Goal: Task Accomplishment & Management: Manage account settings

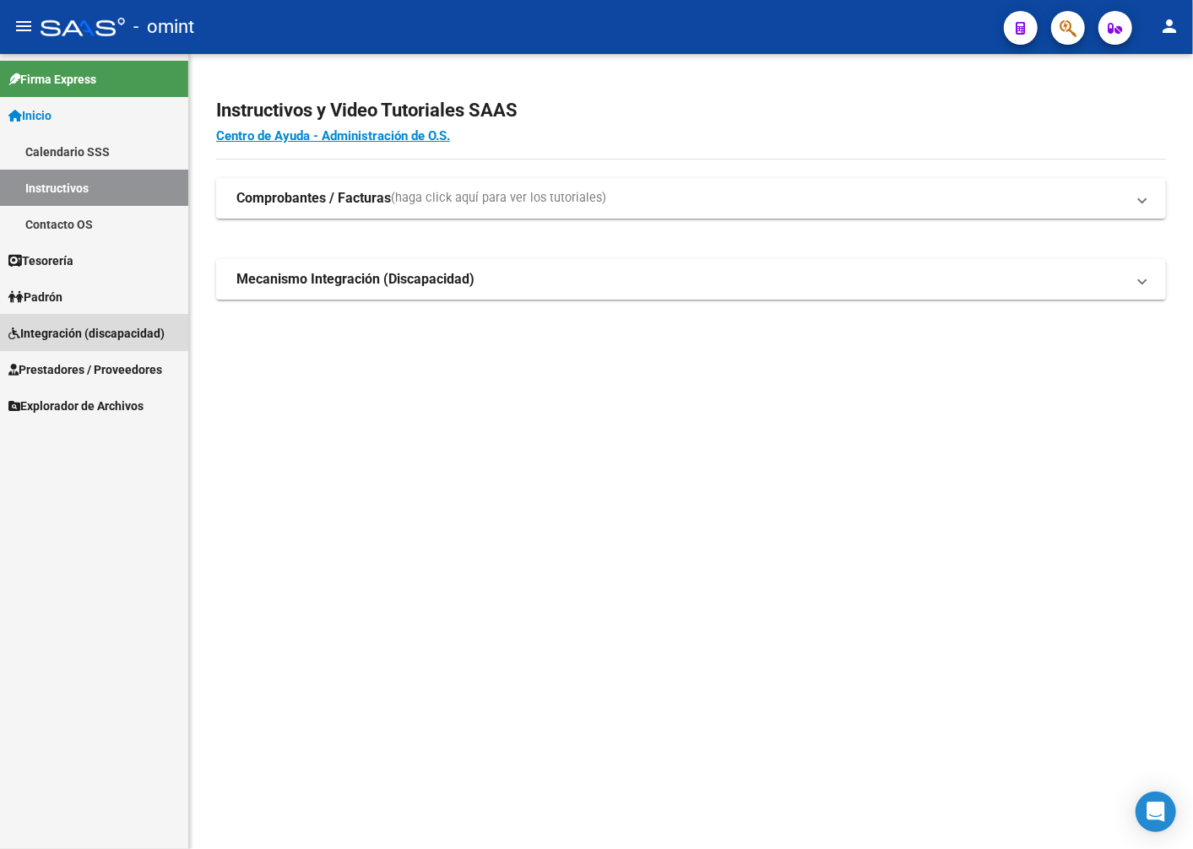
click at [62, 324] on span "Integración (discapacidad)" at bounding box center [86, 333] width 156 height 19
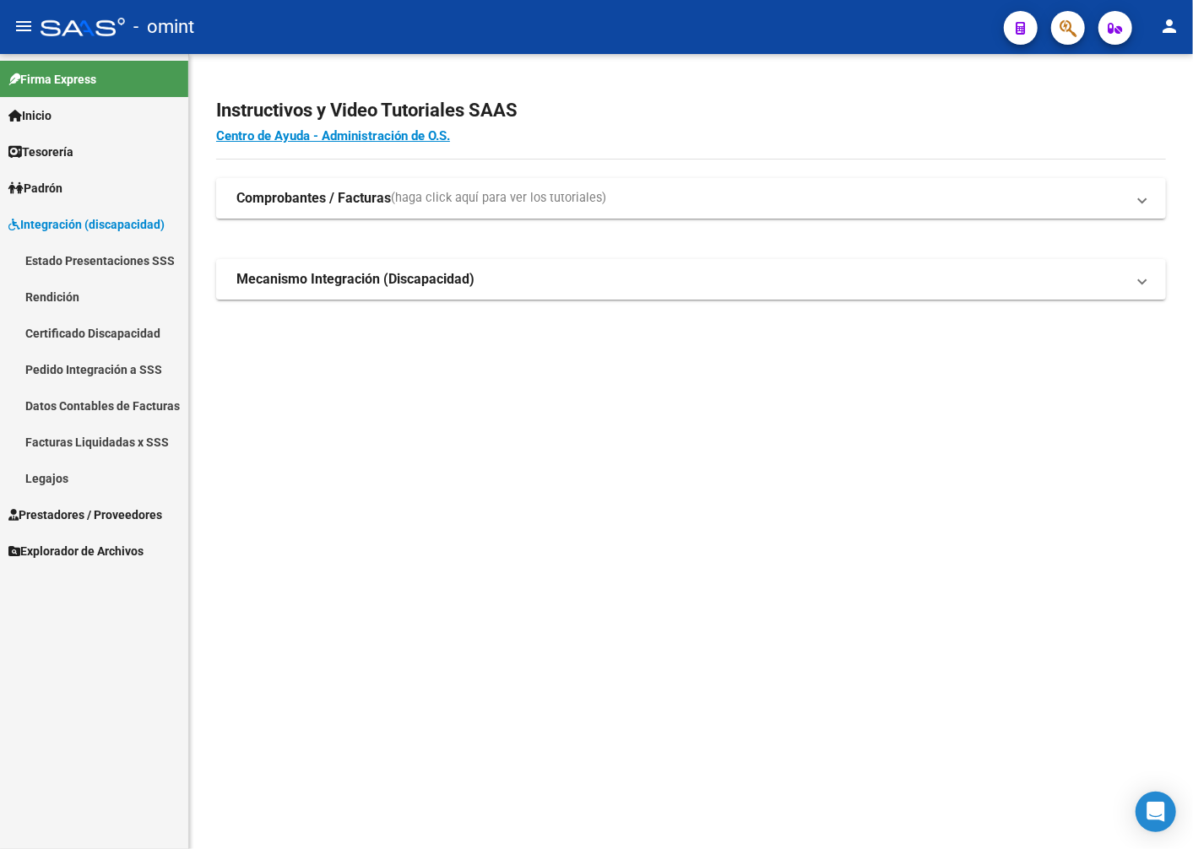
click at [66, 517] on span "Prestadores / Proveedores" at bounding box center [85, 515] width 154 height 19
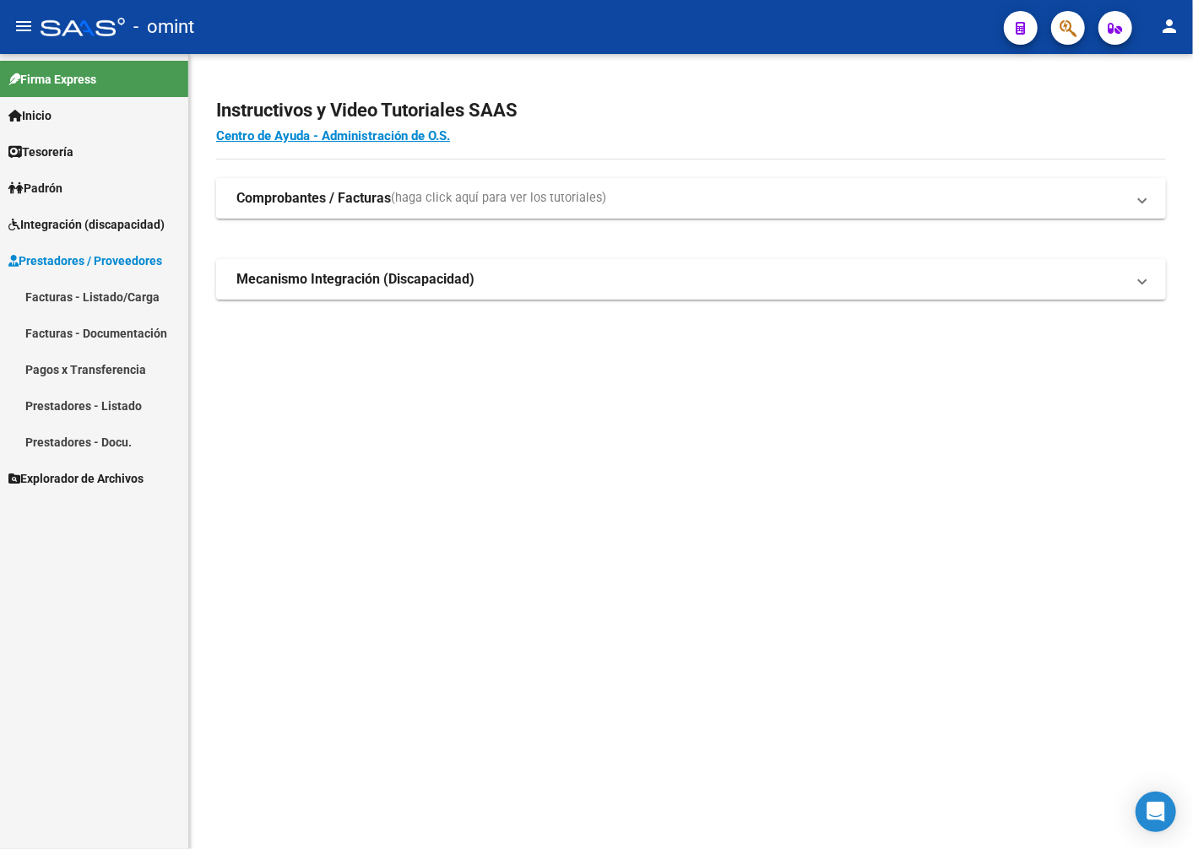
click at [115, 300] on link "Facturas - Listado/Carga" at bounding box center [94, 297] width 188 height 36
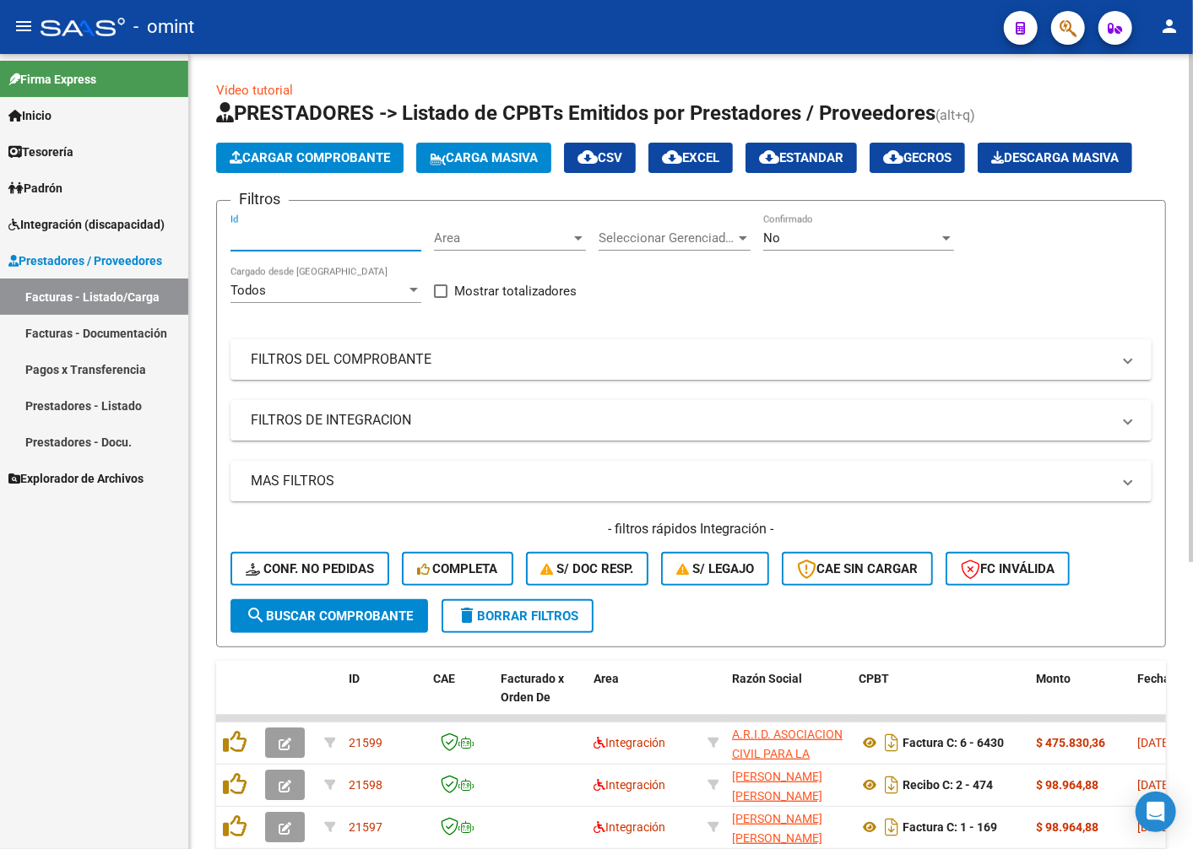
paste input "21464"
type input "21464"
click at [317, 633] on button "search Buscar Comprobante" at bounding box center [329, 616] width 198 height 34
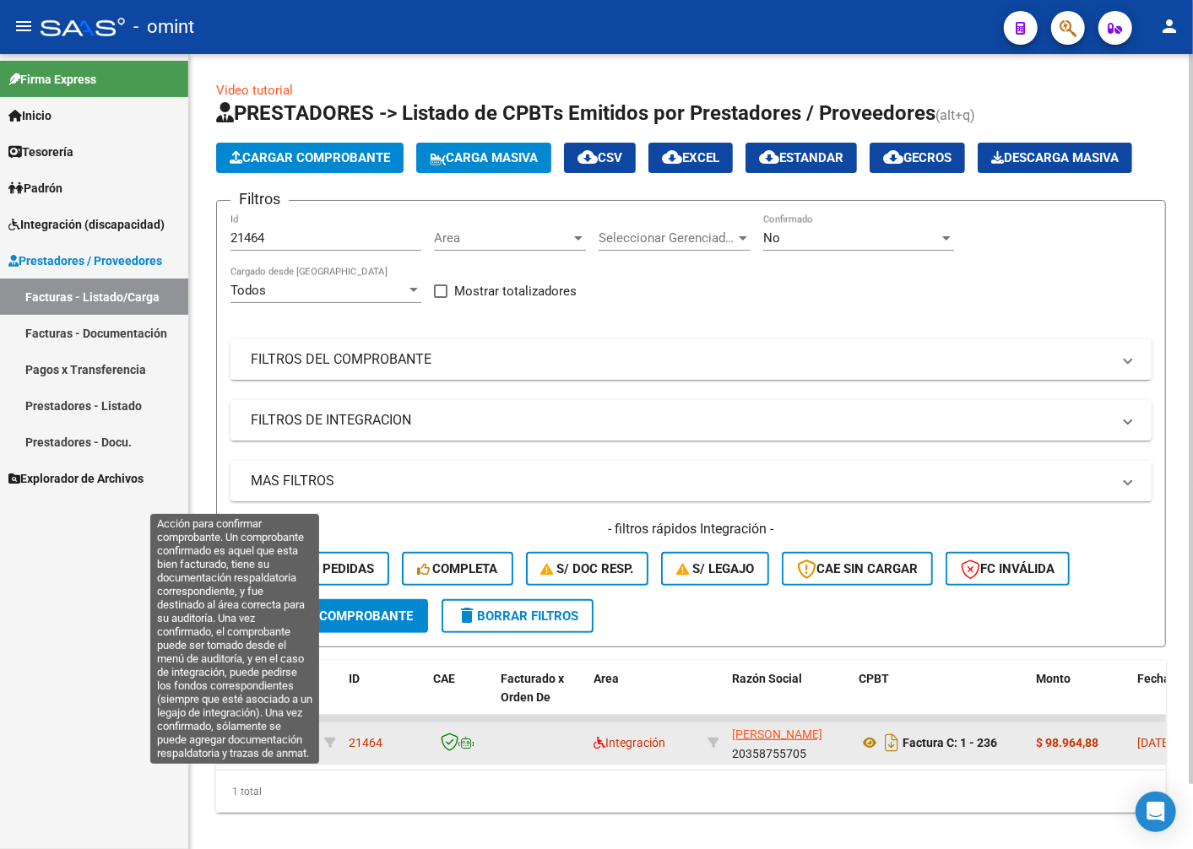
scroll to position [72, 0]
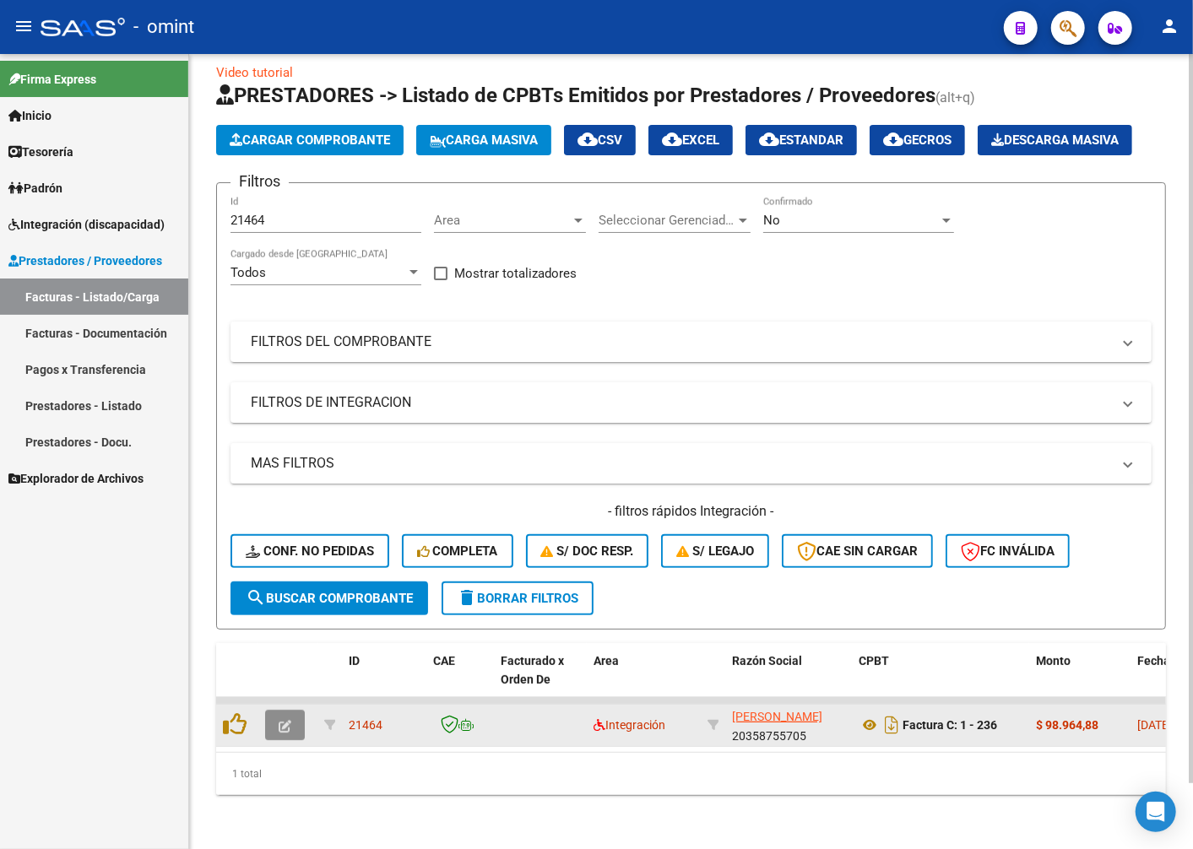
click at [276, 712] on button "button" at bounding box center [285, 725] width 40 height 30
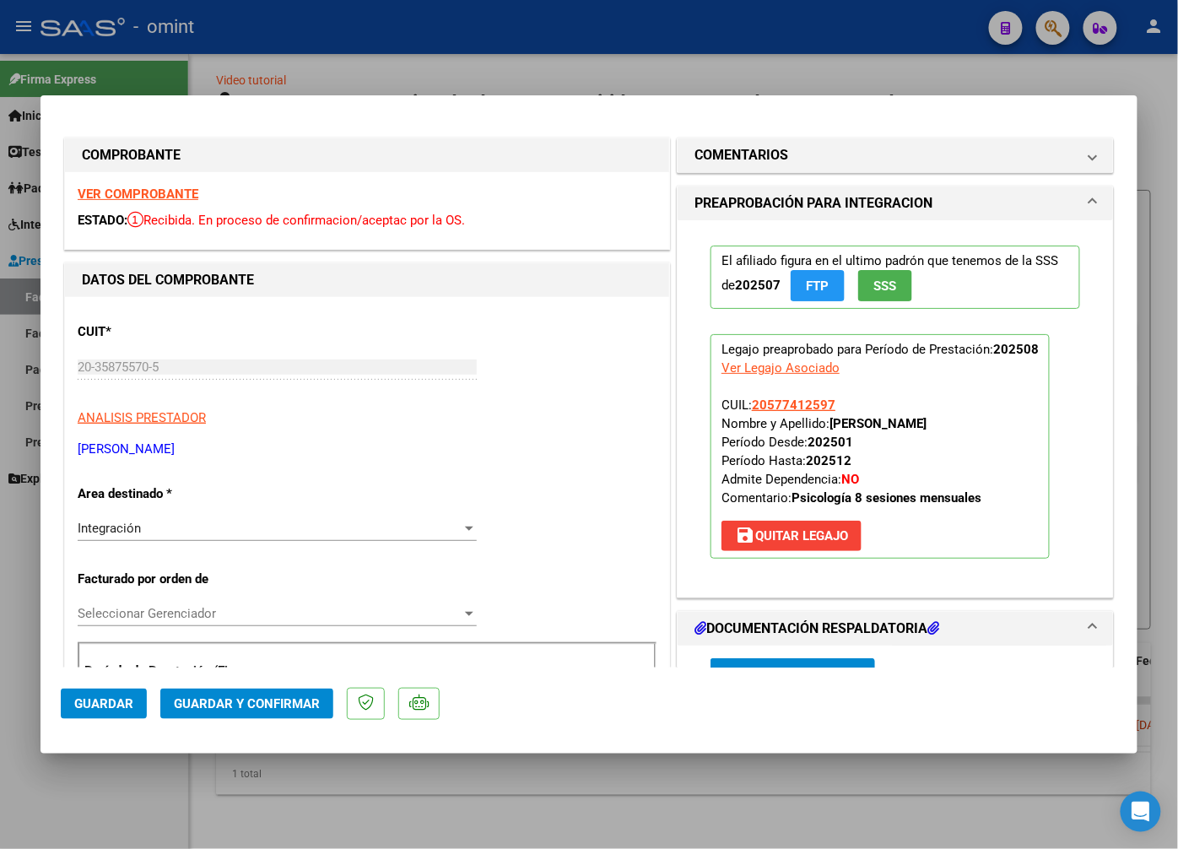
click at [154, 187] on strong "VER COMPROBANTE" at bounding box center [138, 194] width 121 height 15
click at [222, 63] on div at bounding box center [589, 424] width 1178 height 849
type input "$ 0,00"
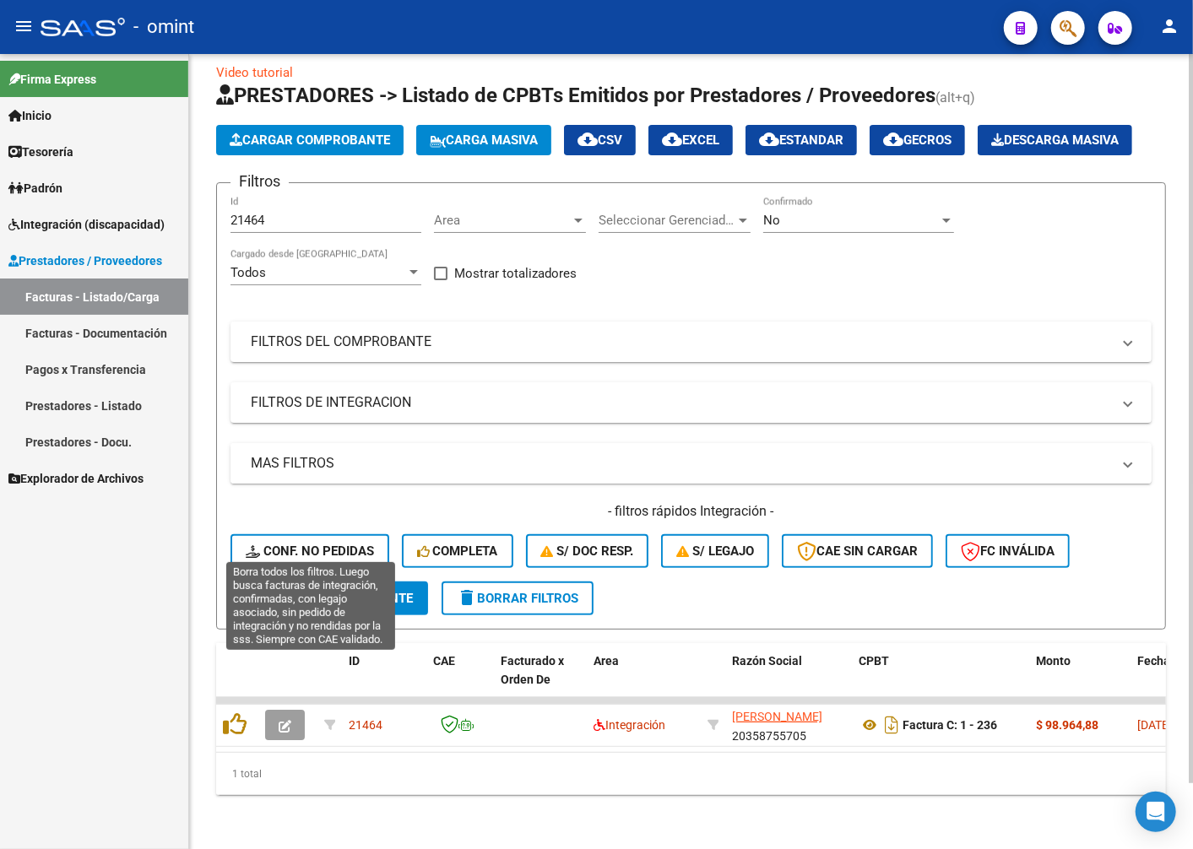
drag, startPoint x: 299, startPoint y: 541, endPoint x: 274, endPoint y: 445, distance: 99.3
click at [297, 544] on span "Conf. no pedidas" at bounding box center [310, 551] width 128 height 15
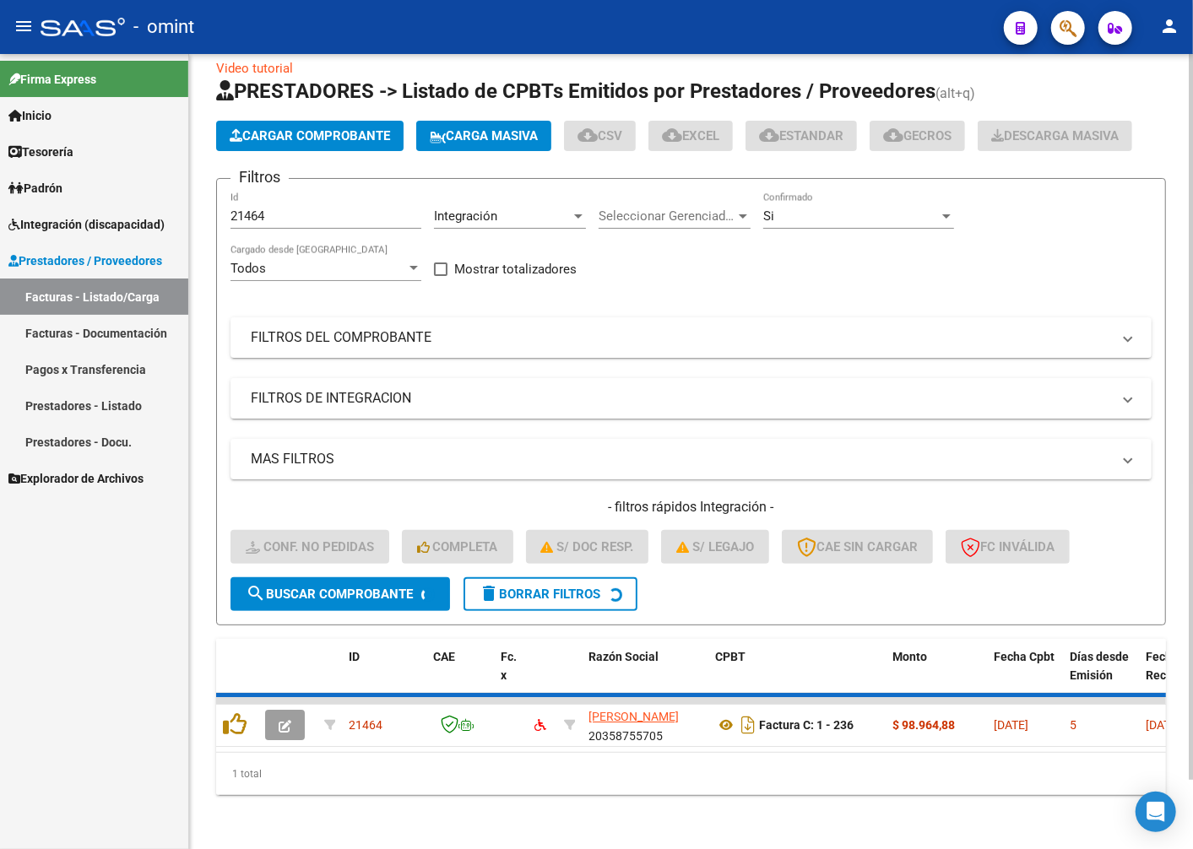
scroll to position [45, 0]
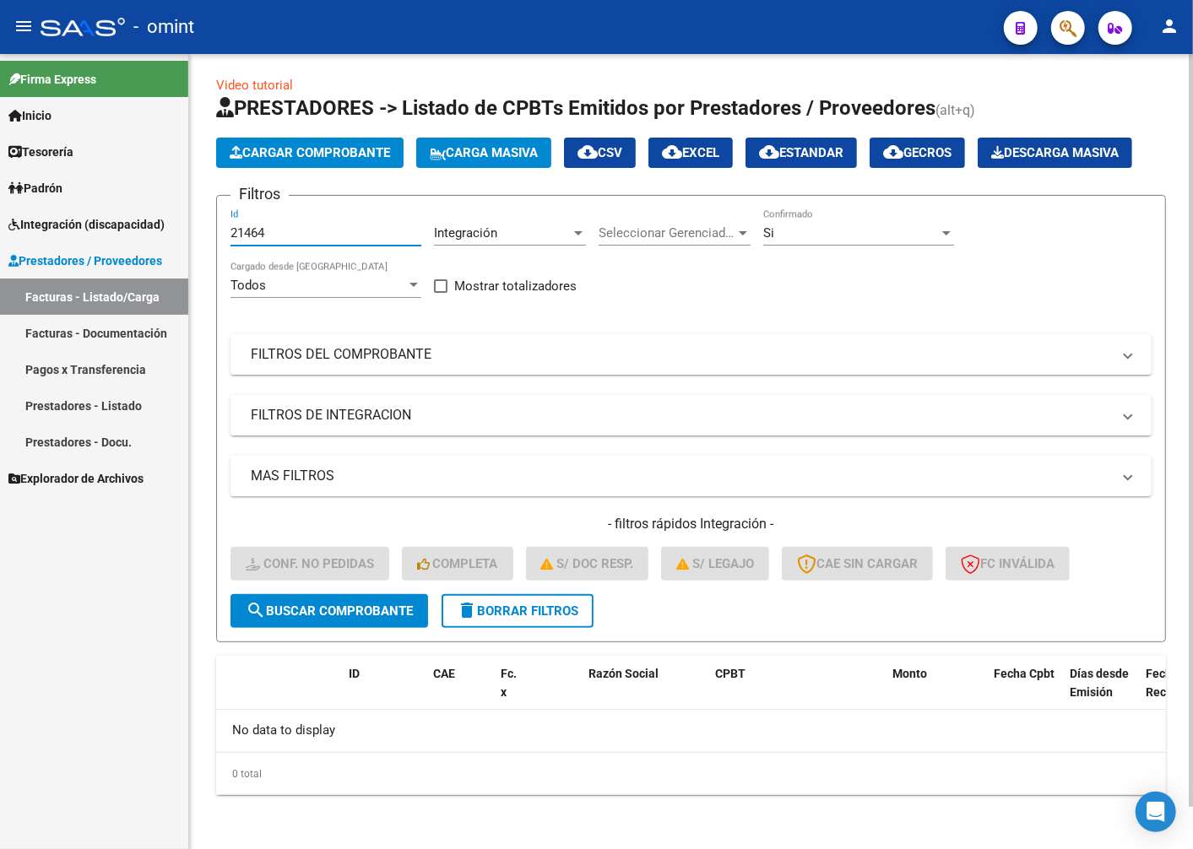
drag, startPoint x: 273, startPoint y: 241, endPoint x: 208, endPoint y: 229, distance: 65.2
click at [209, 229] on div "Video tutorial PRESTADORES -> Listado de CPBTs Emitidos por Prestadores / Prove…" at bounding box center [691, 449] width 1004 height 800
paste input "21461"
type input "21461"
click at [359, 620] on button "search Buscar Comprobante" at bounding box center [329, 611] width 198 height 34
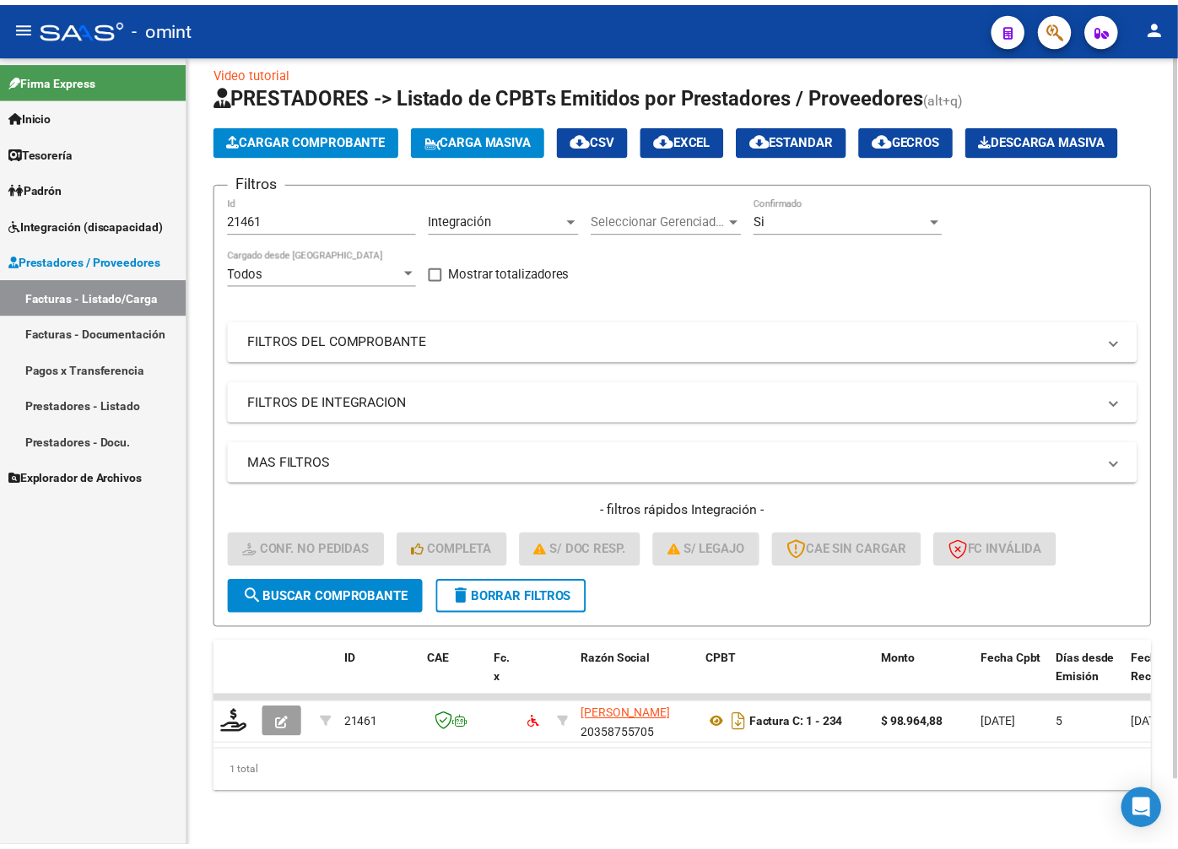
scroll to position [72, 0]
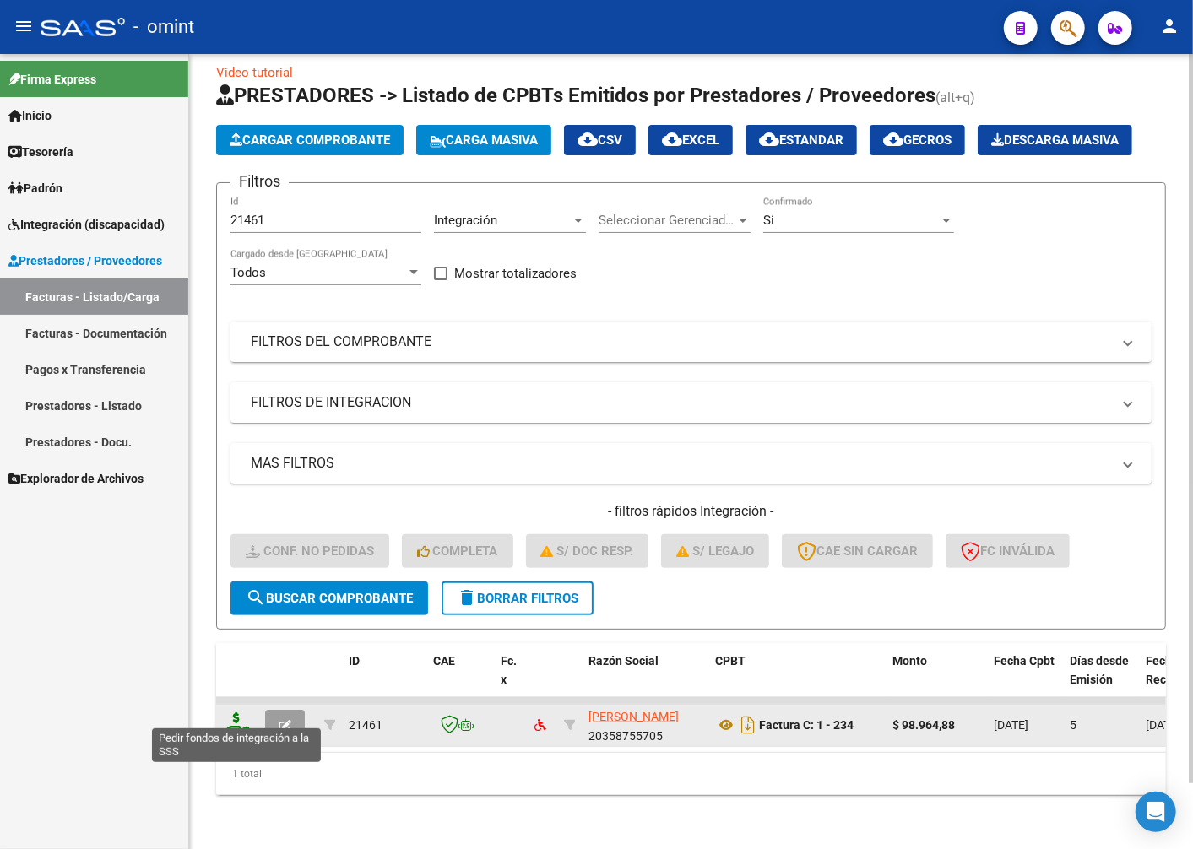
click at [236, 712] on icon at bounding box center [236, 724] width 27 height 24
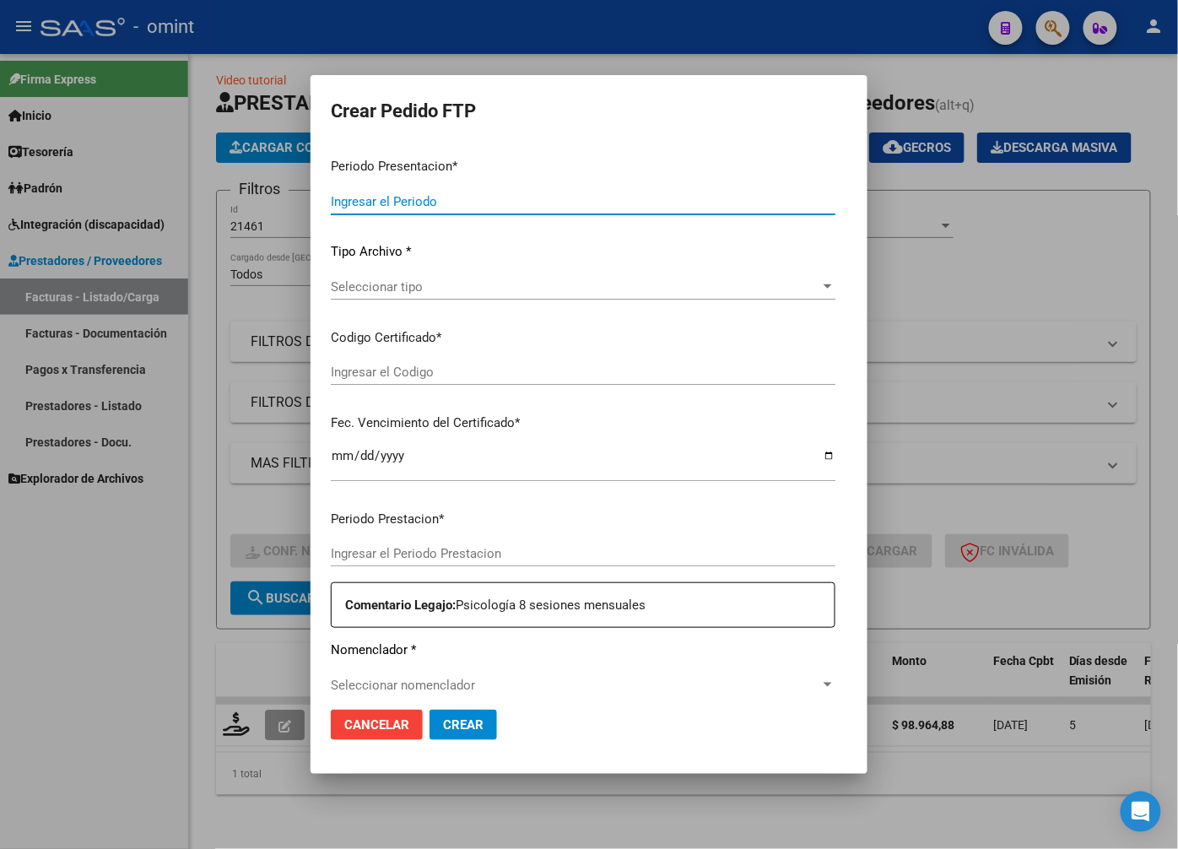
type input "202508"
type input "202506"
type input "$ 98.964,88"
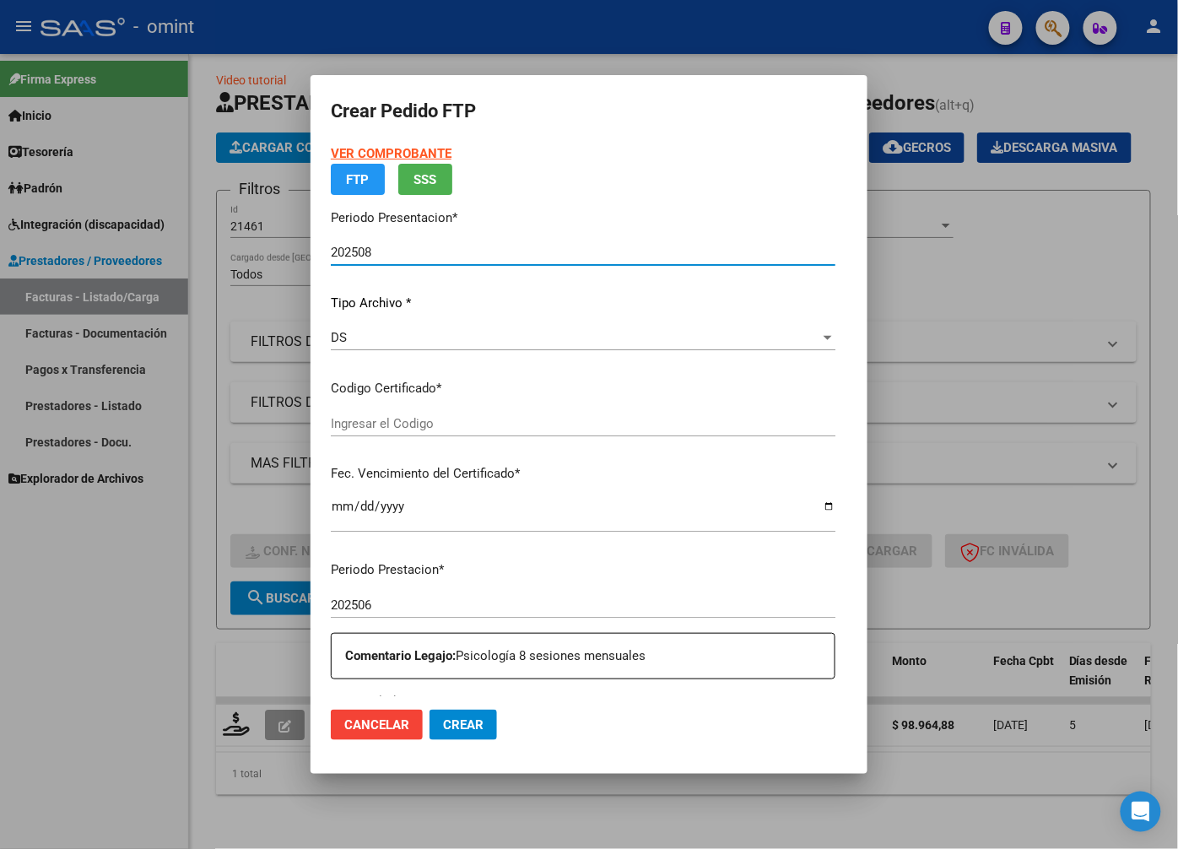
type input "1670523501"
type input "2029-06-11"
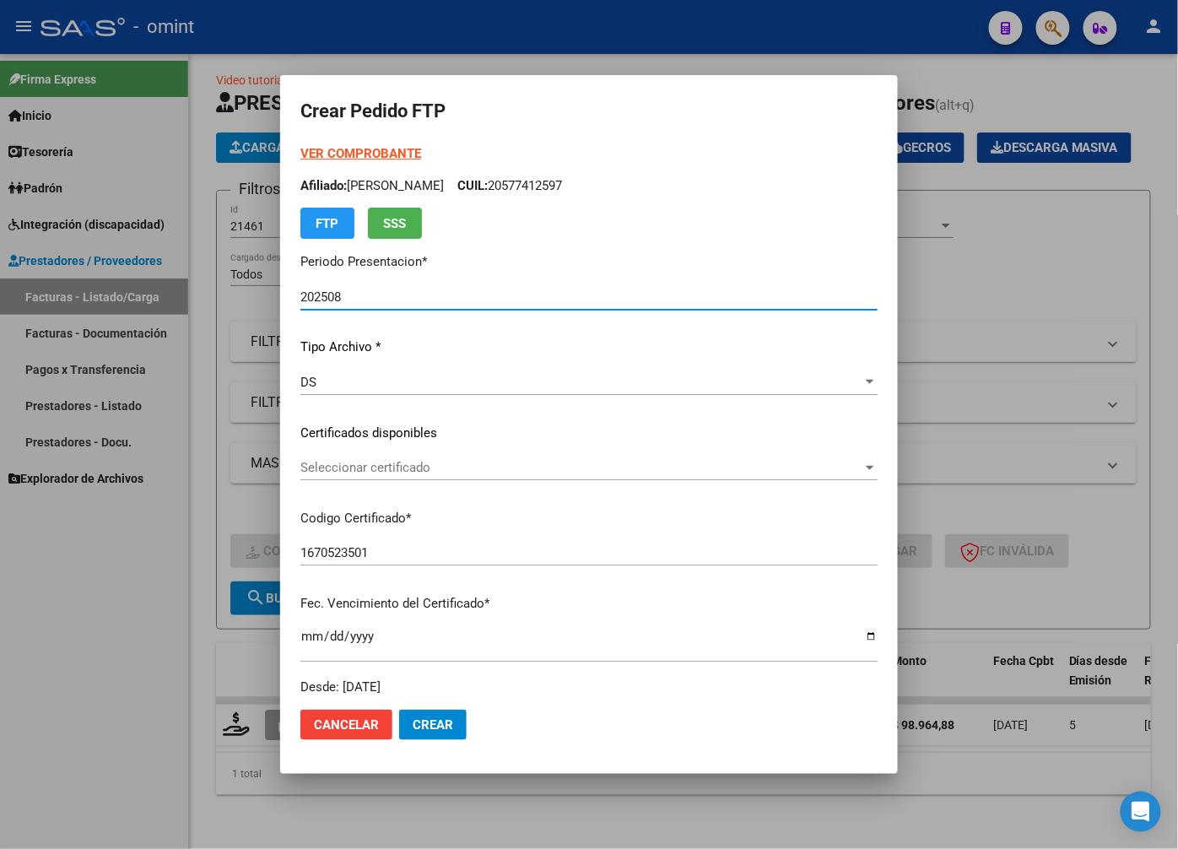
click at [878, 468] on div at bounding box center [870, 468] width 15 height 14
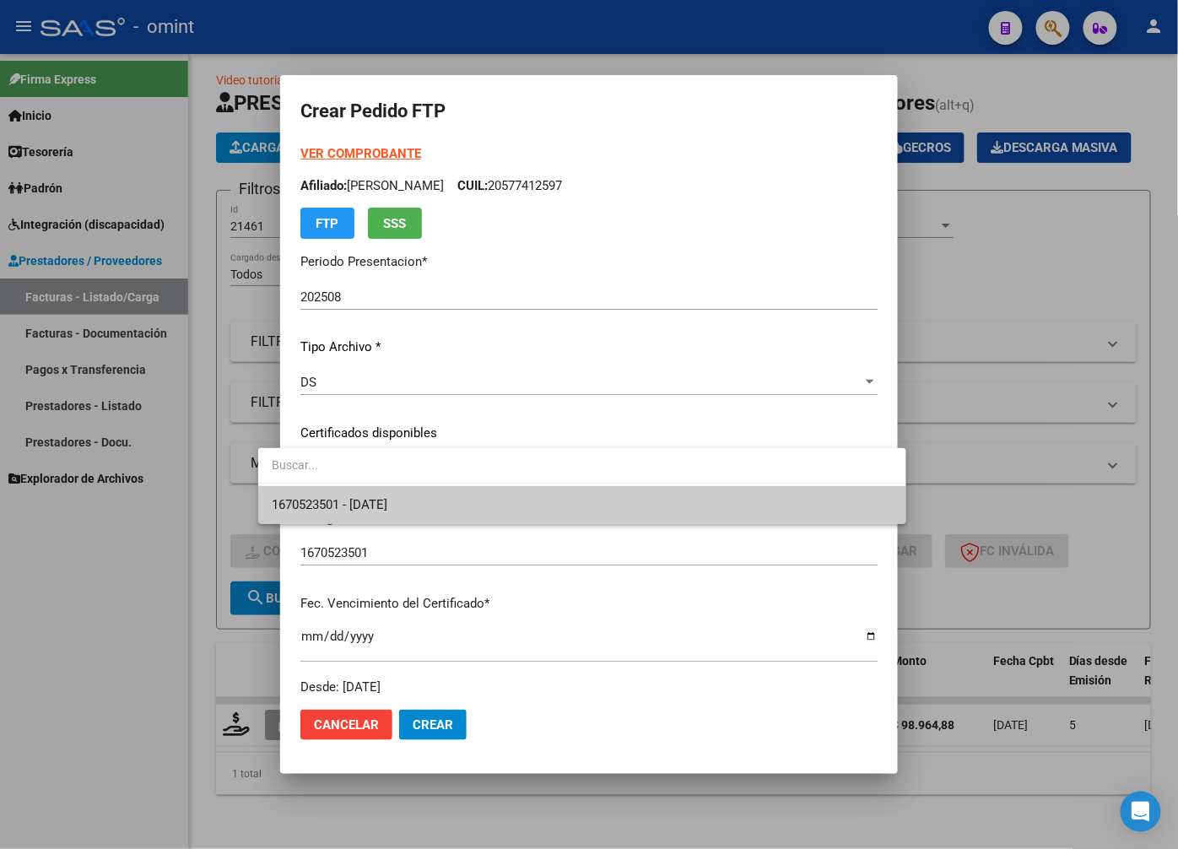
click at [785, 511] on span "1670523501 - 2029-06-11" at bounding box center [582, 505] width 620 height 38
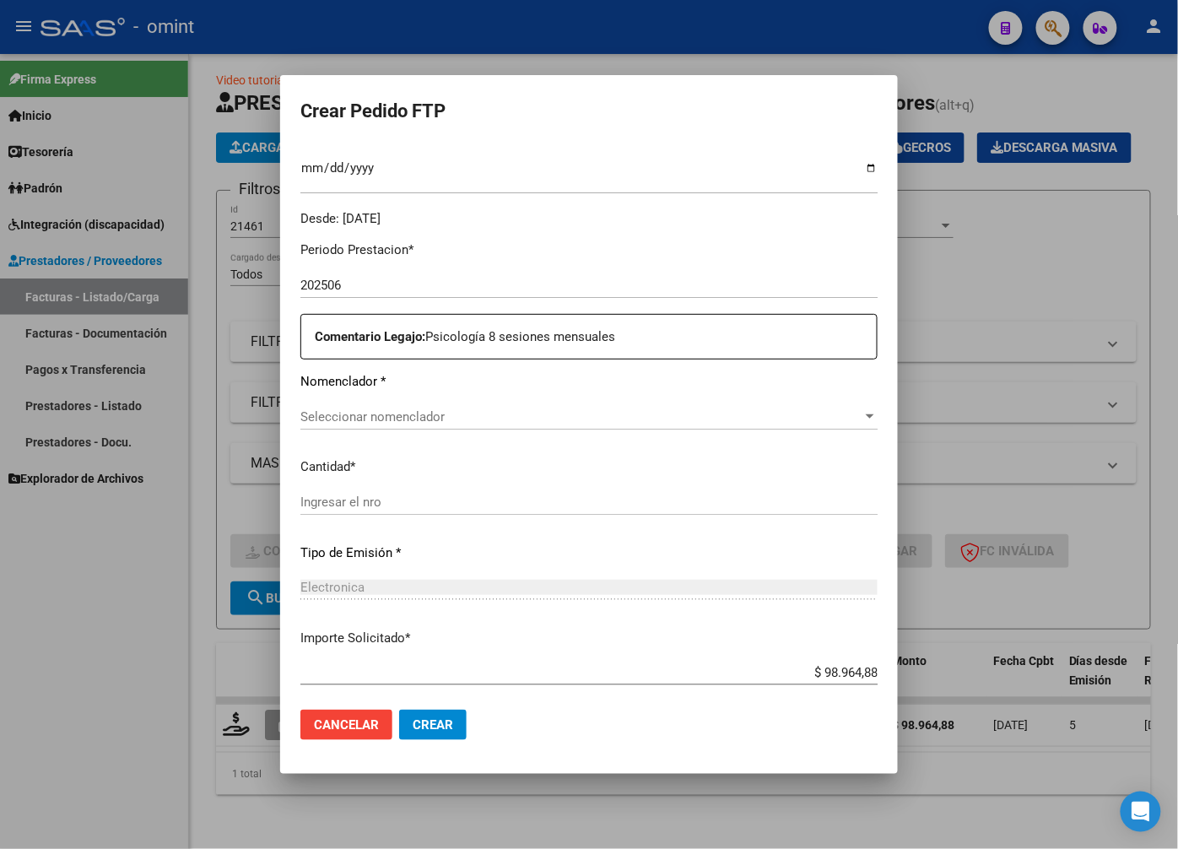
scroll to position [559, 0]
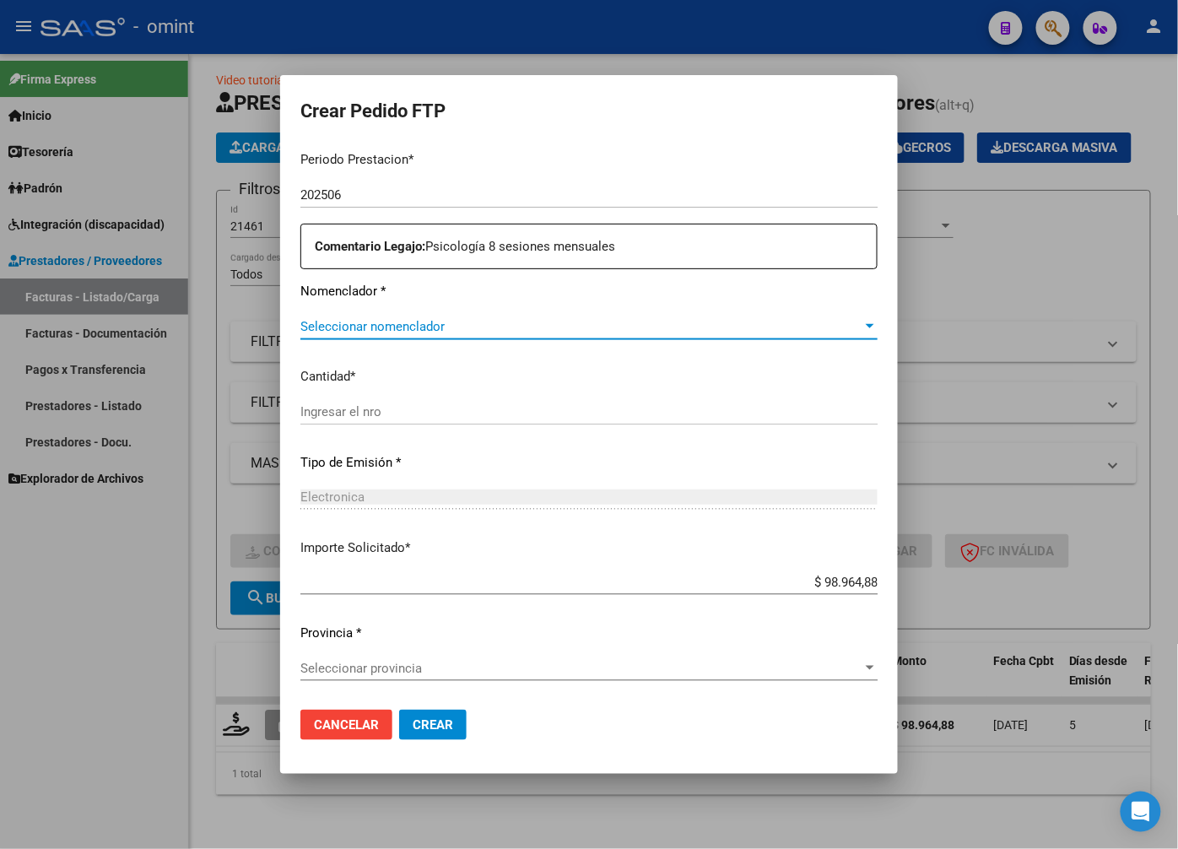
click at [878, 322] on div at bounding box center [870, 327] width 15 height 14
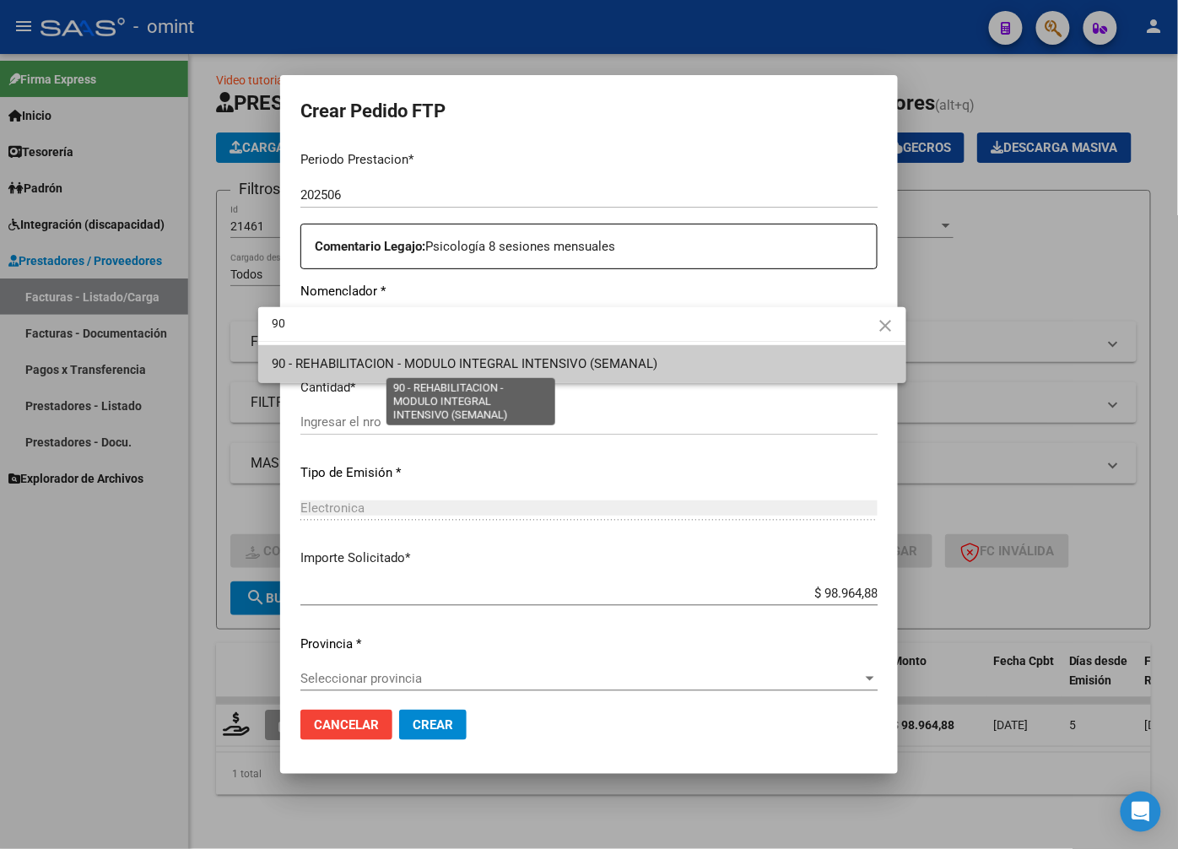
type input "90"
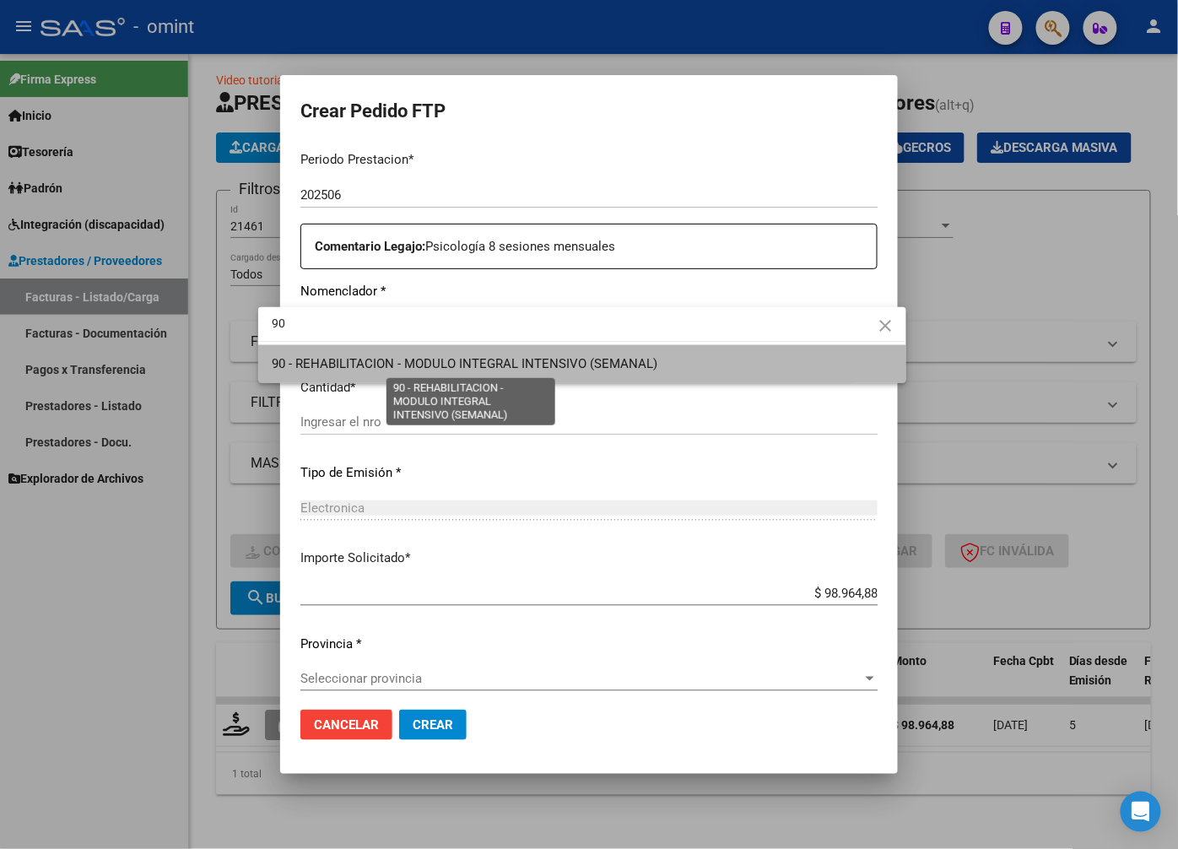
click at [559, 364] on span "90 - REHABILITACION - MODULO INTEGRAL INTENSIVO (SEMANAL)" at bounding box center [465, 363] width 386 height 15
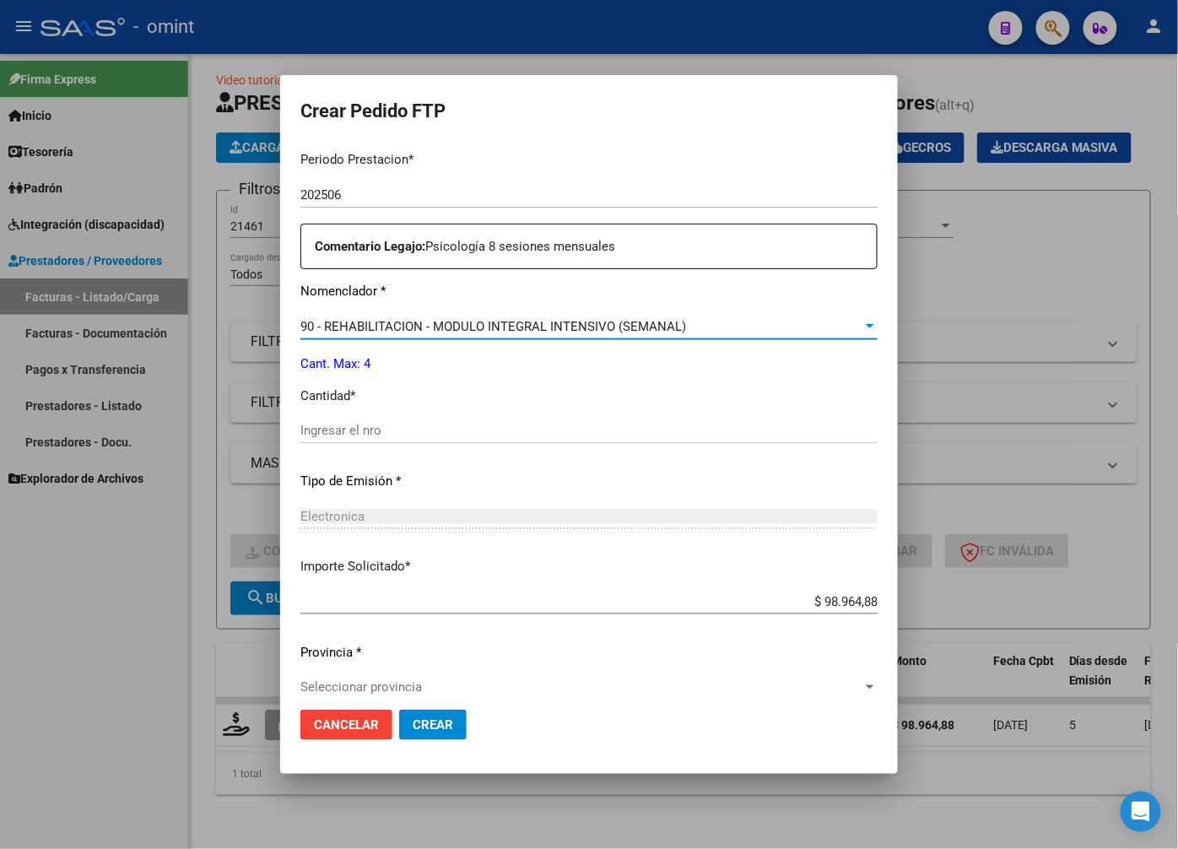
click at [360, 433] on input "Ingresar el nro" at bounding box center [588, 430] width 577 height 15
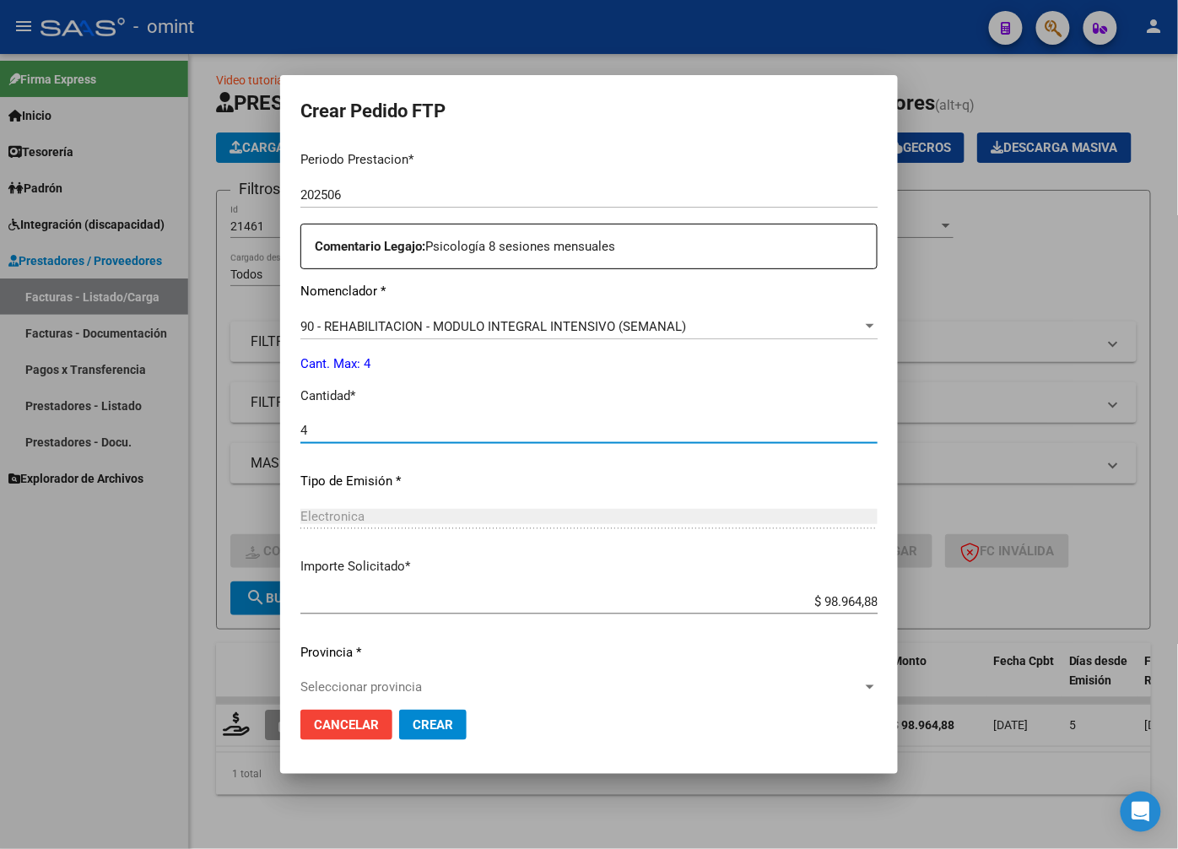
type input "4"
click at [446, 504] on div "Electronica Seleccionar tipo" at bounding box center [588, 516] width 577 height 25
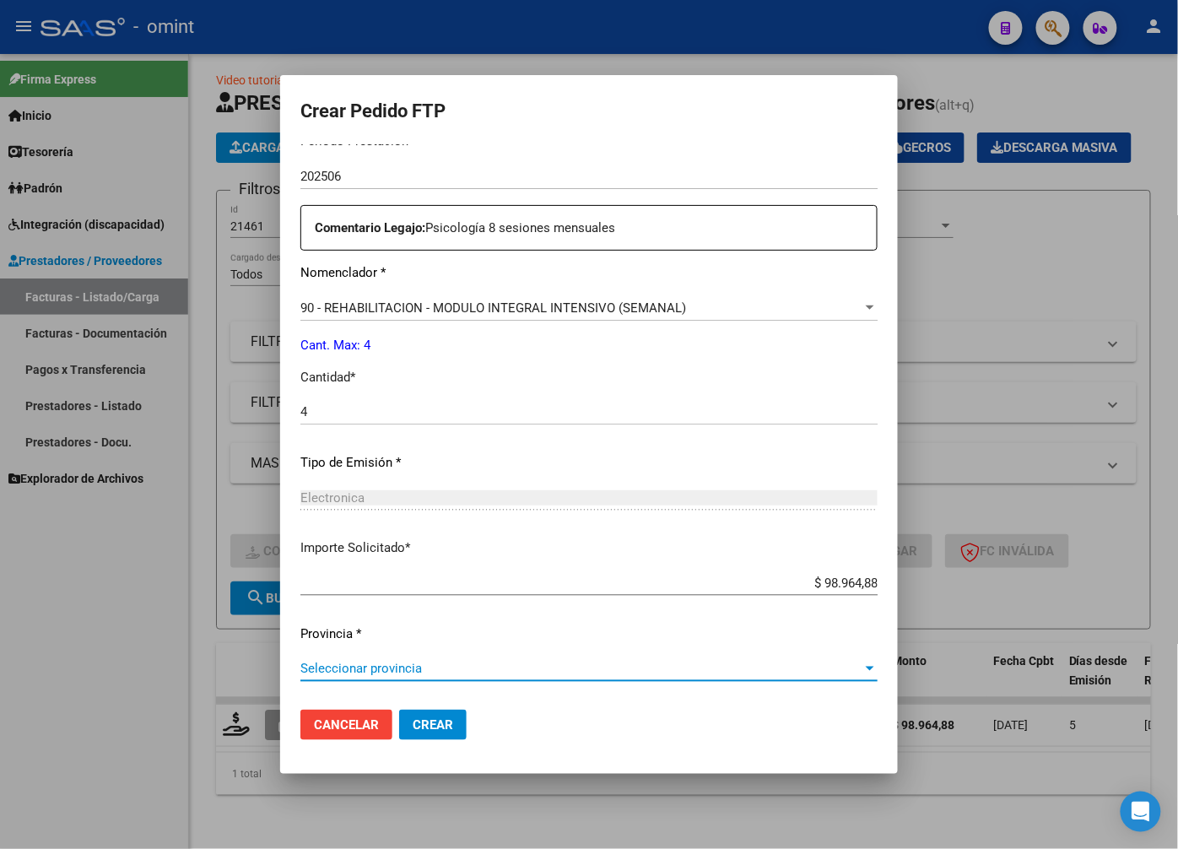
click at [861, 665] on span "Seleccionar provincia" at bounding box center [581, 668] width 562 height 15
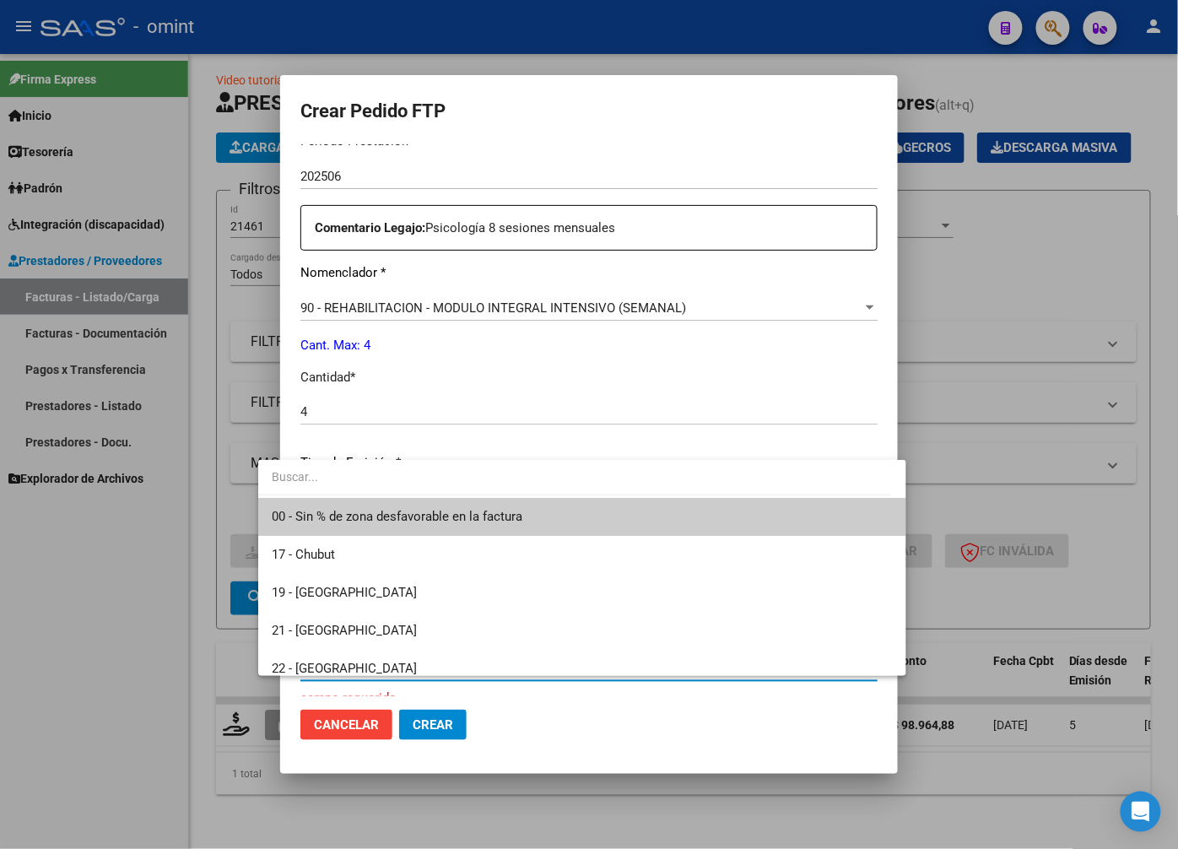
click at [436, 505] on span "00 - Sin % de zona desfavorable en la factura" at bounding box center [582, 517] width 620 height 38
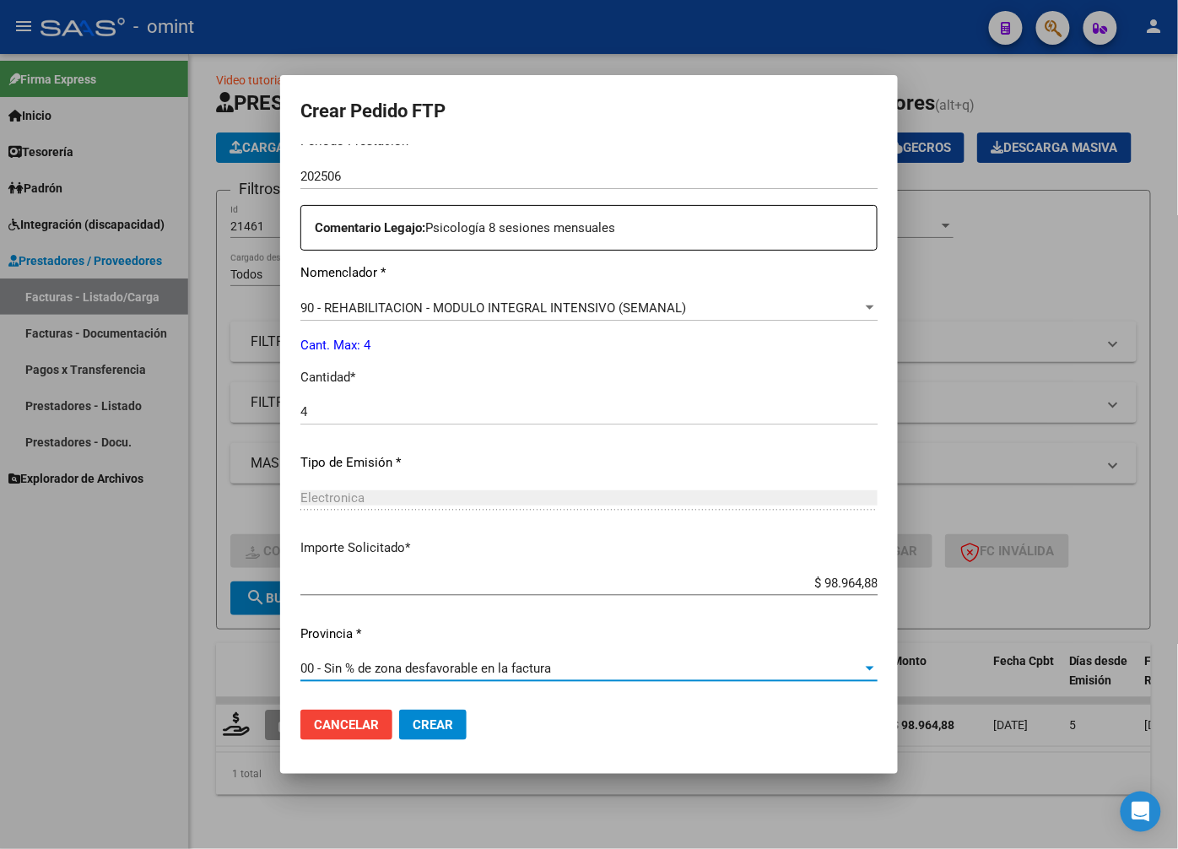
click at [399, 712] on button "Crear" at bounding box center [433, 725] width 68 height 30
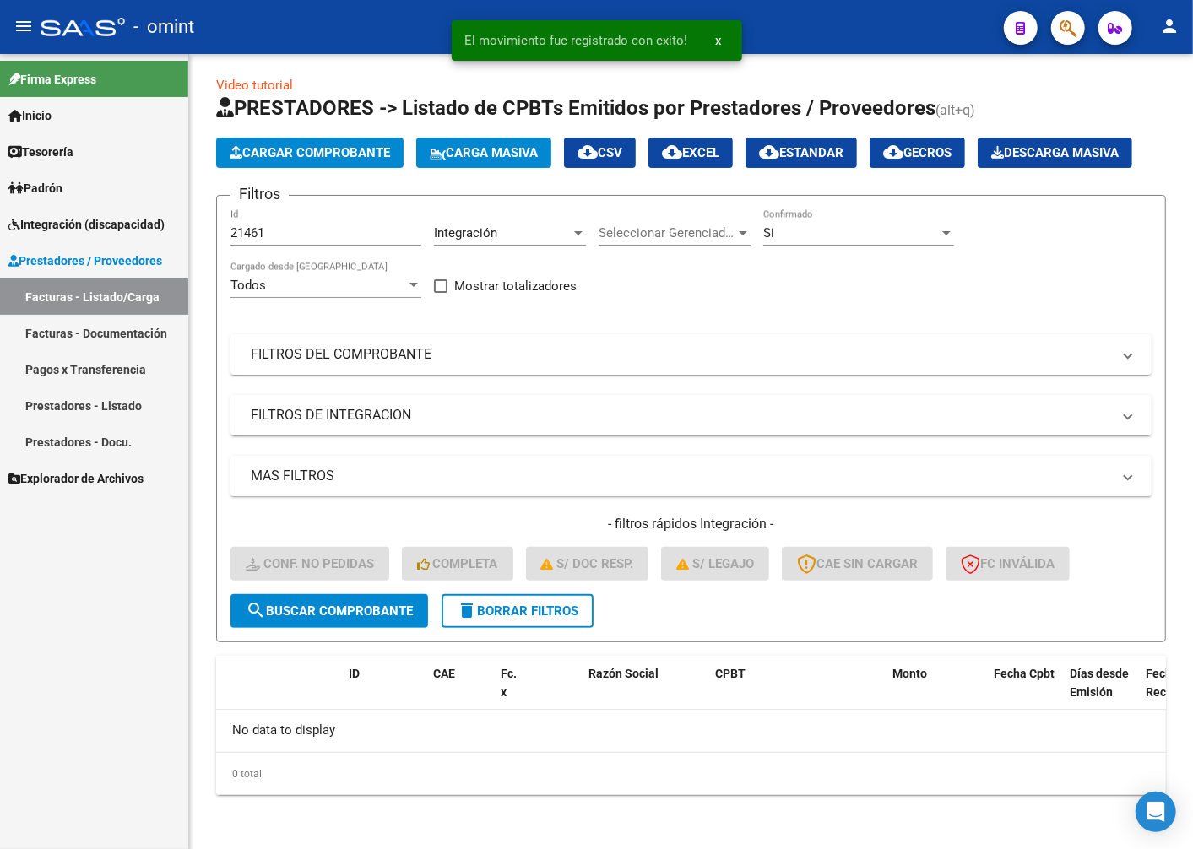
scroll to position [45, 0]
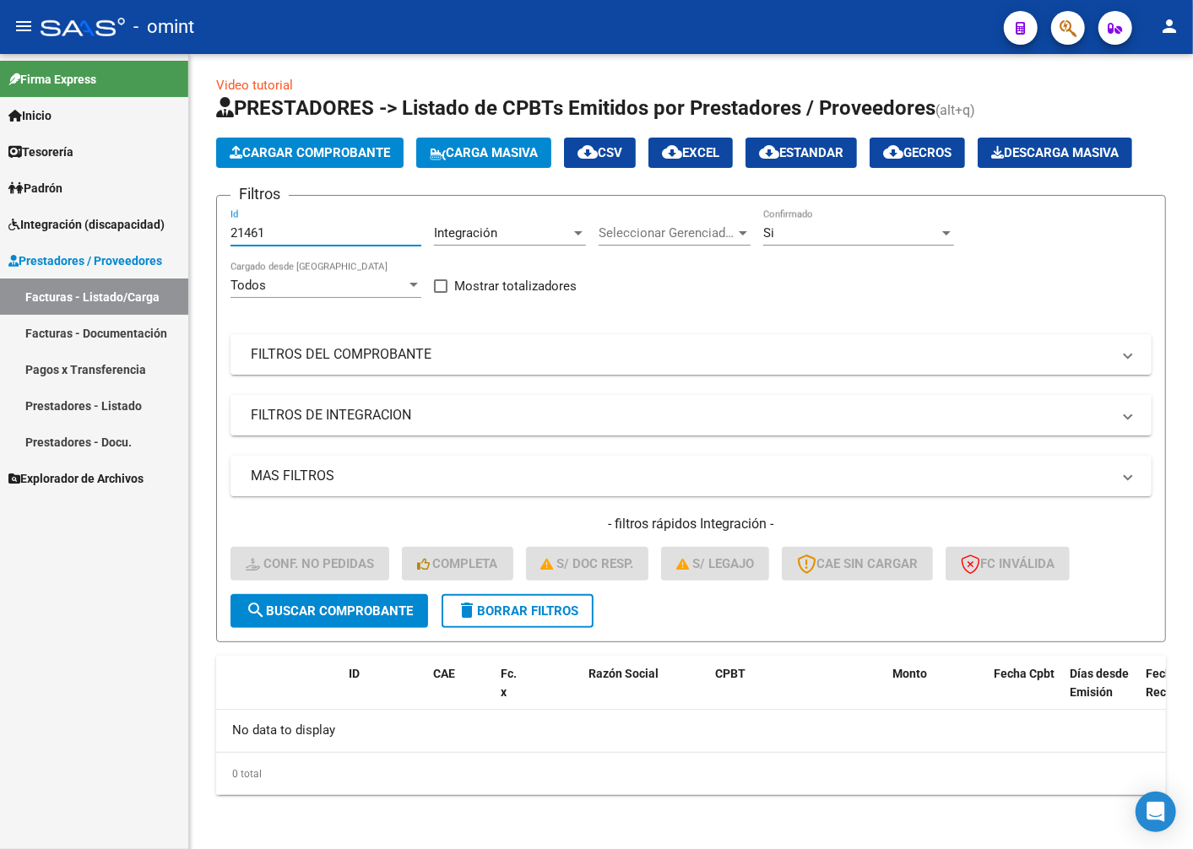
drag, startPoint x: 277, startPoint y: 231, endPoint x: 133, endPoint y: 226, distance: 143.6
click at [133, 226] on mat-sidenav-container "Firma Express Inicio Calendario SSS Instructivos Contacto OS Tesorería Extracto…" at bounding box center [596, 451] width 1193 height 795
paste input "21462"
type input "21462"
click at [375, 603] on button "search Buscar Comprobante" at bounding box center [329, 611] width 198 height 34
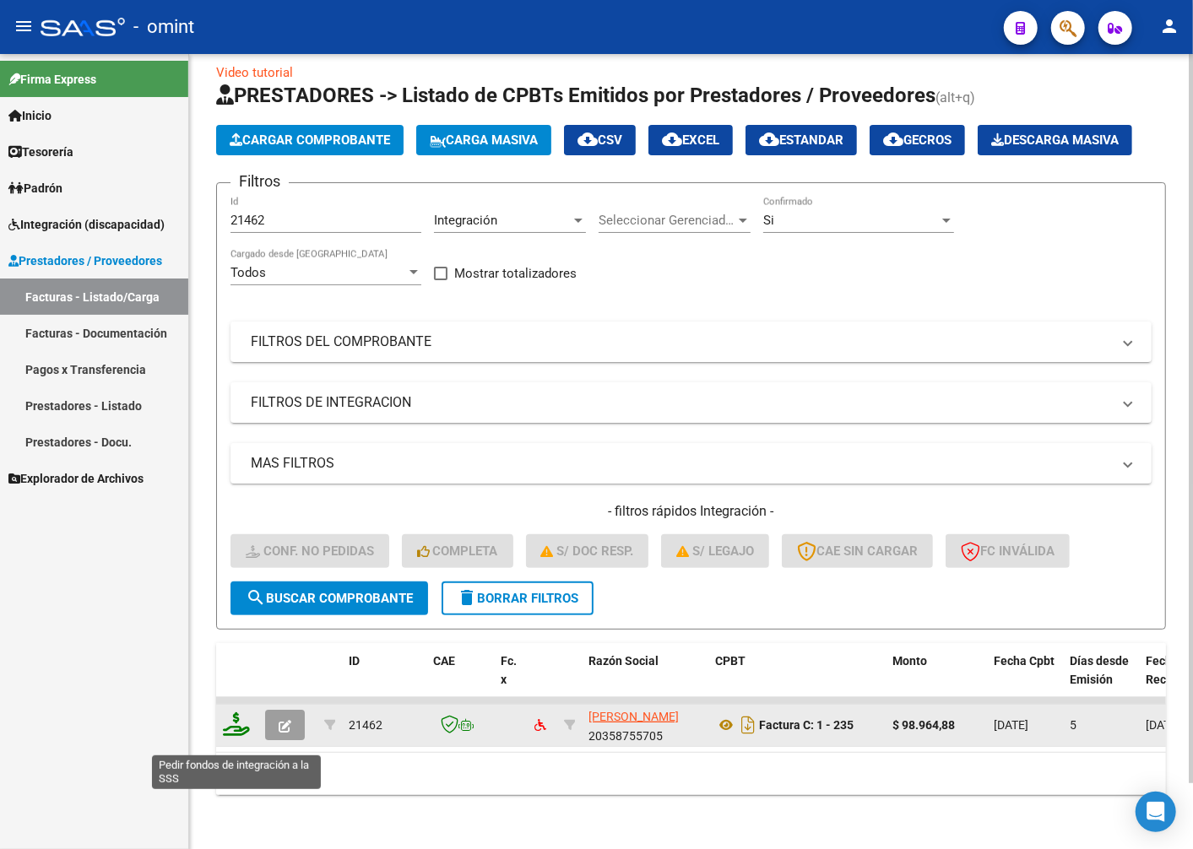
click at [230, 734] on icon at bounding box center [236, 724] width 27 height 24
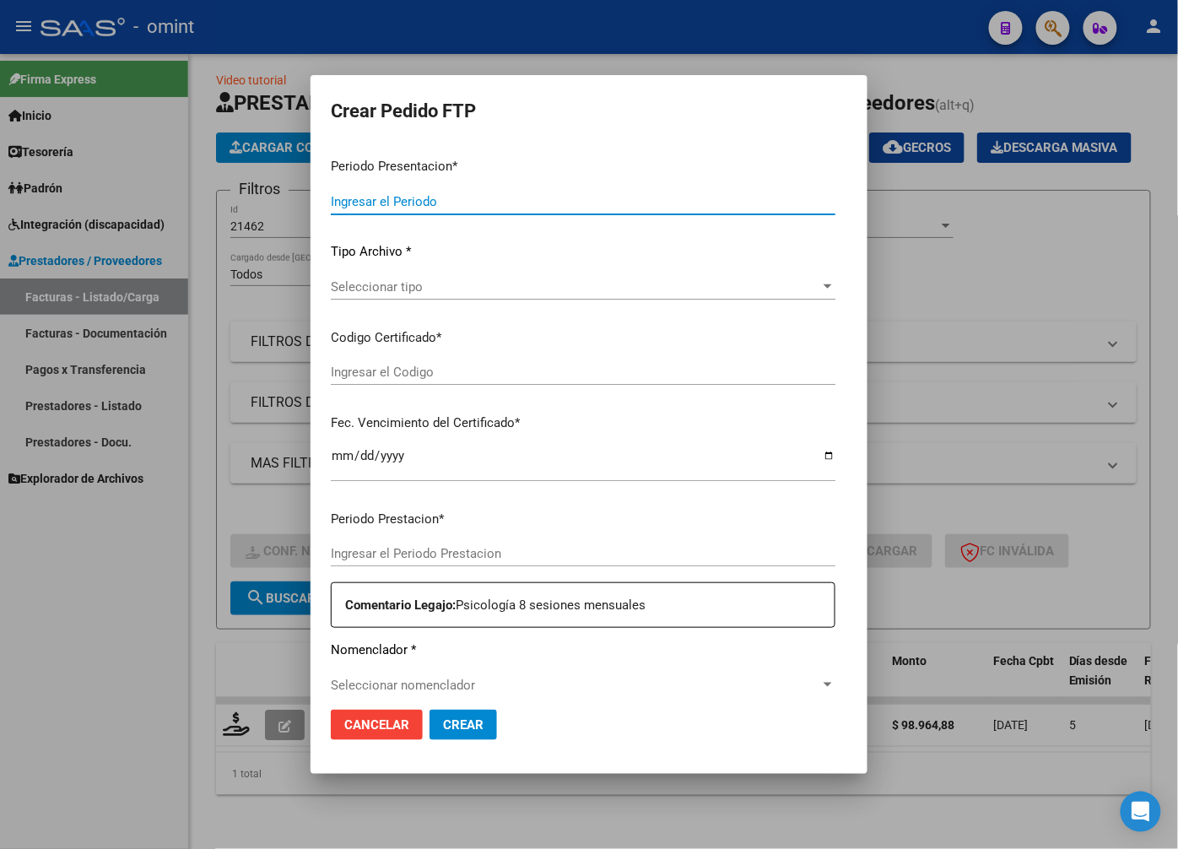
type input "202508"
type input "202507"
type input "$ 98.964,88"
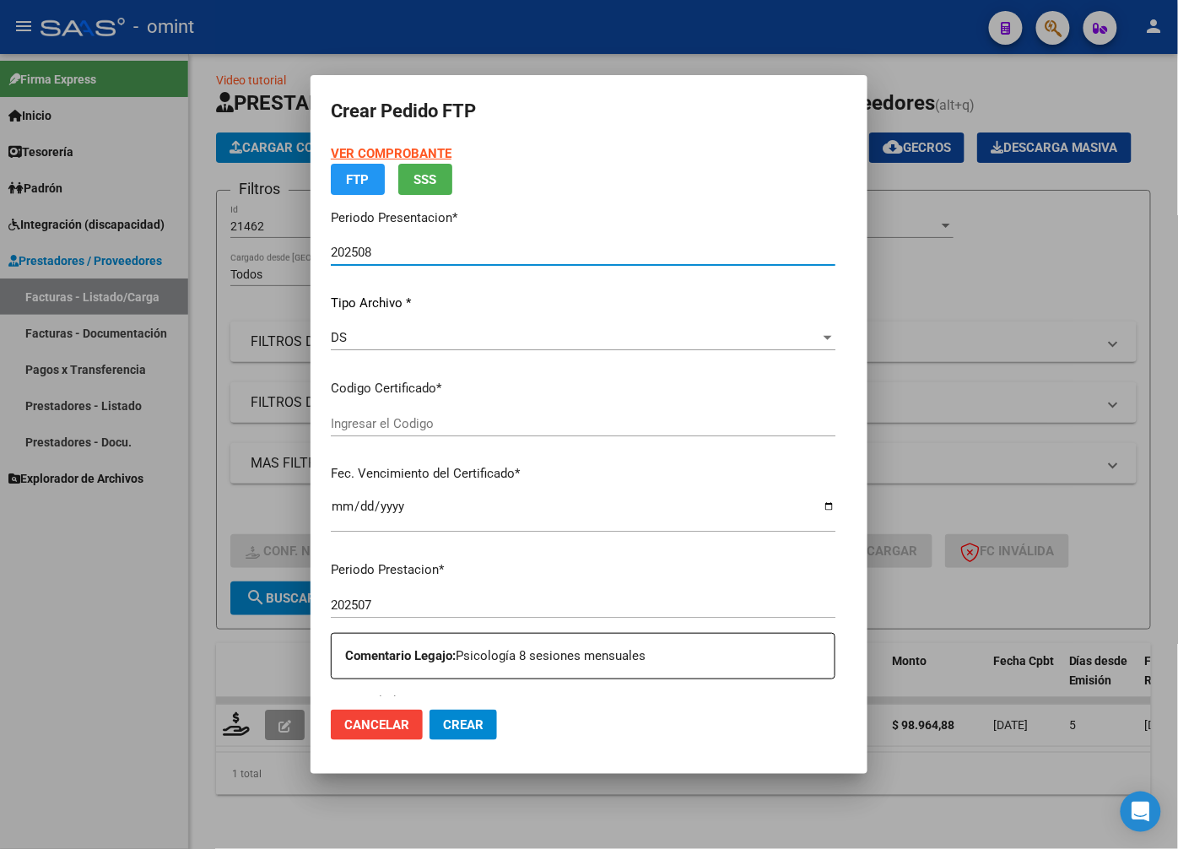
type input "1670523501"
type input "2029-06-11"
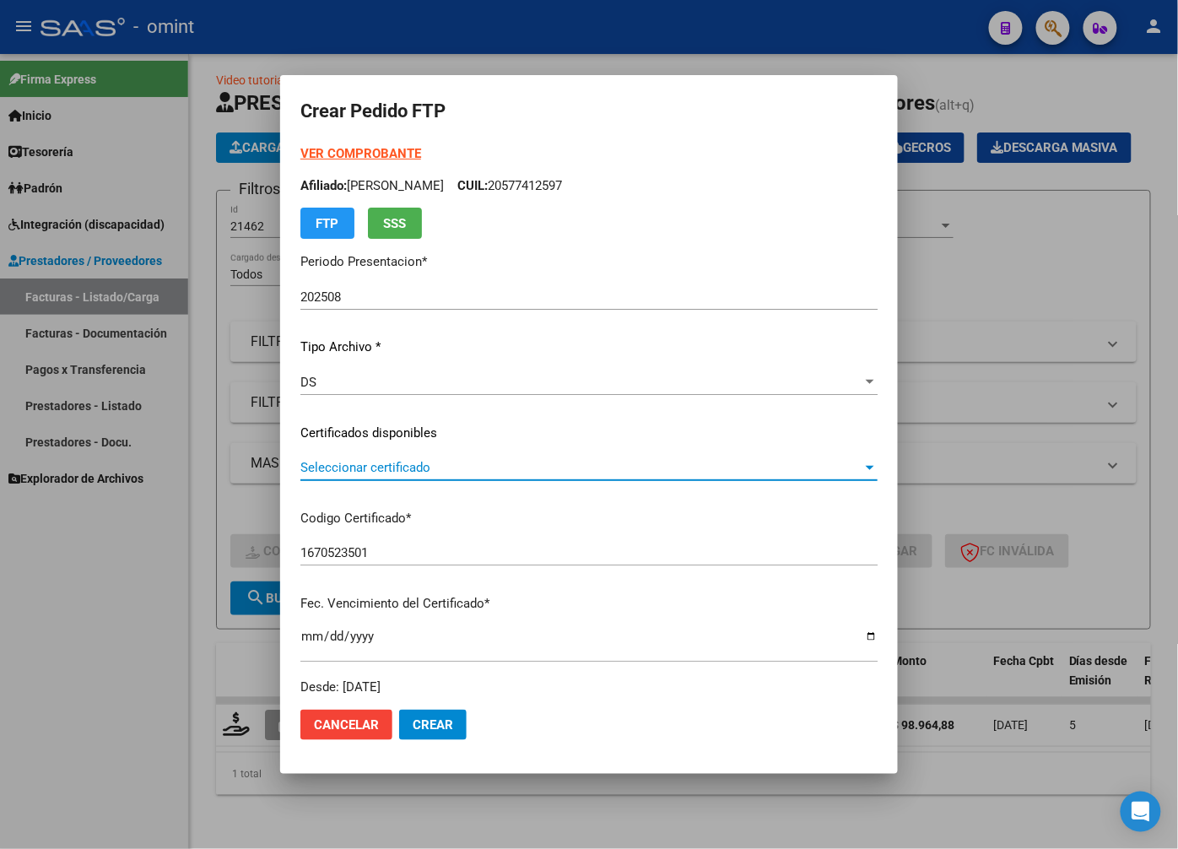
click at [878, 465] on div at bounding box center [870, 468] width 15 height 14
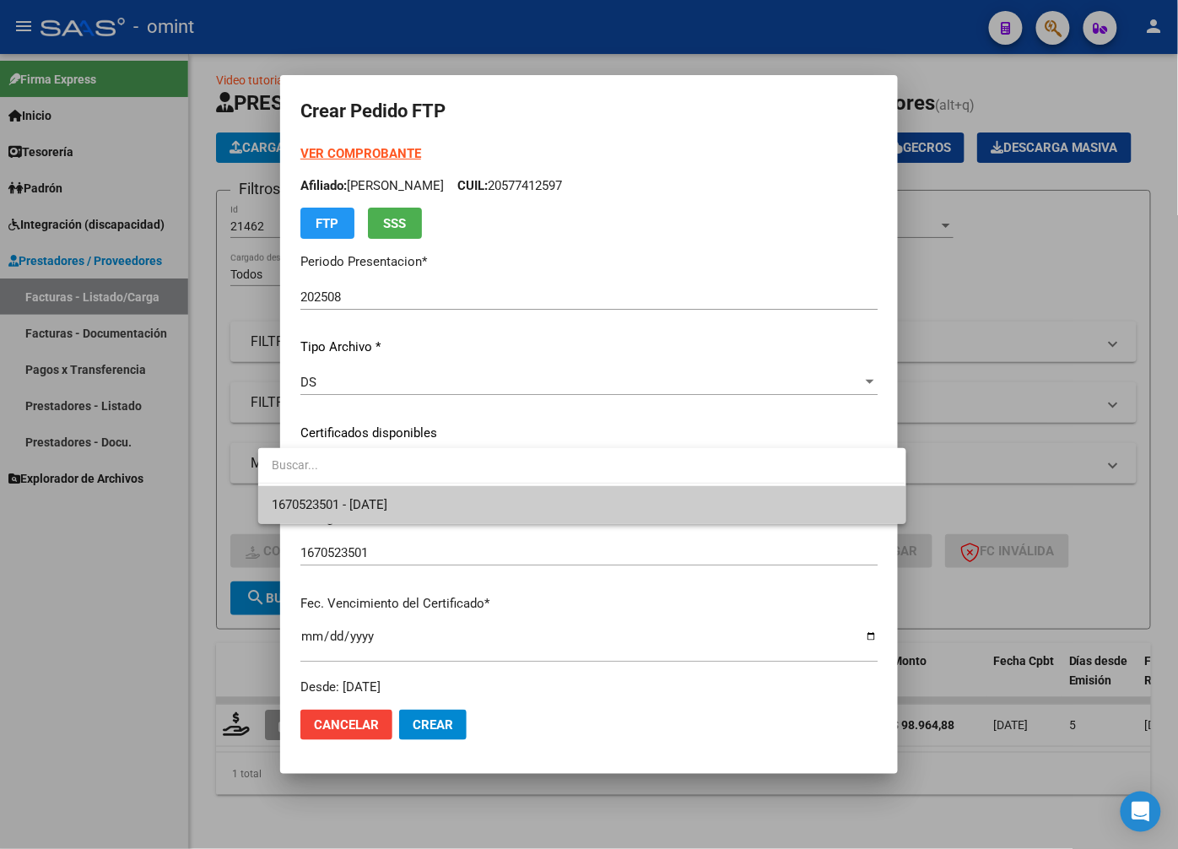
click at [863, 503] on span "1670523501 - 2029-06-11" at bounding box center [582, 505] width 620 height 38
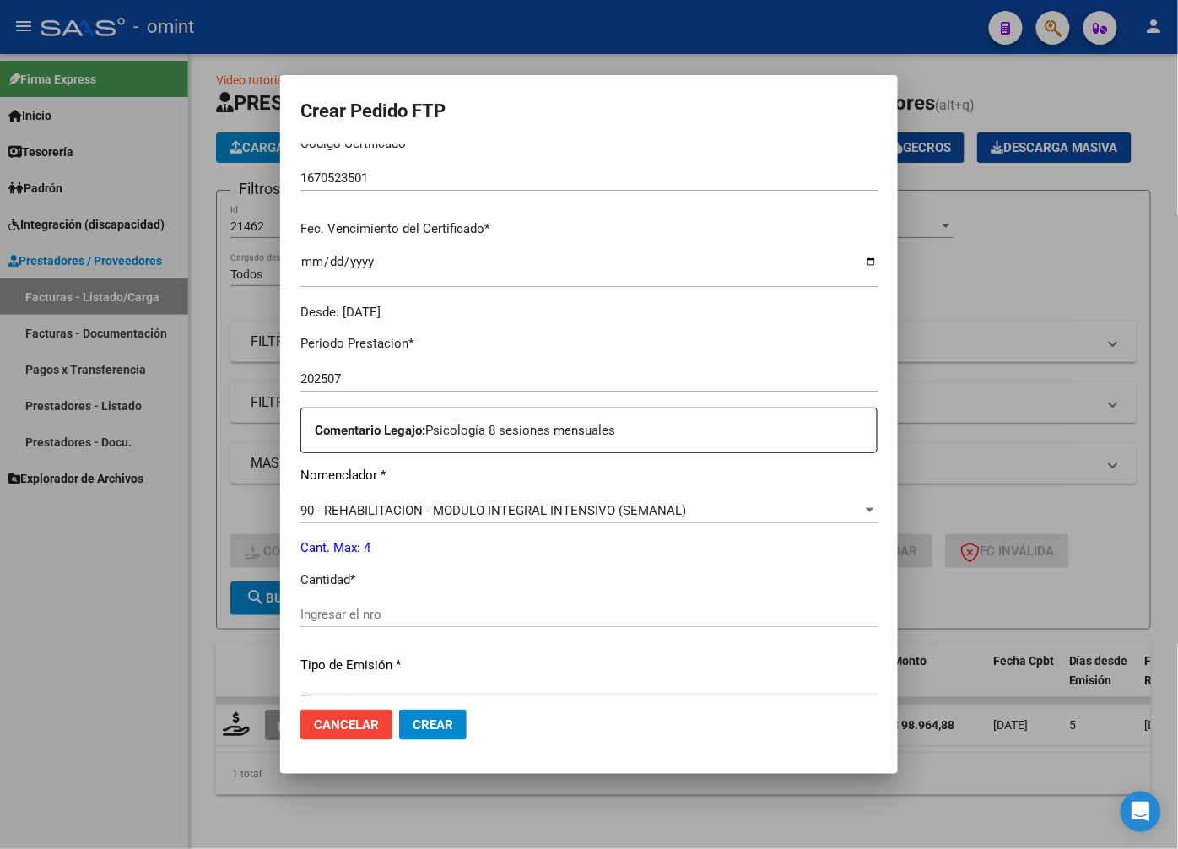
scroll to position [468, 0]
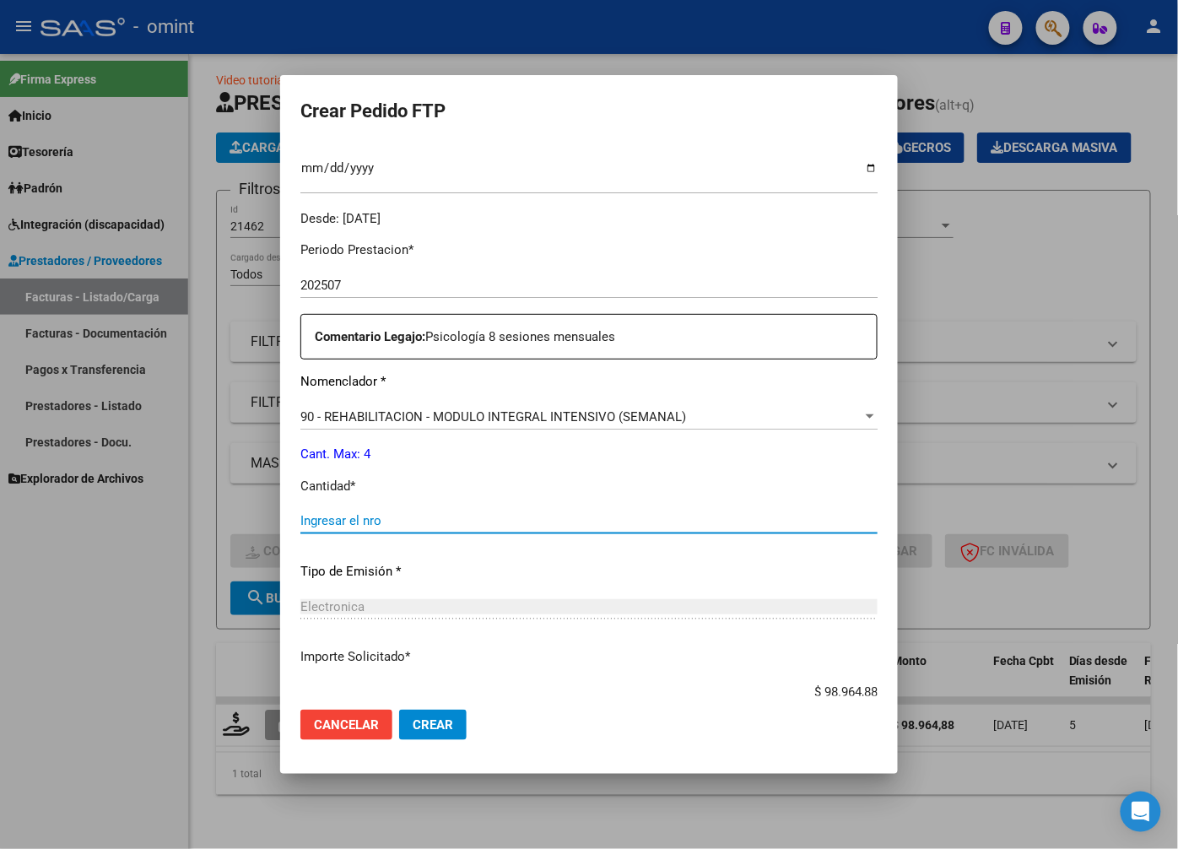
click at [403, 523] on input "Ingresar el nro" at bounding box center [588, 520] width 577 height 15
type input "4"
click at [601, 572] on p "Tipo de Emisión *" at bounding box center [588, 571] width 577 height 19
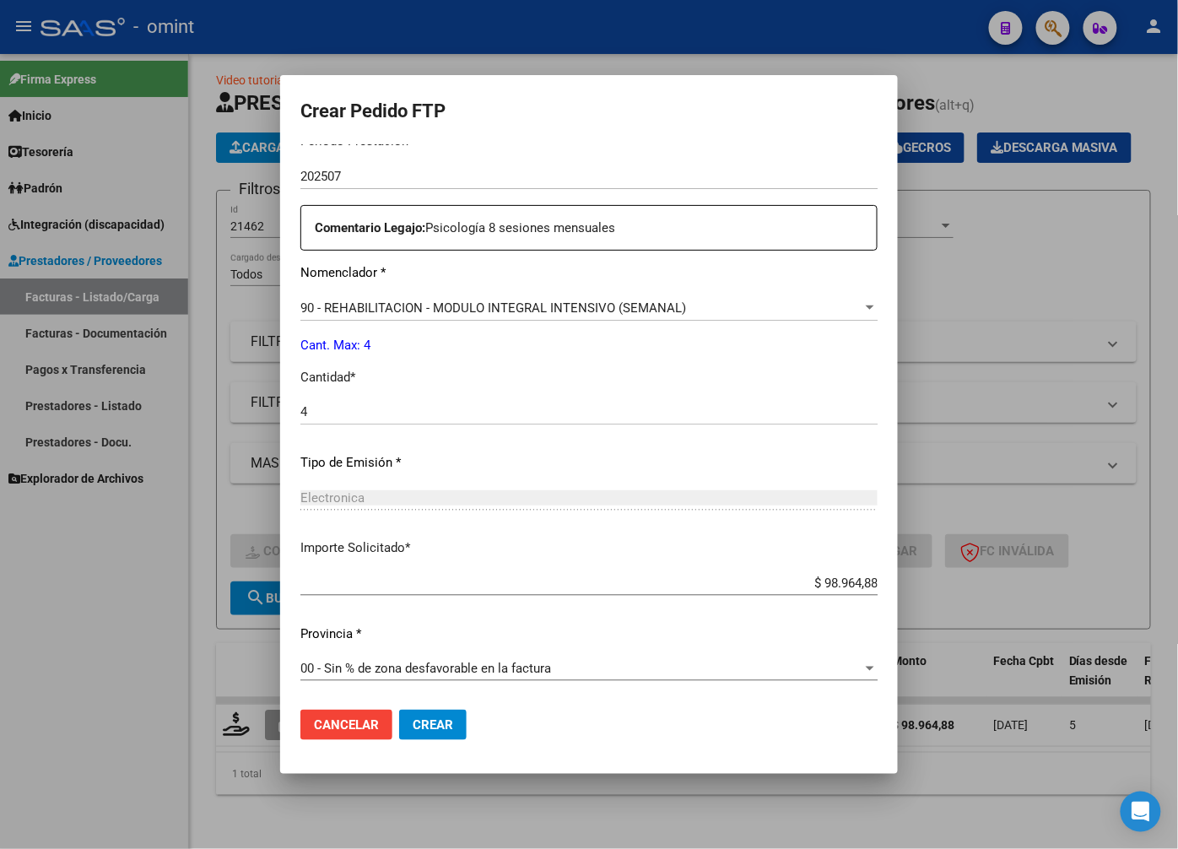
click at [427, 723] on button "Crear" at bounding box center [433, 725] width 68 height 30
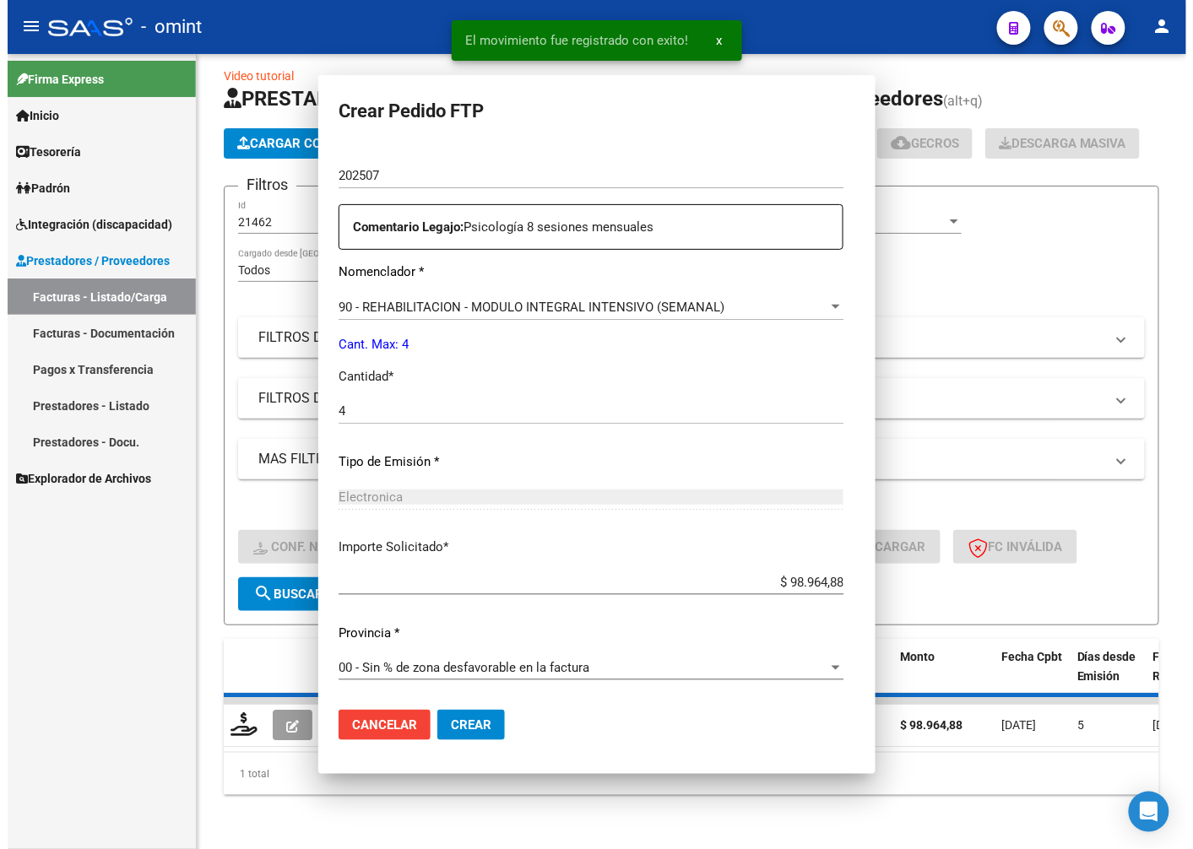
scroll to position [481, 0]
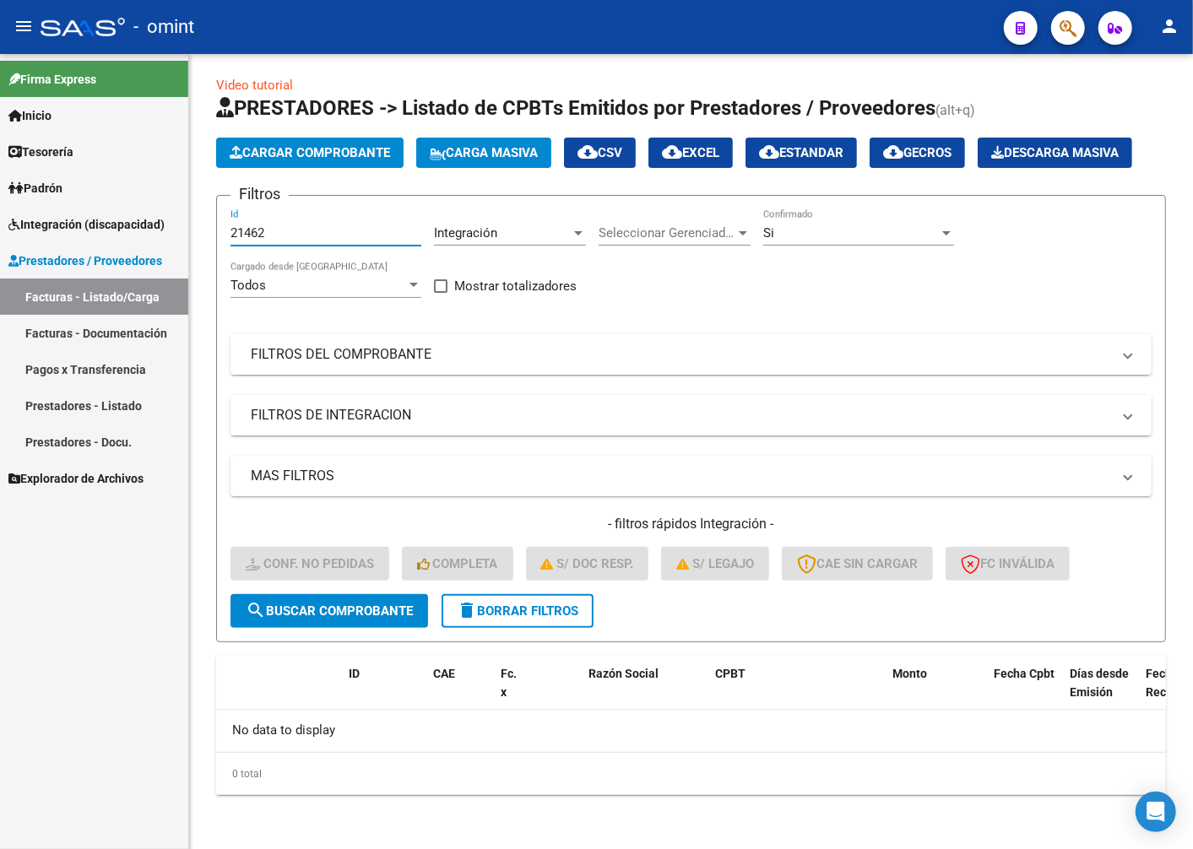
drag, startPoint x: 272, startPoint y: 241, endPoint x: 118, endPoint y: 223, distance: 154.7
click at [118, 223] on mat-sidenav-container "Firma Express Inicio Calendario SSS Instructivos Contacto OS Tesorería Extracto…" at bounding box center [596, 451] width 1193 height 795
paste input "21464"
type input "21464"
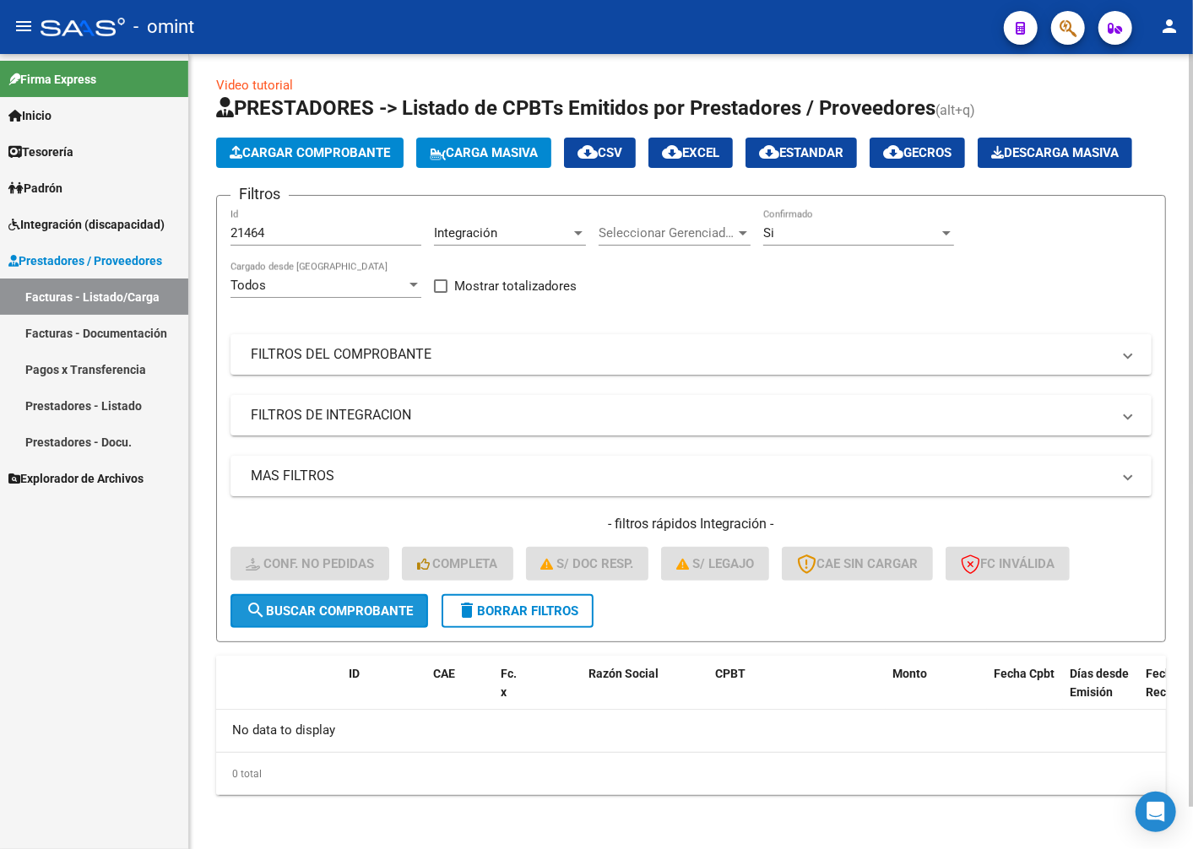
click at [360, 616] on span "search Buscar Comprobante" at bounding box center [329, 611] width 167 height 15
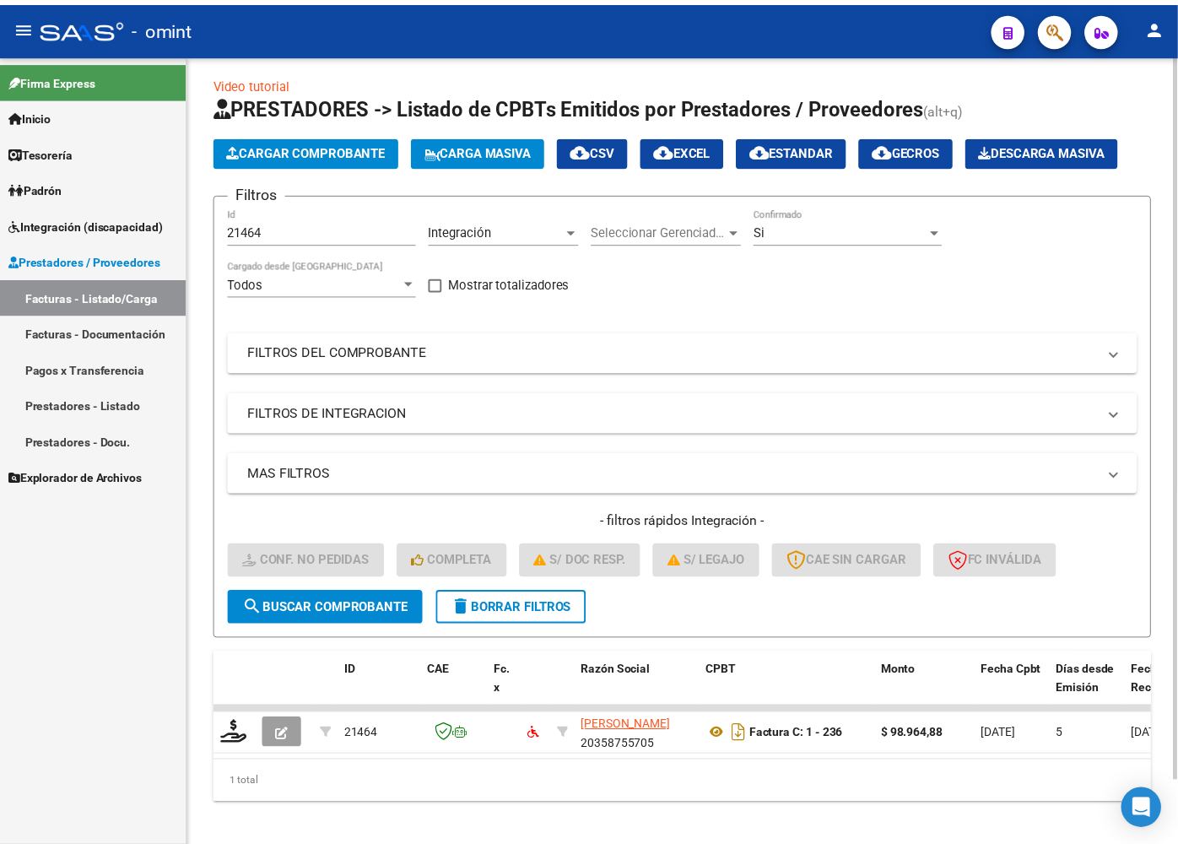
scroll to position [45, 0]
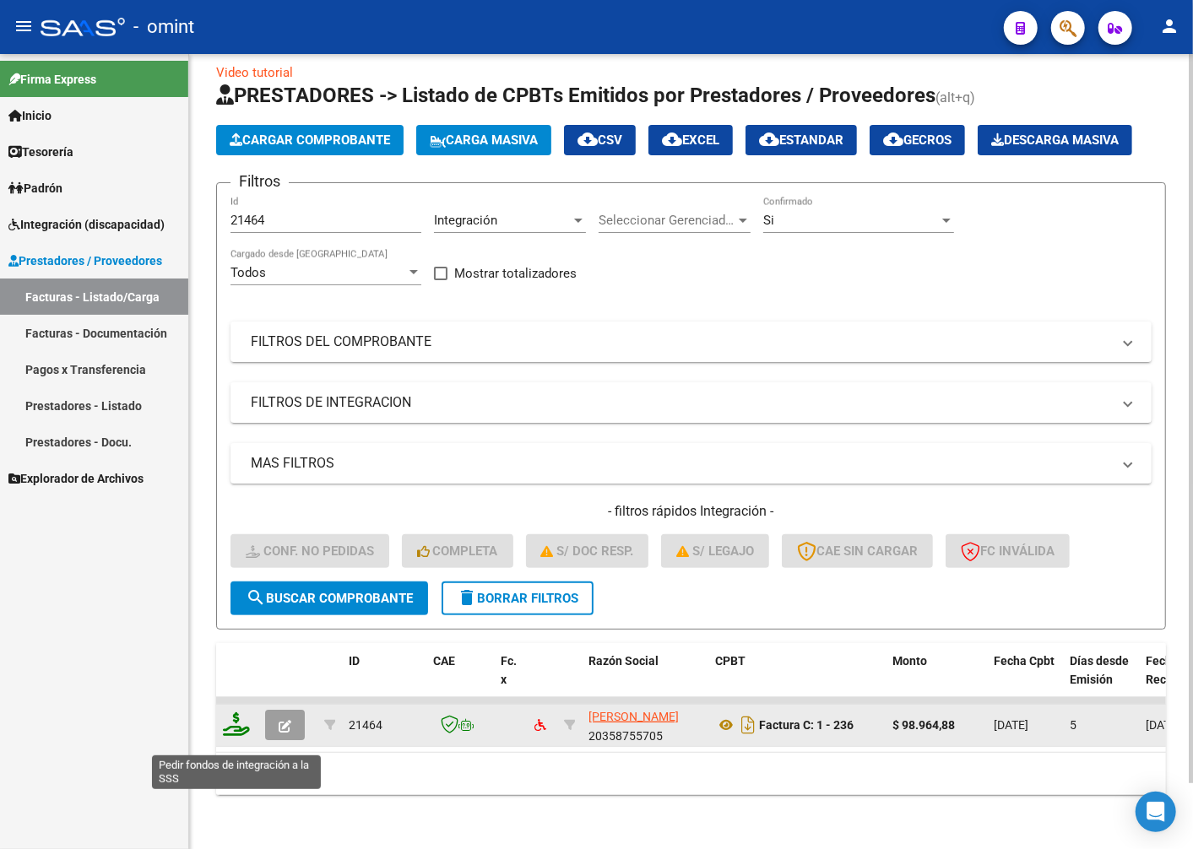
click at [223, 735] on icon at bounding box center [236, 724] width 27 height 24
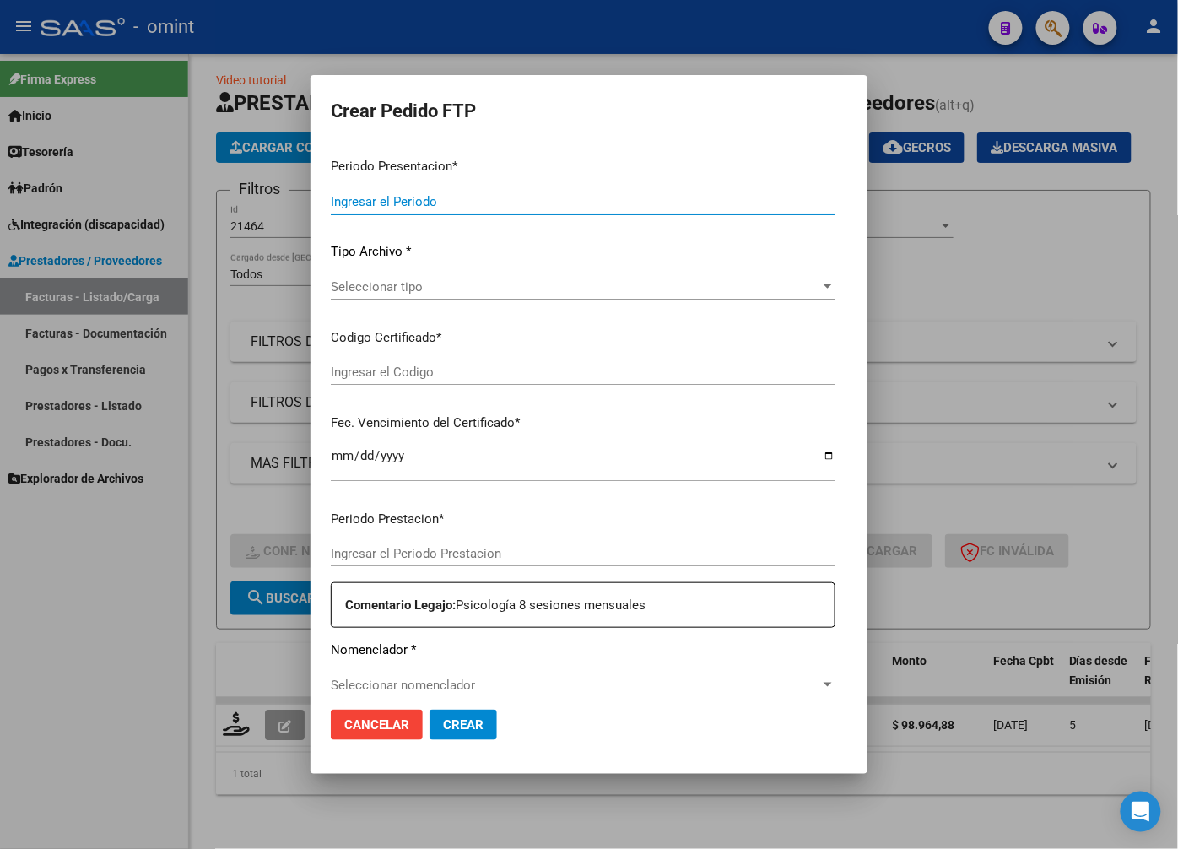
type input "202508"
type input "$ 98.964,88"
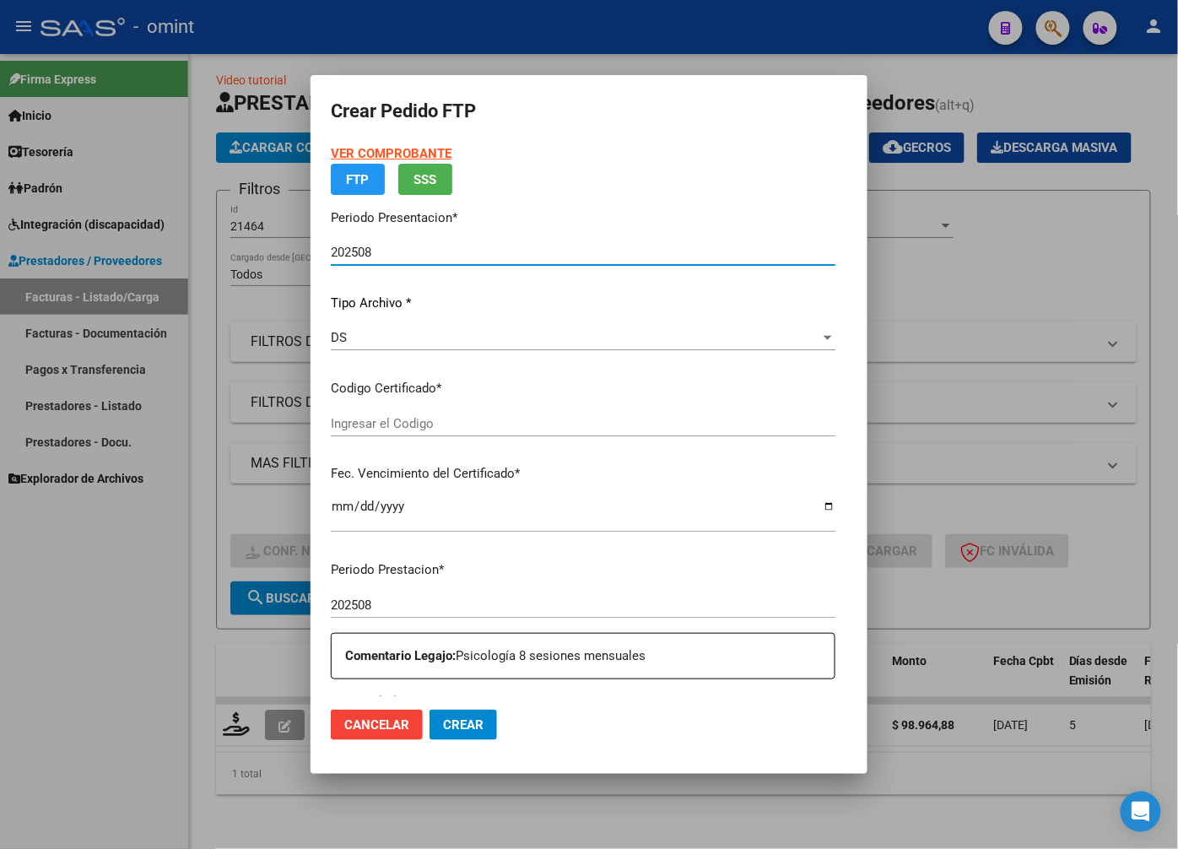
type input "1670523501"
type input "2029-06-11"
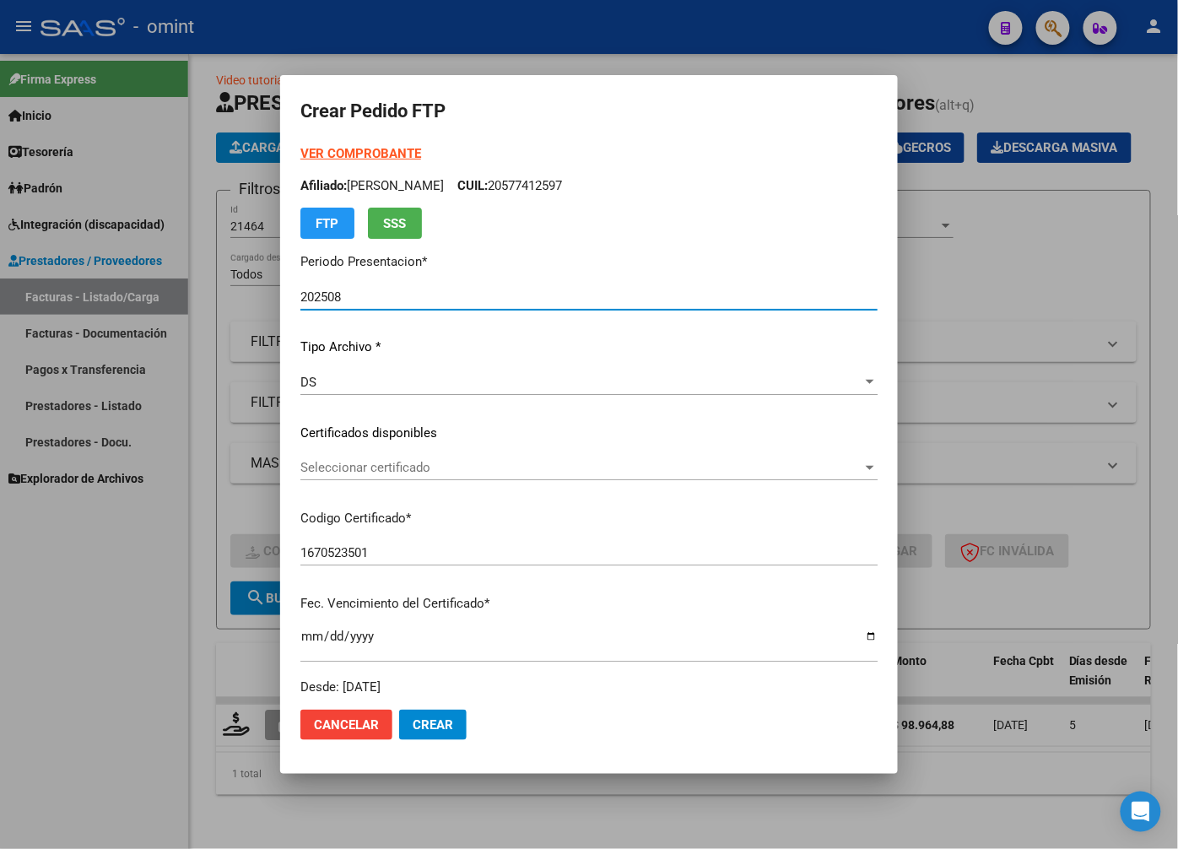
scroll to position [187, 0]
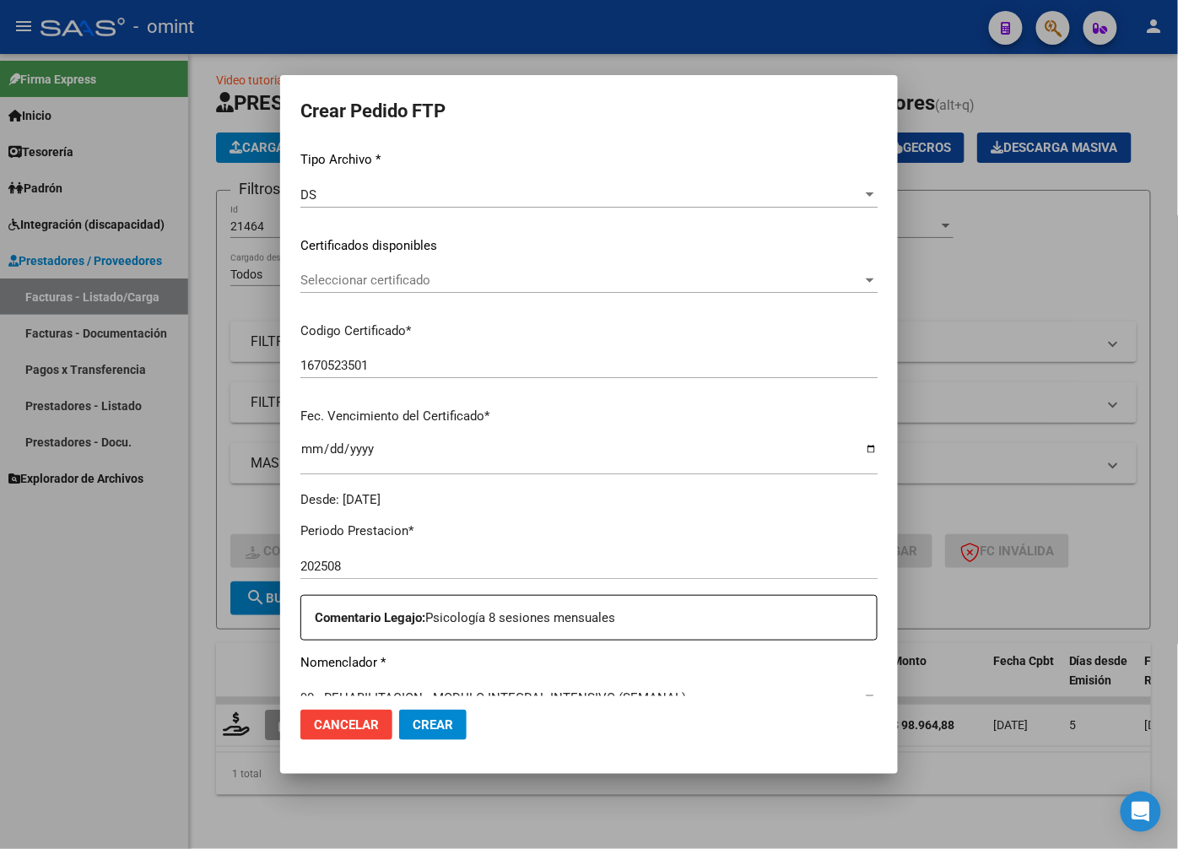
click at [847, 283] on span "Seleccionar certificado" at bounding box center [581, 280] width 562 height 15
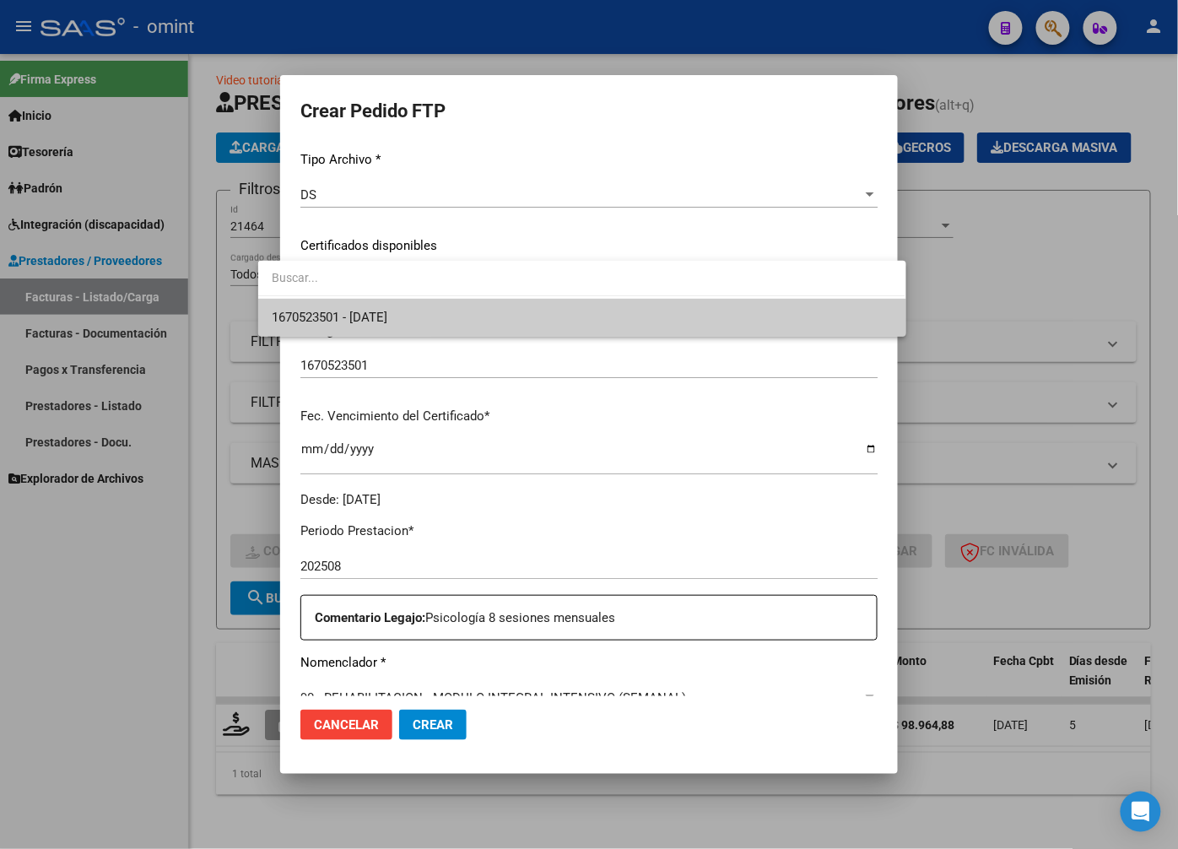
click at [823, 309] on span "1670523501 - 2029-06-11" at bounding box center [582, 318] width 620 height 38
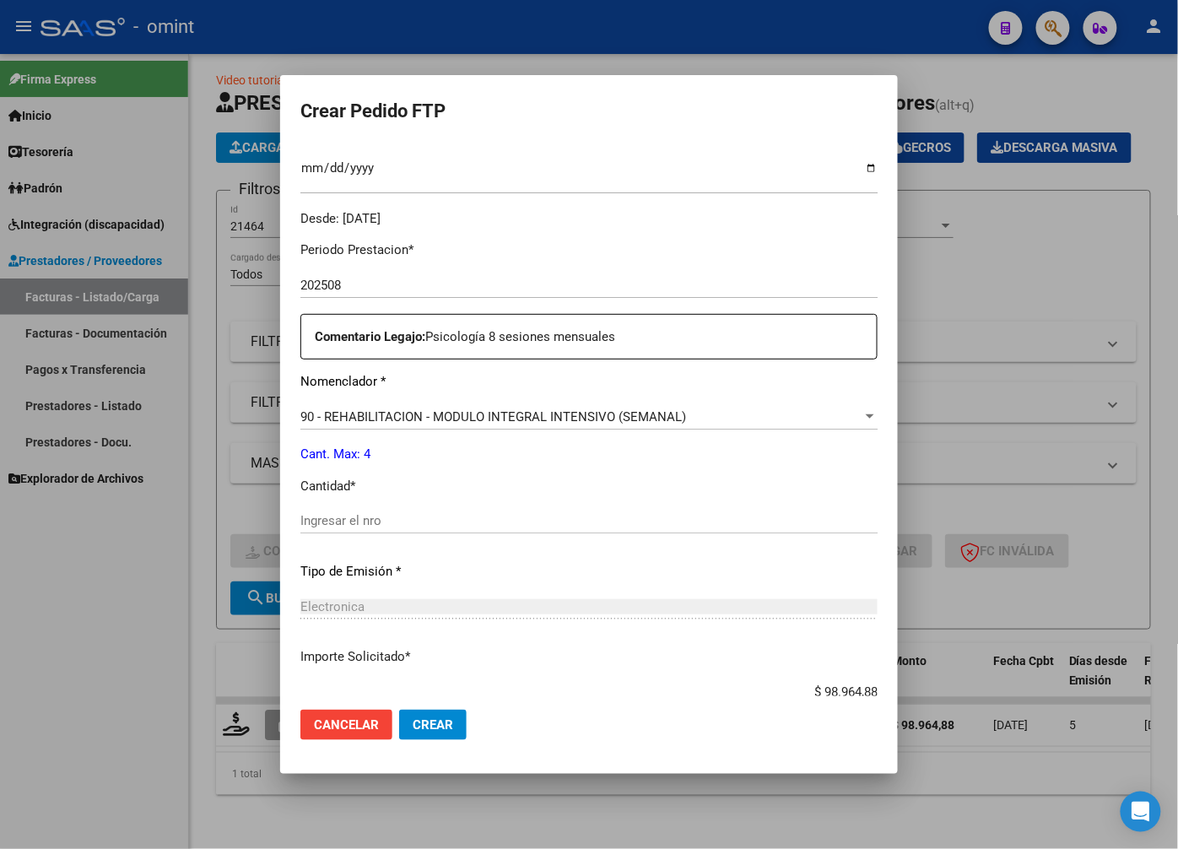
scroll to position [562, 0]
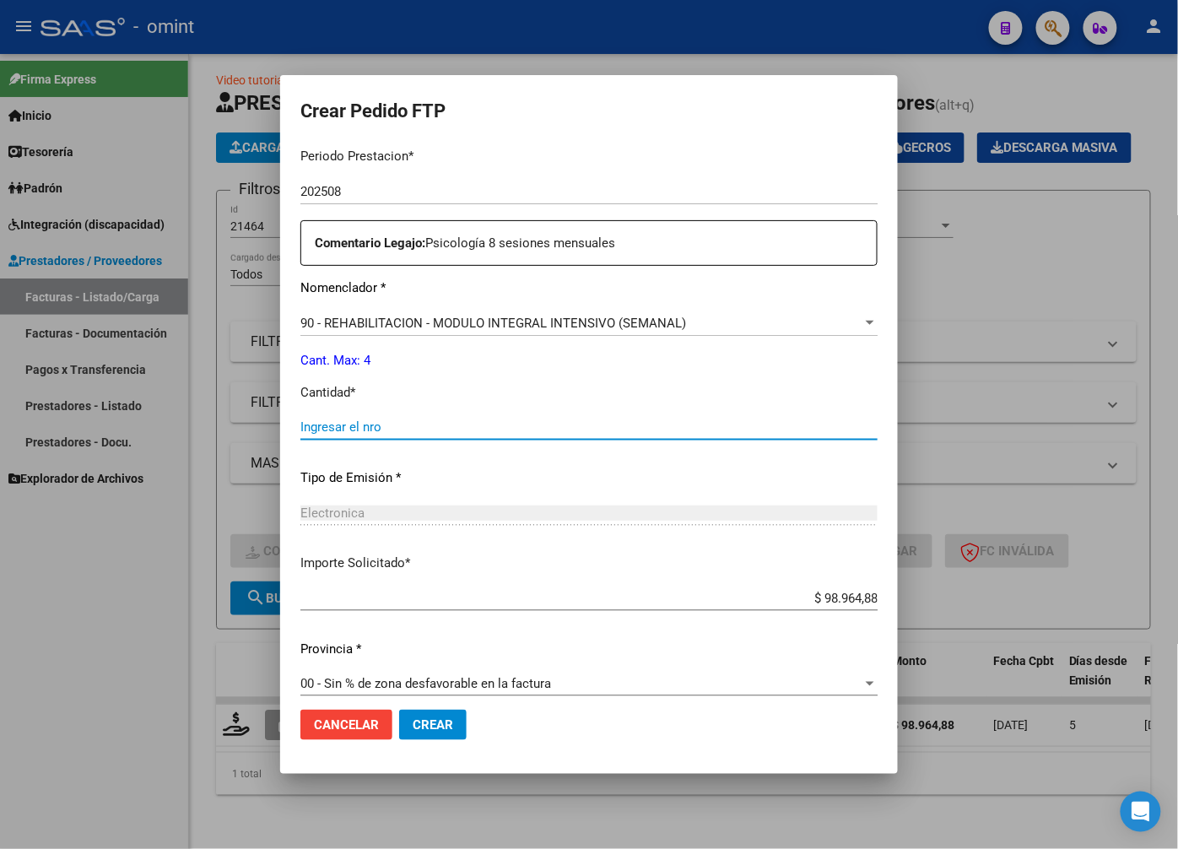
click at [495, 419] on input "Ingresar el nro" at bounding box center [588, 426] width 577 height 15
type input "4"
click at [710, 537] on div "Electronica Seleccionar tipo" at bounding box center [588, 521] width 577 height 41
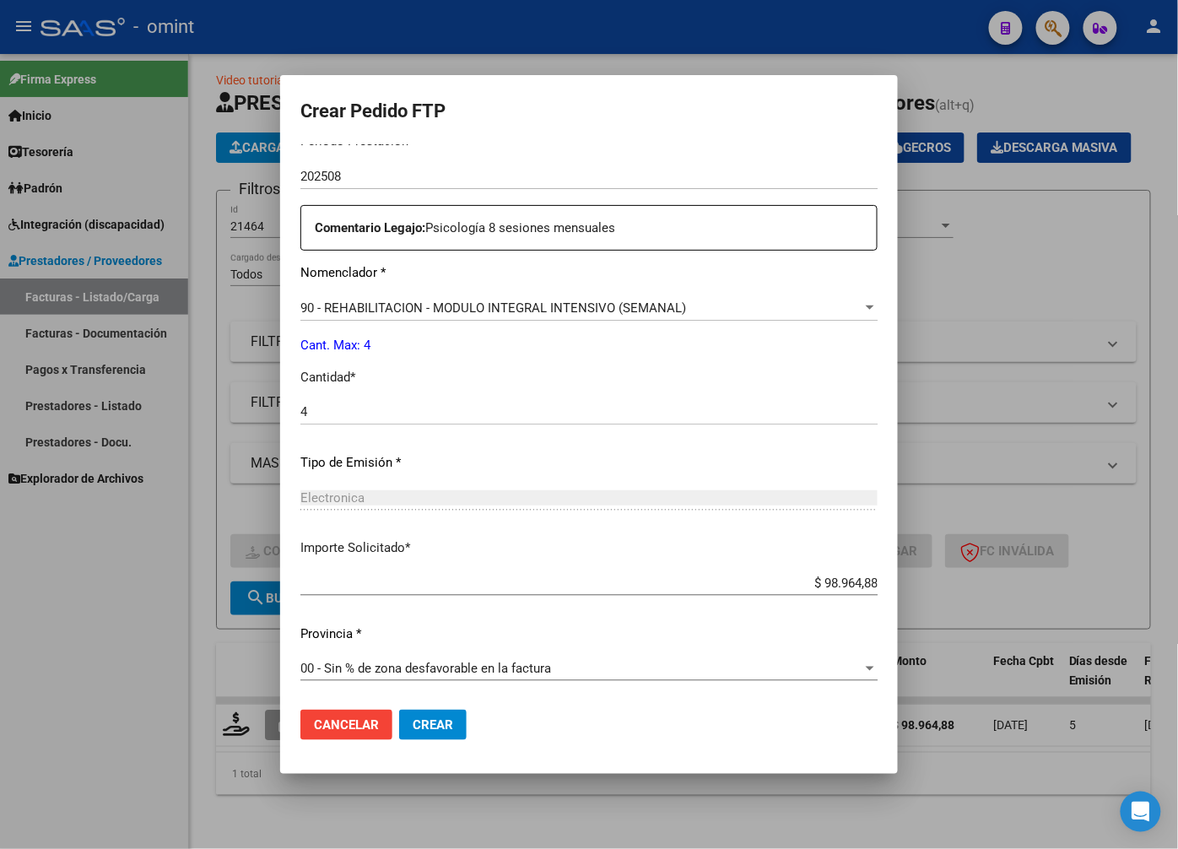
click at [420, 728] on button "Crear" at bounding box center [433, 725] width 68 height 30
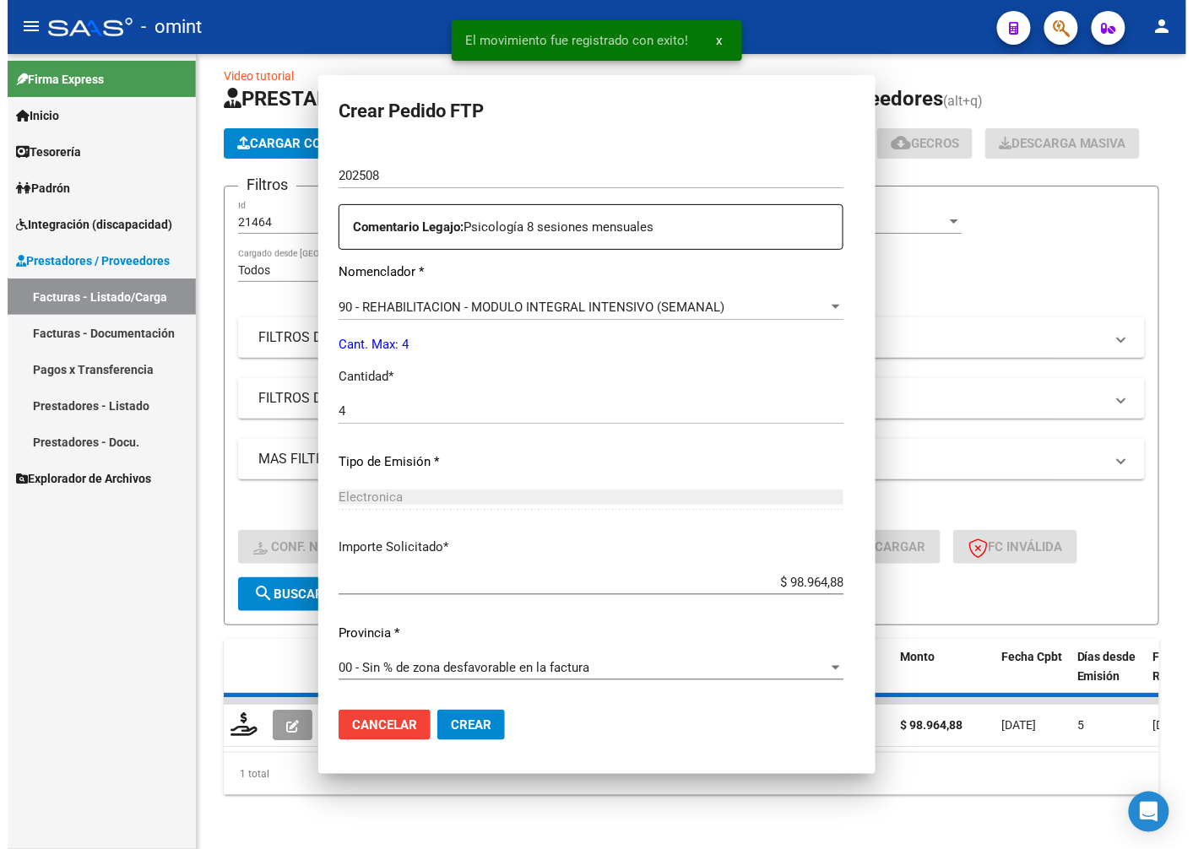
scroll to position [481, 0]
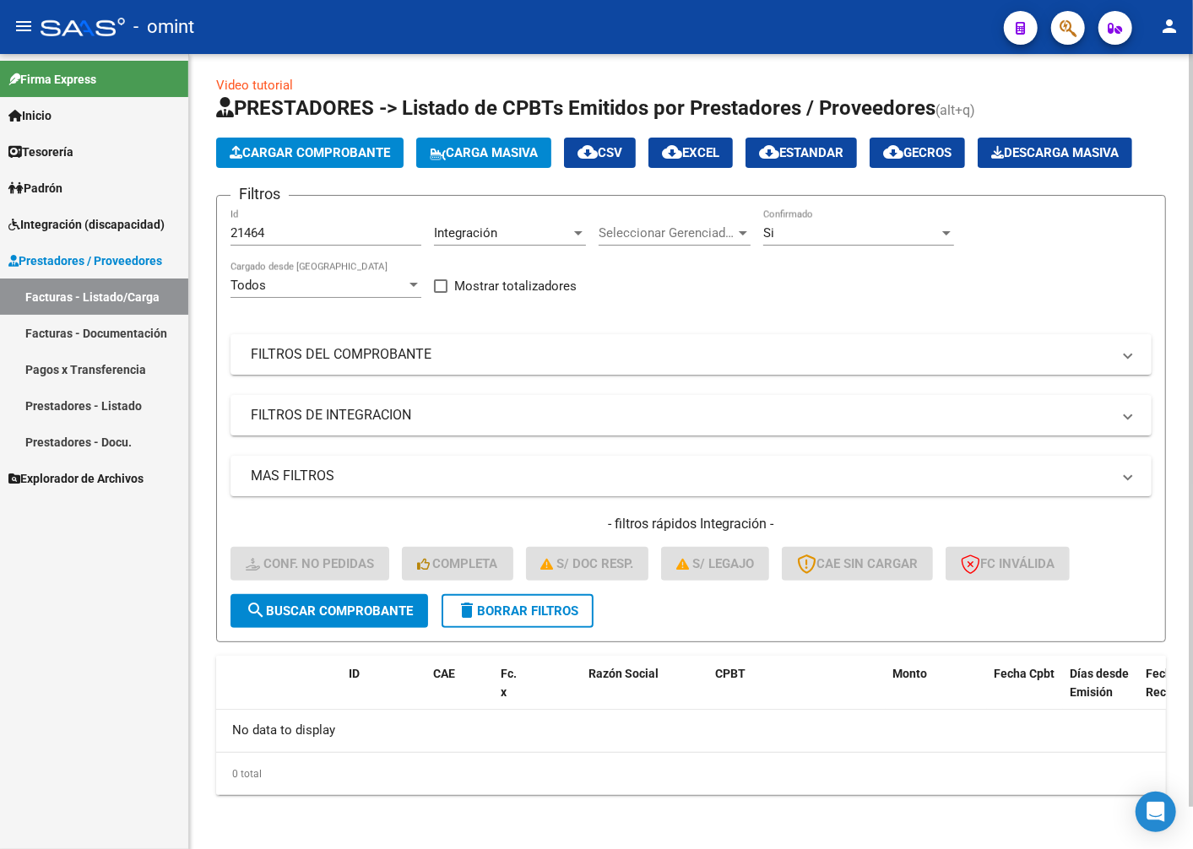
click at [549, 614] on span "delete Borrar Filtros" at bounding box center [518, 611] width 122 height 15
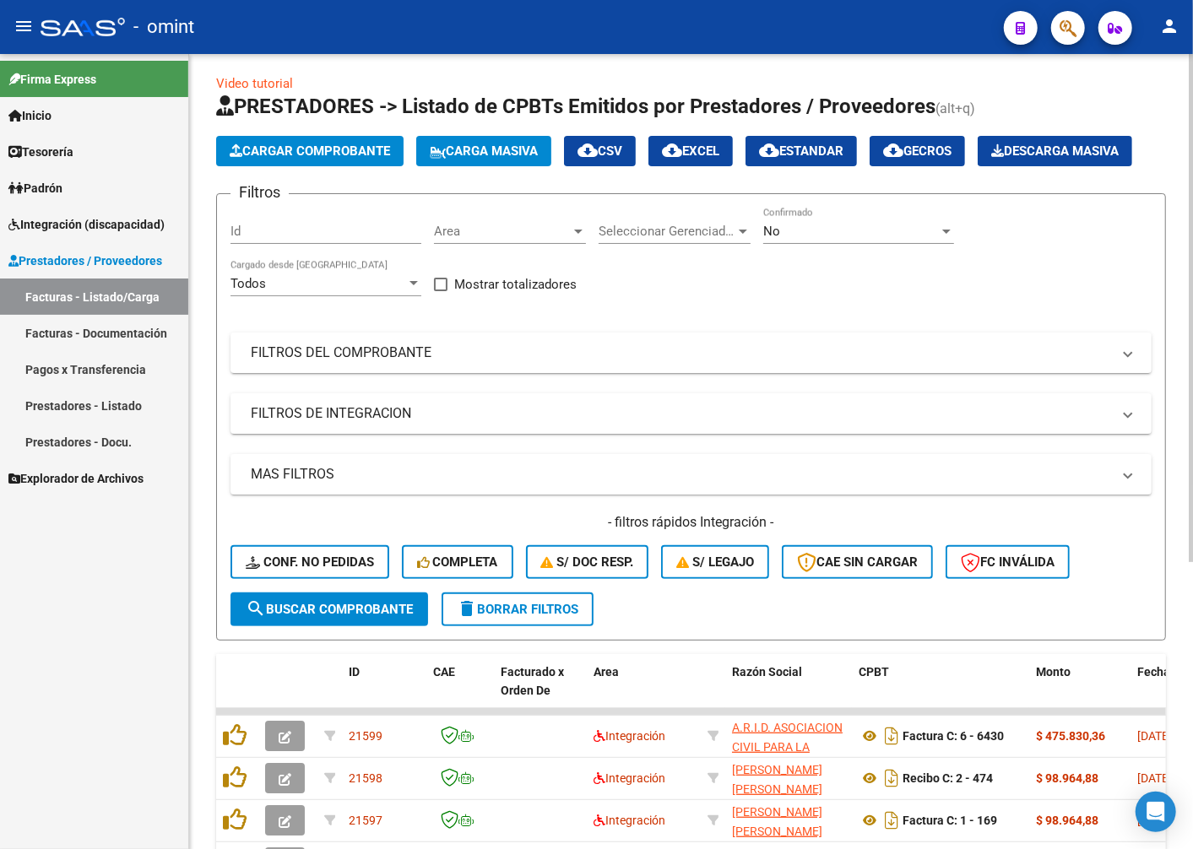
scroll to position [45, 0]
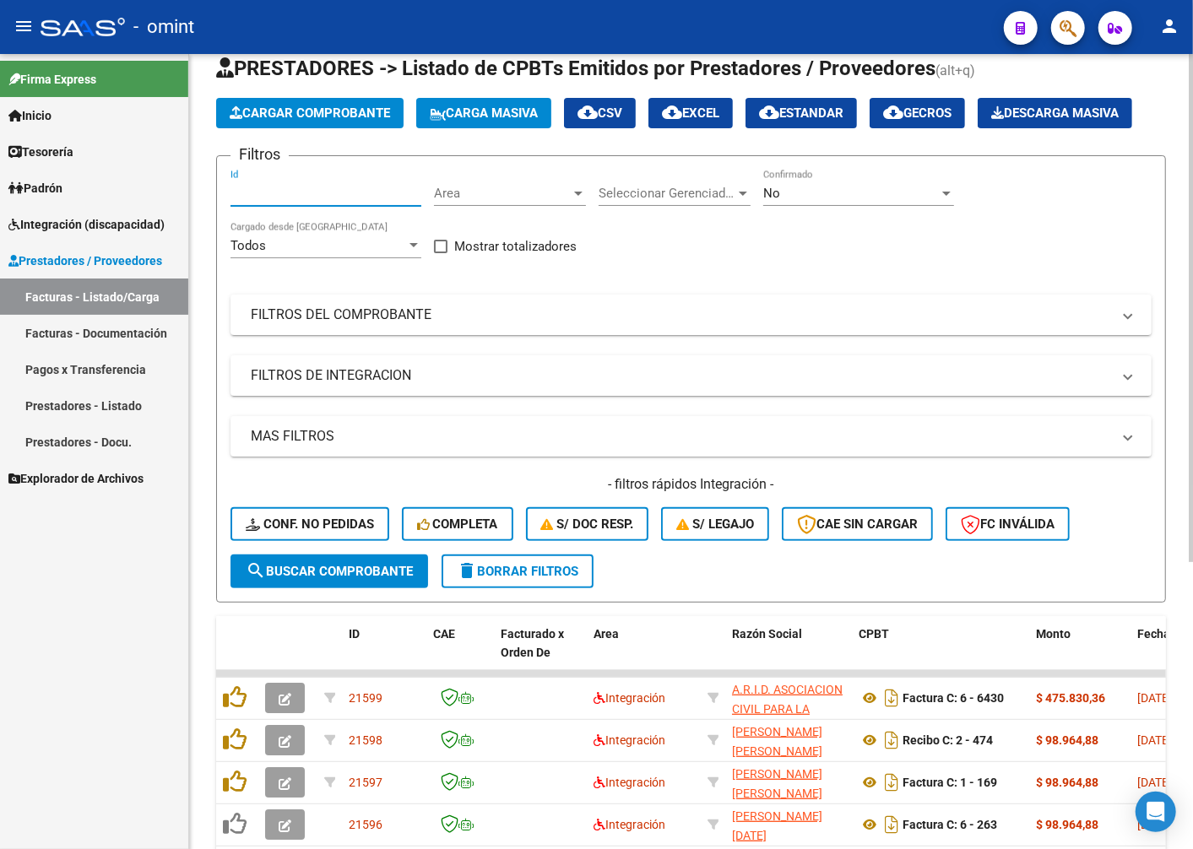
paste input "21456"
type input "21456"
click at [302, 579] on span "search Buscar Comprobante" at bounding box center [329, 571] width 167 height 15
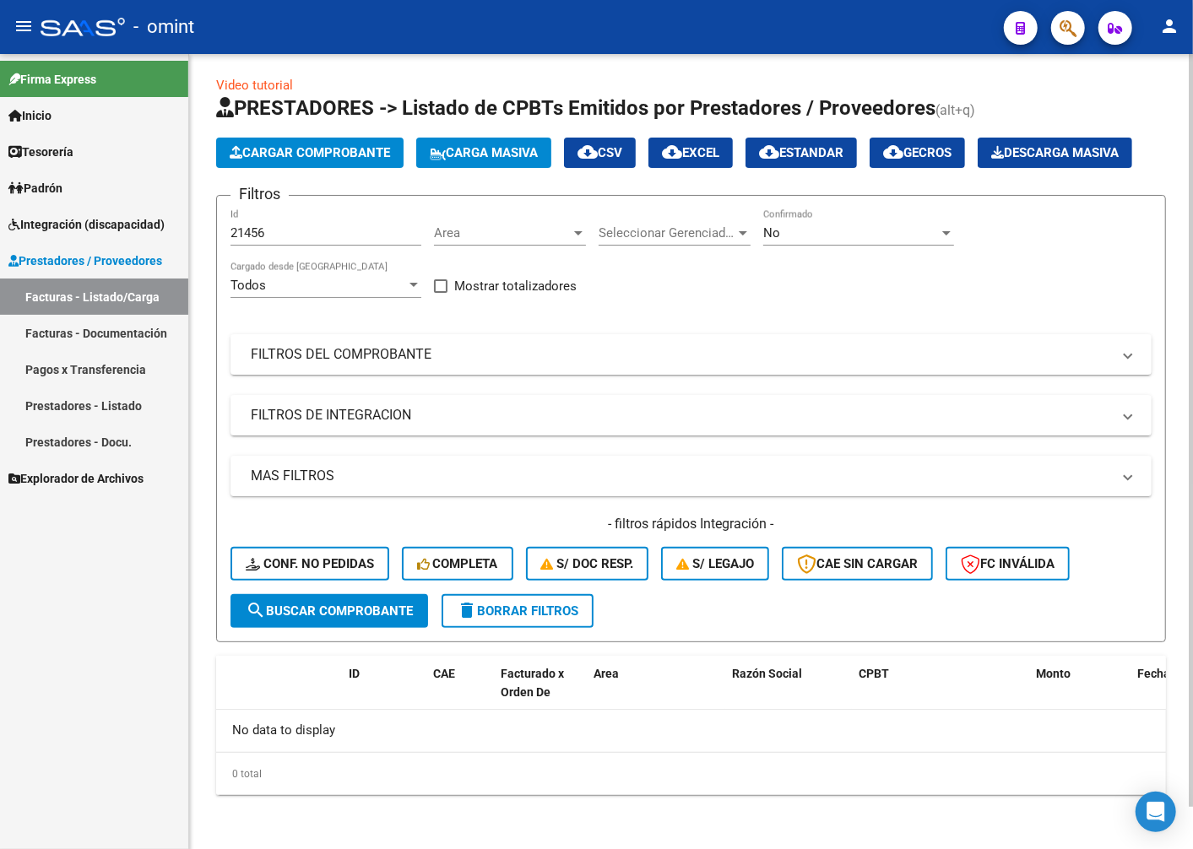
click at [941, 234] on div at bounding box center [946, 233] width 15 height 14
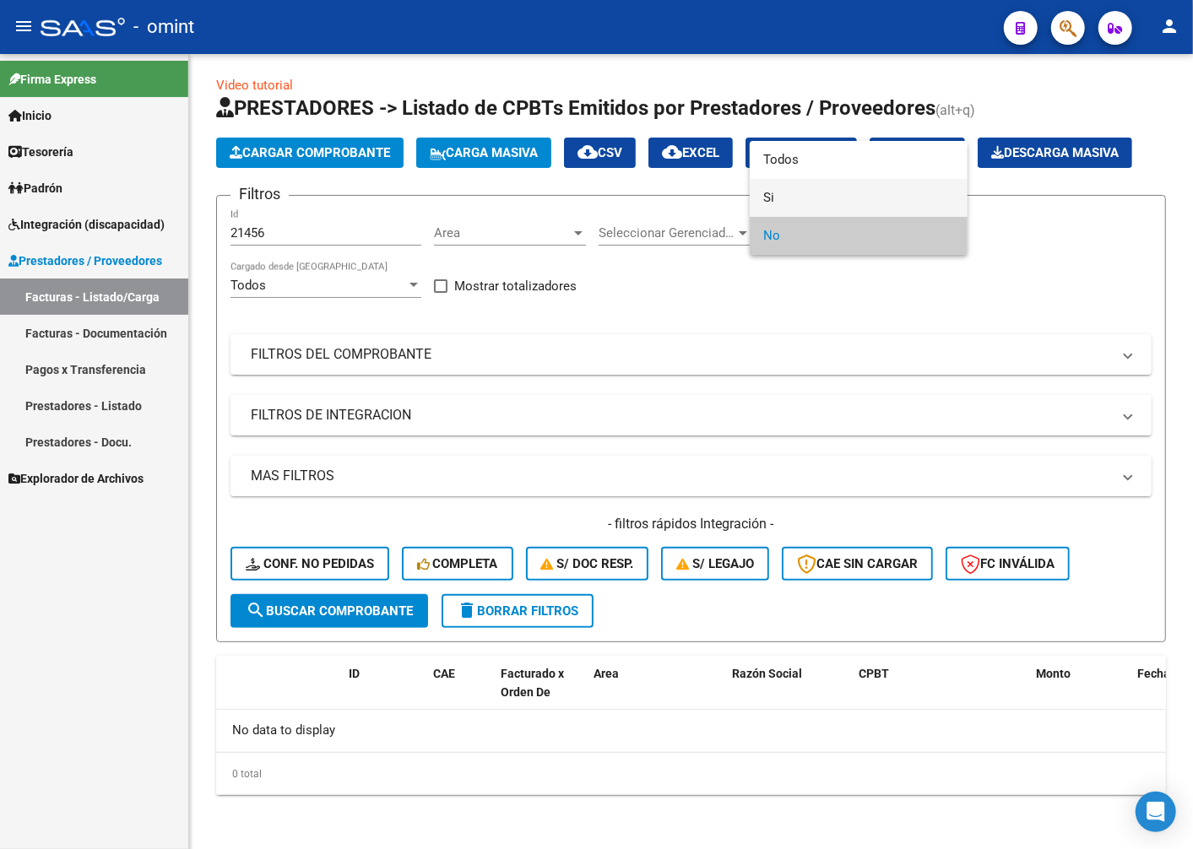
click at [907, 195] on span "Si" at bounding box center [858, 198] width 191 height 38
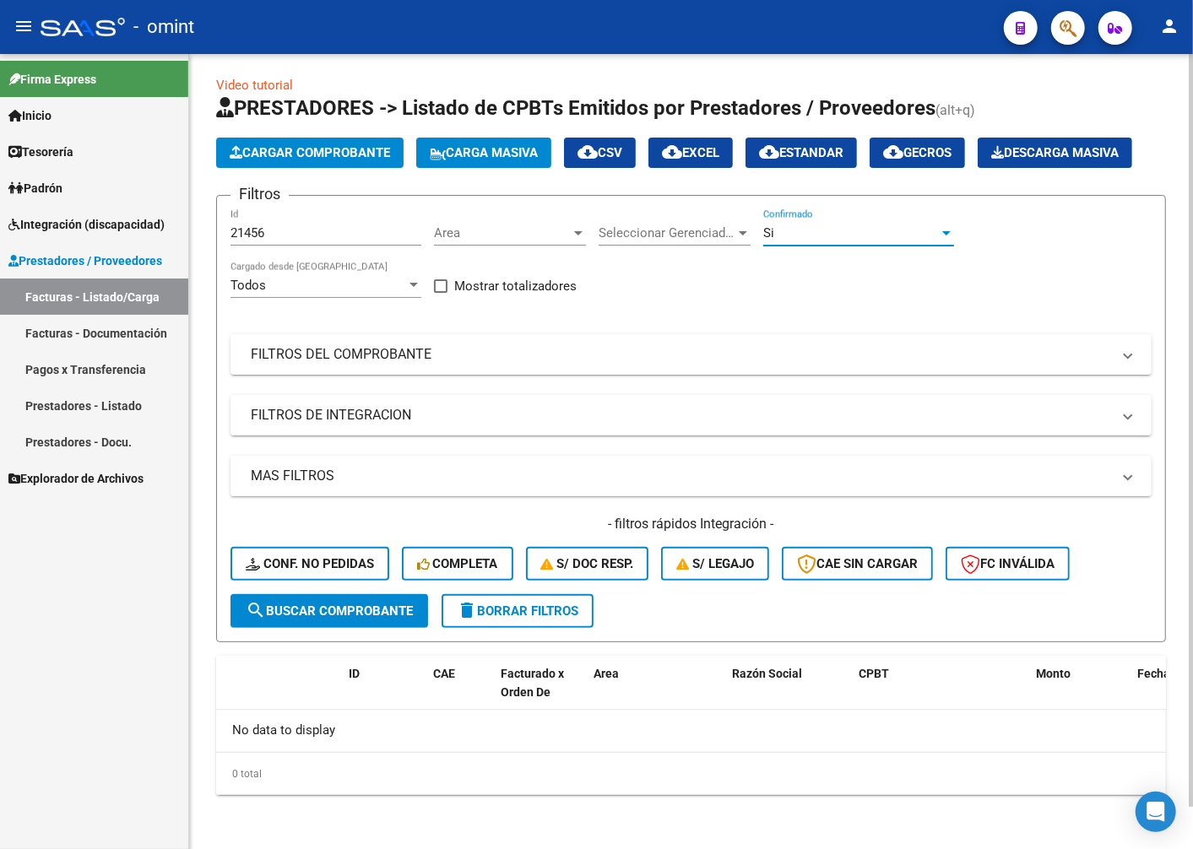
click at [360, 622] on button "search Buscar Comprobante" at bounding box center [329, 611] width 198 height 34
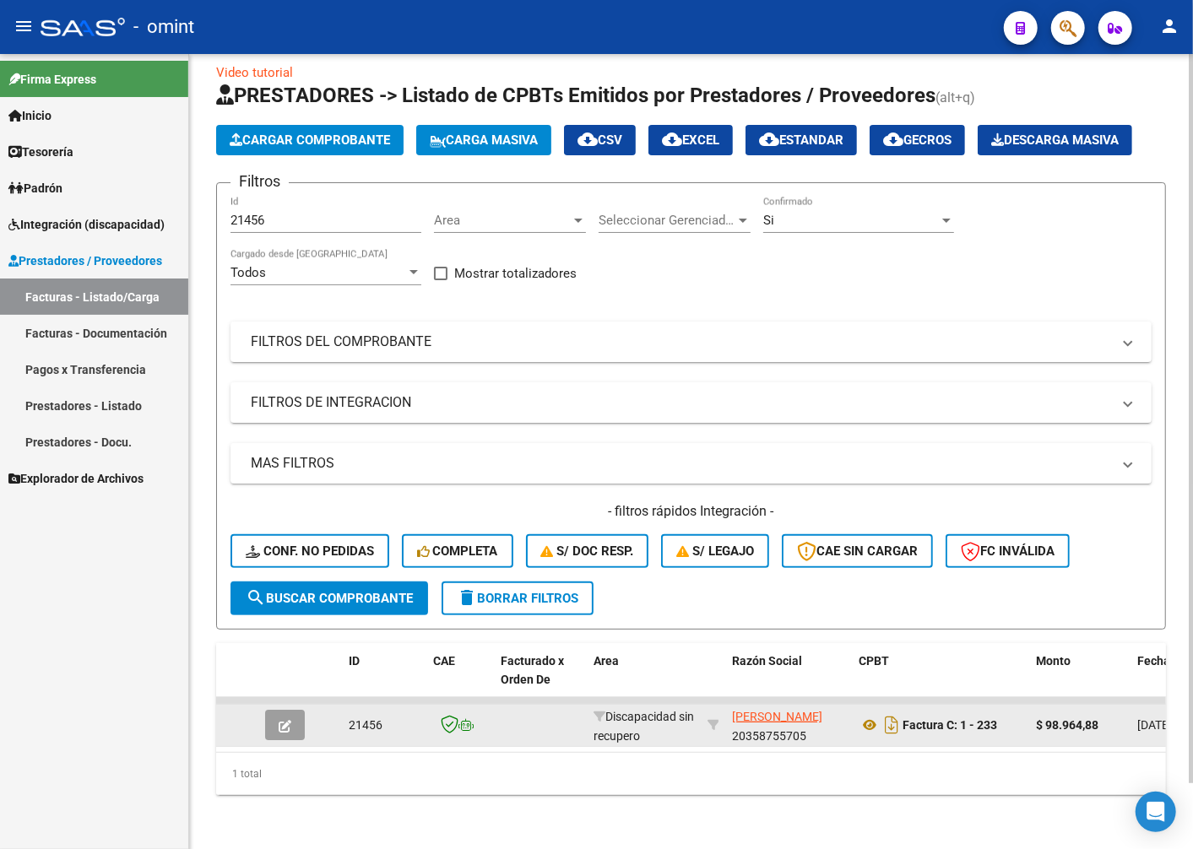
click at [293, 739] on button "button" at bounding box center [285, 725] width 40 height 30
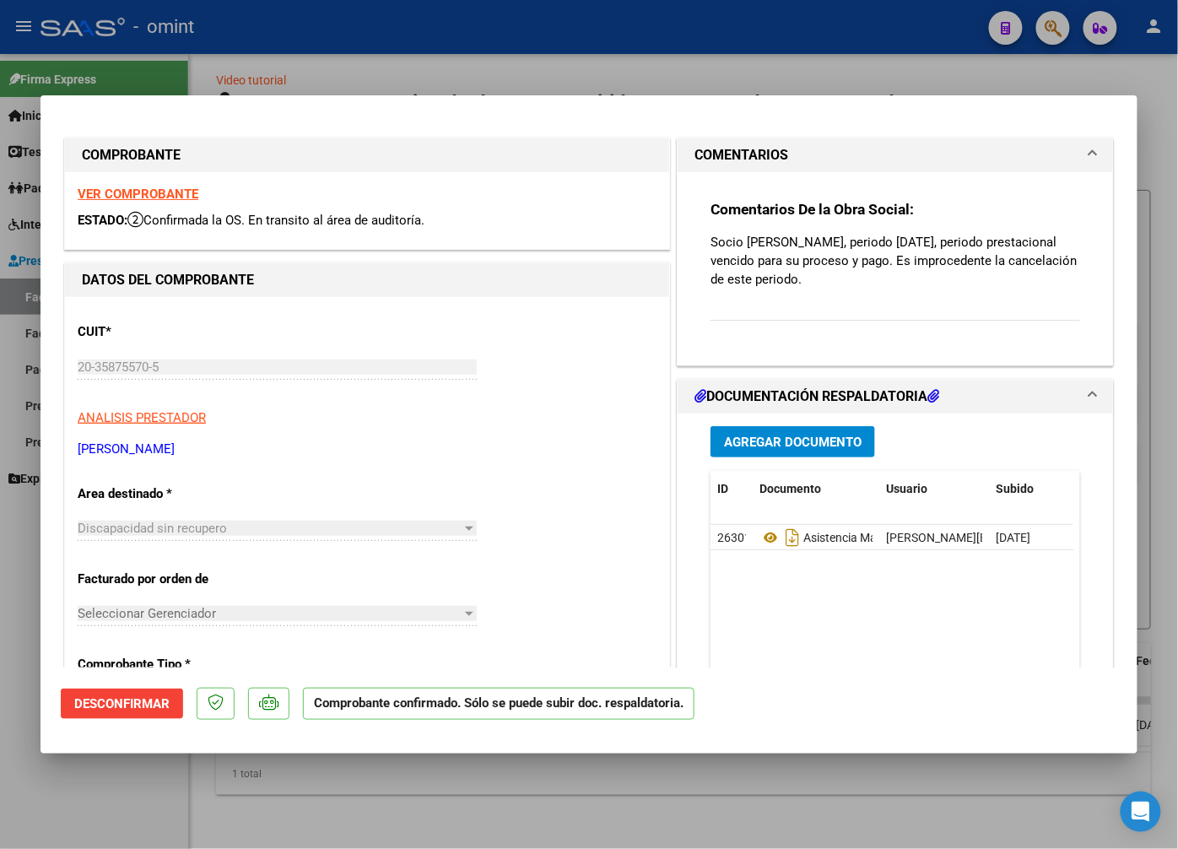
click at [165, 189] on strong "VER COMPROBANTE" at bounding box center [138, 194] width 121 height 15
click at [399, 64] on div at bounding box center [589, 424] width 1178 height 849
type input "$ 0,00"
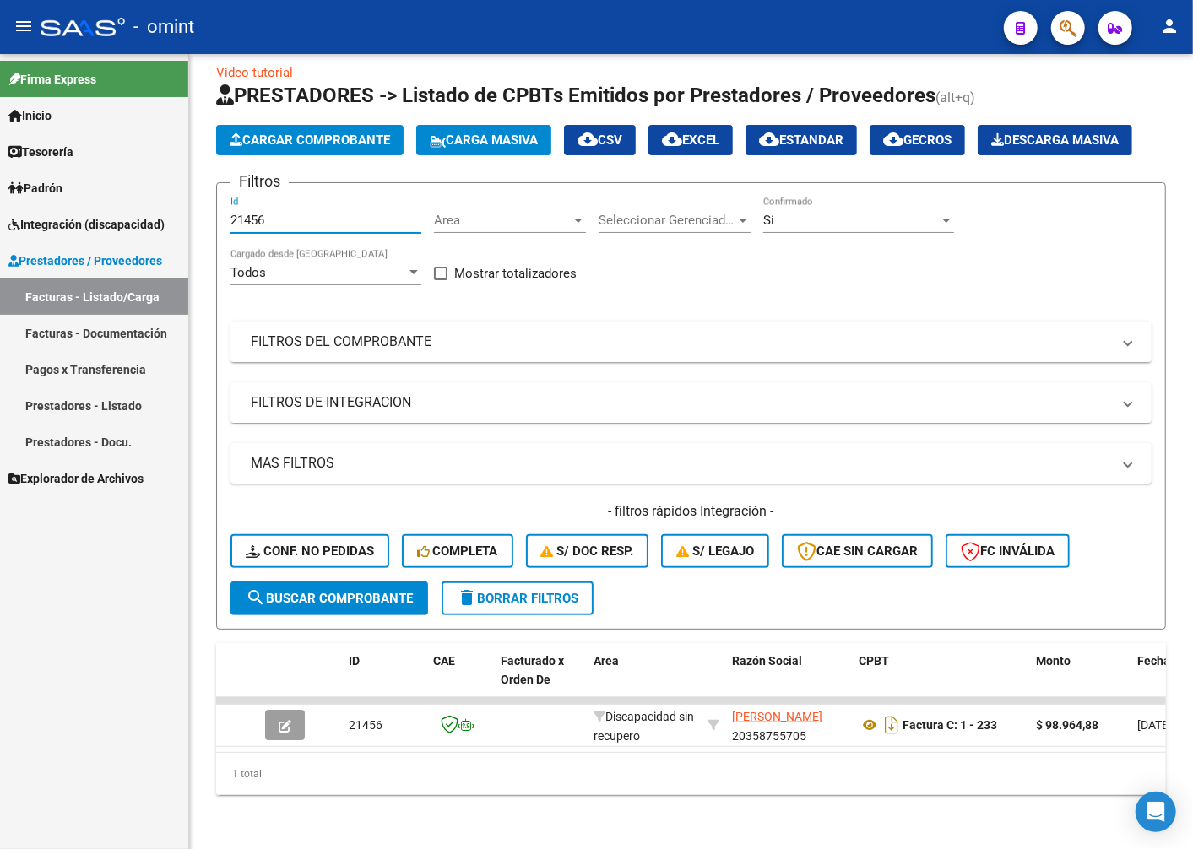
drag, startPoint x: 305, startPoint y: 236, endPoint x: 81, endPoint y: 215, distance: 224.7
click at [81, 216] on mat-sidenav-container "Firma Express Inicio Calendario SSS Instructivos Contacto OS Tesorería Extracto…" at bounding box center [596, 451] width 1193 height 795
drag, startPoint x: 245, startPoint y: 245, endPoint x: 257, endPoint y: 234, distance: 16.1
paste input "20845"
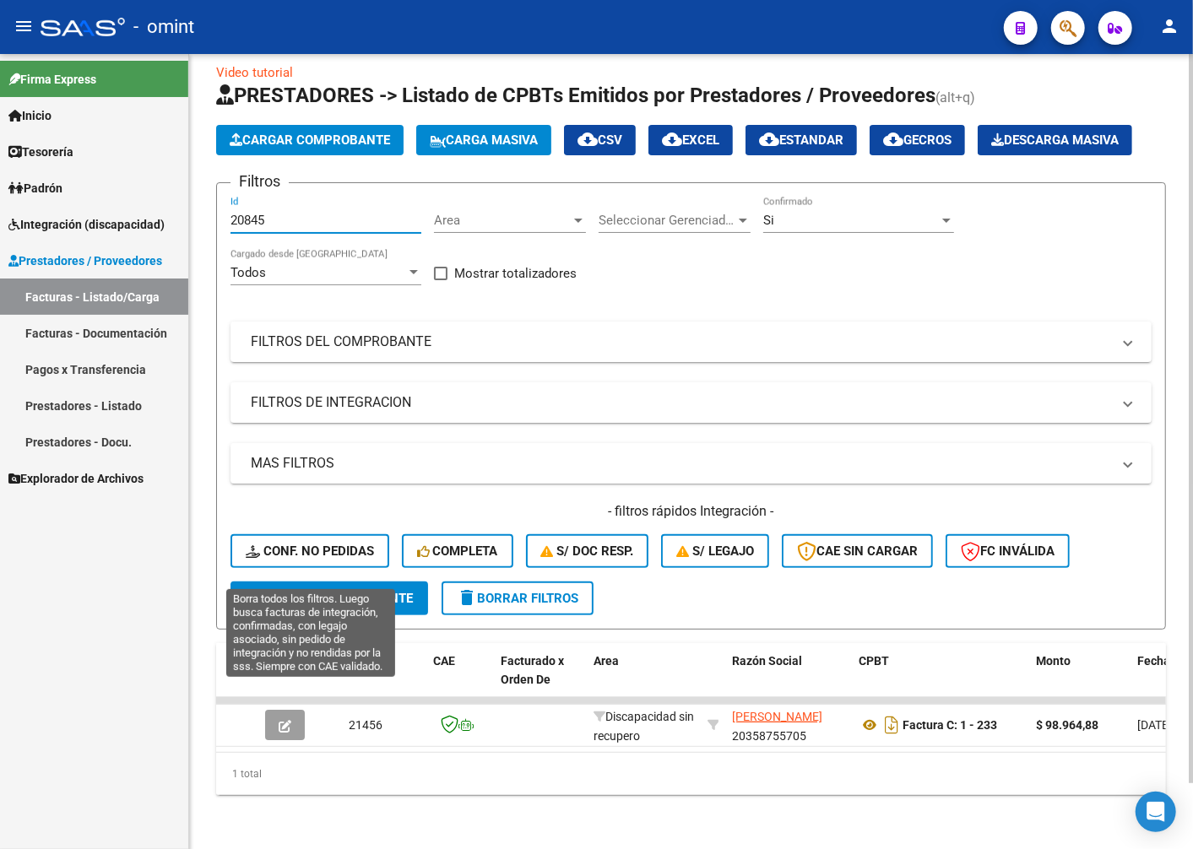
type input "20845"
click at [300, 555] on button "Conf. no pedidas" at bounding box center [309, 551] width 159 height 34
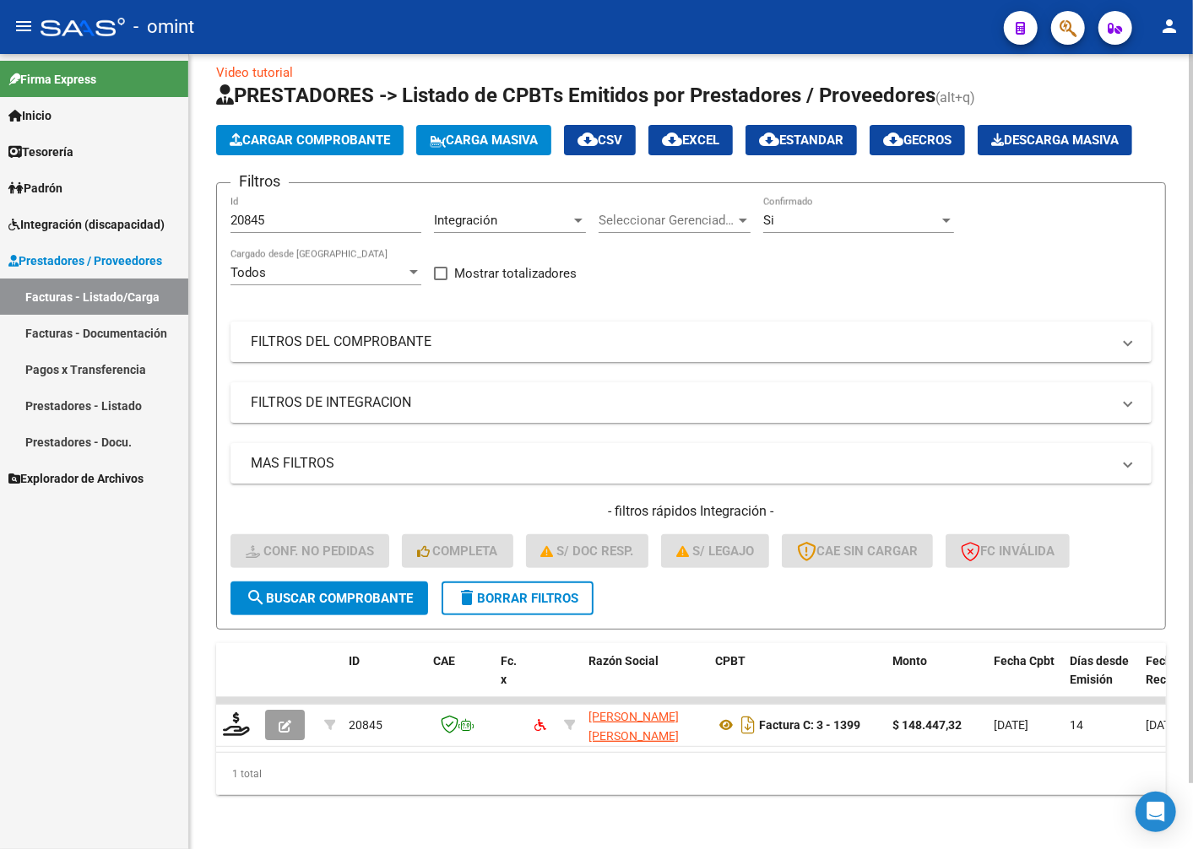
click at [287, 606] on span "search Buscar Comprobante" at bounding box center [329, 598] width 167 height 15
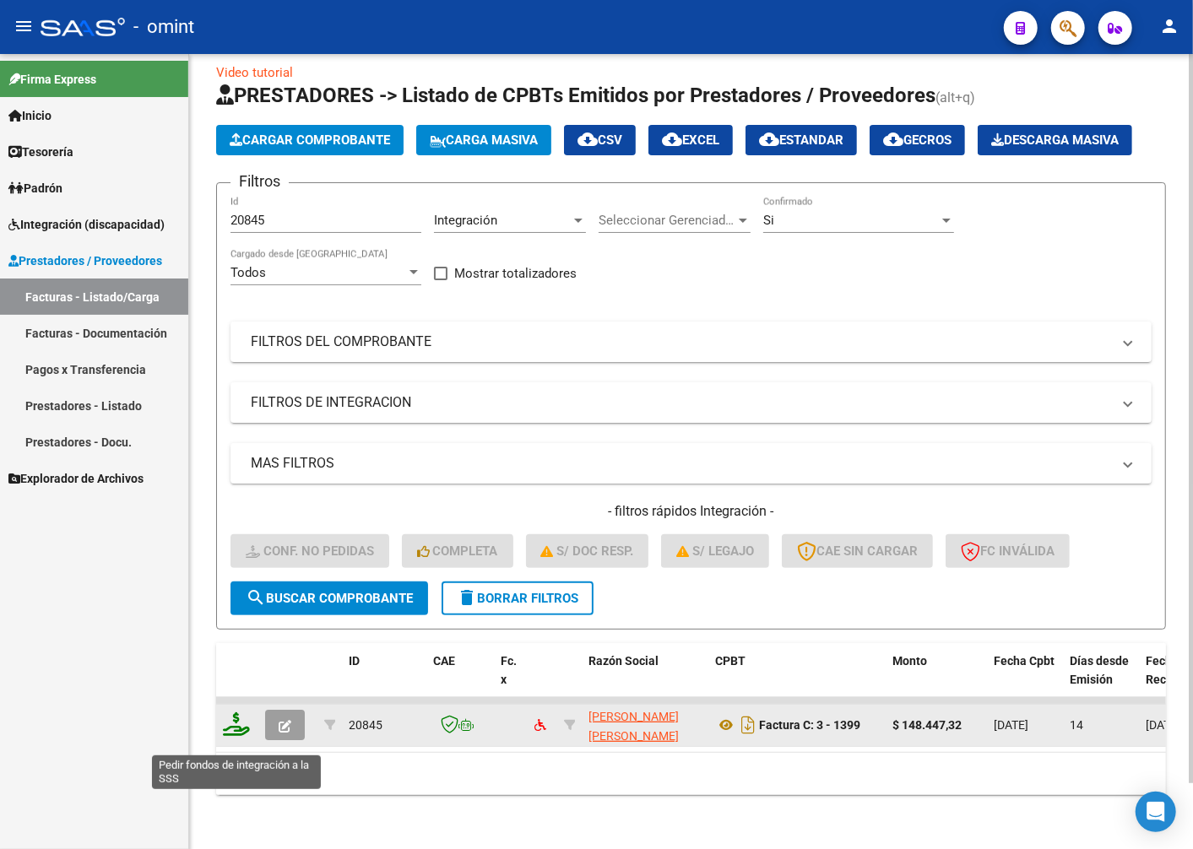
click at [230, 736] on icon at bounding box center [236, 724] width 27 height 24
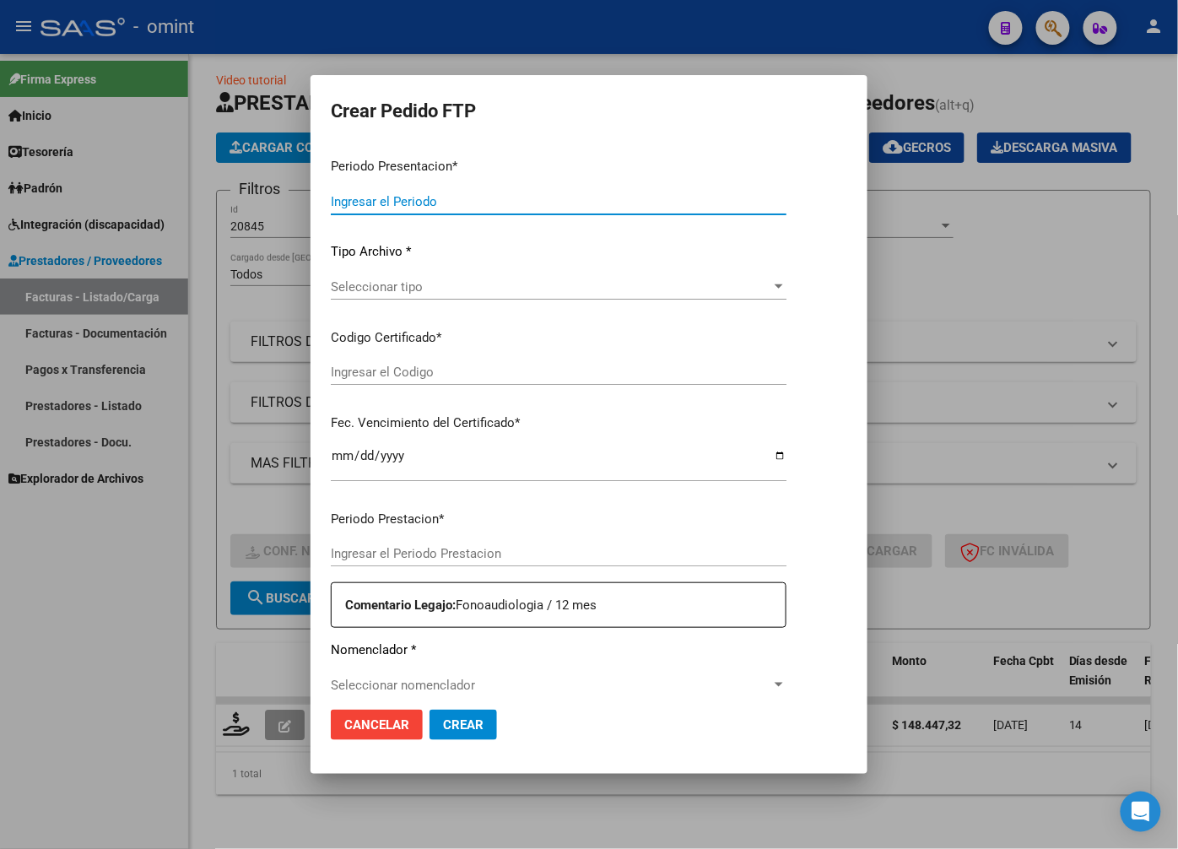
type input "202508"
type input "$ 148.447,32"
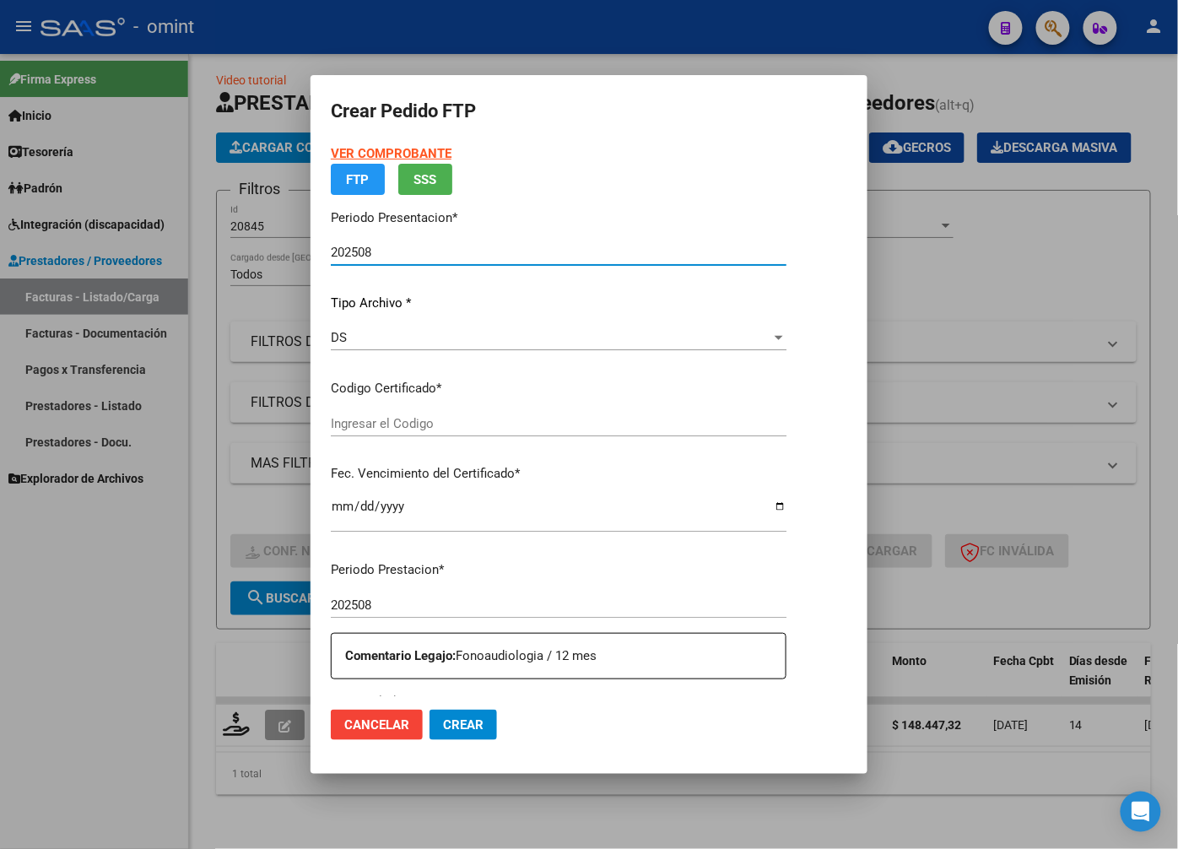
type input "7192107637"
type input "2026-04-01"
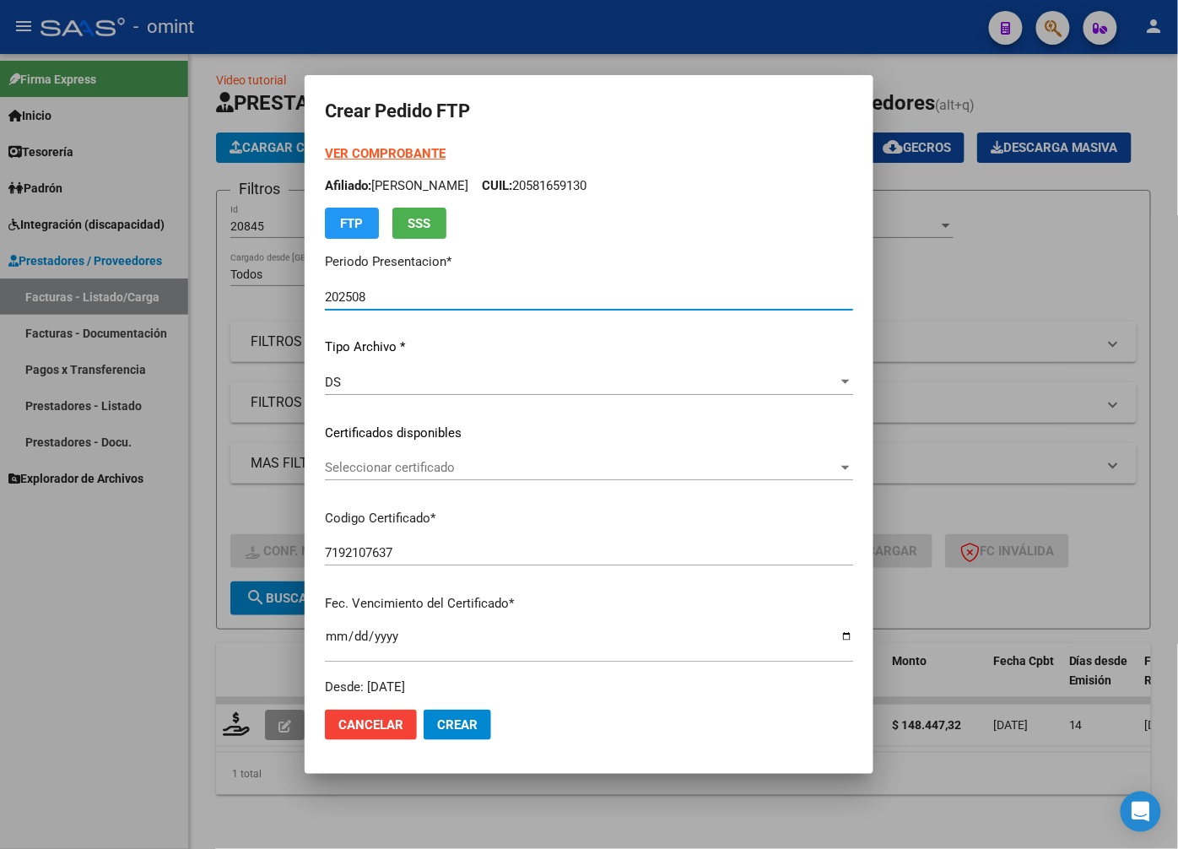
click at [838, 471] on span "Seleccionar certificado" at bounding box center [581, 467] width 513 height 15
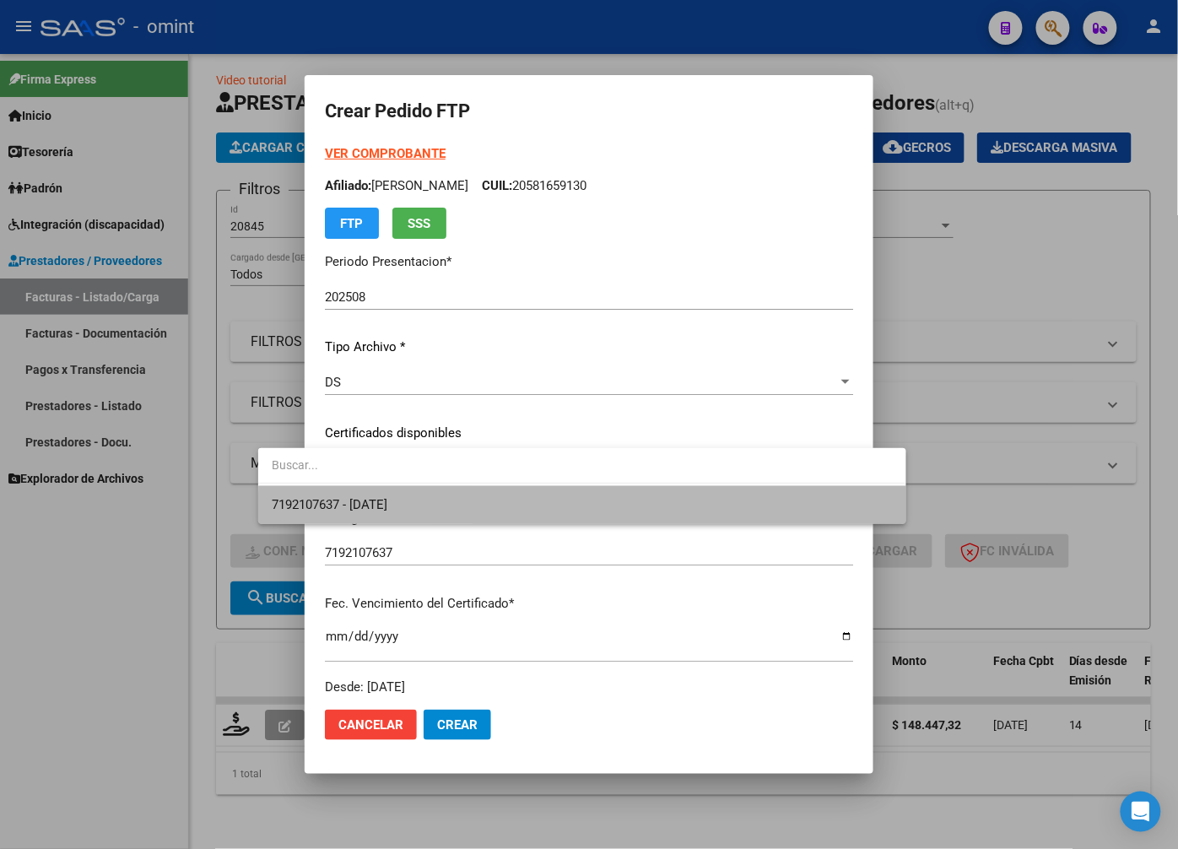
click at [798, 521] on span "7192107637 - 2026-04-01" at bounding box center [582, 505] width 620 height 38
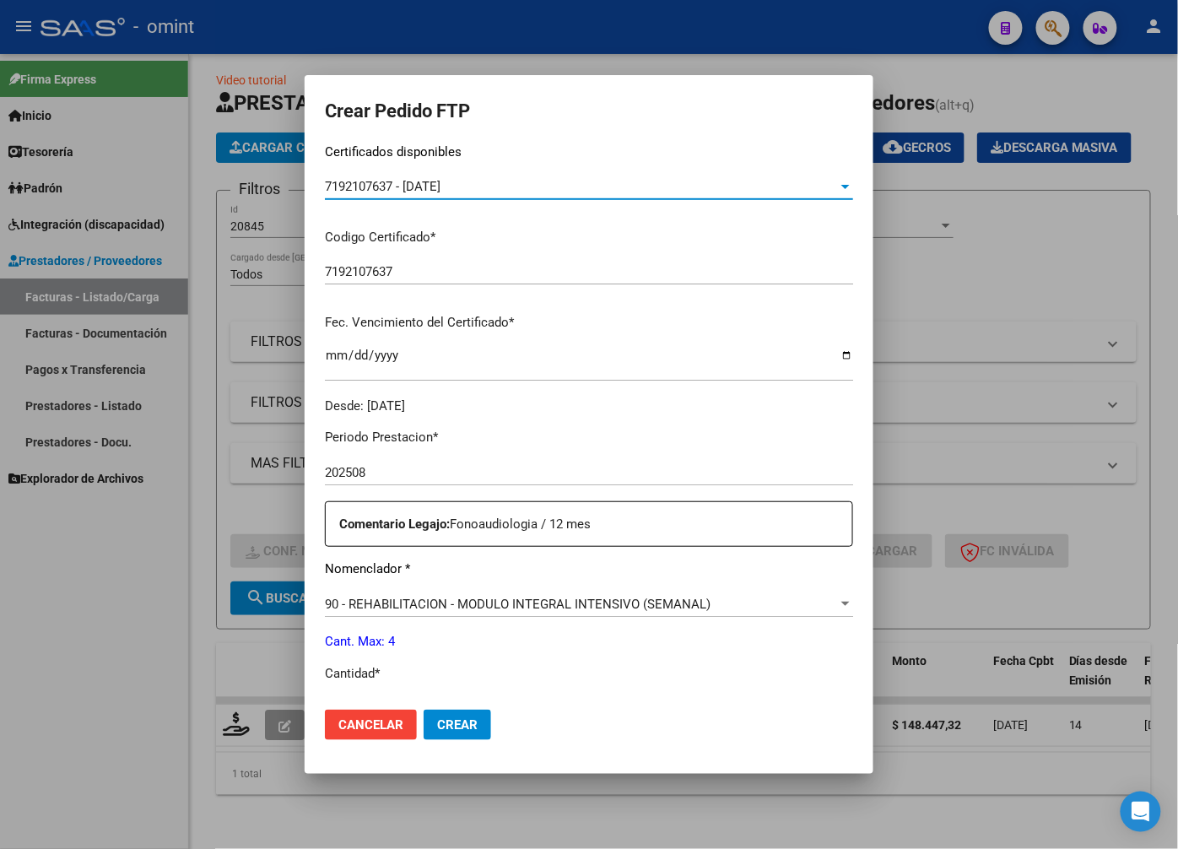
scroll to position [375, 0]
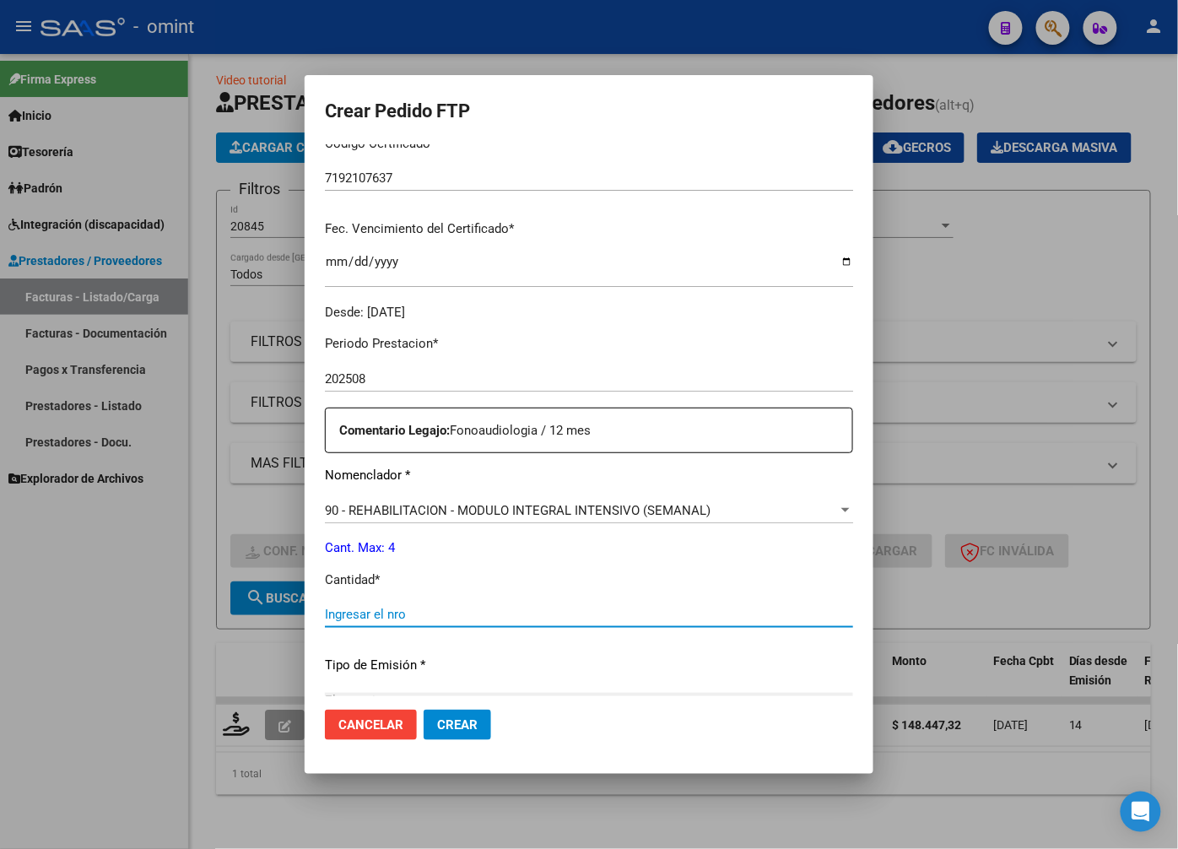
click at [397, 609] on input "Ingresar el nro" at bounding box center [589, 614] width 528 height 15
type input "4"
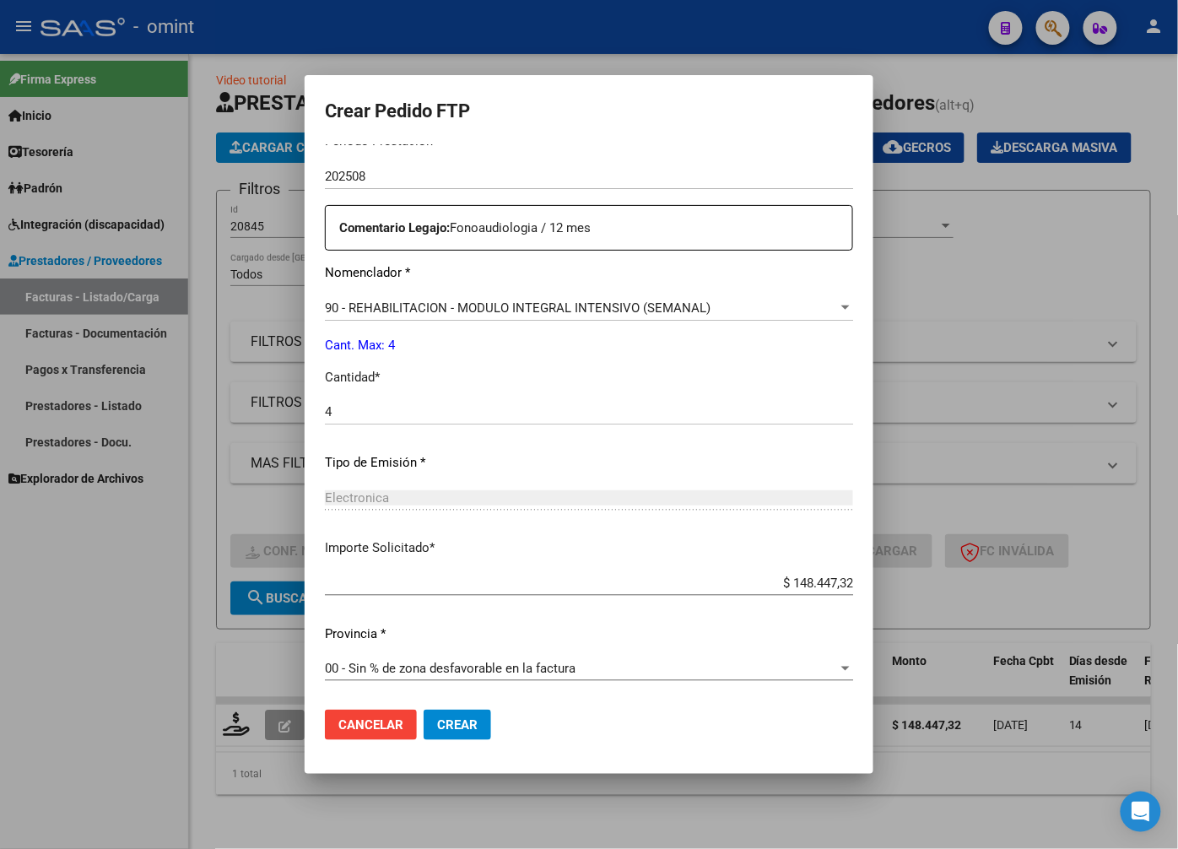
click at [437, 719] on span "Crear" at bounding box center [457, 724] width 41 height 15
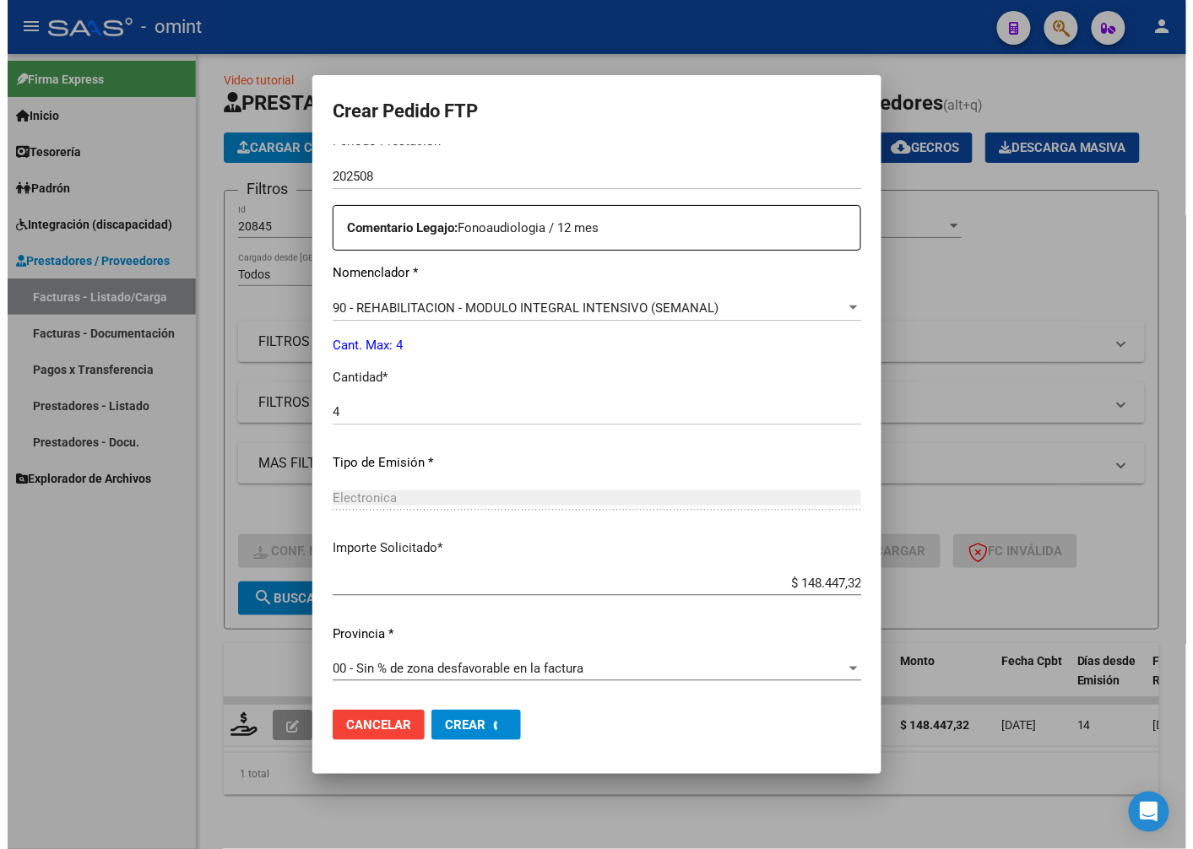
scroll to position [0, 0]
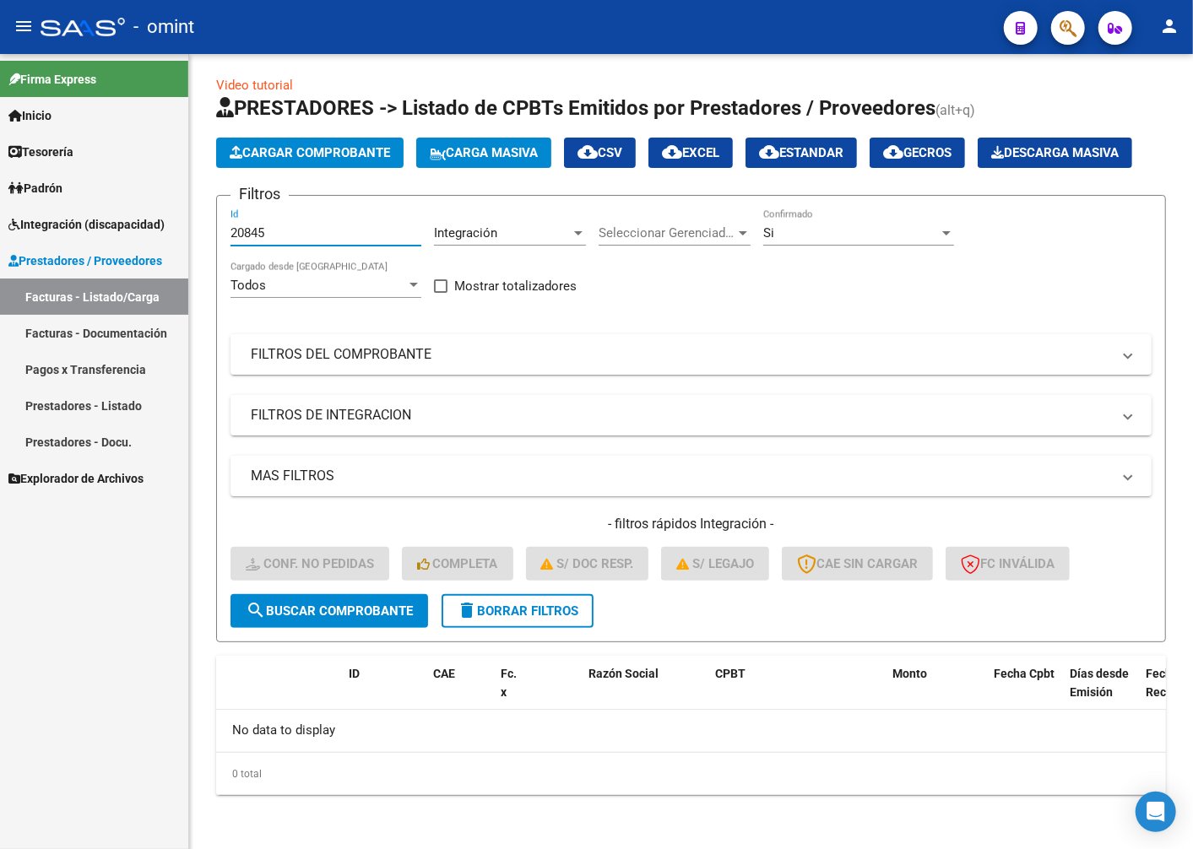
drag, startPoint x: 276, startPoint y: 235, endPoint x: 136, endPoint y: 214, distance: 141.6
click at [138, 214] on mat-sidenav-container "Firma Express Inicio Calendario SSS Instructivos Contacto OS Tesorería Extracto…" at bounding box center [596, 451] width 1193 height 795
paste input "18806"
type input "18806"
click at [398, 610] on span "search Buscar Comprobante" at bounding box center [329, 611] width 167 height 15
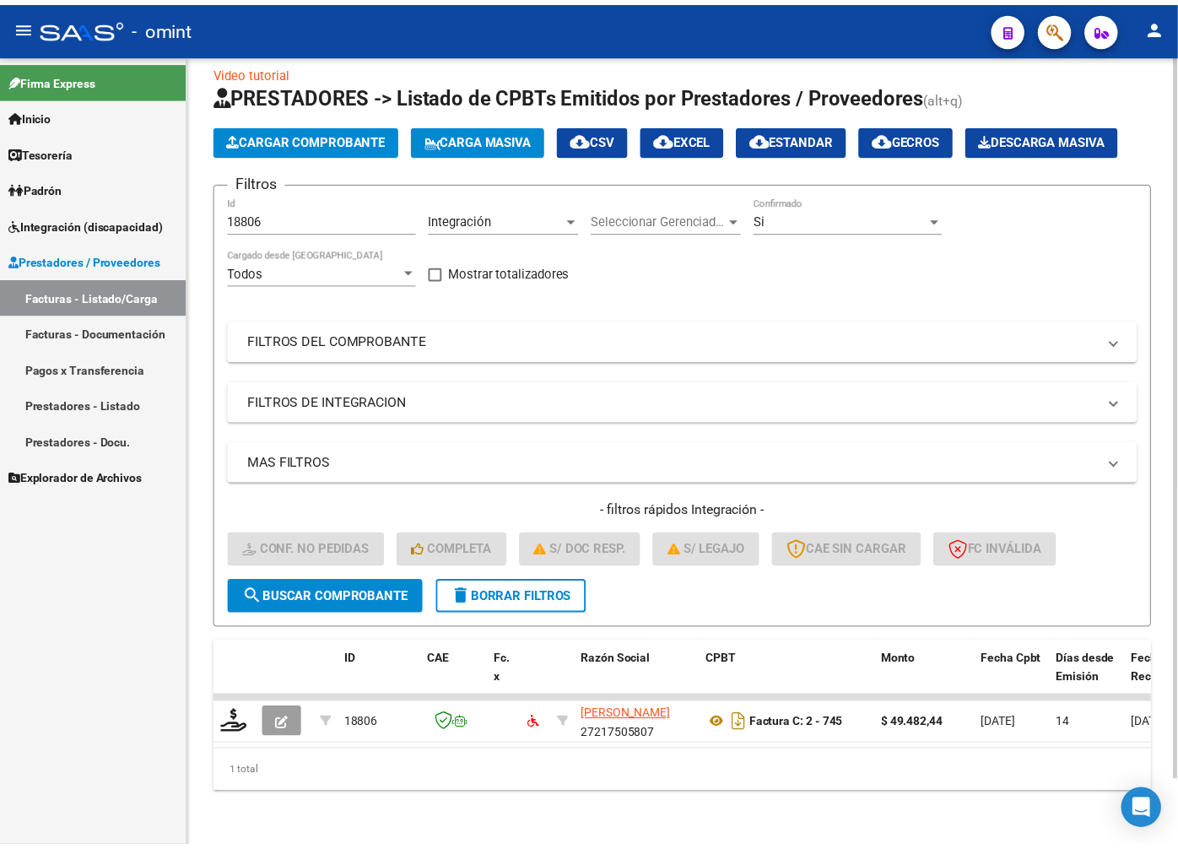
scroll to position [72, 0]
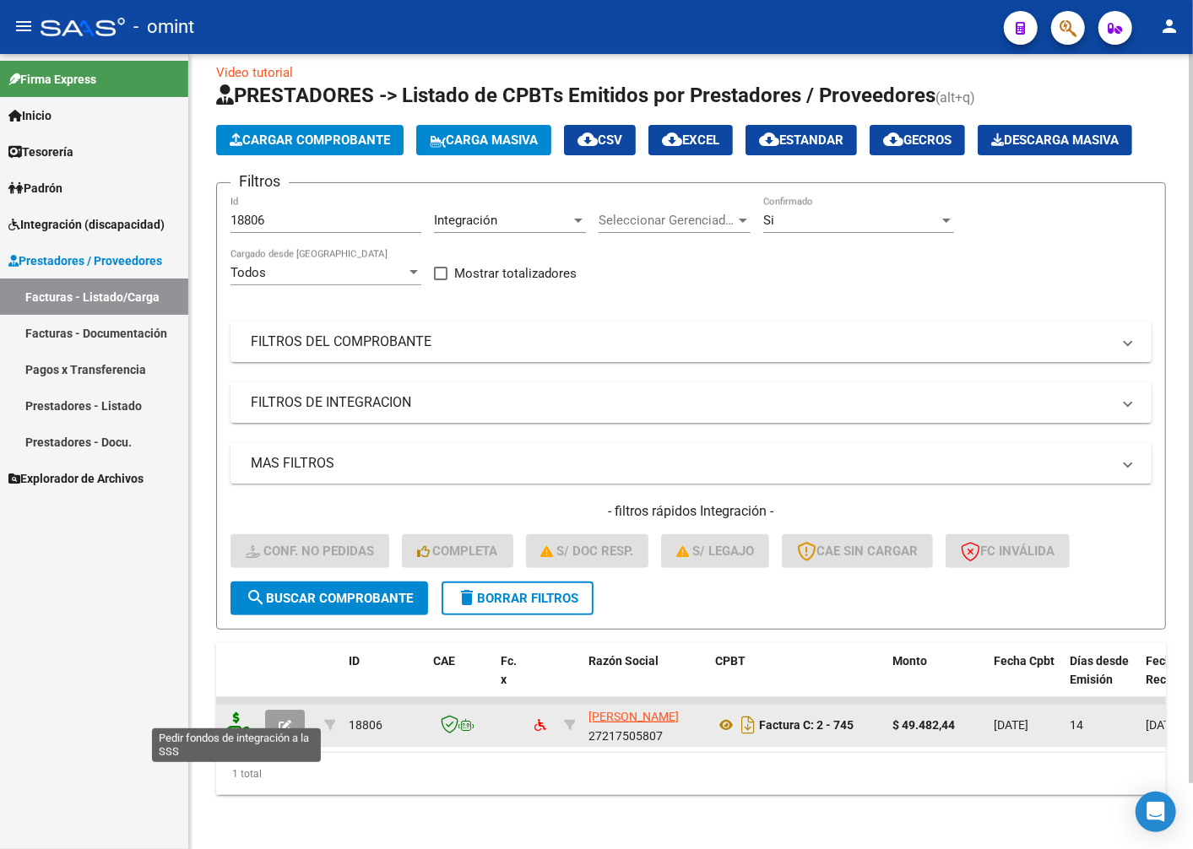
click at [240, 715] on icon at bounding box center [236, 724] width 27 height 24
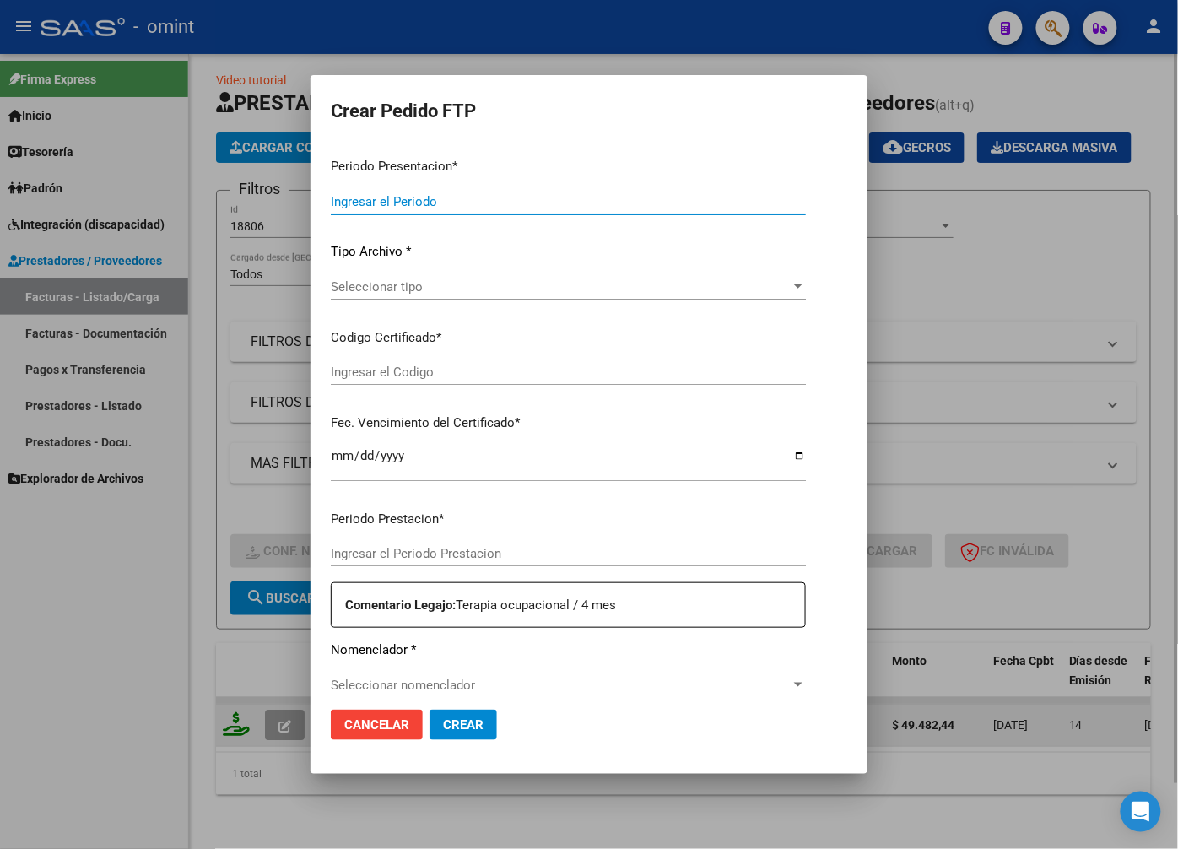
type input "202508"
type input "$ 49.482,44"
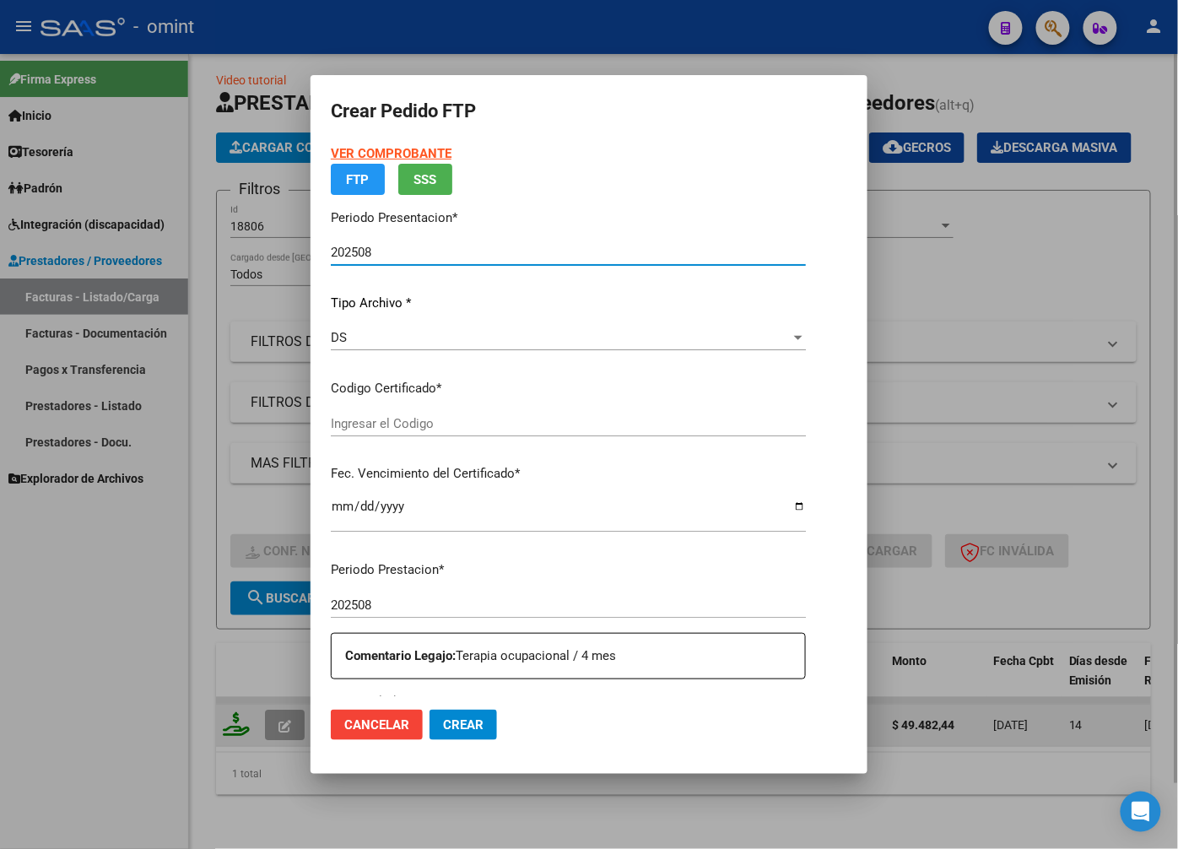
type input "7192107637"
type input "2026-04-01"
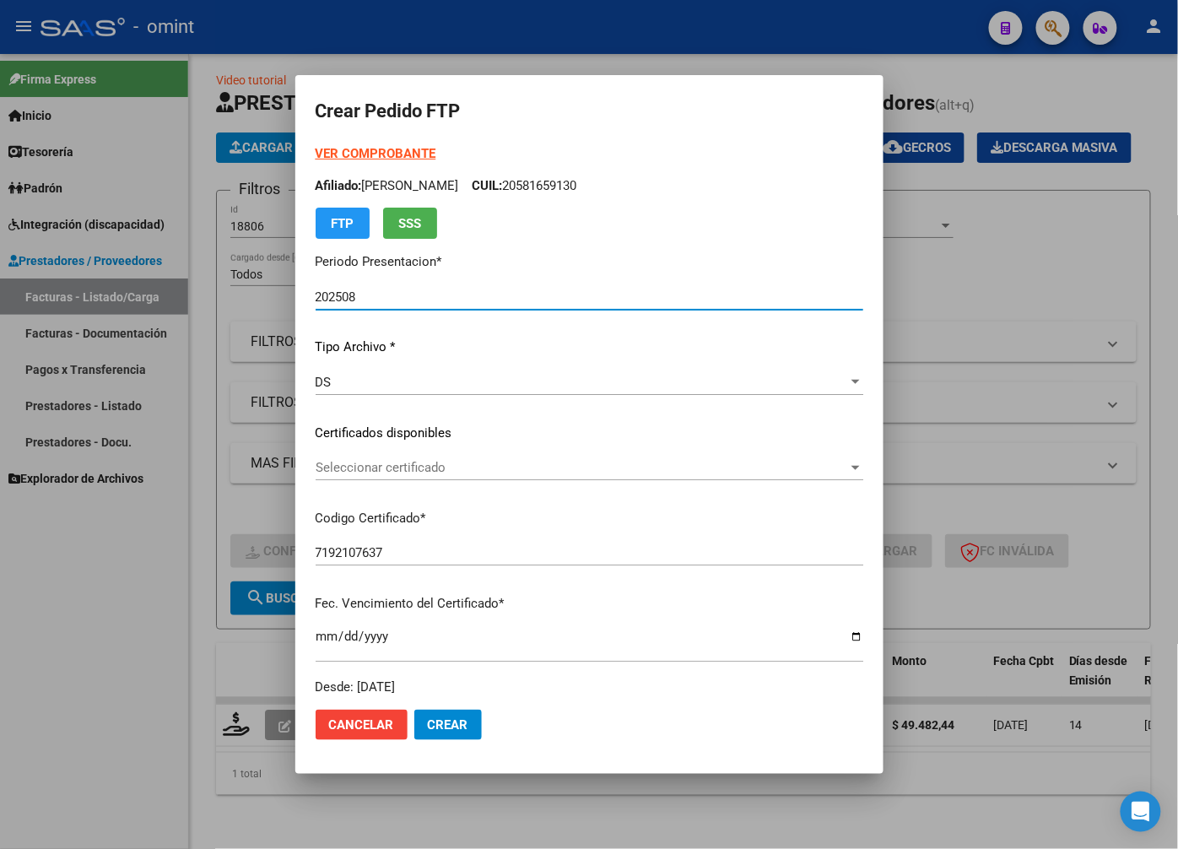
click at [863, 457] on div "Seleccionar certificado Seleccionar certificado" at bounding box center [590, 467] width 548 height 25
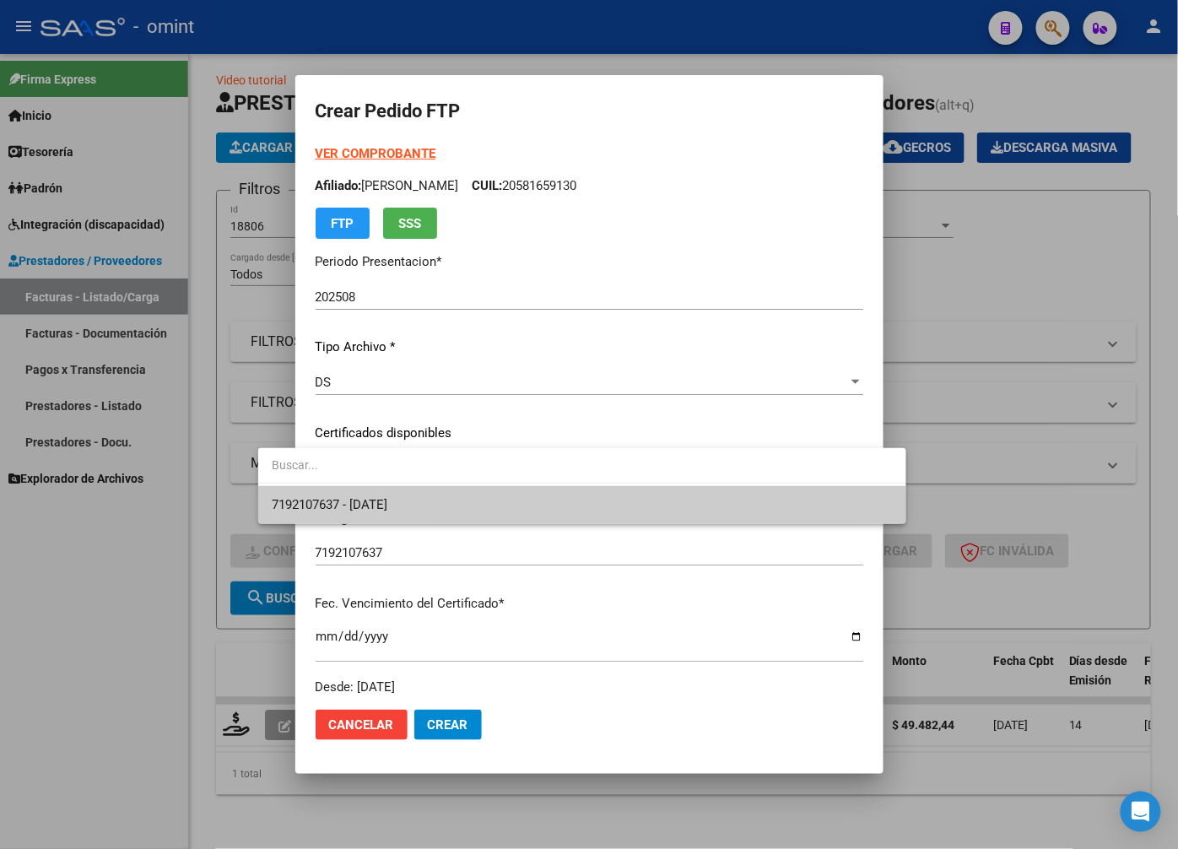
click at [810, 522] on span "7192107637 - 2026-04-01" at bounding box center [582, 505] width 620 height 38
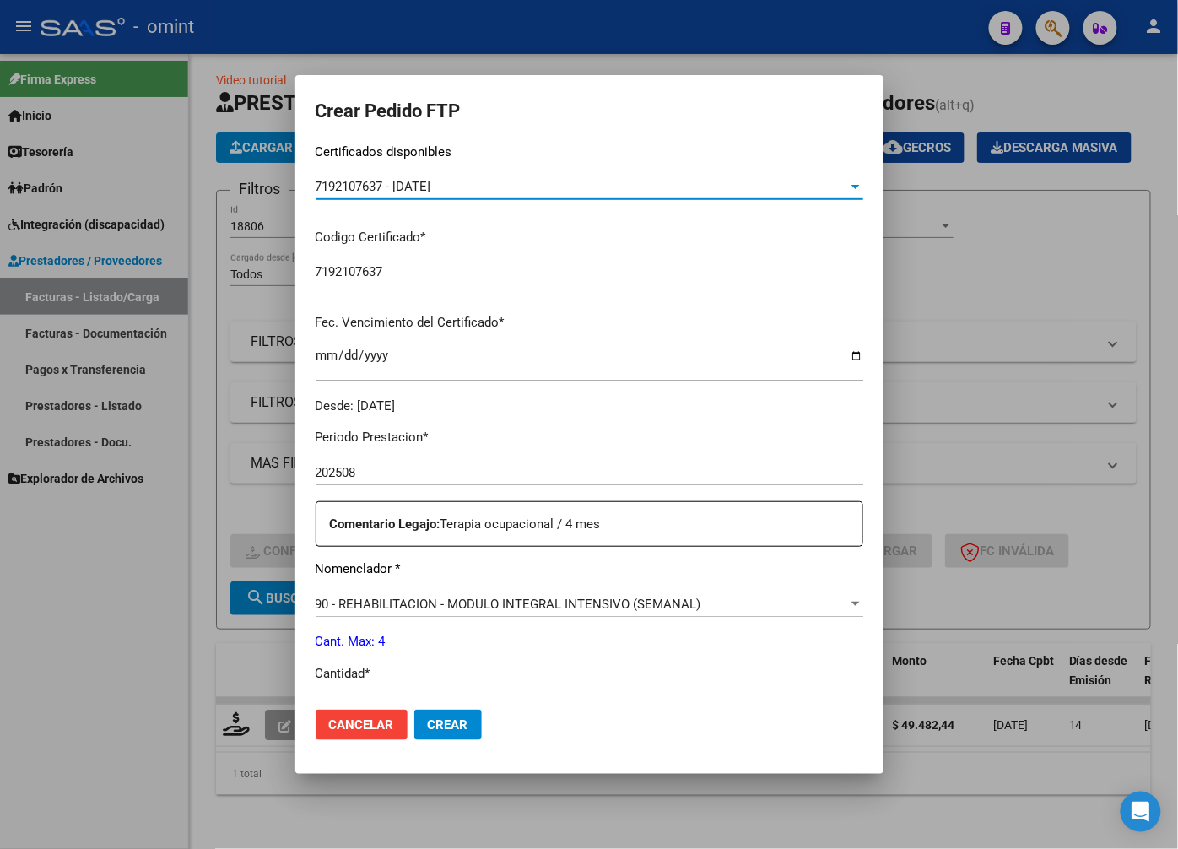
scroll to position [375, 0]
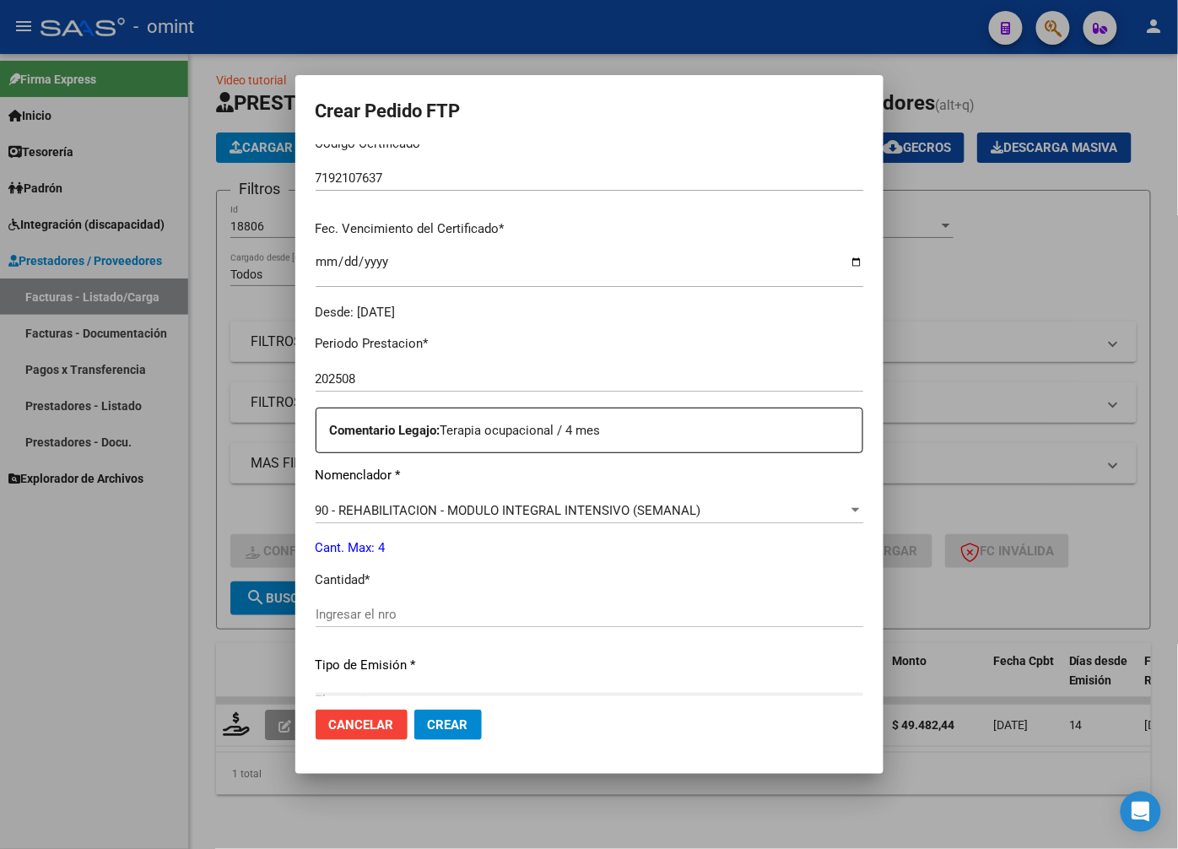
click at [366, 607] on input "Ingresar el nro" at bounding box center [590, 614] width 548 height 15
type input "4"
click at [448, 604] on div "4 Ingresar el nro" at bounding box center [590, 614] width 548 height 25
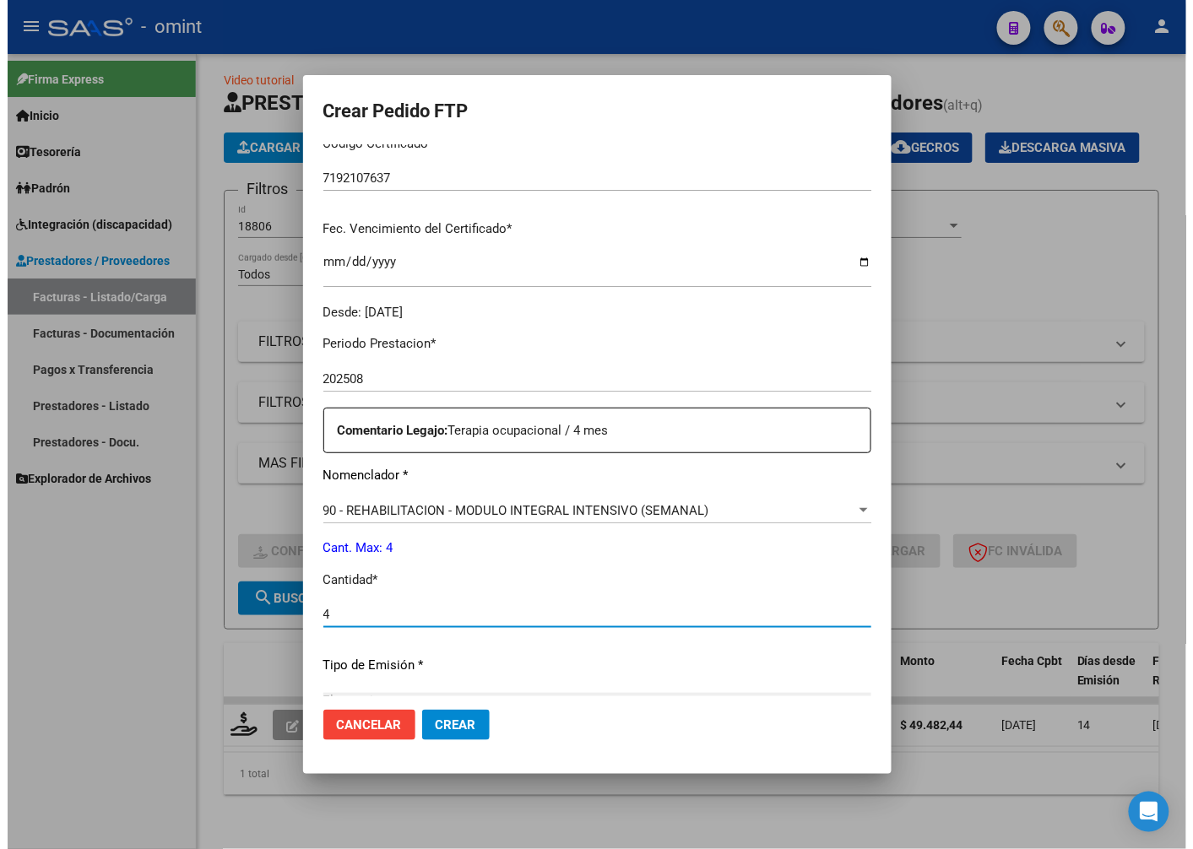
scroll to position [577, 0]
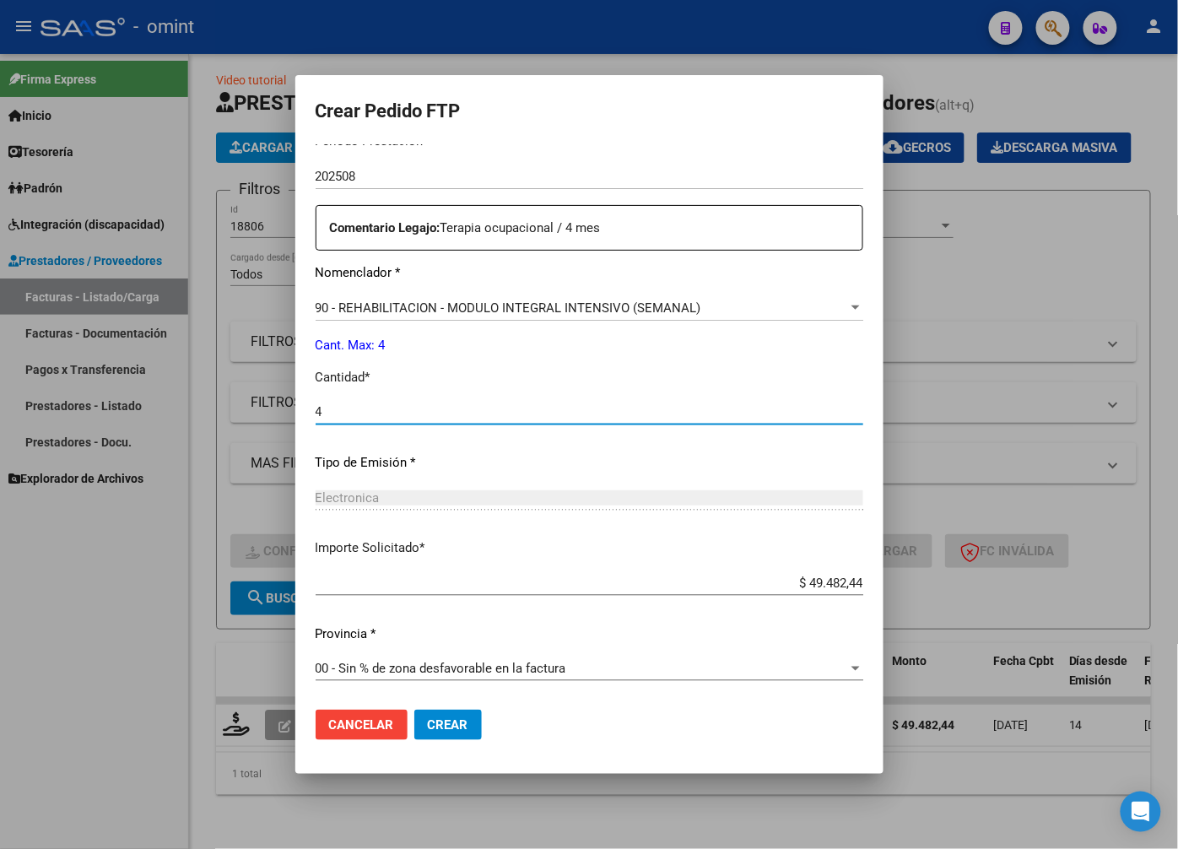
click at [428, 720] on span "Crear" at bounding box center [448, 724] width 41 height 15
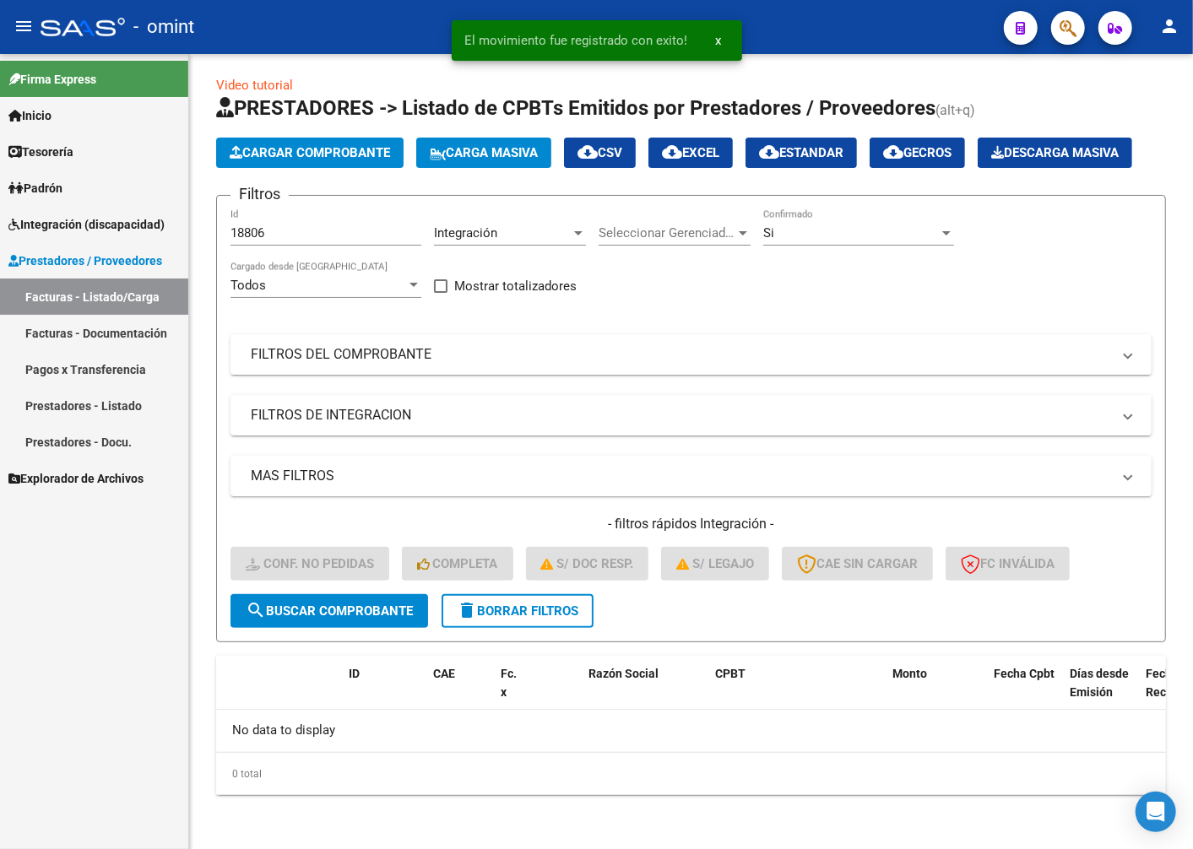
scroll to position [45, 0]
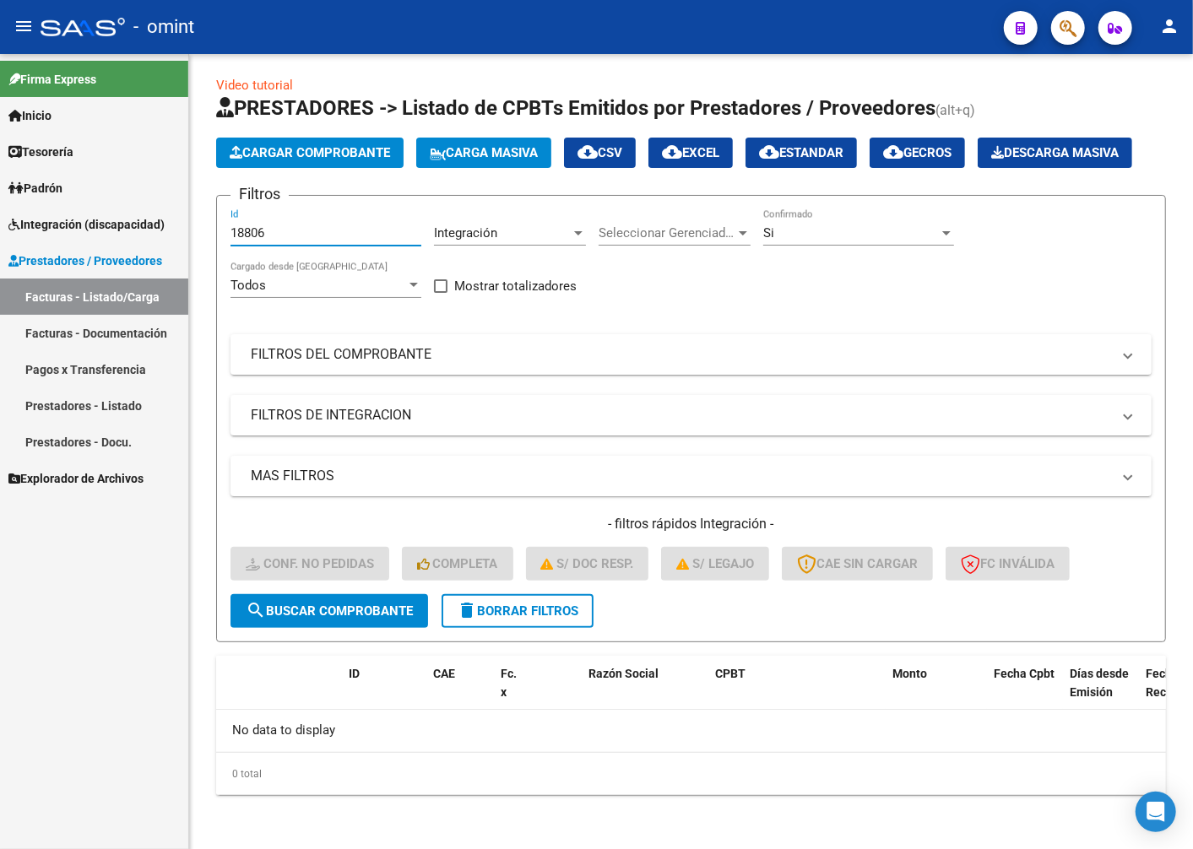
drag, startPoint x: 282, startPoint y: 239, endPoint x: 91, endPoint y: 246, distance: 190.9
click at [91, 246] on mat-sidenav-container "Firma Express Inicio Calendario SSS Instructivos Contacto OS Tesorería Extracto…" at bounding box center [596, 451] width 1193 height 795
paste input "20041"
type input "20041"
click at [321, 619] on span "search Buscar Comprobante" at bounding box center [329, 611] width 167 height 15
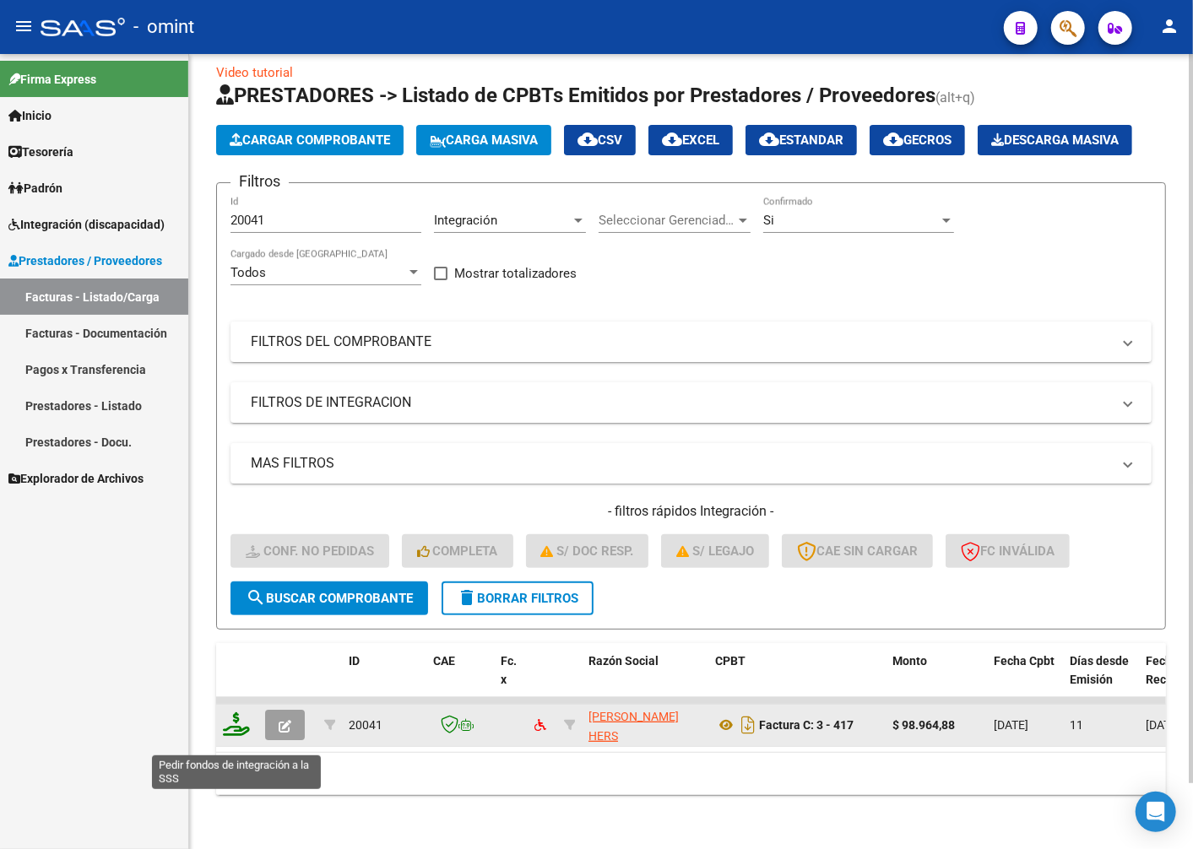
click at [238, 736] on icon at bounding box center [236, 724] width 27 height 24
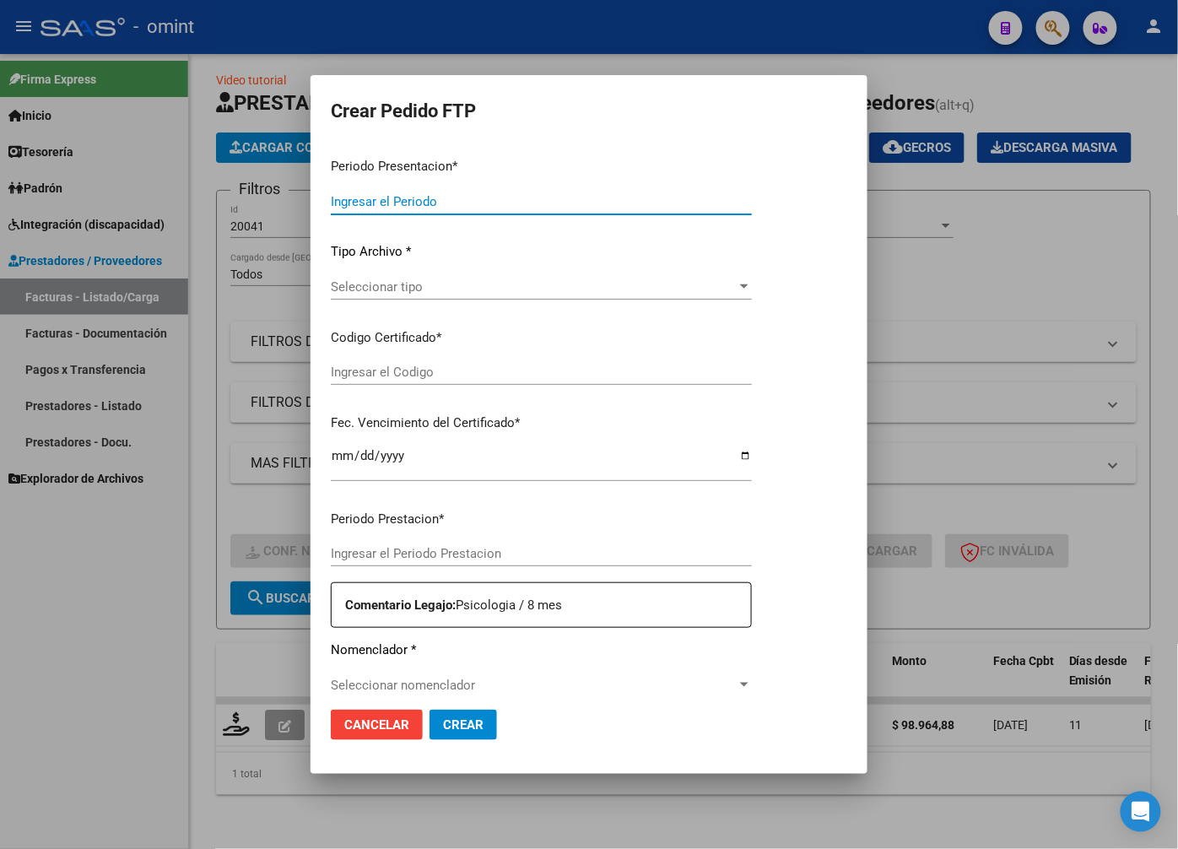
type input "202508"
type input "$ 98.964,88"
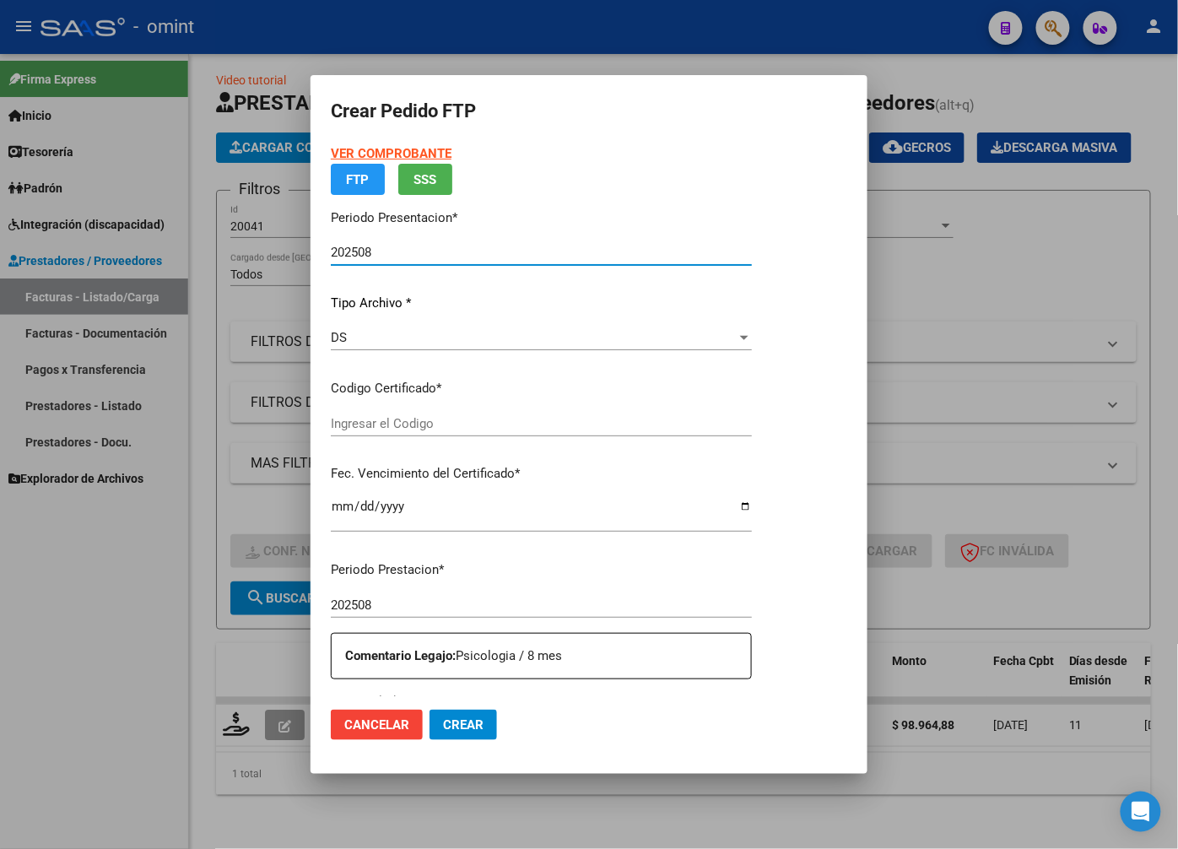
type input "7192107637"
type input "2026-04-01"
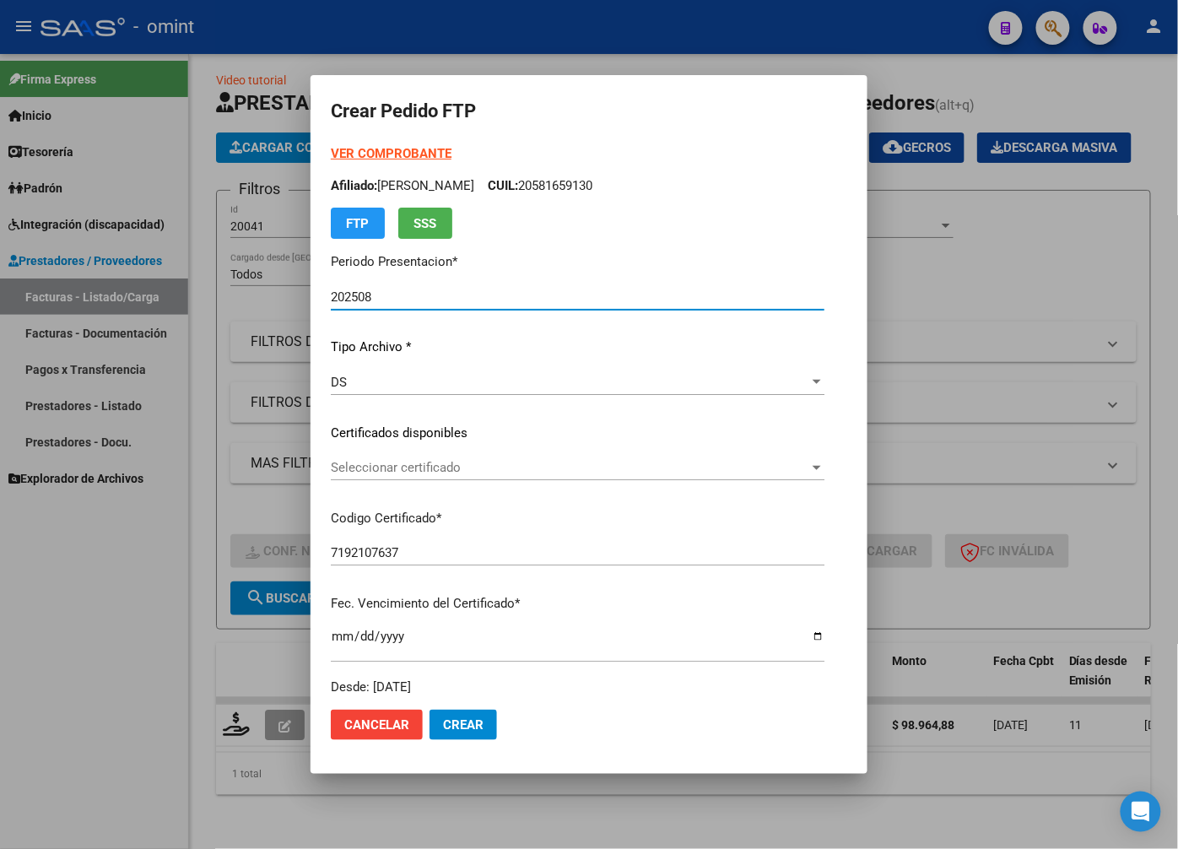
click at [825, 449] on div "VER COMPROBANTE ARCA Padrón Afiliado: GONZALEZ RAMALLO OCTAVIO CUIL: 2058165913…" at bounding box center [578, 420] width 494 height 552
click at [825, 457] on div "Seleccionar certificado Seleccionar certificado" at bounding box center [578, 467] width 494 height 25
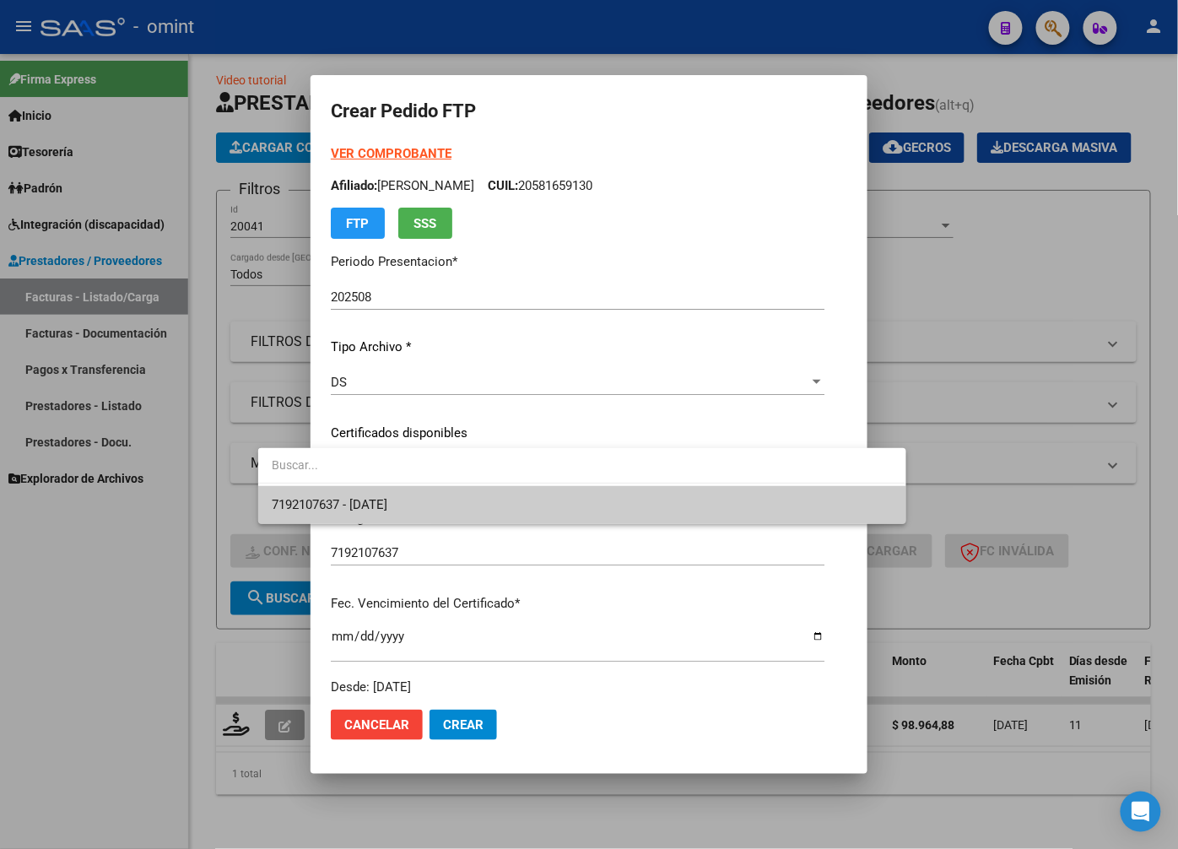
click at [796, 517] on span "7192107637 - 2026-04-01" at bounding box center [582, 505] width 620 height 38
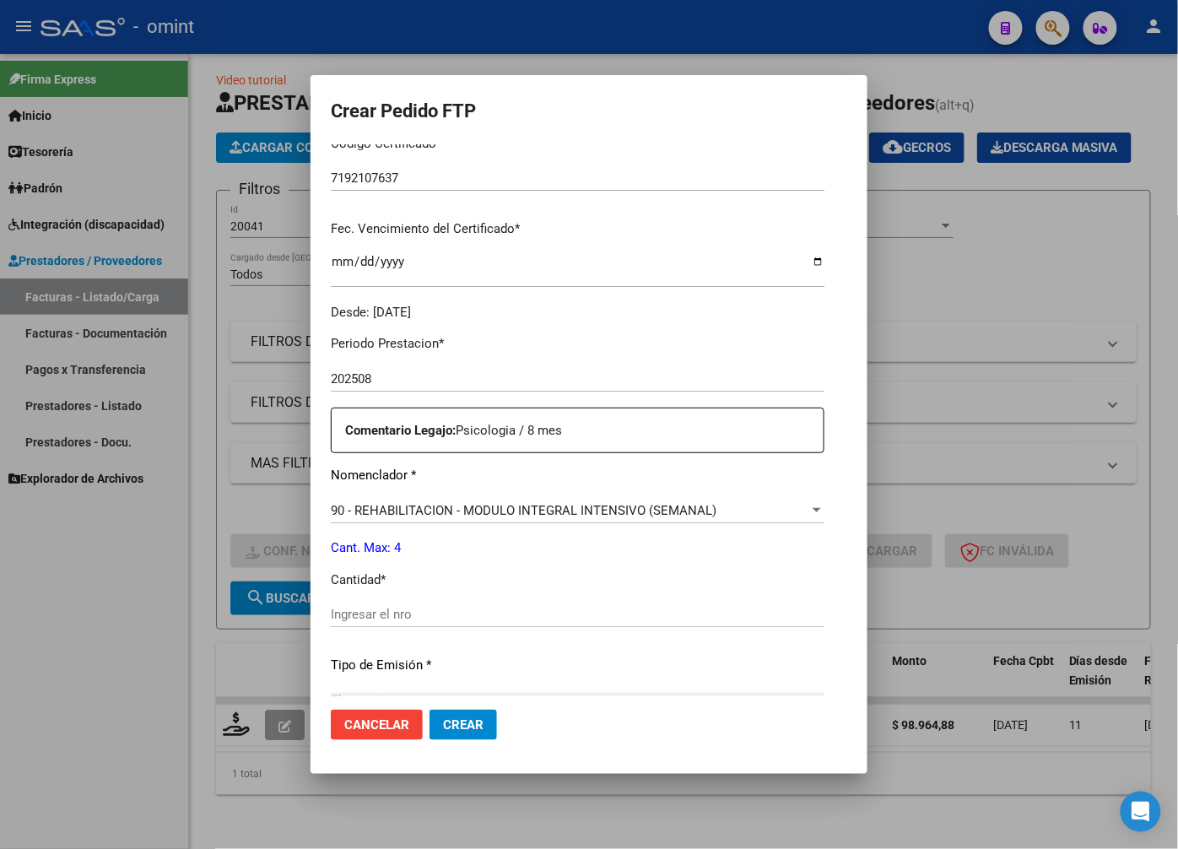
scroll to position [562, 0]
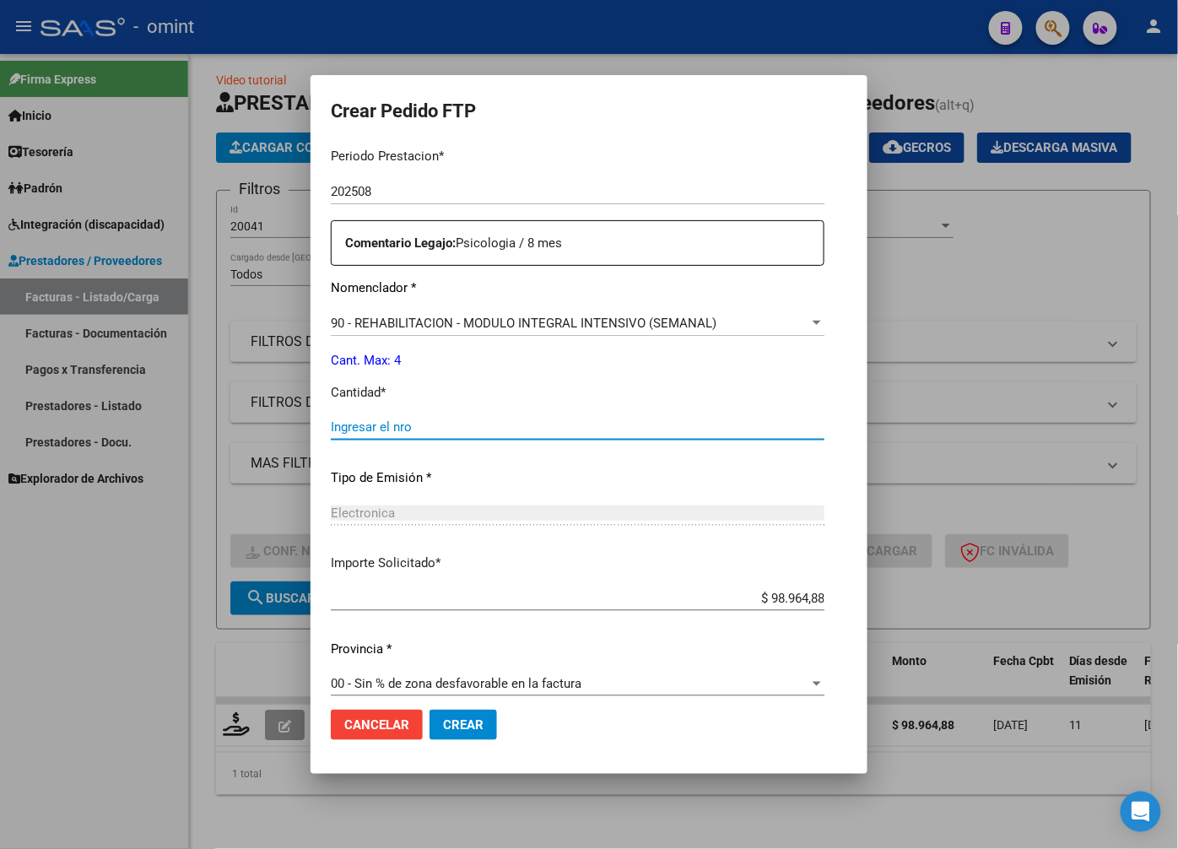
click at [495, 422] on input "Ingresar el nro" at bounding box center [578, 426] width 494 height 15
type input "4"
click at [825, 532] on div "Electronica Seleccionar tipo" at bounding box center [578, 521] width 494 height 41
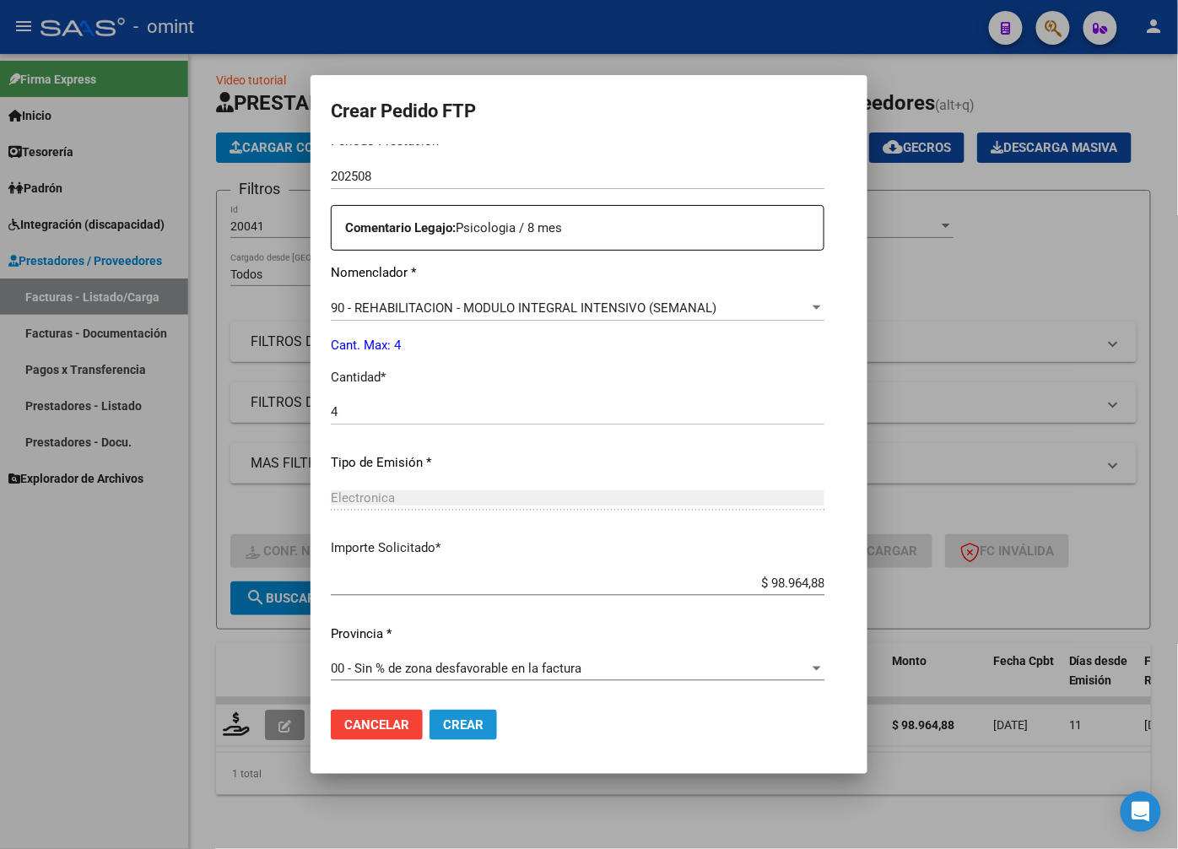
click at [430, 735] on button "Crear" at bounding box center [464, 725] width 68 height 30
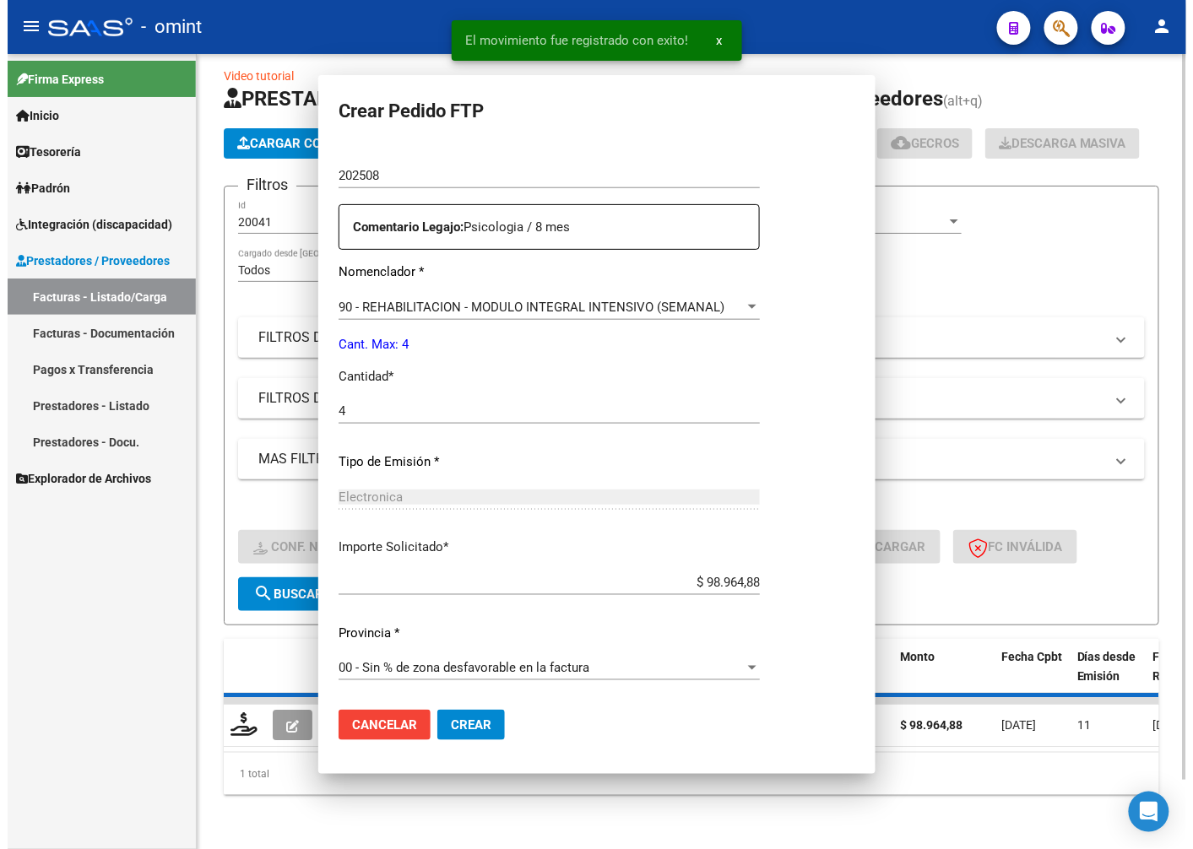
scroll to position [0, 0]
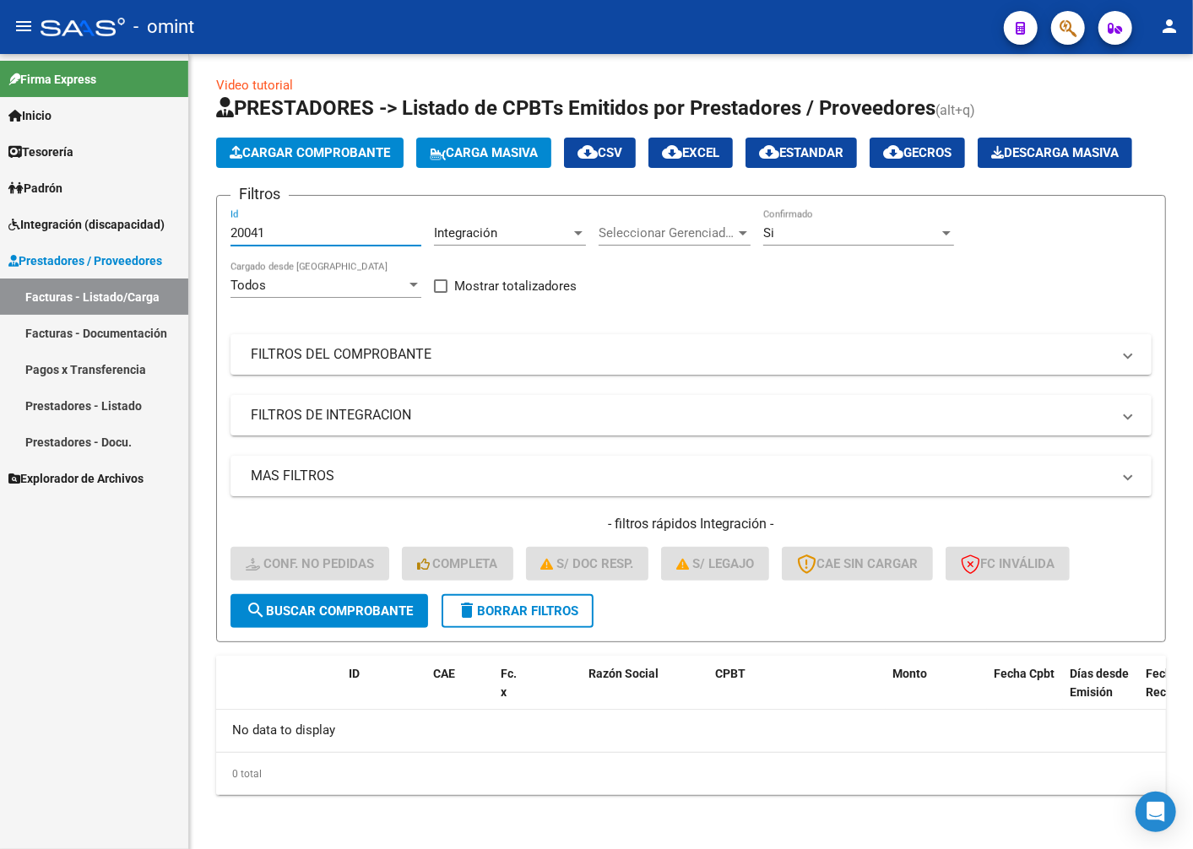
drag, startPoint x: 268, startPoint y: 233, endPoint x: 132, endPoint y: 207, distance: 139.2
click at [132, 207] on mat-sidenav-container "Firma Express Inicio Calendario SSS Instructivos Contacto OS Tesorería Extracto…" at bounding box center [596, 451] width 1193 height 795
paste input "20225"
type input "20225"
click at [335, 608] on span "search Buscar Comprobante" at bounding box center [329, 611] width 167 height 15
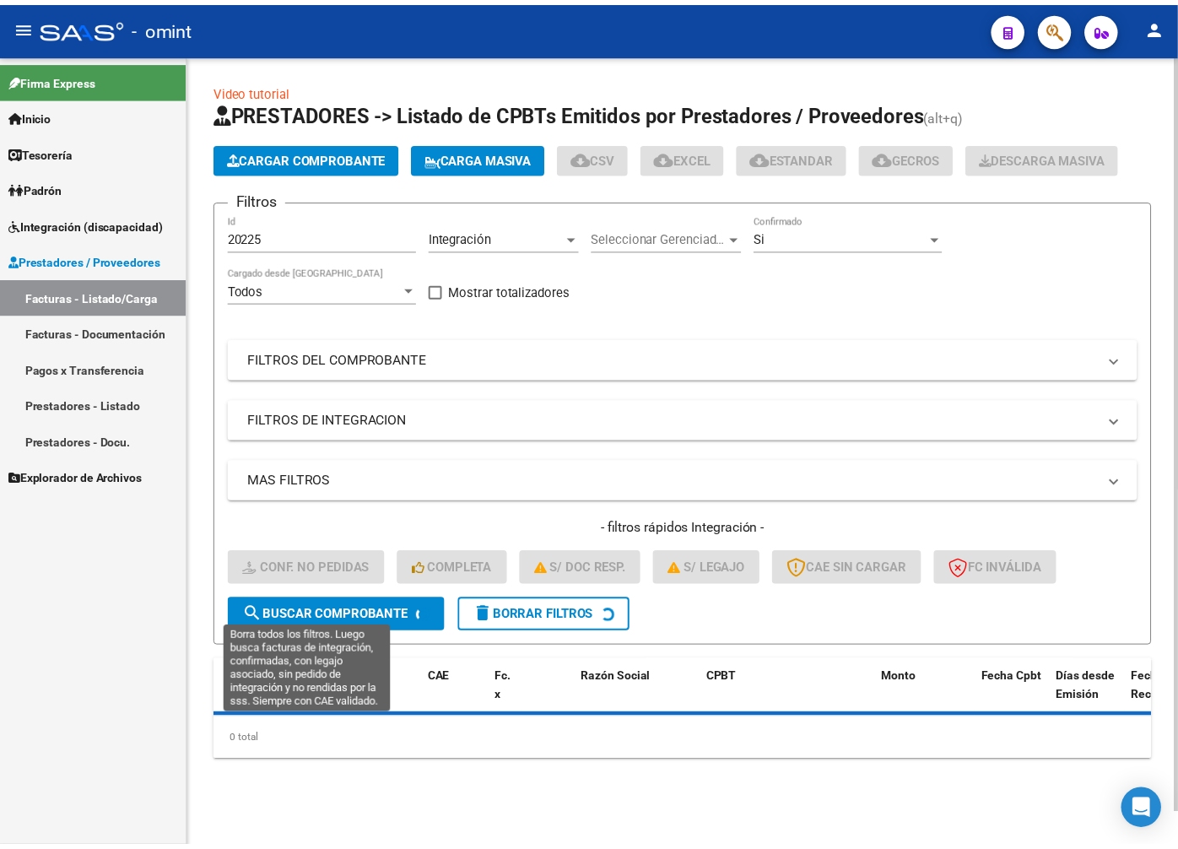
scroll to position [45, 0]
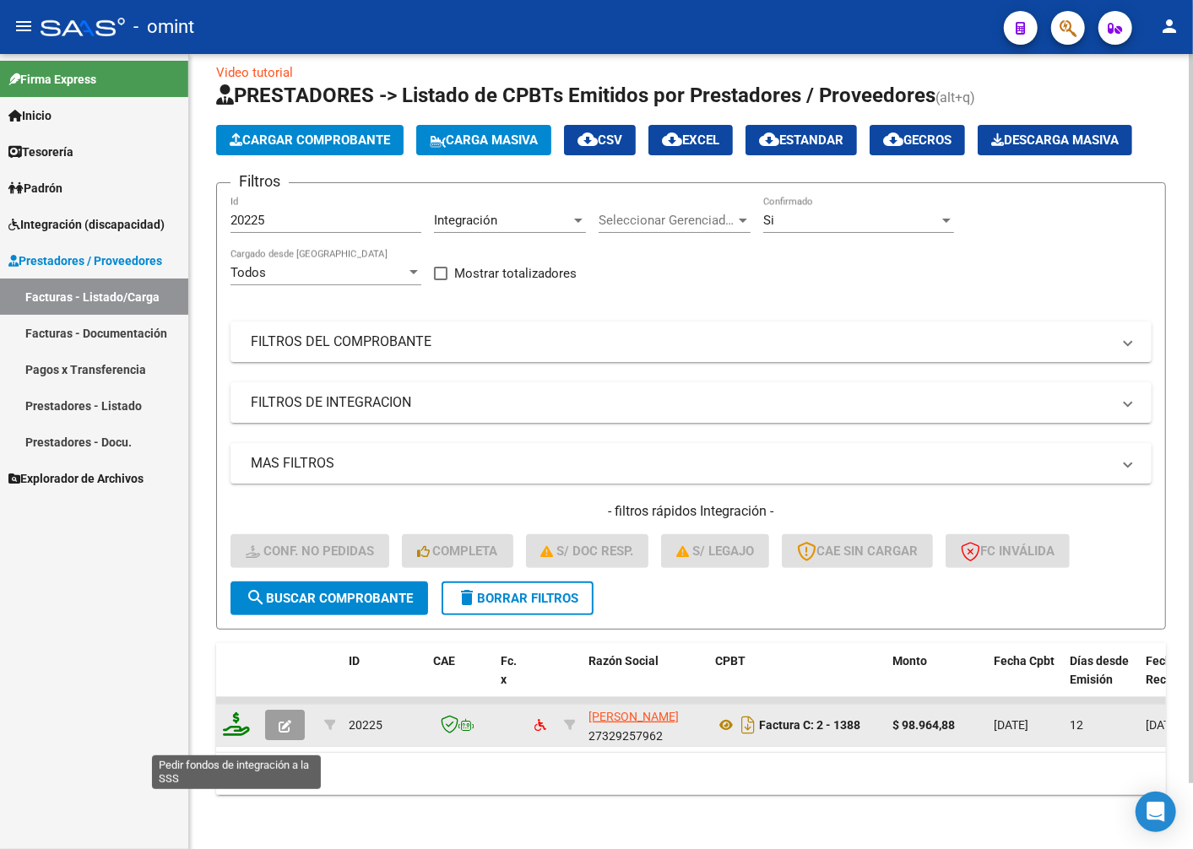
click at [241, 734] on icon at bounding box center [236, 724] width 27 height 24
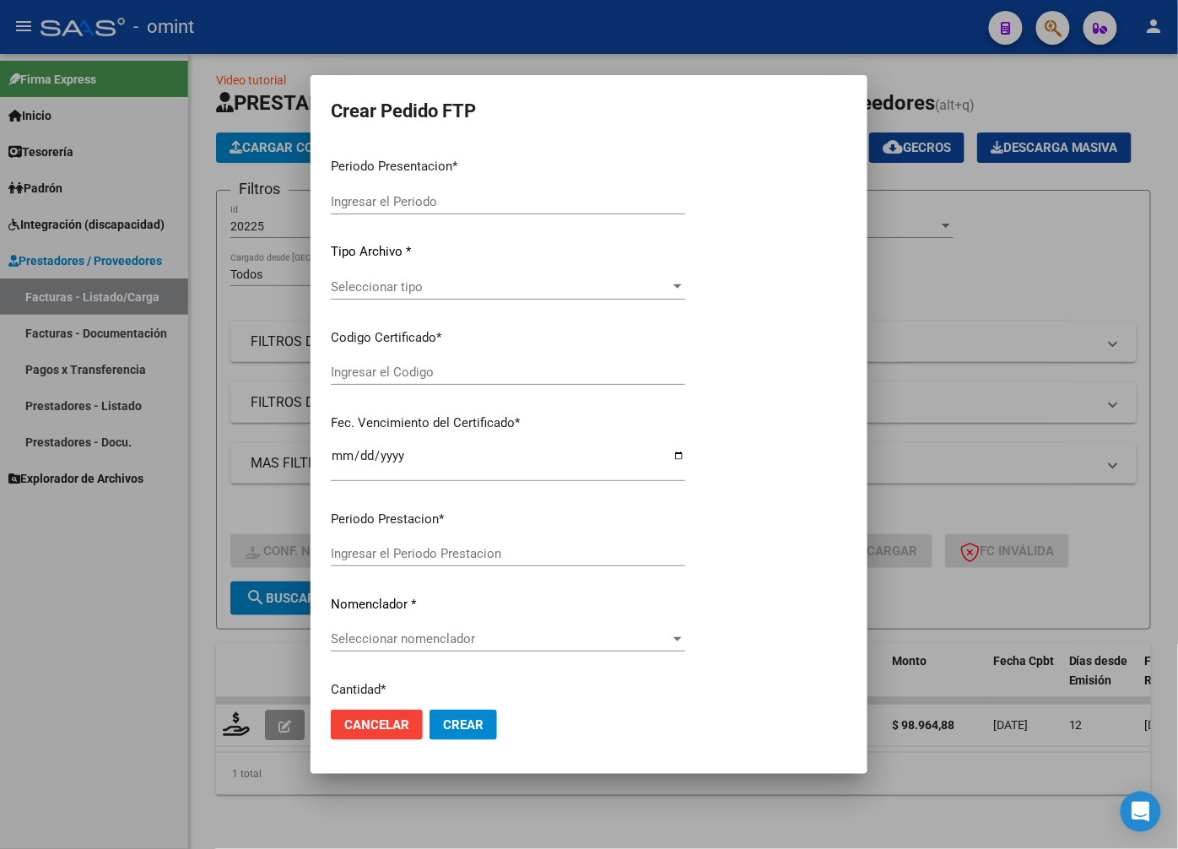
type input "202508"
type input "$ 98.964,88"
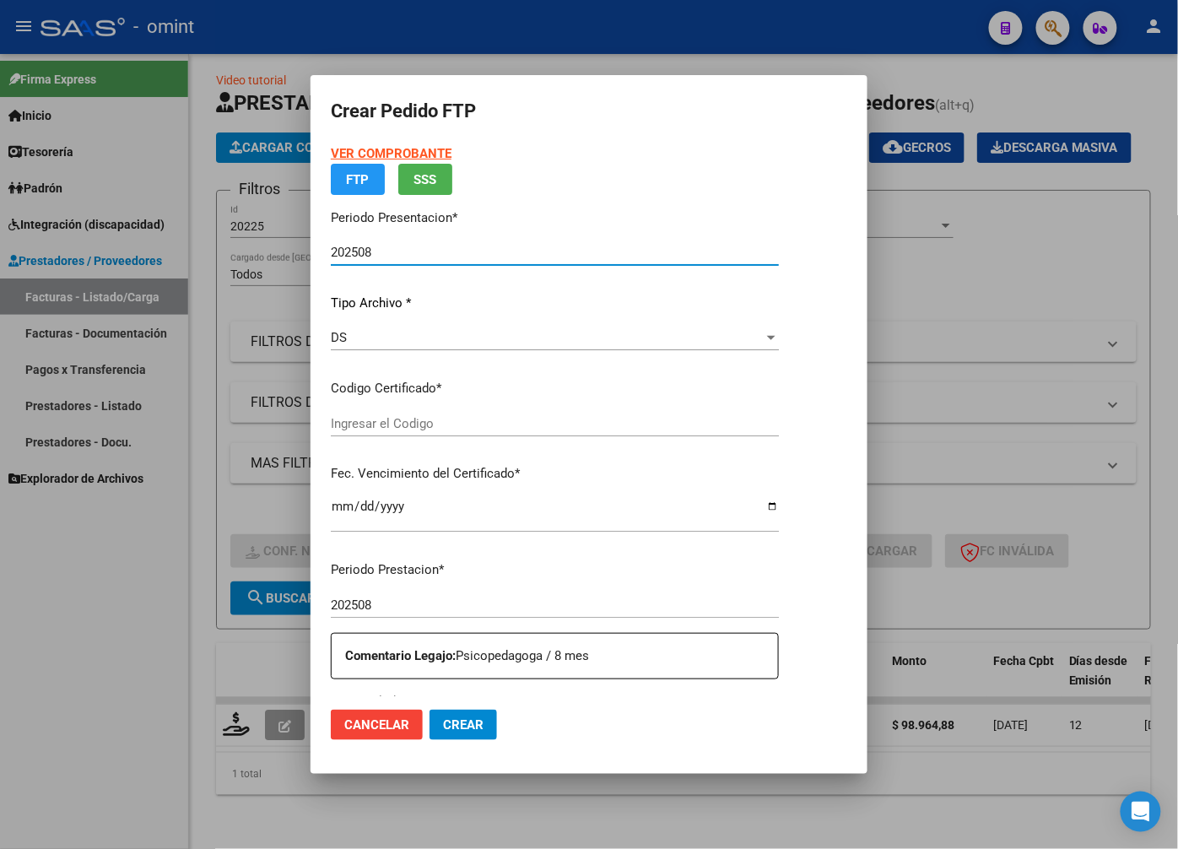
type input "7192107637"
type input "2026-04-01"
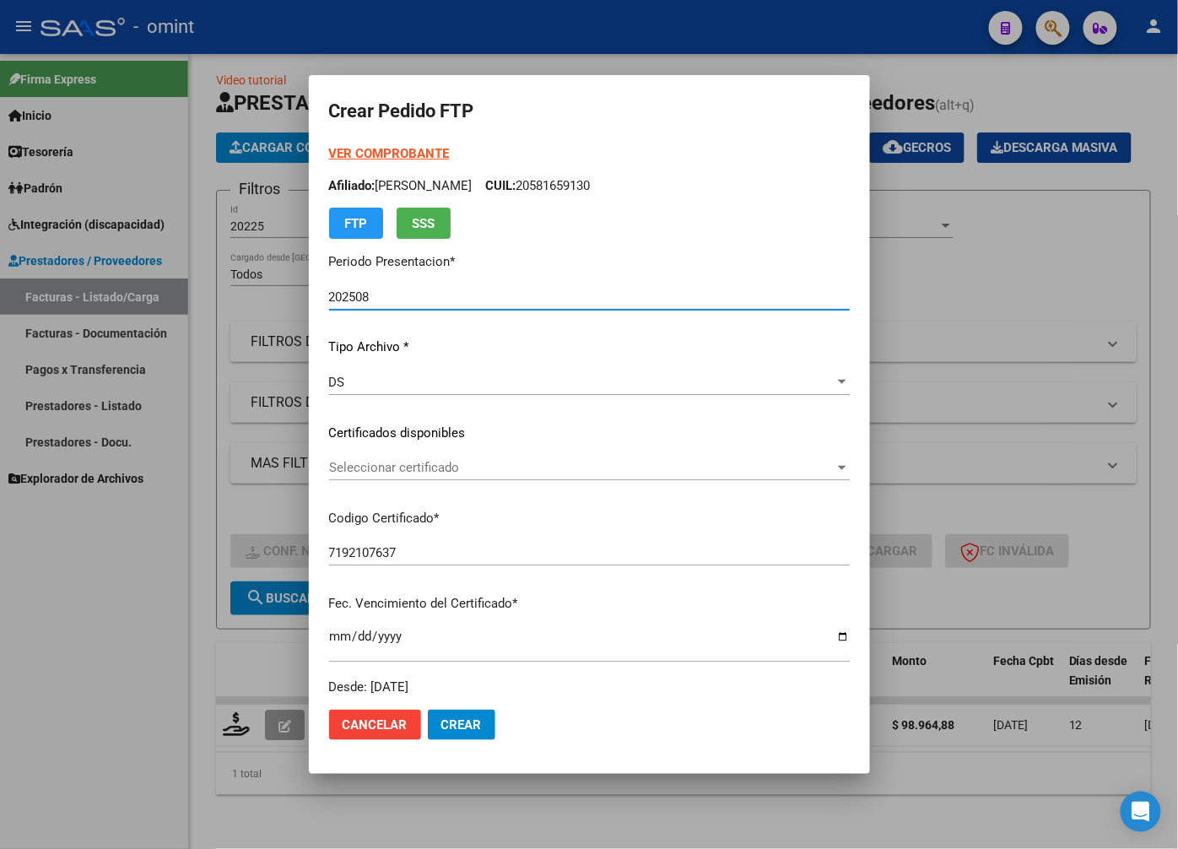
click at [835, 466] on span "Seleccionar certificado" at bounding box center [582, 467] width 506 height 15
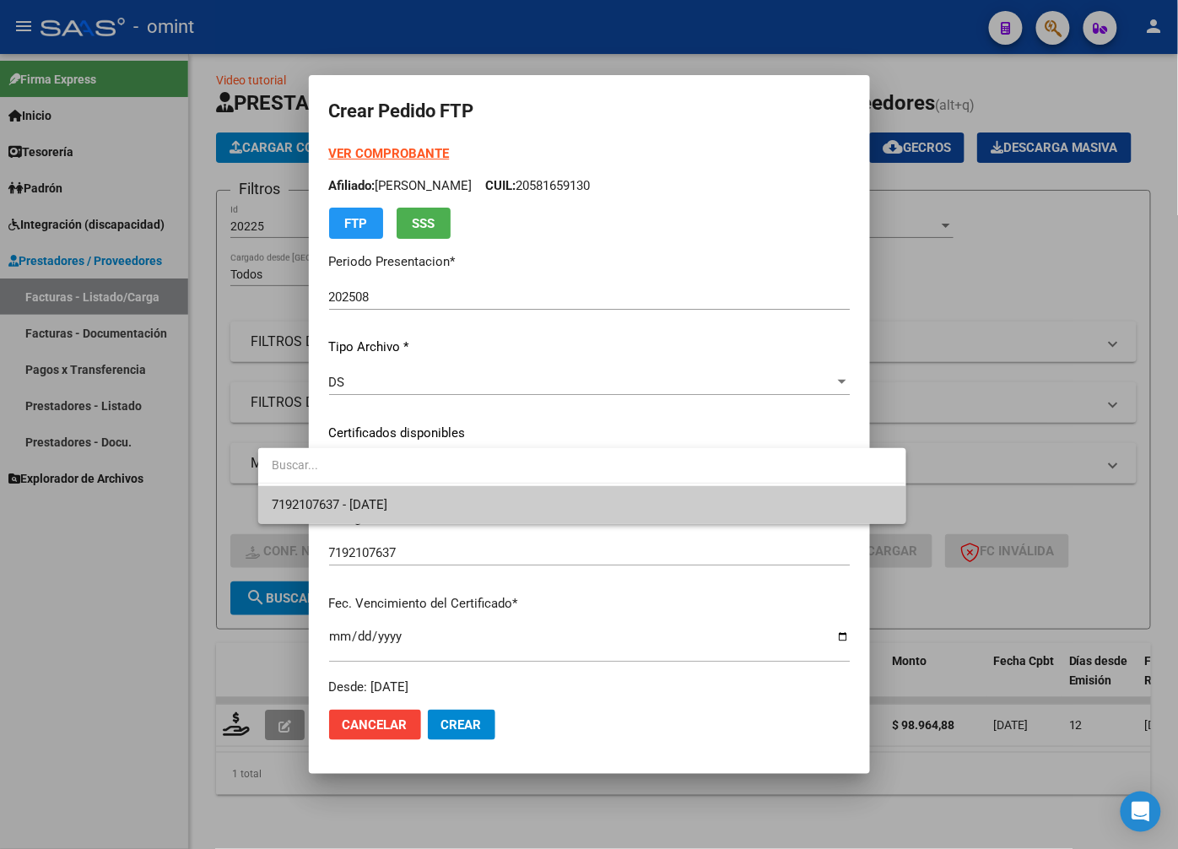
click at [803, 512] on span "7192107637 - 2026-04-01" at bounding box center [582, 505] width 620 height 38
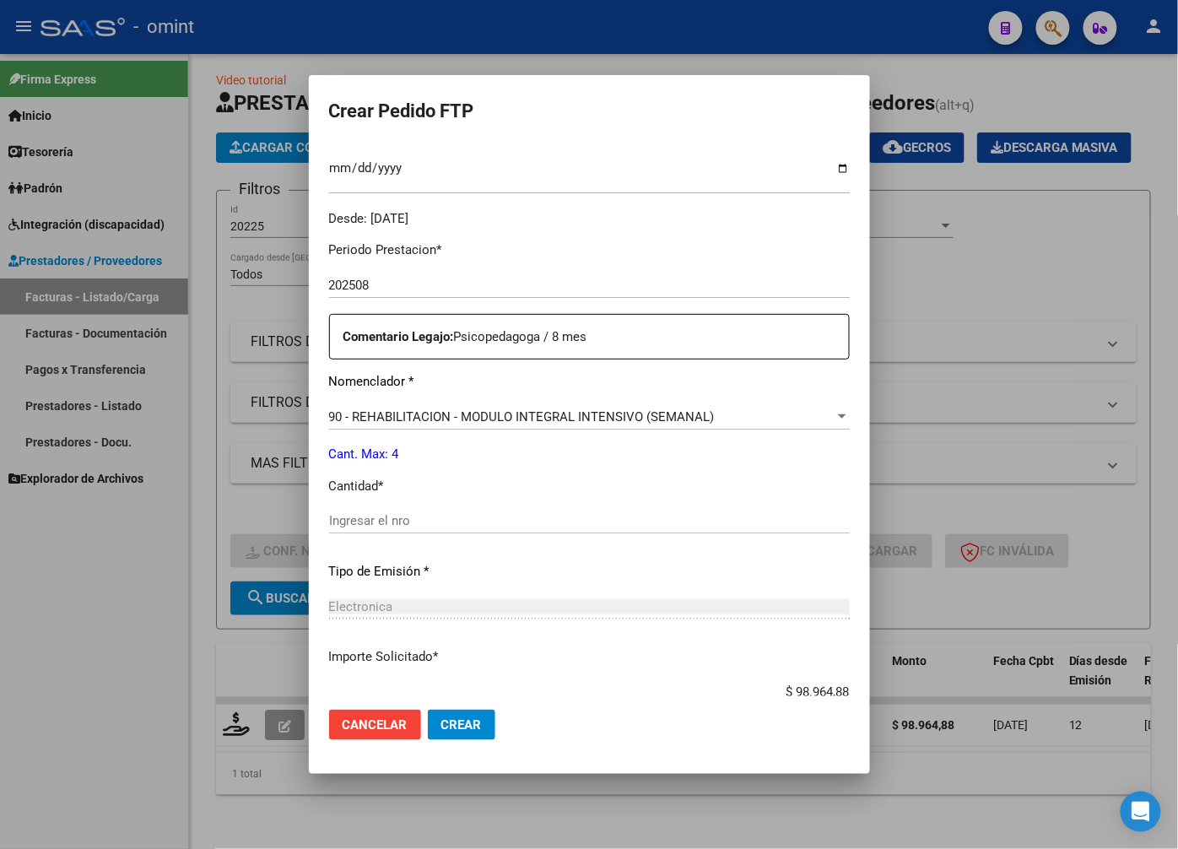
scroll to position [562, 0]
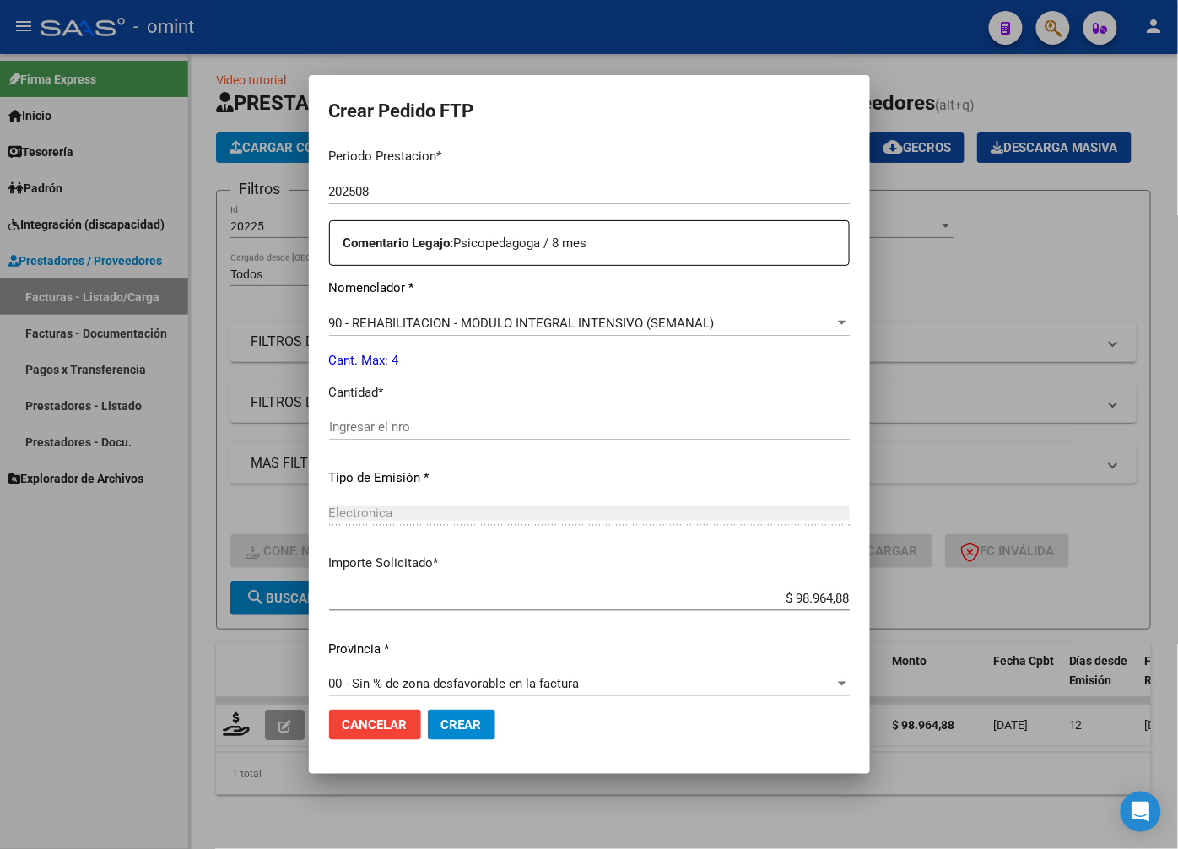
click at [351, 420] on input "Ingresar el nro" at bounding box center [589, 426] width 521 height 15
type input "4"
click at [501, 479] on p "Tipo de Emisión *" at bounding box center [589, 477] width 521 height 19
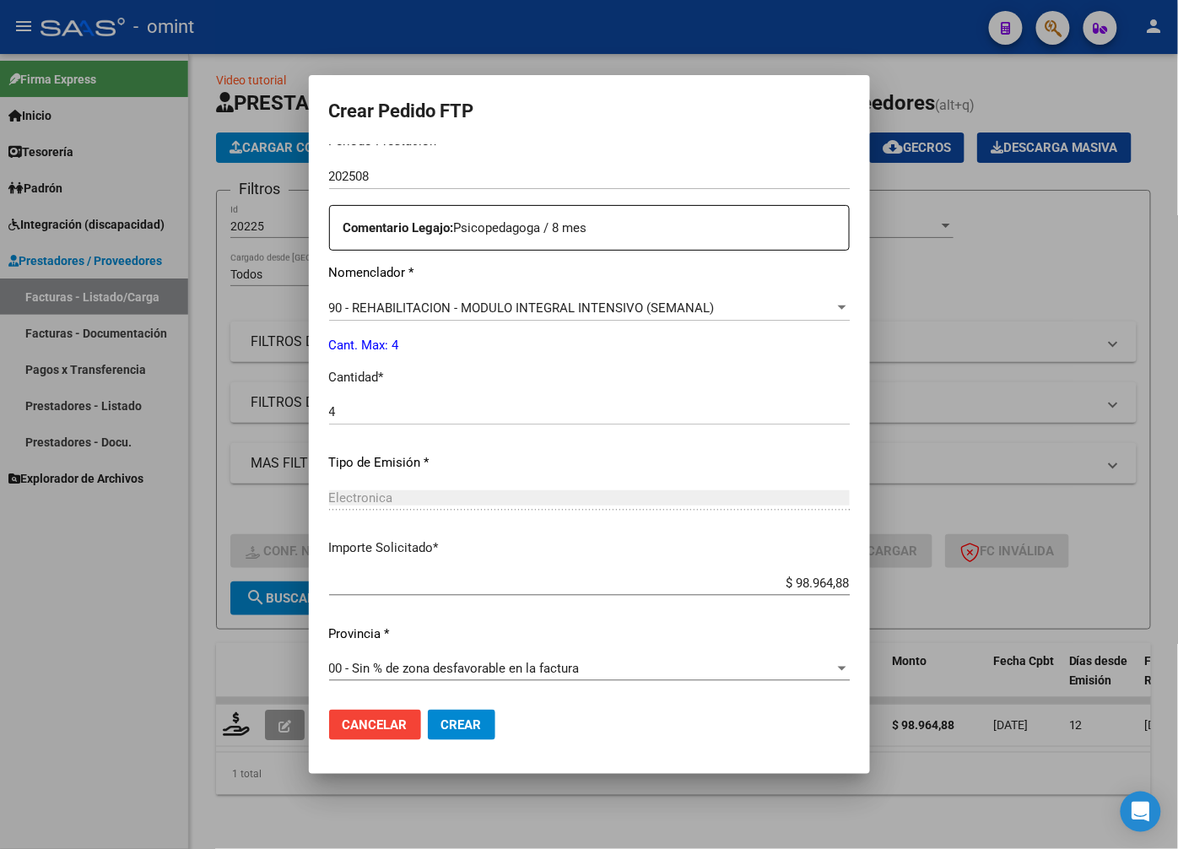
click at [441, 727] on span "Crear" at bounding box center [461, 724] width 41 height 15
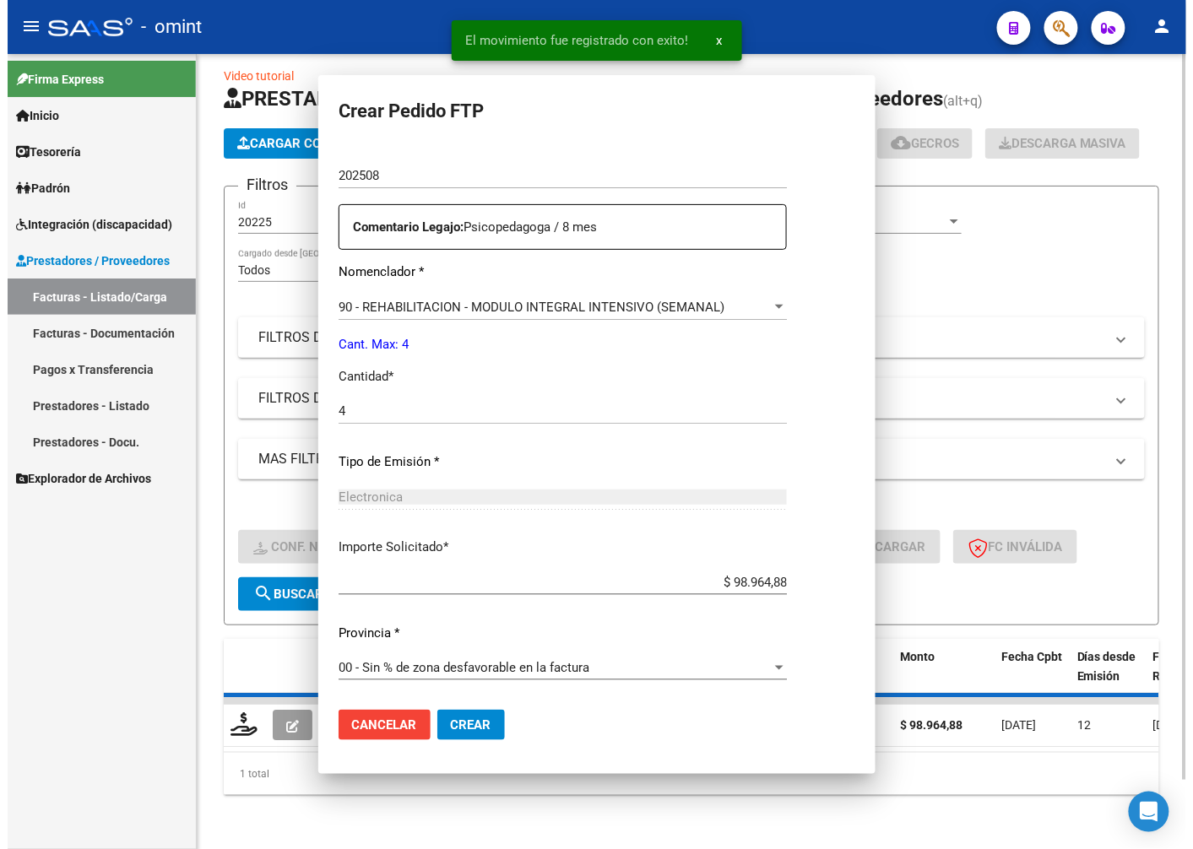
scroll to position [0, 0]
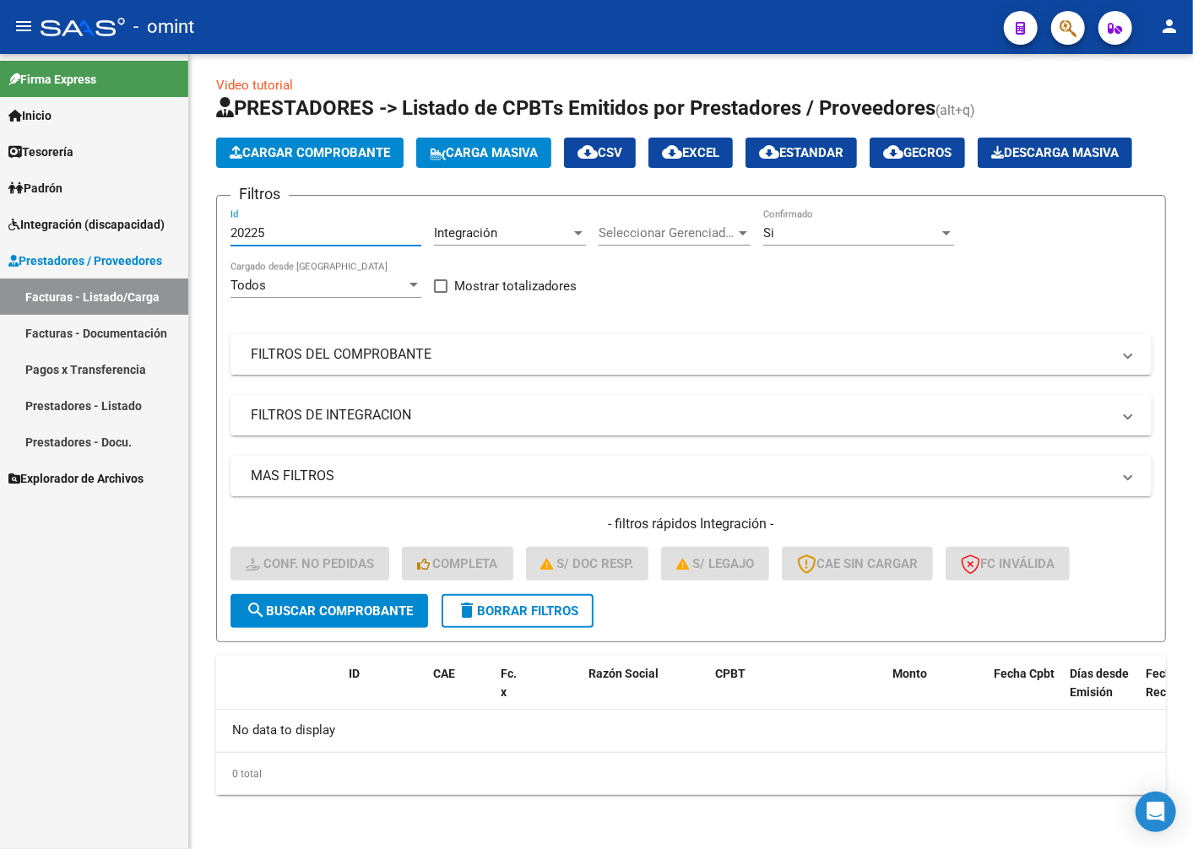
drag, startPoint x: 273, startPoint y: 234, endPoint x: 165, endPoint y: 213, distance: 109.3
click at [165, 213] on mat-sidenav-container "Firma Express Inicio Calendario SSS Instructivos Contacto OS Tesorería Extracto…" at bounding box center [596, 451] width 1193 height 795
paste input "21011"
type input "21011"
click at [323, 612] on span "search Buscar Comprobante" at bounding box center [329, 611] width 167 height 15
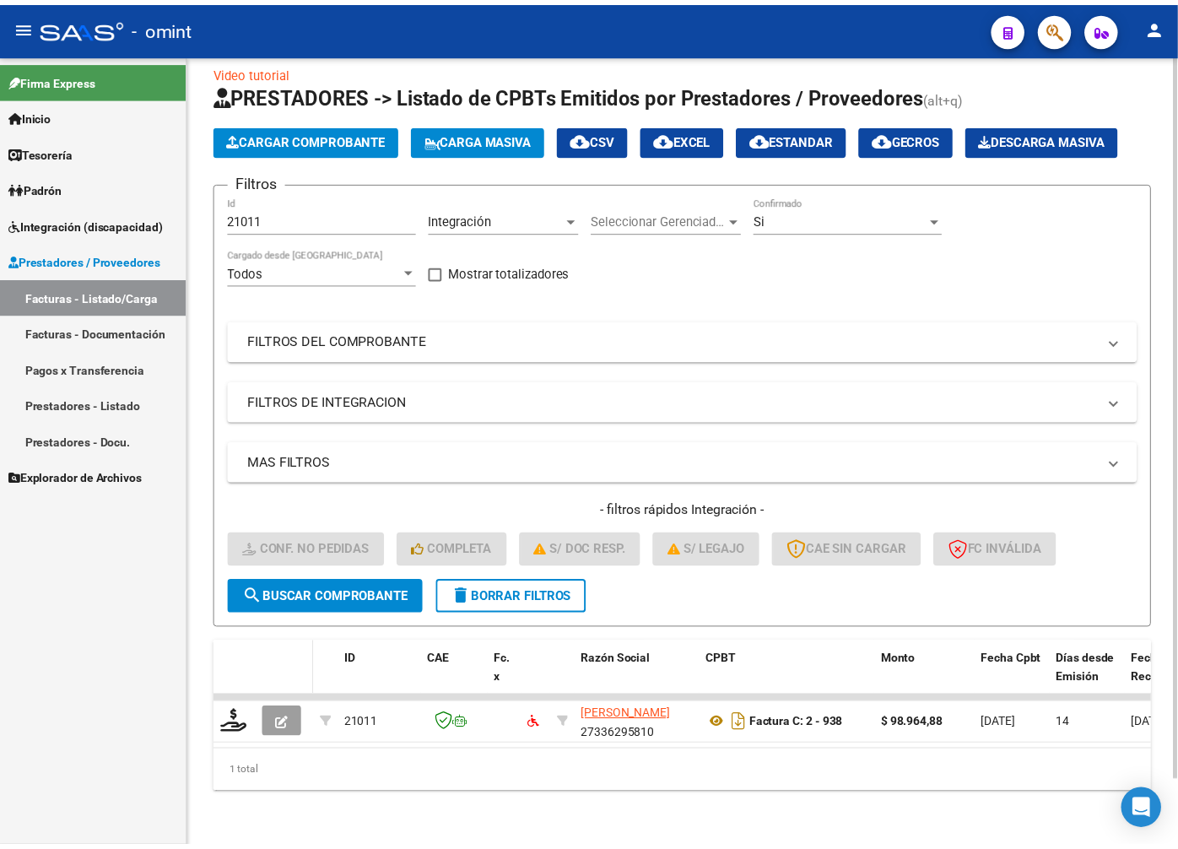
scroll to position [72, 0]
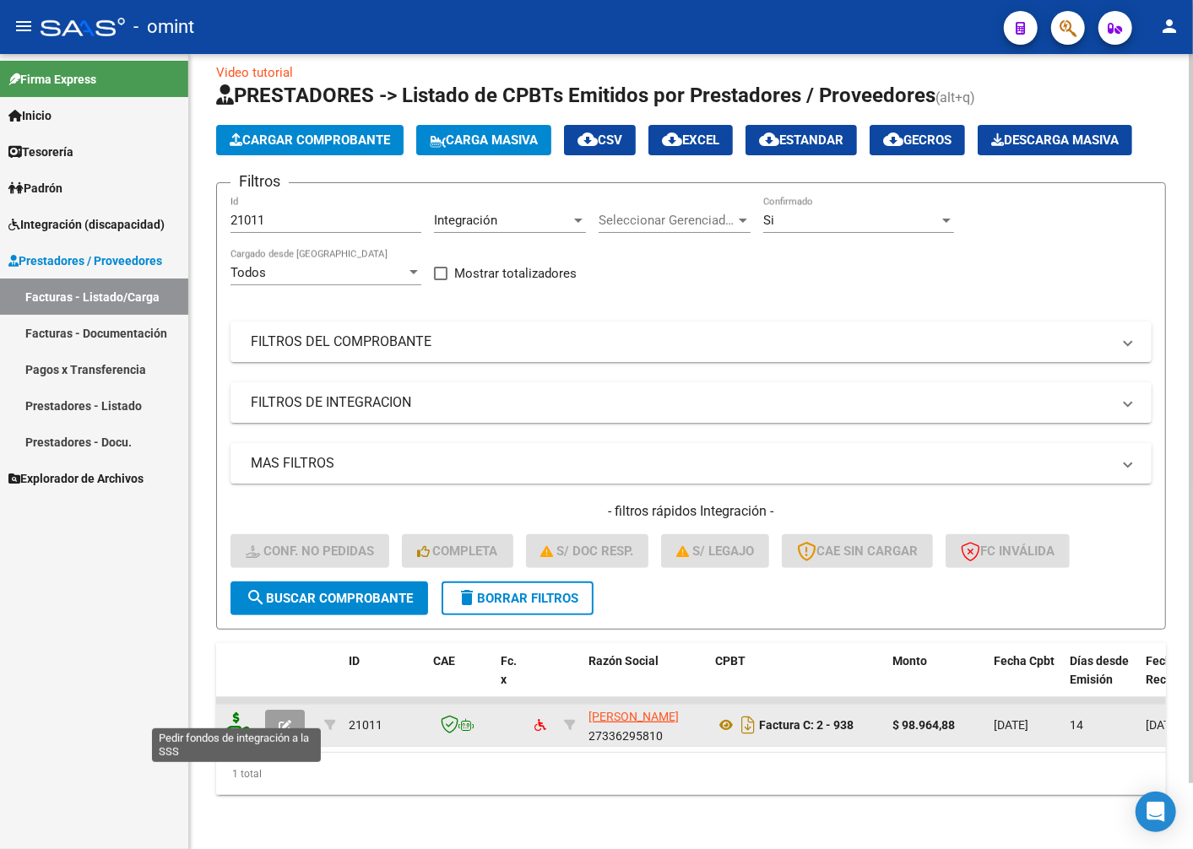
click at [239, 712] on icon at bounding box center [236, 724] width 27 height 24
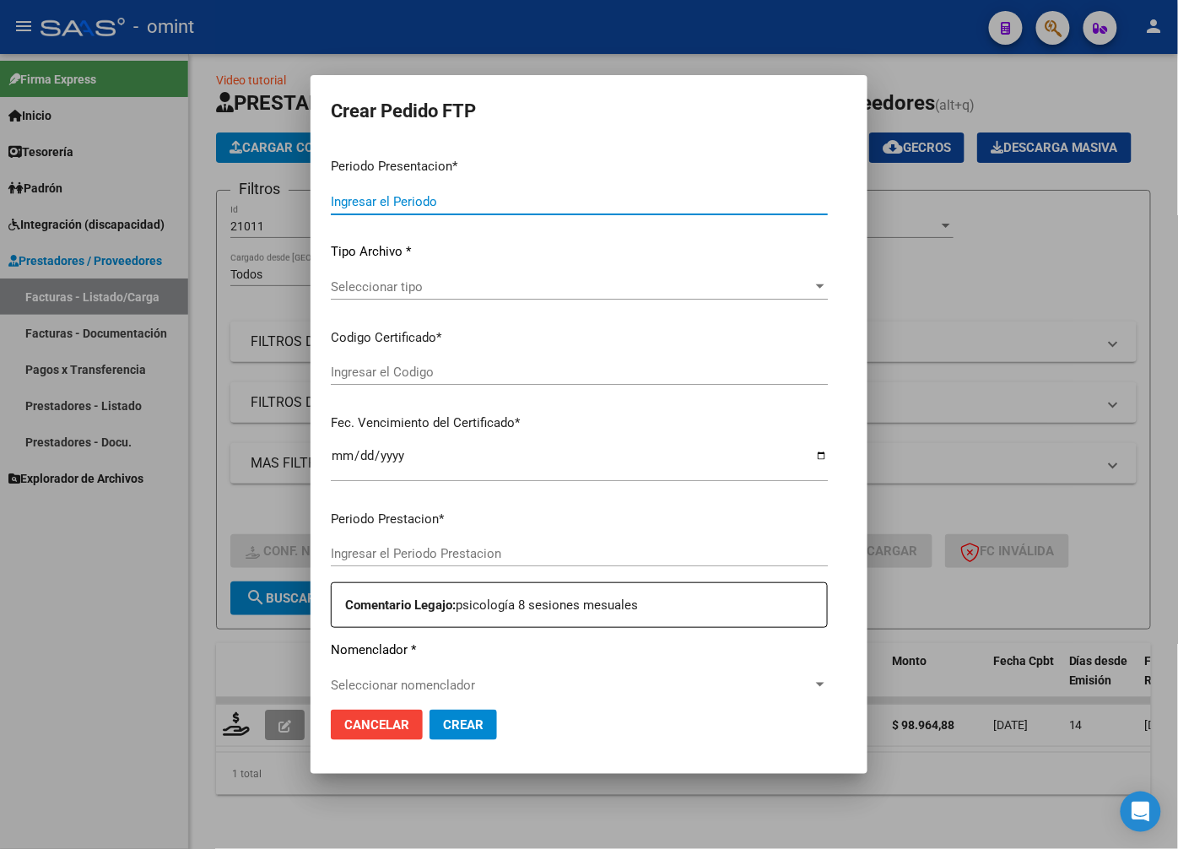
type input "202508"
type input "$ 98.964,88"
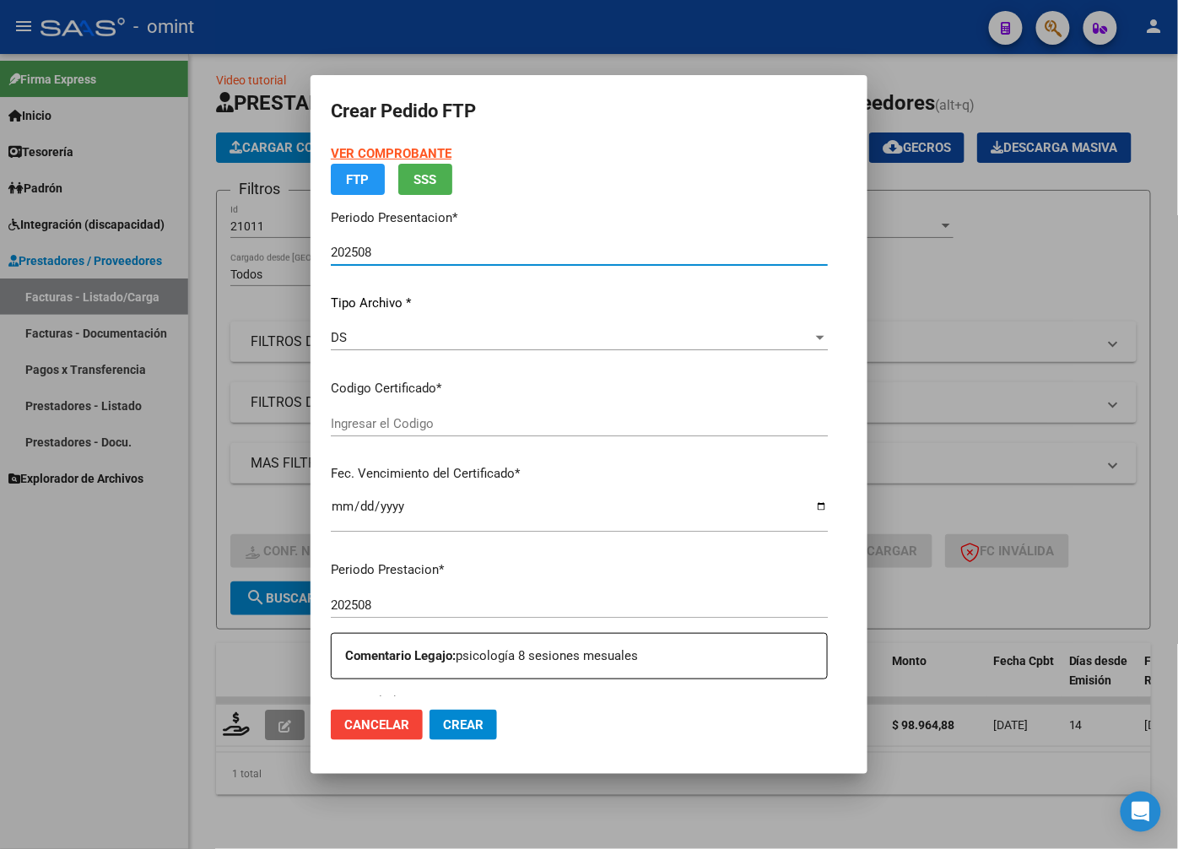
type input "4958508837"
type input "2023-11-27"
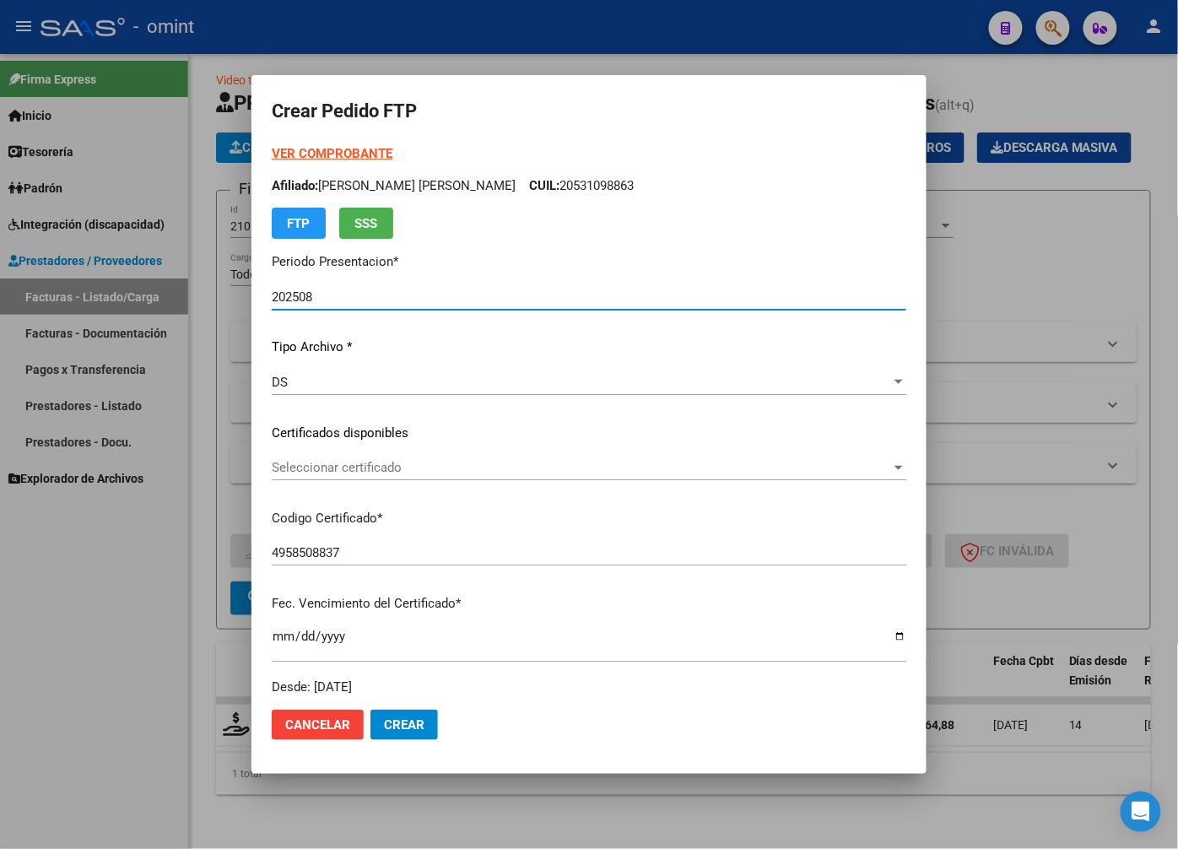
click at [830, 466] on span "Seleccionar certificado" at bounding box center [582, 467] width 620 height 15
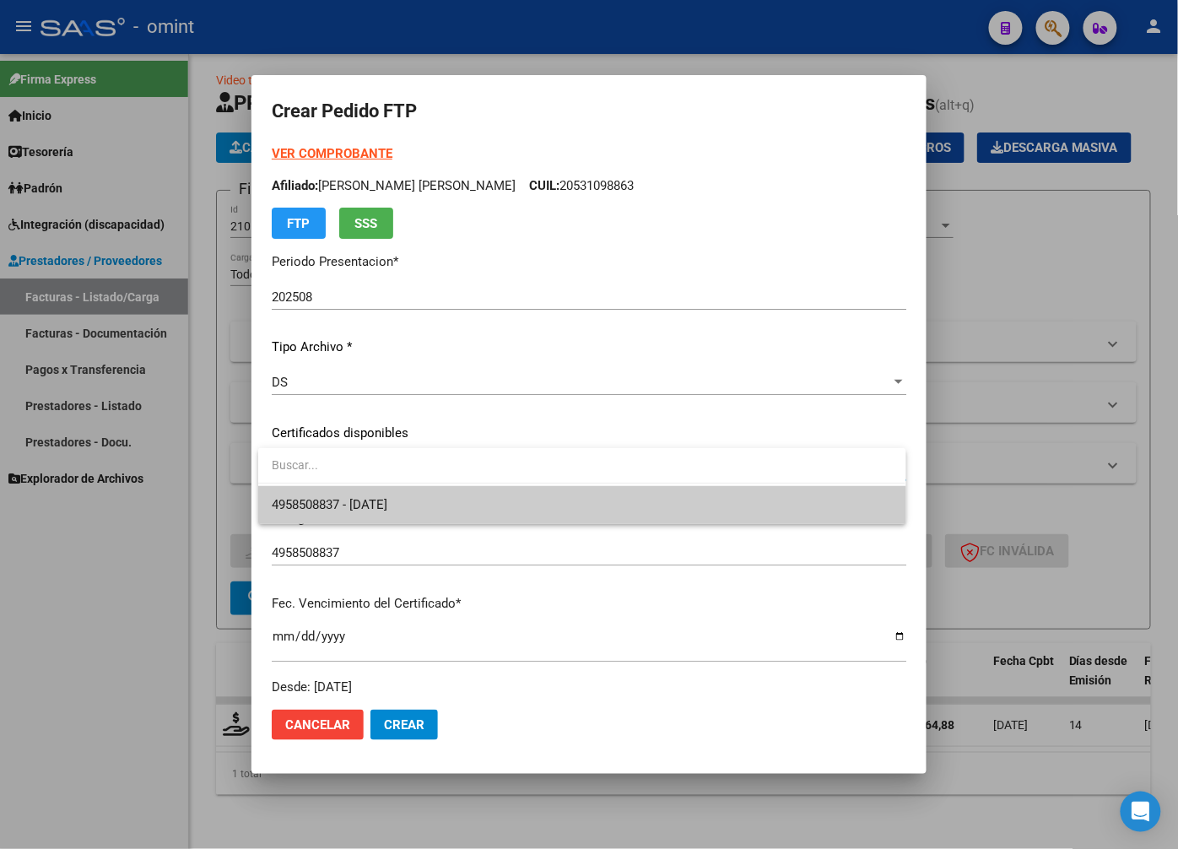
click at [802, 510] on span "4958508837 - 2023-11-27" at bounding box center [582, 505] width 620 height 38
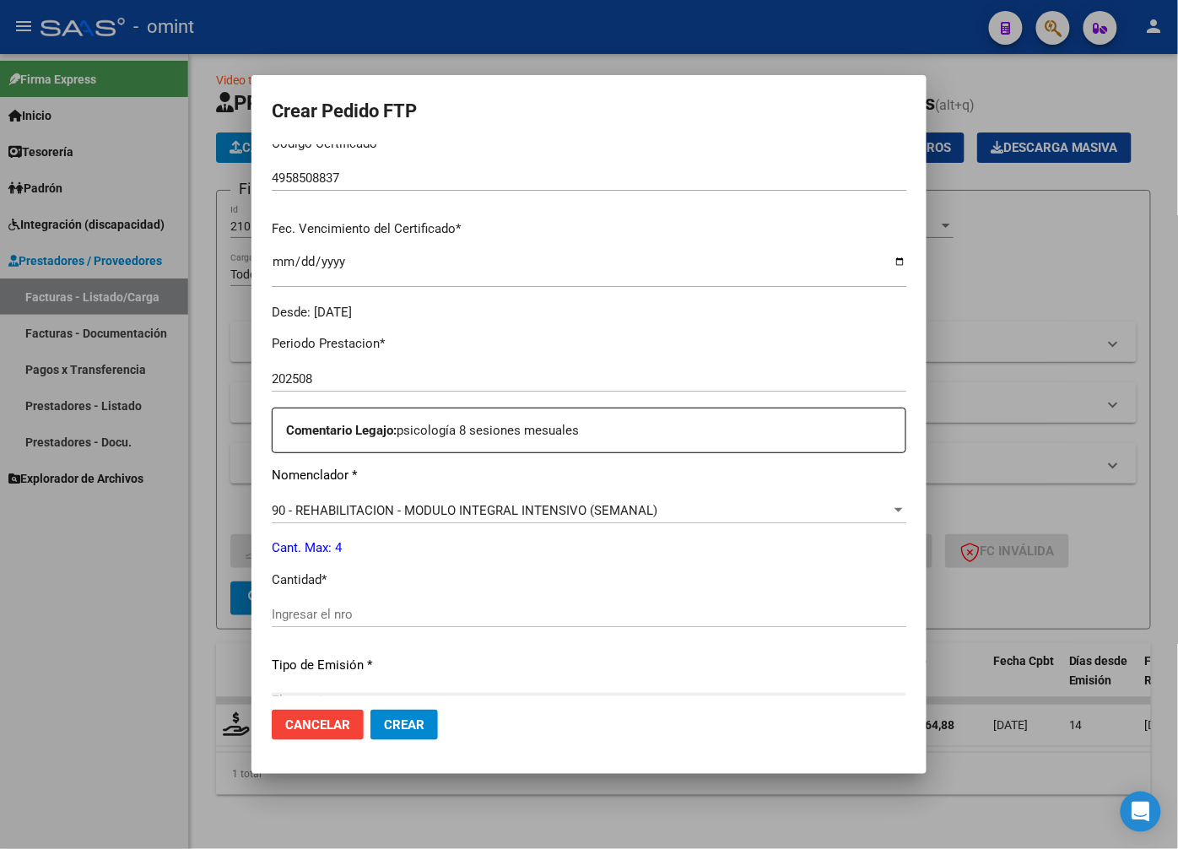
scroll to position [468, 0]
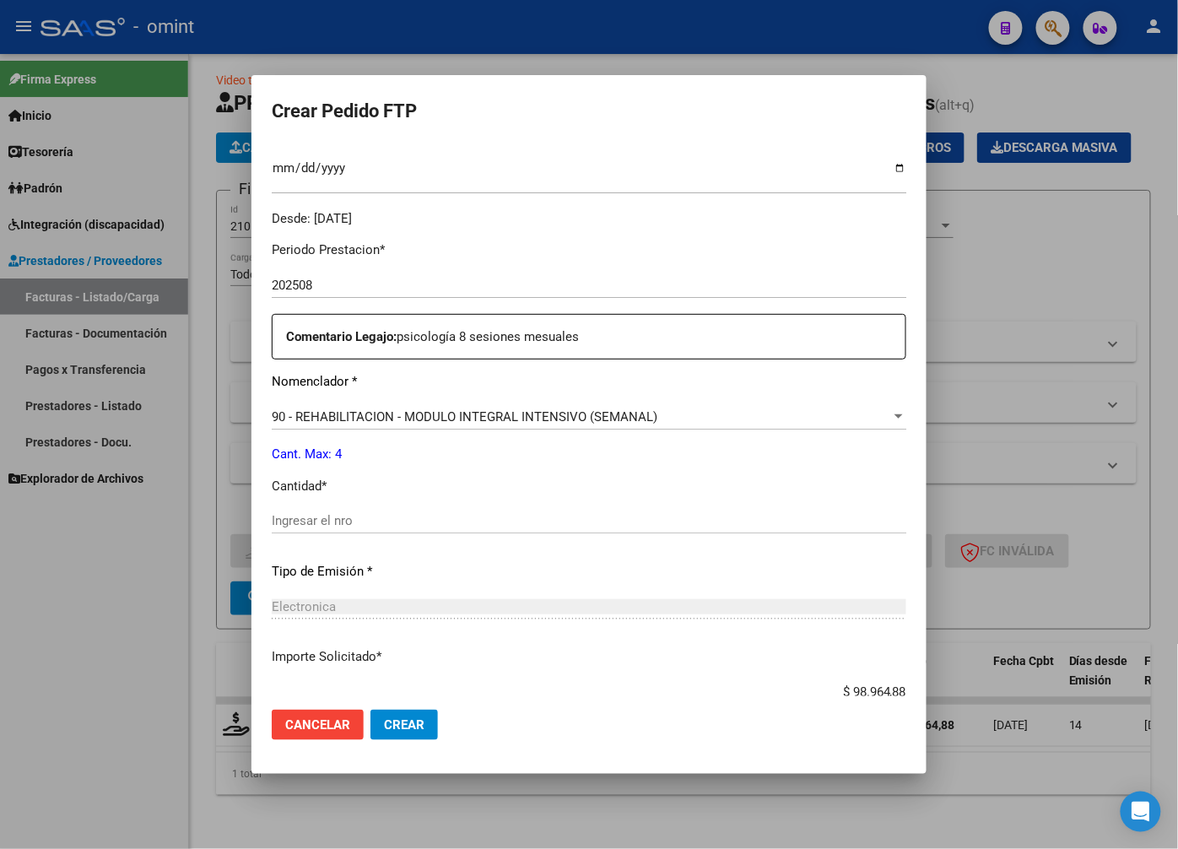
click at [1013, 716] on div at bounding box center [589, 424] width 1178 height 849
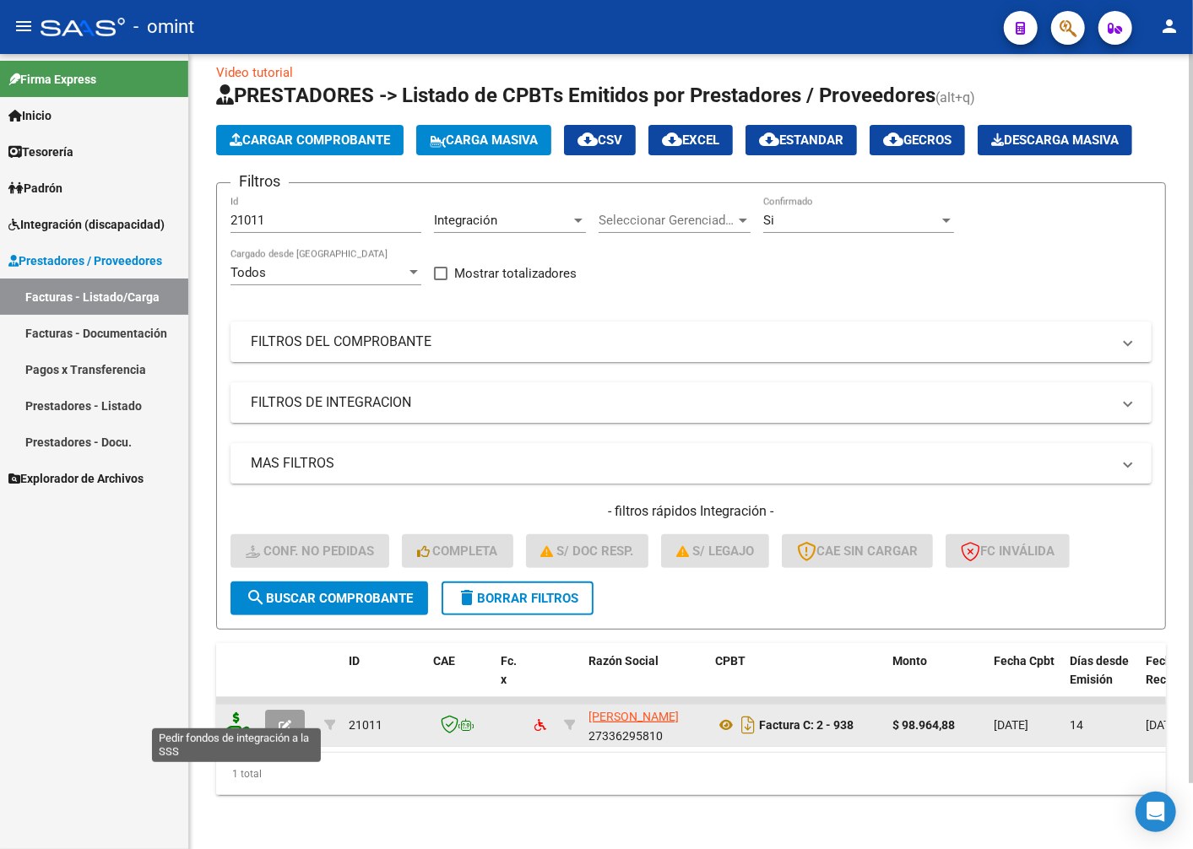
click at [233, 712] on icon at bounding box center [236, 724] width 27 height 24
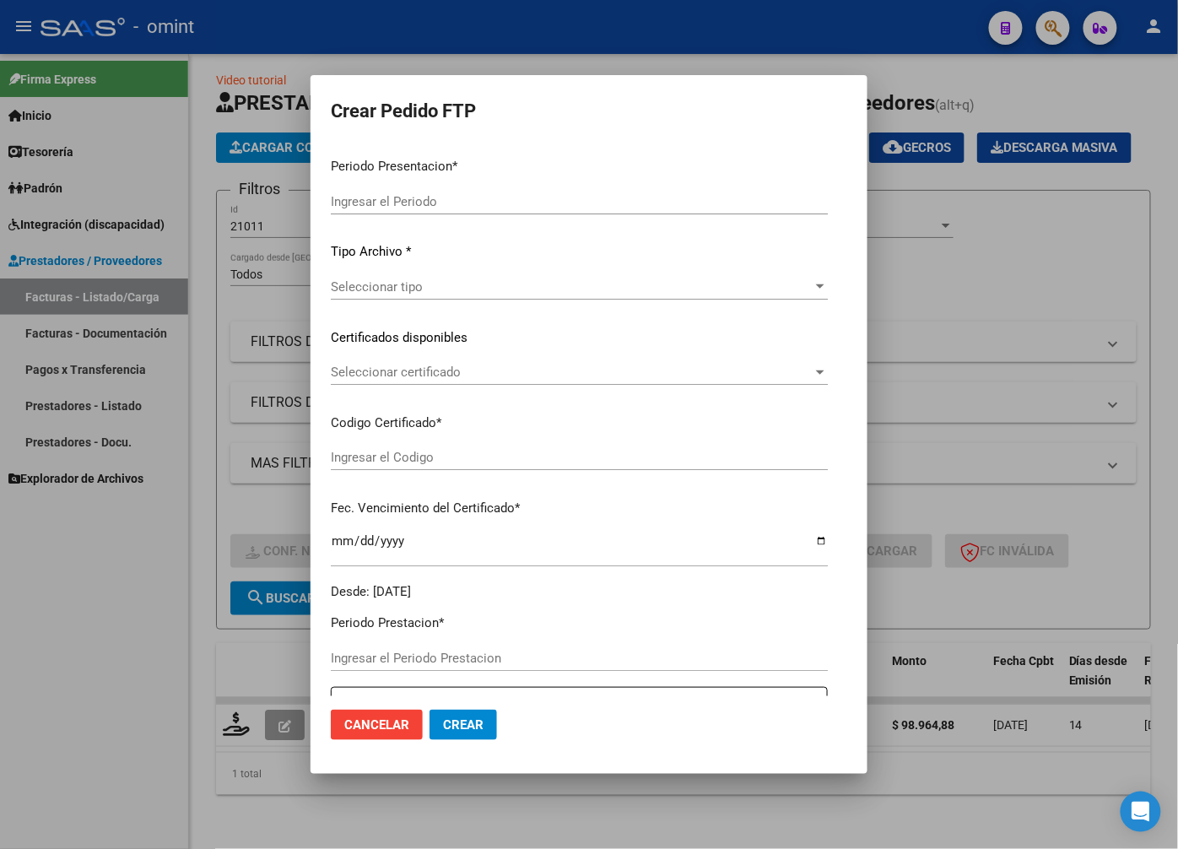
type input "202508"
type input "$ 98.964,88"
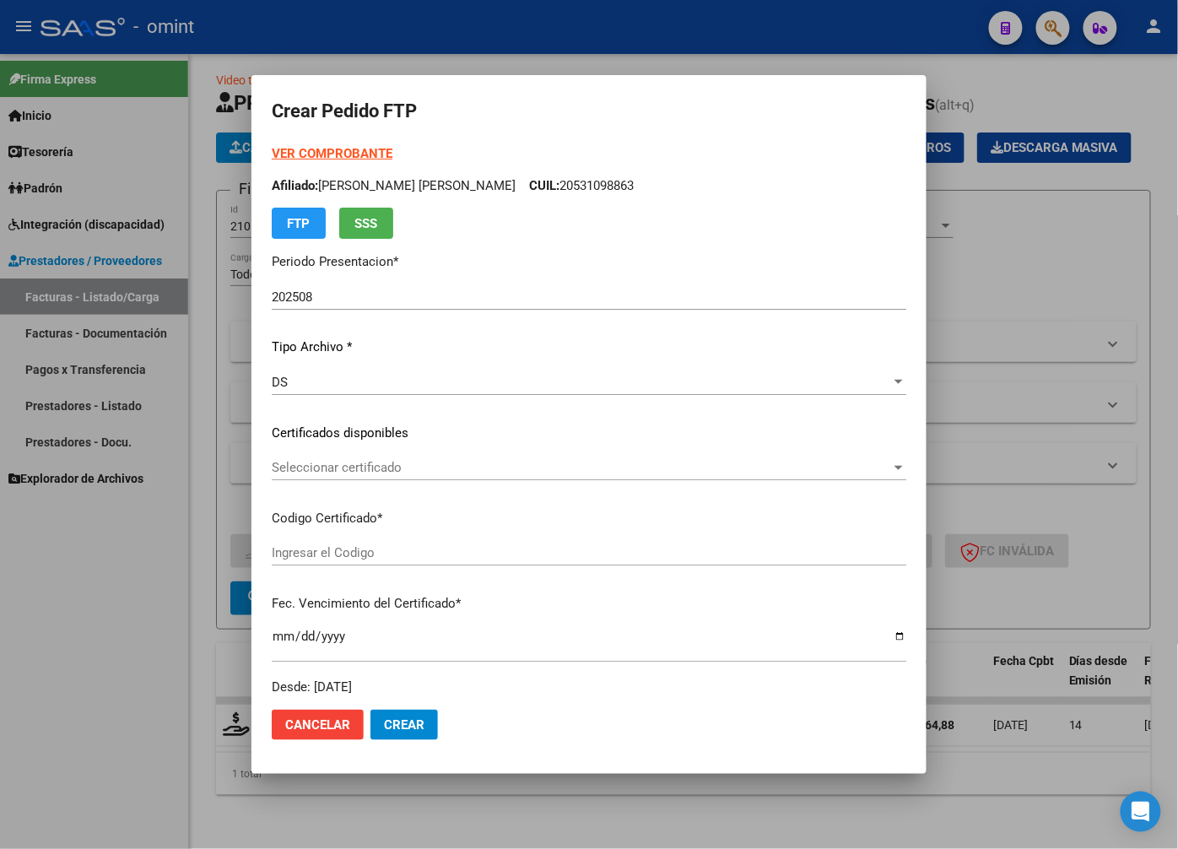
type input "4958508837"
type input "2023-11-27"
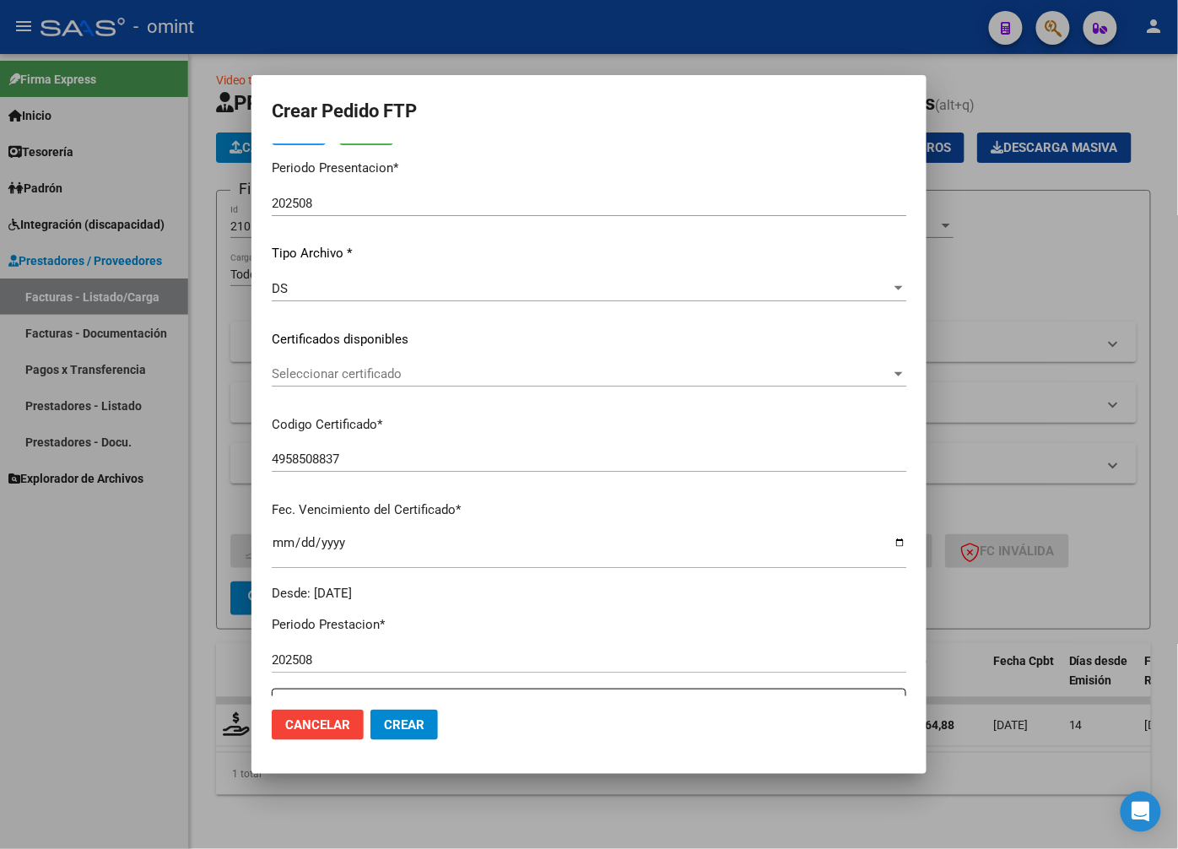
scroll to position [187, 0]
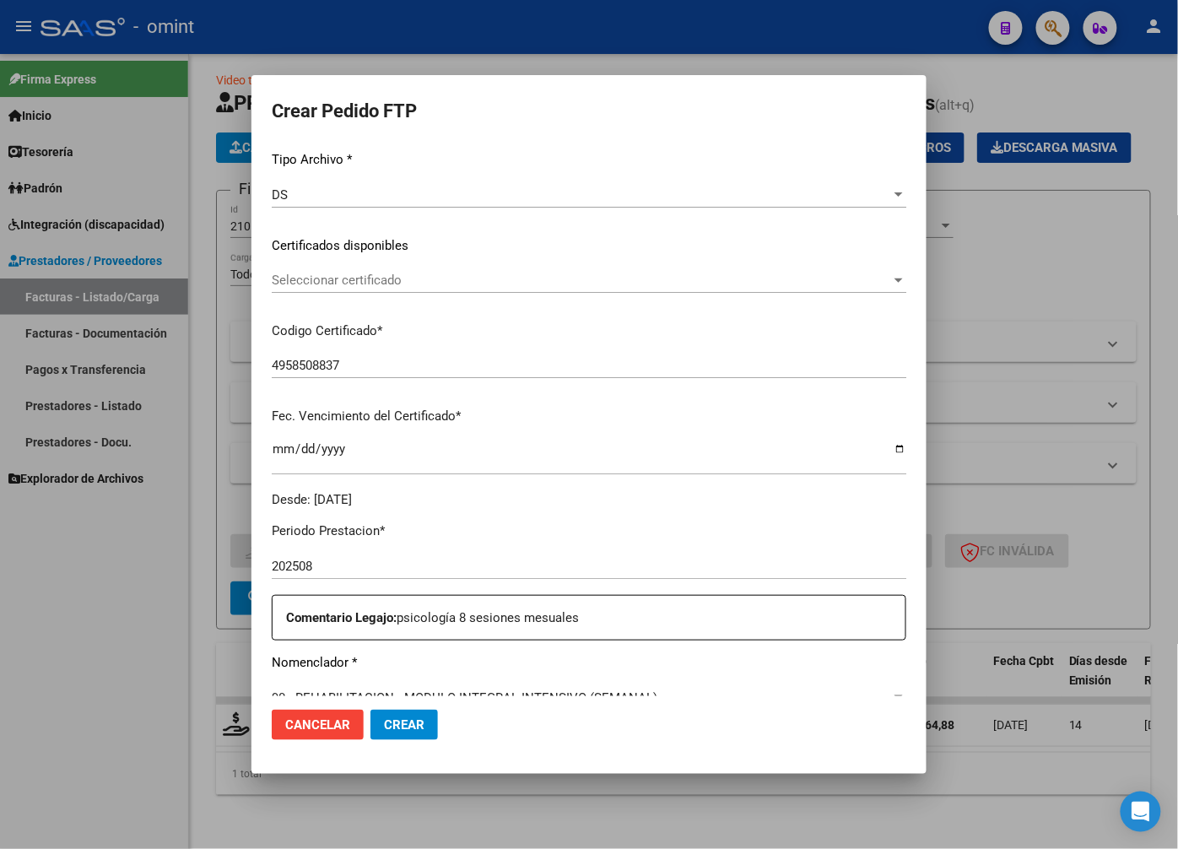
click at [858, 273] on span "Seleccionar certificado" at bounding box center [582, 280] width 620 height 15
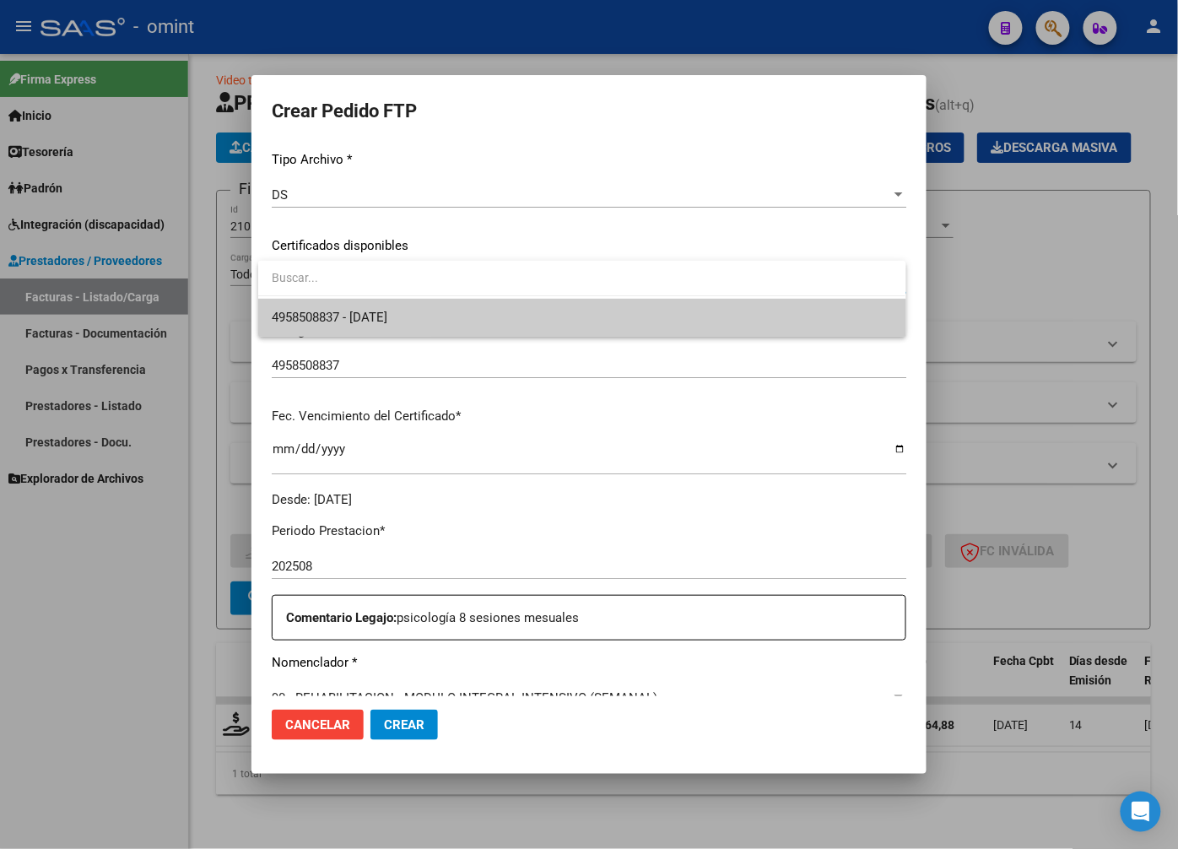
click at [739, 327] on span "4958508837 - 2023-11-27" at bounding box center [582, 318] width 620 height 38
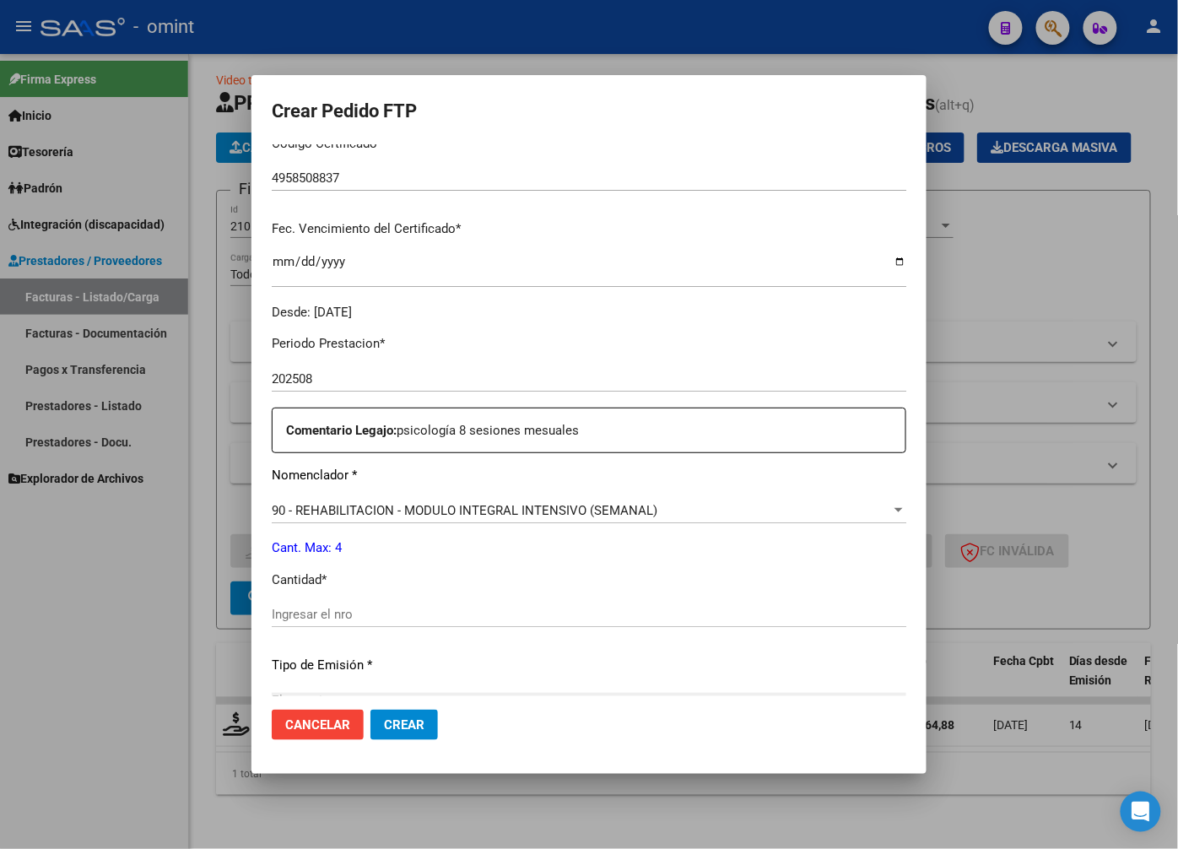
scroll to position [562, 0]
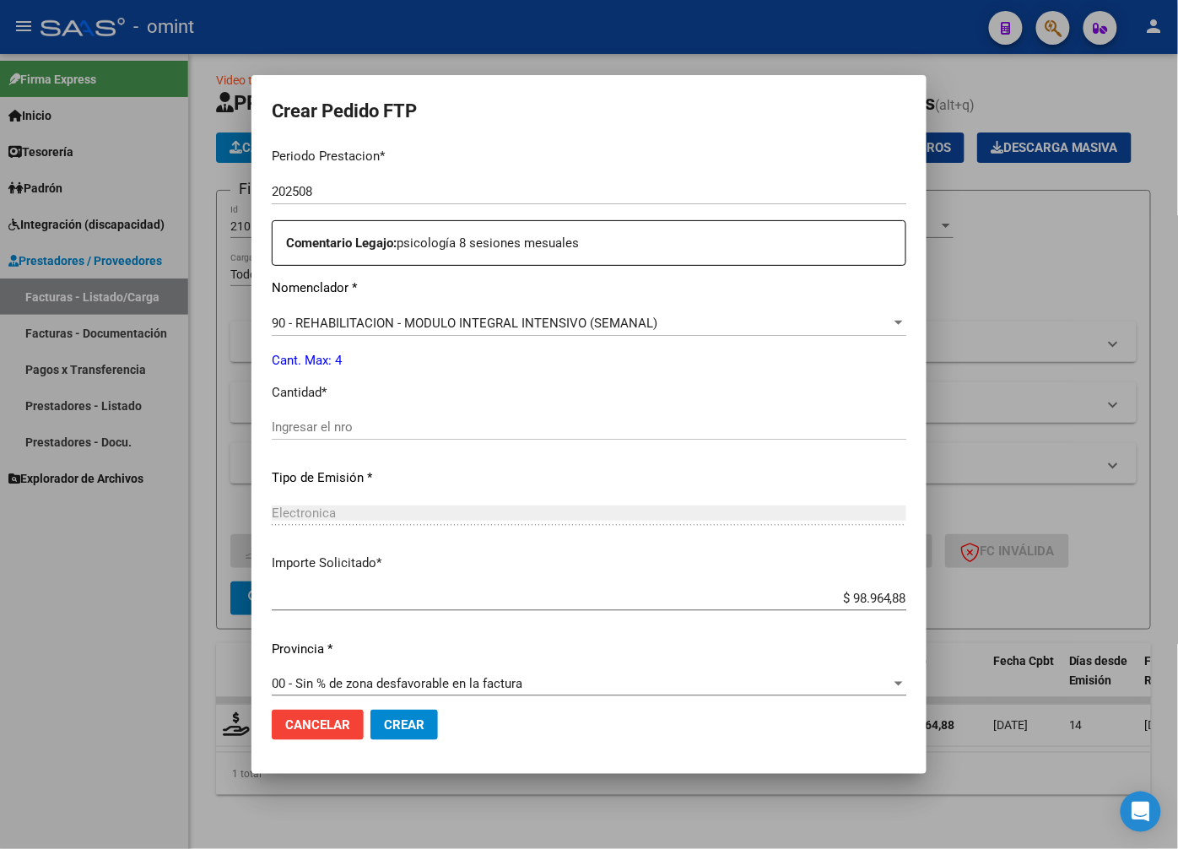
click at [414, 409] on div "Periodo Prestacion * 202508 Ingresar el Periodo Prestacion Comentario Legajo: p…" at bounding box center [589, 423] width 635 height 578
click at [367, 436] on div "Ingresar el nro" at bounding box center [589, 426] width 635 height 25
type input "4"
click at [430, 507] on div "Electronica" at bounding box center [589, 513] width 635 height 15
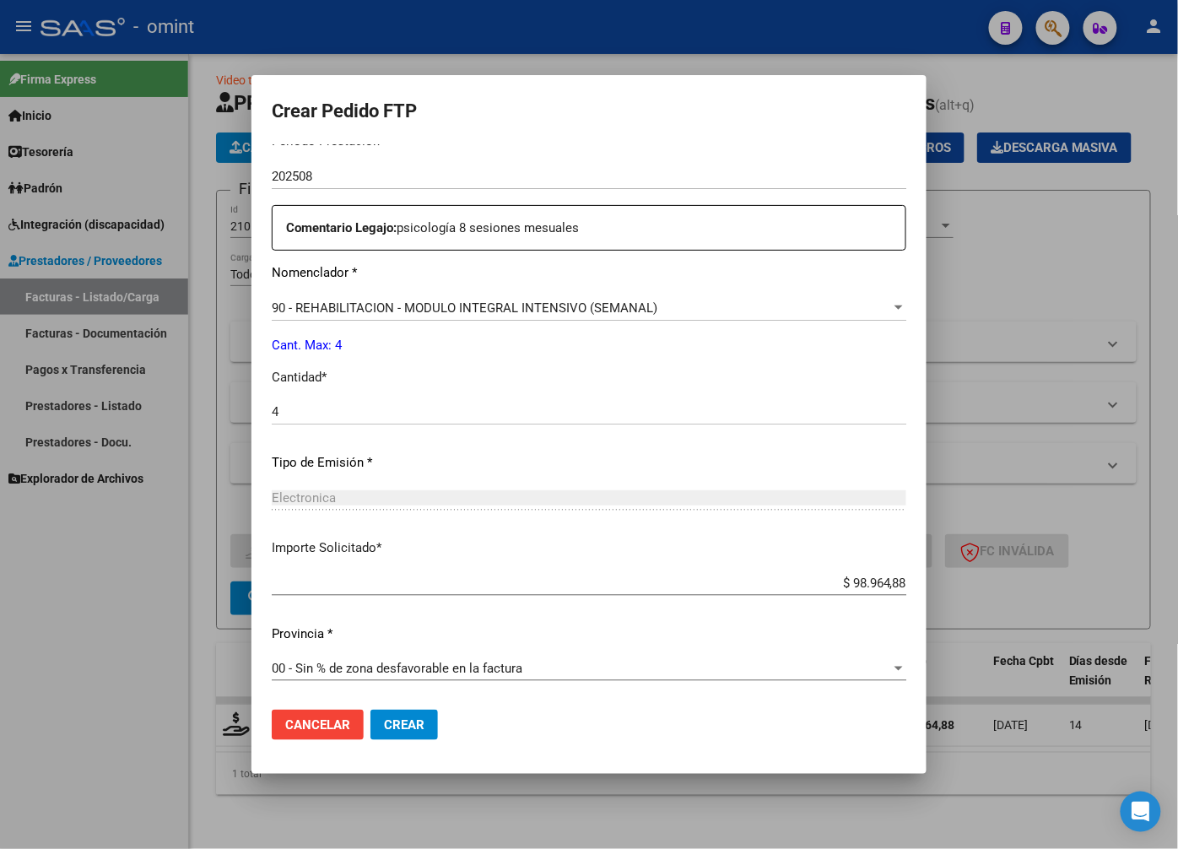
click at [415, 732] on span "Crear" at bounding box center [404, 724] width 41 height 15
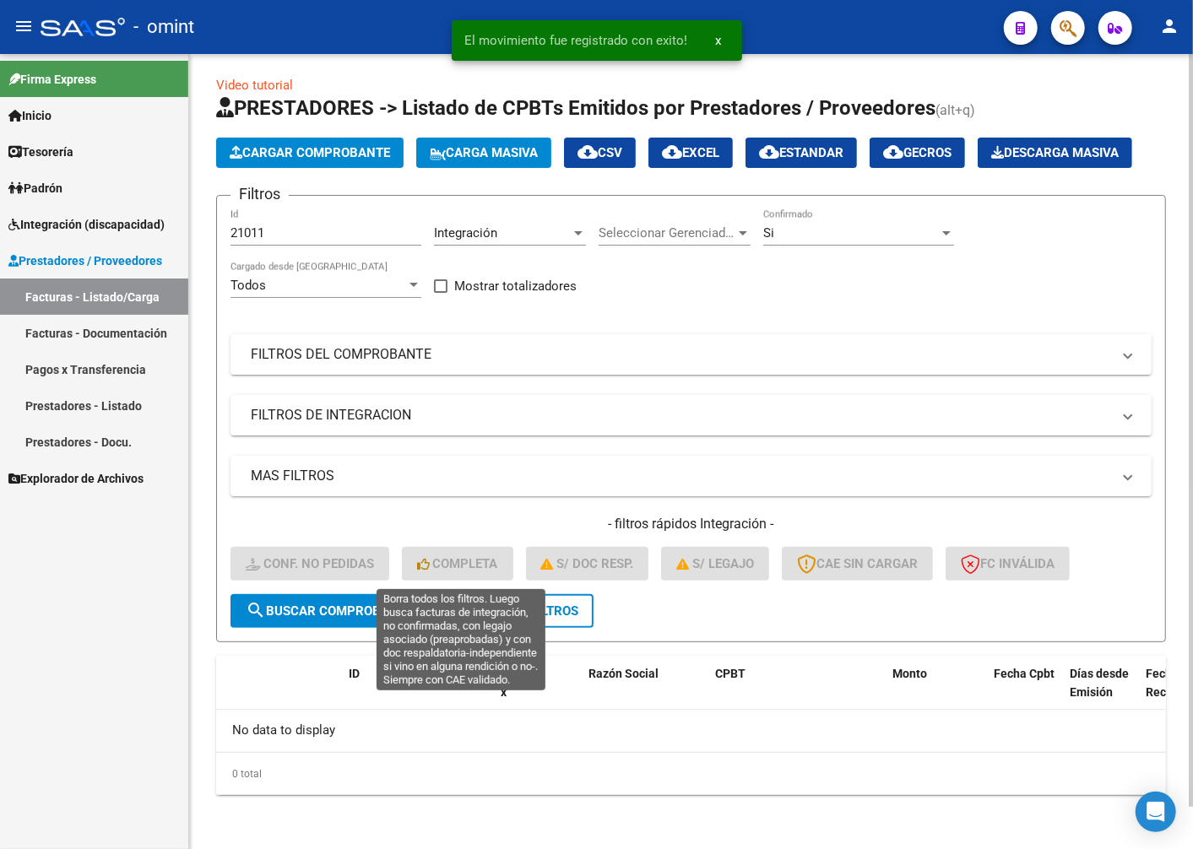
scroll to position [45, 0]
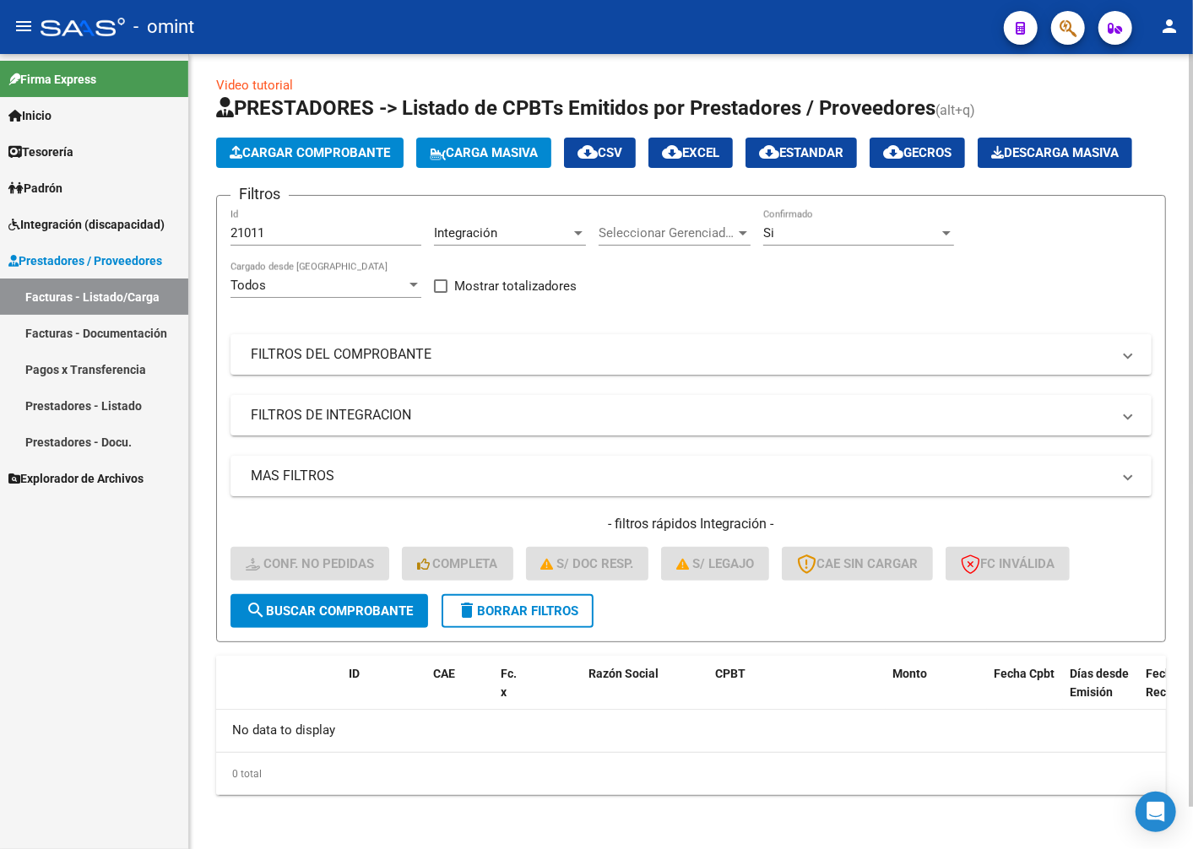
click at [285, 229] on div "21011 Id" at bounding box center [325, 227] width 191 height 36
drag, startPoint x: 285, startPoint y: 234, endPoint x: 143, endPoint y: 219, distance: 142.5
click at [144, 219] on mat-sidenav-container "Firma Express Inicio Calendario SSS Instructivos Contacto OS Tesorería Extracto…" at bounding box center [596, 451] width 1193 height 795
paste input "21013"
type input "21013"
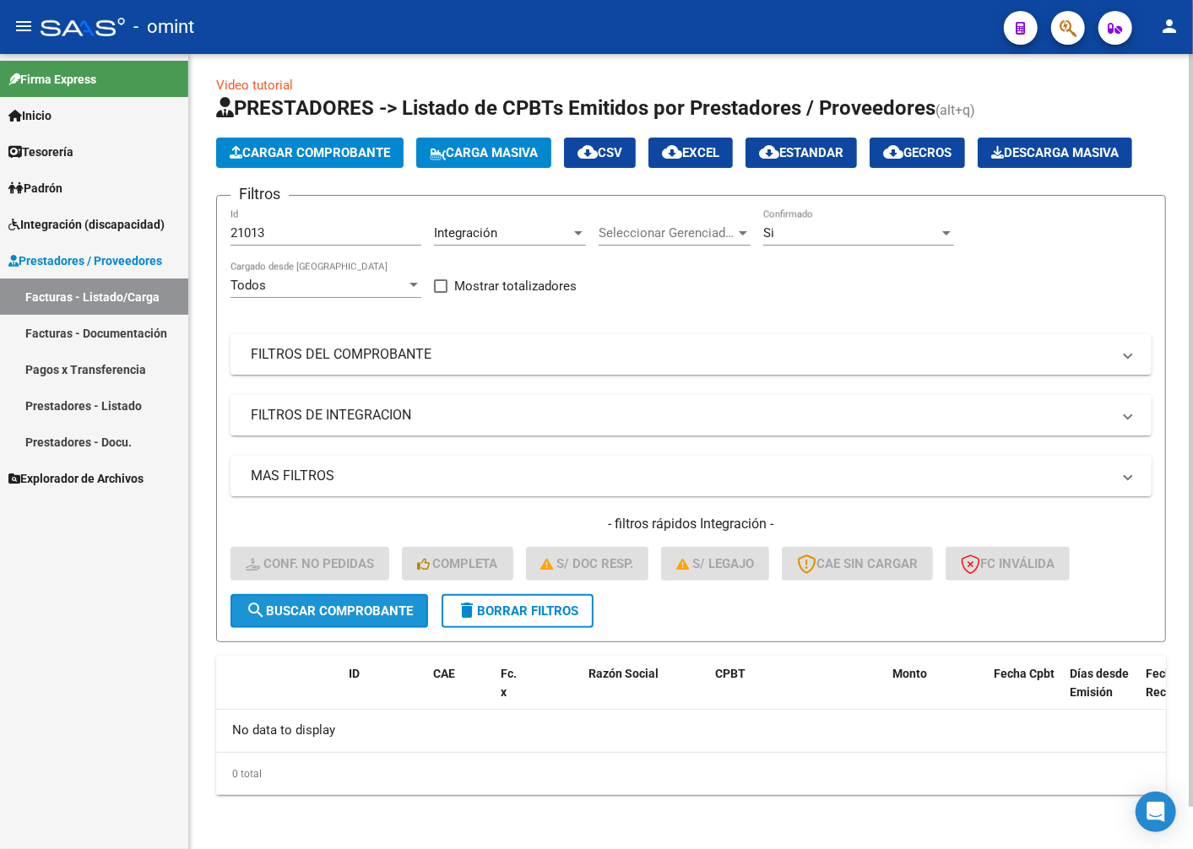
click at [342, 625] on button "search Buscar Comprobante" at bounding box center [329, 611] width 198 height 34
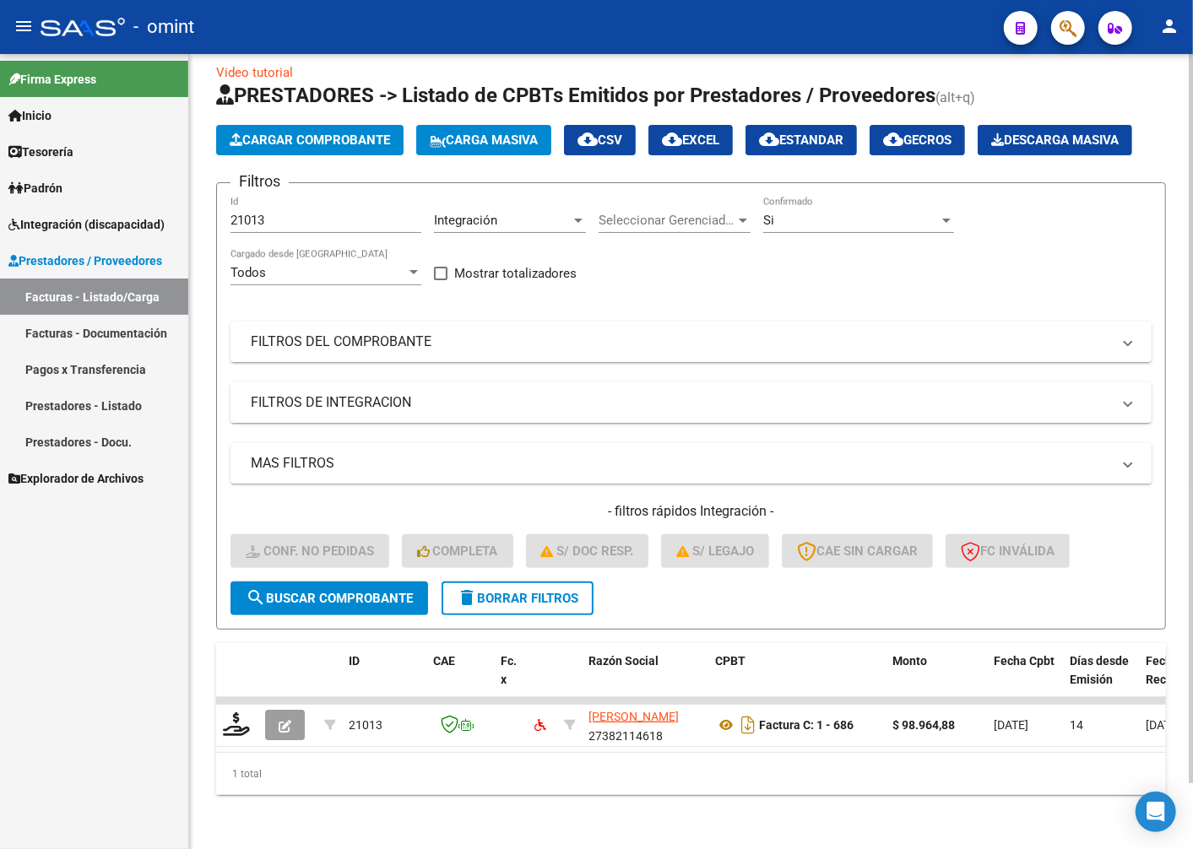
click at [330, 597] on button "search Buscar Comprobante" at bounding box center [329, 599] width 198 height 34
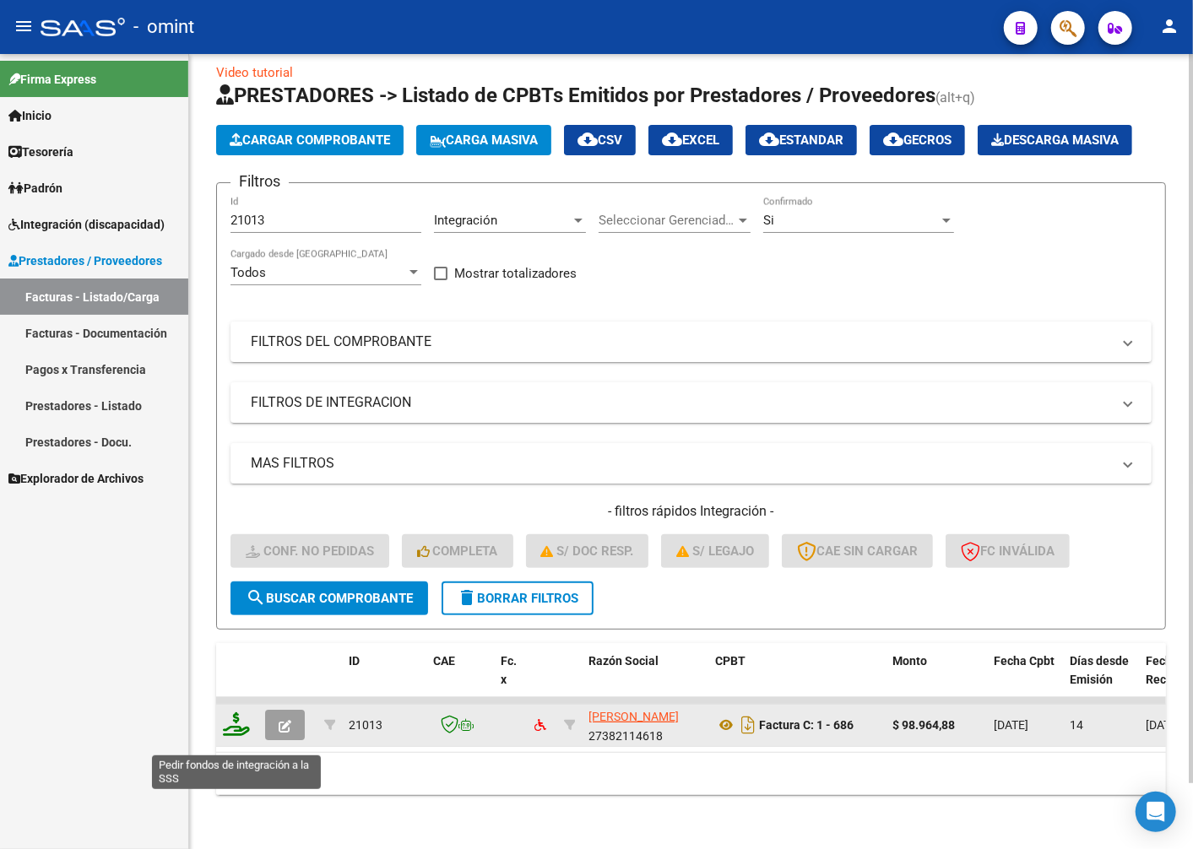
click at [232, 736] on icon at bounding box center [236, 724] width 27 height 24
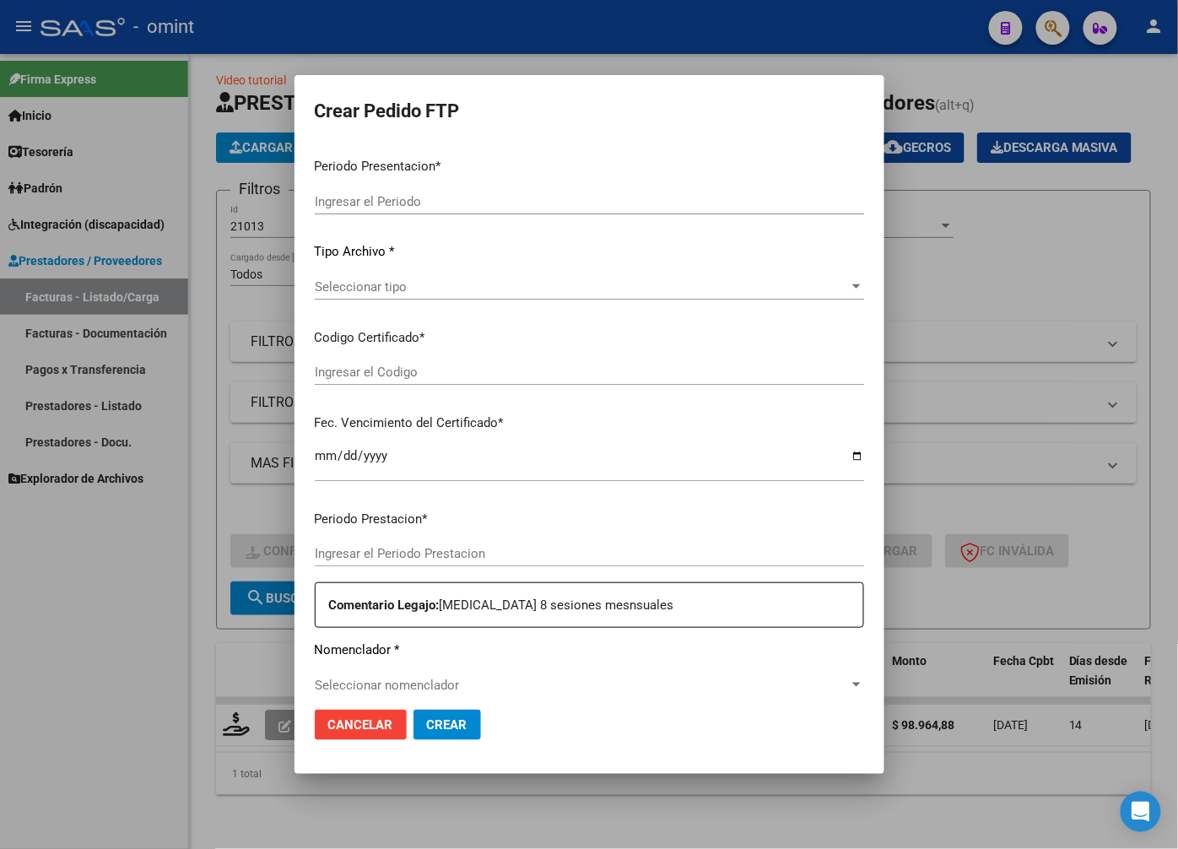
type input "202508"
type input "$ 98.964,88"
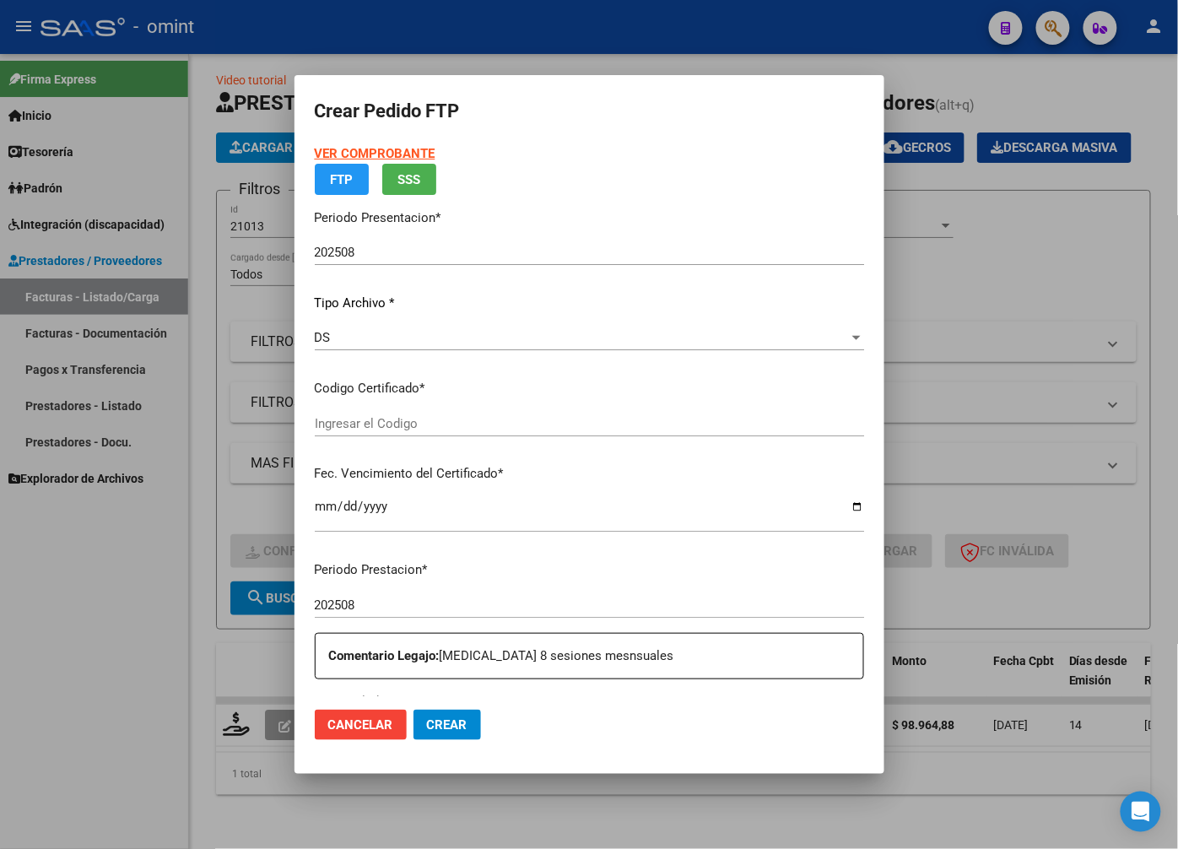
type input "4958508837"
type input "2023-11-27"
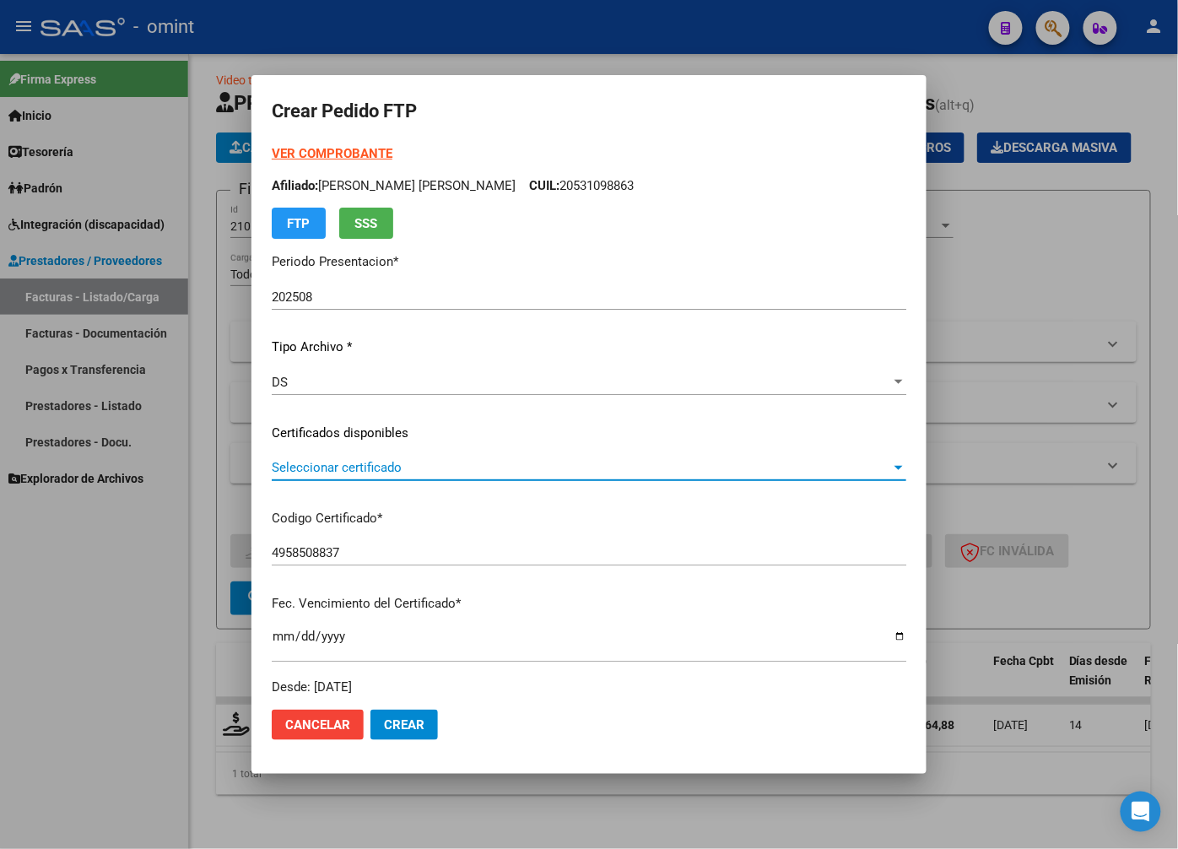
click at [792, 464] on span "Seleccionar certificado" at bounding box center [582, 467] width 620 height 15
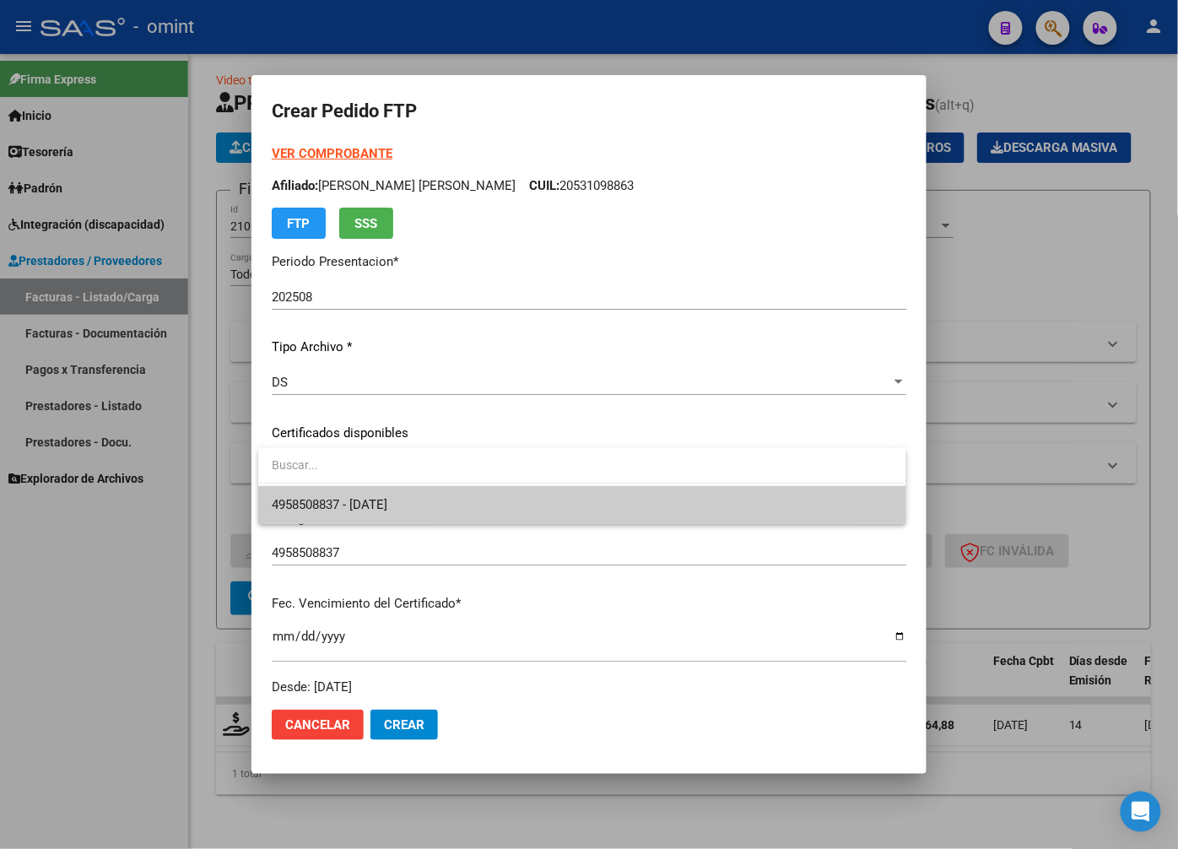
click at [758, 506] on span "4958508837 - 2023-11-27" at bounding box center [582, 505] width 620 height 38
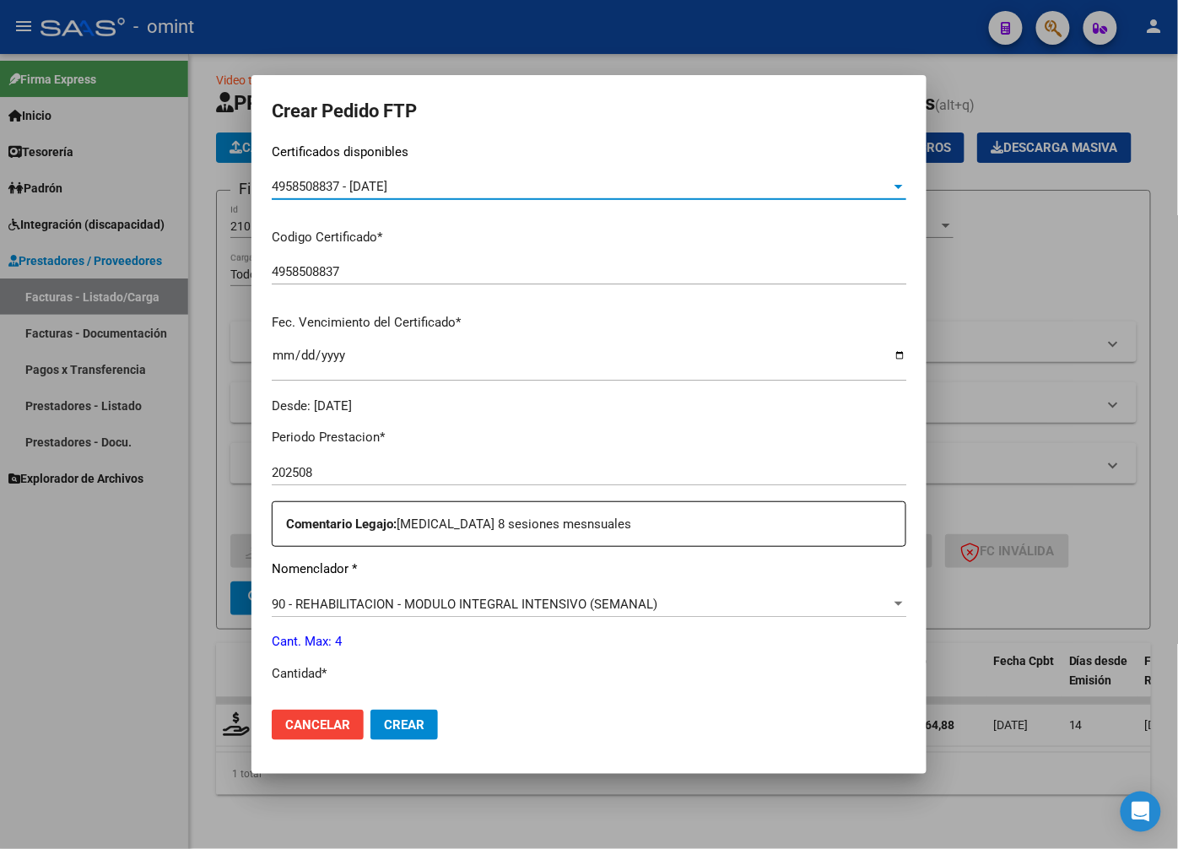
scroll to position [375, 0]
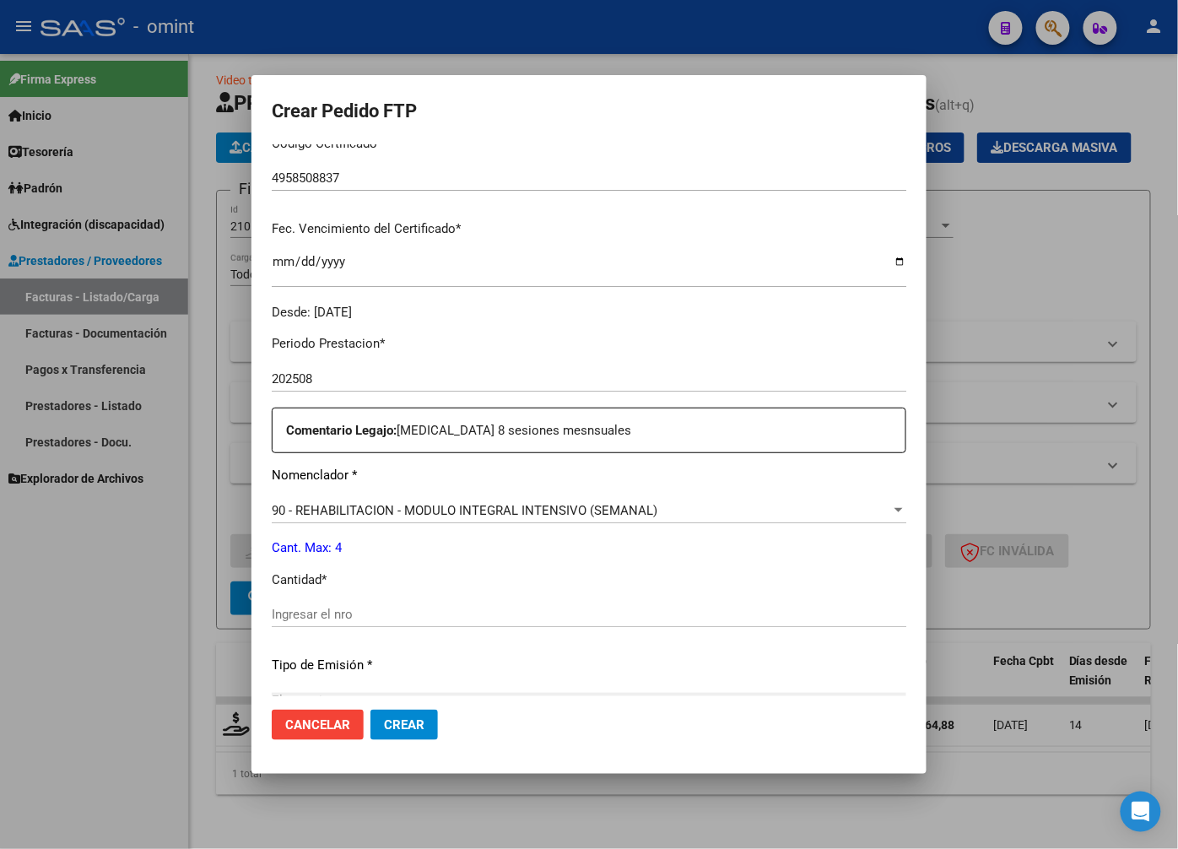
click at [355, 614] on input "Ingresar el nro" at bounding box center [589, 614] width 635 height 15
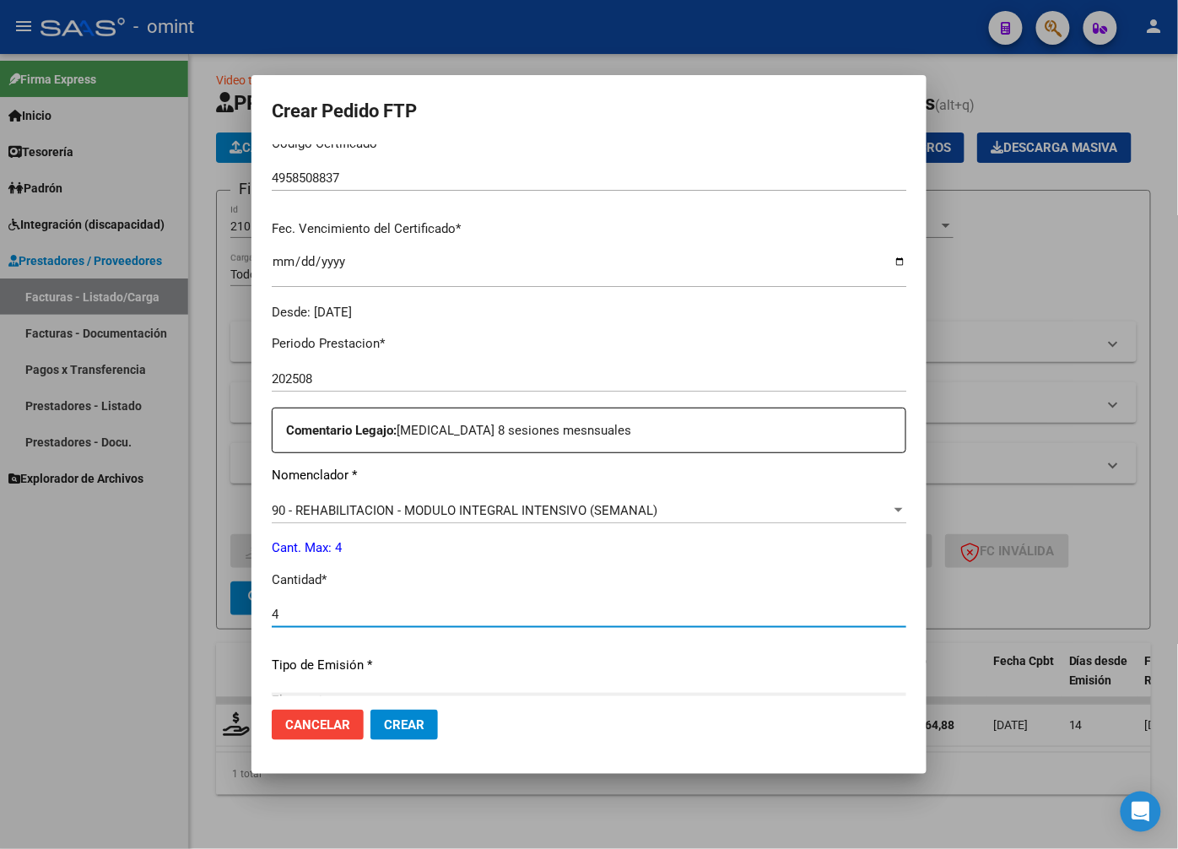
type input "4"
click at [857, 652] on div "Periodo Prestacion * 202508 Ingresar el Periodo Prestacion Comentario Legajo: p…" at bounding box center [589, 611] width 635 height 578
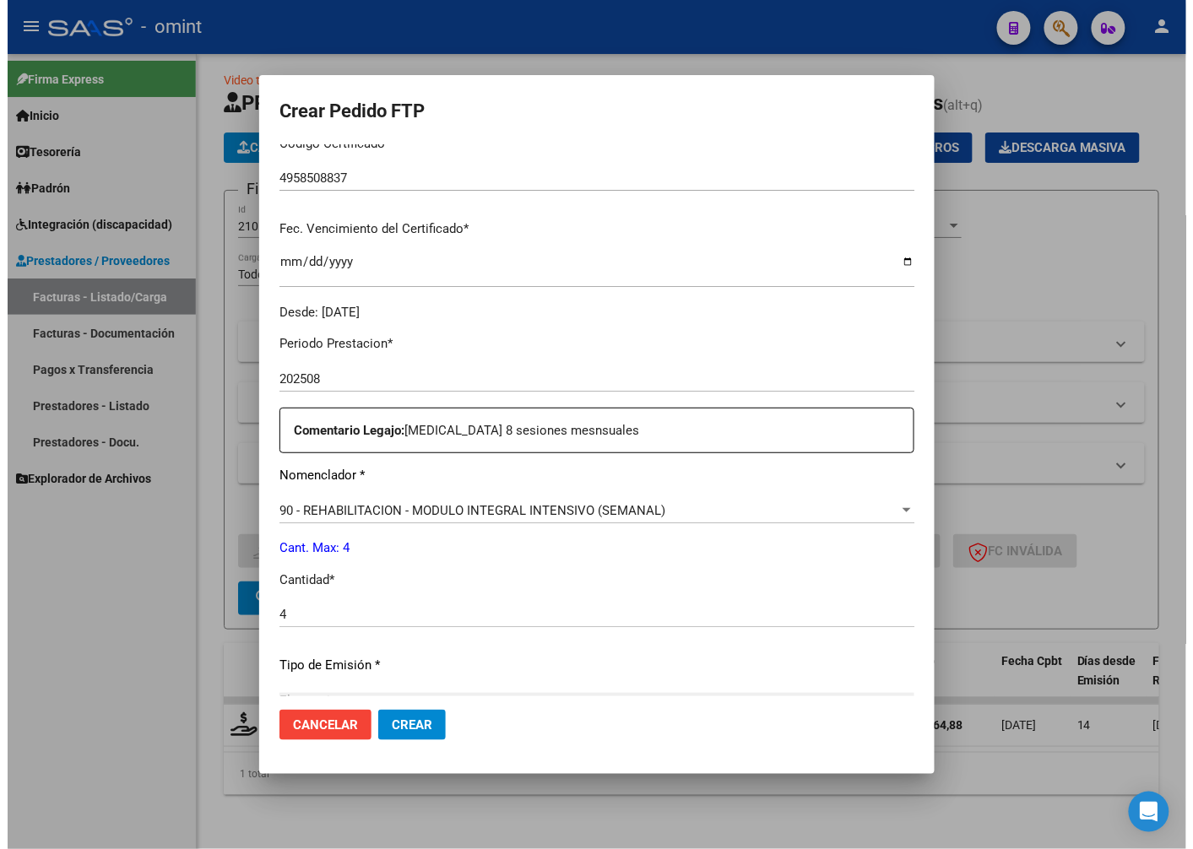
scroll to position [577, 0]
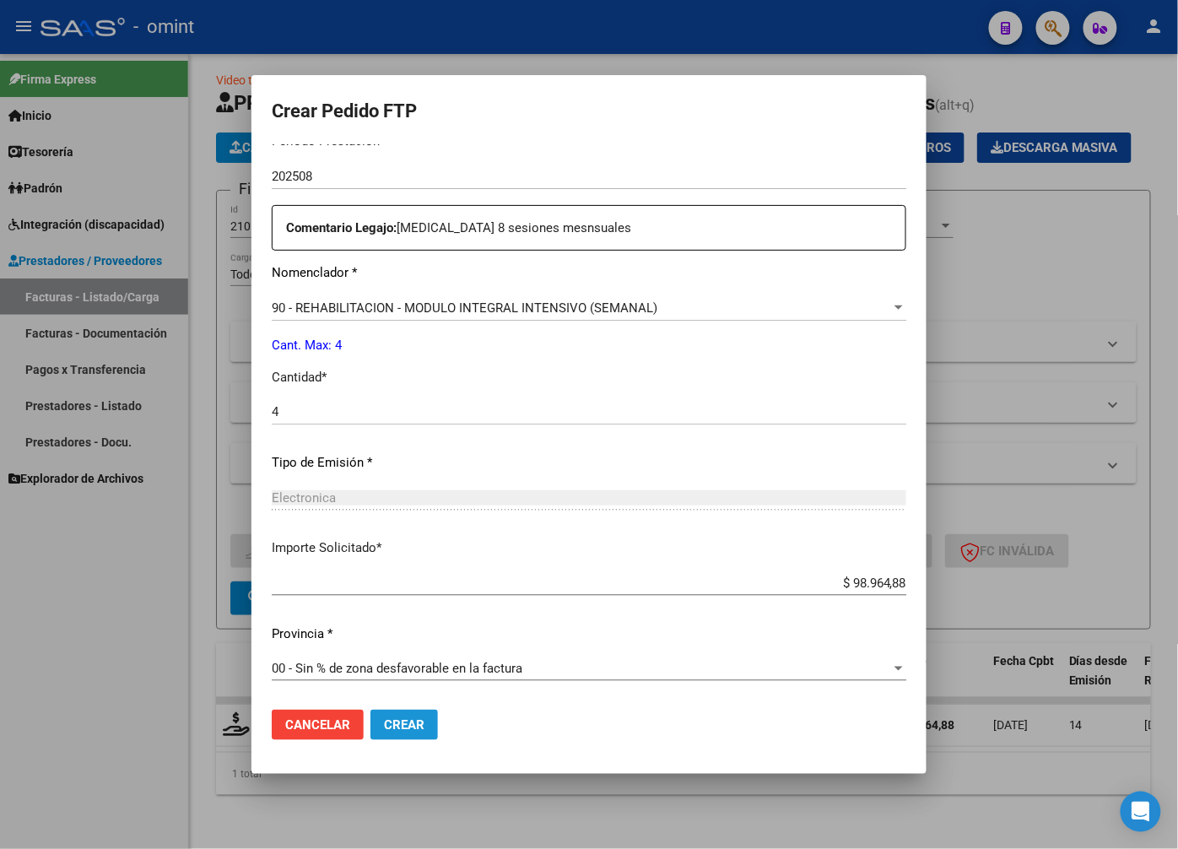
click at [403, 726] on span "Crear" at bounding box center [404, 724] width 41 height 15
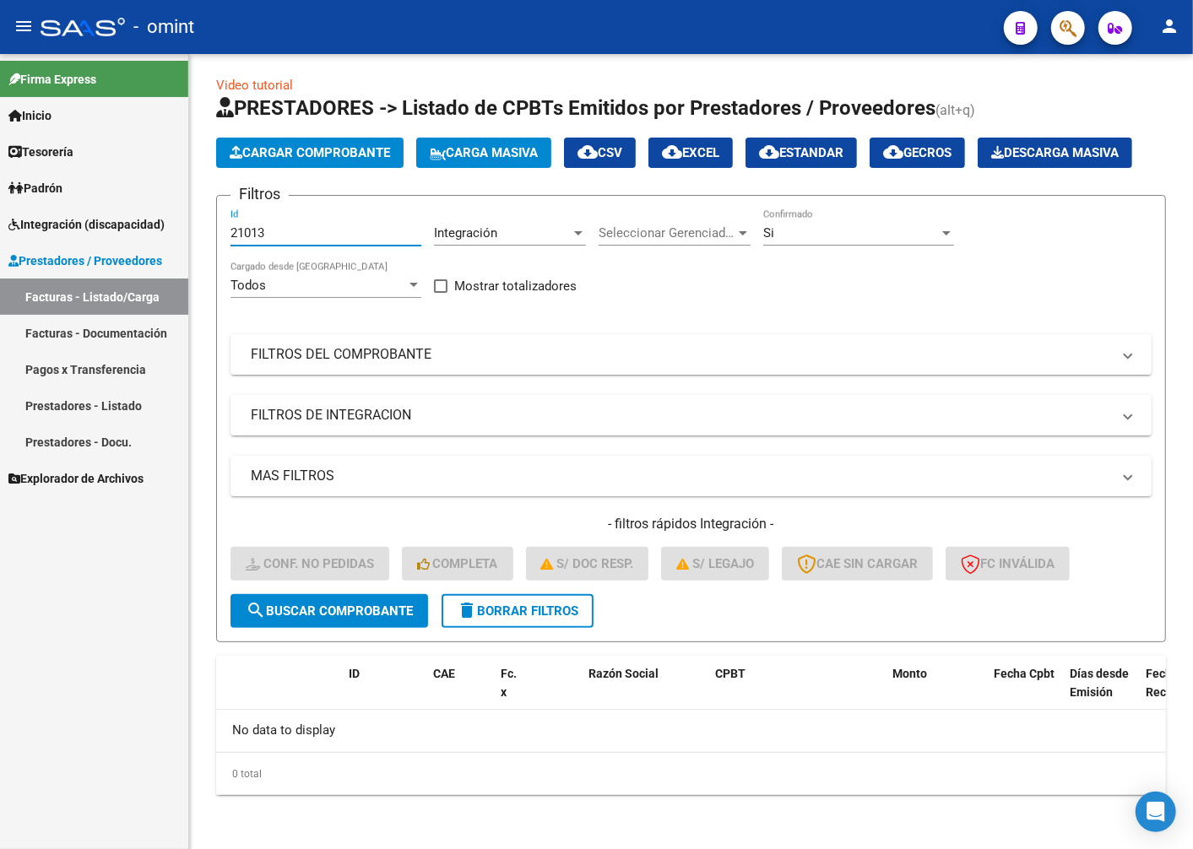
drag, startPoint x: 284, startPoint y: 237, endPoint x: 188, endPoint y: 237, distance: 96.2
click at [188, 237] on mat-sidenav-container "Firma Express Inicio Calendario SSS Instructivos Contacto OS Tesorería Extracto…" at bounding box center [596, 451] width 1193 height 795
paste input "21010"
type input "21010"
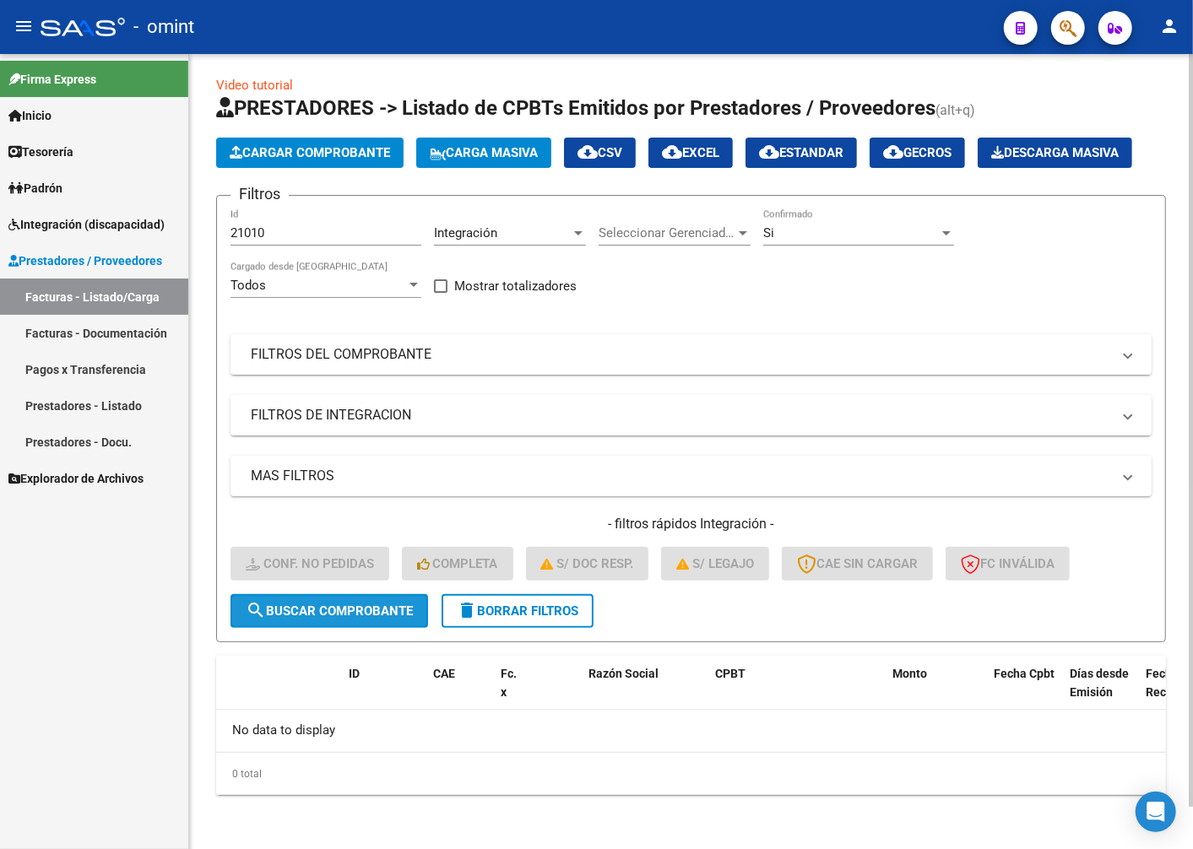
click at [344, 610] on span "search Buscar Comprobante" at bounding box center [329, 611] width 167 height 15
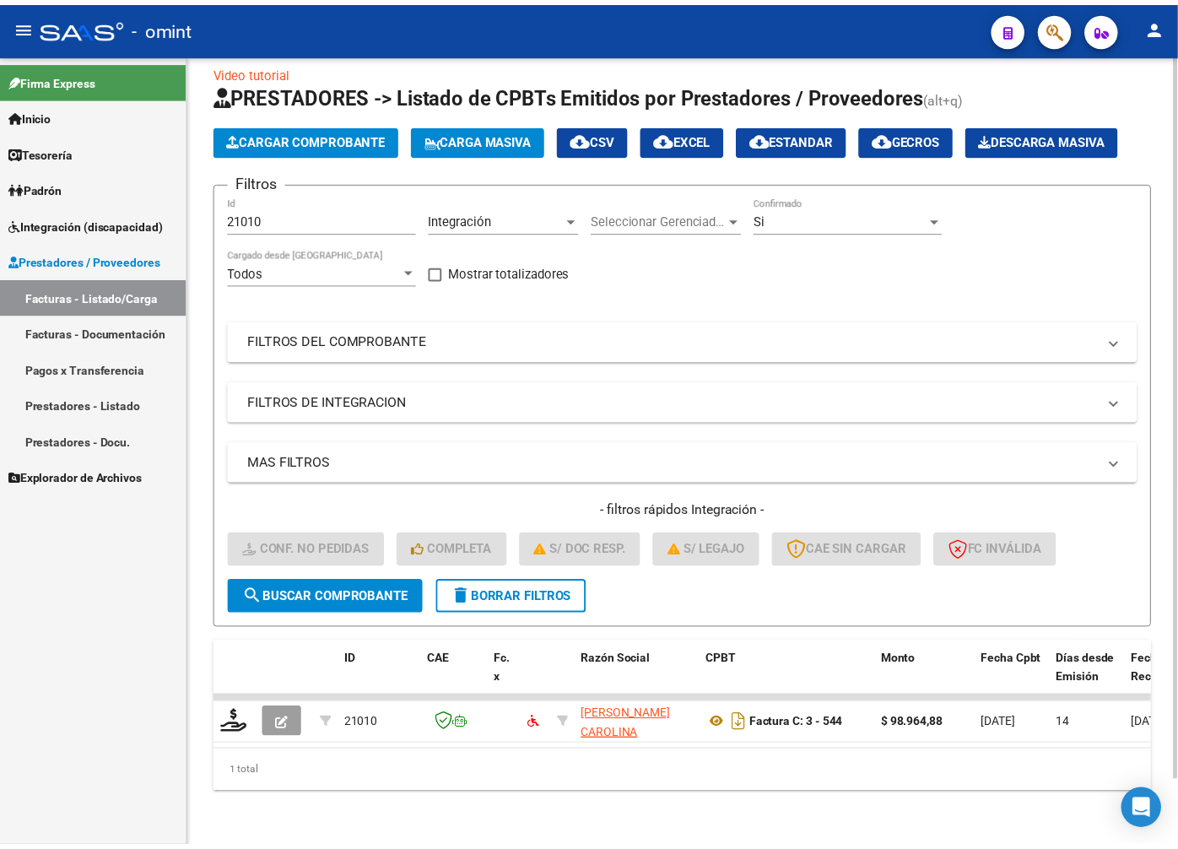
scroll to position [72, 0]
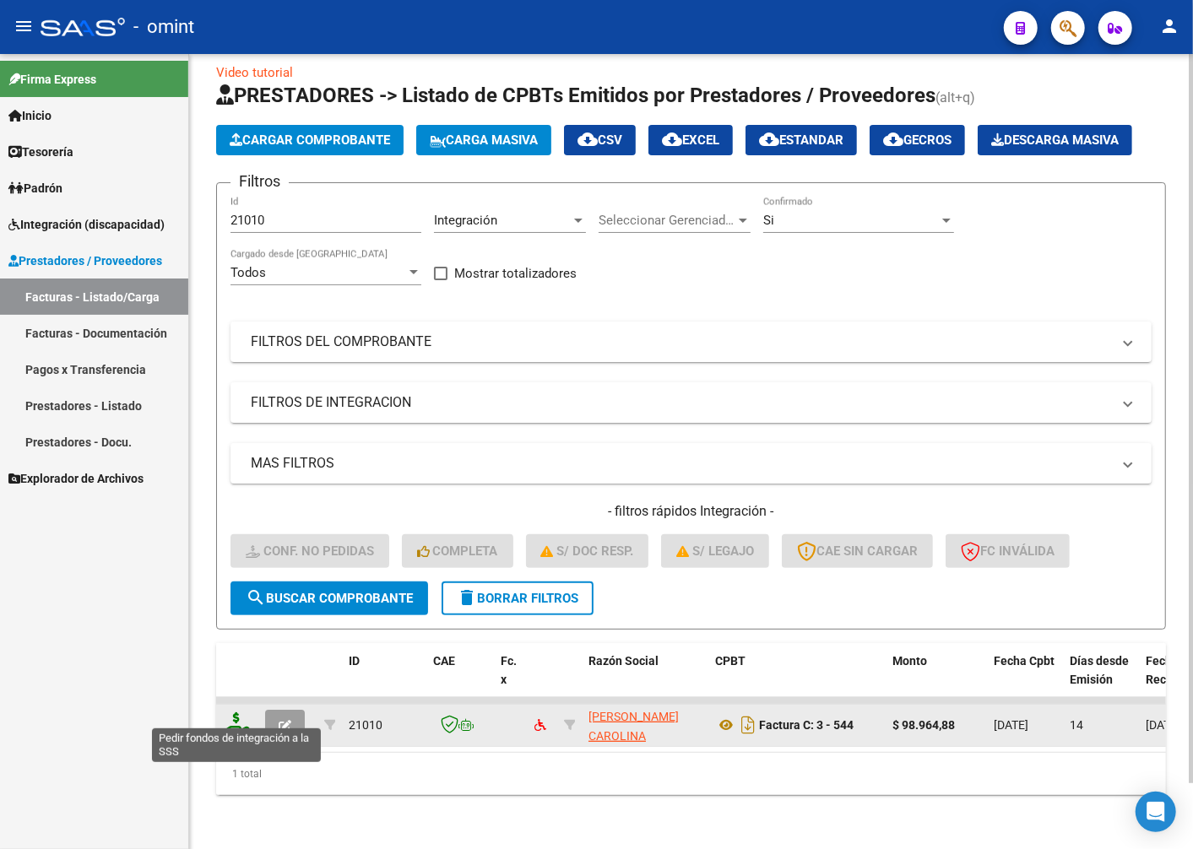
click at [238, 712] on icon at bounding box center [236, 724] width 27 height 24
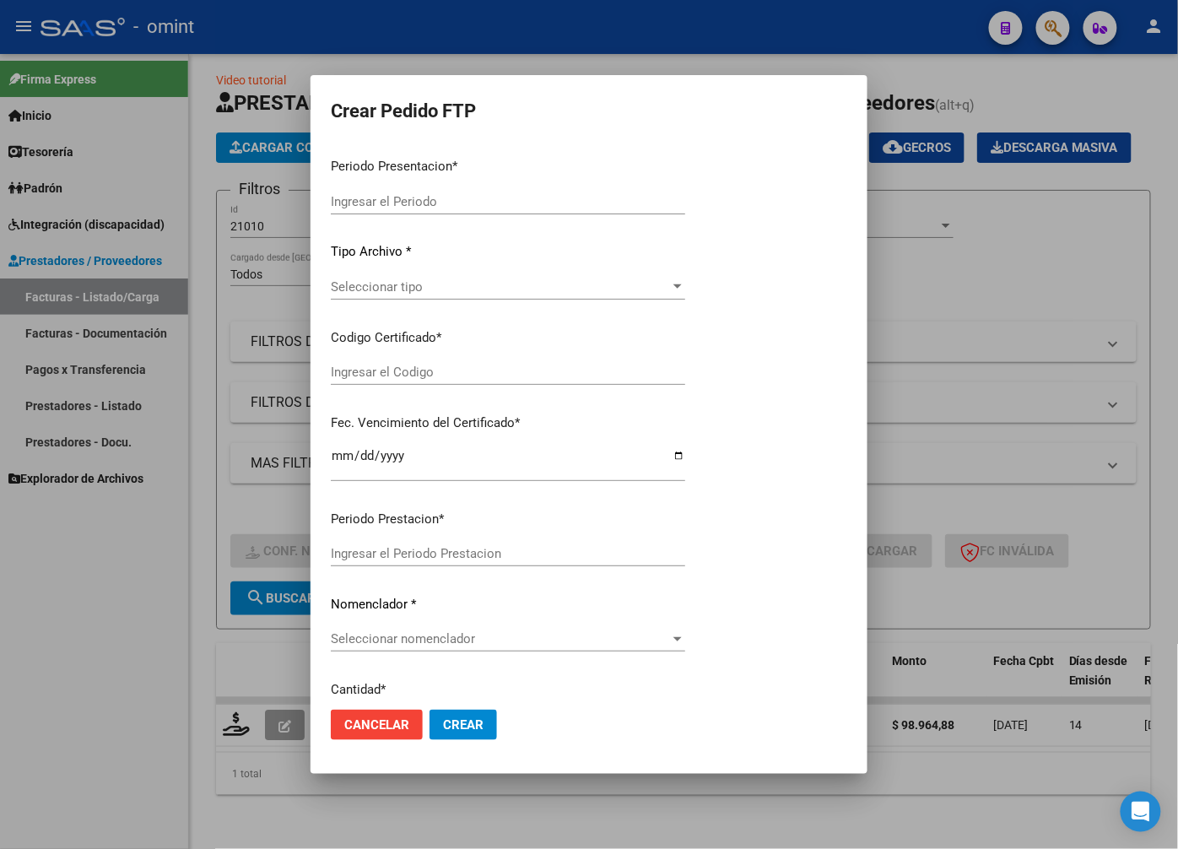
type input "202508"
type input "$ 98.964,88"
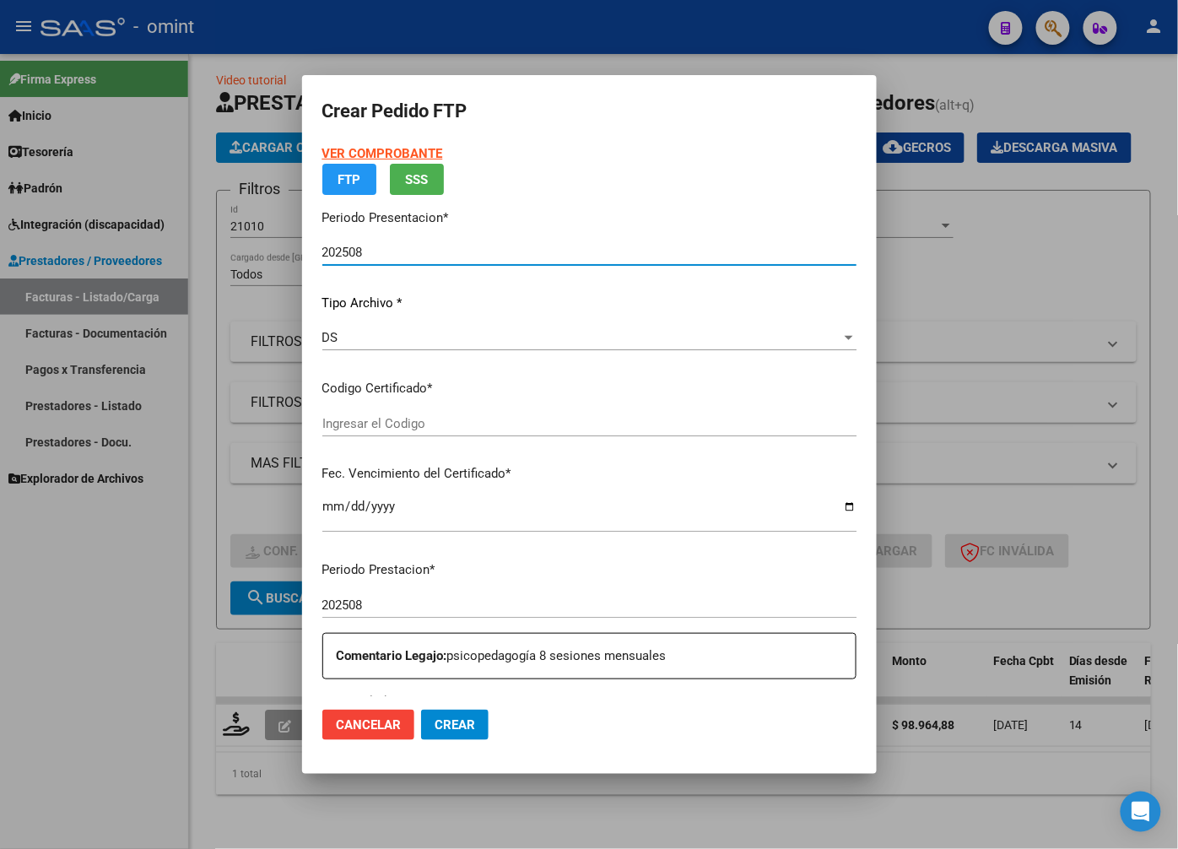
type input "4958508837"
type input "2023-11-27"
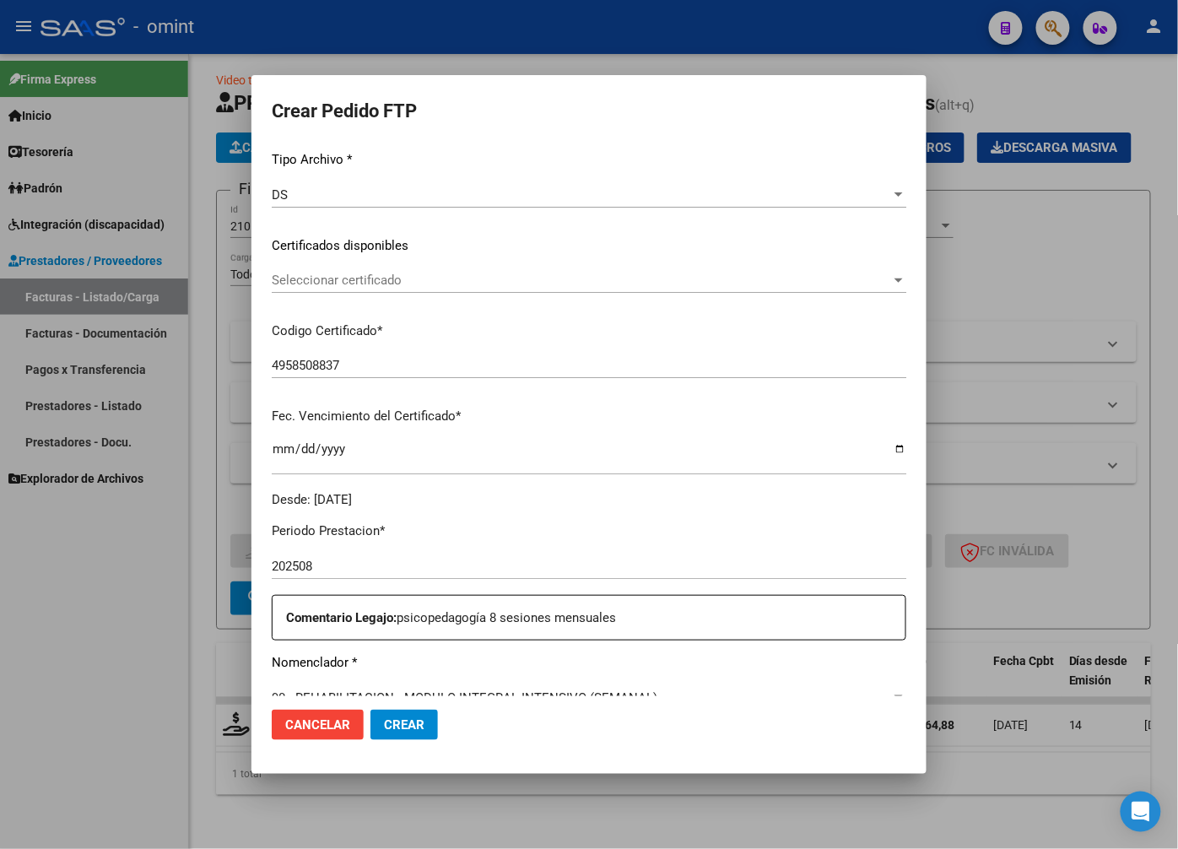
scroll to position [231, 0]
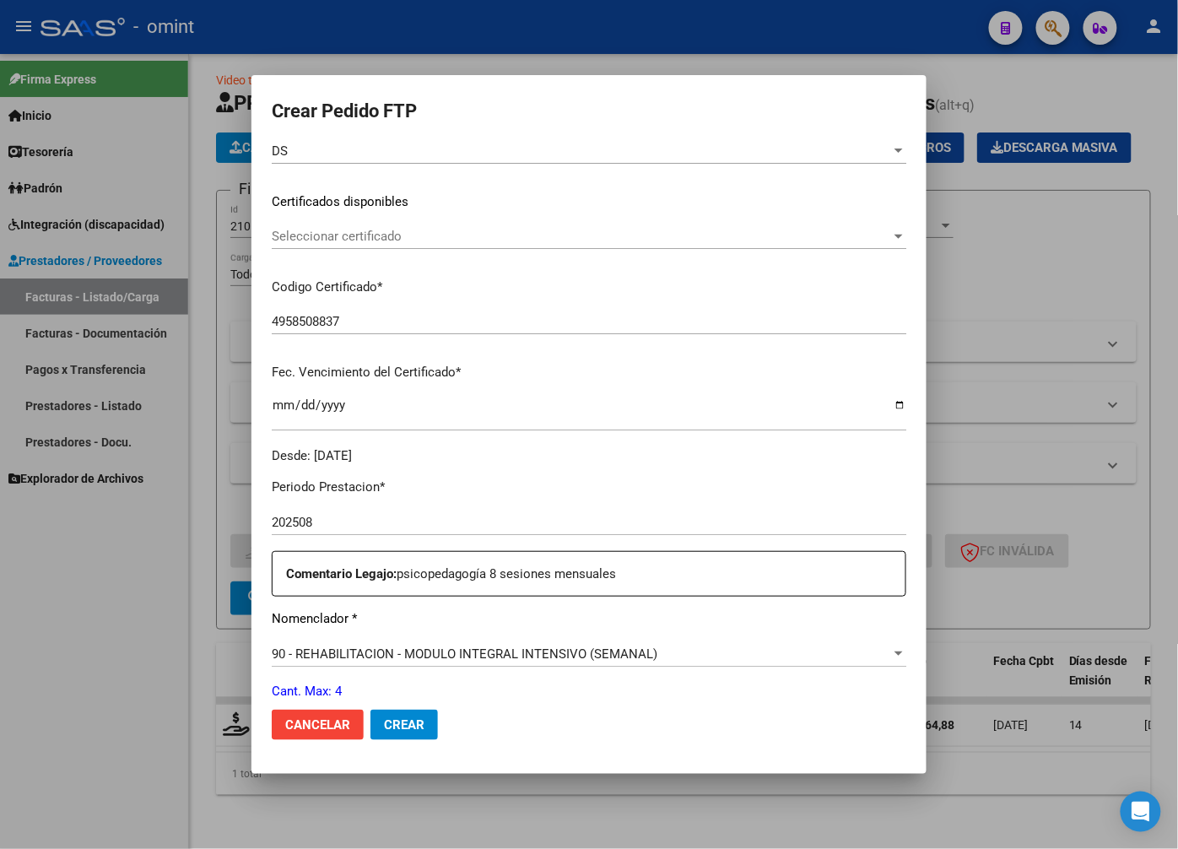
click at [901, 327] on mat-dialog-content "VER COMPROBANTE ARCA Padrón Afiliado: GONZALEZ RIVAS MILO GAEL CUIL: 2053109886…" at bounding box center [589, 420] width 675 height 552
click at [842, 330] on div "4958508837 Ingresar el Codigo" at bounding box center [589, 321] width 635 height 25
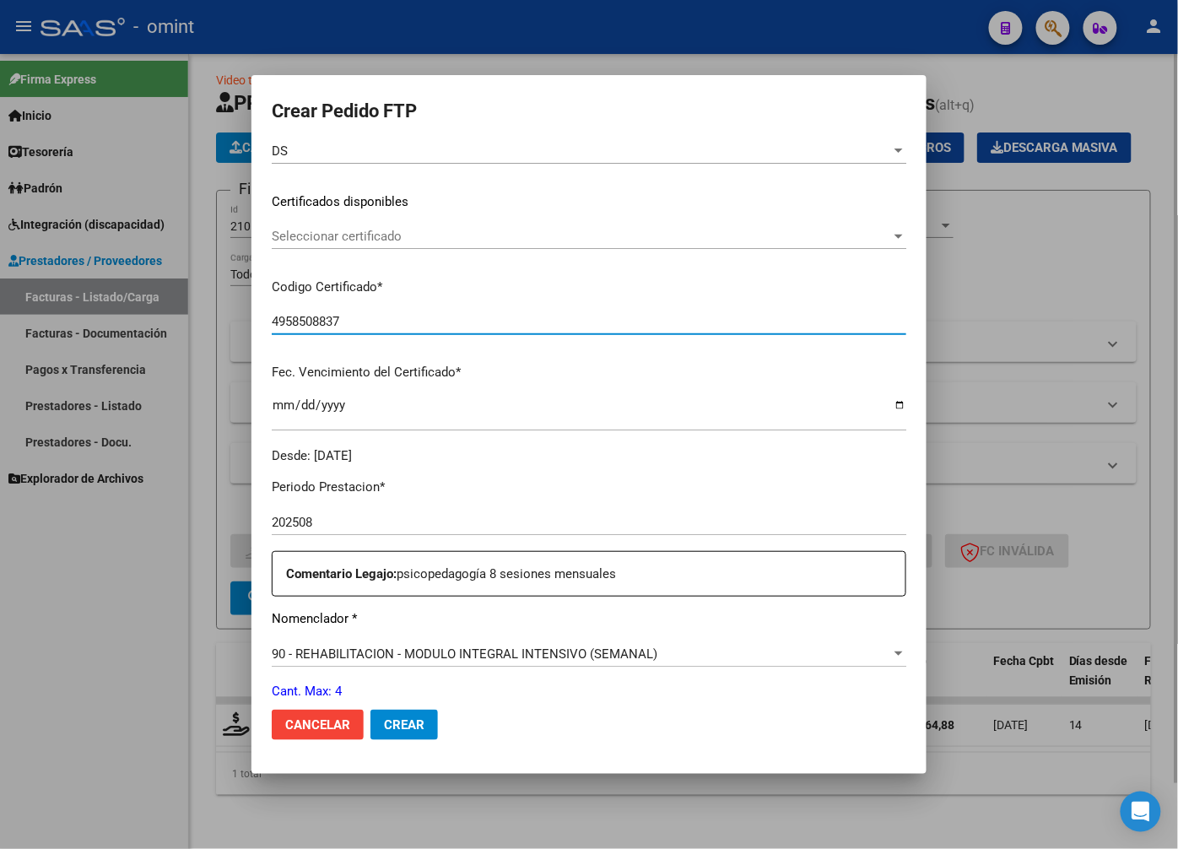
click at [1074, 188] on div at bounding box center [589, 424] width 1178 height 849
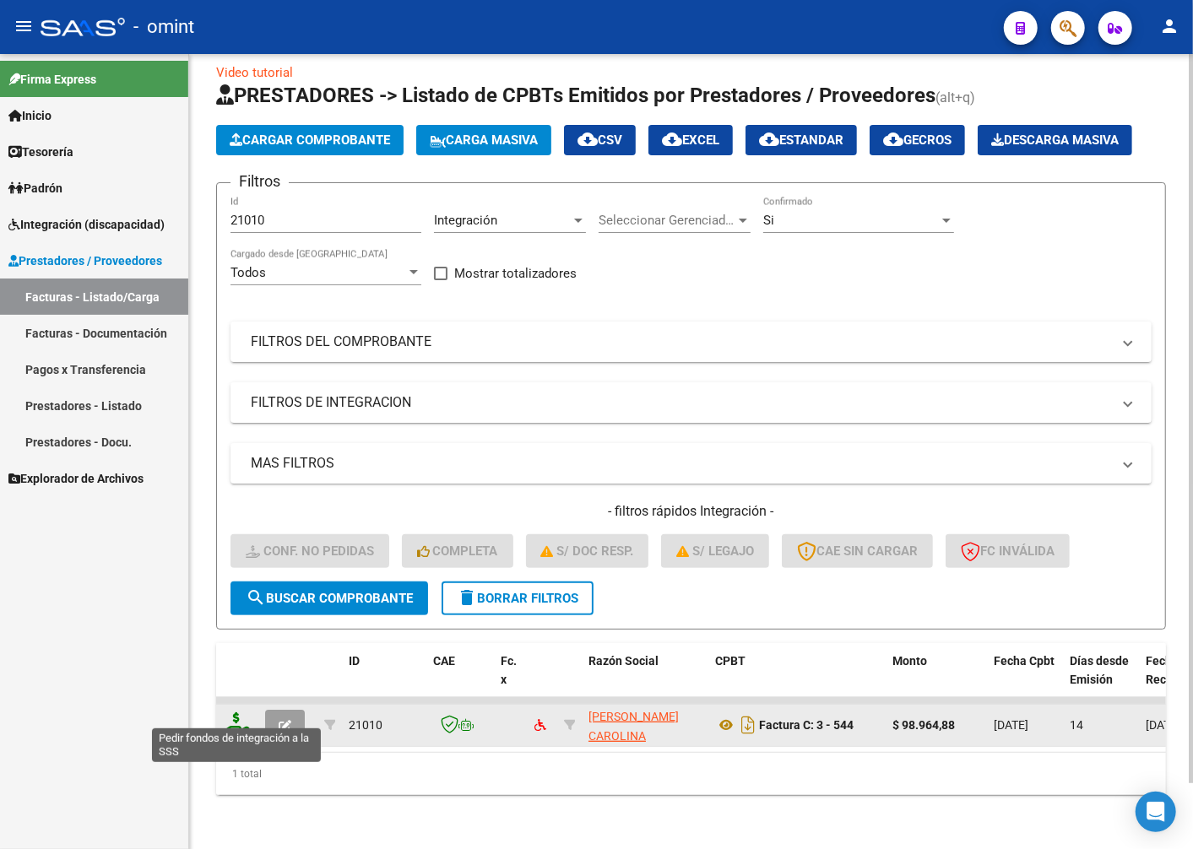
click at [232, 715] on icon at bounding box center [236, 724] width 27 height 24
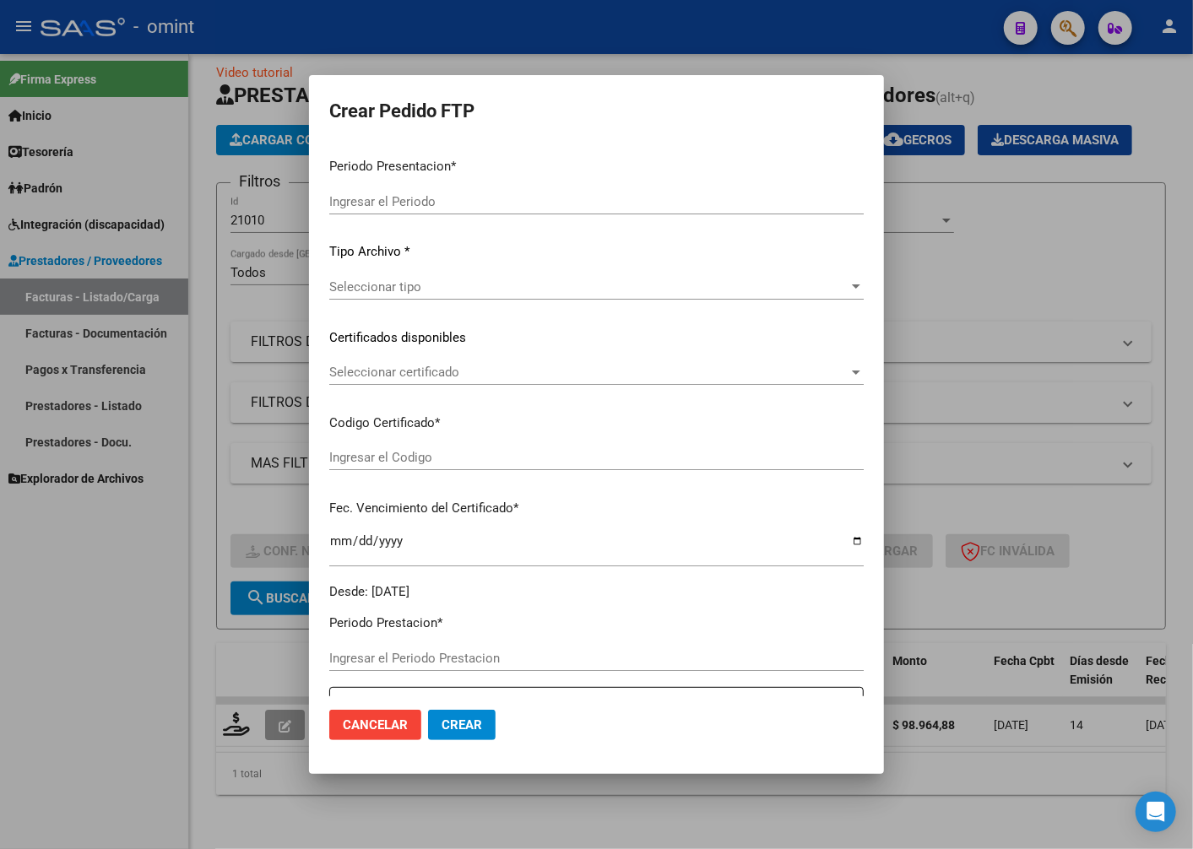
type input "202508"
type input "$ 98.964,88"
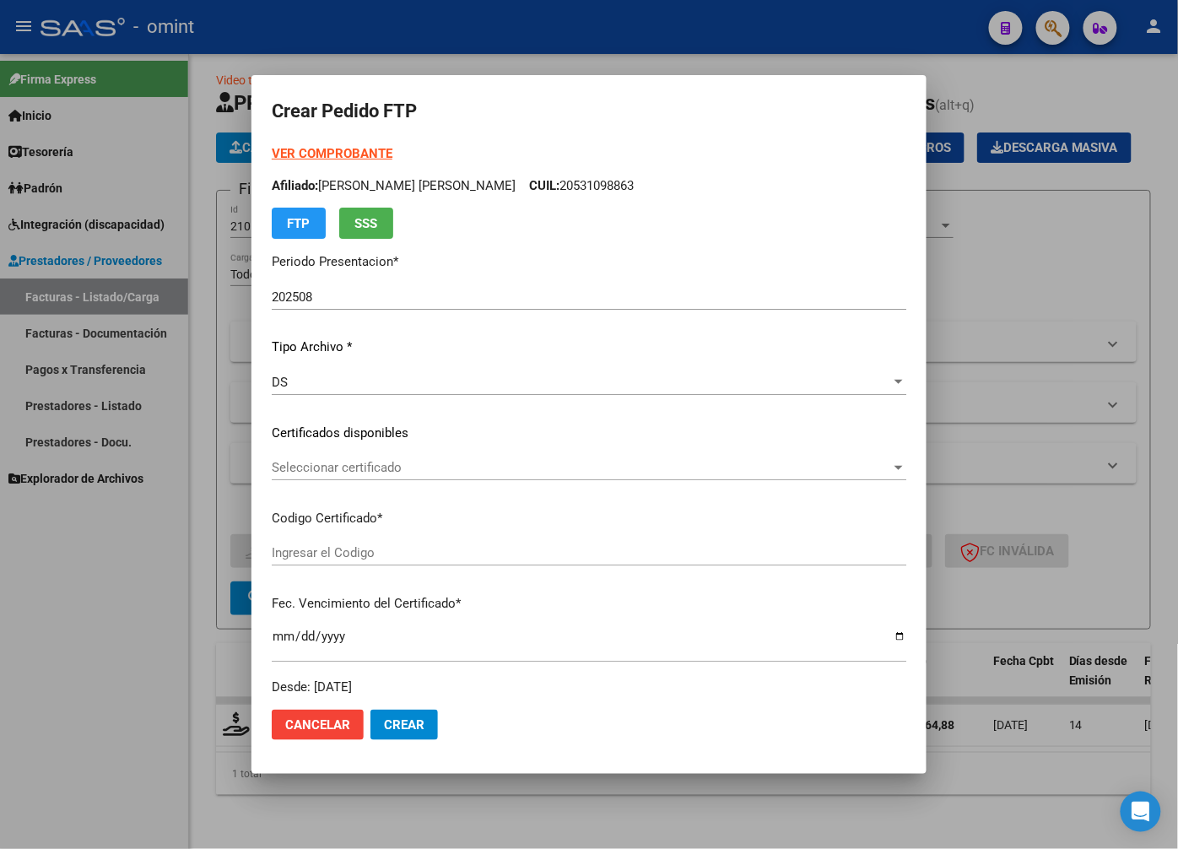
type input "4958508837"
type input "2023-11-27"
click at [891, 464] on div at bounding box center [898, 468] width 15 height 14
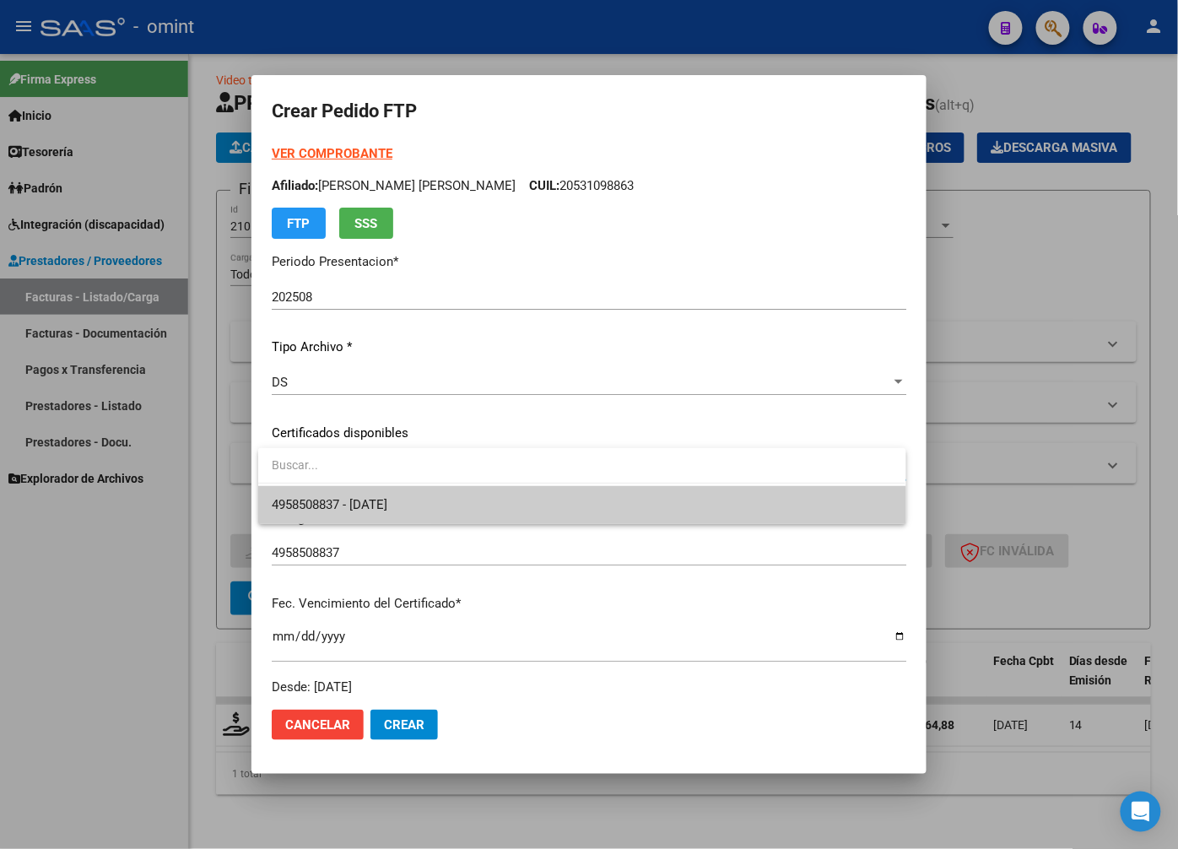
click at [813, 509] on span "4958508837 - 2023-11-27" at bounding box center [582, 505] width 620 height 38
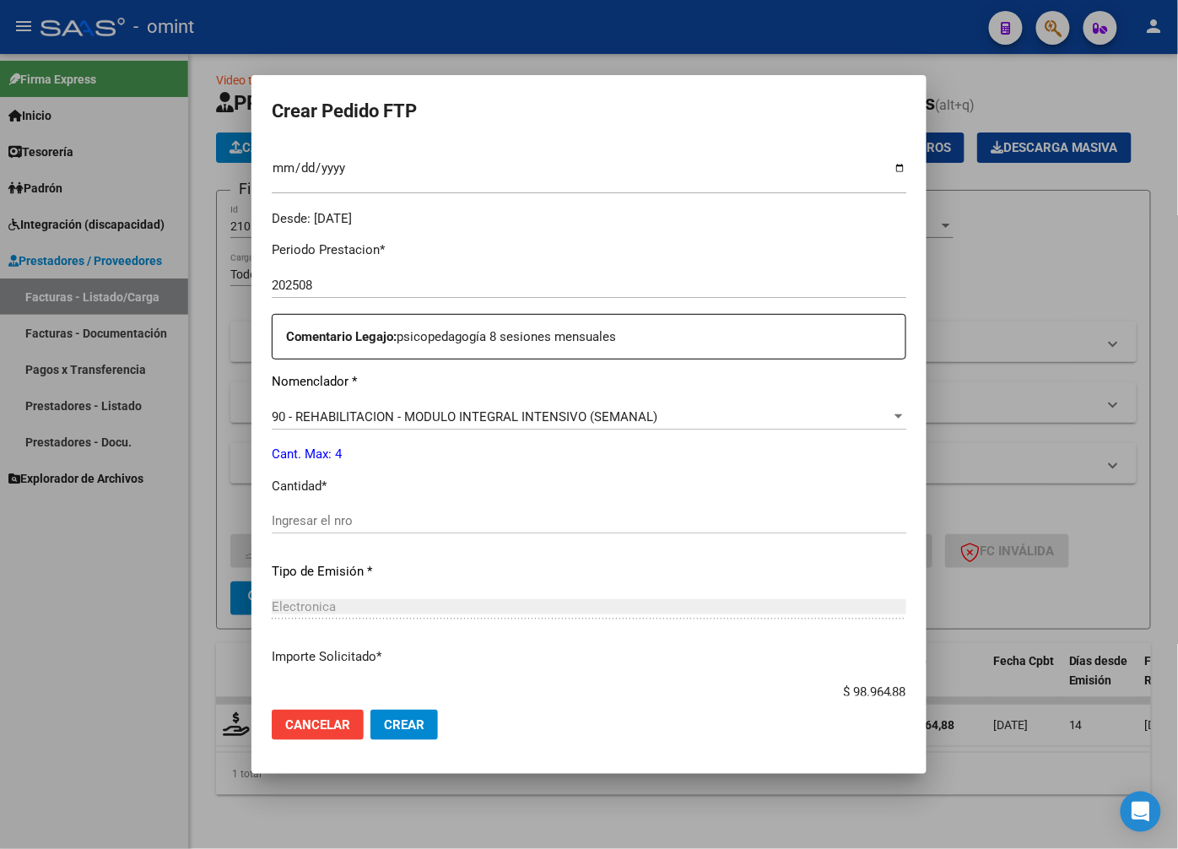
scroll to position [562, 0]
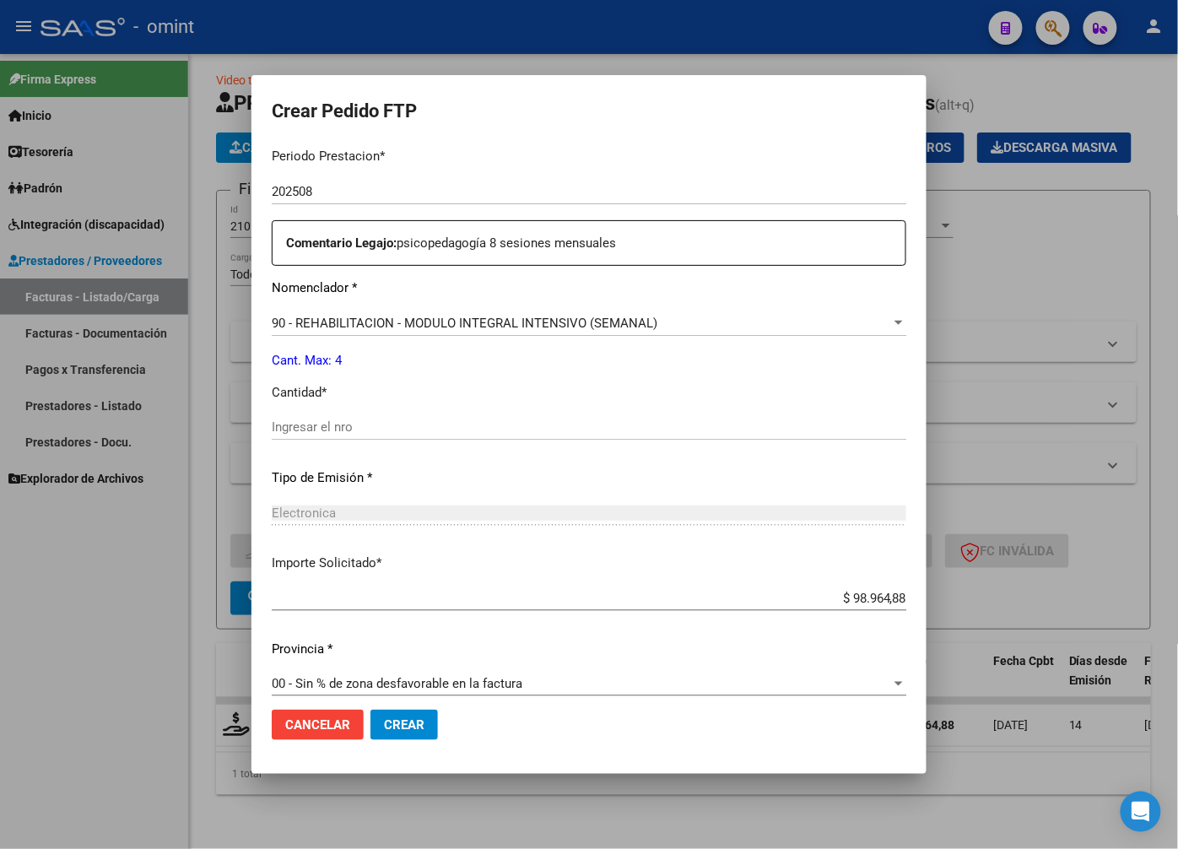
click at [306, 427] on input "Ingresar el nro" at bounding box center [589, 426] width 635 height 15
type input "4"
click at [474, 449] on div "4 Ingresar el nro" at bounding box center [589, 434] width 635 height 41
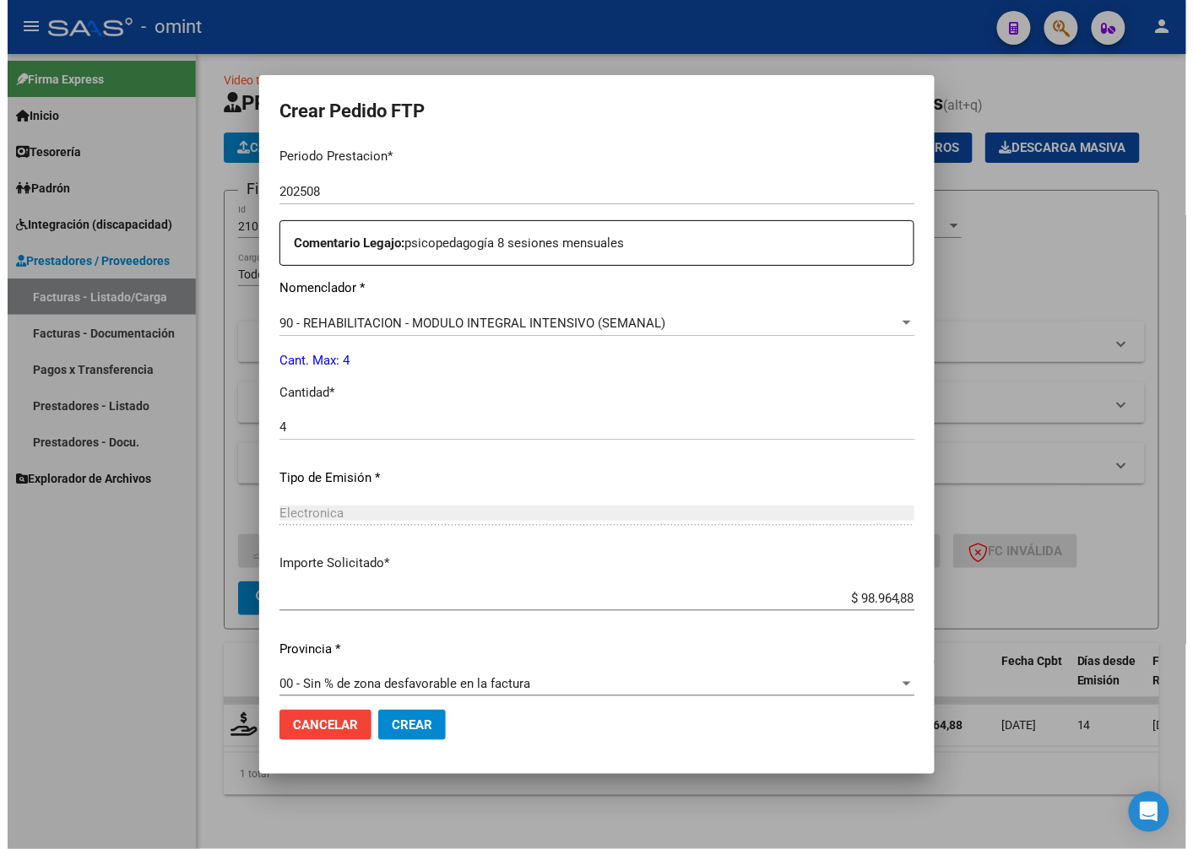
scroll to position [577, 0]
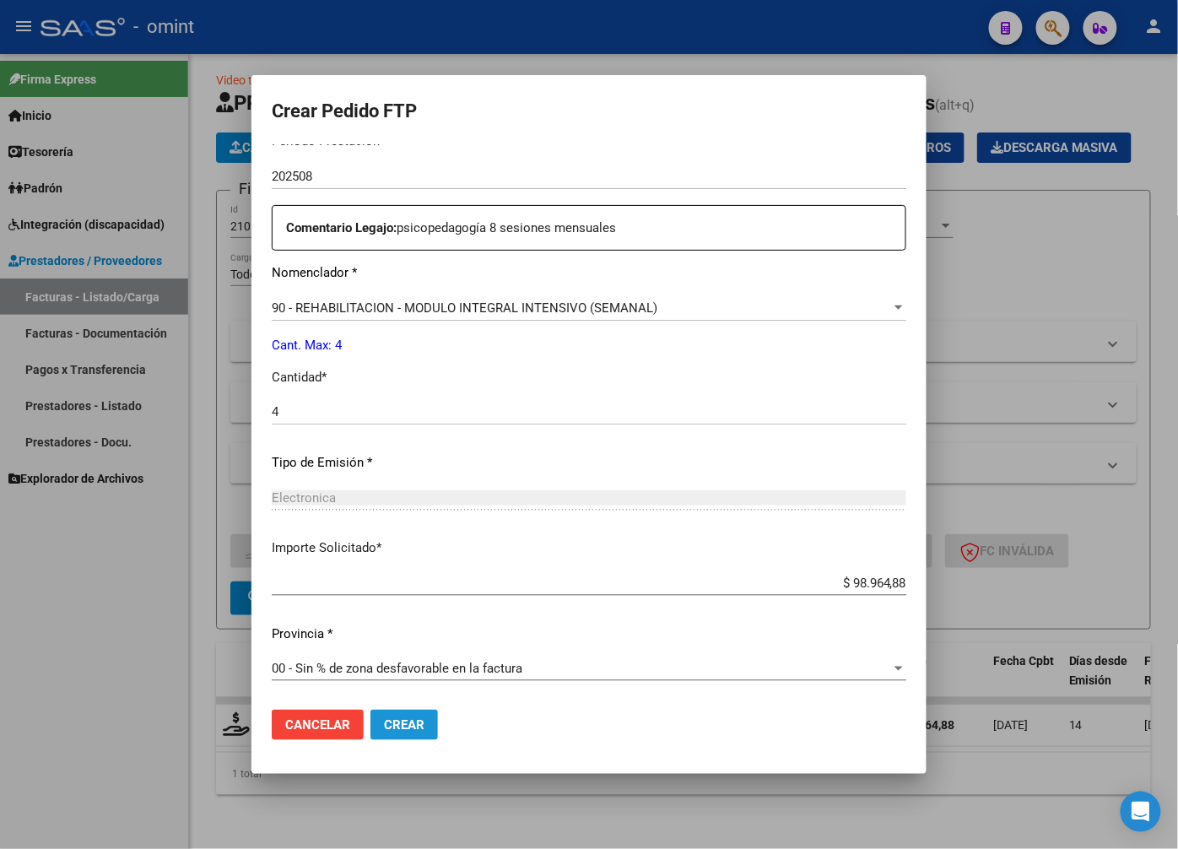
click at [409, 728] on span "Crear" at bounding box center [404, 724] width 41 height 15
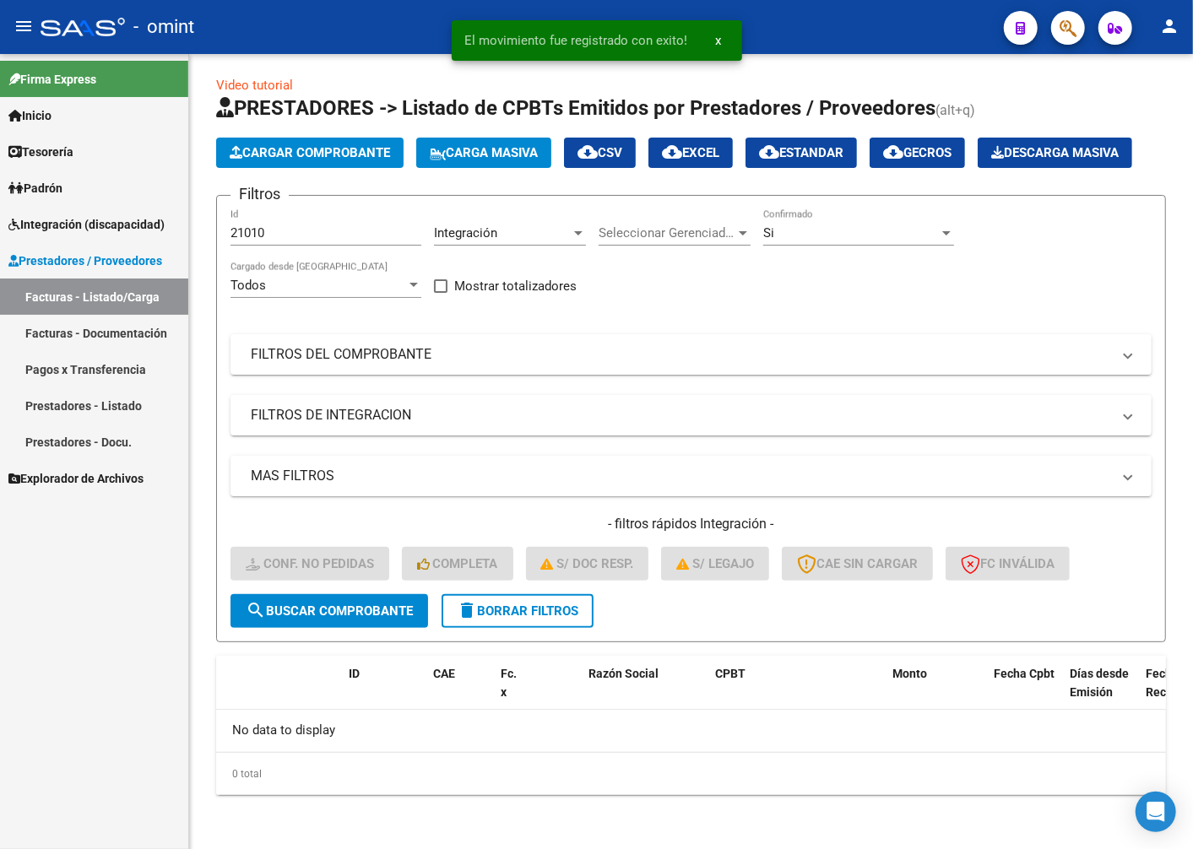
scroll to position [45, 0]
click at [340, 52] on mat-toolbar "menu - omint person" at bounding box center [596, 27] width 1193 height 54
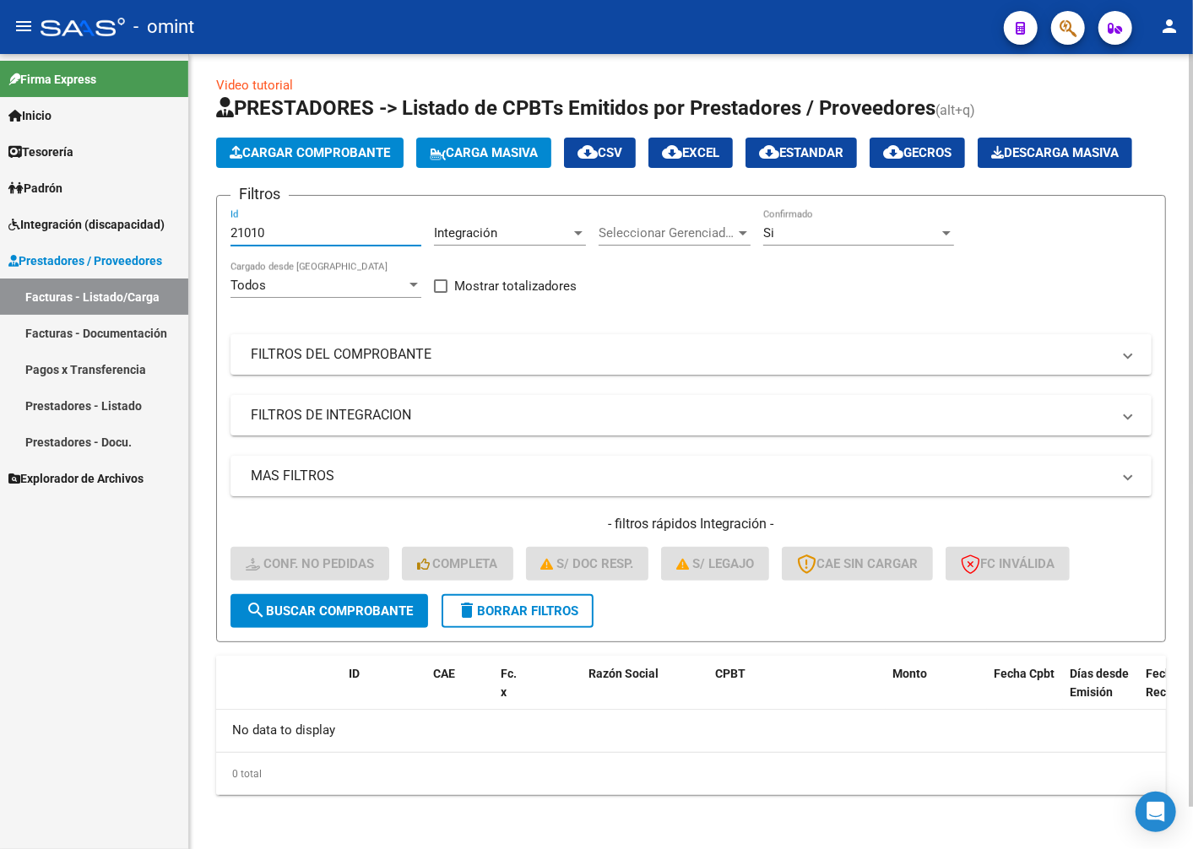
drag, startPoint x: 299, startPoint y: 243, endPoint x: 291, endPoint y: 238, distance: 9.1
click at [296, 241] on input "21010" at bounding box center [325, 232] width 191 height 15
drag, startPoint x: 290, startPoint y: 237, endPoint x: 188, endPoint y: 217, distance: 104.1
click at [188, 217] on mat-sidenav-container "Firma Express Inicio Calendario SSS Instructivos Contacto OS Tesorería Extracto…" at bounding box center [596, 451] width 1193 height 795
paste input "20794"
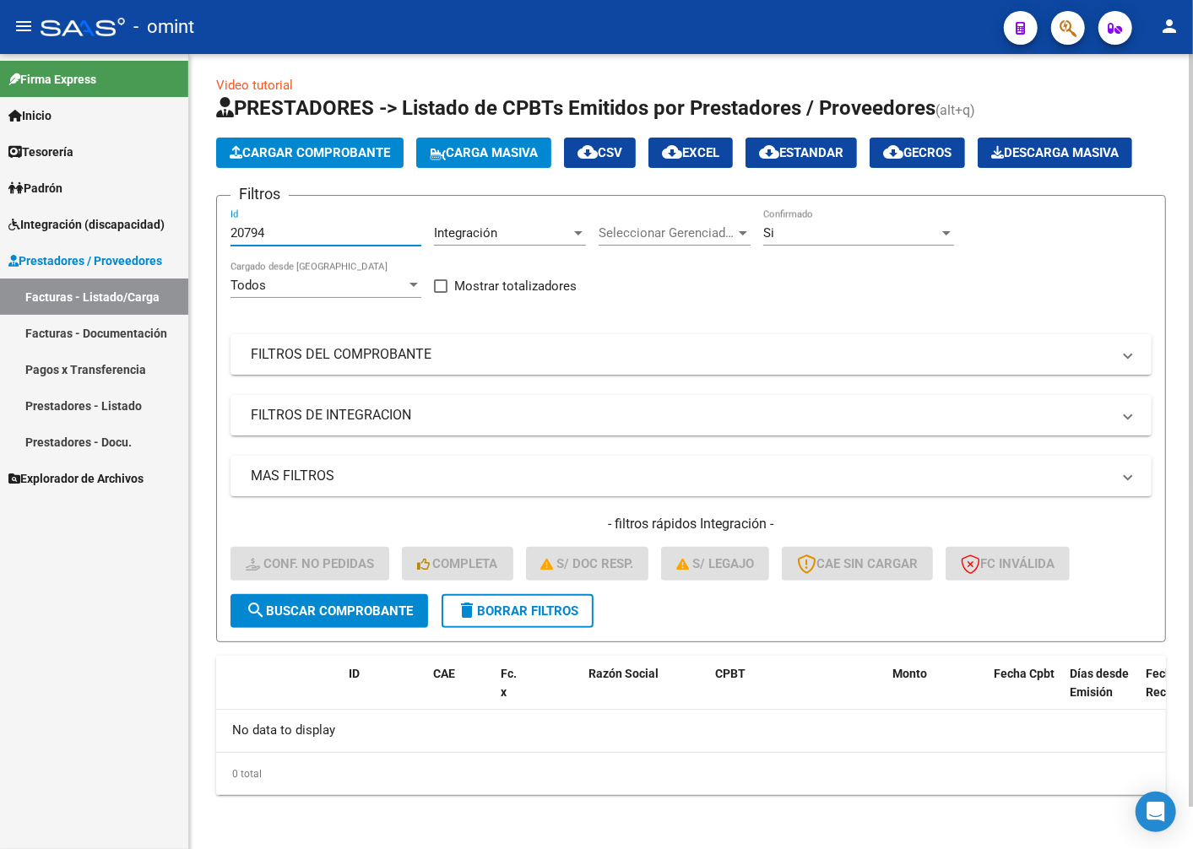
type input "20794"
click at [308, 619] on span "search Buscar Comprobante" at bounding box center [329, 611] width 167 height 15
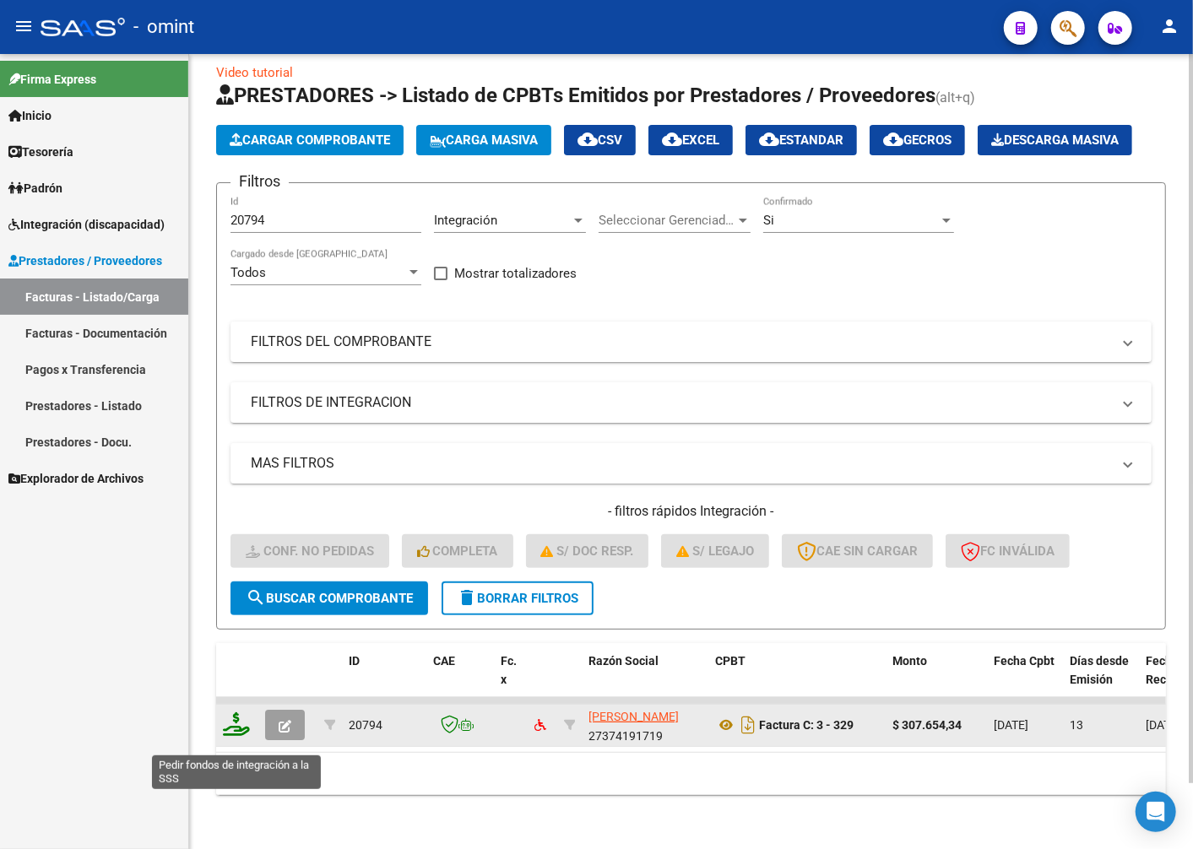
click at [229, 735] on icon at bounding box center [236, 724] width 27 height 24
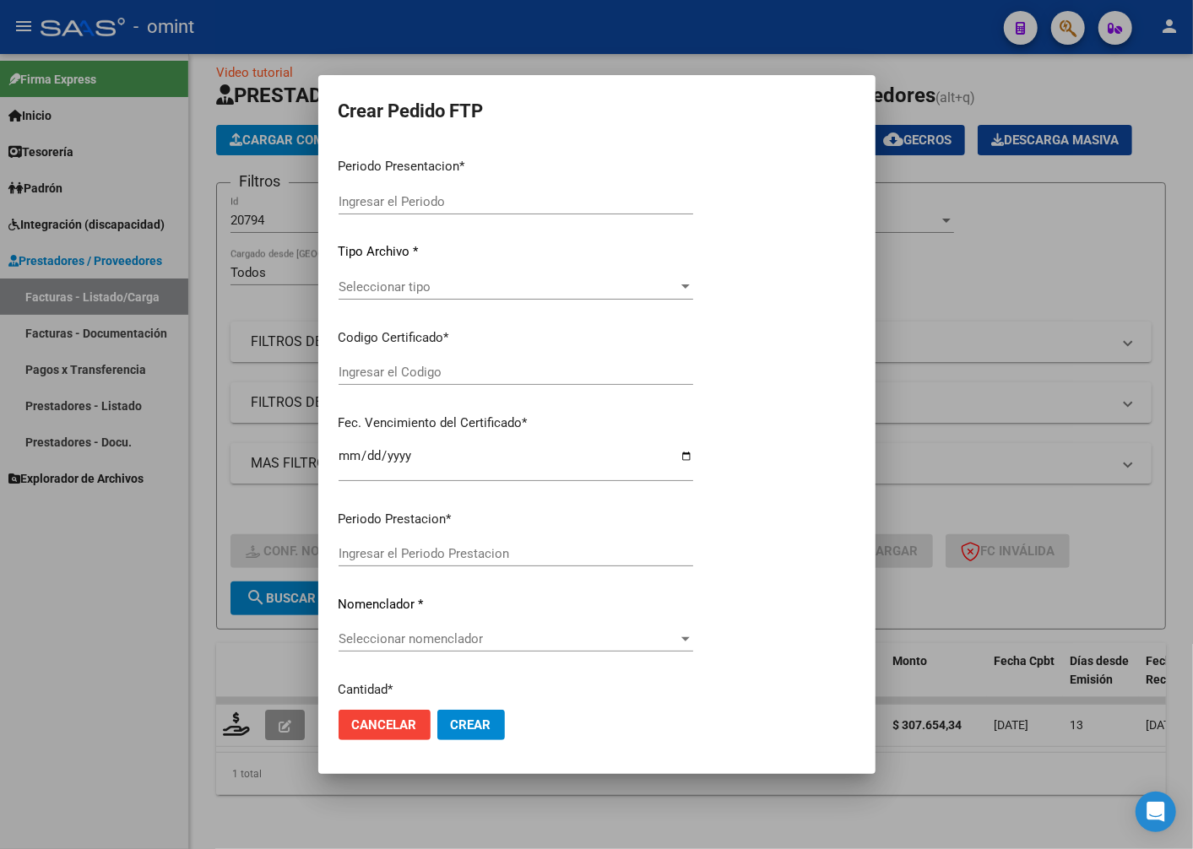
type input "202508"
type input "$ 307.654,34"
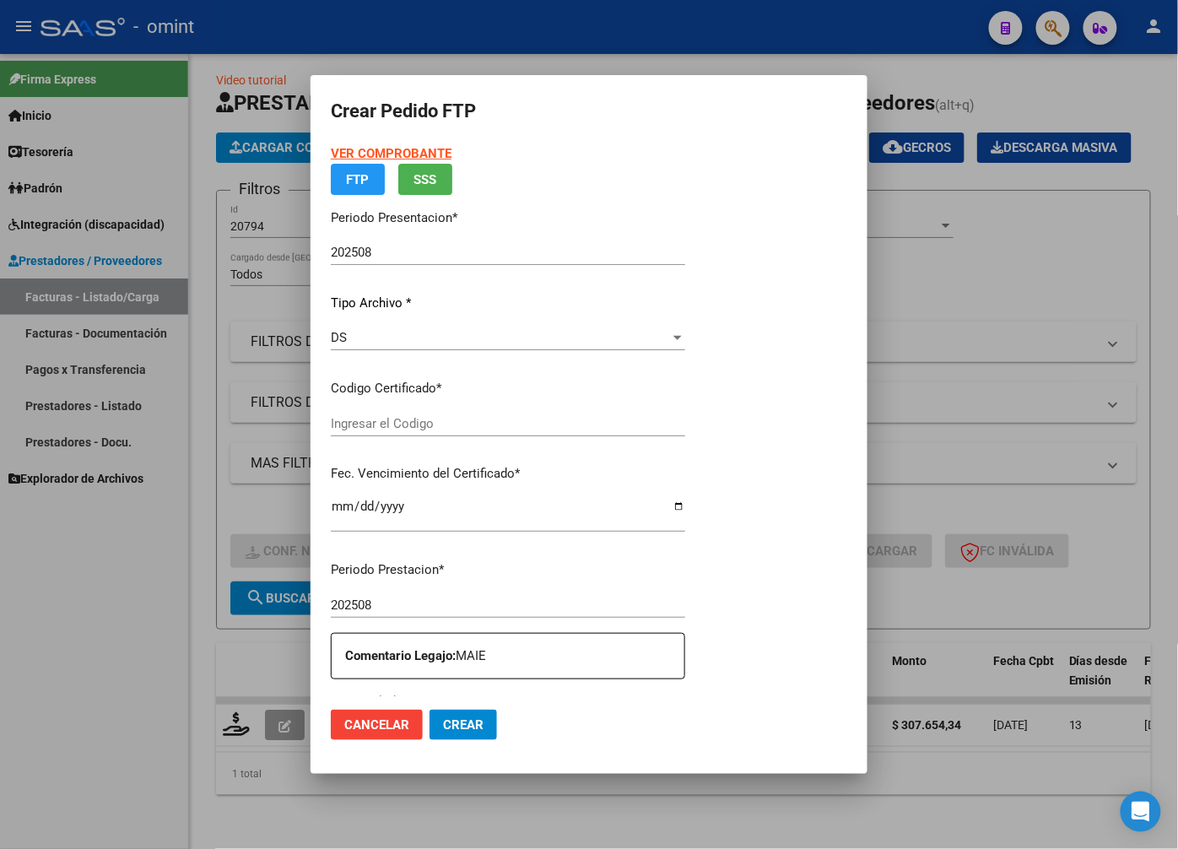
type input "5233839315"
type input "2033-05-01"
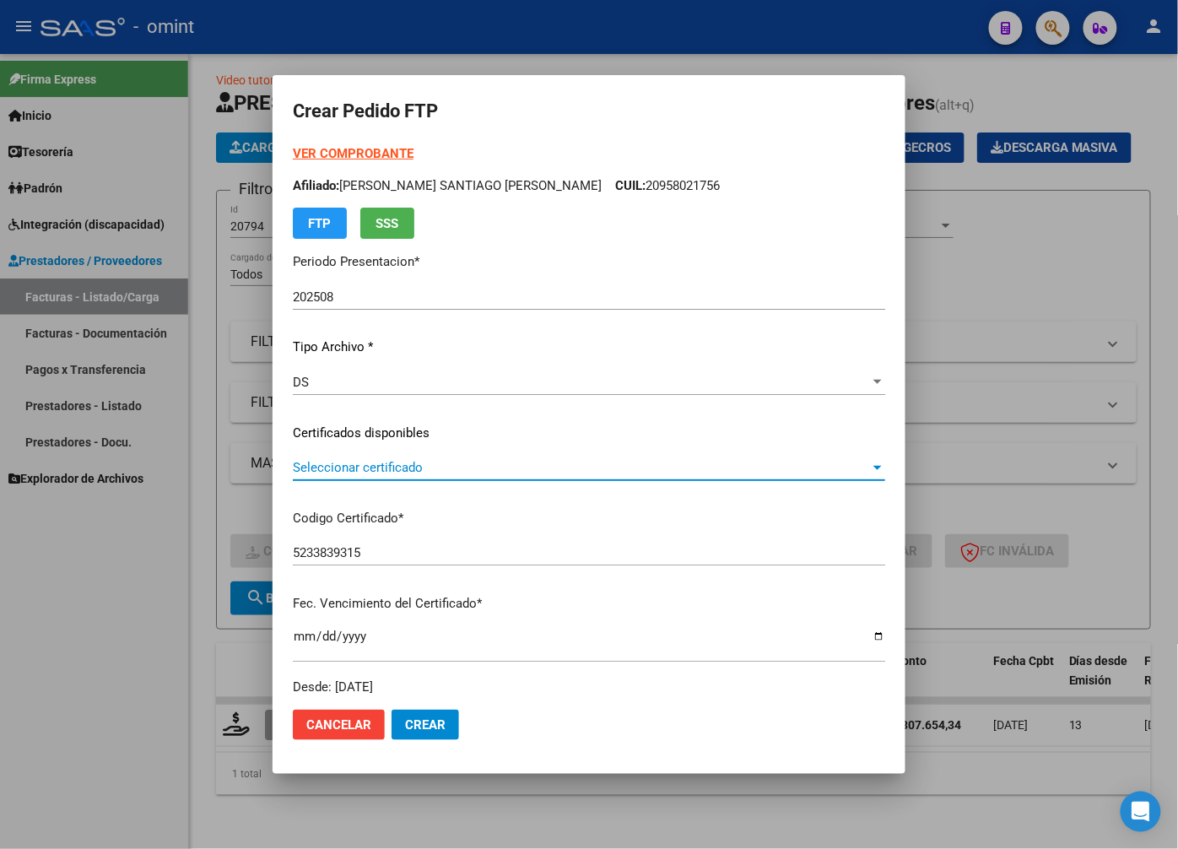
click at [836, 470] on span "Seleccionar certificado" at bounding box center [581, 467] width 577 height 15
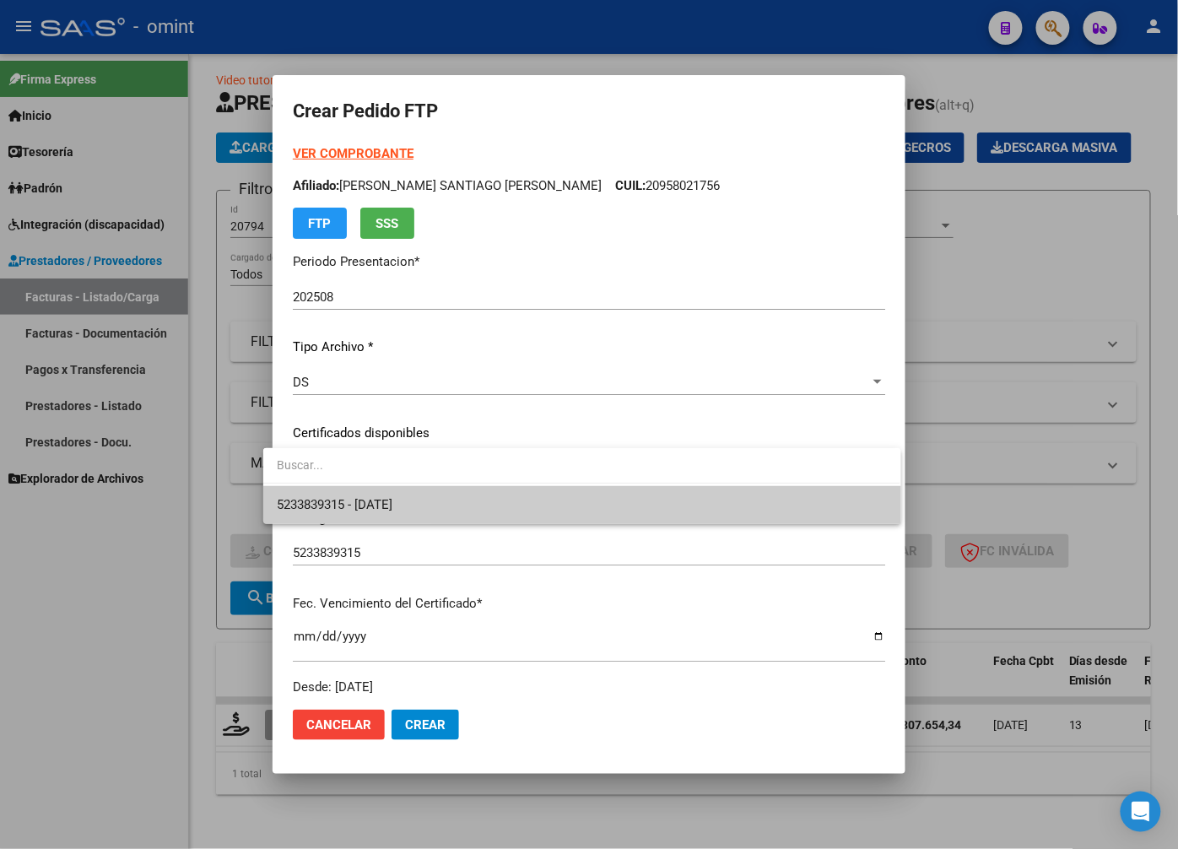
click at [798, 511] on span "5233839315 - 2033-05-01" at bounding box center [582, 505] width 610 height 38
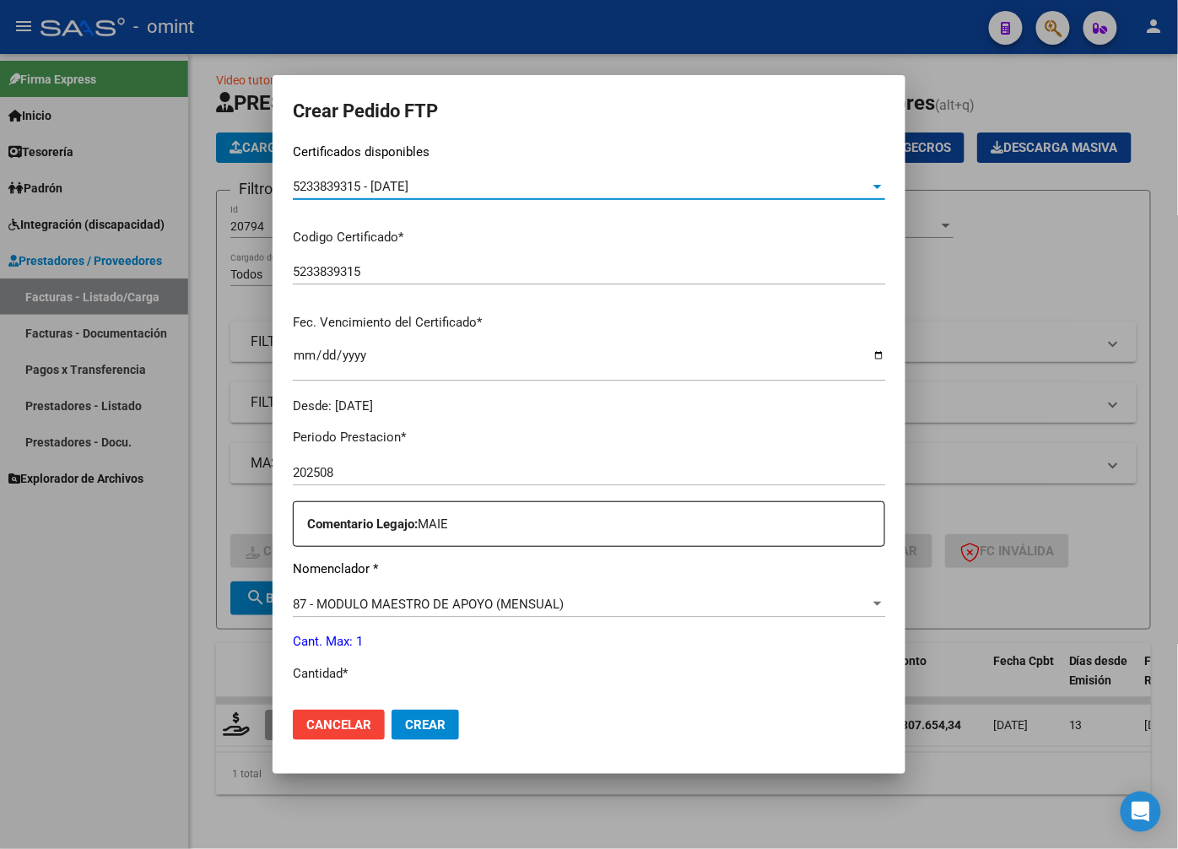
scroll to position [375, 0]
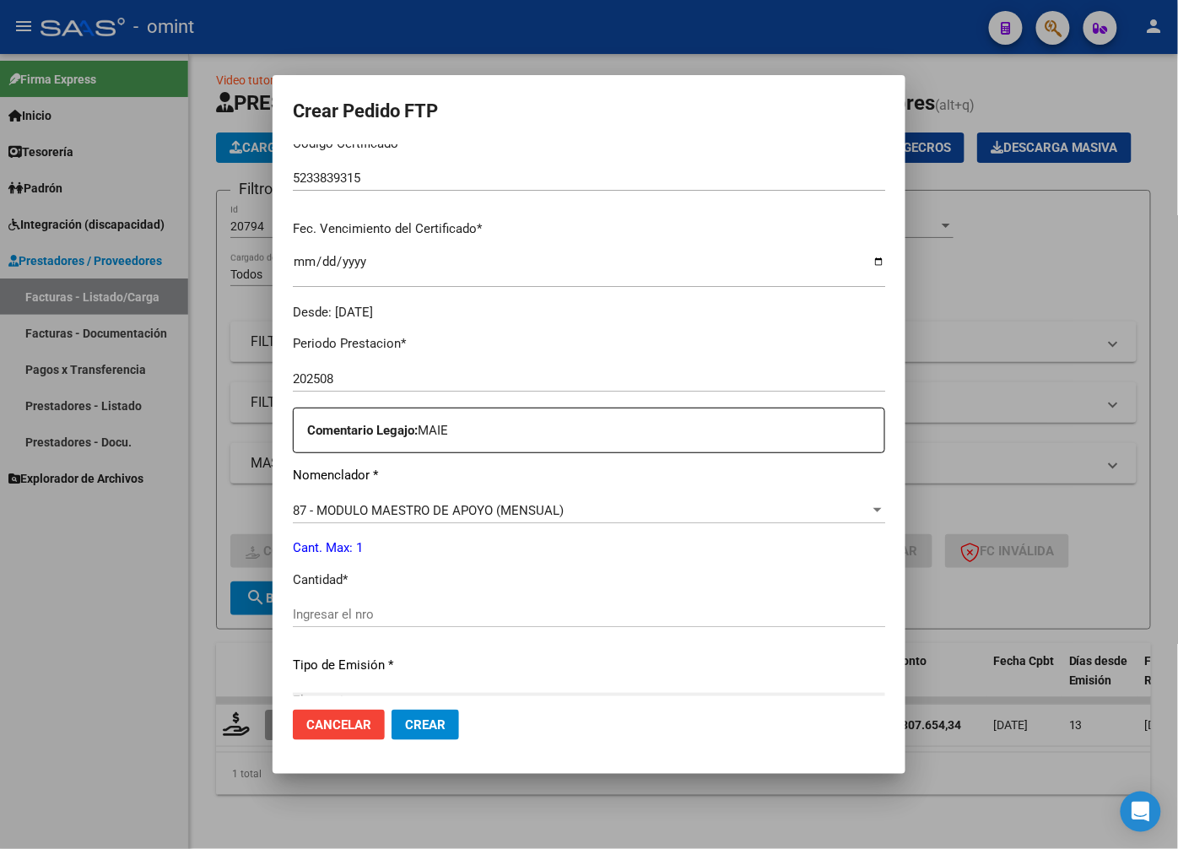
click at [373, 617] on input "Ingresar el nro" at bounding box center [589, 614] width 593 height 15
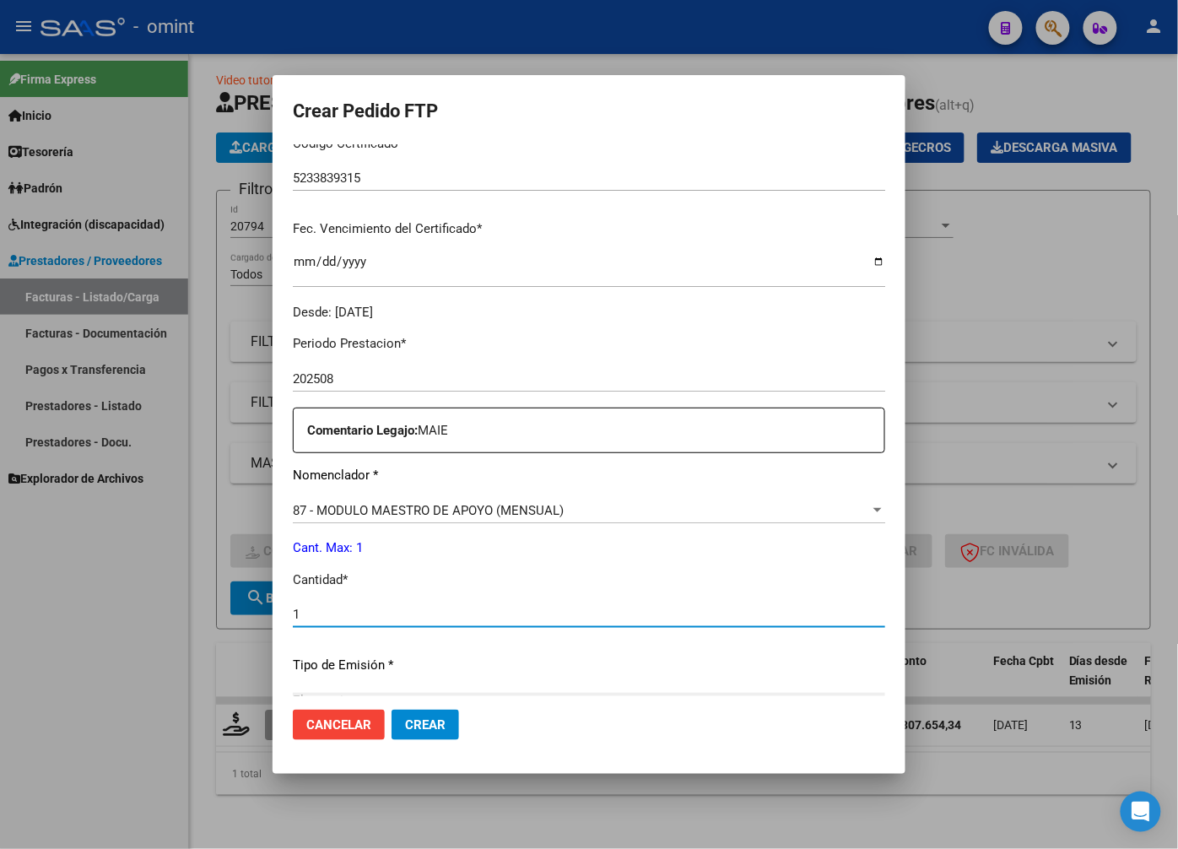
type input "1"
click at [771, 659] on p "Tipo de Emisión *" at bounding box center [589, 665] width 593 height 19
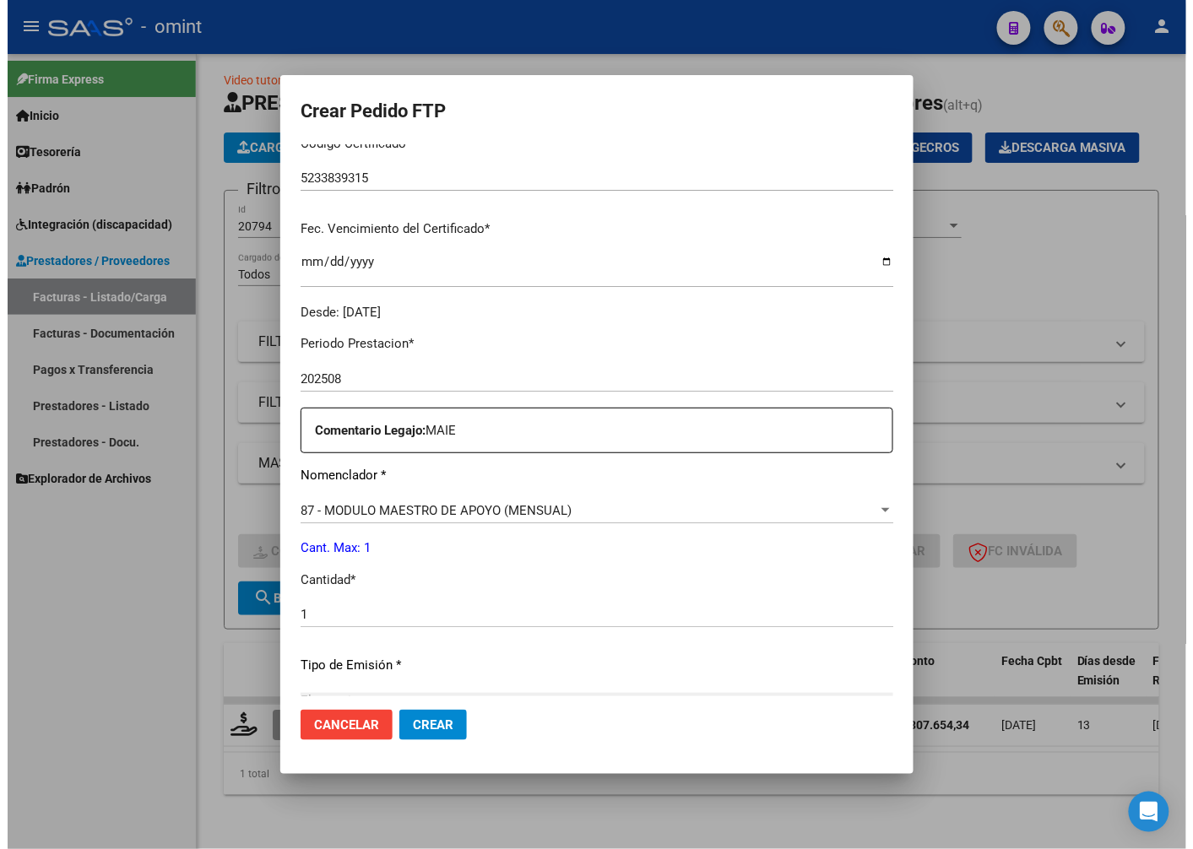
scroll to position [577, 0]
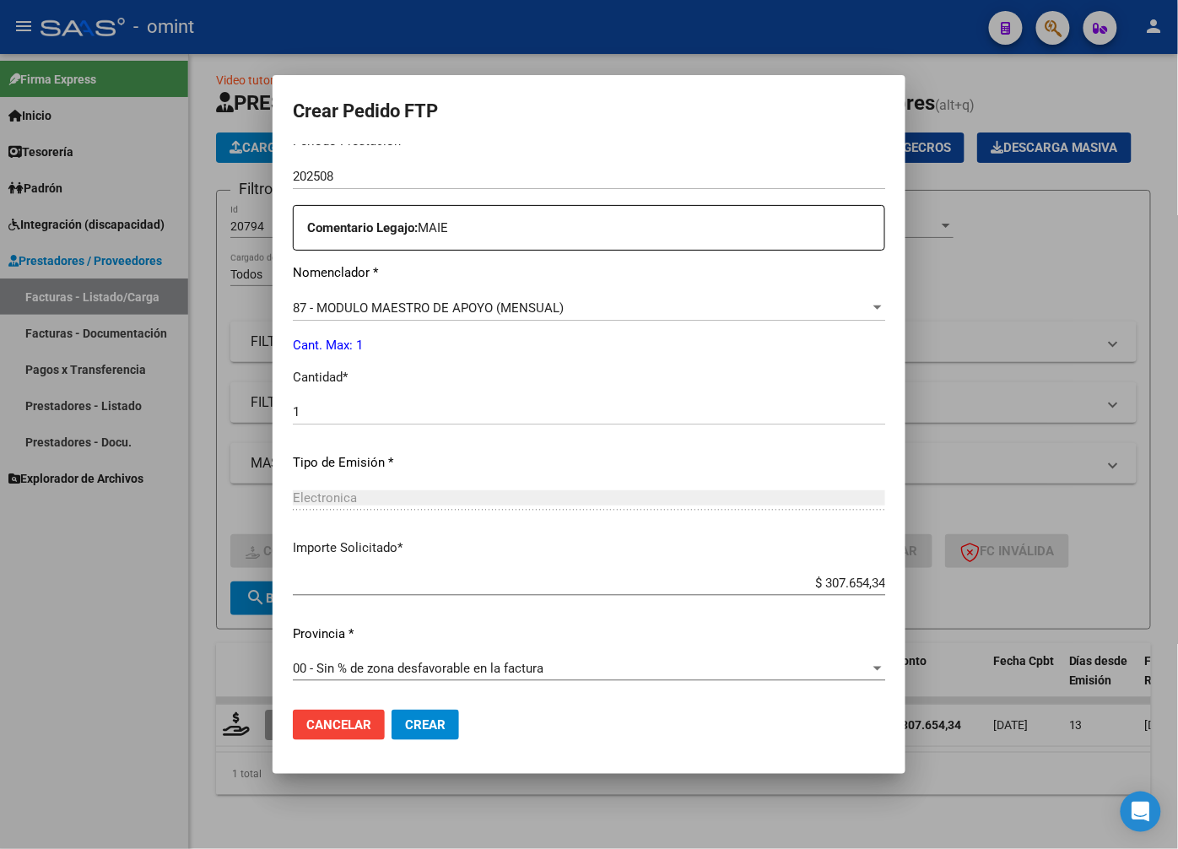
click at [436, 720] on button "Crear" at bounding box center [426, 725] width 68 height 30
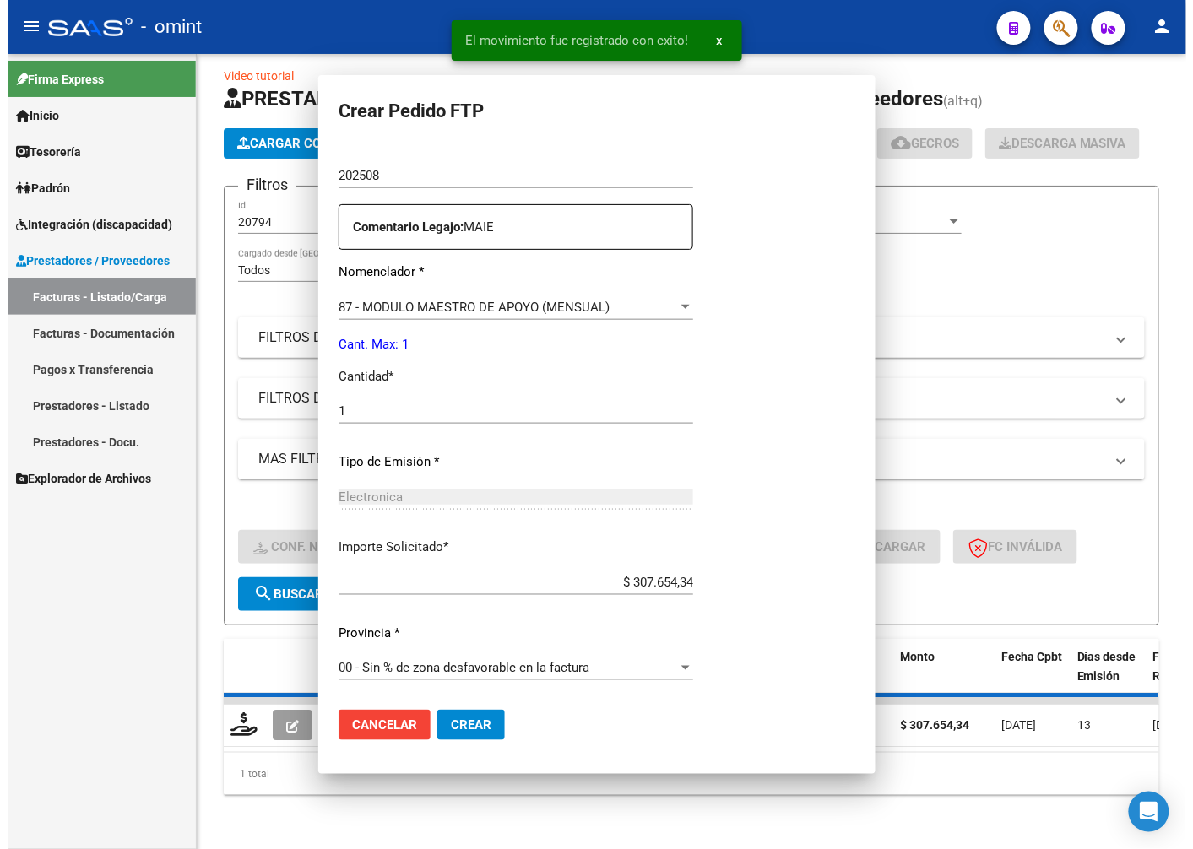
scroll to position [0, 0]
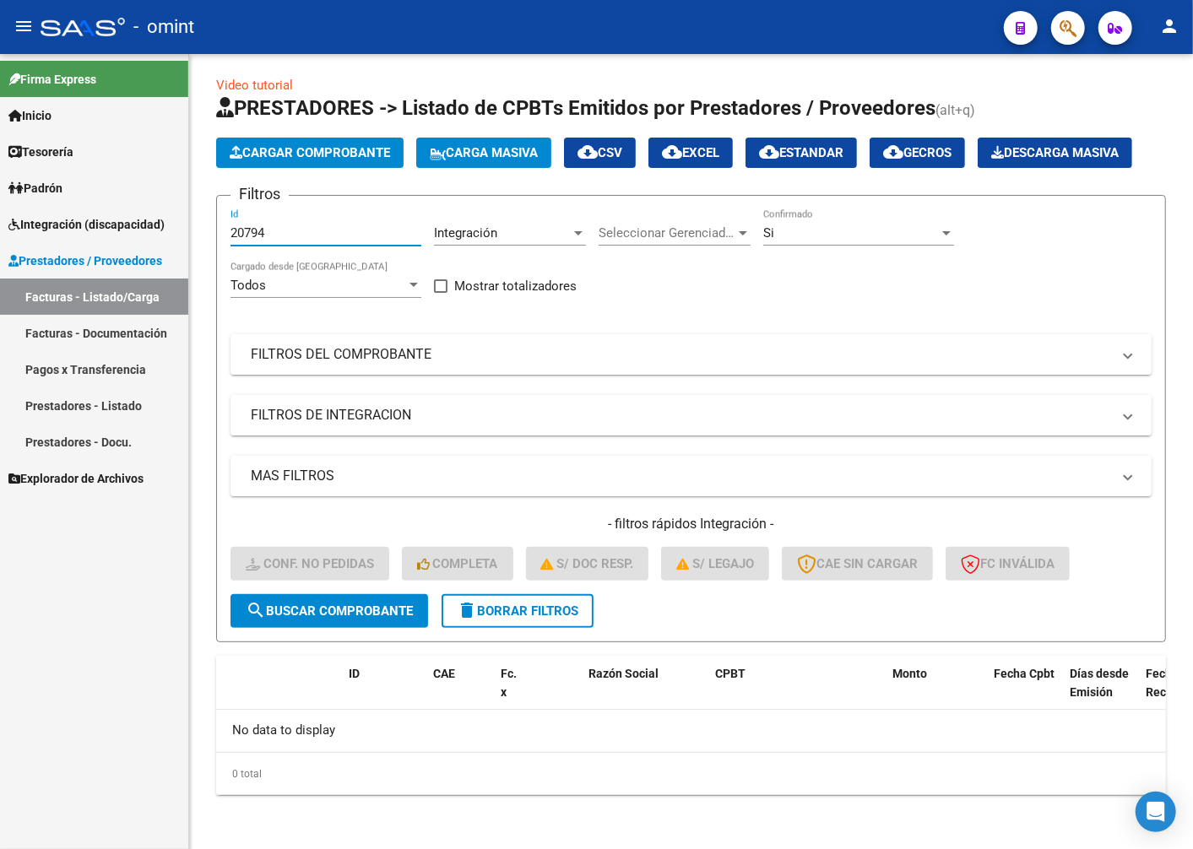
drag, startPoint x: 295, startPoint y: 230, endPoint x: 28, endPoint y: 206, distance: 268.6
click at [28, 206] on mat-sidenav-container "Firma Express Inicio Calendario SSS Instructivos Contacto OS Tesorería Extracto…" at bounding box center [596, 451] width 1193 height 795
paste input "20306"
type input "20306"
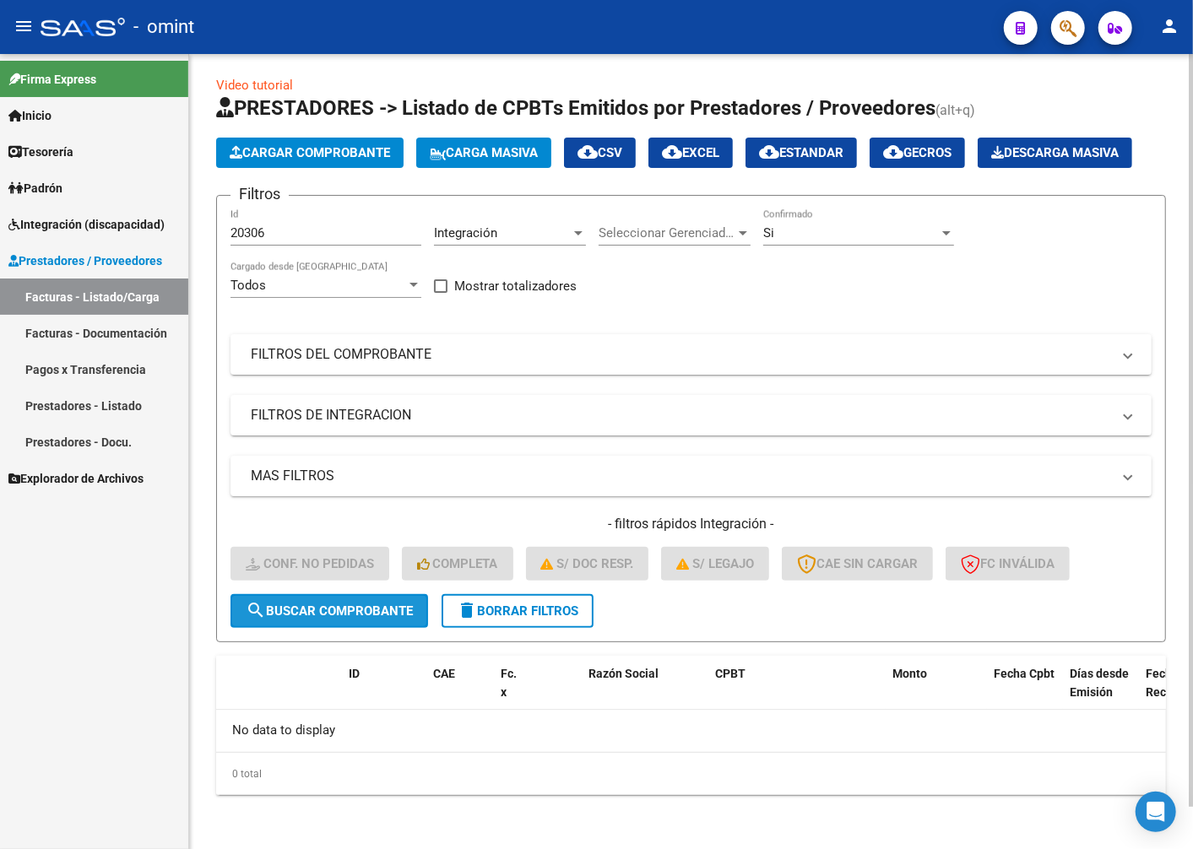
click at [374, 603] on button "search Buscar Comprobante" at bounding box center [329, 611] width 198 height 34
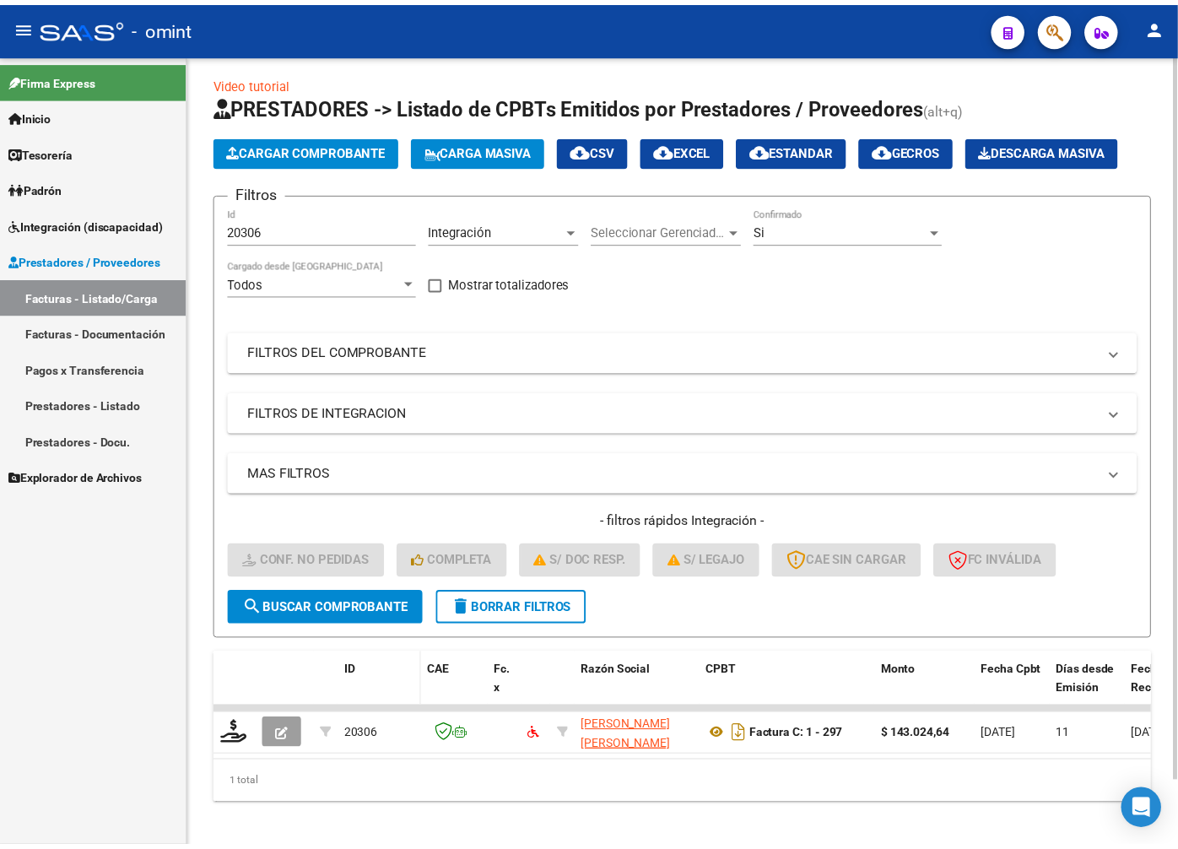
scroll to position [45, 0]
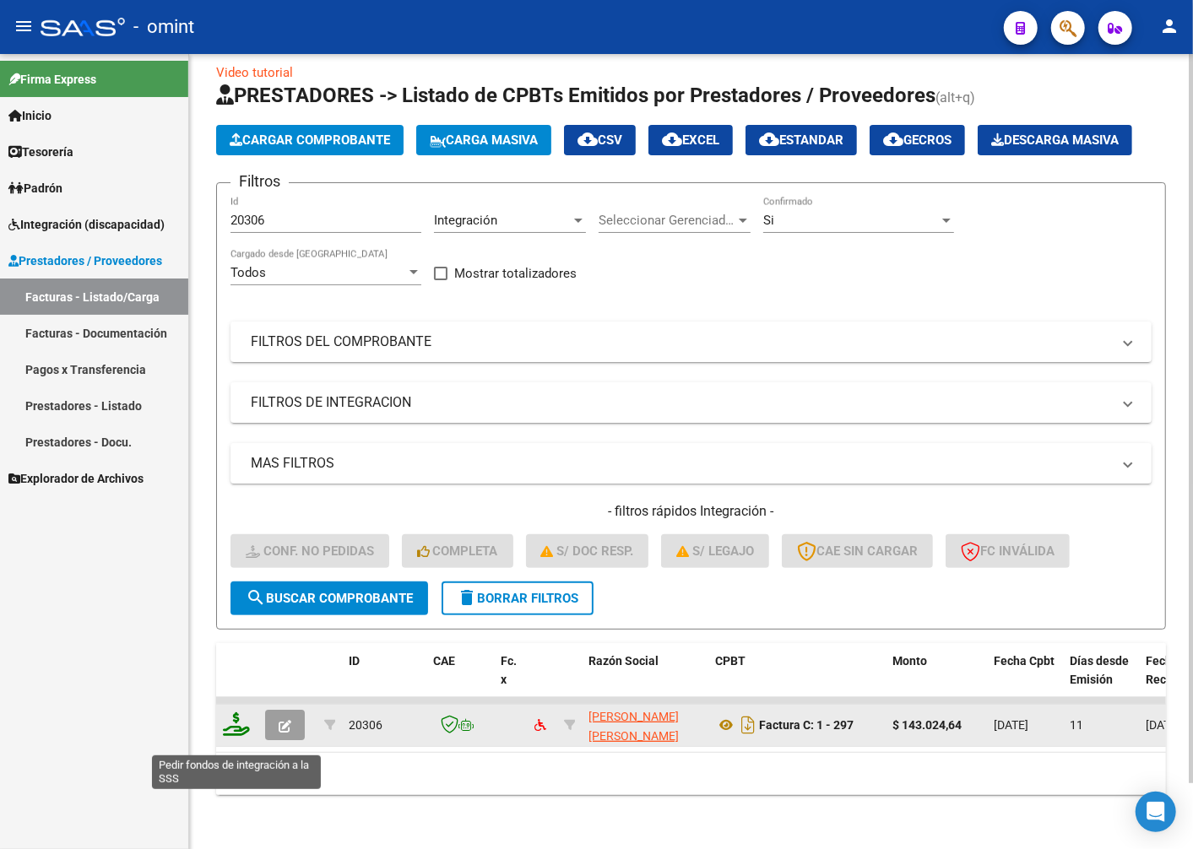
click at [240, 734] on icon at bounding box center [236, 724] width 27 height 24
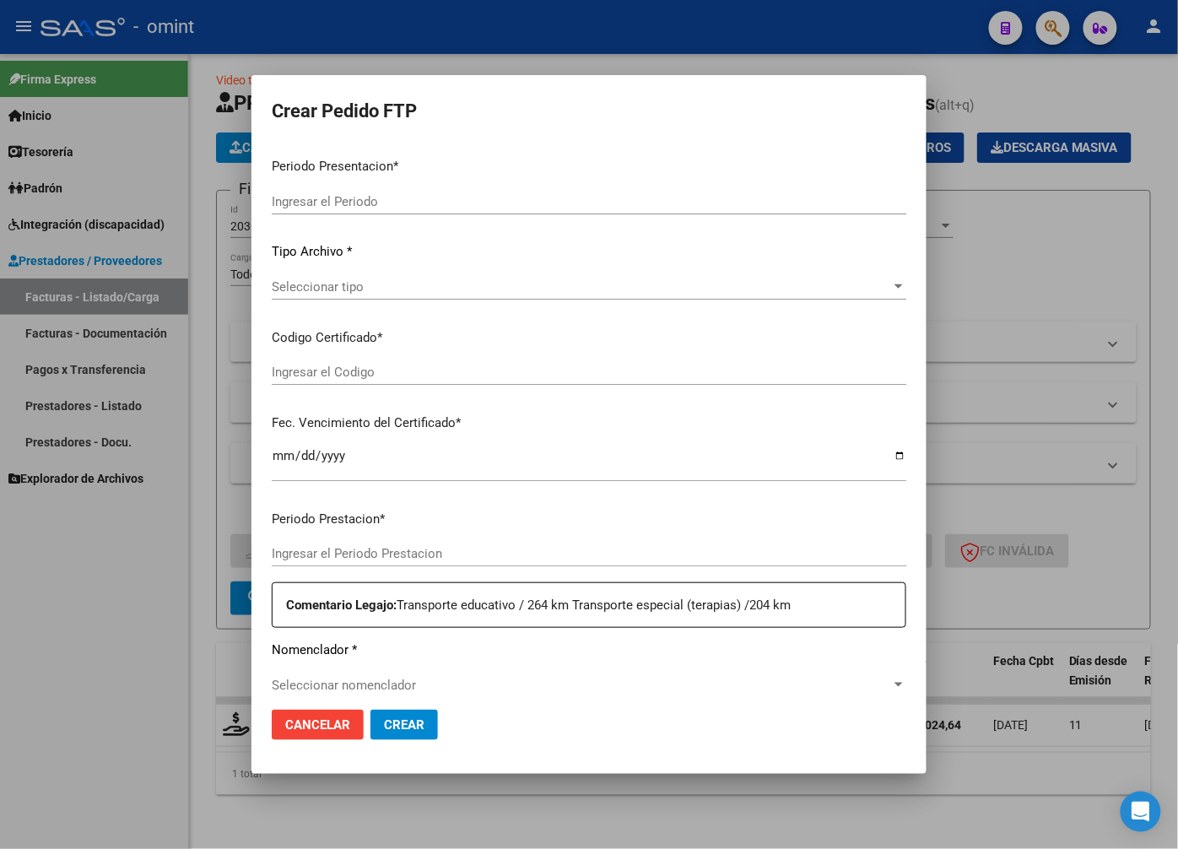
type input "202508"
type input "$ 143.024,64"
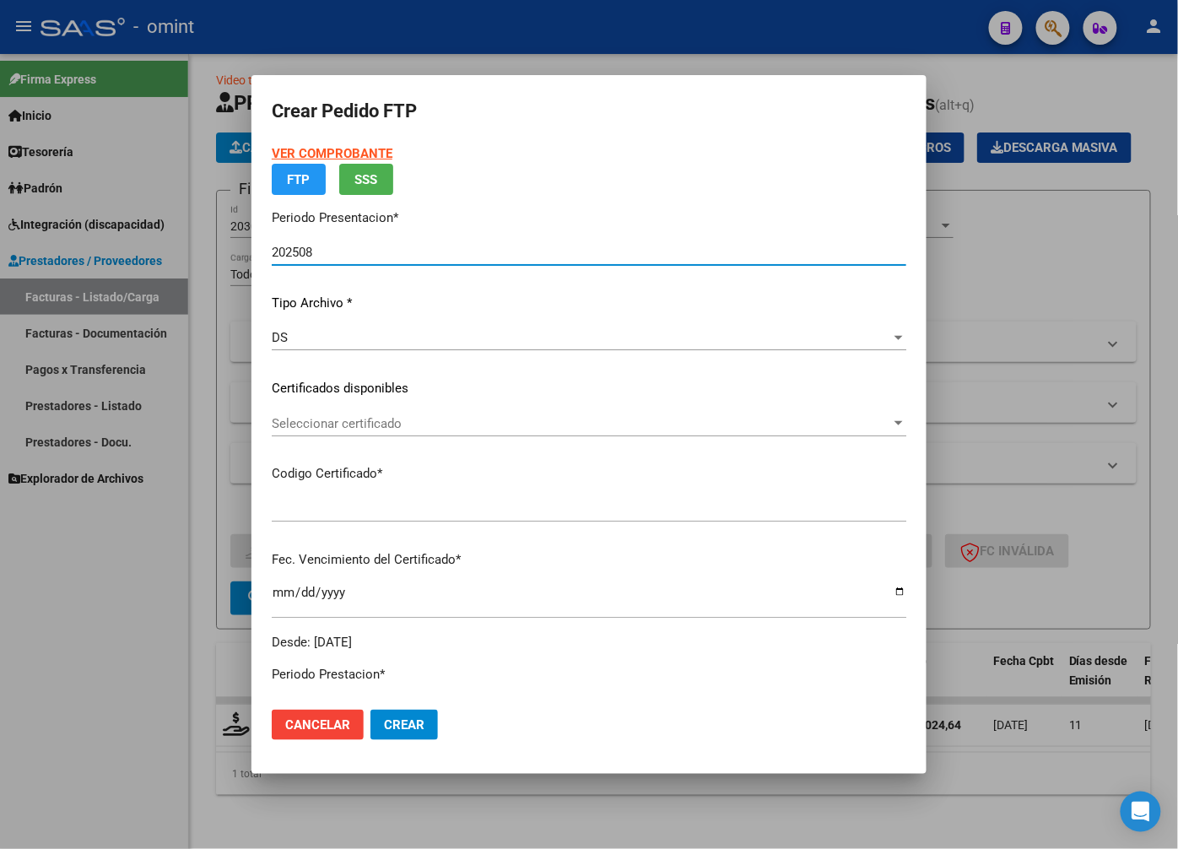
type input "5233839315"
type input "2033-05-01"
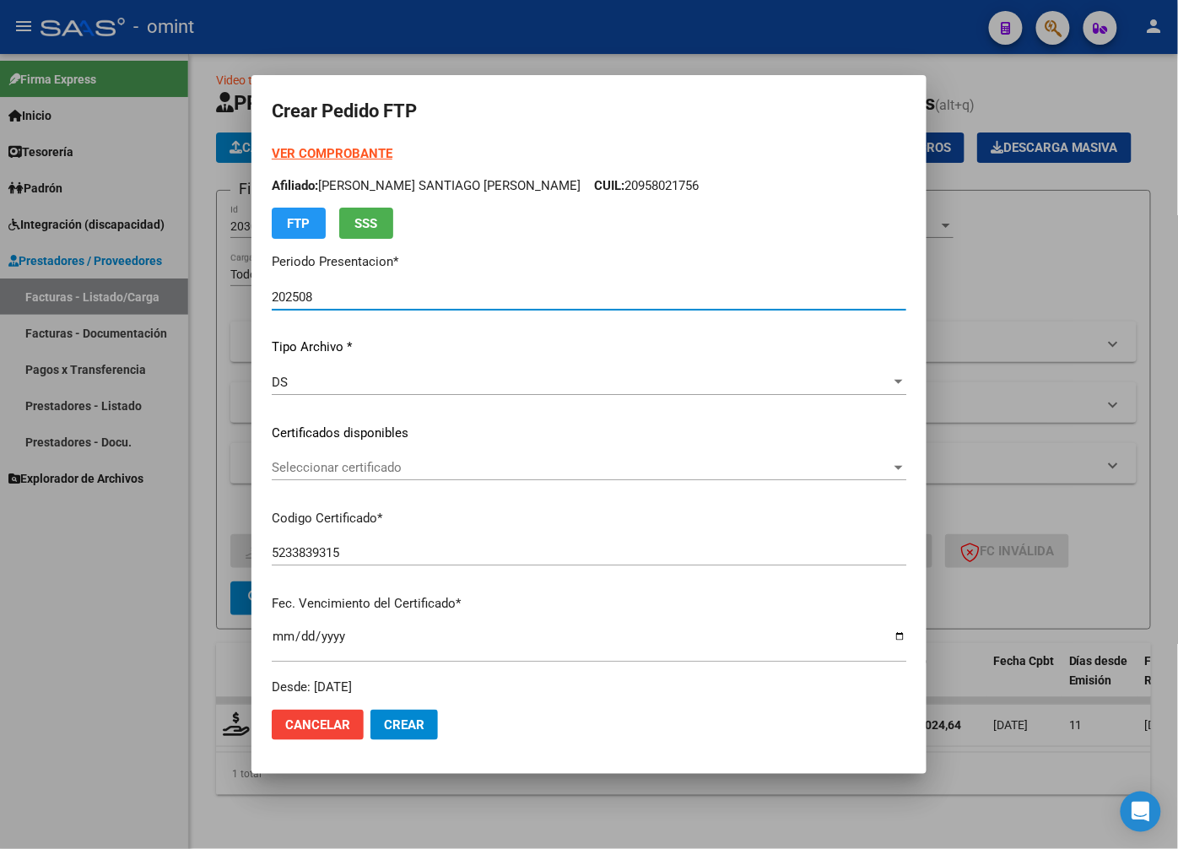
click at [907, 474] on mat-dialog-content "VER COMPROBANTE ARCA Padrón Afiliado: GONZALEZ MENDOZA SANTIAGO ANDRES CUIL: 20…" at bounding box center [589, 420] width 675 height 552
click at [853, 471] on span "Seleccionar certificado" at bounding box center [582, 467] width 620 height 15
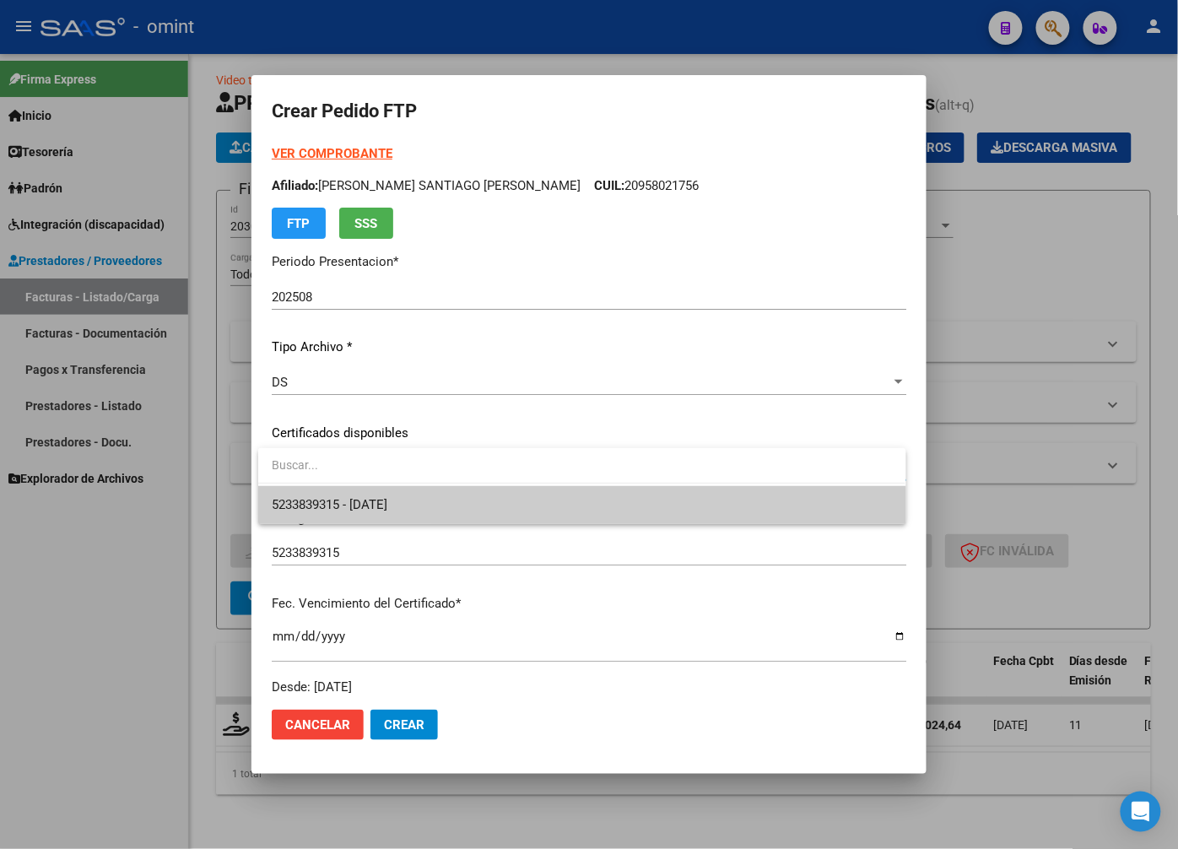
click at [807, 503] on span "5233839315 - 2033-05-01" at bounding box center [582, 505] width 620 height 38
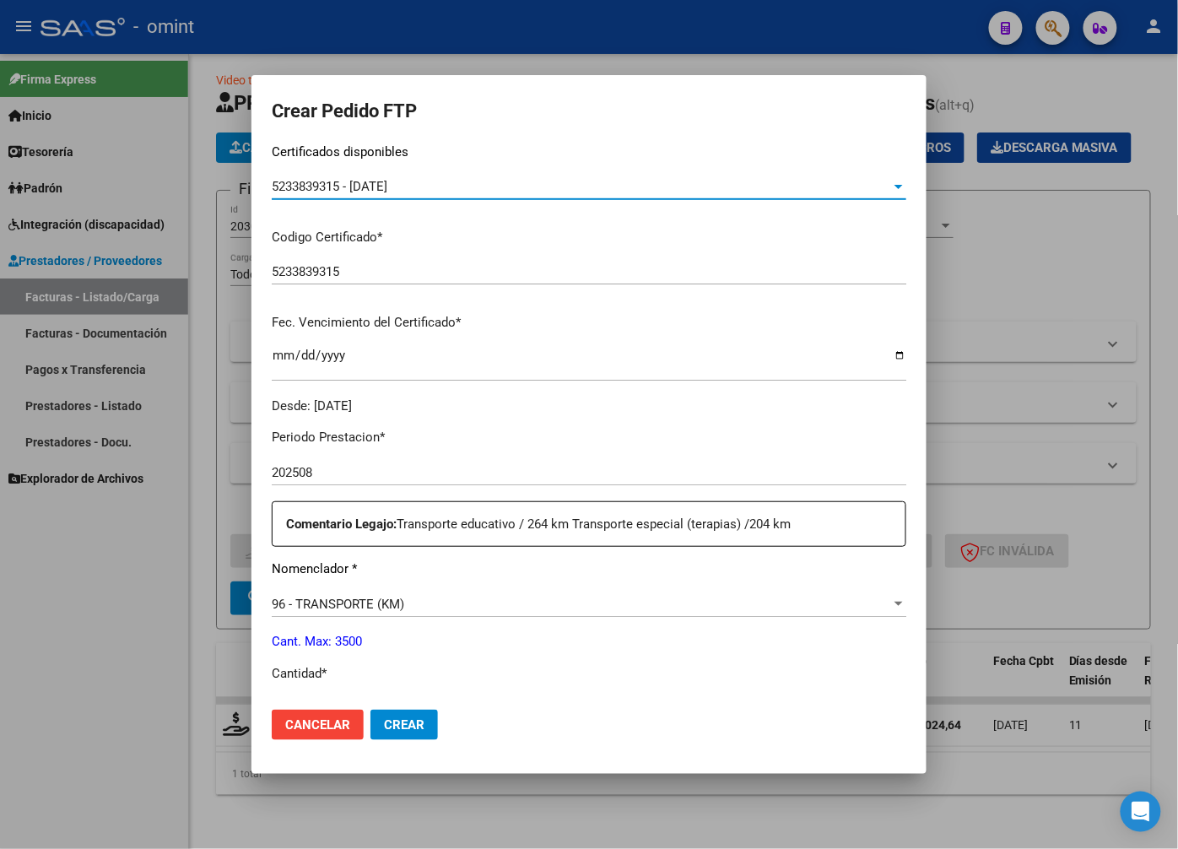
scroll to position [375, 0]
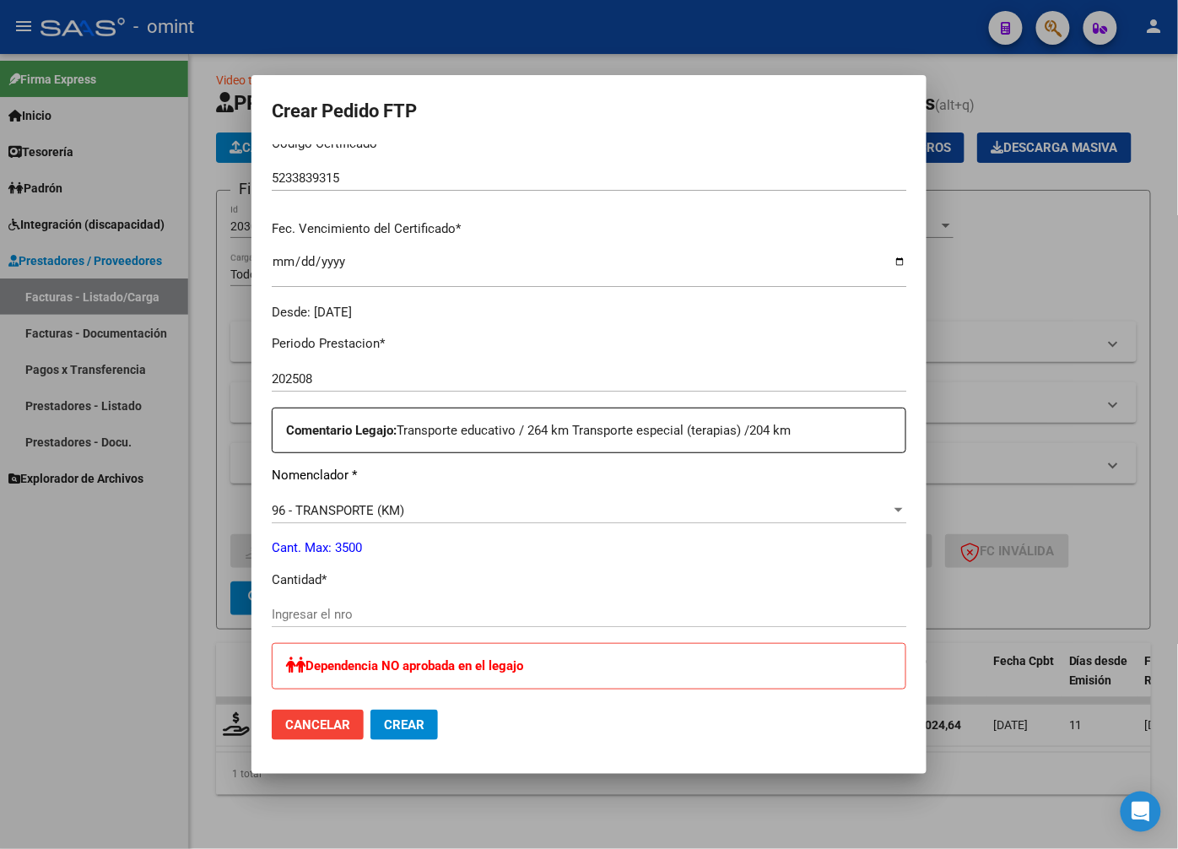
click at [376, 614] on input "Ingresar el nro" at bounding box center [589, 614] width 635 height 15
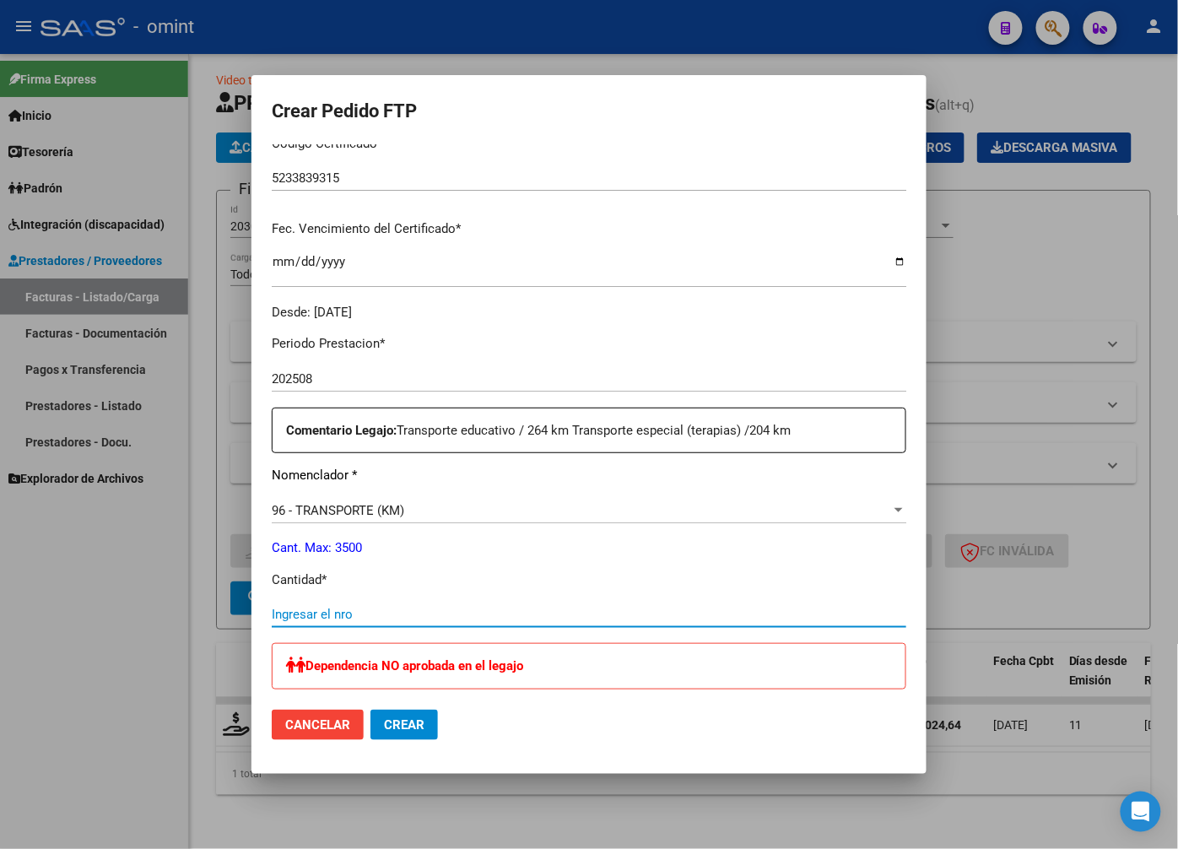
scroll to position [468, 0]
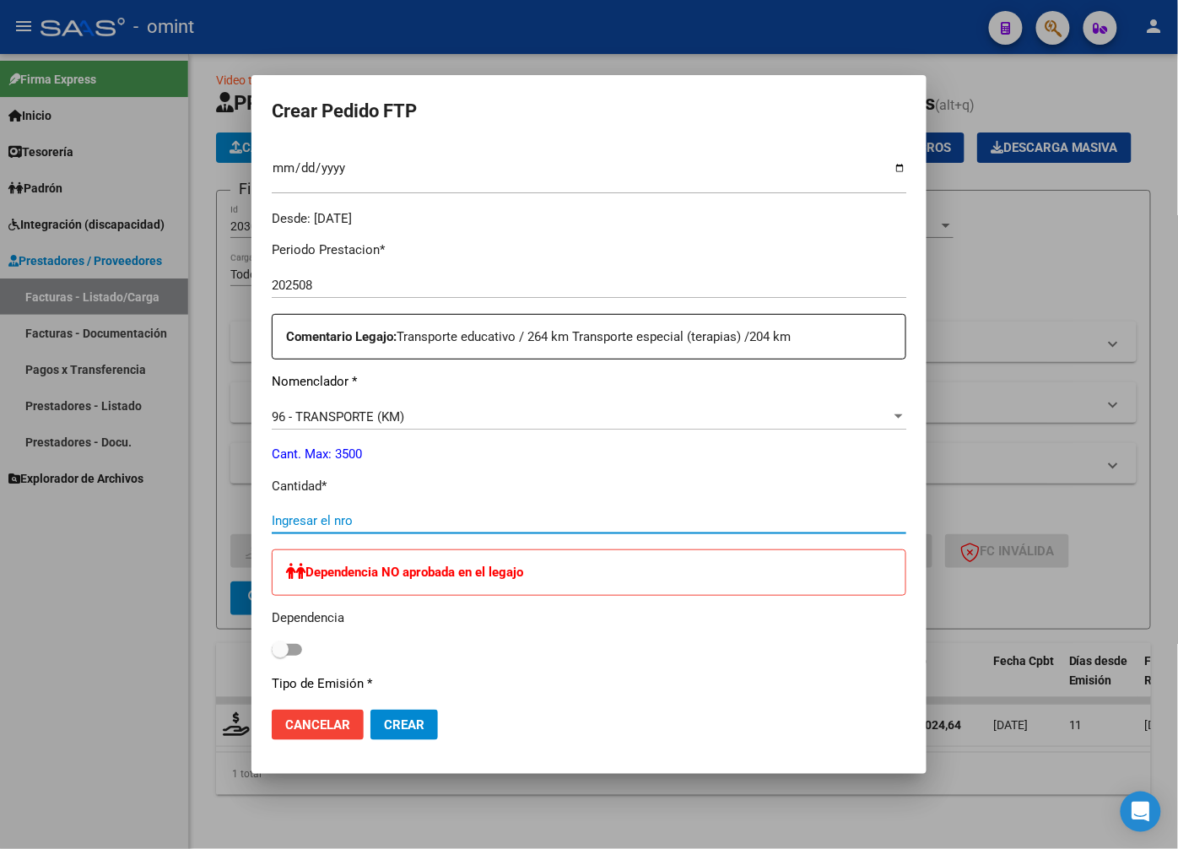
click at [331, 613] on p "Dependencia" at bounding box center [589, 618] width 635 height 19
click at [297, 511] on div "Ingresar el nro" at bounding box center [589, 520] width 635 height 25
type input "264"
click at [483, 671] on div "Periodo Prestacion * 202508 Ingresar el Periodo Prestacion Comentario Legajo: T…" at bounding box center [589, 658] width 635 height 861
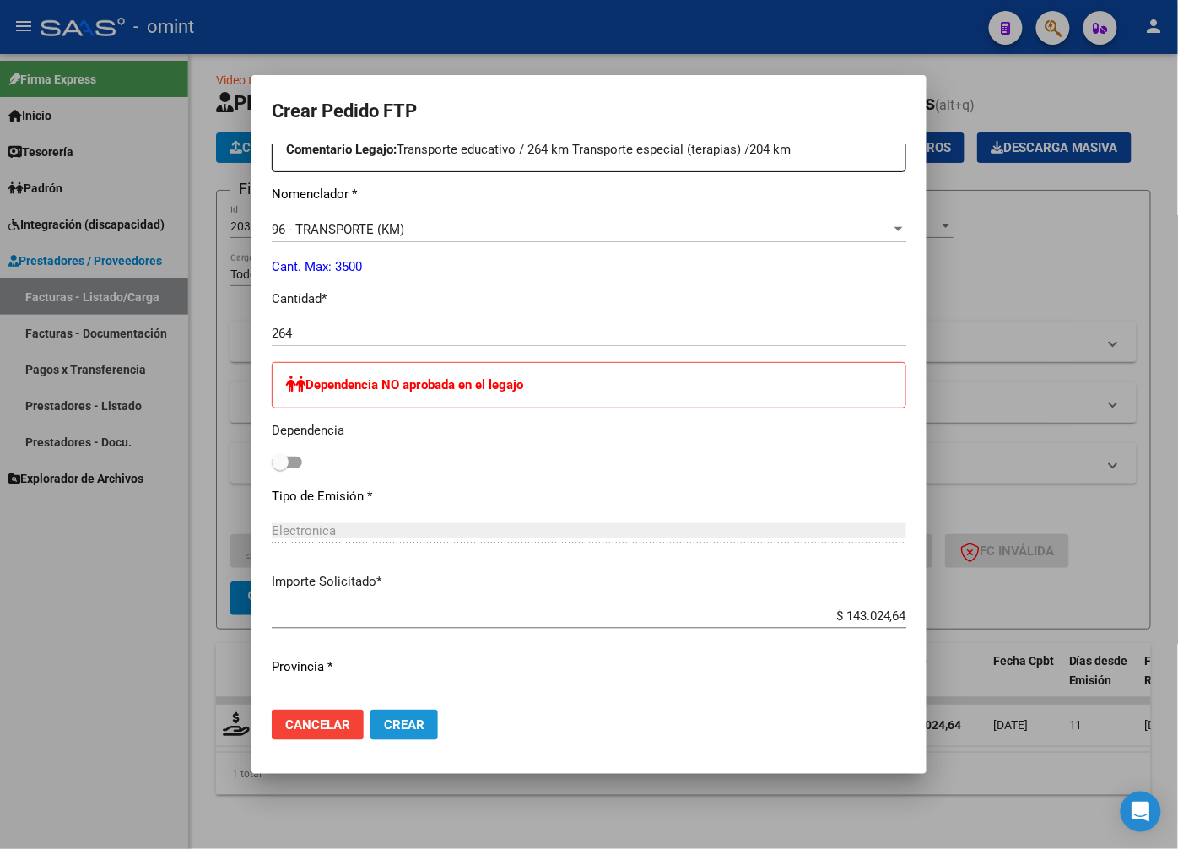
click at [414, 720] on span "Crear" at bounding box center [404, 724] width 41 height 15
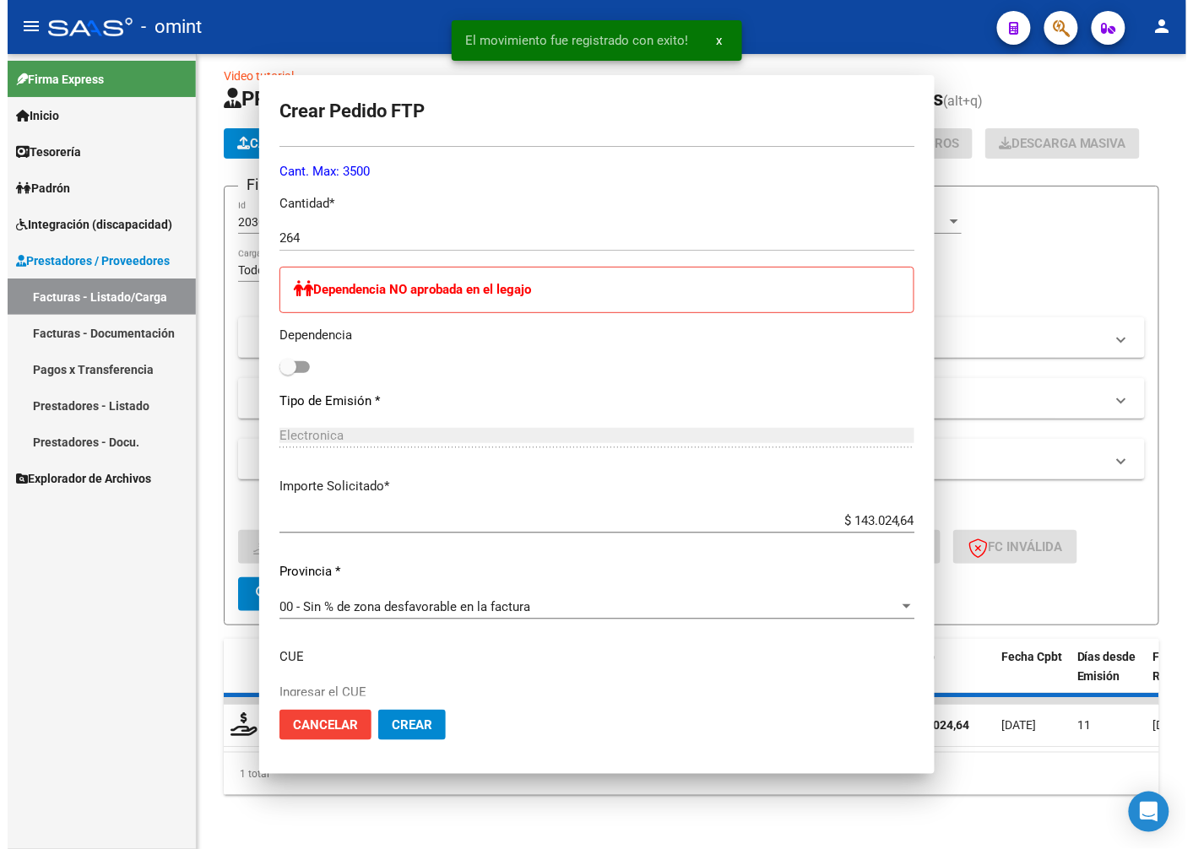
scroll to position [0, 0]
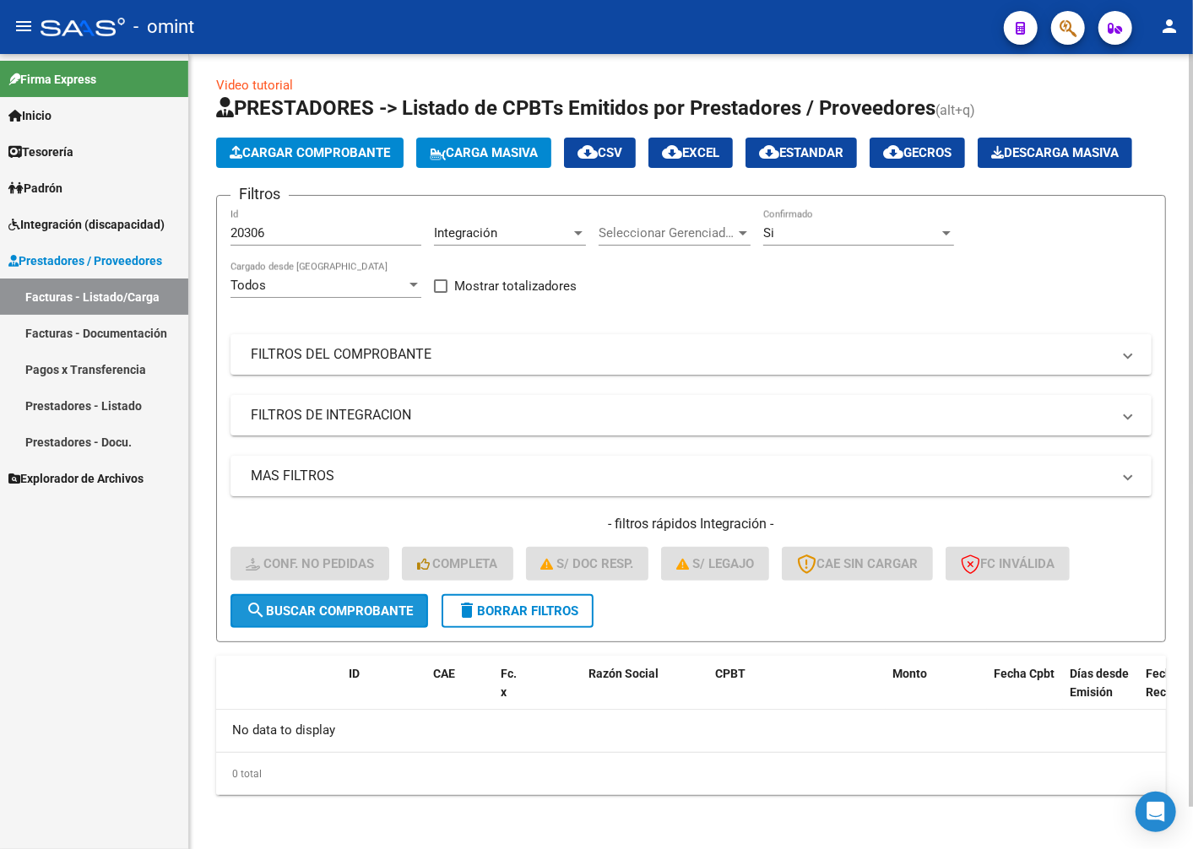
click at [327, 608] on span "search Buscar Comprobante" at bounding box center [329, 611] width 167 height 15
drag, startPoint x: 270, startPoint y: 225, endPoint x: 228, endPoint y: 243, distance: 45.8
click at [228, 243] on form "Filtros 20306 Id Integración Area Seleccionar Gerenciador Seleccionar Gerenciad…" at bounding box center [691, 418] width 950 height 447
click at [268, 237] on input "20306" at bounding box center [325, 232] width 191 height 15
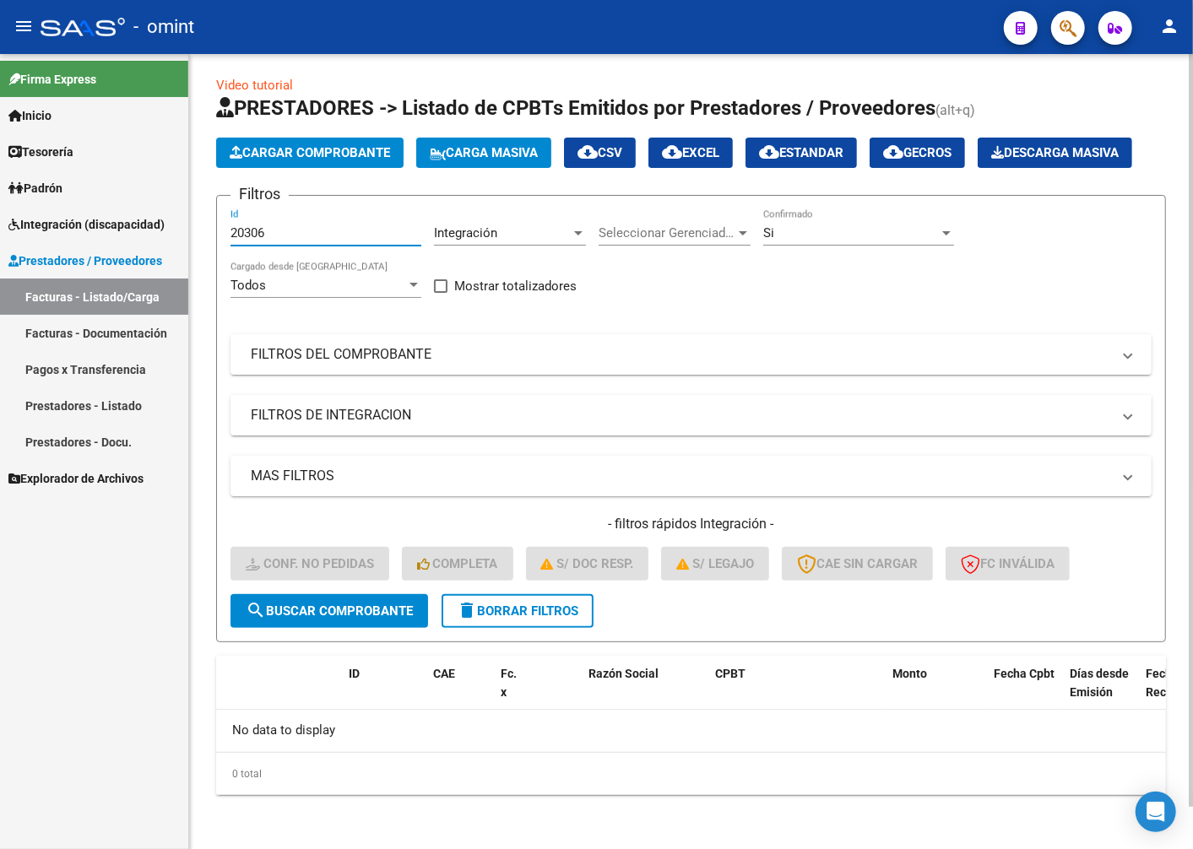
click at [268, 238] on input "20306" at bounding box center [325, 232] width 191 height 15
type input "2"
paste input "19936"
type input "19936"
click at [335, 614] on span "search Buscar Comprobante" at bounding box center [329, 611] width 167 height 15
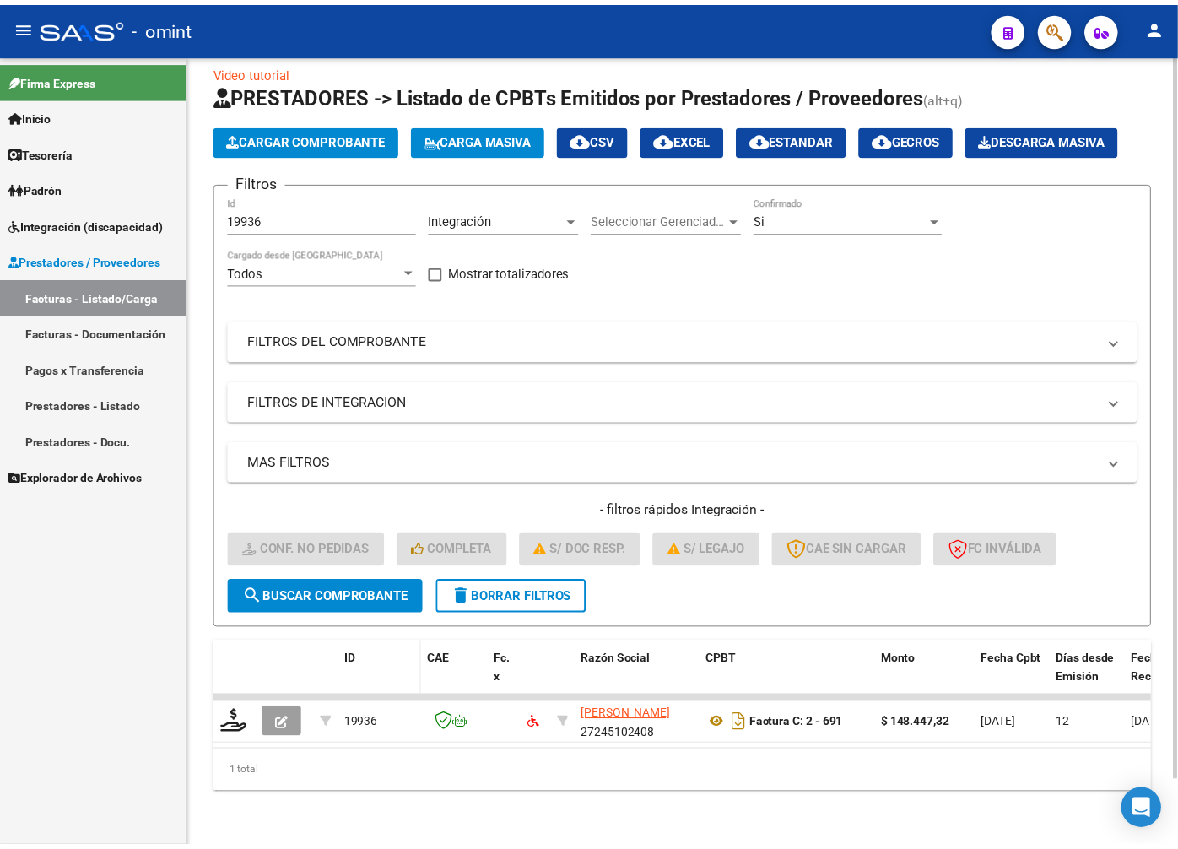
scroll to position [72, 0]
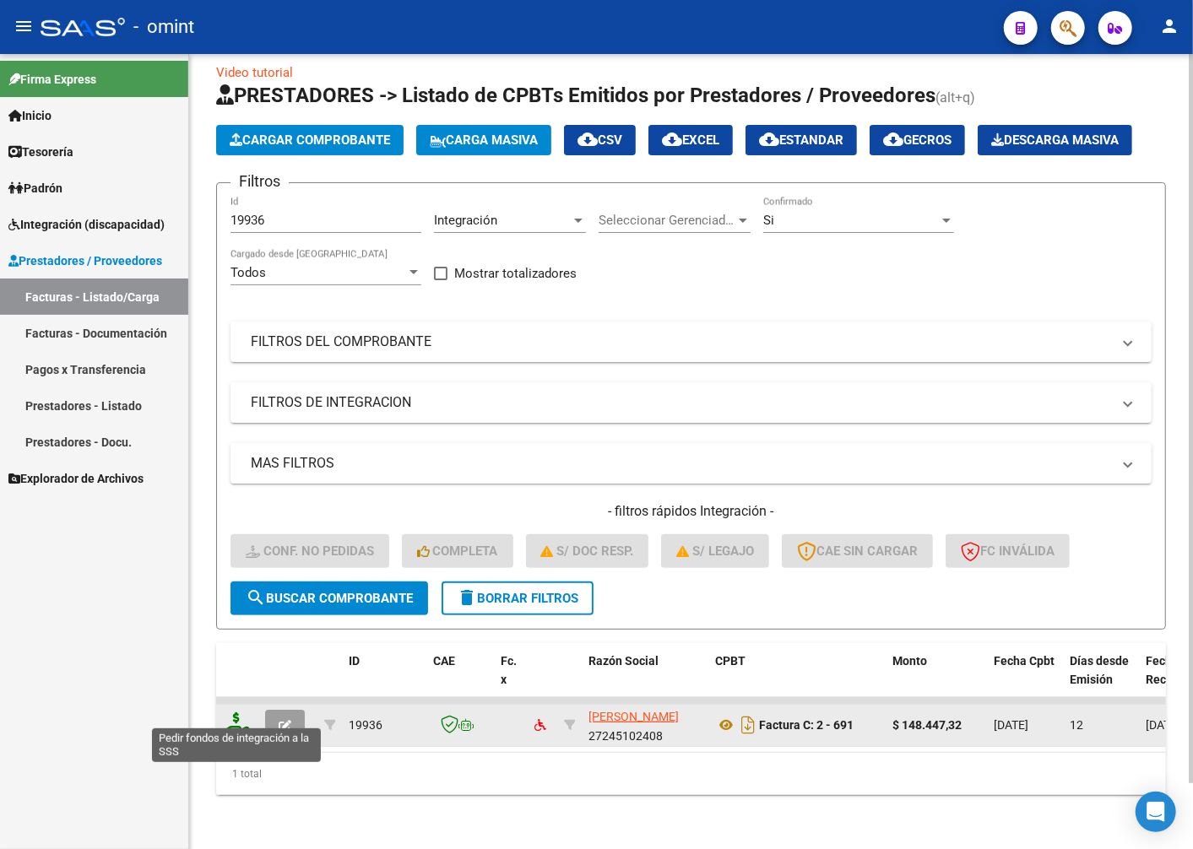
click at [230, 712] on icon at bounding box center [236, 724] width 27 height 24
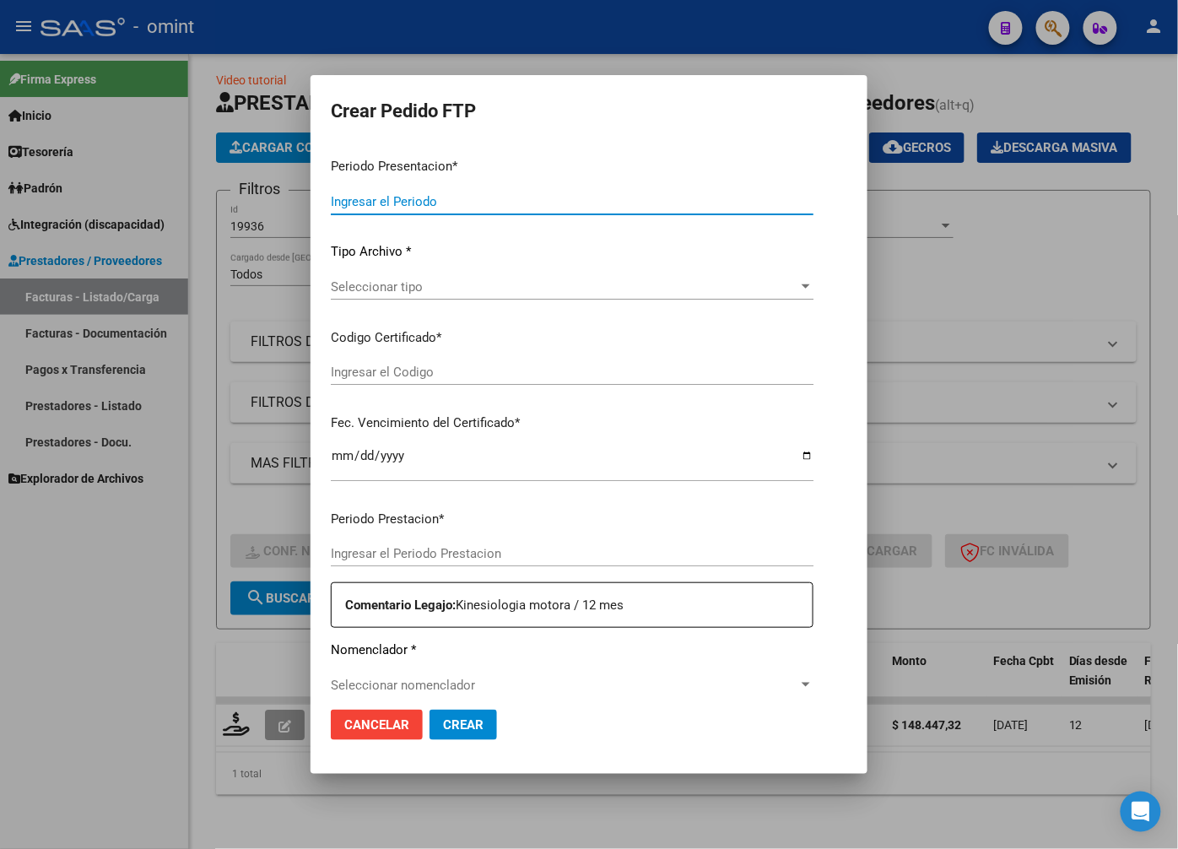
type input "202508"
type input "$ 148.447,32"
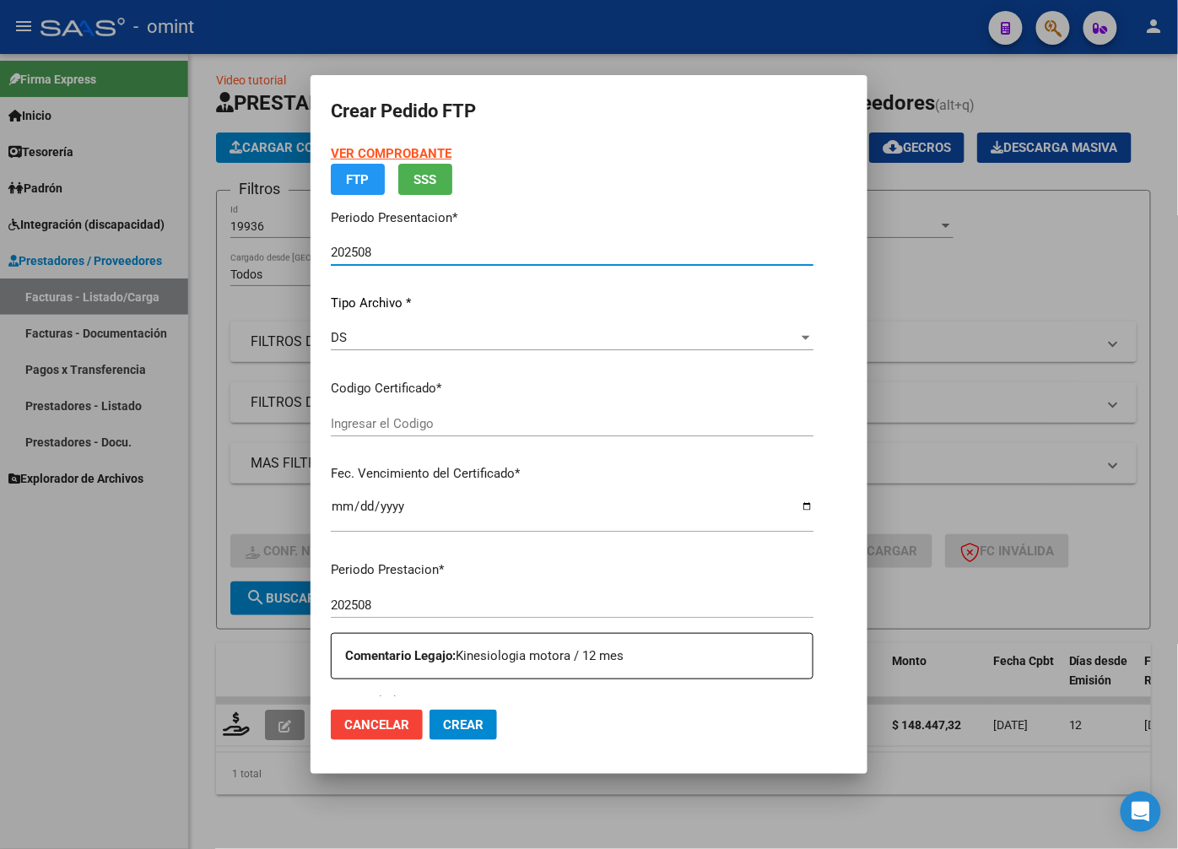
type input "5233839315"
type input "2033-05-01"
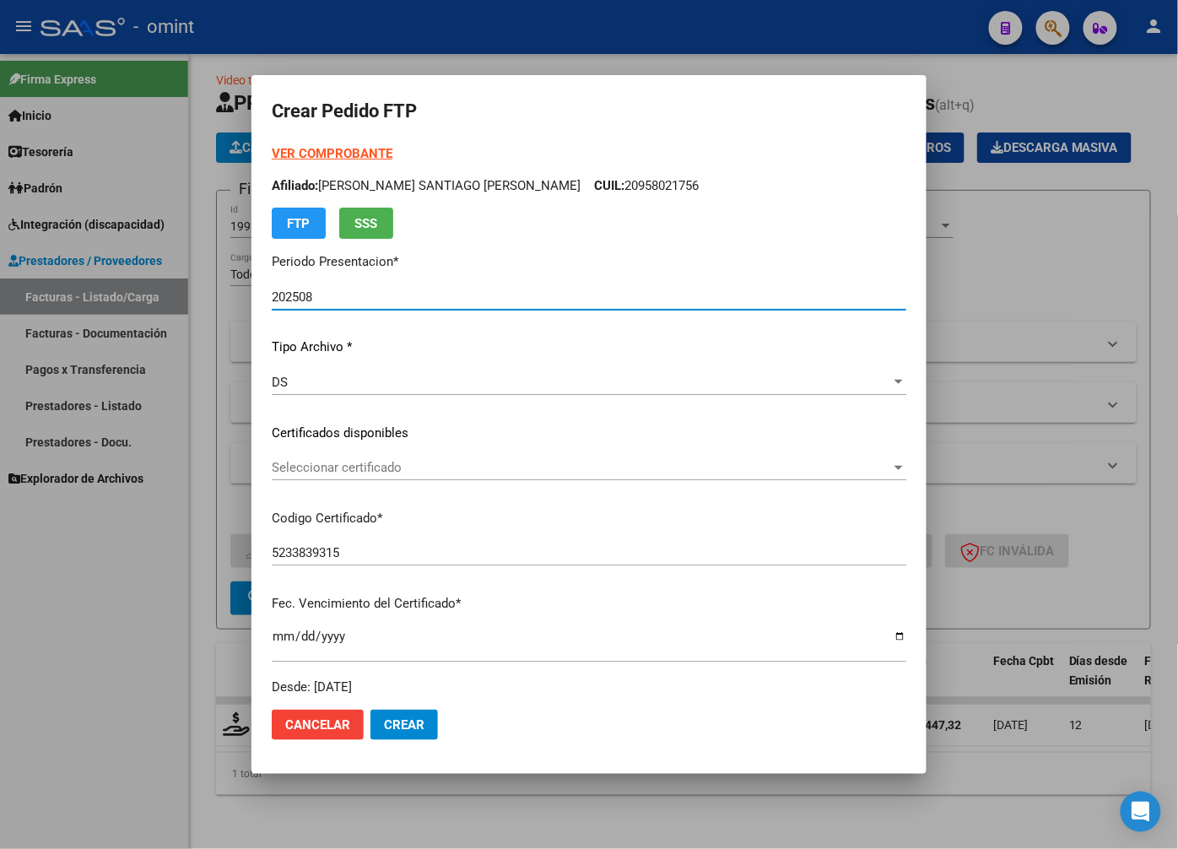
click at [868, 467] on span "Seleccionar certificado" at bounding box center [582, 467] width 620 height 15
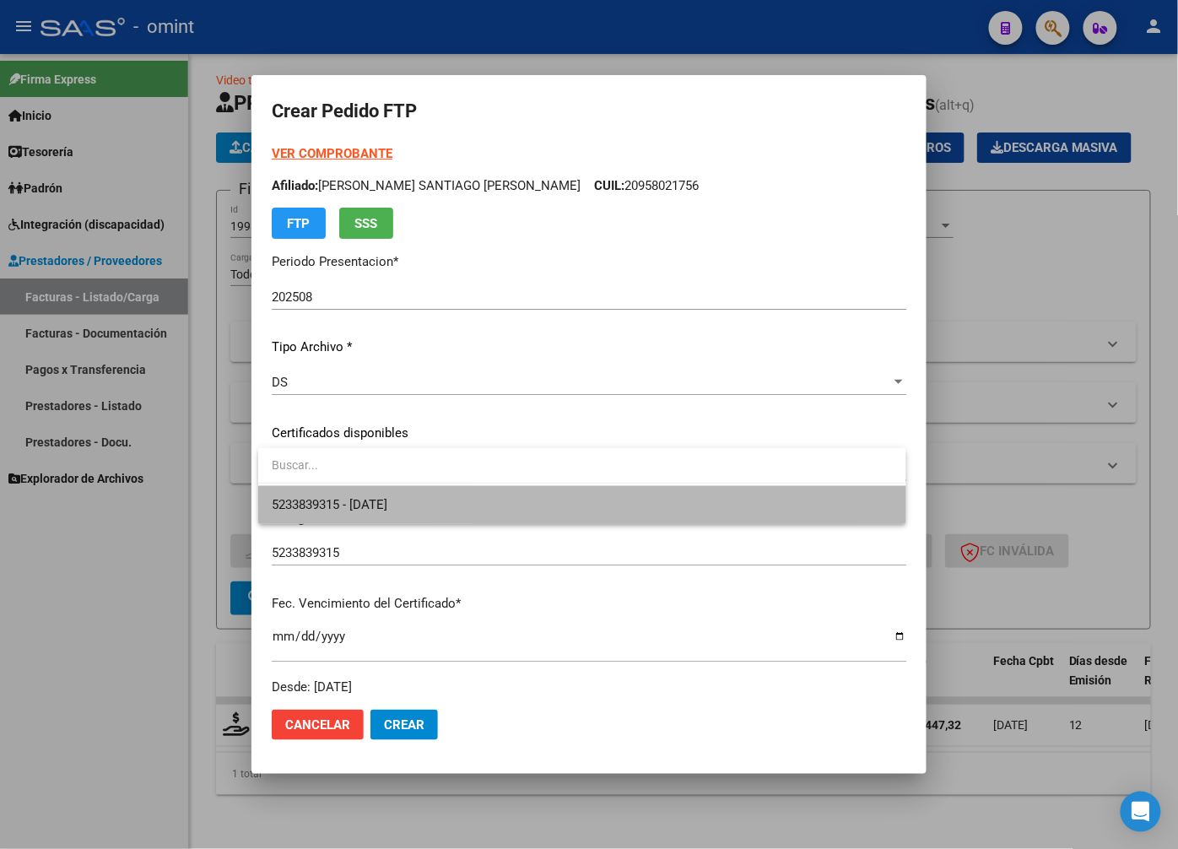
click at [853, 501] on span "5233839315 - 2033-05-01" at bounding box center [582, 505] width 620 height 38
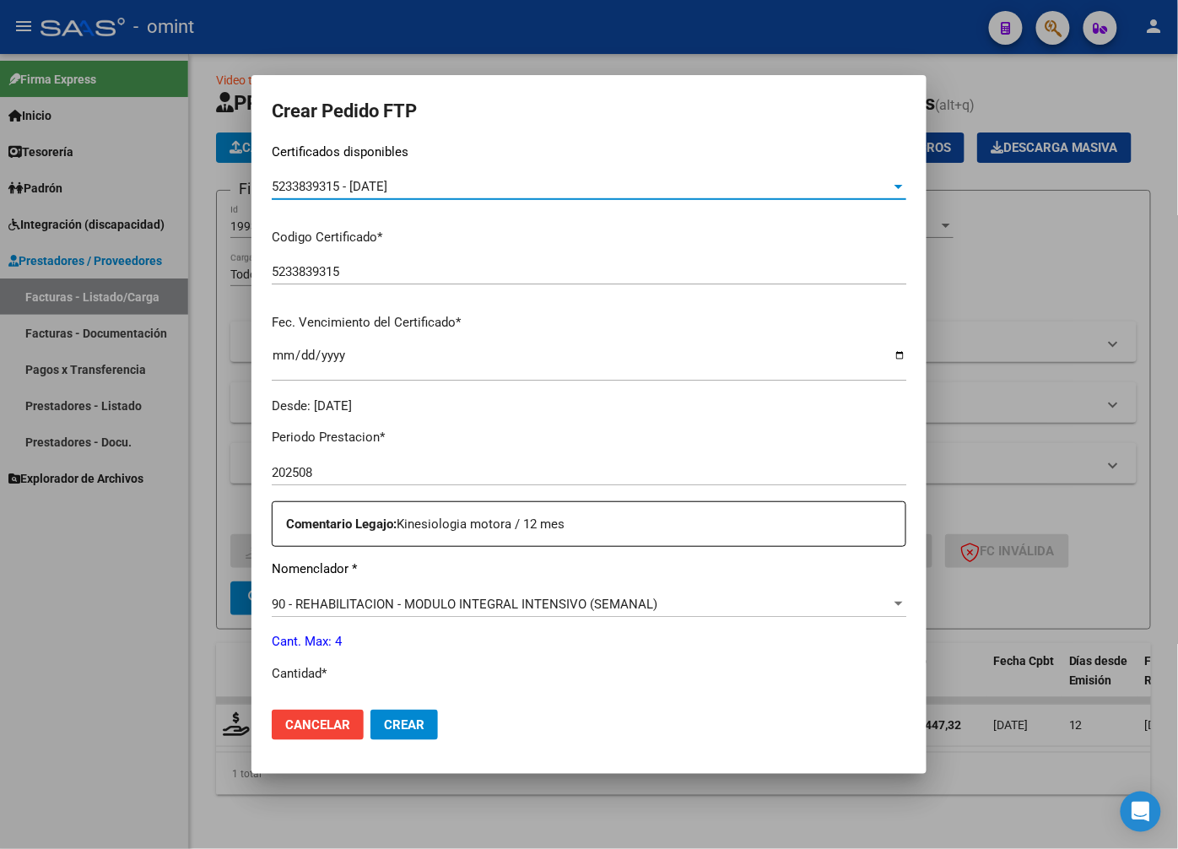
scroll to position [375, 0]
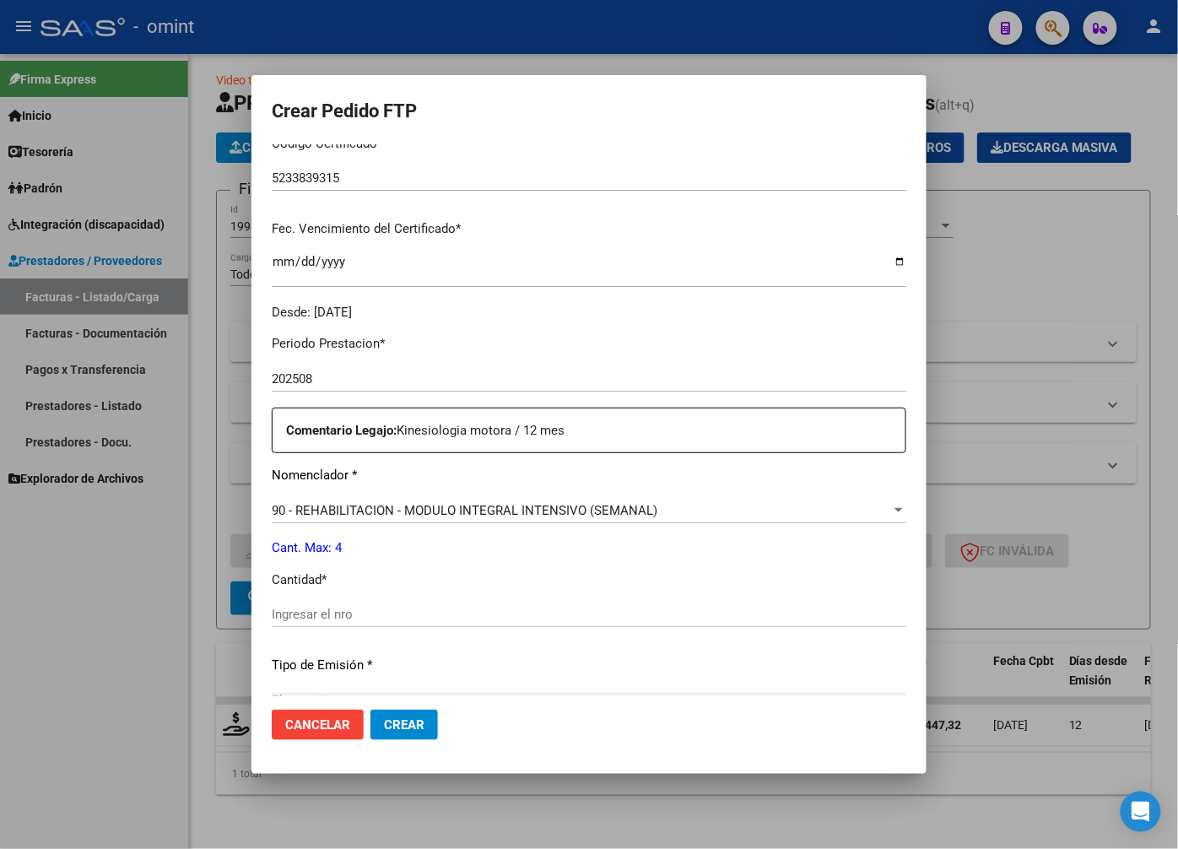
click at [306, 592] on div "Periodo Prestacion * 202508 Ingresar el Periodo Prestacion Comentario Legajo: K…" at bounding box center [589, 611] width 635 height 578
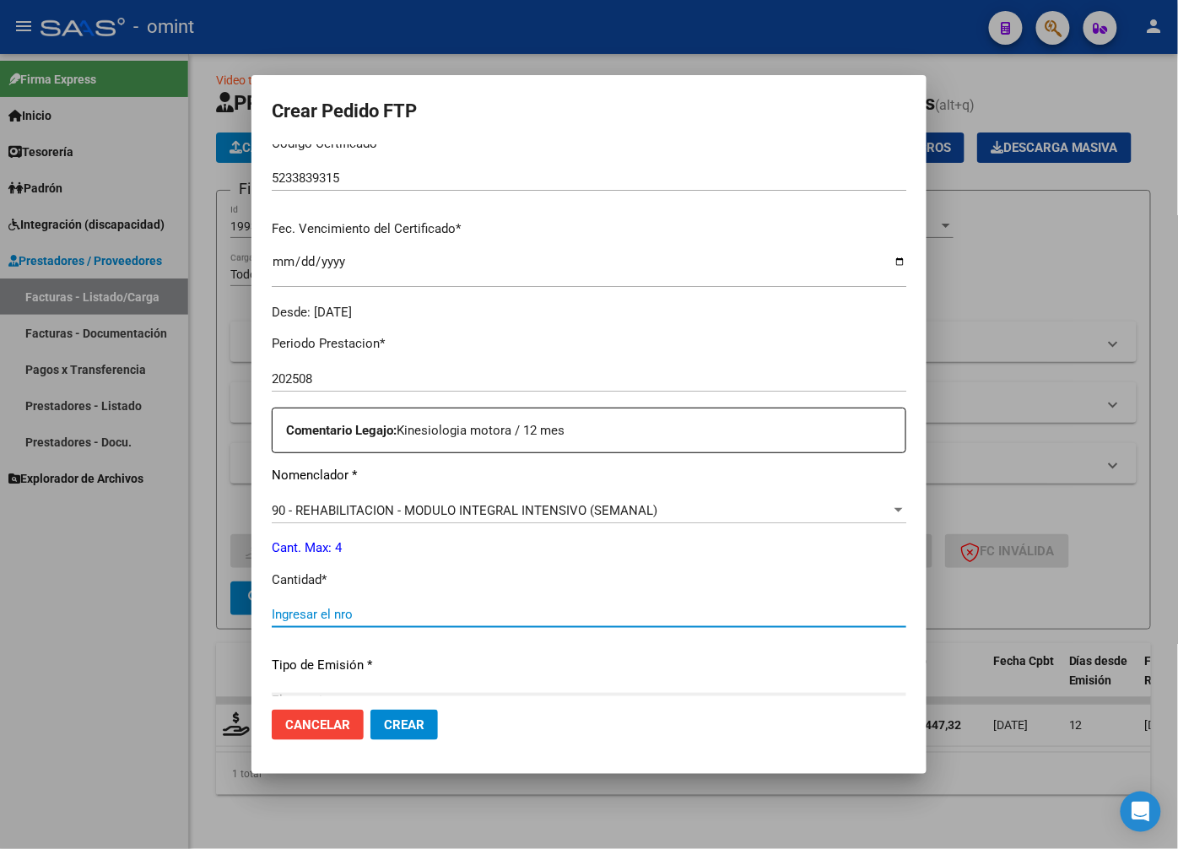
click at [310, 613] on input "Ingresar el nro" at bounding box center [589, 614] width 635 height 15
type input "4"
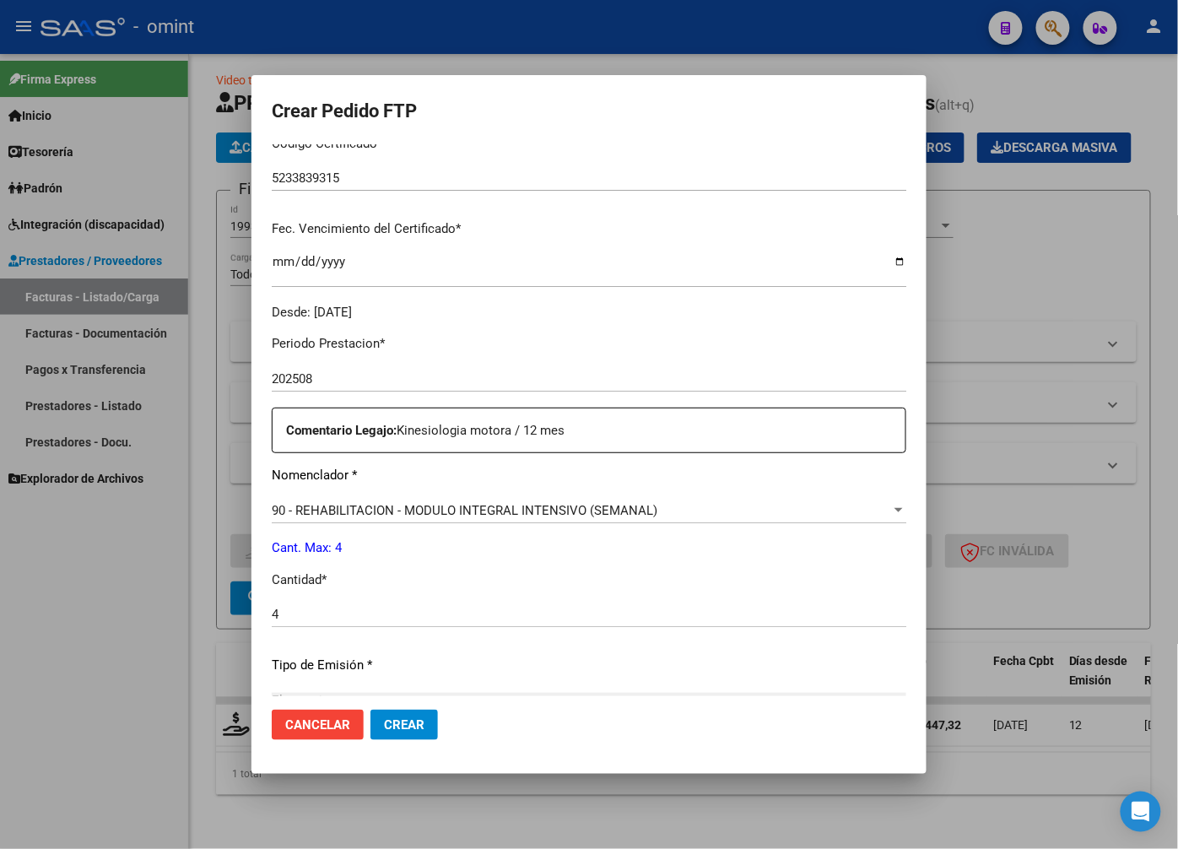
click at [411, 637] on div "4 Ingresar el nro" at bounding box center [589, 622] width 635 height 41
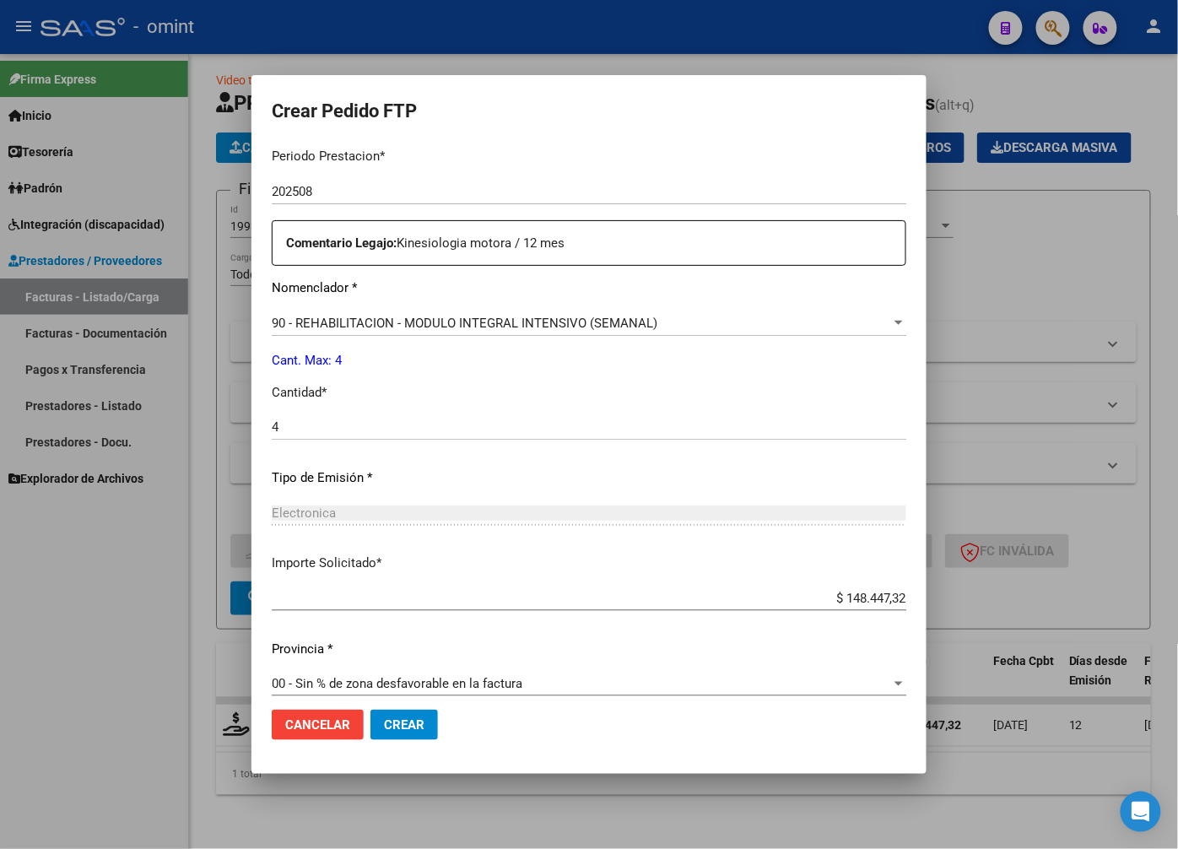
scroll to position [577, 0]
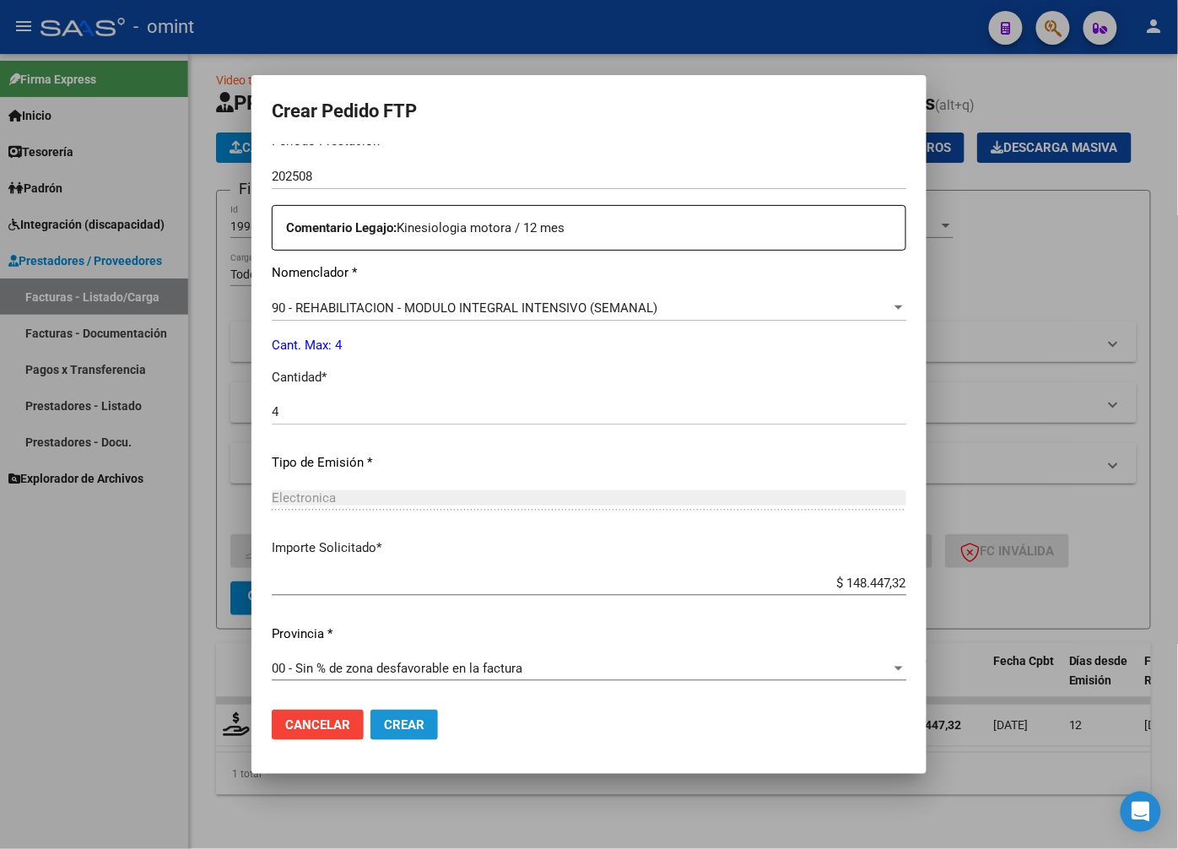
click at [409, 716] on button "Crear" at bounding box center [405, 725] width 68 height 30
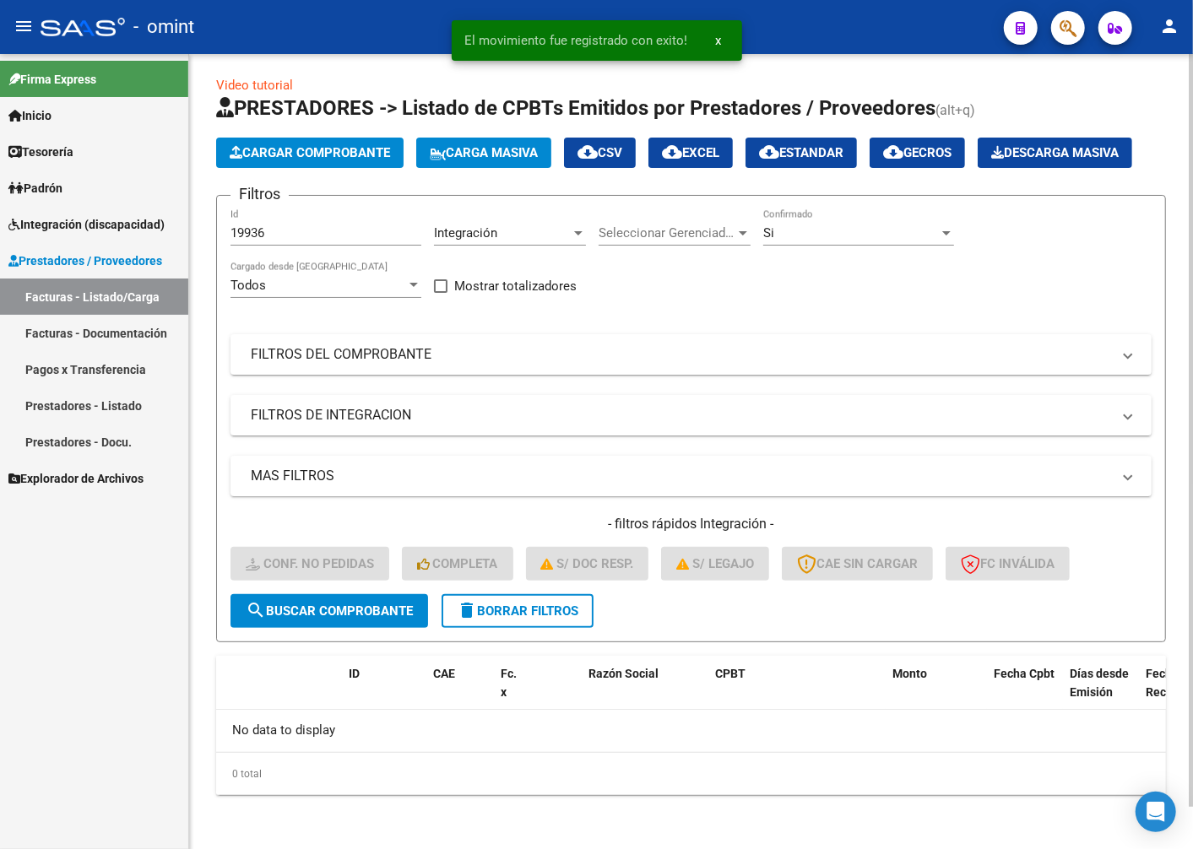
scroll to position [45, 0]
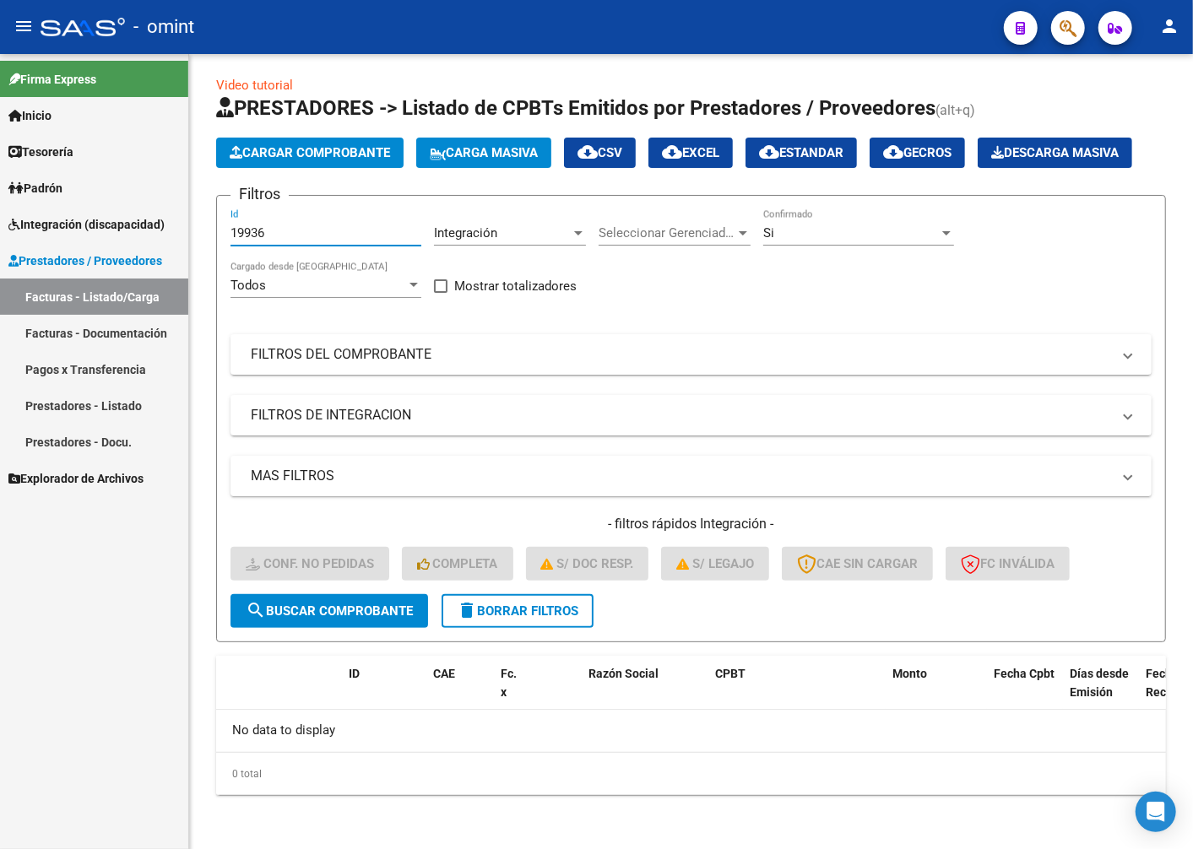
drag, startPoint x: 273, startPoint y: 233, endPoint x: 100, endPoint y: 200, distance: 177.0
click at [100, 200] on mat-sidenav-container "Firma Express Inicio Calendario SSS Instructivos Contacto OS Tesorería Extracto…" at bounding box center [596, 451] width 1193 height 795
paste input "19798"
type input "19798"
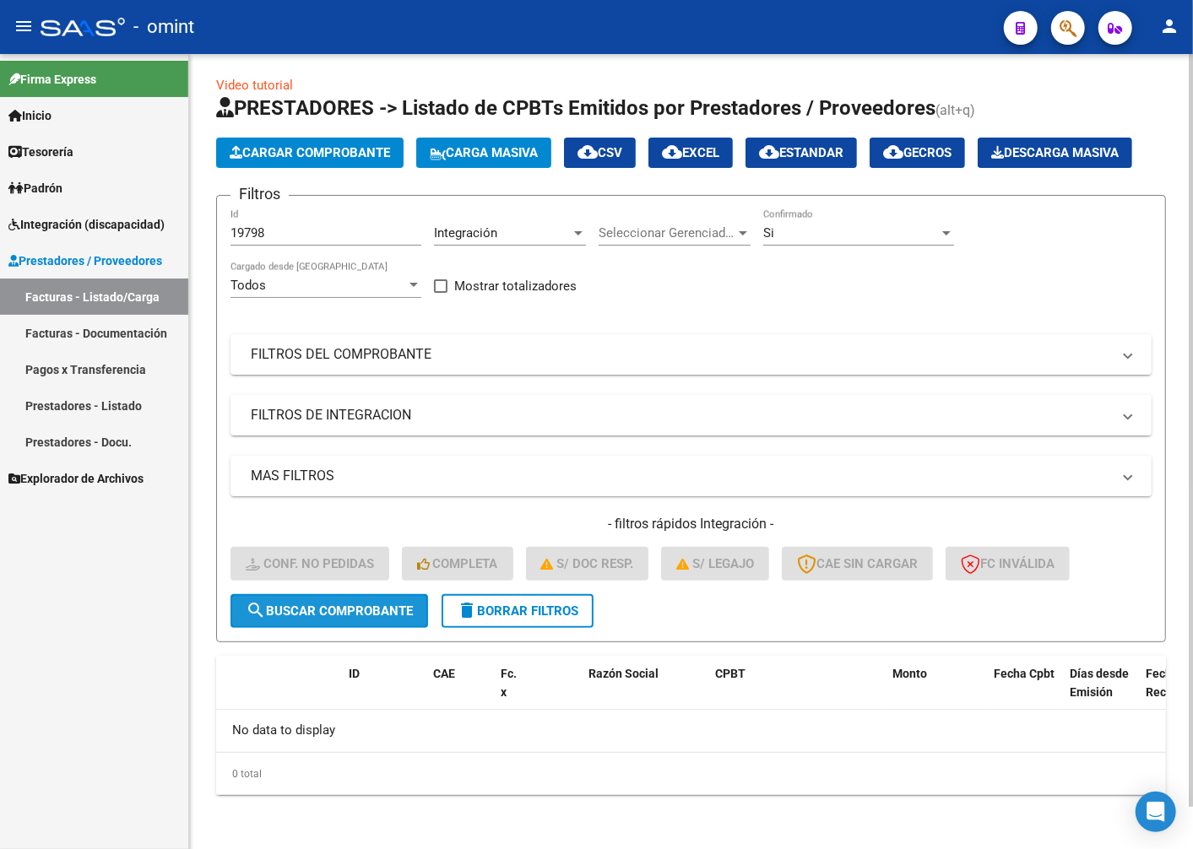
click at [342, 622] on button "search Buscar Comprobante" at bounding box center [329, 611] width 198 height 34
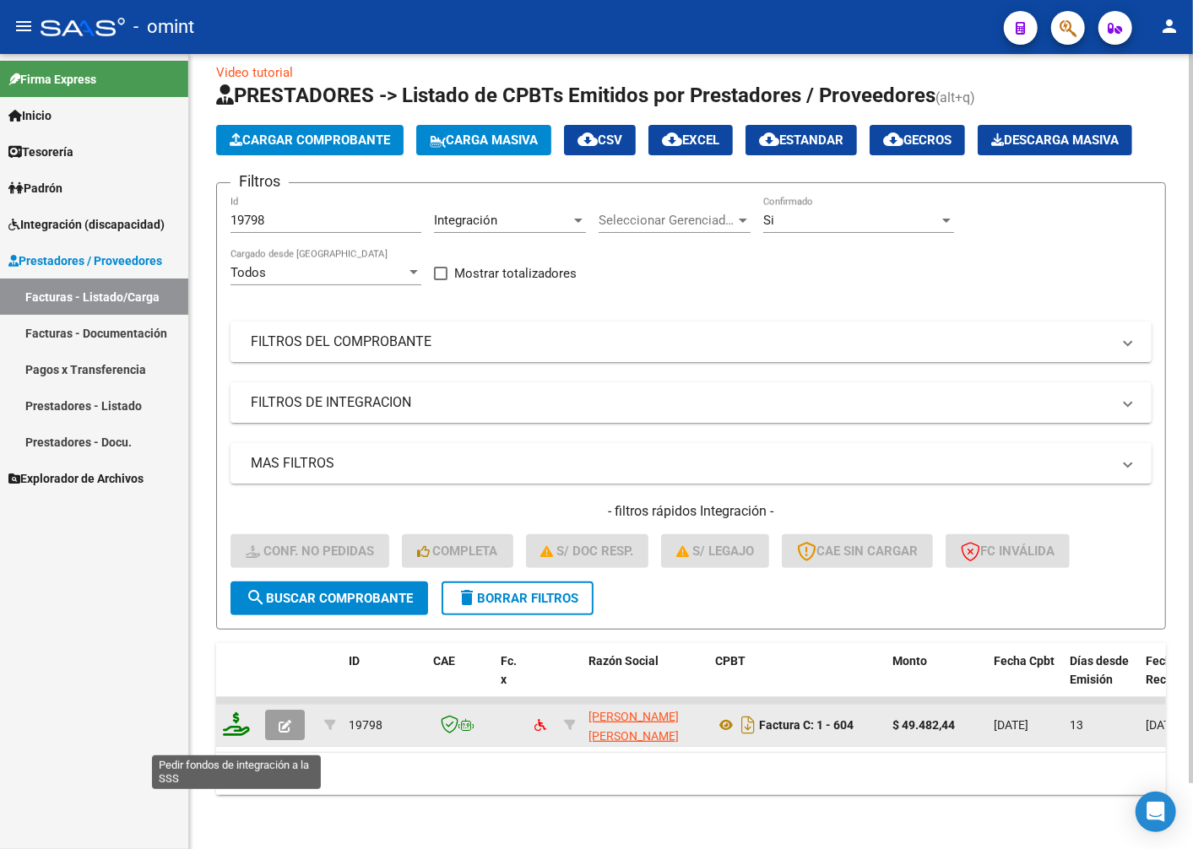
click at [231, 736] on icon at bounding box center [236, 724] width 27 height 24
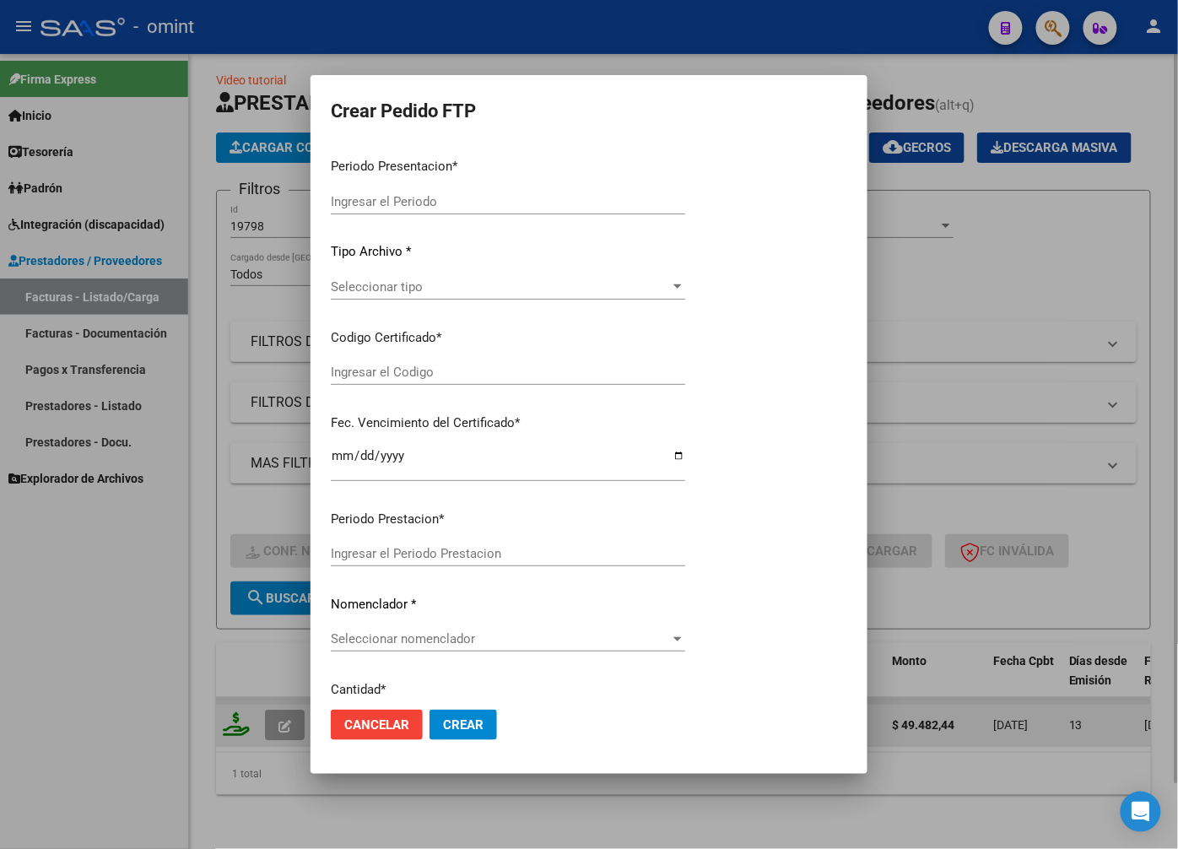
type input "202508"
type input "$ 49.482,44"
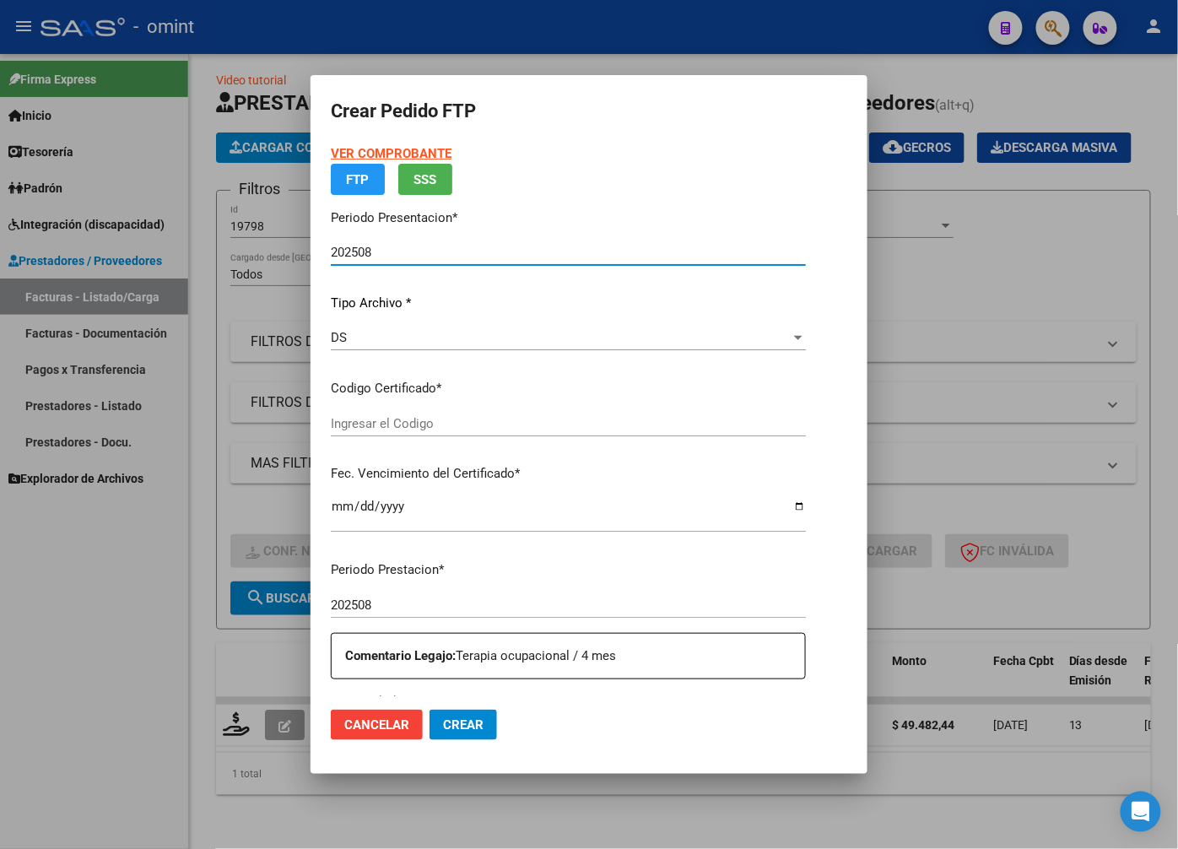
type input "5233839315"
type input "2033-05-01"
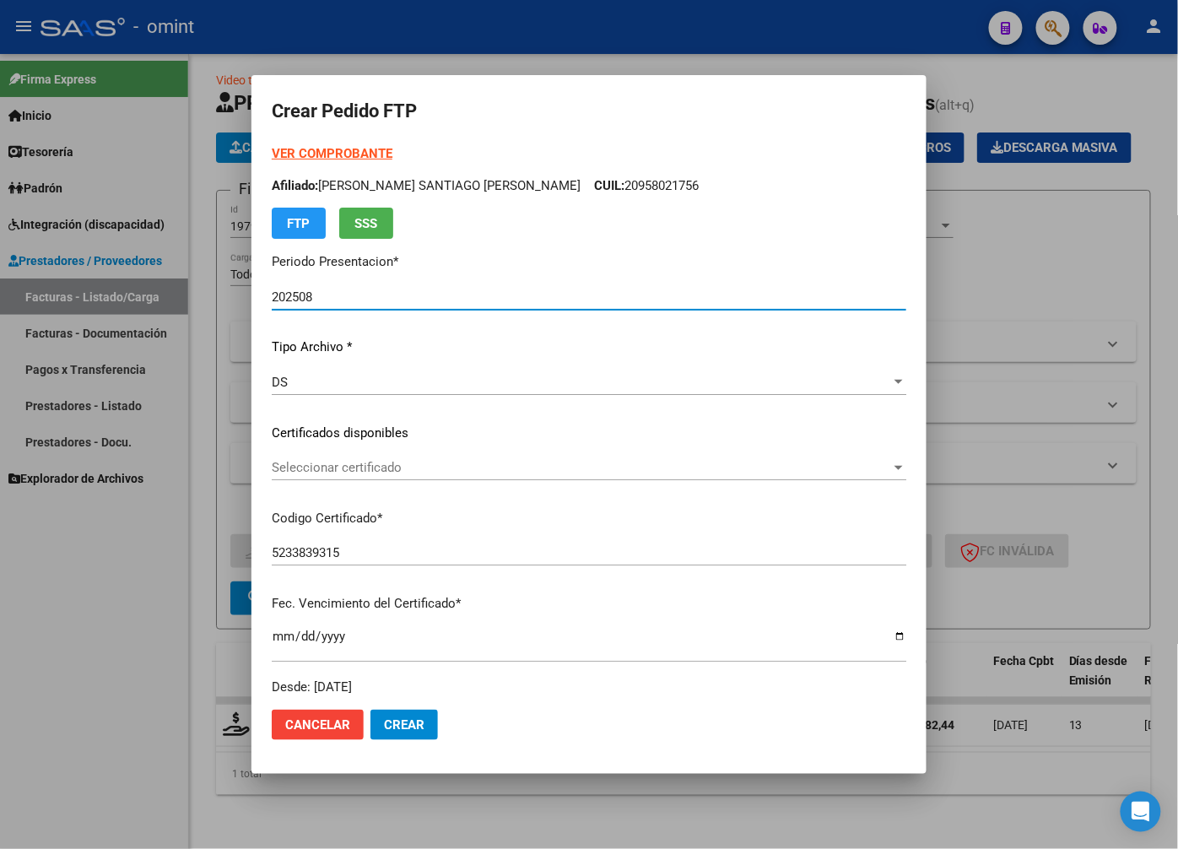
click at [878, 460] on span "Seleccionar certificado" at bounding box center [582, 467] width 620 height 15
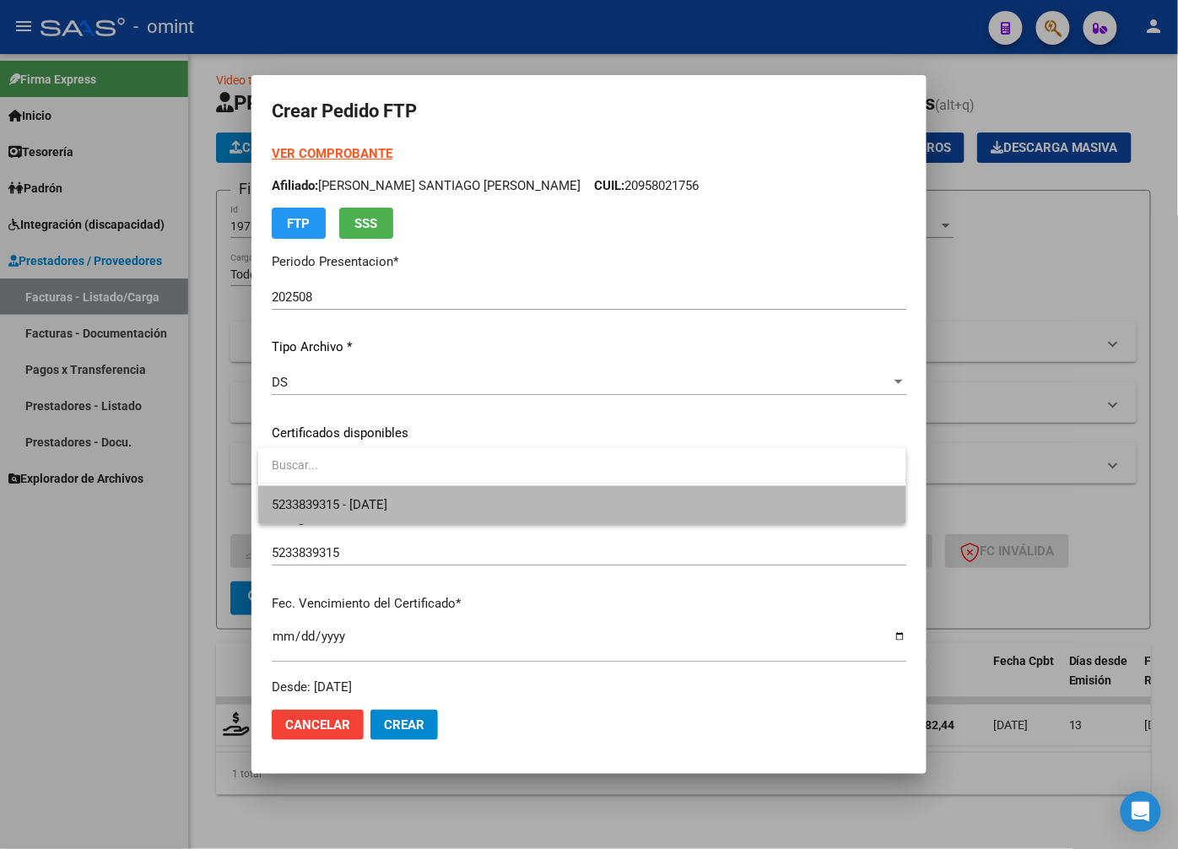
click at [807, 501] on span "5233839315 - 2033-05-01" at bounding box center [582, 505] width 620 height 38
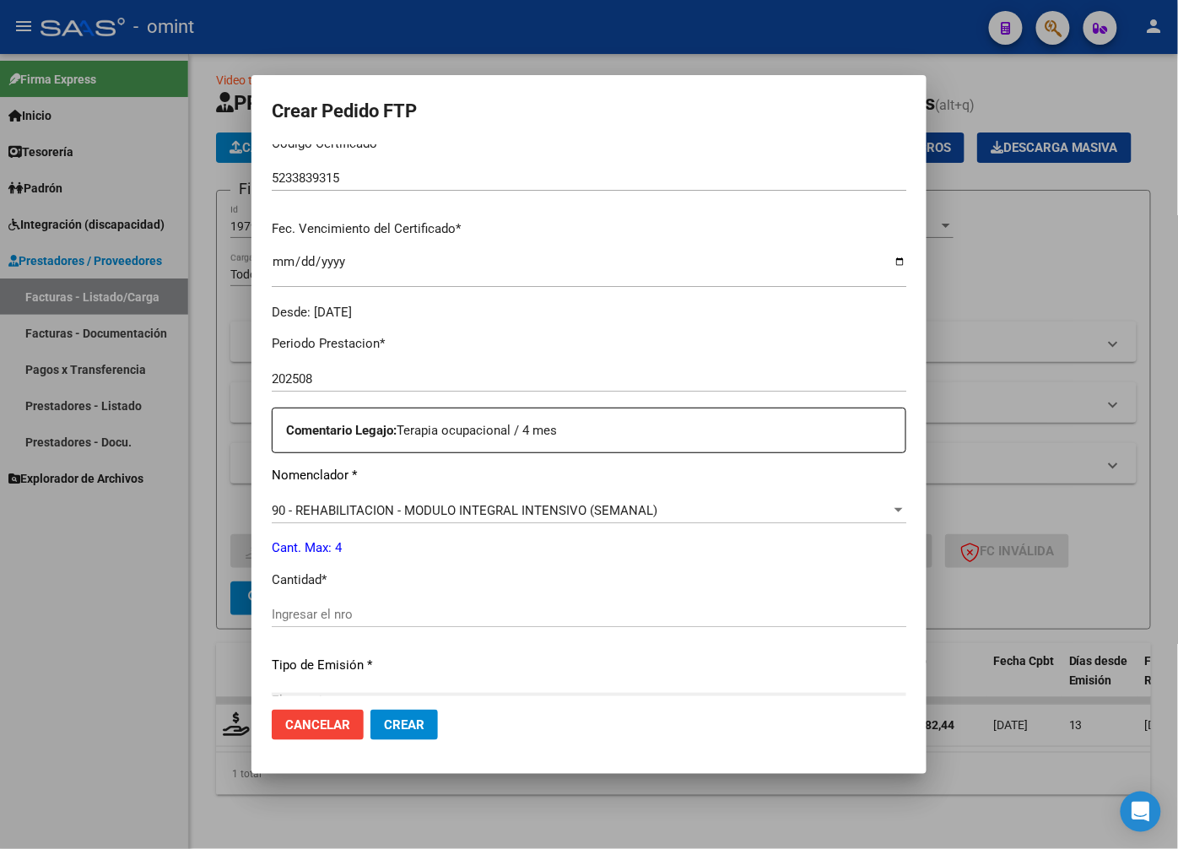
scroll to position [468, 0]
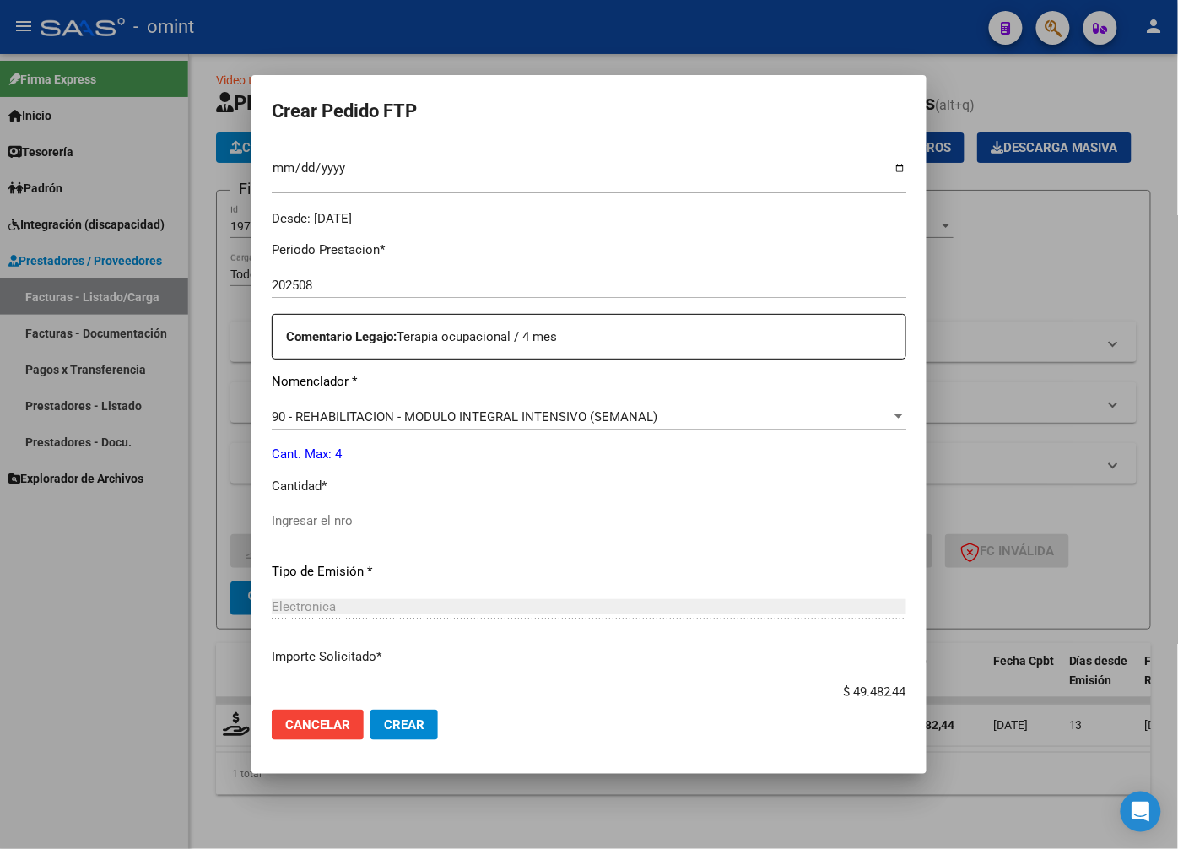
click at [368, 522] on input "Ingresar el nro" at bounding box center [589, 520] width 635 height 15
type input "4"
click at [732, 609] on div "Electronica" at bounding box center [589, 606] width 635 height 15
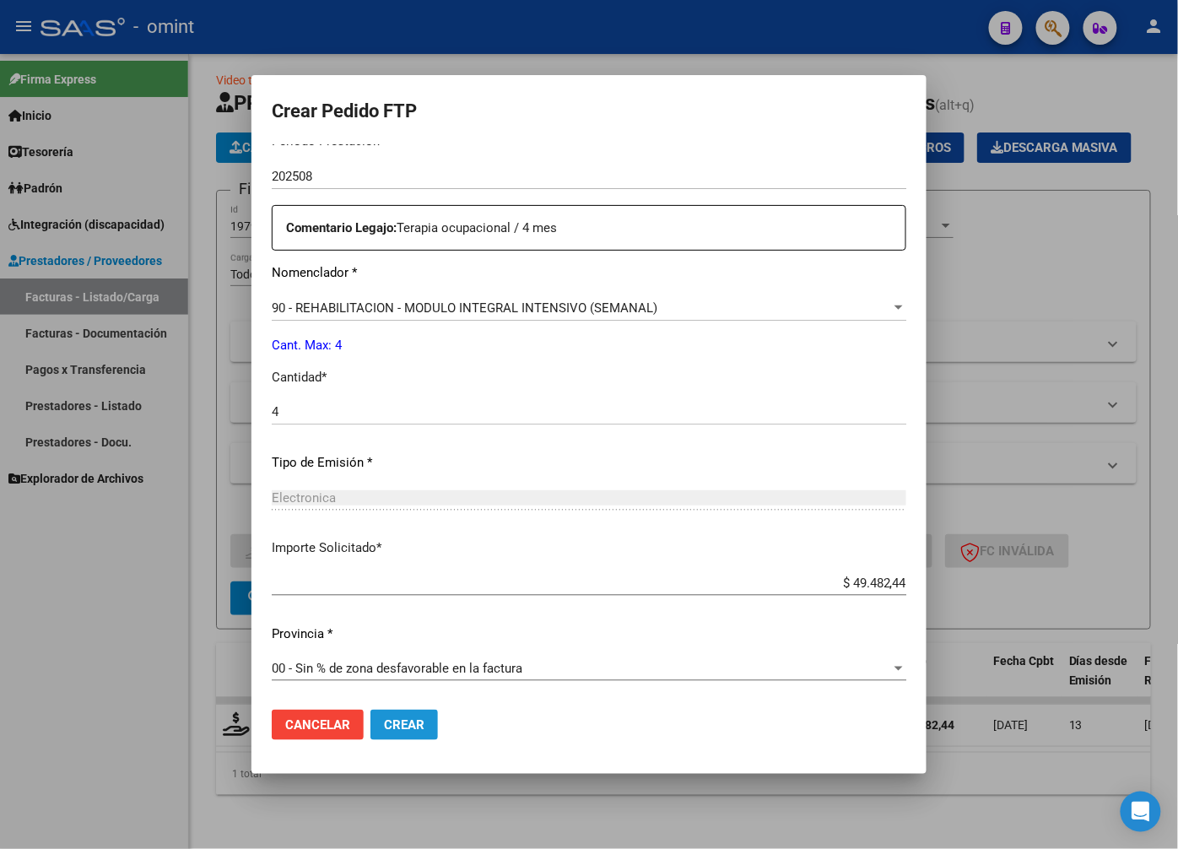
click at [405, 710] on button "Crear" at bounding box center [405, 725] width 68 height 30
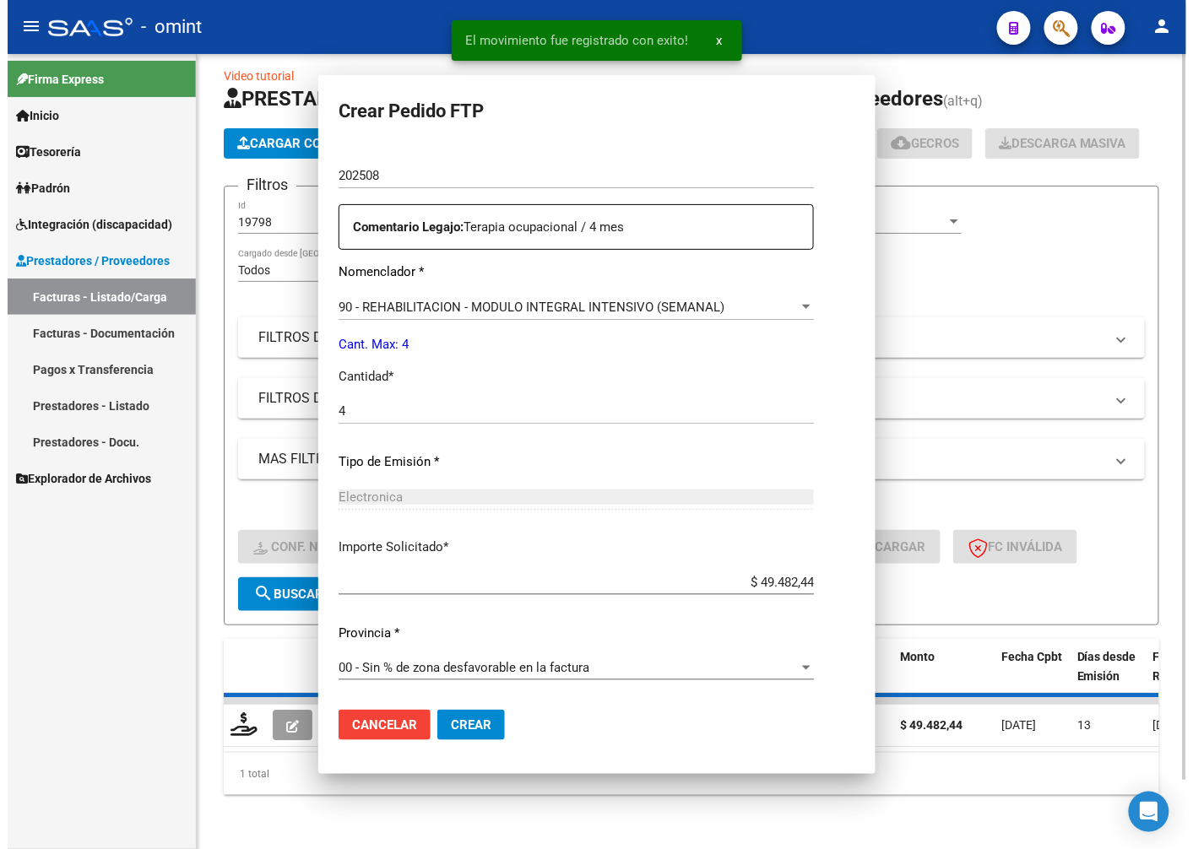
scroll to position [0, 0]
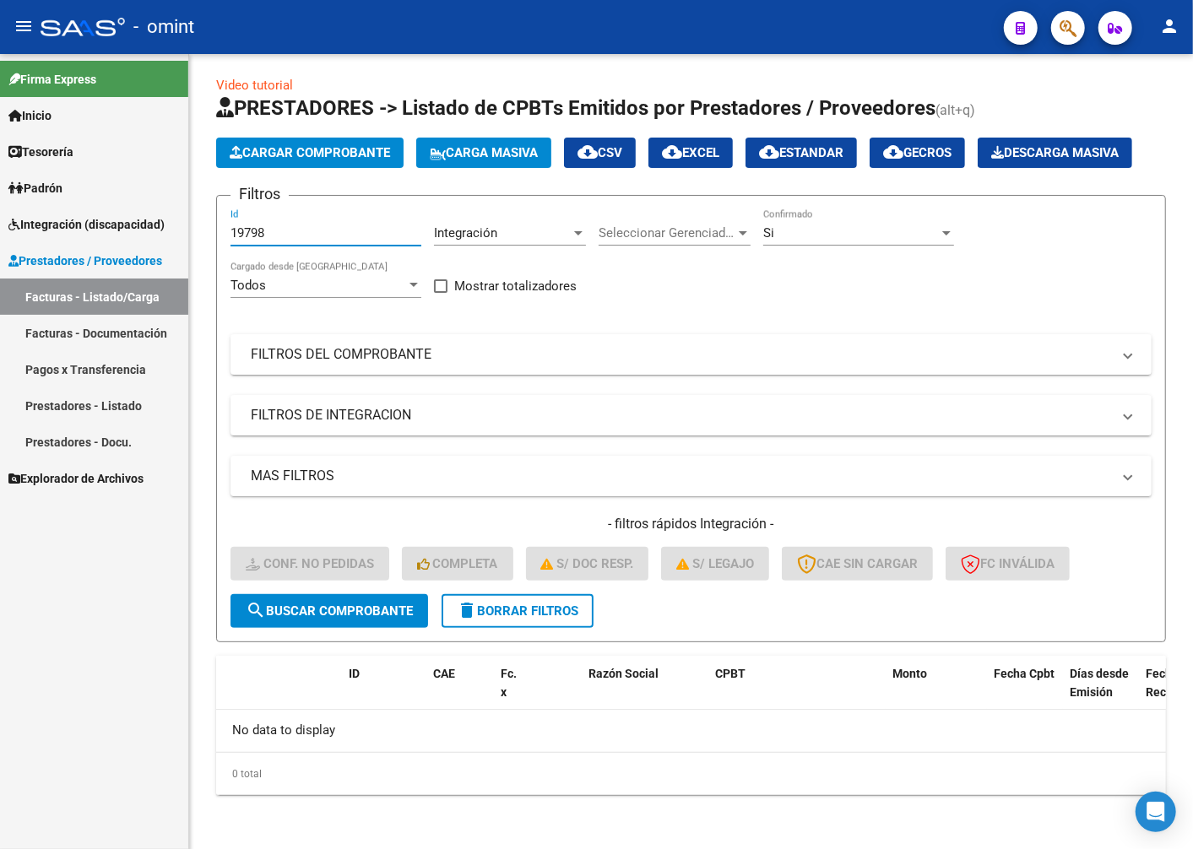
drag, startPoint x: 296, startPoint y: 241, endPoint x: 73, endPoint y: 214, distance: 224.6
click at [73, 214] on mat-sidenav-container "Firma Express Inicio Calendario SSS Instructivos Contacto OS Tesorería Extracto…" at bounding box center [596, 451] width 1193 height 795
paste input "19412"
type input "19412"
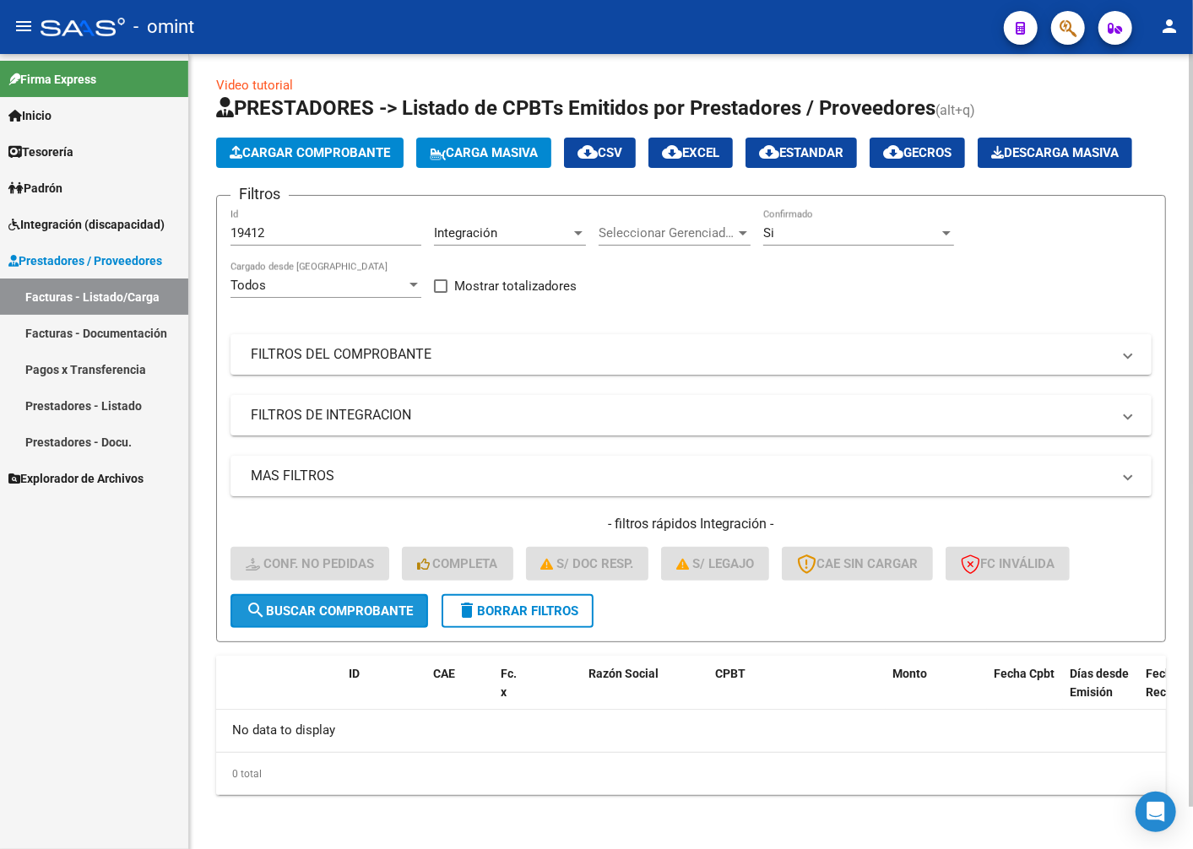
click at [392, 613] on span "search Buscar Comprobante" at bounding box center [329, 611] width 167 height 15
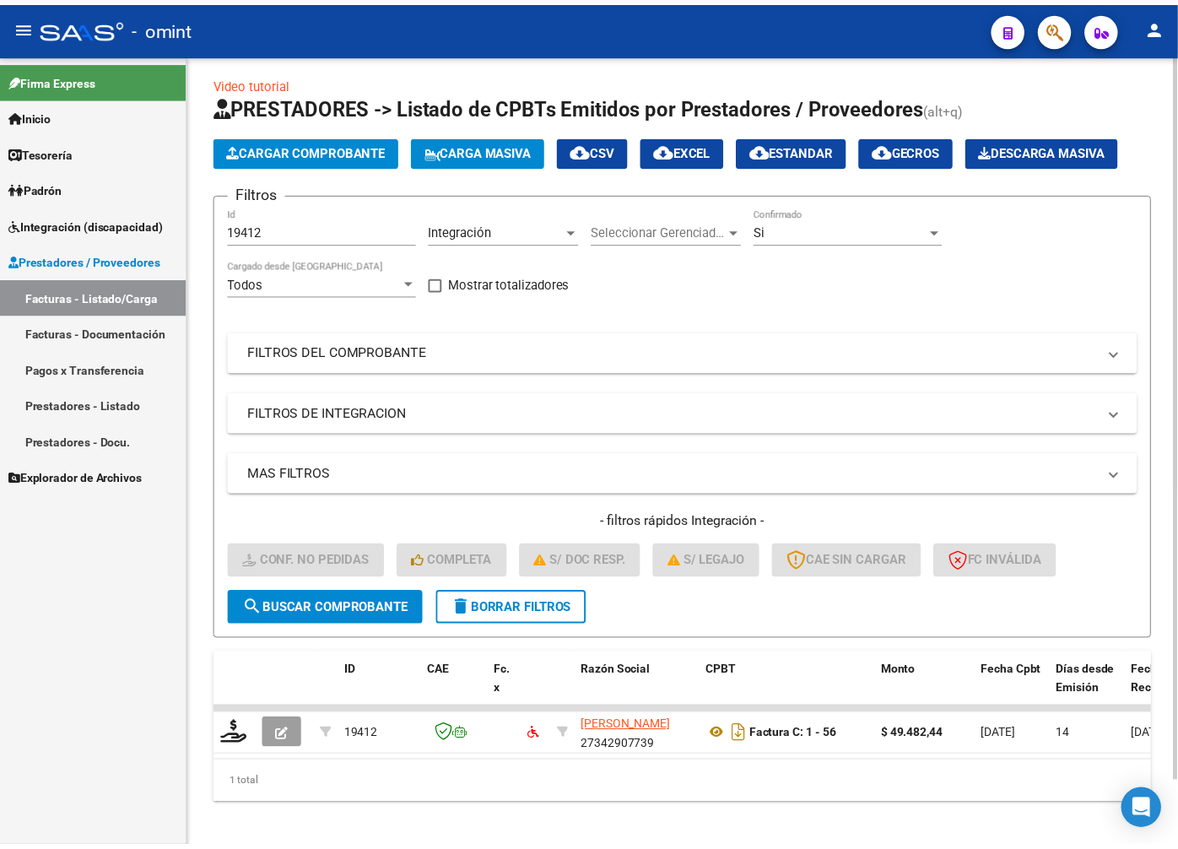
scroll to position [45, 0]
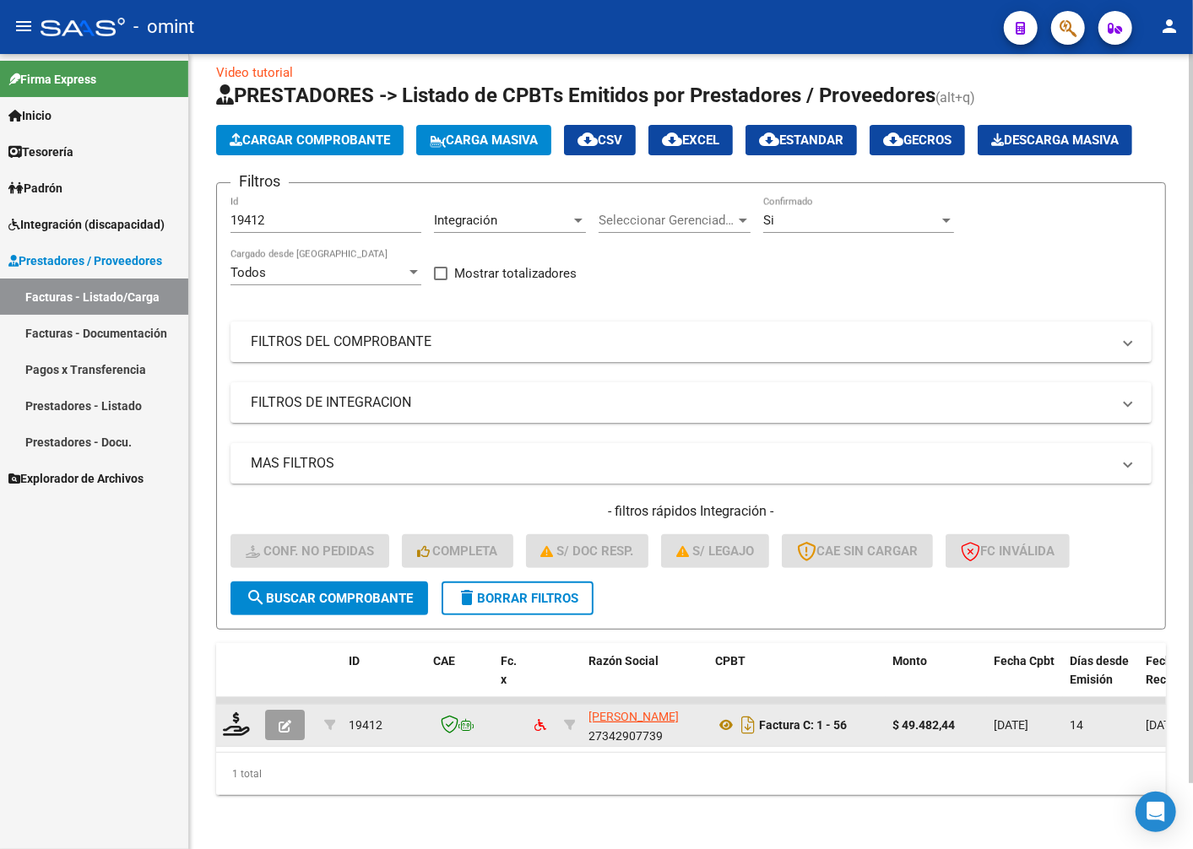
click at [241, 718] on datatable-body-cell at bounding box center [237, 725] width 42 height 41
click at [234, 736] on icon at bounding box center [236, 724] width 27 height 24
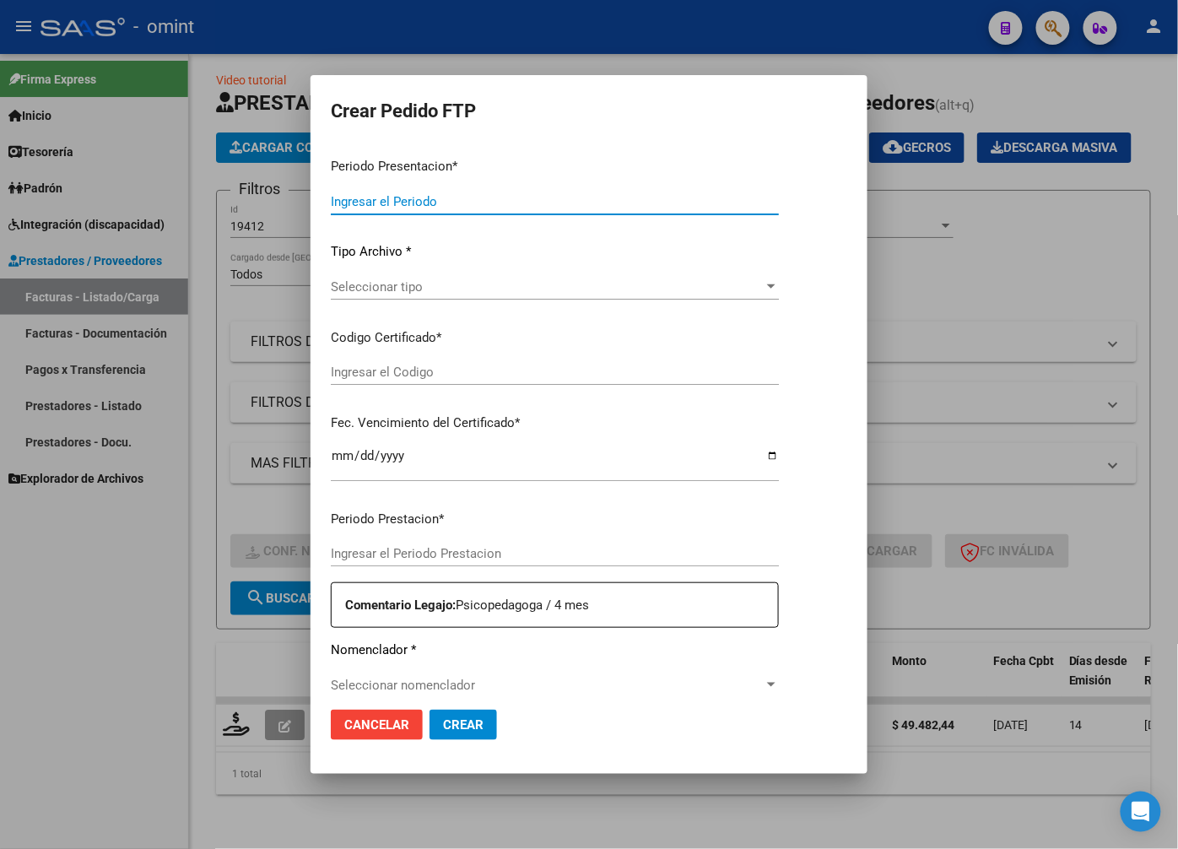
type input "202508"
type input "$ 49.482,44"
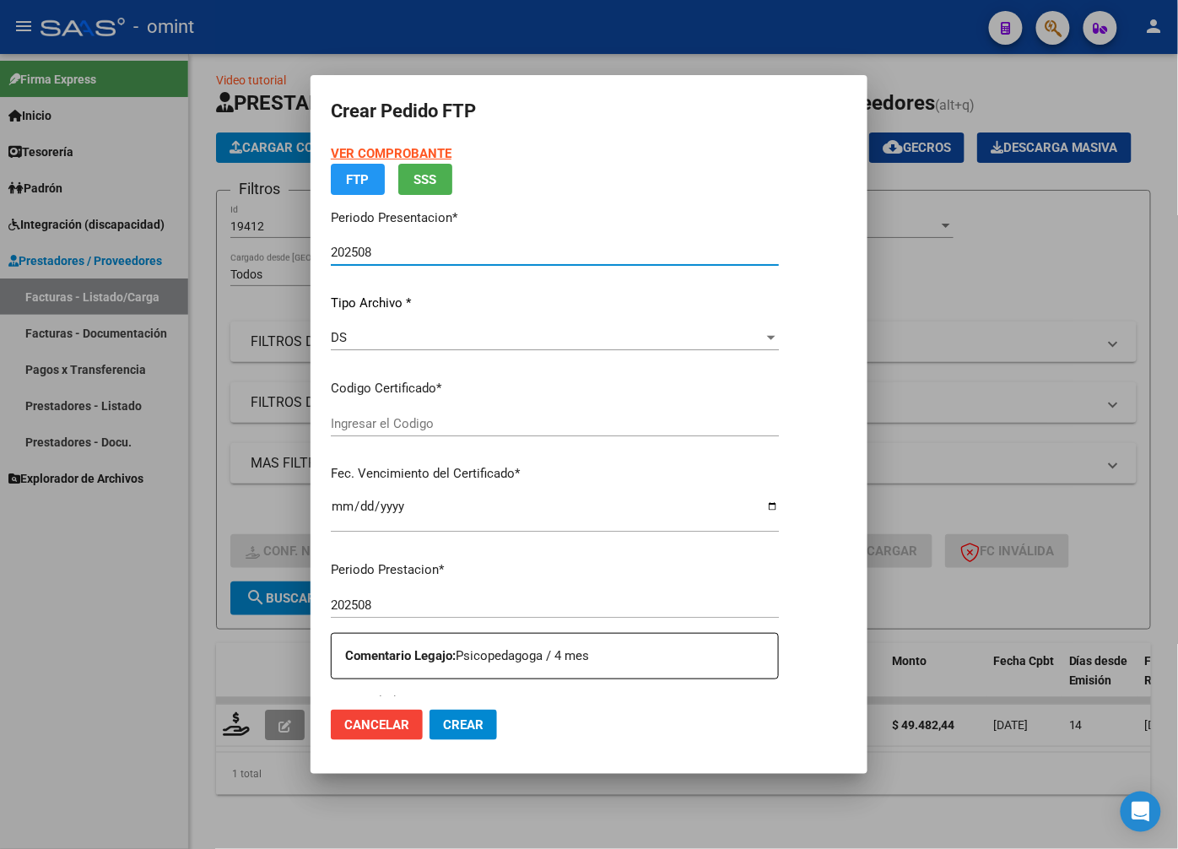
type input "5233839315"
type input "2033-05-01"
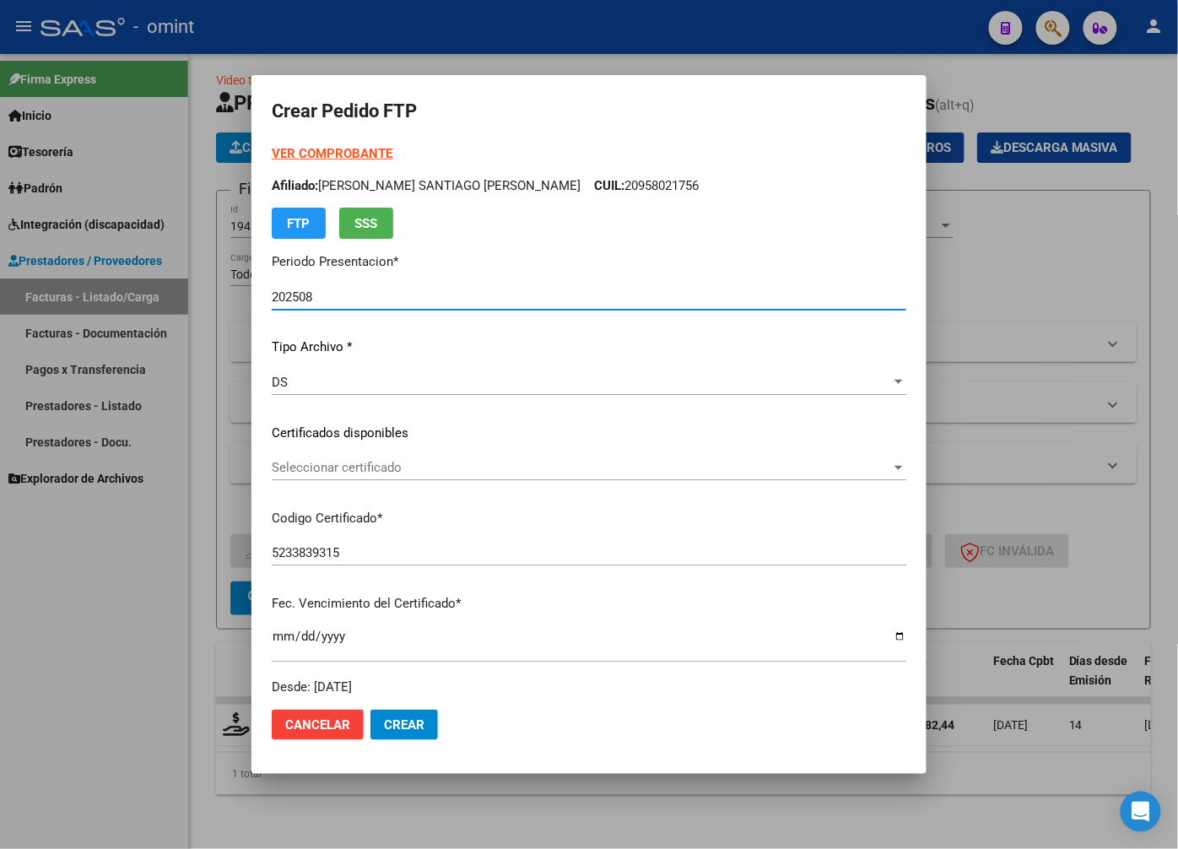
click at [862, 457] on div "Seleccionar certificado Seleccionar certificado" at bounding box center [589, 467] width 635 height 25
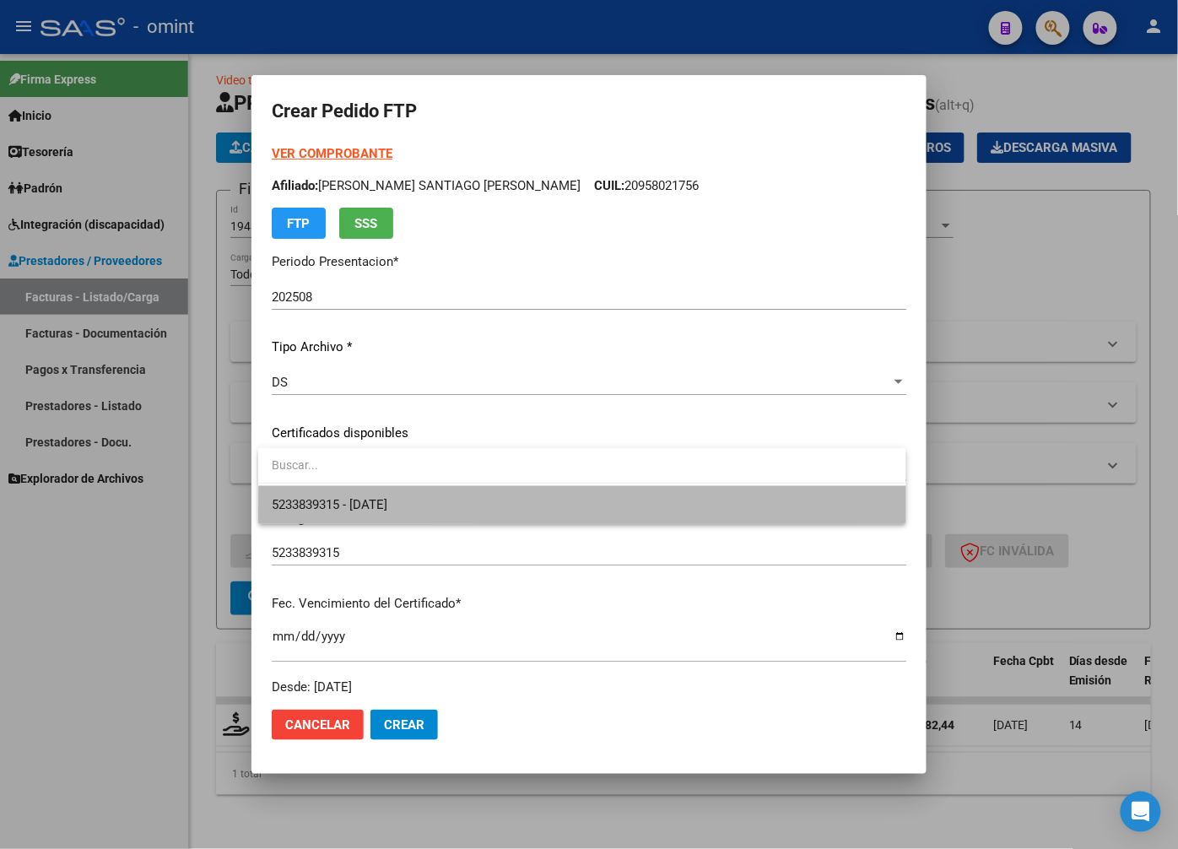
click at [738, 512] on span "5233839315 - 2033-05-01" at bounding box center [582, 505] width 620 height 38
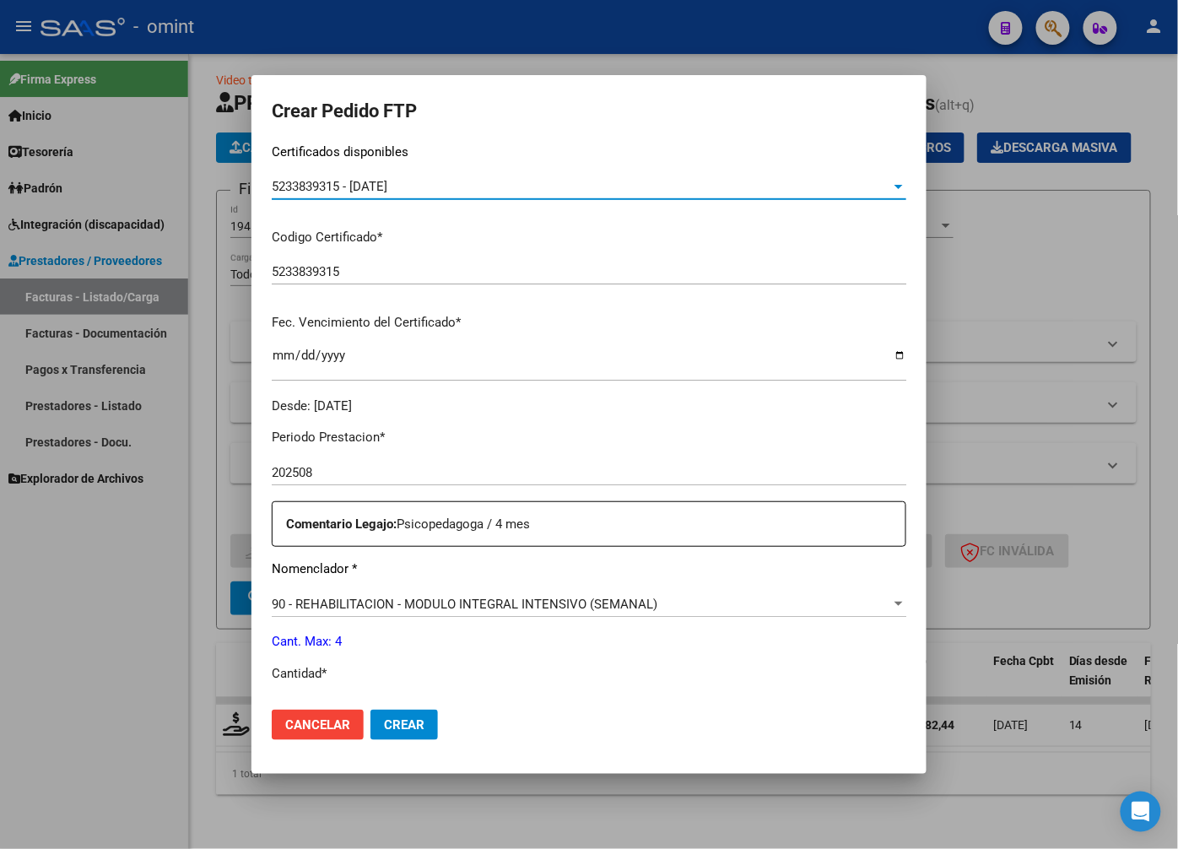
scroll to position [375, 0]
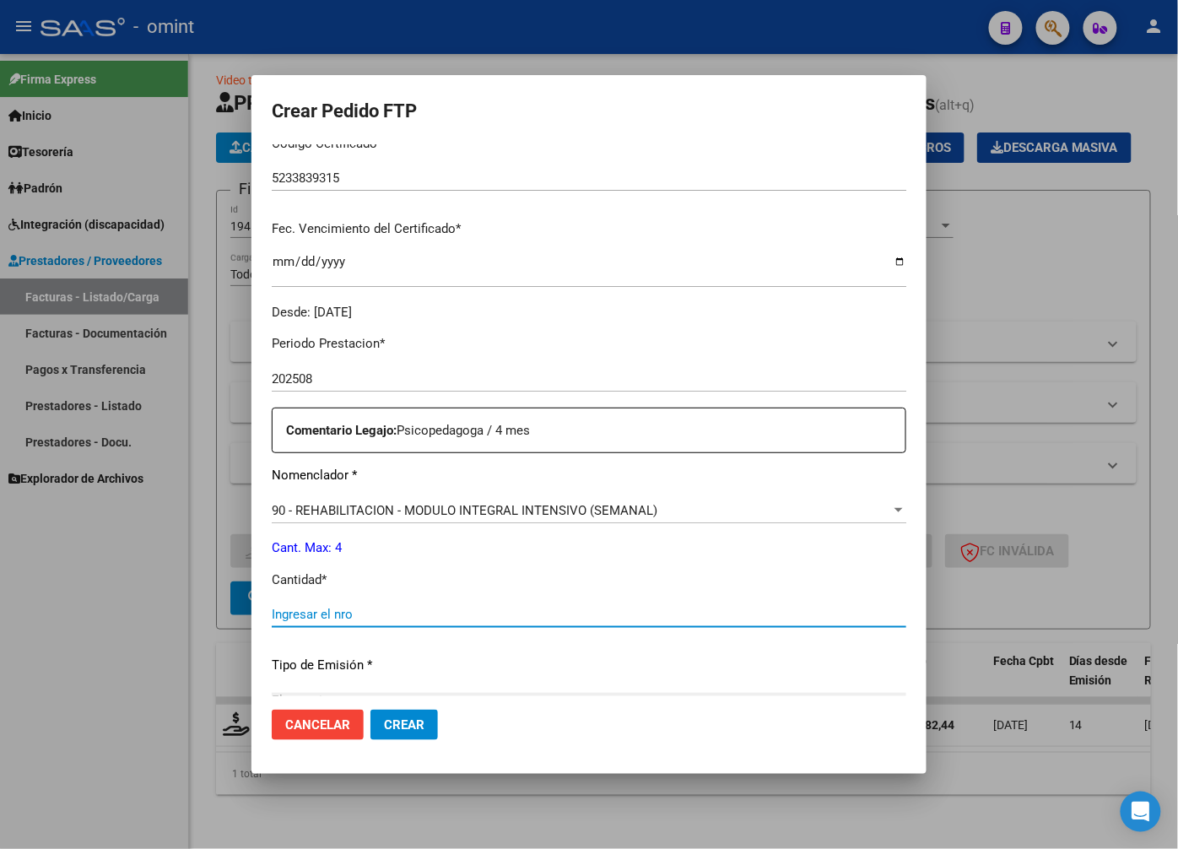
click at [359, 616] on input "Ingresar el nro" at bounding box center [589, 614] width 635 height 15
type input "4"
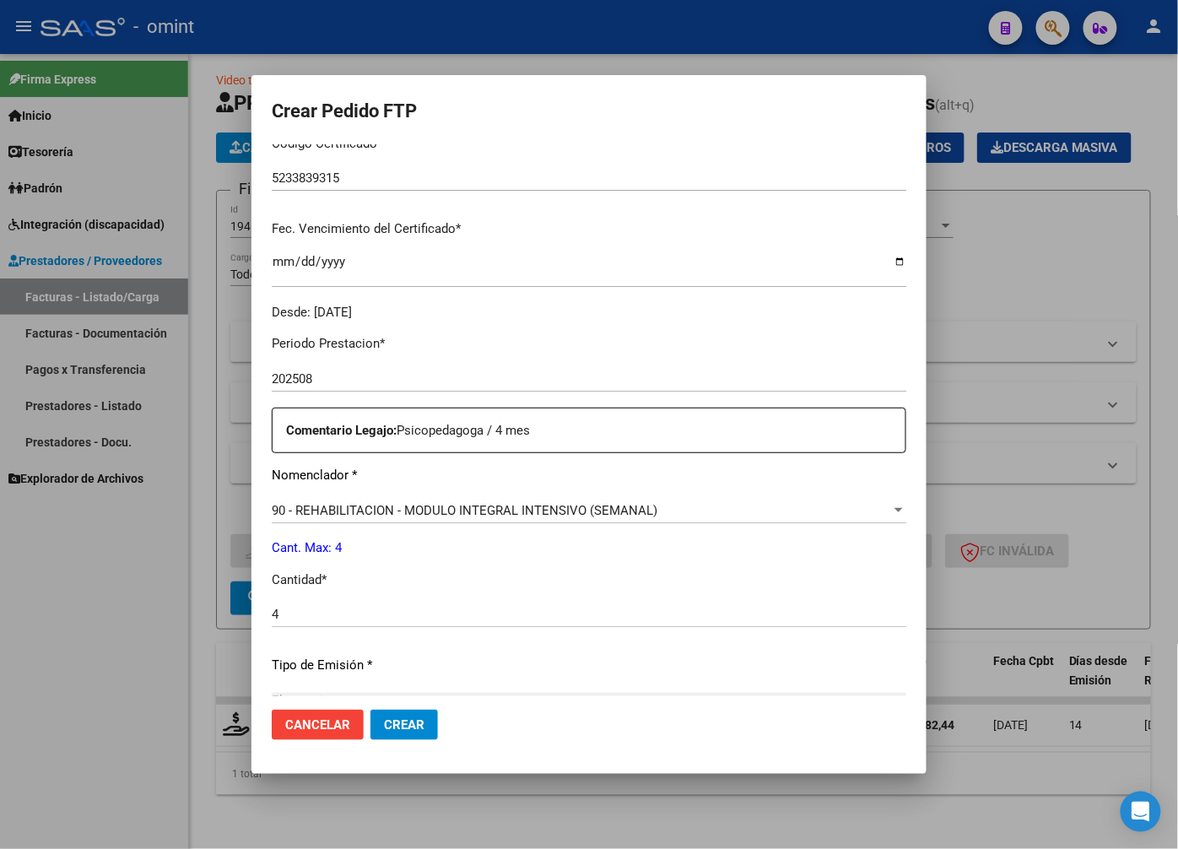
click at [477, 652] on div "Periodo Prestacion * 202508 Ingresar el Periodo Prestacion Comentario Legajo: P…" at bounding box center [589, 611] width 635 height 578
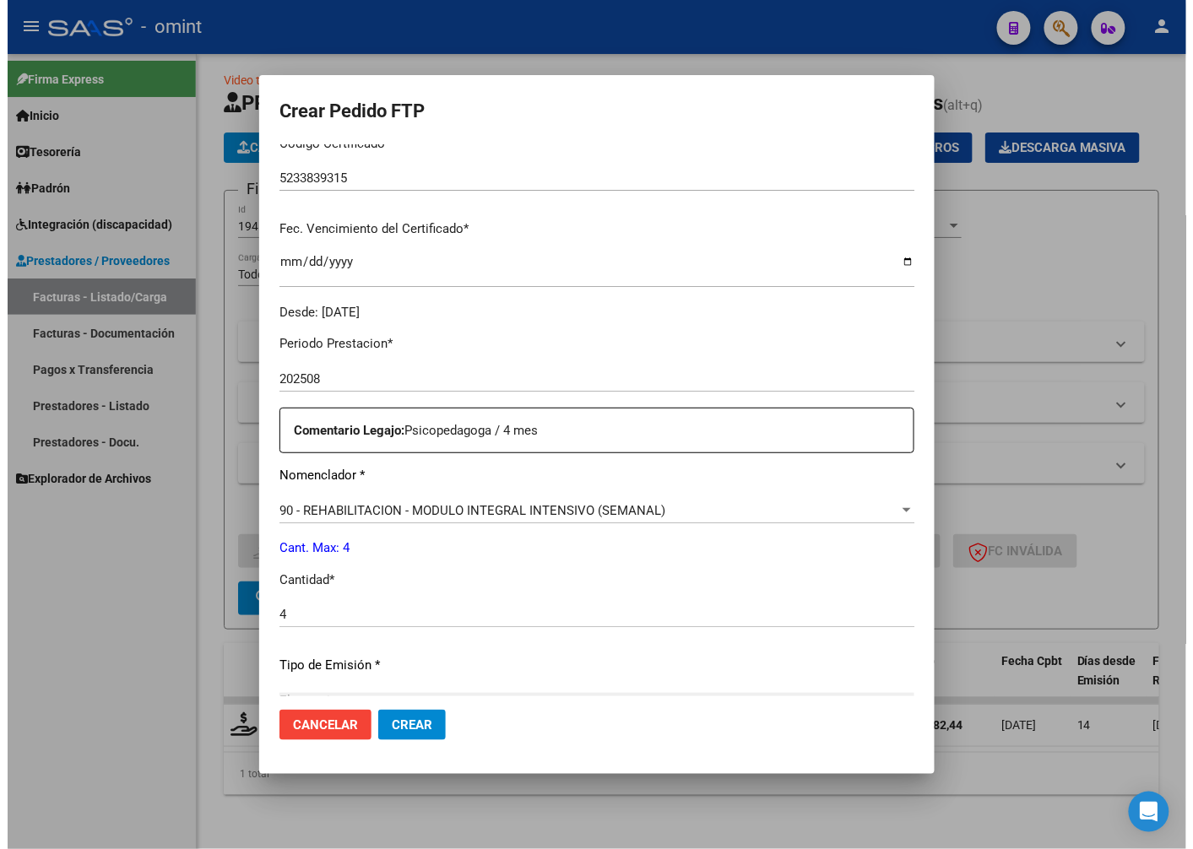
scroll to position [577, 0]
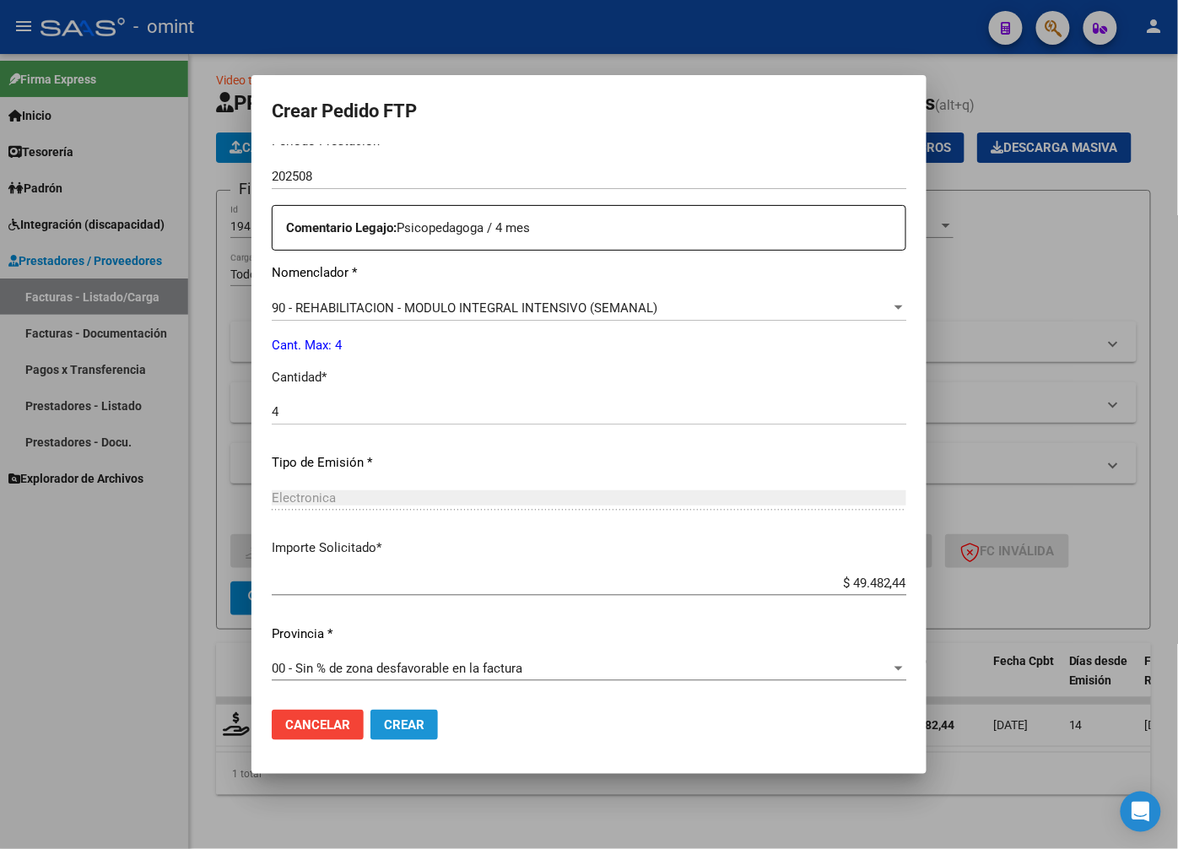
click at [409, 718] on span "Crear" at bounding box center [404, 724] width 41 height 15
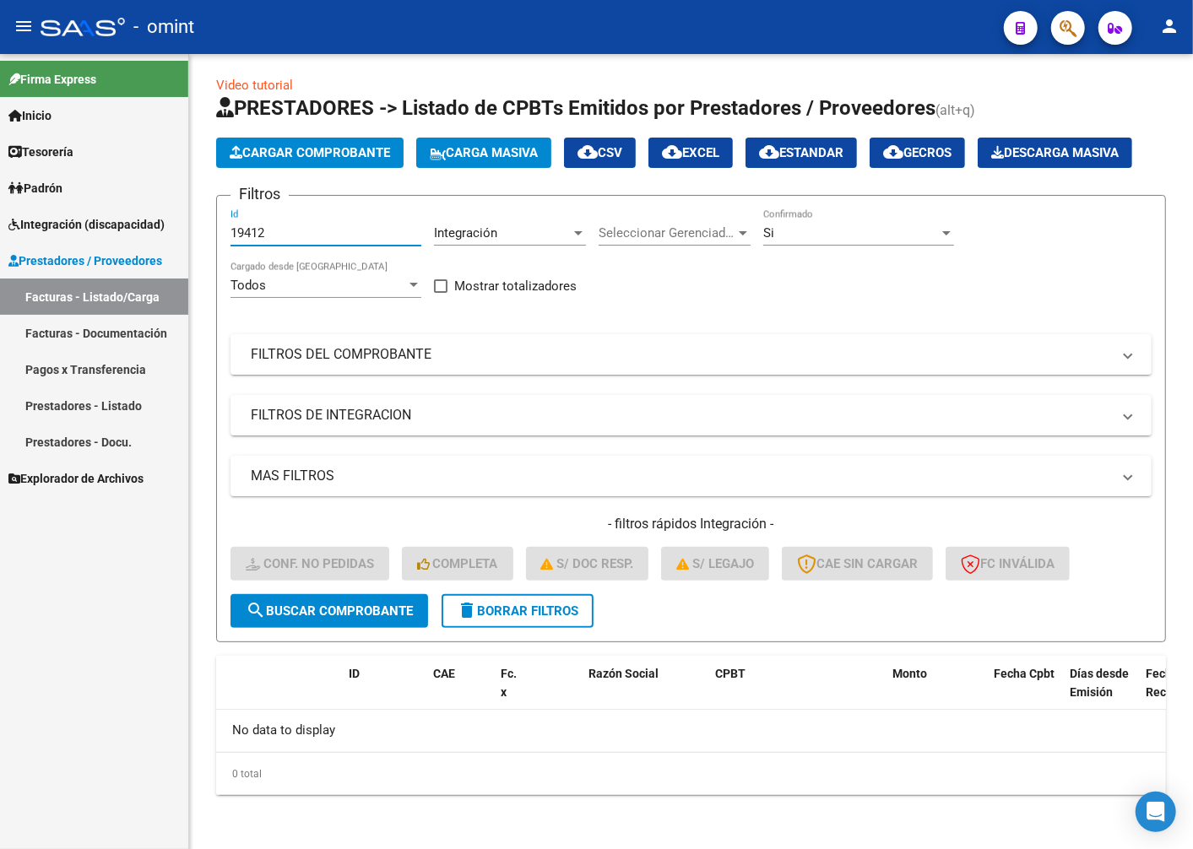
drag, startPoint x: 289, startPoint y: 237, endPoint x: 120, endPoint y: 230, distance: 169.0
click at [122, 230] on mat-sidenav-container "Firma Express Inicio Calendario SSS Instructivos Contacto OS Tesorería Extracto…" at bounding box center [596, 451] width 1193 height 795
paste input "20557"
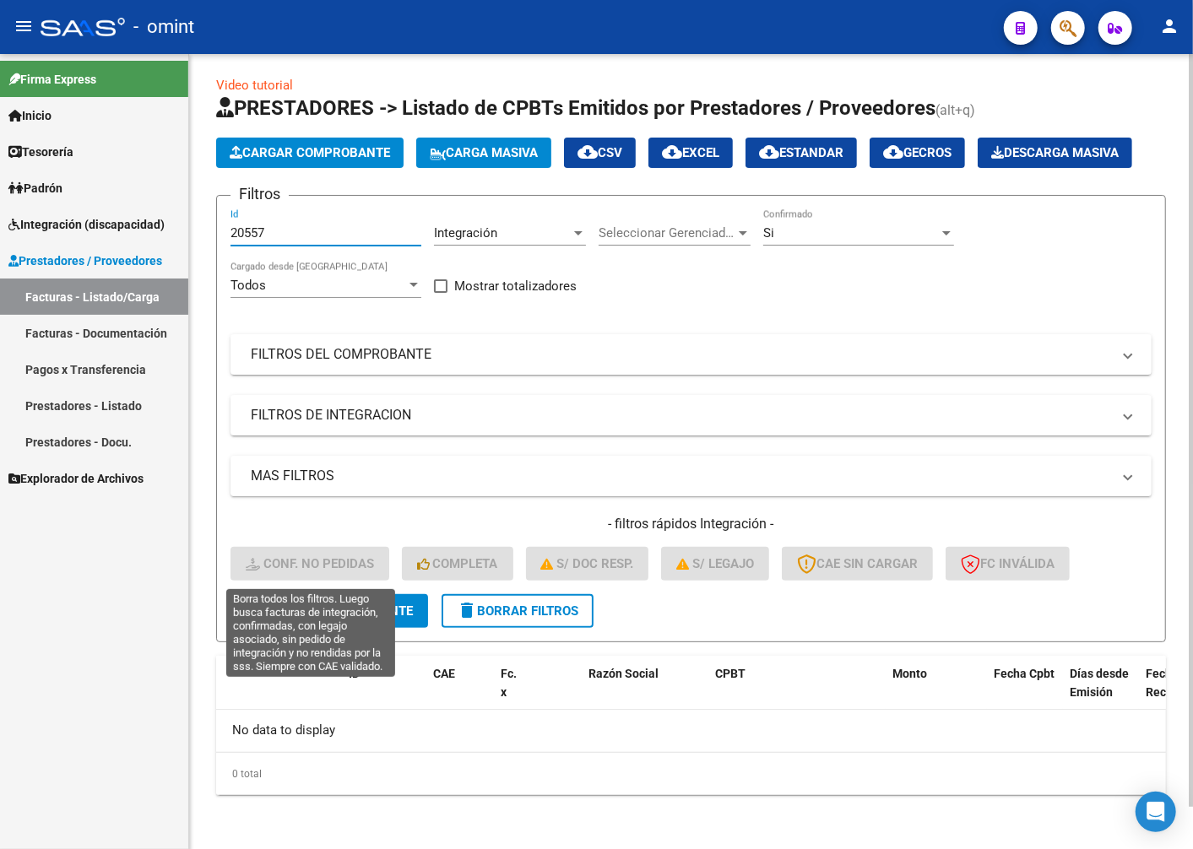
type input "20557"
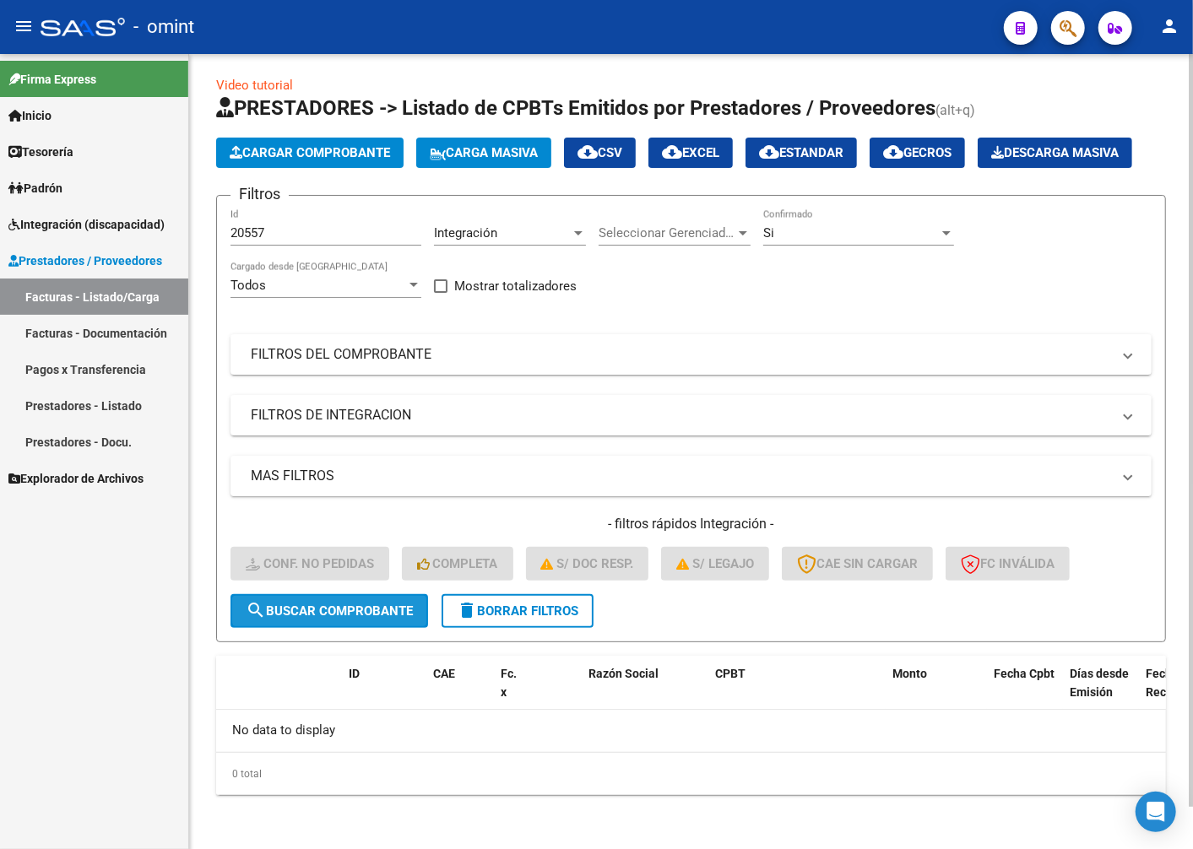
click at [348, 605] on span "search Buscar Comprobante" at bounding box center [329, 611] width 167 height 15
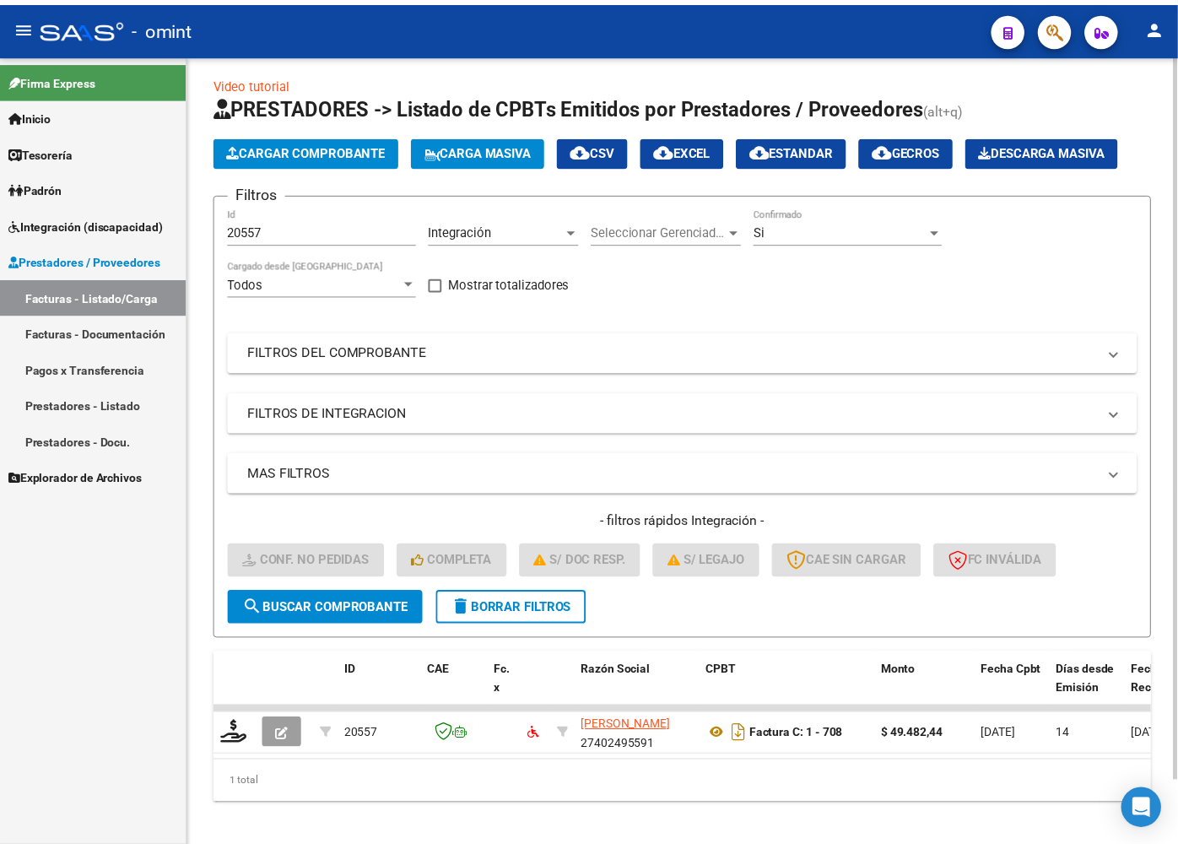
scroll to position [45, 0]
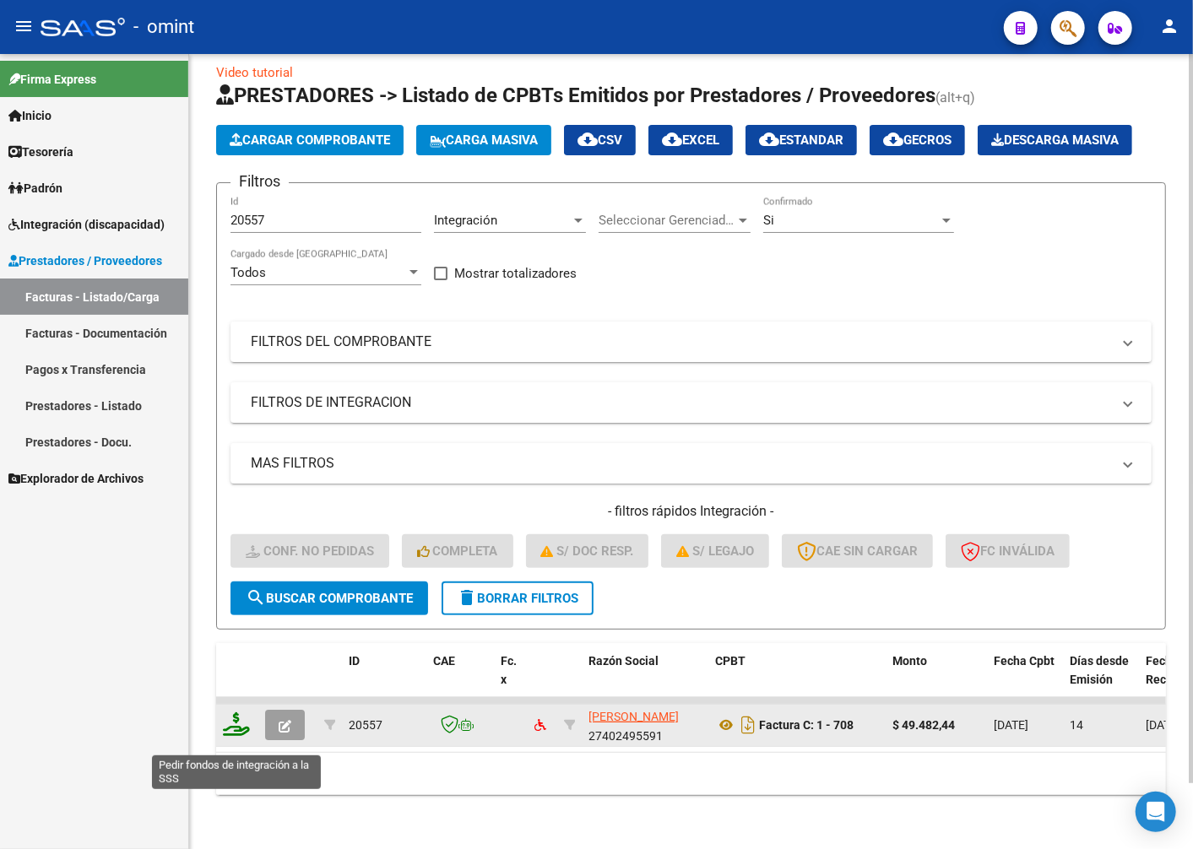
click at [243, 736] on icon at bounding box center [236, 724] width 27 height 24
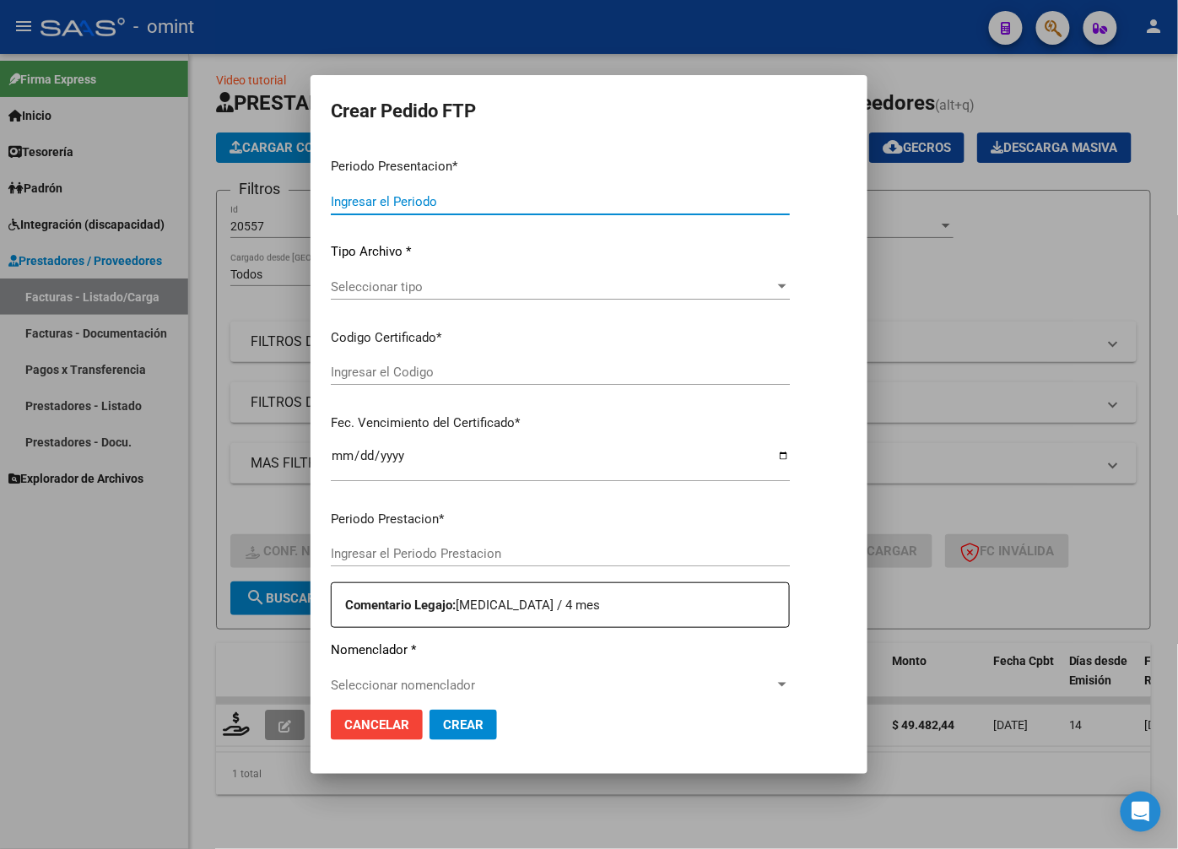
type input "202508"
type input "$ 49.482,44"
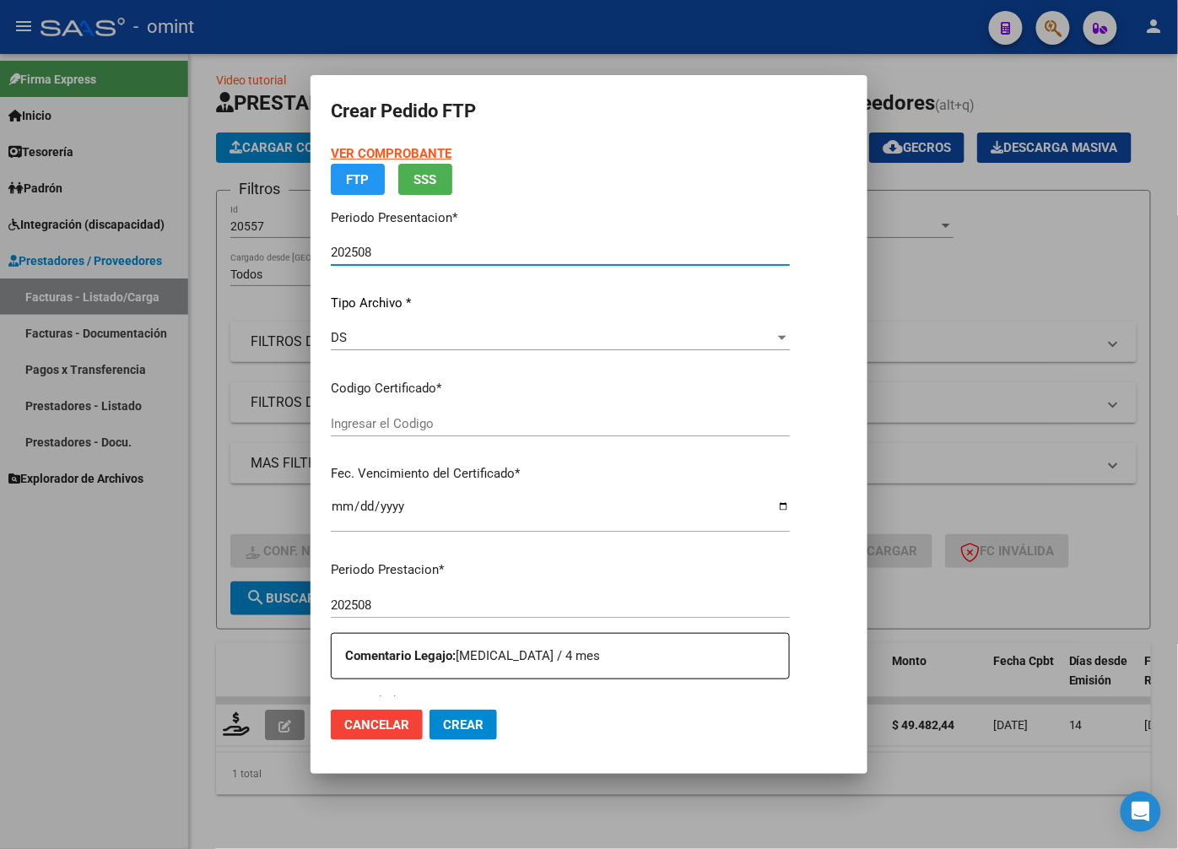
type input "5233839315"
type input "2033-05-01"
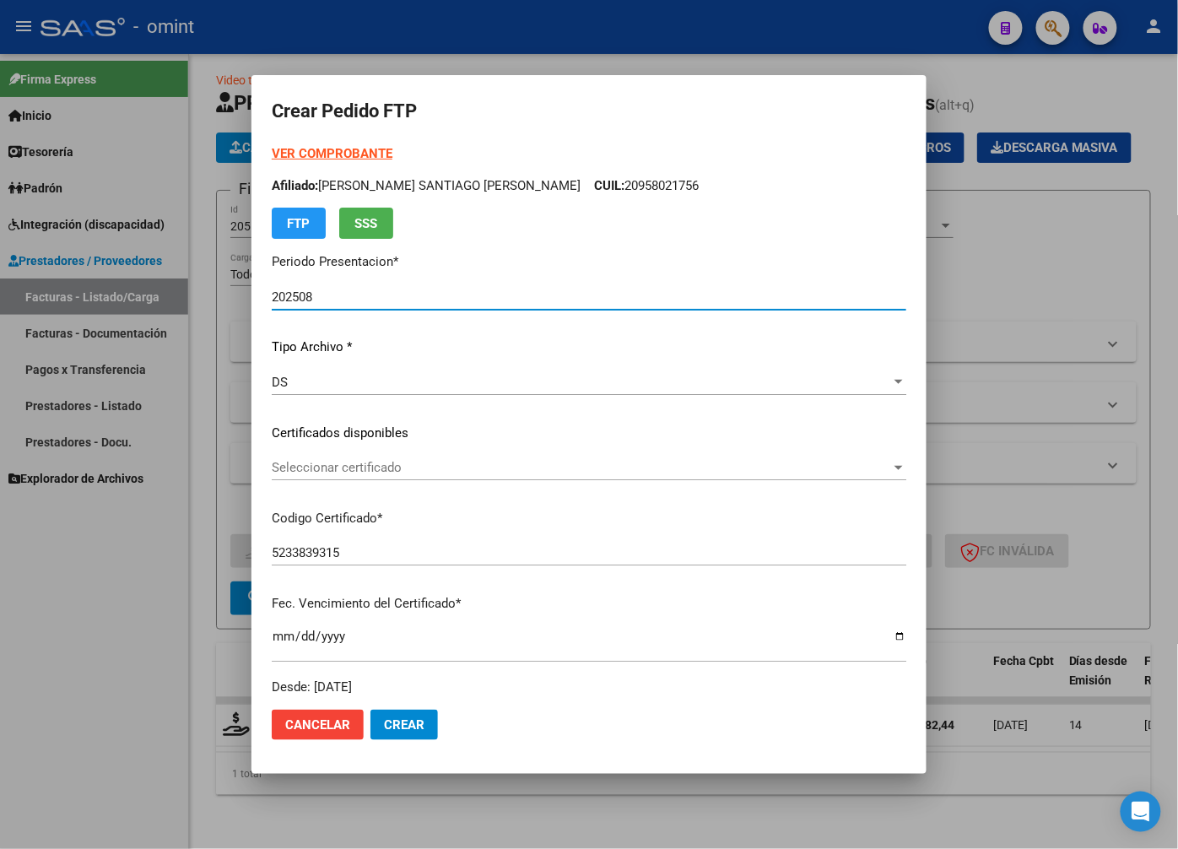
click at [891, 462] on div at bounding box center [898, 468] width 15 height 14
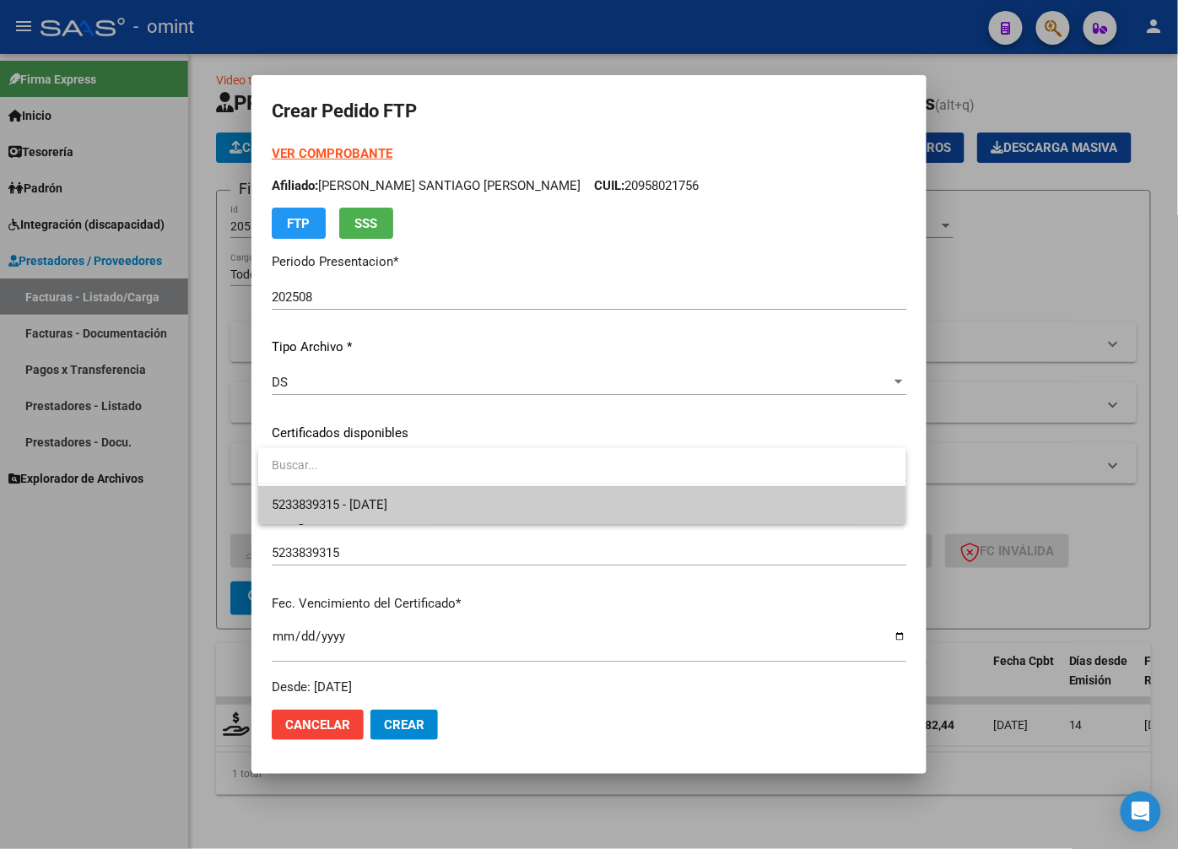
click at [804, 503] on span "5233839315 - 2033-05-01" at bounding box center [582, 505] width 620 height 38
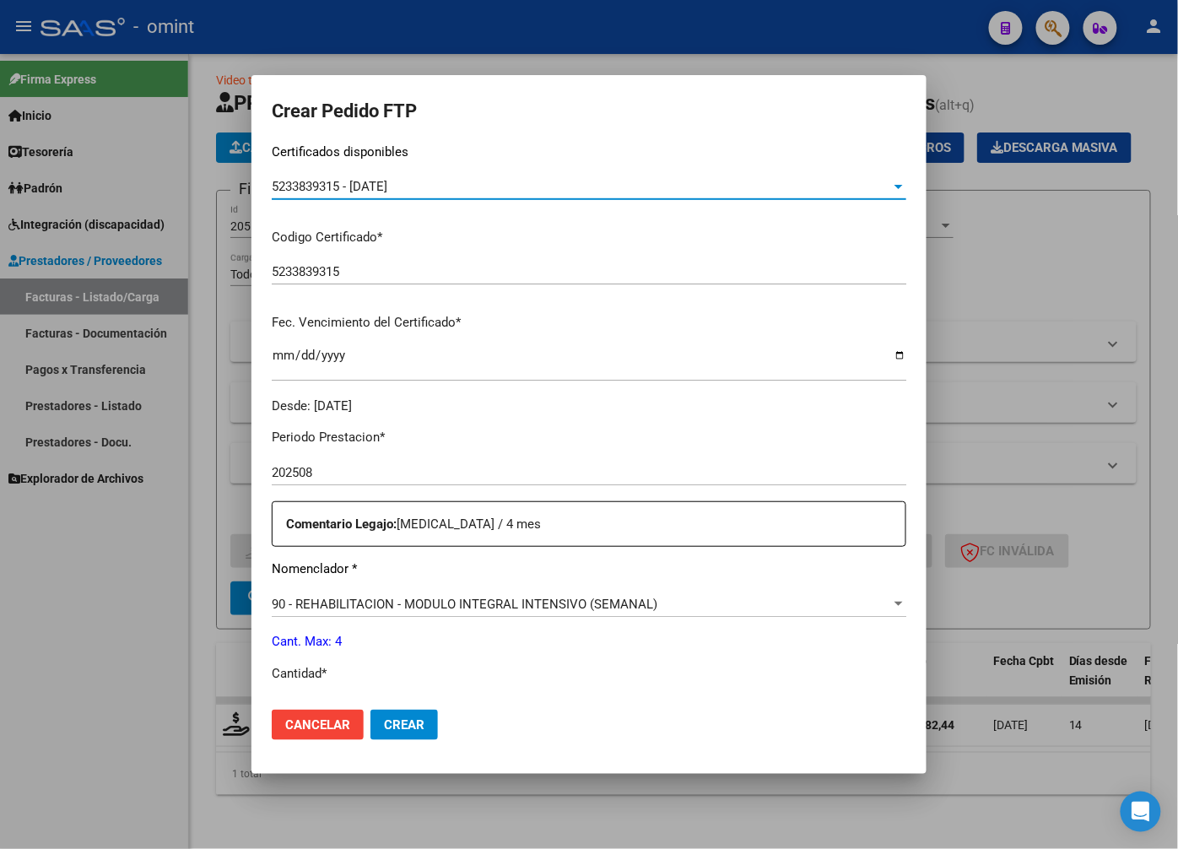
scroll to position [468, 0]
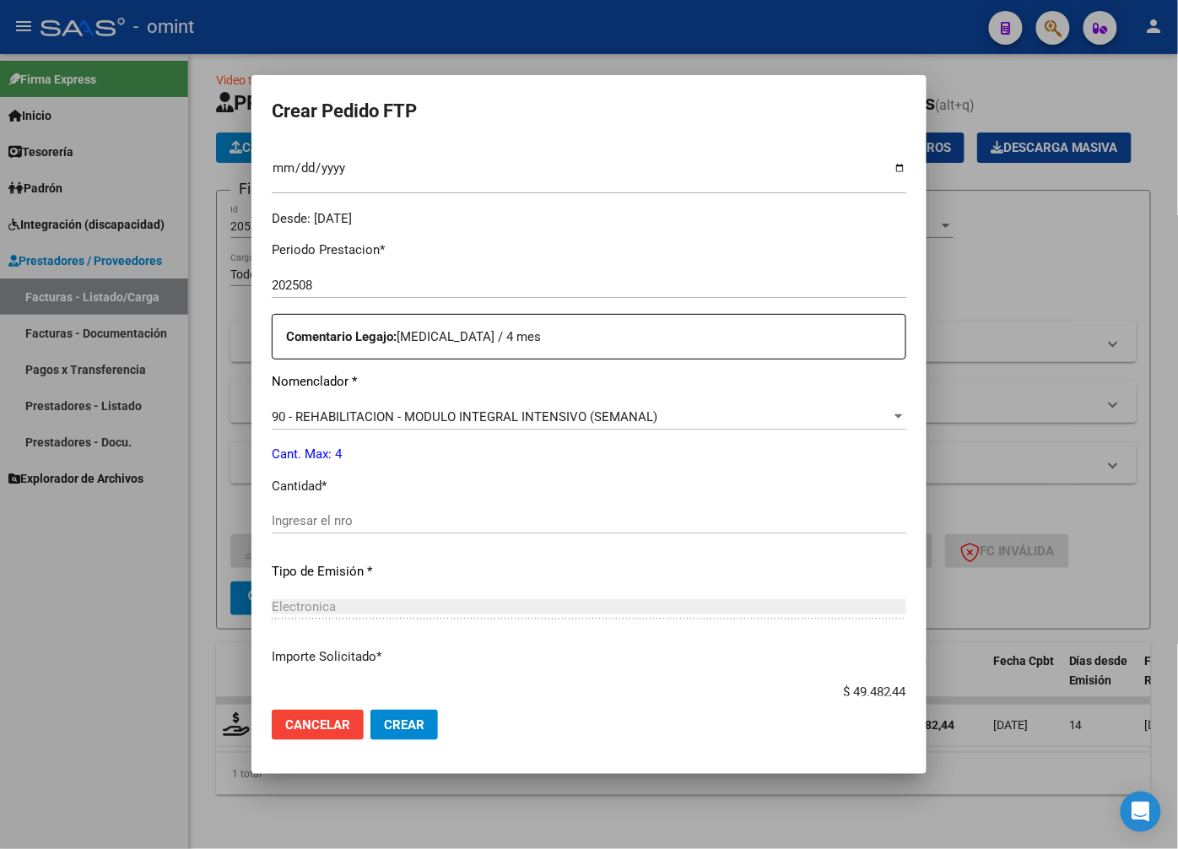
click at [290, 509] on div "Ingresar el nro" at bounding box center [589, 520] width 635 height 25
click at [298, 518] on input "Ingresar el nro" at bounding box center [589, 520] width 635 height 15
type input "4"
click at [499, 577] on p "Tipo de Emisión *" at bounding box center [589, 571] width 635 height 19
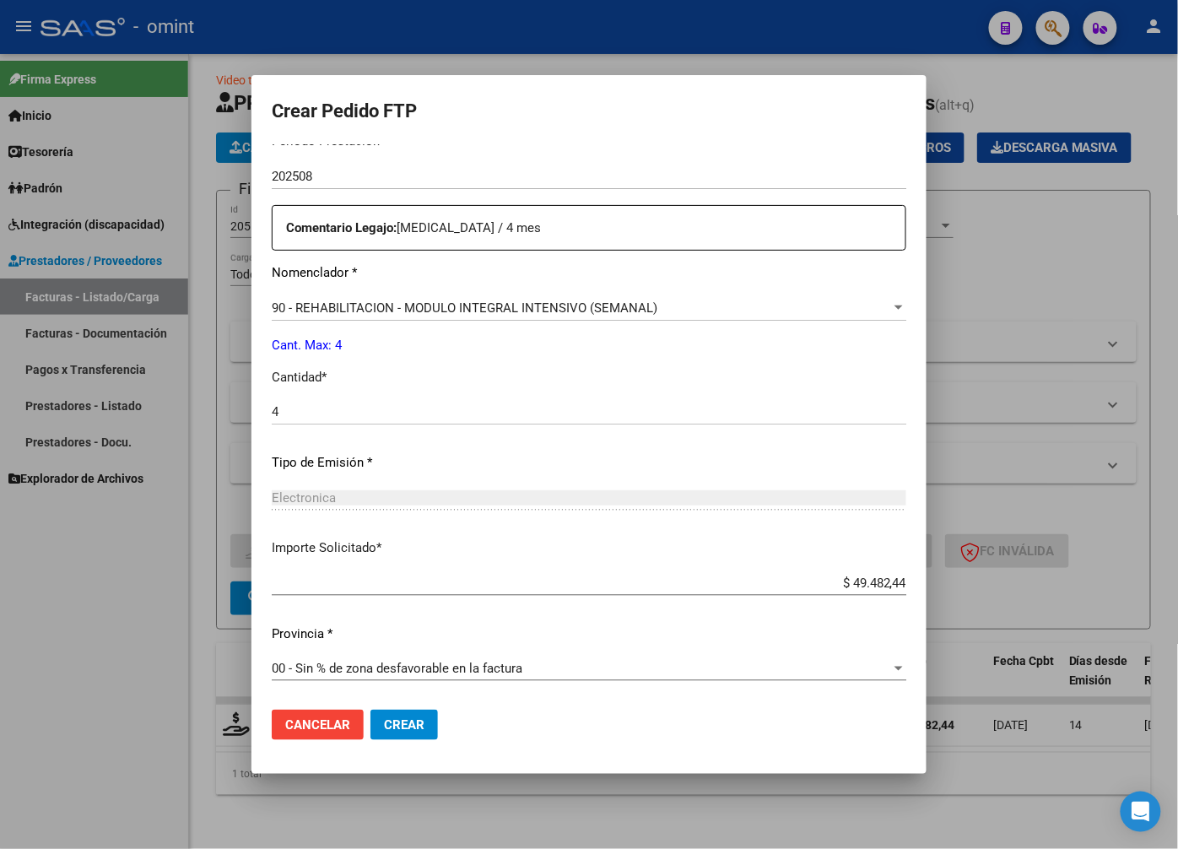
click at [402, 721] on button "Crear" at bounding box center [405, 725] width 68 height 30
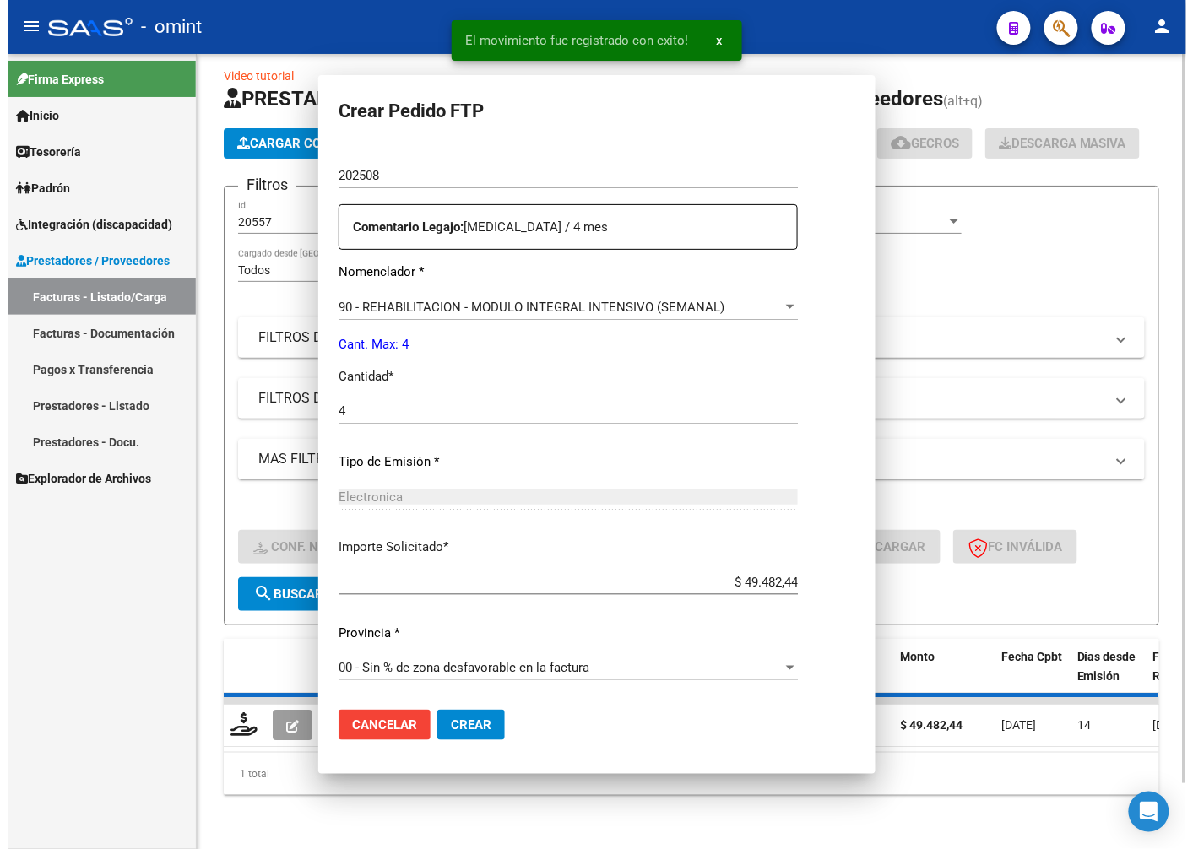
scroll to position [481, 0]
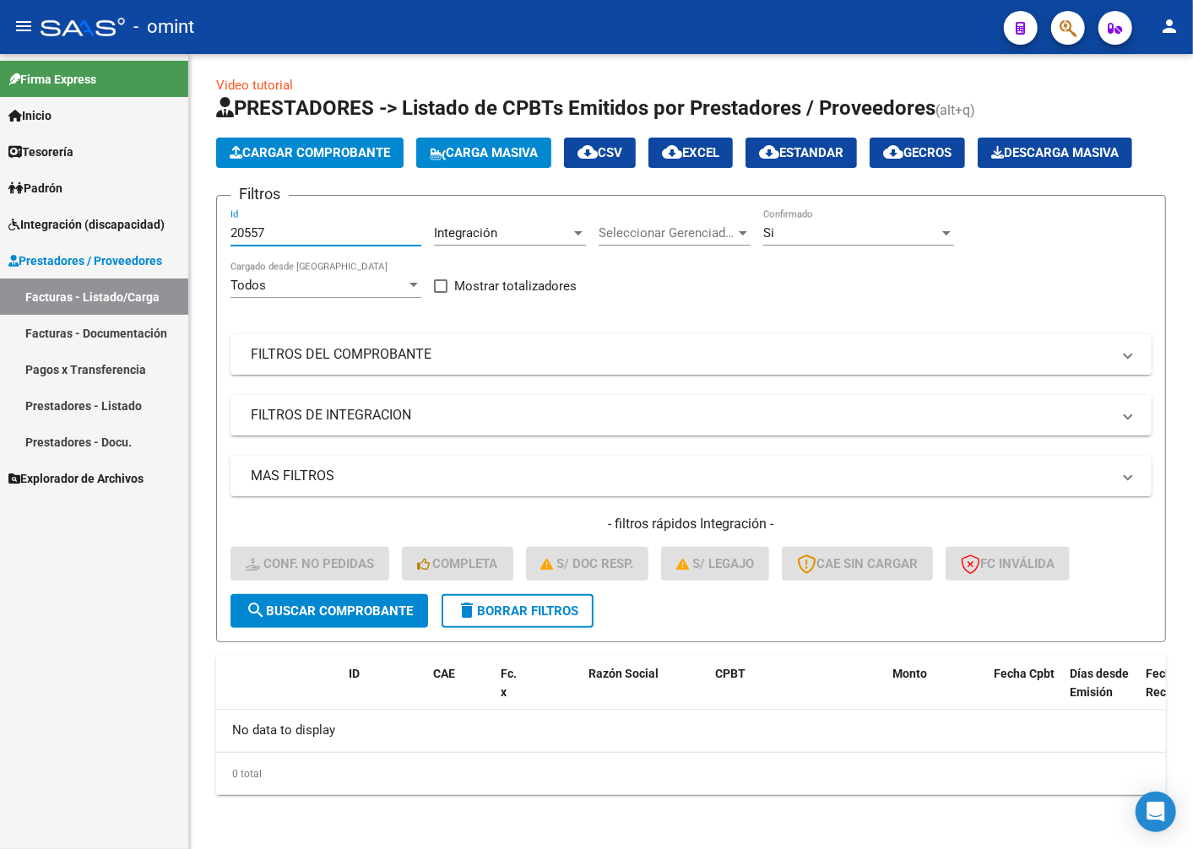
drag, startPoint x: 299, startPoint y: 241, endPoint x: 98, endPoint y: 207, distance: 203.7
click at [98, 207] on mat-sidenav-container "Firma Express Inicio Calendario SSS Instructivos Contacto OS Tesorería Extracto…" at bounding box center [596, 451] width 1193 height 795
paste input "19518"
type input "19518"
click at [381, 609] on span "search Buscar Comprobante" at bounding box center [329, 611] width 167 height 15
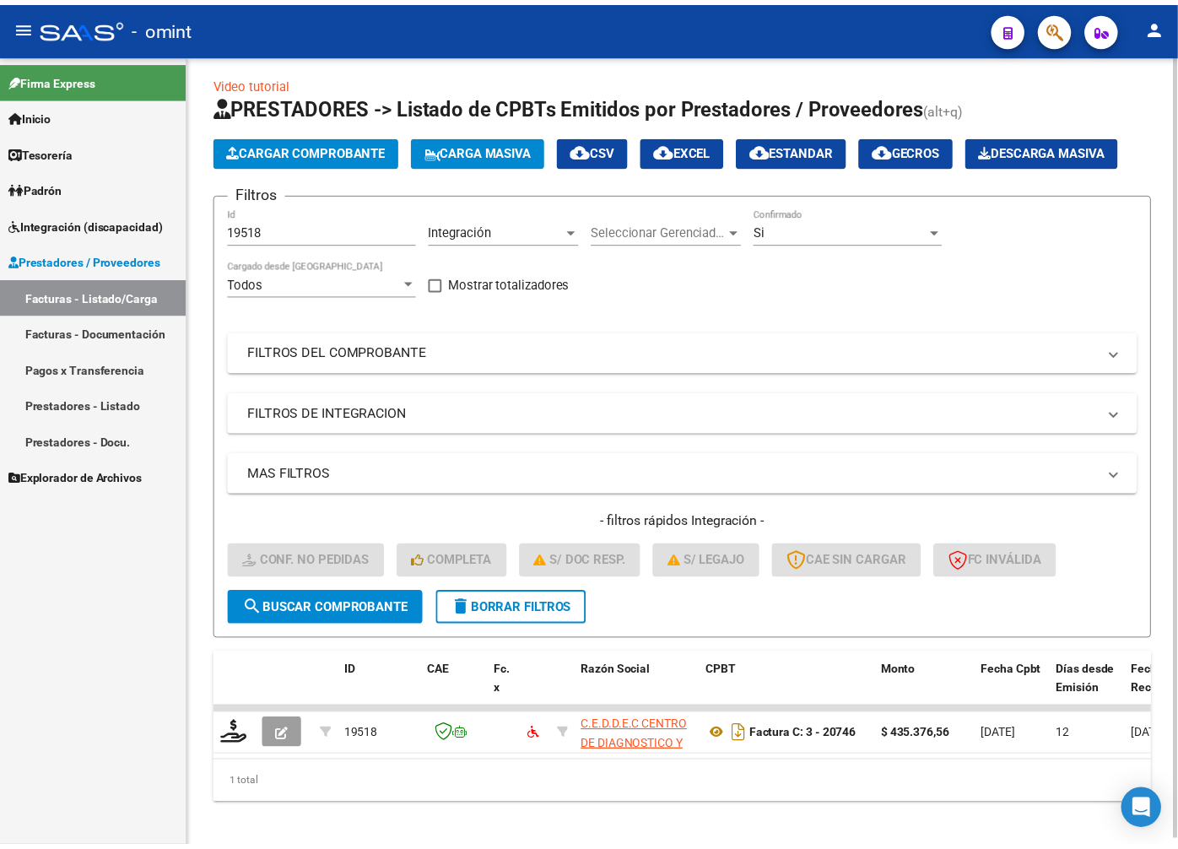
scroll to position [45, 0]
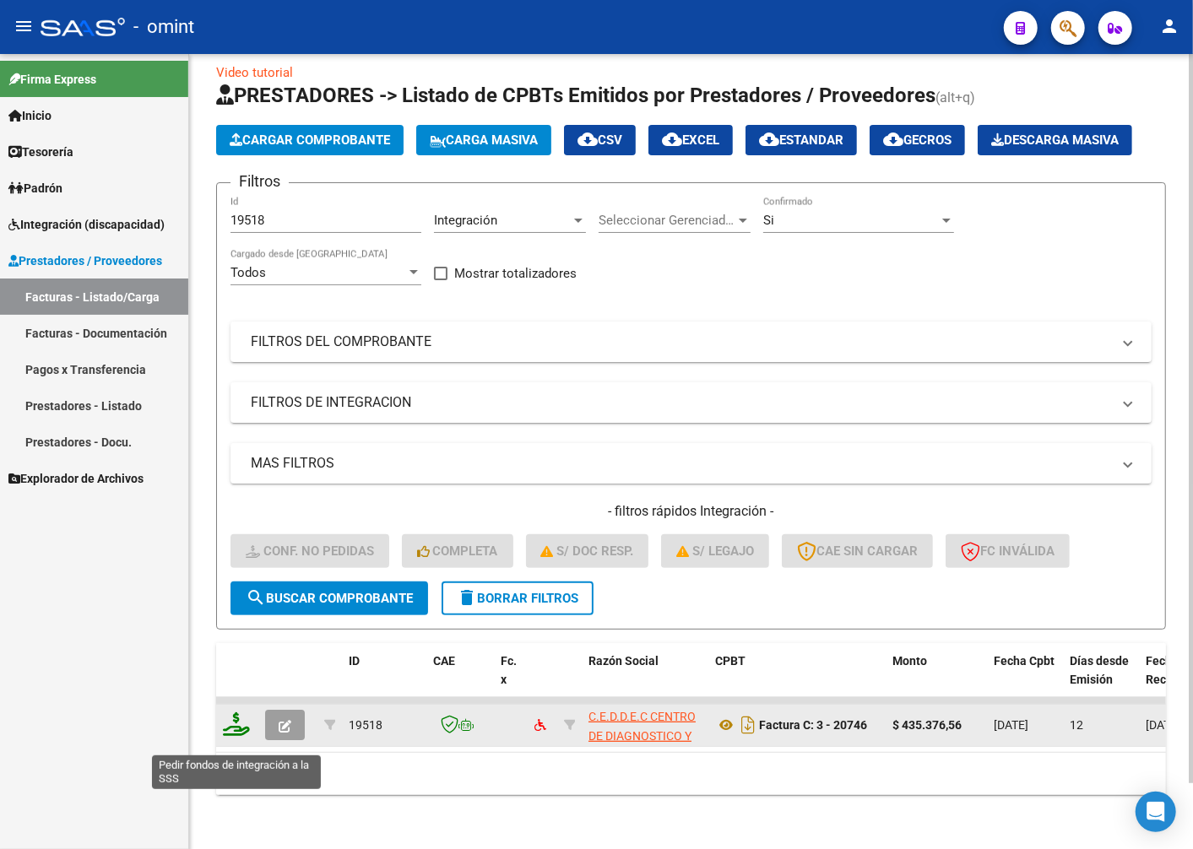
click at [231, 736] on icon at bounding box center [236, 724] width 27 height 24
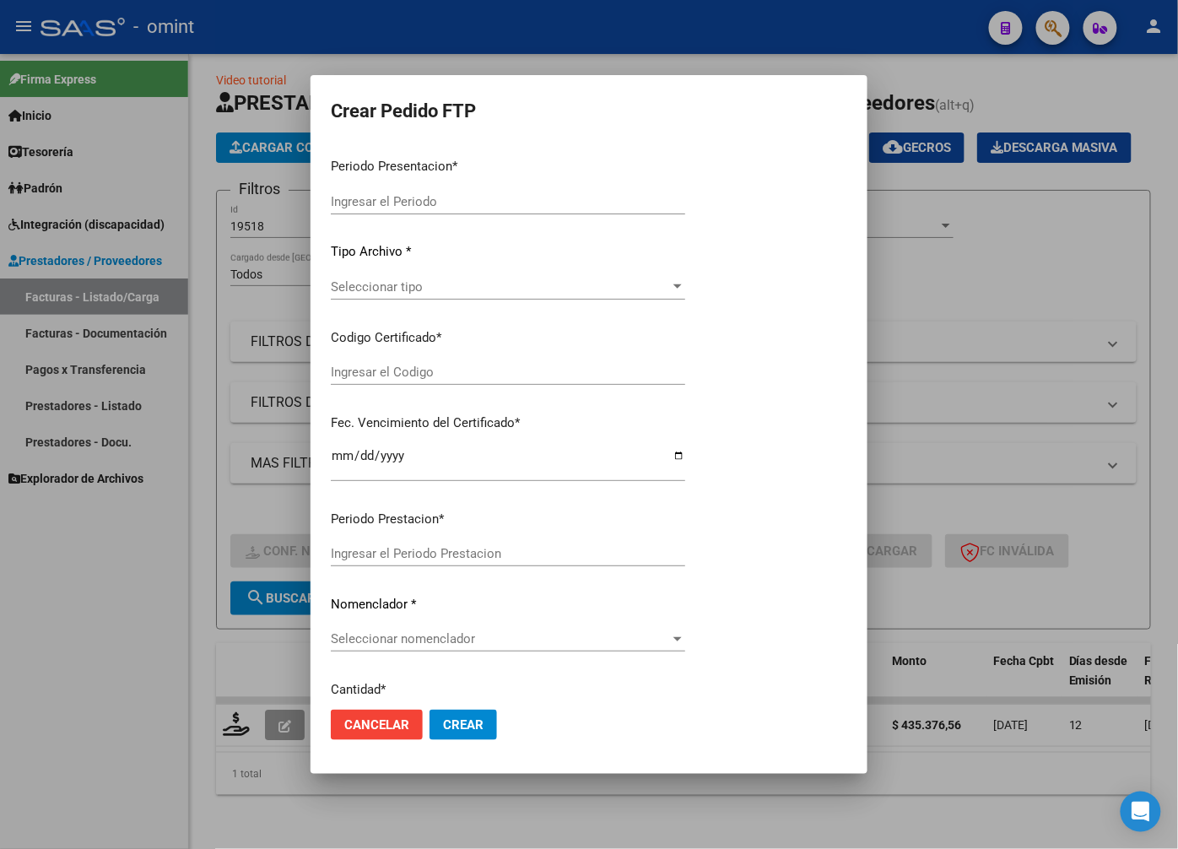
type input "202508"
type input "202507"
type input "$ 435.376,56"
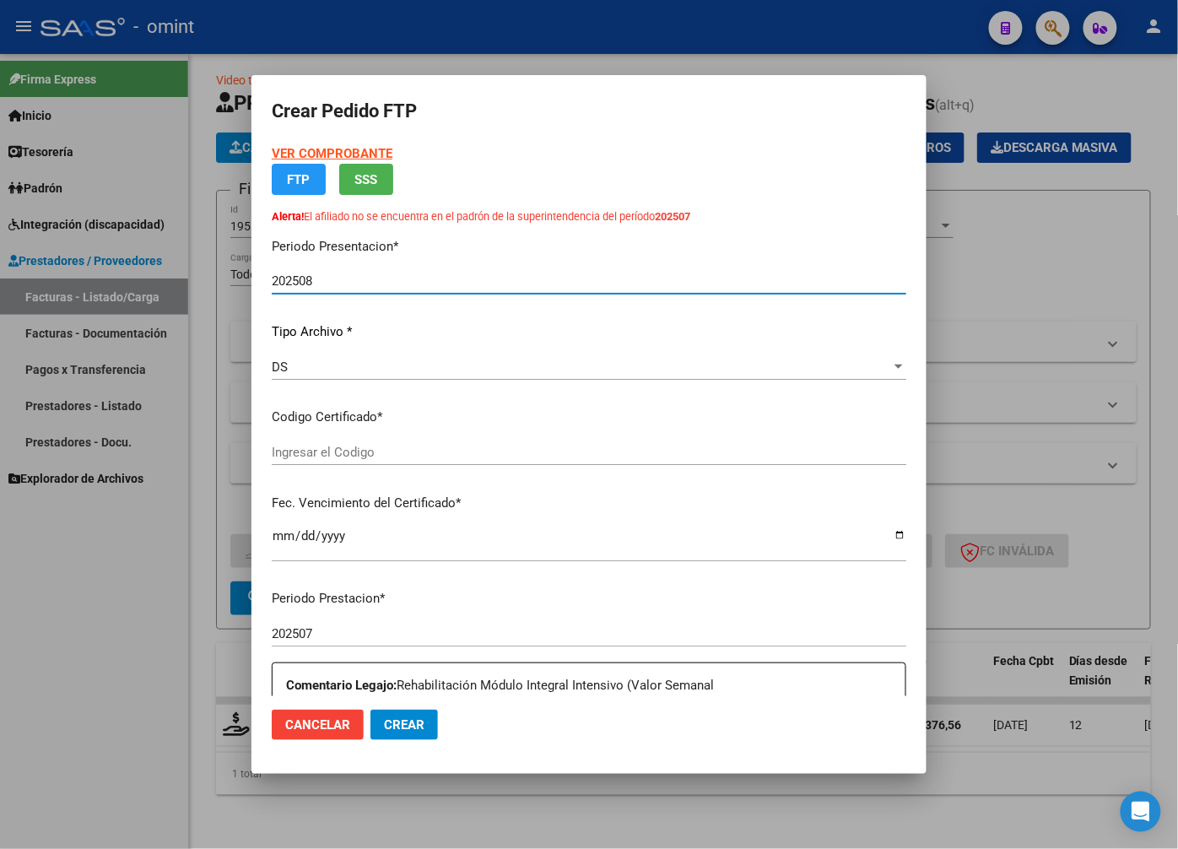
type input "1905123786"
type input "2028-07-28"
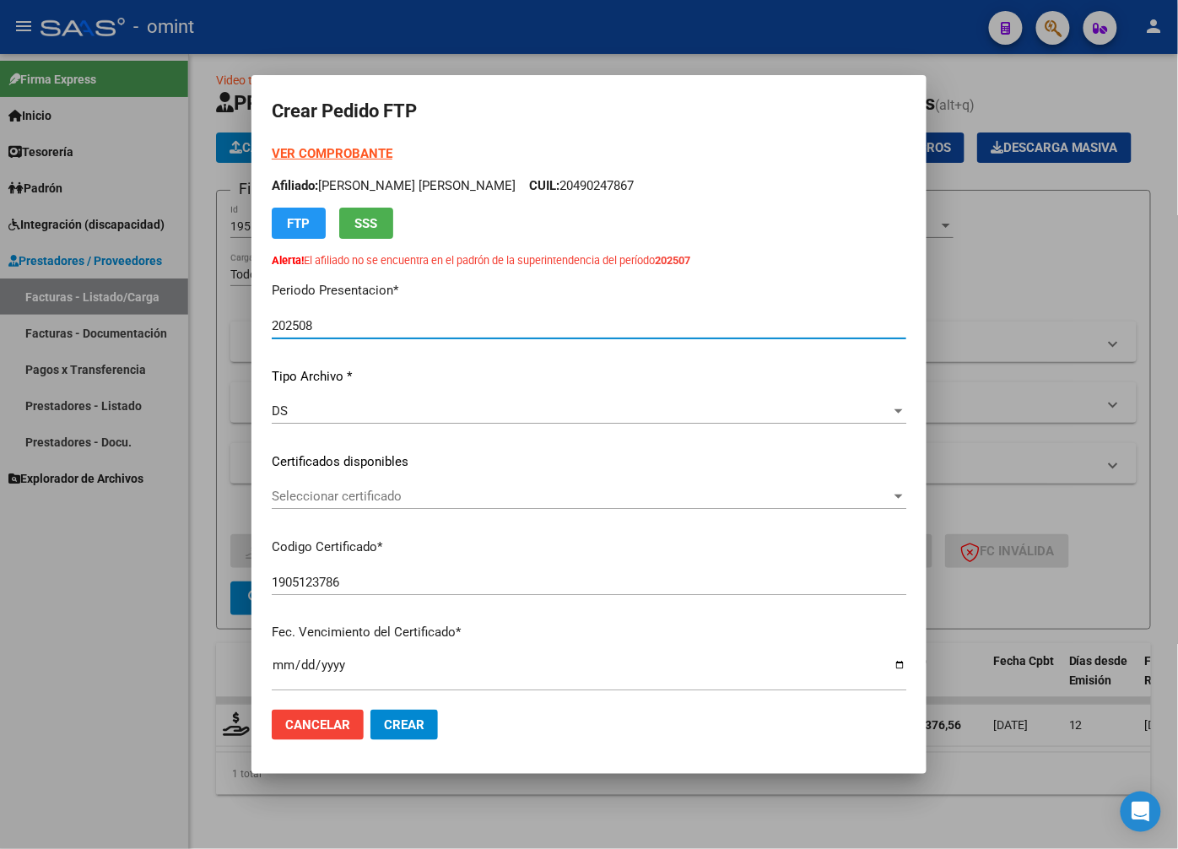
click at [836, 492] on span "Seleccionar certificado" at bounding box center [582, 496] width 620 height 15
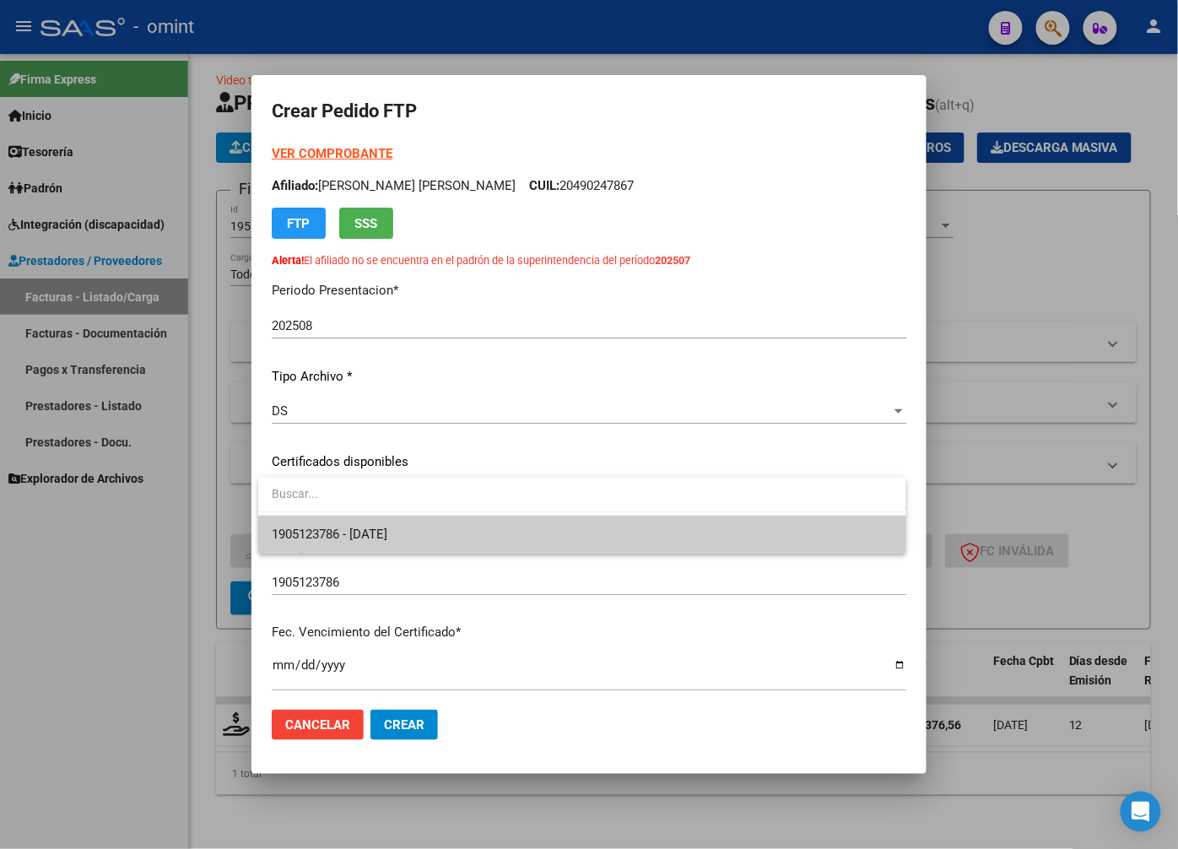
click at [789, 529] on span "1905123786 - 2028-07-28" at bounding box center [582, 535] width 620 height 38
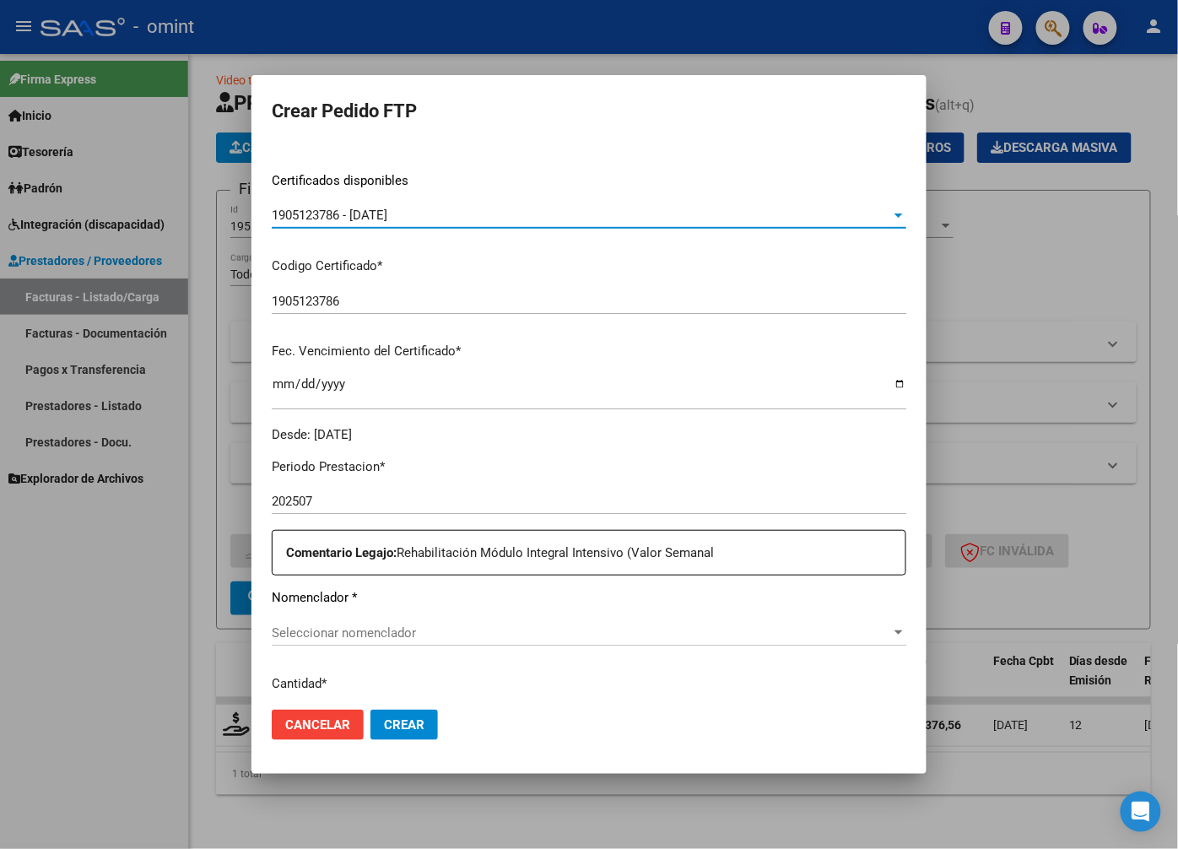
scroll to position [375, 0]
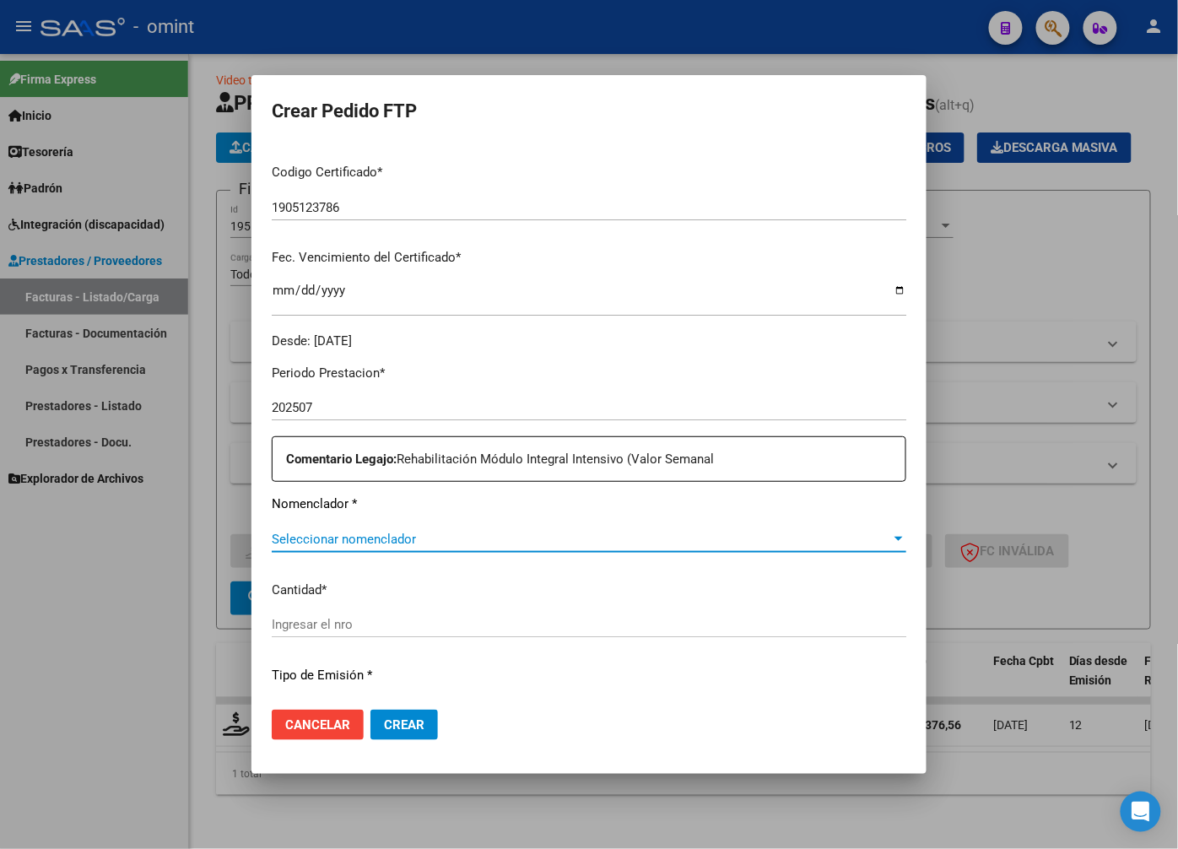
click at [335, 541] on span "Seleccionar nomenclador" at bounding box center [582, 539] width 620 height 15
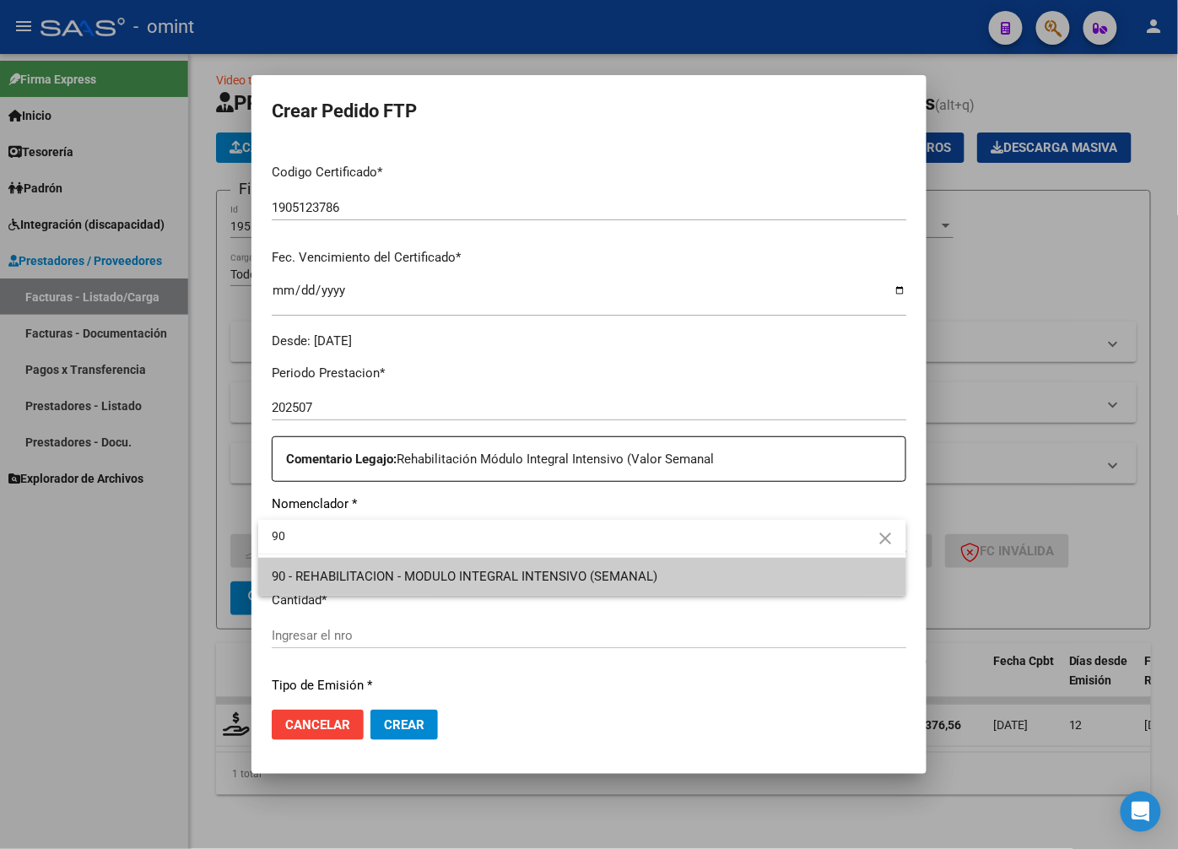
type input "90"
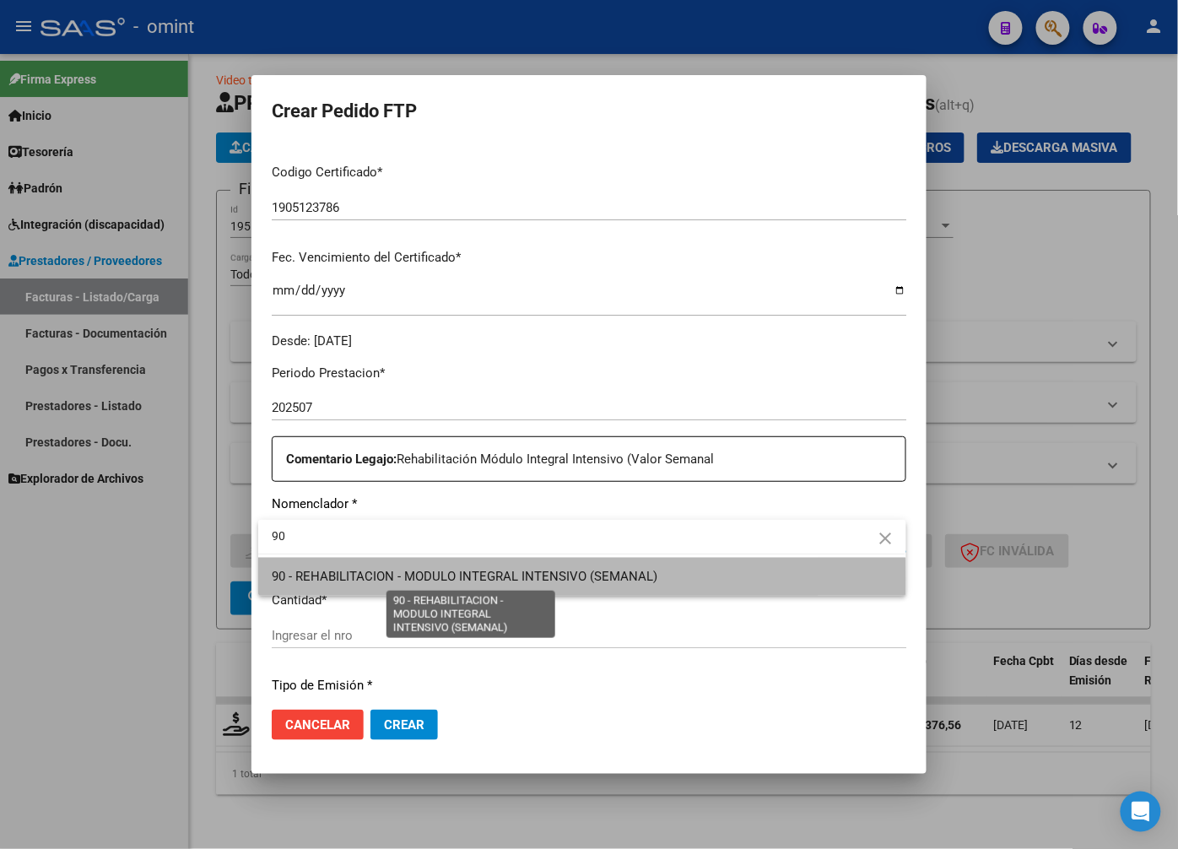
click at [433, 580] on span "90 - REHABILITACION - MODULO INTEGRAL INTENSIVO (SEMANAL)" at bounding box center [465, 576] width 386 height 15
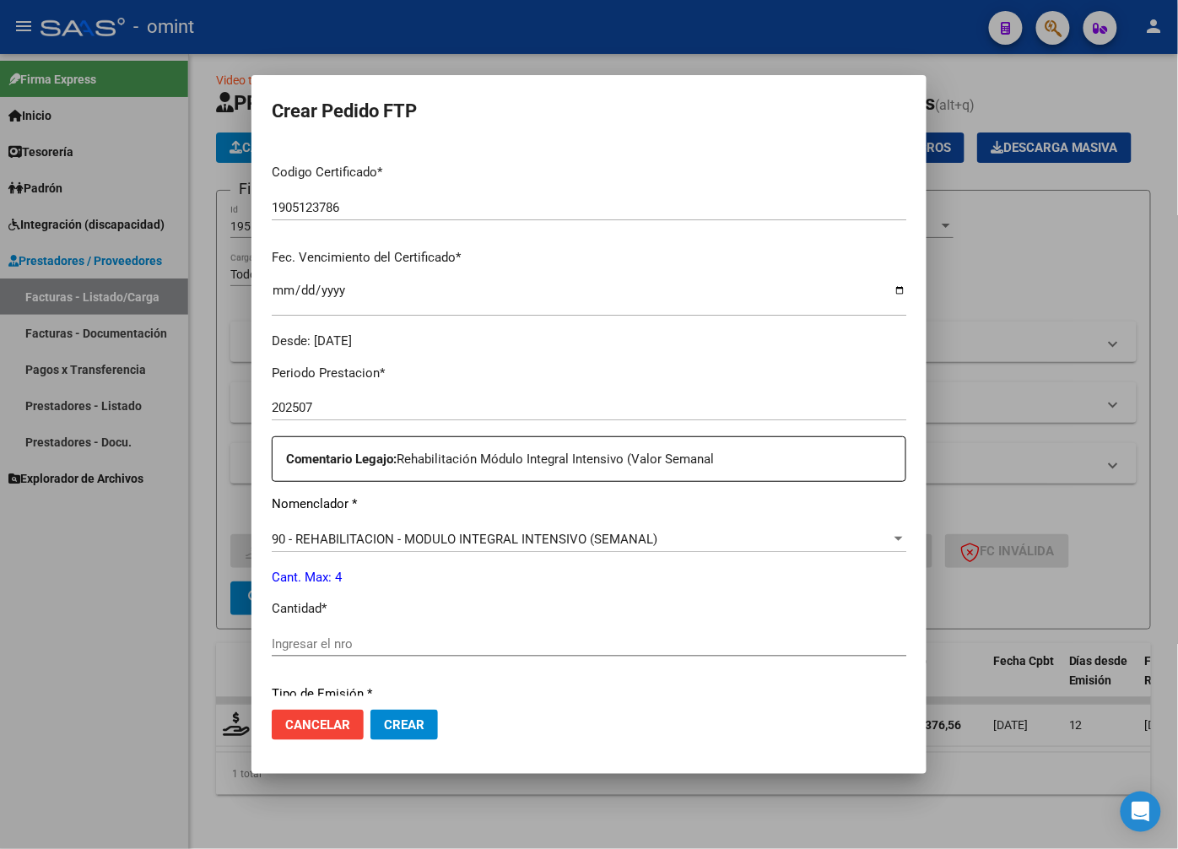
click at [324, 629] on div "Periodo Prestacion * 202507 Ingresar el Periodo Prestacion Comentario Legajo: R…" at bounding box center [589, 640] width 635 height 578
click at [322, 636] on div "Ingresar el nro" at bounding box center [589, 643] width 635 height 25
click at [319, 639] on input "Ingresar el nro" at bounding box center [589, 643] width 635 height 15
type input "4"
click at [604, 620] on div "Periodo Prestacion * 202507 Ingresar el Periodo Prestacion Comentario Legajo: R…" at bounding box center [589, 640] width 635 height 578
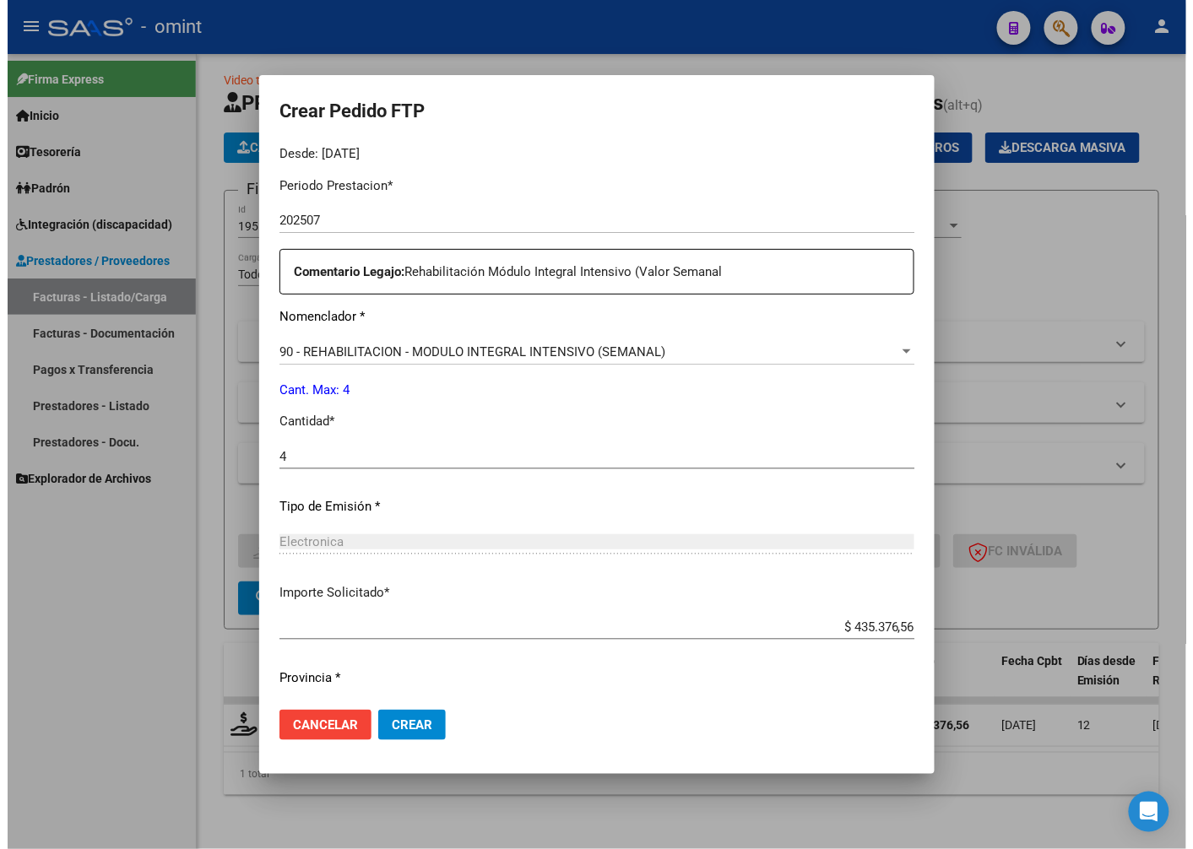
scroll to position [606, 0]
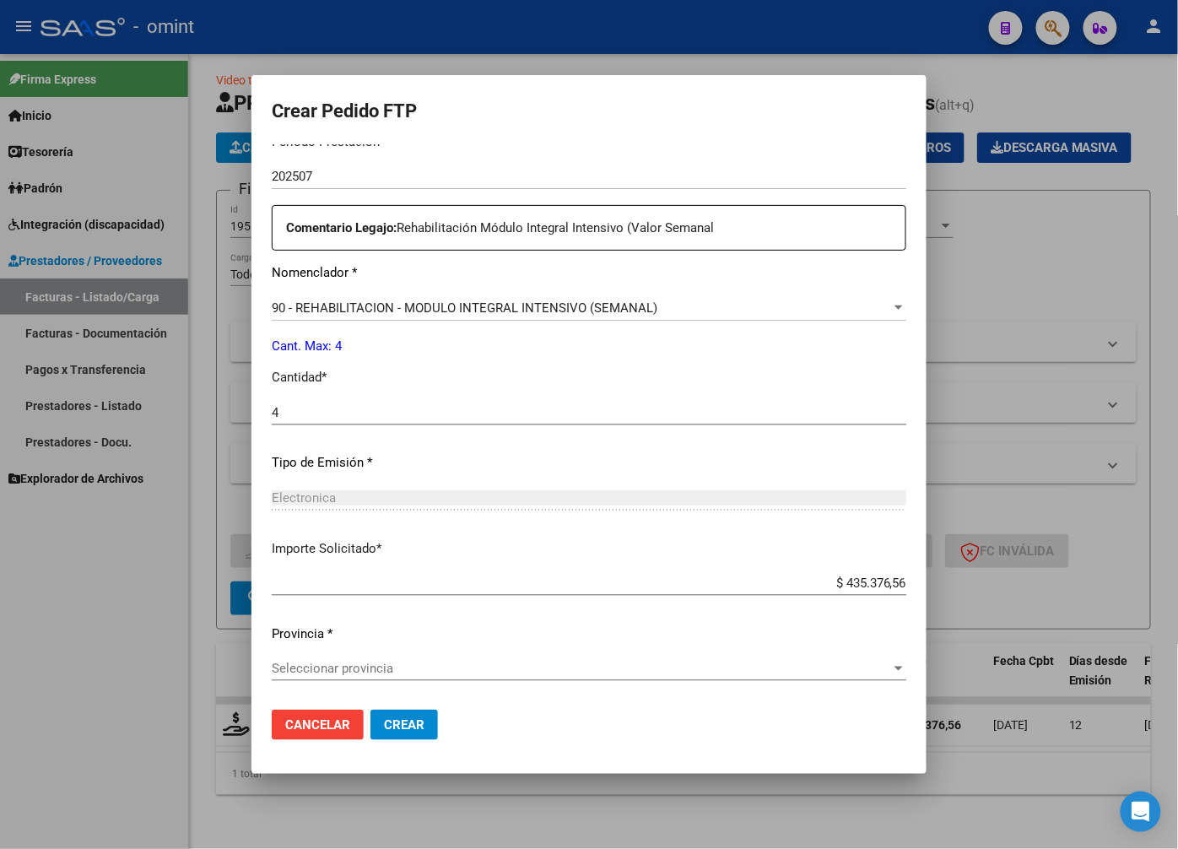
click at [825, 652] on div "Periodo Prestacion * 202507 Ingresar el Periodo Prestacion Comentario Legajo: R…" at bounding box center [589, 409] width 635 height 578
click at [862, 668] on span "Seleccionar provincia" at bounding box center [582, 668] width 620 height 15
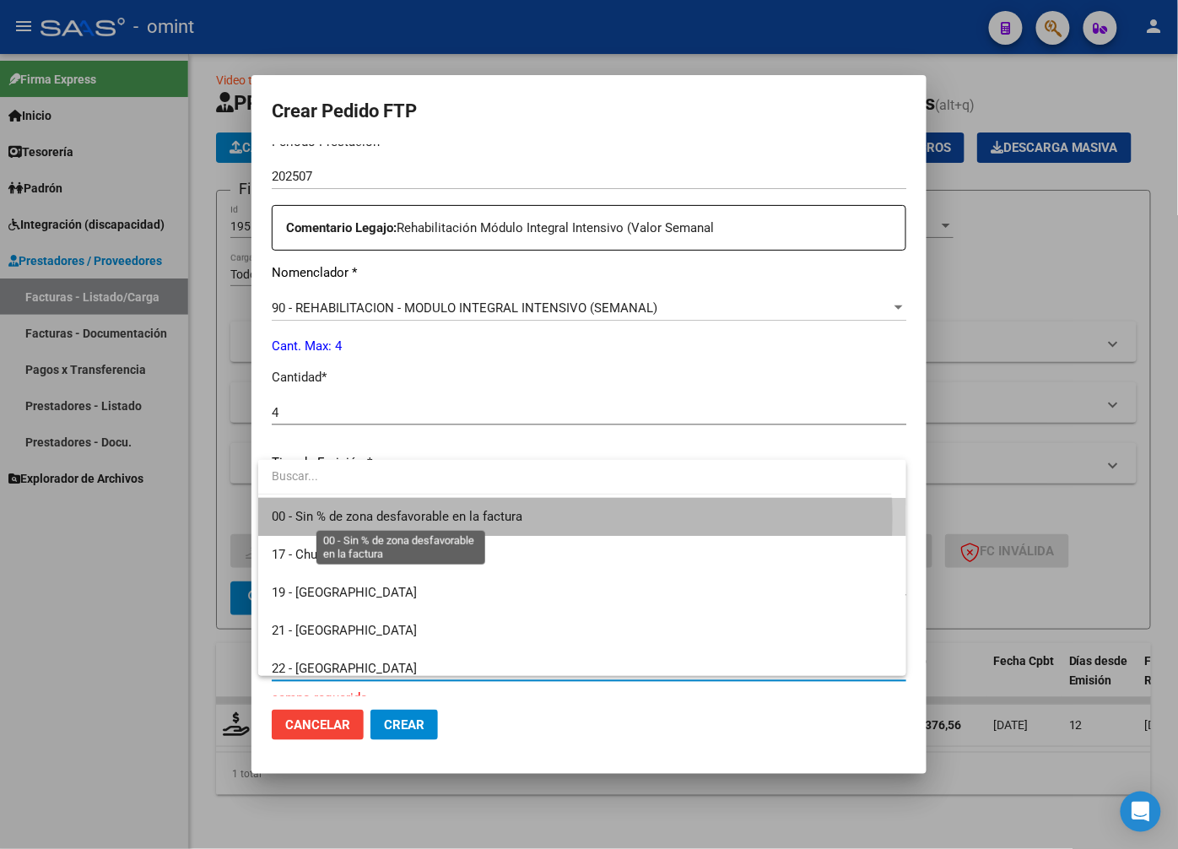
click at [452, 519] on span "00 - Sin % de zona desfavorable en la factura" at bounding box center [397, 516] width 251 height 15
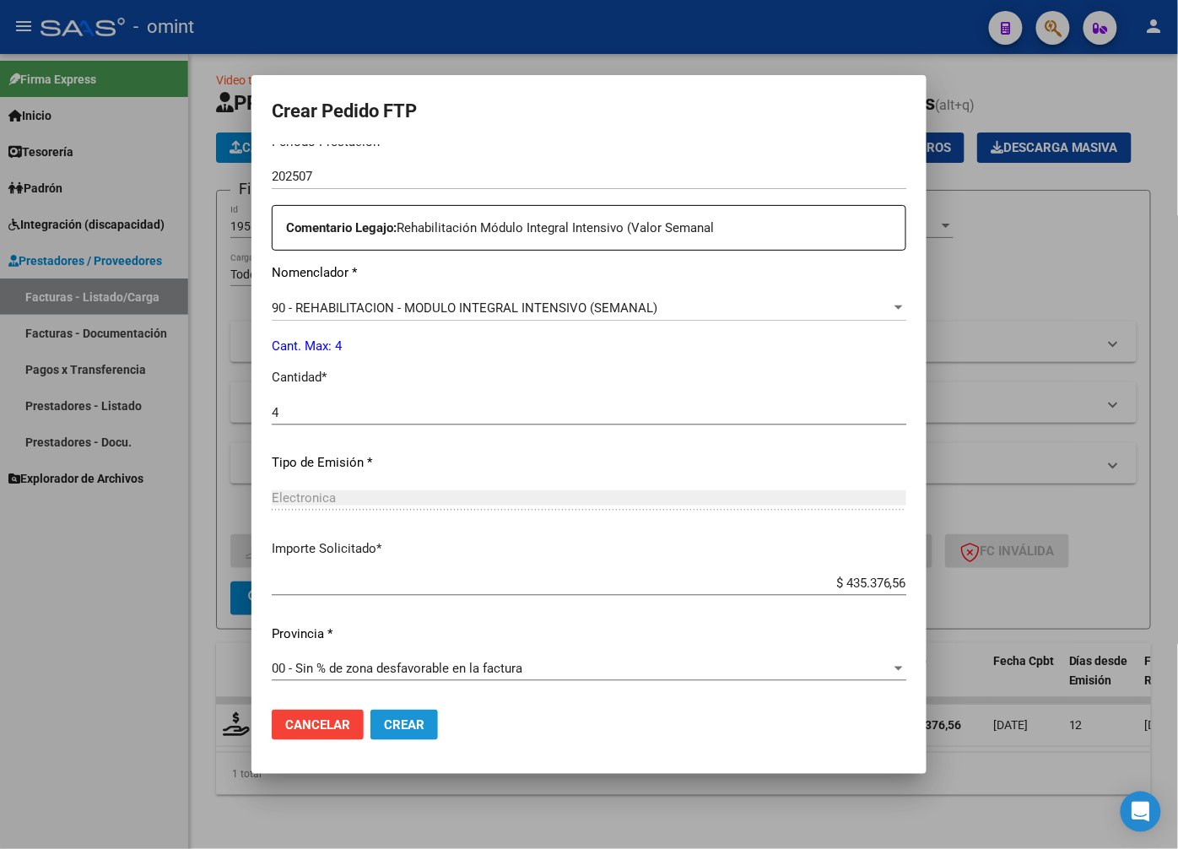
click at [411, 723] on span "Crear" at bounding box center [404, 724] width 41 height 15
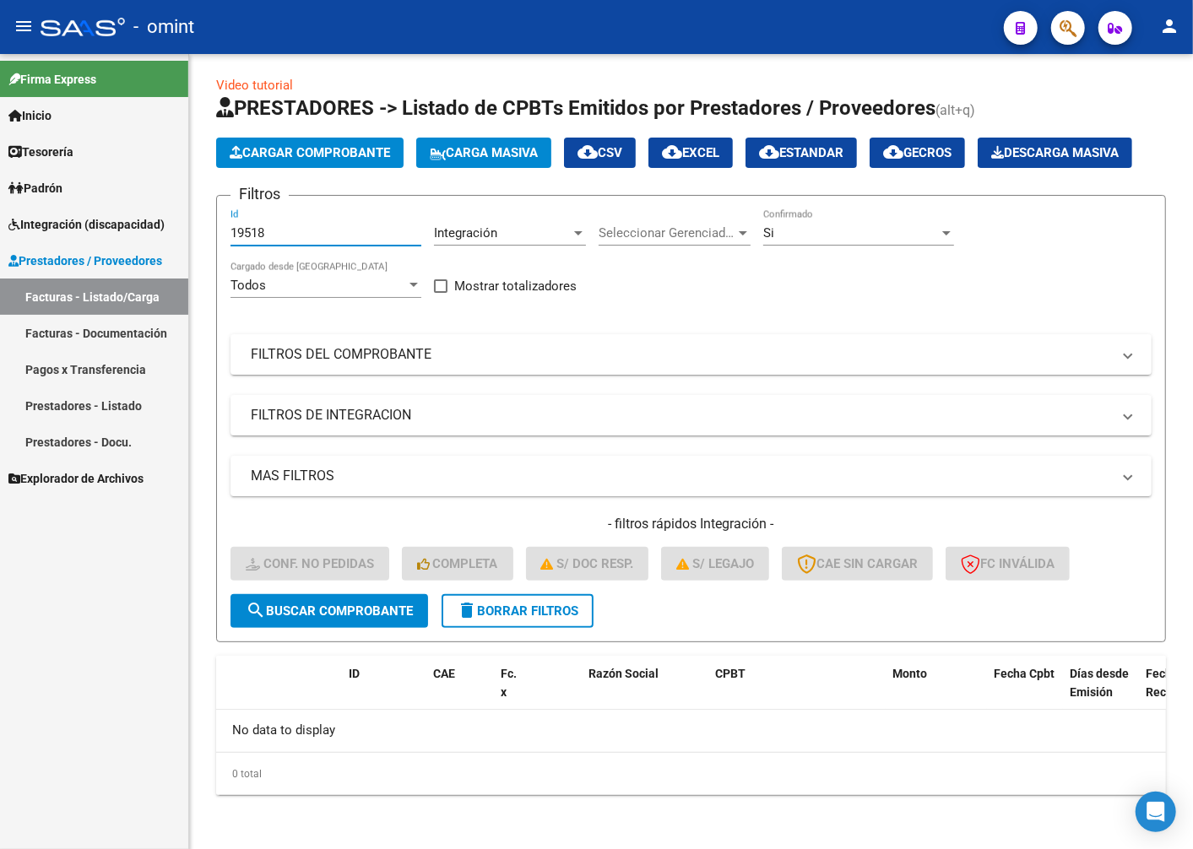
drag, startPoint x: 291, startPoint y: 235, endPoint x: 96, endPoint y: 208, distance: 196.7
click at [96, 208] on mat-sidenav-container "Firma Express Inicio Calendario SSS Instructivos Contacto OS Tesorería Extracto…" at bounding box center [596, 451] width 1193 height 795
paste input "19578"
type input "19578"
click at [306, 618] on span "search Buscar Comprobante" at bounding box center [329, 611] width 167 height 15
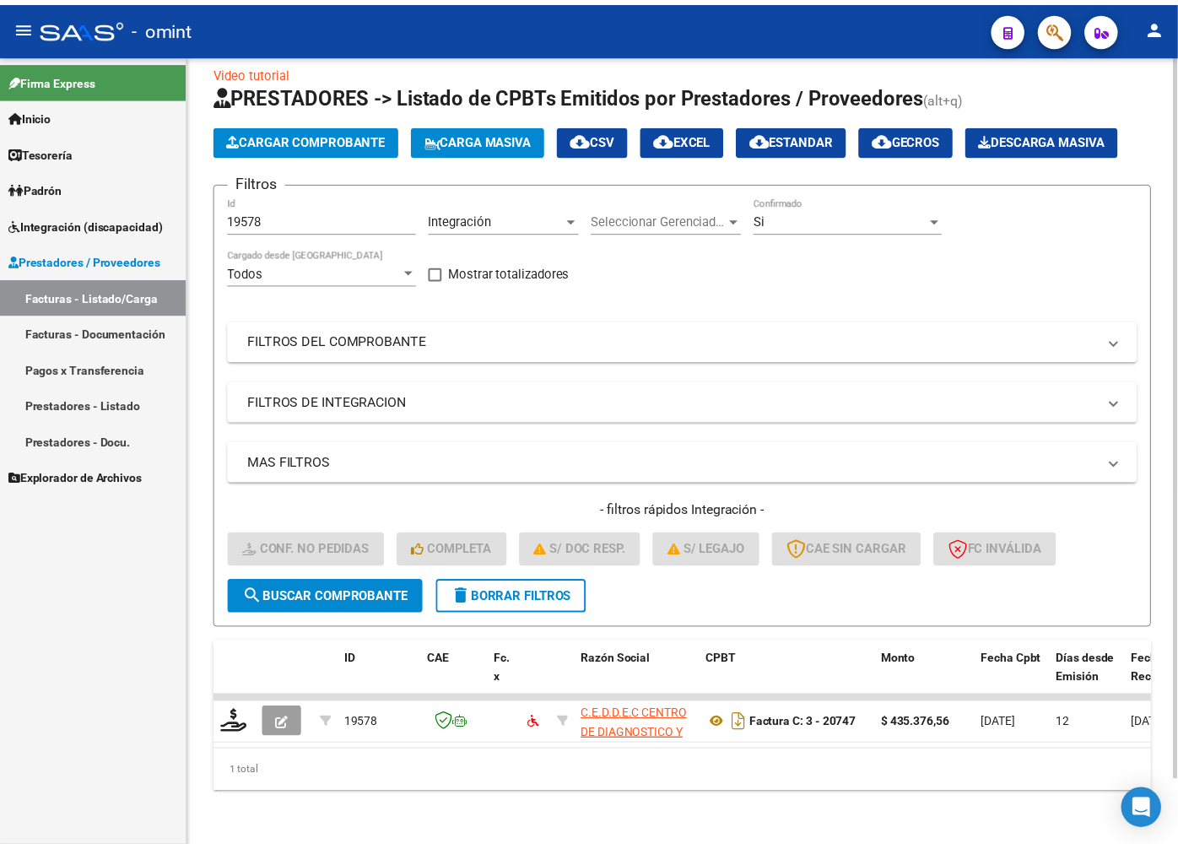
scroll to position [72, 0]
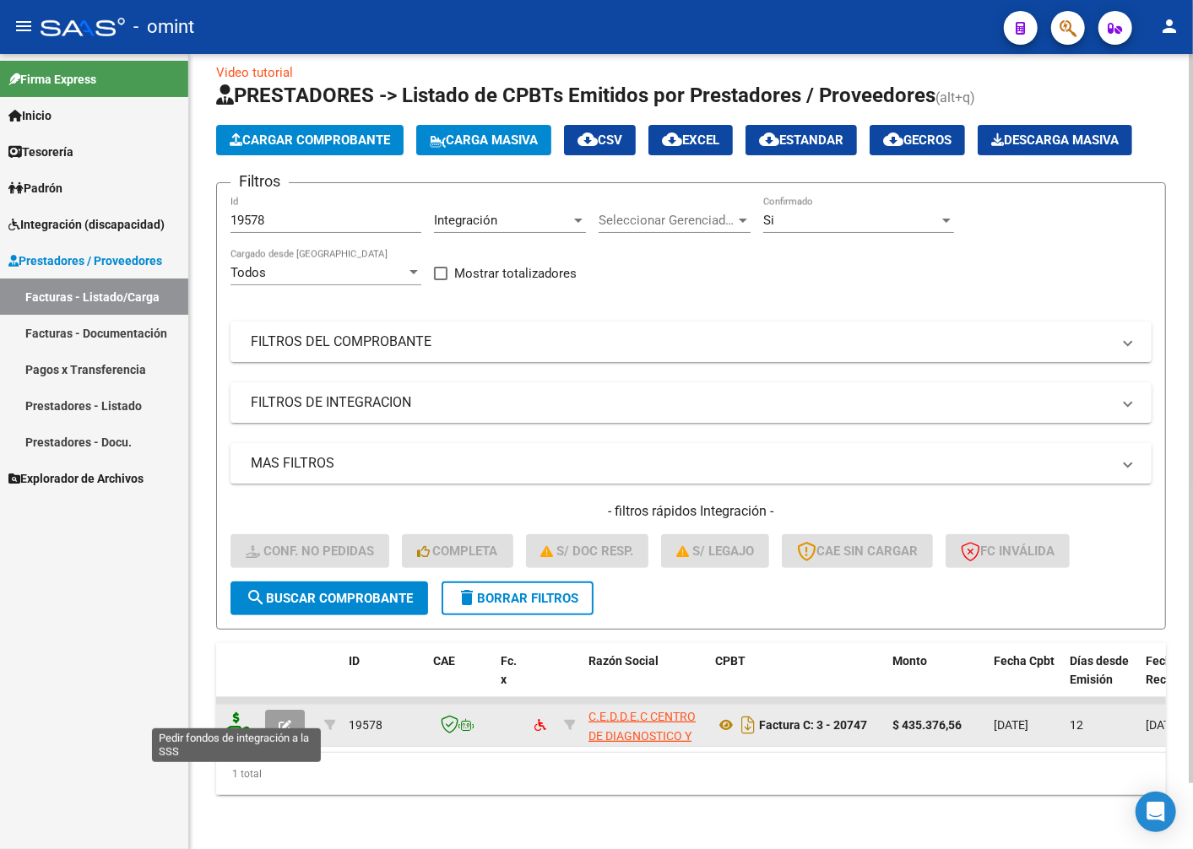
click at [225, 720] on icon at bounding box center [236, 724] width 27 height 24
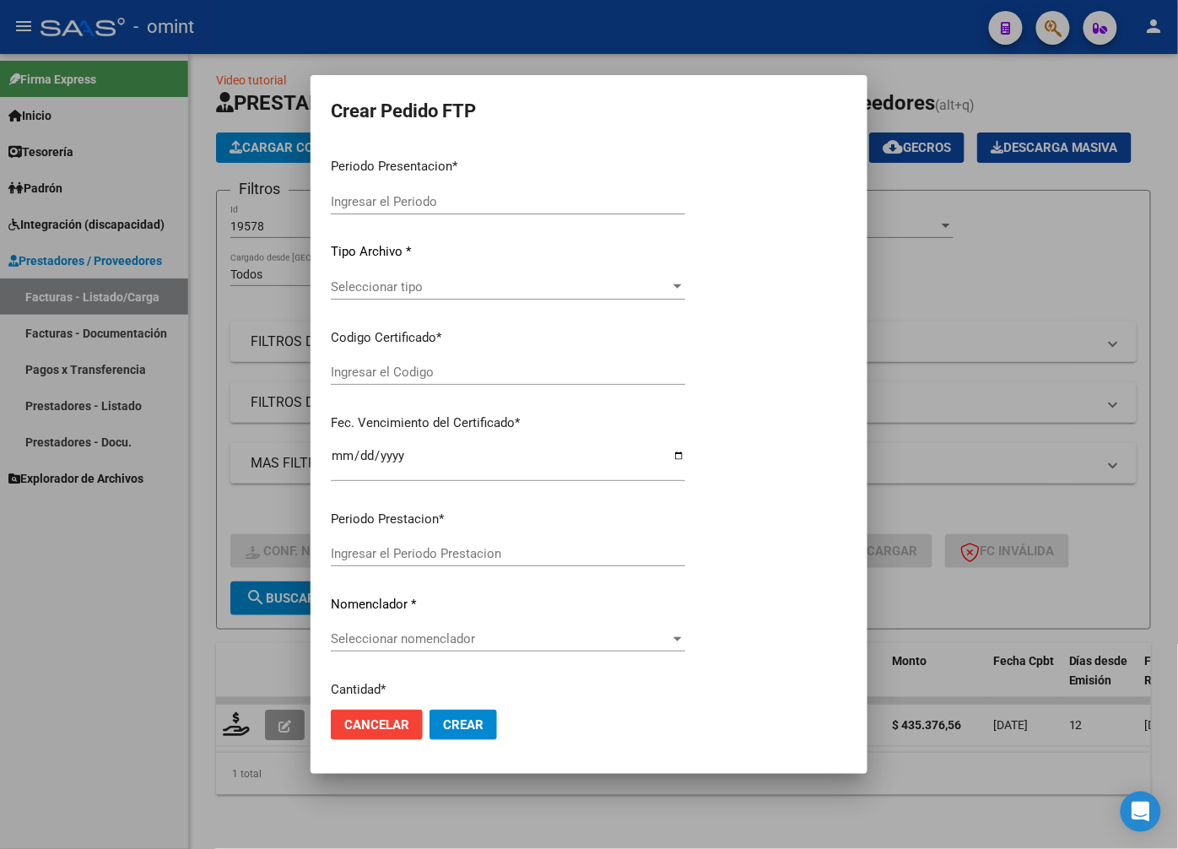
type input "202508"
type input "$ 435.376,56"
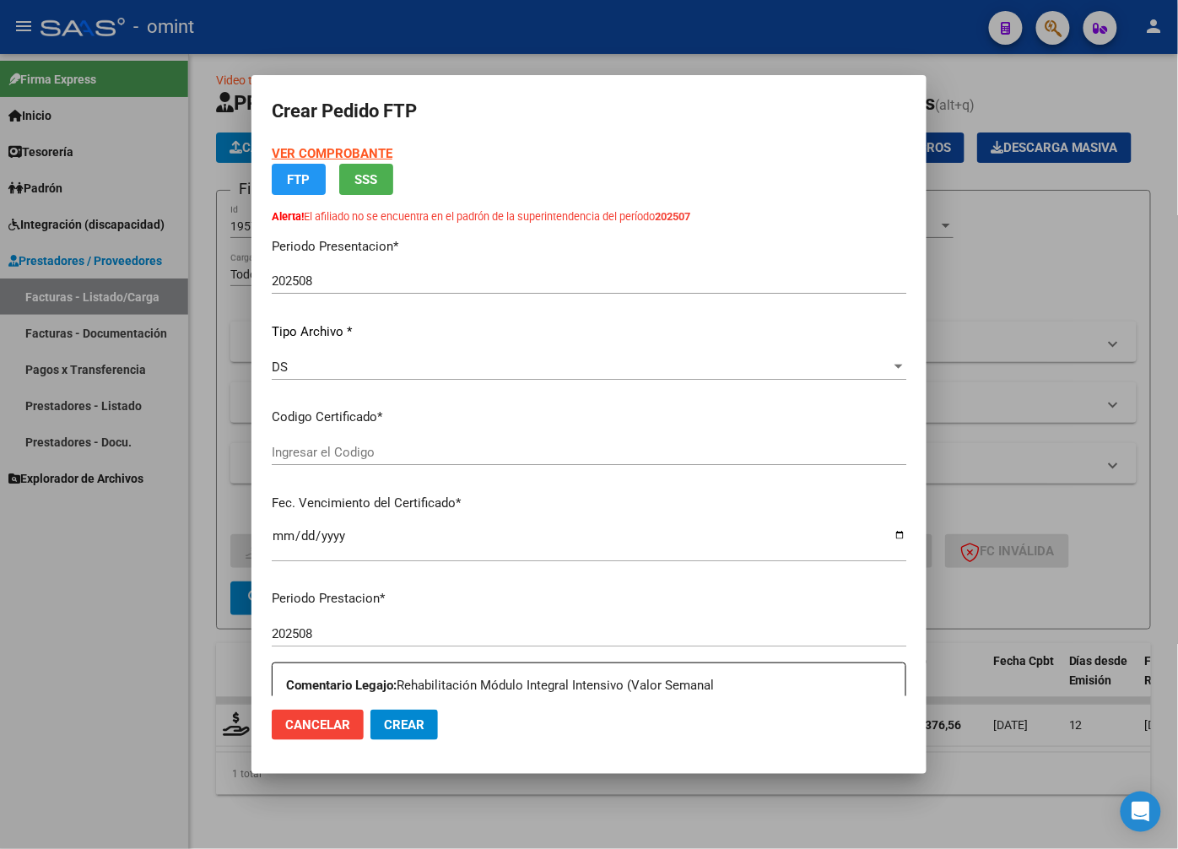
type input "1905123786"
type input "2028-07-28"
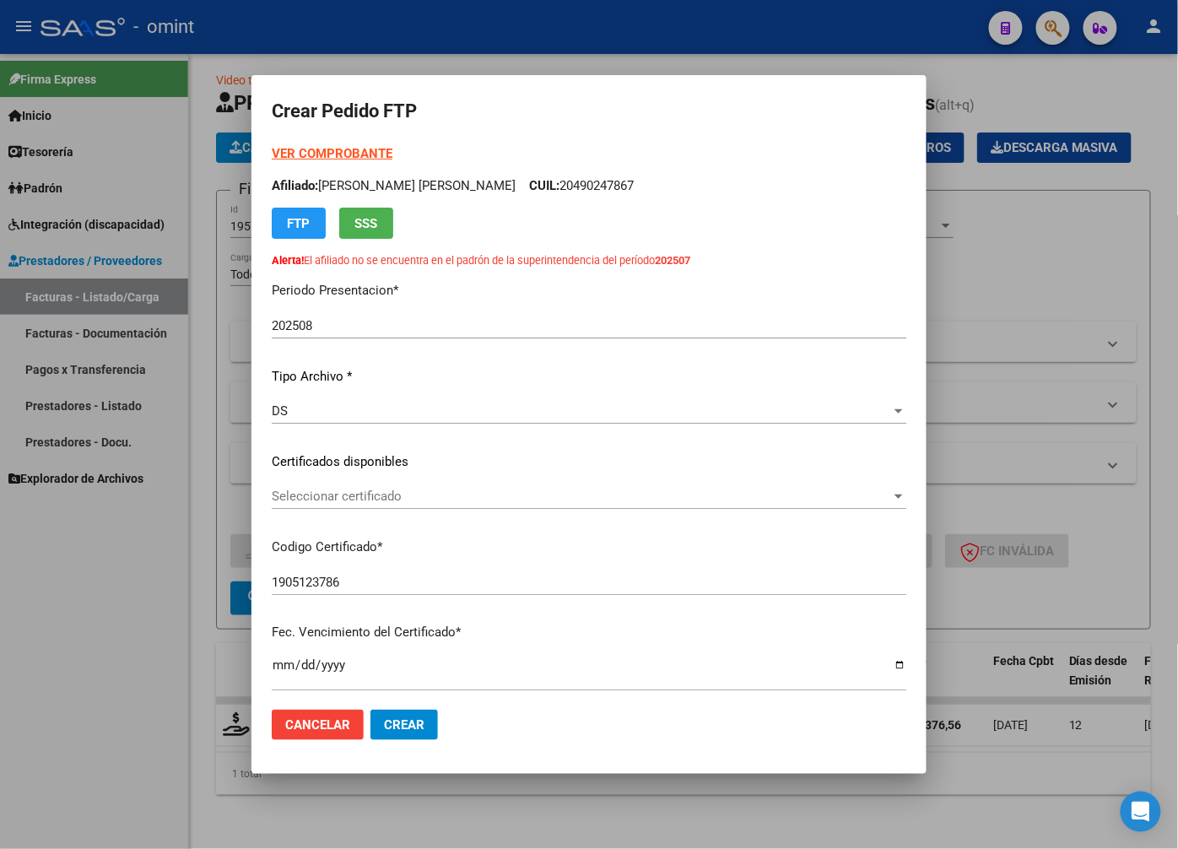
click at [883, 510] on div "Seleccionar certificado Seleccionar certificado" at bounding box center [589, 504] width 635 height 41
click at [863, 500] on span "Seleccionar certificado" at bounding box center [582, 496] width 620 height 15
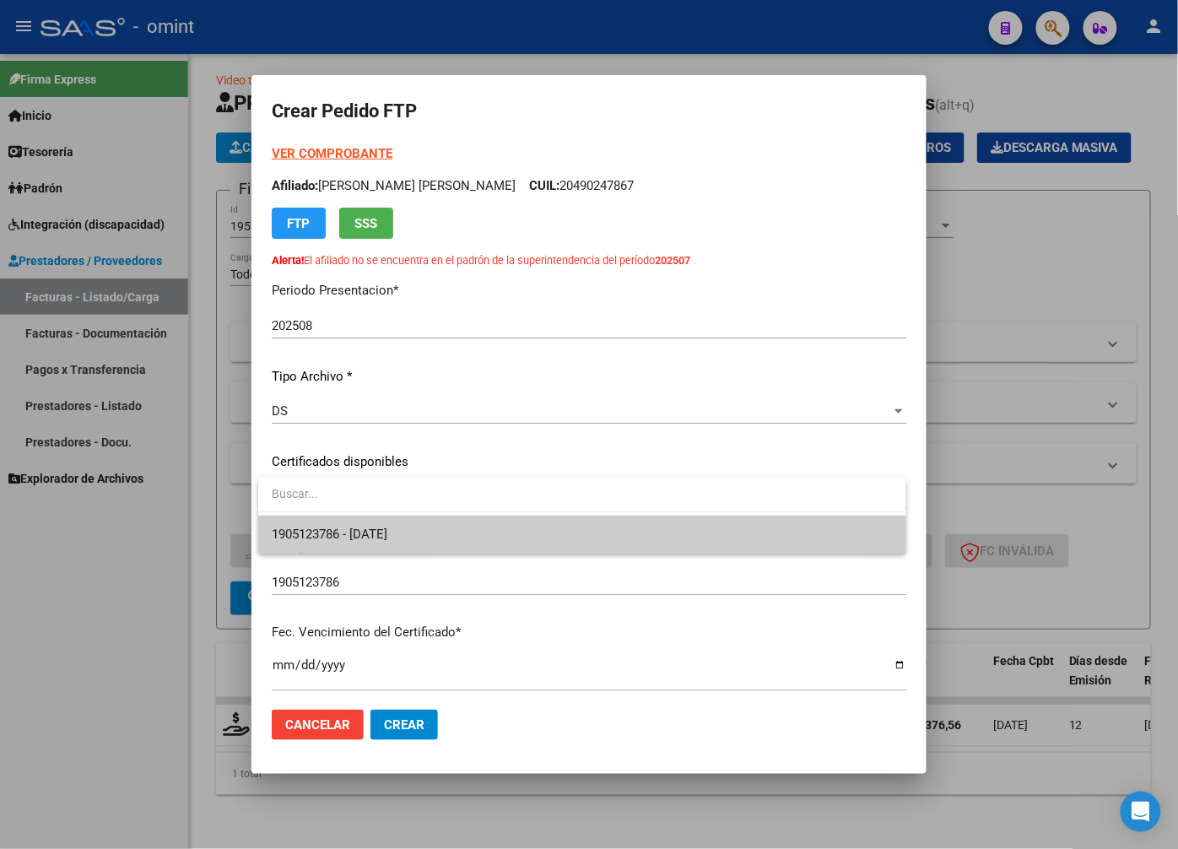
click at [815, 549] on span "1905123786 - 2028-07-28" at bounding box center [582, 535] width 620 height 38
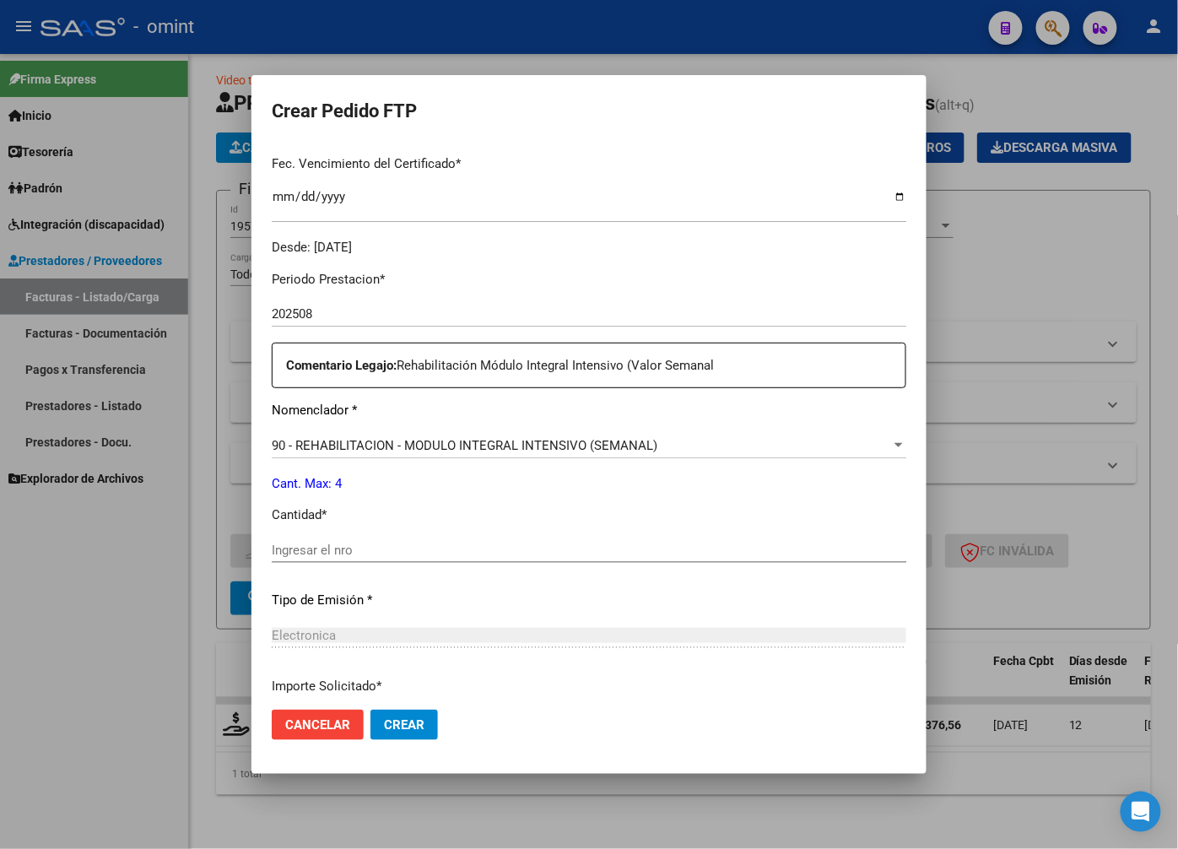
scroll to position [562, 0]
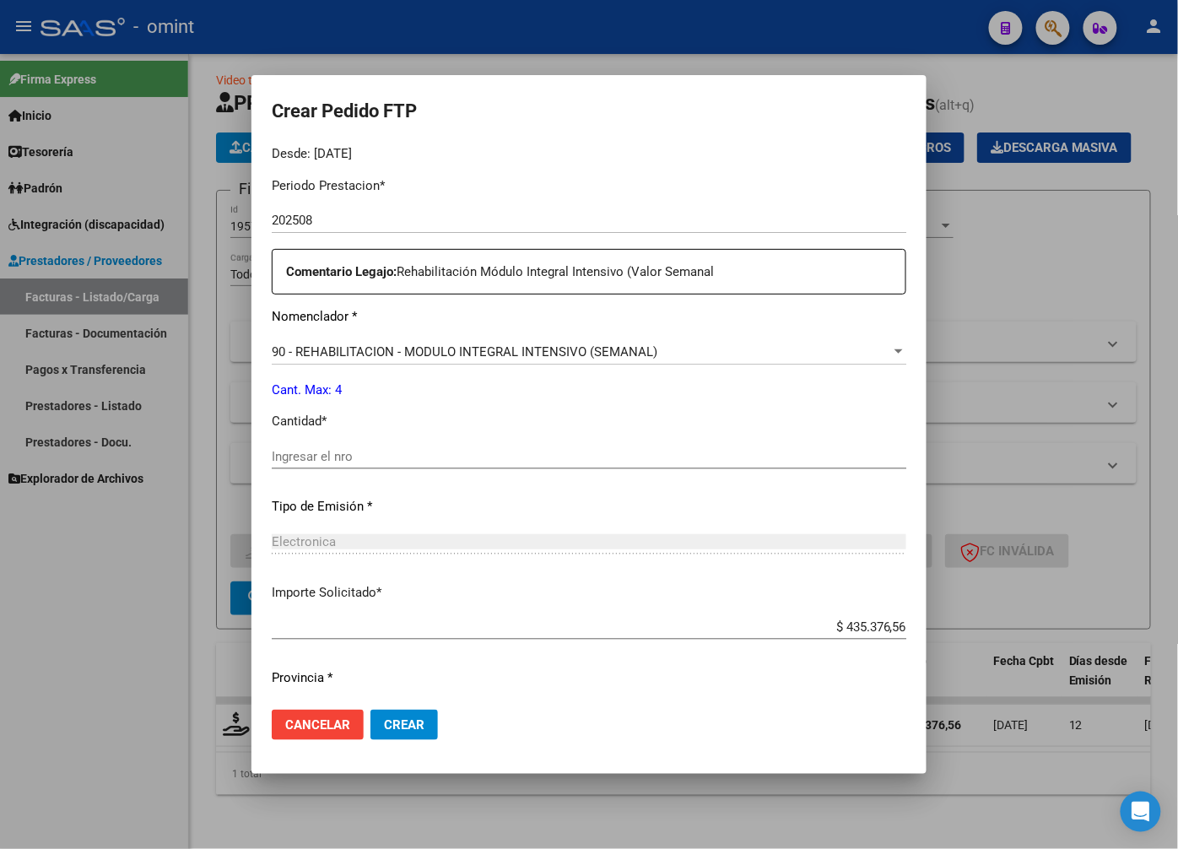
click at [343, 446] on div "Ingresar el nro" at bounding box center [589, 456] width 635 height 25
click at [344, 464] on div "Ingresar el nro" at bounding box center [589, 456] width 635 height 25
type input "4"
click at [445, 525] on div "Periodo Prestacion * 202508 Ingresar el Periodo Prestacion Comentario Legajo: R…" at bounding box center [589, 453] width 635 height 578
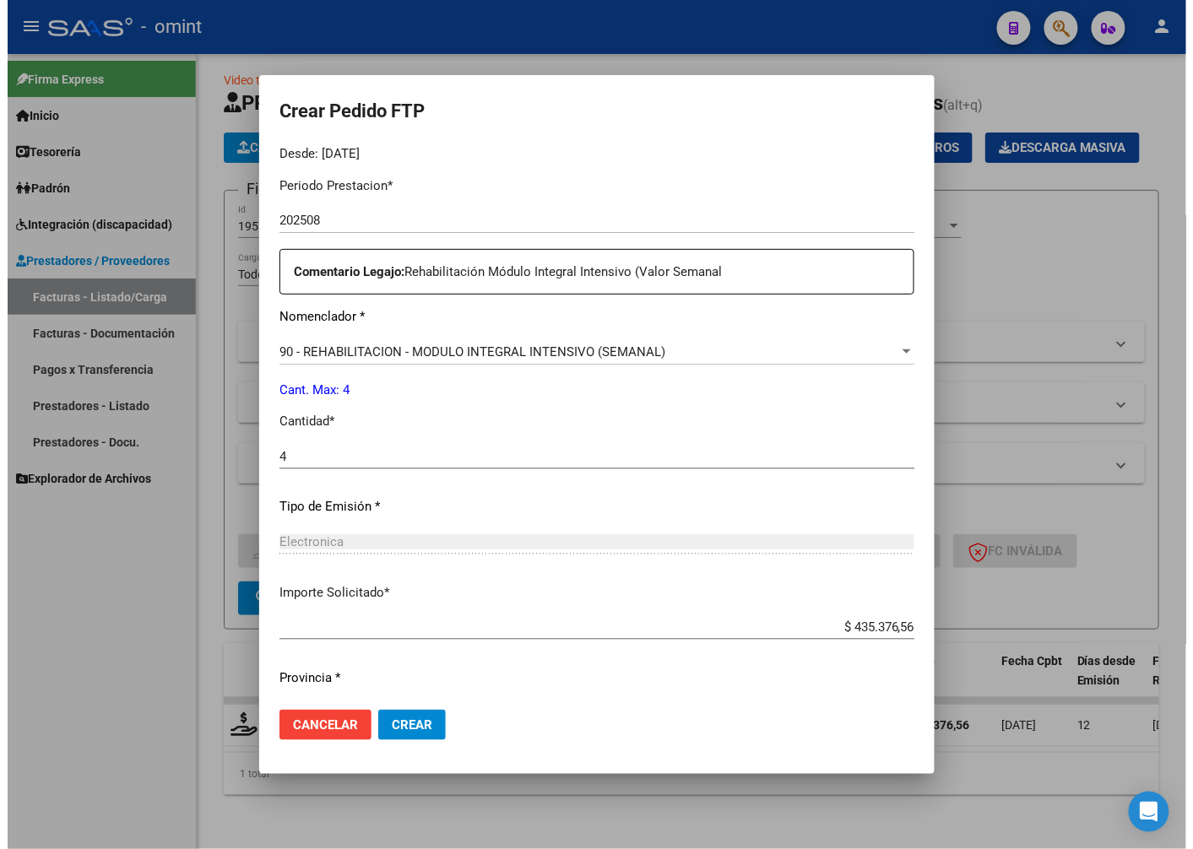
scroll to position [606, 0]
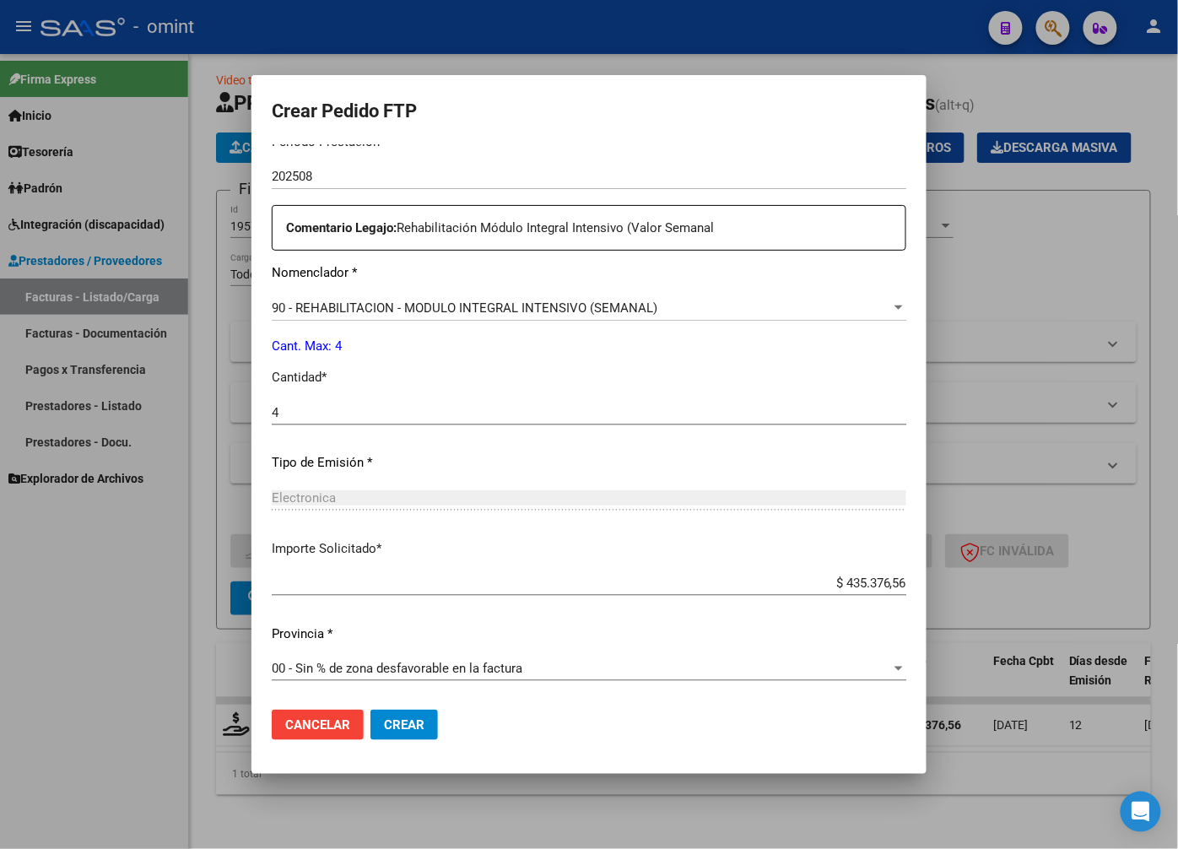
click at [409, 718] on span "Crear" at bounding box center [404, 724] width 41 height 15
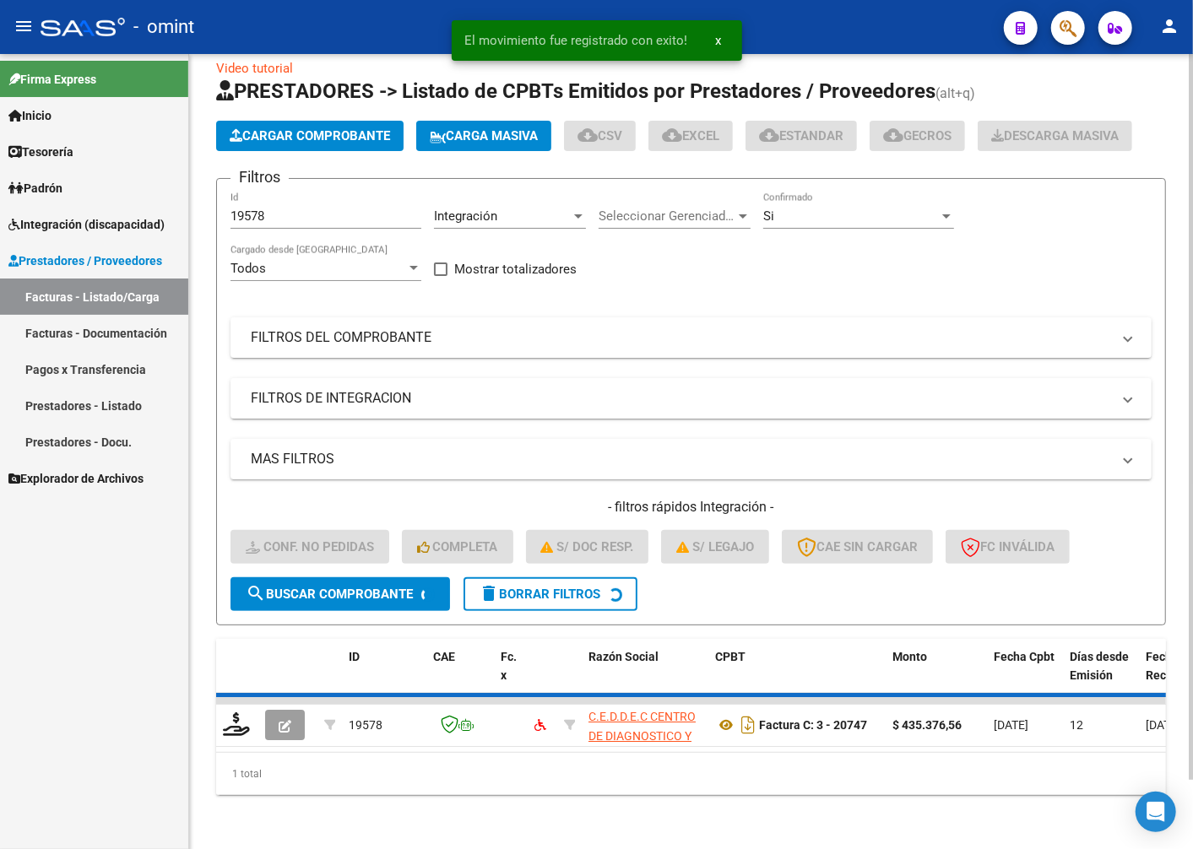
scroll to position [45, 0]
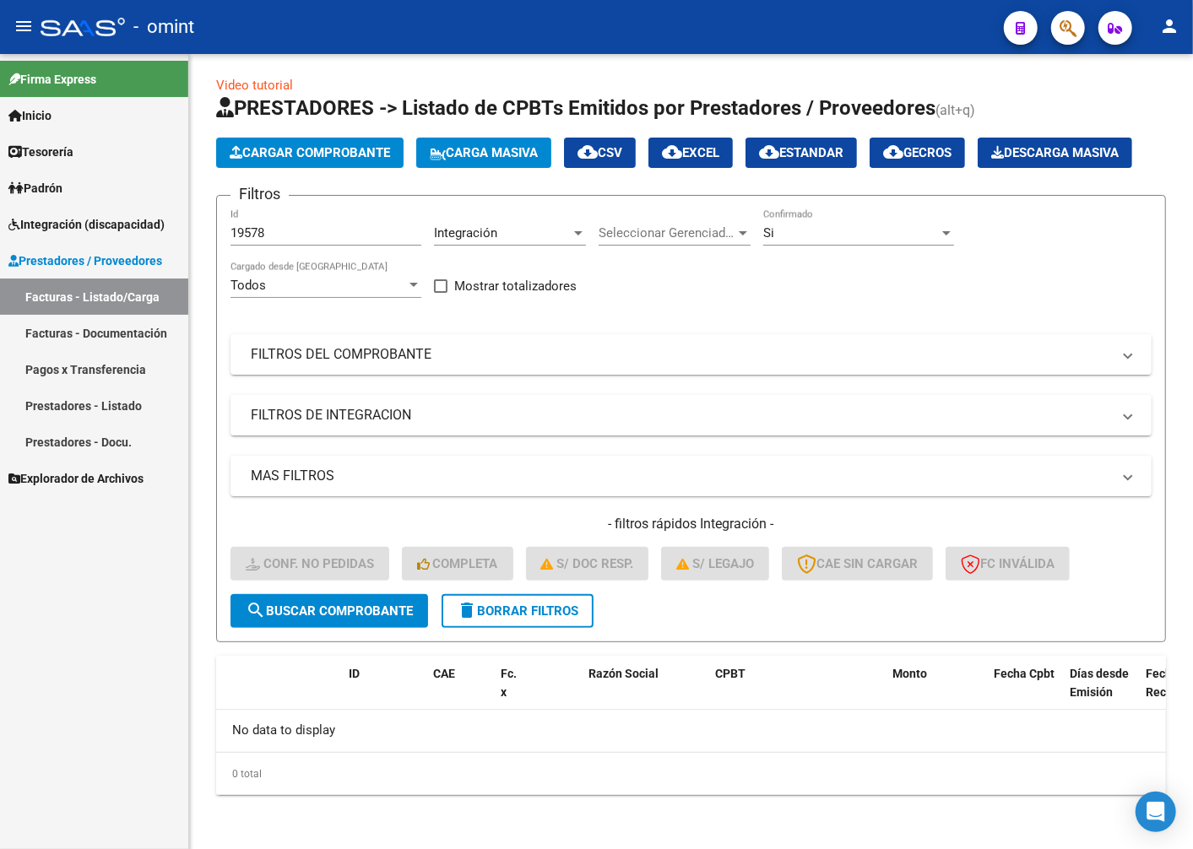
click at [51, 225] on span "Integración (discapacidad)" at bounding box center [86, 224] width 156 height 19
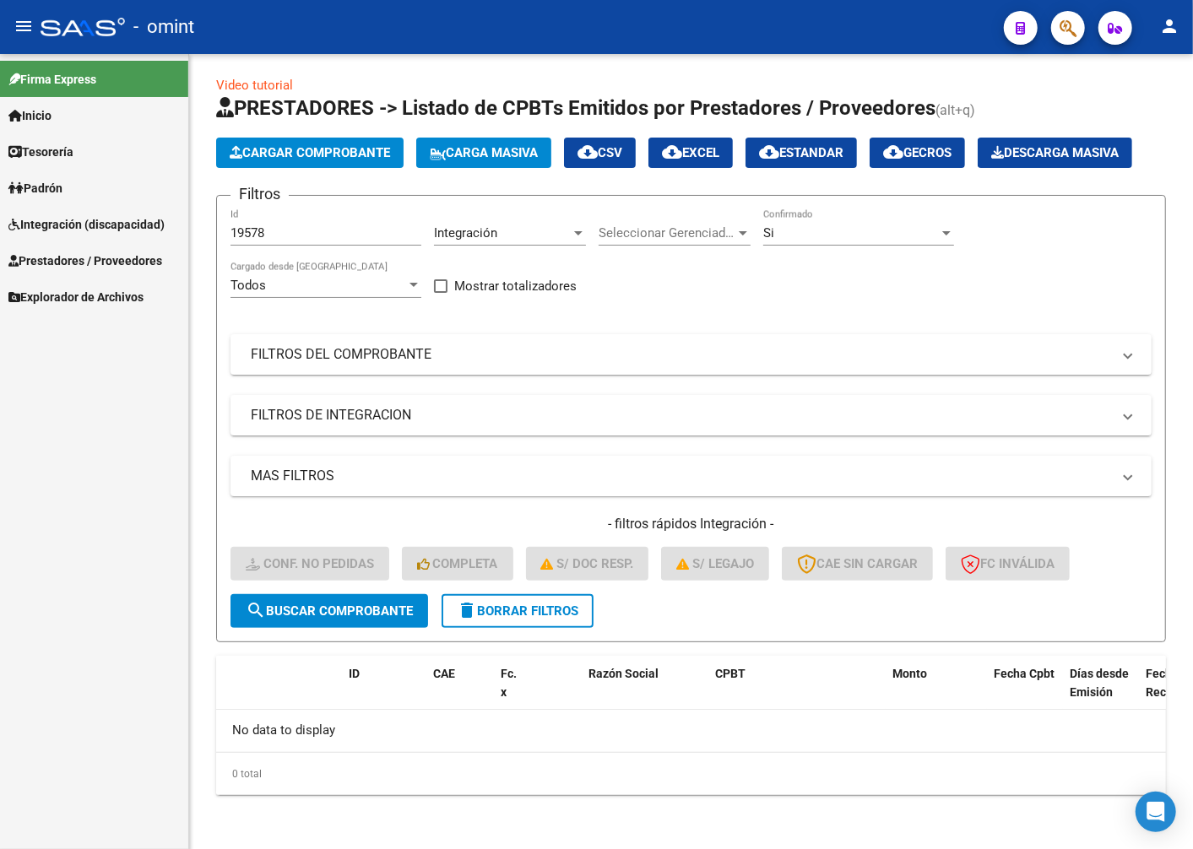
click at [80, 225] on span "Integración (discapacidad)" at bounding box center [86, 224] width 156 height 19
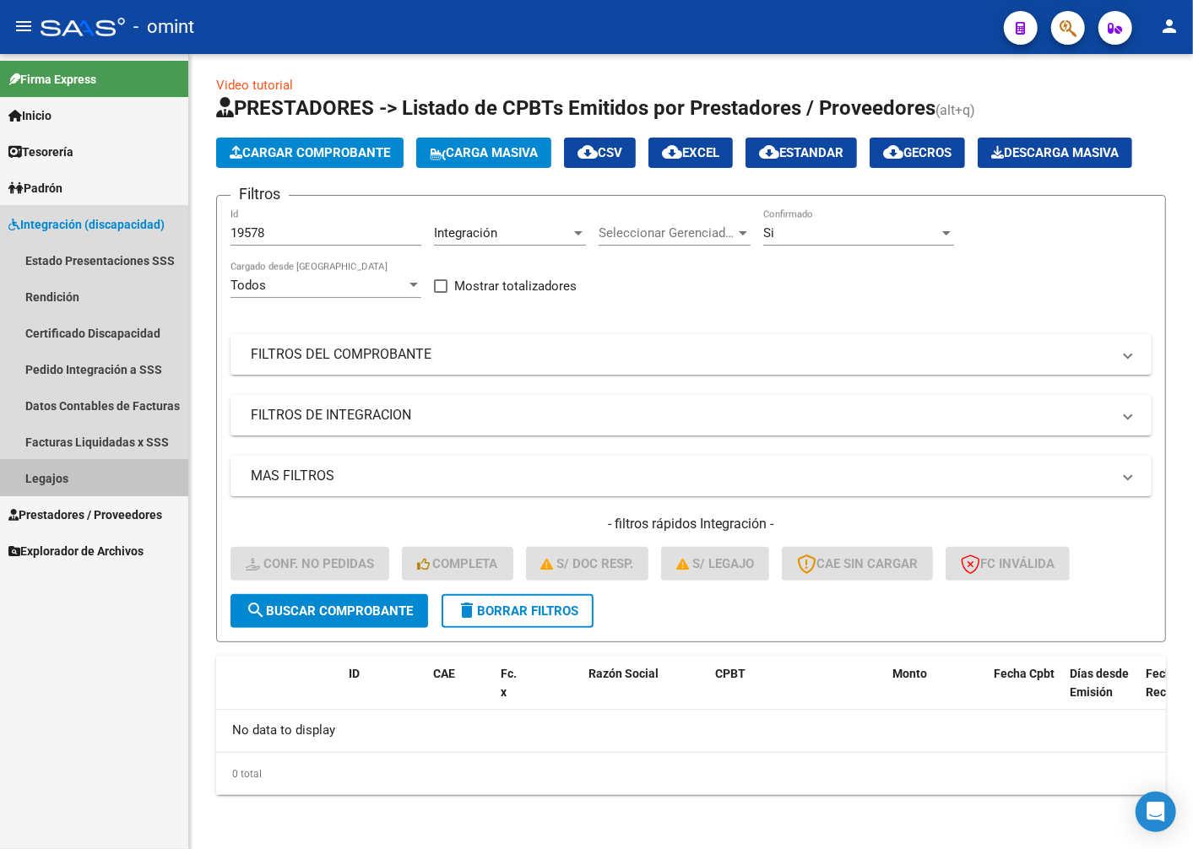
click at [64, 491] on link "Legajos" at bounding box center [94, 478] width 188 height 36
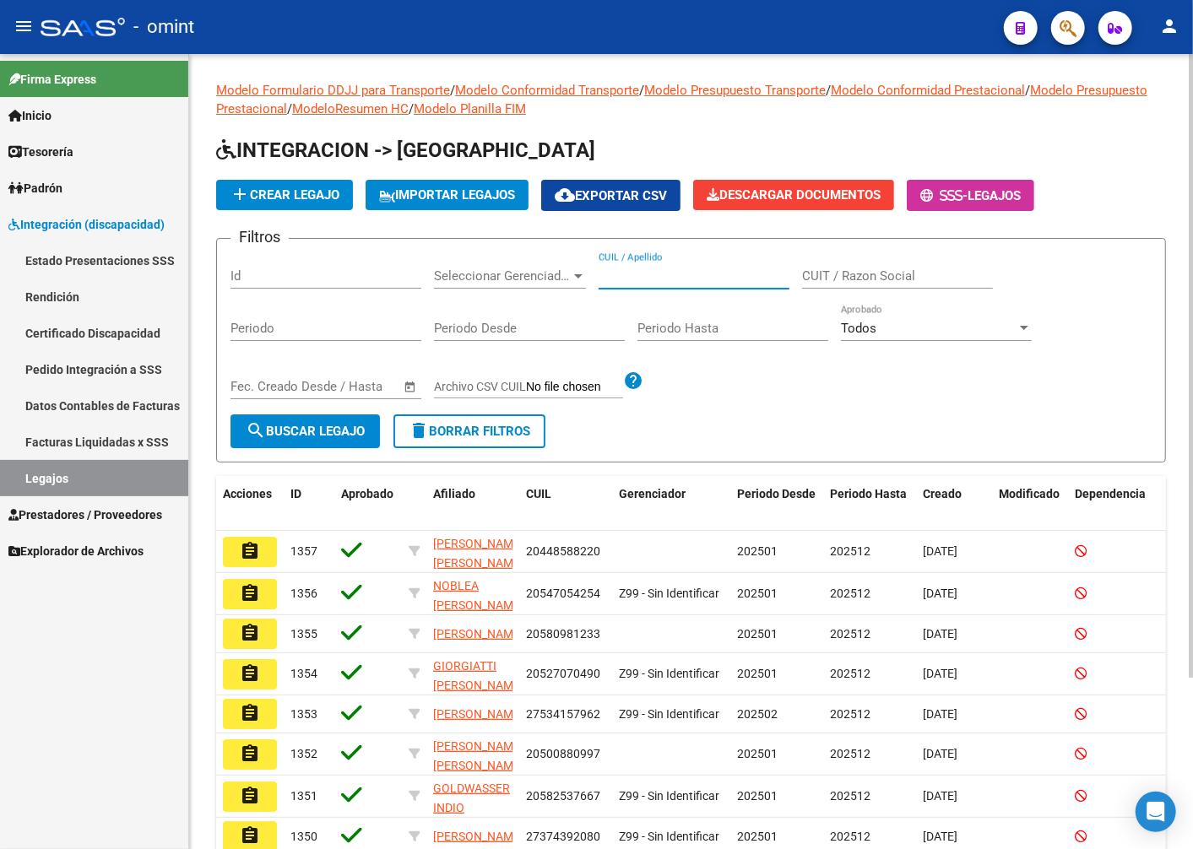
click at [642, 274] on input "CUIL / Apellido" at bounding box center [693, 275] width 191 height 15
paste input "20490247867"
type input "20490247867"
click at [280, 434] on span "search Buscar Legajo" at bounding box center [305, 431] width 119 height 15
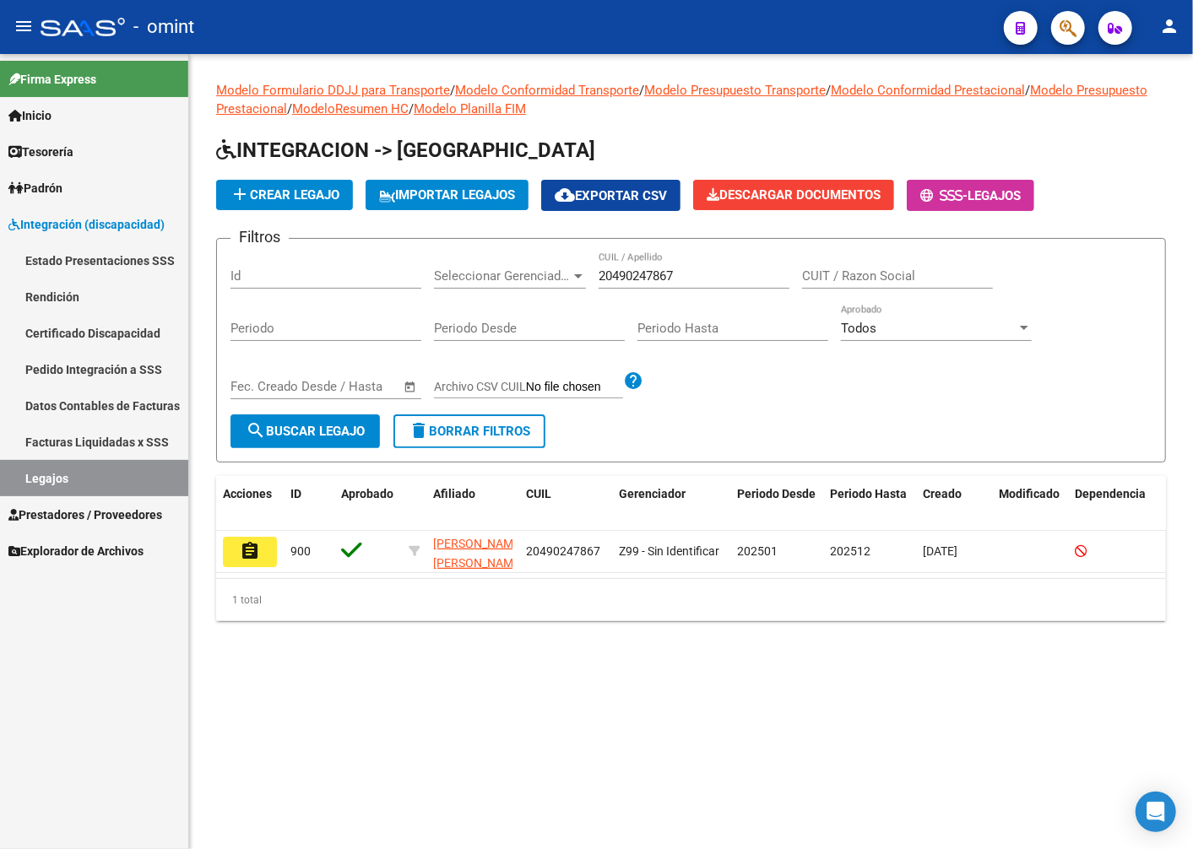
click at [246, 549] on mat-icon "assignment" at bounding box center [250, 551] width 20 height 20
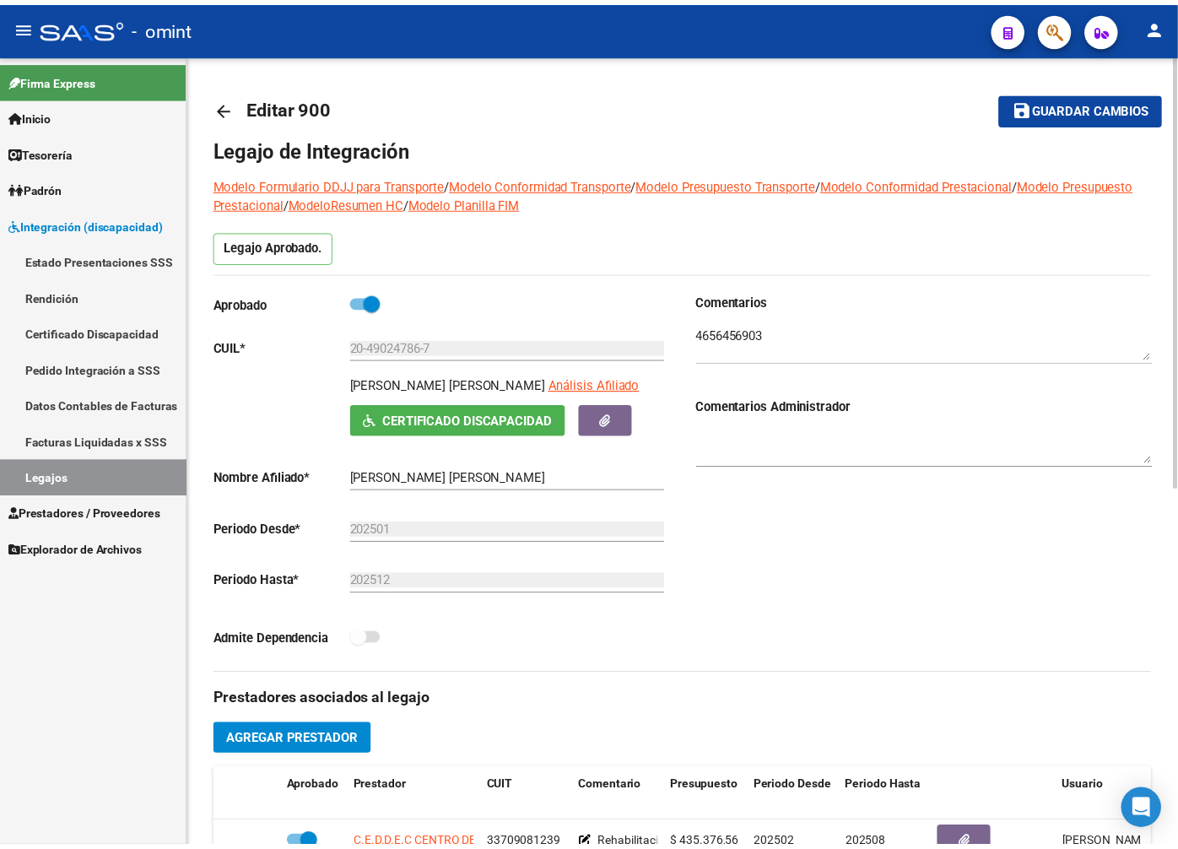
scroll to position [375, 0]
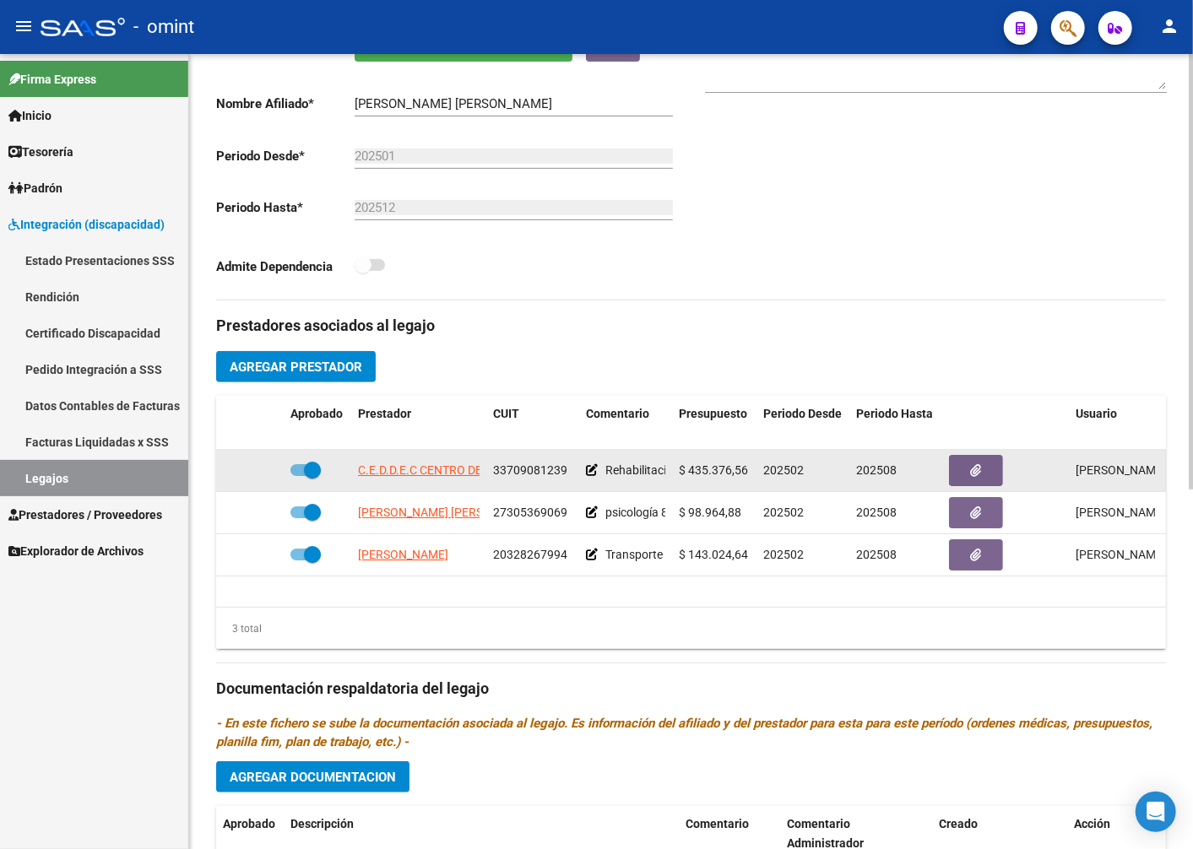
click at [525, 477] on span "33709081239" at bounding box center [530, 470] width 74 height 14
copy span "33709081239"
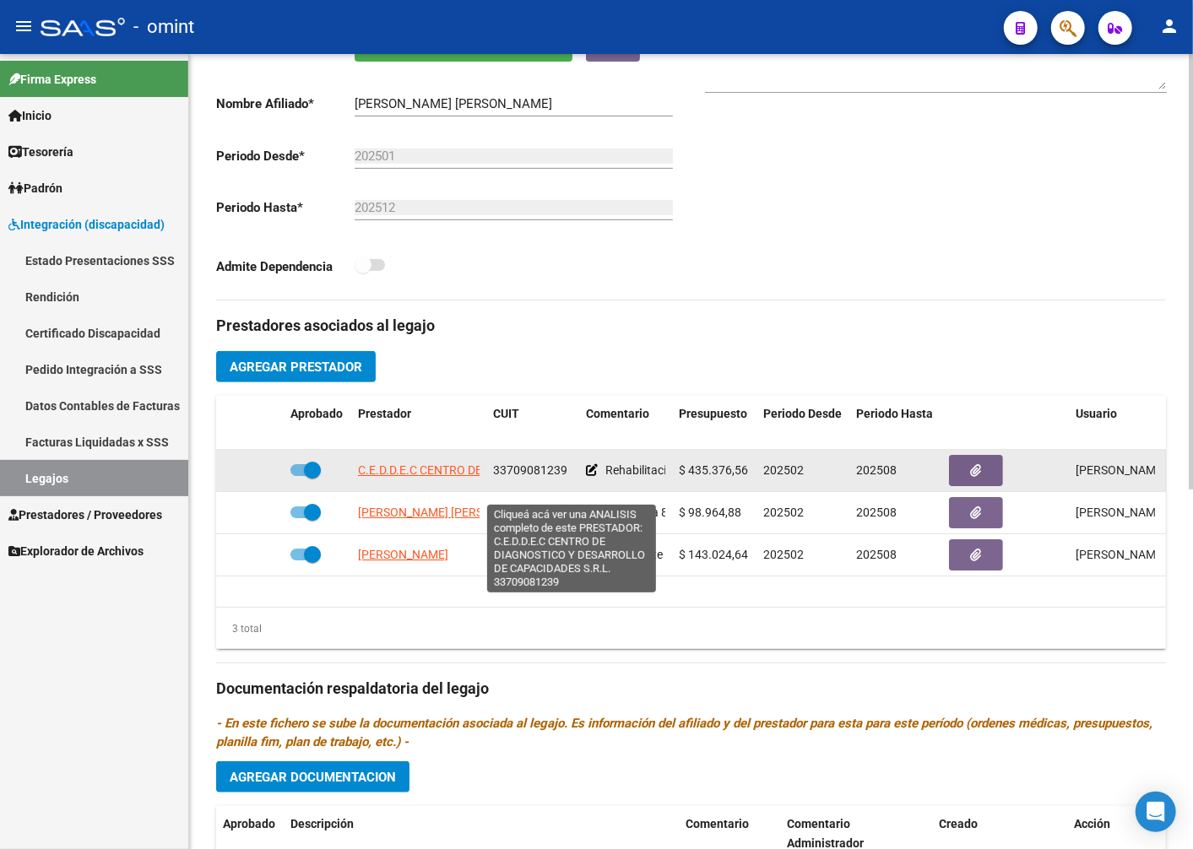
click at [444, 477] on span "C.E.D.D.E.C CENTRO DE DIAGNOSTICO Y DESARROLLO DE CAPACIDADES S.R.L." at bounding box center [567, 470] width 419 height 14
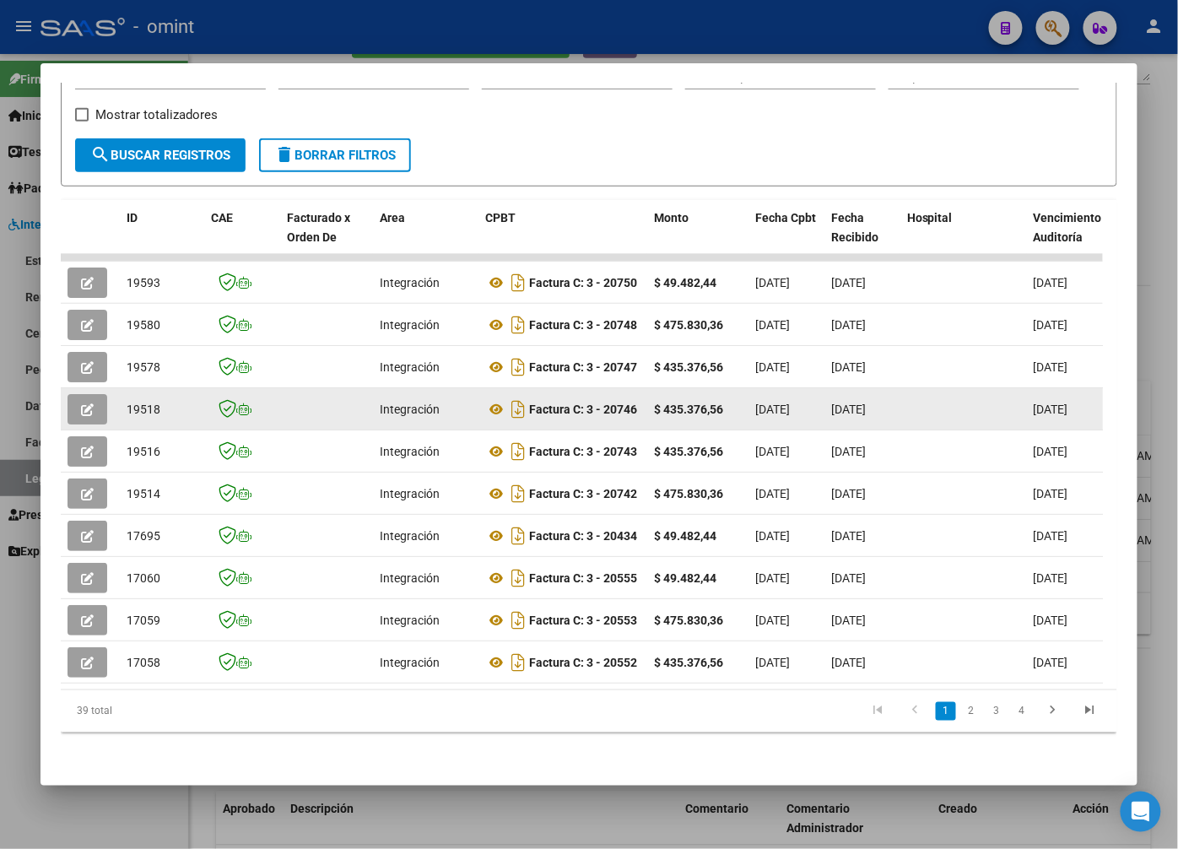
scroll to position [1, 0]
drag, startPoint x: 419, startPoint y: 391, endPoint x: 139, endPoint y: 399, distance: 280.4
drag, startPoint x: 139, startPoint y: 399, endPoint x: 93, endPoint y: 394, distance: 46.7
click at [93, 403] on icon "button" at bounding box center [87, 409] width 13 height 13
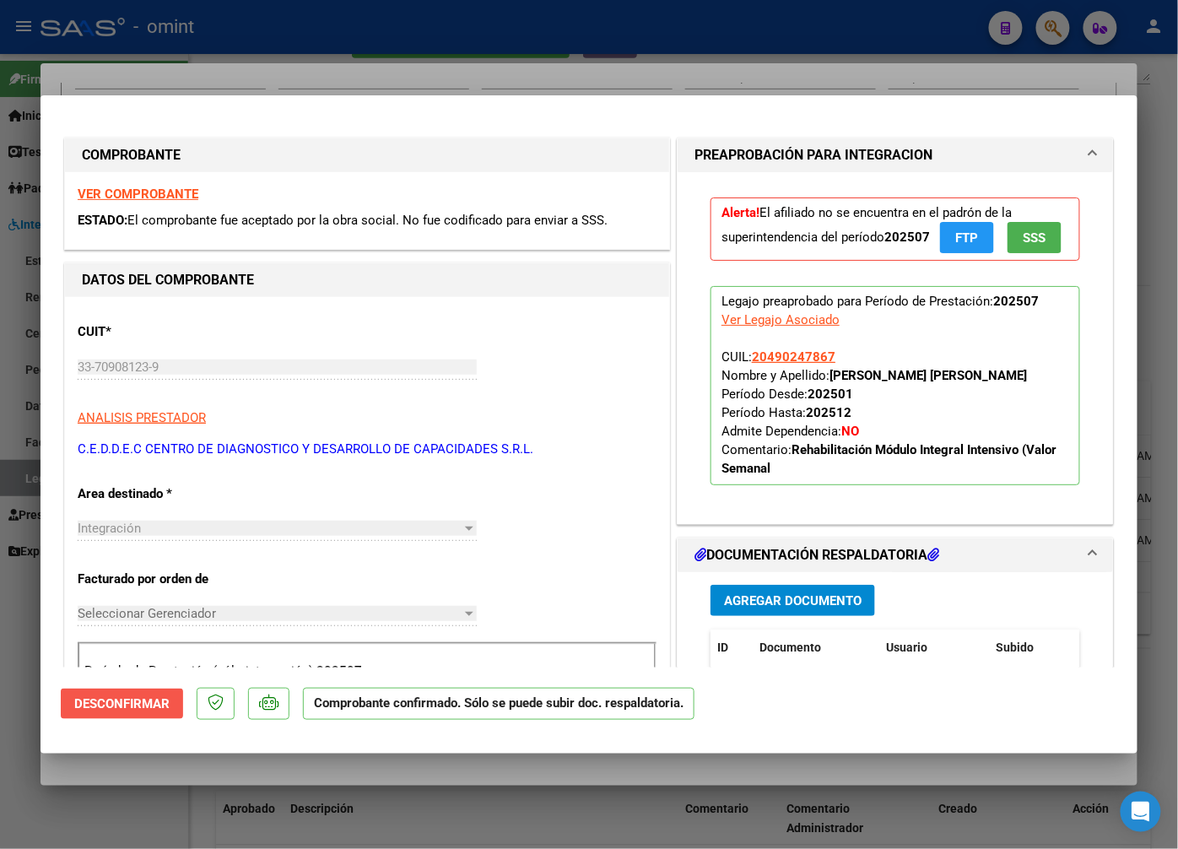
click at [128, 704] on span "Desconfirmar" at bounding box center [121, 703] width 95 height 15
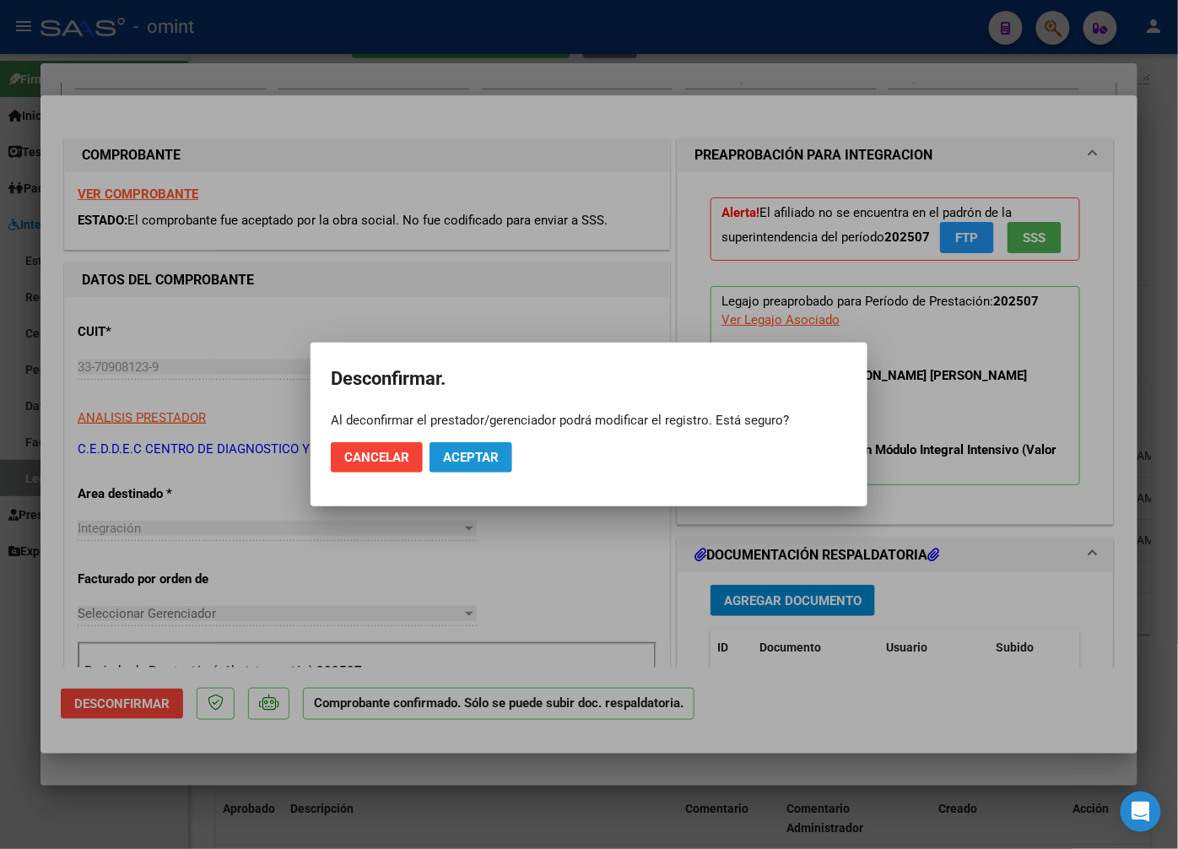
click at [484, 453] on span "Aceptar" at bounding box center [471, 457] width 56 height 15
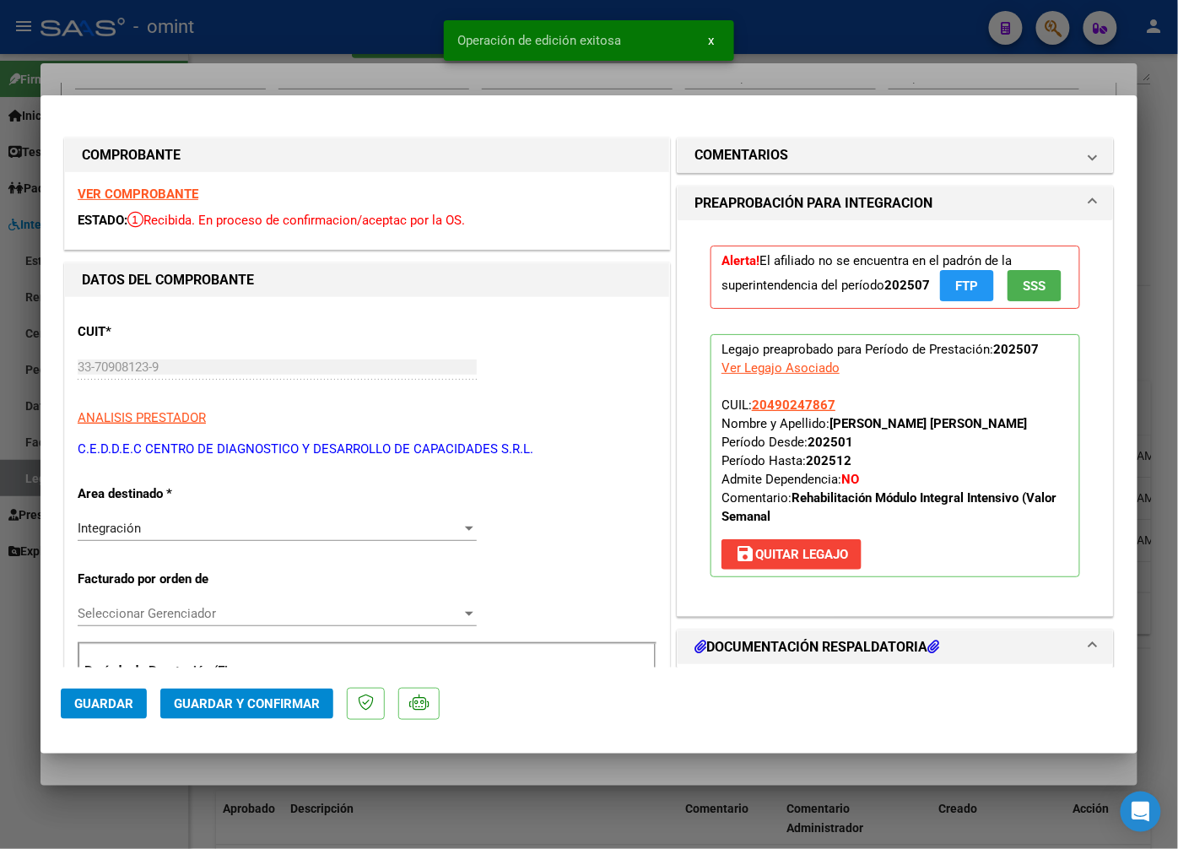
click at [428, 536] on div "Integración Seleccionar Area" at bounding box center [277, 528] width 399 height 25
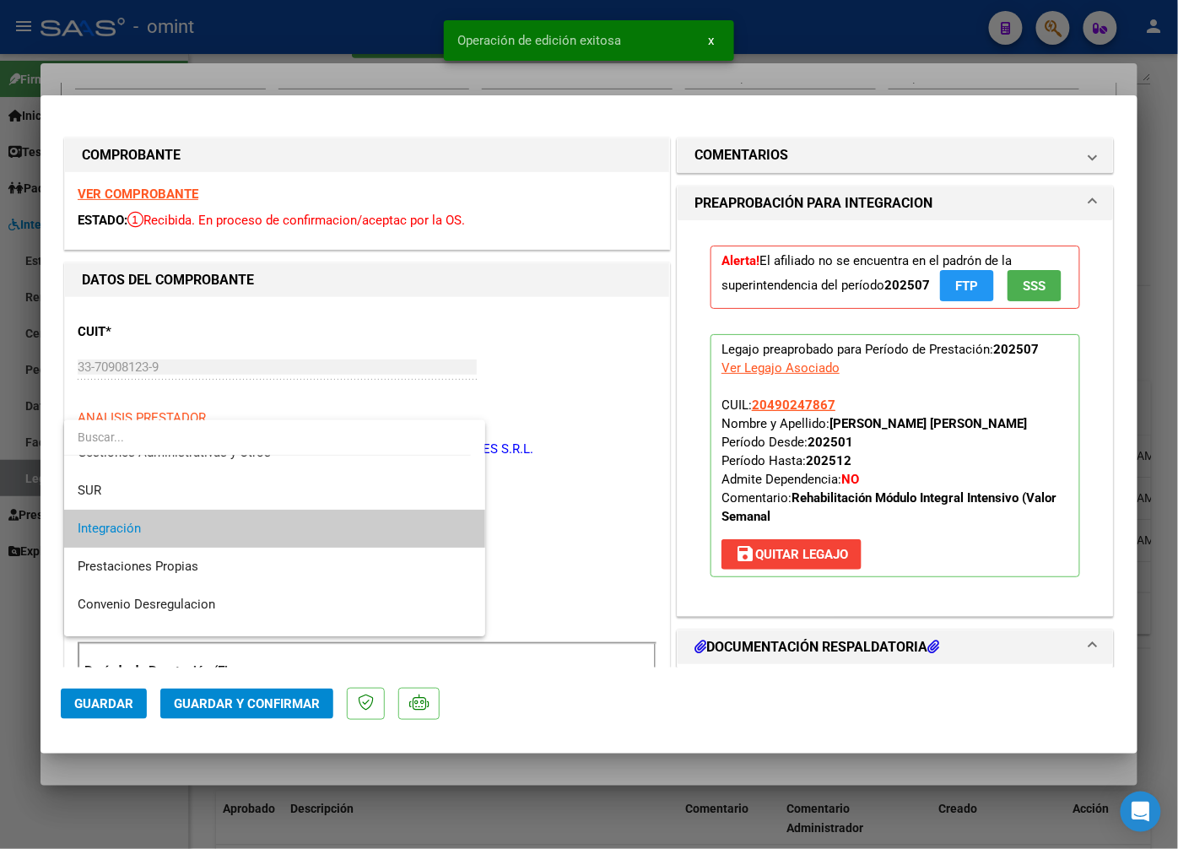
scroll to position [156, 0]
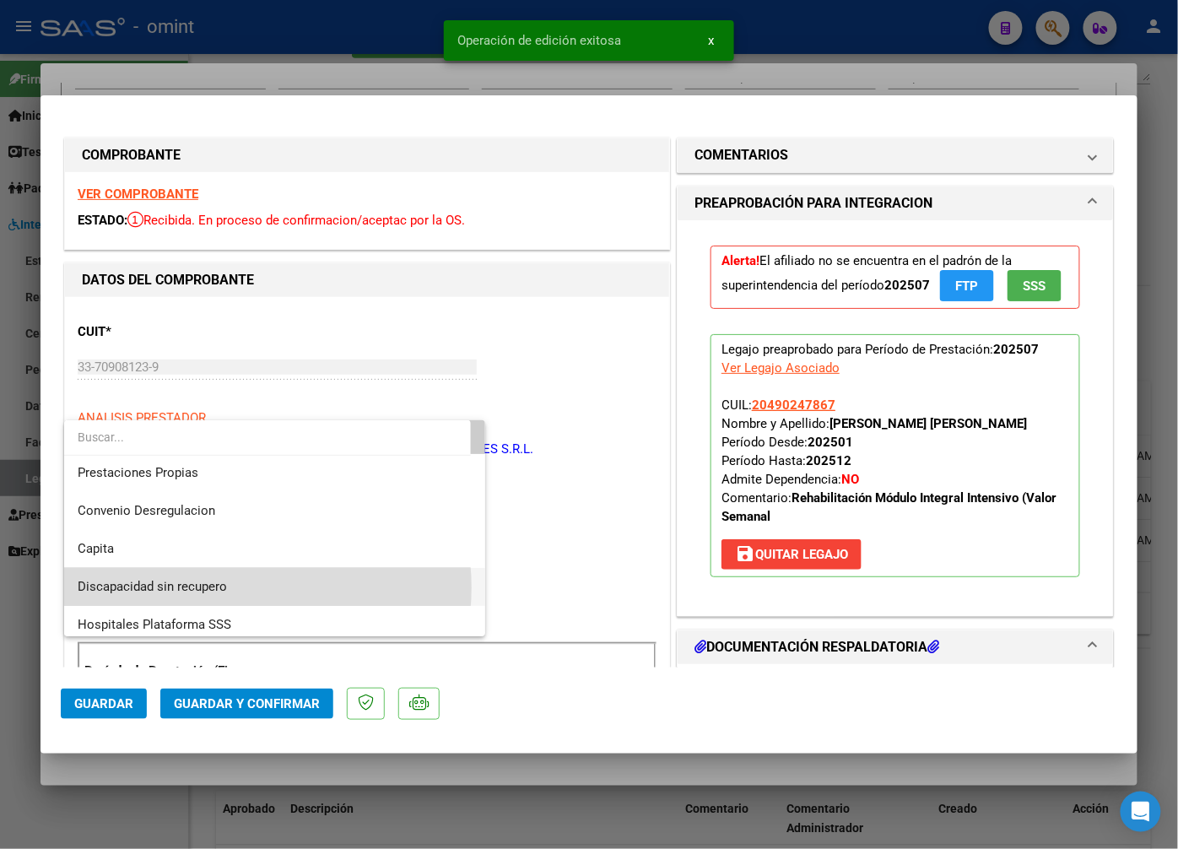
click at [237, 587] on span "Discapacidad sin recupero" at bounding box center [275, 587] width 394 height 38
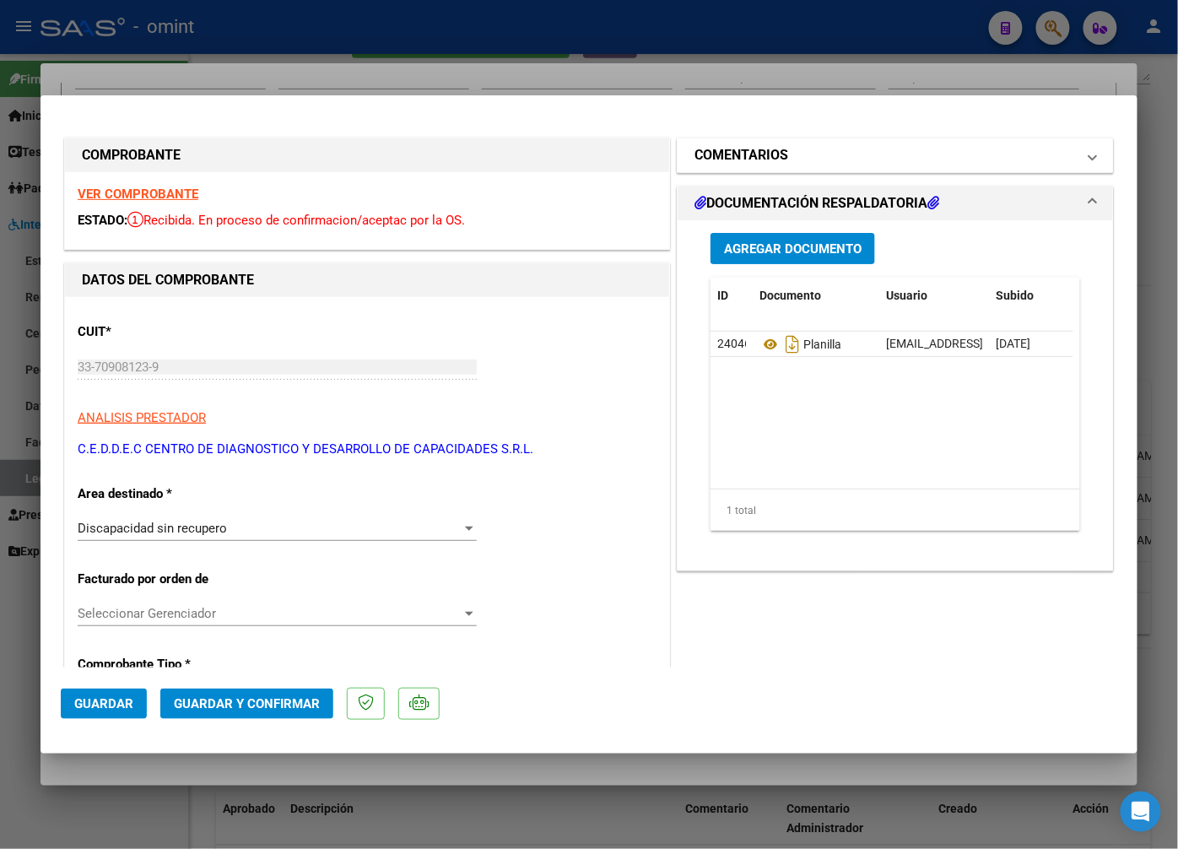
click at [1074, 149] on span "COMENTARIOS" at bounding box center [892, 155] width 395 height 20
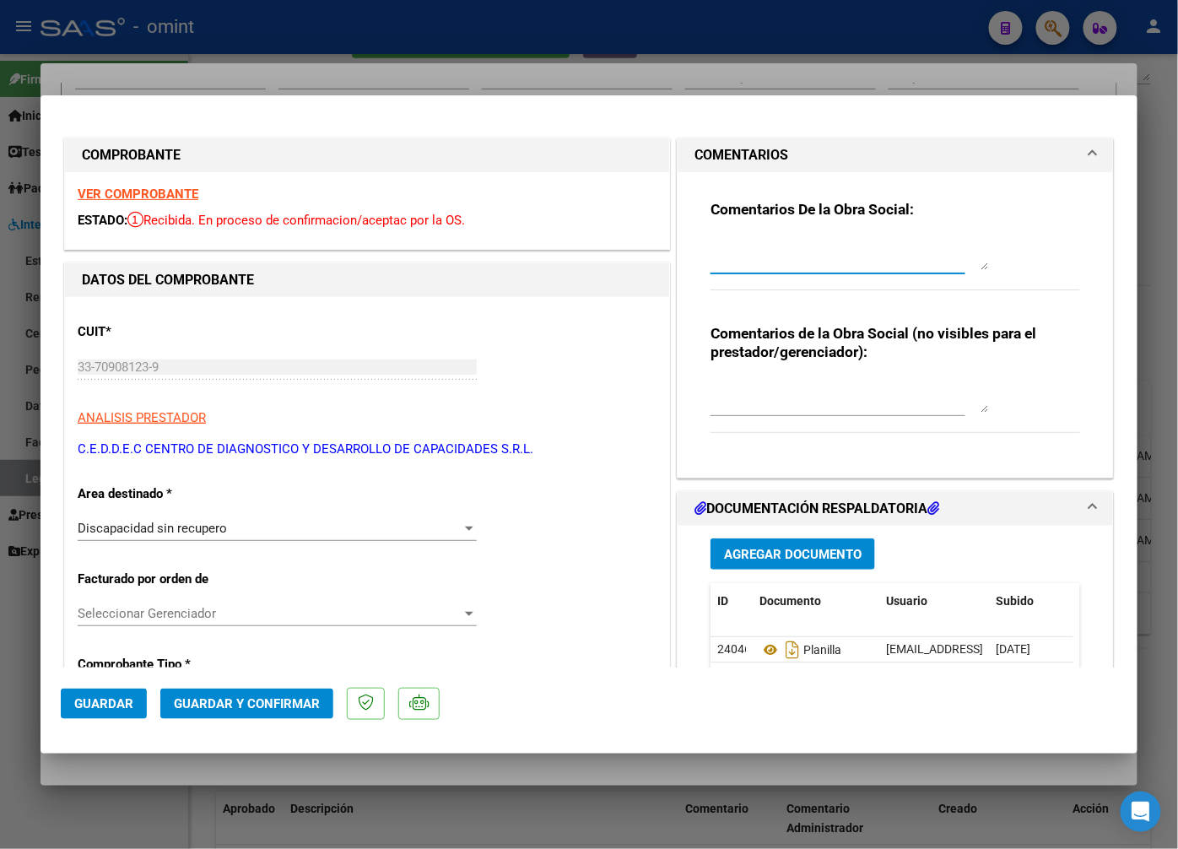
click at [739, 257] on textarea at bounding box center [850, 253] width 279 height 34
click at [747, 155] on h1 "COMENTARIOS" at bounding box center [742, 155] width 94 height 20
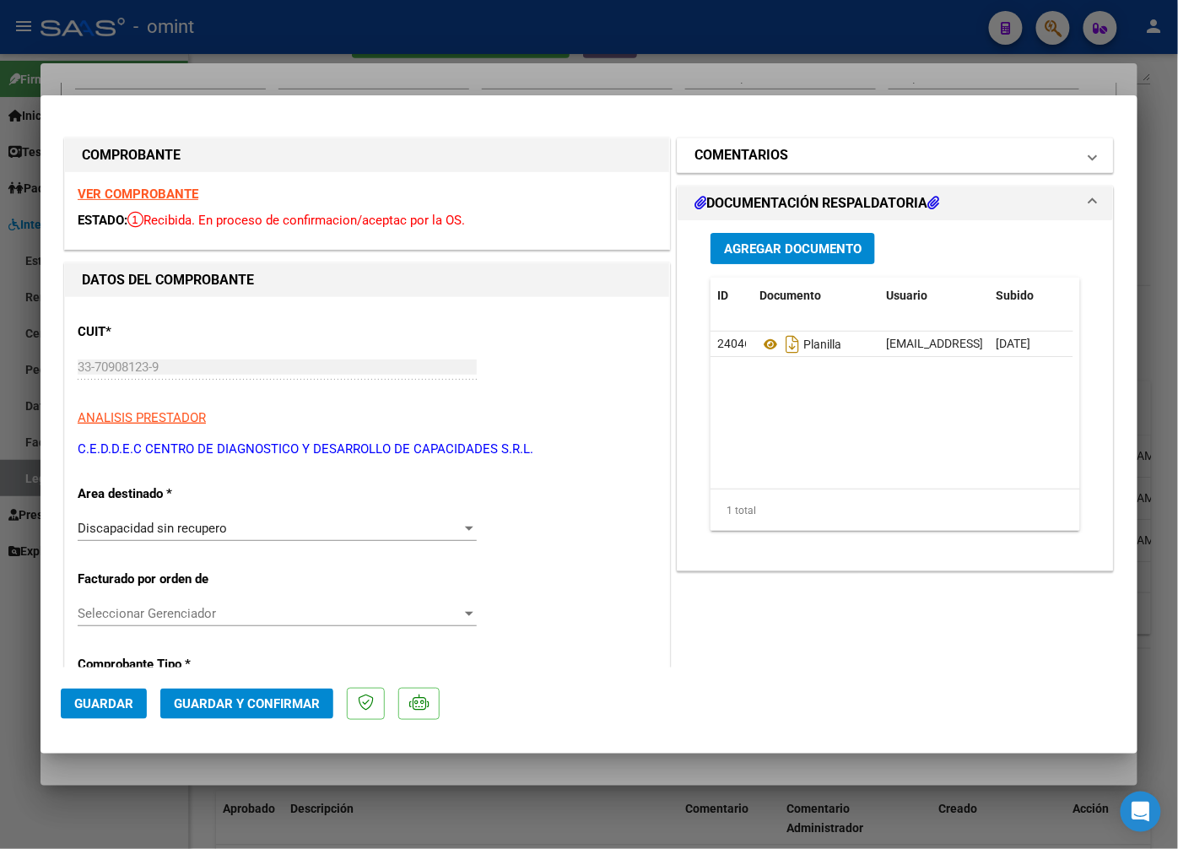
click at [746, 155] on h1 "COMENTARIOS" at bounding box center [742, 155] width 94 height 20
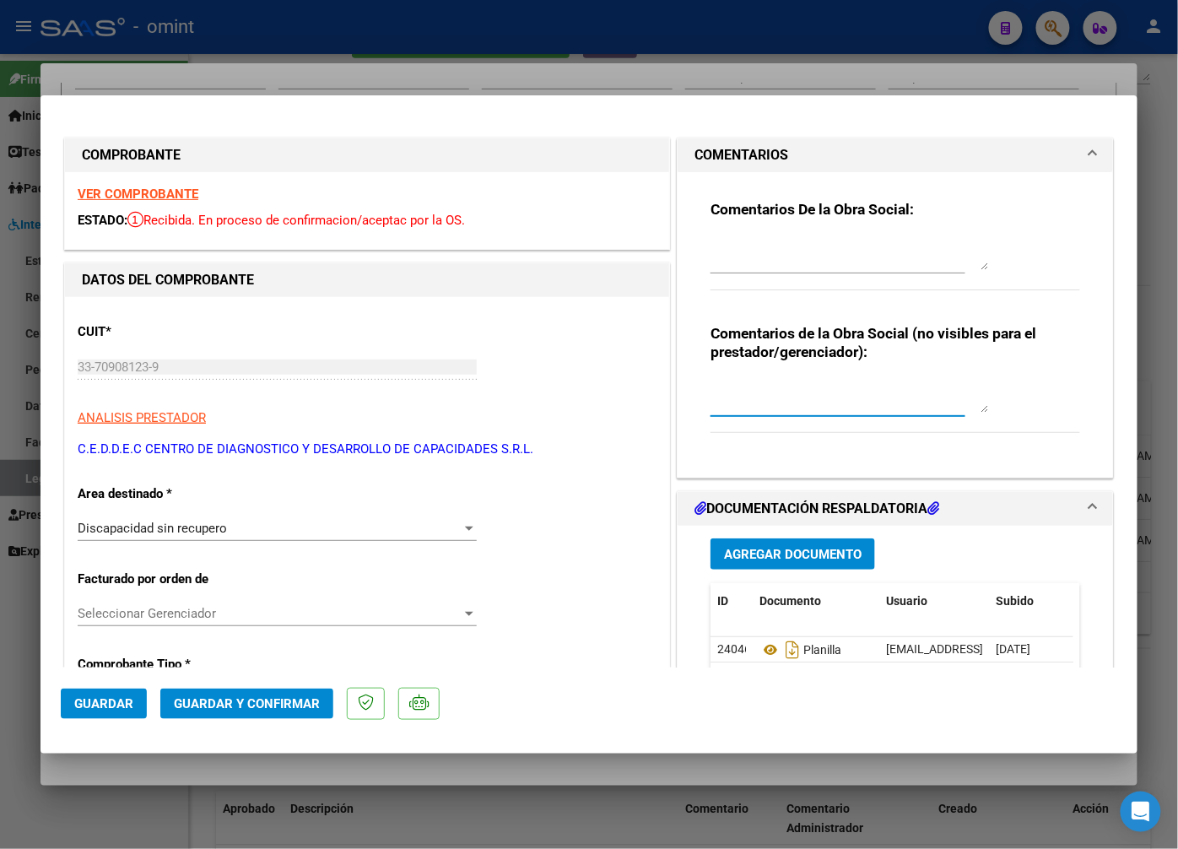
click at [735, 398] on textarea at bounding box center [850, 396] width 279 height 34
type textarea "Socio sin Obra social."
click at [257, 701] on span "Guardar y Confirmar" at bounding box center [247, 703] width 146 height 15
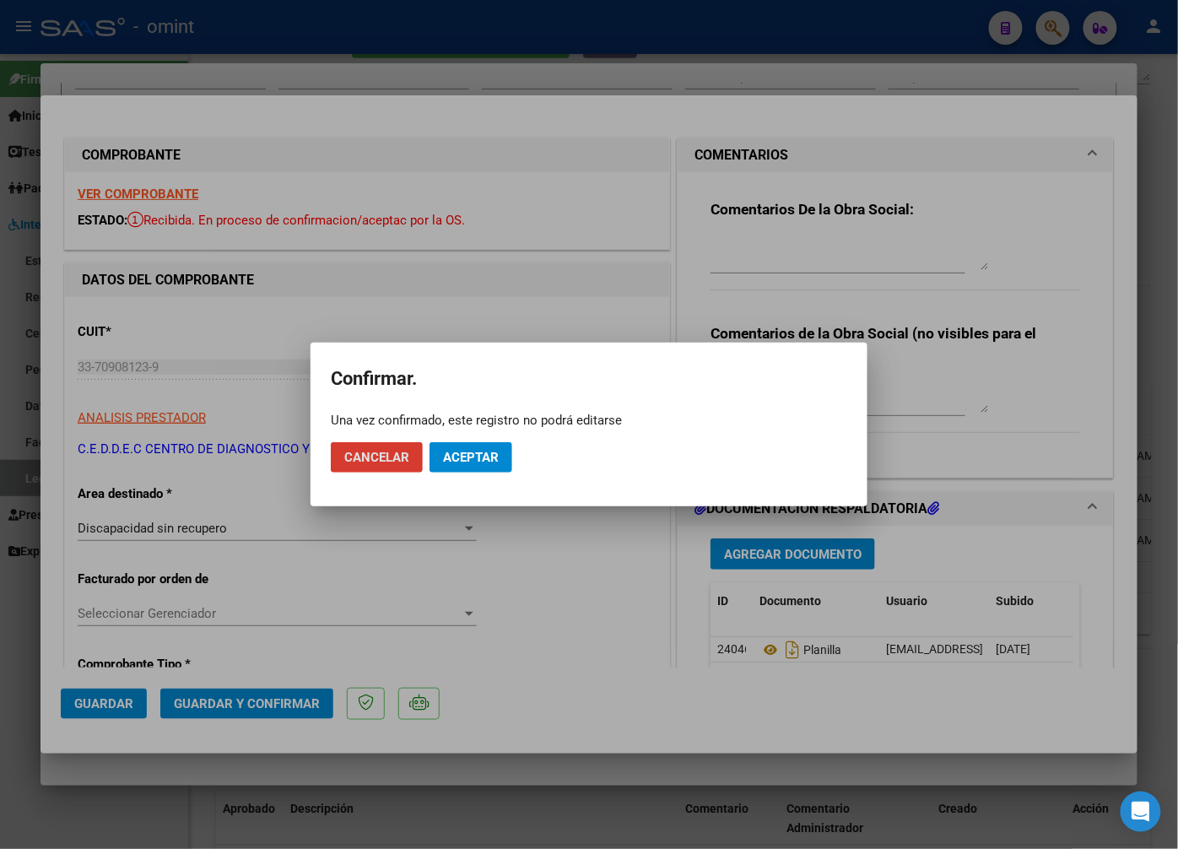
click at [466, 460] on span "Aceptar" at bounding box center [471, 457] width 56 height 15
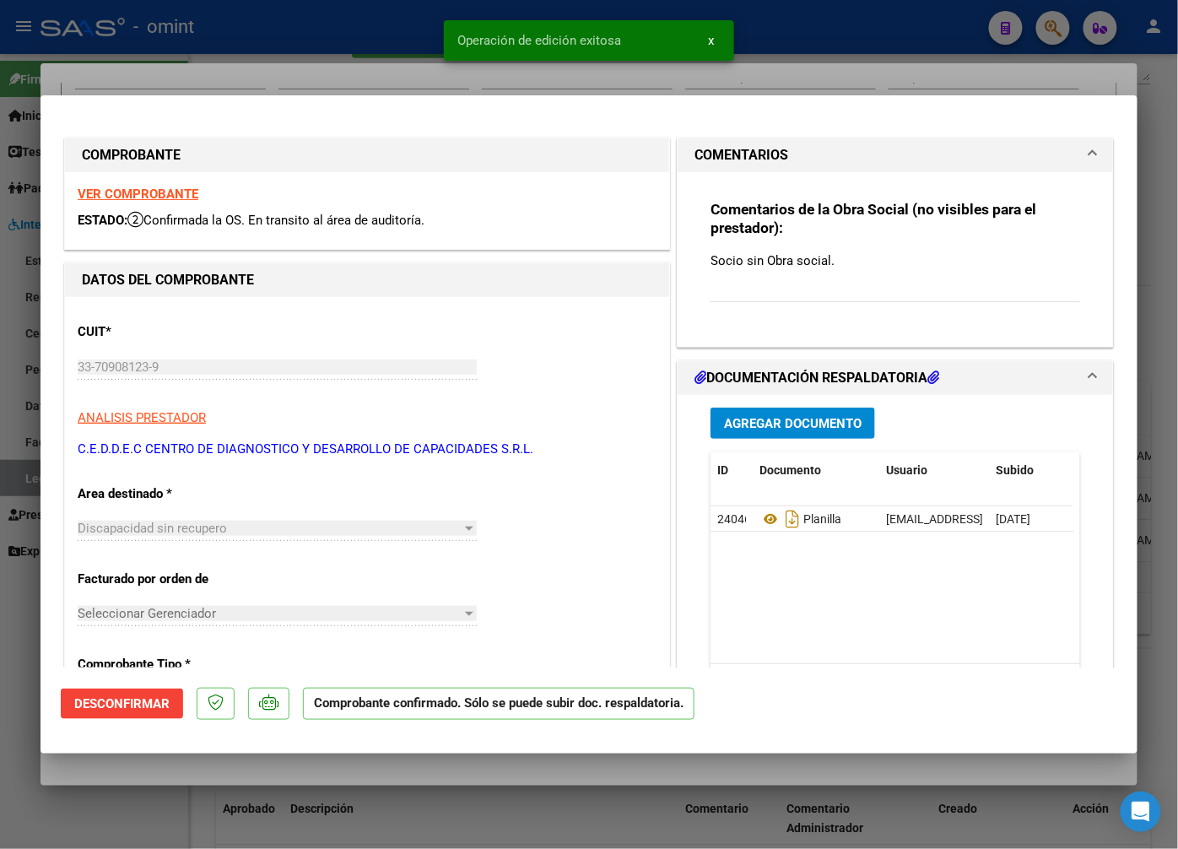
click at [317, 64] on div at bounding box center [589, 424] width 1178 height 849
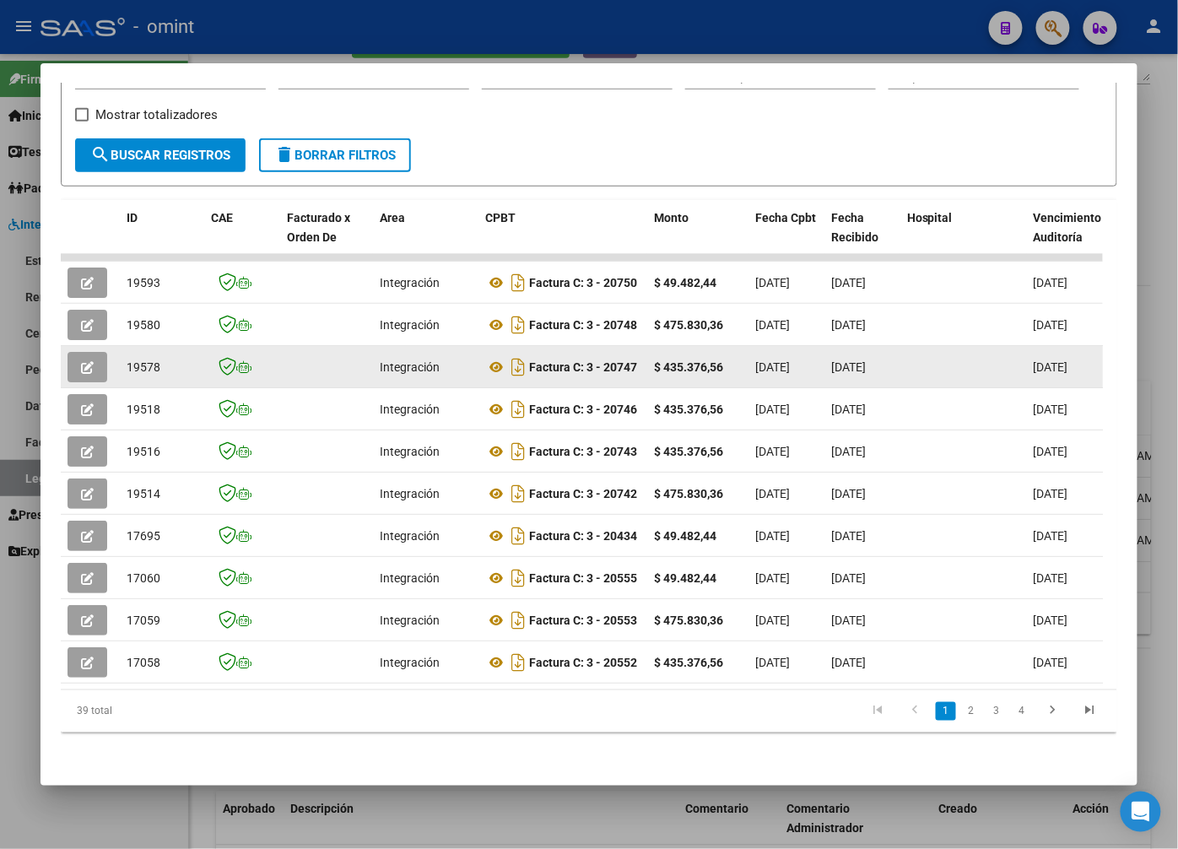
click at [83, 361] on icon "button" at bounding box center [87, 367] width 13 height 13
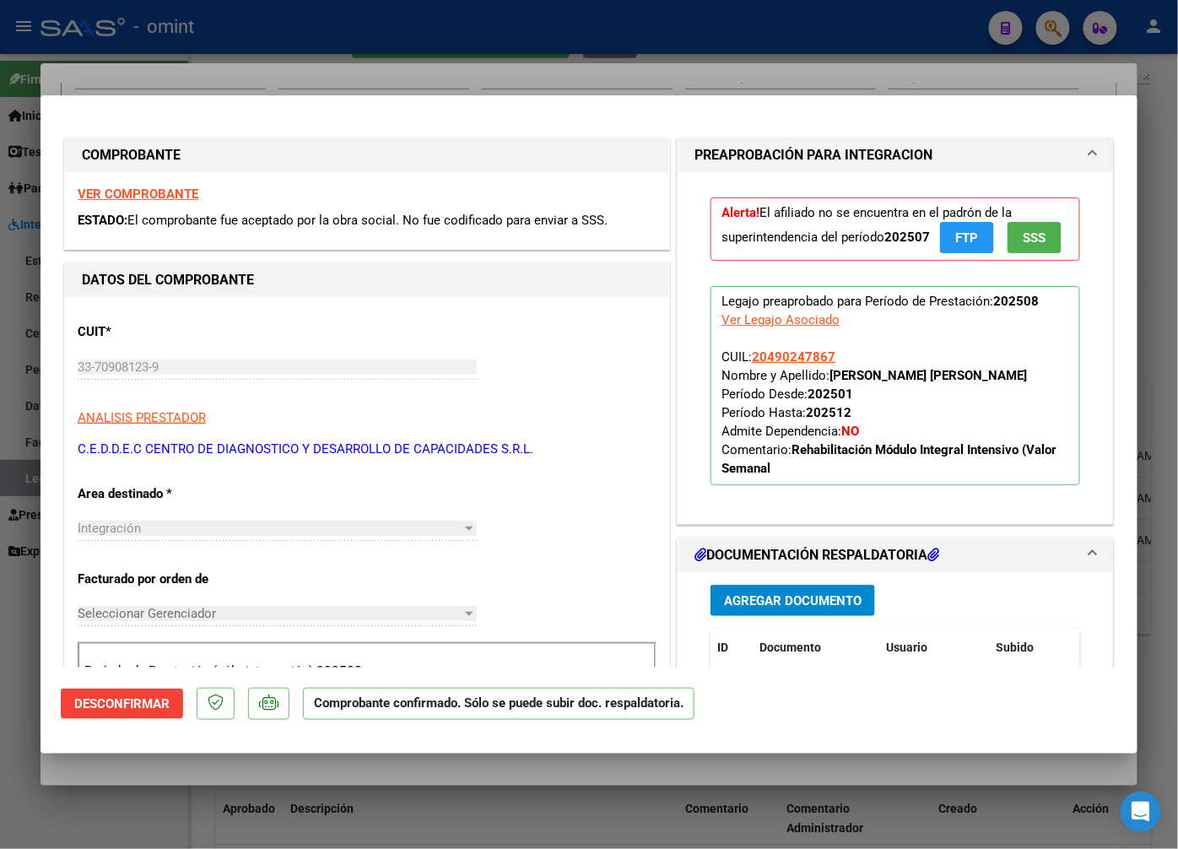
click at [164, 701] on span "Desconfirmar" at bounding box center [121, 703] width 95 height 15
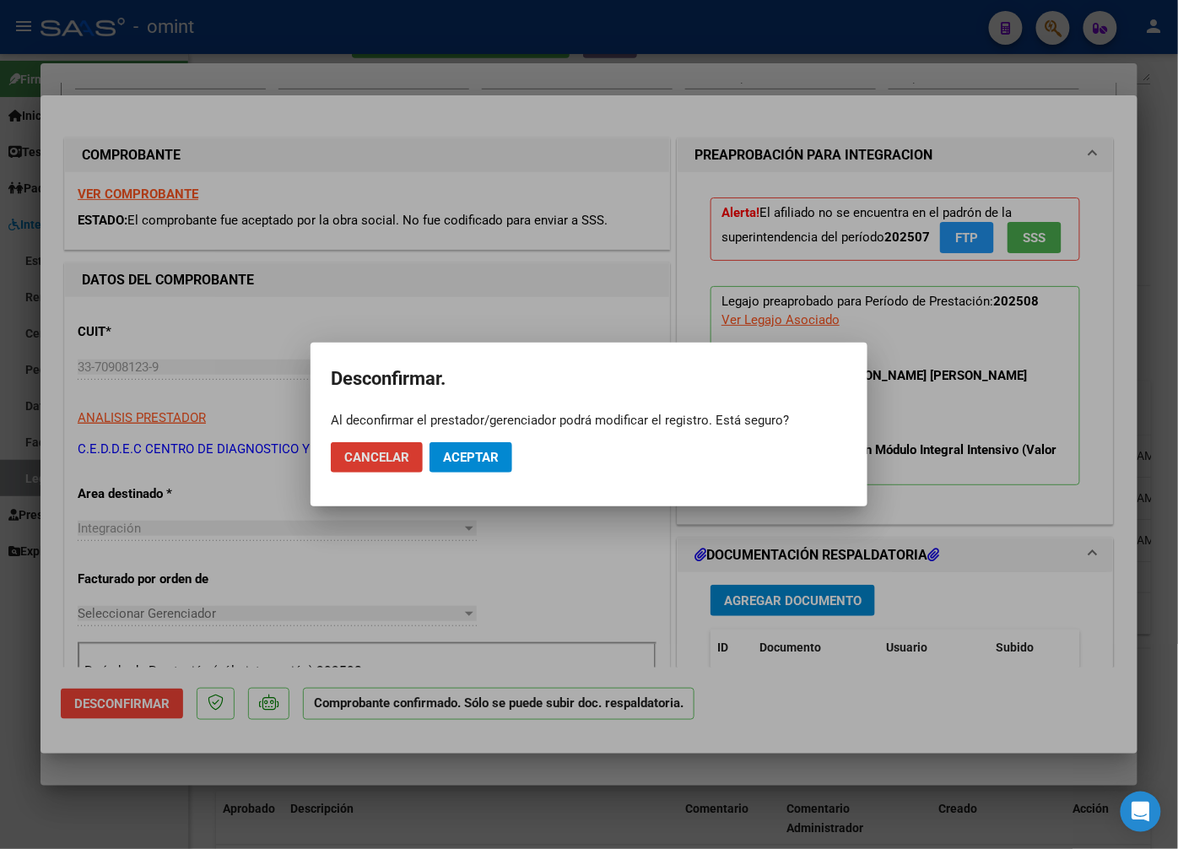
click at [470, 467] on button "Aceptar" at bounding box center [471, 457] width 83 height 30
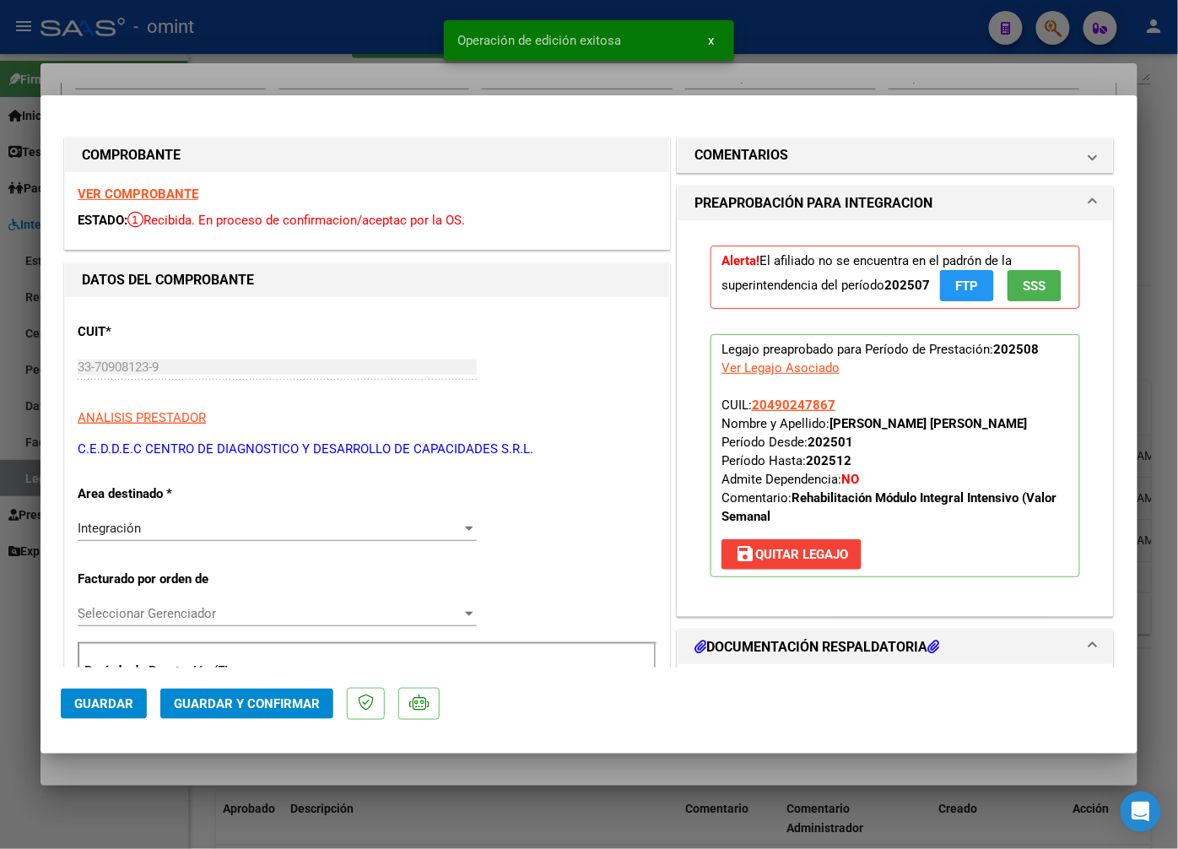
click at [443, 528] on div "Integración" at bounding box center [270, 528] width 384 height 15
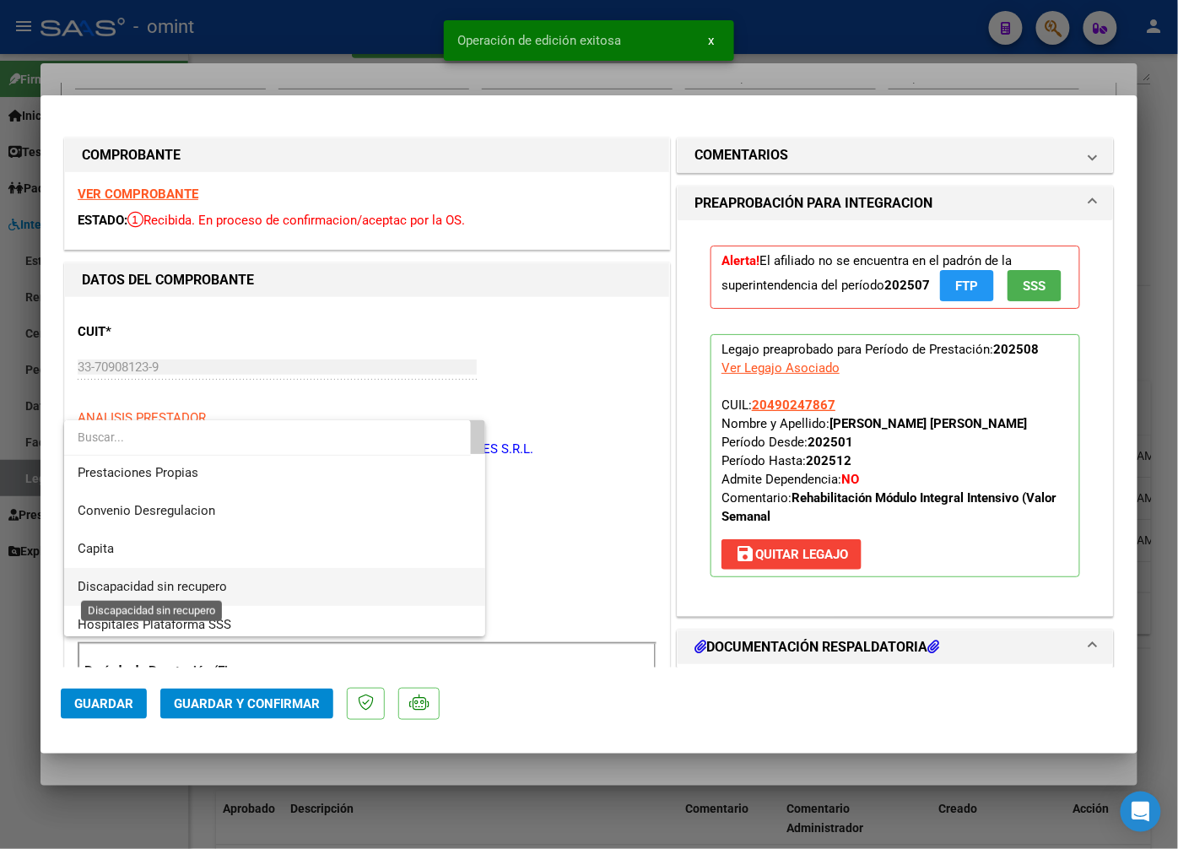
click at [209, 587] on span "Discapacidad sin recupero" at bounding box center [152, 586] width 149 height 15
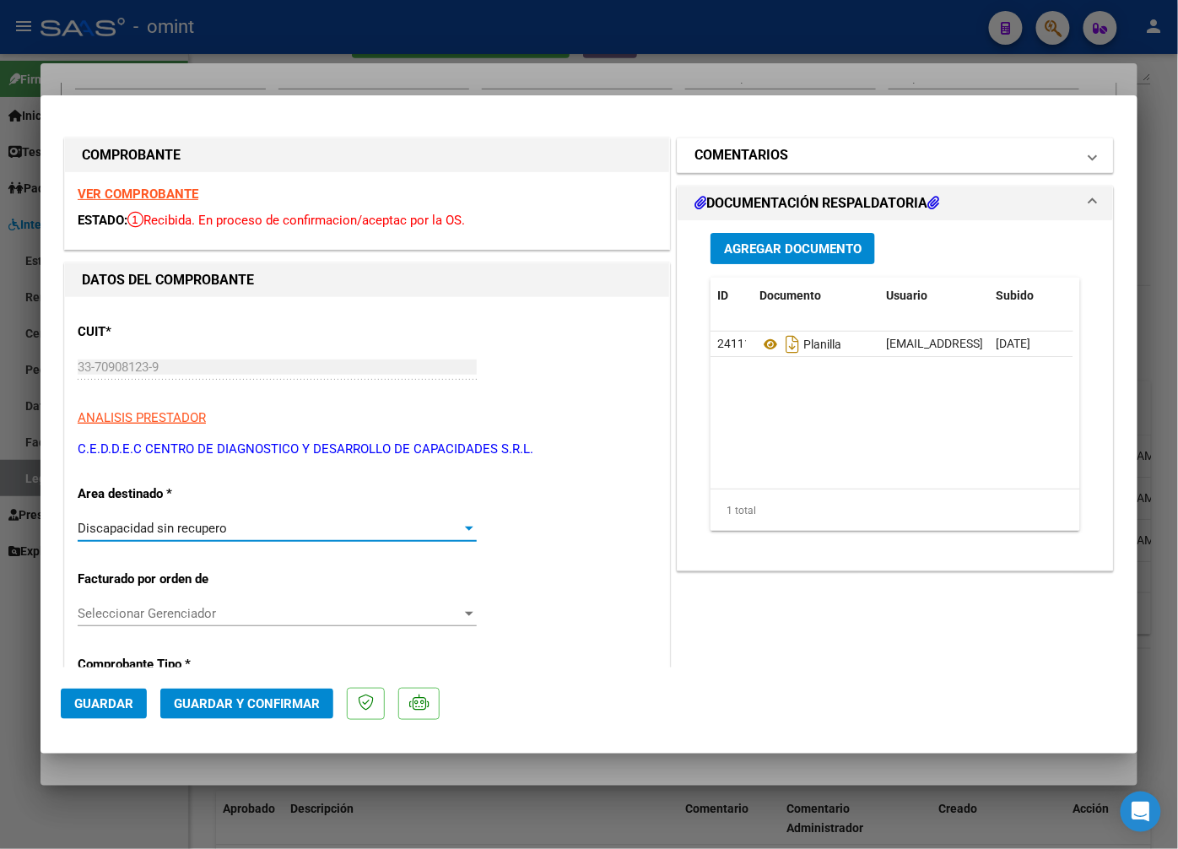
click at [1090, 149] on span at bounding box center [1093, 155] width 7 height 20
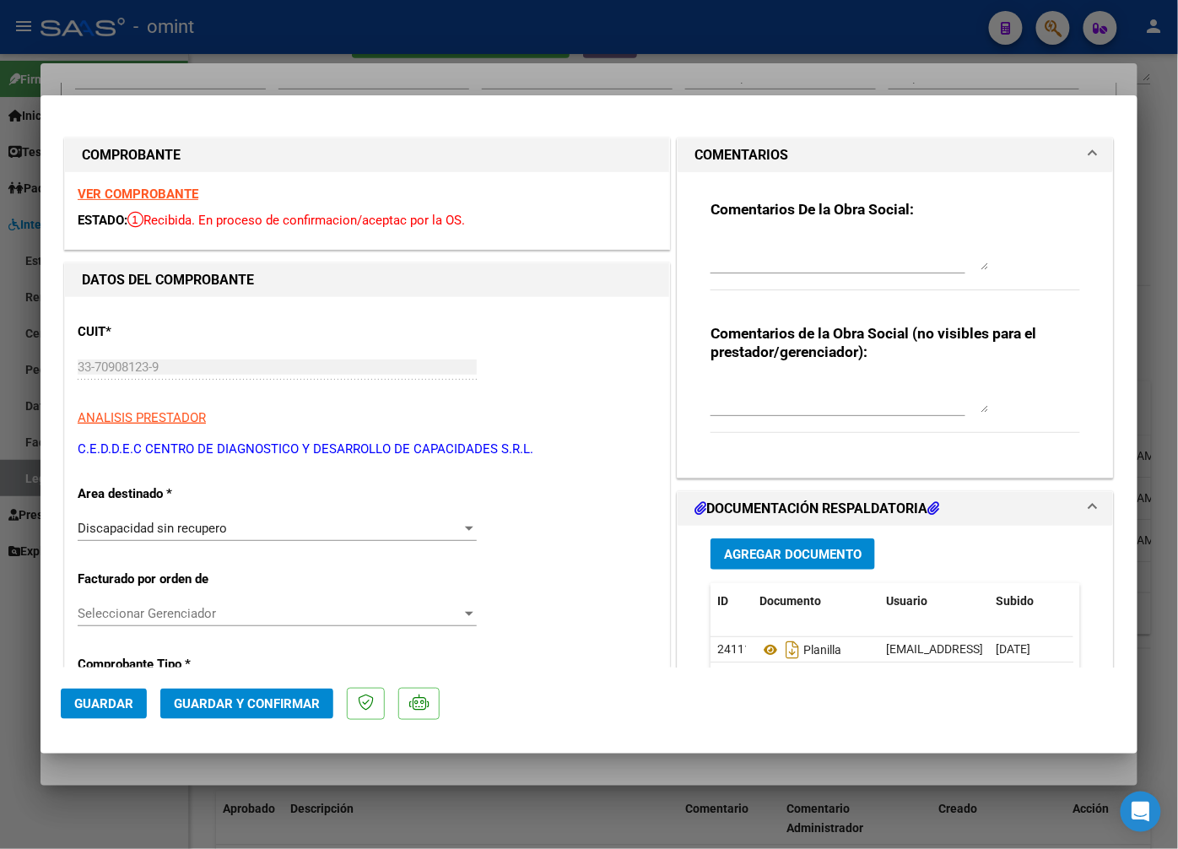
click at [846, 391] on textarea at bounding box center [850, 396] width 279 height 34
type textarea "Socio sin obra social."
click at [284, 707] on span "Guardar y Confirmar" at bounding box center [247, 703] width 146 height 15
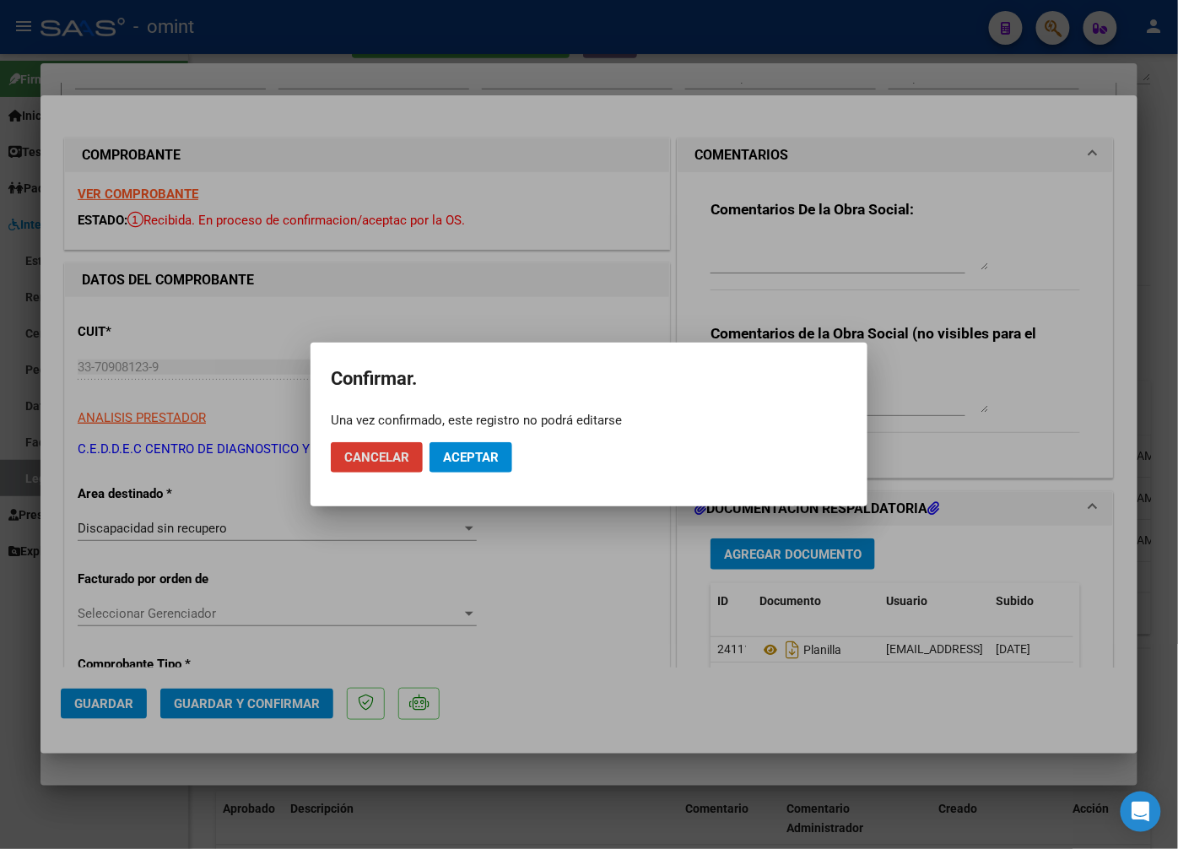
click at [471, 452] on span "Aceptar" at bounding box center [471, 457] width 56 height 15
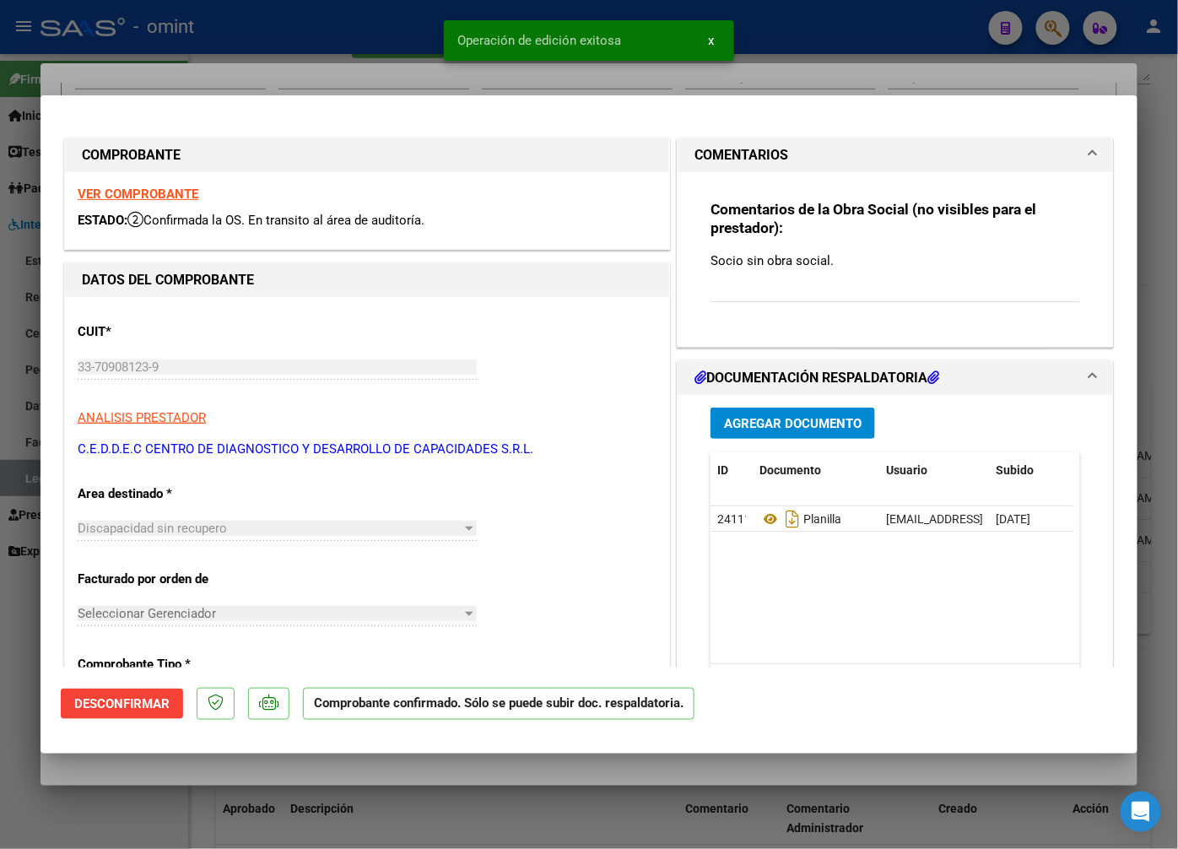
click at [382, 73] on div at bounding box center [589, 424] width 1178 height 849
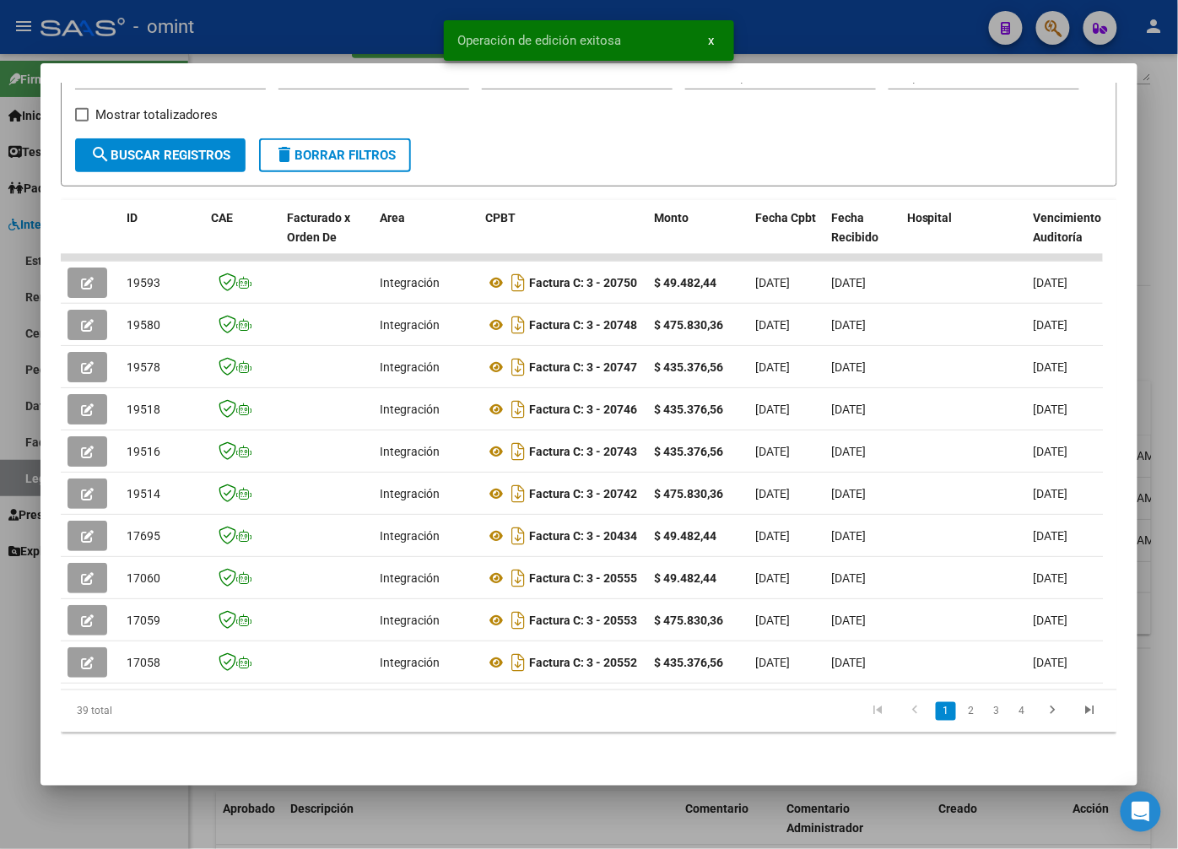
click at [297, 31] on div at bounding box center [589, 424] width 1178 height 849
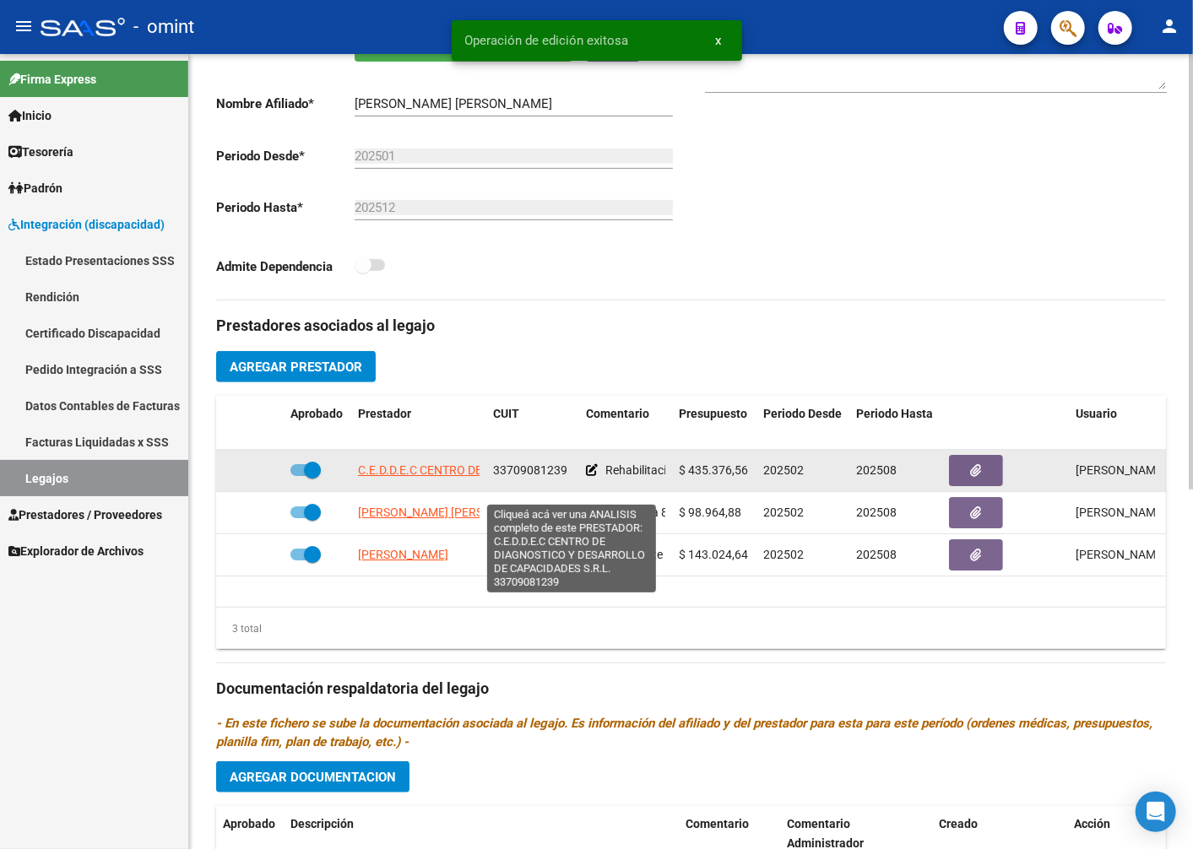
click at [418, 477] on span "C.E.D.D.E.C CENTRO DE DIAGNOSTICO Y DESARROLLO DE CAPACIDADES S.R.L." at bounding box center [567, 470] width 419 height 14
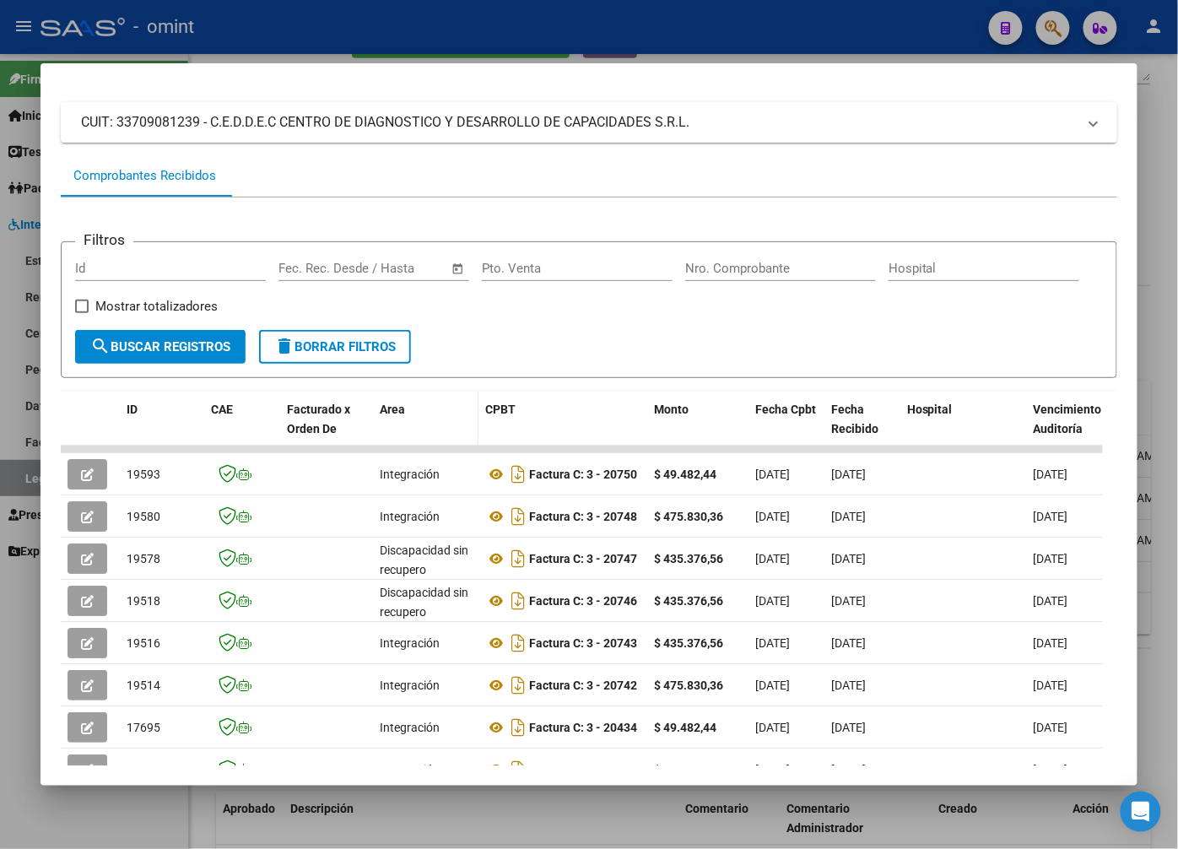
scroll to position [281, 0]
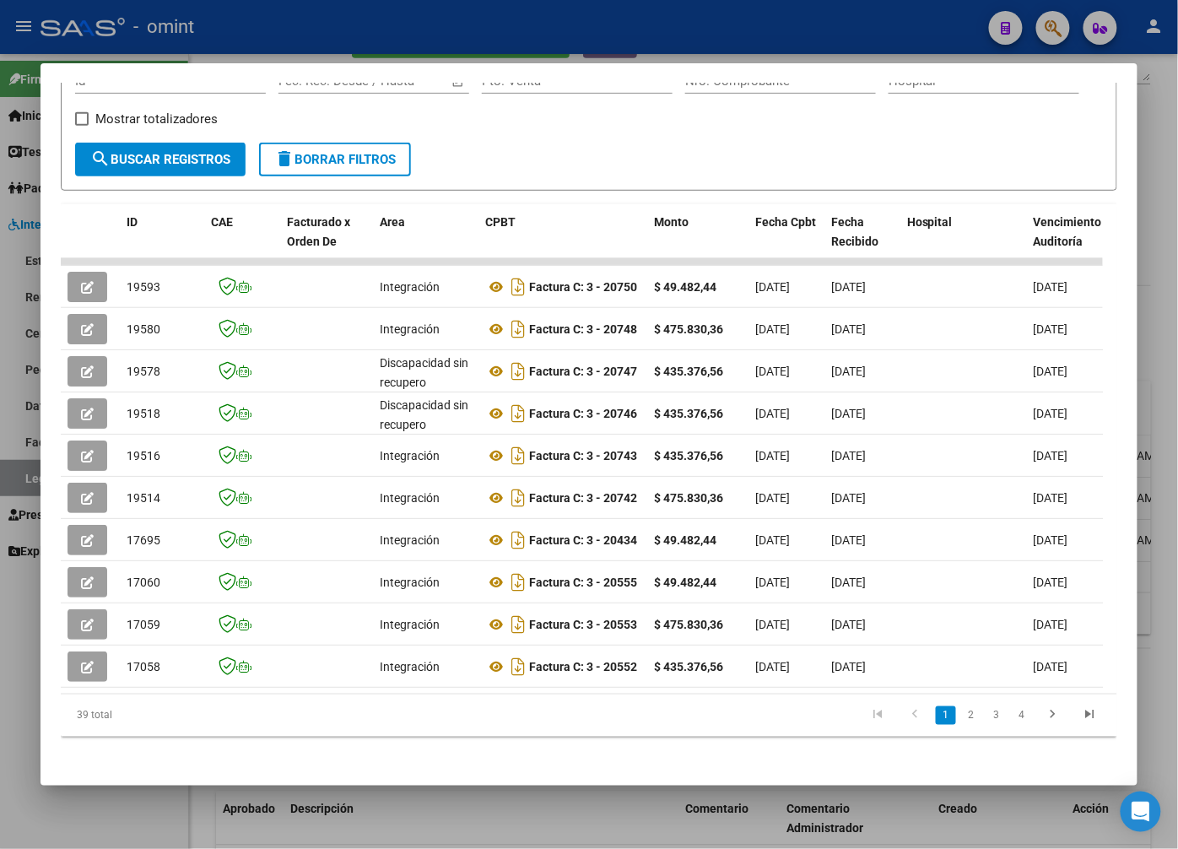
click at [310, 53] on div at bounding box center [589, 424] width 1178 height 849
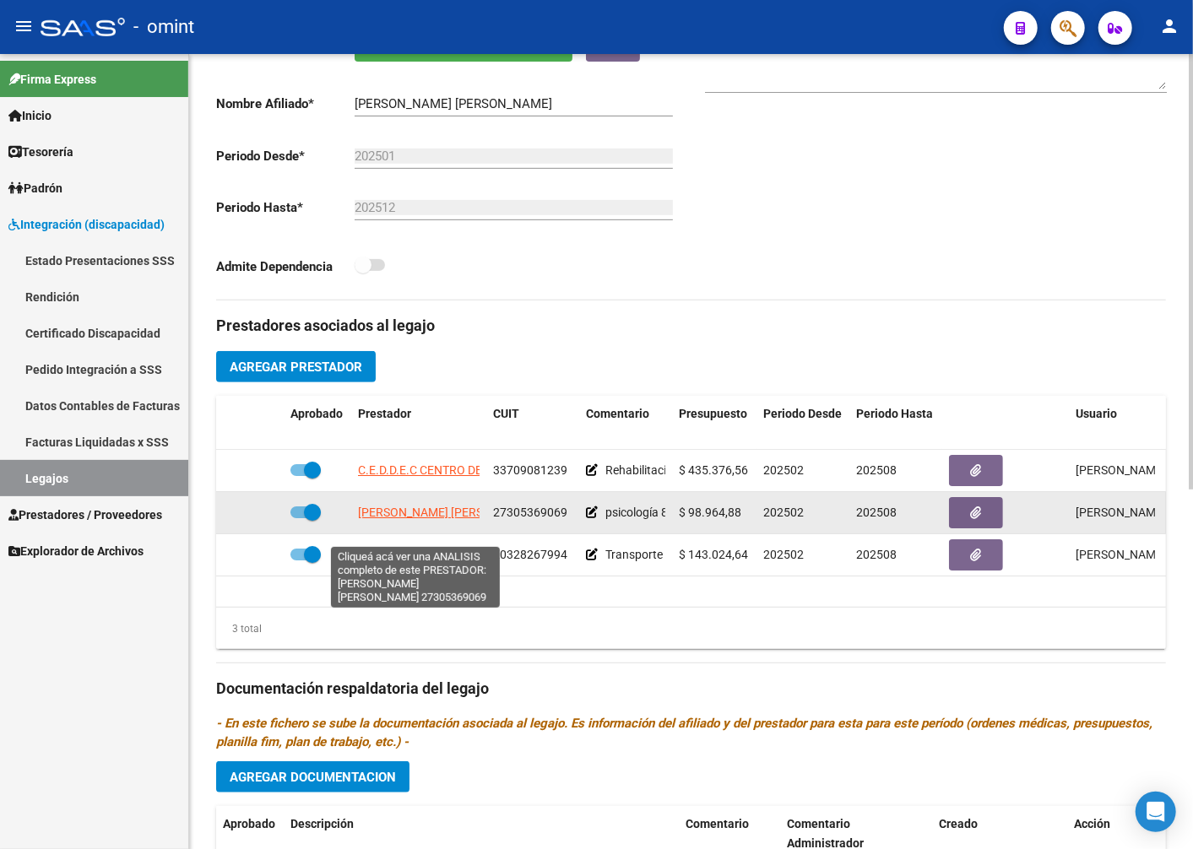
click at [425, 519] on span "SOLER MARIA PAULA" at bounding box center [449, 513] width 183 height 14
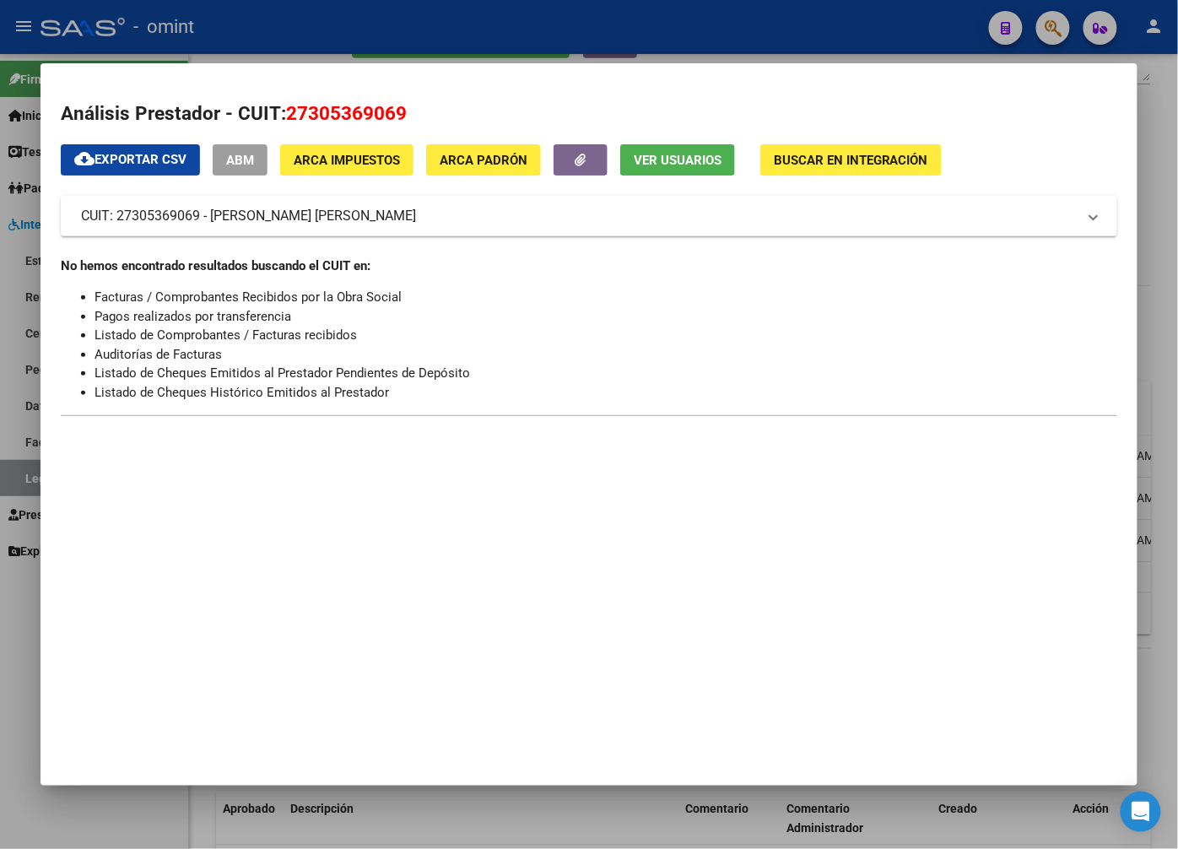
click at [399, 23] on div at bounding box center [589, 424] width 1178 height 849
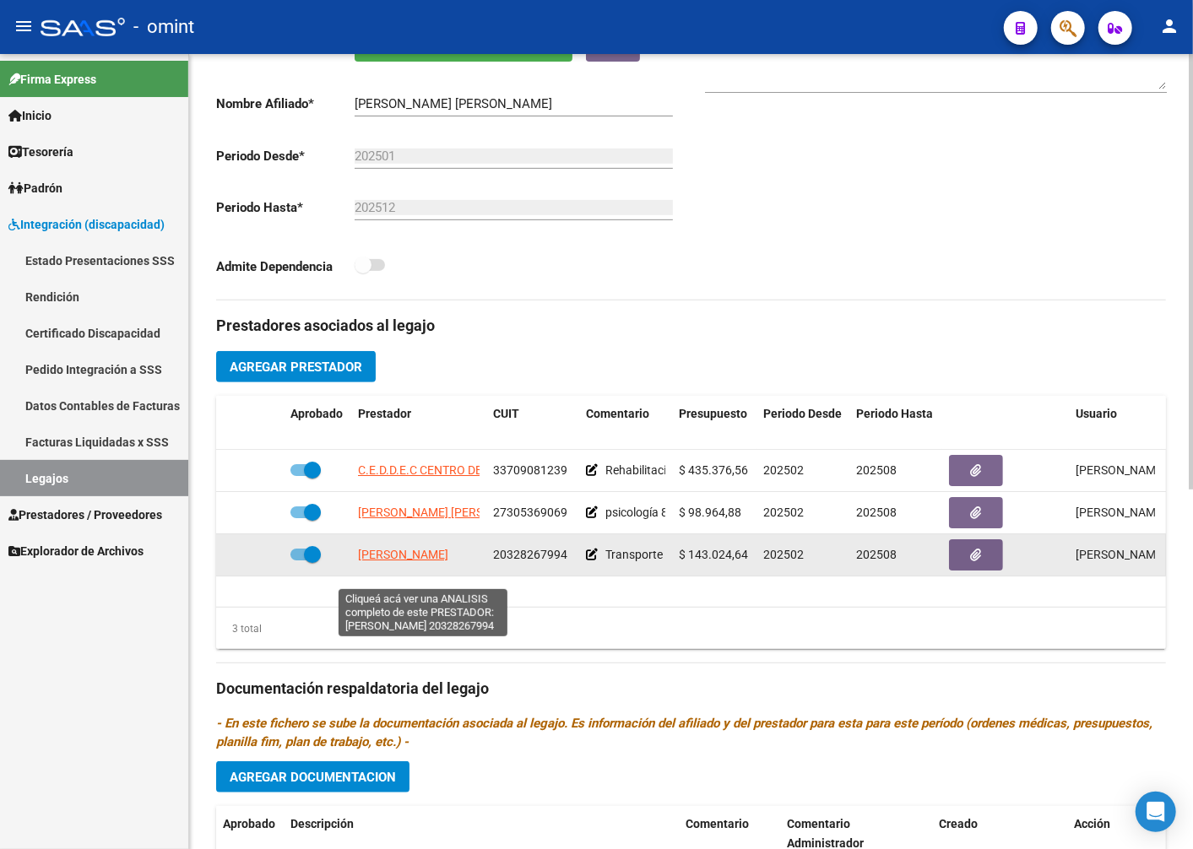
click at [418, 561] on span "BUSTOS ARIEL HERNAN" at bounding box center [403, 555] width 90 height 14
type textarea "20328267994"
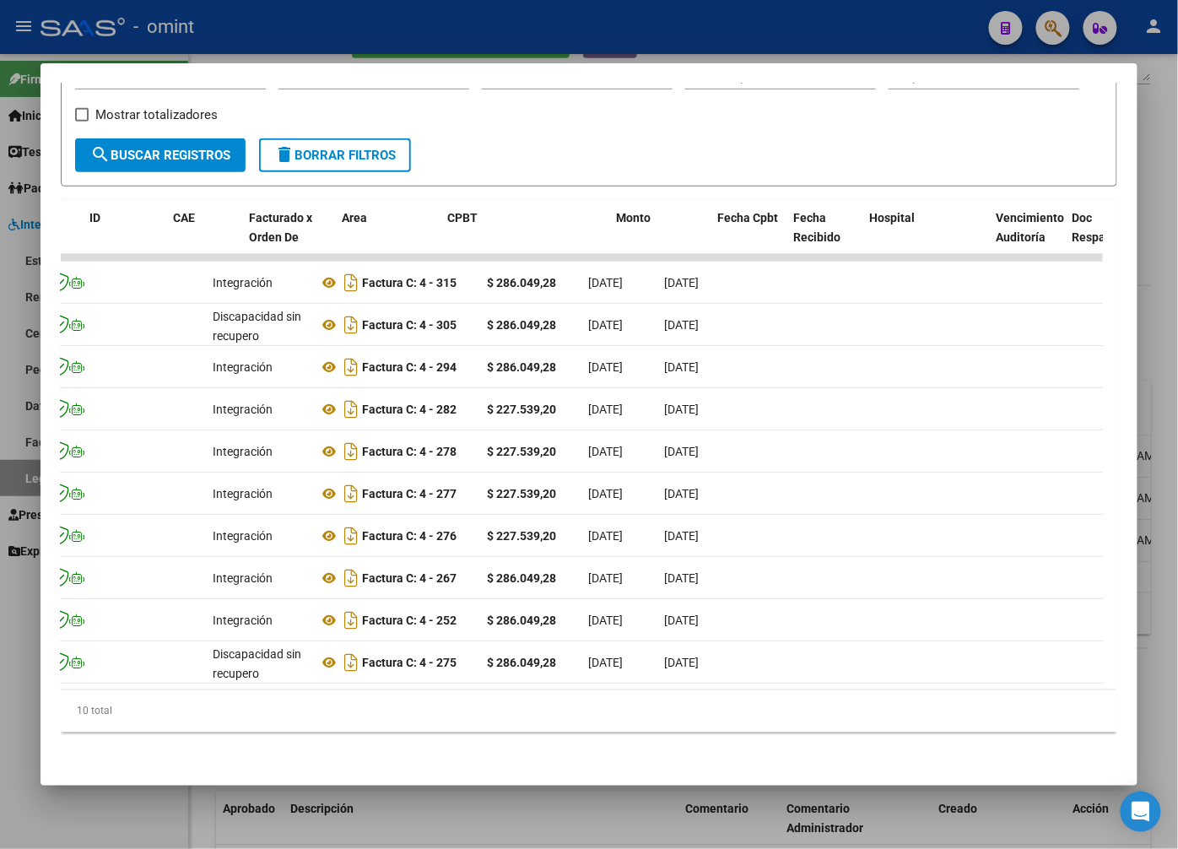
scroll to position [0, 0]
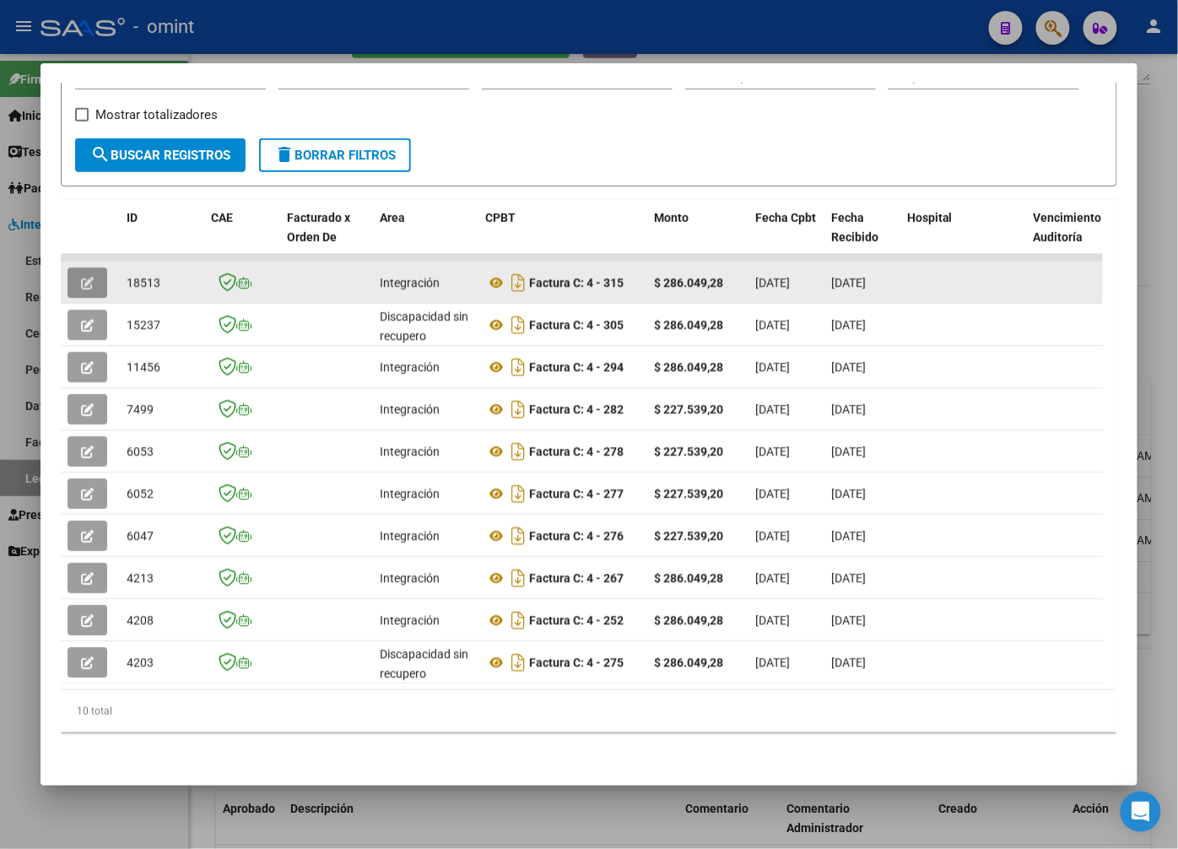
click at [89, 277] on icon "button" at bounding box center [87, 283] width 13 height 13
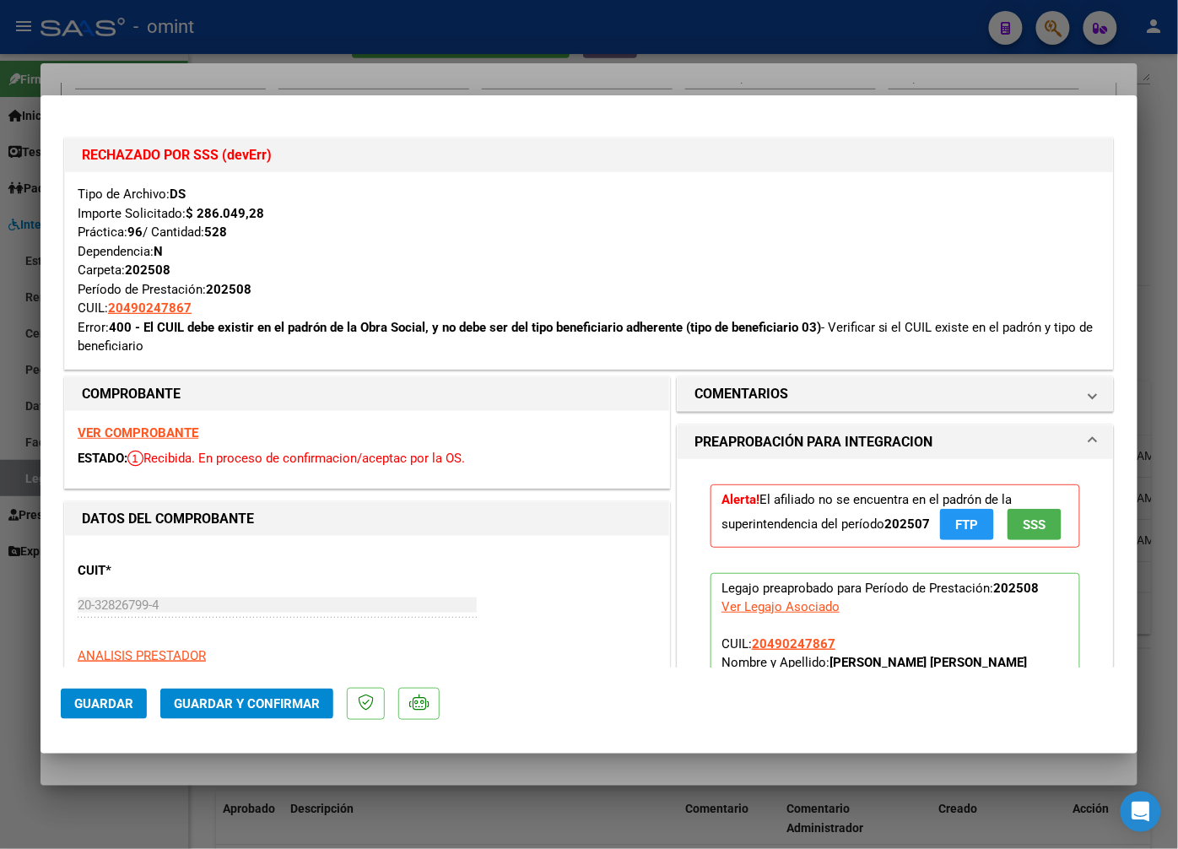
click at [297, 65] on div at bounding box center [589, 424] width 1178 height 849
type input "$ 0,00"
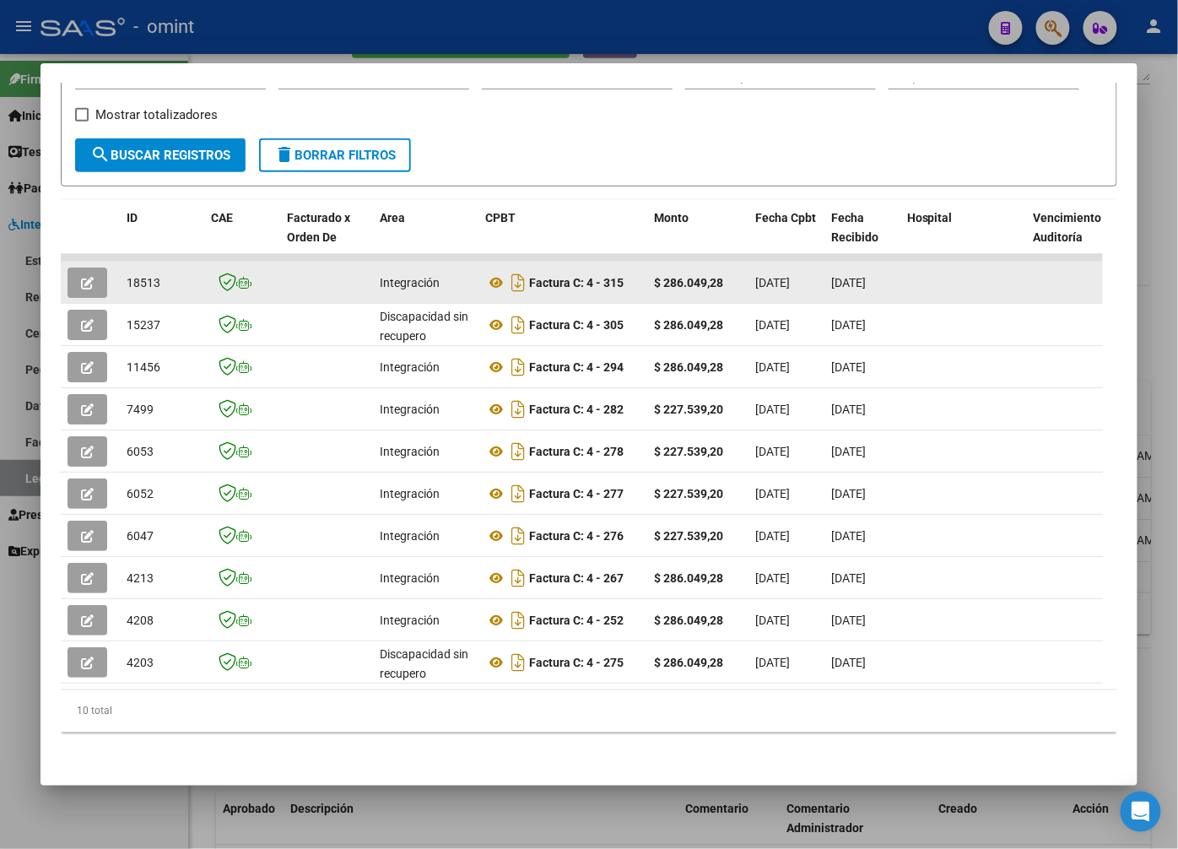
click at [93, 277] on icon "button" at bounding box center [87, 283] width 13 height 13
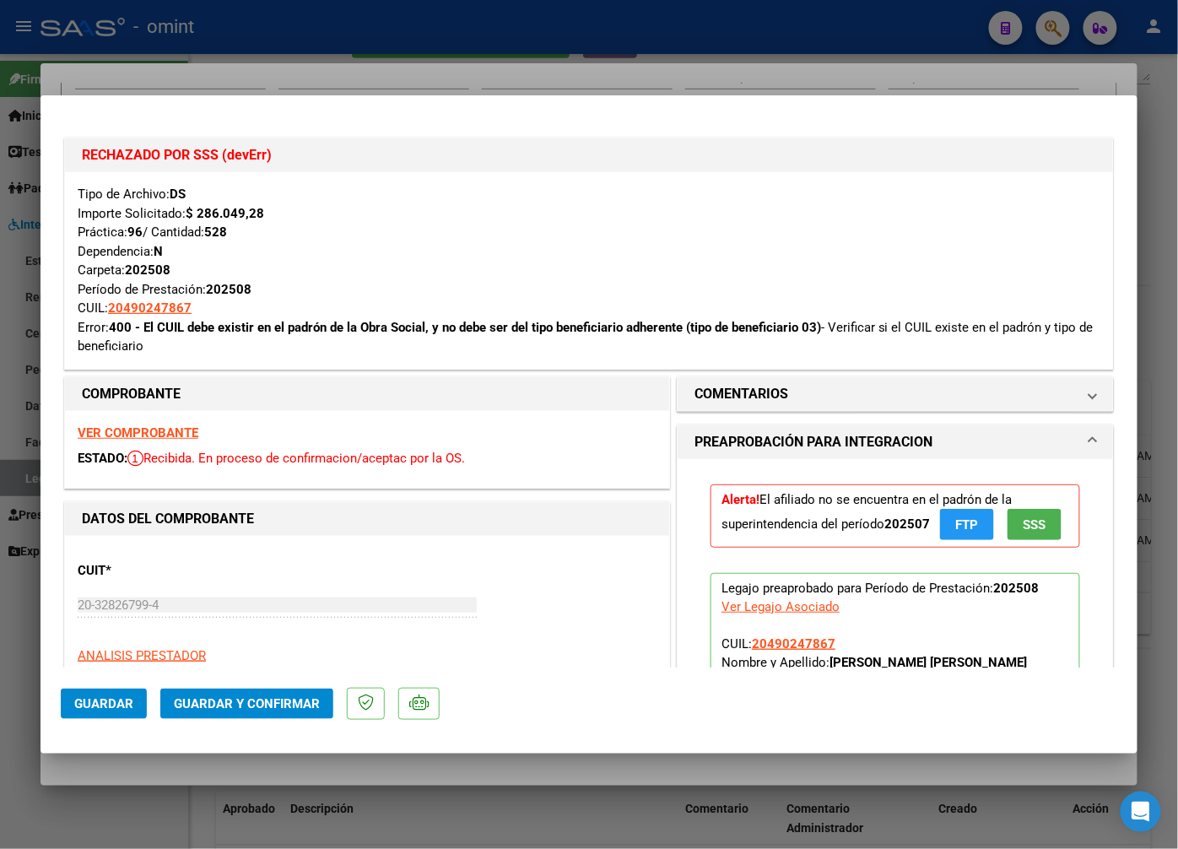
scroll to position [187, 0]
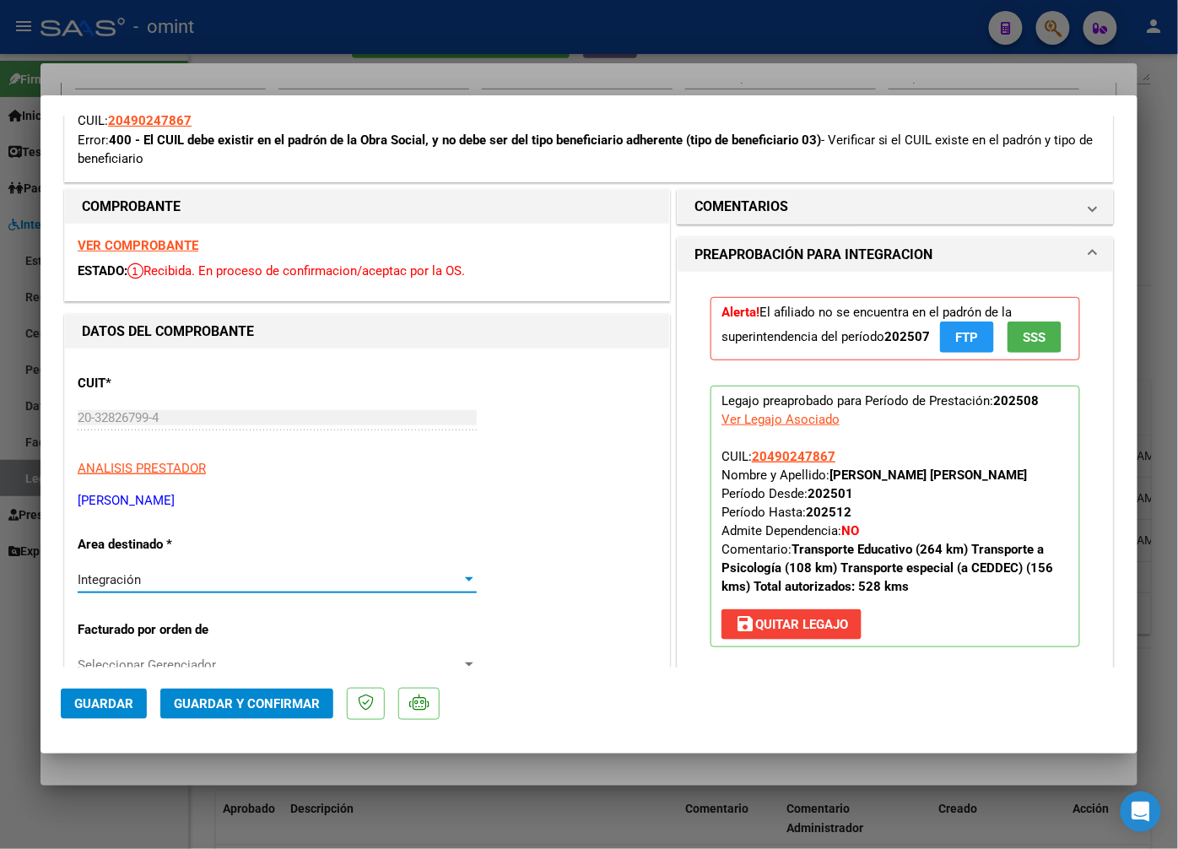
click at [394, 586] on div "Integración" at bounding box center [270, 579] width 384 height 15
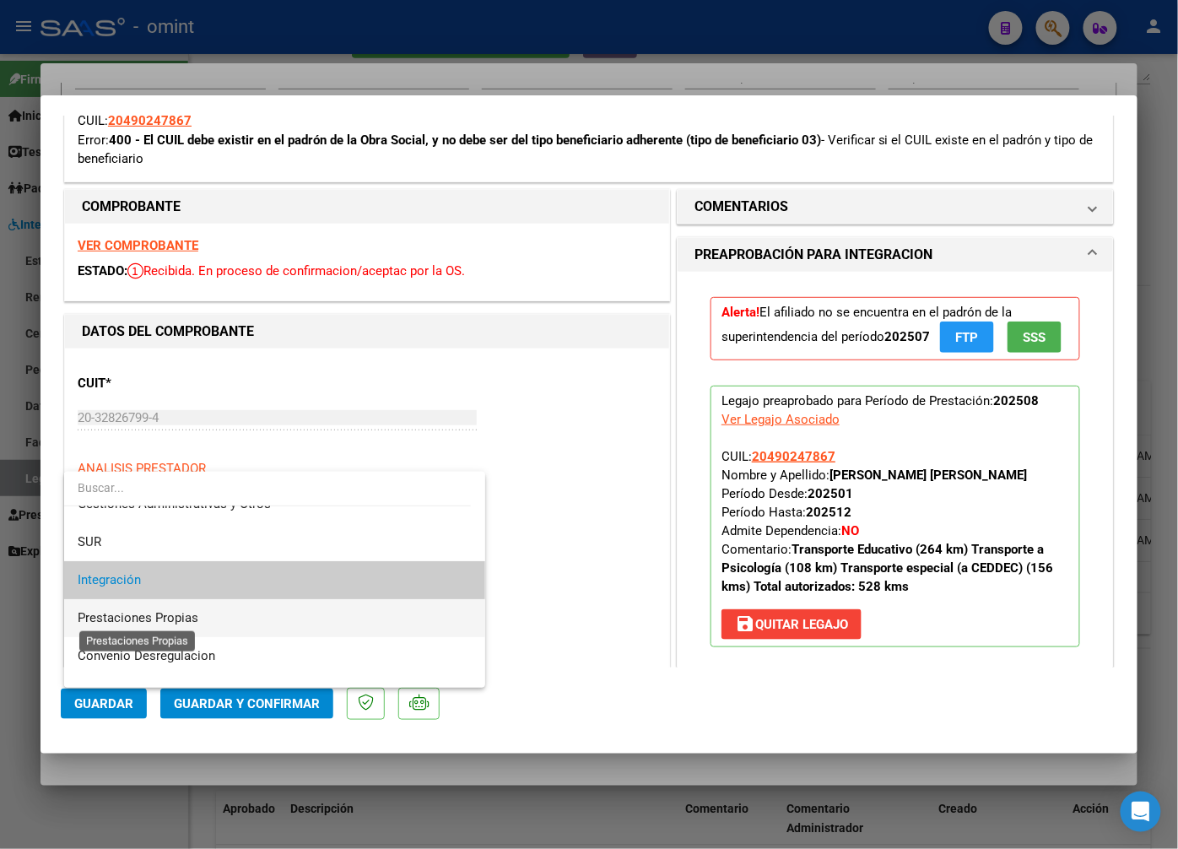
scroll to position [156, 0]
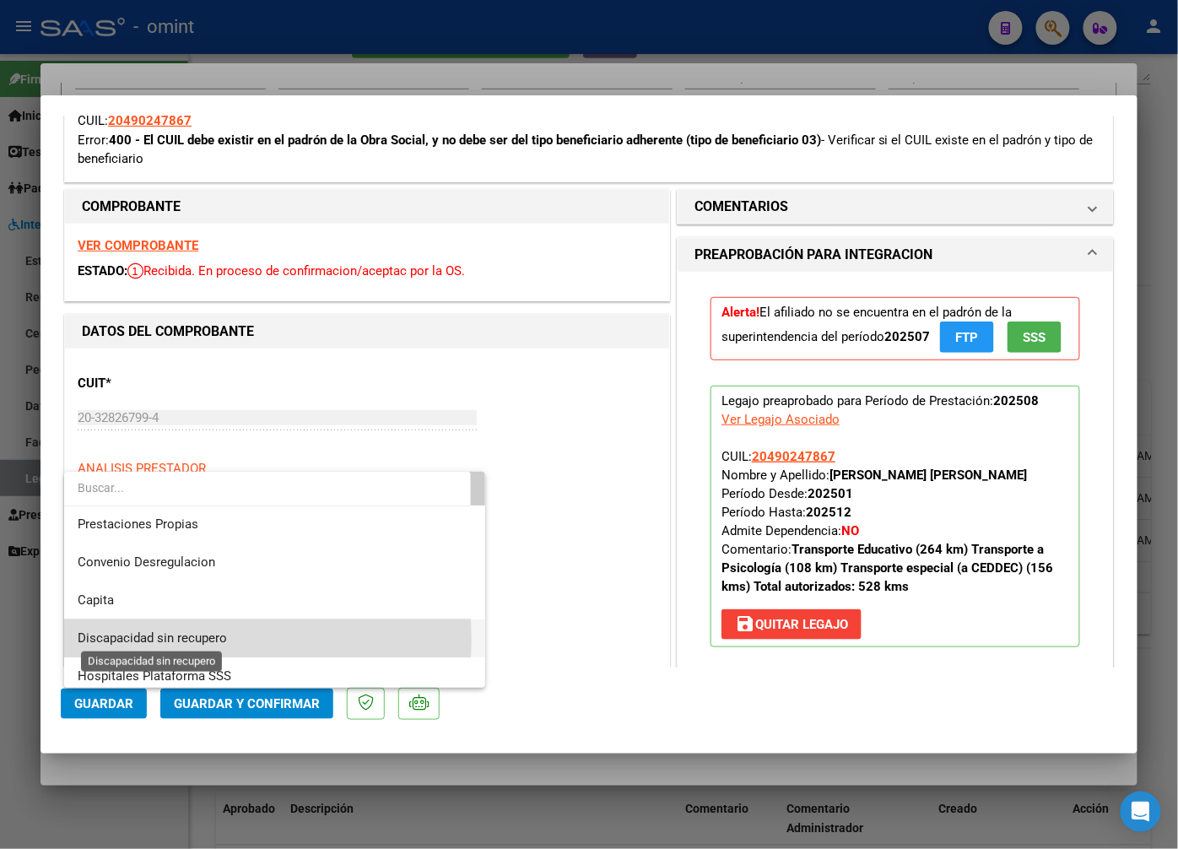
click at [167, 639] on span "Discapacidad sin recupero" at bounding box center [152, 638] width 149 height 15
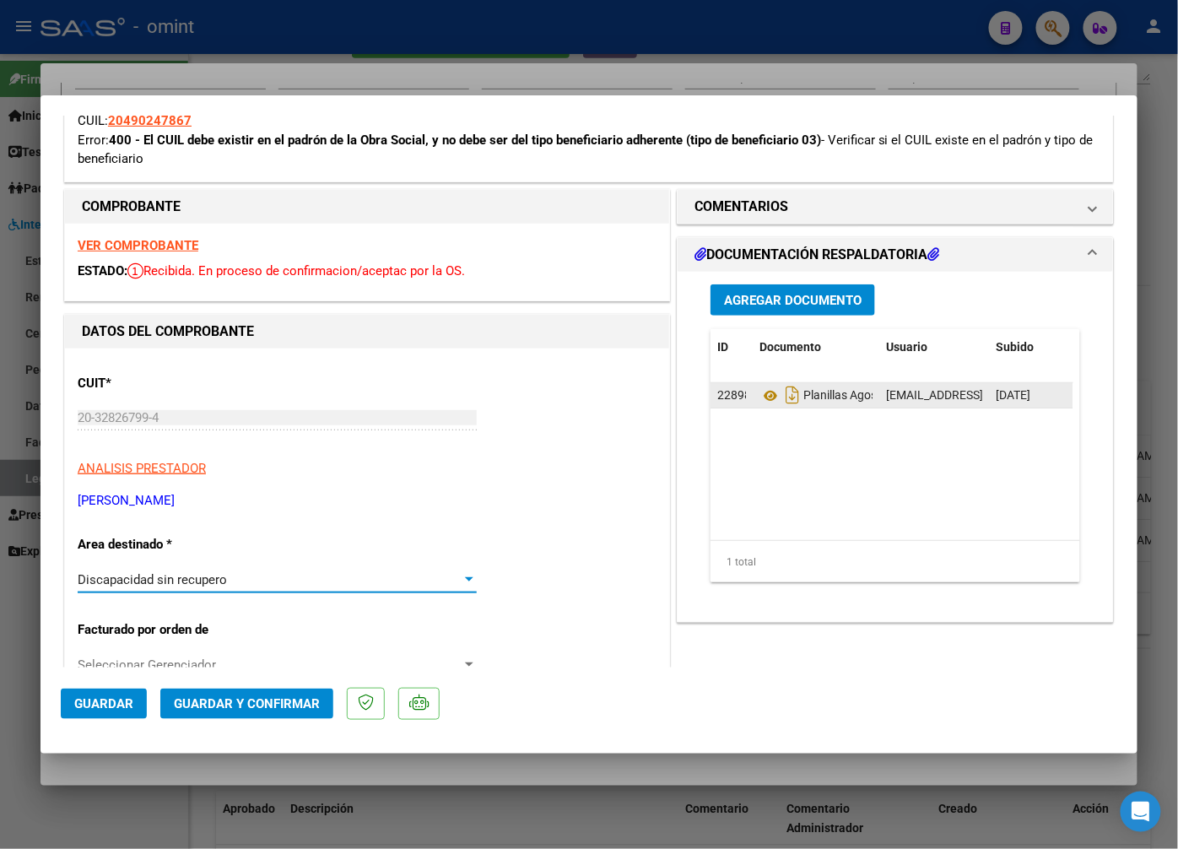
scroll to position [94, 0]
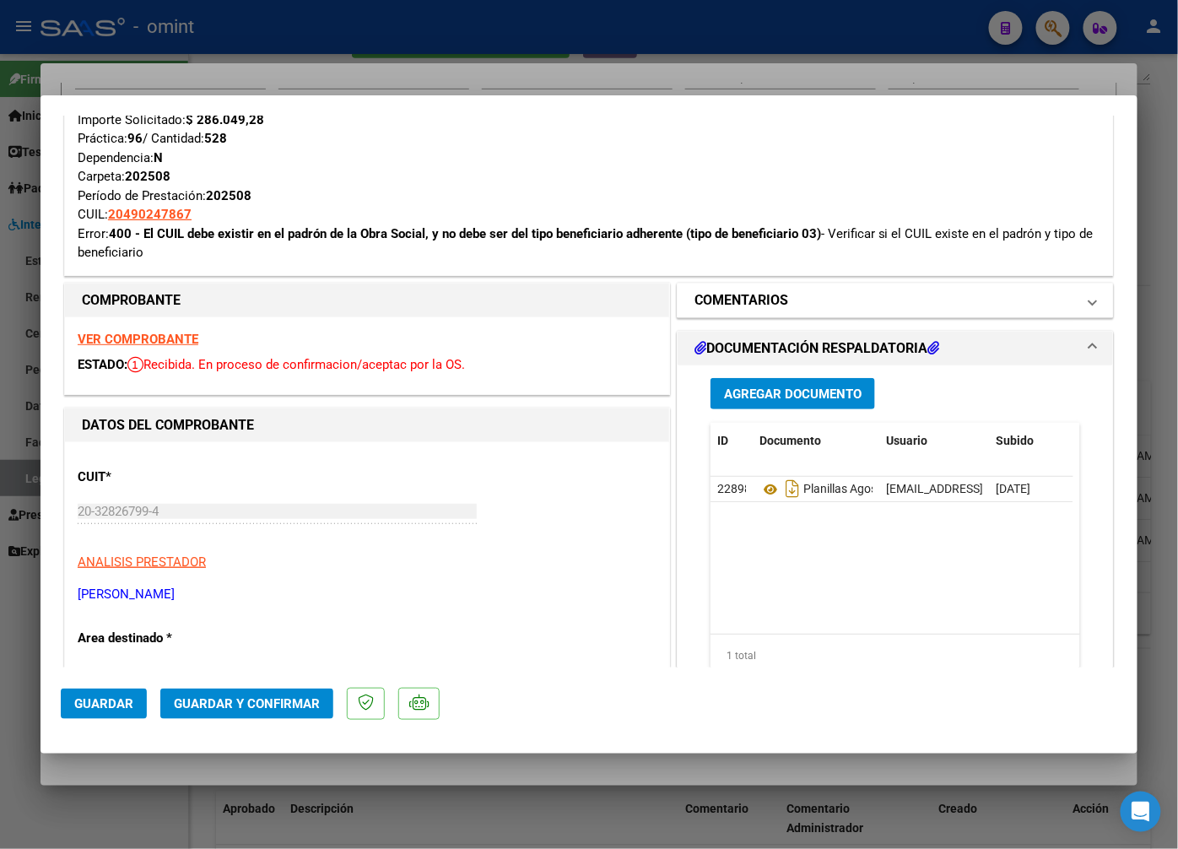
click at [1069, 290] on span "COMENTARIOS" at bounding box center [892, 300] width 395 height 20
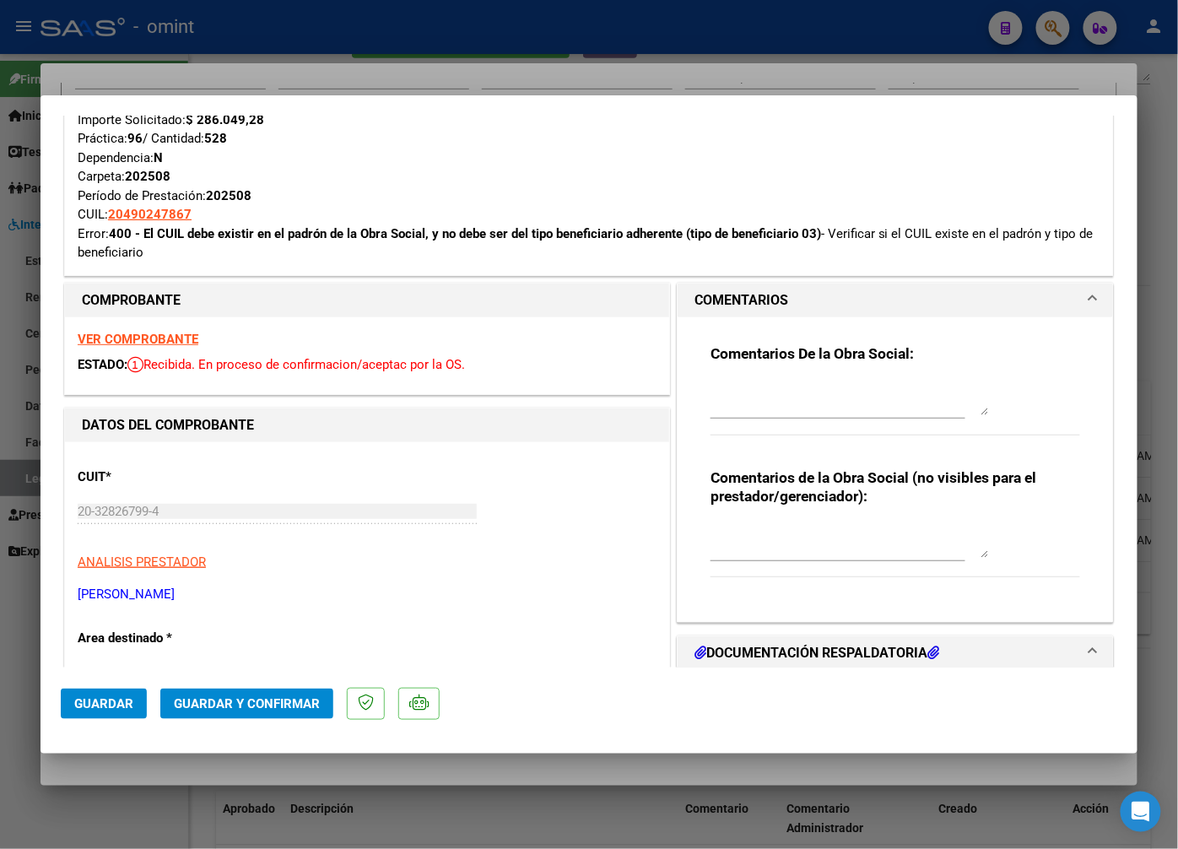
click at [775, 409] on textarea at bounding box center [850, 399] width 279 height 34
type textarea "Socio sin obra social."
click at [283, 706] on span "Guardar y Confirmar" at bounding box center [247, 703] width 146 height 15
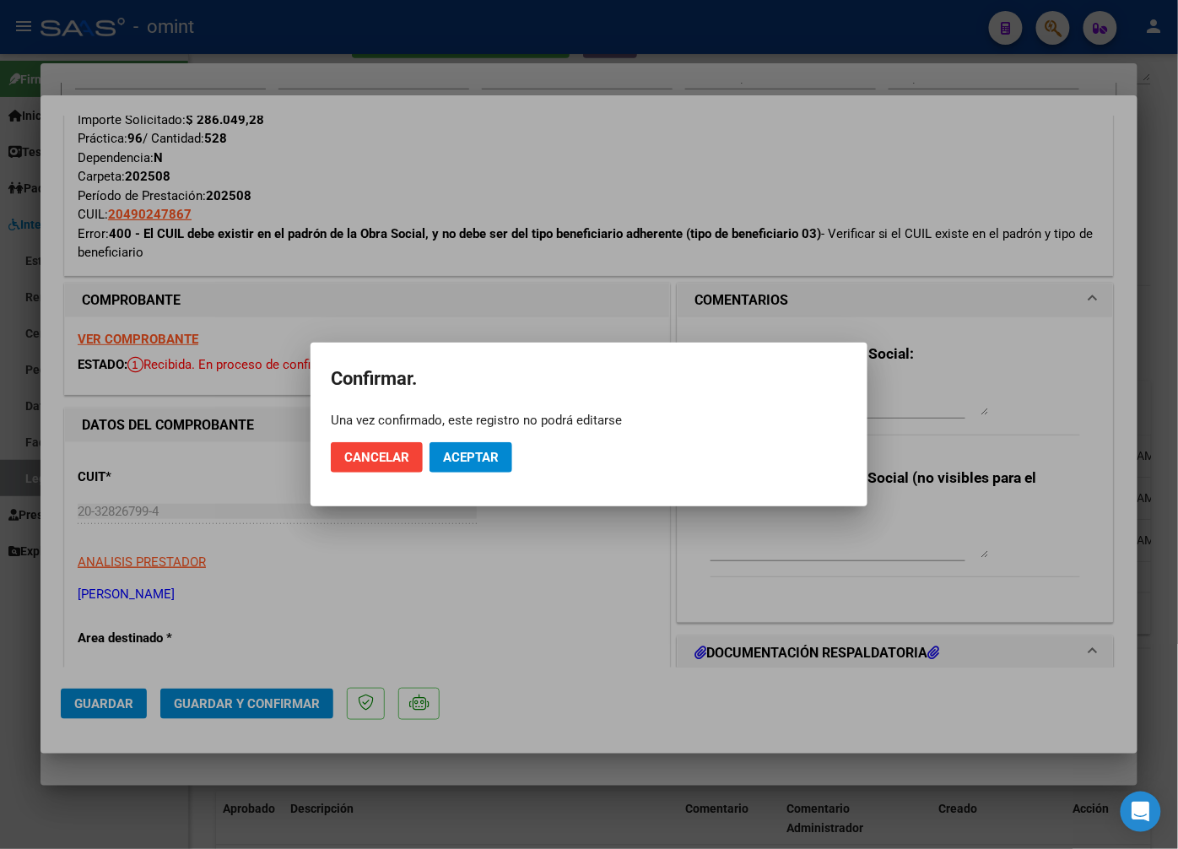
click at [486, 428] on div "Una vez confirmado, este registro no podrá editarse" at bounding box center [589, 420] width 517 height 17
click at [479, 451] on span "Aceptar" at bounding box center [471, 457] width 56 height 15
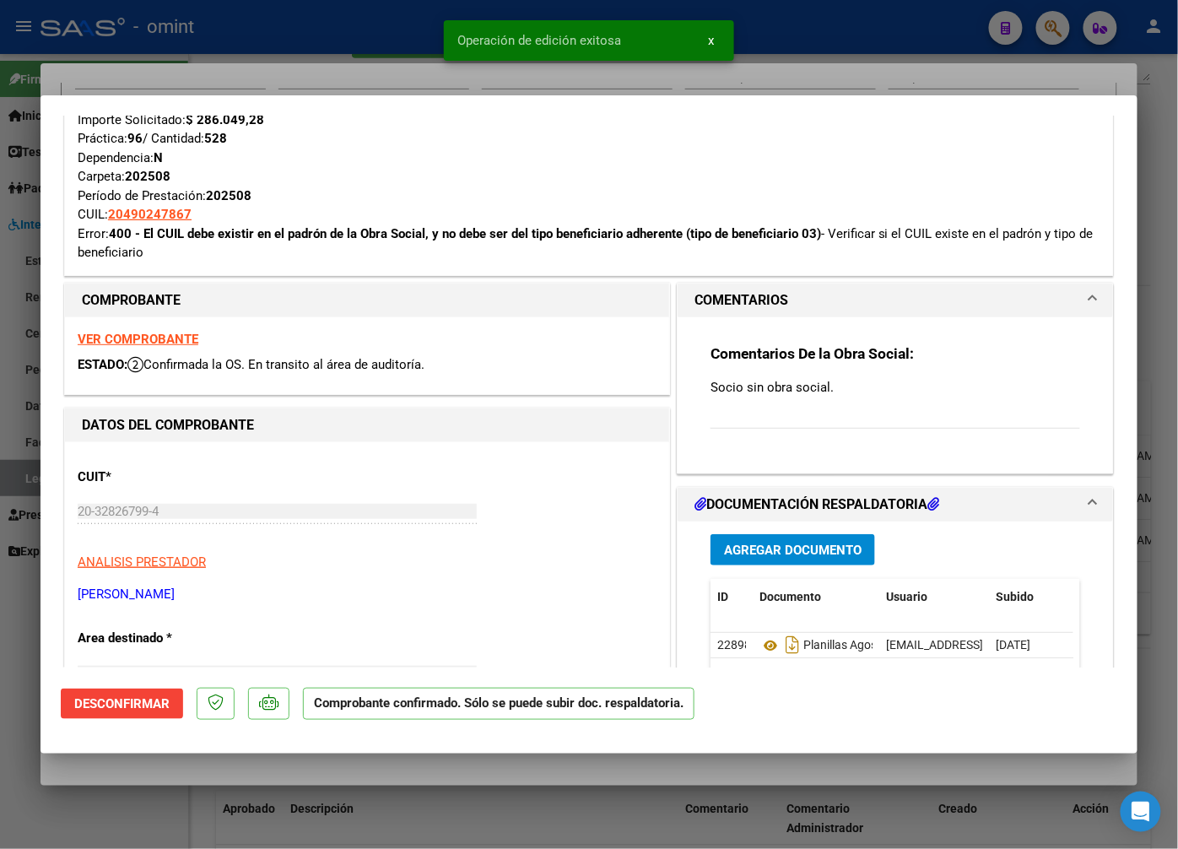
click at [368, 74] on div at bounding box center [589, 424] width 1178 height 849
type input "$ 0,00"
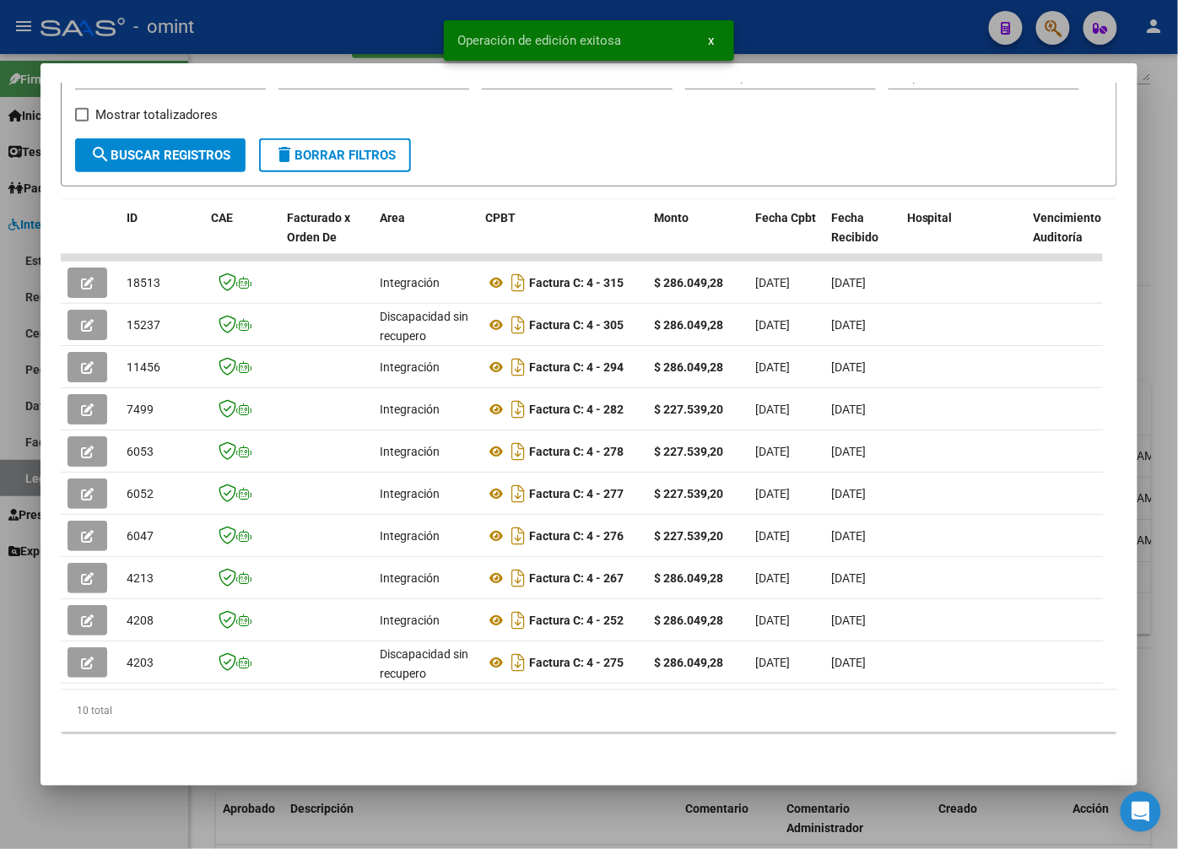
click at [240, 35] on div at bounding box center [589, 424] width 1178 height 849
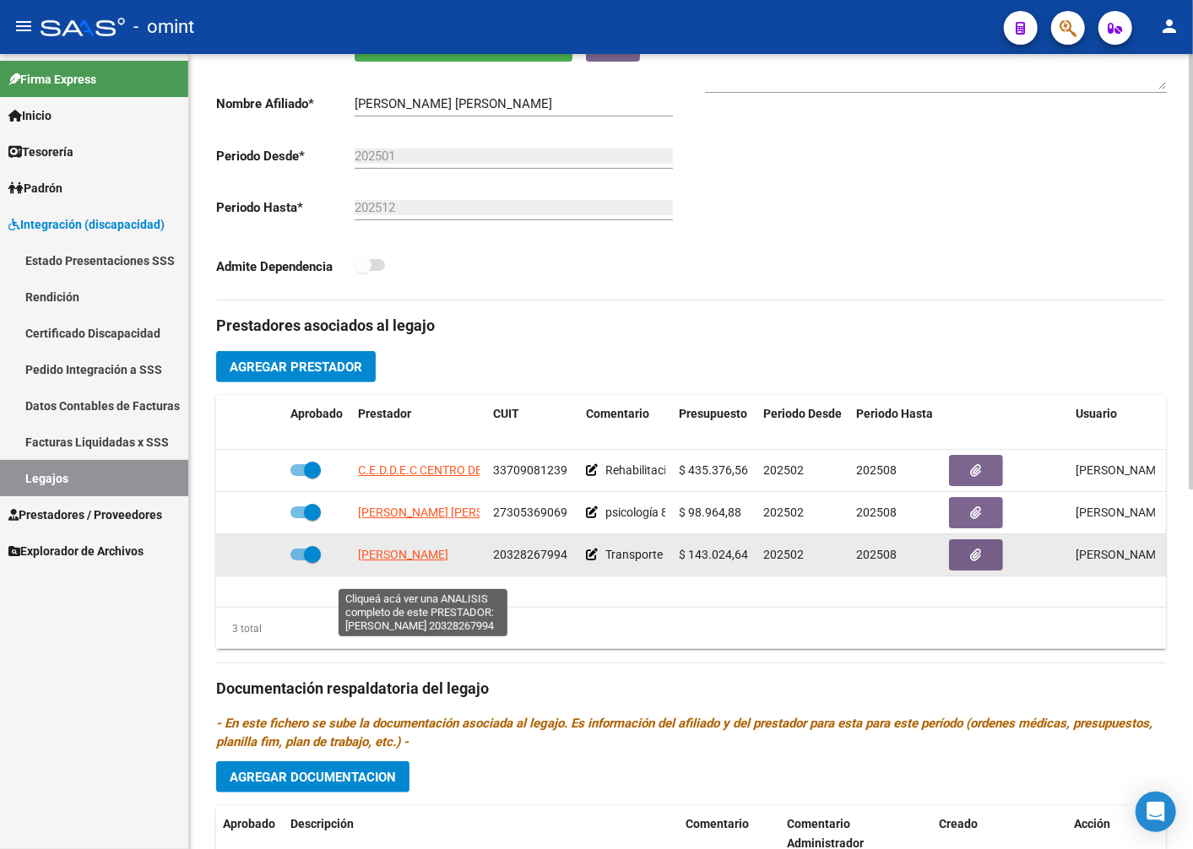
click at [424, 561] on span "BUSTOS ARIEL HERNAN" at bounding box center [403, 555] width 90 height 14
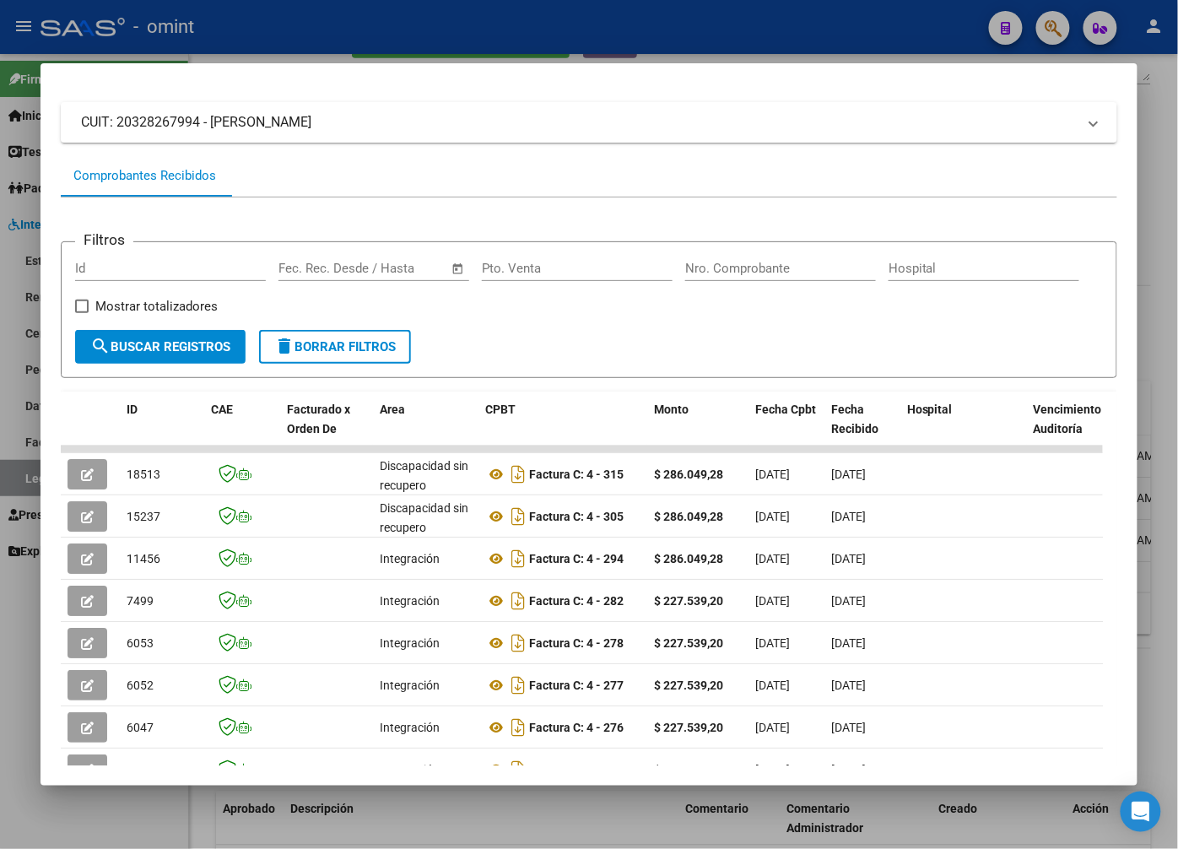
click at [463, 46] on div at bounding box center [589, 424] width 1178 height 849
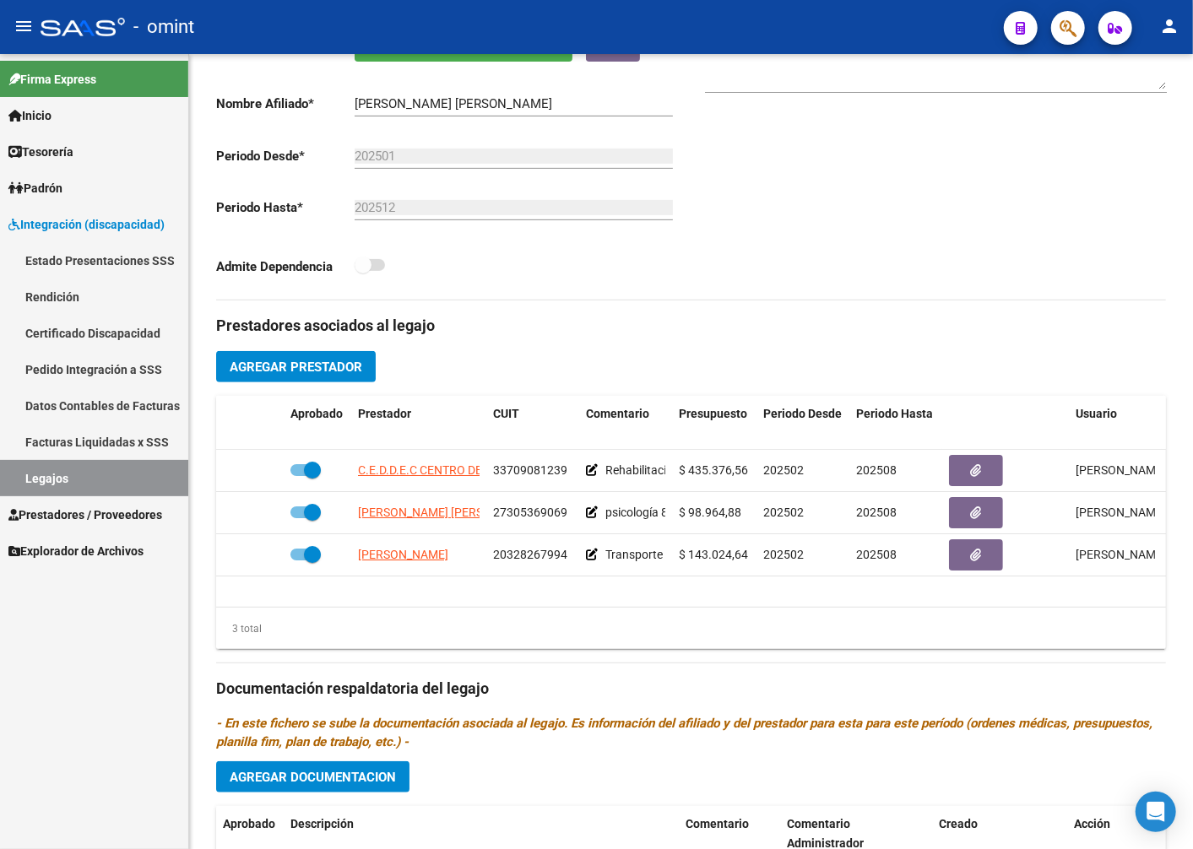
click at [62, 513] on span "Prestadores / Proveedores" at bounding box center [85, 515] width 154 height 19
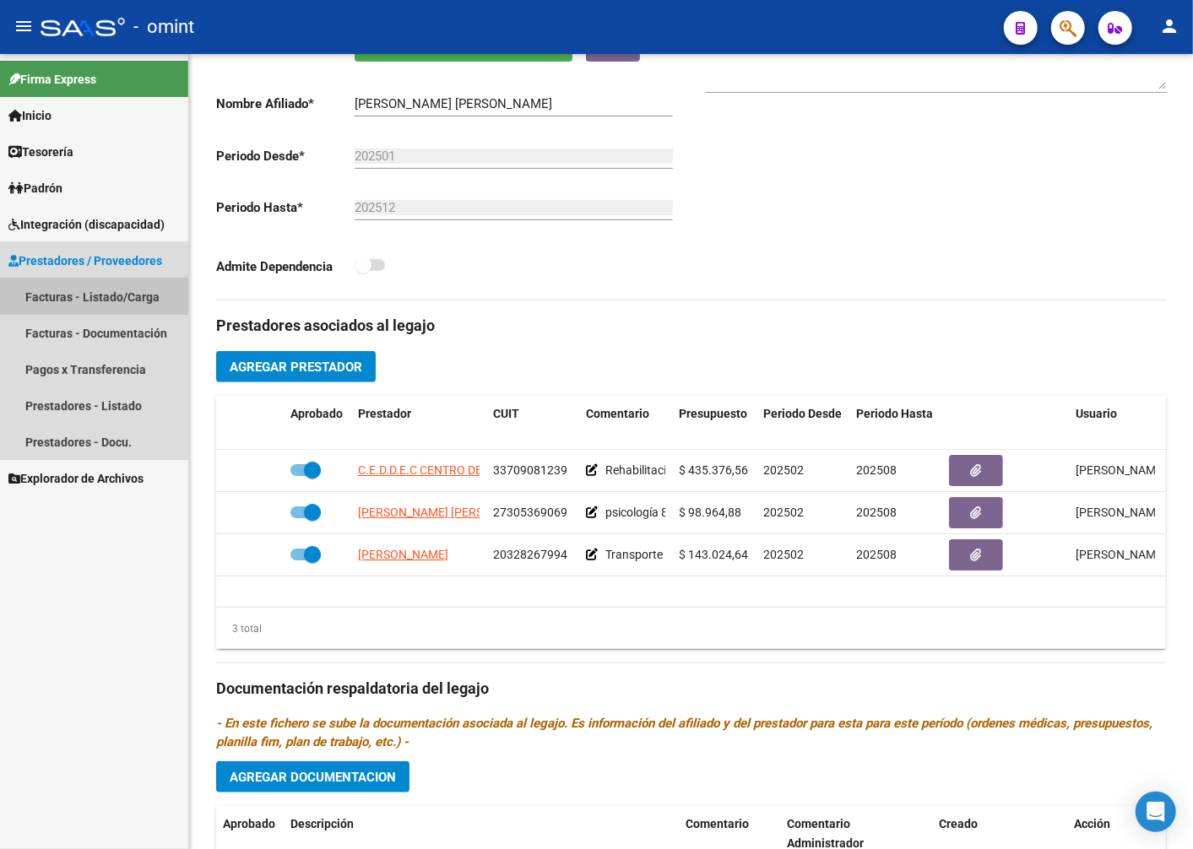
click at [79, 290] on link "Facturas - Listado/Carga" at bounding box center [94, 297] width 188 height 36
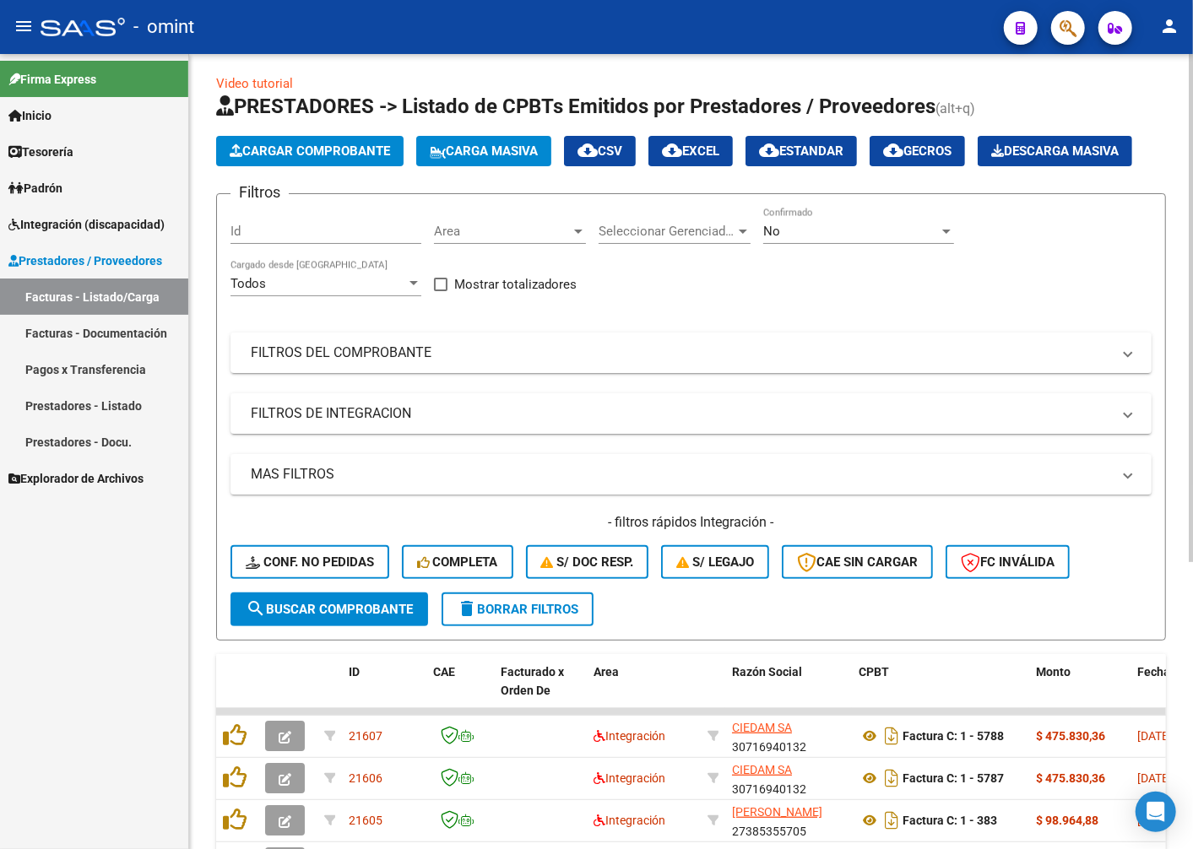
scroll to position [375, 0]
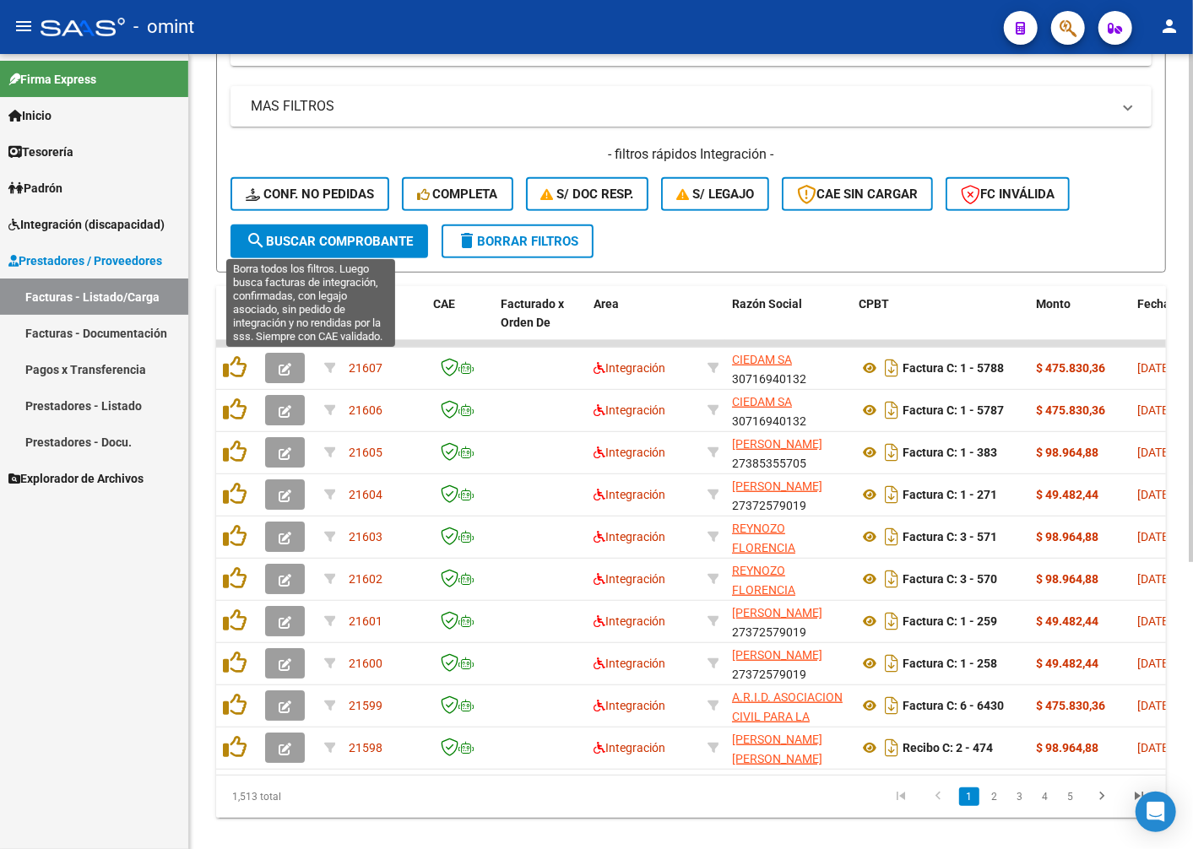
click at [333, 211] on button "Conf. no pedidas" at bounding box center [309, 194] width 159 height 34
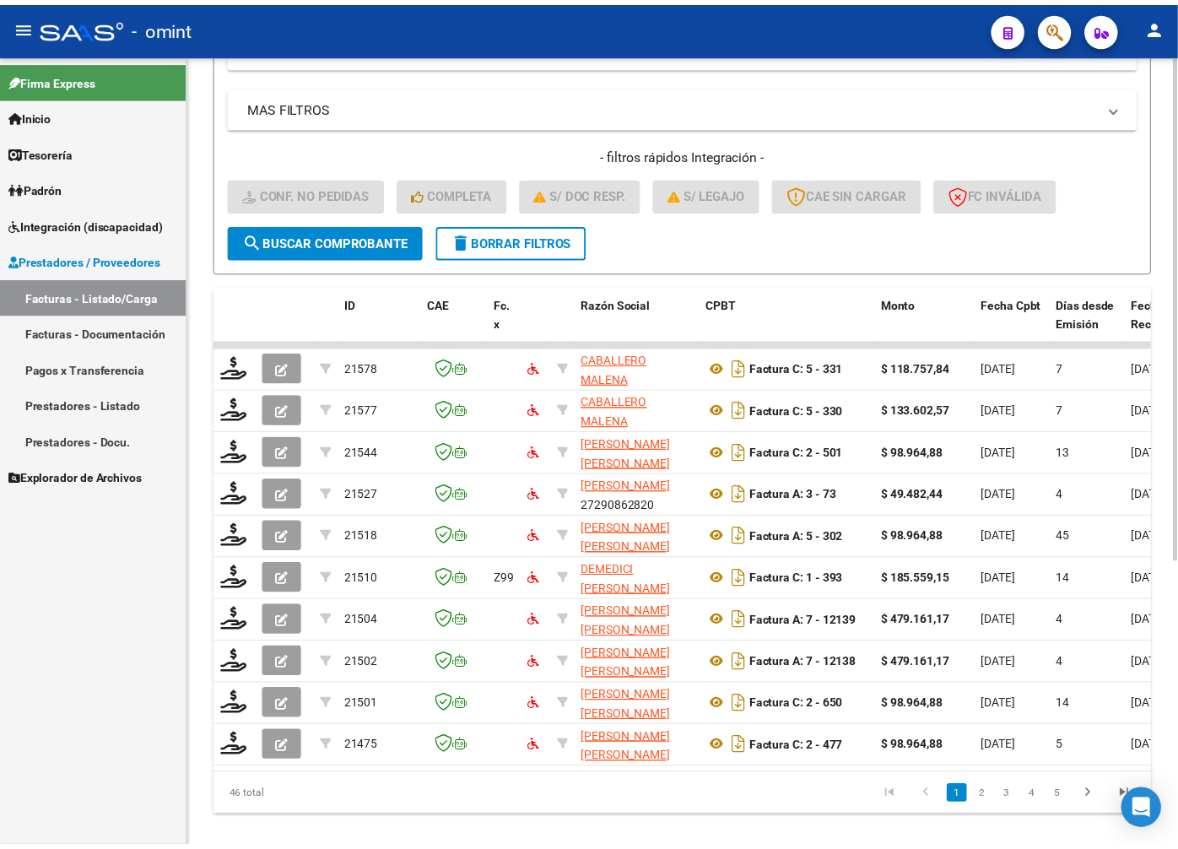
scroll to position [0, 0]
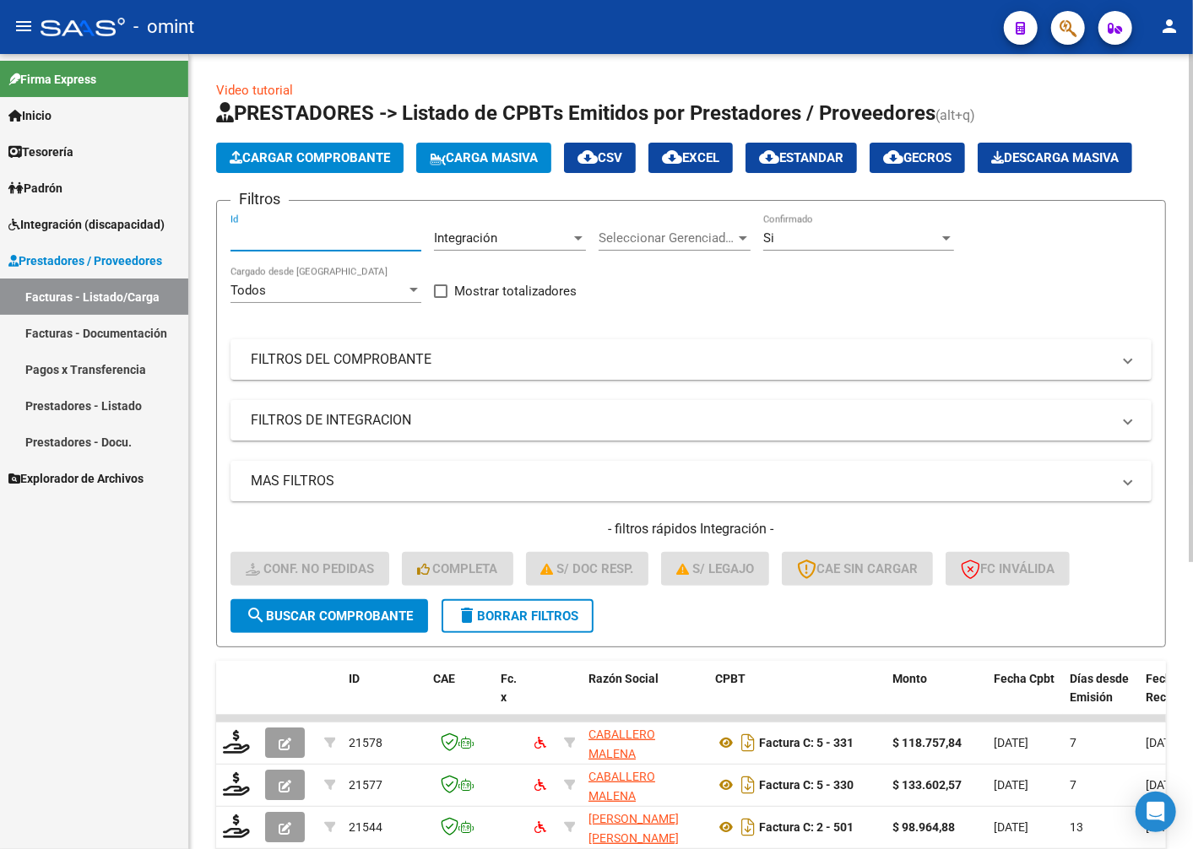
paste input "20150"
type input "20150"
click at [344, 624] on span "search Buscar Comprobante" at bounding box center [329, 616] width 167 height 15
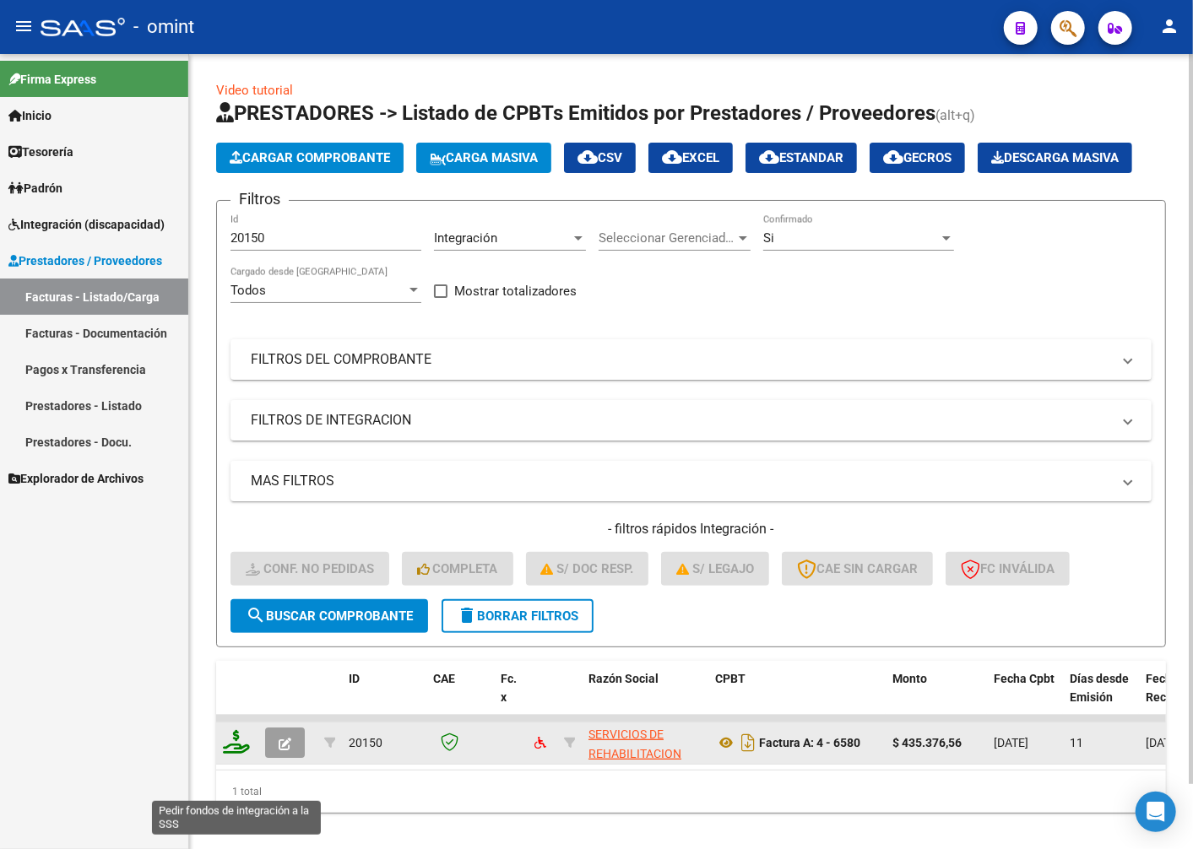
click at [225, 754] on icon at bounding box center [236, 742] width 27 height 24
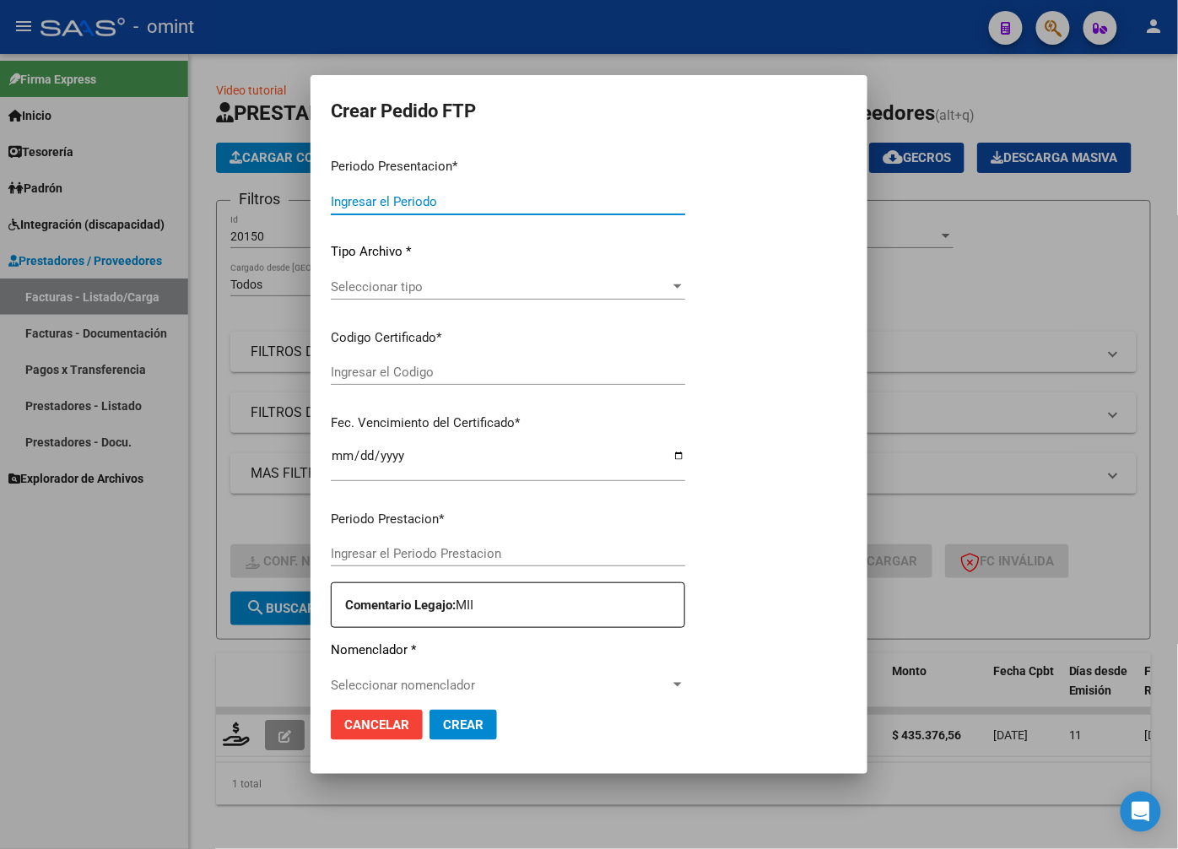
type input "202508"
type input "202507"
type input "$ 435.376,56"
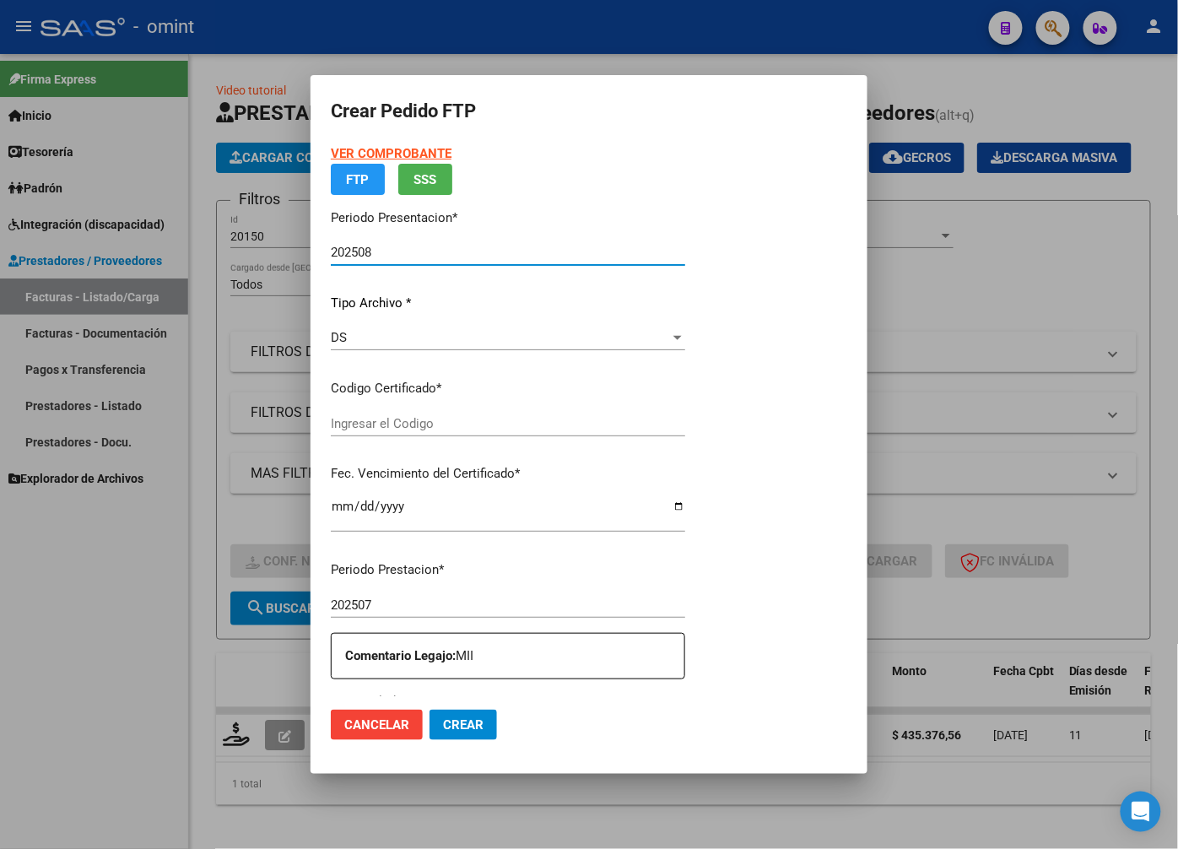
type input "5713306713"
type input "2026-06-01"
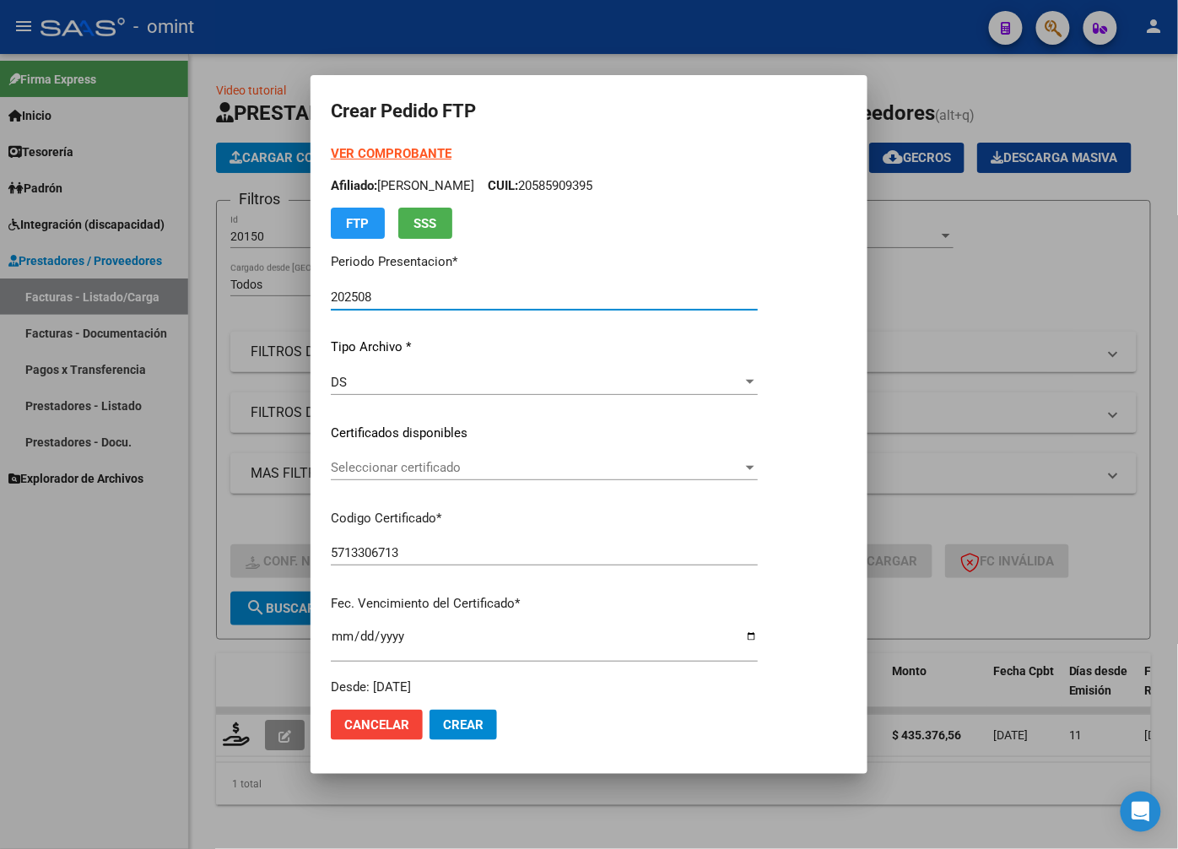
click at [755, 467] on div at bounding box center [750, 468] width 8 height 4
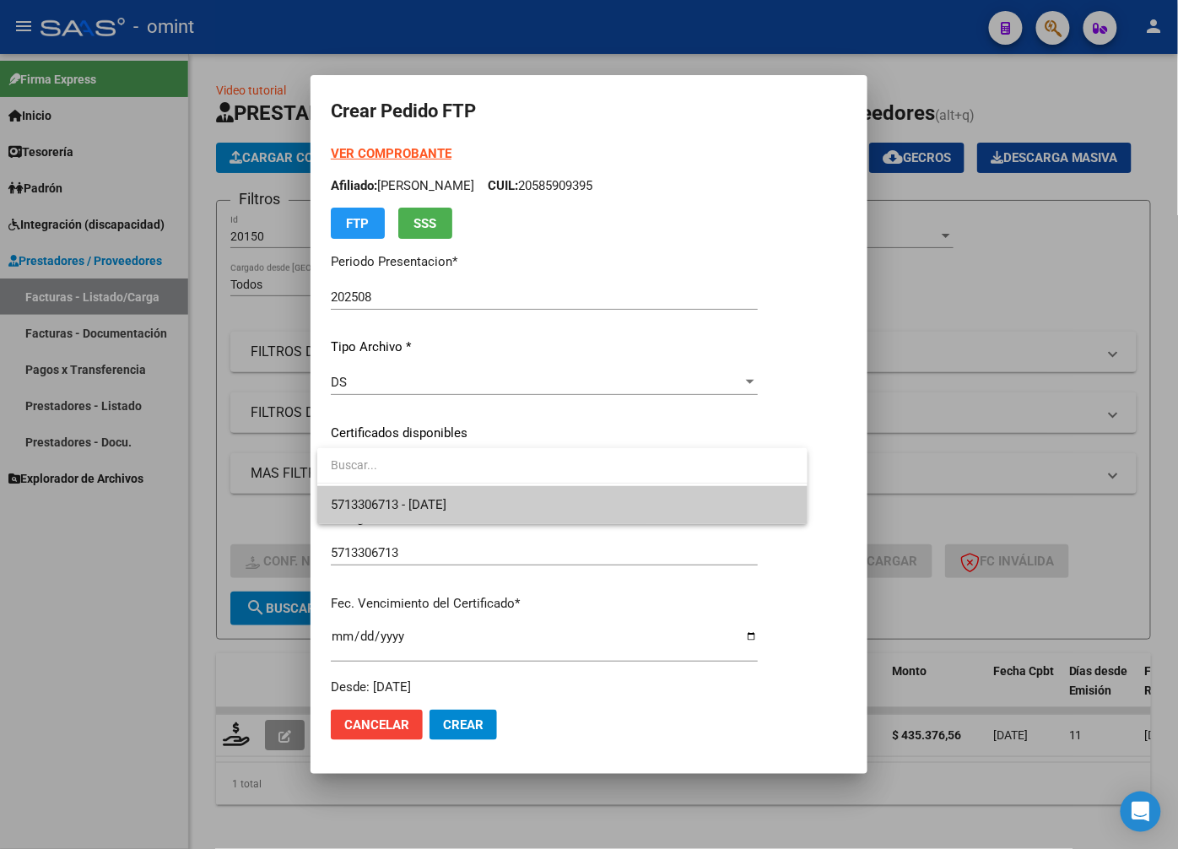
click at [696, 507] on span "5713306713 - 2026-06-01" at bounding box center [562, 505] width 463 height 38
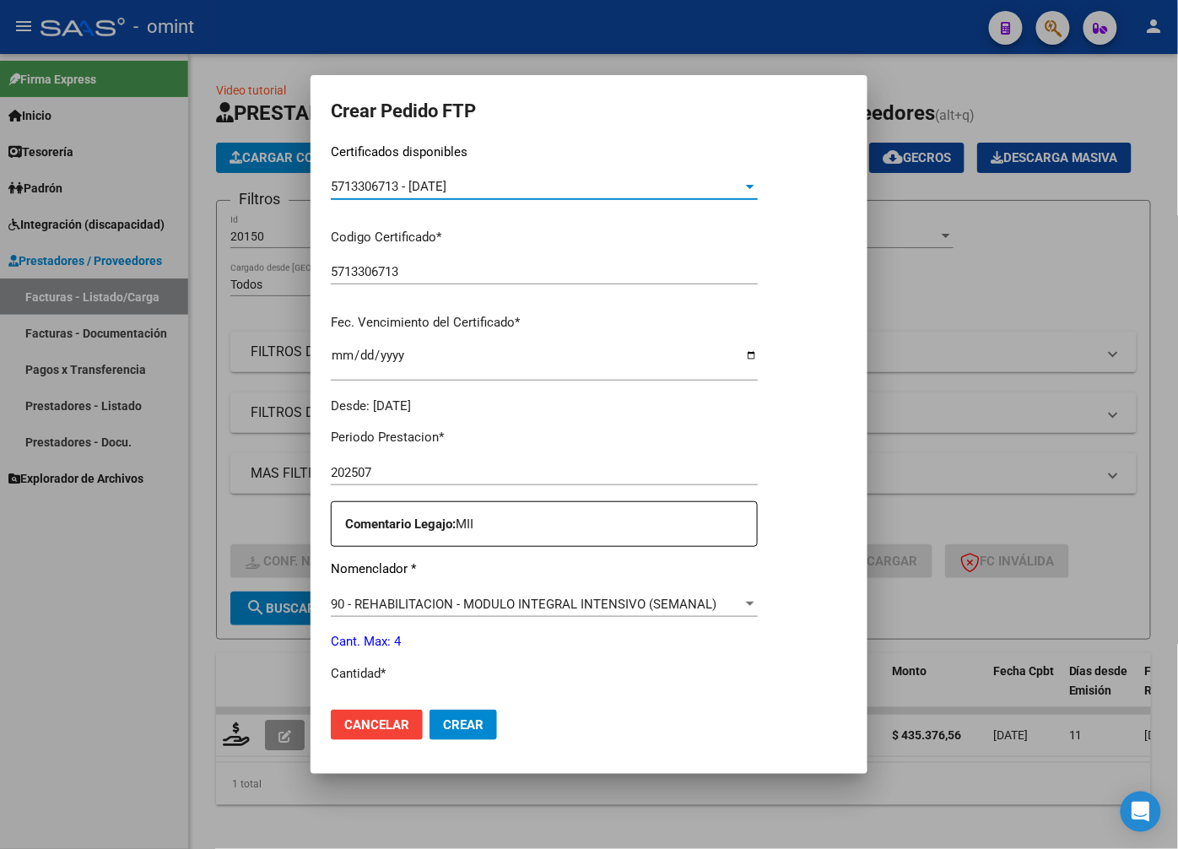
scroll to position [375, 0]
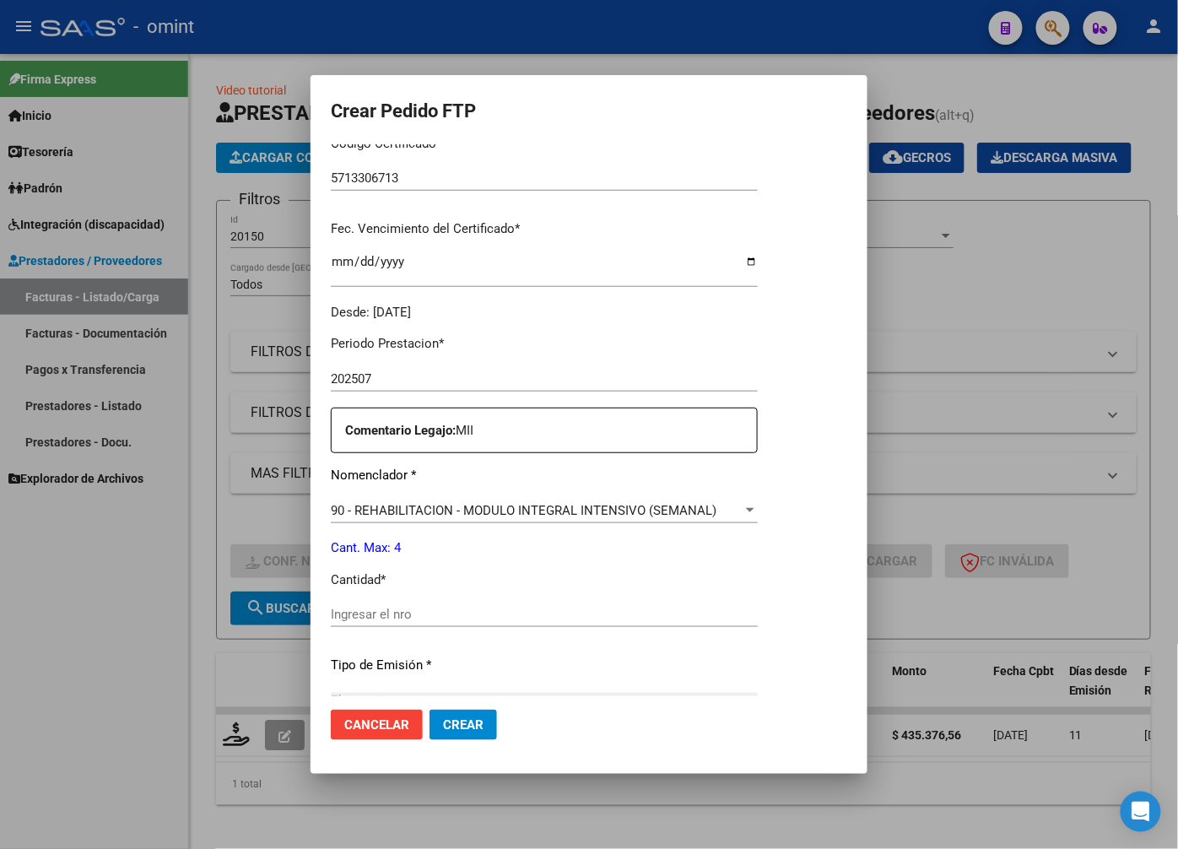
click at [419, 598] on div "Periodo Prestacion * 202507 Ingresar el Periodo Prestacion Comentario Legajo: M…" at bounding box center [544, 611] width 427 height 578
click at [416, 619] on input "Ingresar el nro" at bounding box center [544, 614] width 427 height 15
click at [645, 619] on input "4" at bounding box center [544, 614] width 427 height 15
type input "4"
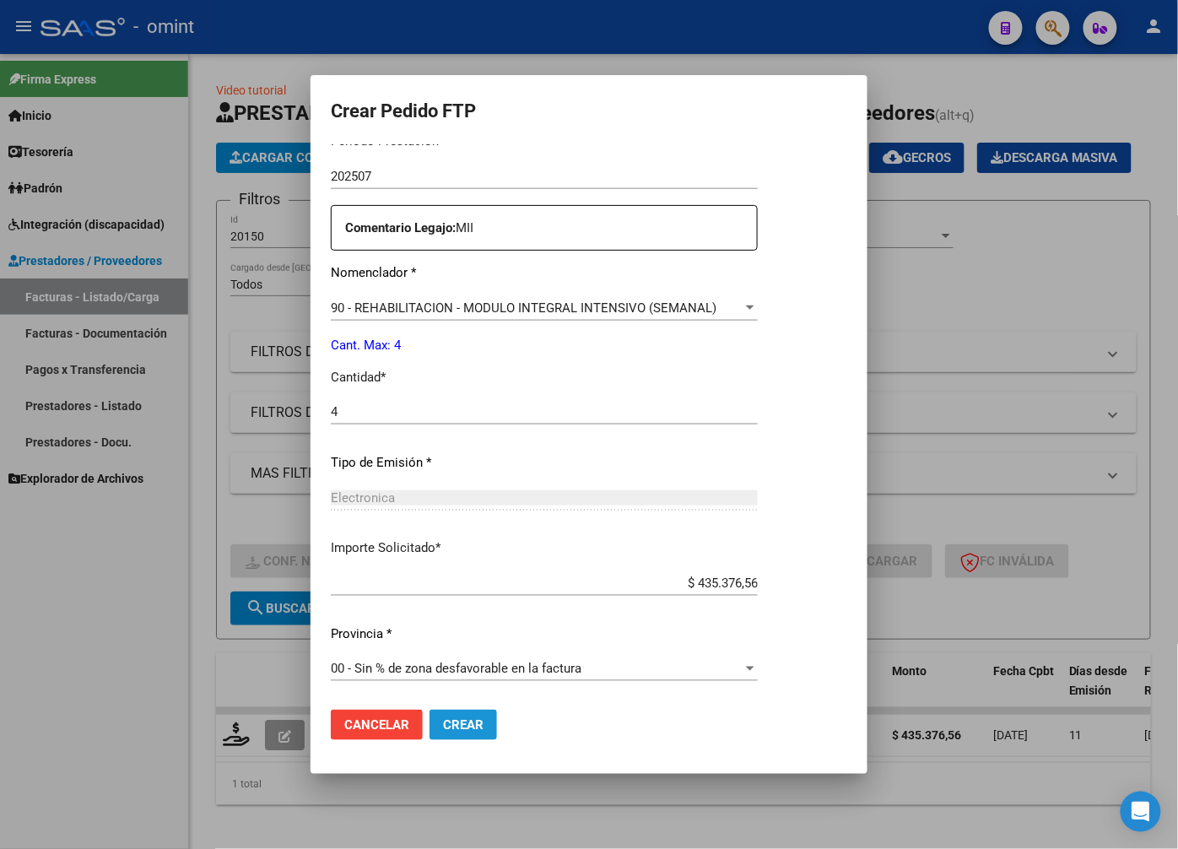
click at [457, 720] on span "Crear" at bounding box center [463, 724] width 41 height 15
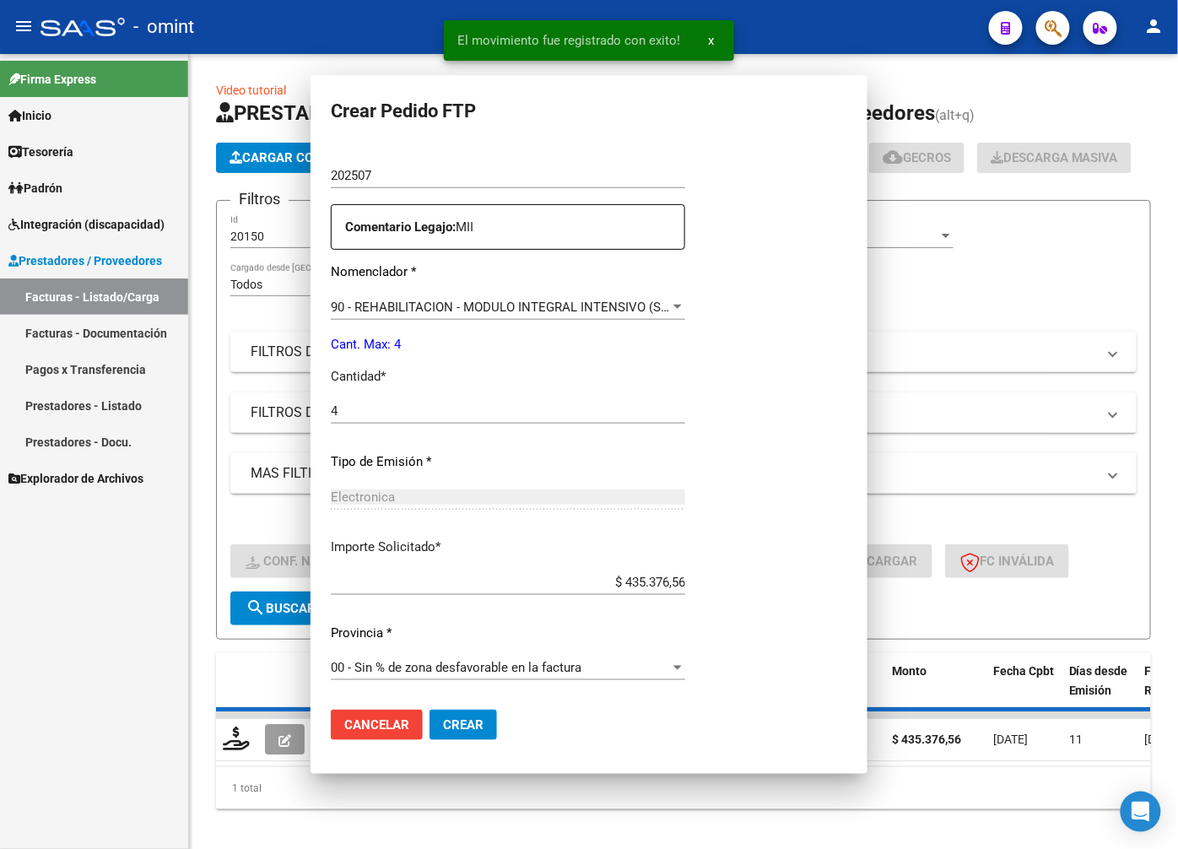
scroll to position [481, 0]
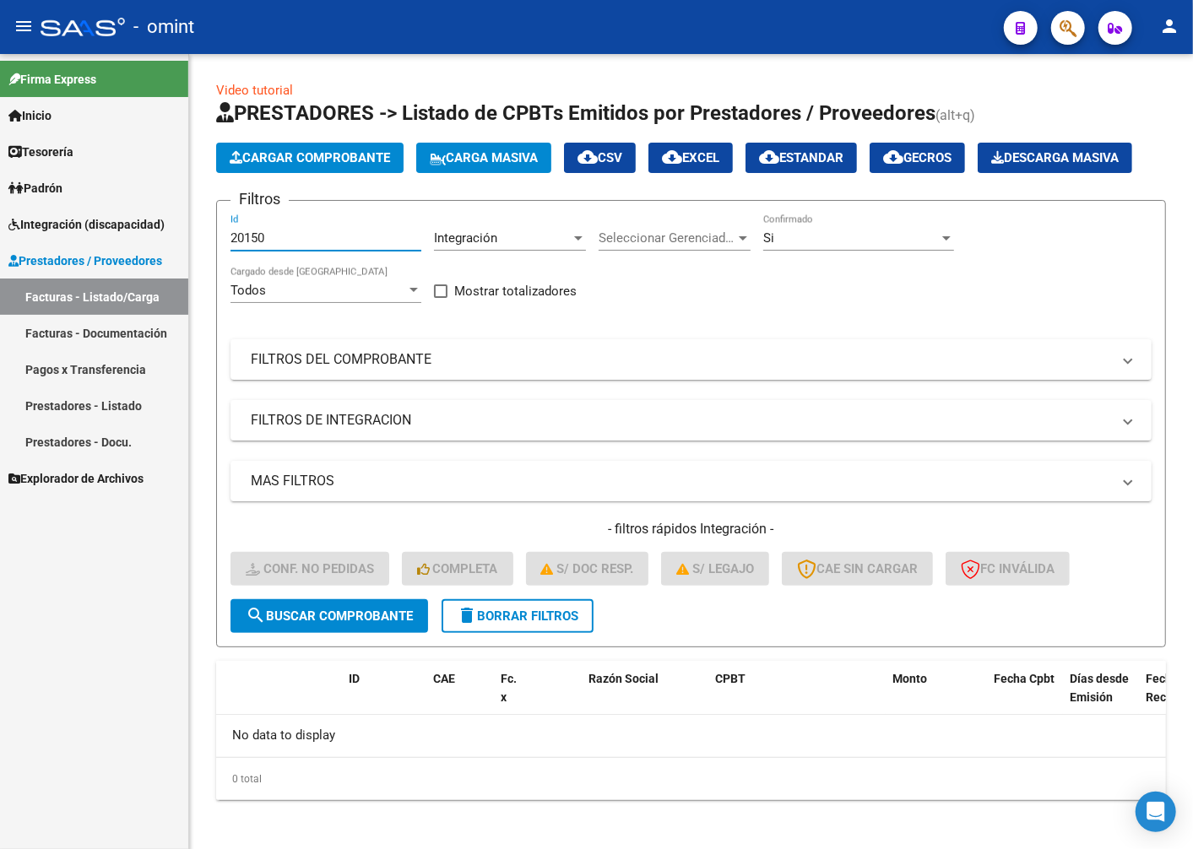
drag, startPoint x: 289, startPoint y: 279, endPoint x: 76, endPoint y: 268, distance: 212.9
click at [76, 268] on mat-sidenav-container "Firma Express Inicio Calendario SSS Instructivos Contacto OS Tesorería Extracto…" at bounding box center [596, 451] width 1193 height 795
paste input "20151"
type input "20151"
click at [349, 633] on button "search Buscar Comprobante" at bounding box center [329, 616] width 198 height 34
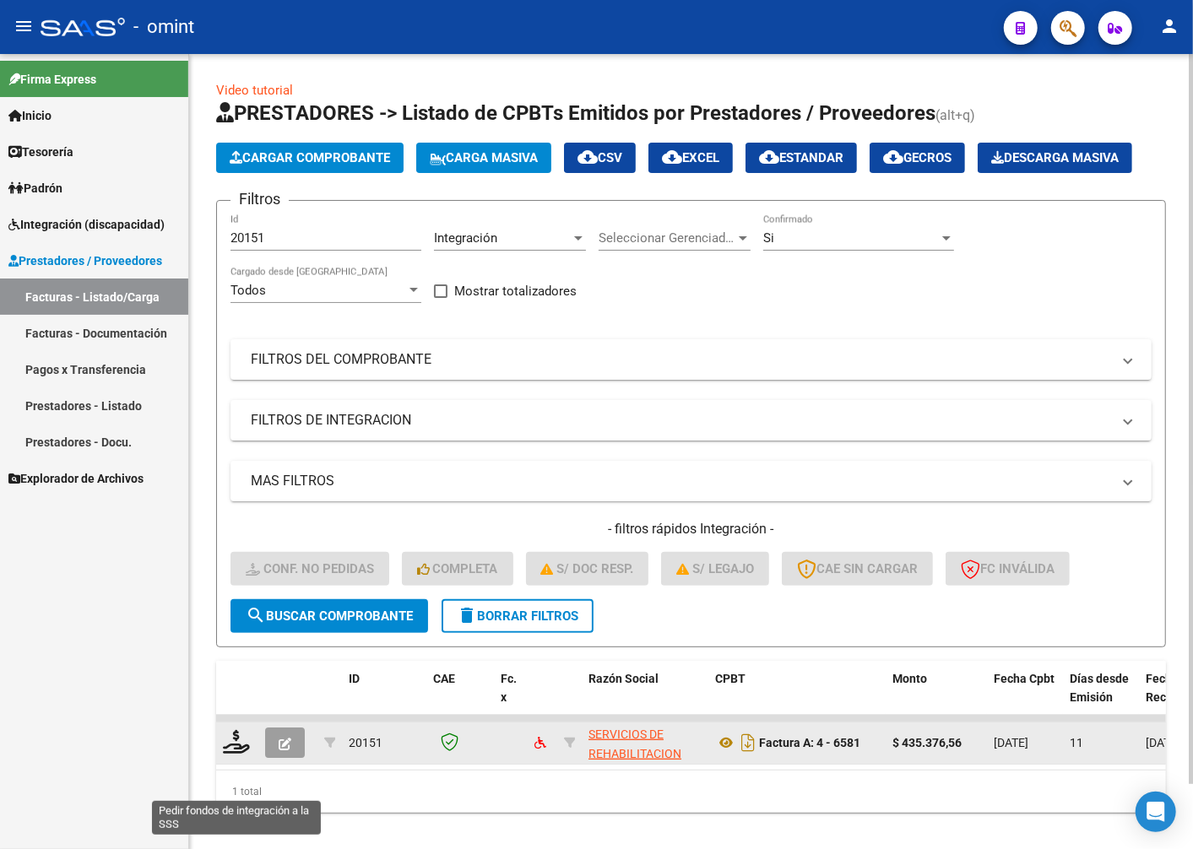
click at [218, 764] on datatable-body-cell at bounding box center [237, 743] width 42 height 41
click at [232, 754] on icon at bounding box center [236, 742] width 27 height 24
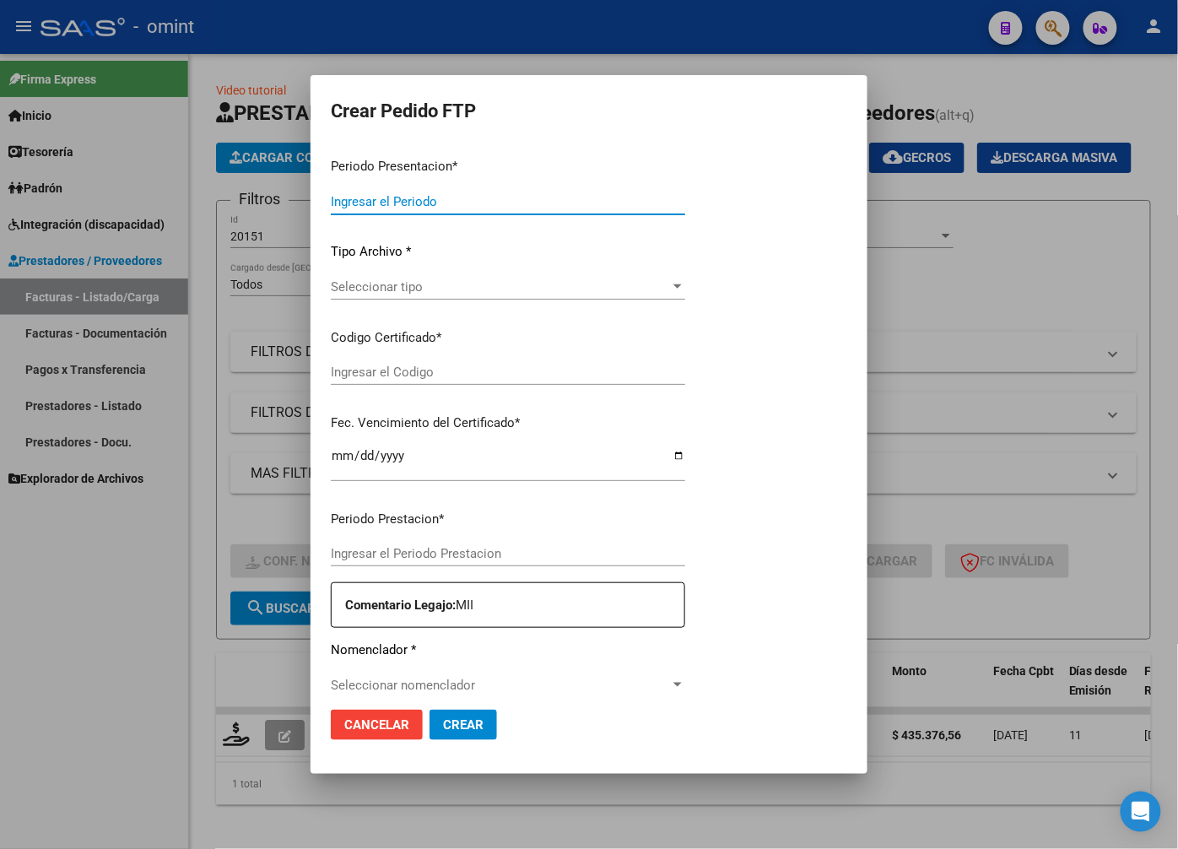
type input "202508"
type input "$ 435.376,56"
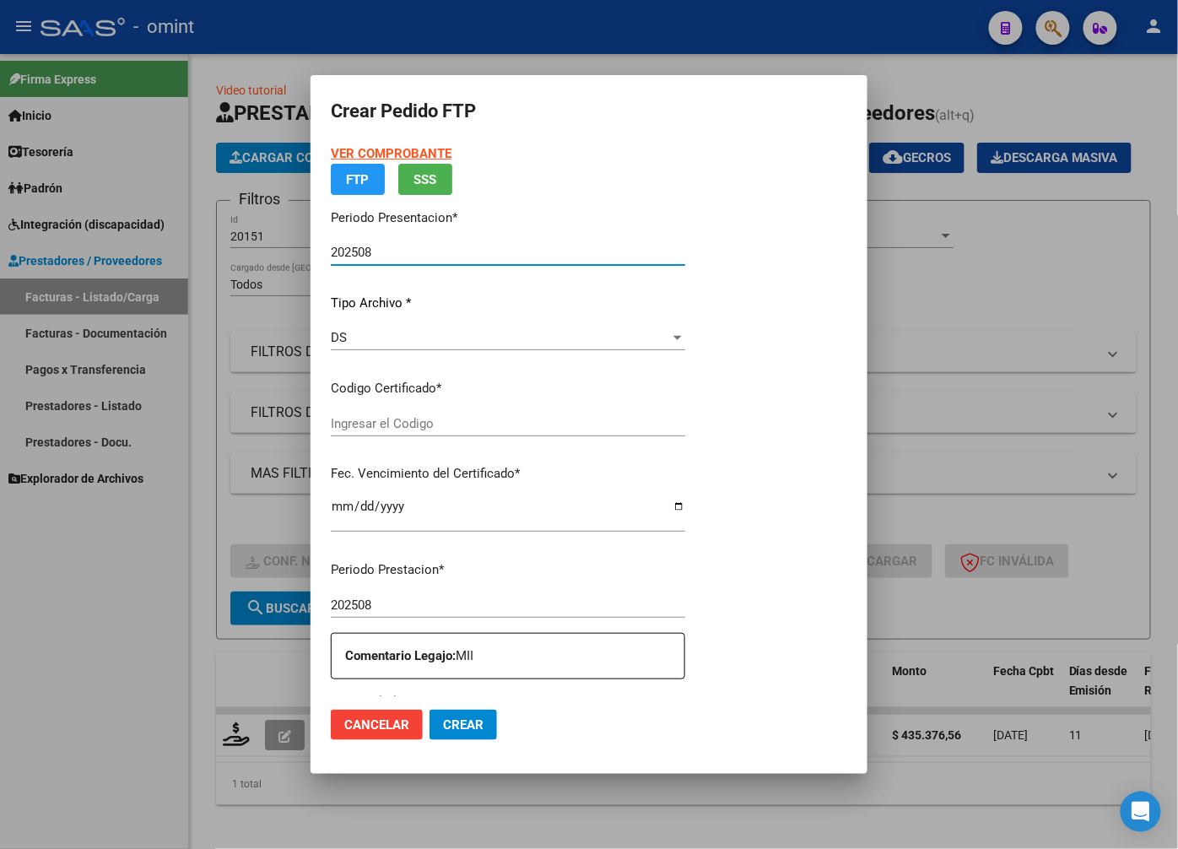
type input "5713306713"
type input "2026-06-01"
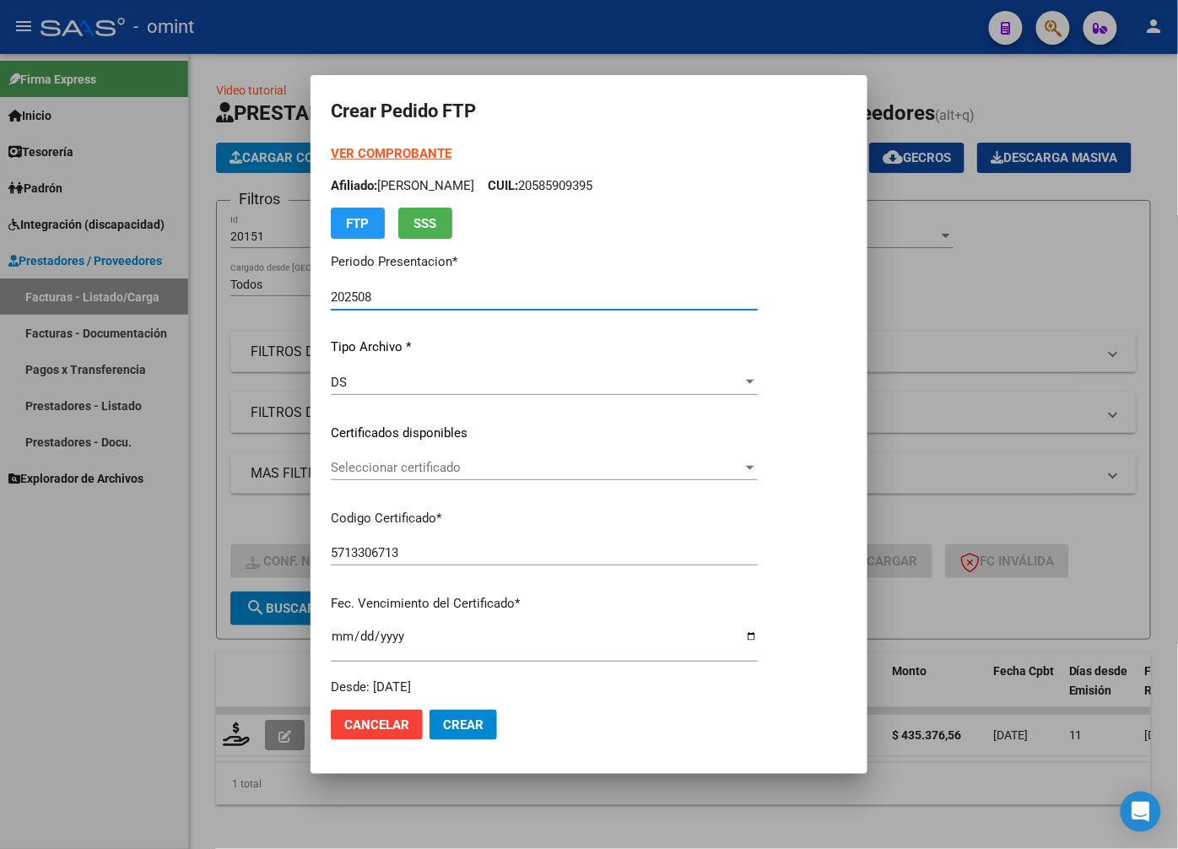
click at [619, 457] on div "Seleccionar certificado Seleccionar certificado" at bounding box center [544, 467] width 427 height 25
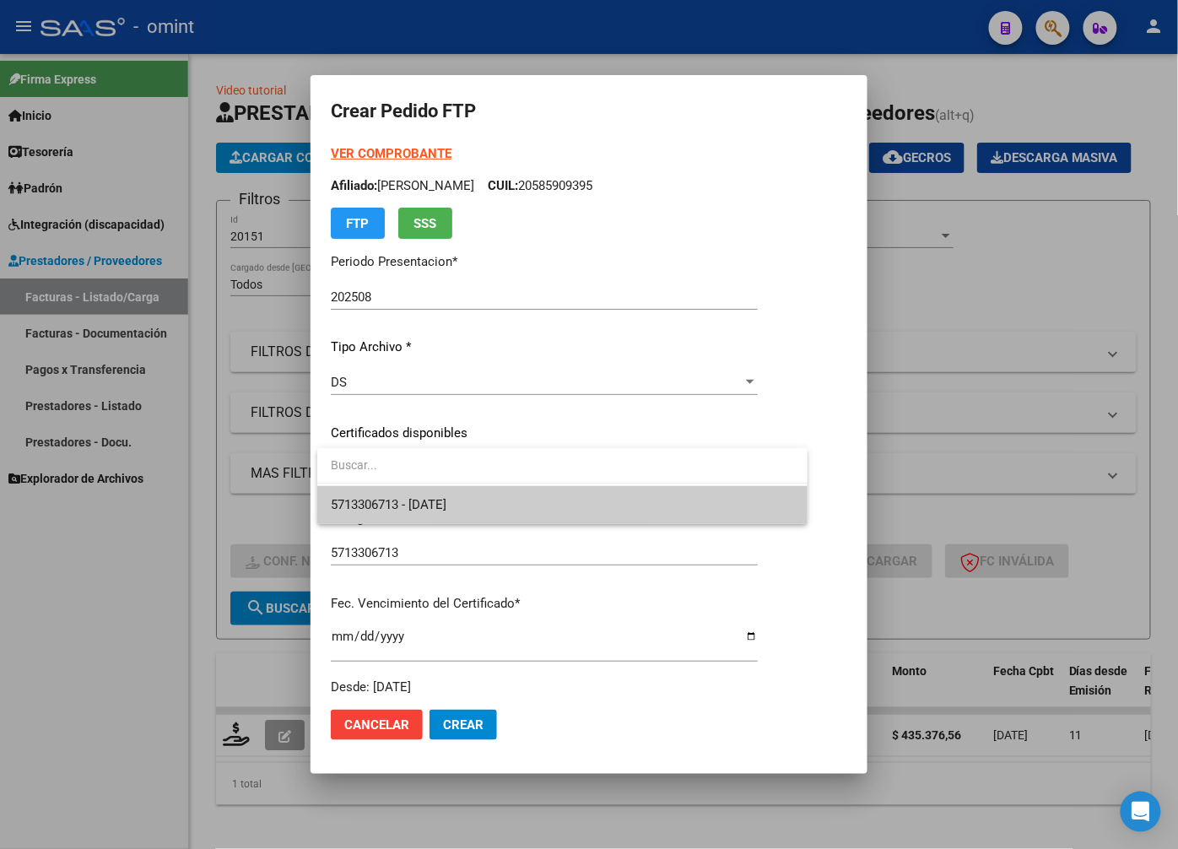
click at [576, 507] on span "5713306713 - 2026-06-01" at bounding box center [562, 505] width 463 height 38
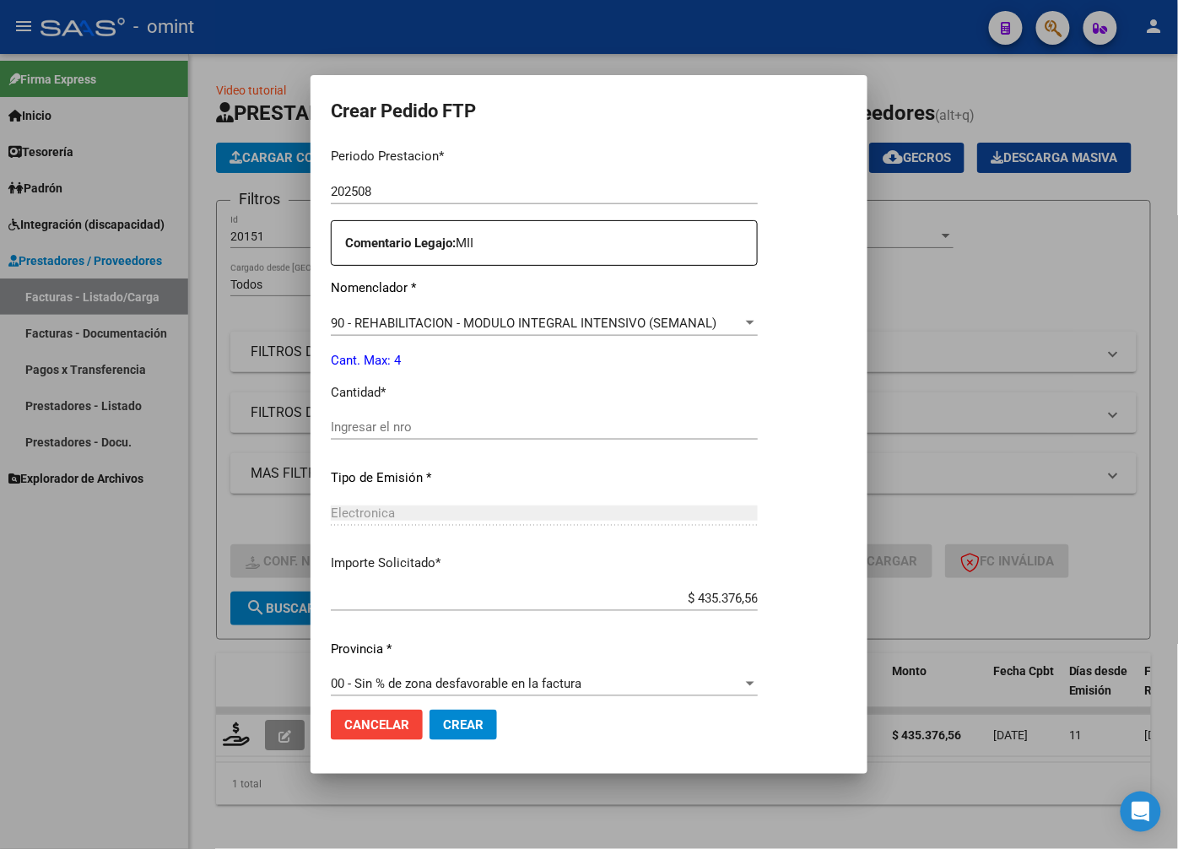
scroll to position [577, 0]
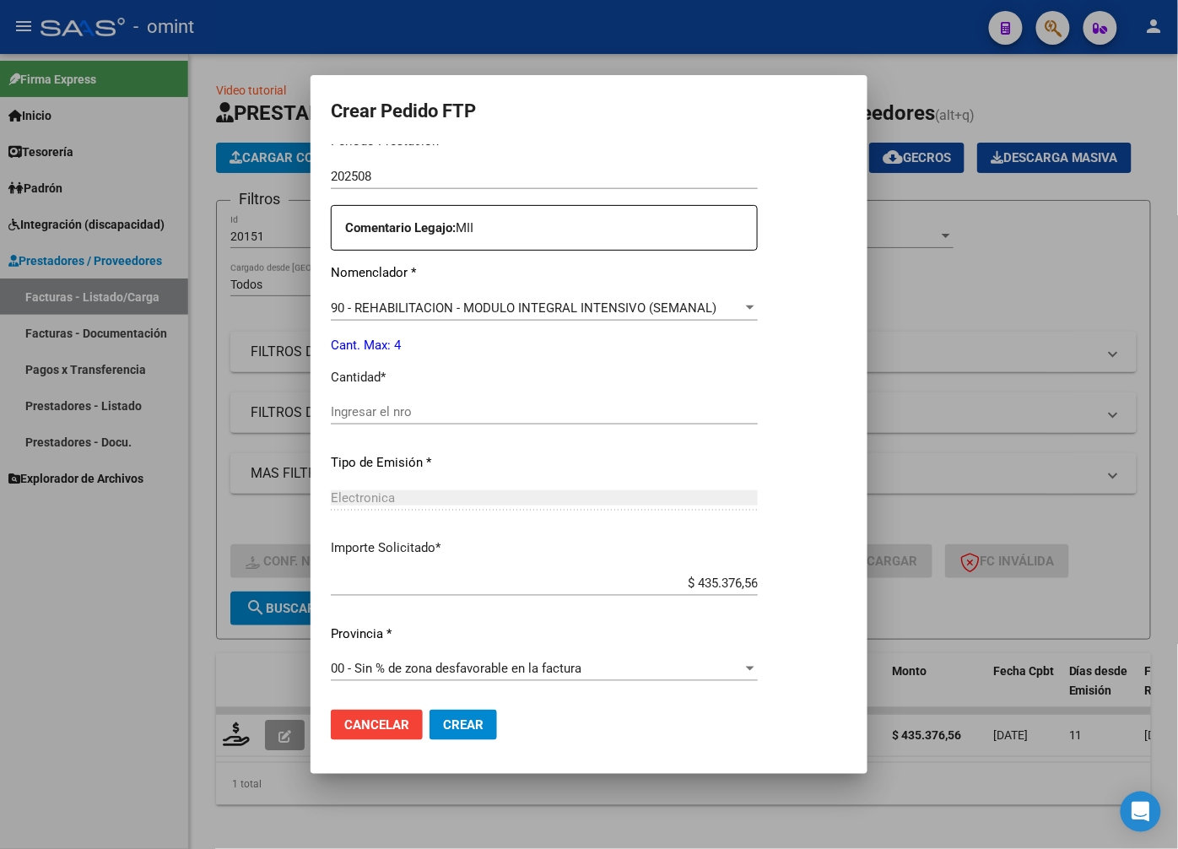
click at [477, 732] on span "Crear" at bounding box center [463, 724] width 41 height 15
click at [484, 729] on span "Crear" at bounding box center [463, 724] width 41 height 15
click at [377, 412] on input "Ingresar el nro" at bounding box center [544, 411] width 427 height 15
type input "4"
drag, startPoint x: 469, startPoint y: 473, endPoint x: 466, endPoint y: 484, distance: 11.5
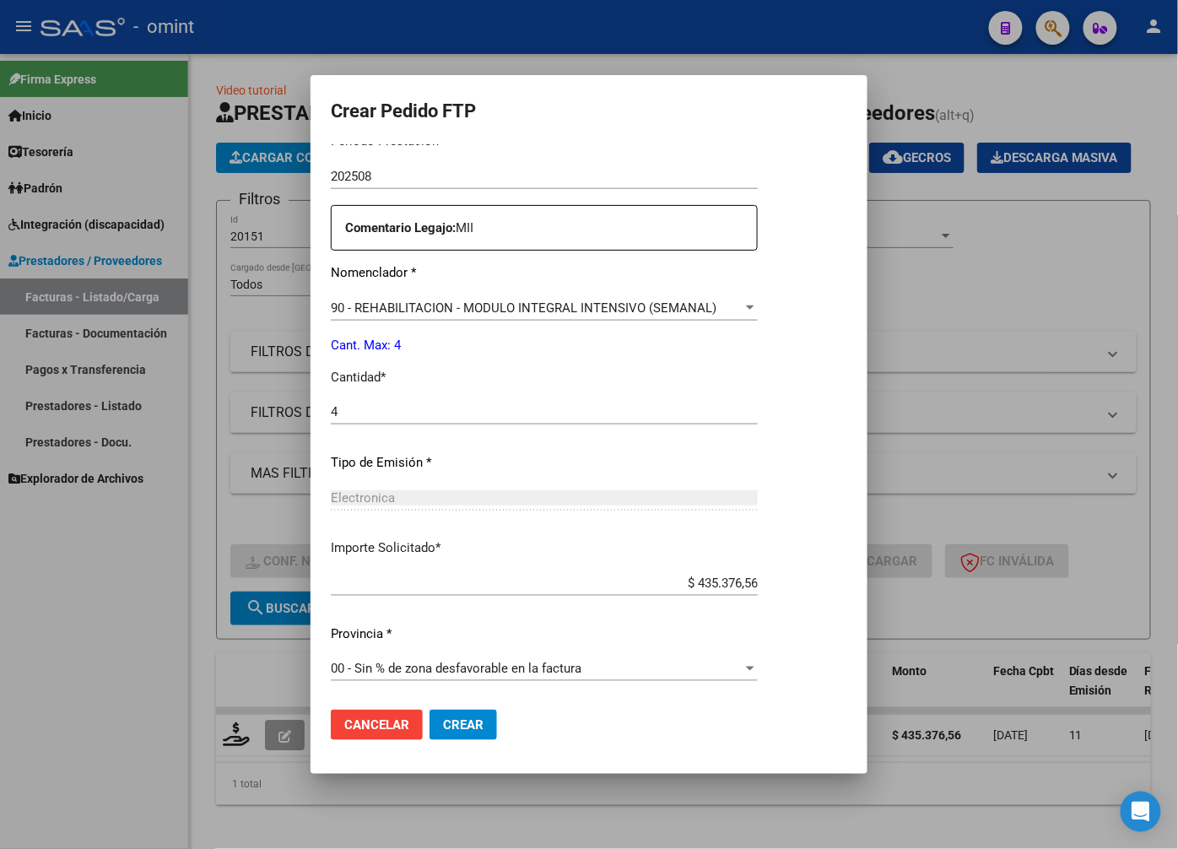
click at [469, 474] on div "Periodo Prestacion * 202508 Ingresar el Periodo Prestacion Comentario Legajo: M…" at bounding box center [544, 408] width 427 height 578
click at [469, 721] on span "Crear" at bounding box center [463, 724] width 41 height 15
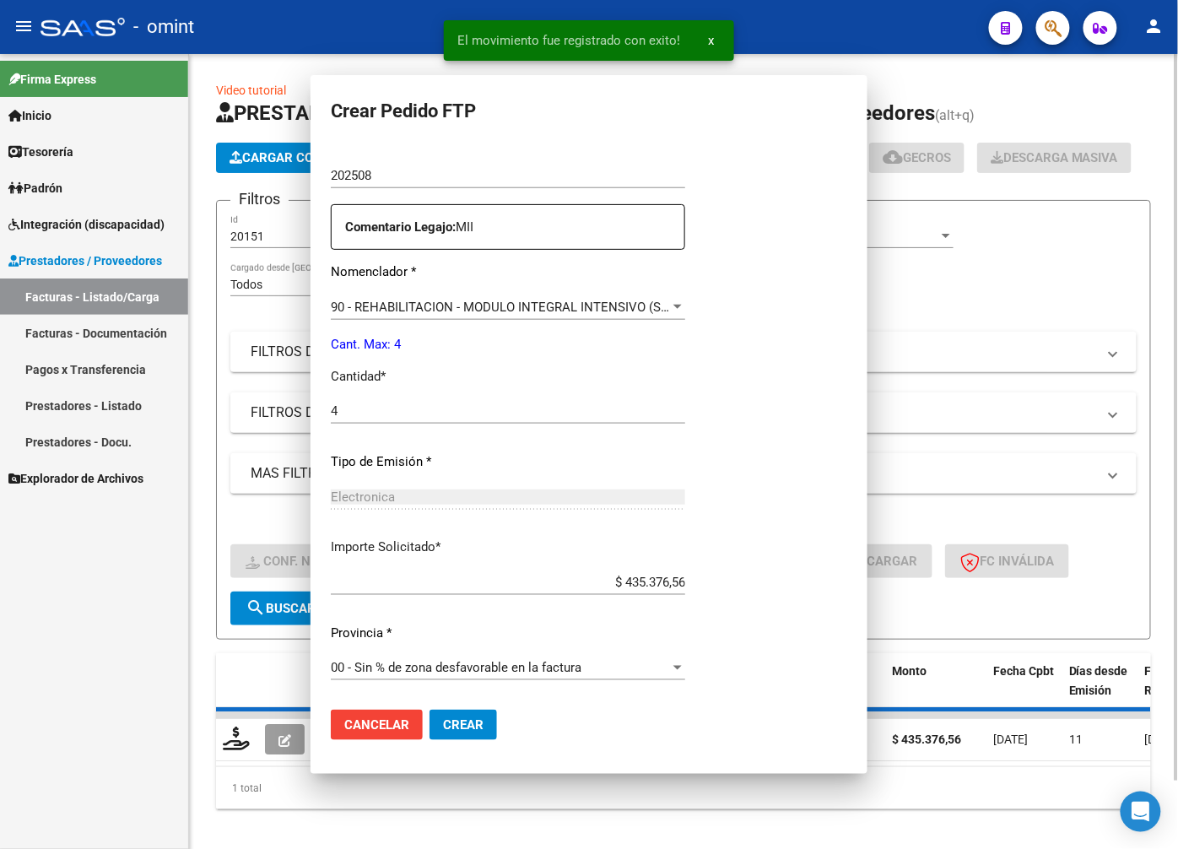
scroll to position [0, 0]
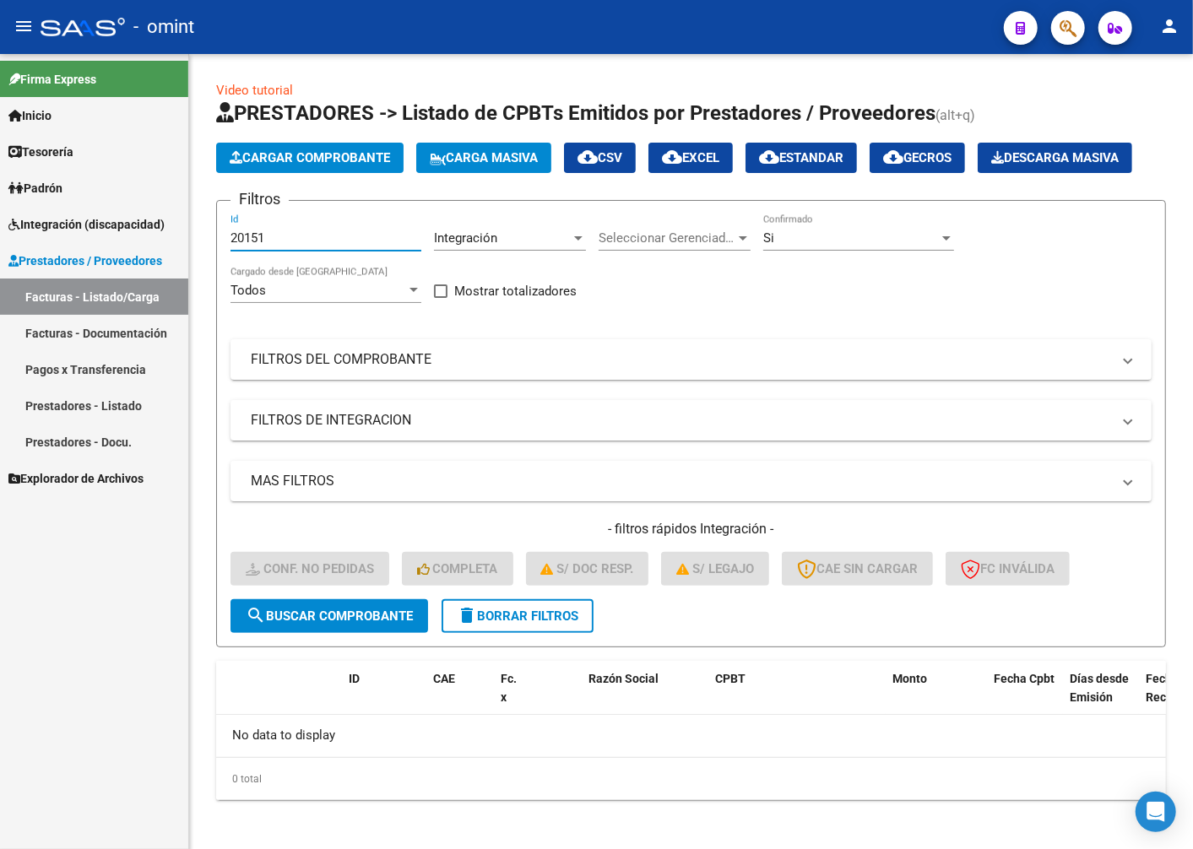
drag, startPoint x: 279, startPoint y: 279, endPoint x: 0, endPoint y: 194, distance: 291.9
click at [0, 195] on html "menu - omint person Firma Express Inicio Calendario SSS Instructivos Contacto O…" at bounding box center [596, 424] width 1193 height 849
paste input "21298"
type input "21298"
click at [329, 624] on span "search Buscar Comprobante" at bounding box center [329, 616] width 167 height 15
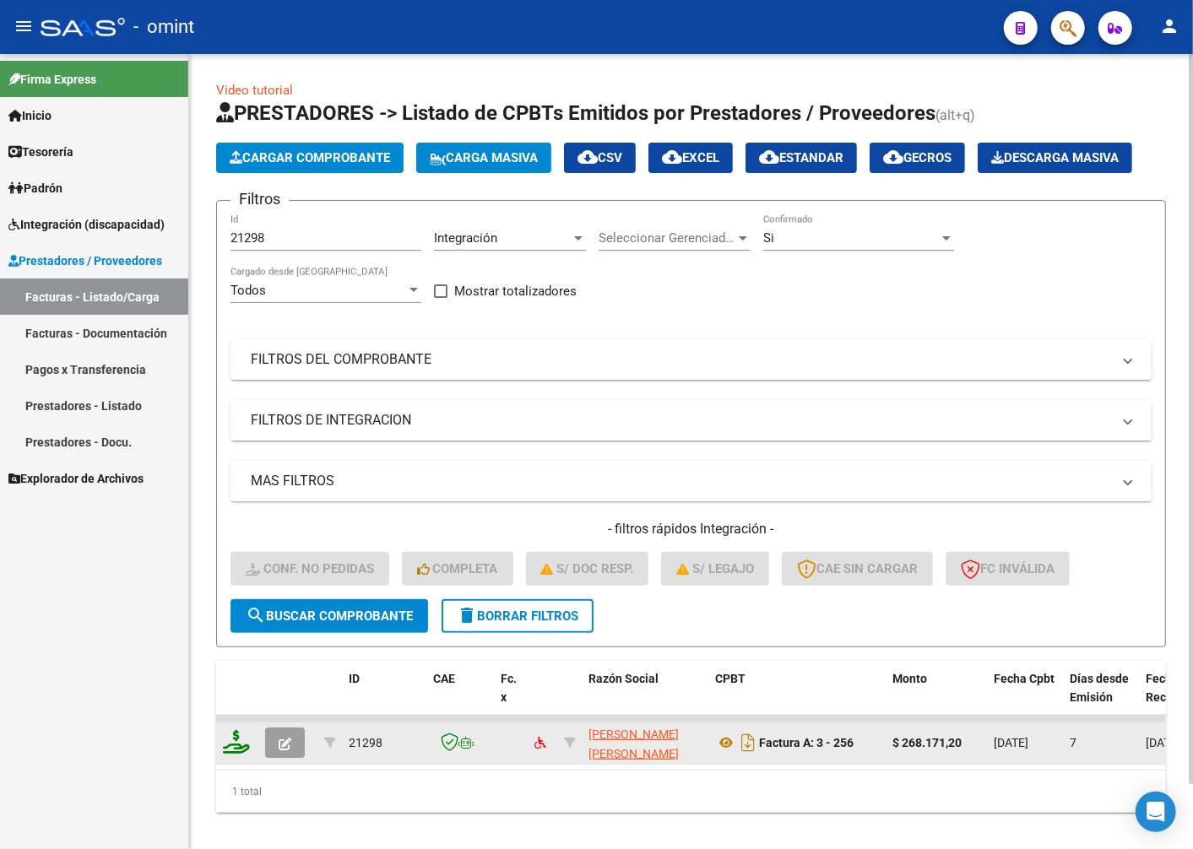
click at [240, 754] on icon at bounding box center [236, 742] width 27 height 24
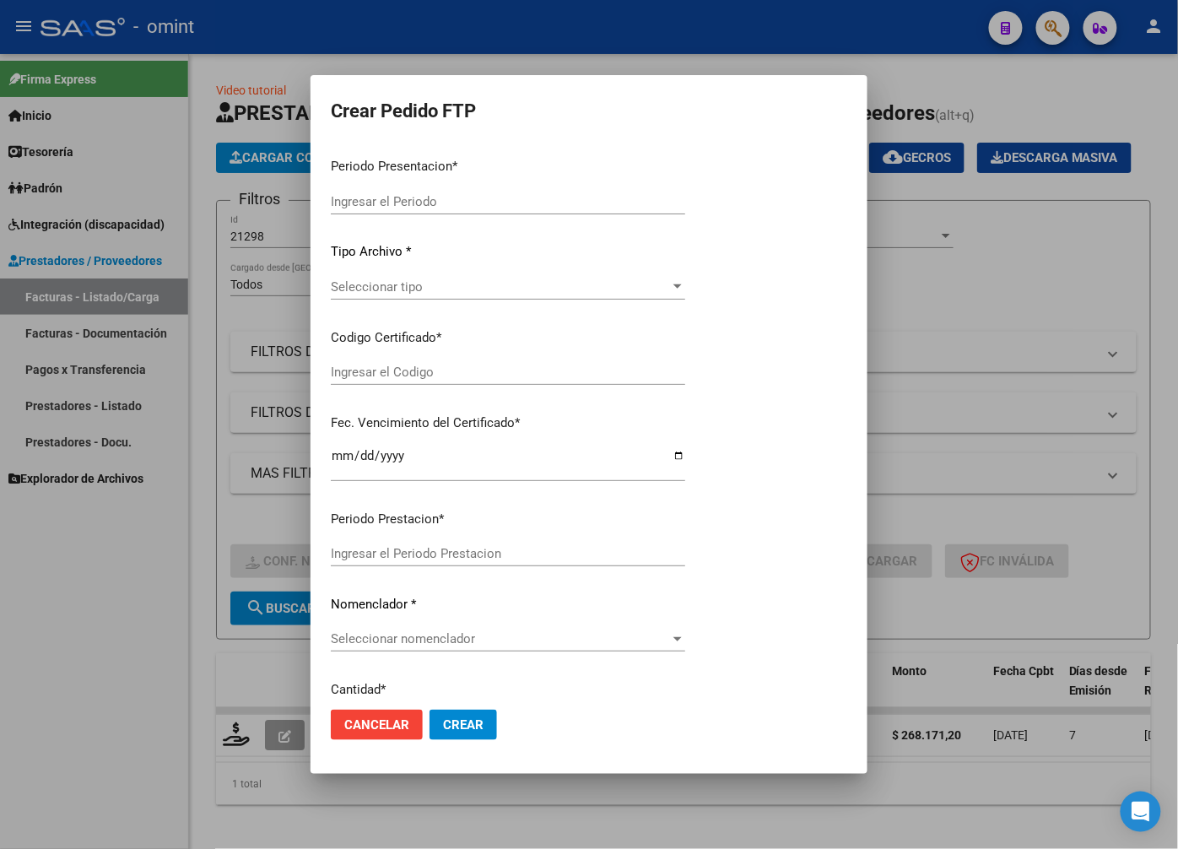
type input "202508"
type input "$ 268.171,20"
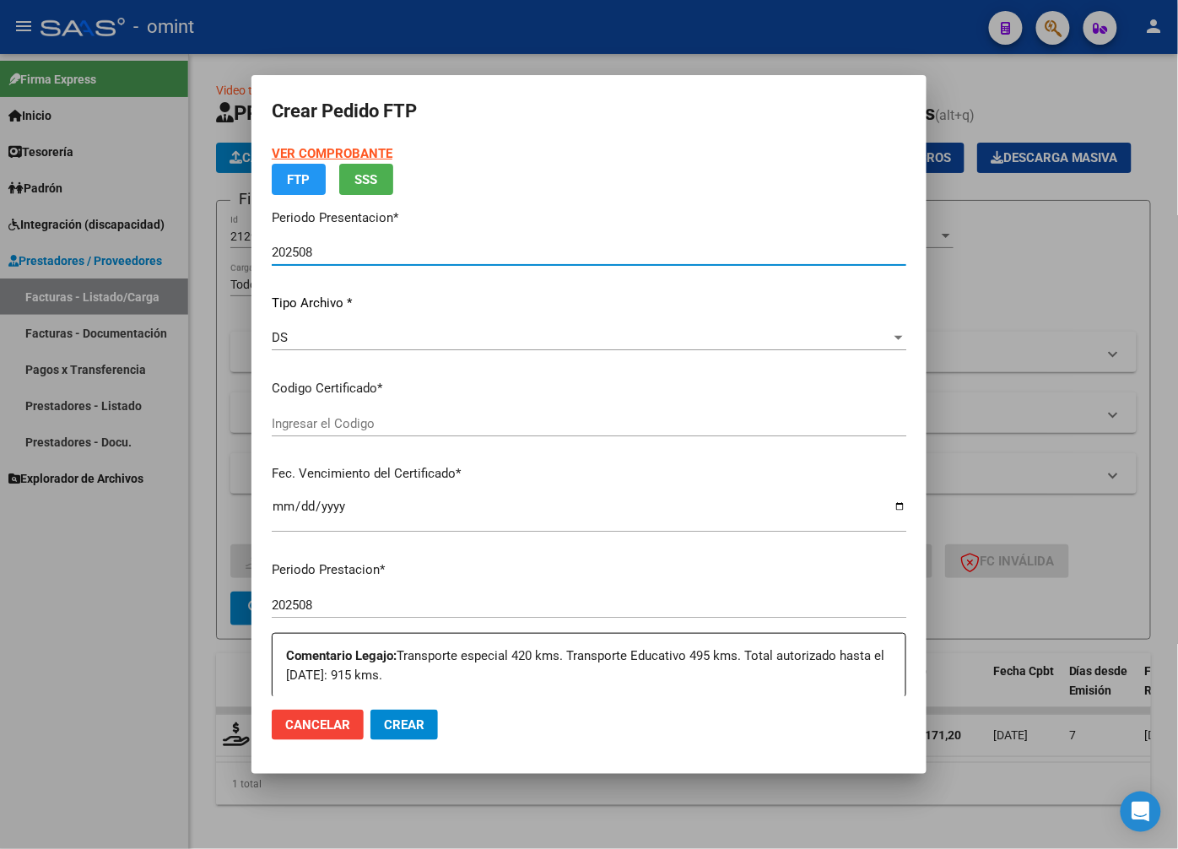
type input "7707085913"
type input "2032-09-22"
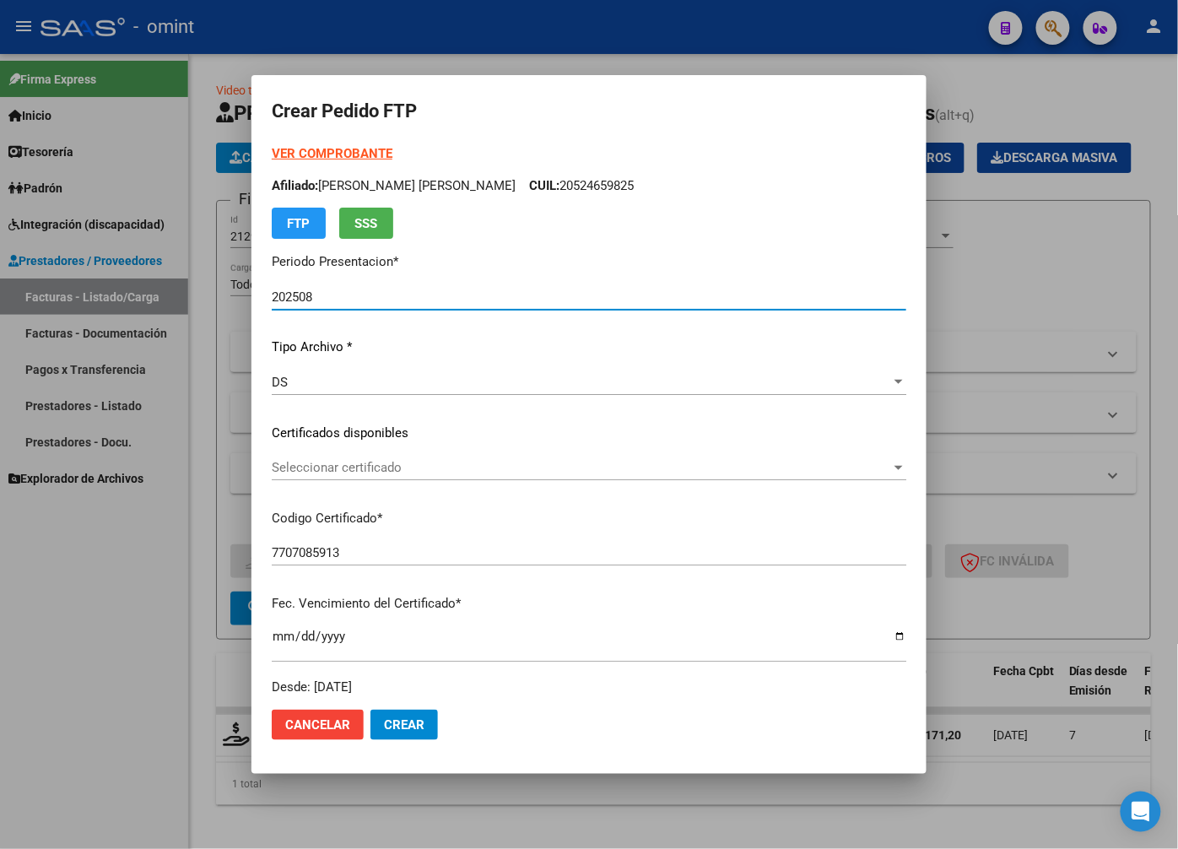
click at [875, 465] on span "Seleccionar certificado" at bounding box center [582, 467] width 620 height 15
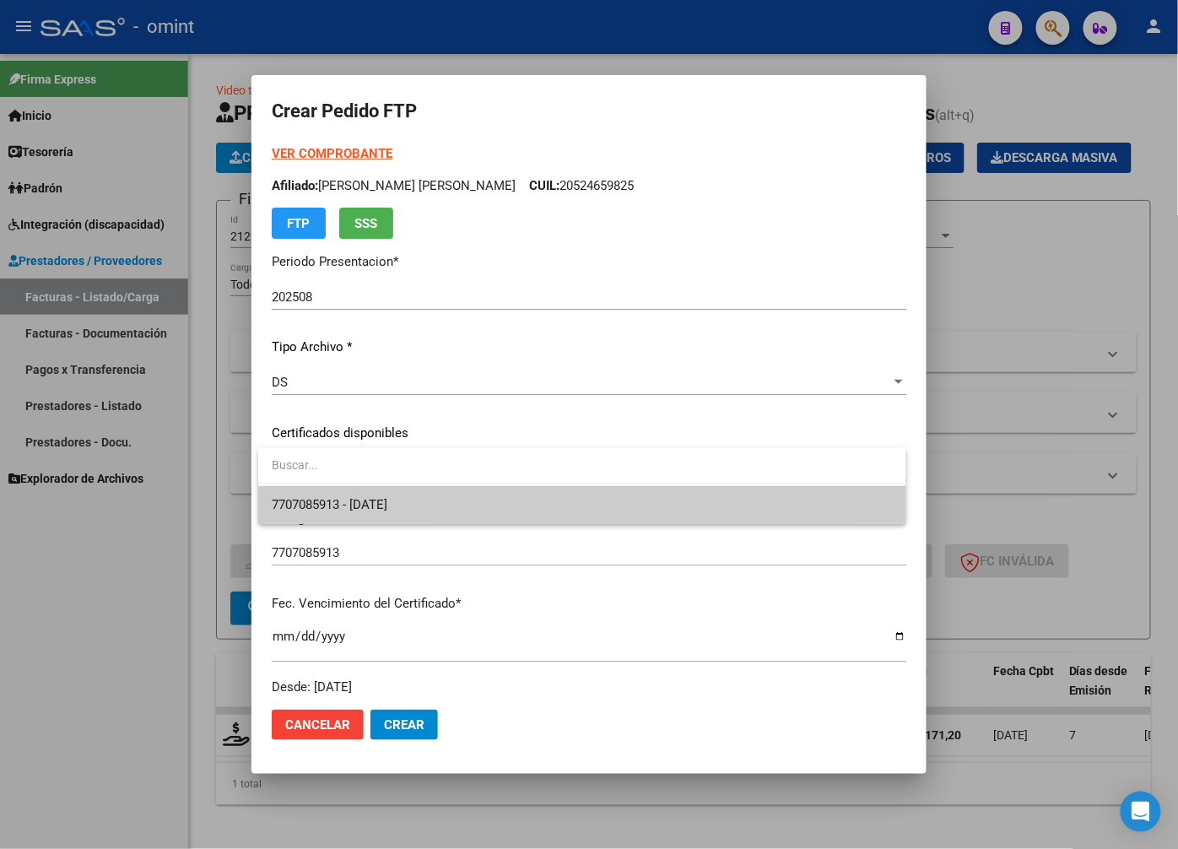
click at [823, 513] on span "7707085913 - 2032-09-22" at bounding box center [582, 505] width 620 height 38
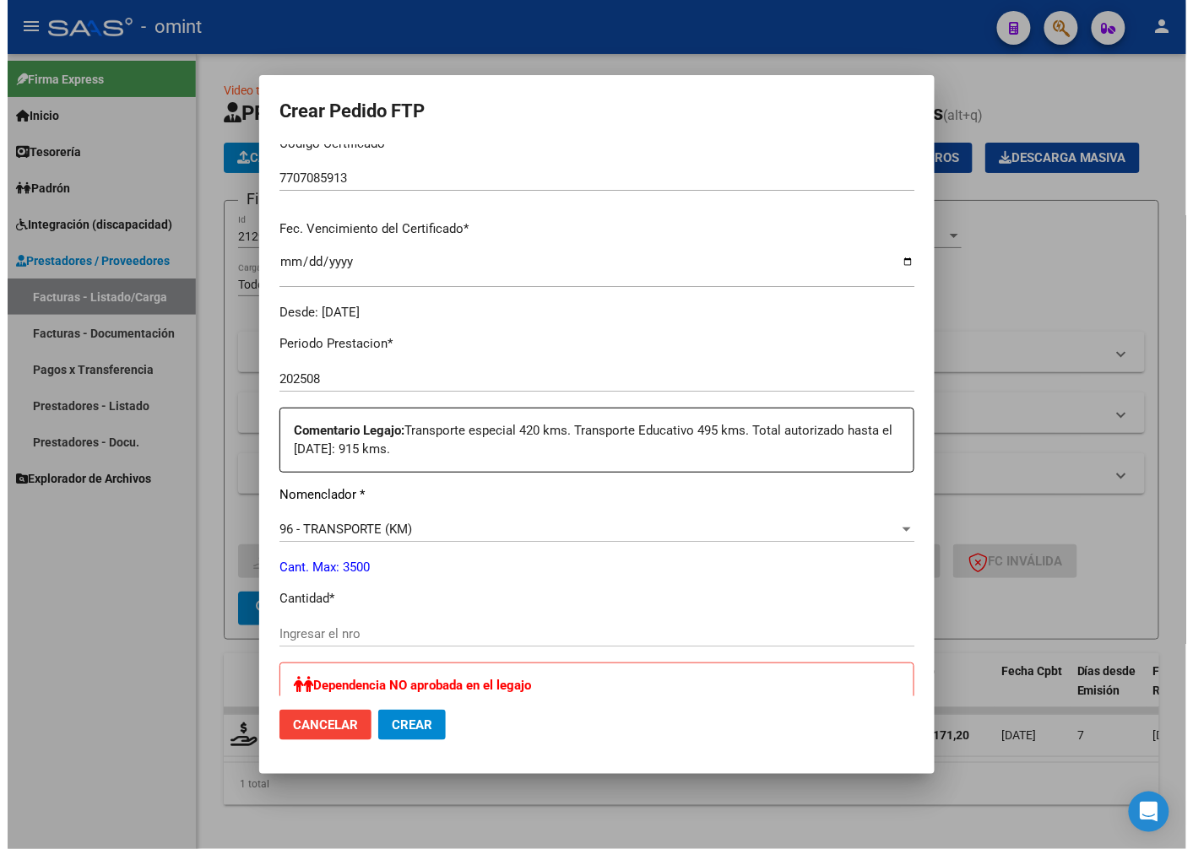
scroll to position [468, 0]
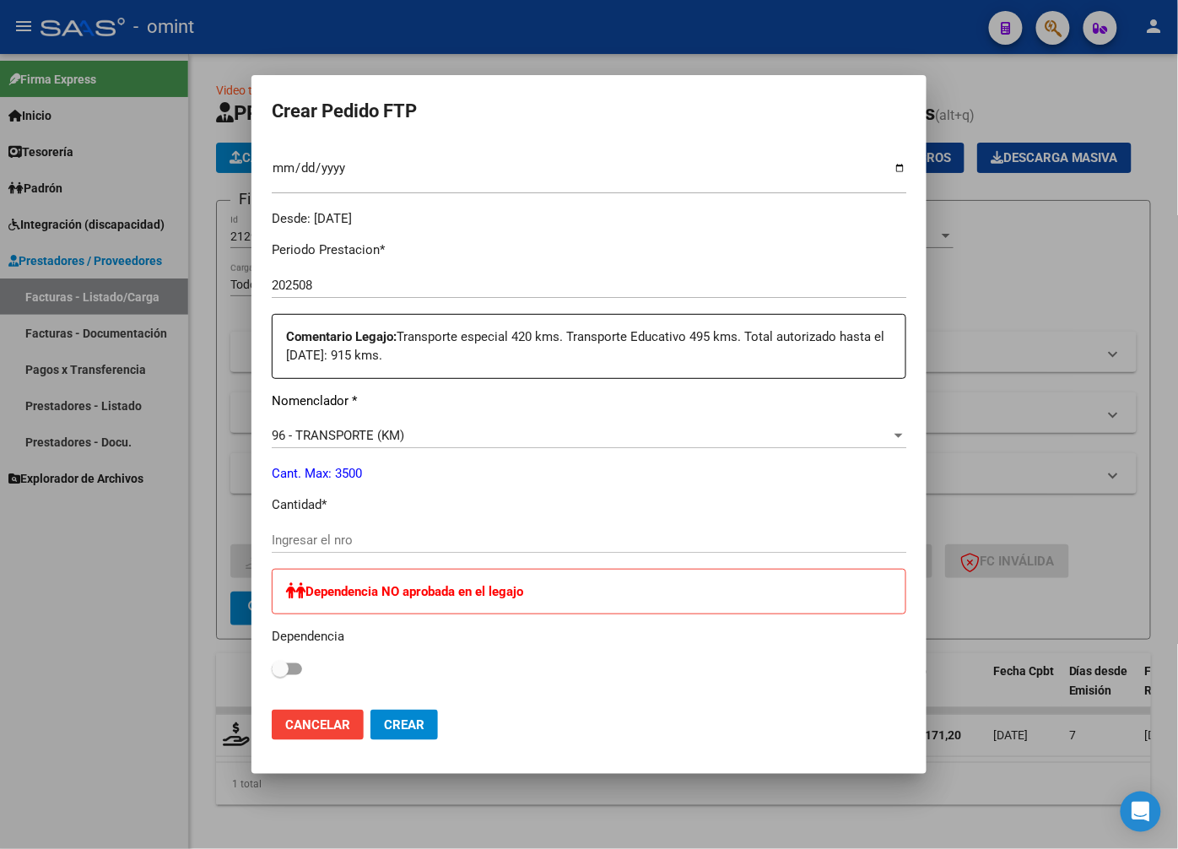
click at [316, 533] on input "Ingresar el nro" at bounding box center [589, 540] width 635 height 15
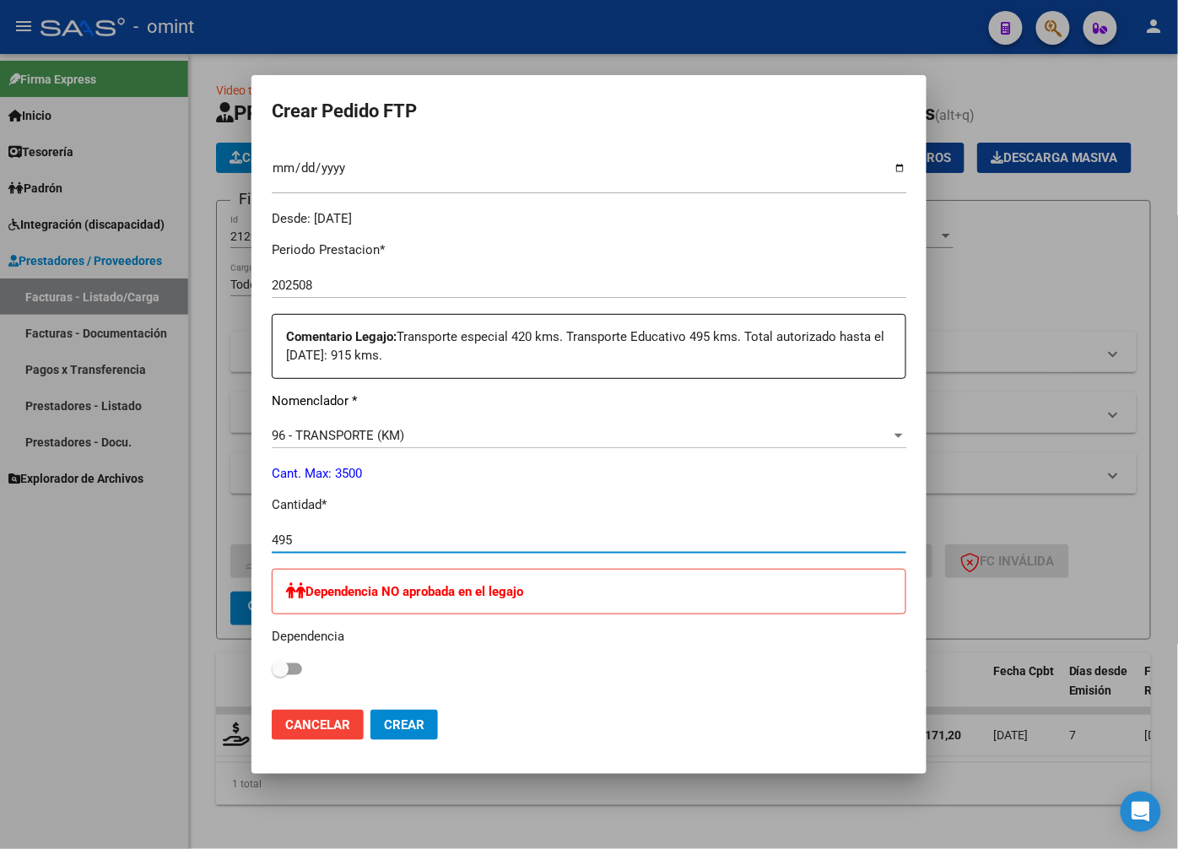
type input "495"
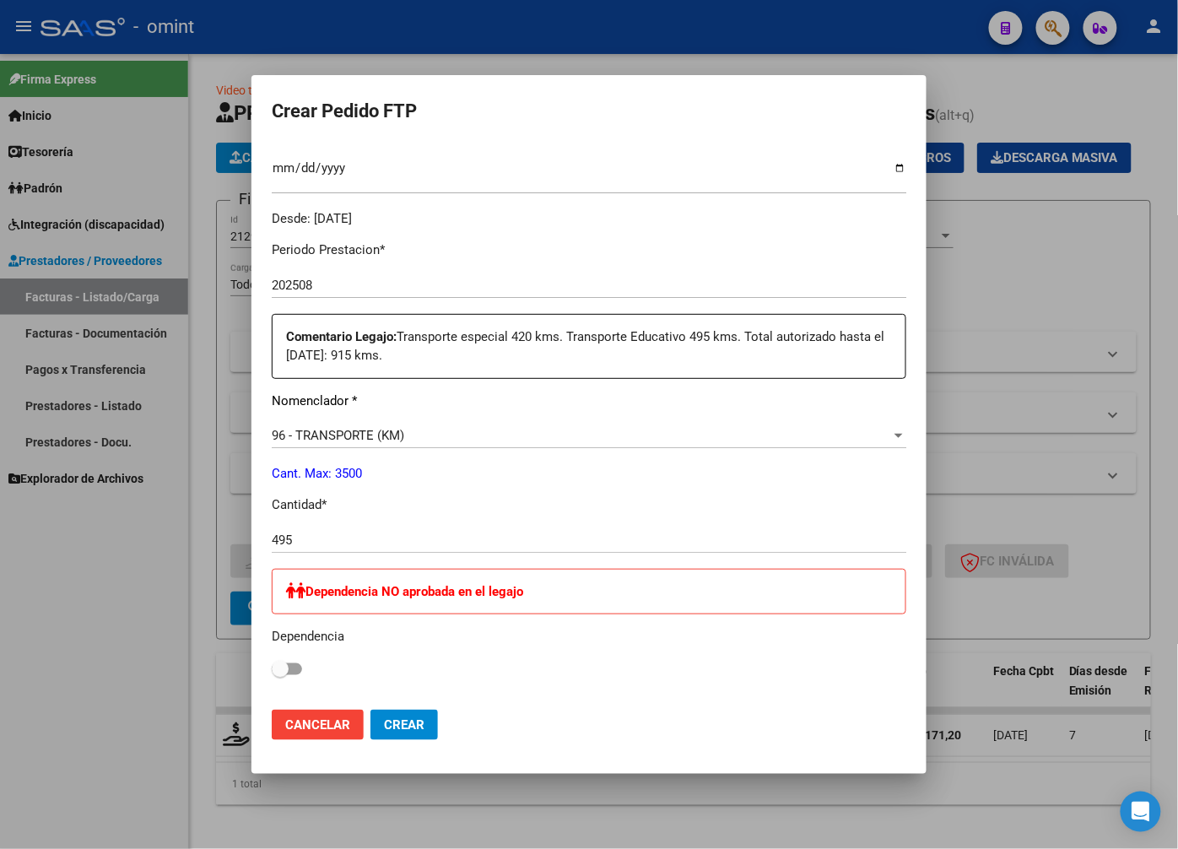
click at [490, 647] on div "Dependencia NO aprobada en el legajo Dependencia" at bounding box center [589, 625] width 635 height 112
click at [419, 724] on span "Crear" at bounding box center [404, 724] width 41 height 15
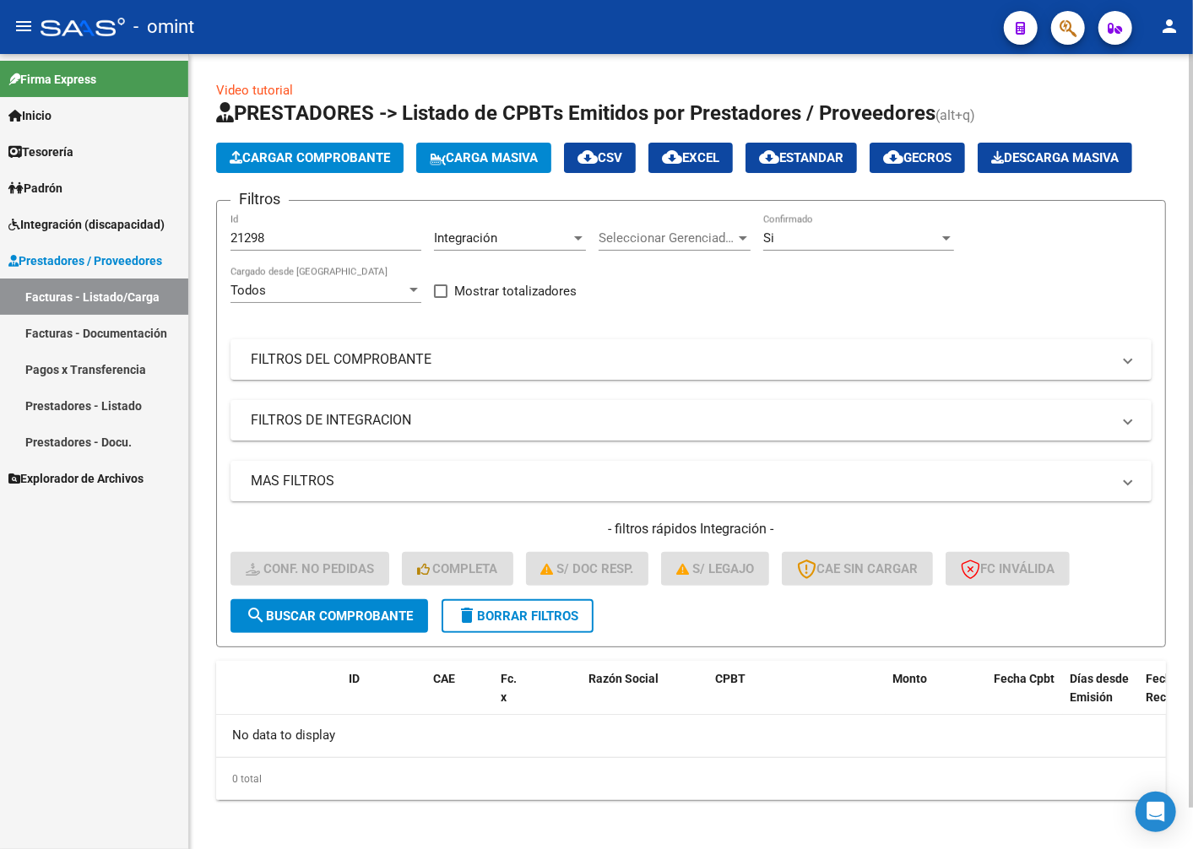
drag, startPoint x: 280, startPoint y: 282, endPoint x: 268, endPoint y: 283, distance: 11.8
click at [275, 251] on div "21298 Id" at bounding box center [325, 232] width 191 height 36
drag, startPoint x: 267, startPoint y: 281, endPoint x: 141, endPoint y: 279, distance: 125.8
click at [141, 279] on mat-sidenav-container "Firma Express Inicio Calendario SSS Instructivos Contacto OS Tesorería Extracto…" at bounding box center [596, 451] width 1193 height 795
paste input "21299"
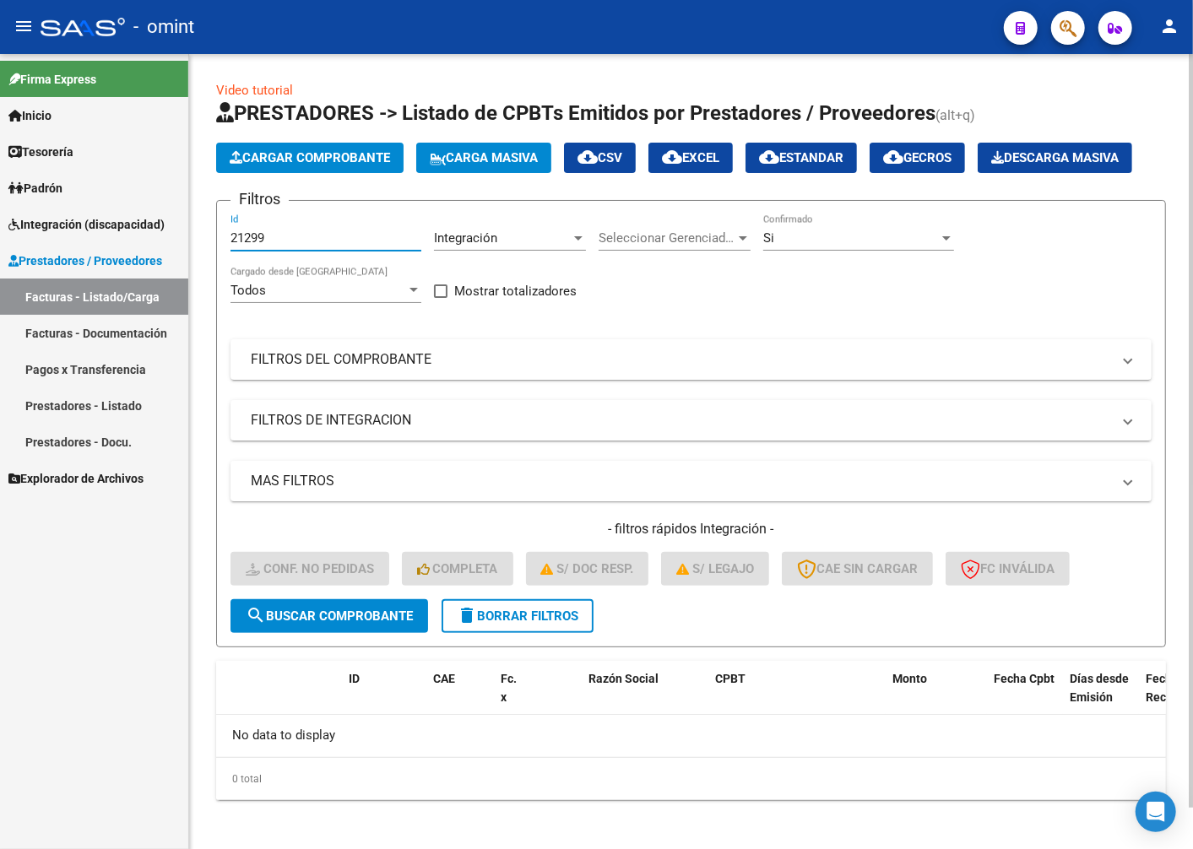
type input "21299"
click at [301, 624] on span "search Buscar Comprobante" at bounding box center [329, 616] width 167 height 15
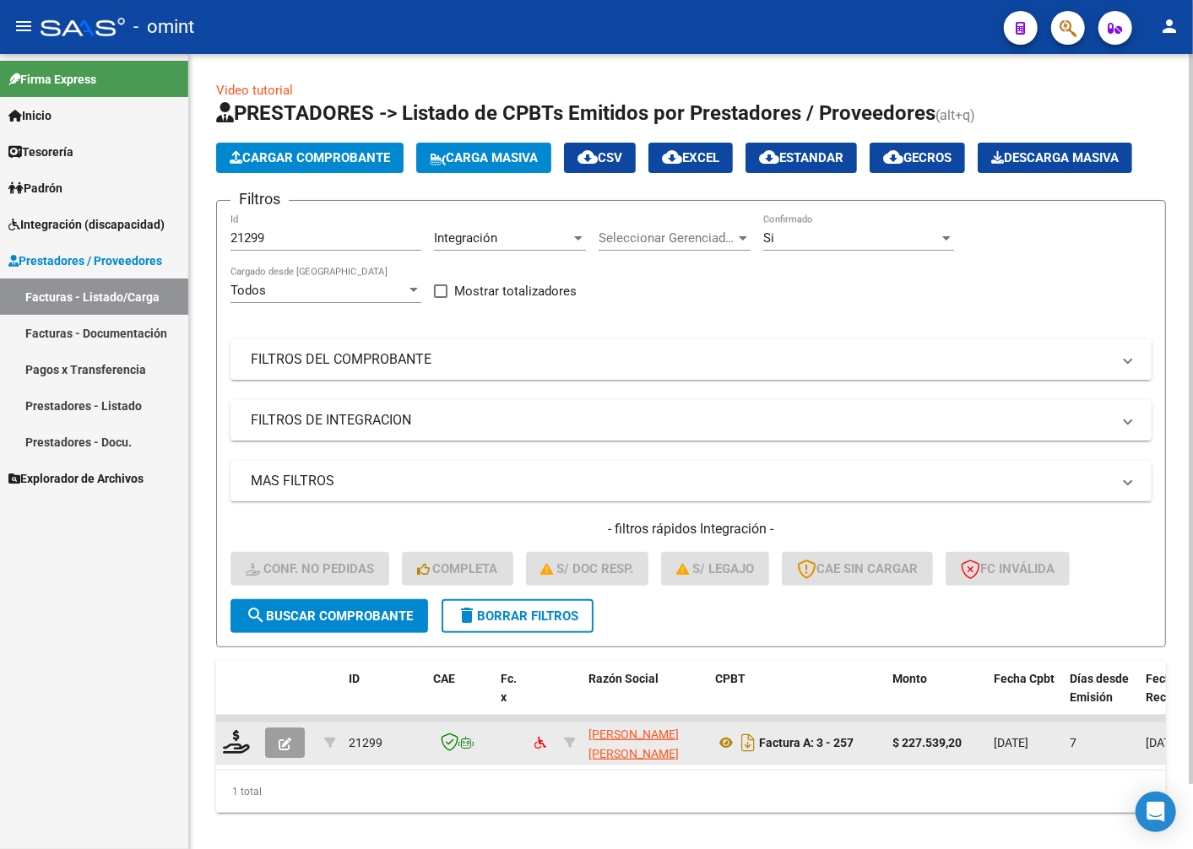
drag, startPoint x: 241, startPoint y: 795, endPoint x: 257, endPoint y: 765, distance: 34.0
click at [241, 756] on div at bounding box center [237, 743] width 29 height 26
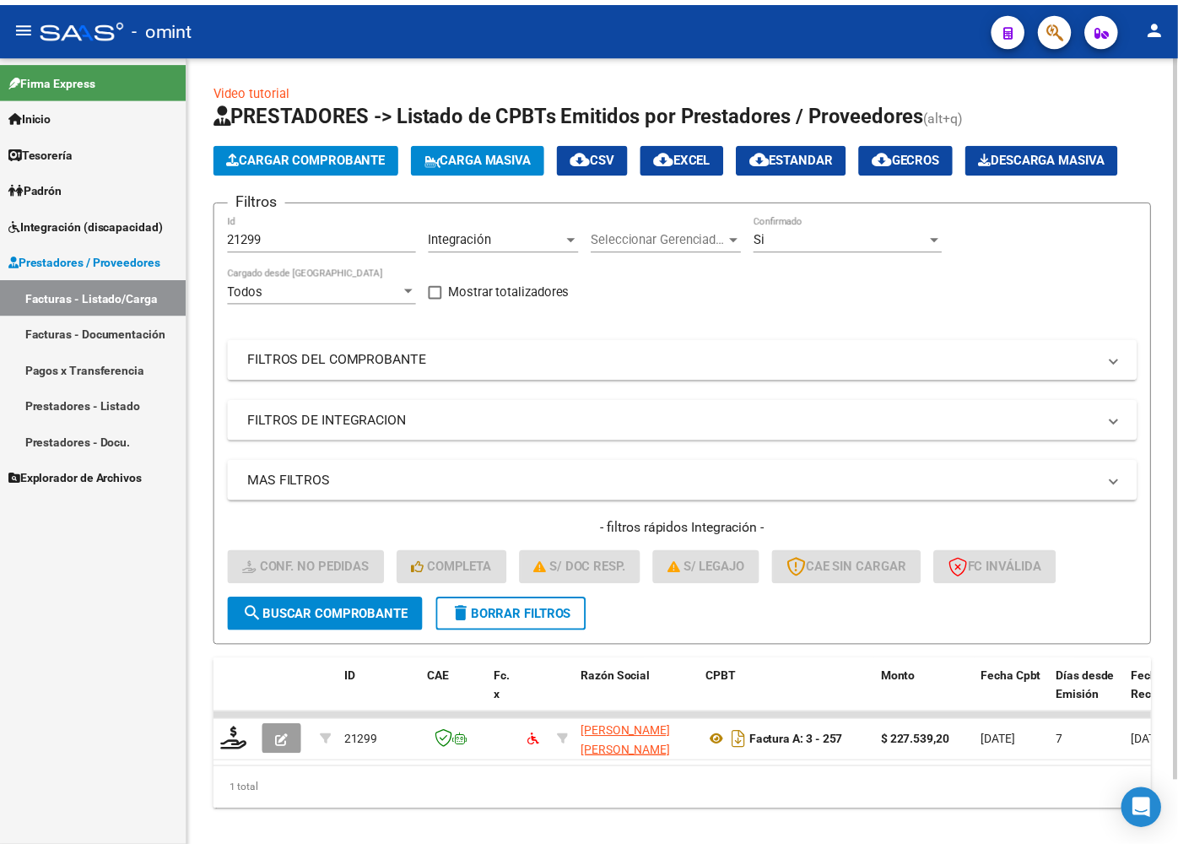
scroll to position [72, 0]
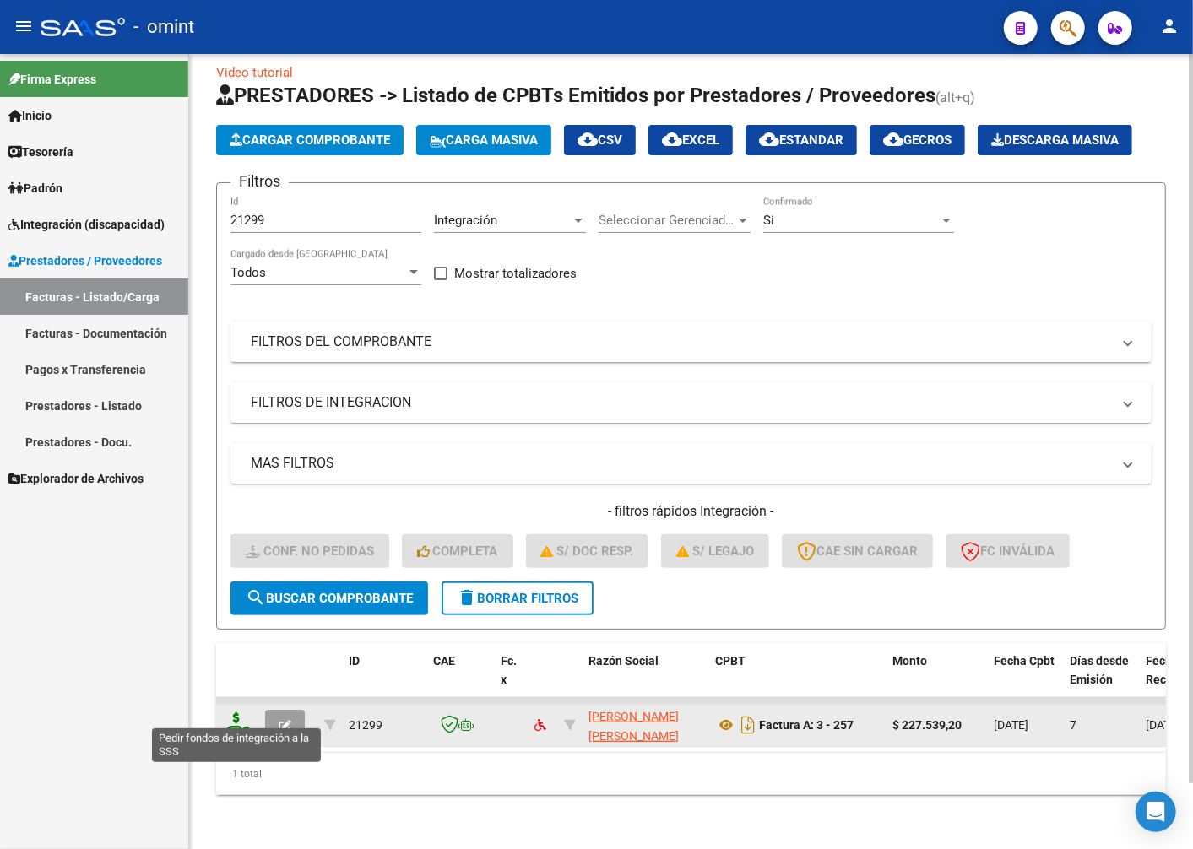
click at [230, 712] on icon at bounding box center [236, 724] width 27 height 24
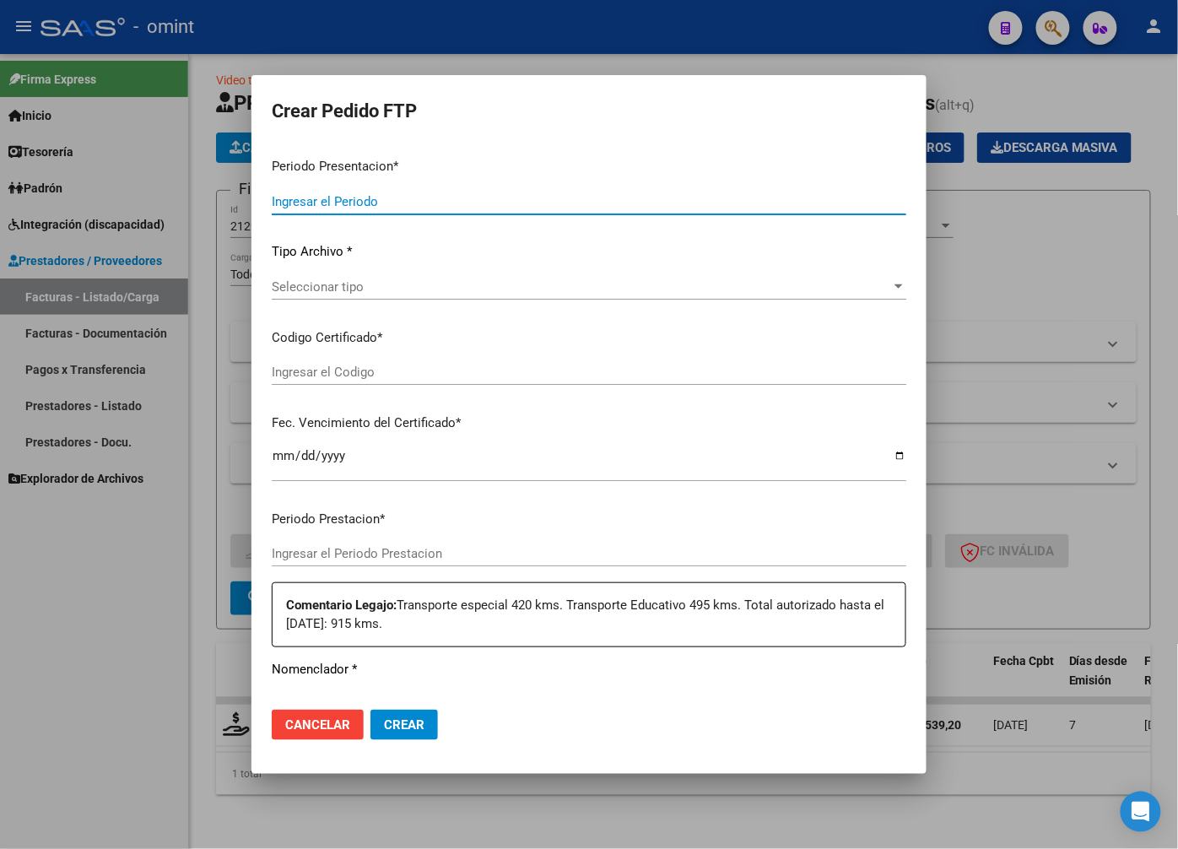
type input "202508"
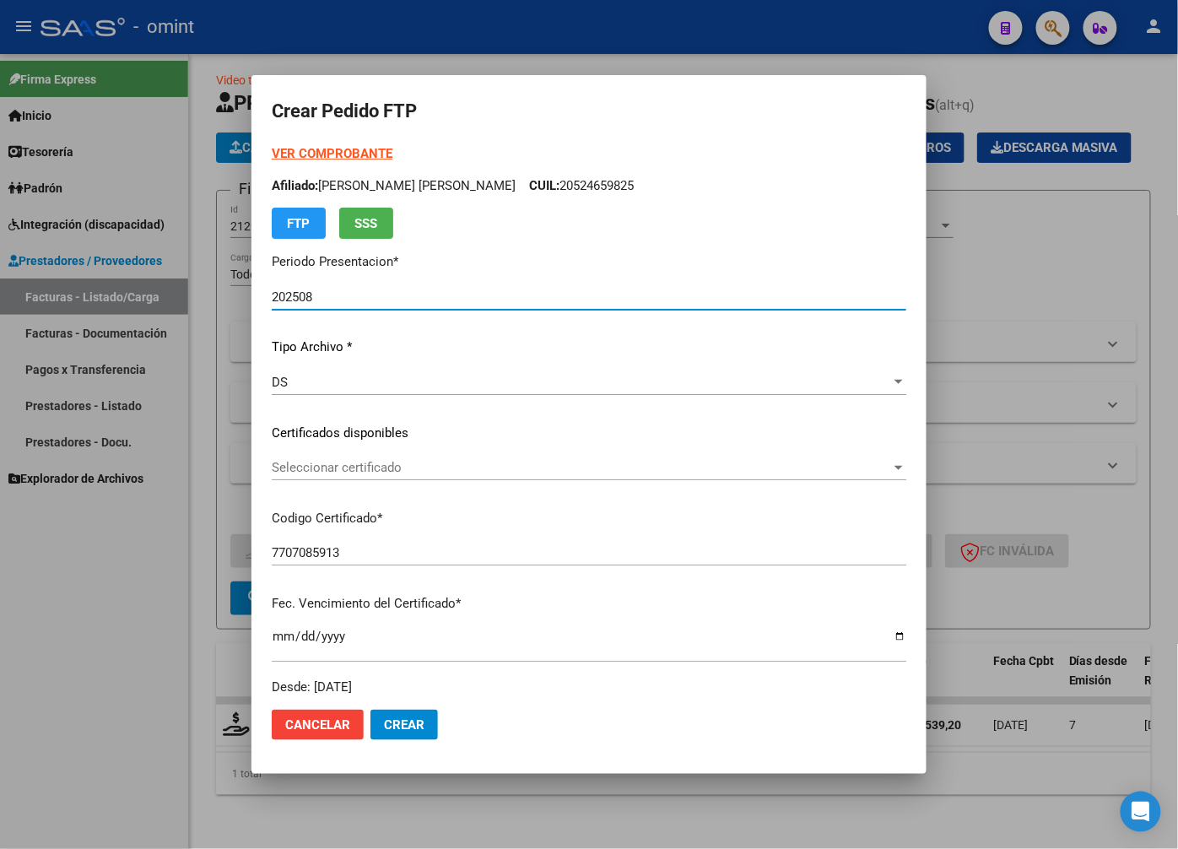
click at [761, 460] on span "Seleccionar certificado" at bounding box center [582, 467] width 620 height 15
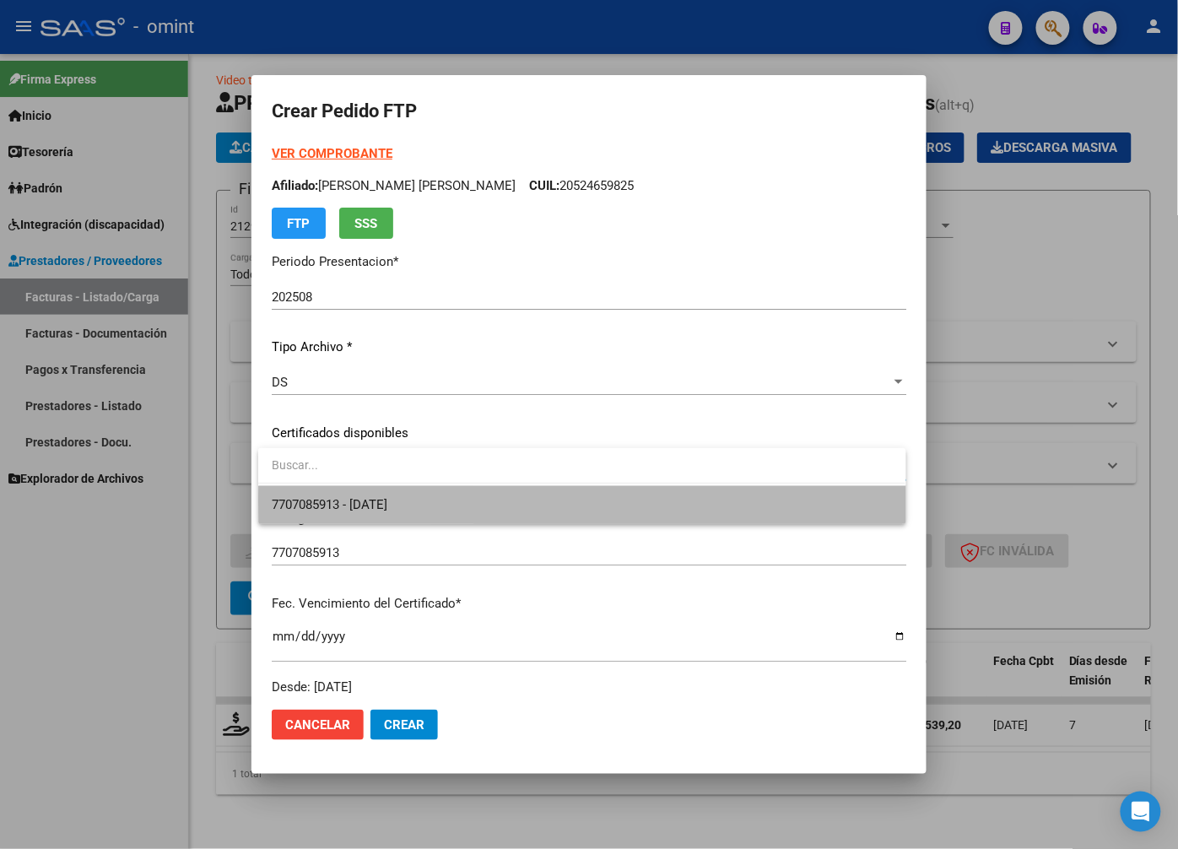
click at [730, 500] on span "7707085913 - 2032-09-22" at bounding box center [582, 505] width 620 height 38
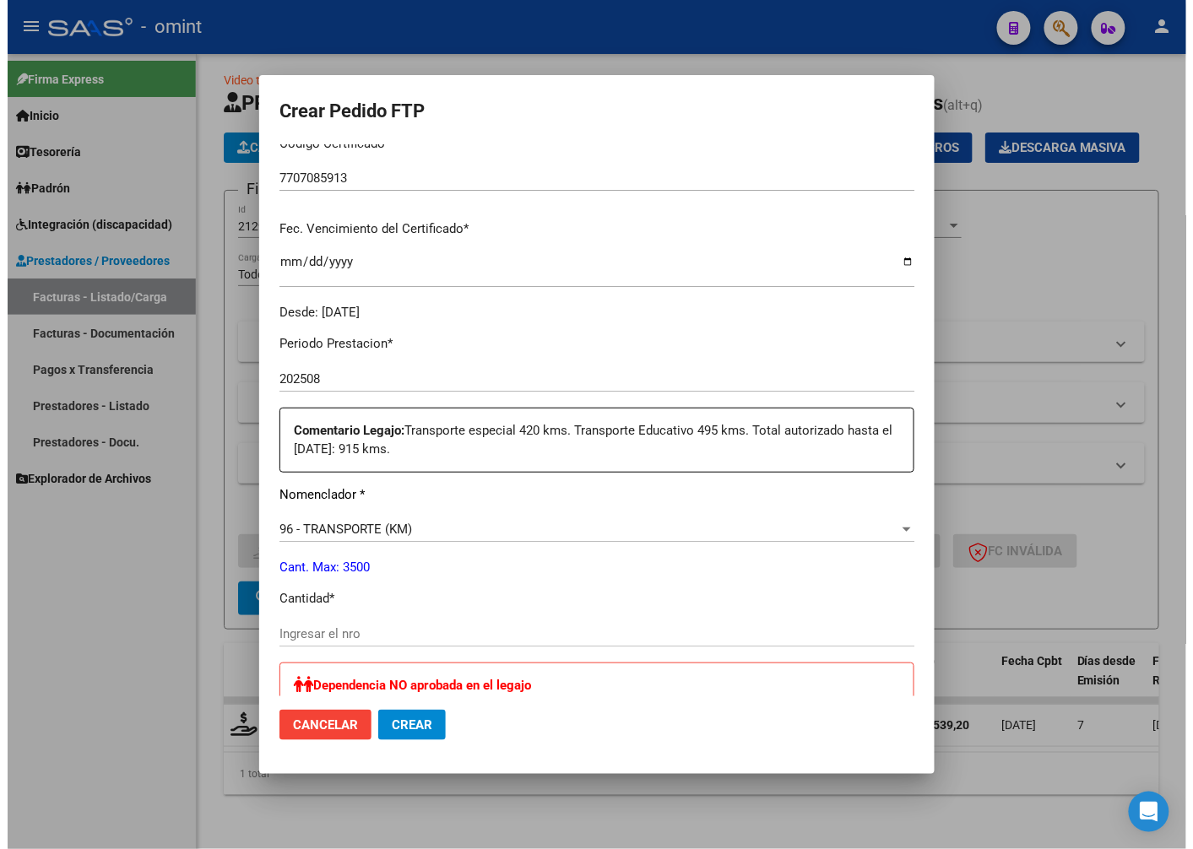
scroll to position [562, 0]
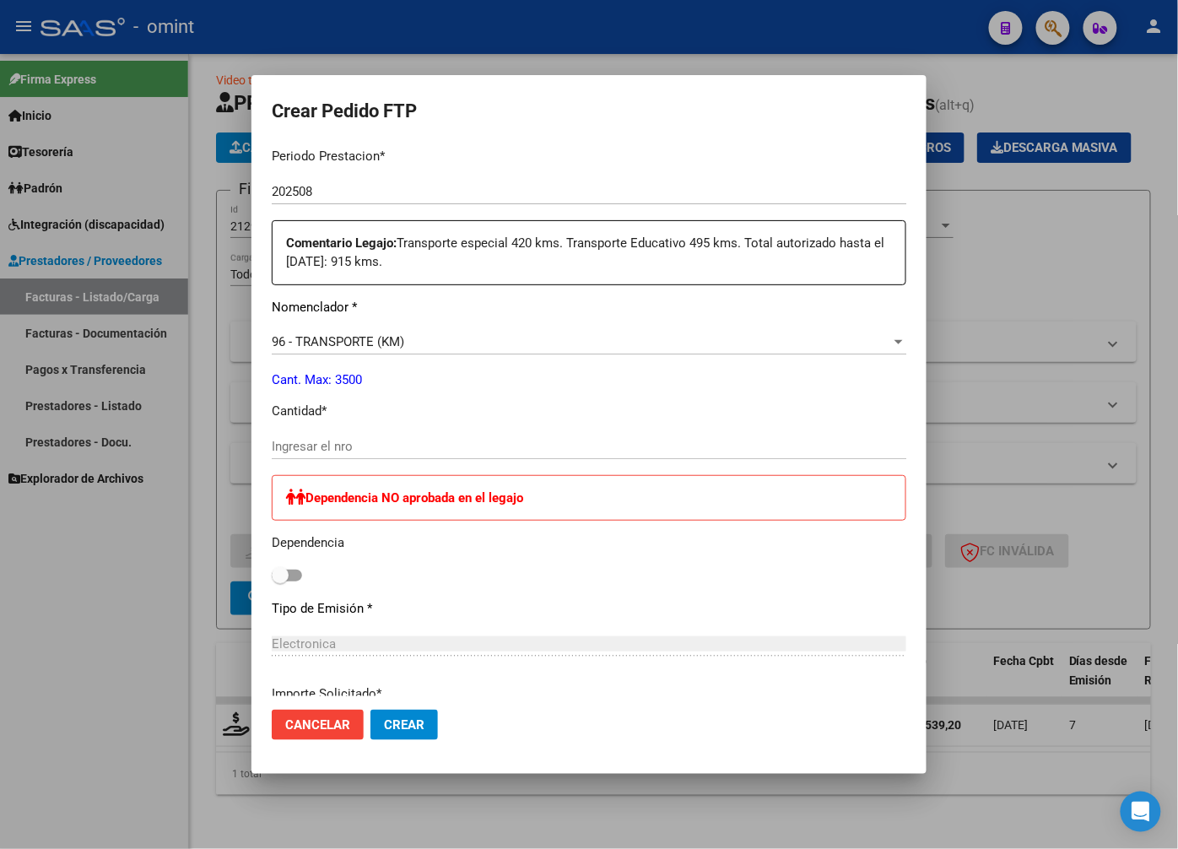
click at [332, 436] on div "Ingresar el nro" at bounding box center [589, 446] width 635 height 25
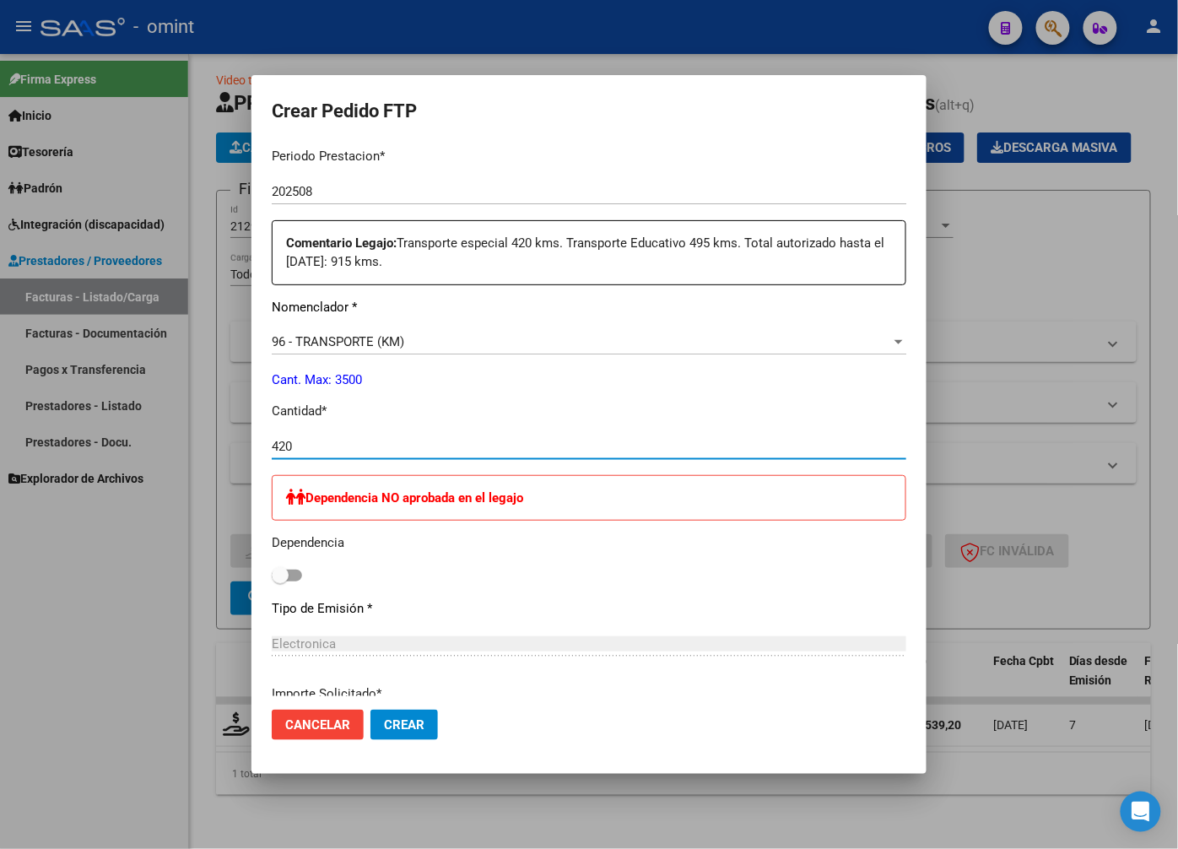
click at [400, 727] on span "Crear" at bounding box center [404, 724] width 41 height 15
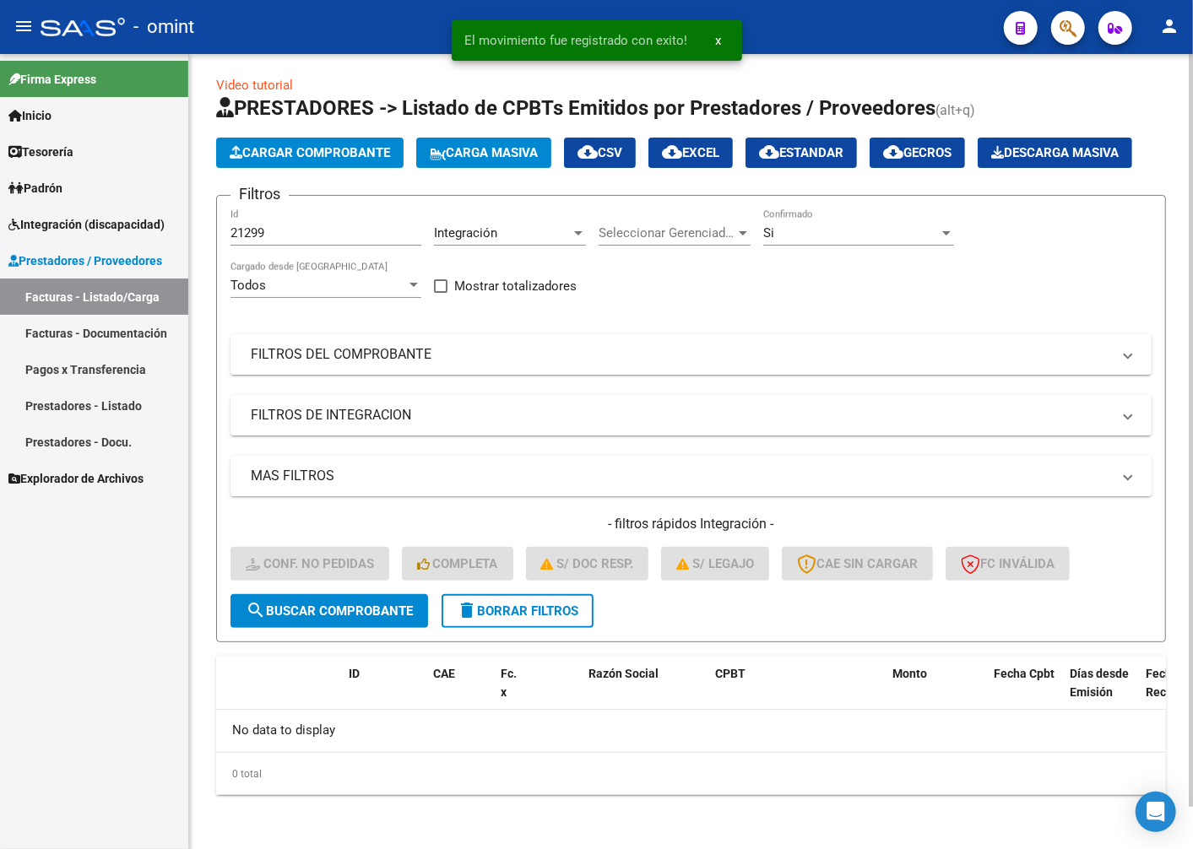
scroll to position [45, 0]
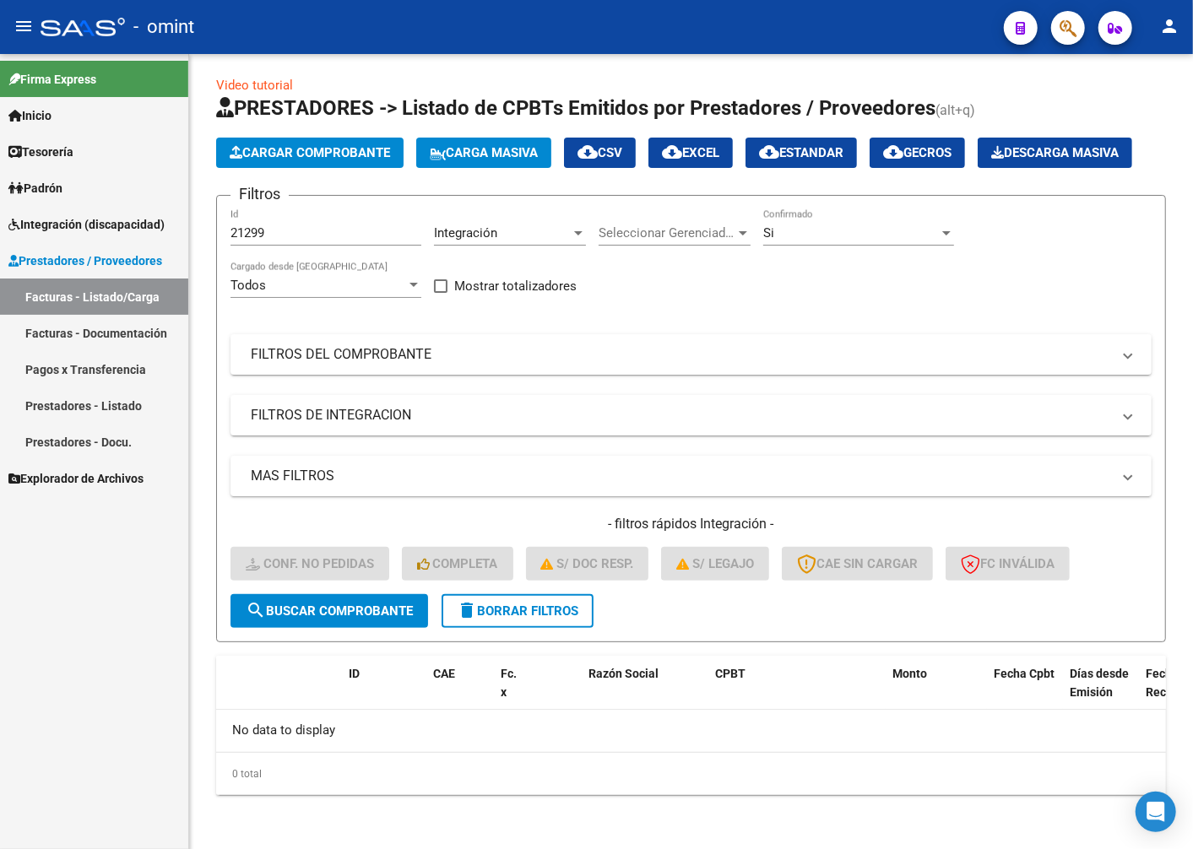
click at [80, 222] on span "Integración (discapacidad)" at bounding box center [86, 224] width 156 height 19
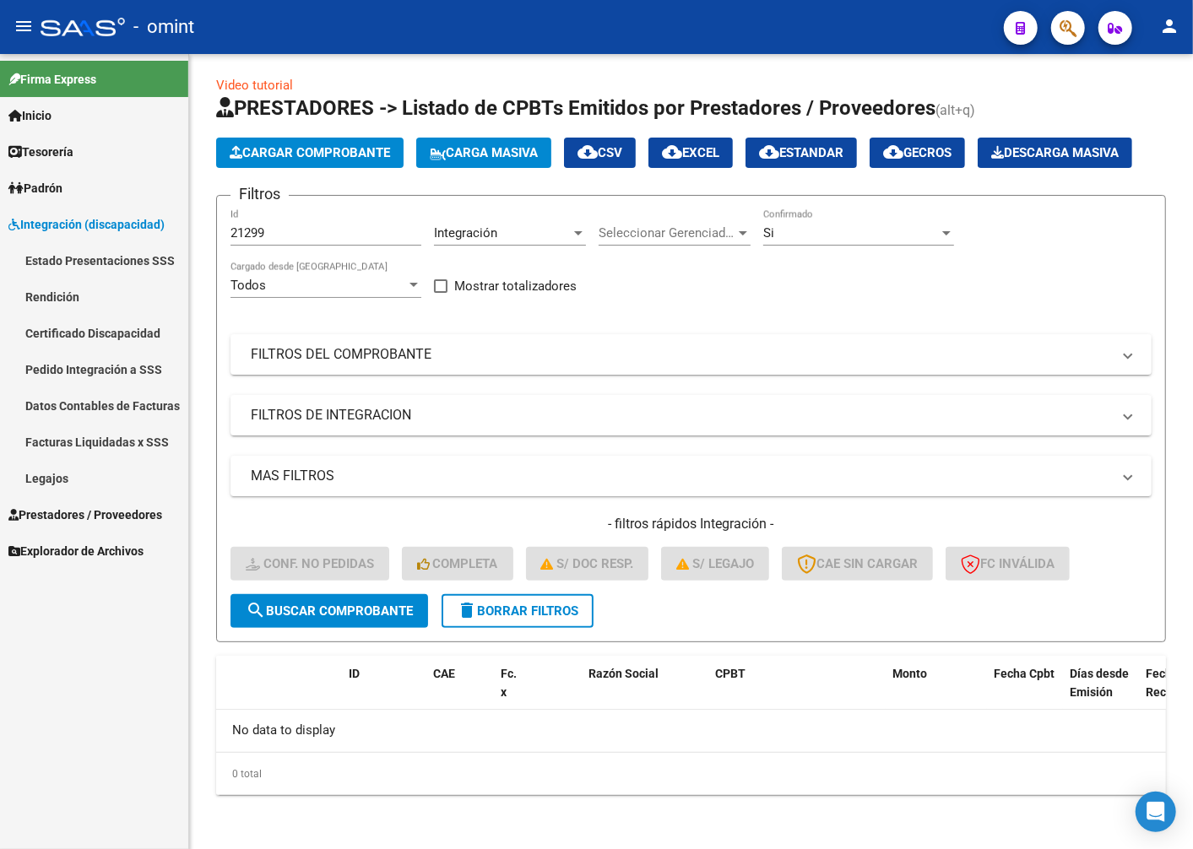
click at [46, 468] on link "Legajos" at bounding box center [94, 478] width 188 height 36
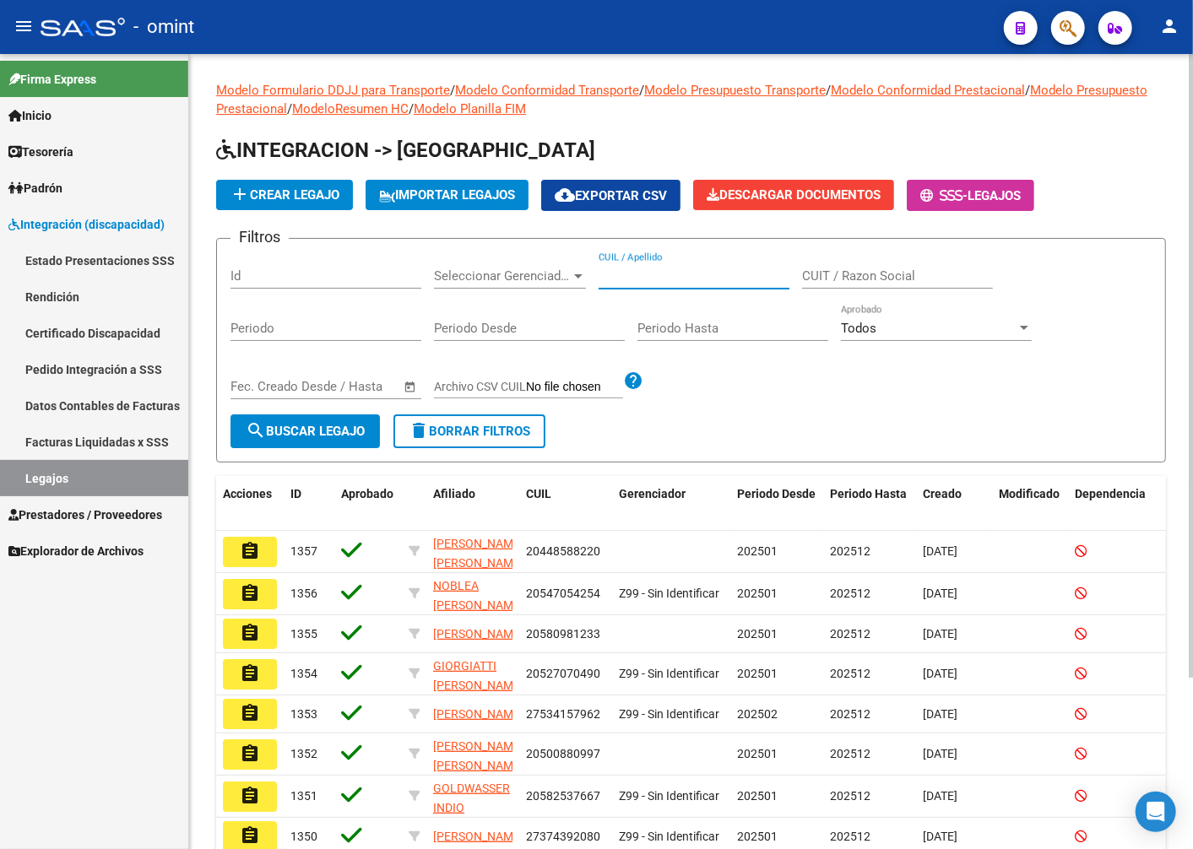
paste input "27498220032"
click at [317, 439] on span "search Buscar Legajo" at bounding box center [305, 431] width 119 height 15
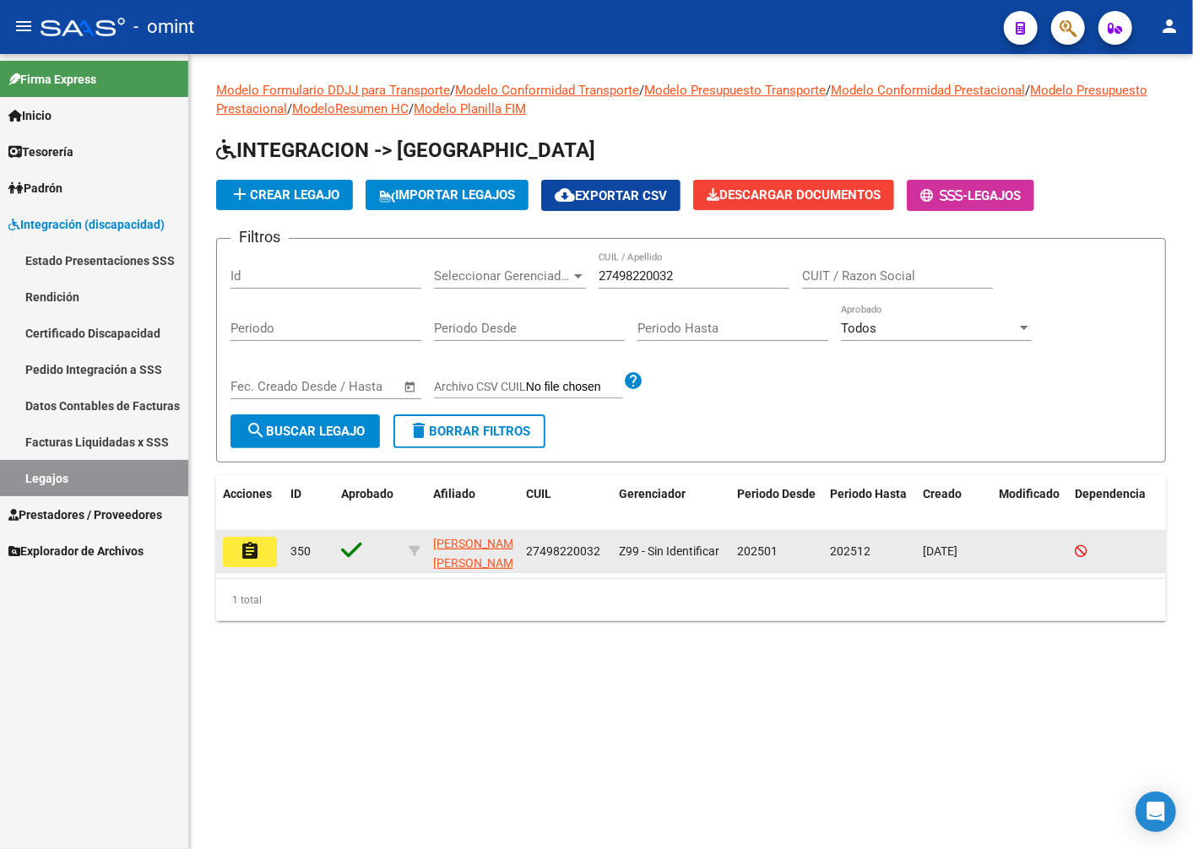
click at [246, 545] on mat-icon "assignment" at bounding box center [250, 551] width 20 height 20
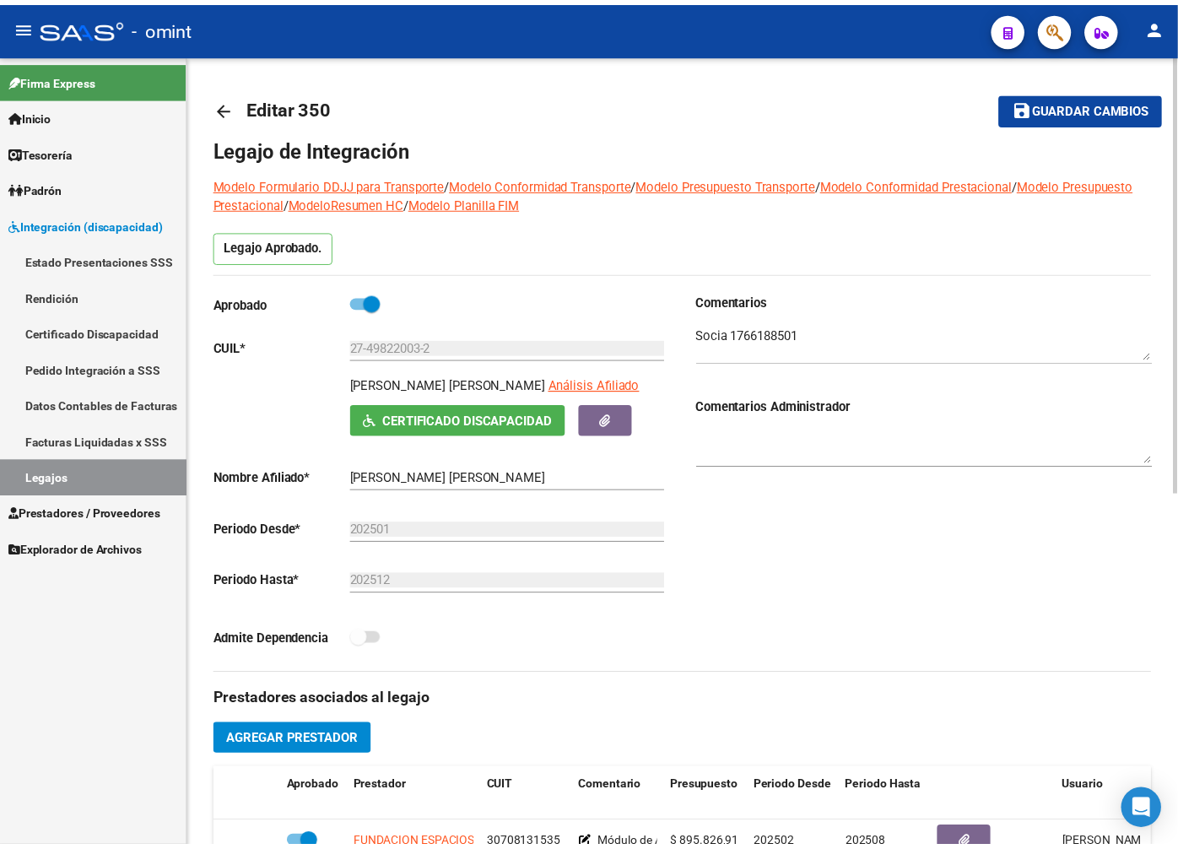
scroll to position [375, 0]
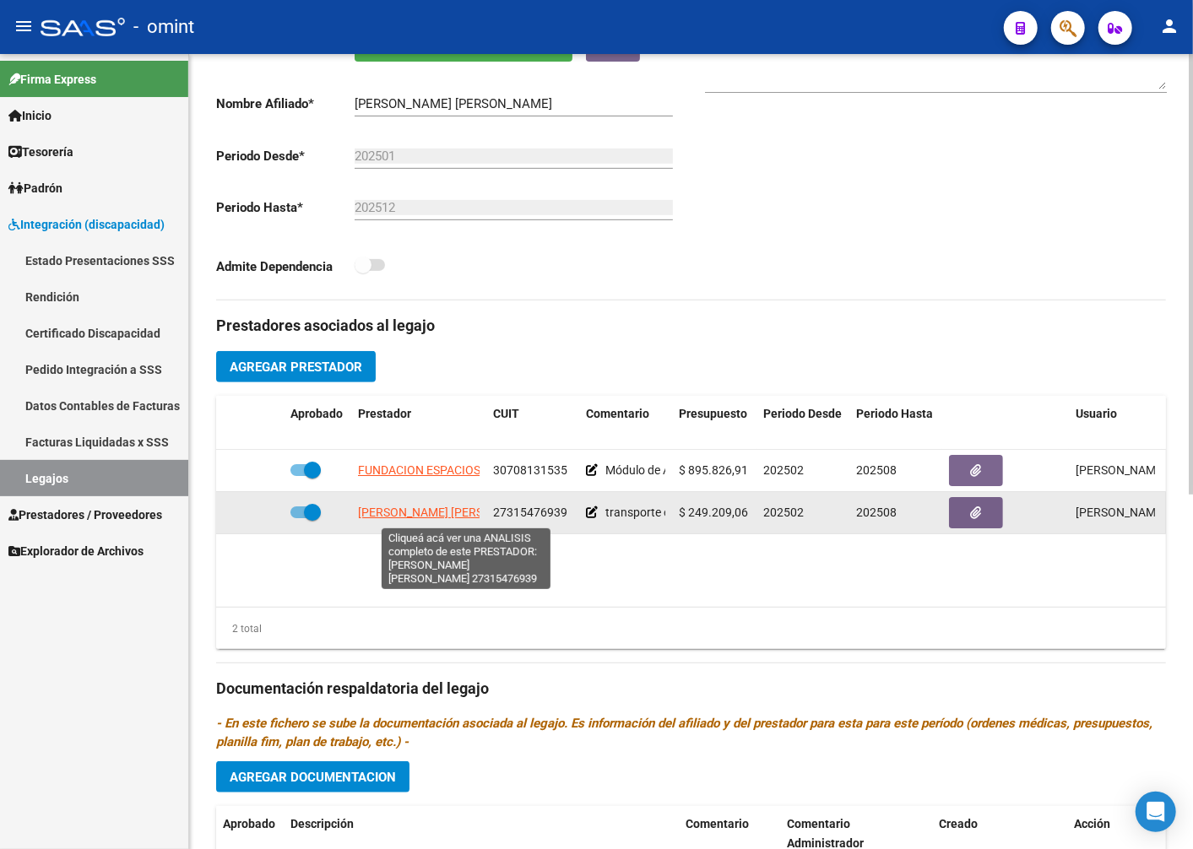
click at [425, 513] on span "PRATS LUCIANA MARICEL DEL CARMEN" at bounding box center [449, 513] width 183 height 14
copy span "A"
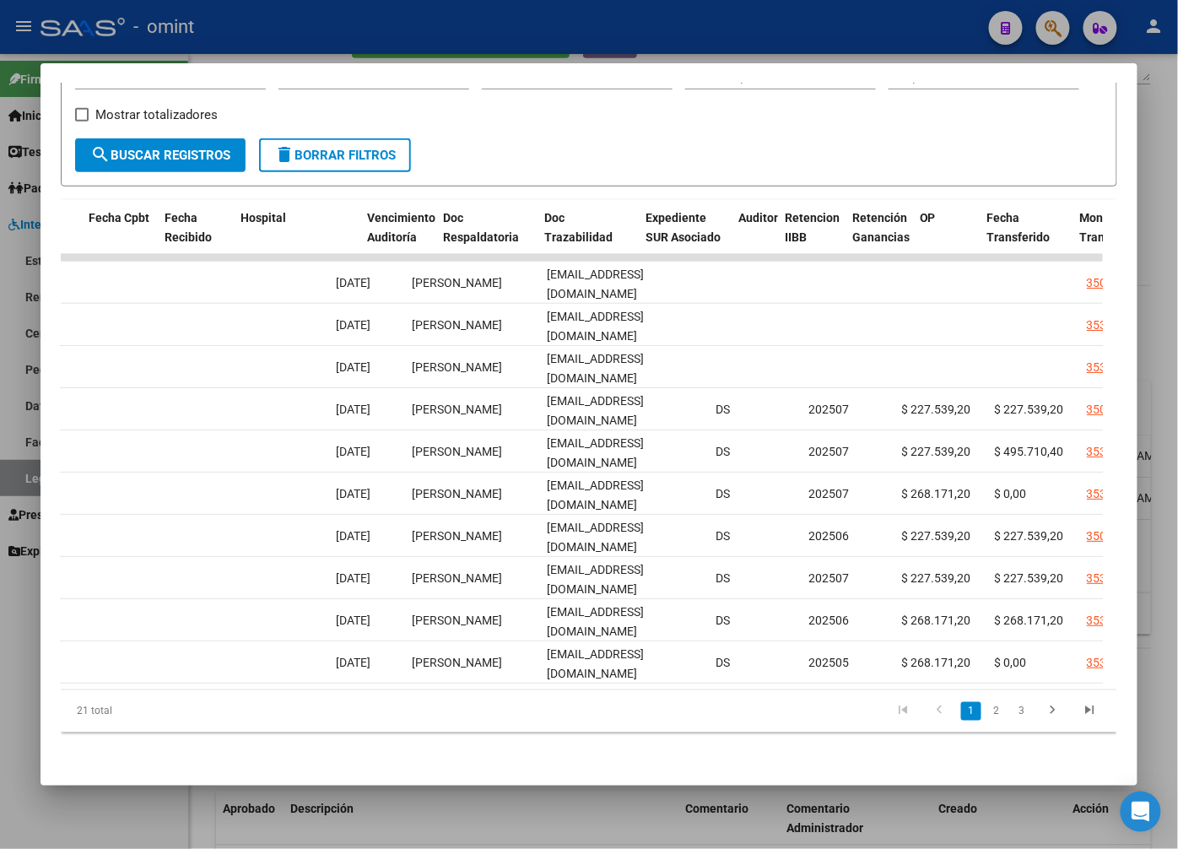
scroll to position [0, 0]
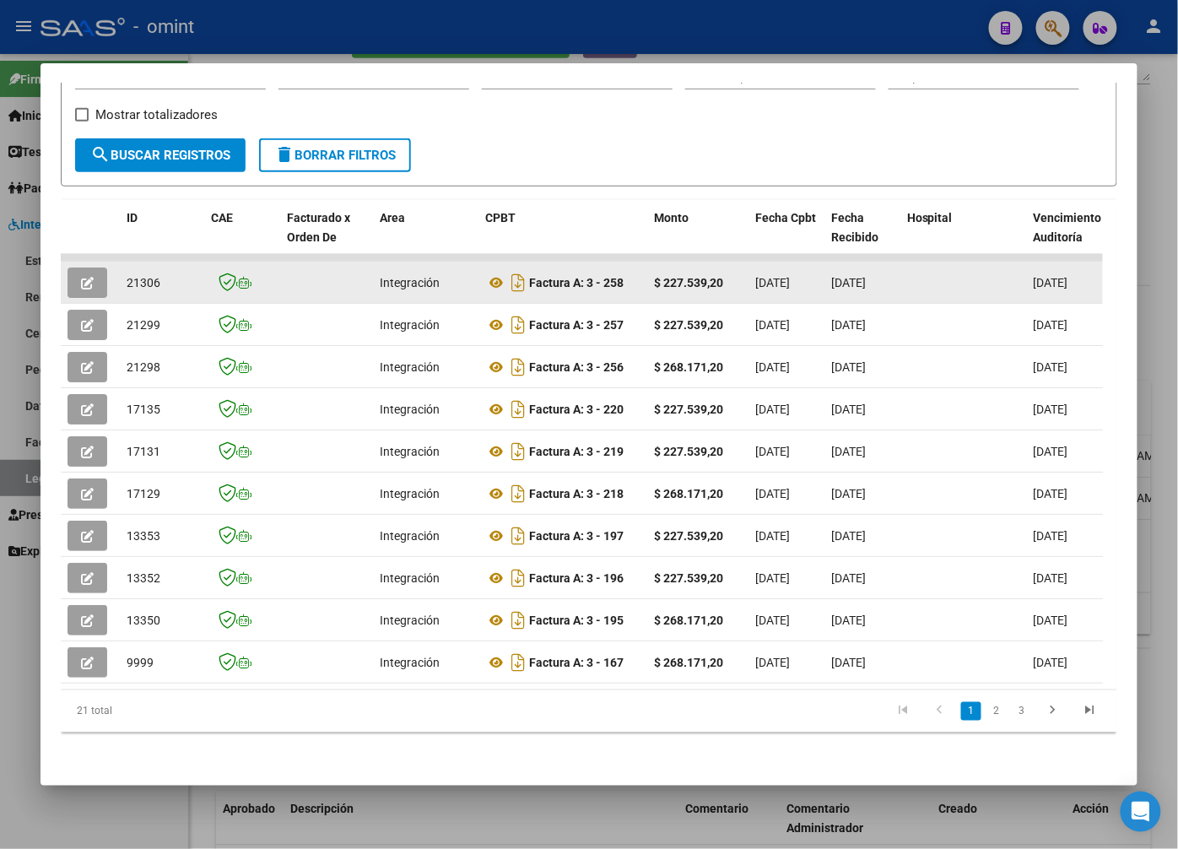
click at [95, 273] on button "button" at bounding box center [88, 283] width 40 height 30
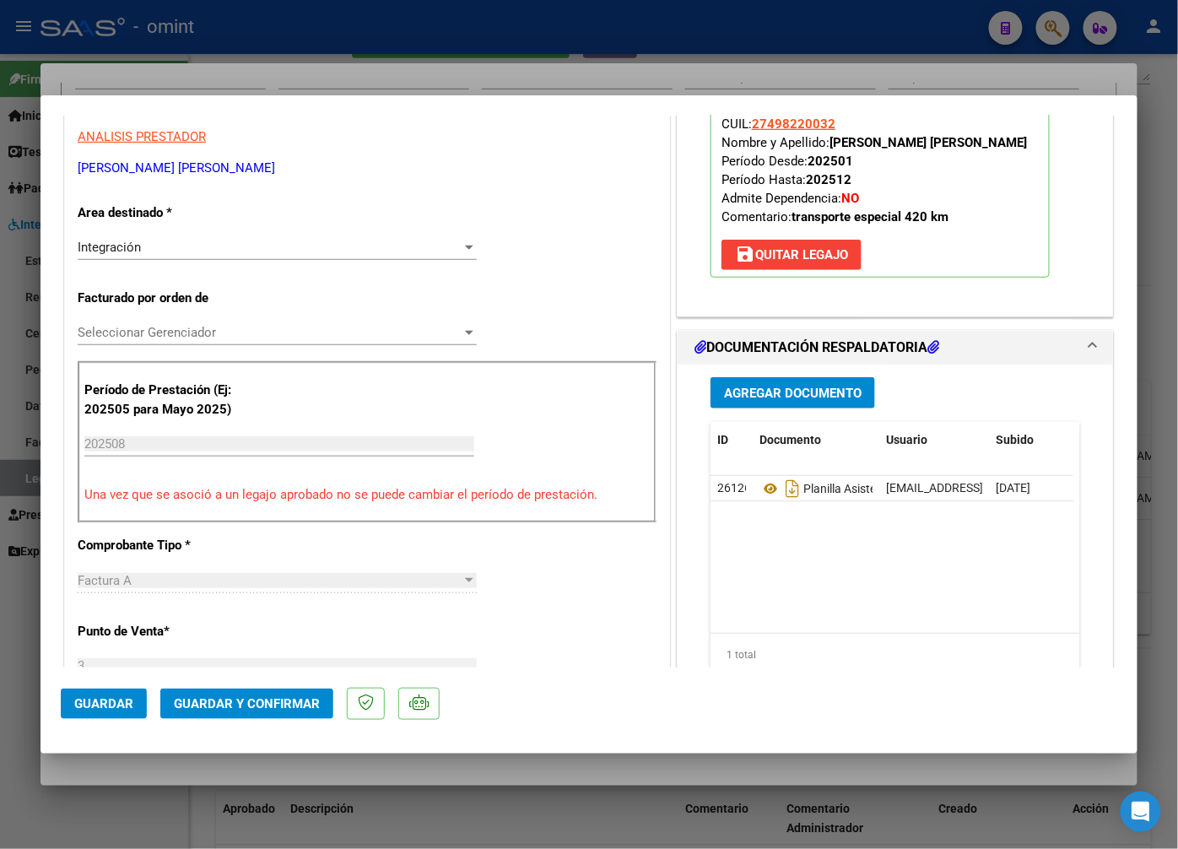
scroll to position [375, 0]
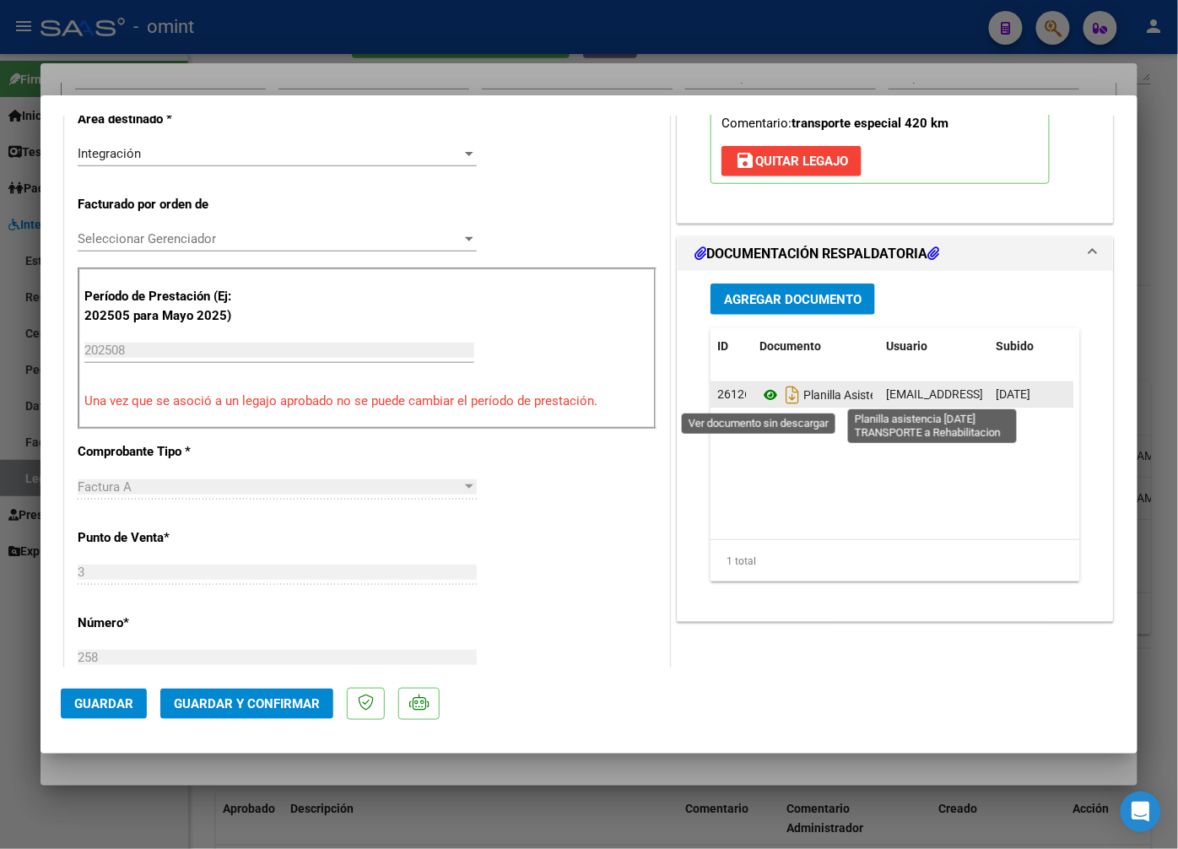
click at [761, 394] on icon at bounding box center [771, 395] width 22 height 20
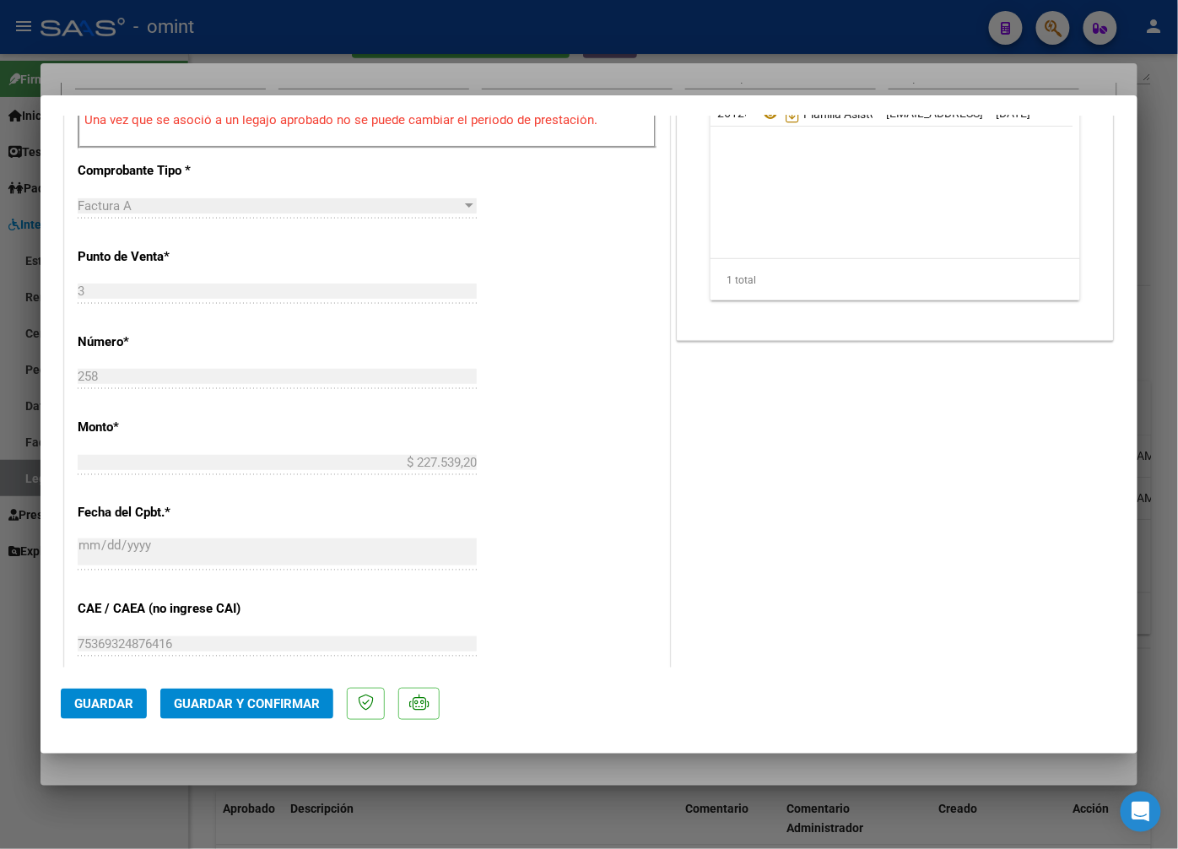
scroll to position [844, 0]
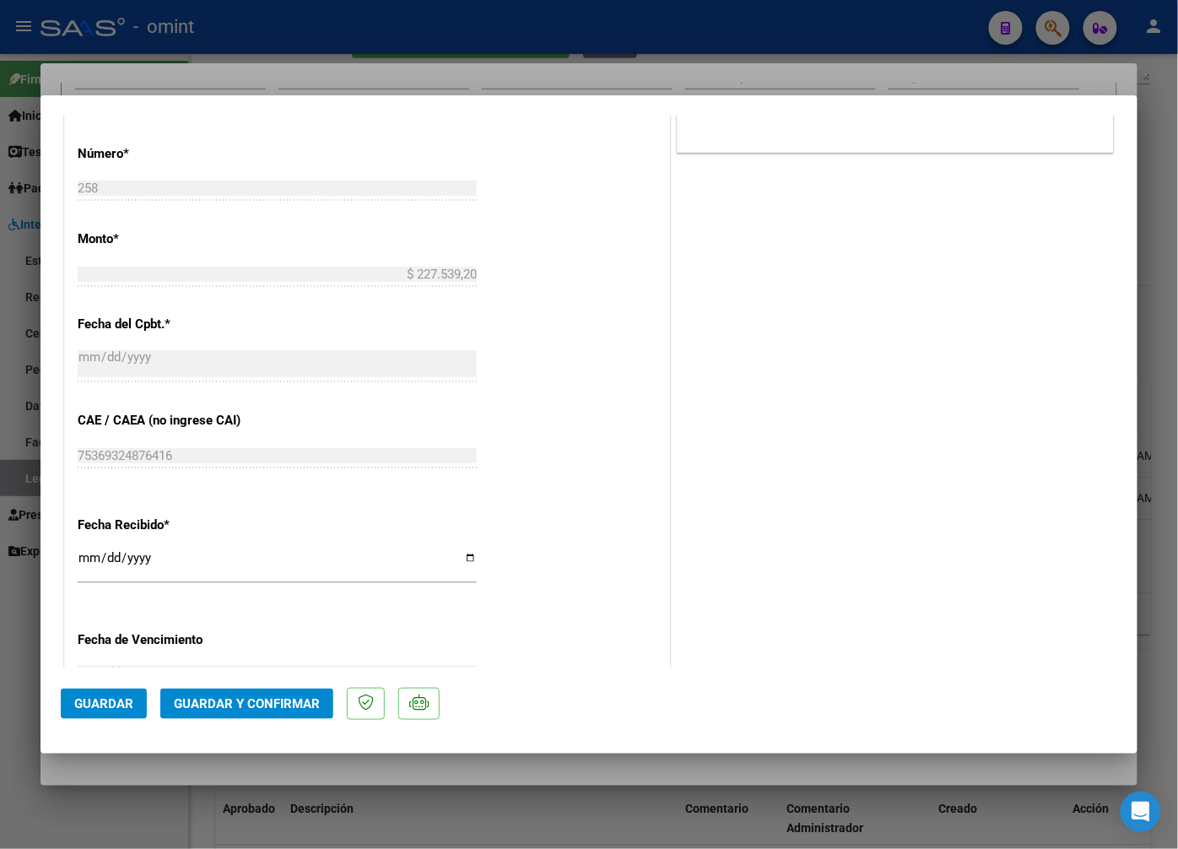
click at [284, 701] on span "Guardar y Confirmar" at bounding box center [247, 703] width 146 height 15
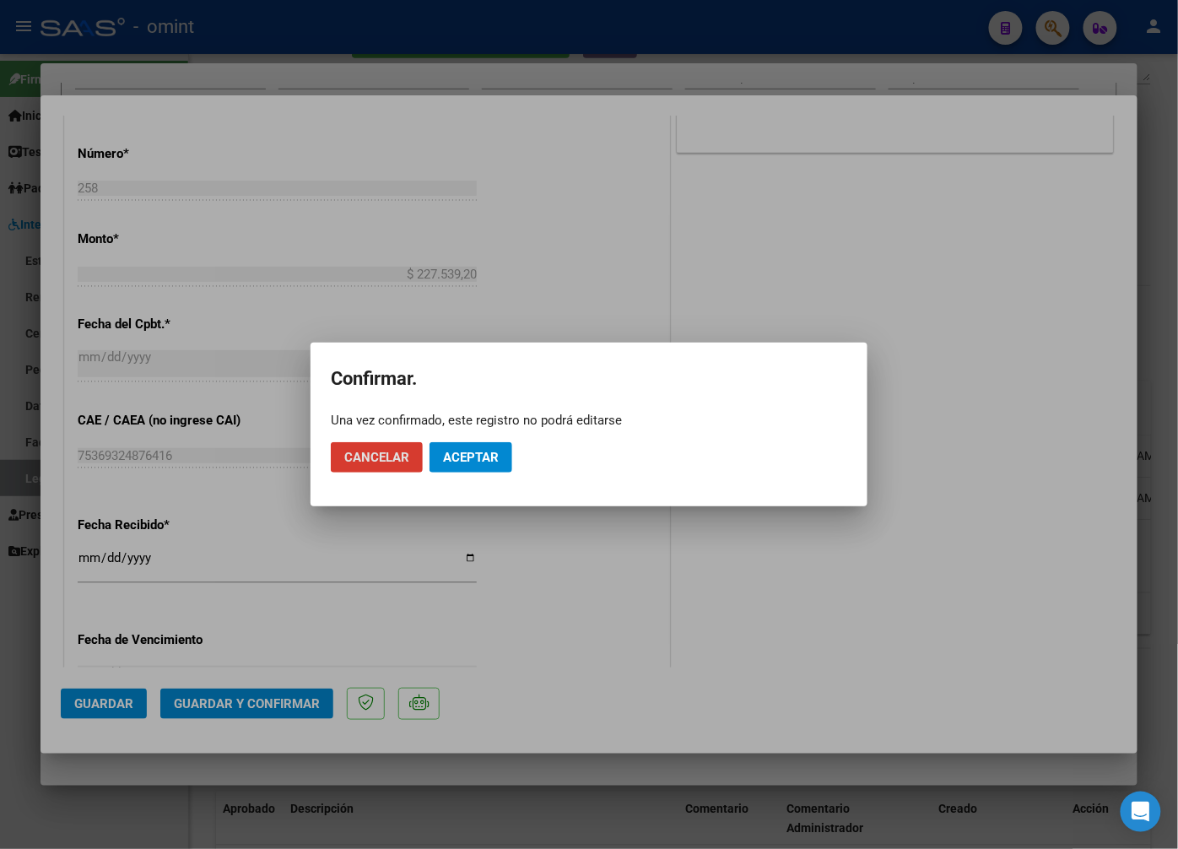
click at [503, 456] on button "Aceptar" at bounding box center [471, 457] width 83 height 30
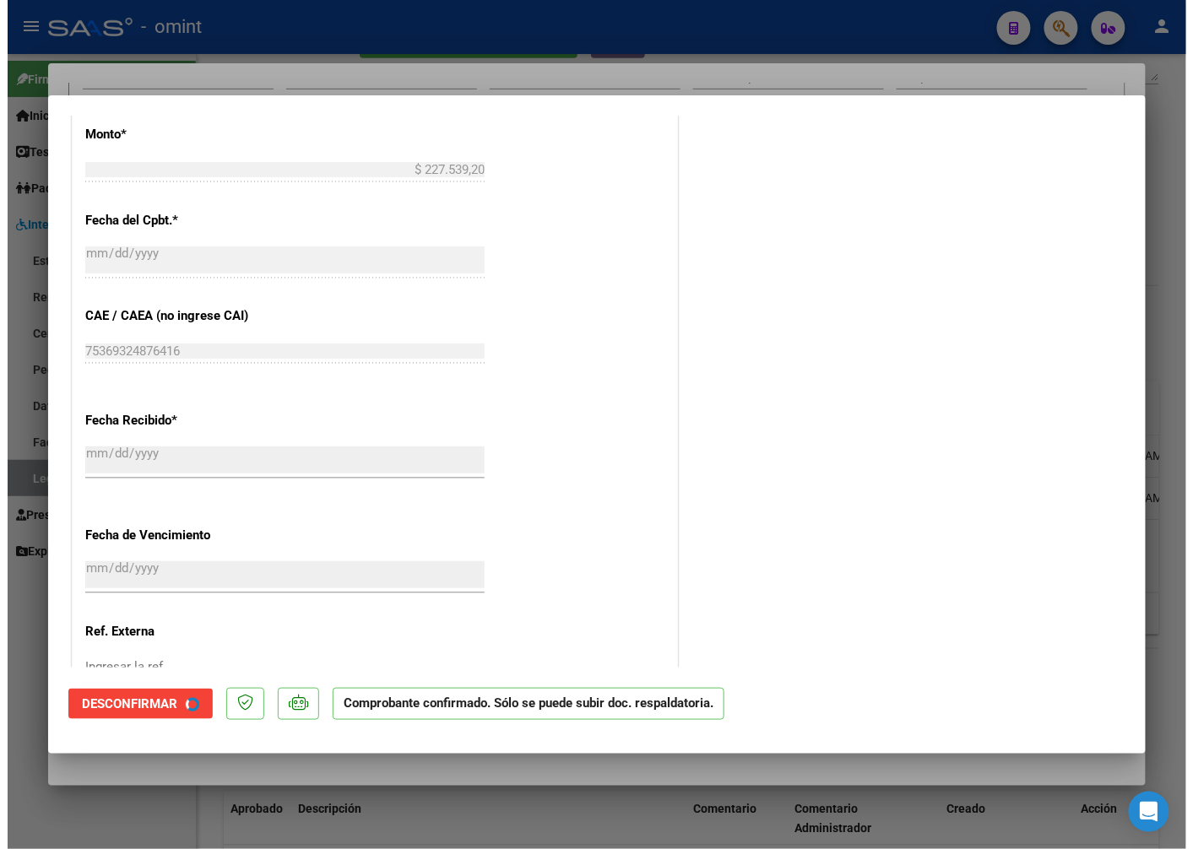
scroll to position [739, 0]
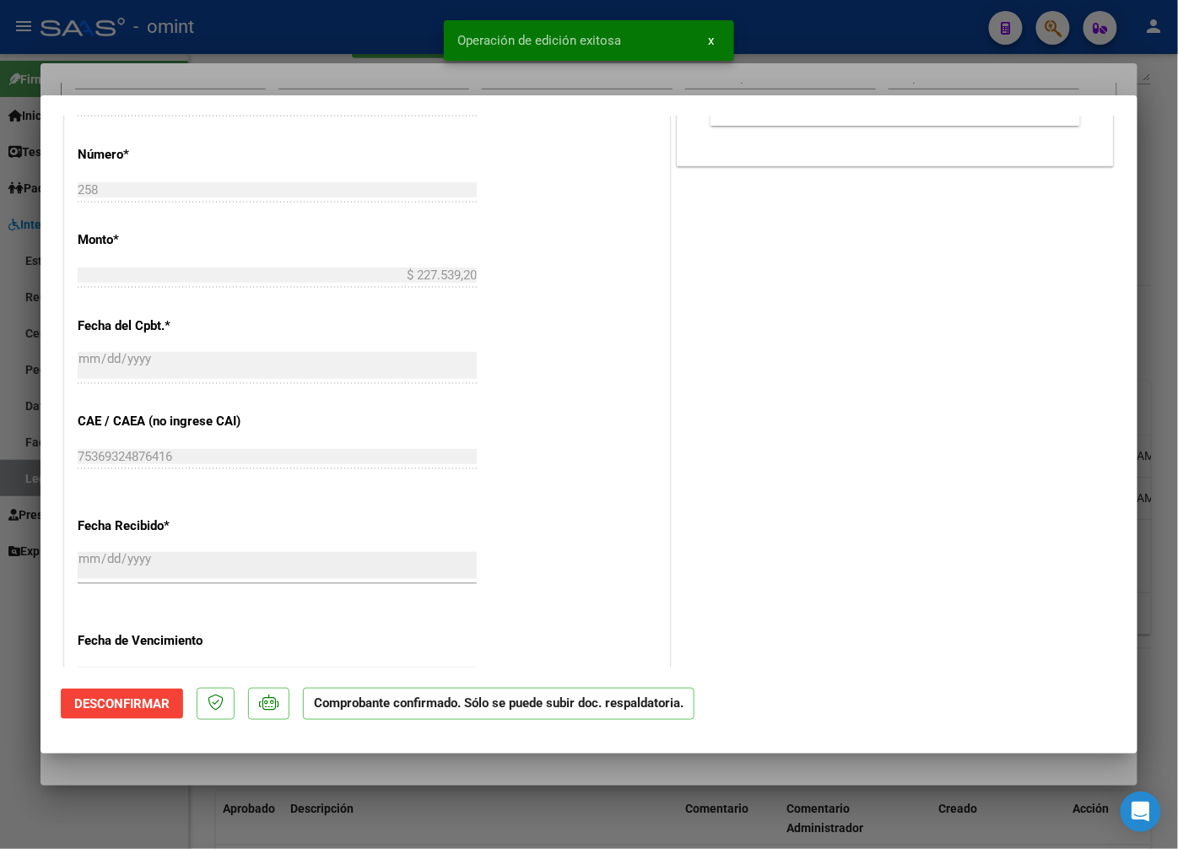
click at [364, 76] on div at bounding box center [589, 424] width 1178 height 849
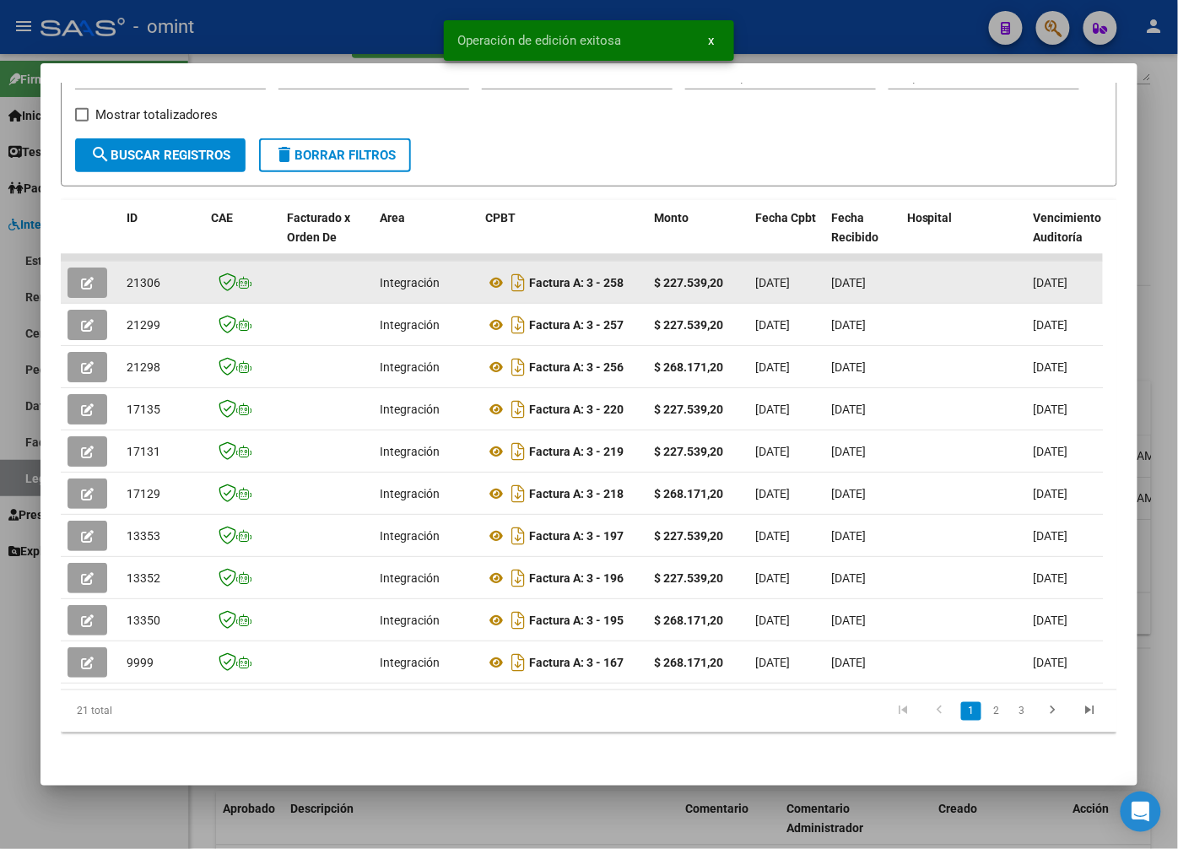
click at [144, 262] on datatable-body-cell "21306" at bounding box center [162, 282] width 84 height 41
click at [140, 276] on span "21306" at bounding box center [144, 283] width 34 height 14
copy span "21306"
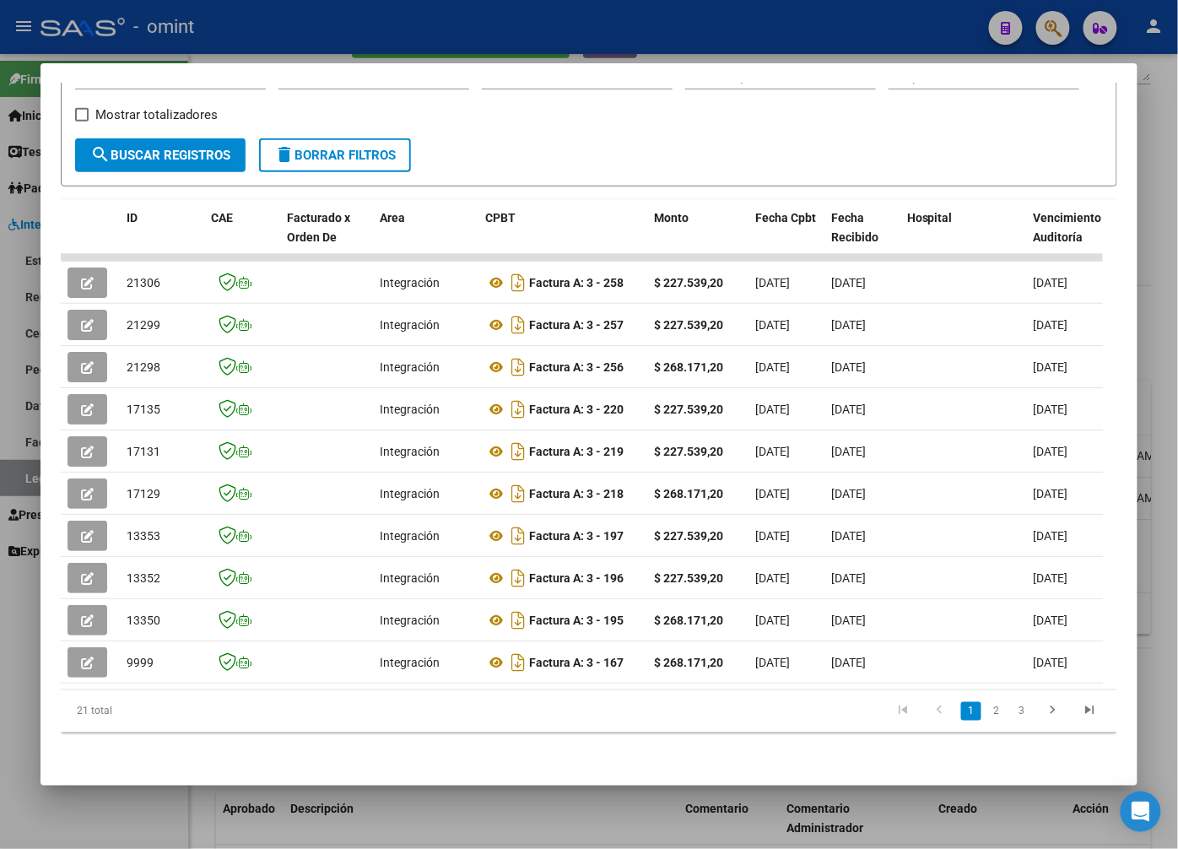
click at [215, 1] on div at bounding box center [589, 424] width 1178 height 849
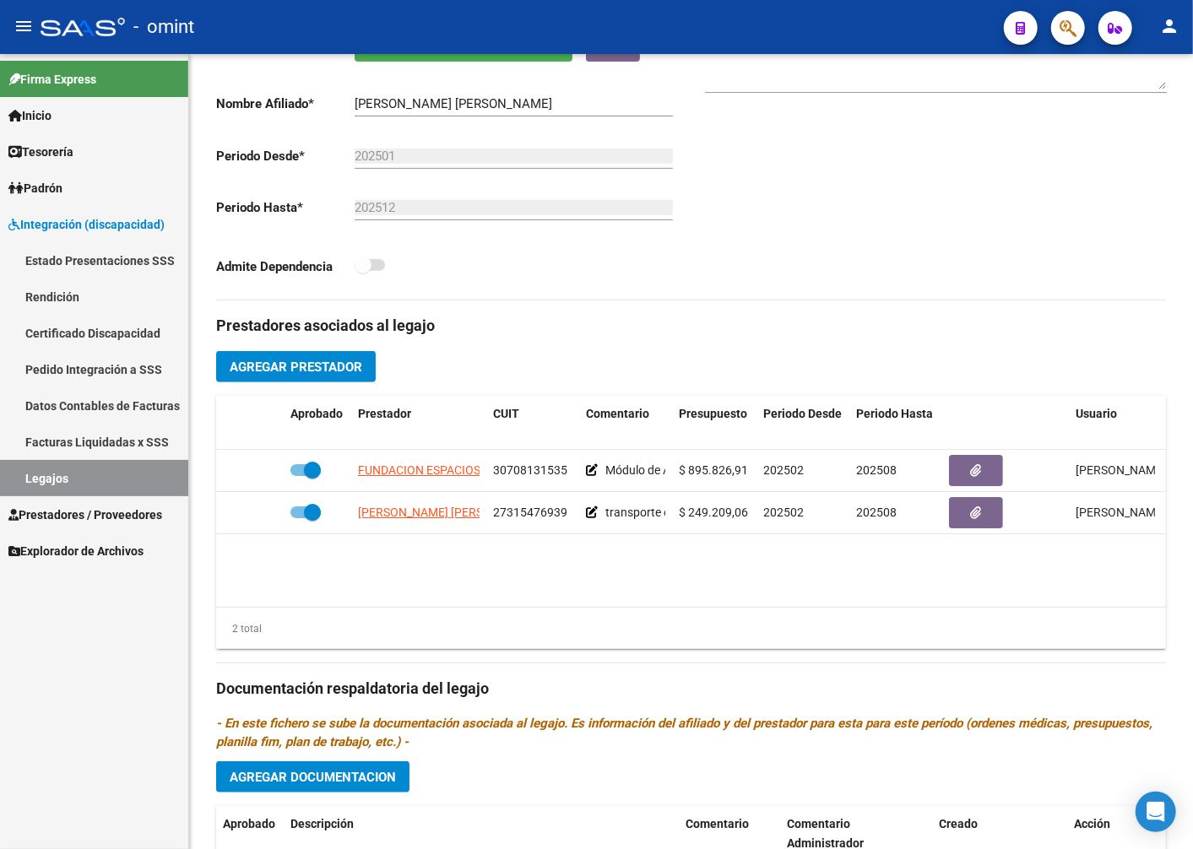
click at [77, 511] on span "Prestadores / Proveedores" at bounding box center [85, 515] width 154 height 19
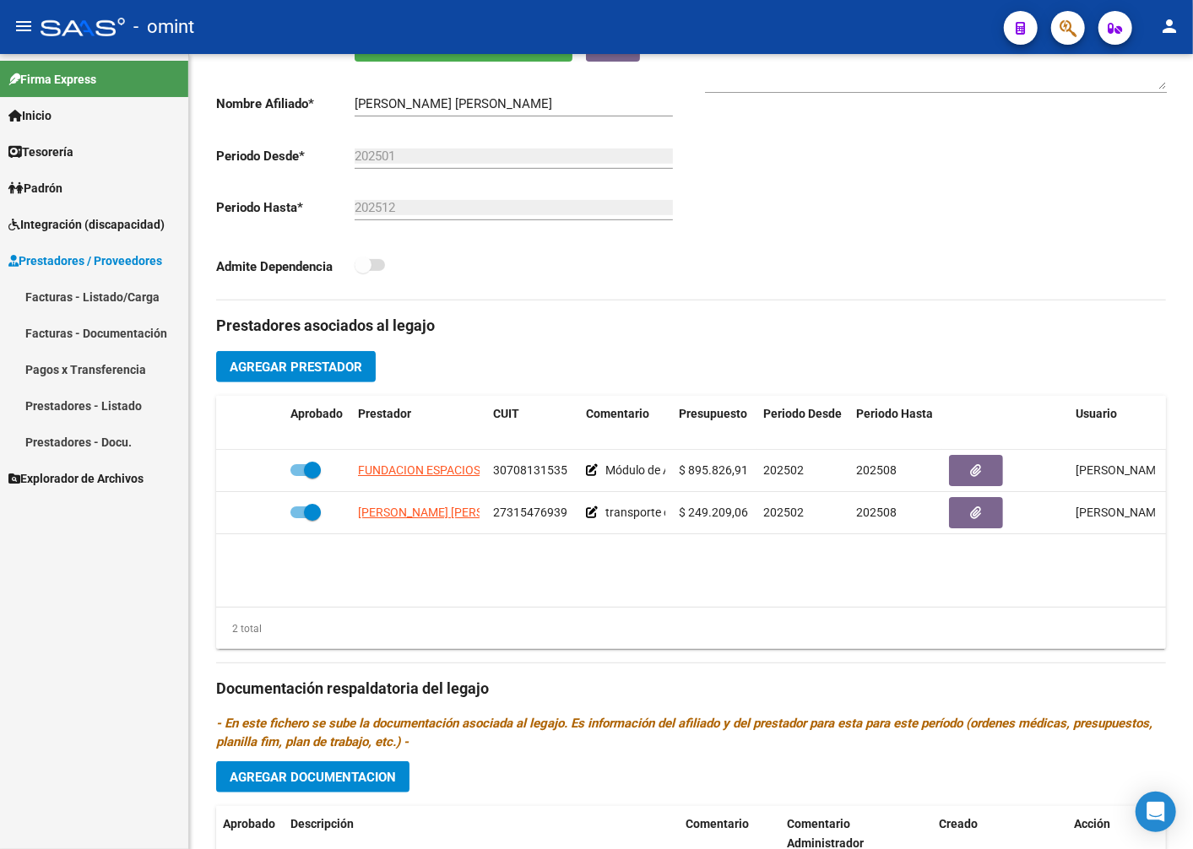
click at [114, 295] on link "Facturas - Listado/Carga" at bounding box center [94, 297] width 188 height 36
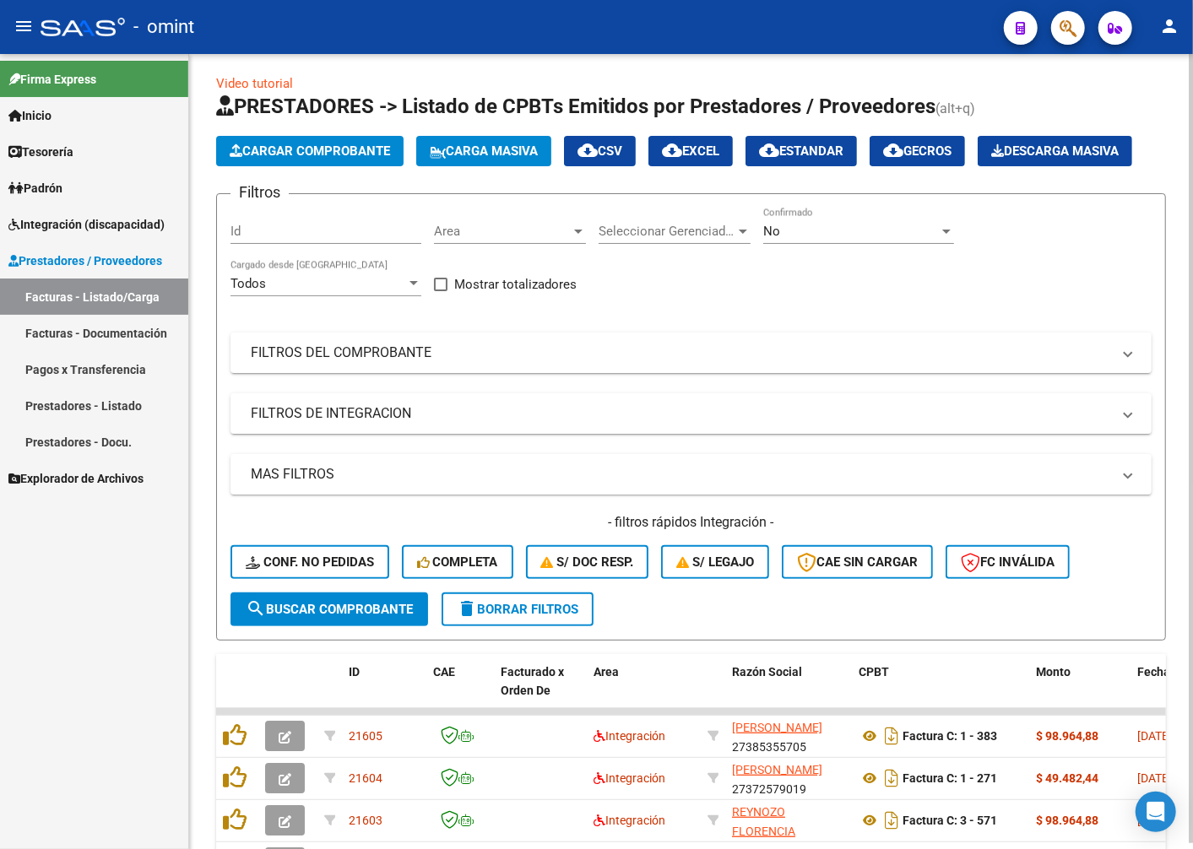
scroll to position [375, 0]
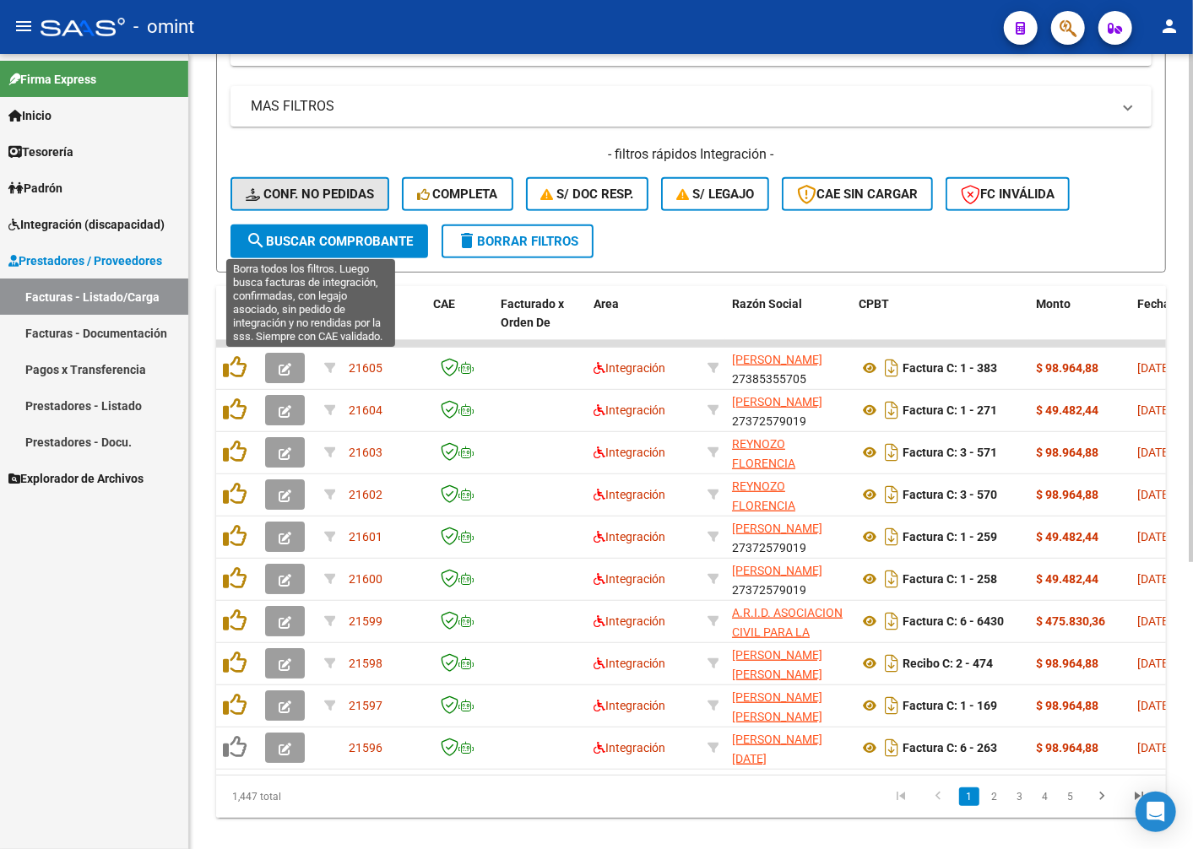
click at [315, 202] on span "Conf. no pedidas" at bounding box center [310, 194] width 128 height 15
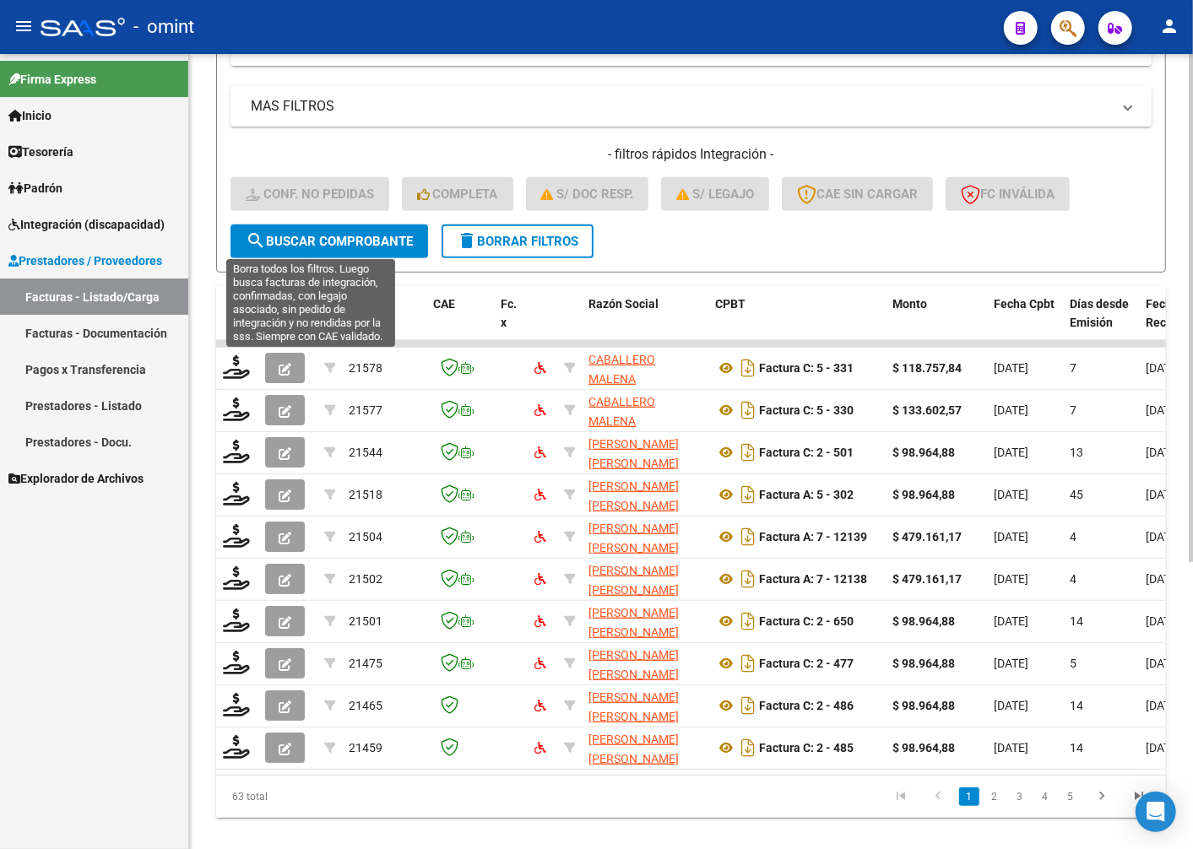
scroll to position [94, 0]
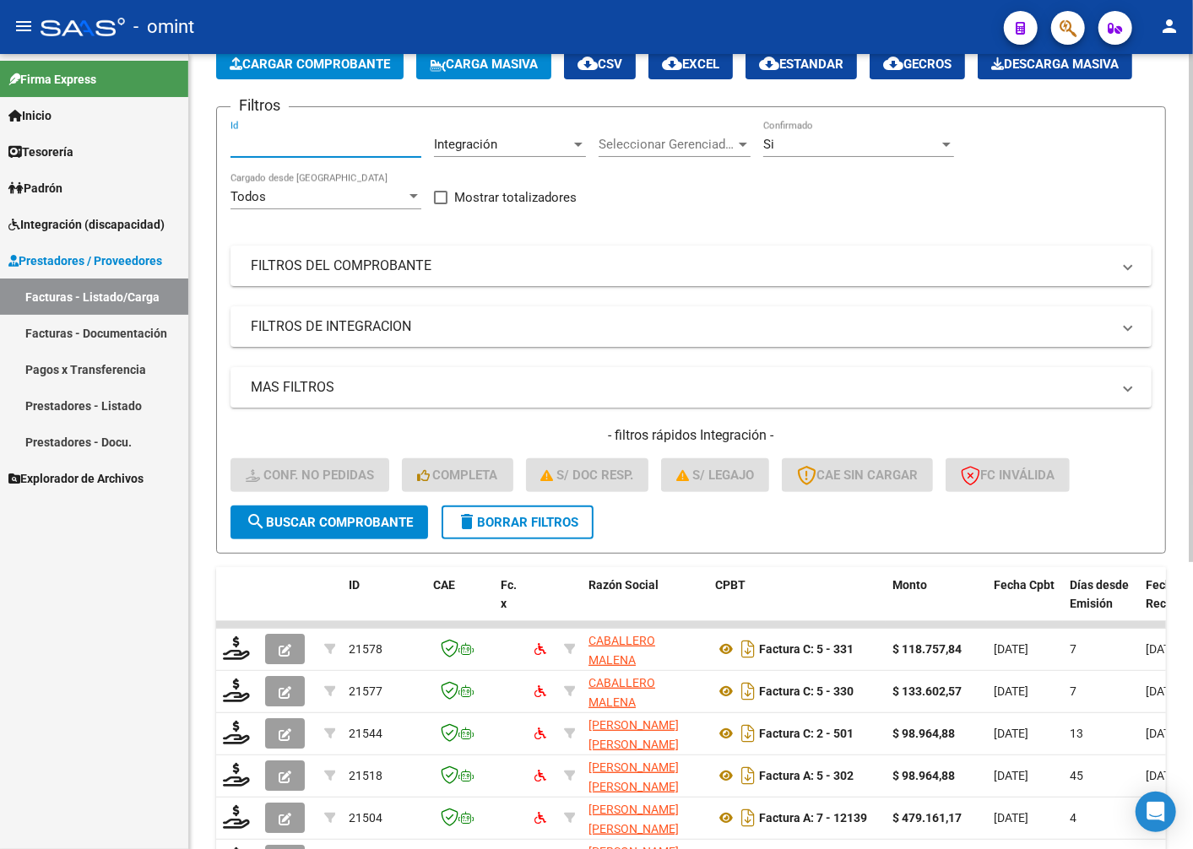
paste input "21306"
click at [333, 539] on button "search Buscar Comprobante" at bounding box center [329, 523] width 198 height 34
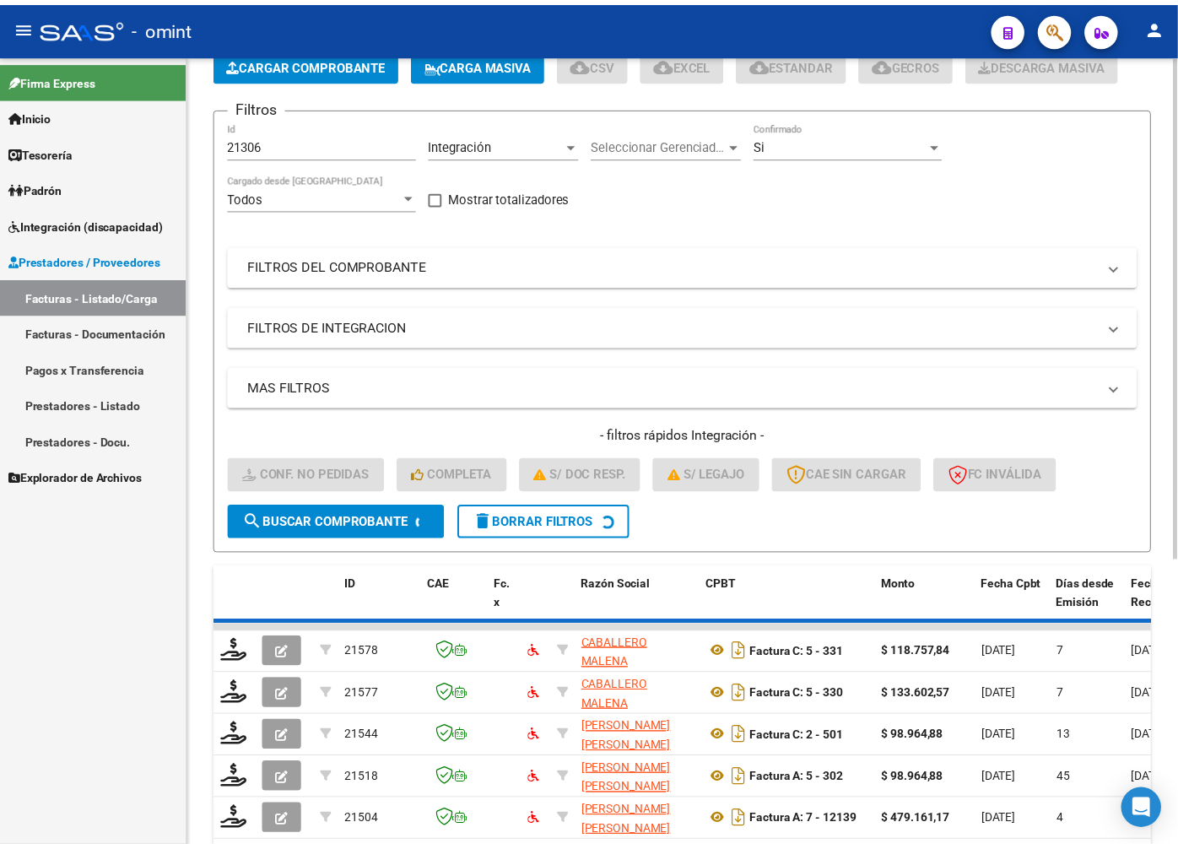
scroll to position [72, 0]
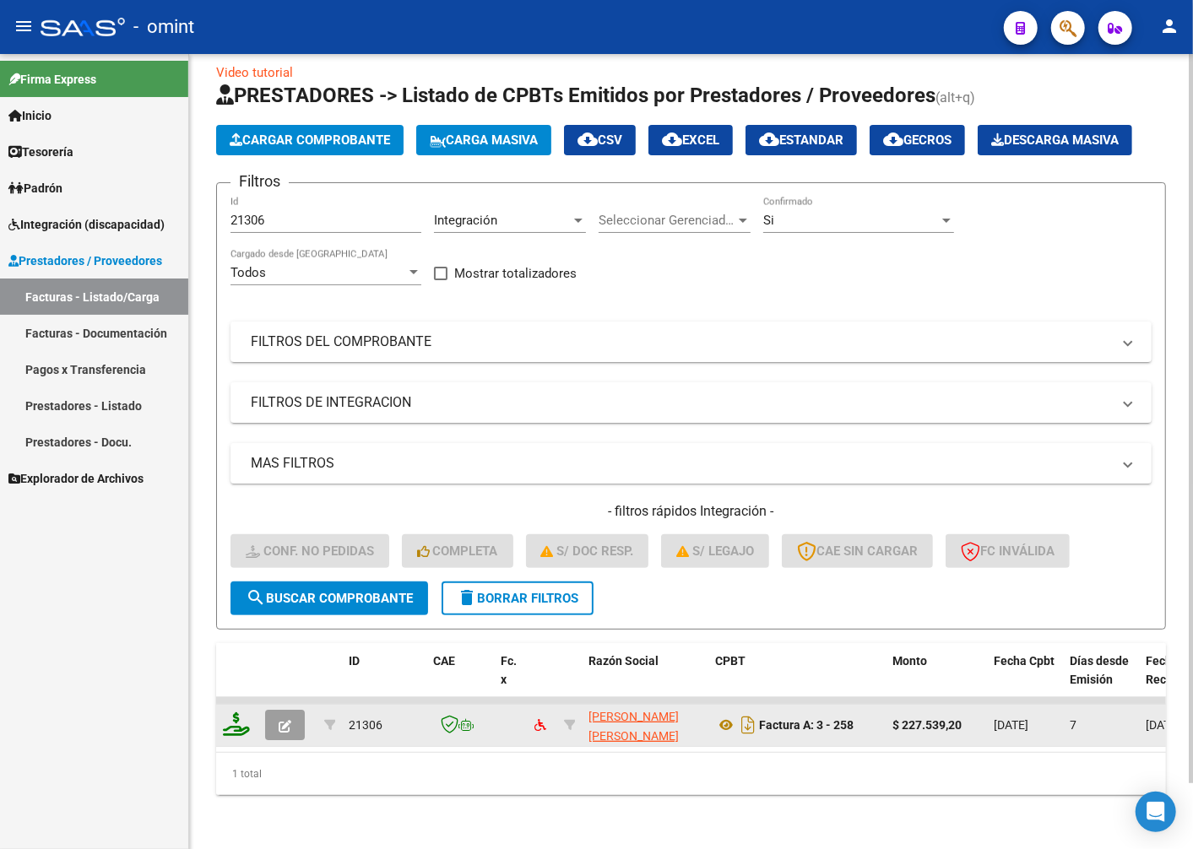
click at [237, 712] on icon at bounding box center [236, 724] width 27 height 24
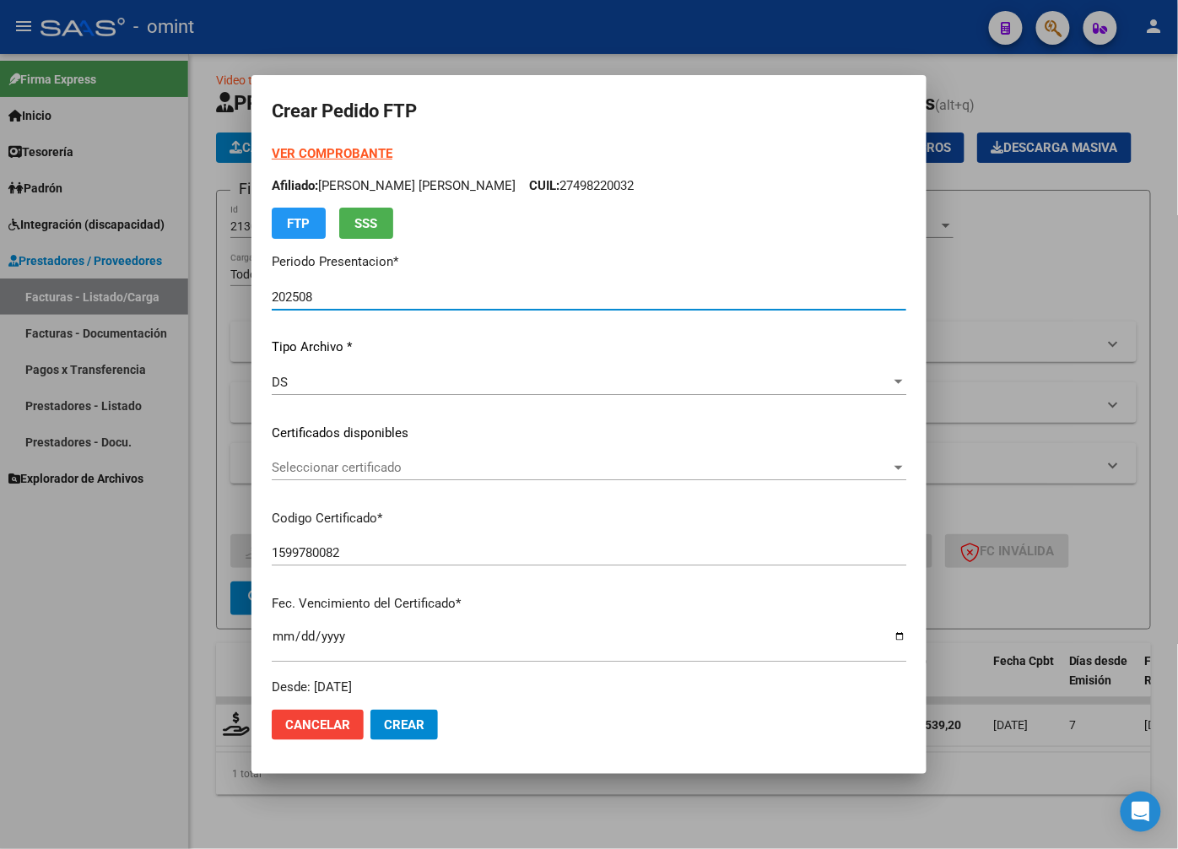
click at [853, 467] on span "Seleccionar certificado" at bounding box center [582, 467] width 620 height 15
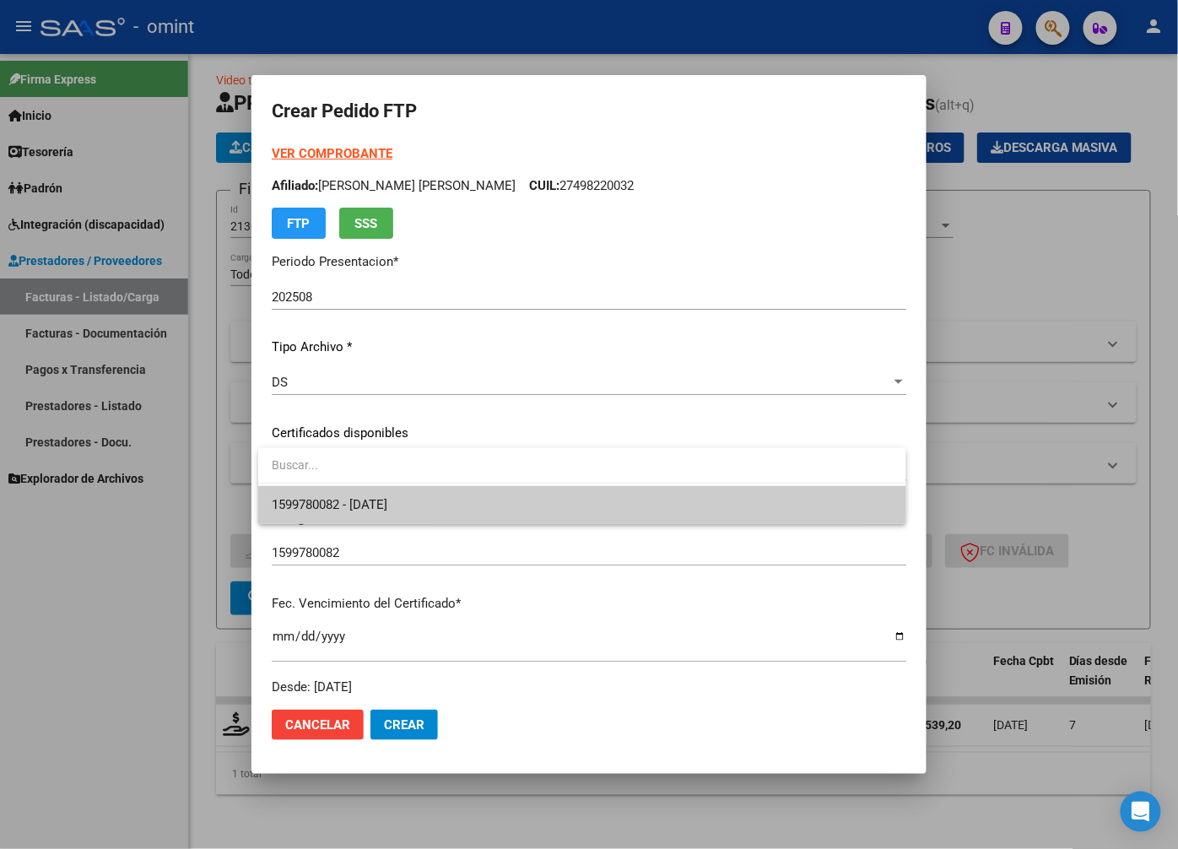
click at [809, 509] on span "1599780082 - 2030-09-22" at bounding box center [582, 505] width 620 height 38
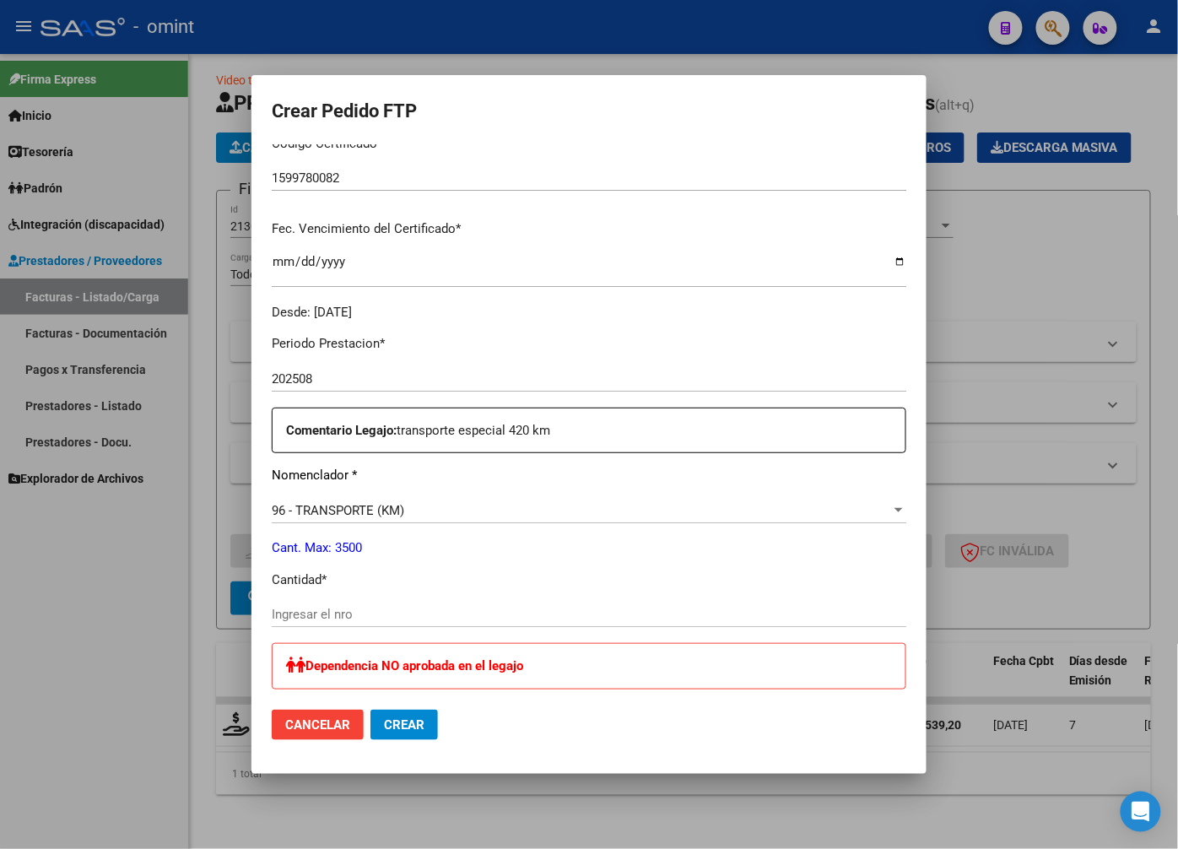
scroll to position [468, 0]
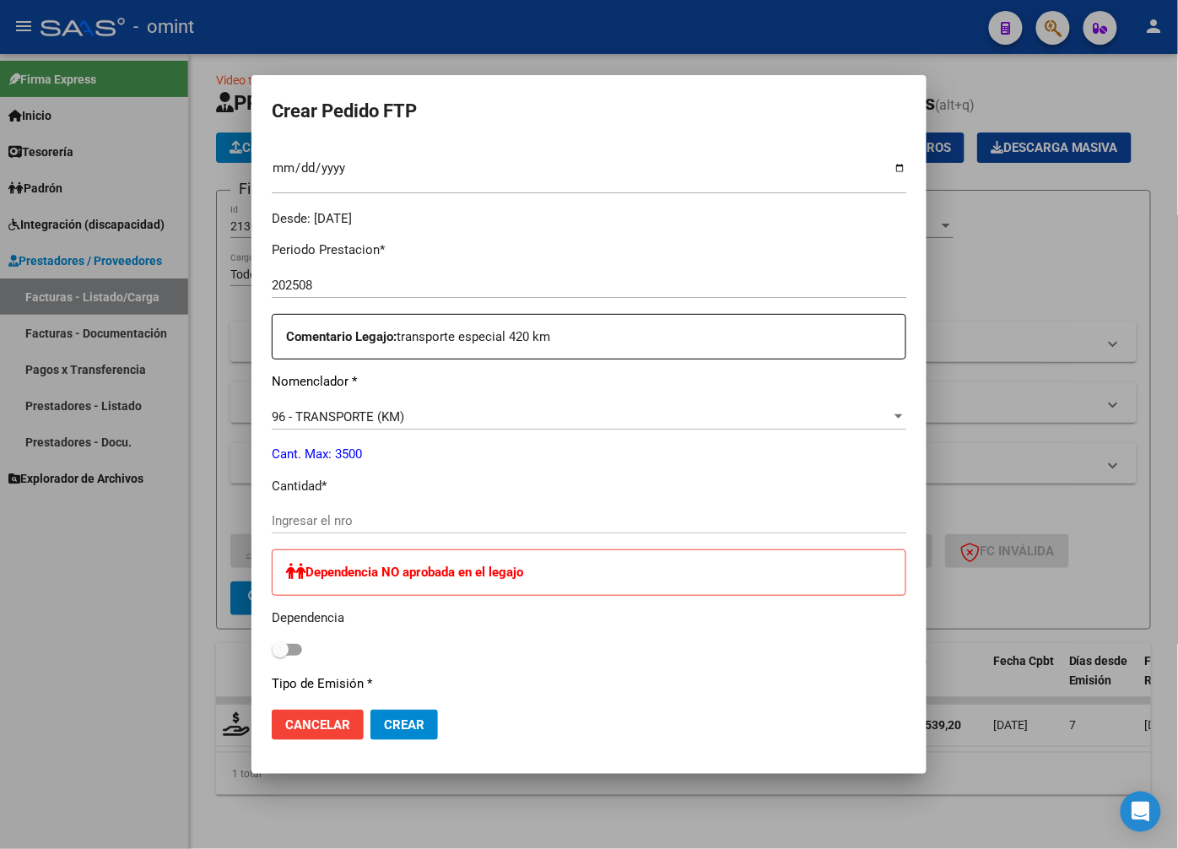
click at [350, 520] on input "Ingresar el nro" at bounding box center [589, 520] width 635 height 15
click at [484, 519] on input "420" at bounding box center [589, 520] width 635 height 15
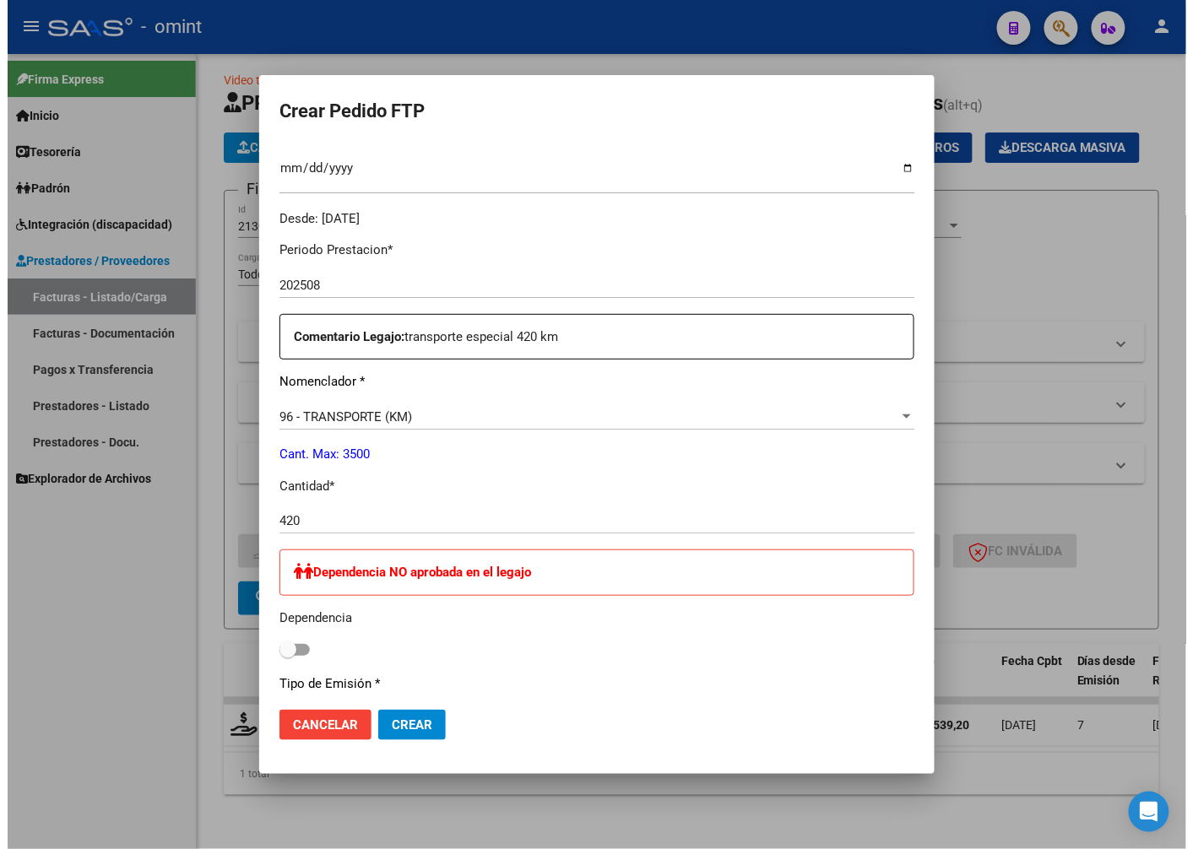
scroll to position [750, 0]
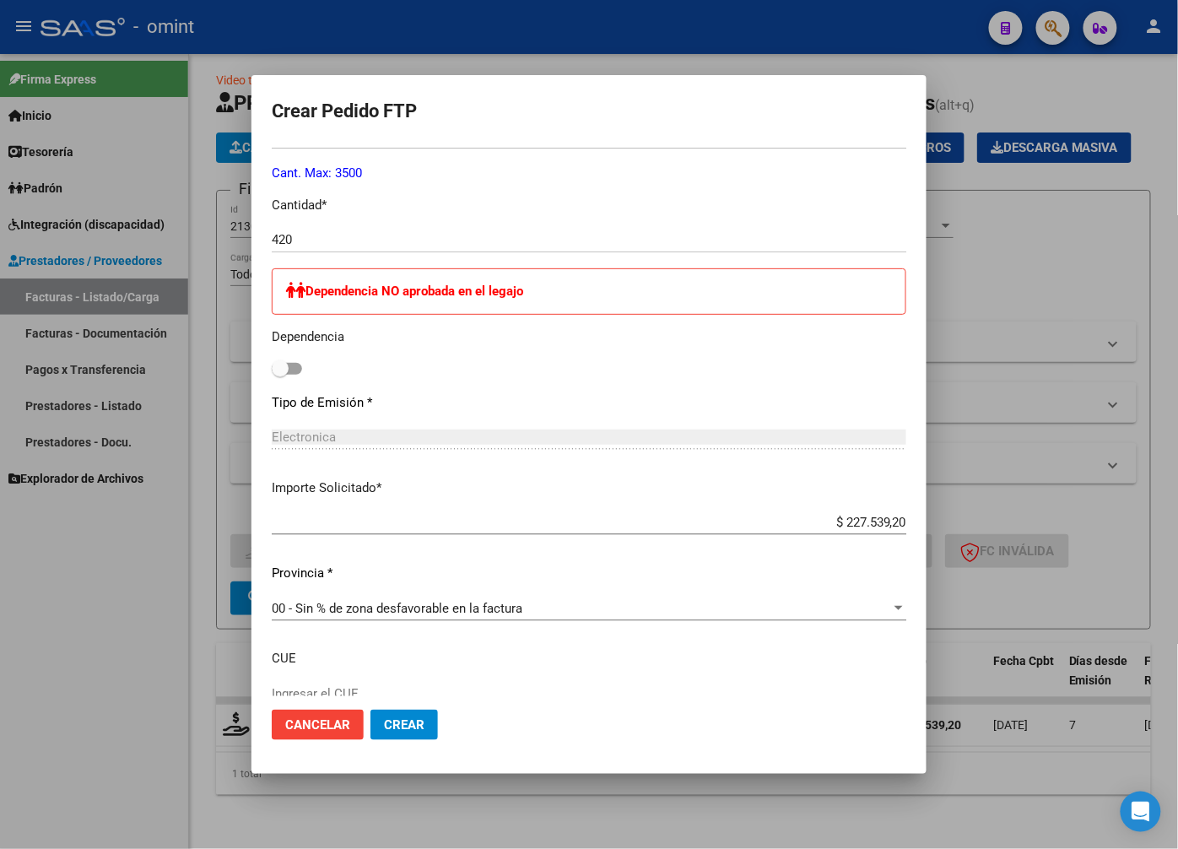
click at [403, 726] on span "Crear" at bounding box center [404, 724] width 41 height 15
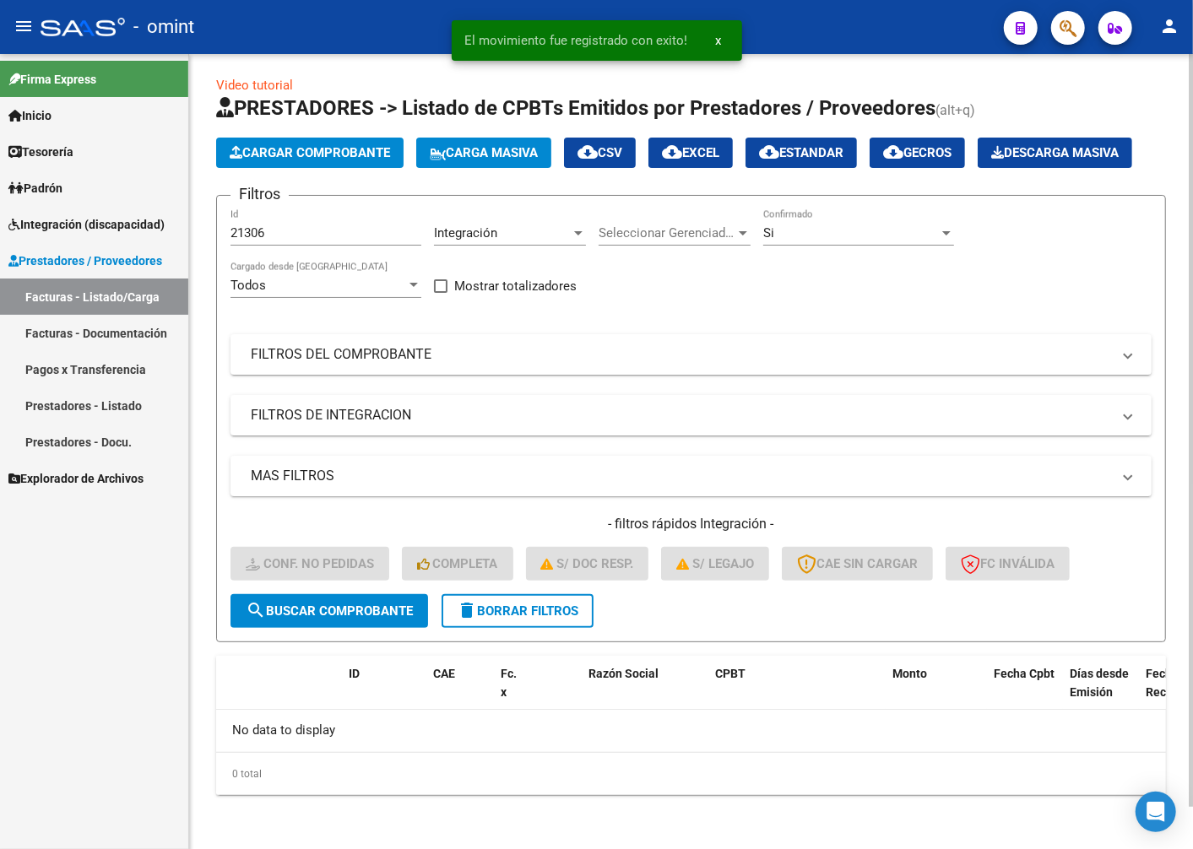
scroll to position [45, 0]
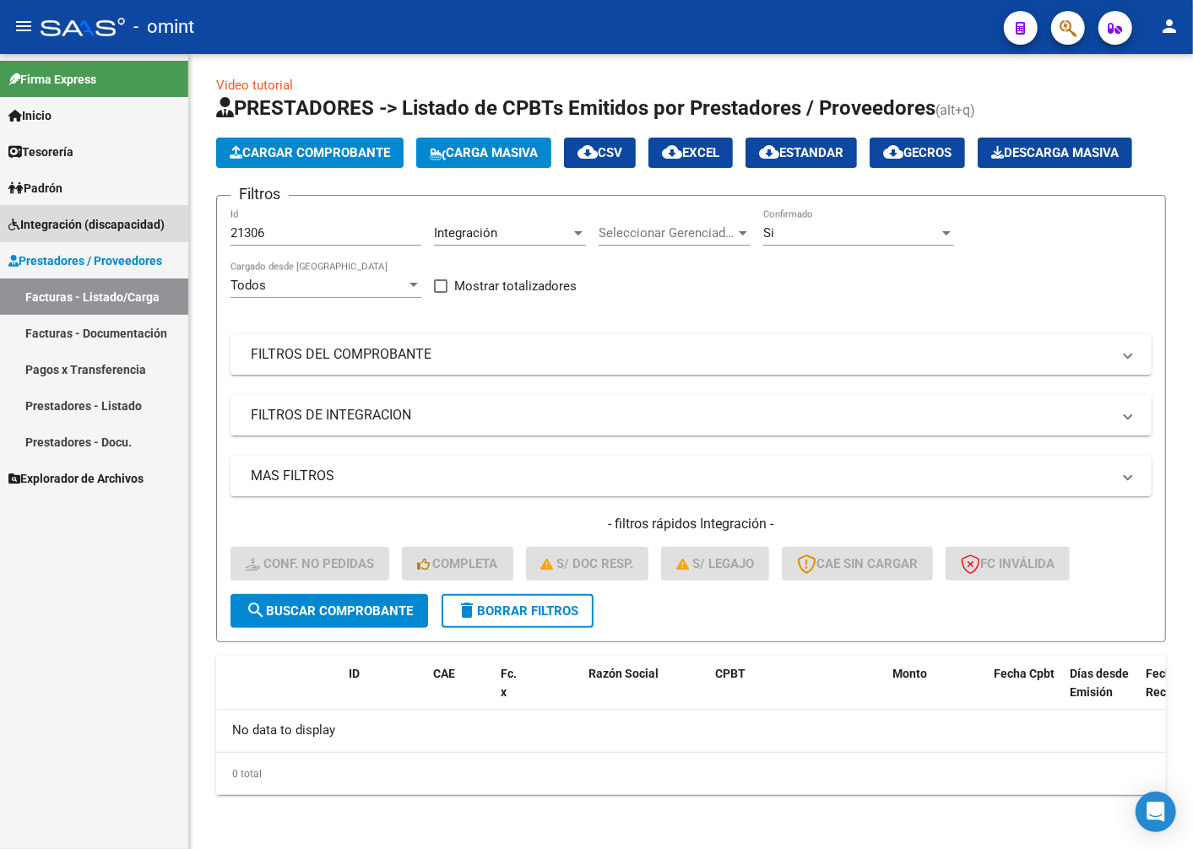
click at [62, 220] on span "Integración (discapacidad)" at bounding box center [86, 224] width 156 height 19
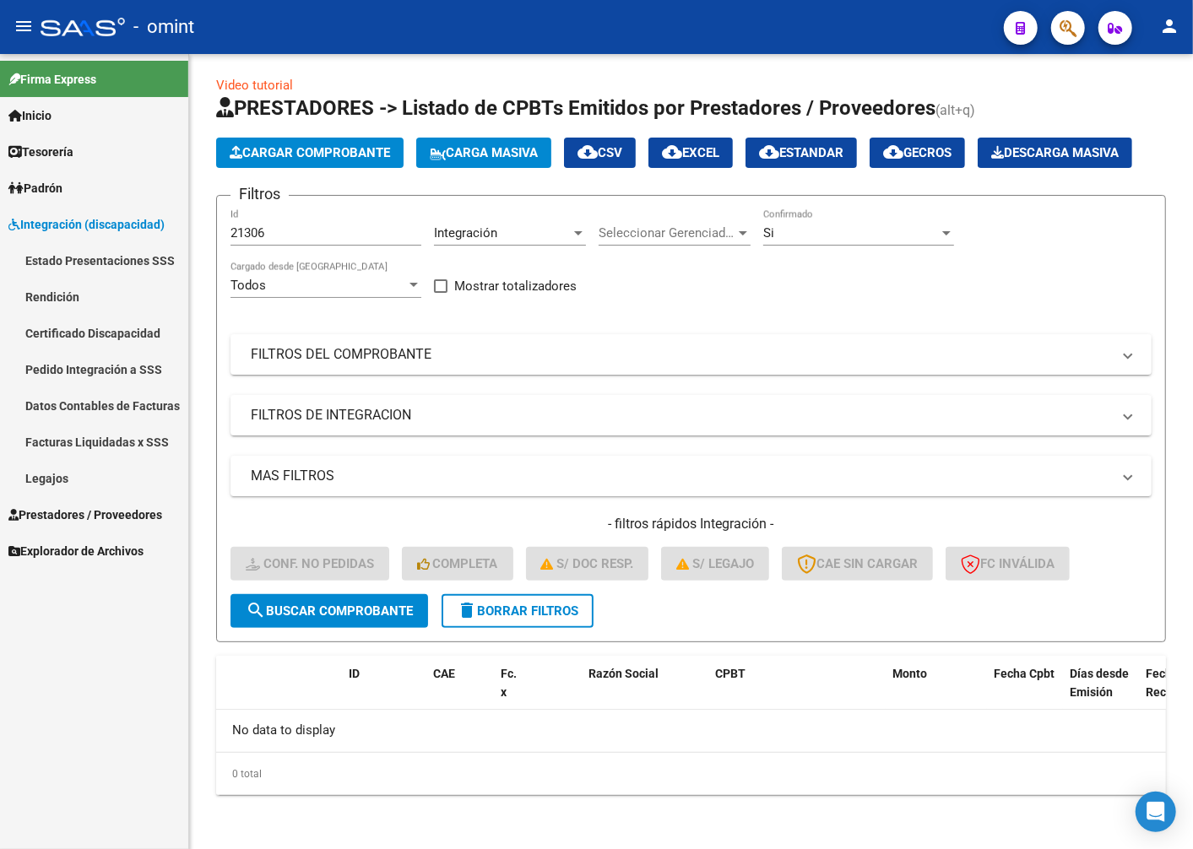
click at [71, 478] on link "Legajos" at bounding box center [94, 478] width 188 height 36
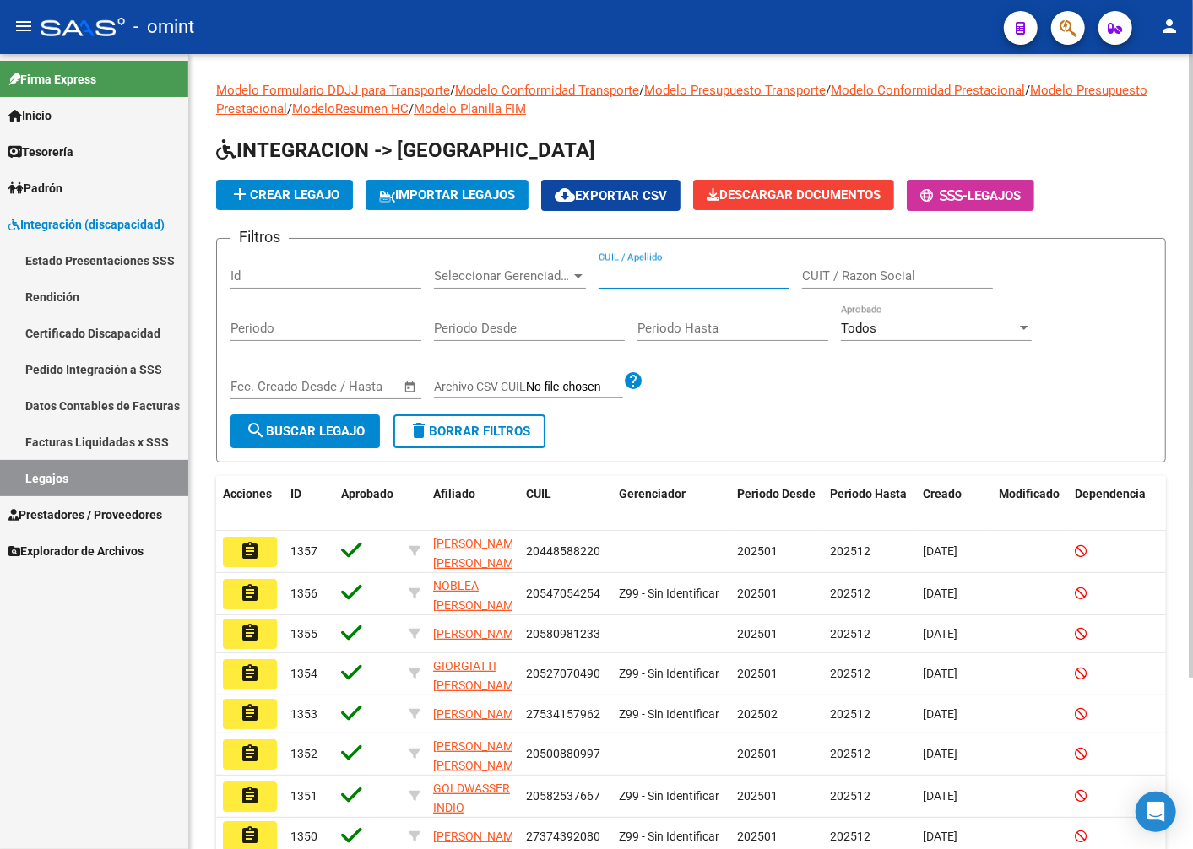
paste input "20590121194"
click at [331, 427] on span "search Buscar Legajo" at bounding box center [305, 431] width 119 height 15
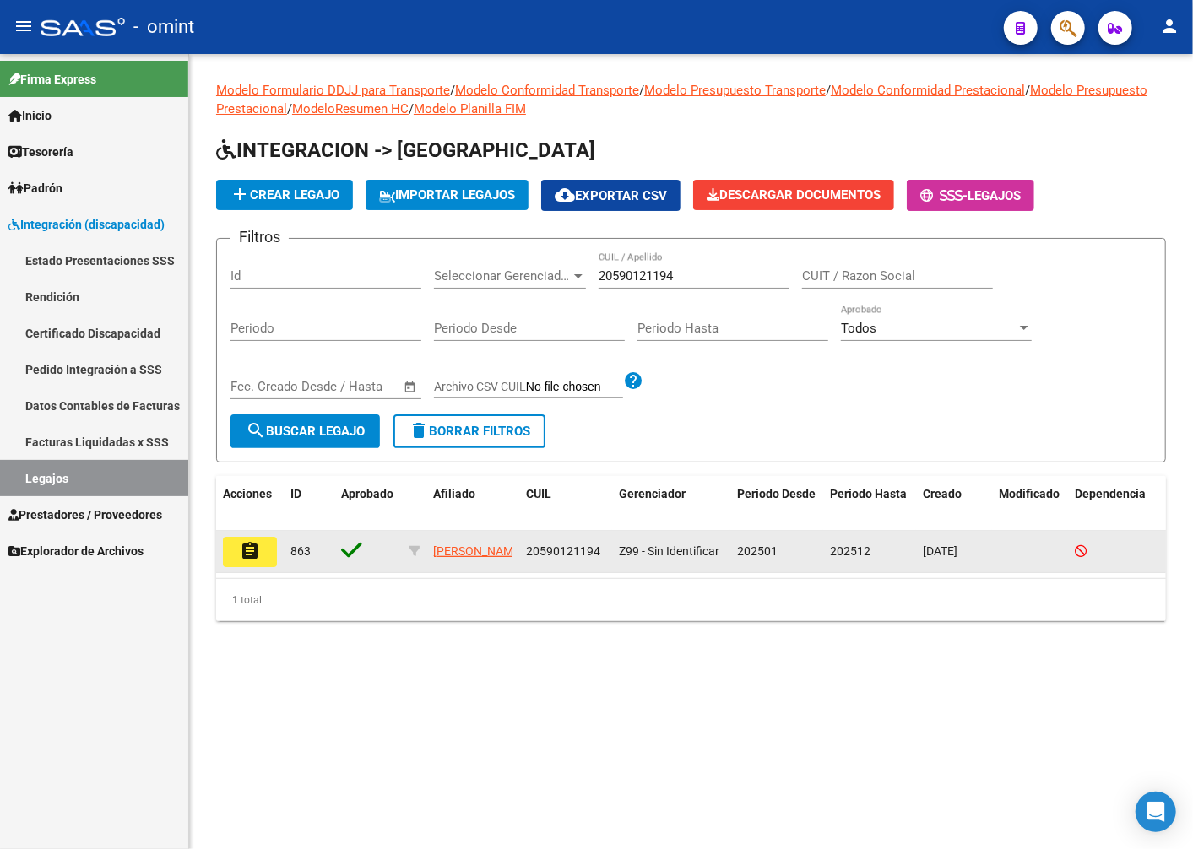
click at [266, 543] on button "assignment" at bounding box center [250, 552] width 54 height 30
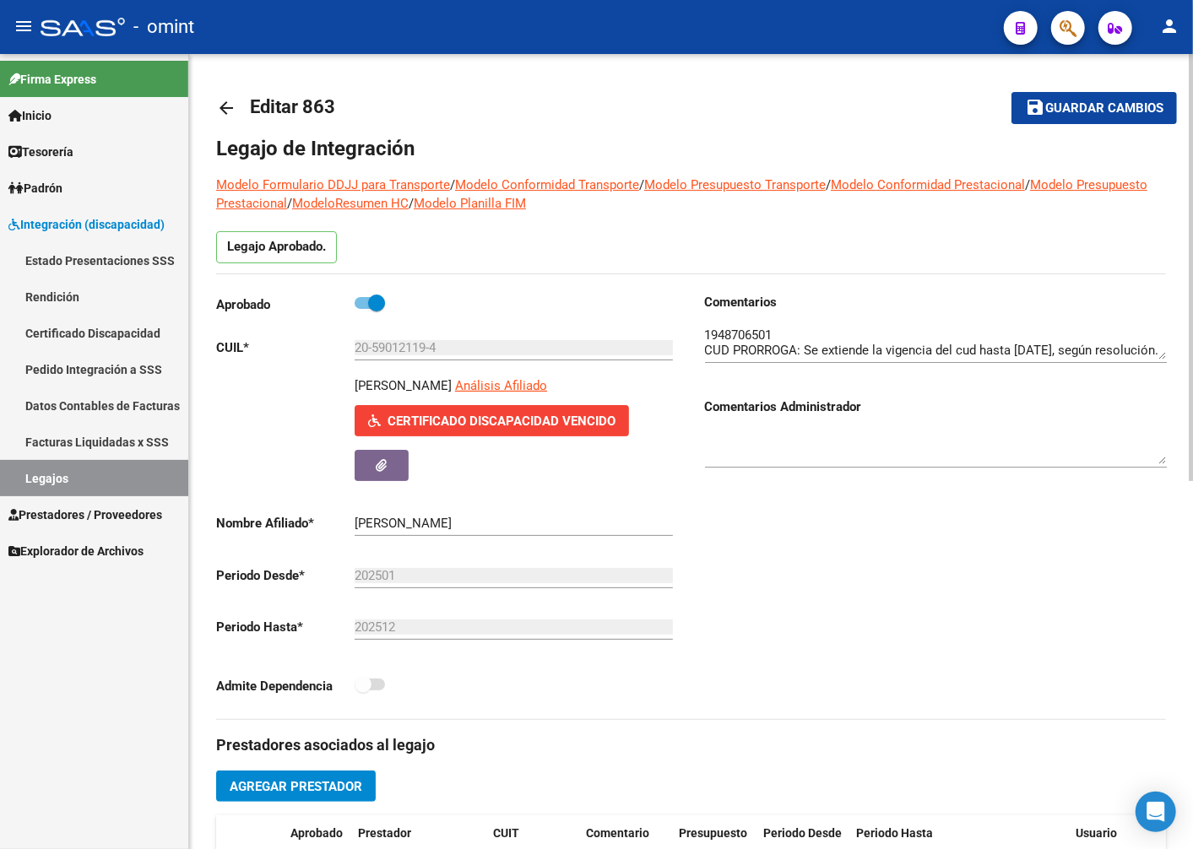
click at [431, 350] on input "20-59012119-4" at bounding box center [514, 347] width 318 height 15
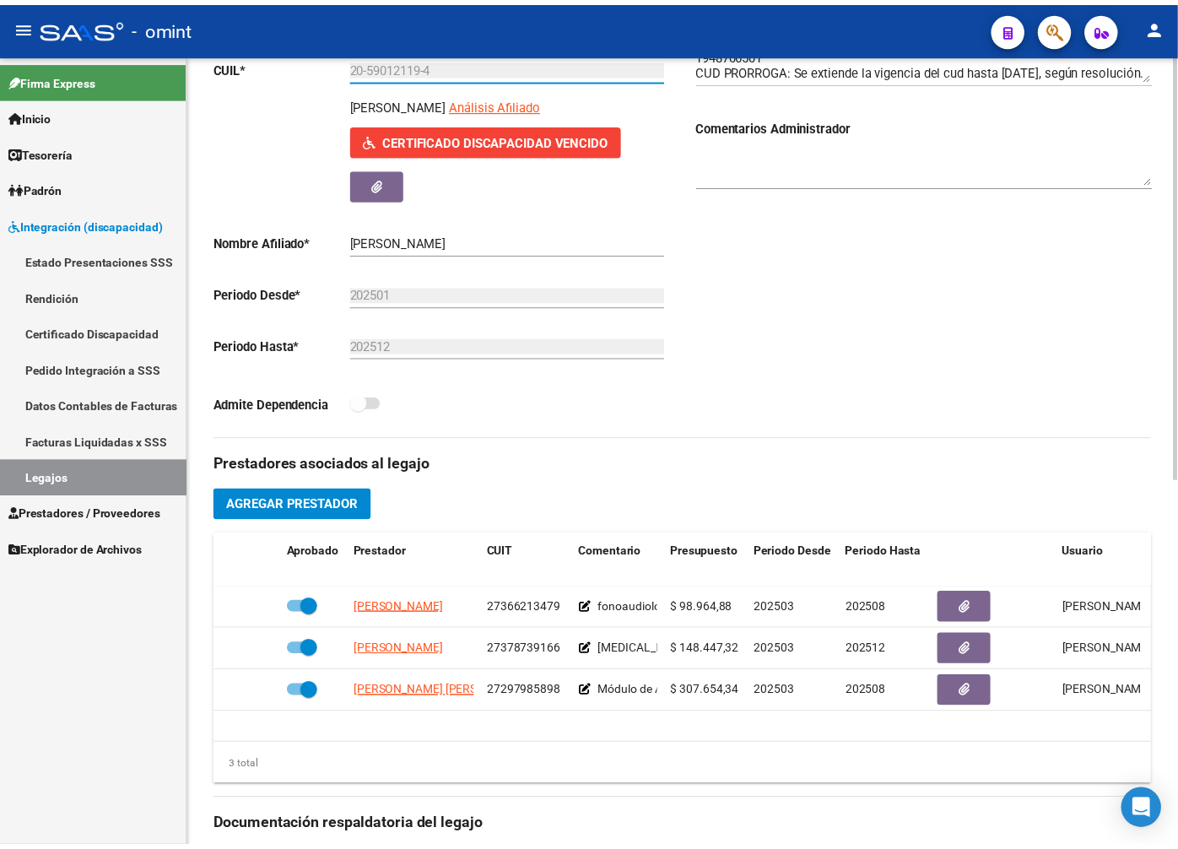
scroll to position [375, 0]
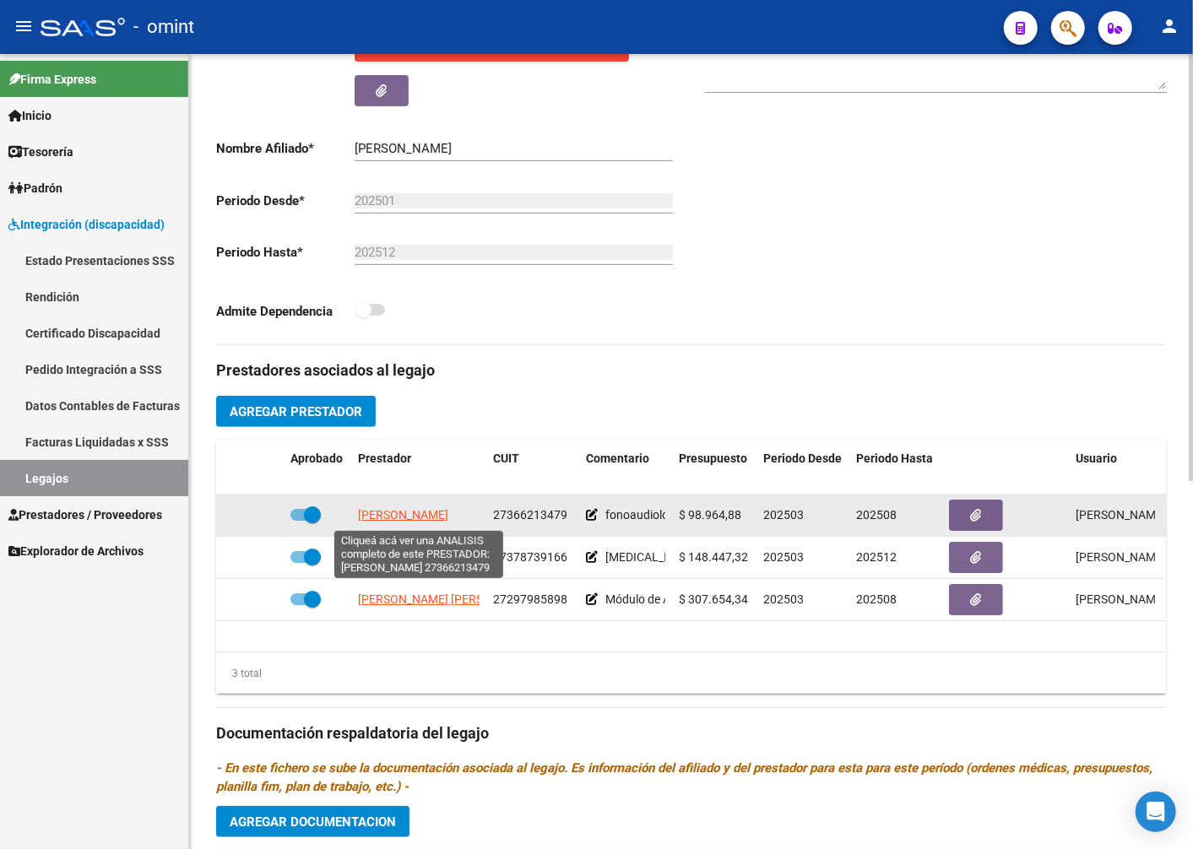
click at [405, 516] on span "GUEVARA GUADALUPE" at bounding box center [403, 515] width 90 height 14
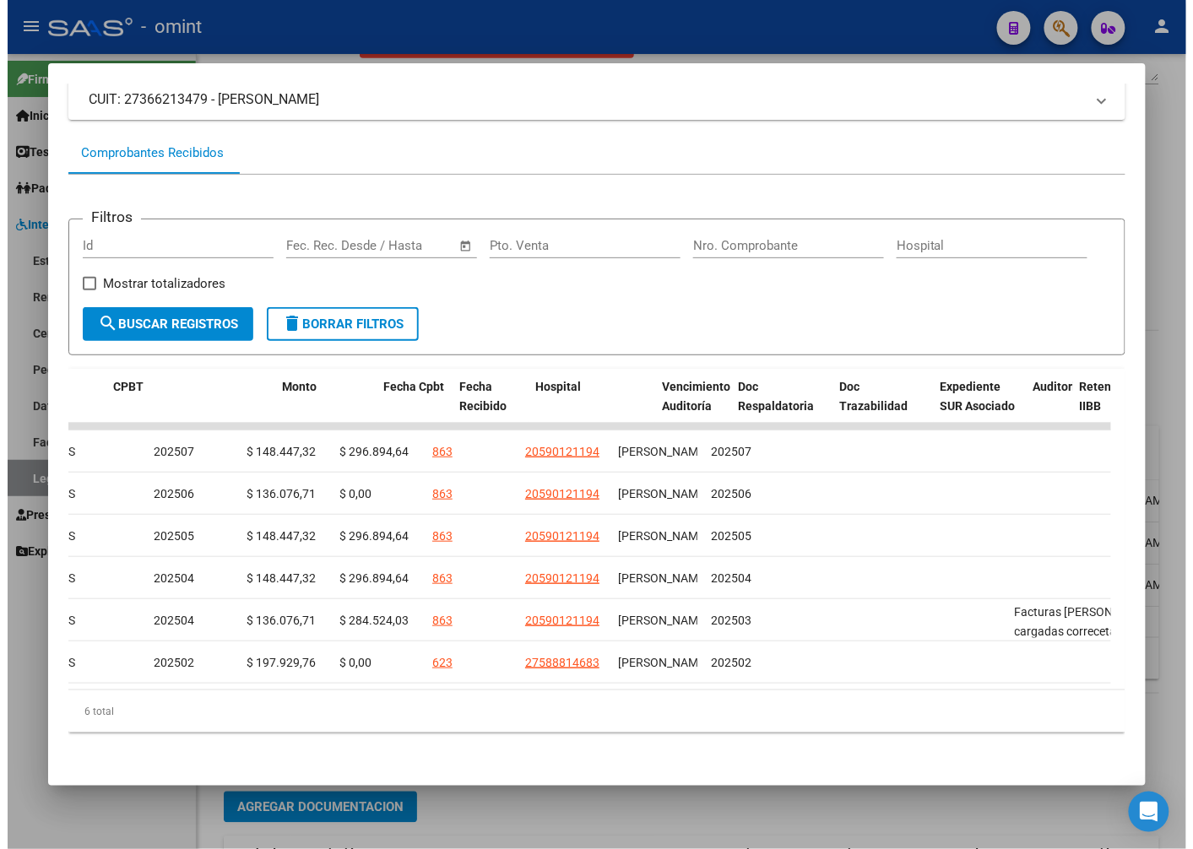
scroll to position [0, 0]
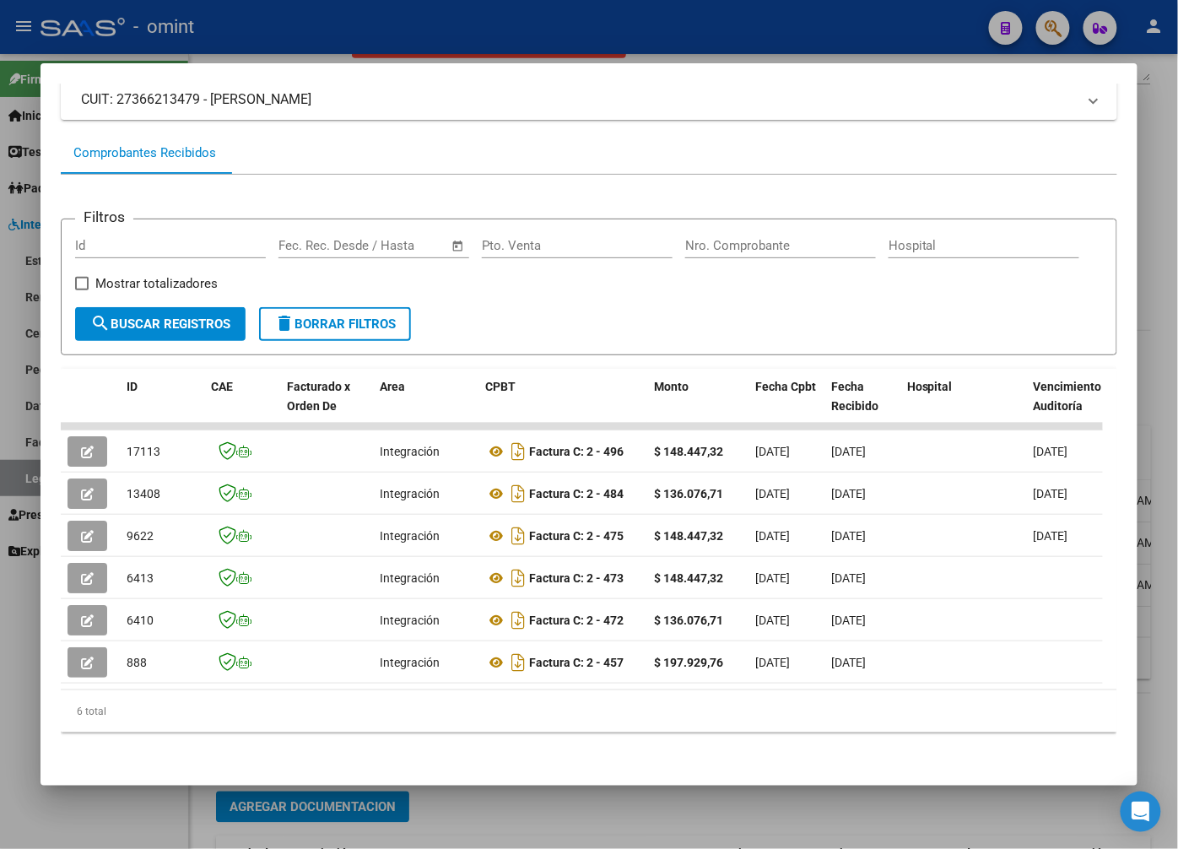
click at [317, 51] on div at bounding box center [589, 424] width 1178 height 849
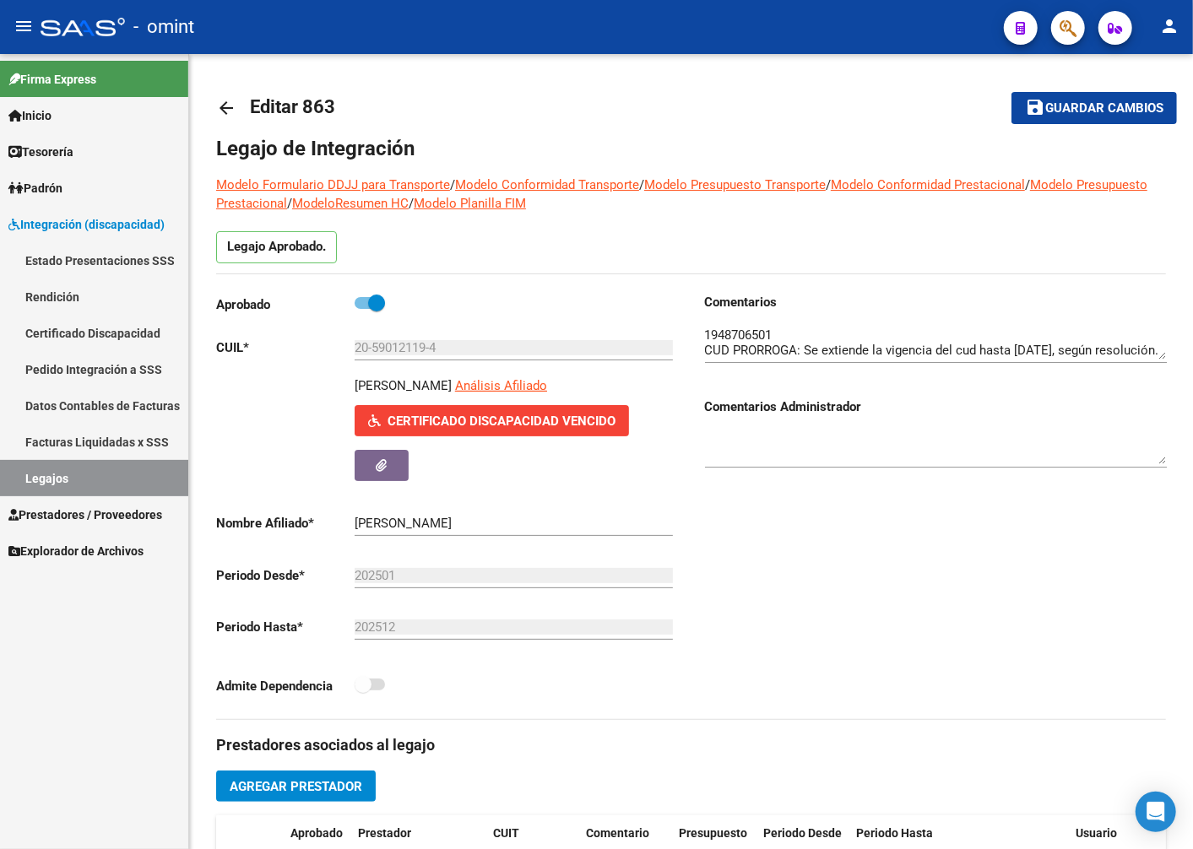
click at [121, 476] on link "Legajos" at bounding box center [94, 478] width 188 height 36
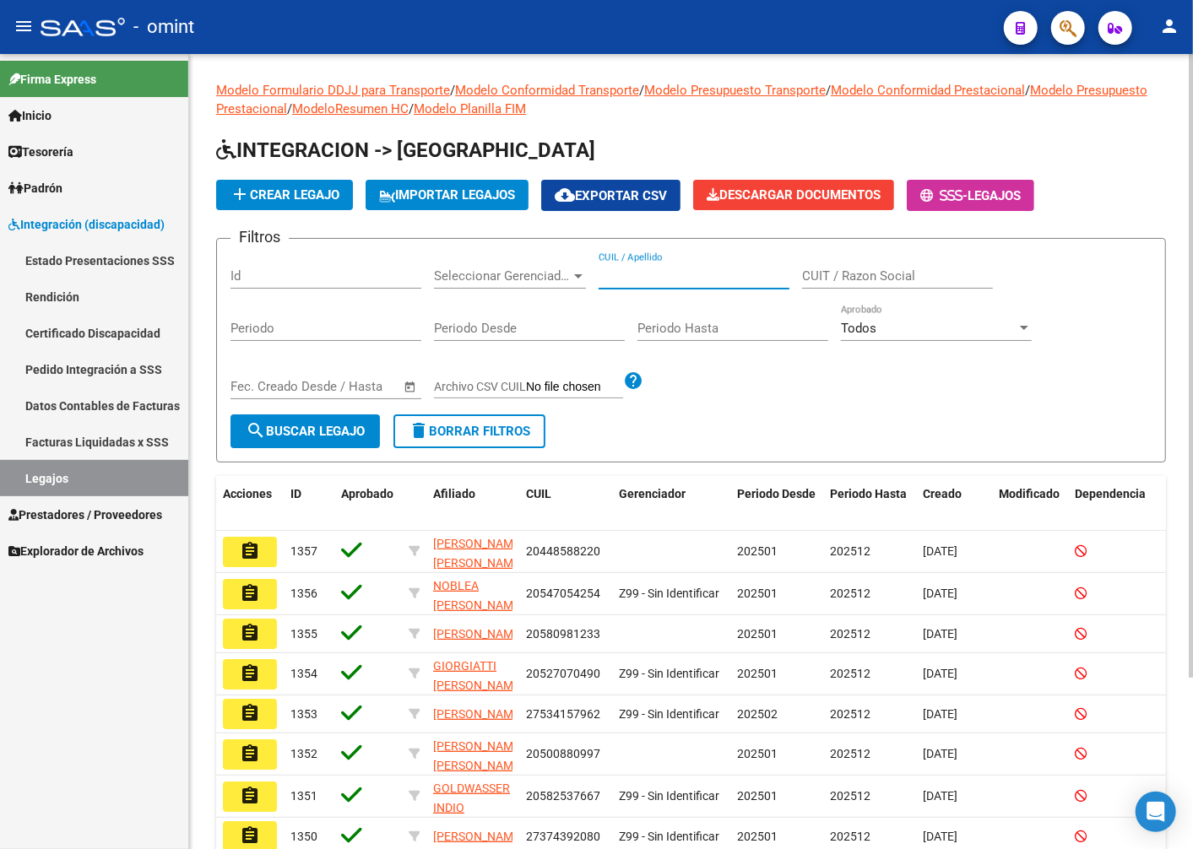
paste input "20495856470"
click at [323, 426] on span "search Buscar Legajo" at bounding box center [305, 431] width 119 height 15
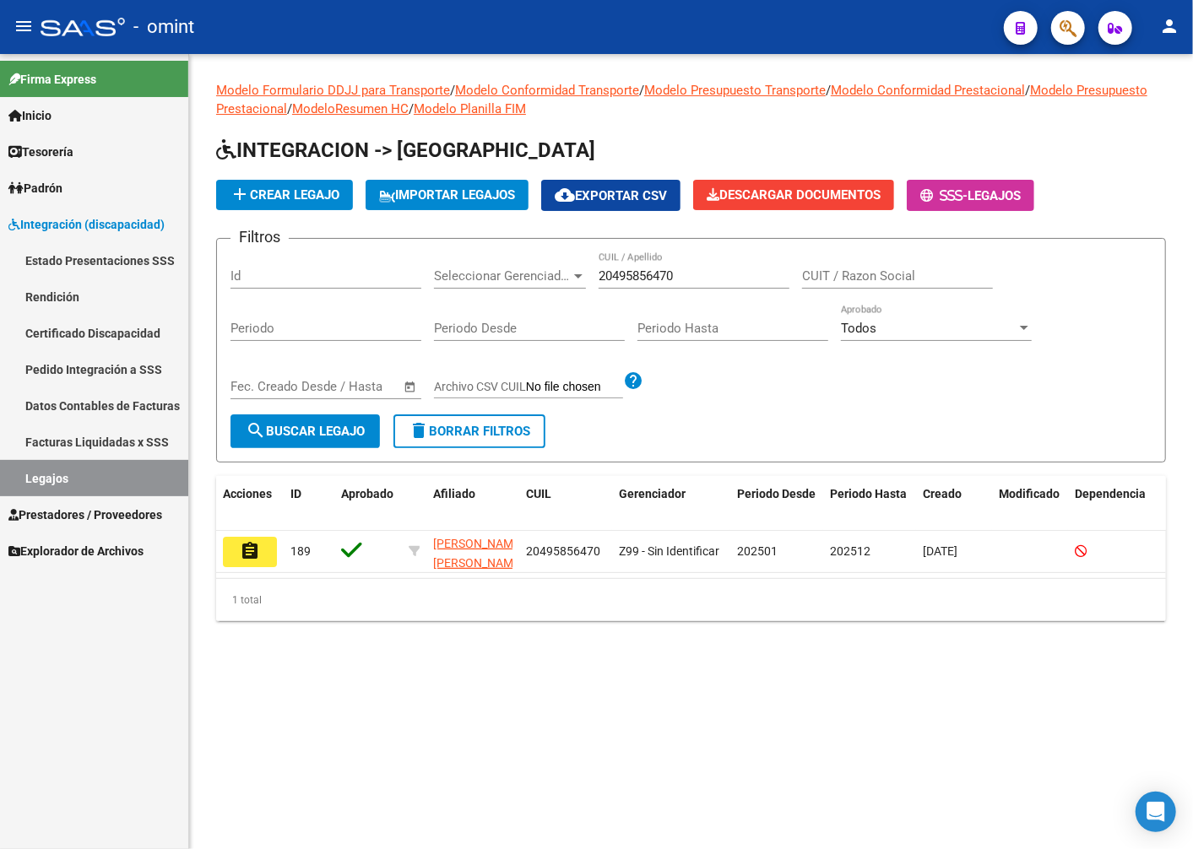
click at [247, 544] on mat-icon "assignment" at bounding box center [250, 551] width 20 height 20
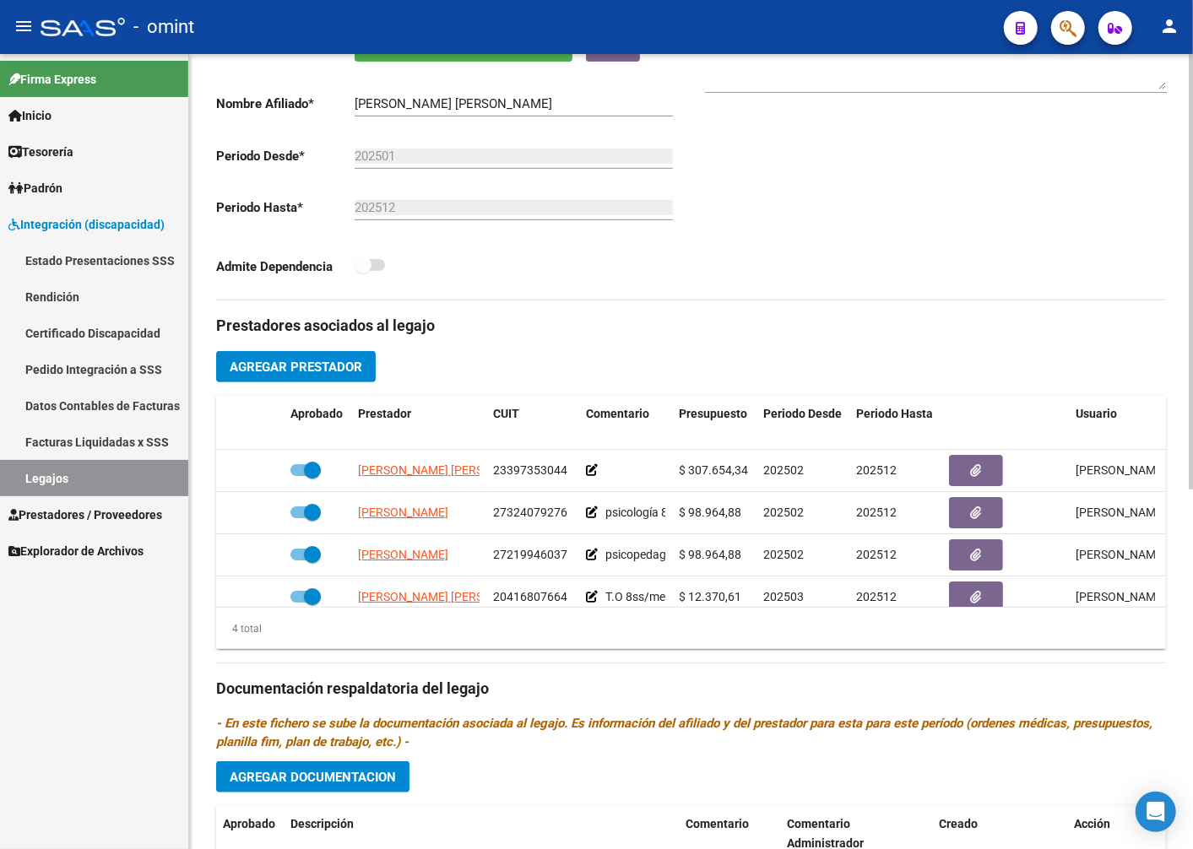
scroll to position [468, 0]
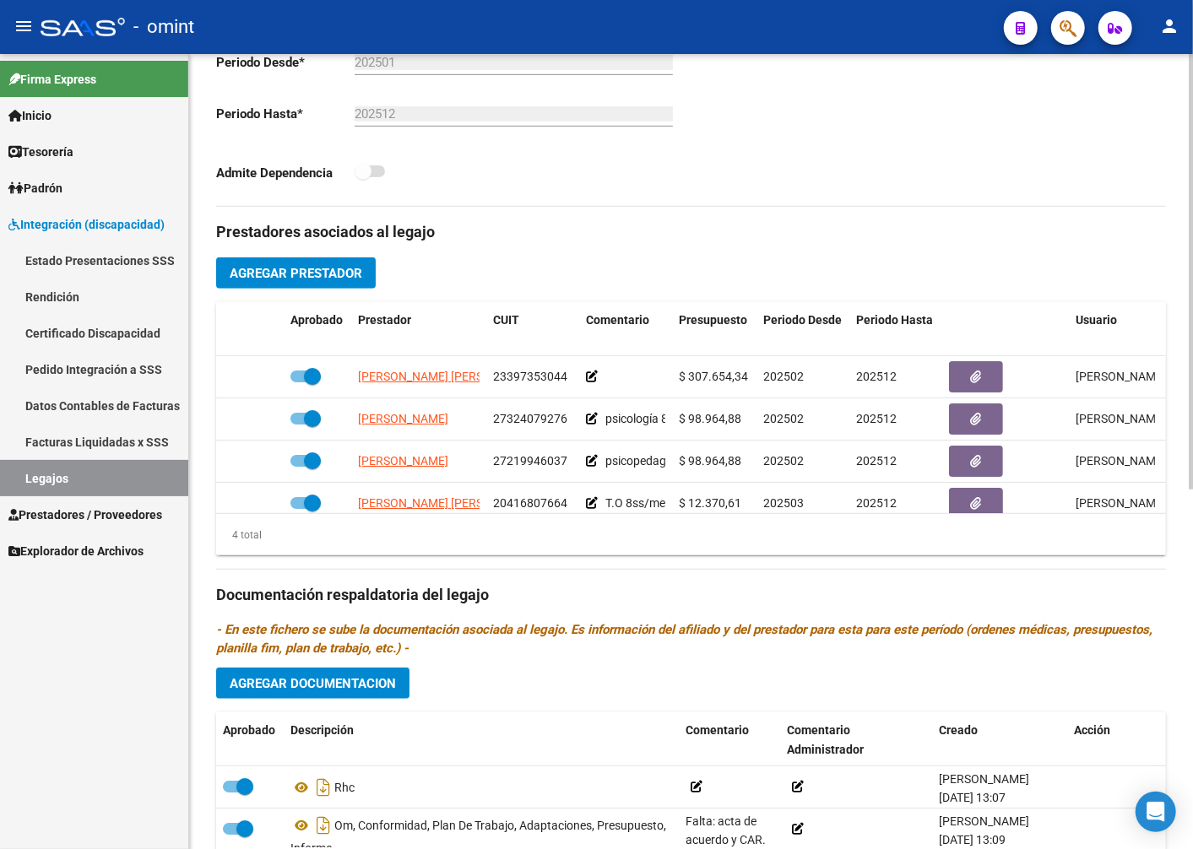
drag, startPoint x: 1166, startPoint y: 420, endPoint x: 1156, endPoint y: 460, distance: 40.9
click at [1156, 460] on div "arrow_back Editar 189 save Guardar cambios Legajo de Integración Modelo Formula…" at bounding box center [691, 303] width 1004 height 1434
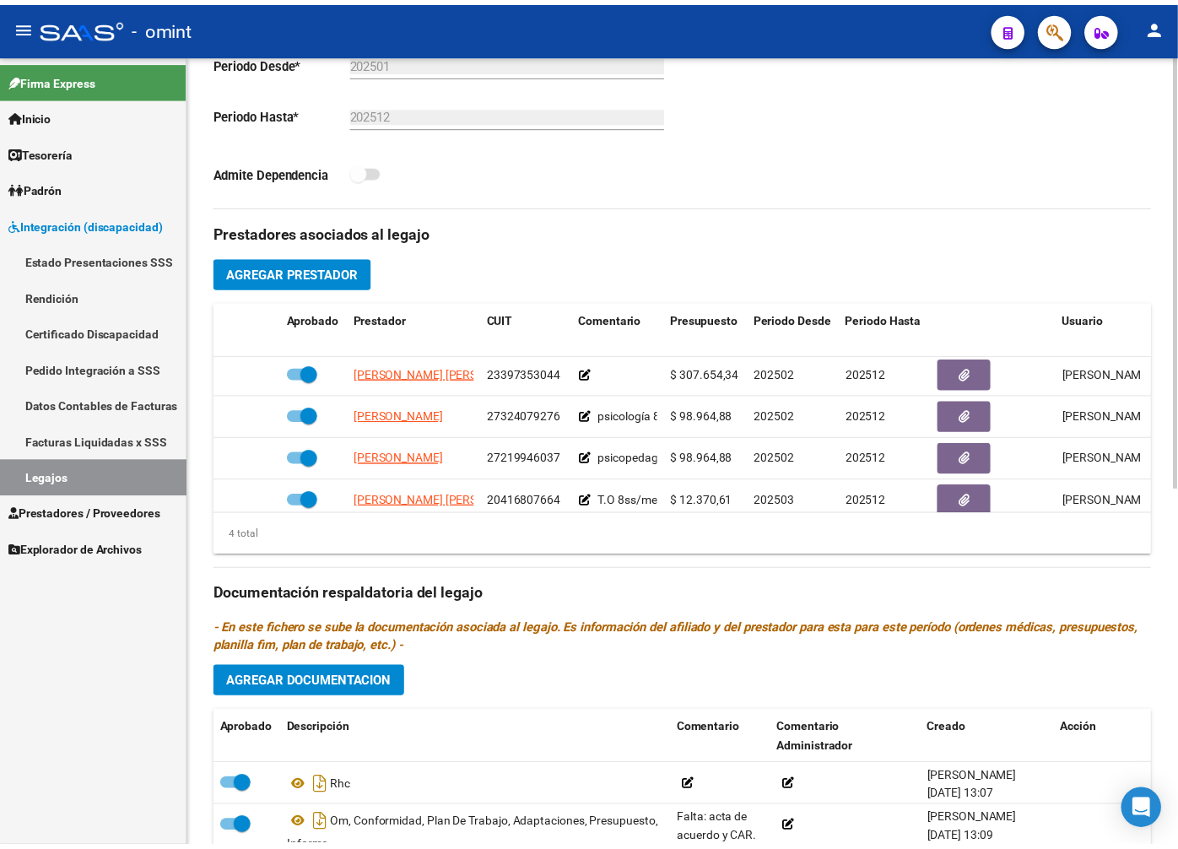
scroll to position [0, 0]
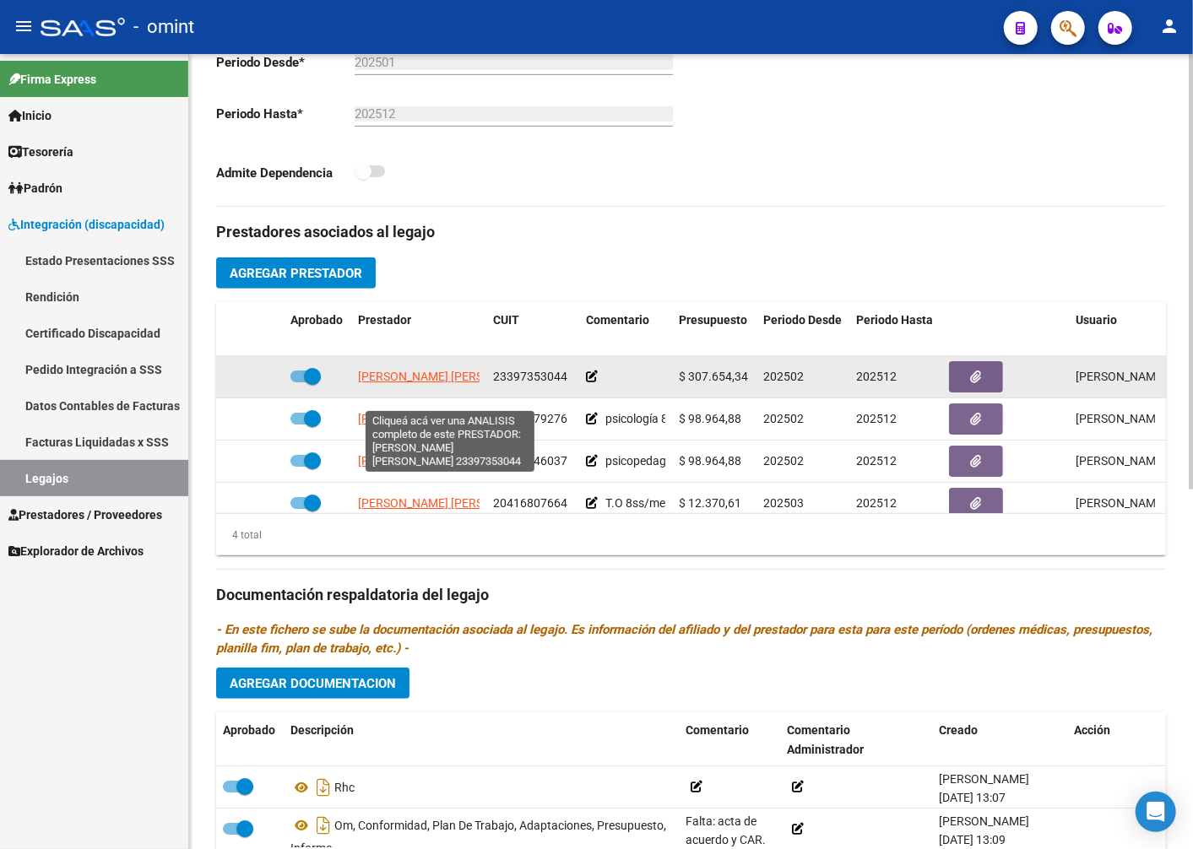
click at [402, 383] on span "ABU RMEILEH AMIRA FARA DALAL" at bounding box center [449, 377] width 183 height 14
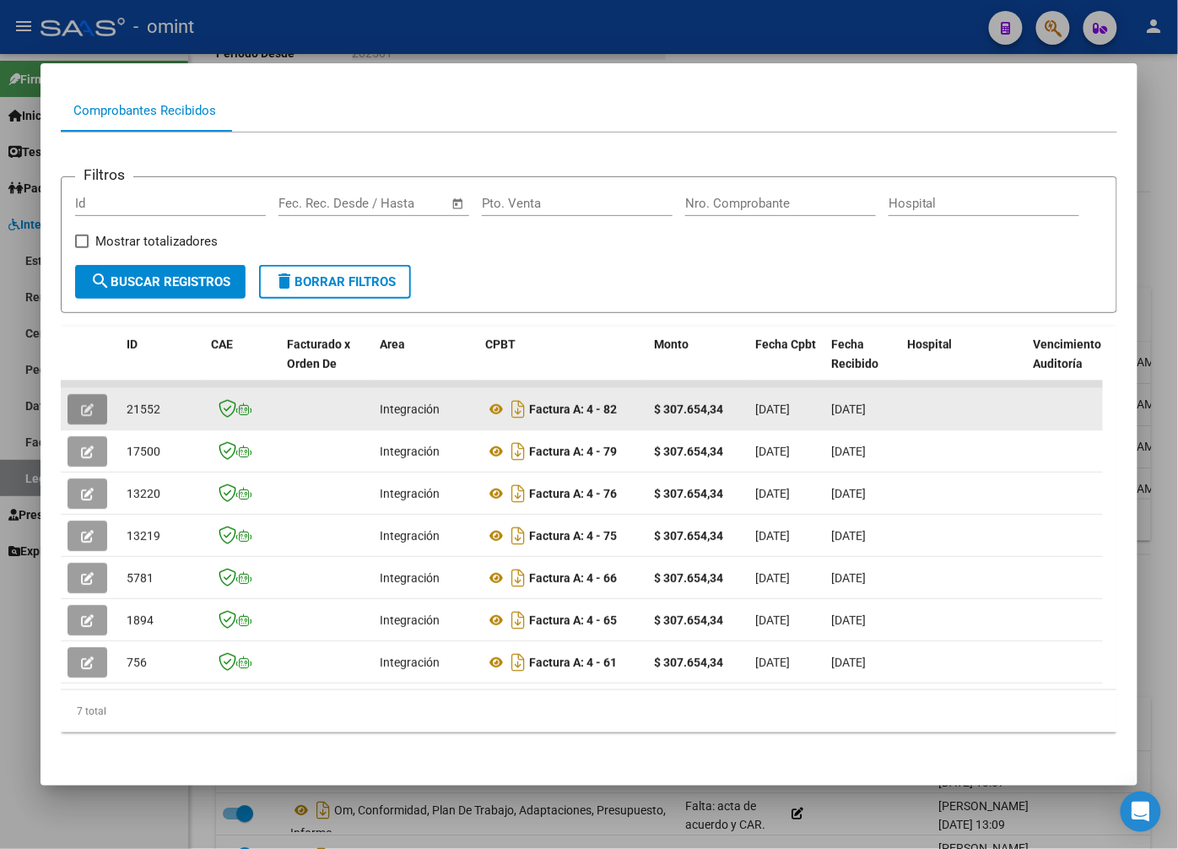
click at [81, 398] on button "button" at bounding box center [88, 409] width 40 height 30
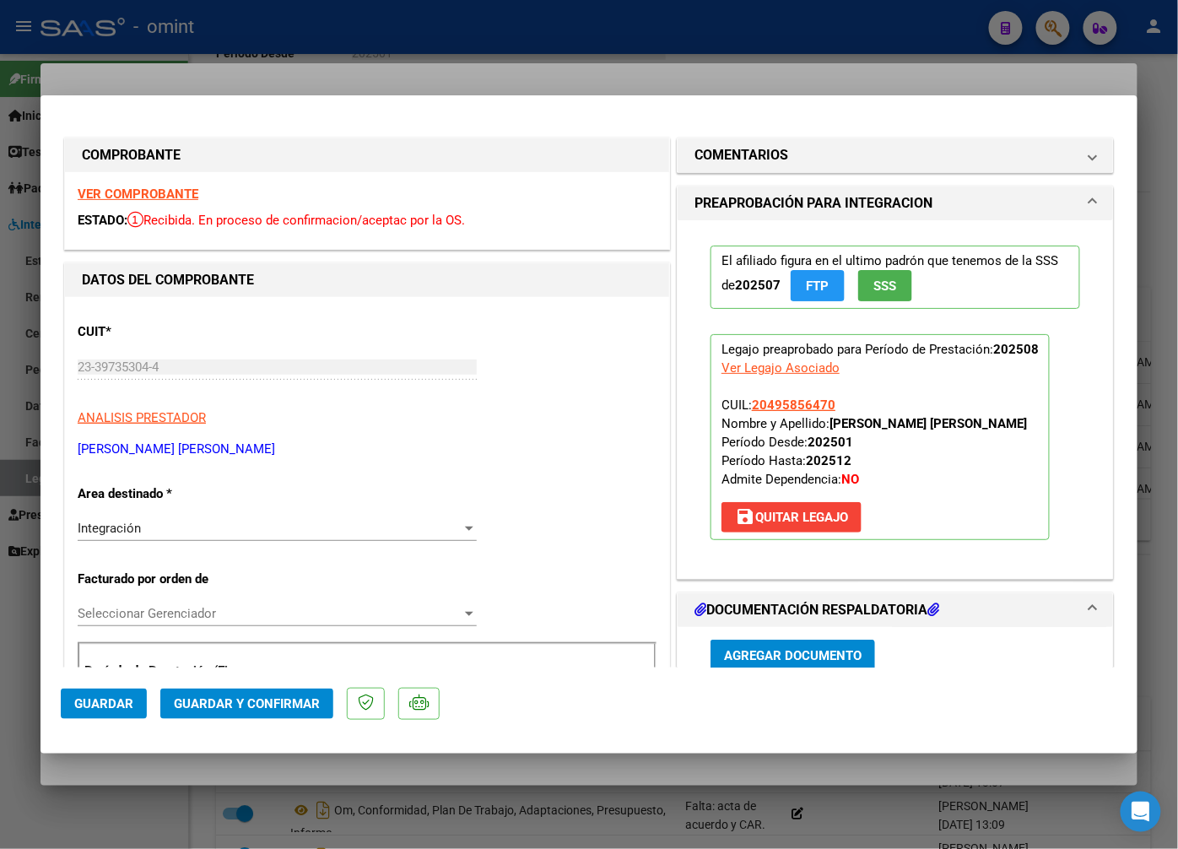
click at [116, 188] on strong "VER COMPROBANTE" at bounding box center [138, 194] width 121 height 15
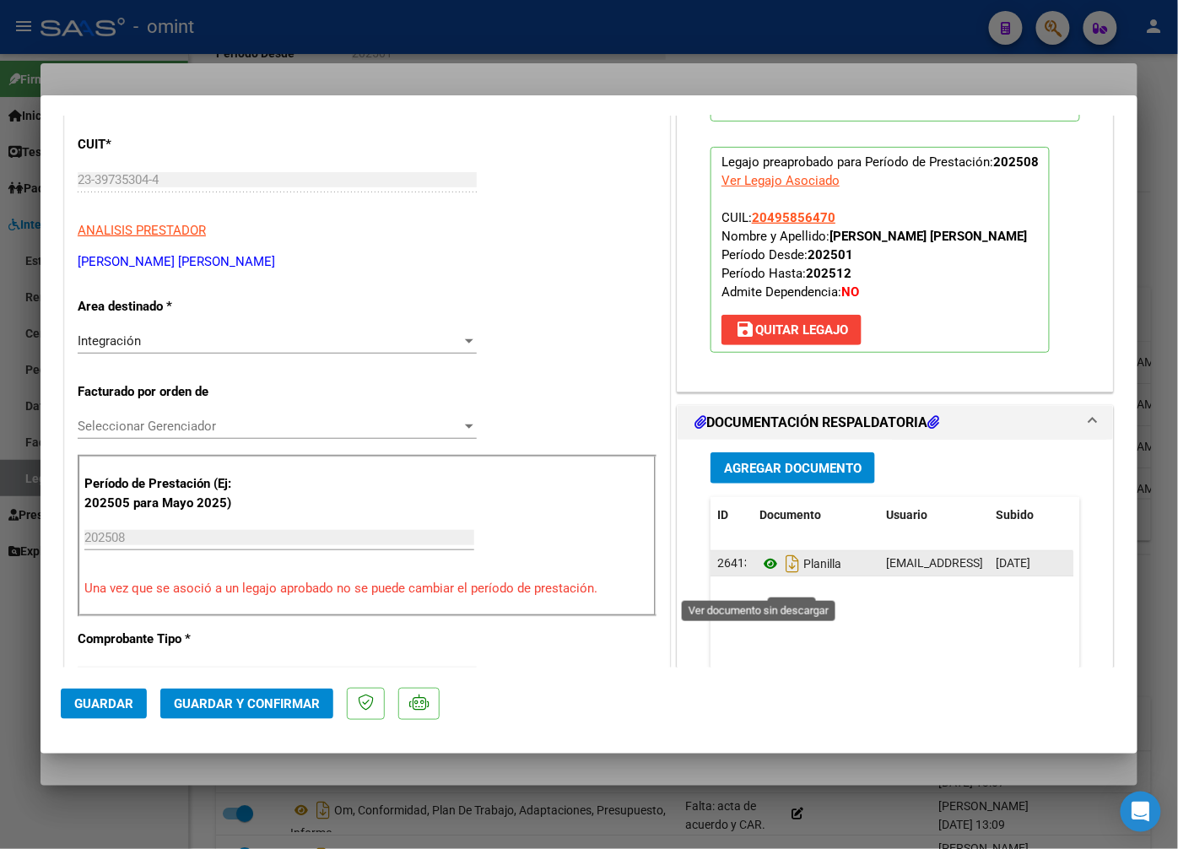
click at [760, 574] on icon at bounding box center [771, 564] width 22 height 20
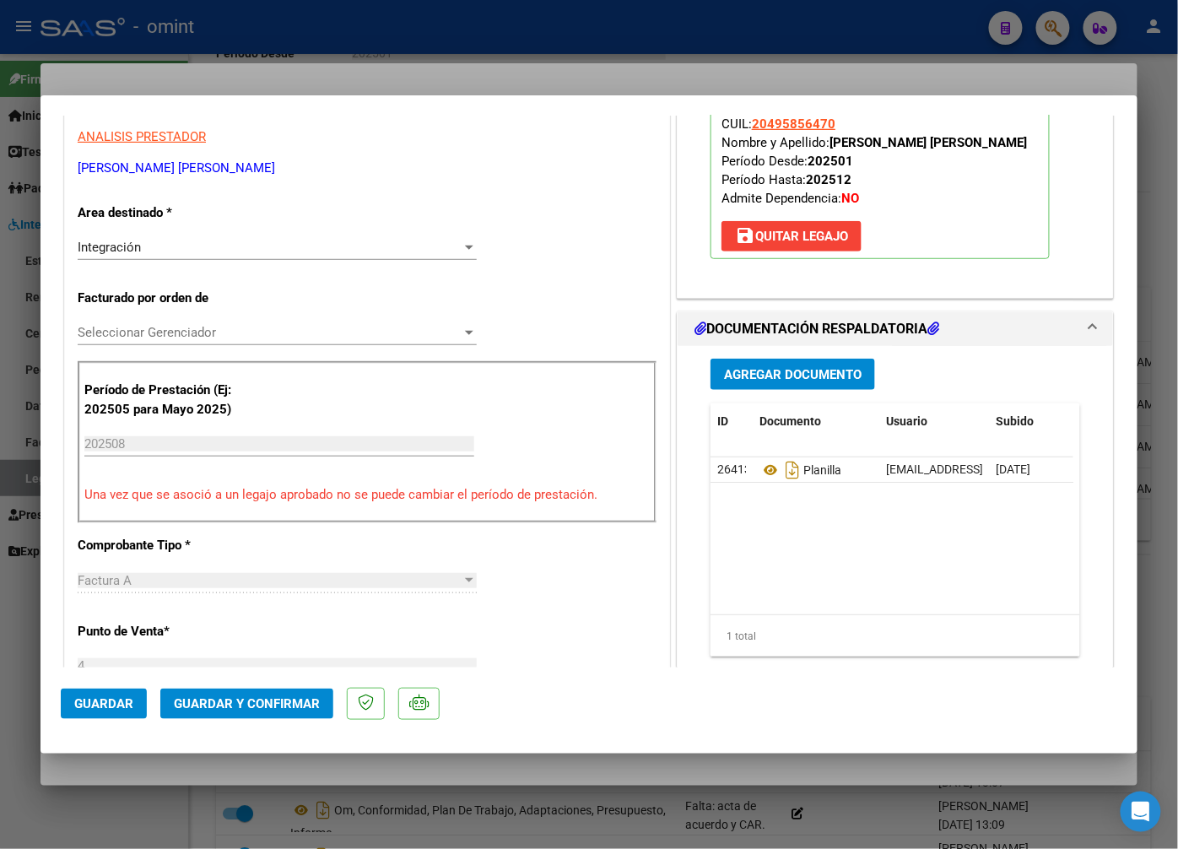
scroll to position [468, 0]
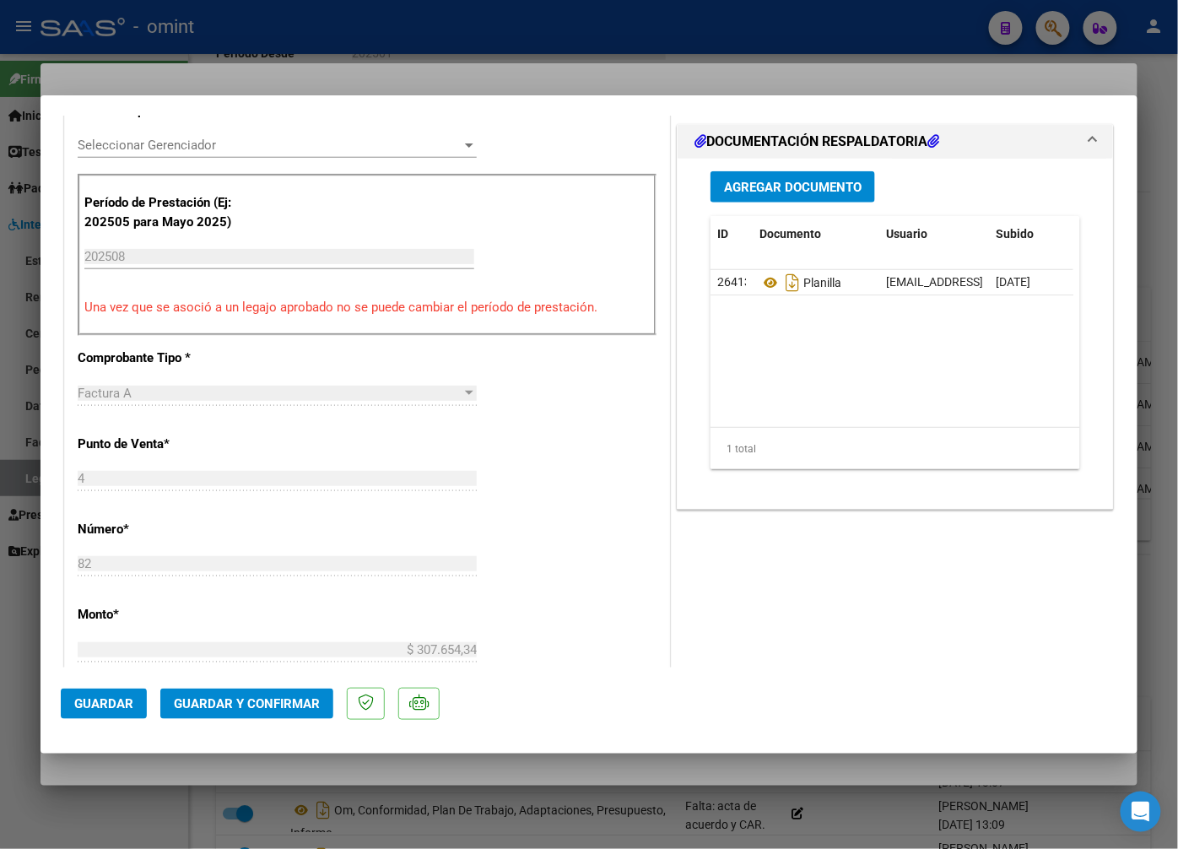
click at [272, 701] on span "Guardar y Confirmar" at bounding box center [247, 703] width 146 height 15
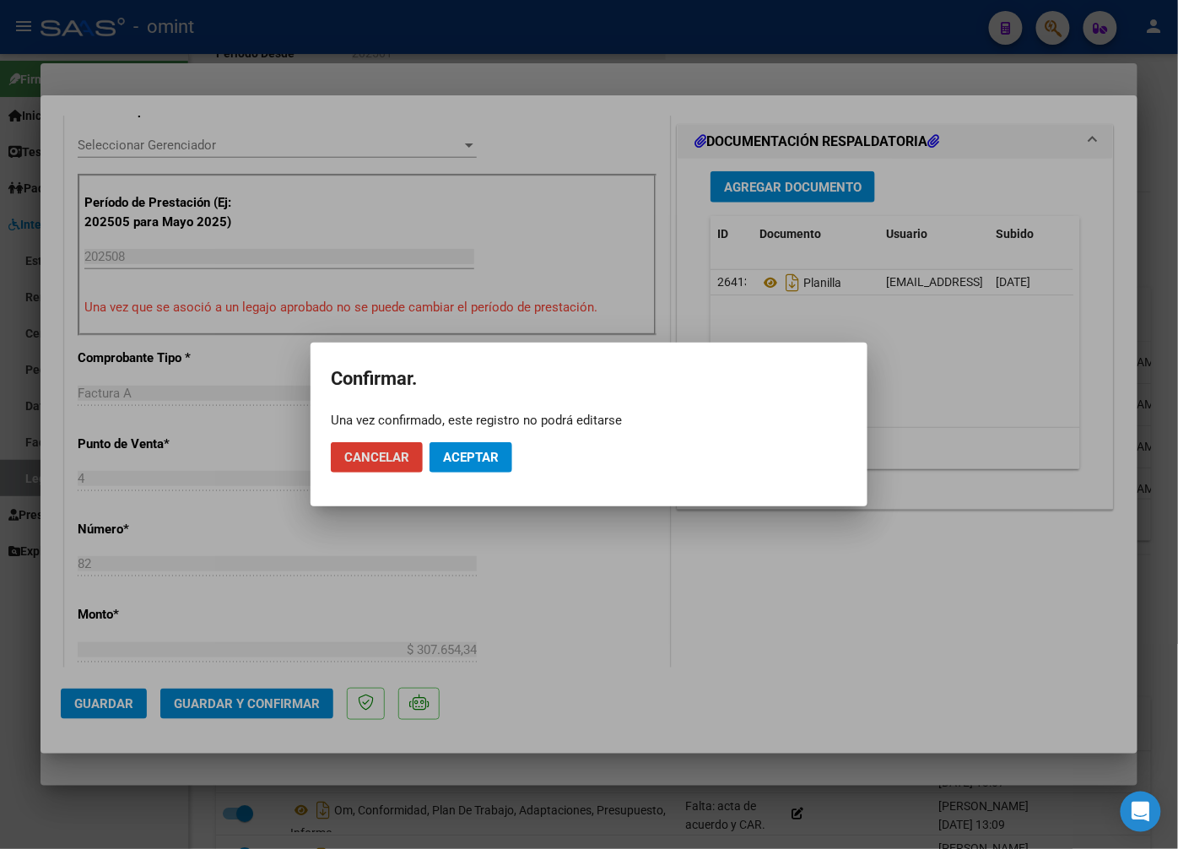
click at [473, 469] on button "Aceptar" at bounding box center [471, 457] width 83 height 30
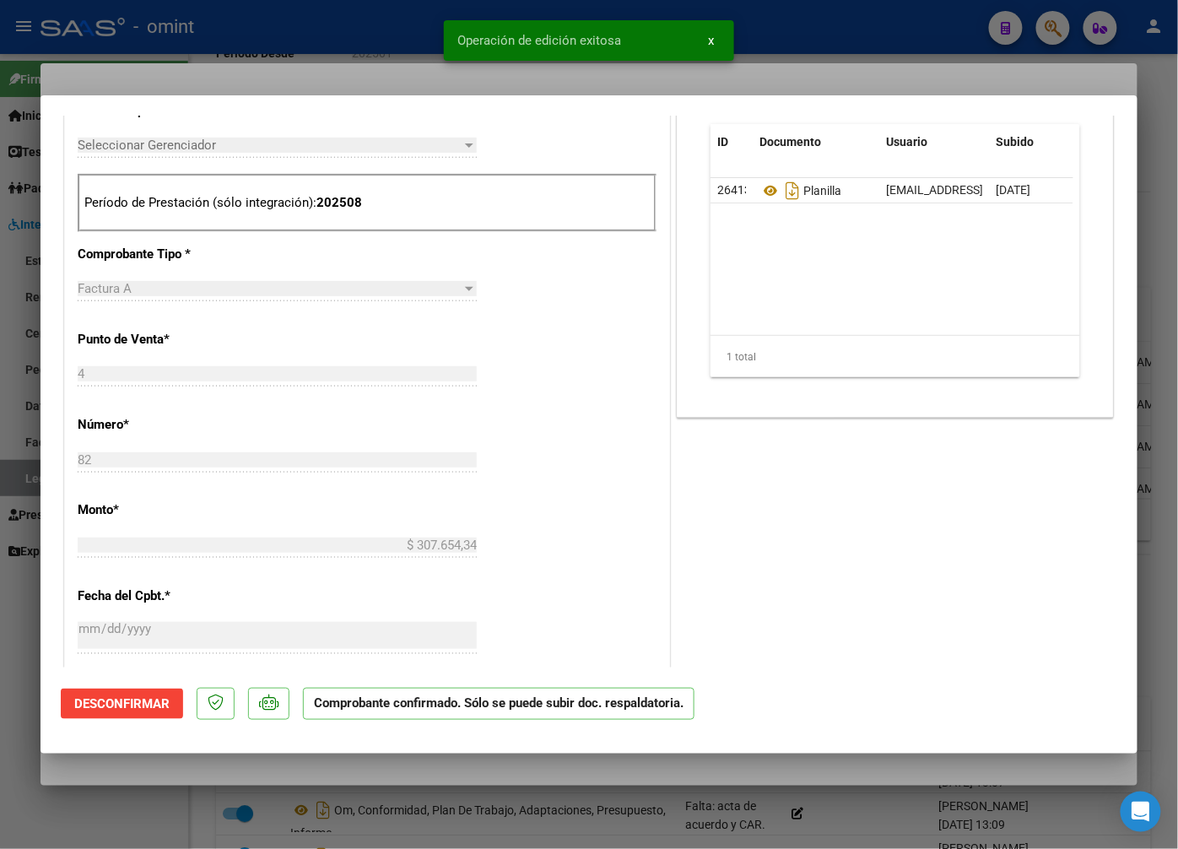
click at [352, 83] on div at bounding box center [589, 424] width 1178 height 849
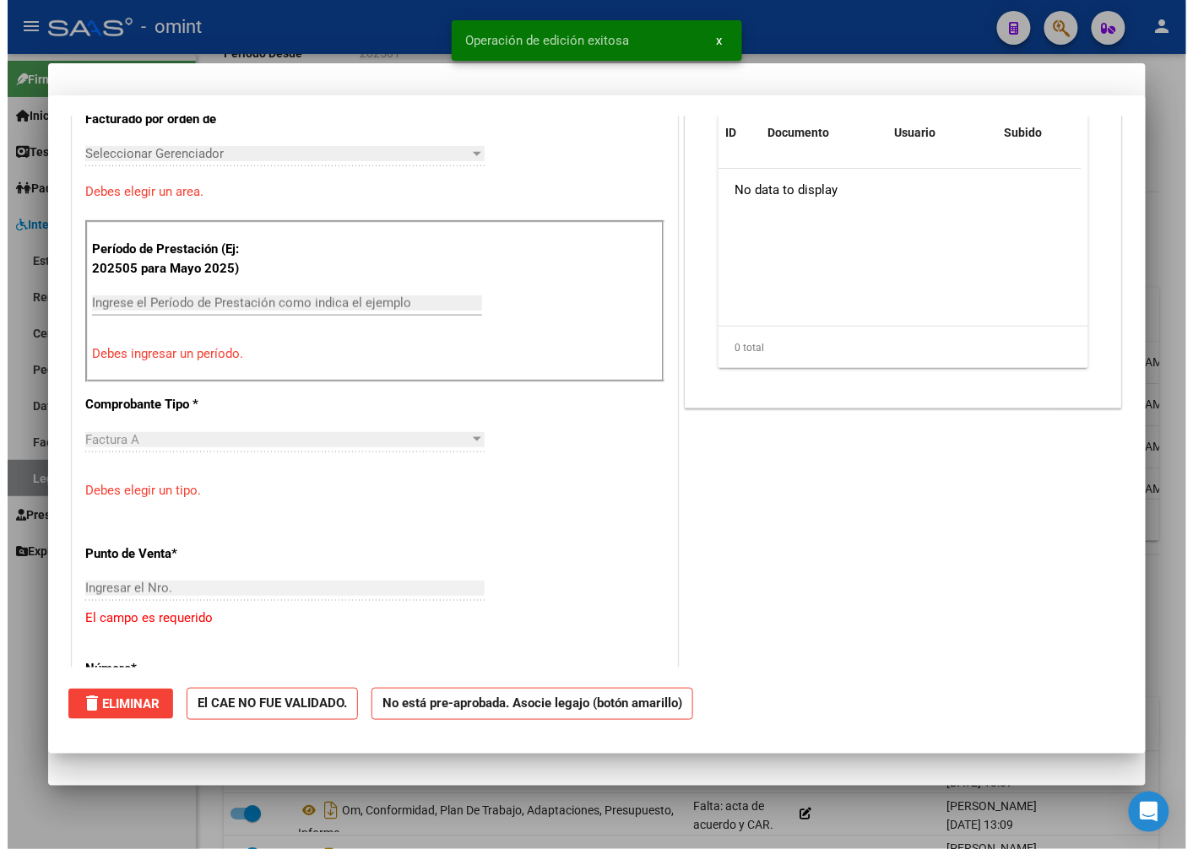
scroll to position [0, 0]
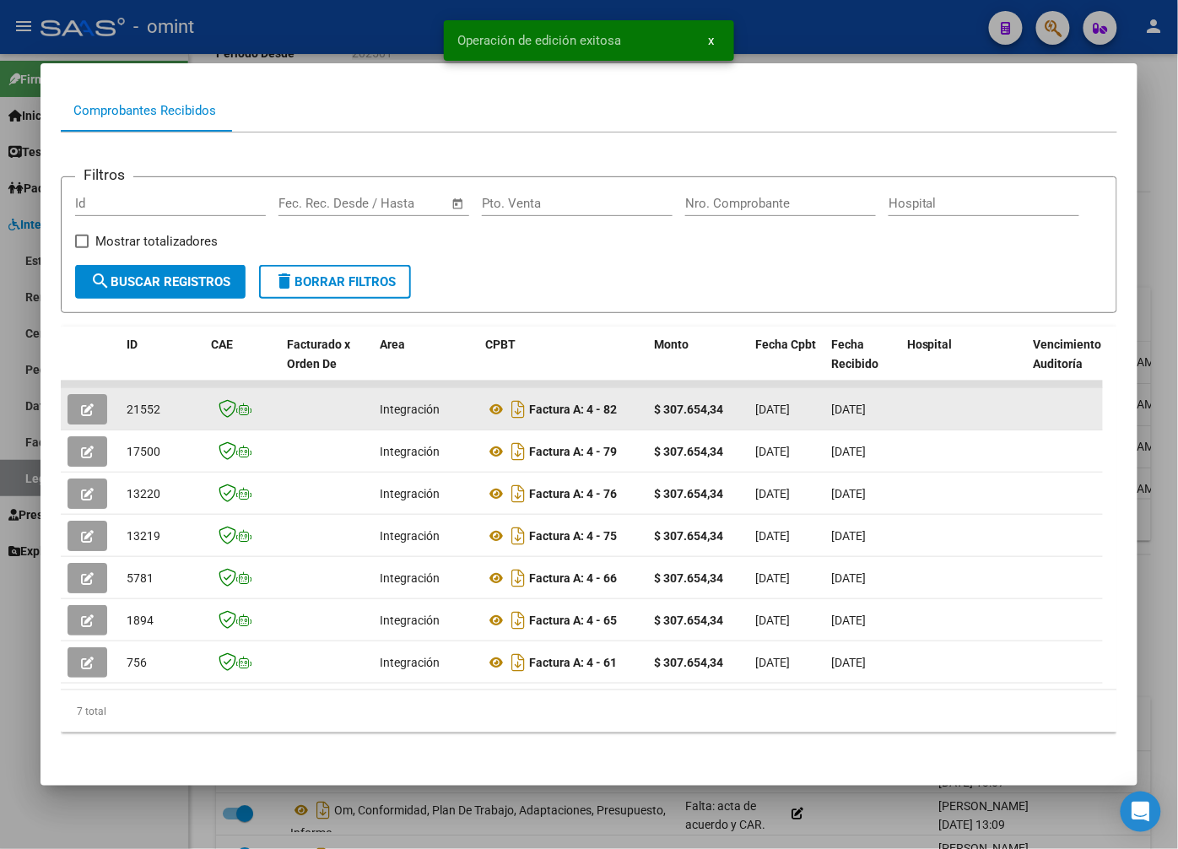
click at [138, 403] on span "21552" at bounding box center [144, 410] width 34 height 14
copy span "21552"
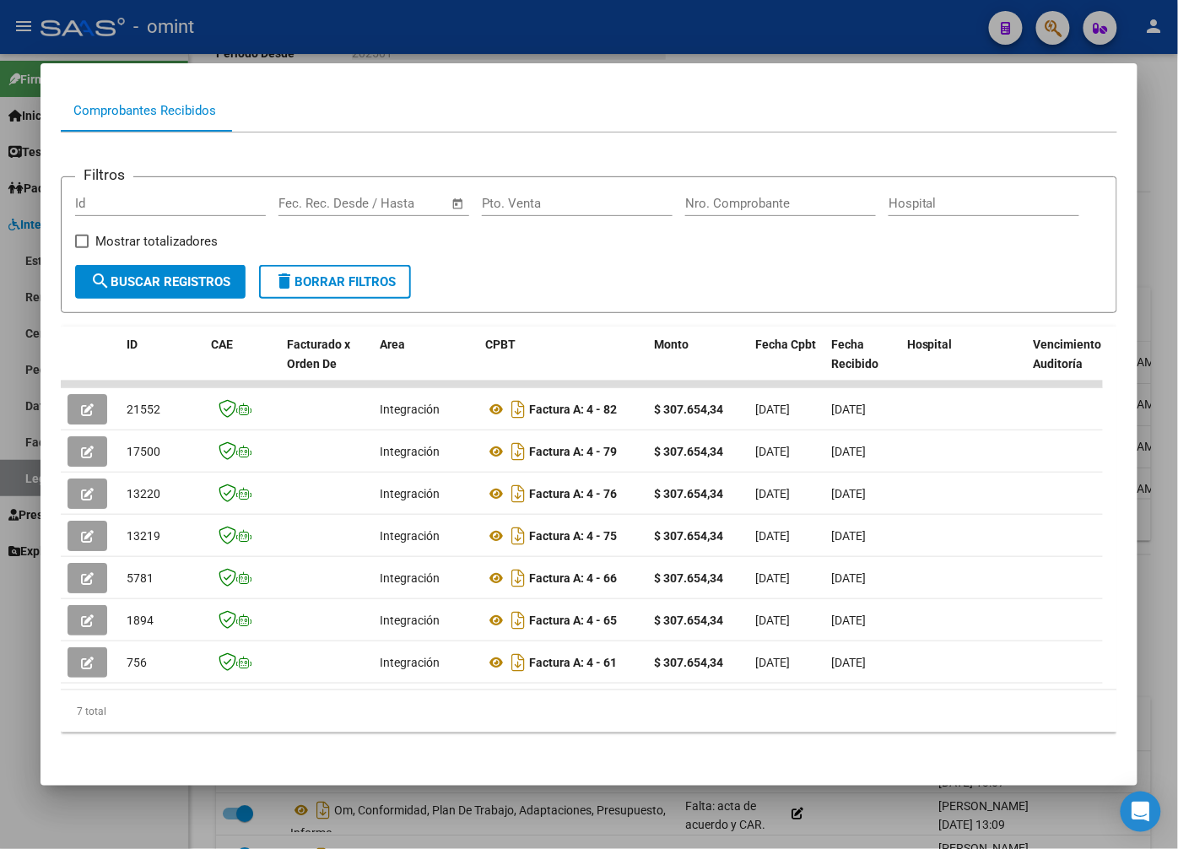
click at [296, 45] on div at bounding box center [589, 424] width 1178 height 849
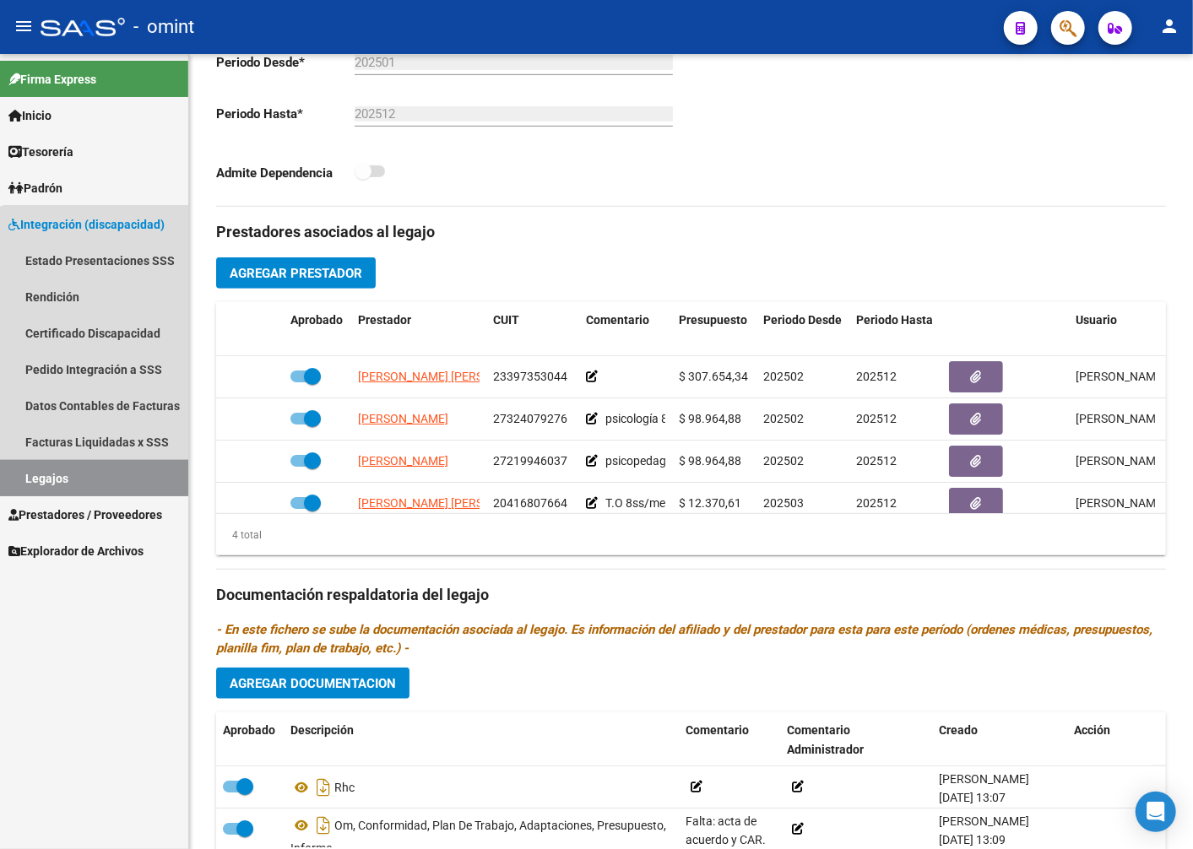
click at [107, 474] on link "Legajos" at bounding box center [94, 478] width 188 height 36
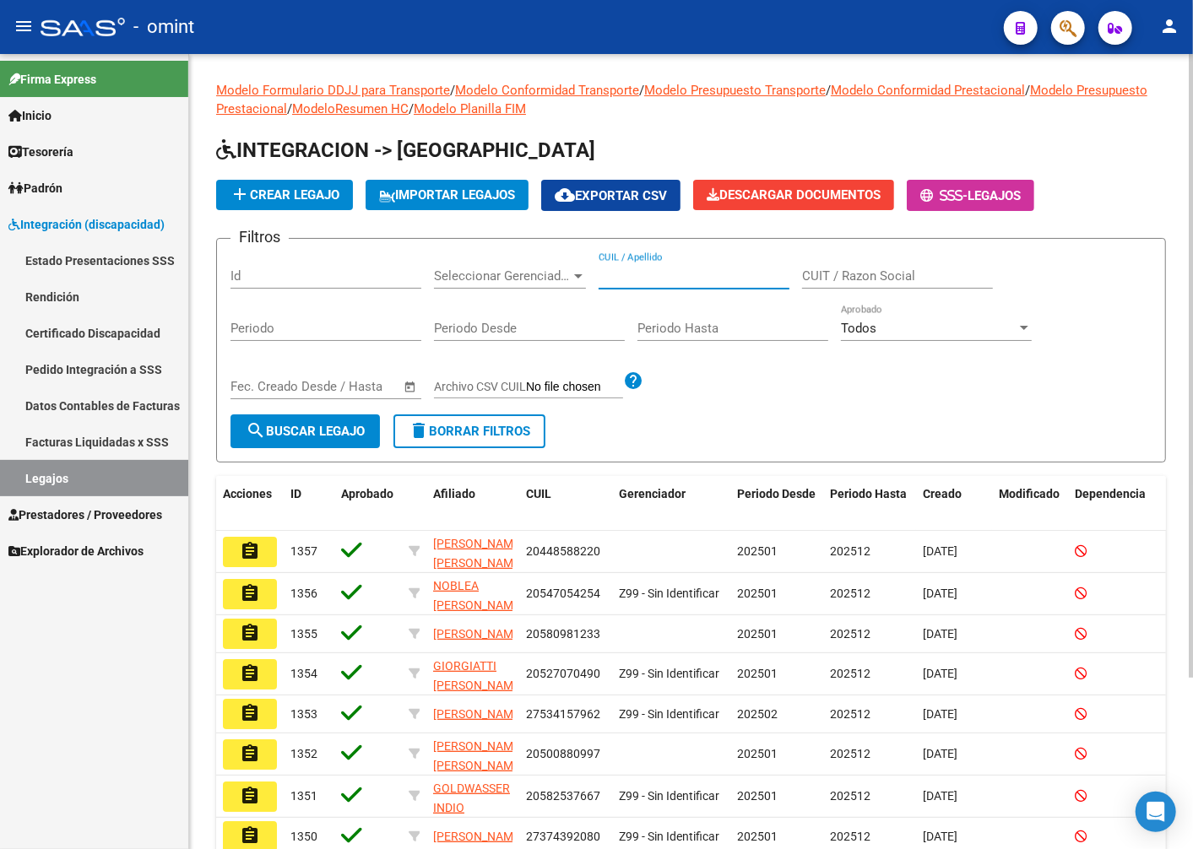
paste input "27527566709"
click at [281, 429] on span "search Buscar Legajo" at bounding box center [305, 431] width 119 height 15
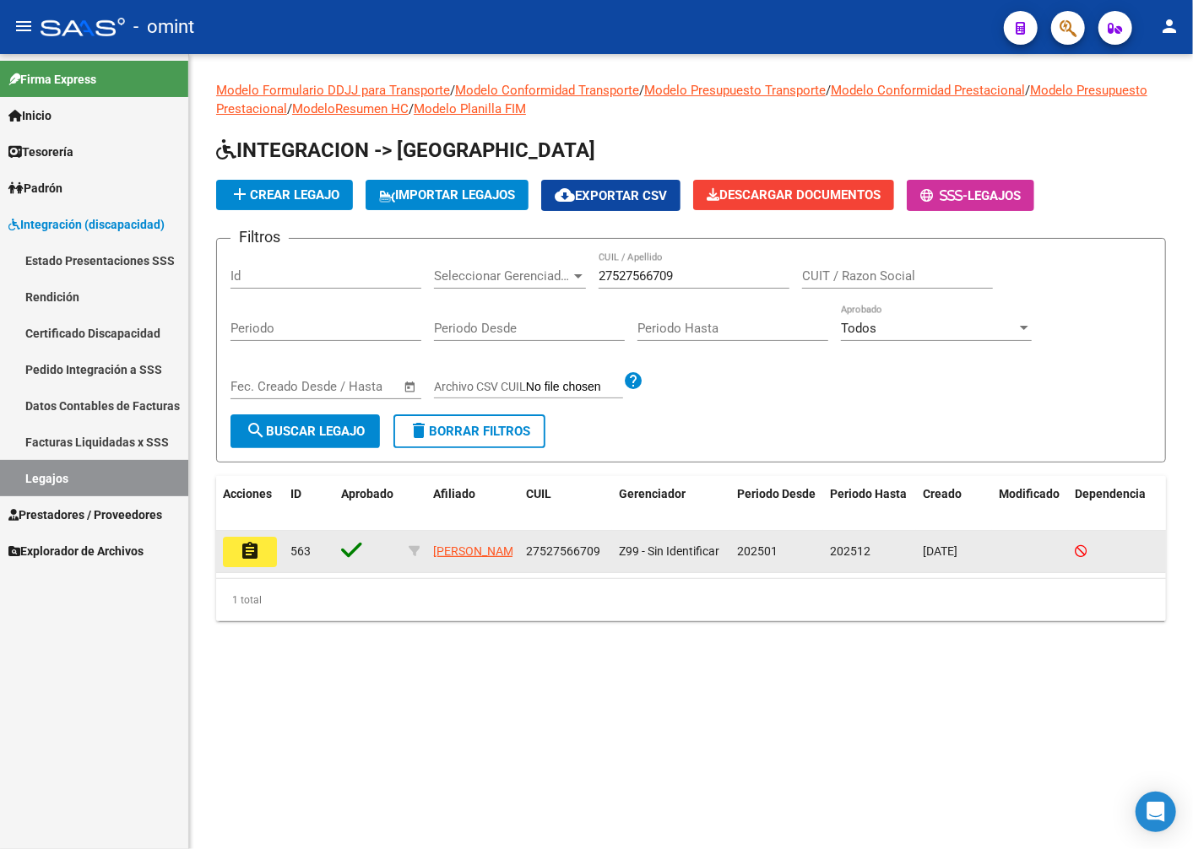
click at [255, 541] on mat-icon "assignment" at bounding box center [250, 551] width 20 height 20
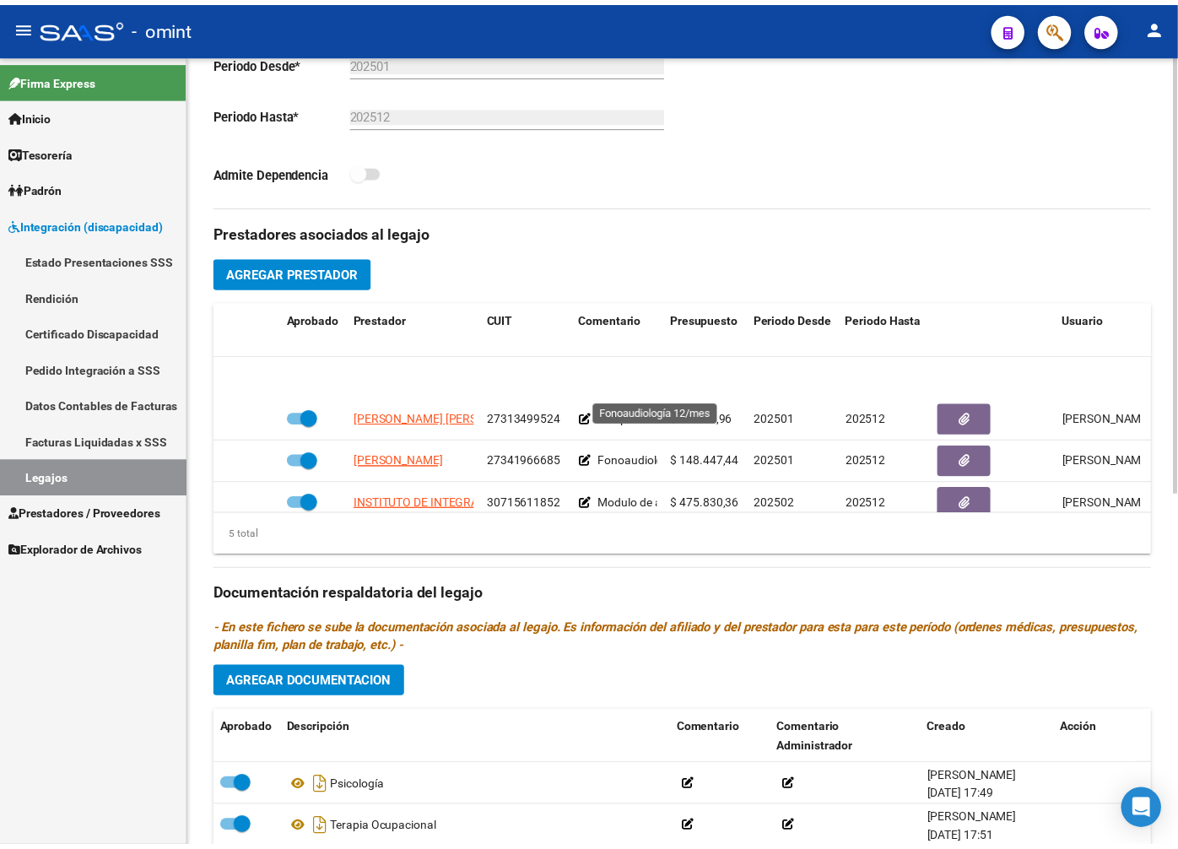
scroll to position [73, 0]
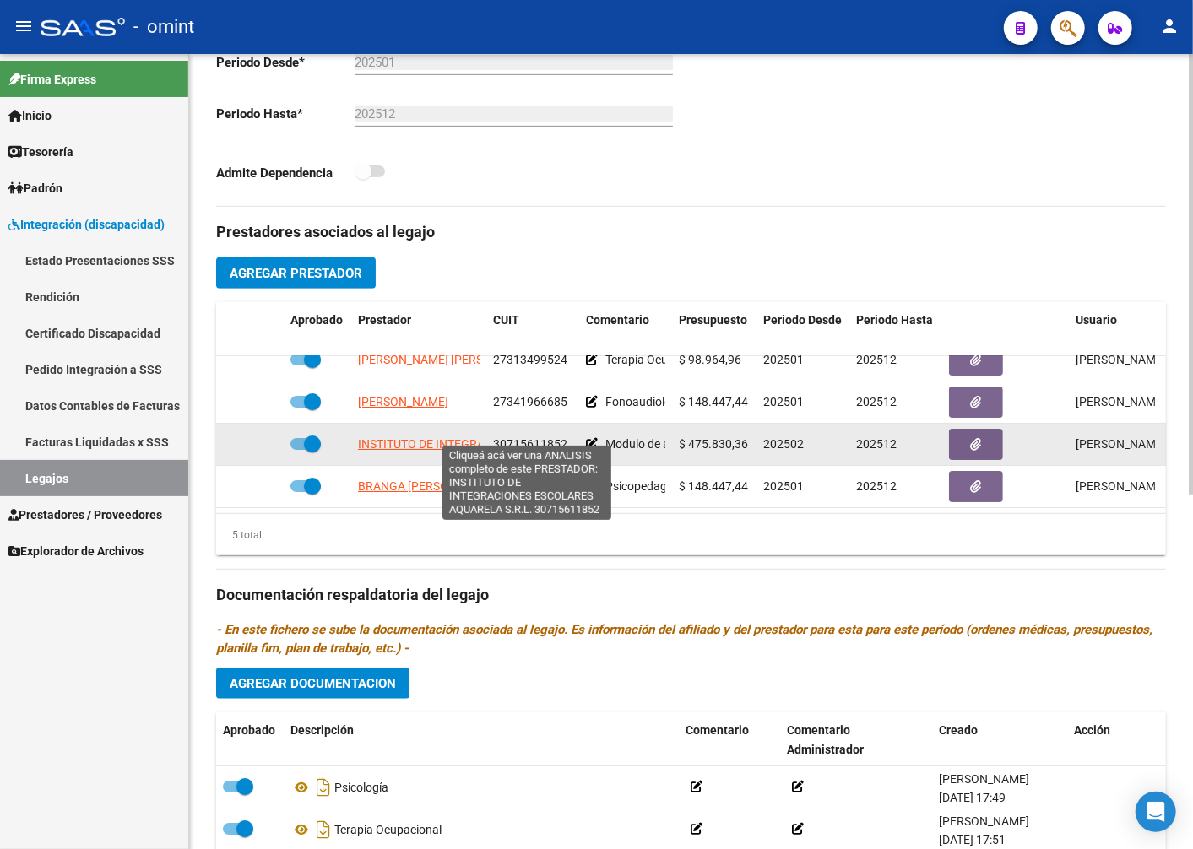
click at [417, 437] on span "INSTITUTO DE INTEGRACIONES ESCOLARES AQUARELA S.R.L." at bounding box center [524, 444] width 332 height 14
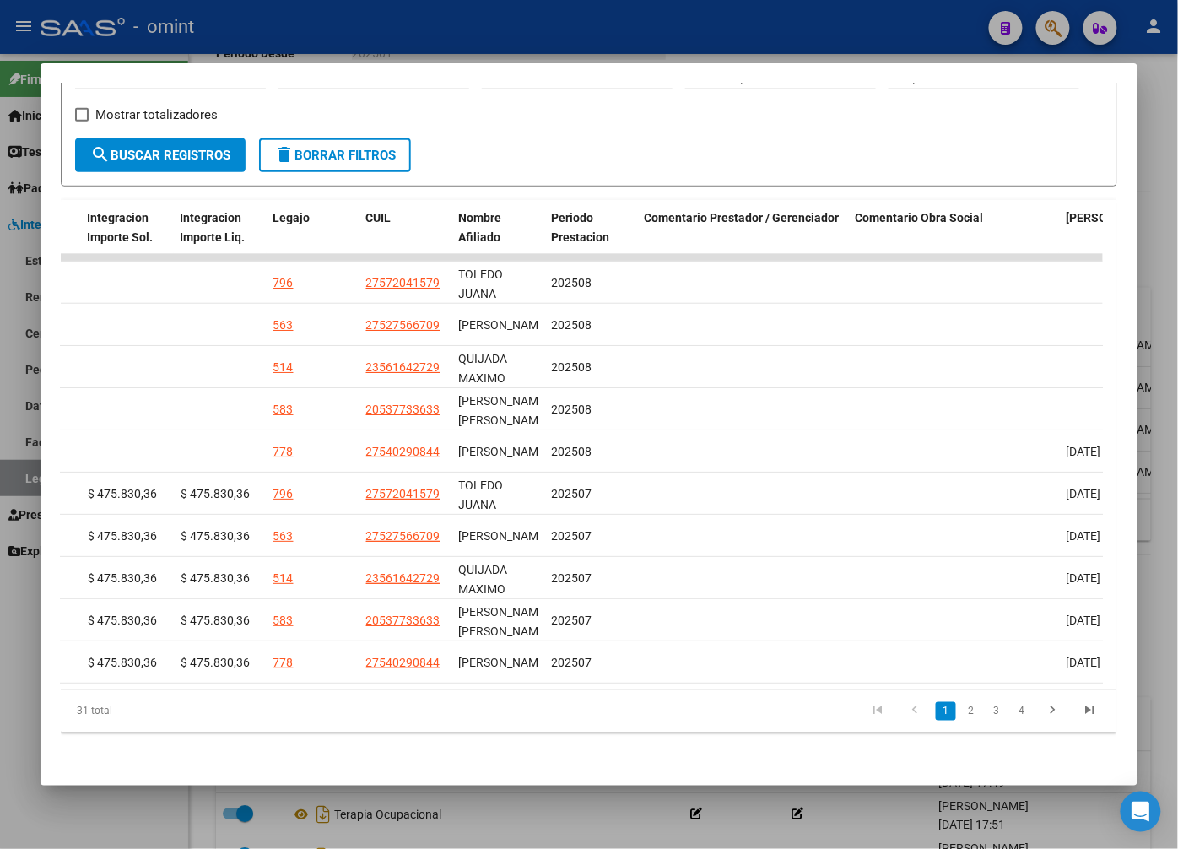
scroll to position [0, 2462]
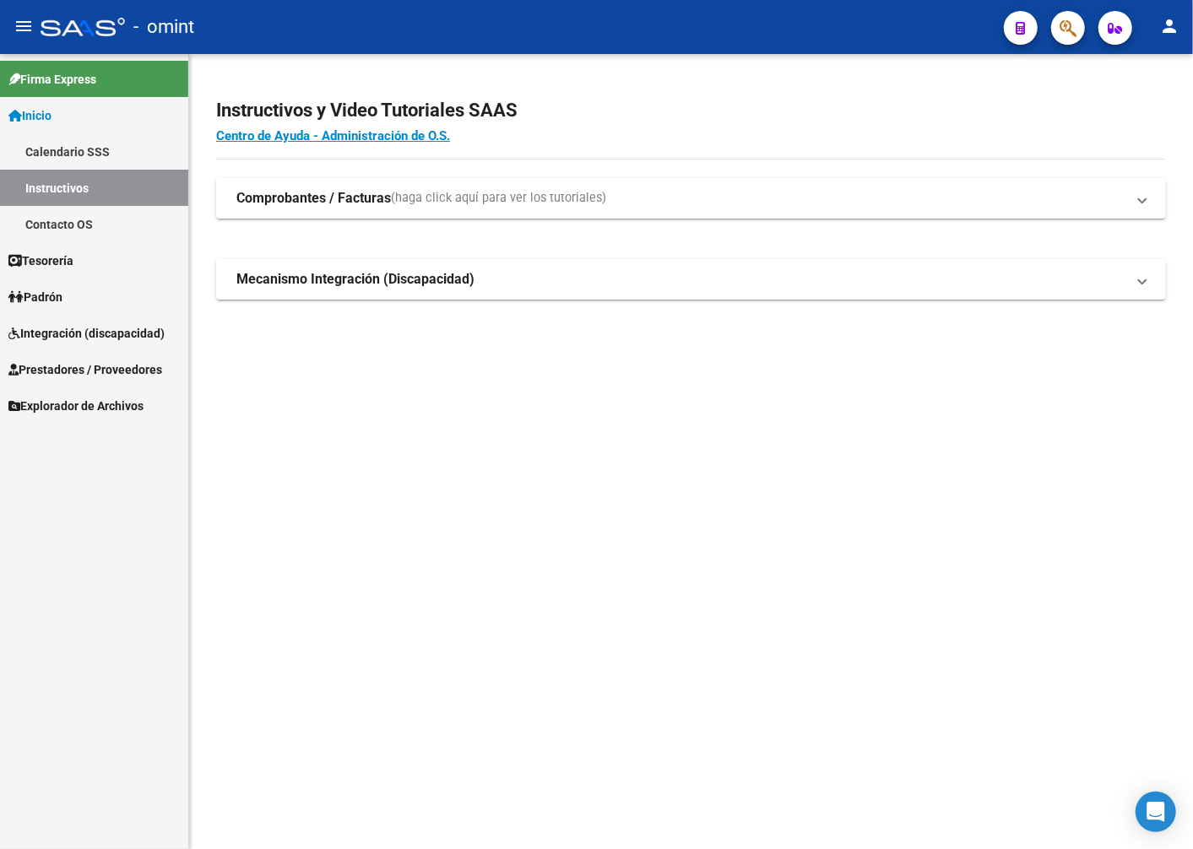
click at [61, 324] on span "Integración (discapacidad)" at bounding box center [86, 333] width 156 height 19
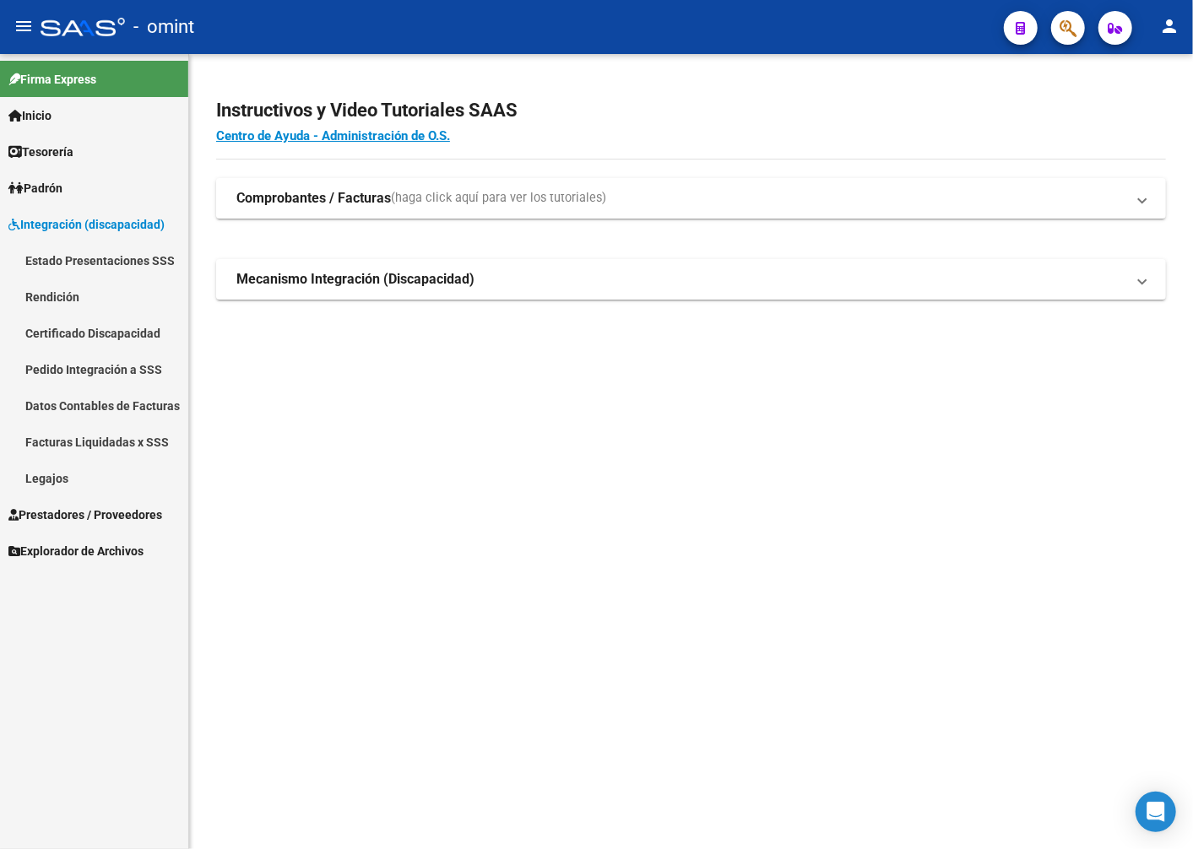
click at [46, 483] on link "Legajos" at bounding box center [94, 478] width 188 height 36
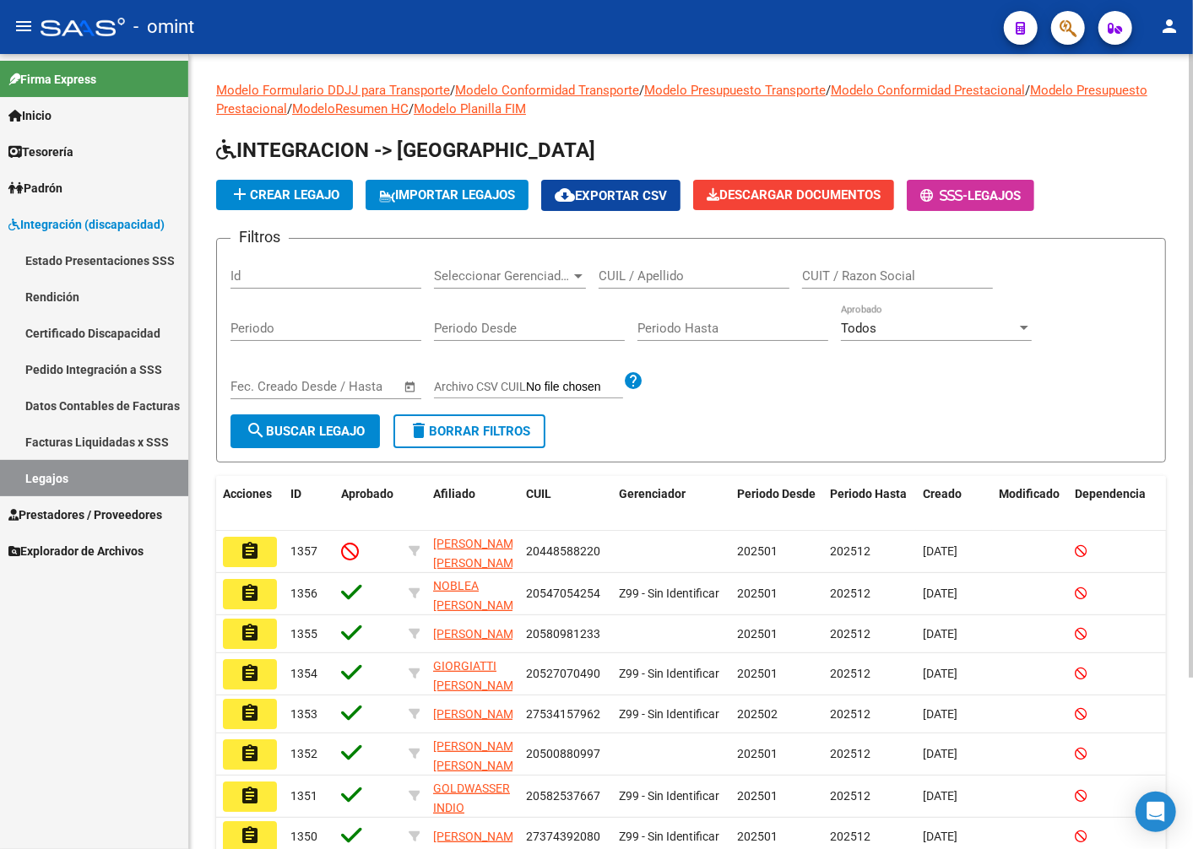
click at [676, 273] on input "CUIL / Apellido" at bounding box center [693, 275] width 191 height 15
type input "gacitua"
click at [356, 417] on button "search Buscar Legajo" at bounding box center [304, 431] width 149 height 34
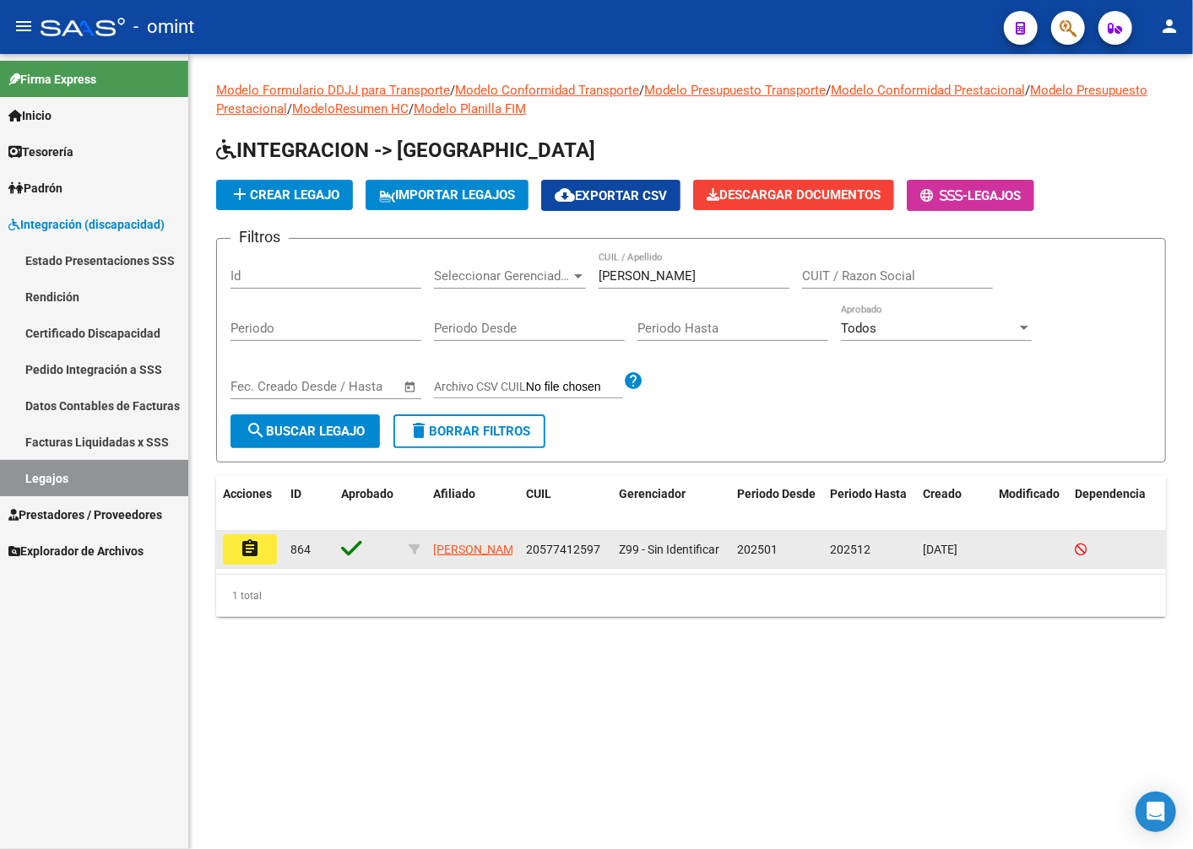
click at [241, 549] on mat-icon "assignment" at bounding box center [250, 549] width 20 height 20
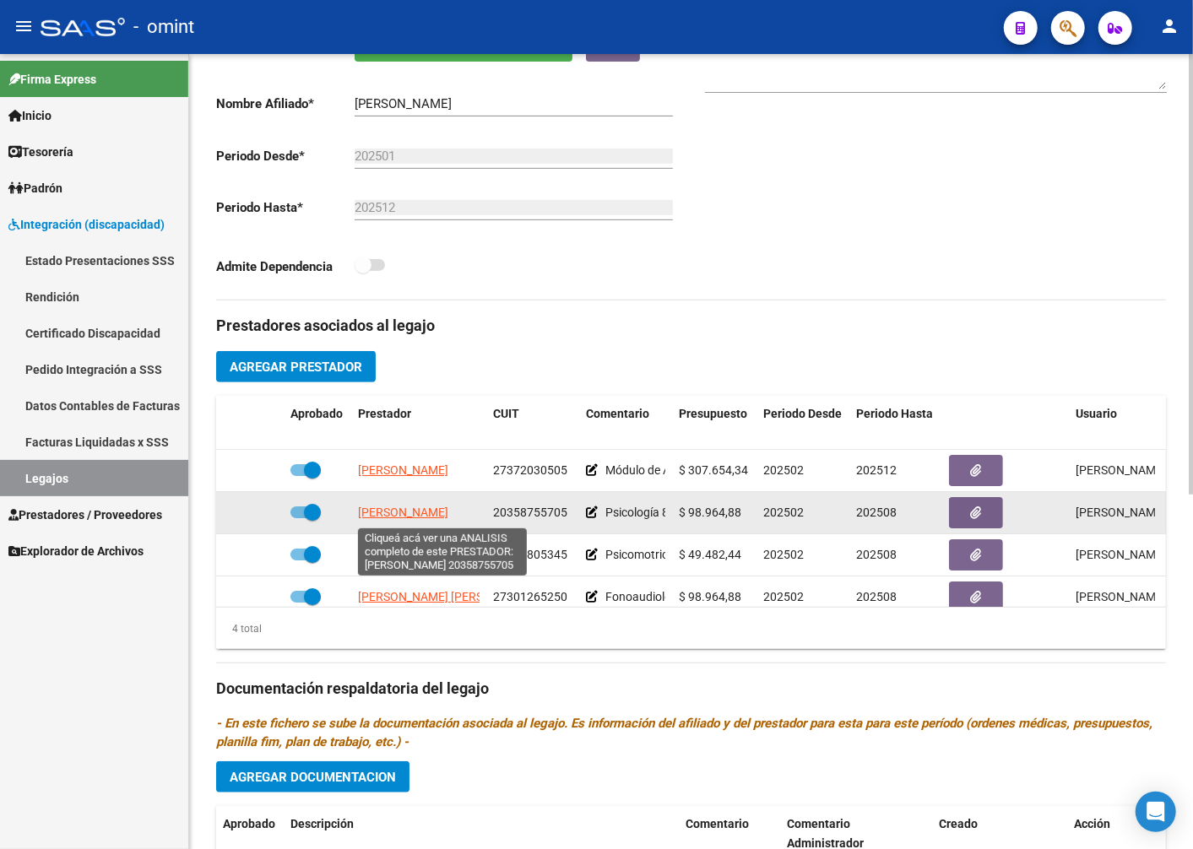
click at [418, 516] on span "[PERSON_NAME]" at bounding box center [403, 513] width 90 height 14
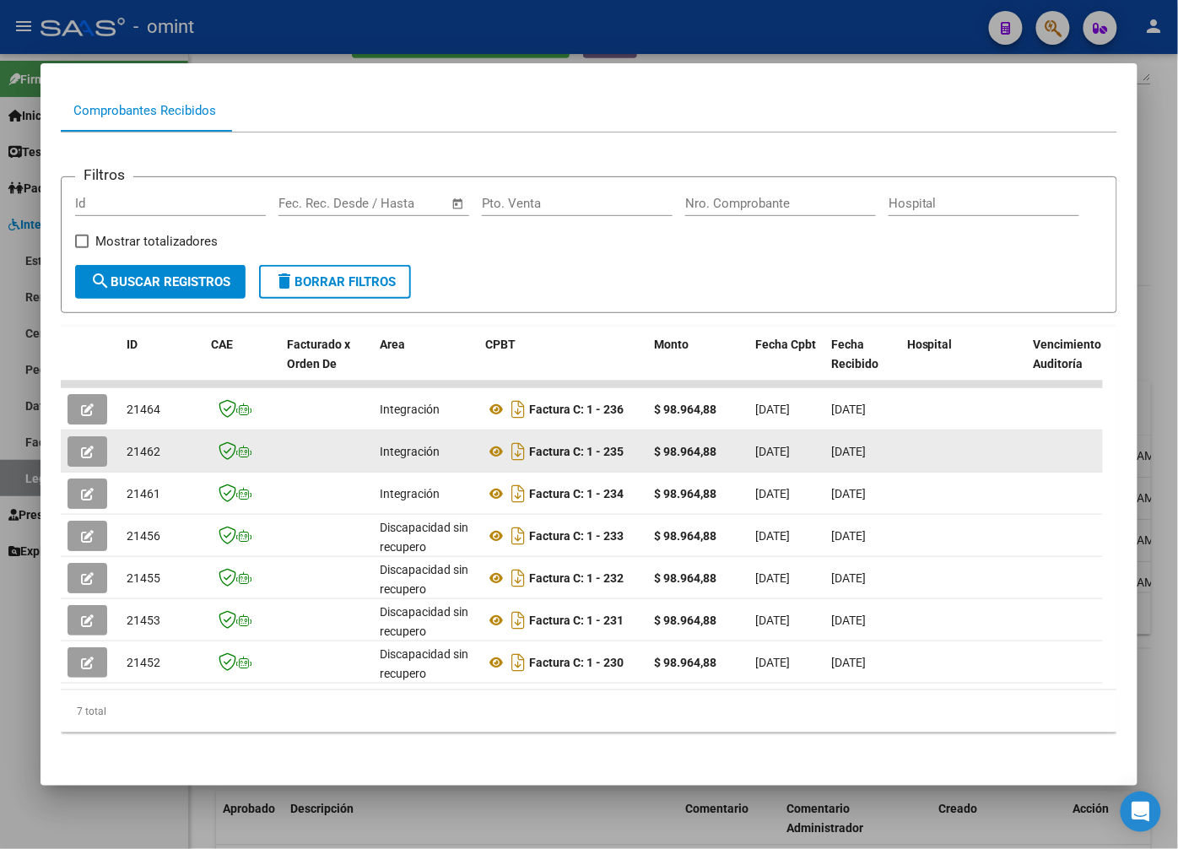
click at [111, 446] on div at bounding box center [91, 451] width 46 height 30
click at [95, 436] on button "button" at bounding box center [88, 451] width 40 height 30
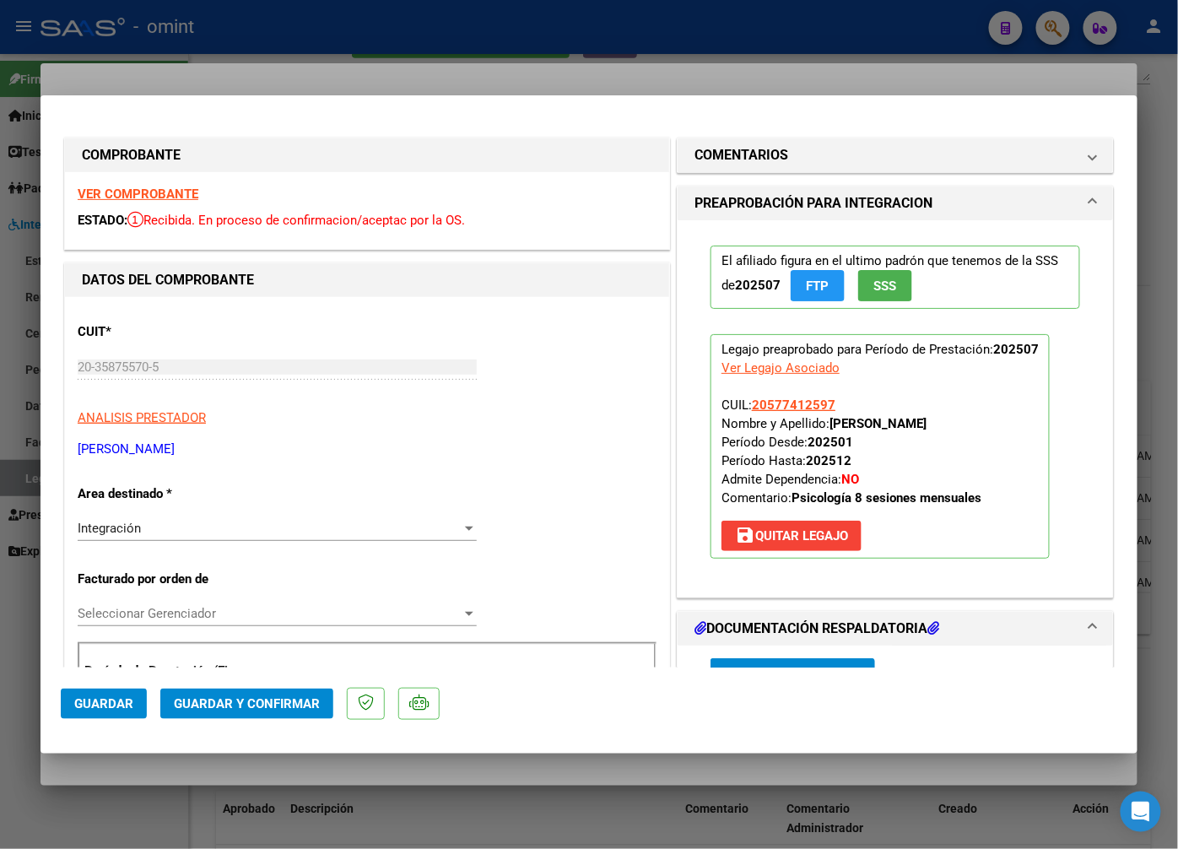
click at [295, 65] on div at bounding box center [589, 424] width 1178 height 849
type input "$ 0,00"
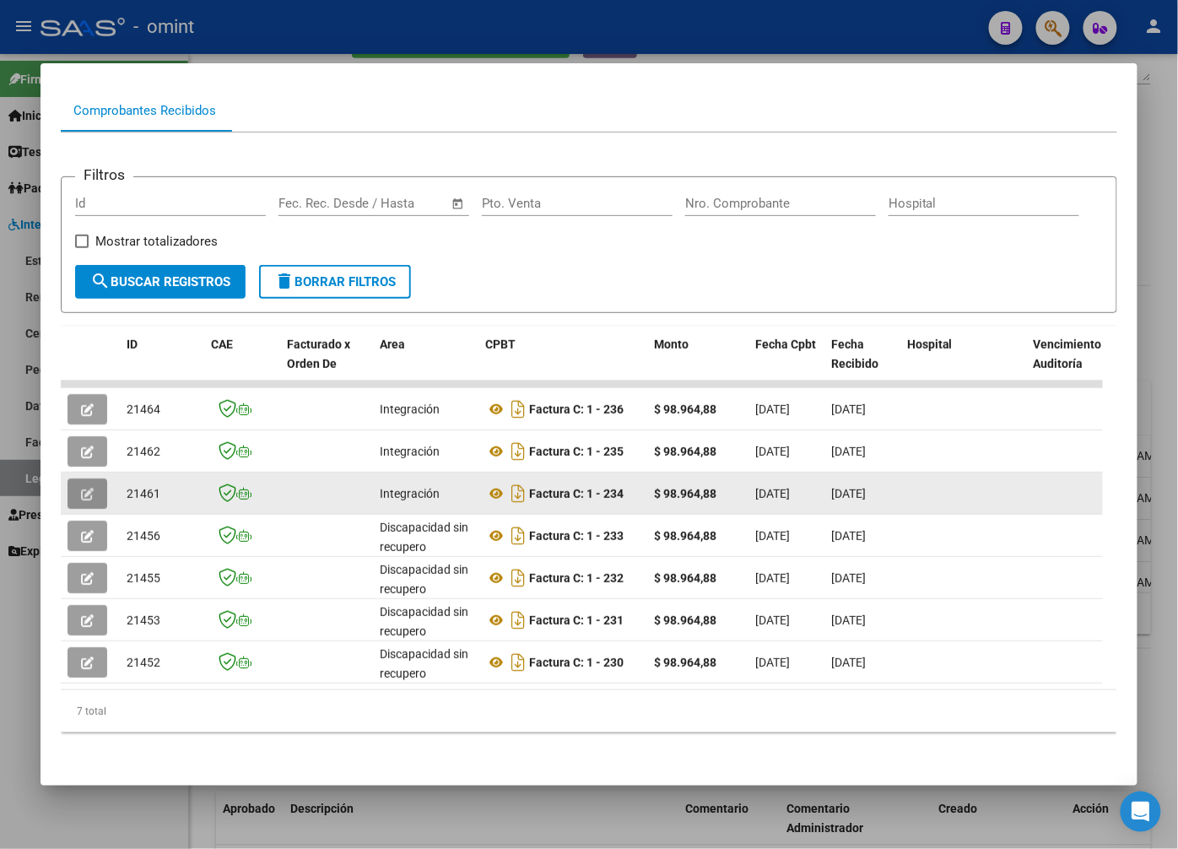
click at [85, 488] on icon "button" at bounding box center [87, 494] width 13 height 13
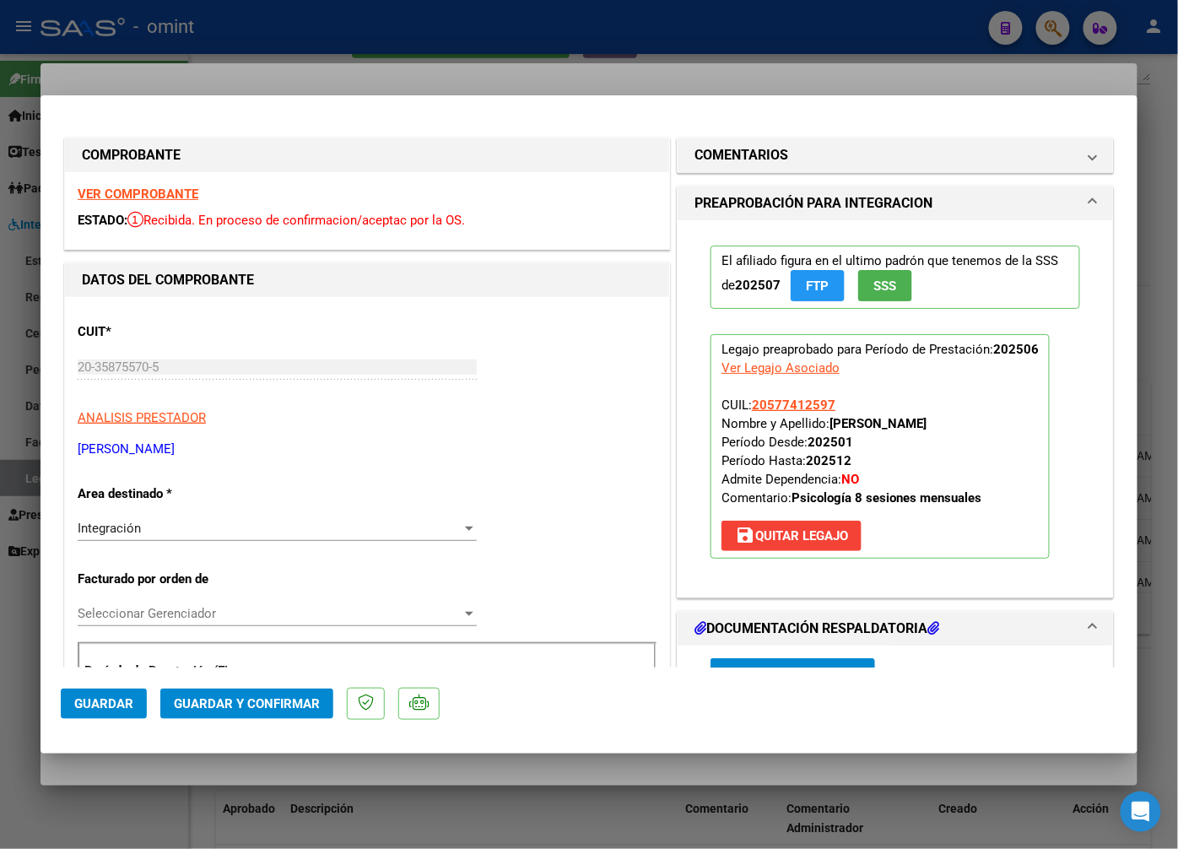
click at [119, 194] on strong "VER COMPROBANTE" at bounding box center [138, 194] width 121 height 15
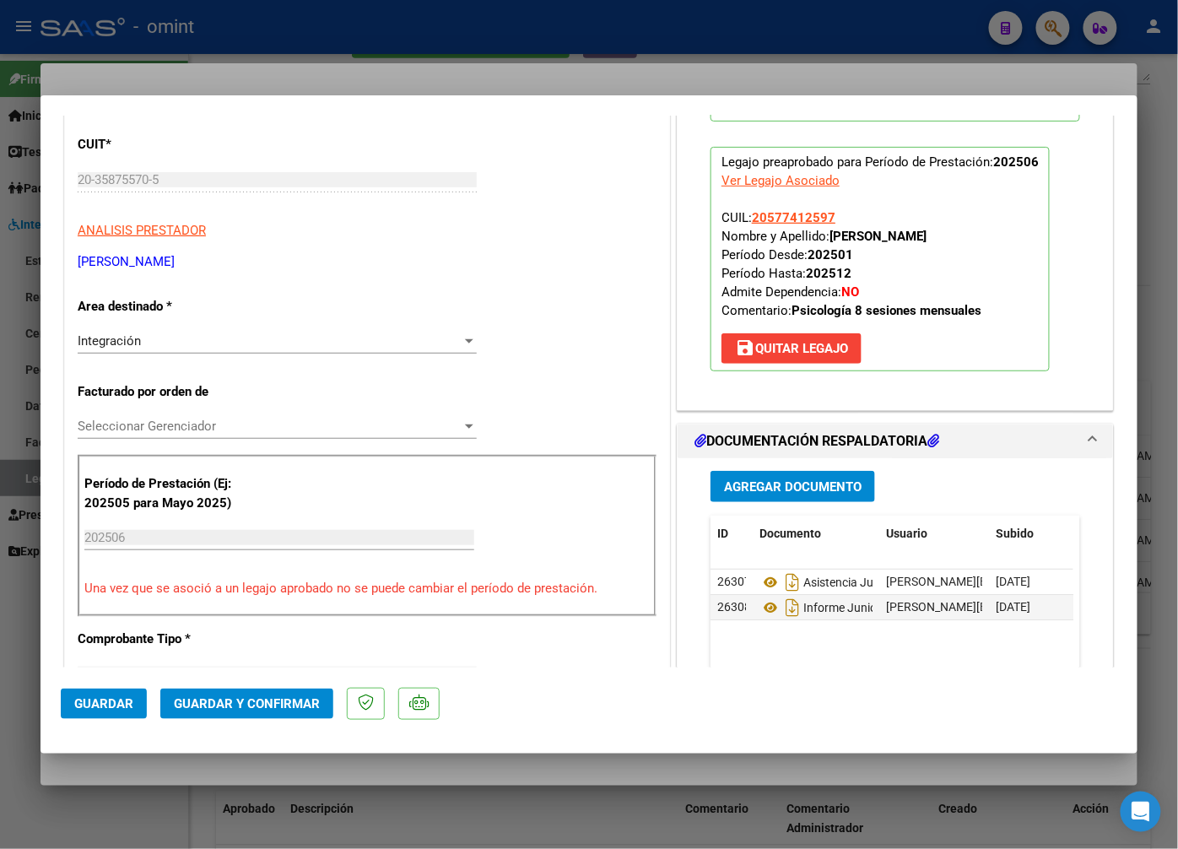
scroll to position [281, 0]
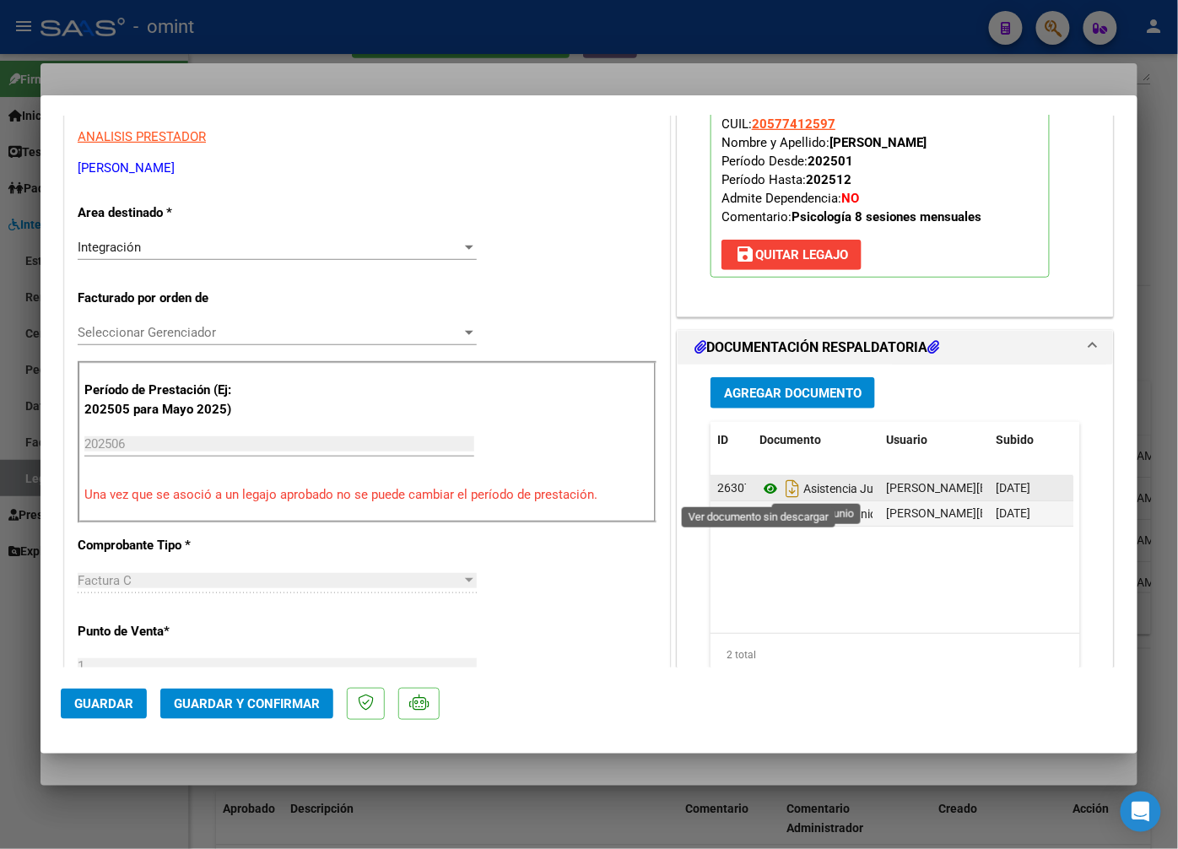
click at [762, 490] on icon at bounding box center [771, 489] width 22 height 20
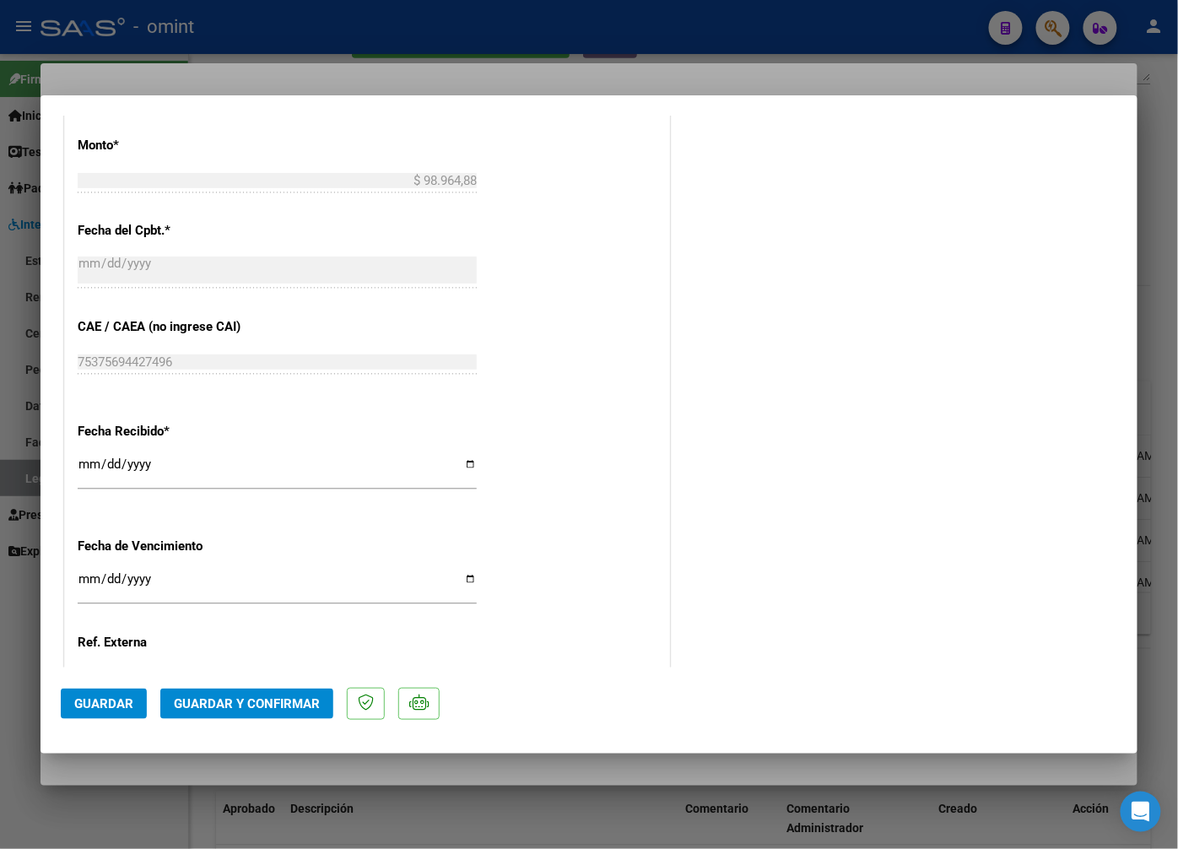
scroll to position [1078, 0]
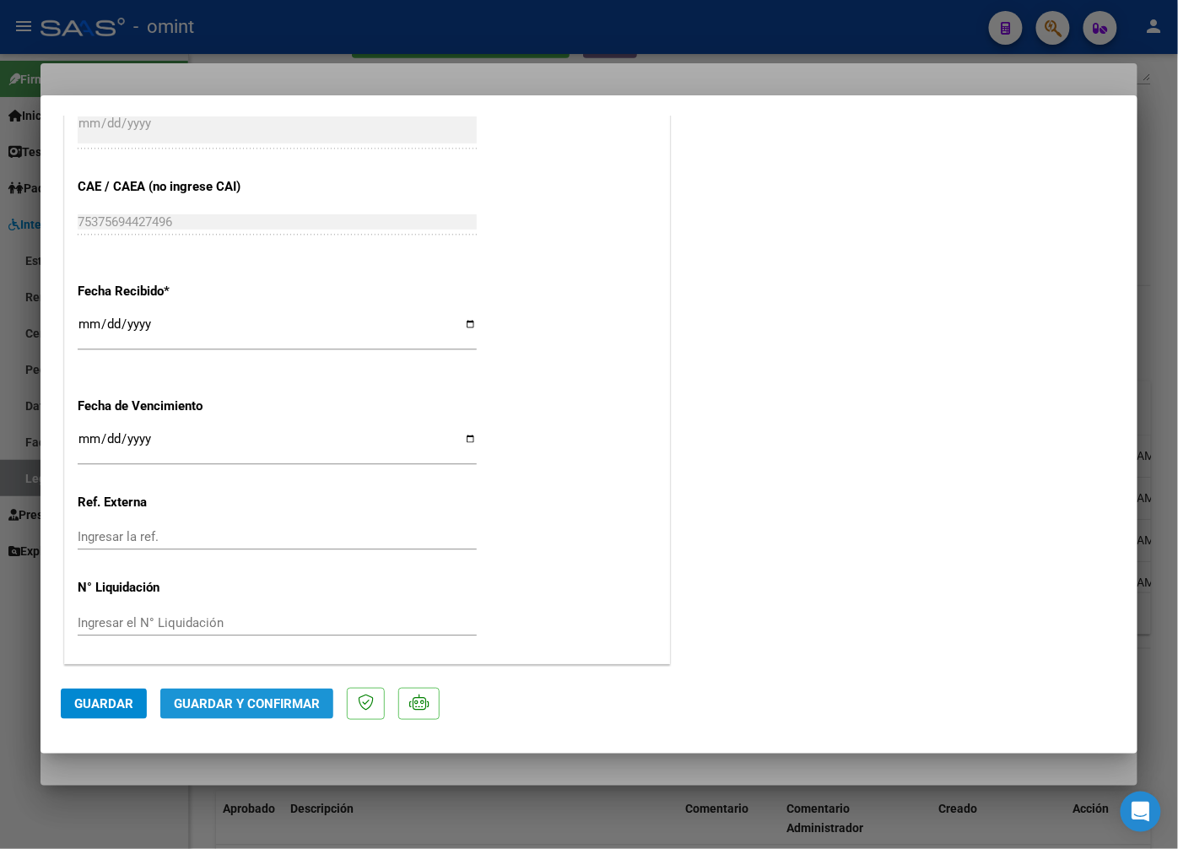
click at [241, 702] on span "Guardar y Confirmar" at bounding box center [247, 703] width 146 height 15
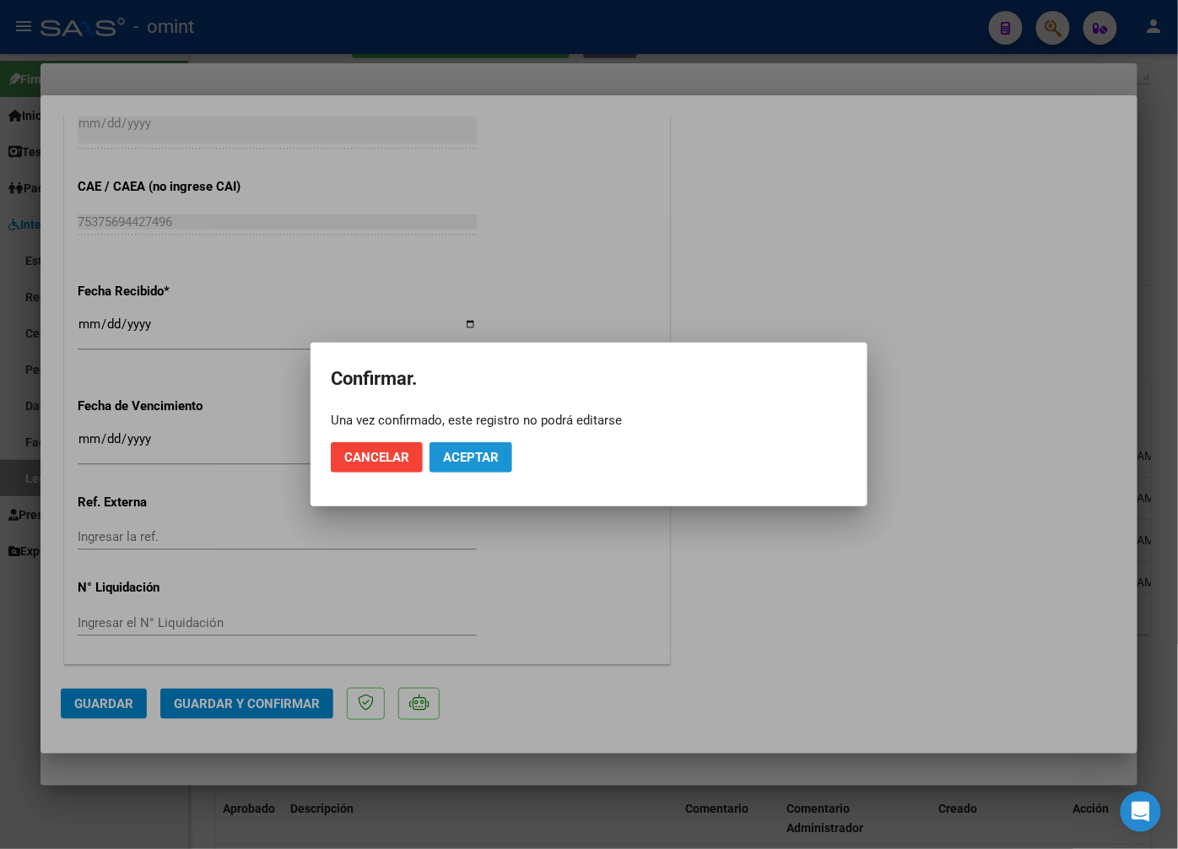
click at [492, 452] on span "Aceptar" at bounding box center [471, 457] width 56 height 15
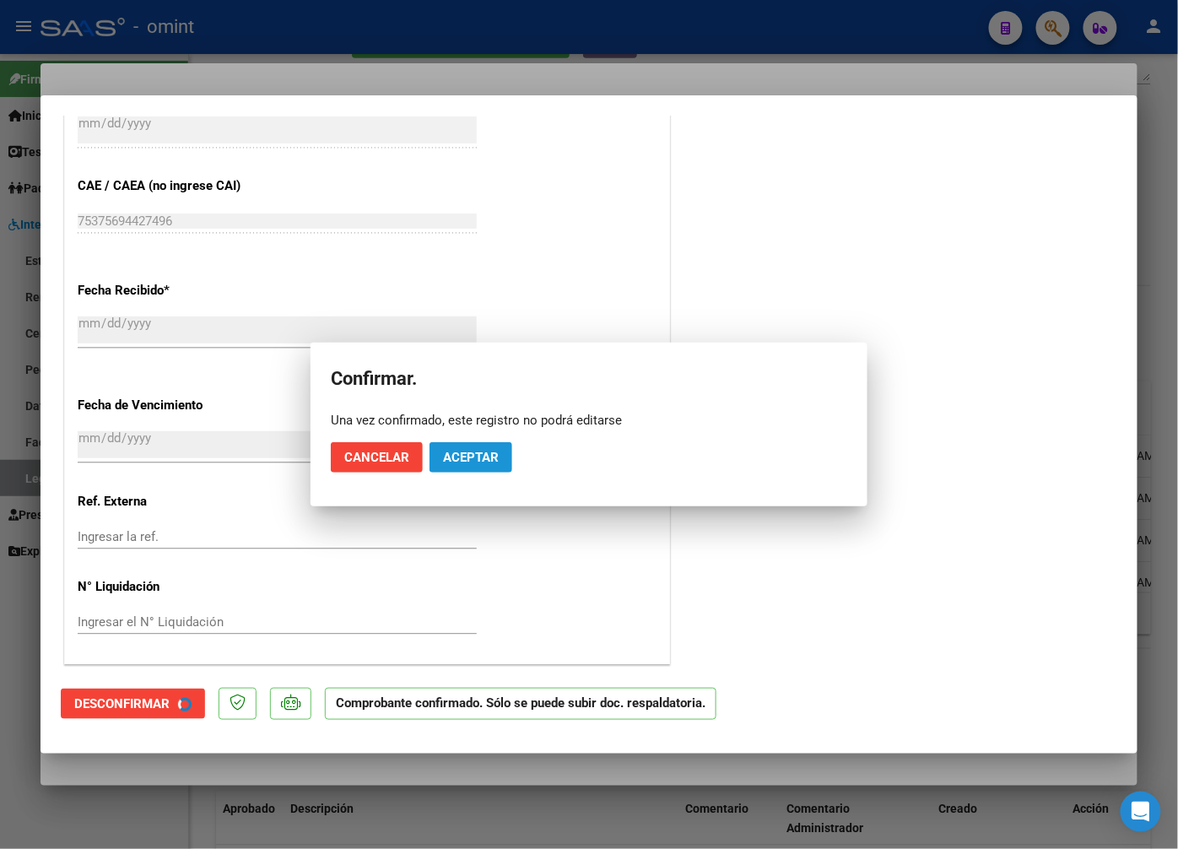
scroll to position [973, 0]
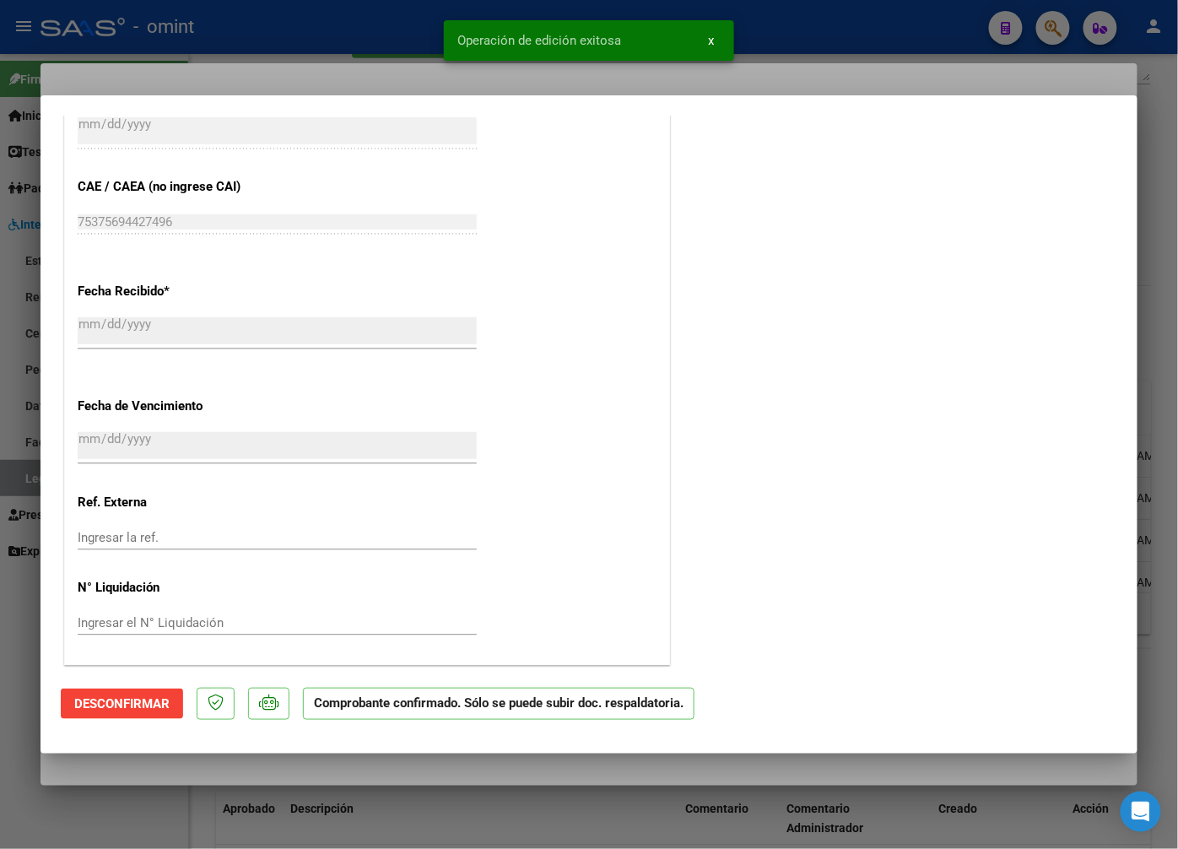
click at [255, 70] on div at bounding box center [589, 424] width 1178 height 849
type input "$ 0,00"
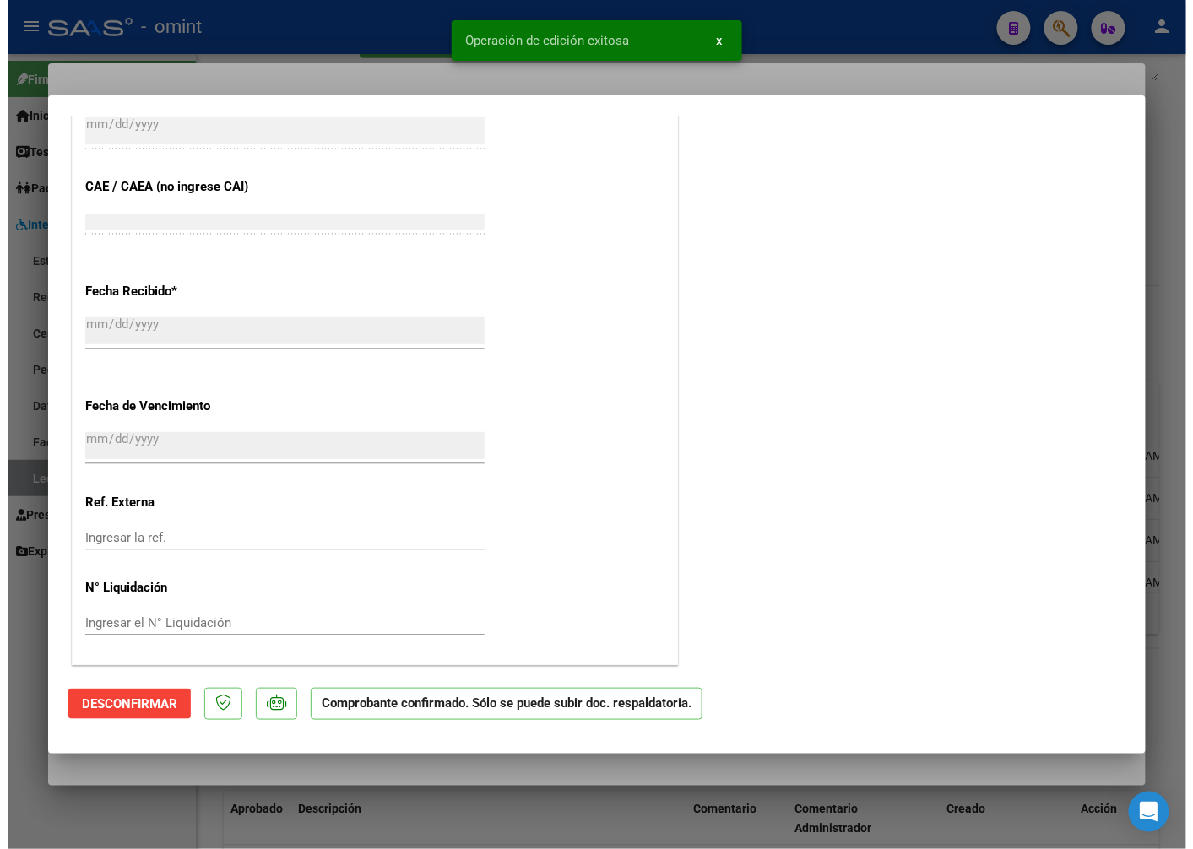
scroll to position [1286, 0]
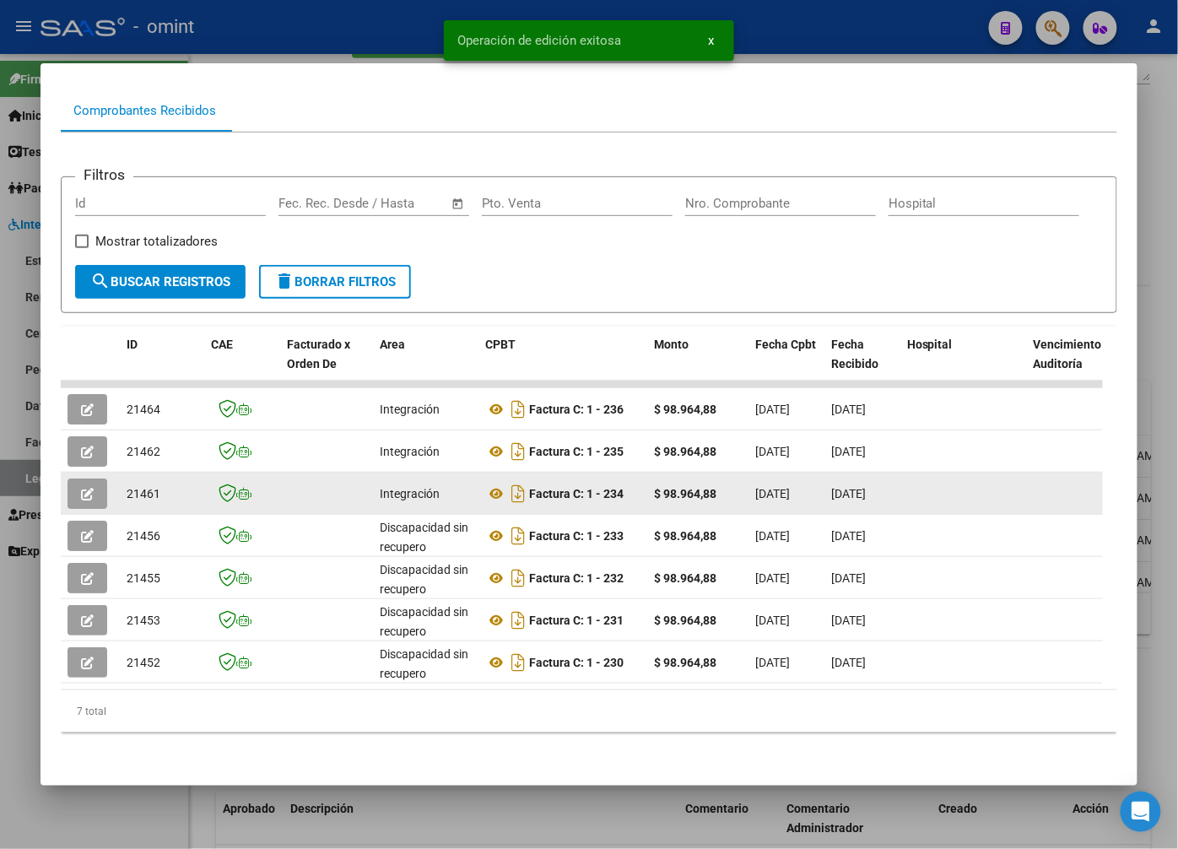
click at [143, 487] on span "21461" at bounding box center [144, 494] width 34 height 14
copy span "21461"
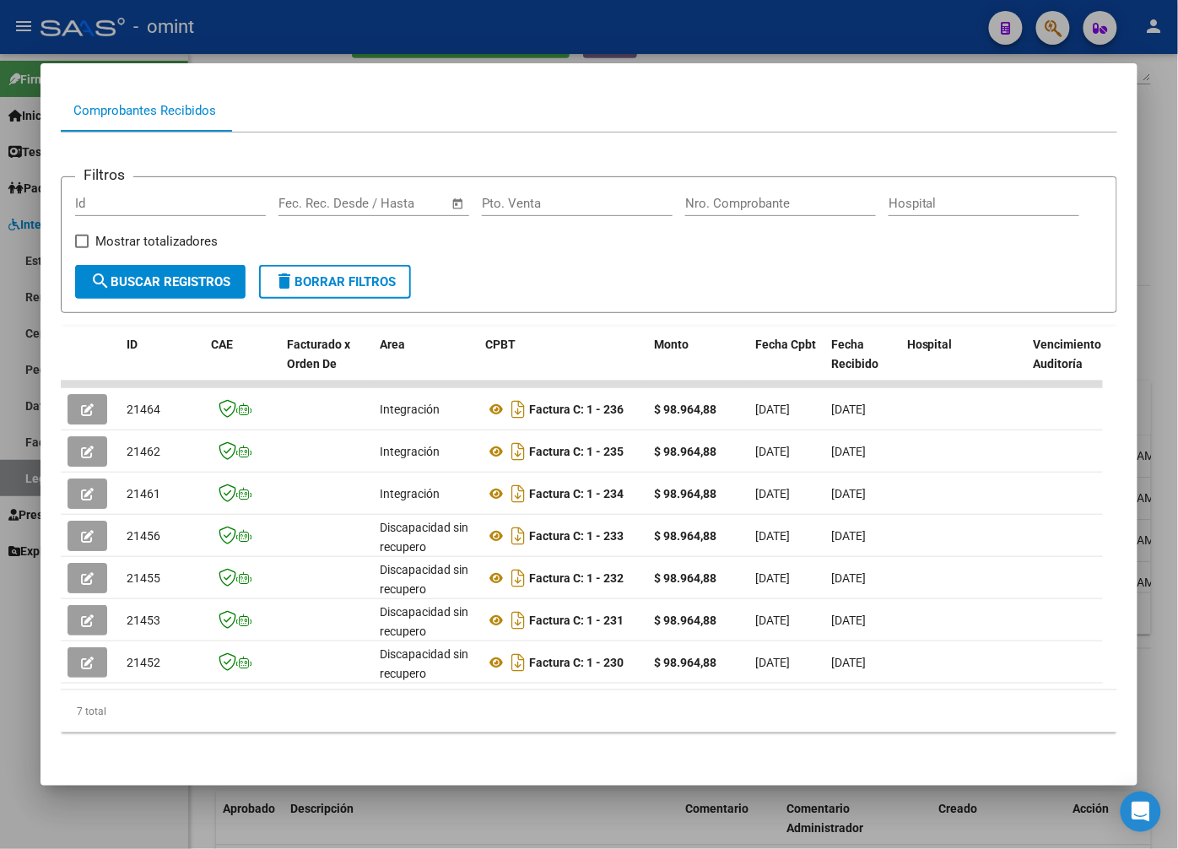
click at [277, 17] on div at bounding box center [589, 424] width 1178 height 849
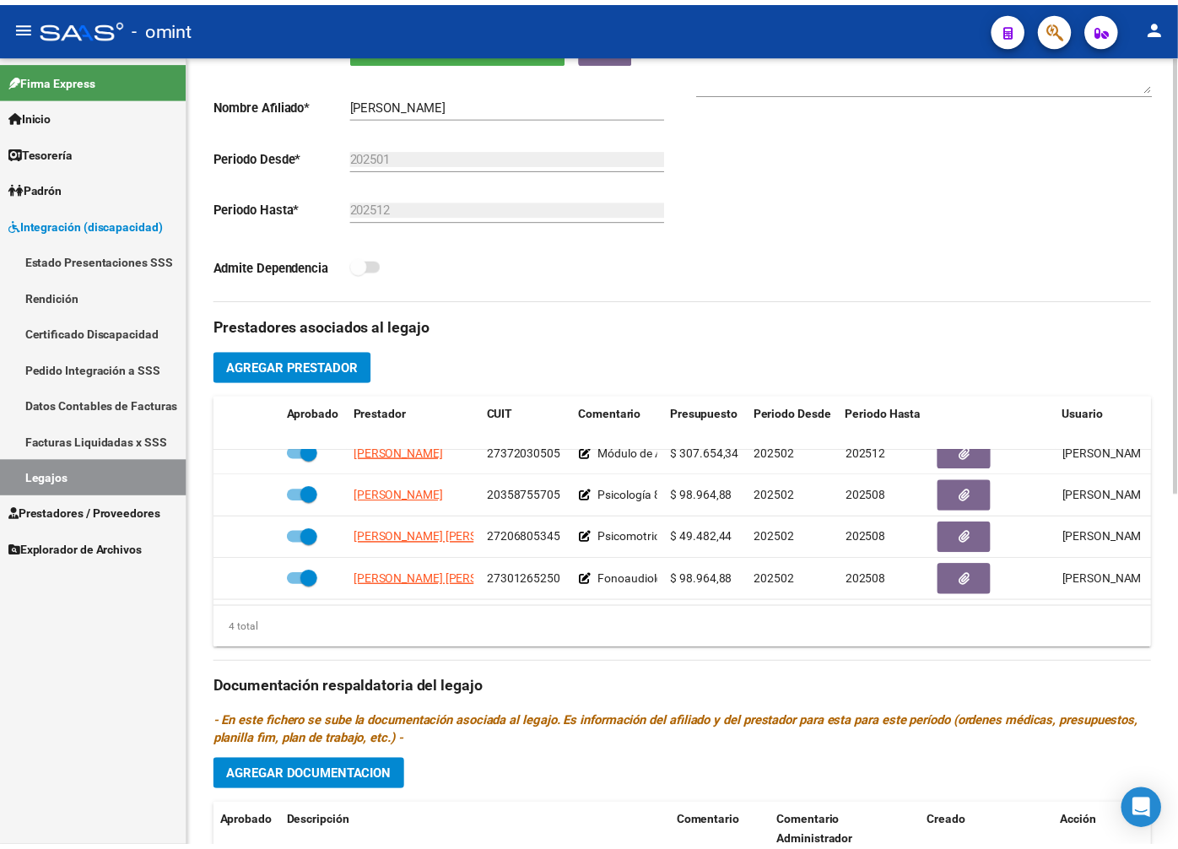
scroll to position [0, 0]
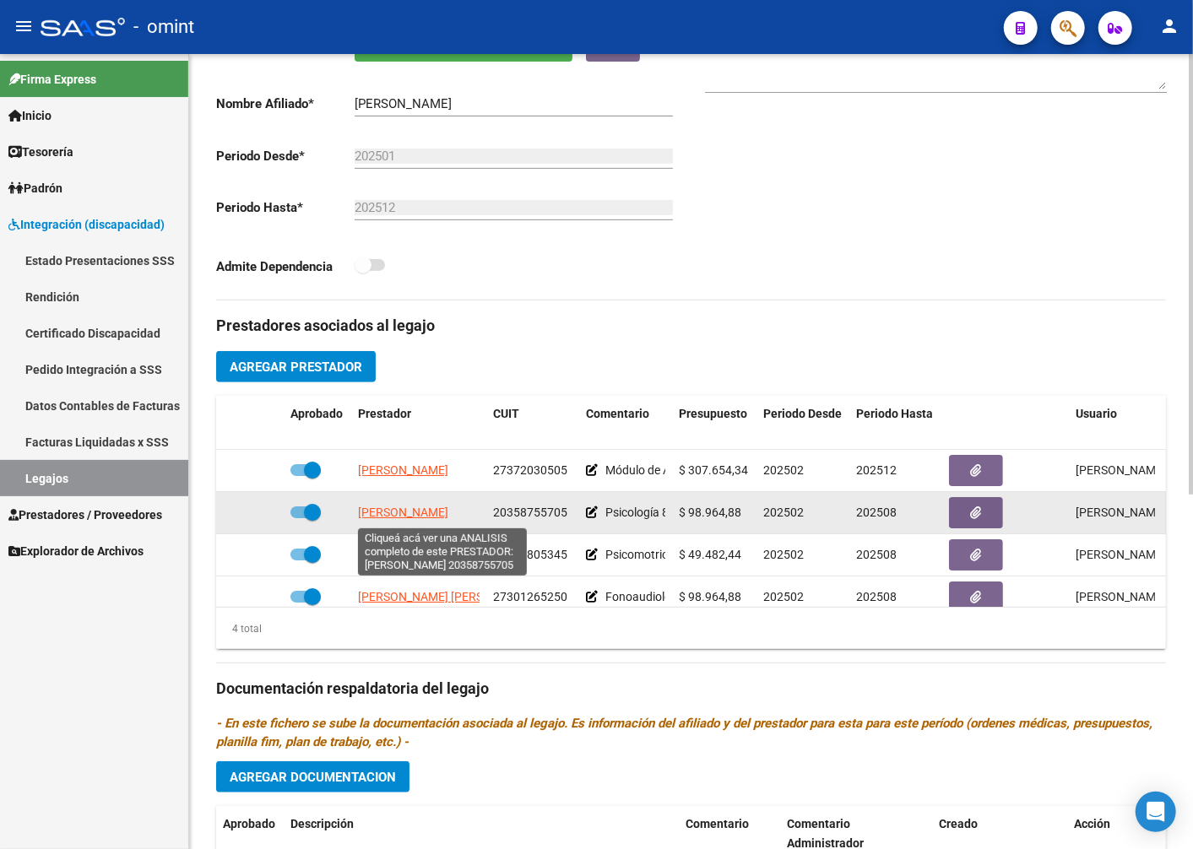
click at [409, 517] on span "REIMANN HECTOR WALDEMAR" at bounding box center [403, 513] width 90 height 14
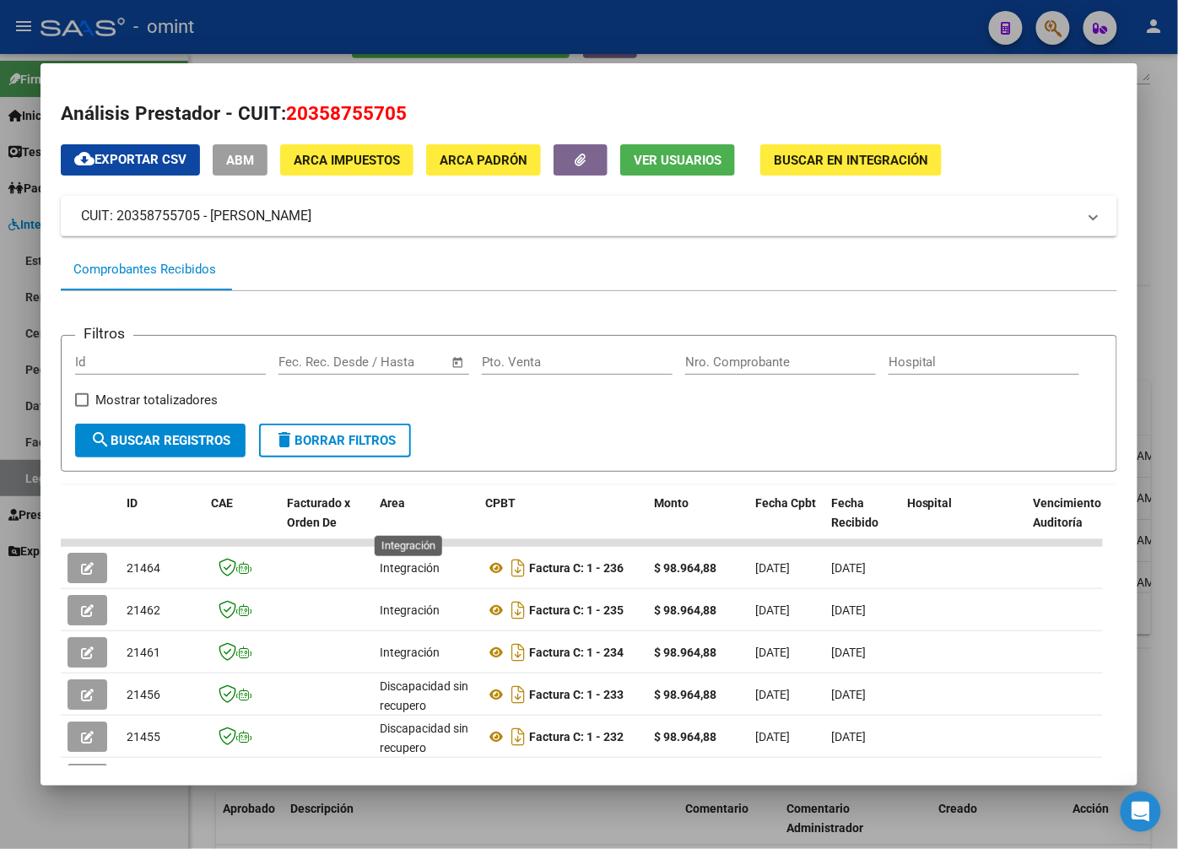
scroll to position [94, 0]
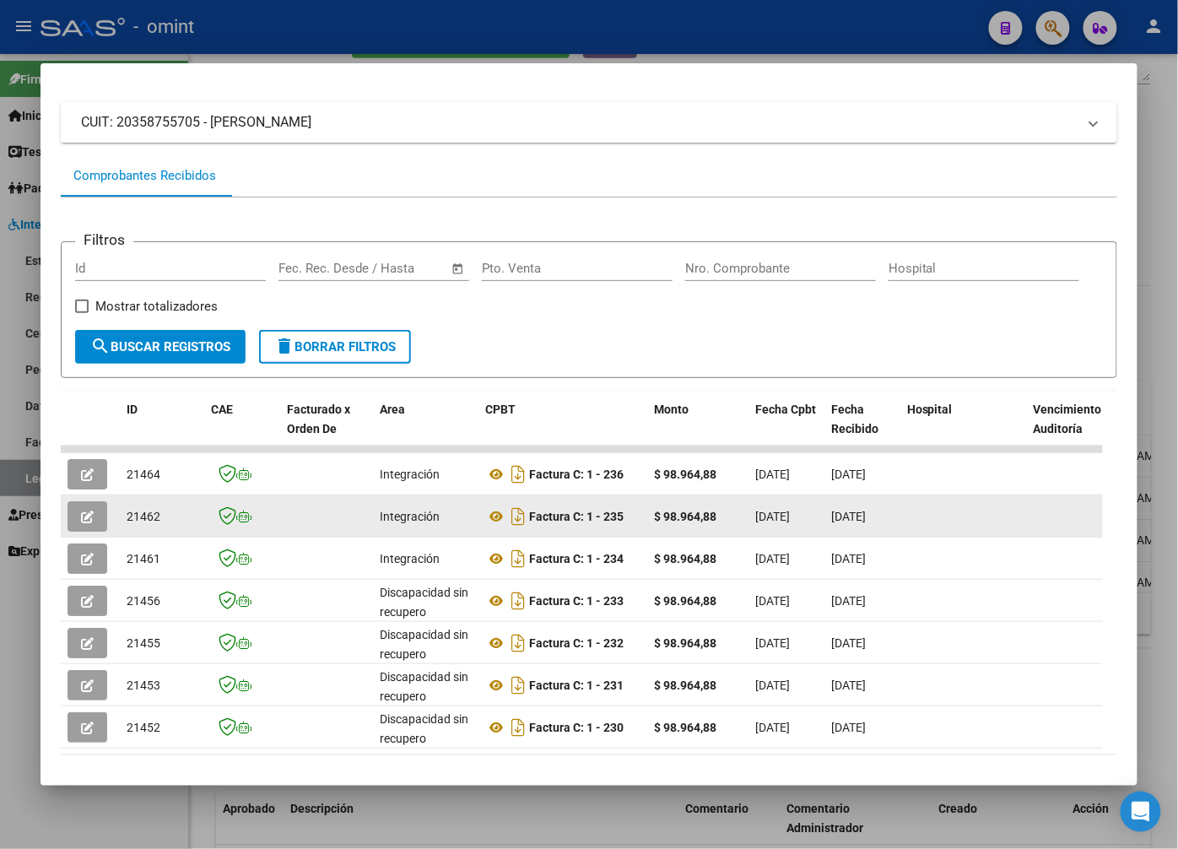
click at [86, 521] on icon "button" at bounding box center [87, 517] width 13 height 13
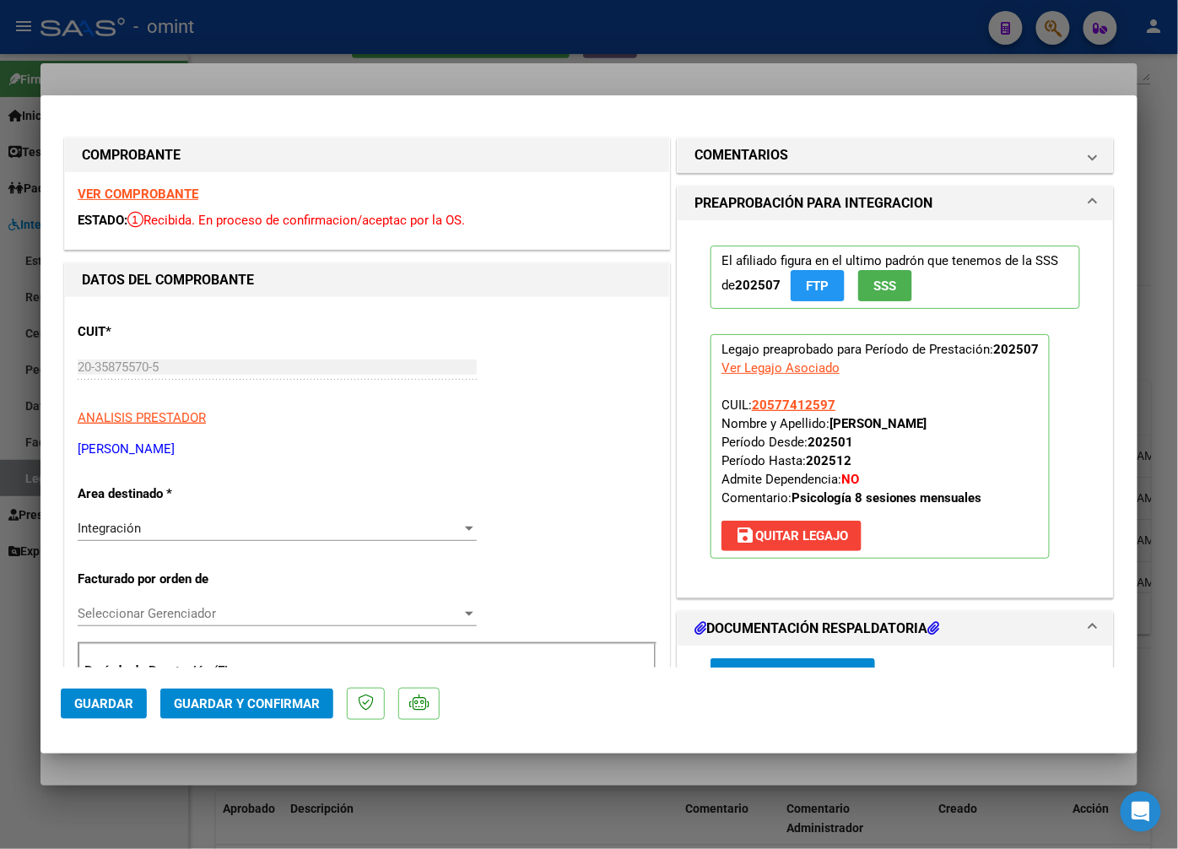
click at [141, 199] on strong "VER COMPROBANTE" at bounding box center [138, 194] width 121 height 15
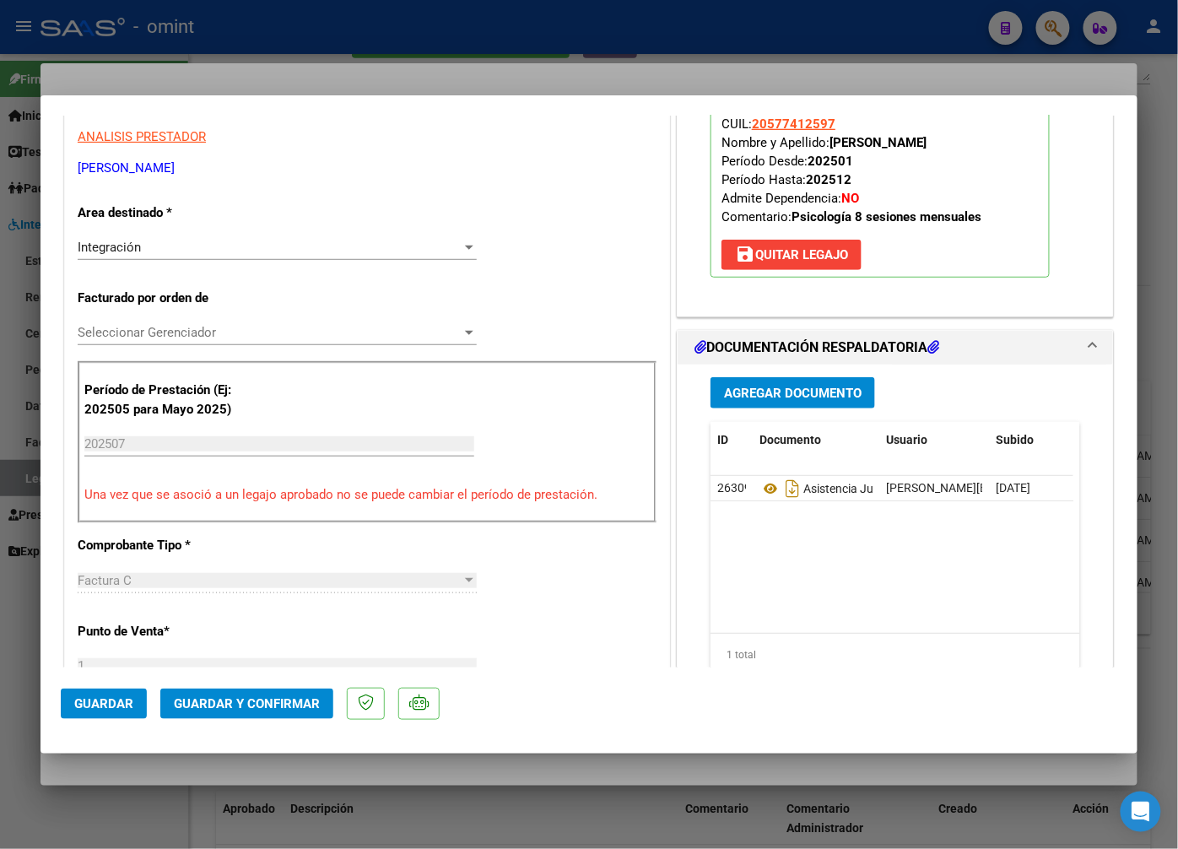
scroll to position [375, 0]
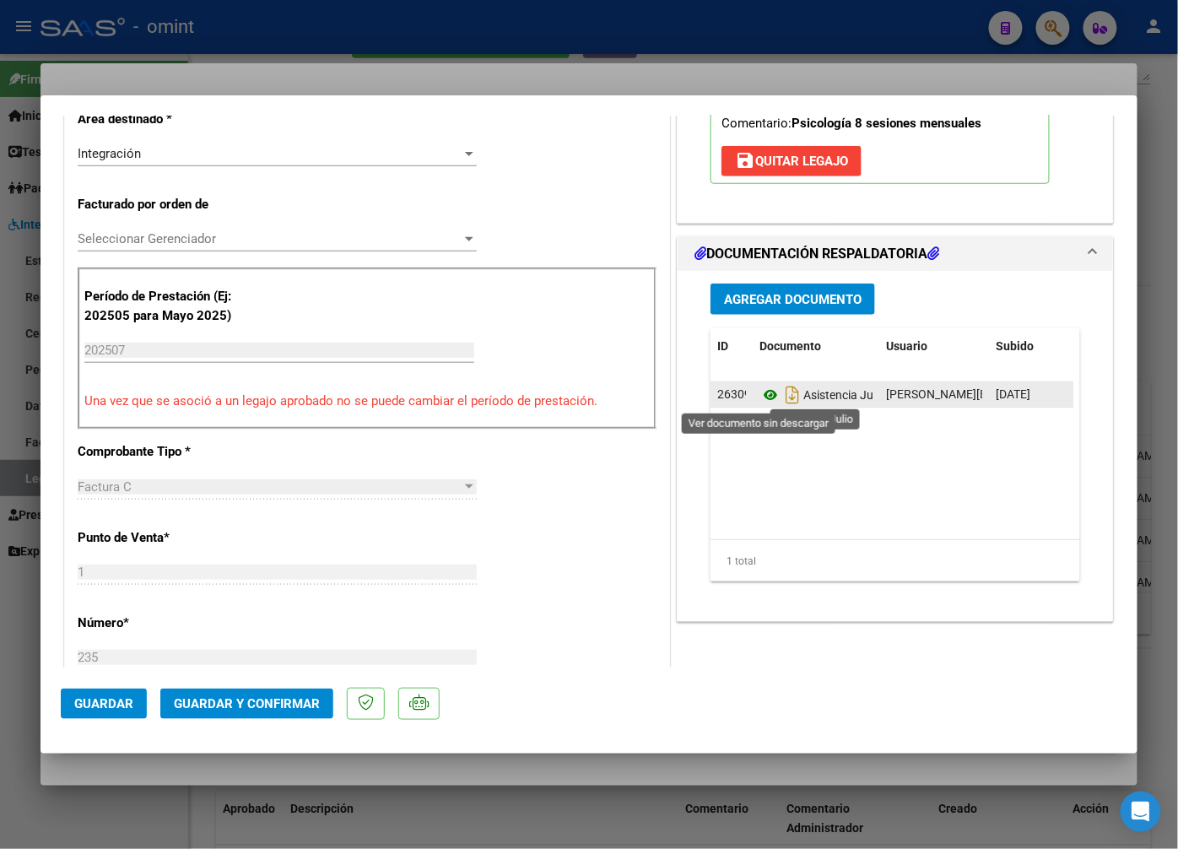
click at [763, 392] on icon at bounding box center [771, 395] width 22 height 20
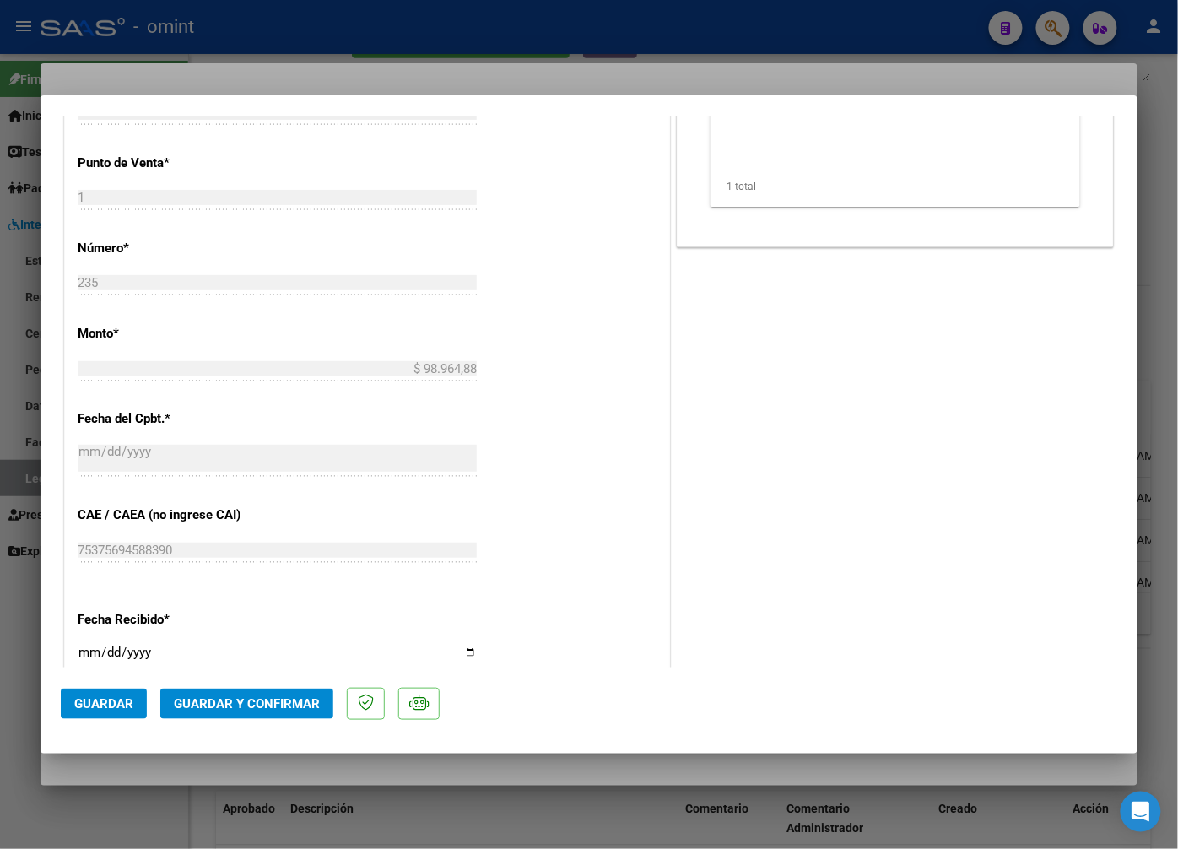
scroll to position [1078, 0]
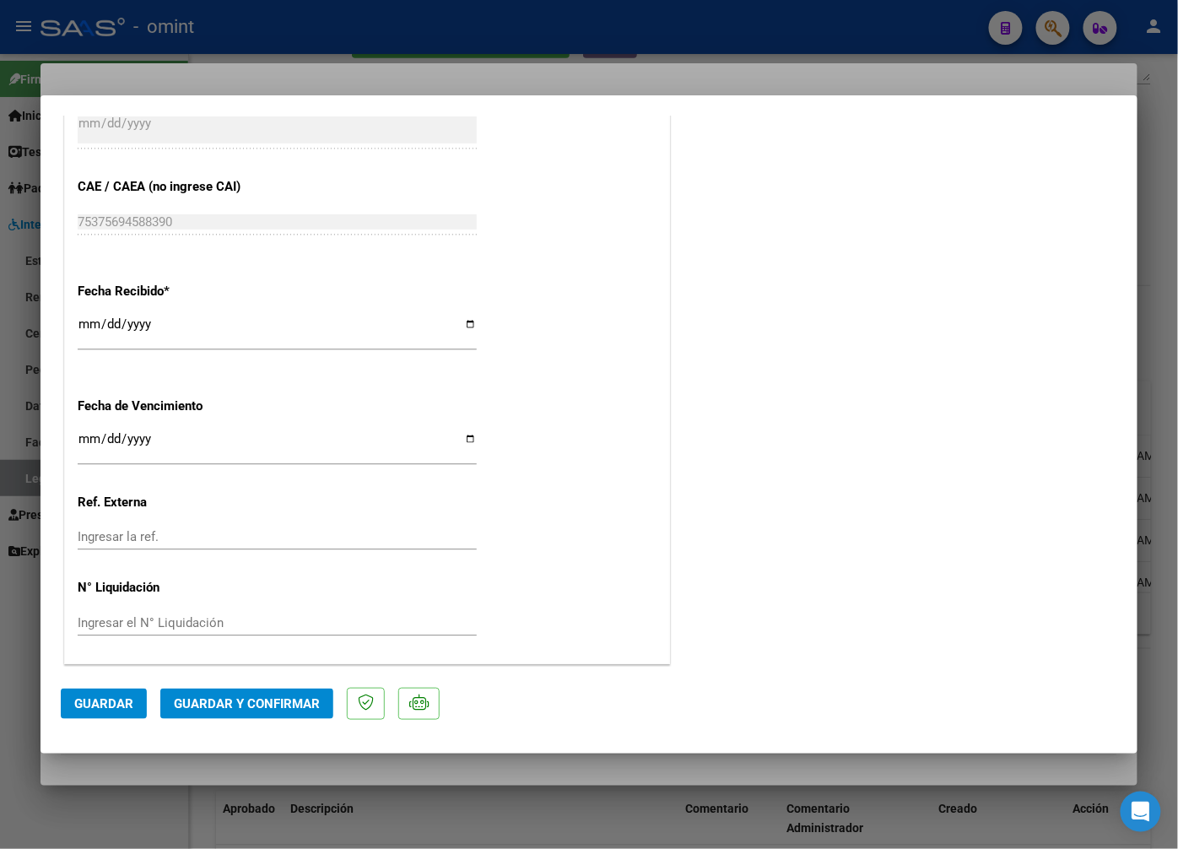
click at [254, 680] on mat-dialog-actions "Guardar Guardar y Confirmar" at bounding box center [589, 701] width 1057 height 67
click at [246, 703] on span "Guardar y Confirmar" at bounding box center [247, 703] width 146 height 15
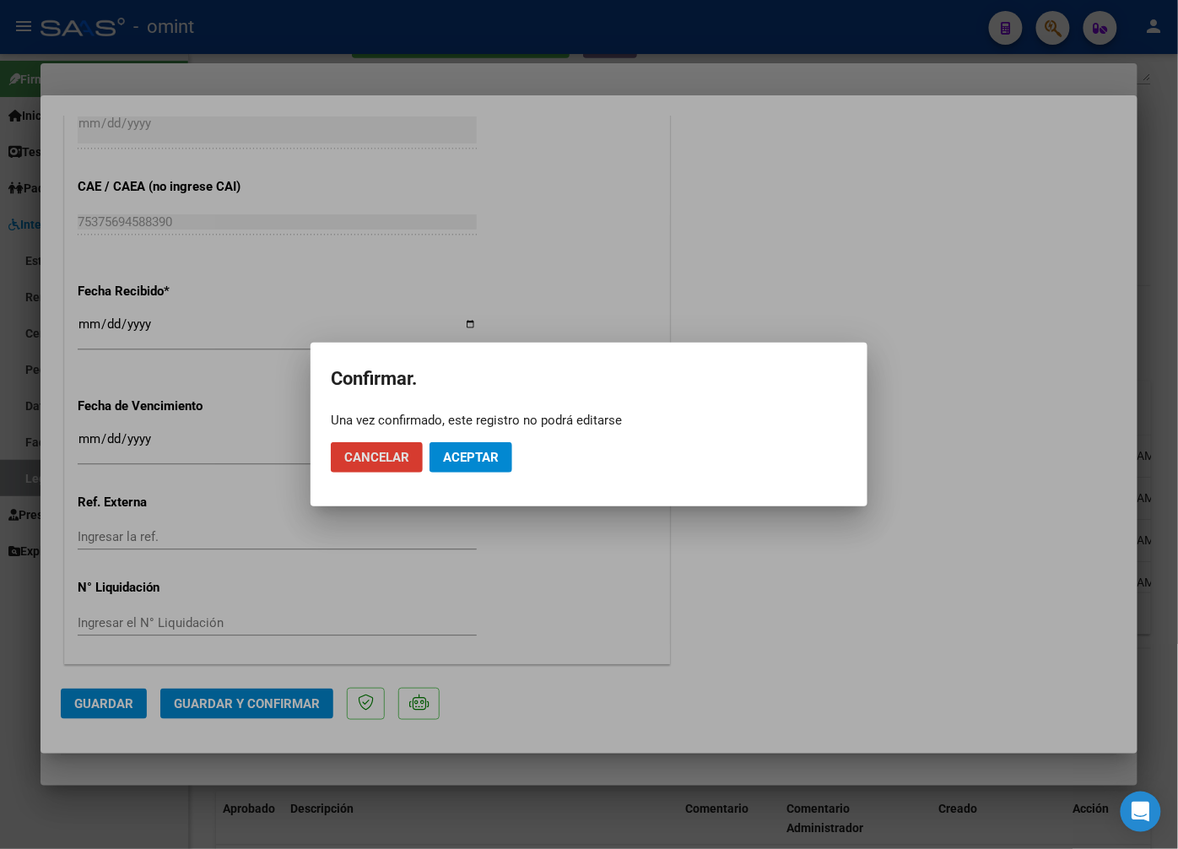
click at [475, 450] on span "Aceptar" at bounding box center [471, 457] width 56 height 15
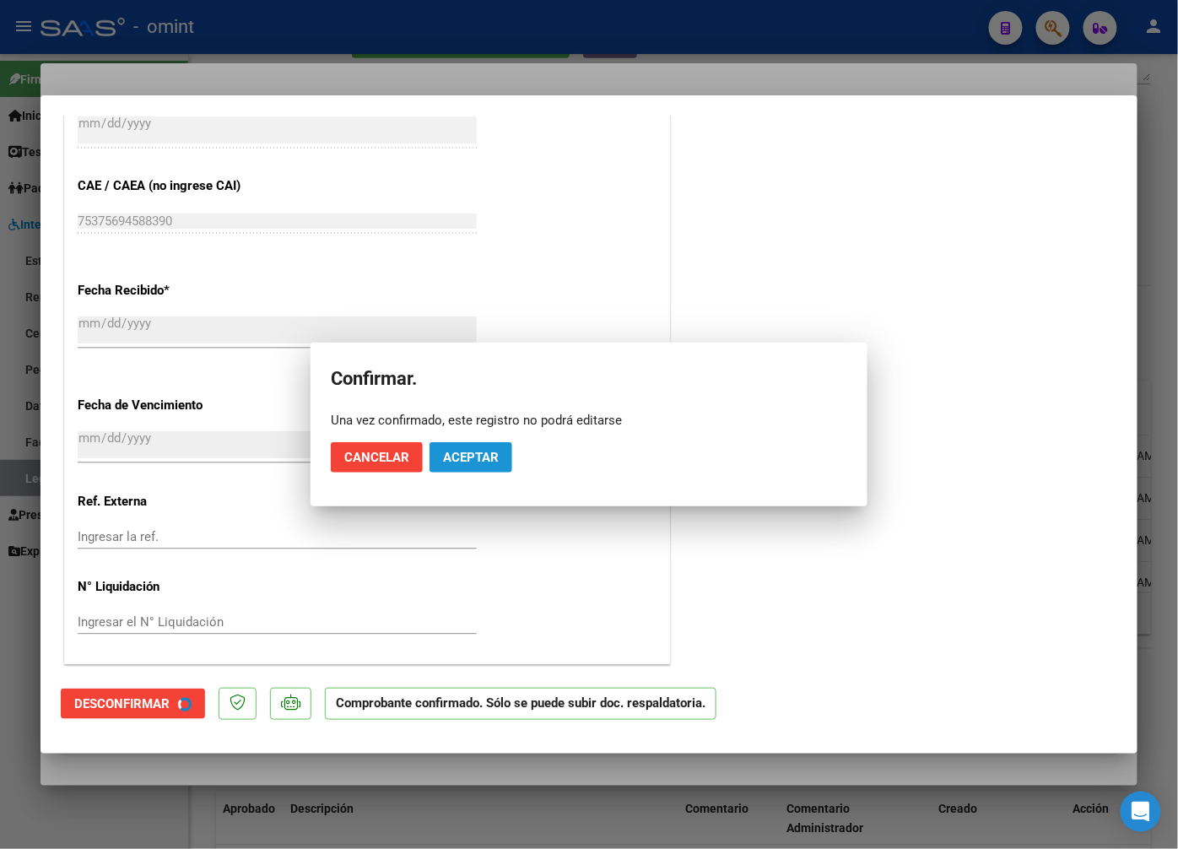
scroll to position [973, 0]
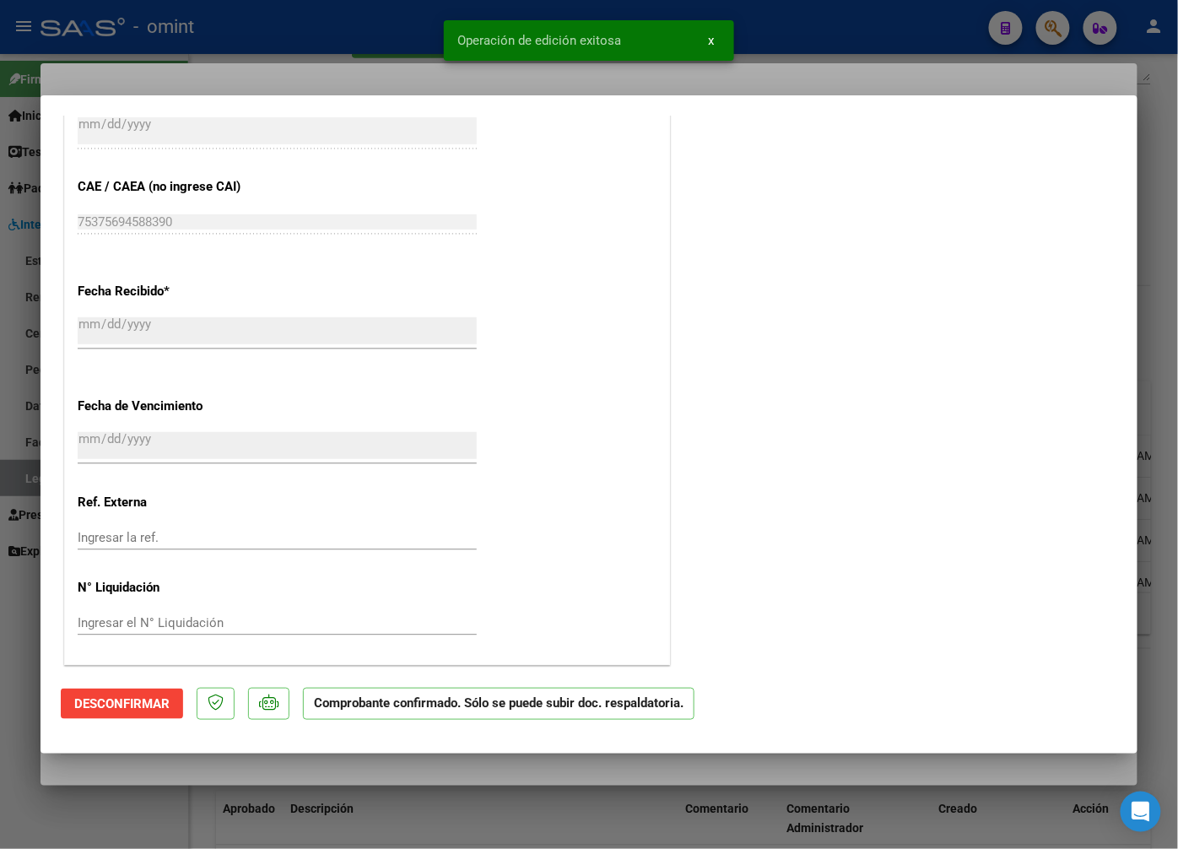
click at [194, 74] on div at bounding box center [589, 424] width 1178 height 849
type input "$ 0,00"
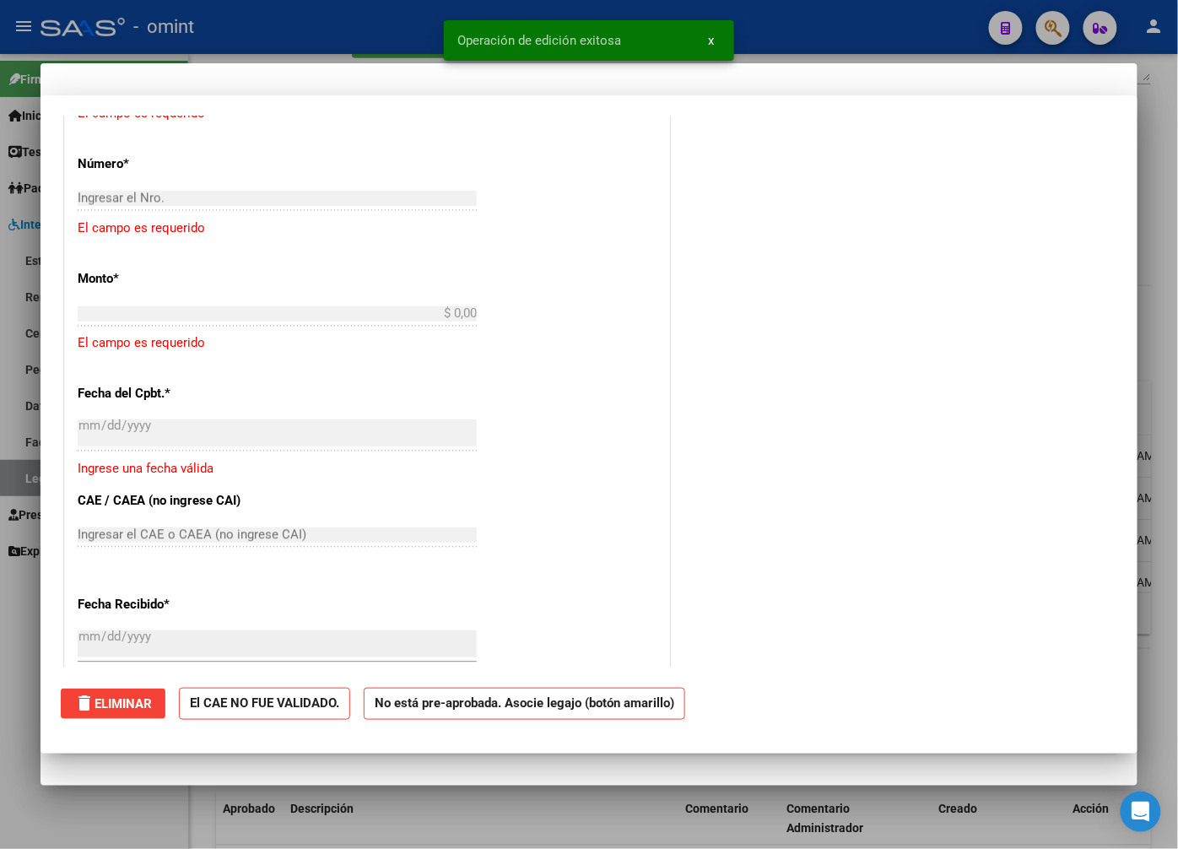
scroll to position [0, 0]
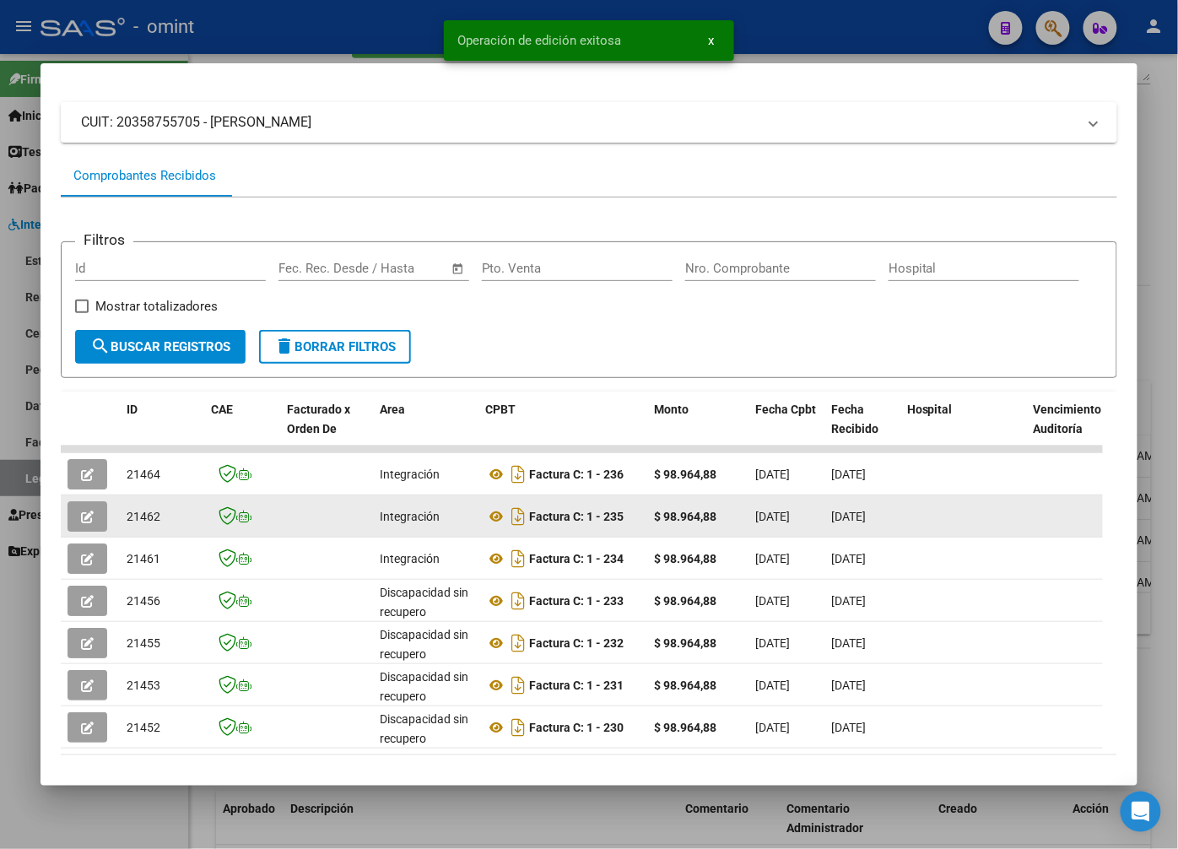
click at [142, 522] on span "21462" at bounding box center [144, 517] width 34 height 14
copy span "21462"
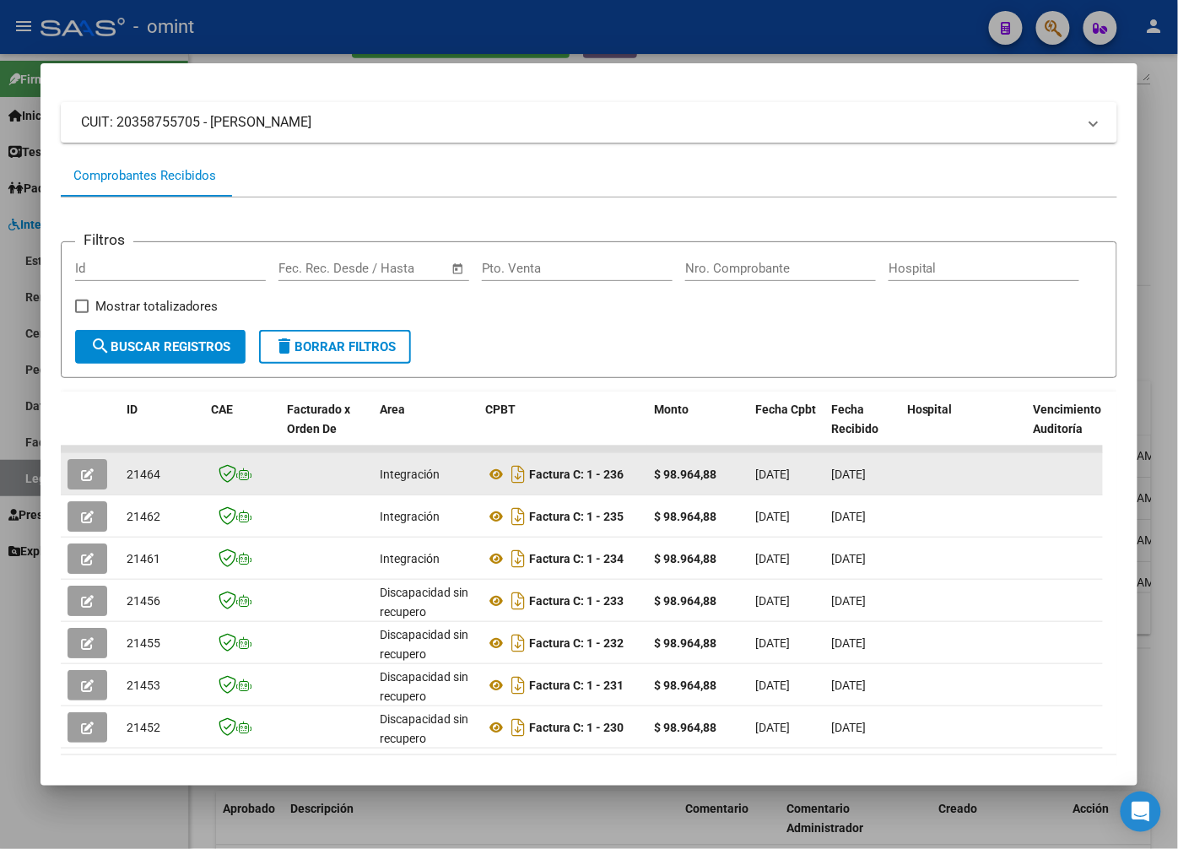
click at [142, 481] on span "21464" at bounding box center [144, 475] width 34 height 14
drag, startPoint x: 142, startPoint y: 481, endPoint x: 95, endPoint y: 473, distance: 47.2
click at [95, 473] on button "button" at bounding box center [88, 474] width 40 height 30
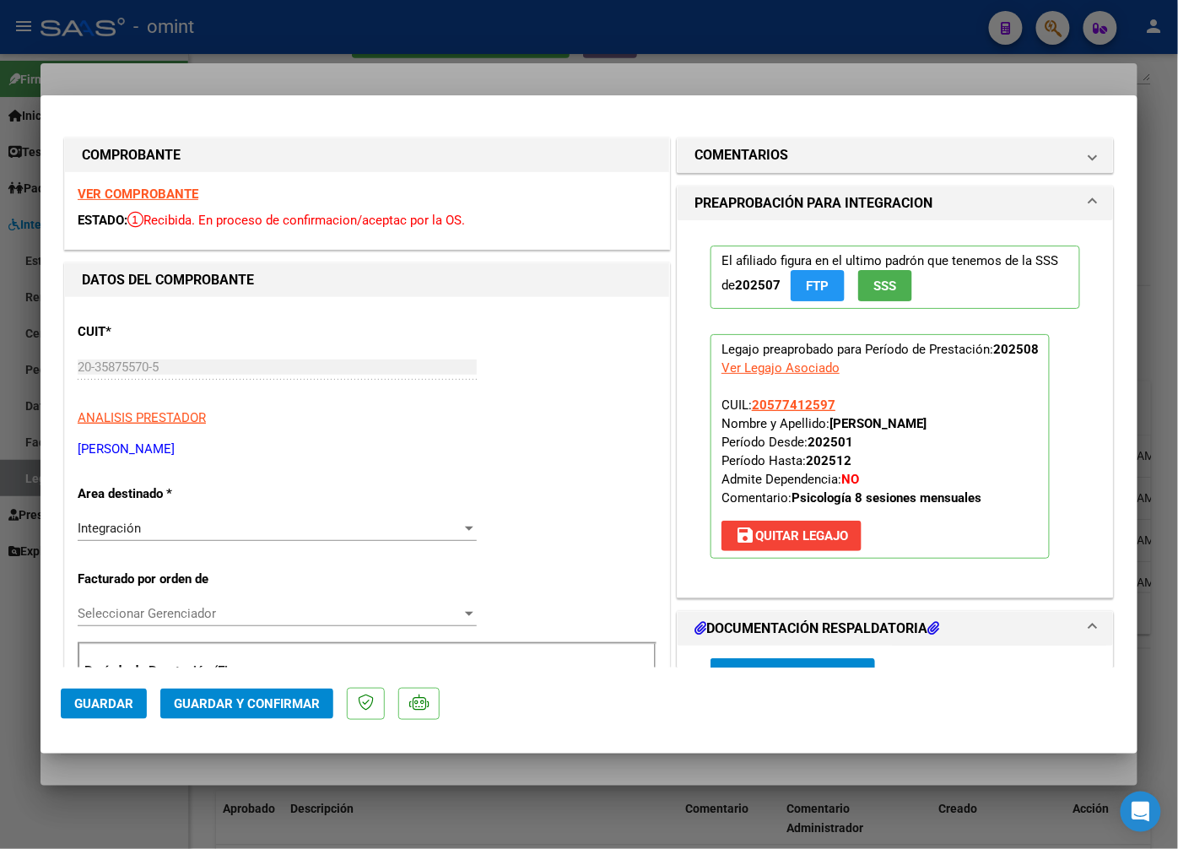
click at [174, 194] on strong "VER COMPROBANTE" at bounding box center [138, 194] width 121 height 15
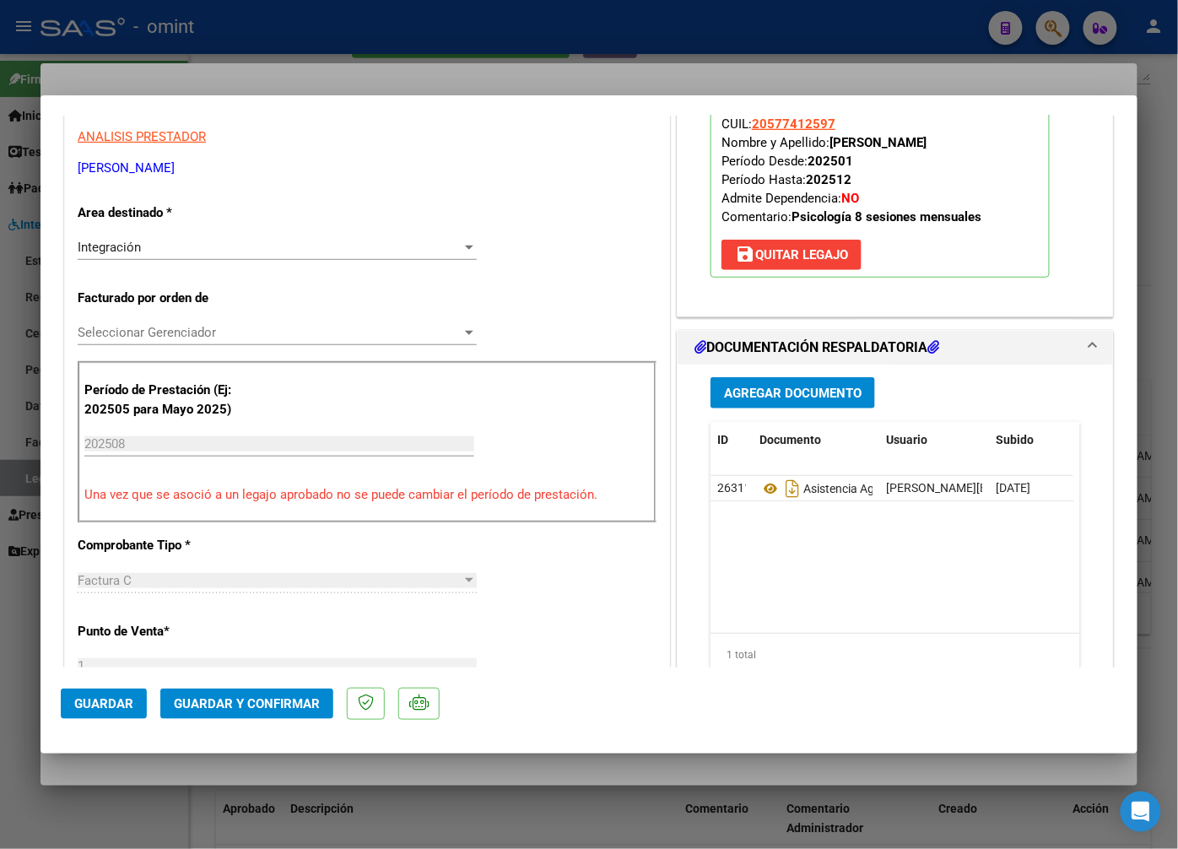
scroll to position [375, 0]
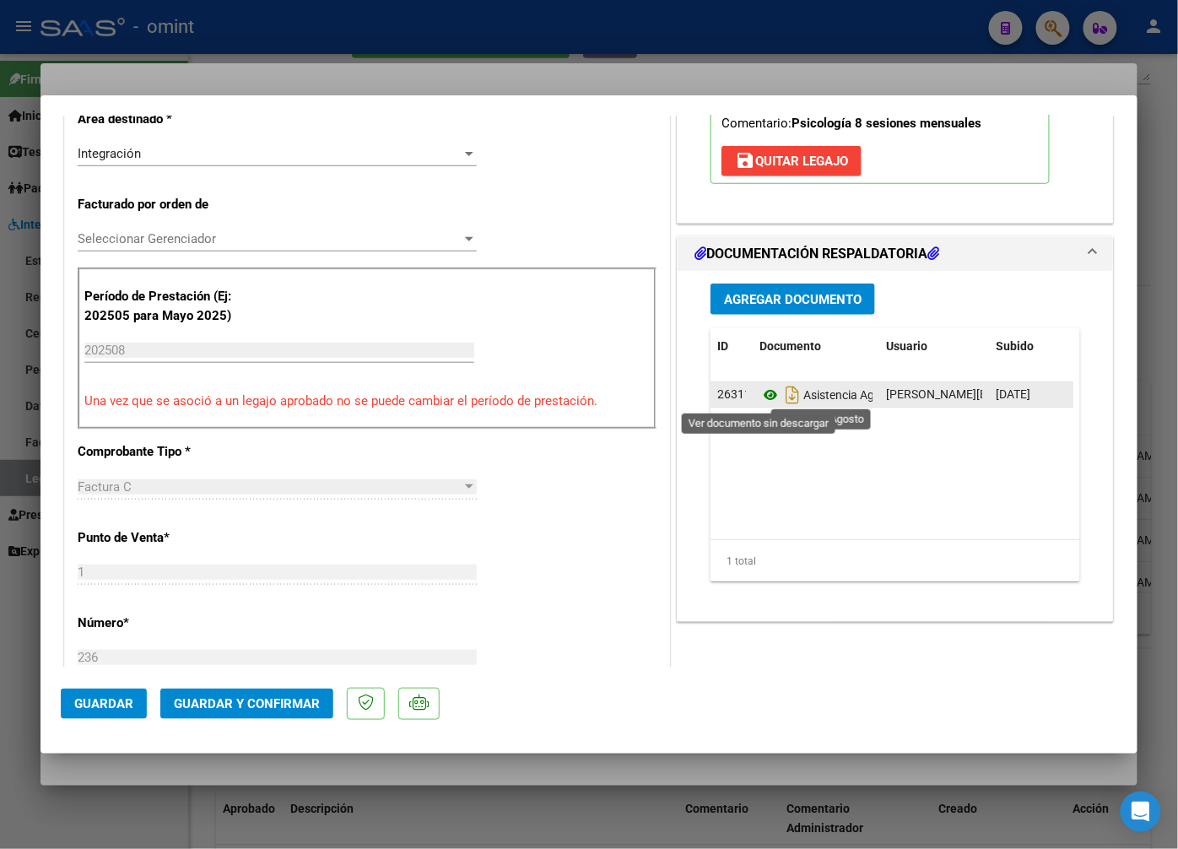
click at [760, 401] on icon at bounding box center [771, 395] width 22 height 20
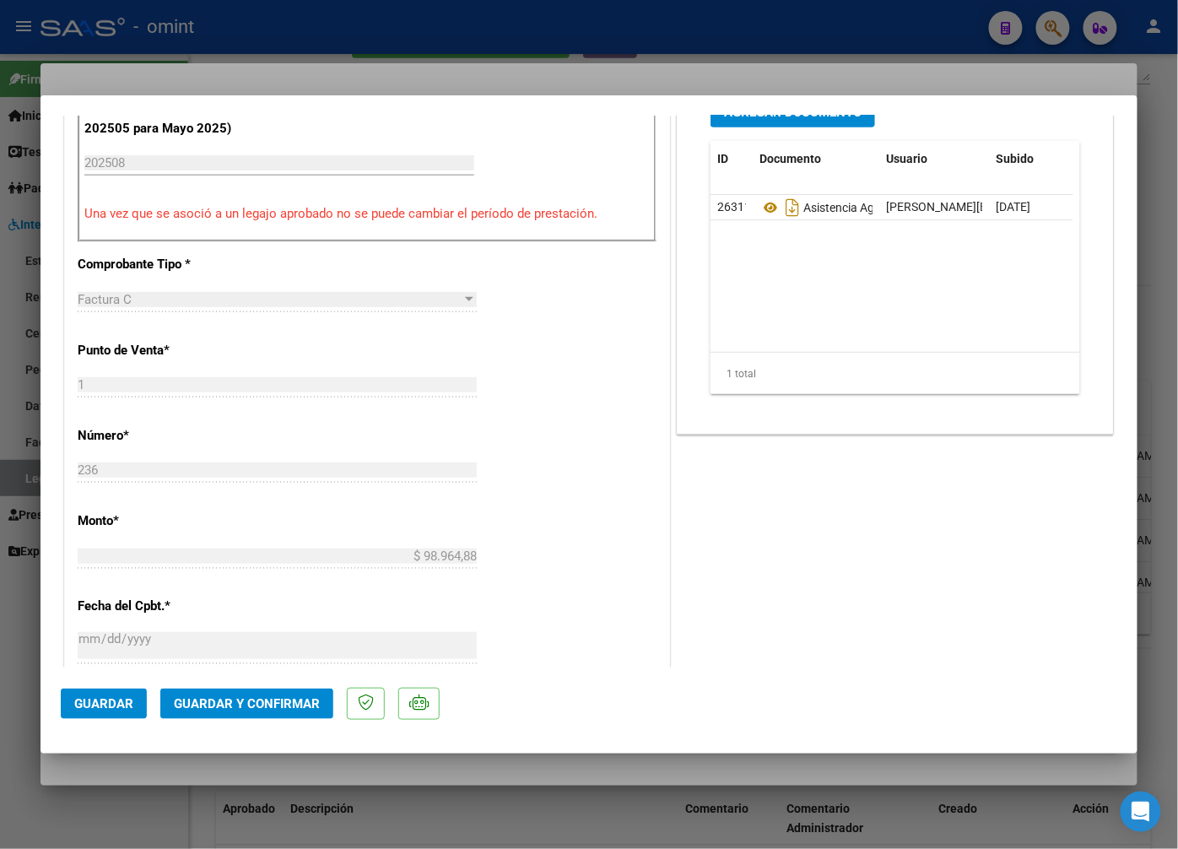
scroll to position [938, 0]
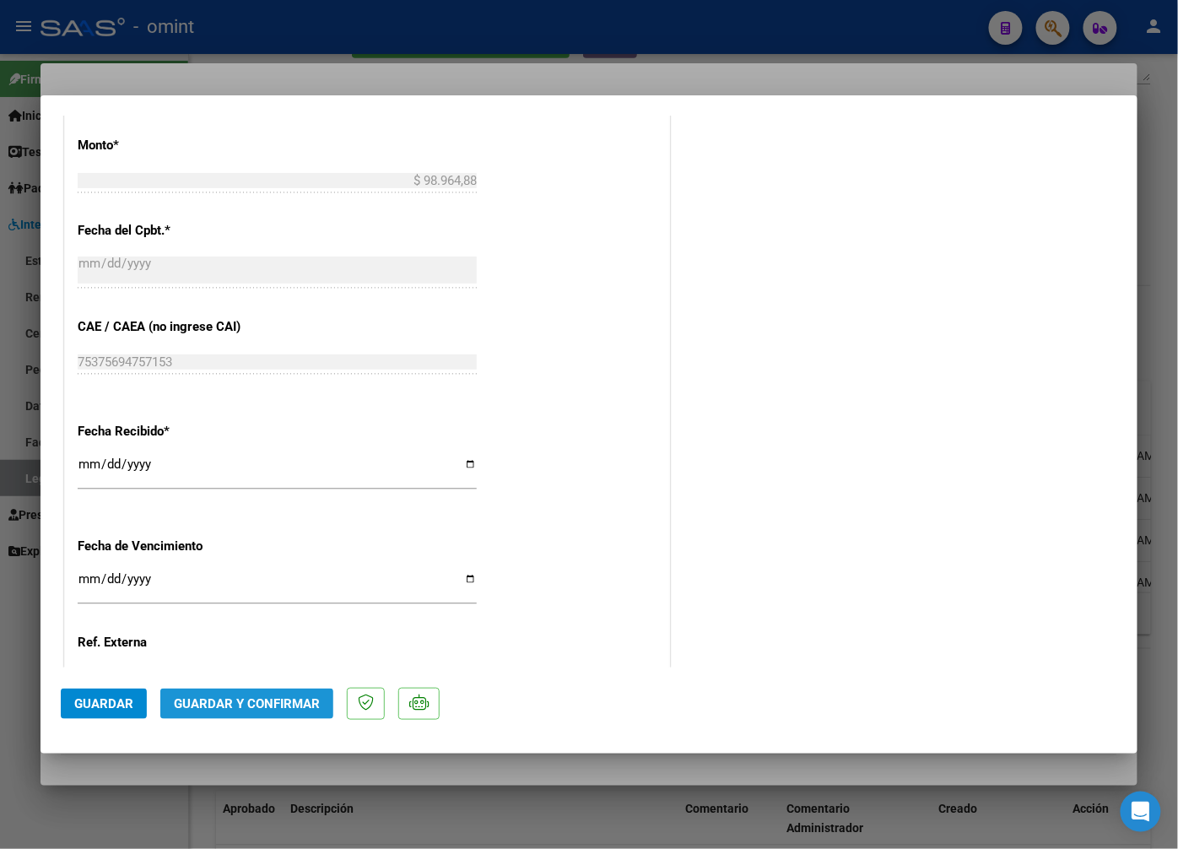
click at [275, 705] on span "Guardar y Confirmar" at bounding box center [247, 703] width 146 height 15
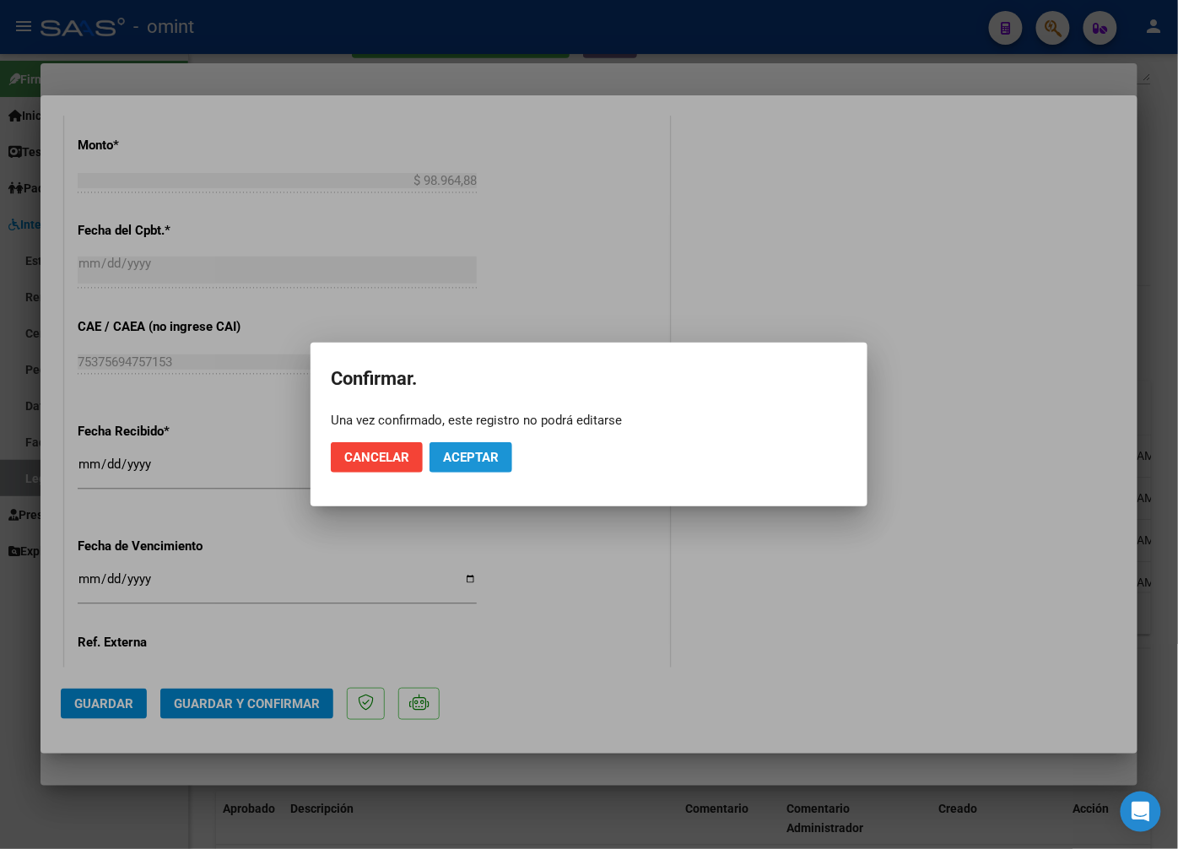
click at [476, 450] on span "Aceptar" at bounding box center [471, 457] width 56 height 15
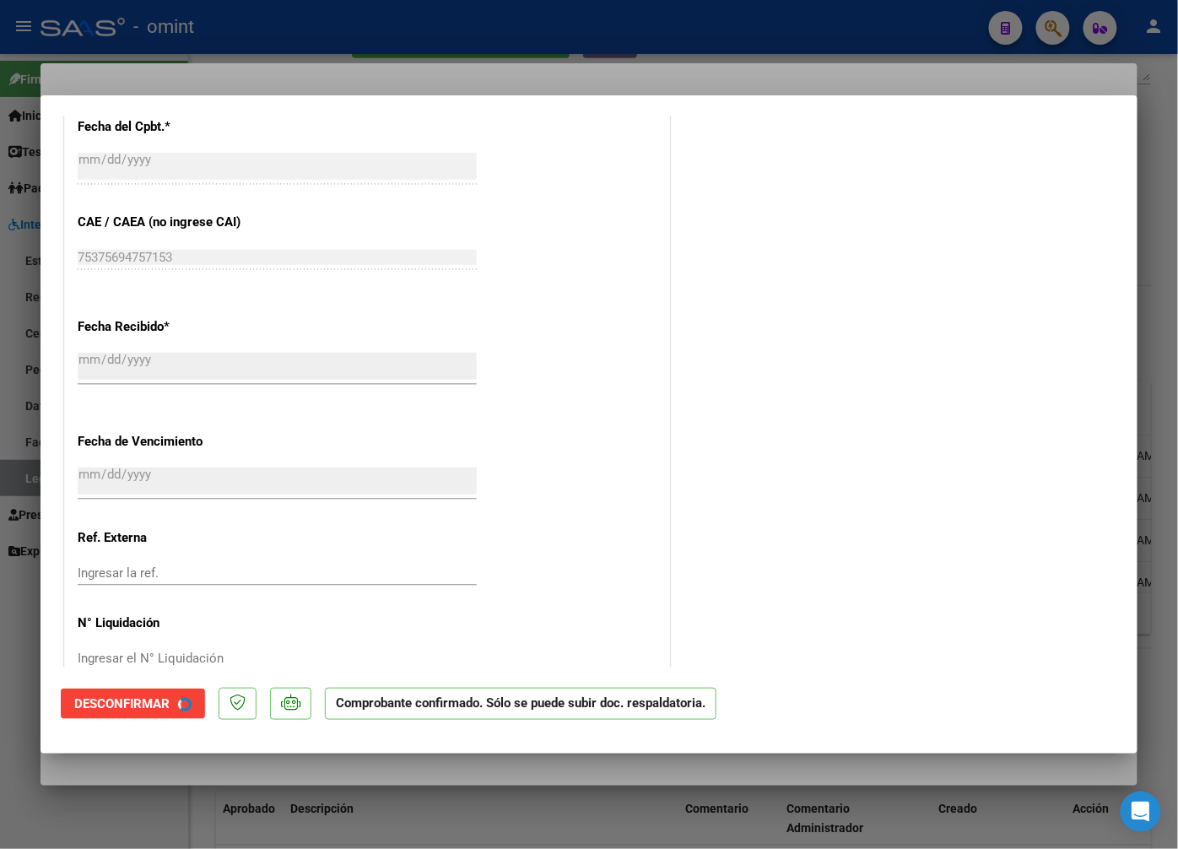
scroll to position [832, 0]
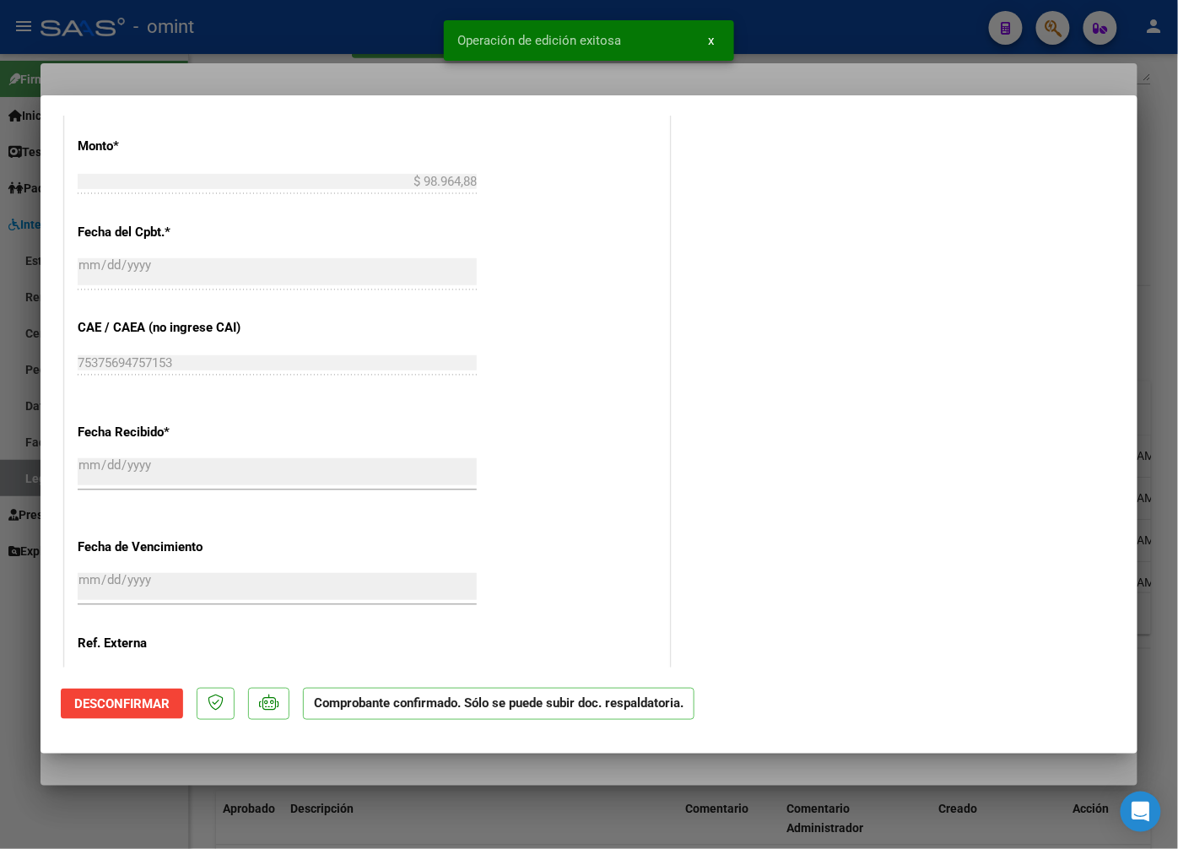
click at [284, 30] on div at bounding box center [589, 424] width 1178 height 849
type input "$ 0,00"
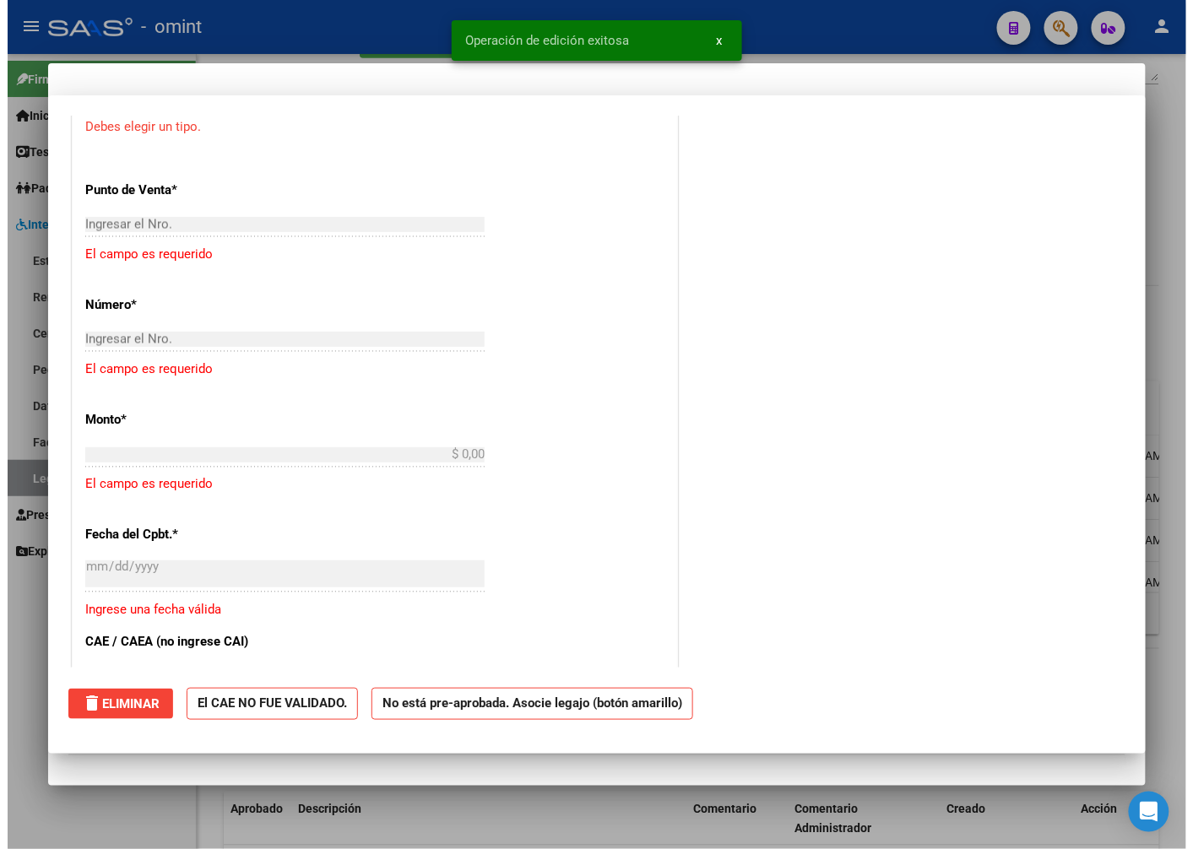
scroll to position [0, 0]
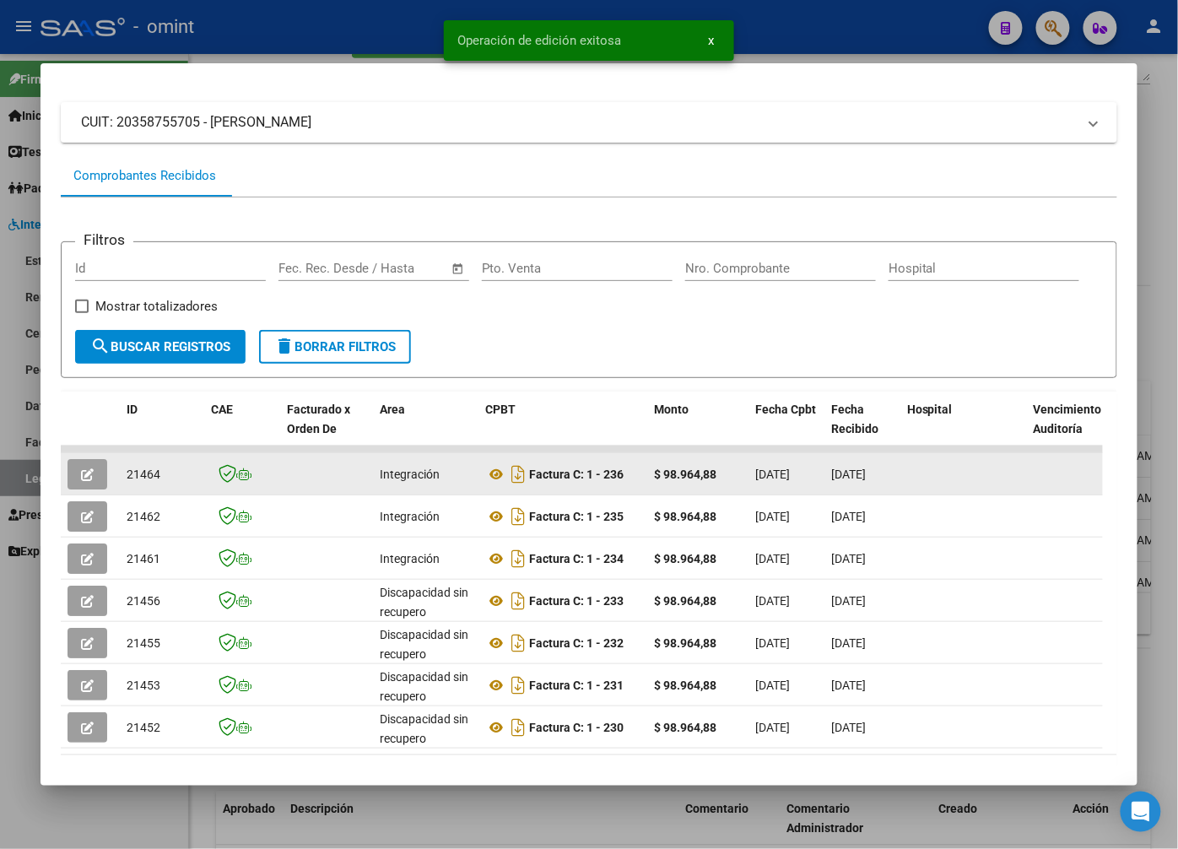
click at [145, 476] on span "21464" at bounding box center [144, 475] width 34 height 14
copy span "21464"
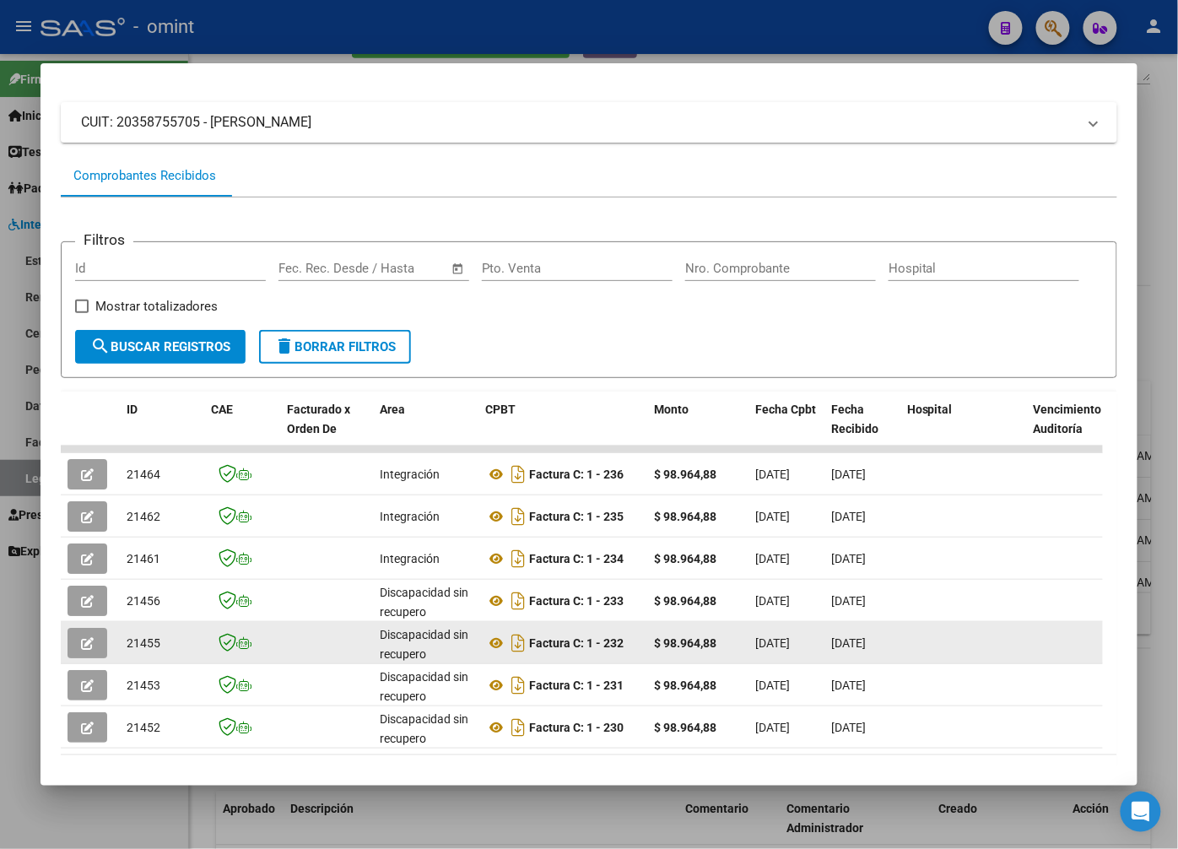
click at [149, 648] on span "21455" at bounding box center [144, 643] width 34 height 14
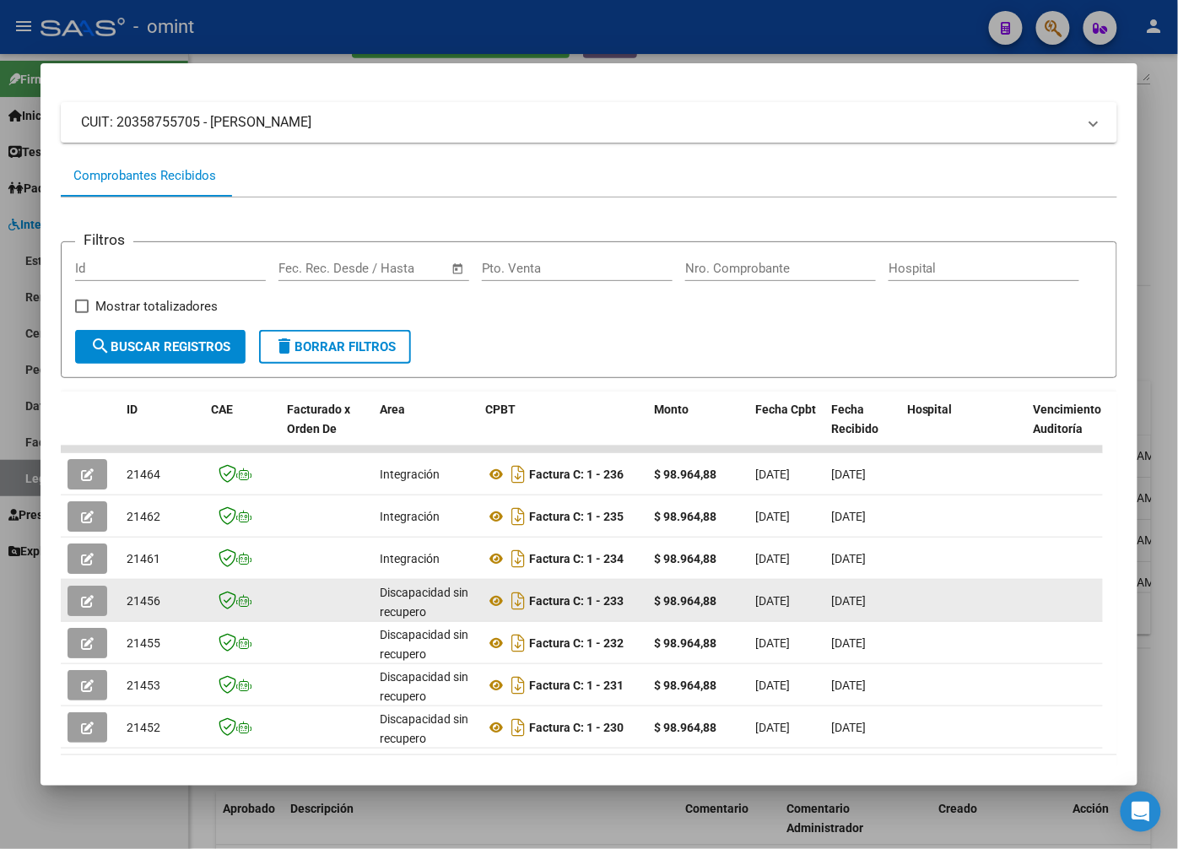
click at [91, 606] on icon "button" at bounding box center [87, 601] width 13 height 13
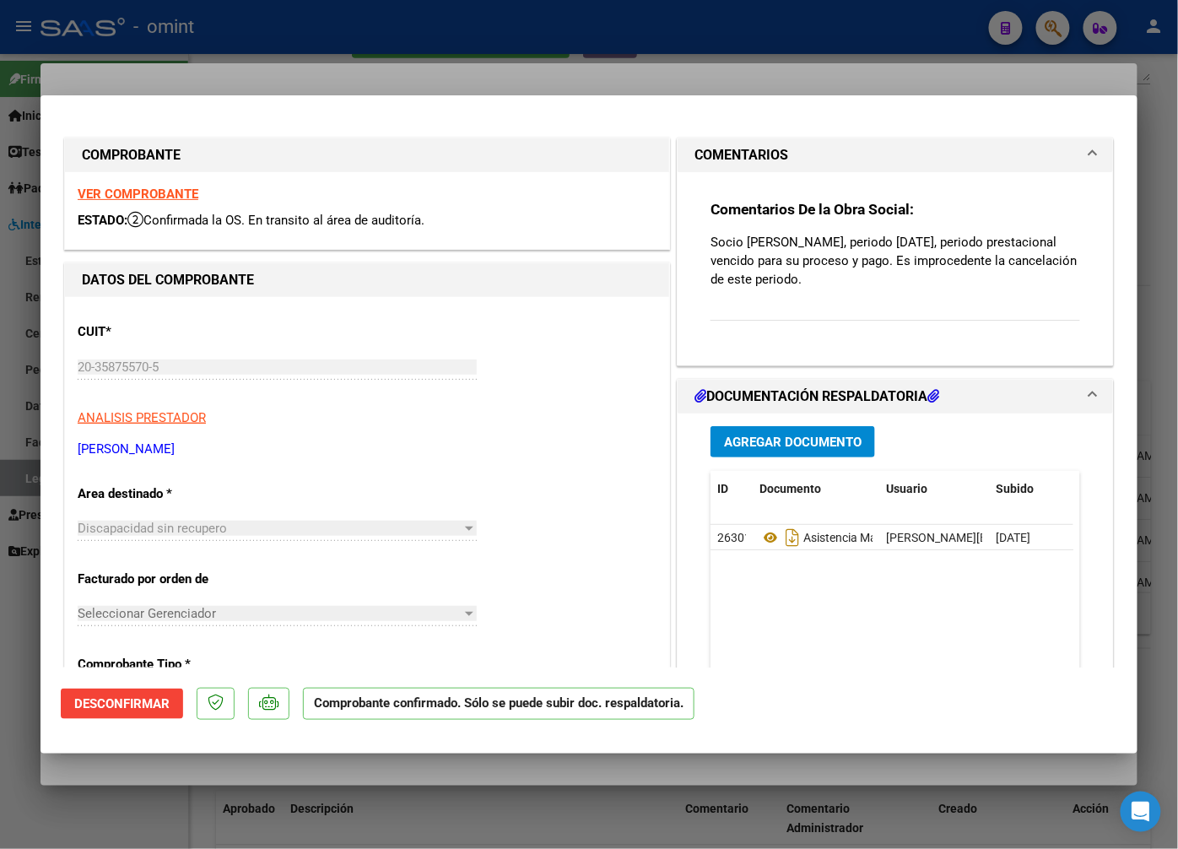
click at [587, 57] on div at bounding box center [589, 424] width 1178 height 849
type input "$ 0,00"
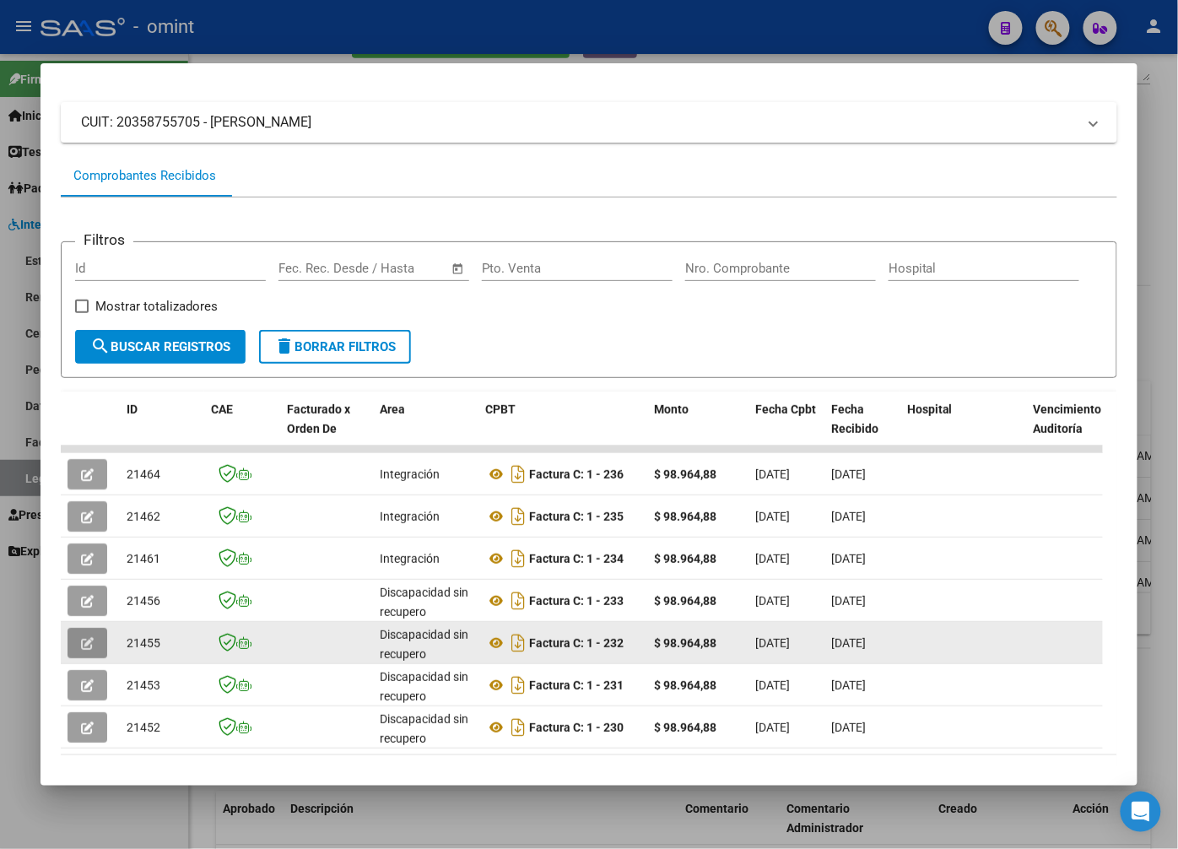
click at [83, 650] on icon "button" at bounding box center [87, 643] width 13 height 13
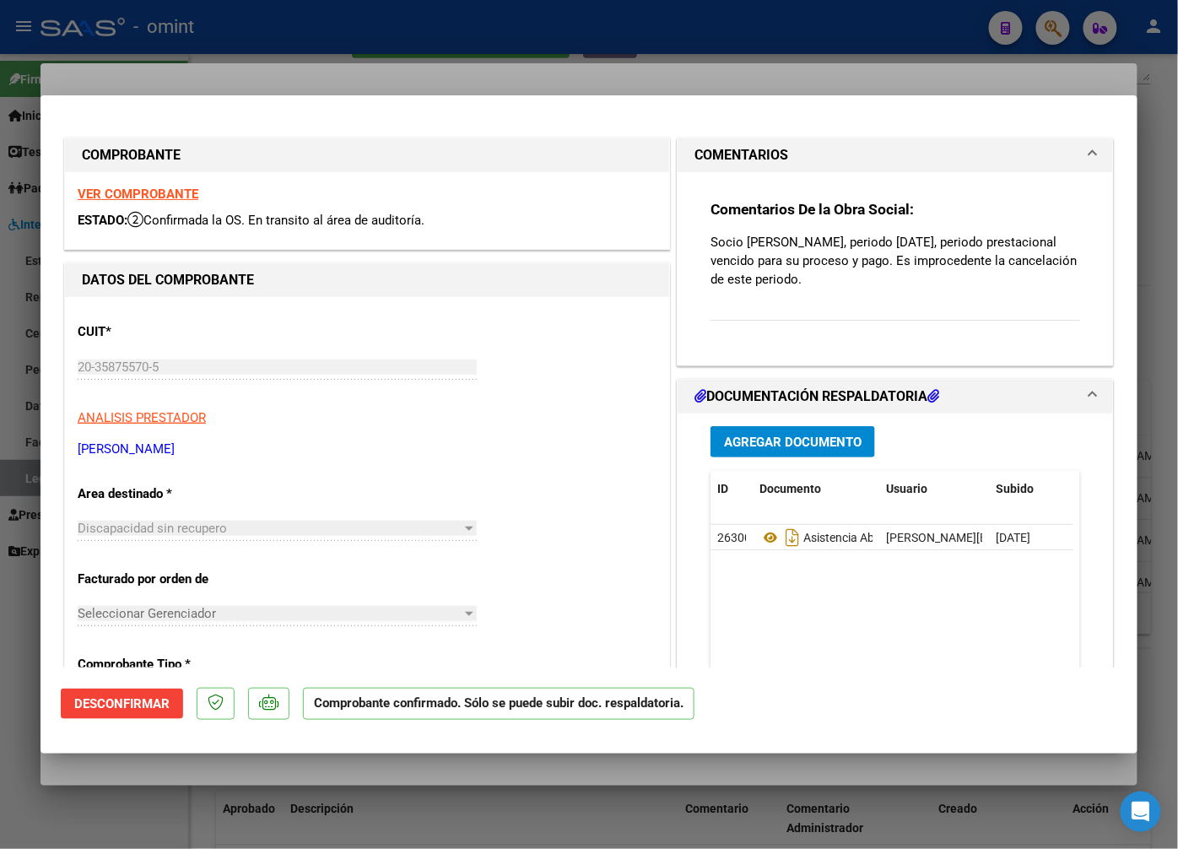
click at [375, 52] on div at bounding box center [589, 424] width 1178 height 849
type input "$ 0,00"
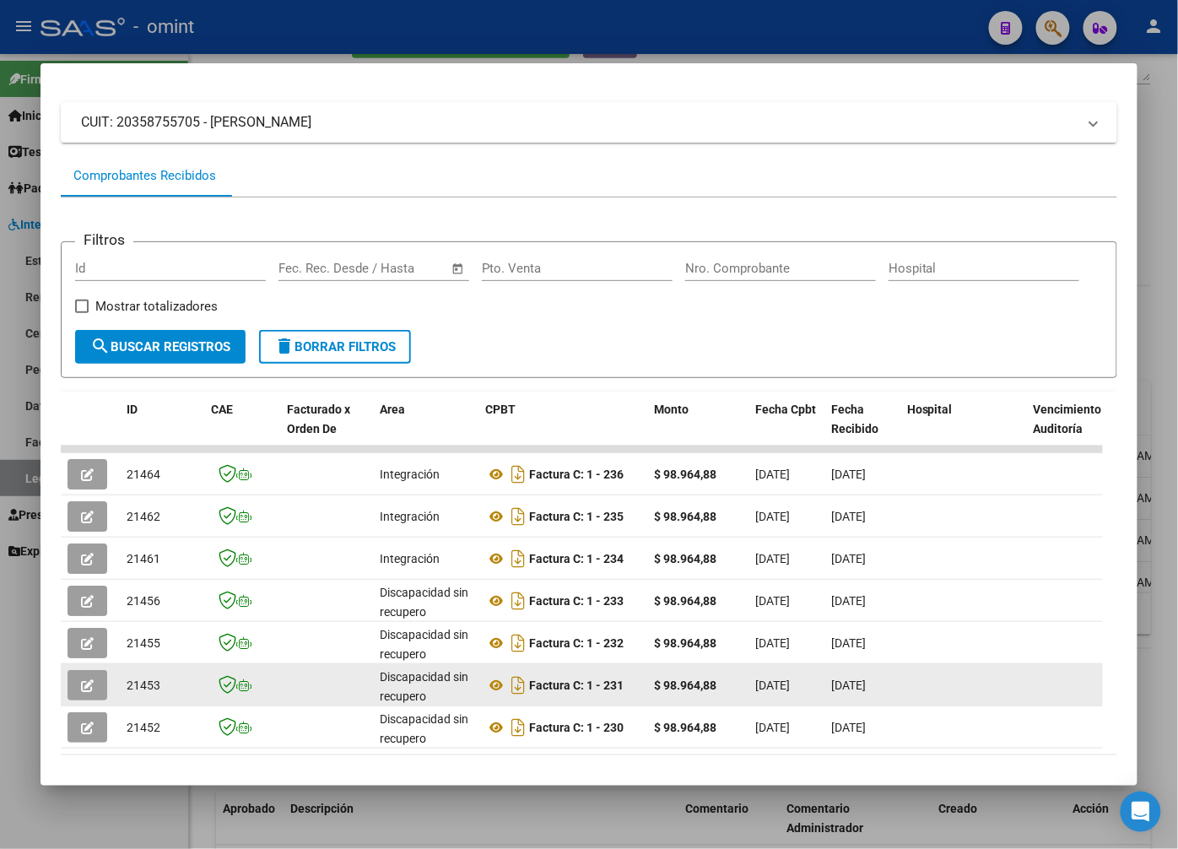
click at [81, 687] on icon "button" at bounding box center [87, 685] width 13 height 13
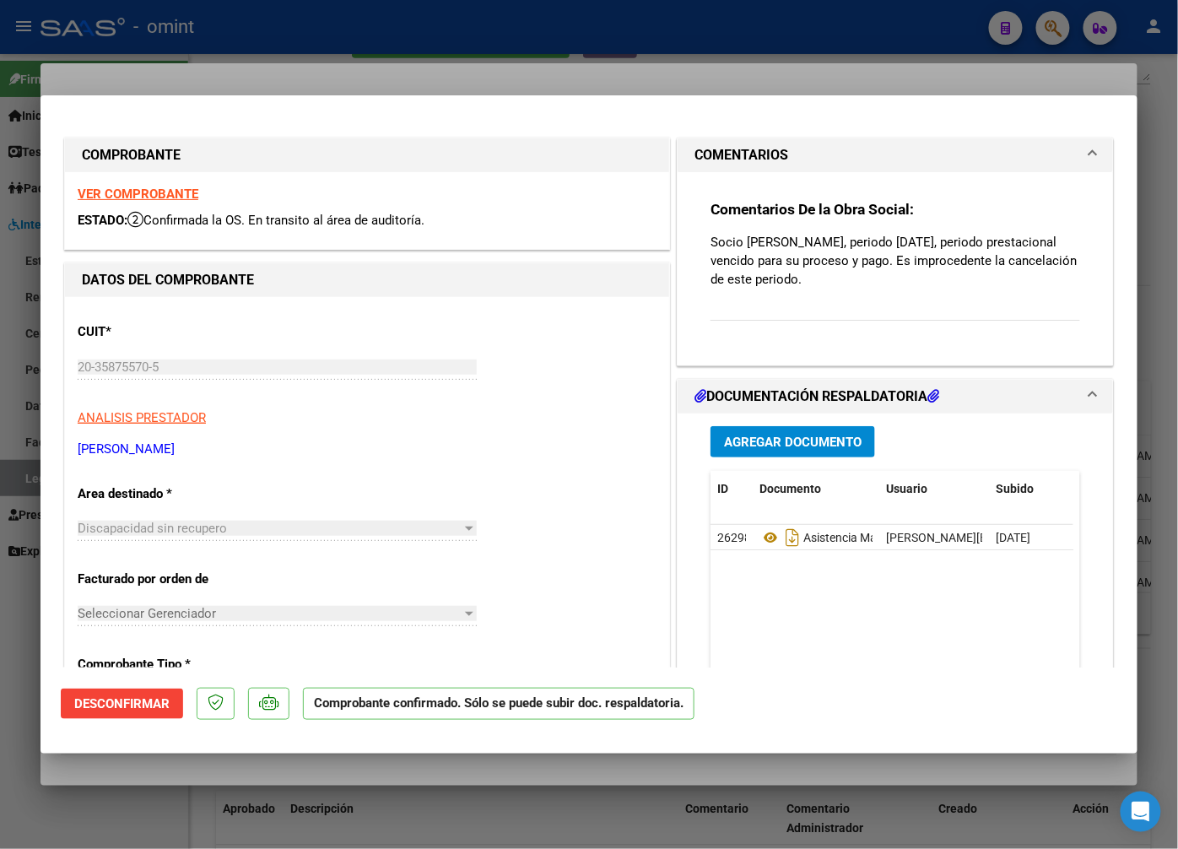
click at [205, 76] on div at bounding box center [589, 424] width 1178 height 849
type input "$ 0,00"
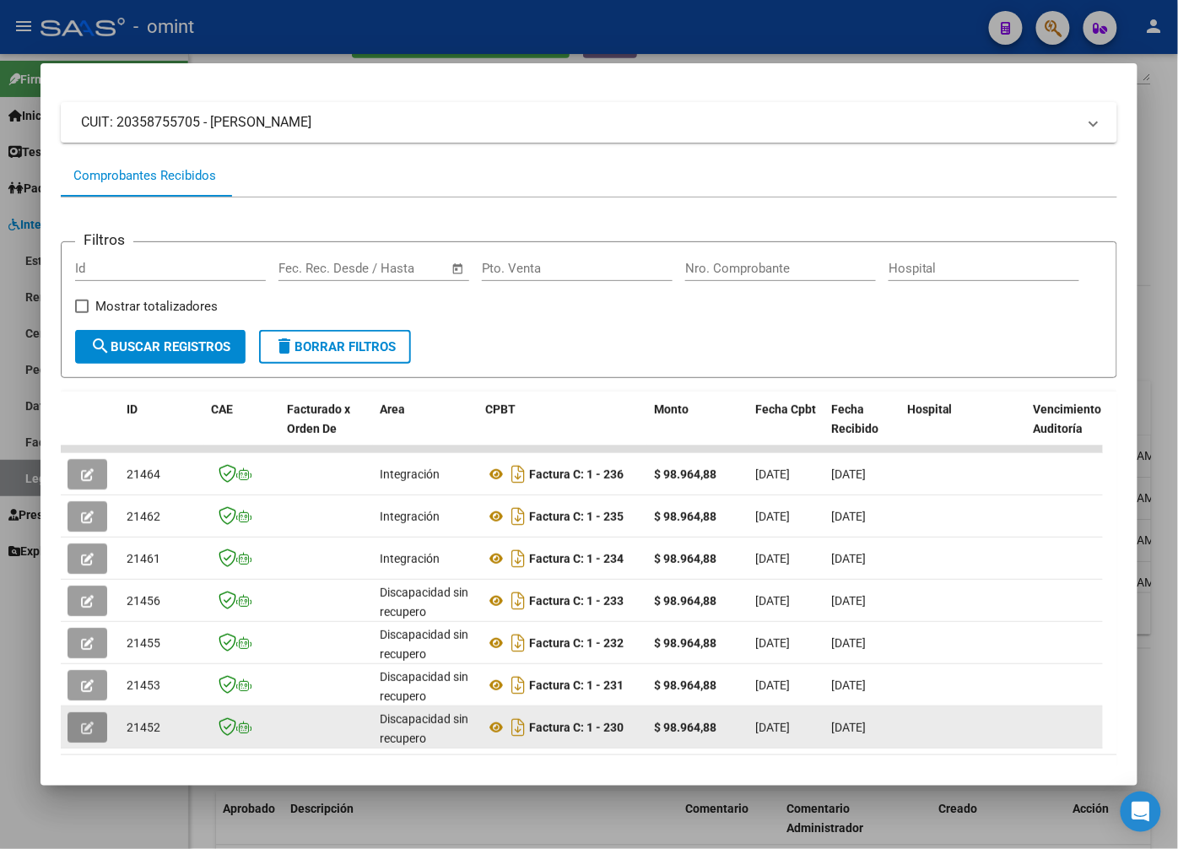
click at [81, 741] on button "button" at bounding box center [88, 727] width 40 height 30
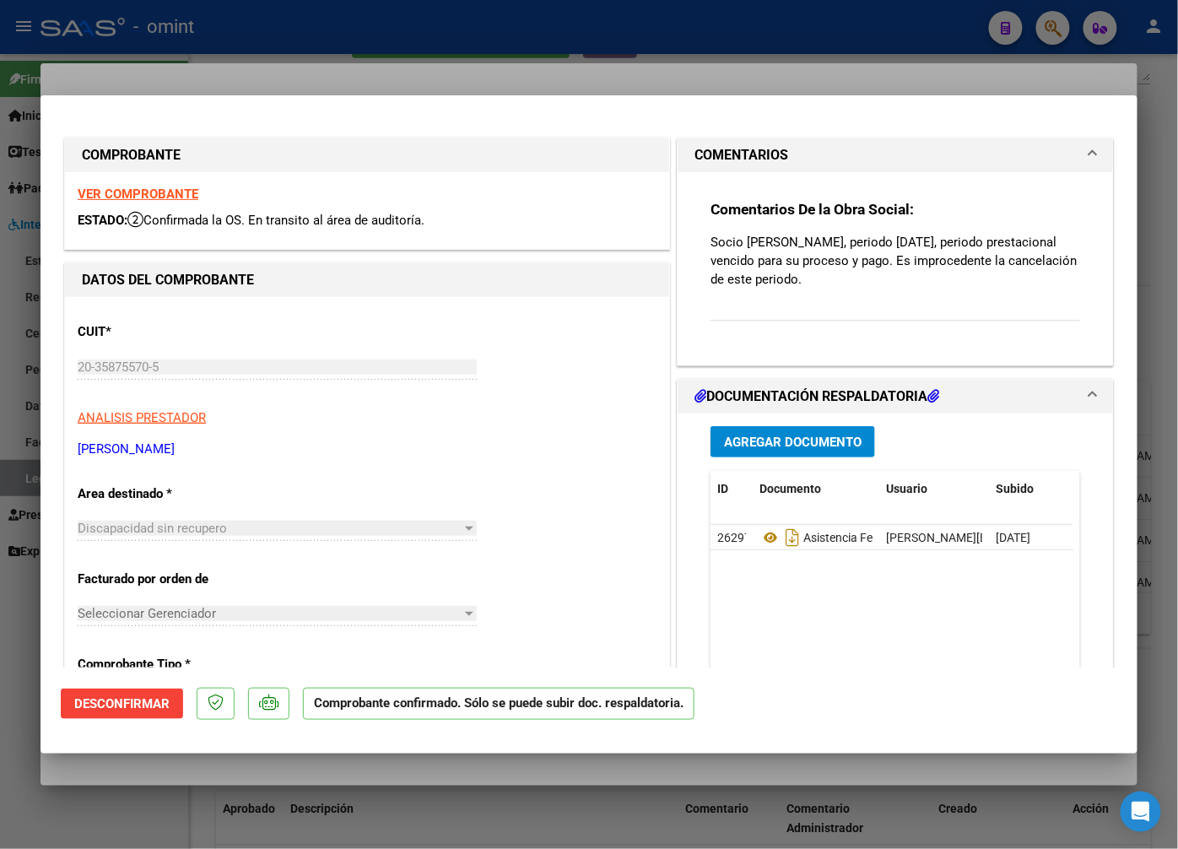
click at [311, 57] on div at bounding box center [589, 424] width 1178 height 849
type input "$ 0,00"
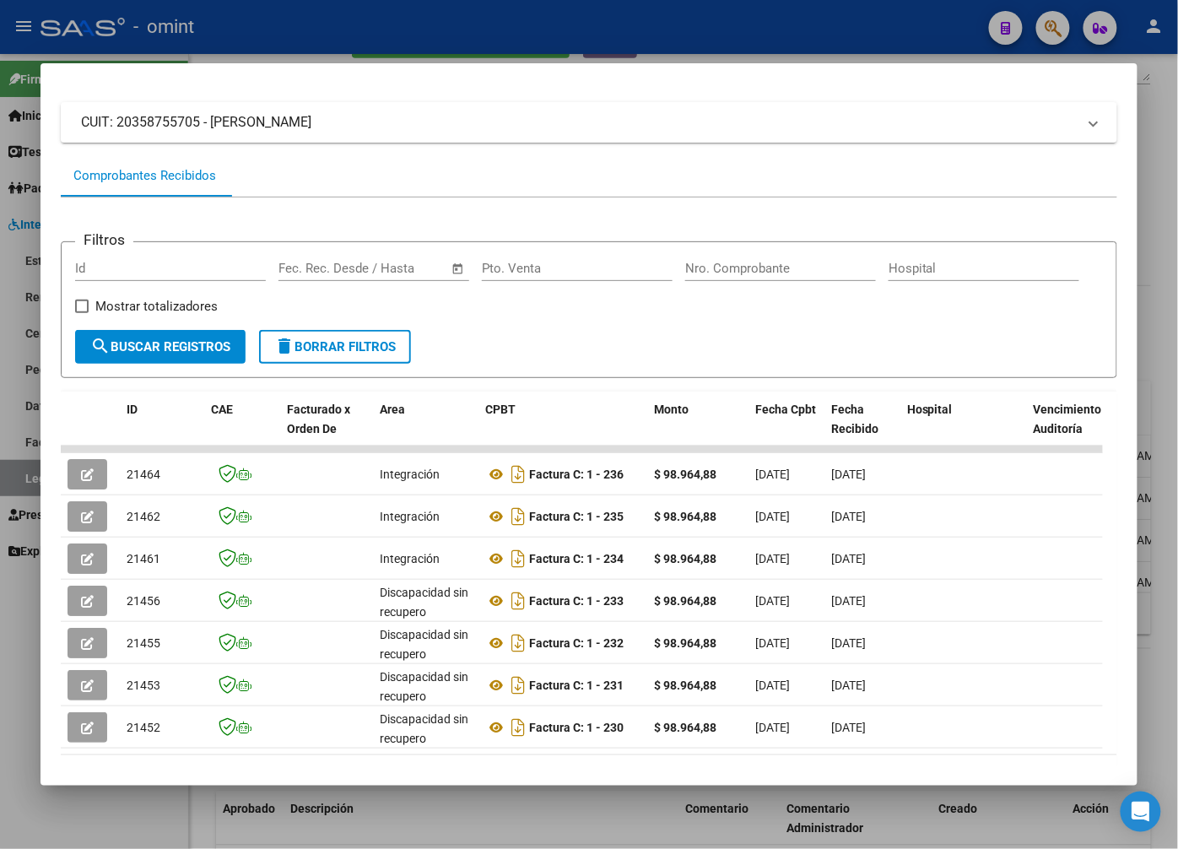
click at [274, 46] on div at bounding box center [589, 424] width 1178 height 849
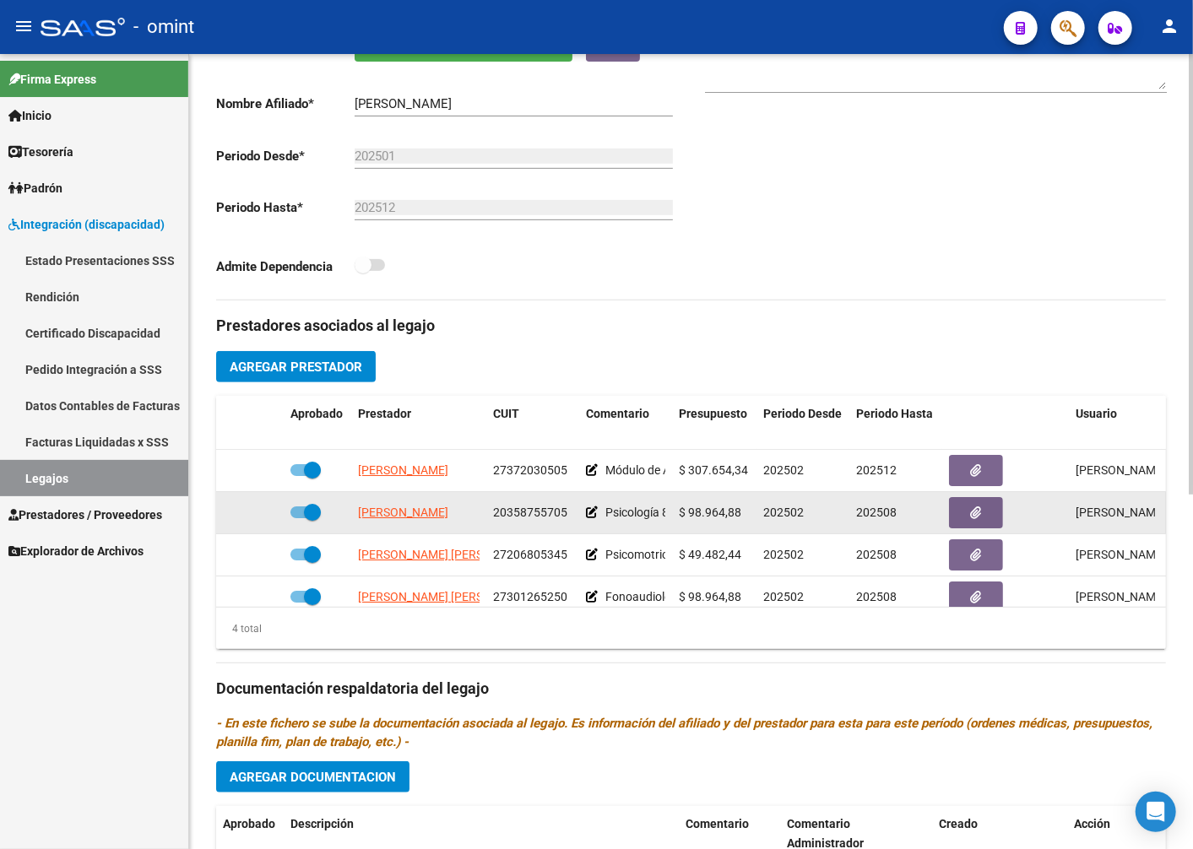
scroll to position [94, 0]
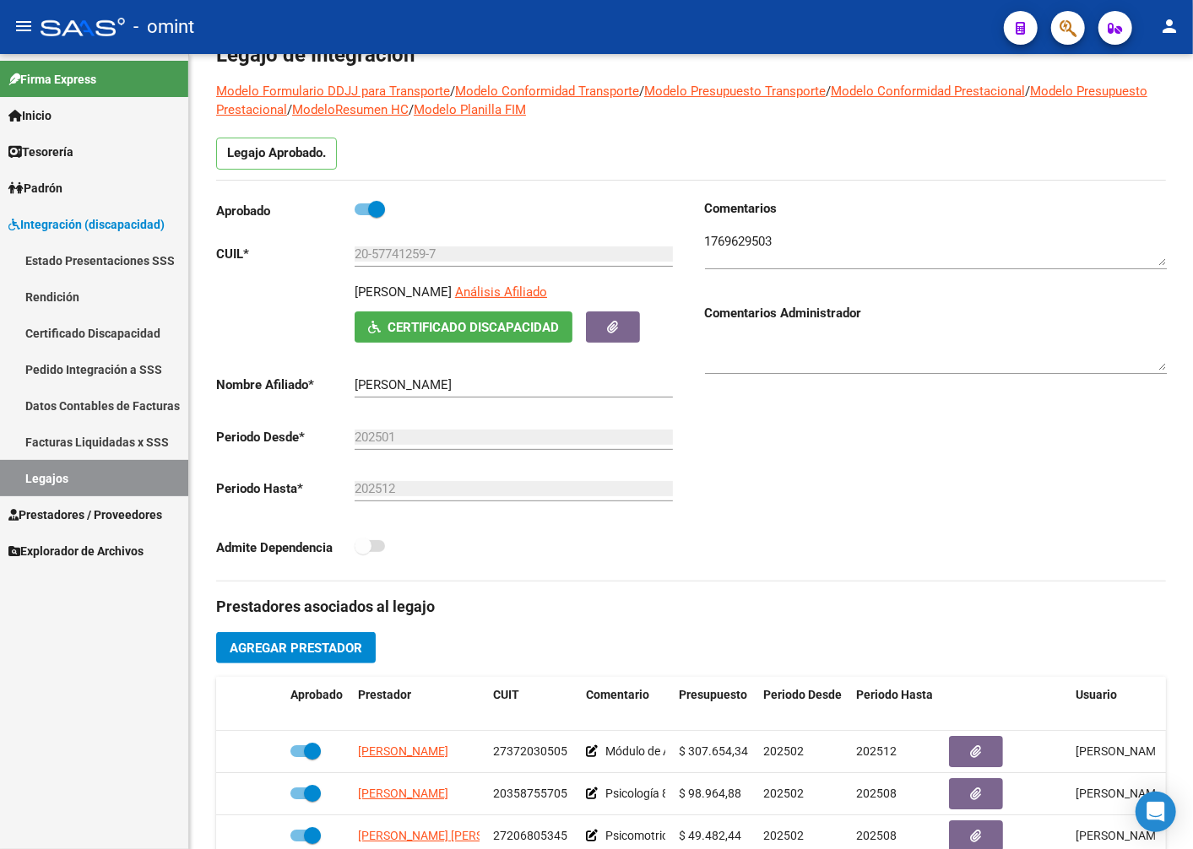
click at [110, 466] on link "Legajos" at bounding box center [94, 478] width 188 height 36
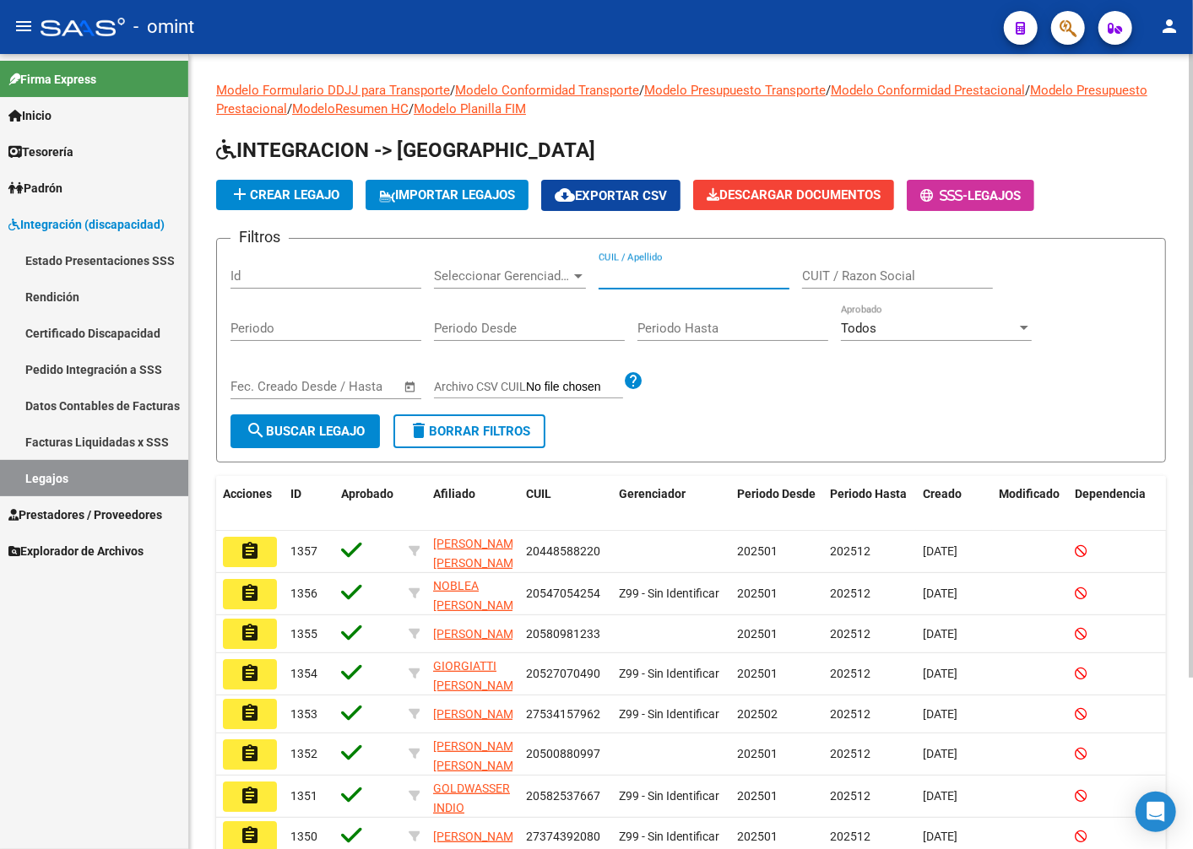
paste input "20581659130"
type input "20581659130"
click at [348, 437] on span "search Buscar Legajo" at bounding box center [305, 431] width 119 height 15
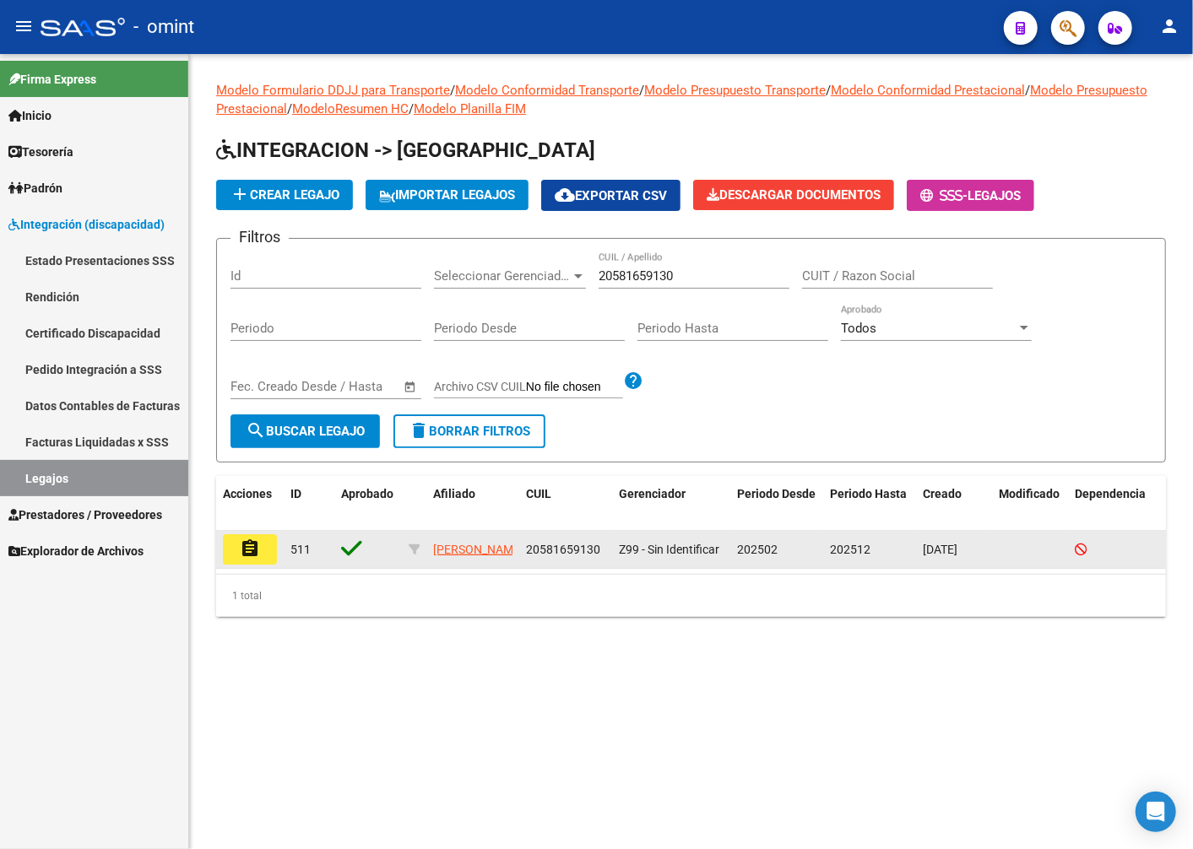
click at [236, 544] on button "assignment" at bounding box center [250, 549] width 54 height 30
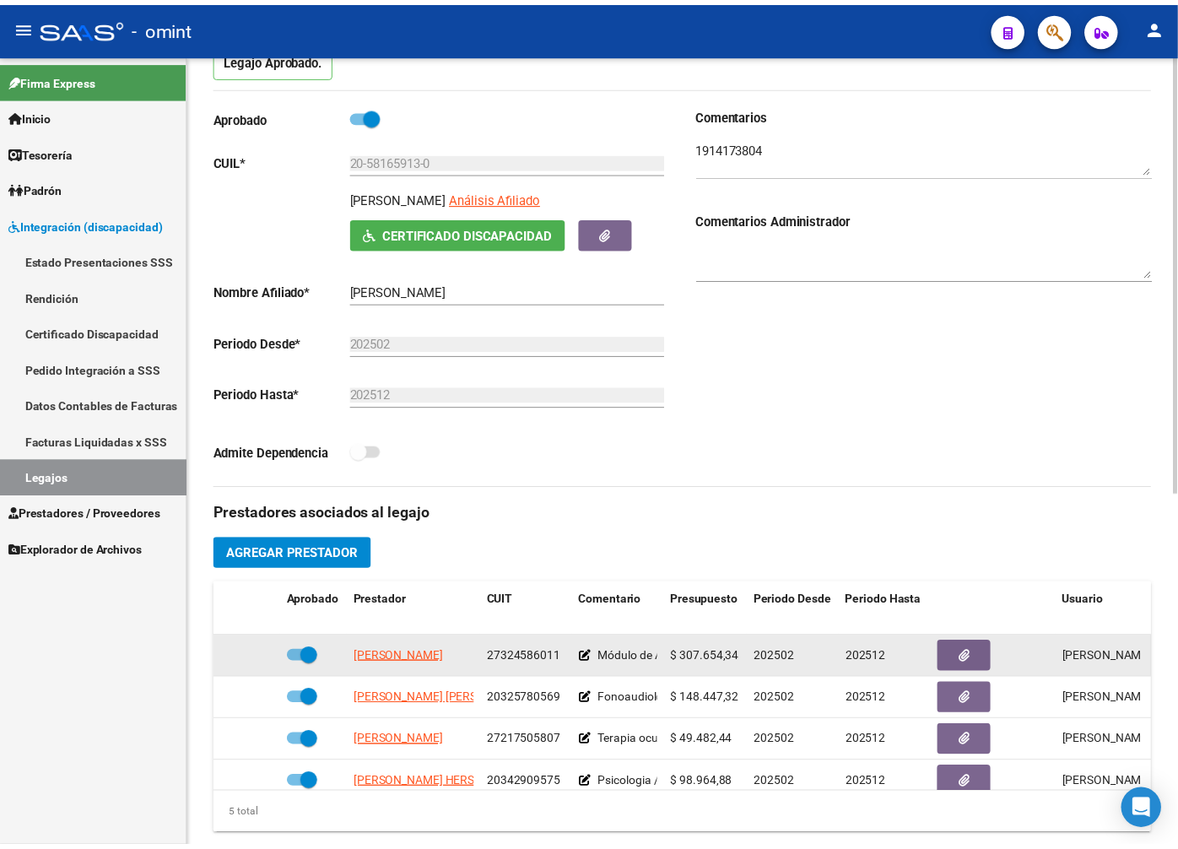
scroll to position [281, 0]
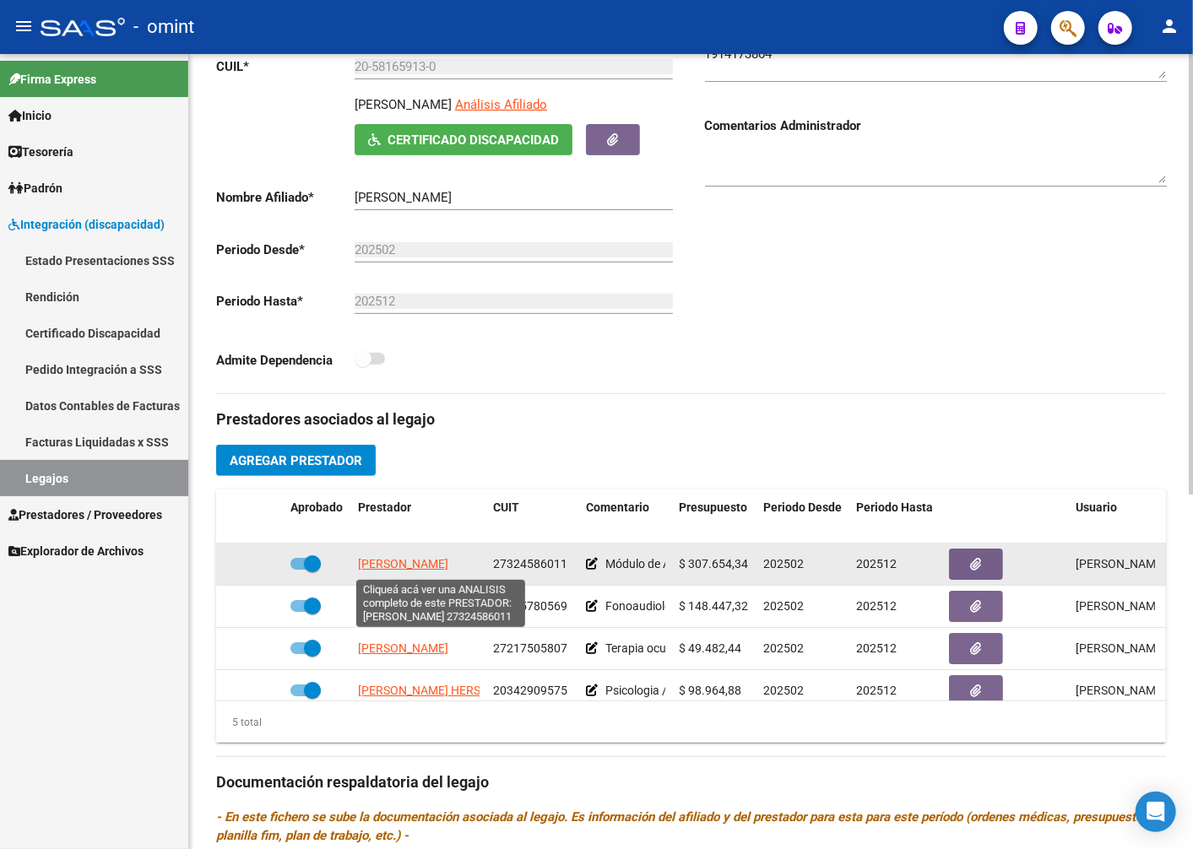
click at [407, 566] on span "PEREYRA MARIEL ALEJANDRA" at bounding box center [403, 564] width 90 height 14
type textarea "27324586011"
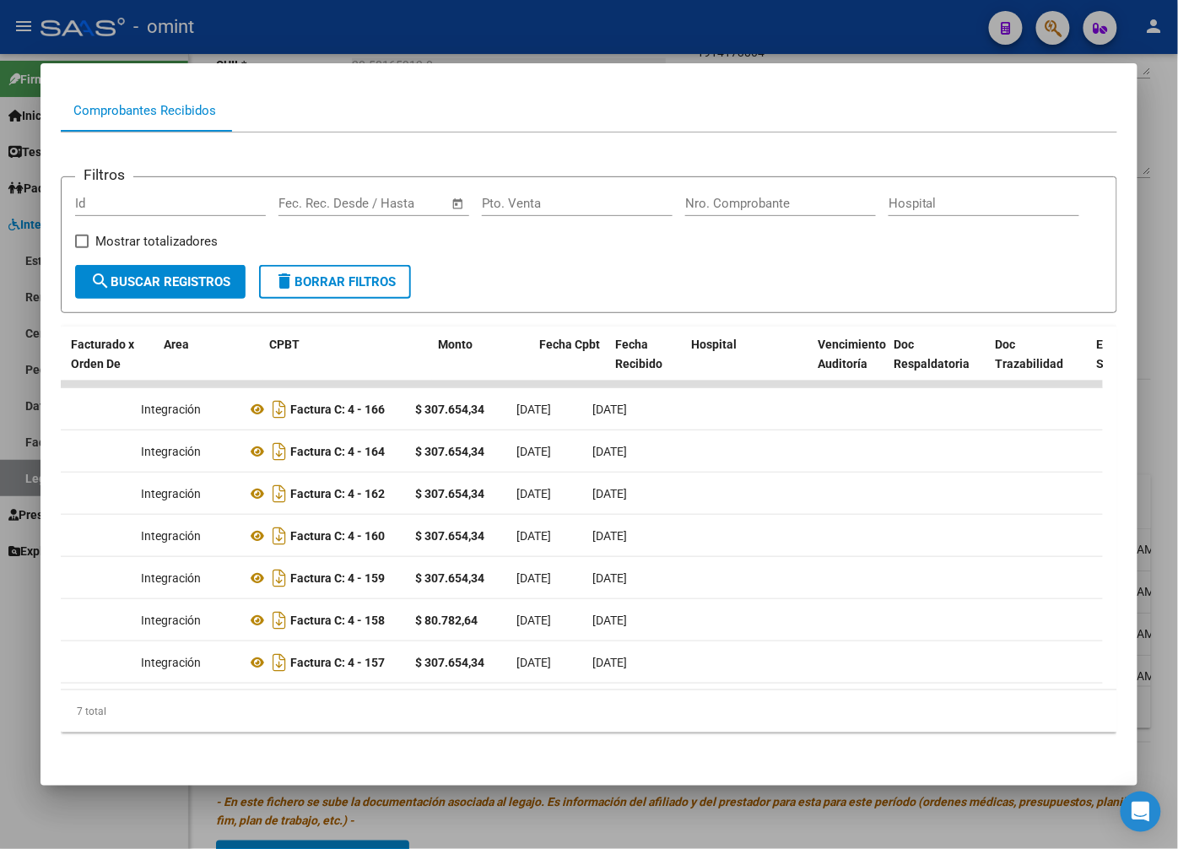
scroll to position [0, 0]
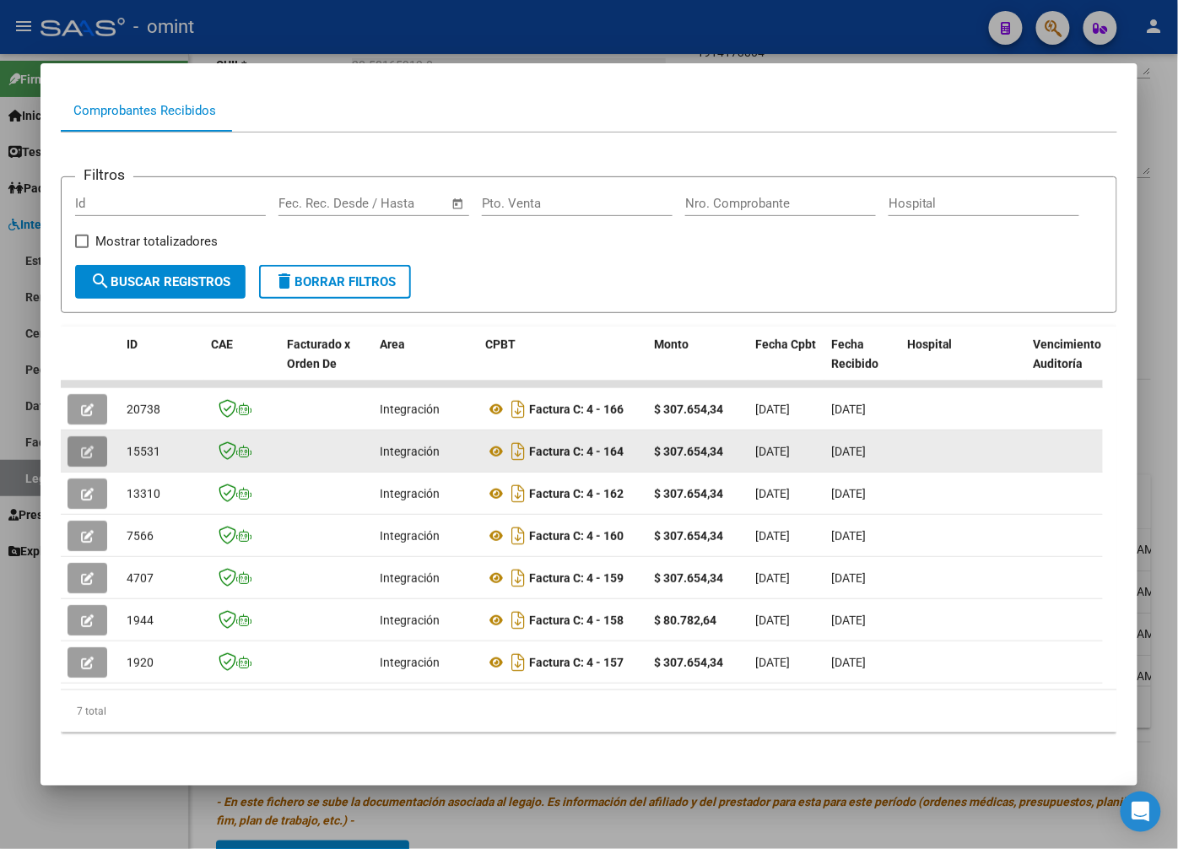
click at [97, 436] on button "button" at bounding box center [88, 451] width 40 height 30
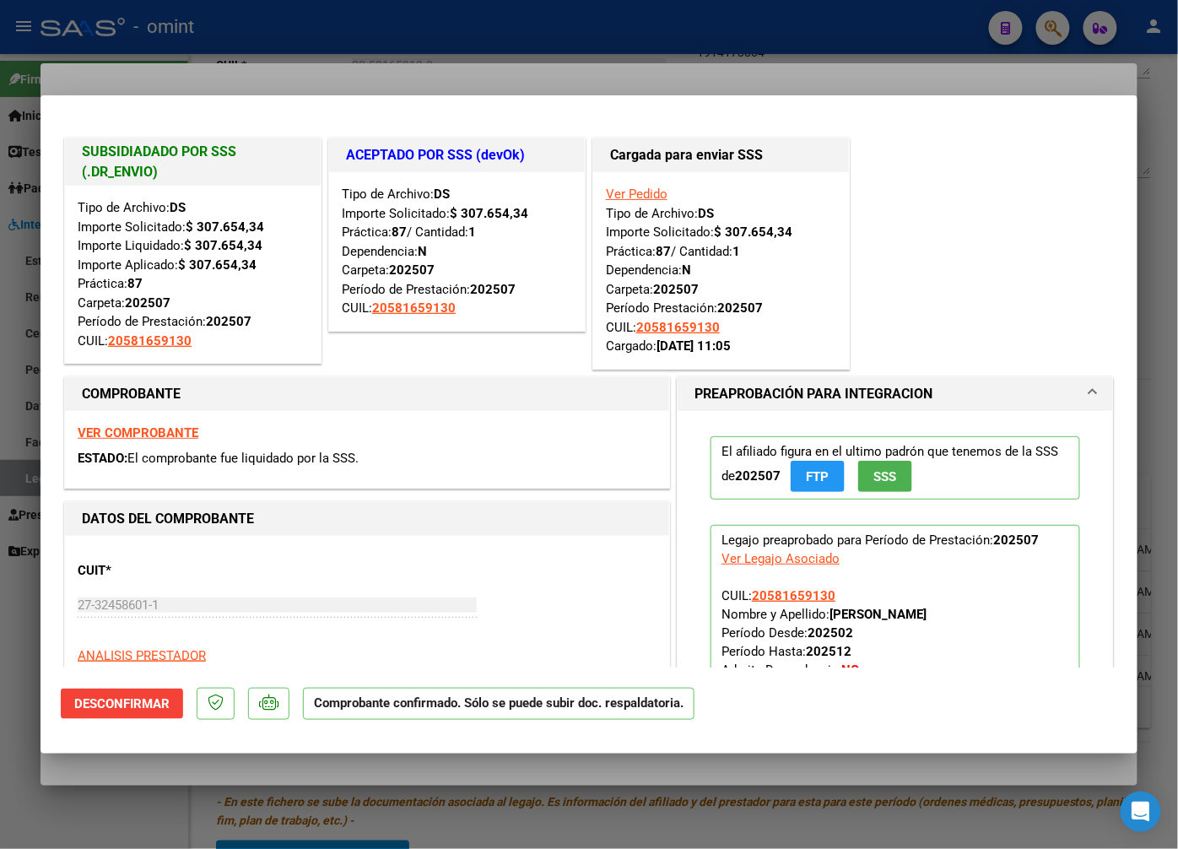
click at [271, 21] on div at bounding box center [589, 424] width 1178 height 849
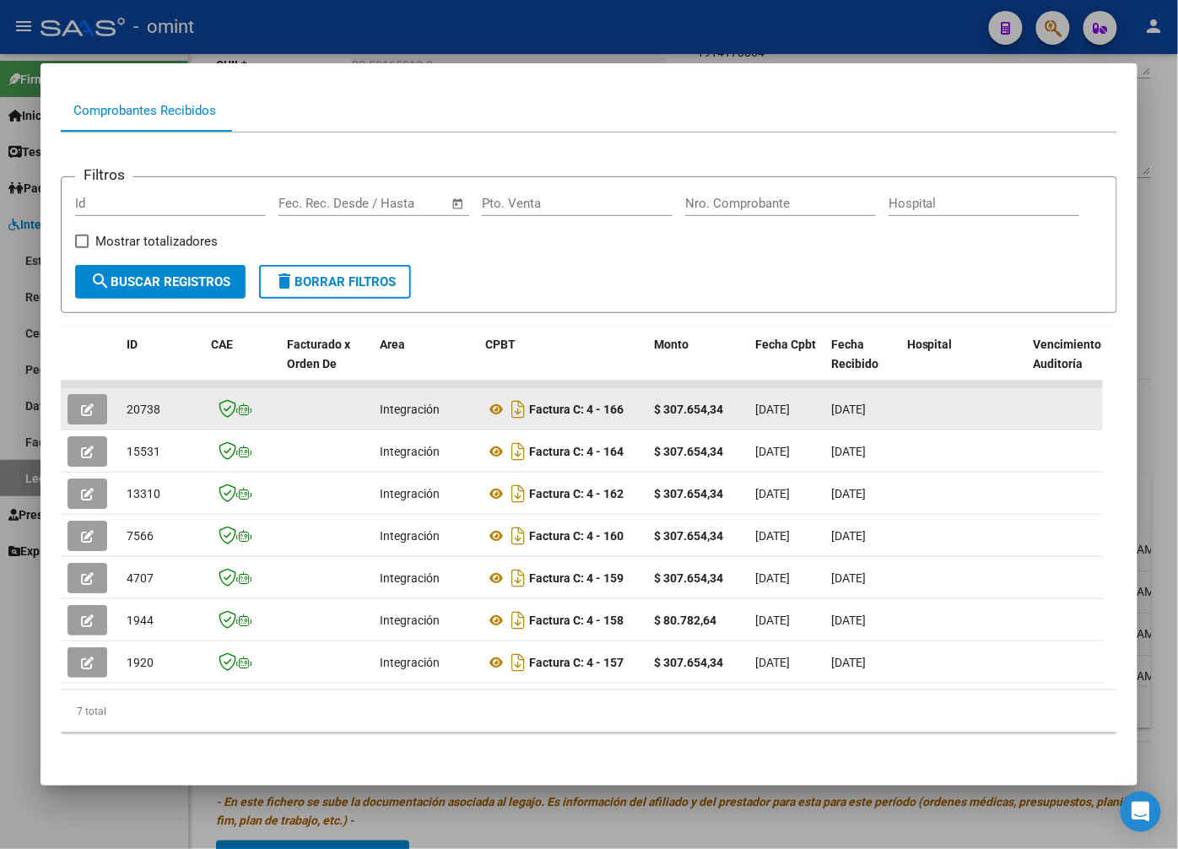
click at [71, 398] on button "button" at bounding box center [88, 409] width 40 height 30
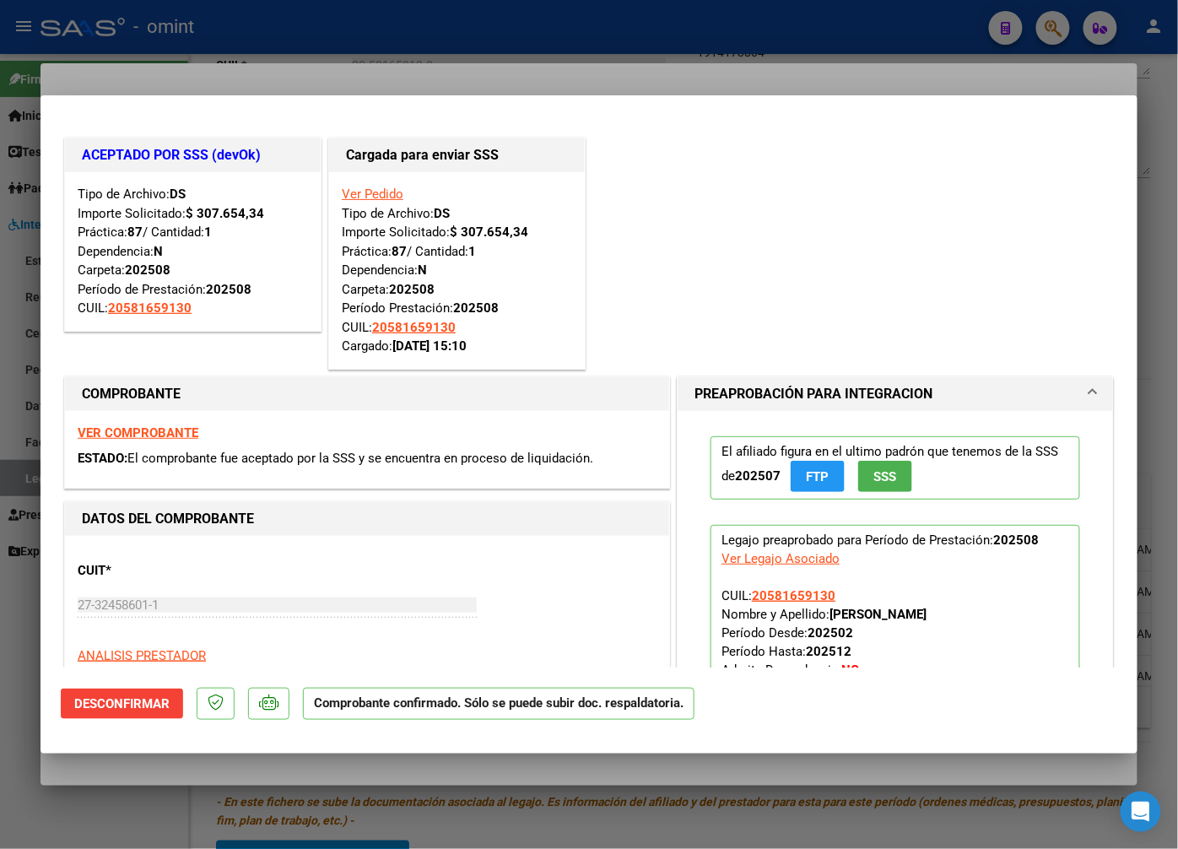
click at [127, 433] on strong "VER COMPROBANTE" at bounding box center [138, 432] width 121 height 15
click at [437, 57] on div at bounding box center [589, 424] width 1178 height 849
type input "$ 0,00"
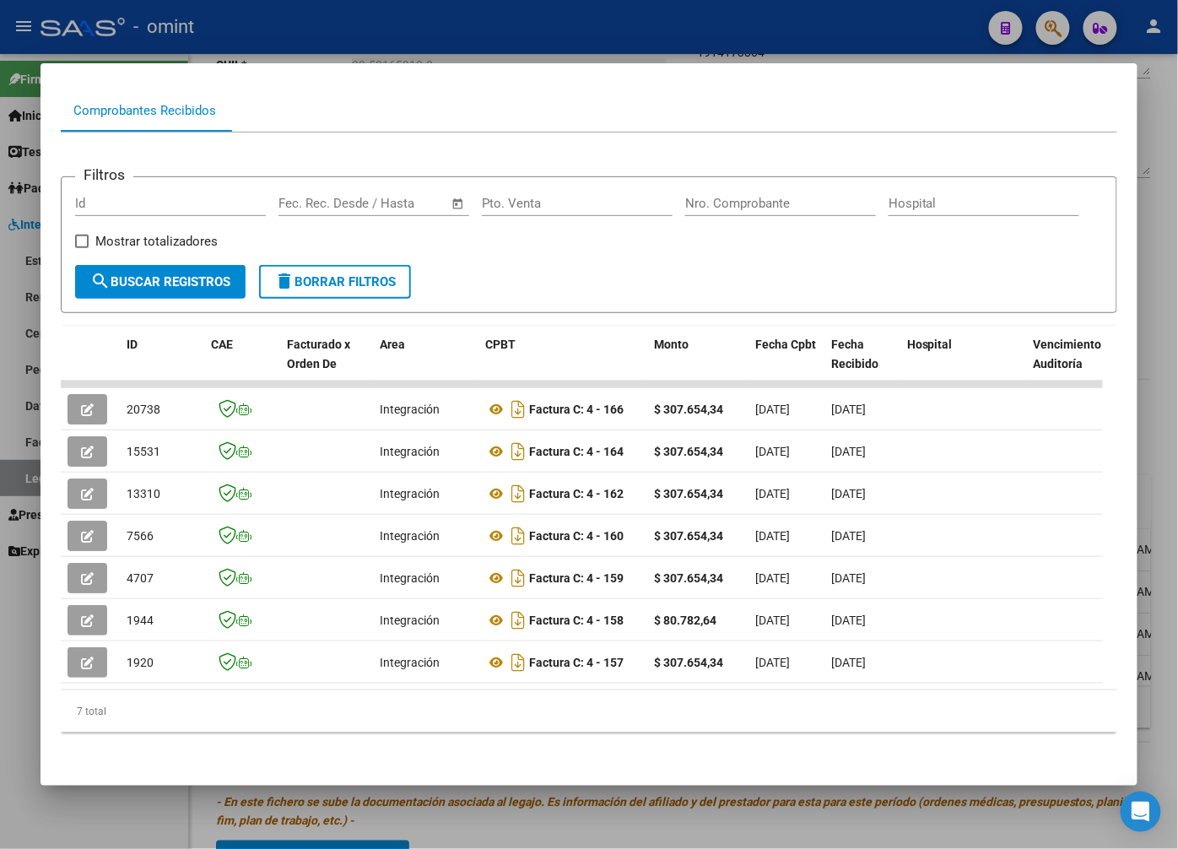
click at [369, 26] on div at bounding box center [589, 424] width 1178 height 849
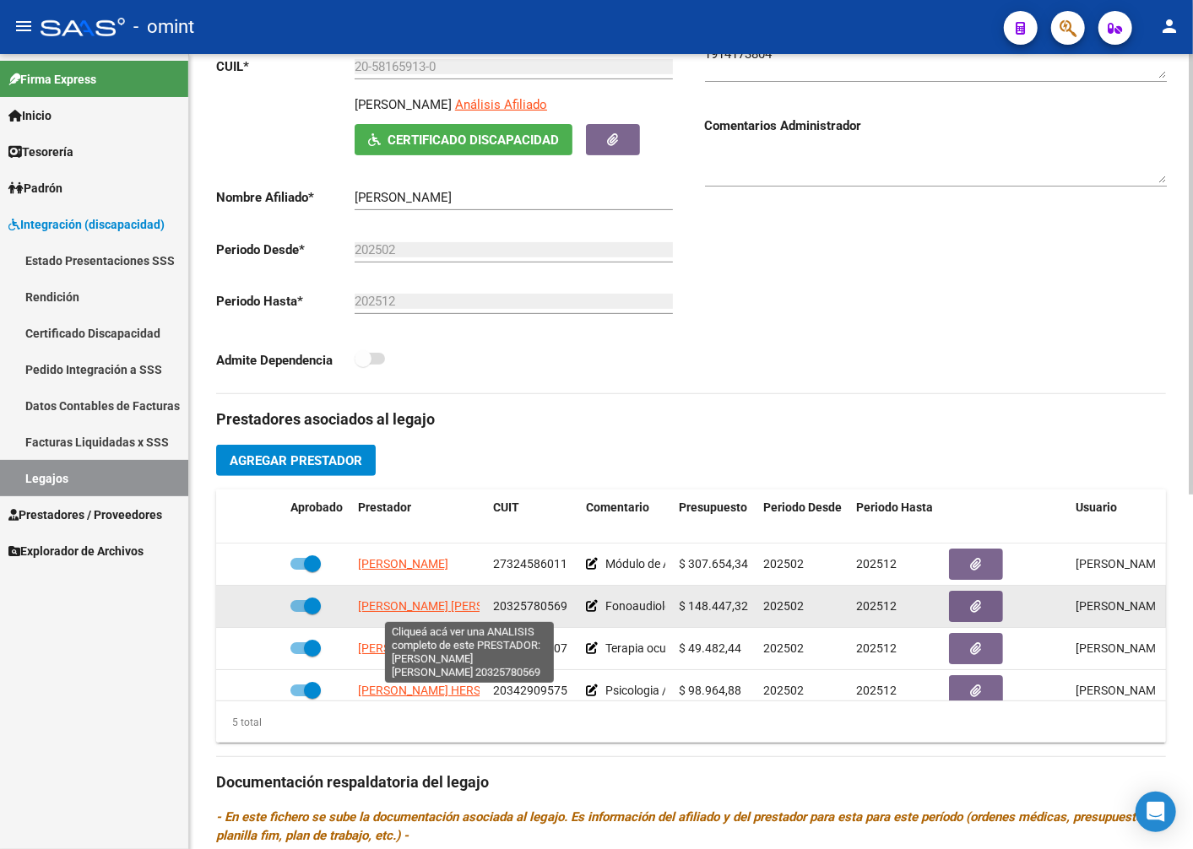
click at [417, 612] on span "DIAZ ETCHEVERRIA FRANCO SEBASTIAN" at bounding box center [449, 606] width 183 height 14
type textarea "20325780569"
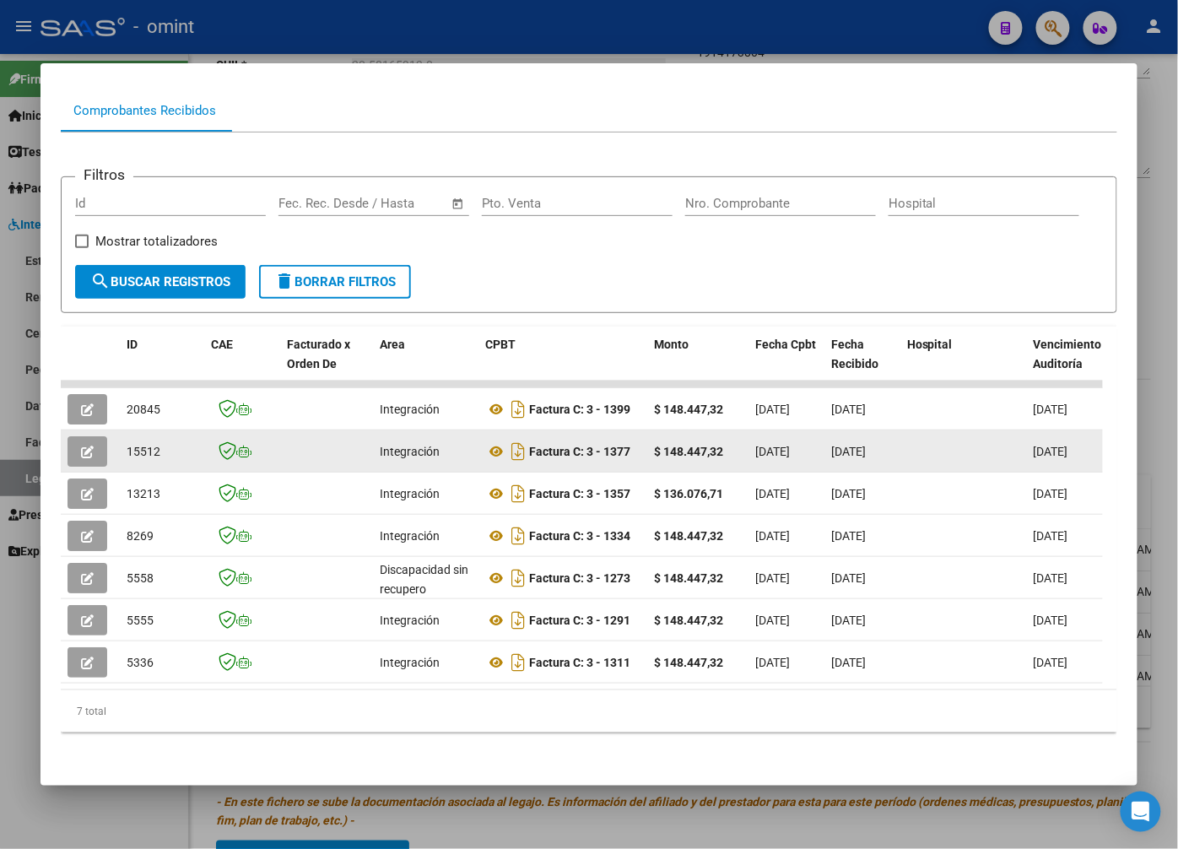
click at [94, 446] on icon "button" at bounding box center [87, 452] width 13 height 13
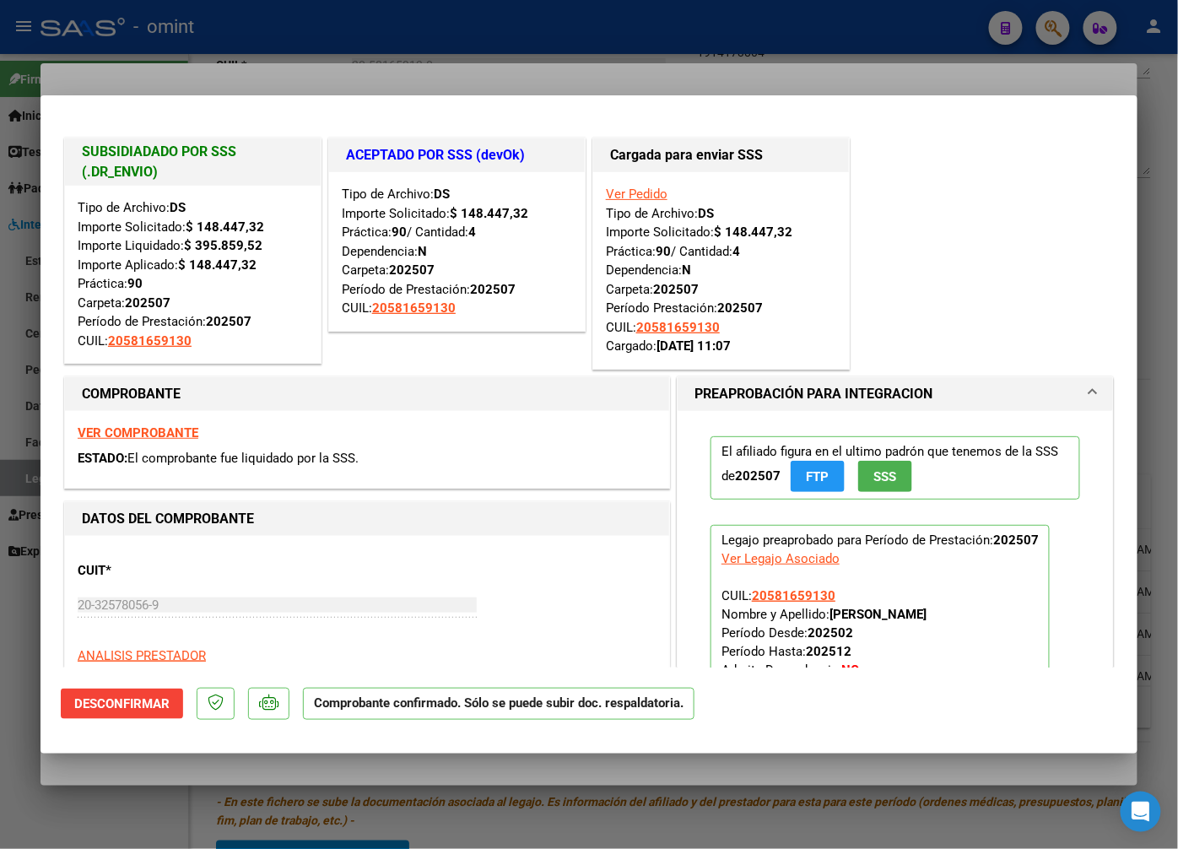
click at [265, 44] on div at bounding box center [589, 424] width 1178 height 849
type input "$ 0,00"
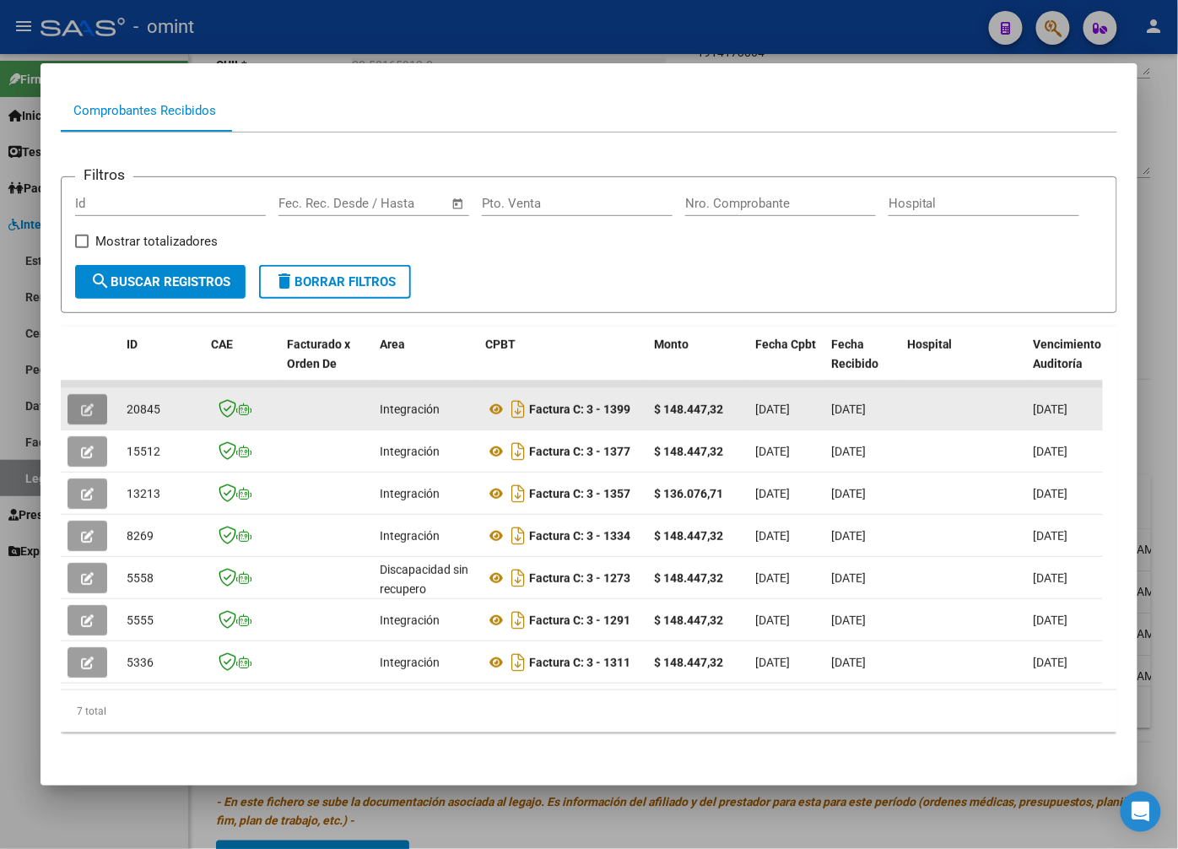
click at [89, 403] on icon "button" at bounding box center [87, 409] width 13 height 13
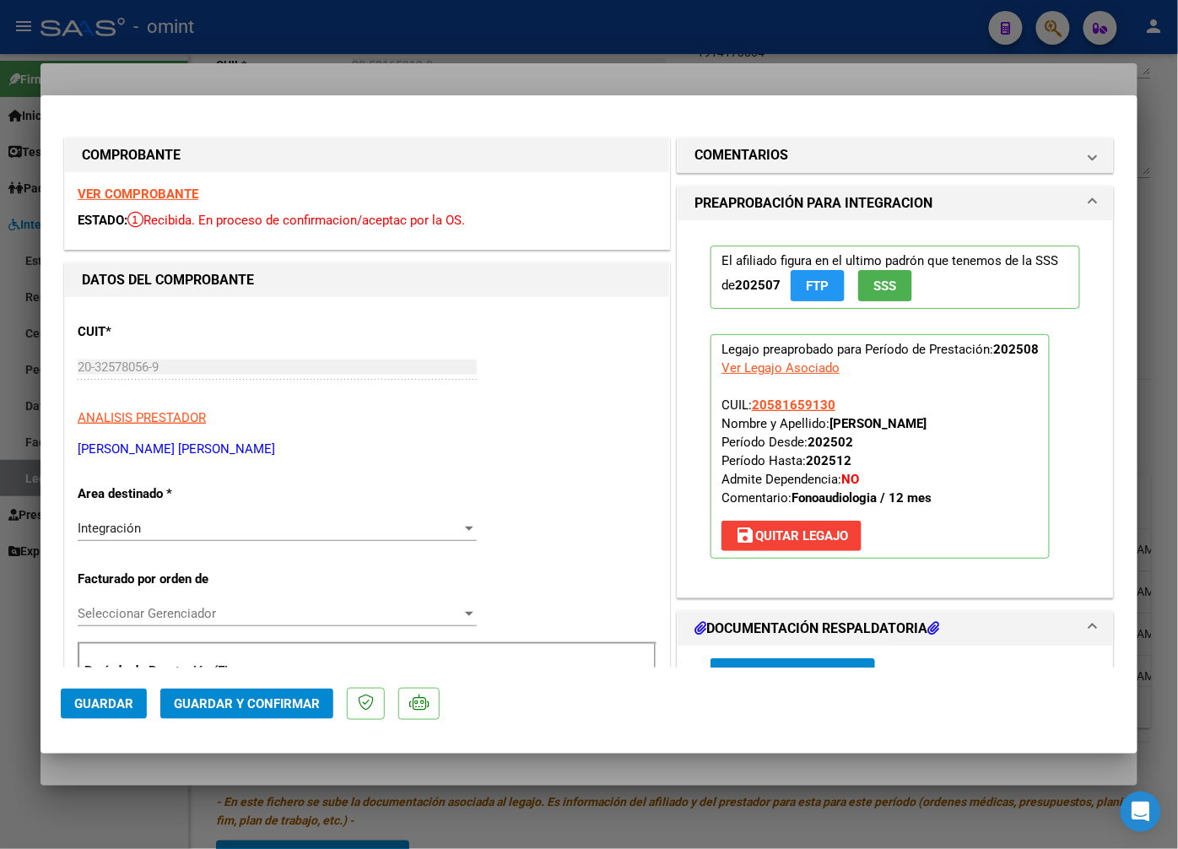
click at [174, 197] on strong "VER COMPROBANTE" at bounding box center [138, 194] width 121 height 15
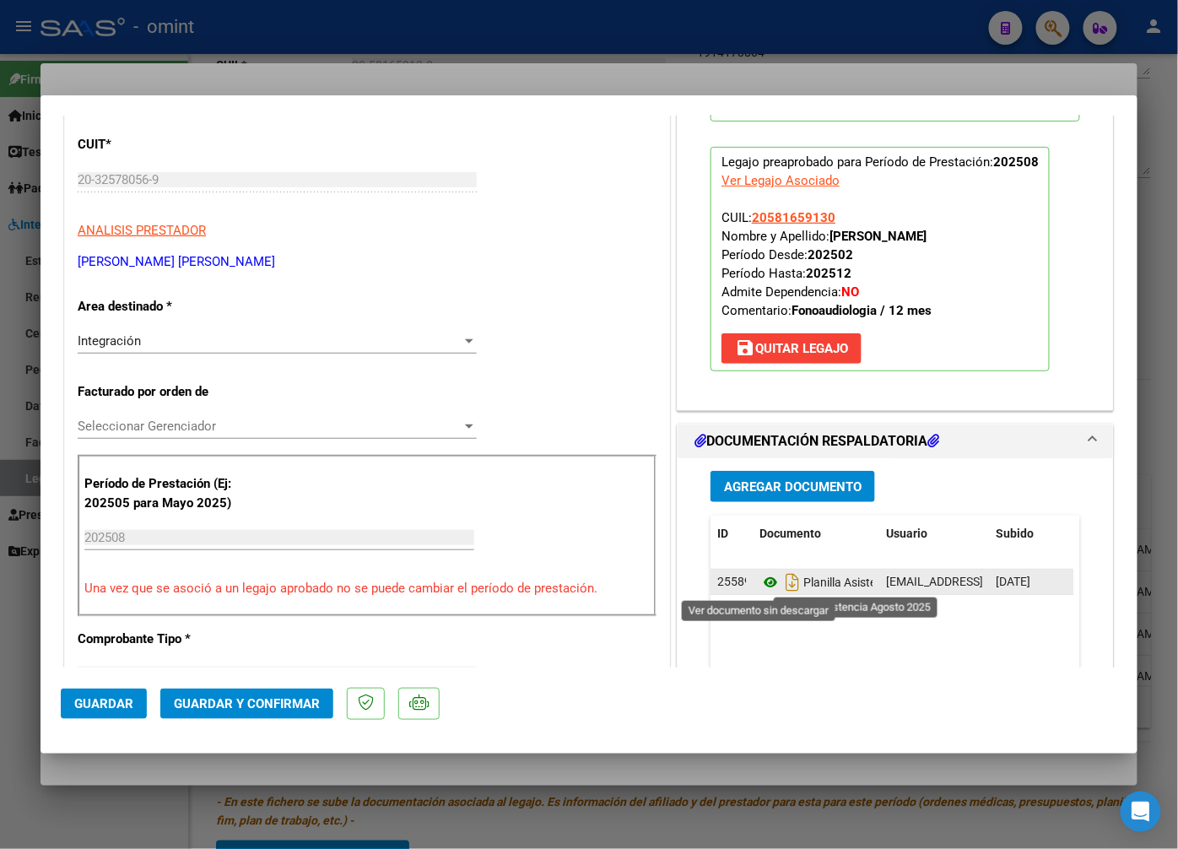
click at [762, 582] on icon at bounding box center [771, 582] width 22 height 20
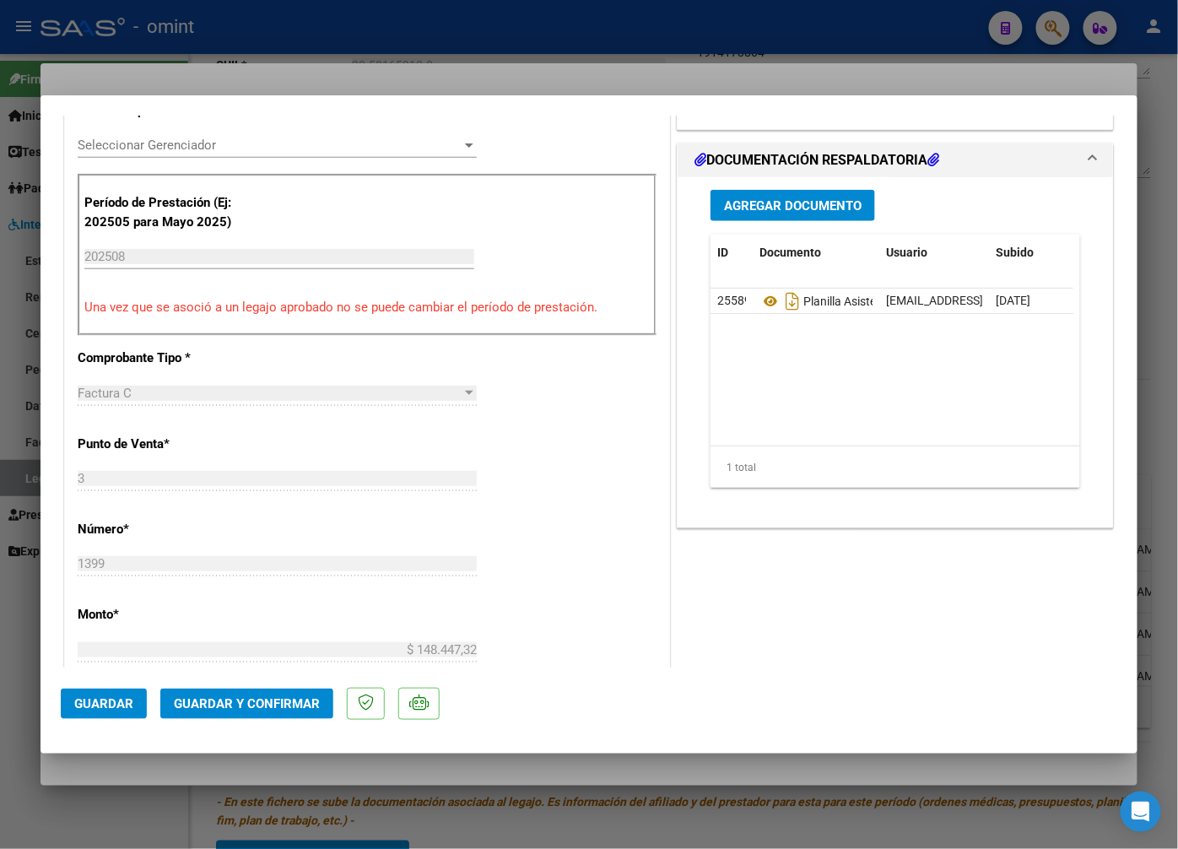
scroll to position [1031, 0]
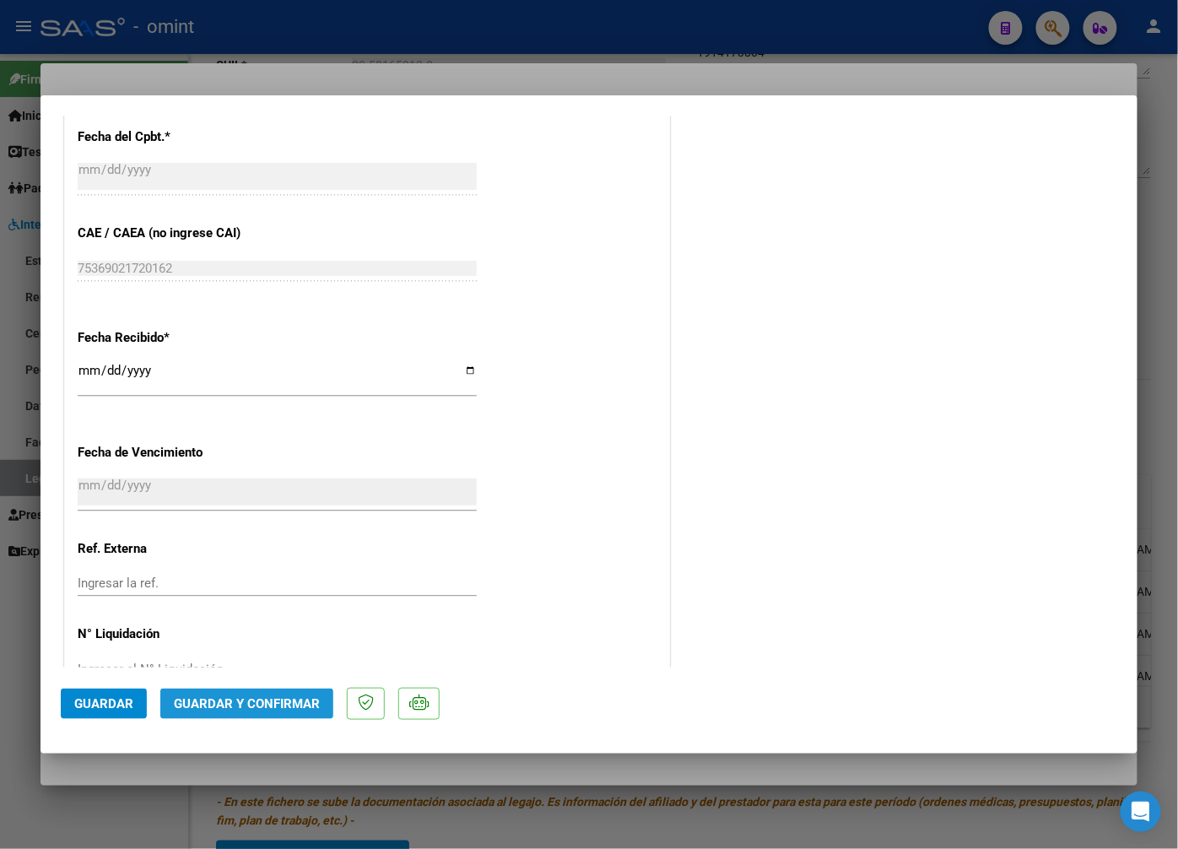
click at [270, 706] on span "Guardar y Confirmar" at bounding box center [247, 703] width 146 height 15
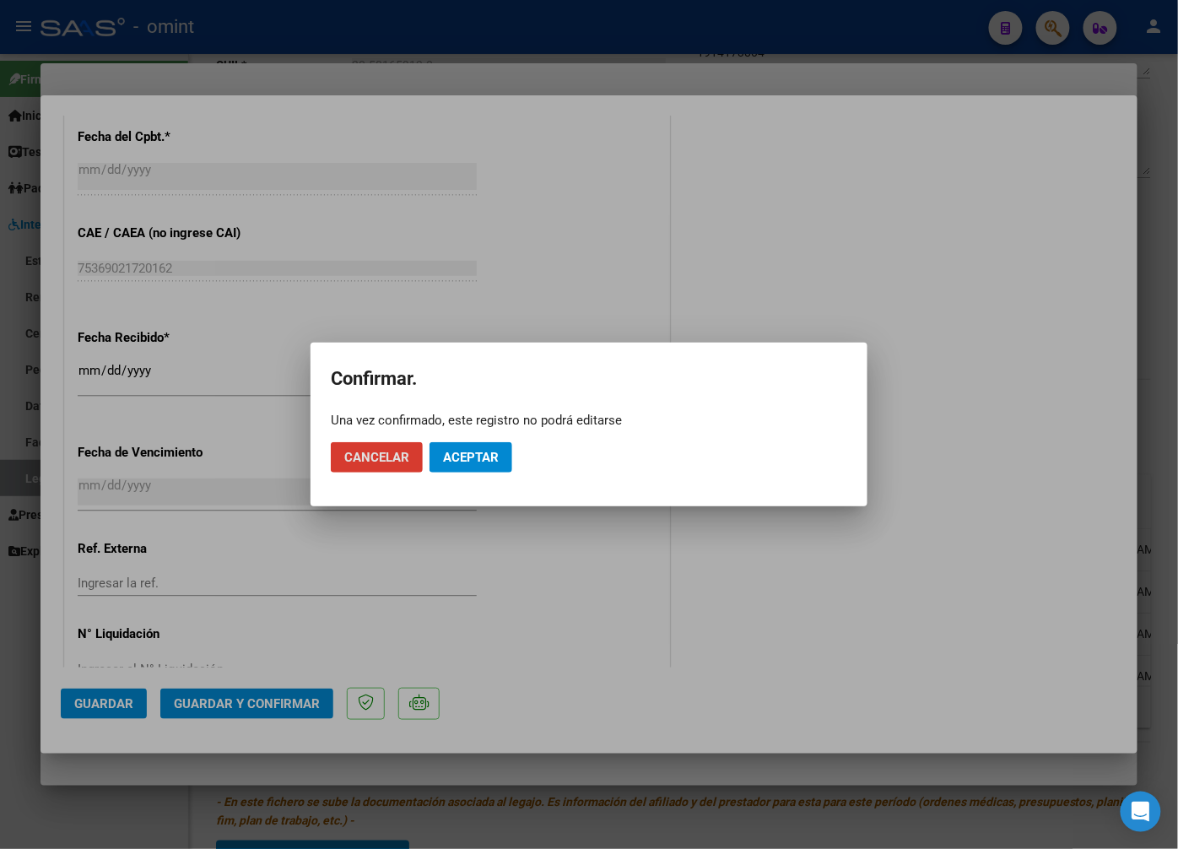
click at [468, 457] on span "Aceptar" at bounding box center [471, 457] width 56 height 15
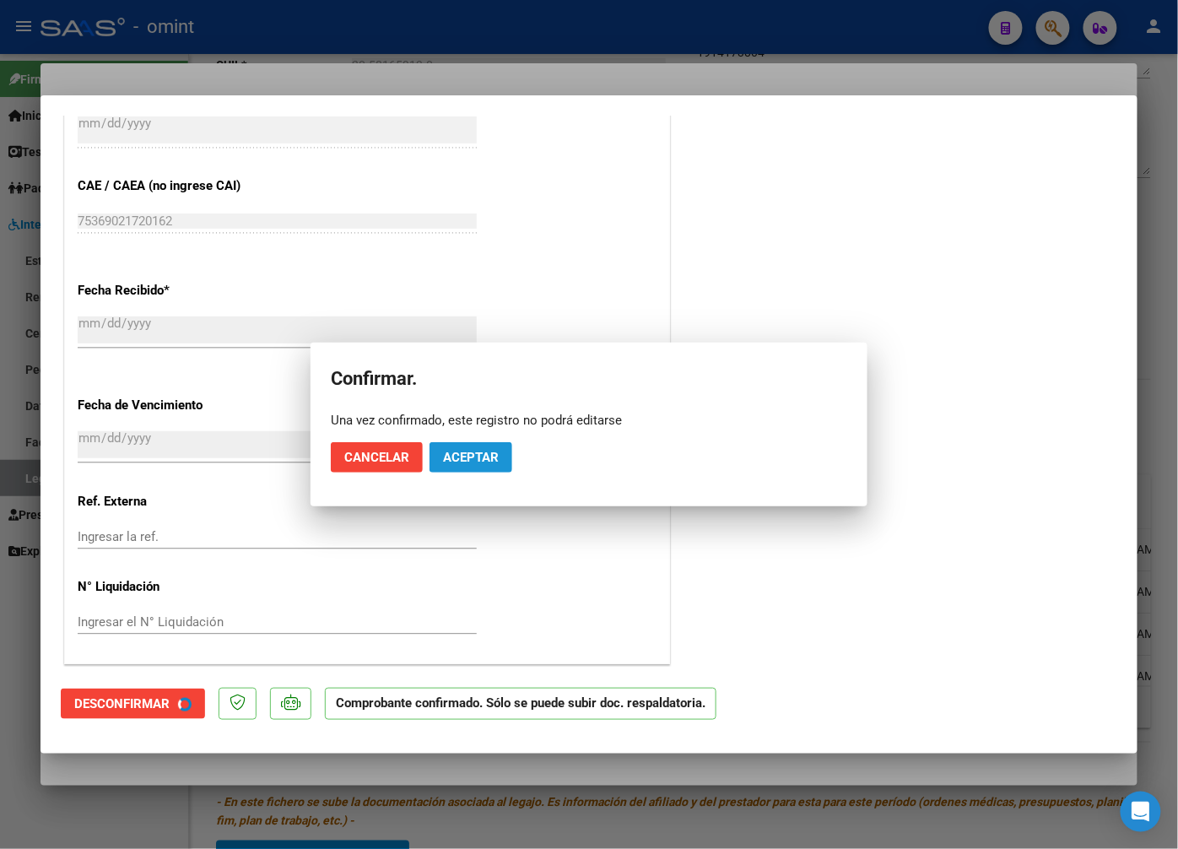
scroll to position [926, 0]
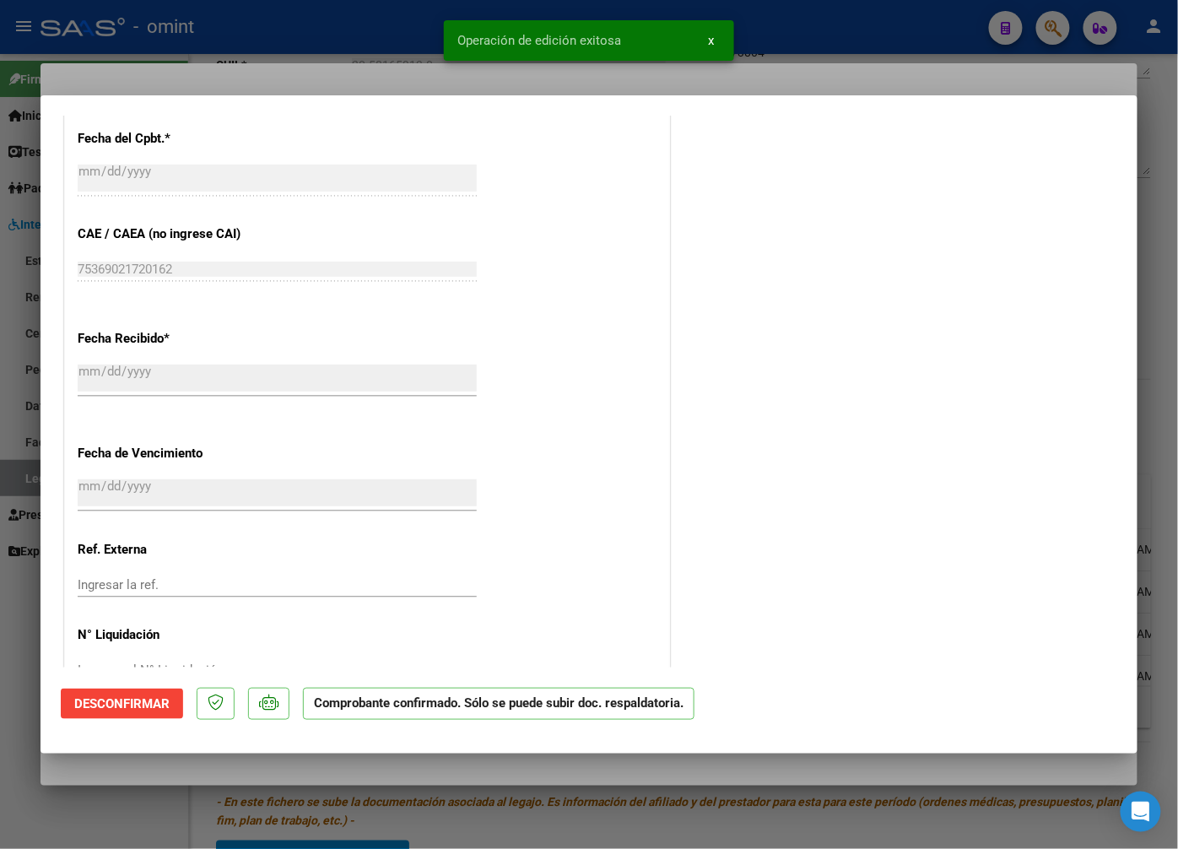
click at [448, 53] on snack-bar-container "Operación de edición exitosa x" at bounding box center [589, 40] width 290 height 41
click at [217, 57] on div at bounding box center [589, 424] width 1178 height 849
type input "$ 0,00"
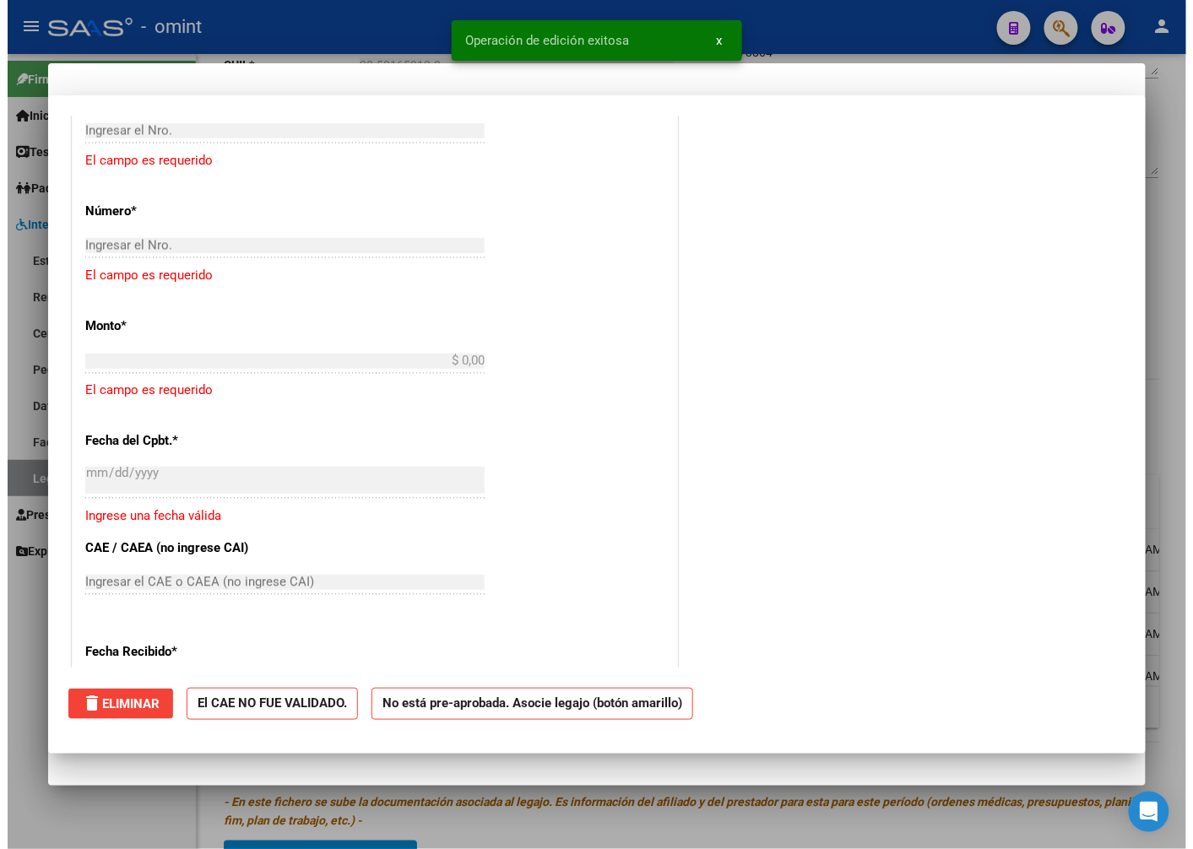
scroll to position [0, 0]
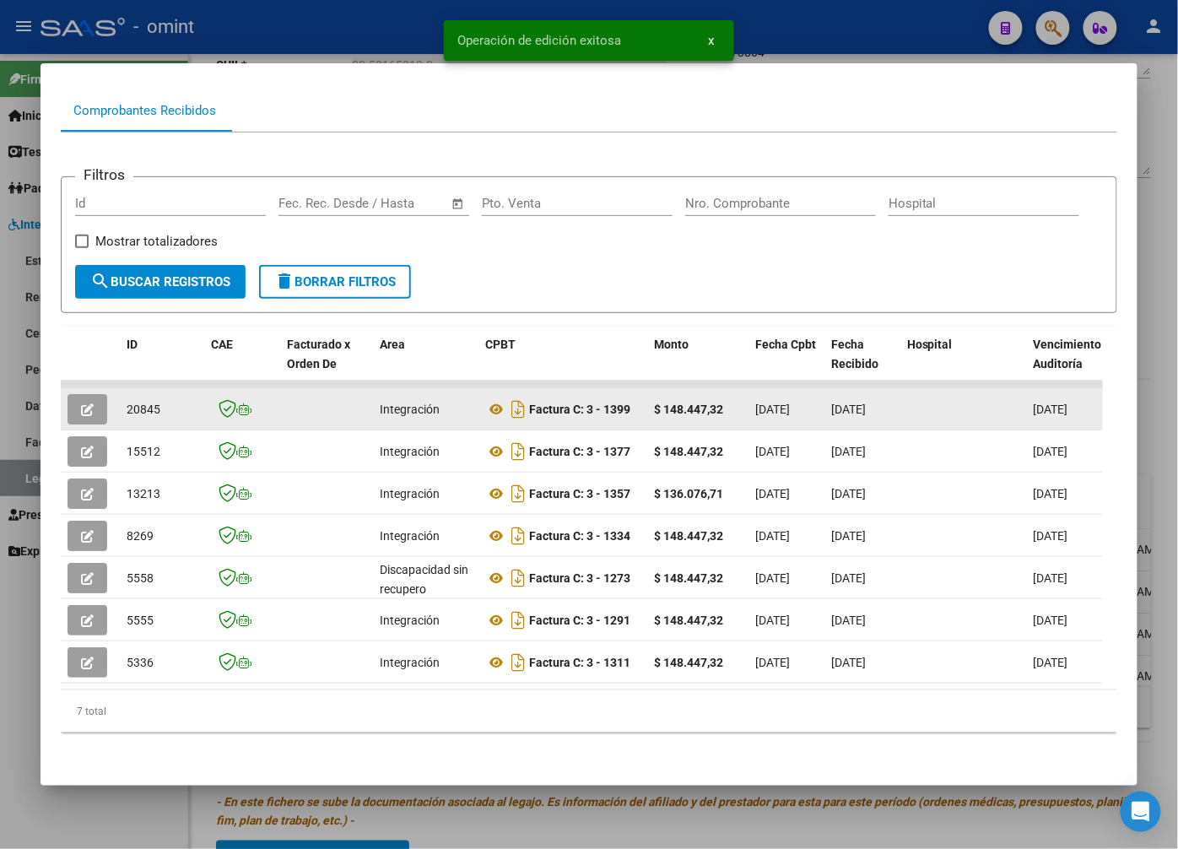
click at [136, 403] on span "20845" at bounding box center [144, 410] width 34 height 14
copy span "20845"
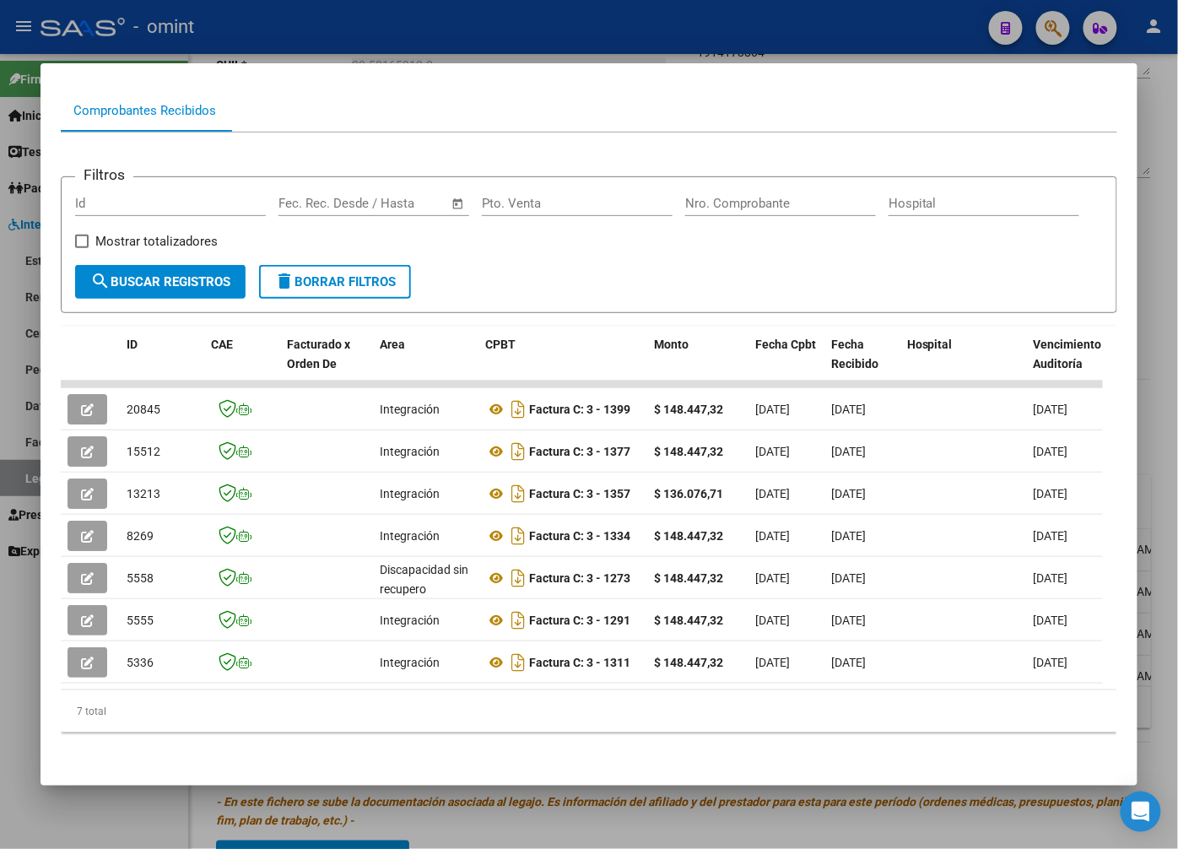
click at [332, 14] on div at bounding box center [589, 424] width 1178 height 849
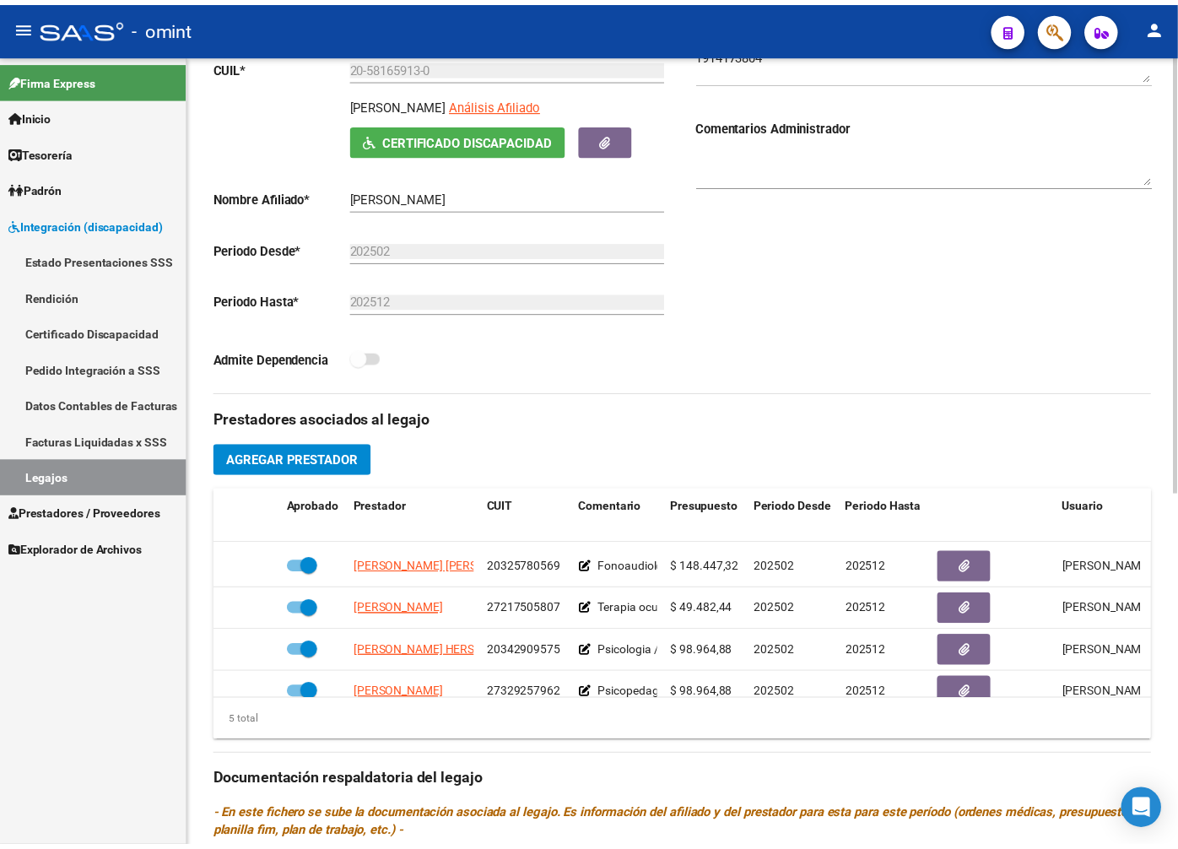
scroll to position [49, 0]
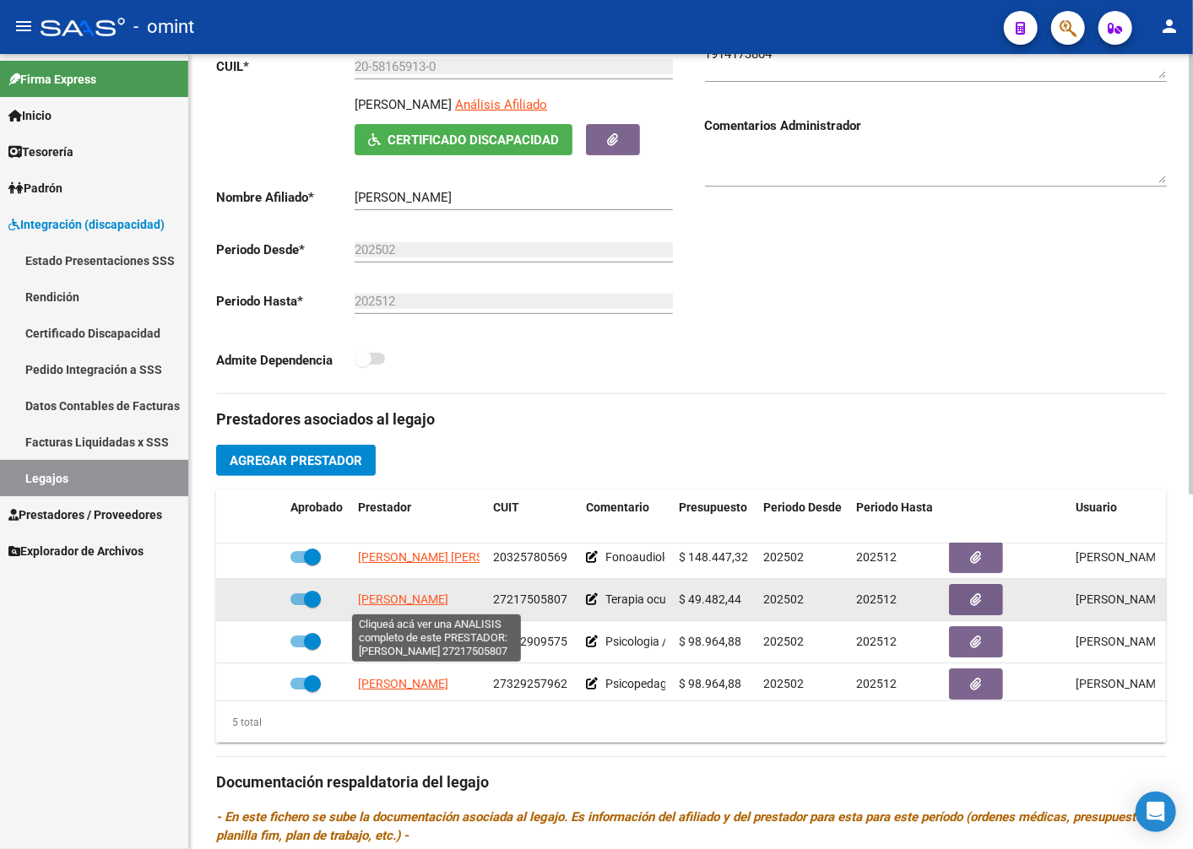
click at [415, 601] on span "GARCIA MARIANA GABRIELA" at bounding box center [403, 600] width 90 height 14
type textarea "27217505807"
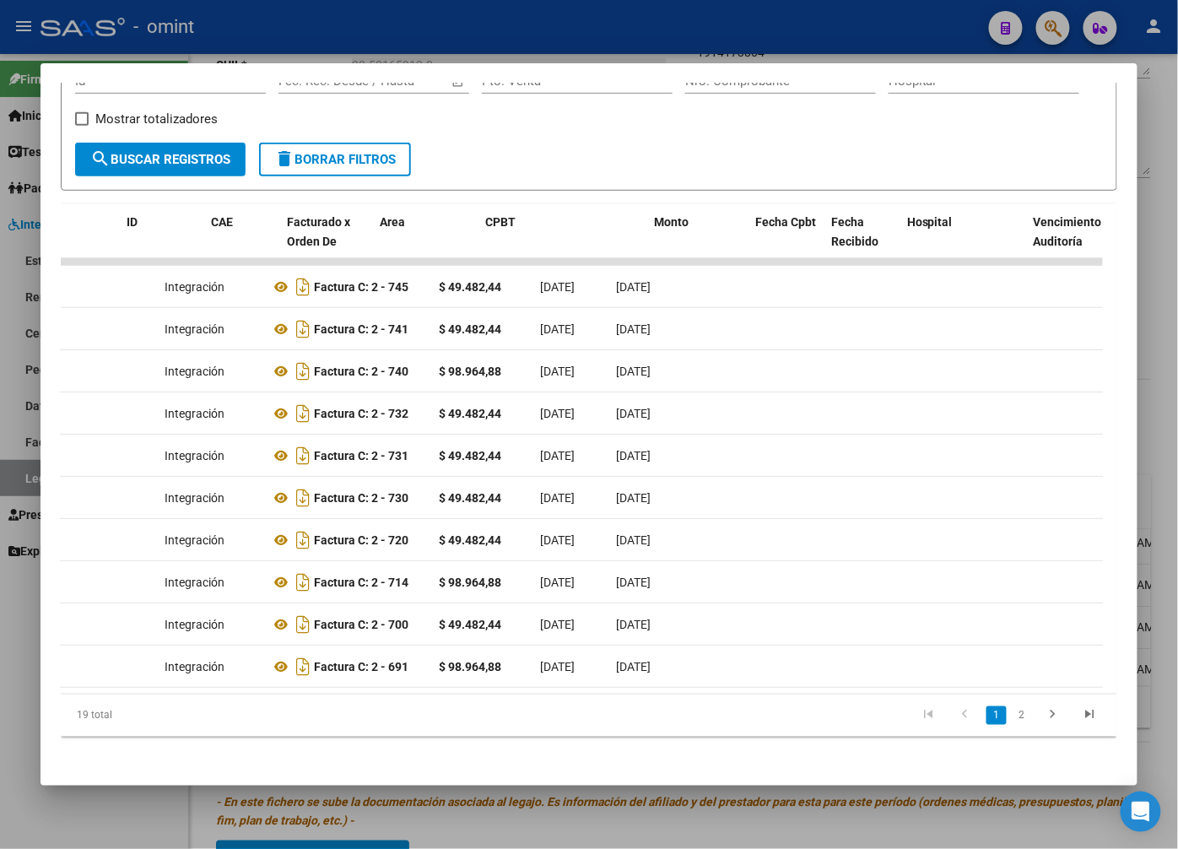
scroll to position [0, 0]
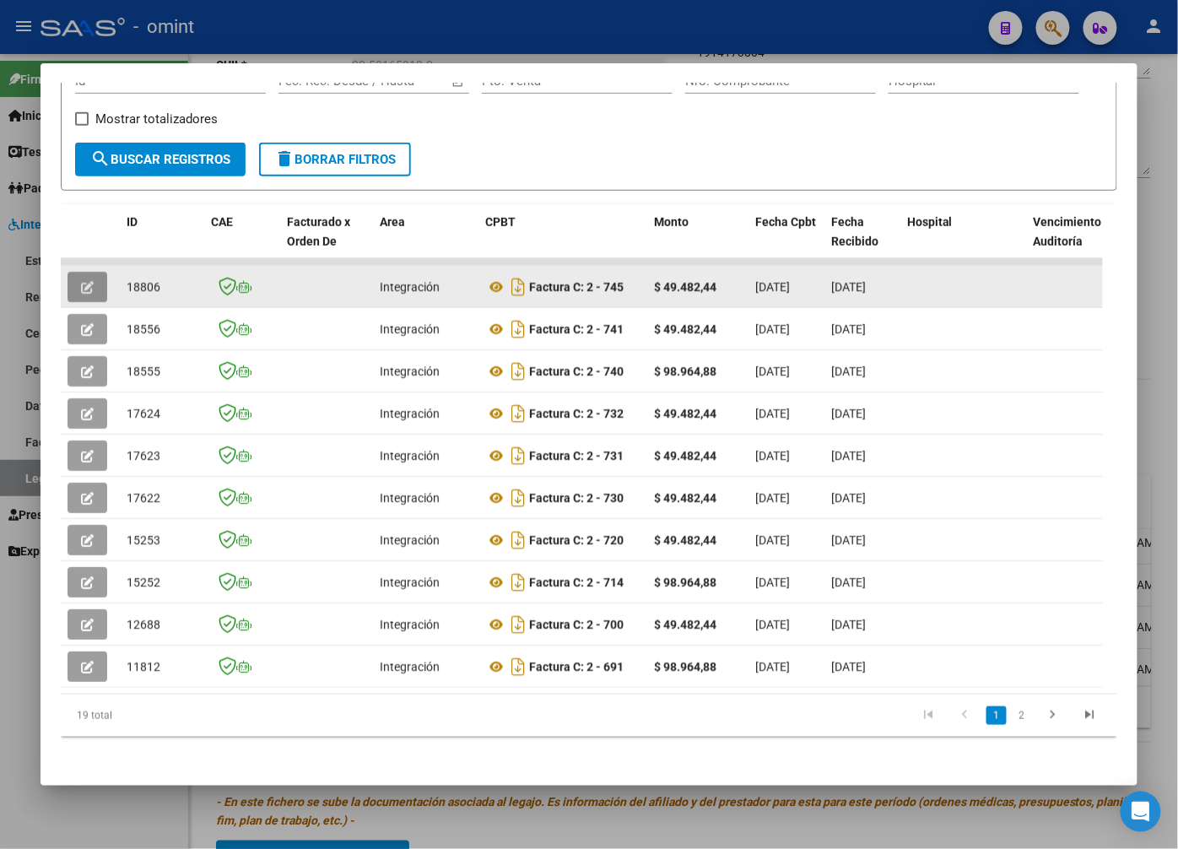
click at [85, 280] on button "button" at bounding box center [88, 287] width 40 height 30
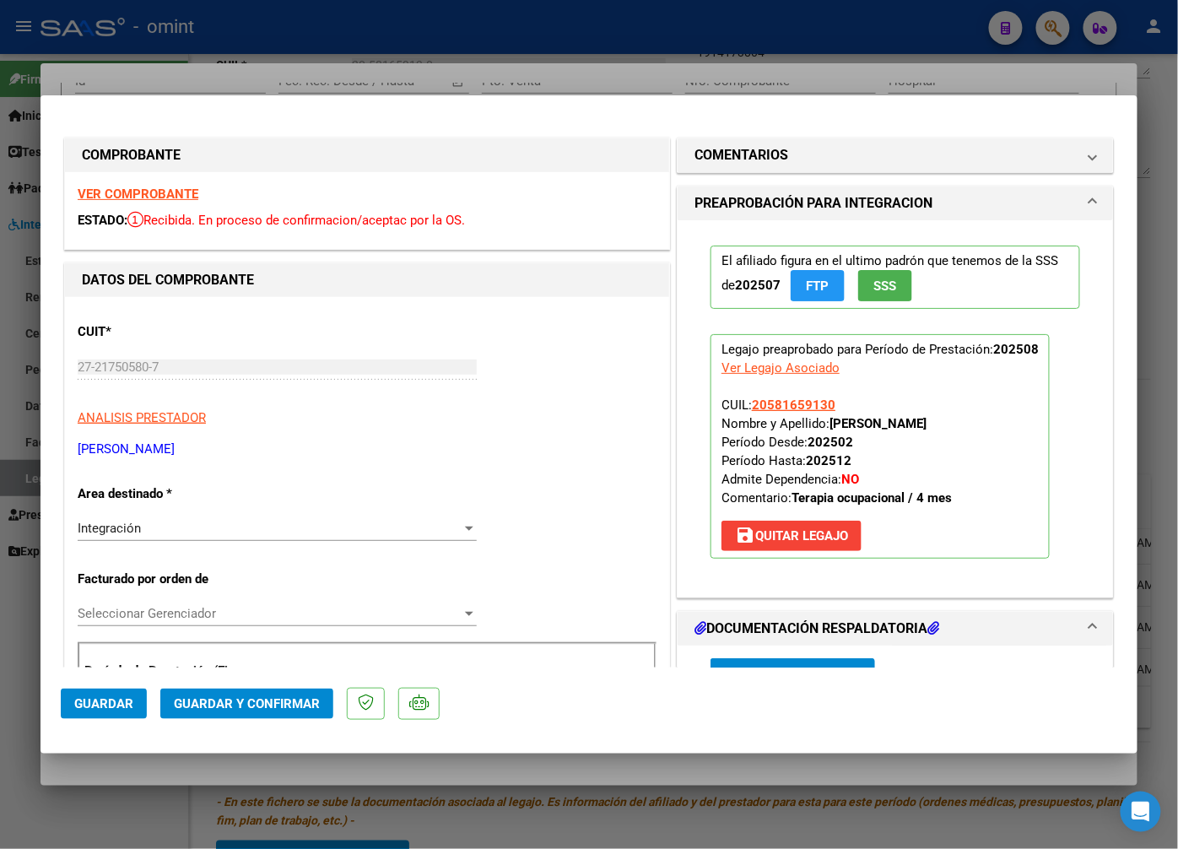
click at [160, 190] on strong "VER COMPROBANTE" at bounding box center [138, 194] width 121 height 15
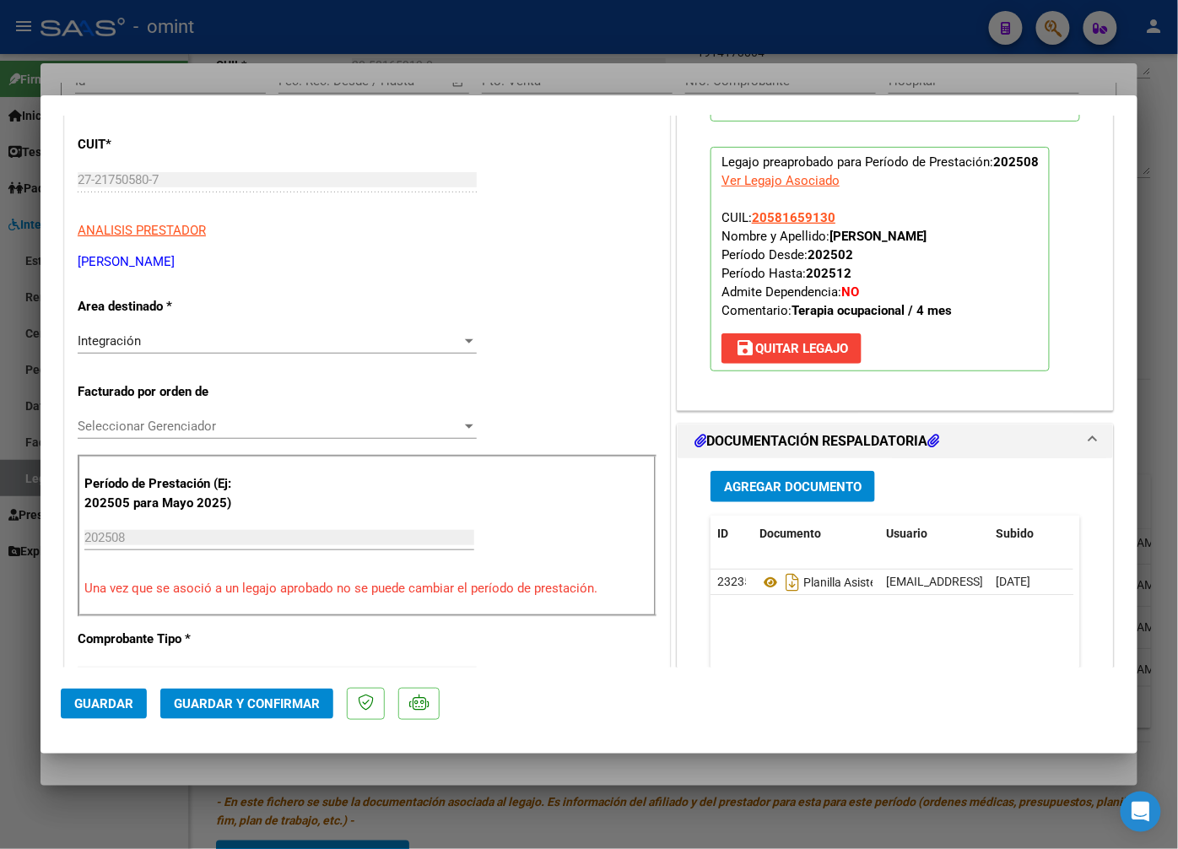
scroll to position [281, 0]
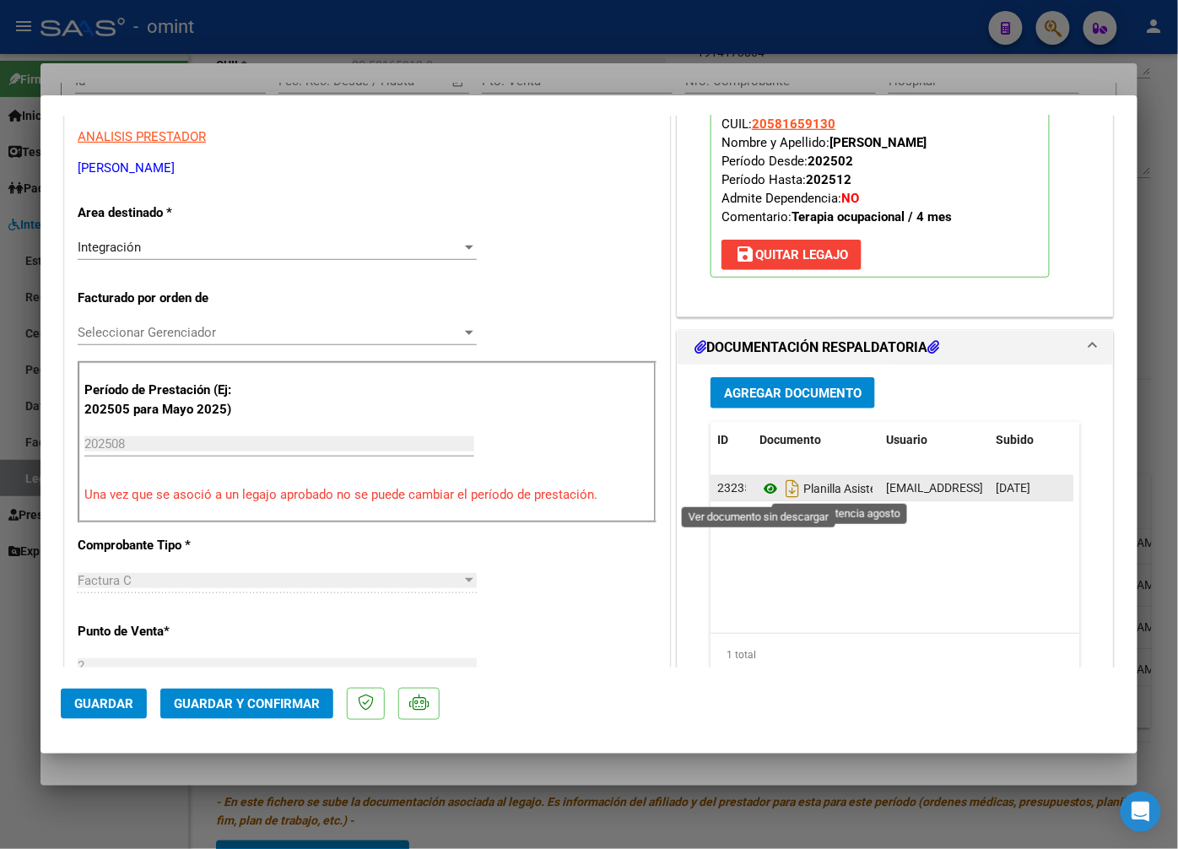
click at [760, 484] on icon at bounding box center [771, 489] width 22 height 20
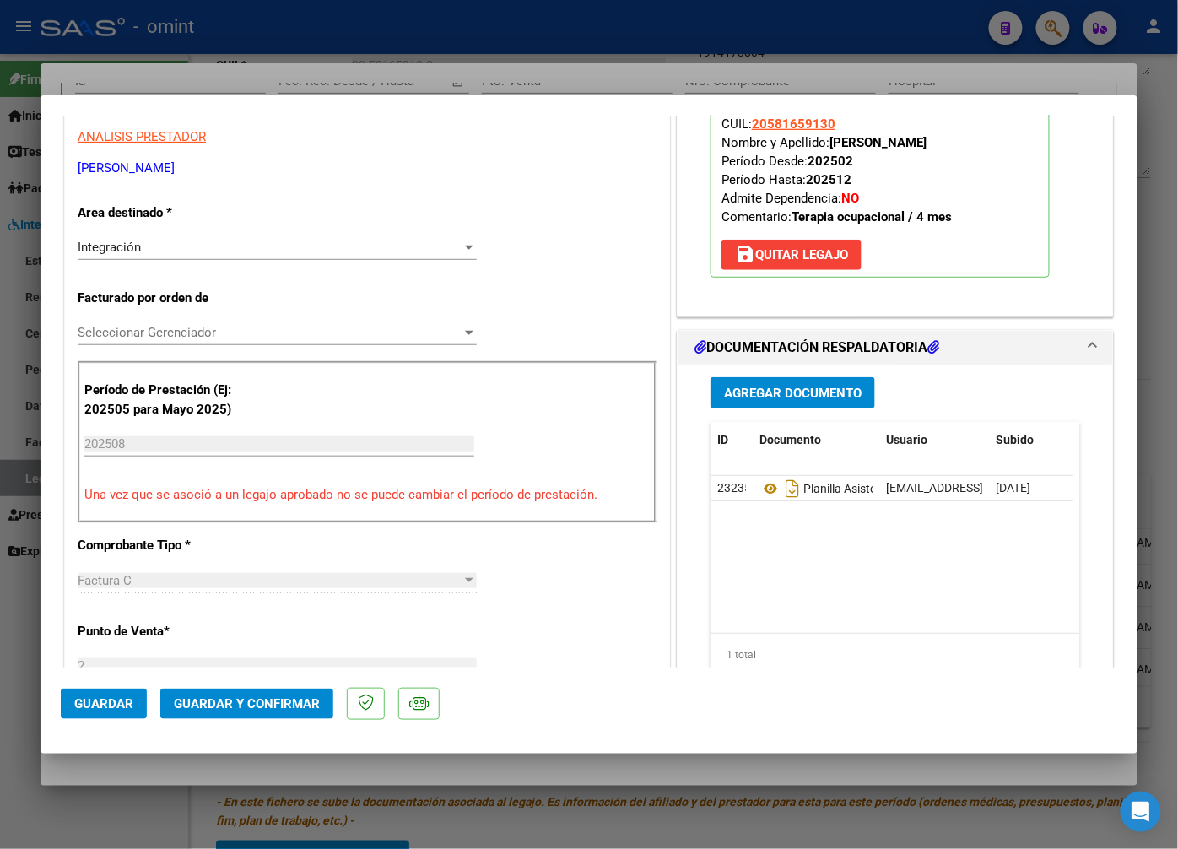
scroll to position [656, 0]
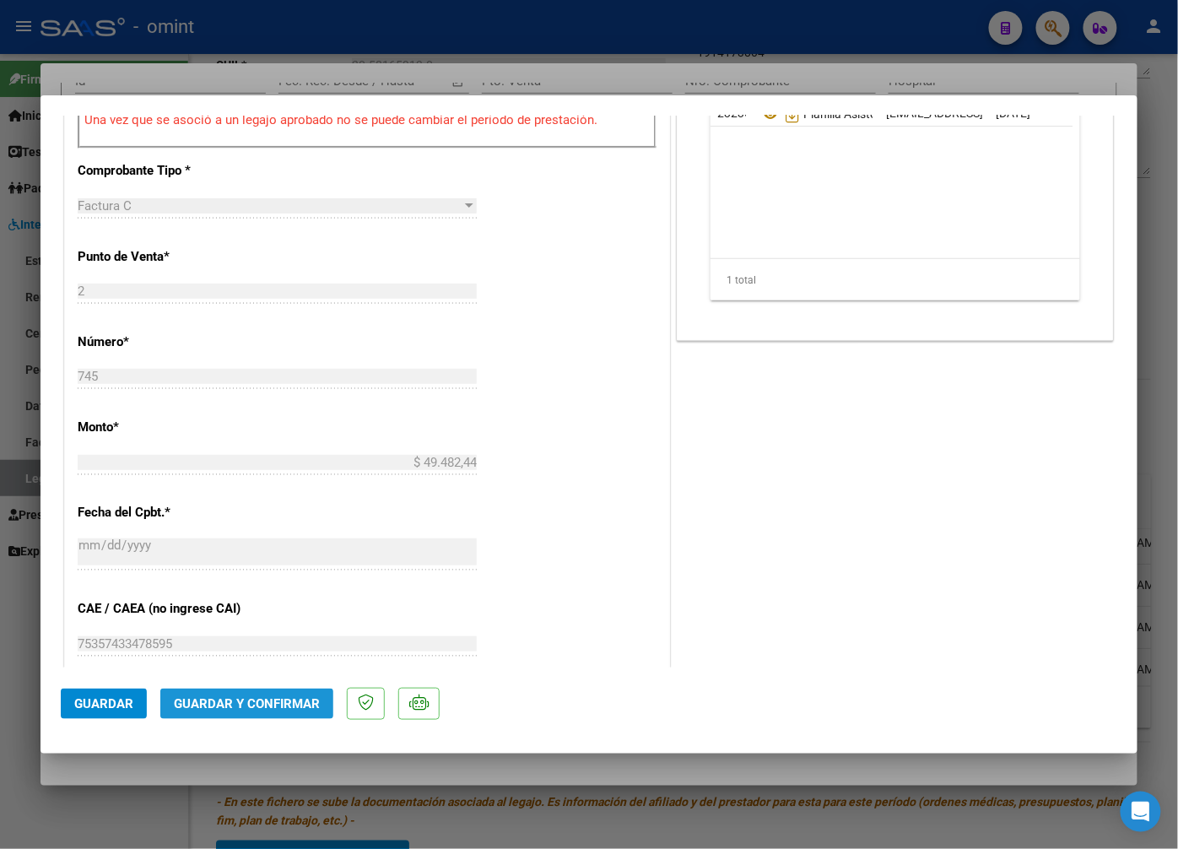
click at [234, 706] on span "Guardar y Confirmar" at bounding box center [247, 703] width 146 height 15
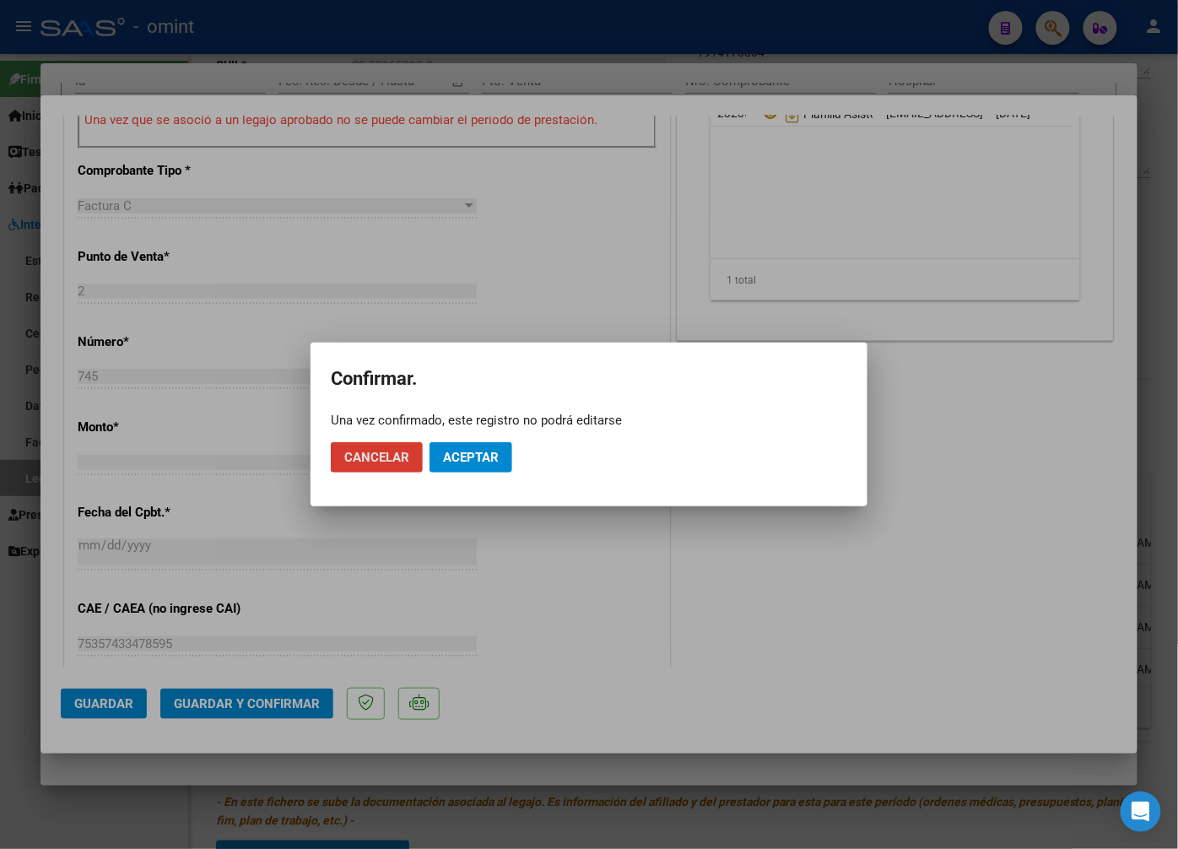
click at [477, 459] on span "Aceptar" at bounding box center [471, 457] width 56 height 15
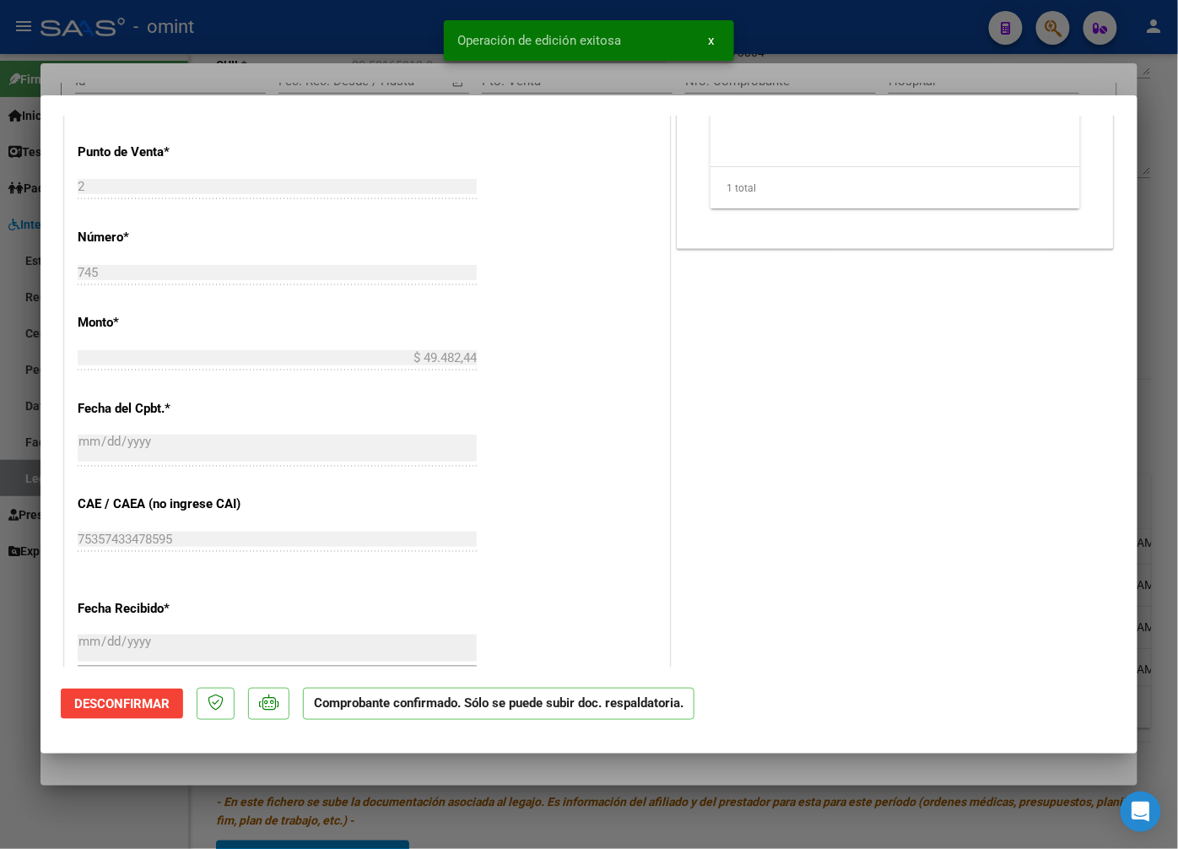
click at [340, 42] on div at bounding box center [589, 424] width 1178 height 849
type input "$ 0,00"
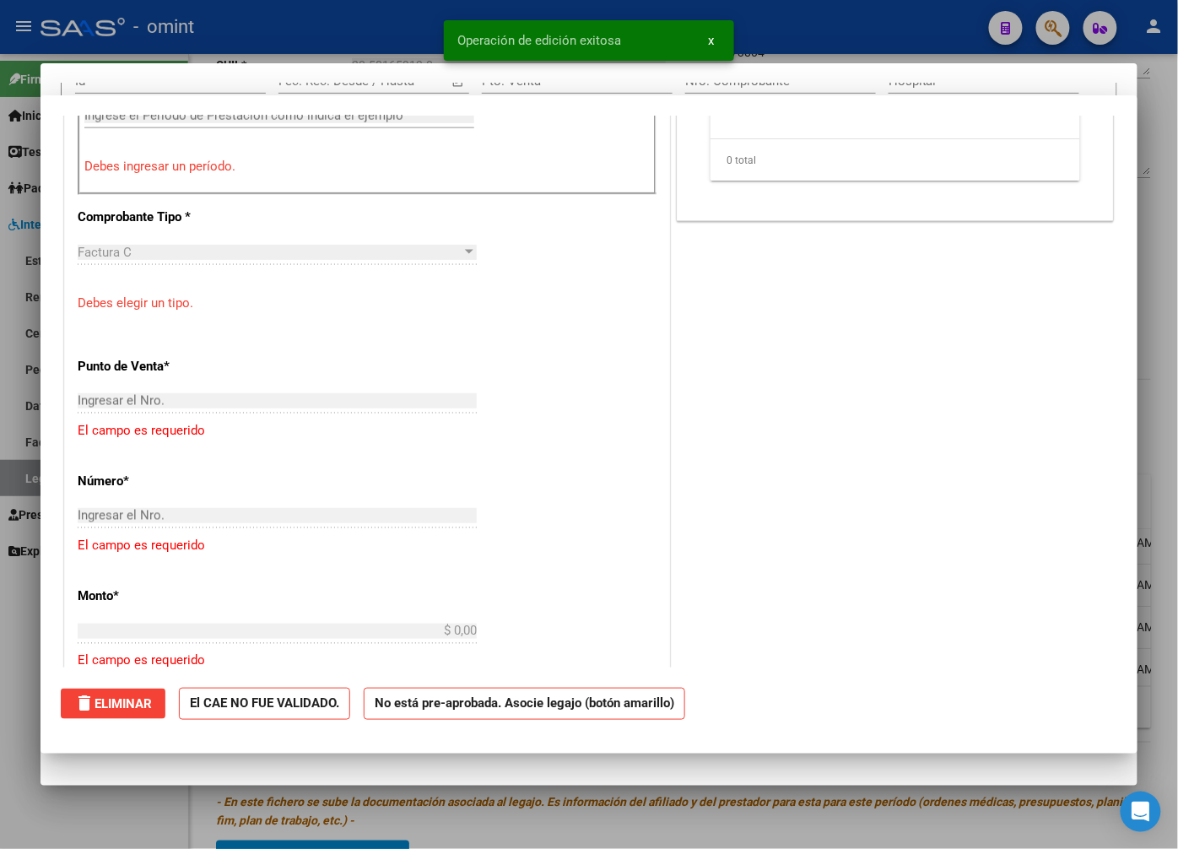
scroll to position [686, 0]
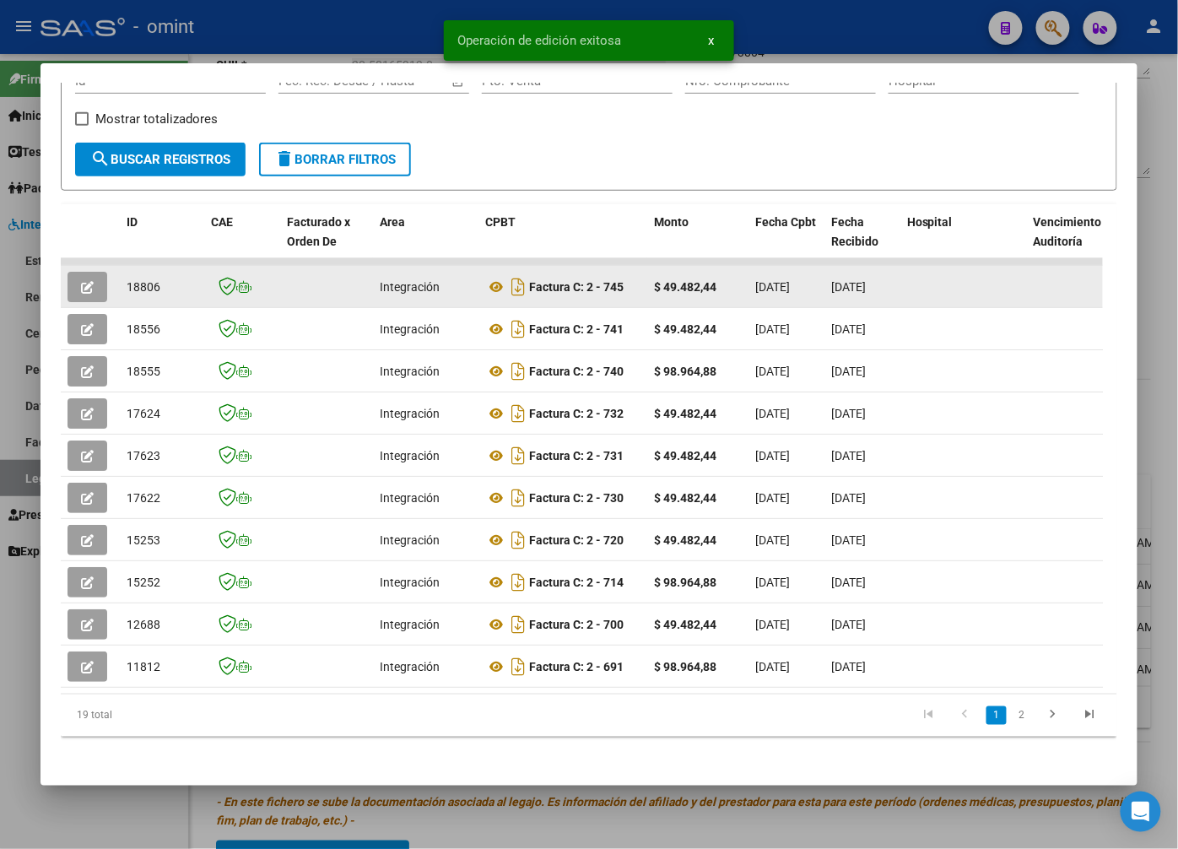
click at [148, 287] on span "18806" at bounding box center [144, 287] width 34 height 14
copy span "18806"
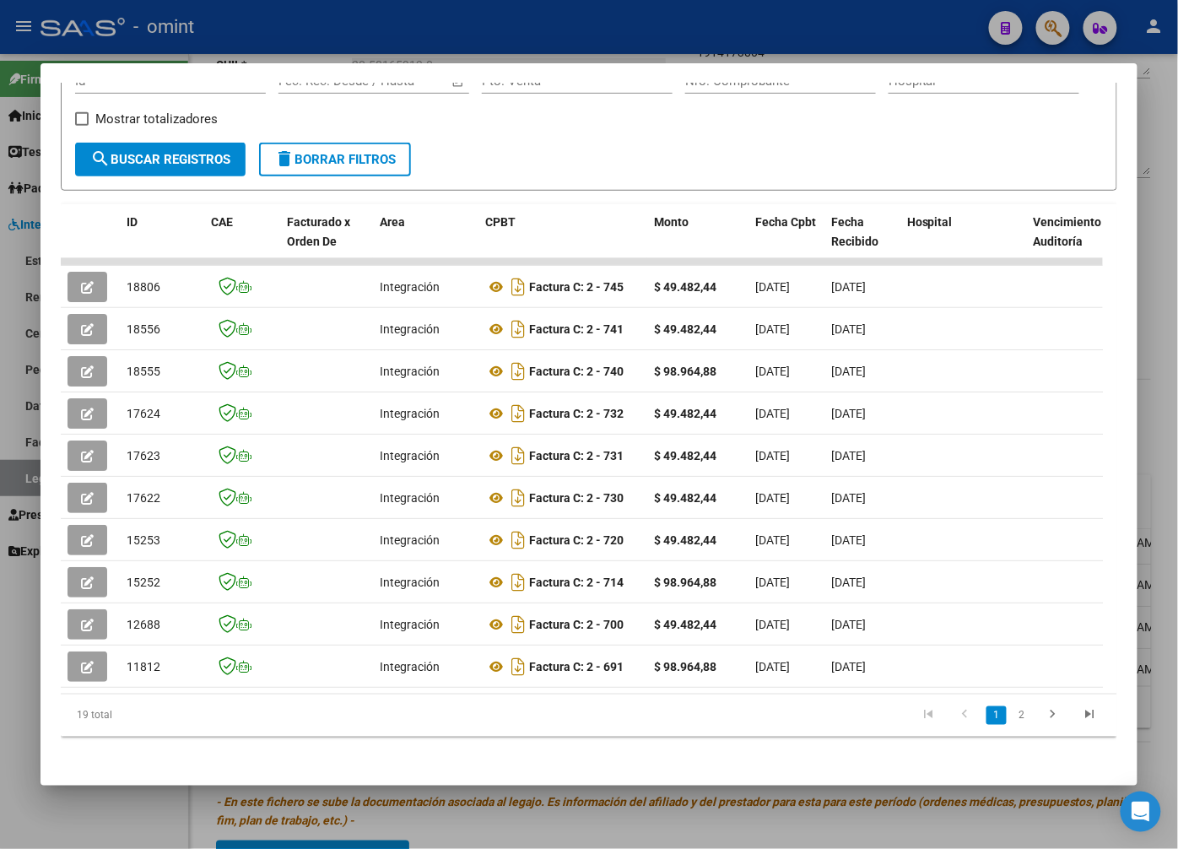
click at [382, 45] on div at bounding box center [589, 424] width 1178 height 849
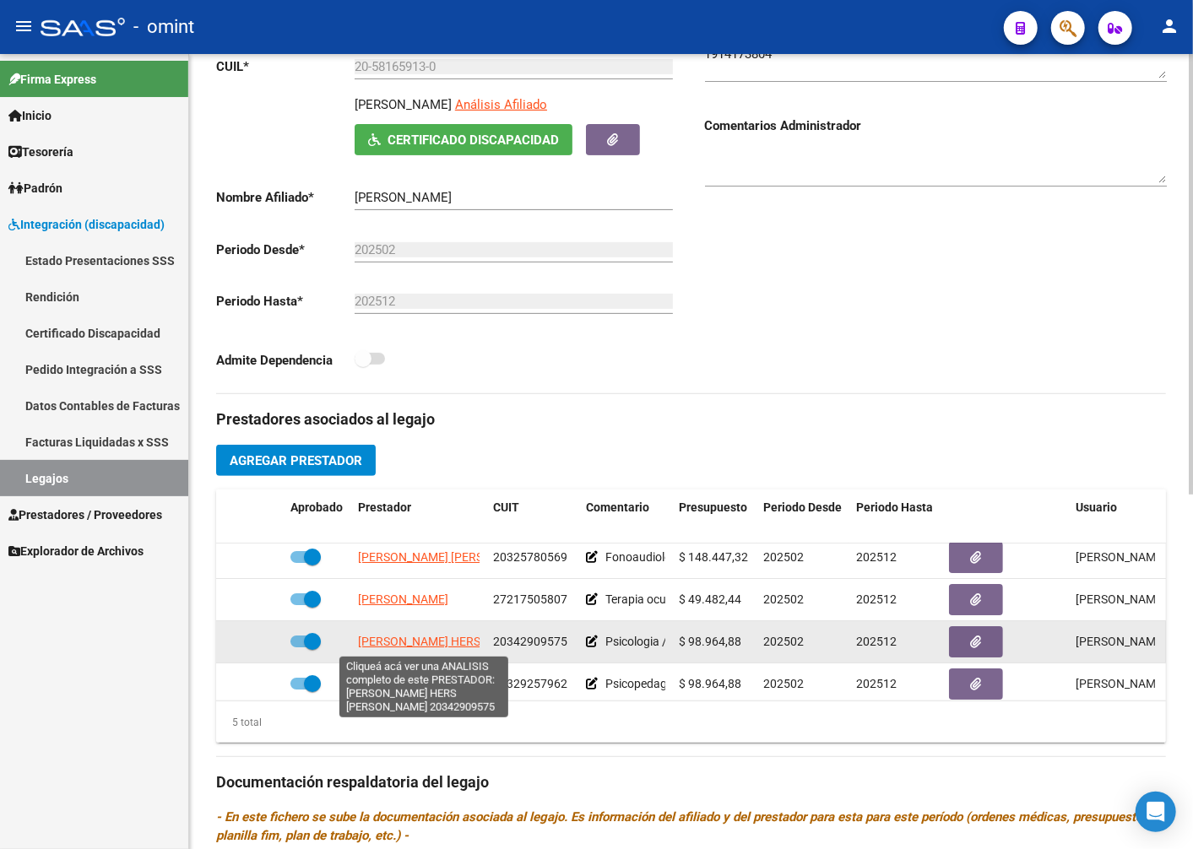
click at [436, 639] on span "MOYANO HERS ANDRES" at bounding box center [465, 642] width 215 height 14
type textarea "20342909575"
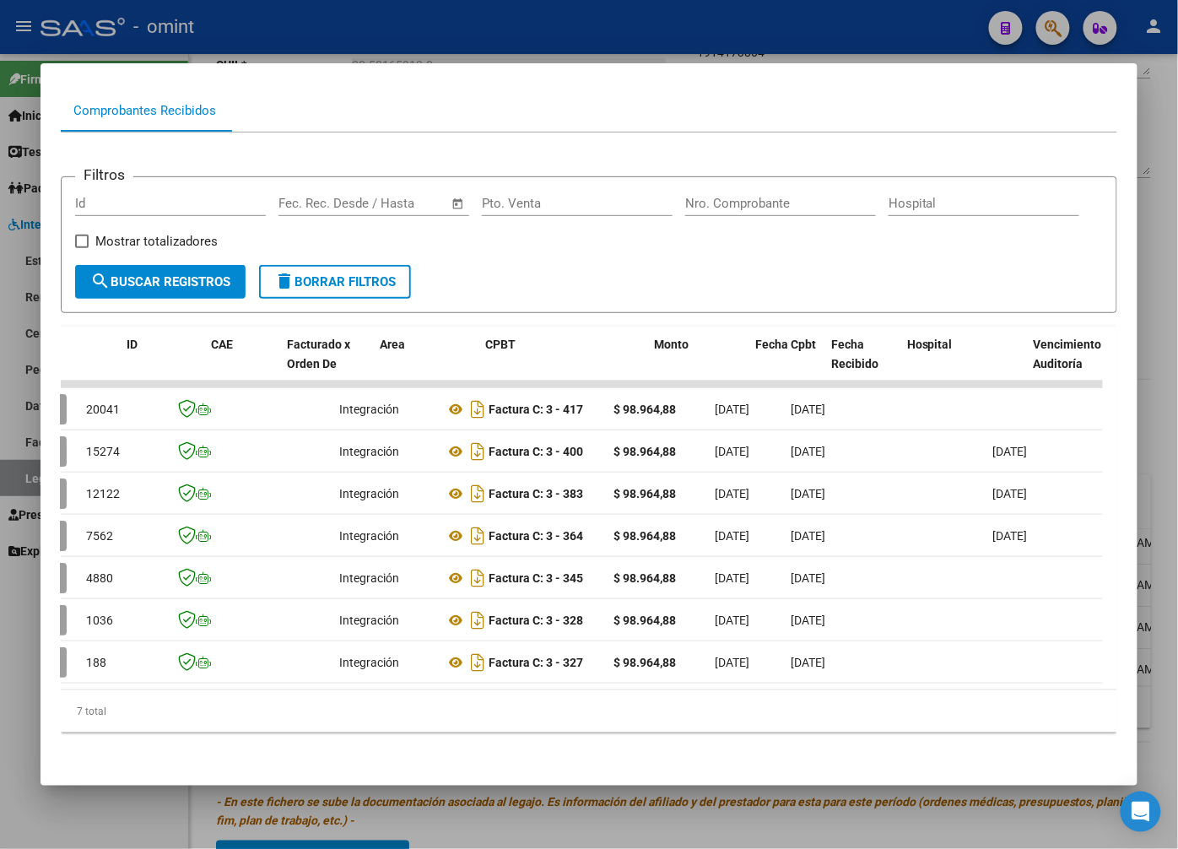
scroll to position [0, 0]
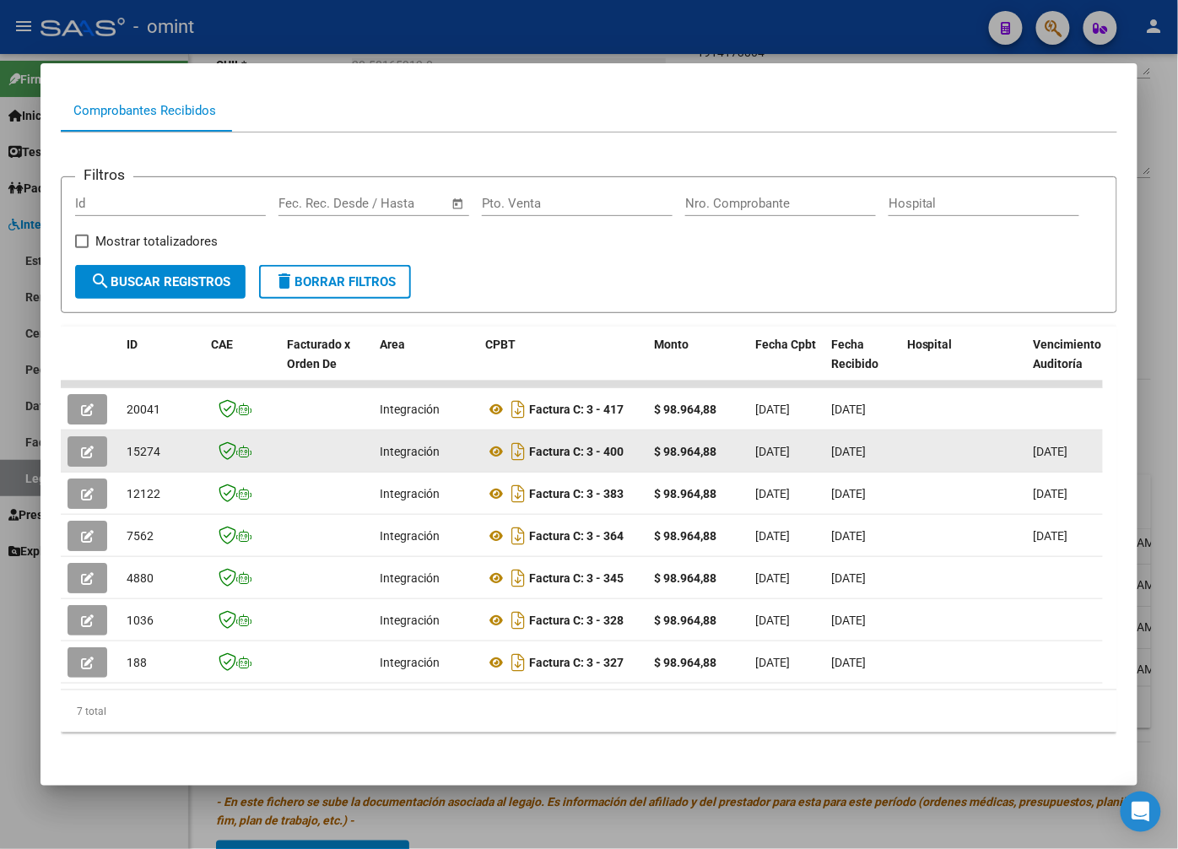
click at [88, 436] on button "button" at bounding box center [88, 451] width 40 height 30
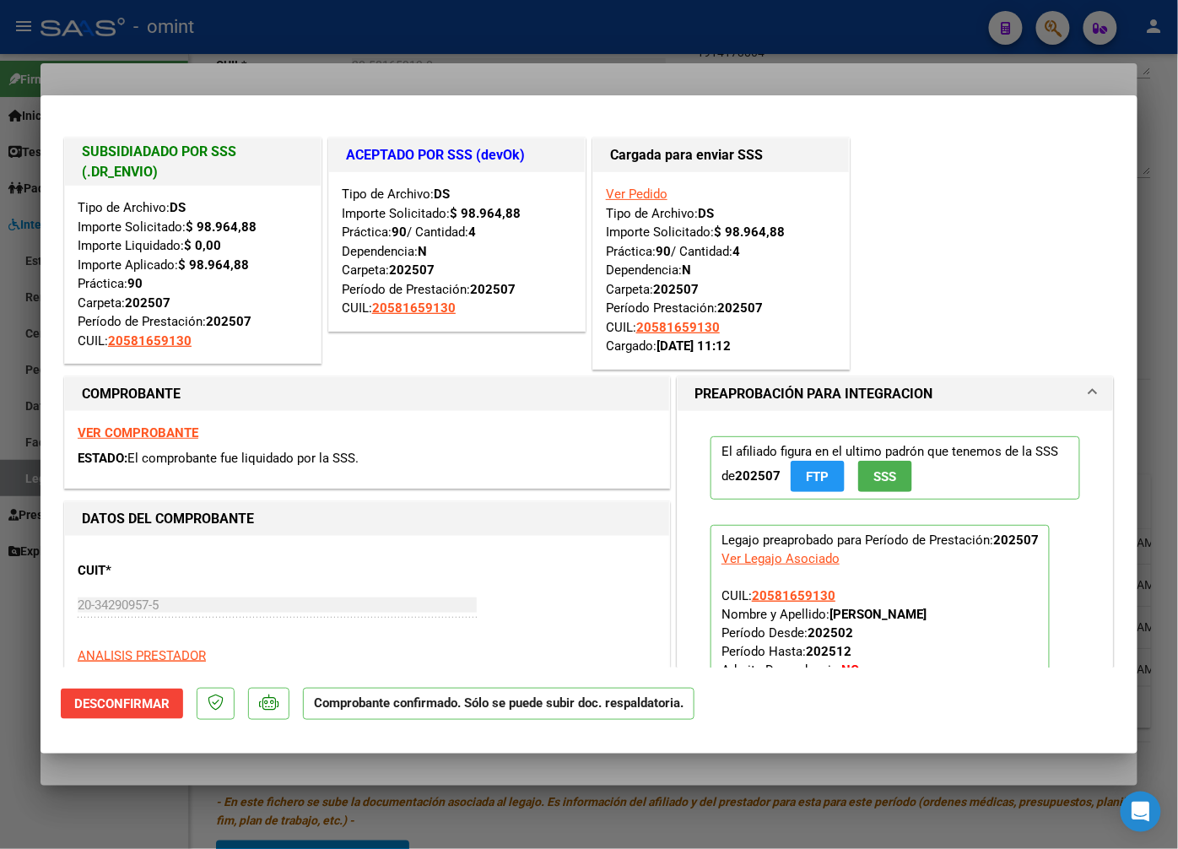
click at [220, 56] on div at bounding box center [589, 424] width 1178 height 849
type input "$ 0,00"
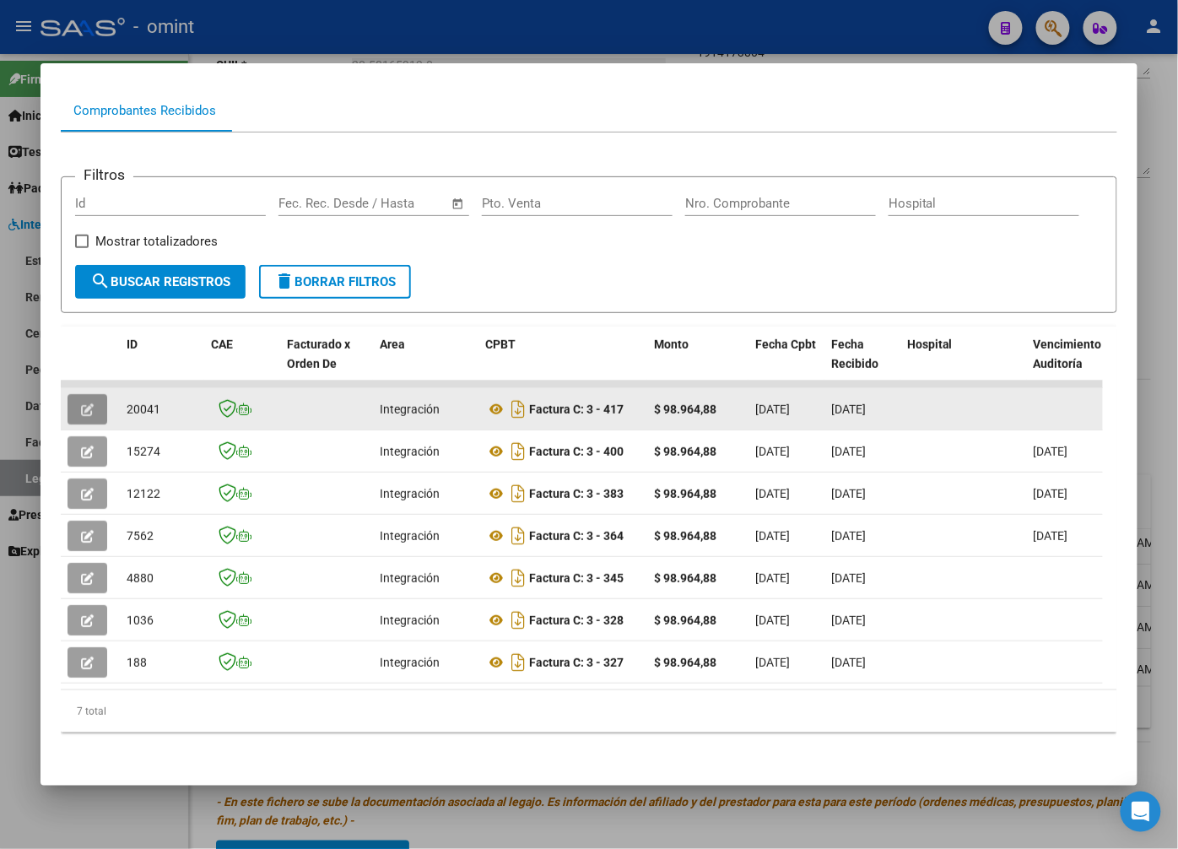
click at [84, 403] on icon "button" at bounding box center [87, 409] width 13 height 13
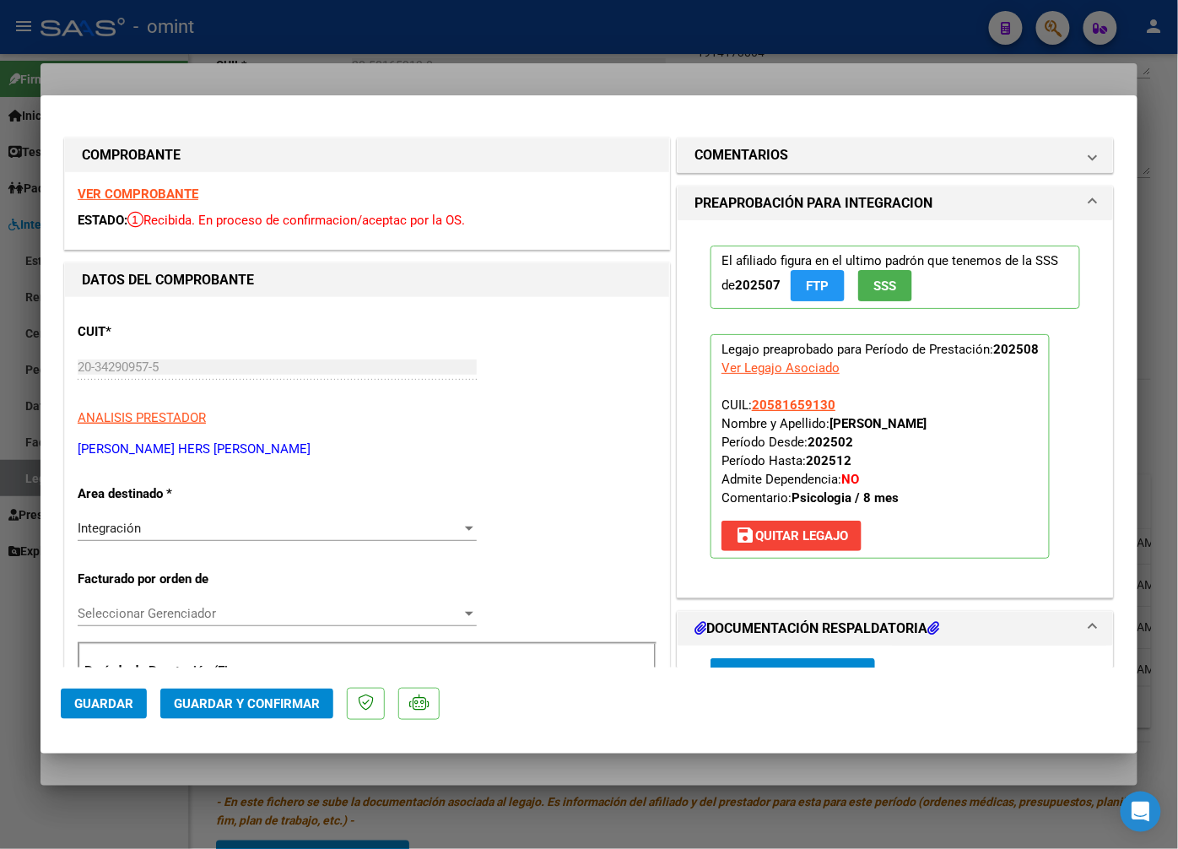
click at [138, 190] on strong "VER COMPROBANTE" at bounding box center [138, 194] width 121 height 15
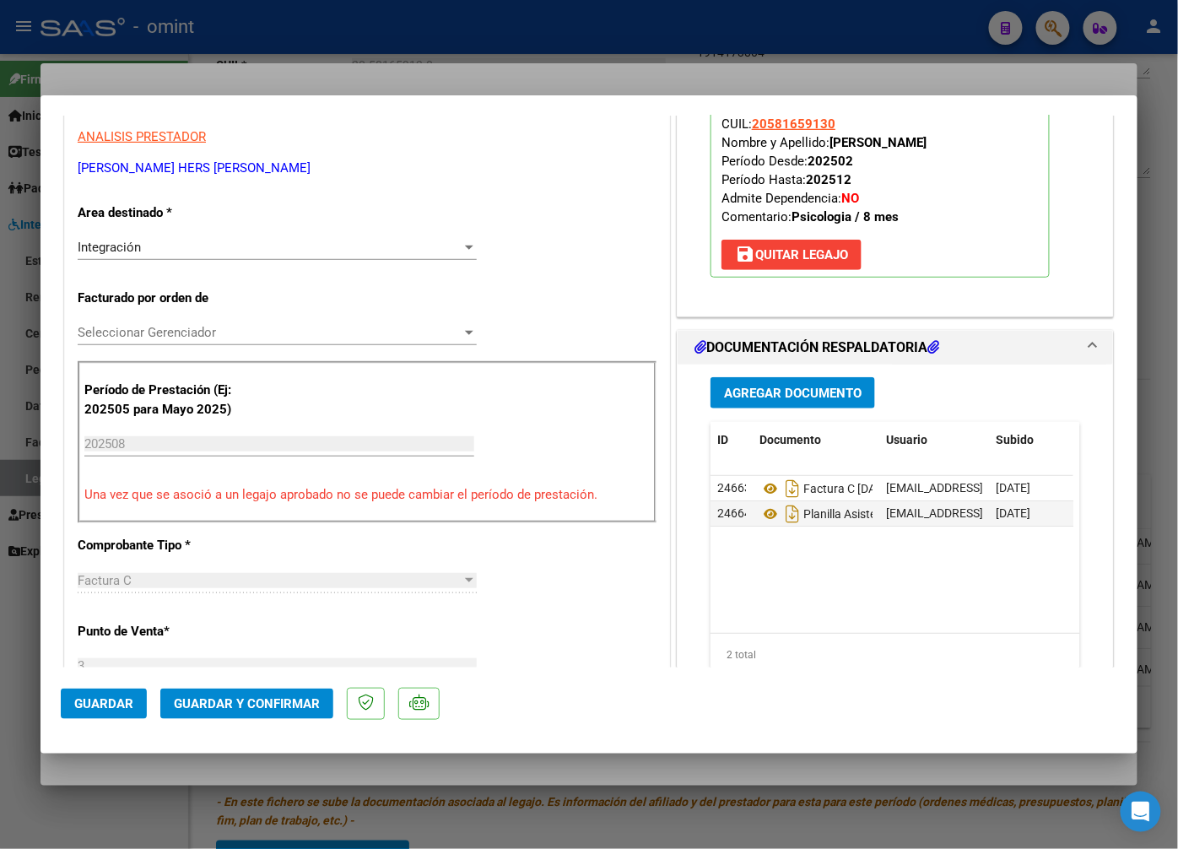
scroll to position [375, 0]
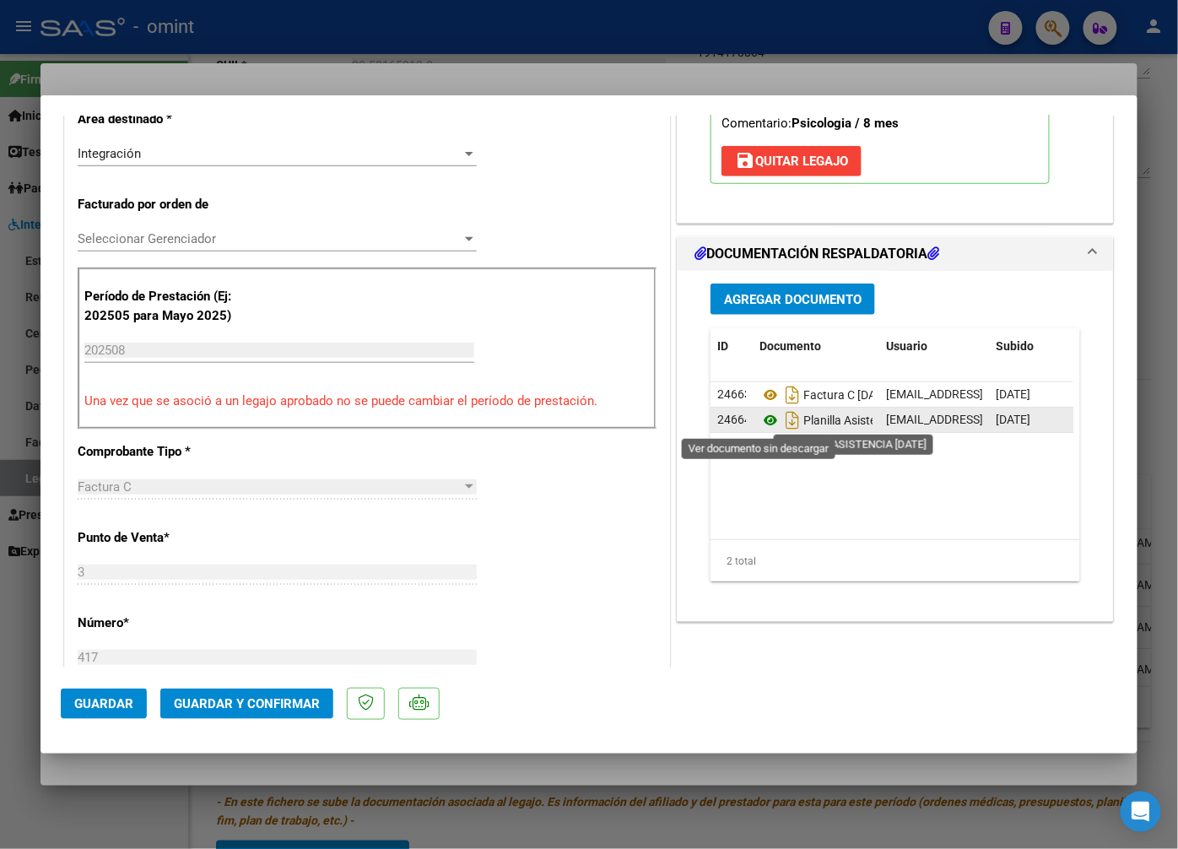
click at [765, 415] on icon at bounding box center [771, 420] width 22 height 20
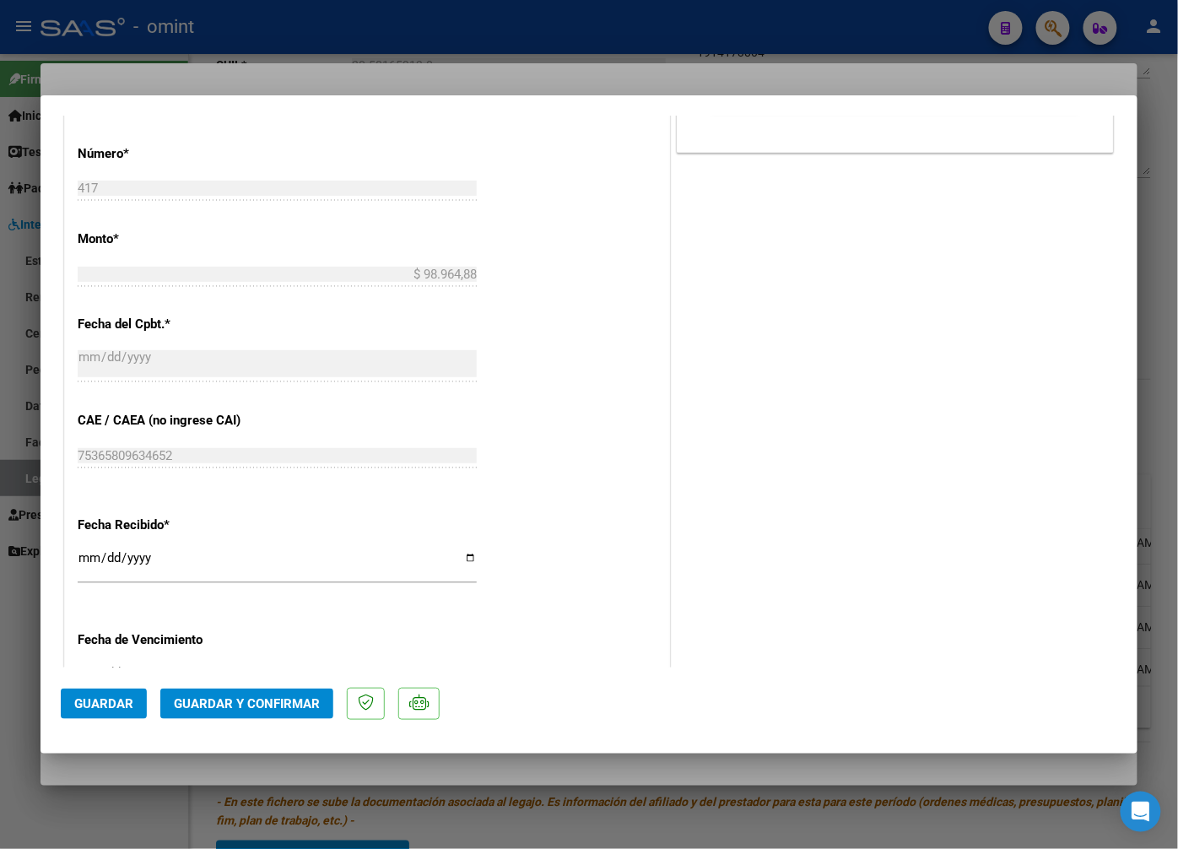
click at [259, 707] on span "Guardar y Confirmar" at bounding box center [247, 703] width 146 height 15
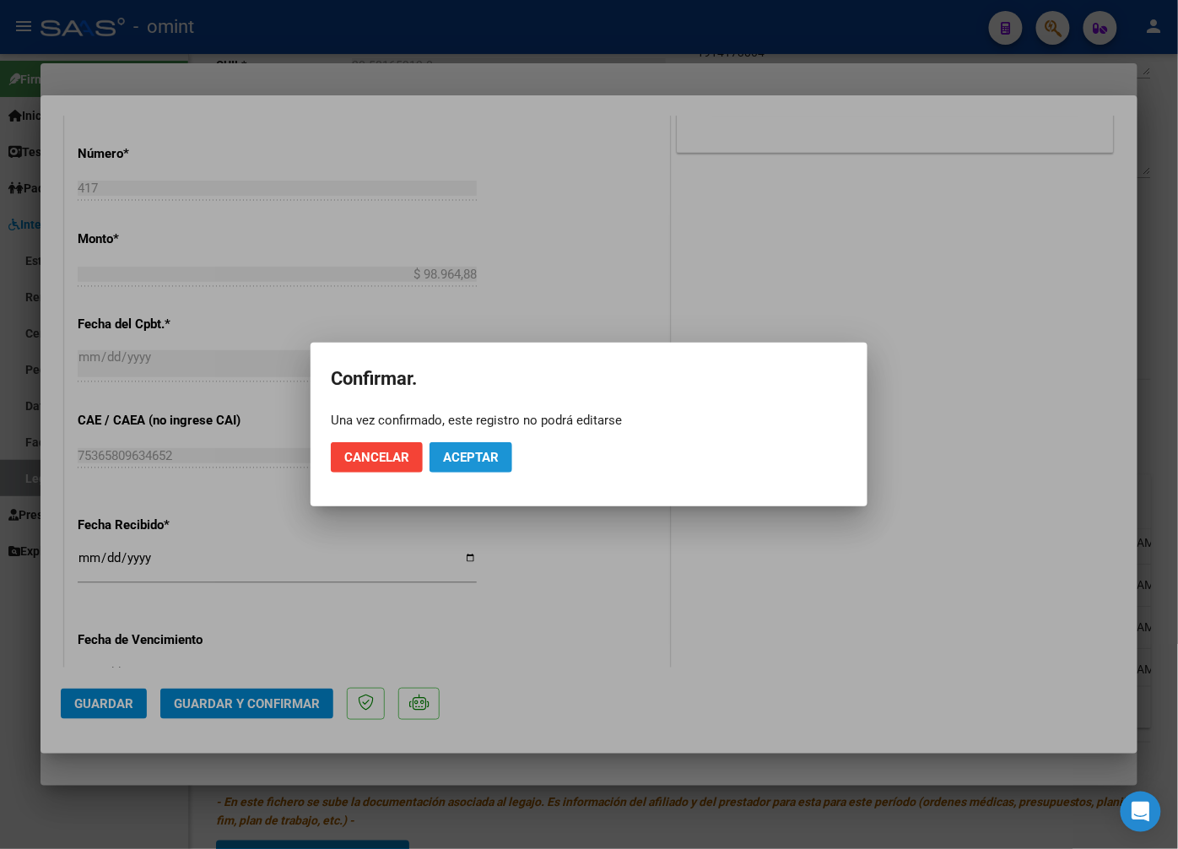
click at [503, 462] on button "Aceptar" at bounding box center [471, 457] width 83 height 30
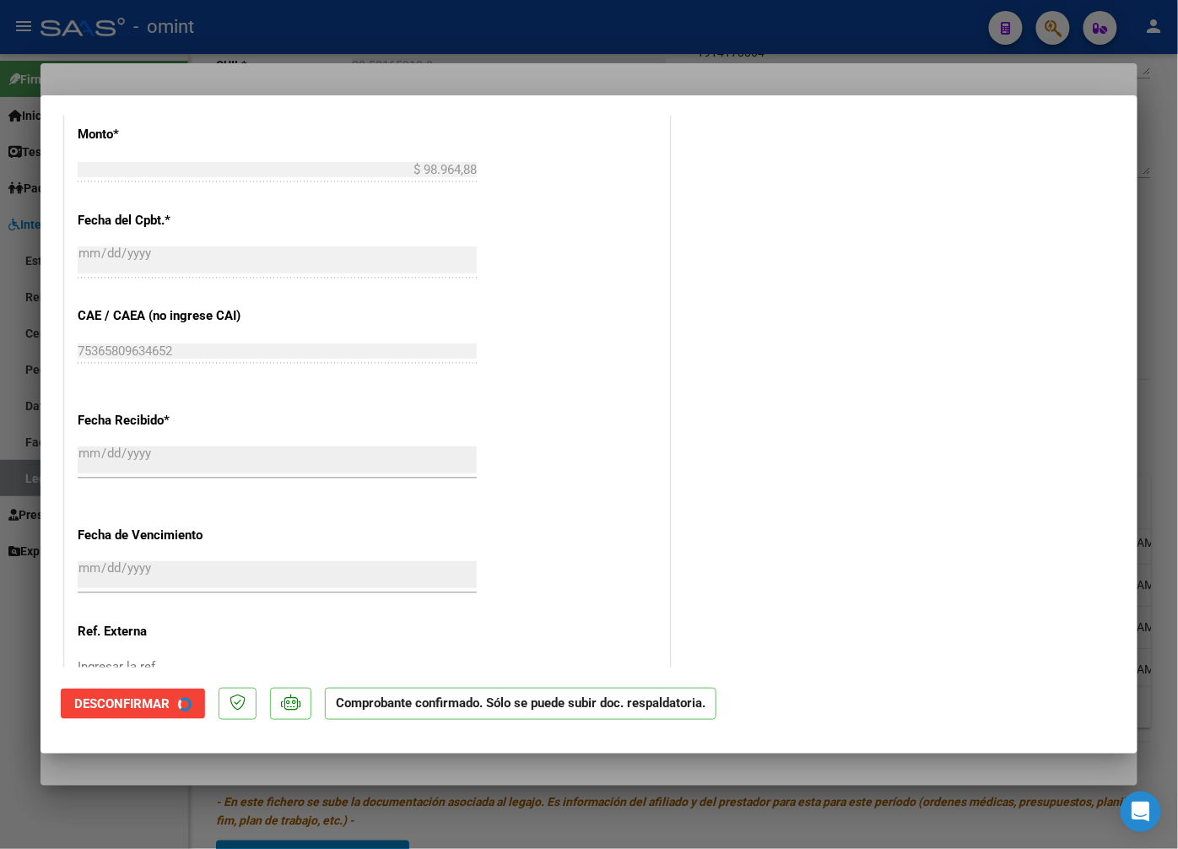
scroll to position [739, 0]
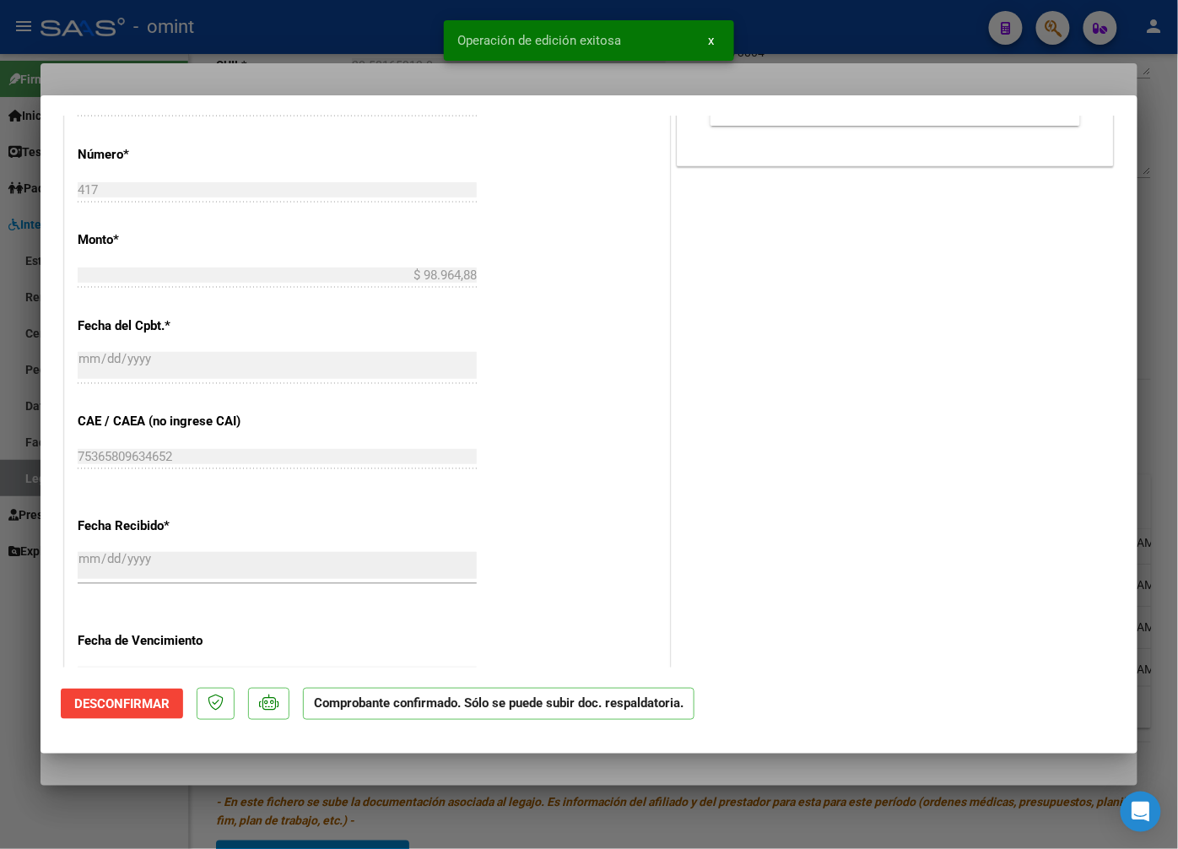
click at [425, 39] on div "Operación de edición exitosa x" at bounding box center [589, 40] width 331 height 81
click at [263, 69] on div at bounding box center [589, 424] width 1178 height 849
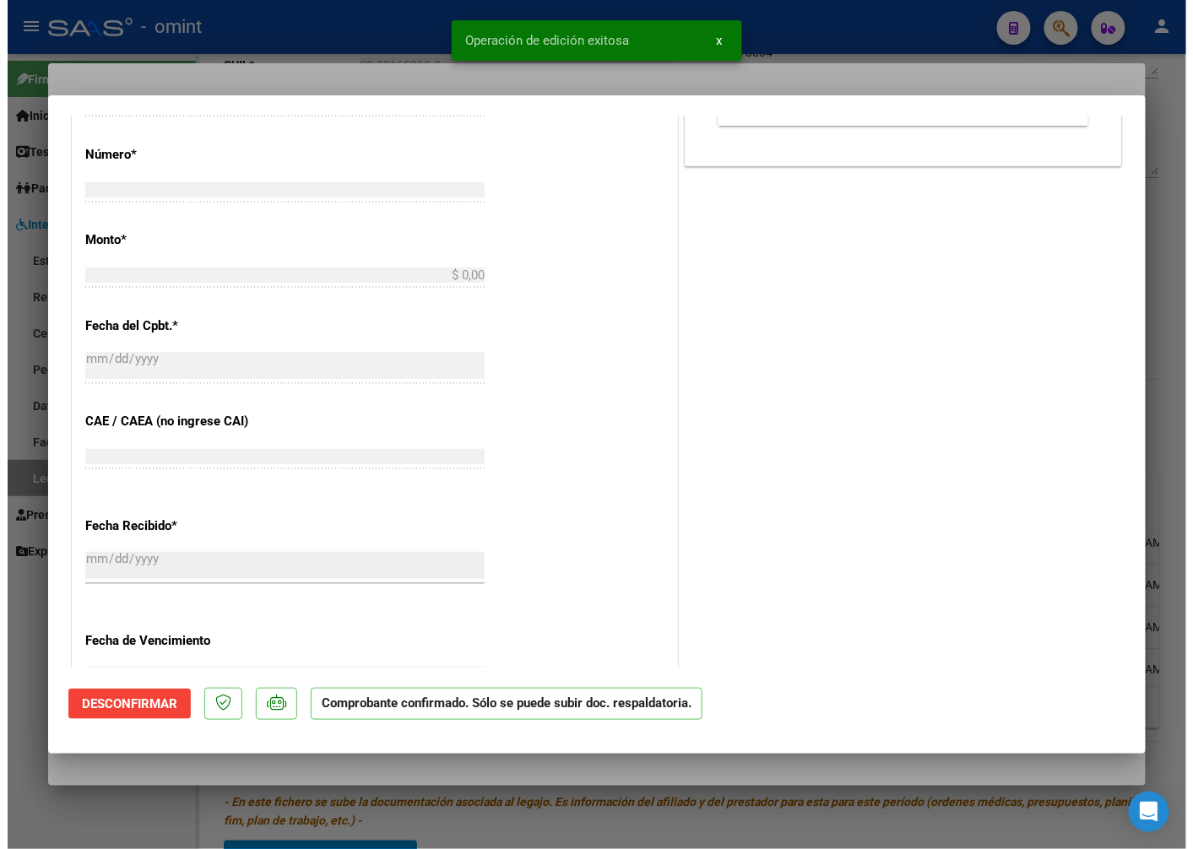
scroll to position [0, 0]
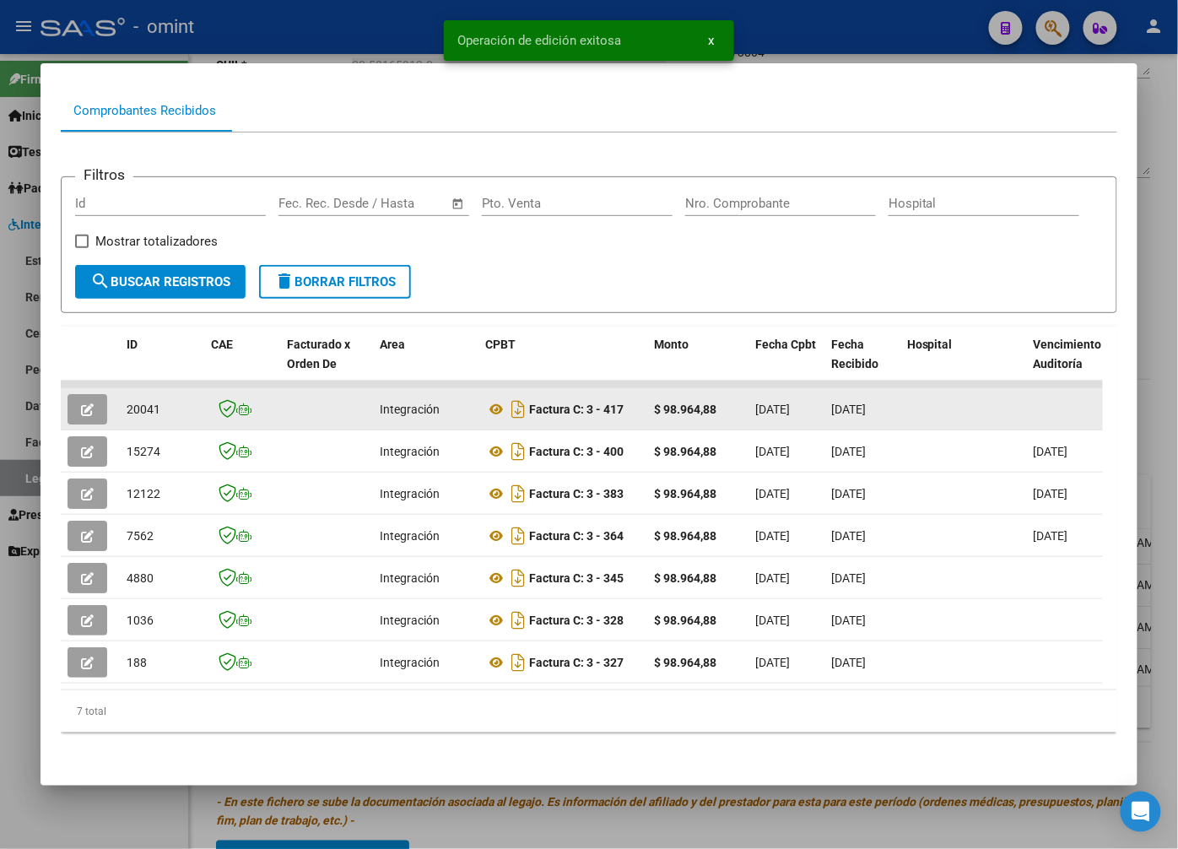
click at [156, 403] on span "20041" at bounding box center [144, 410] width 34 height 14
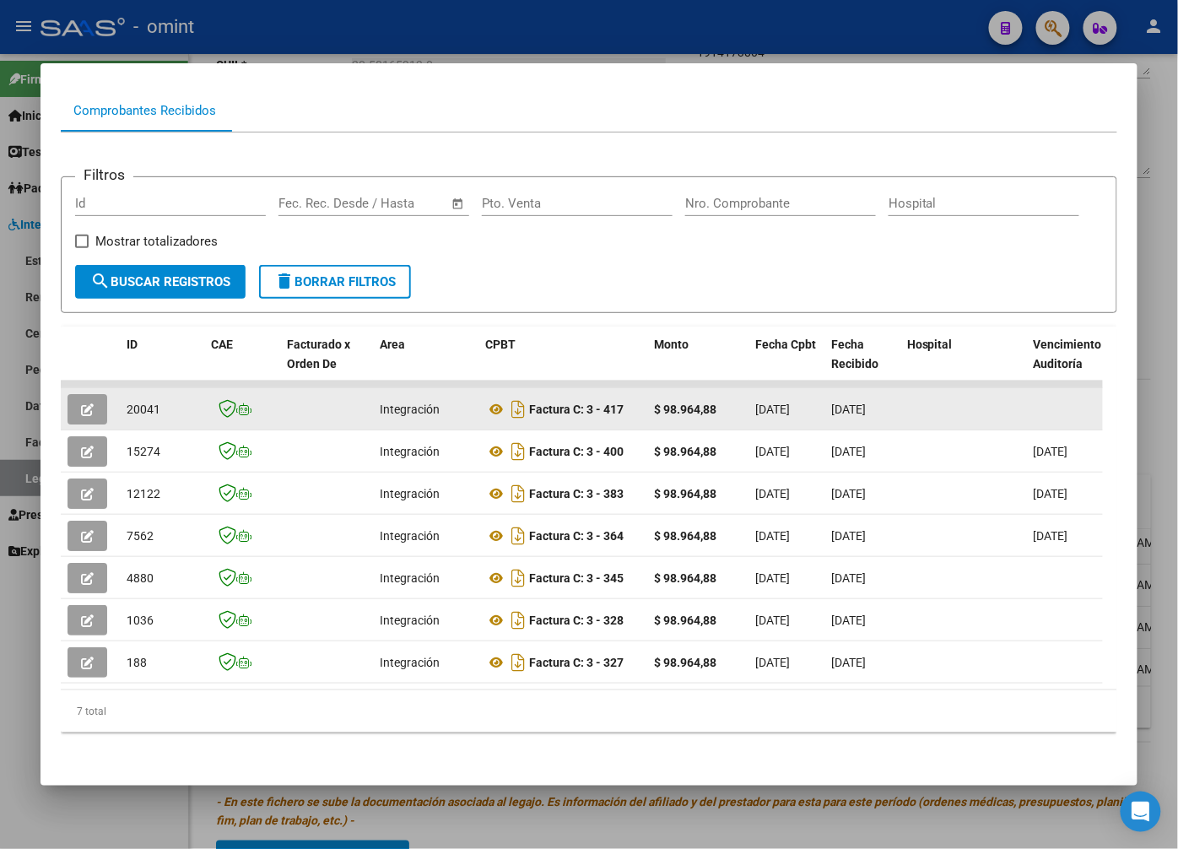
click at [143, 403] on span "20041" at bounding box center [144, 410] width 34 height 14
drag, startPoint x: 143, startPoint y: 393, endPoint x: 133, endPoint y: 392, distance: 10.2
click at [133, 403] on span "20041" at bounding box center [144, 410] width 34 height 14
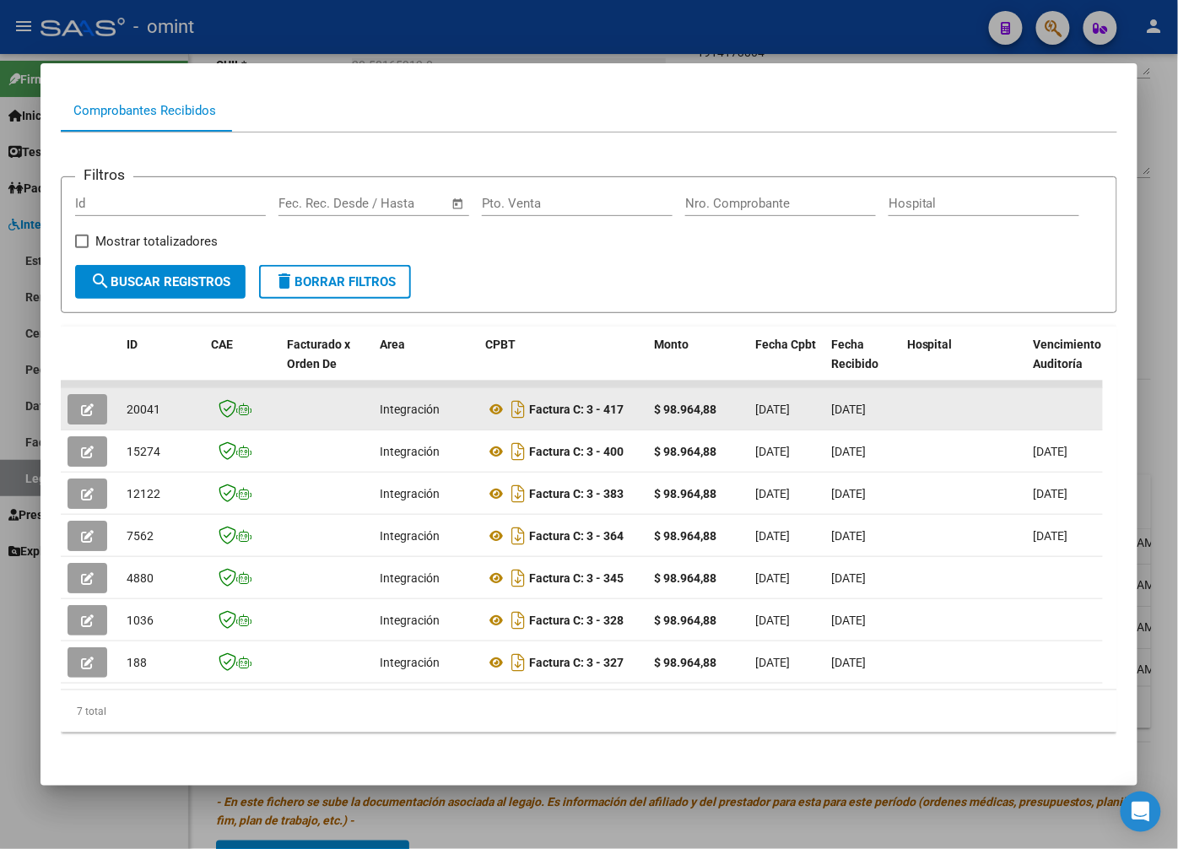
copy span "20041"
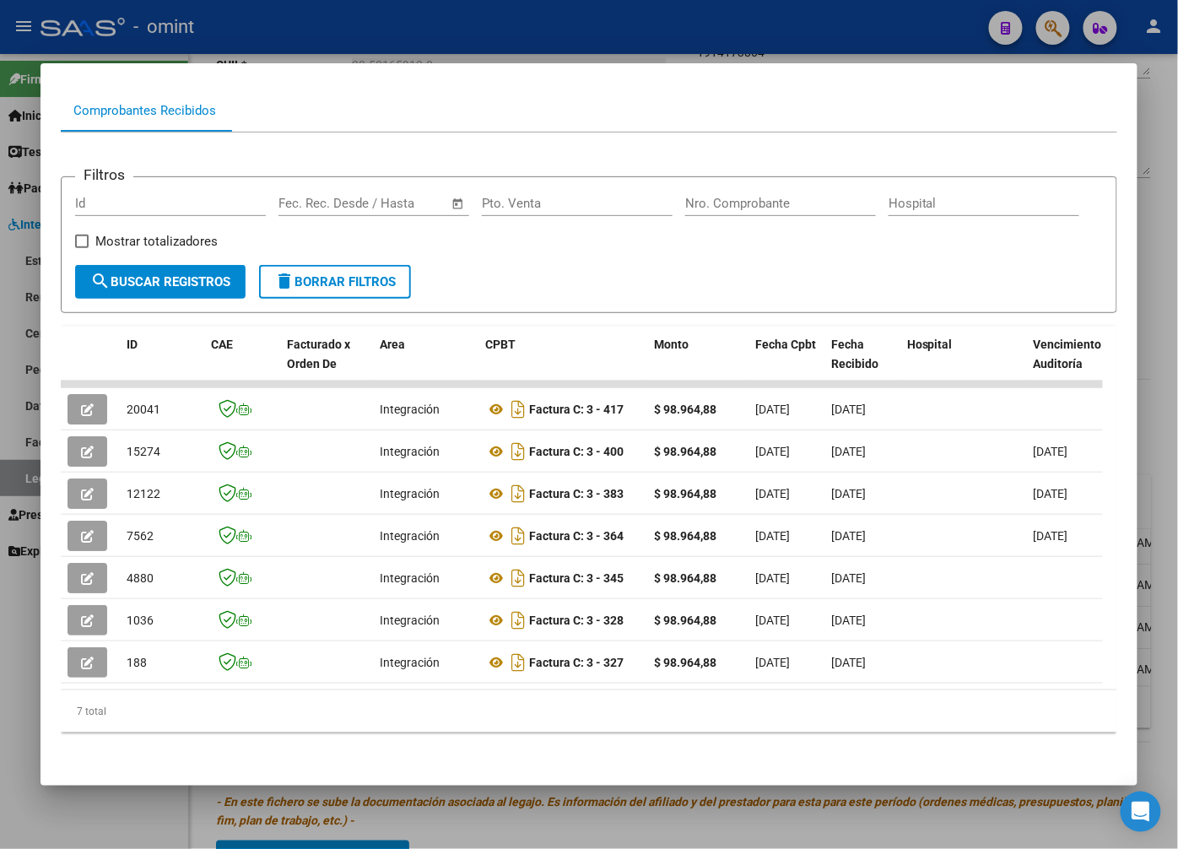
click at [270, 26] on div at bounding box center [589, 424] width 1178 height 849
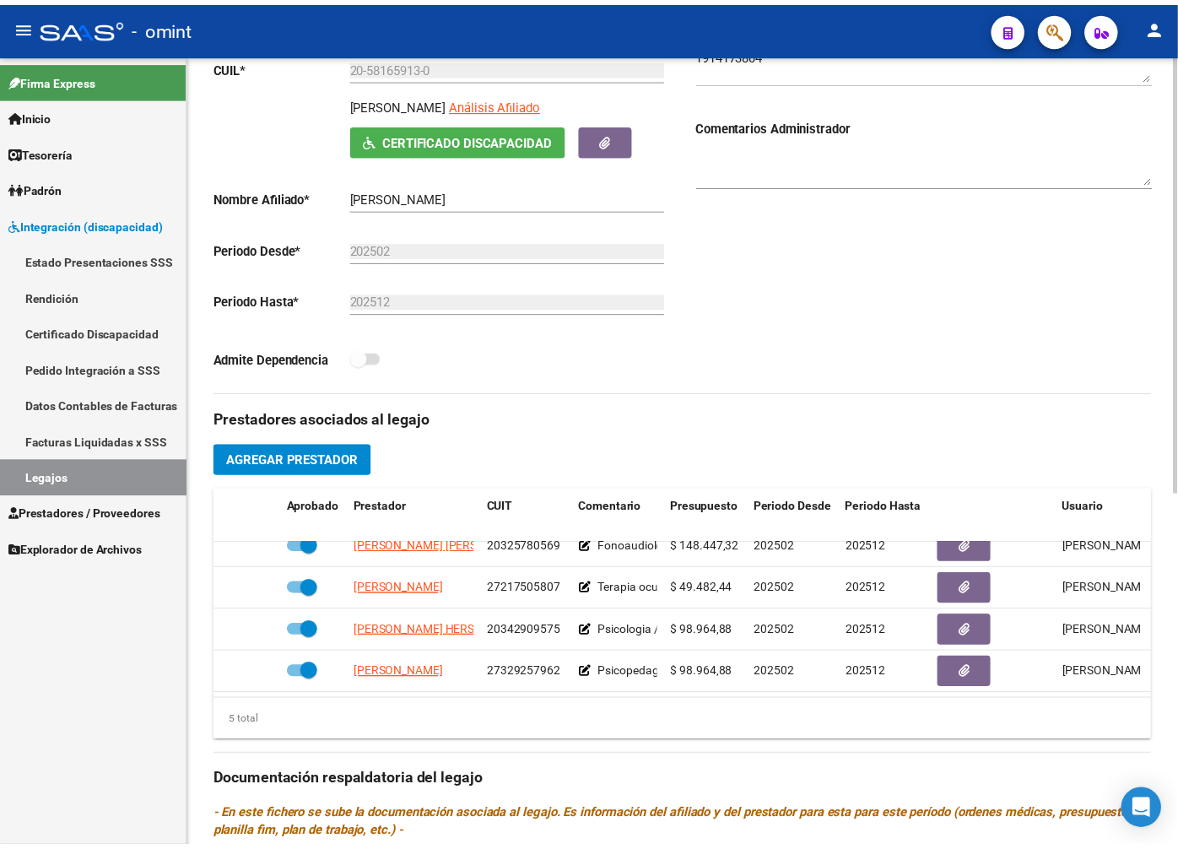
scroll to position [375, 0]
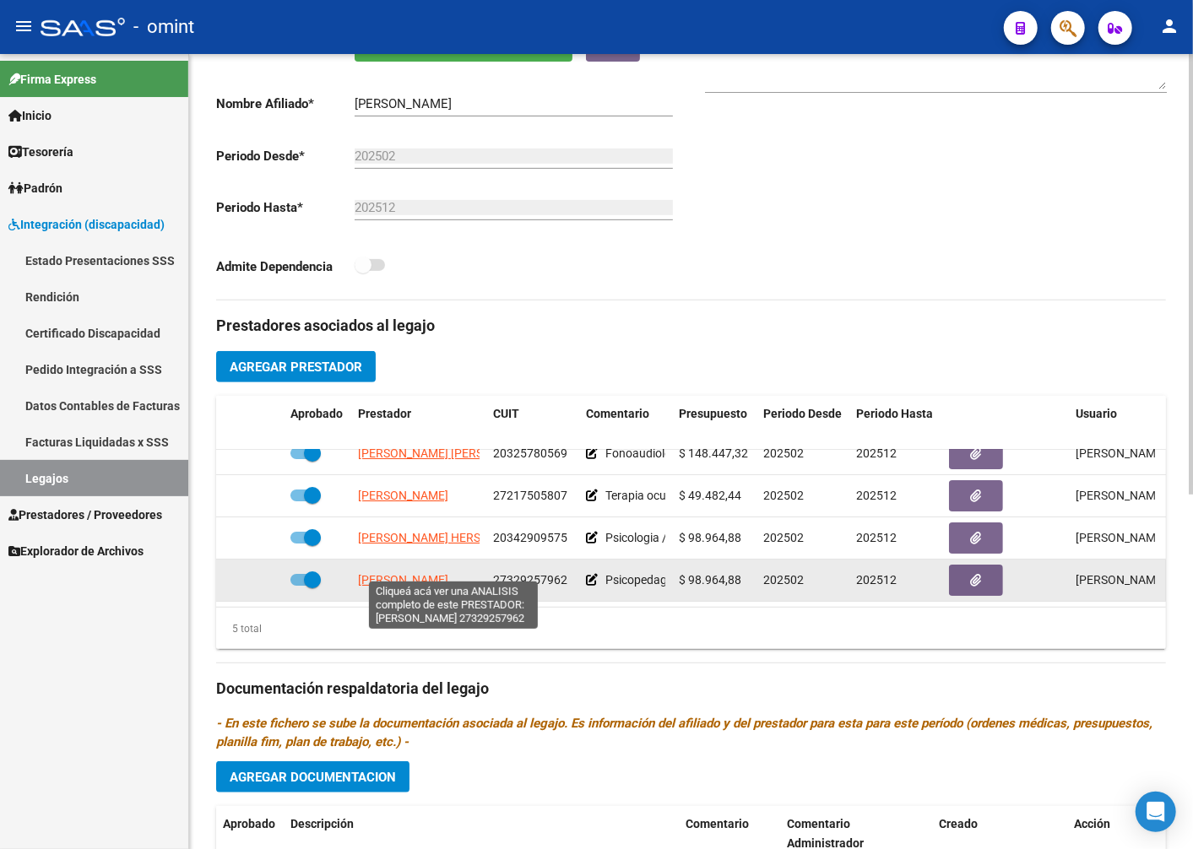
click at [411, 573] on span "ALLENDE MUSSA TAMARA JAZMIN" at bounding box center [403, 580] width 90 height 14
type textarea "27329257962"
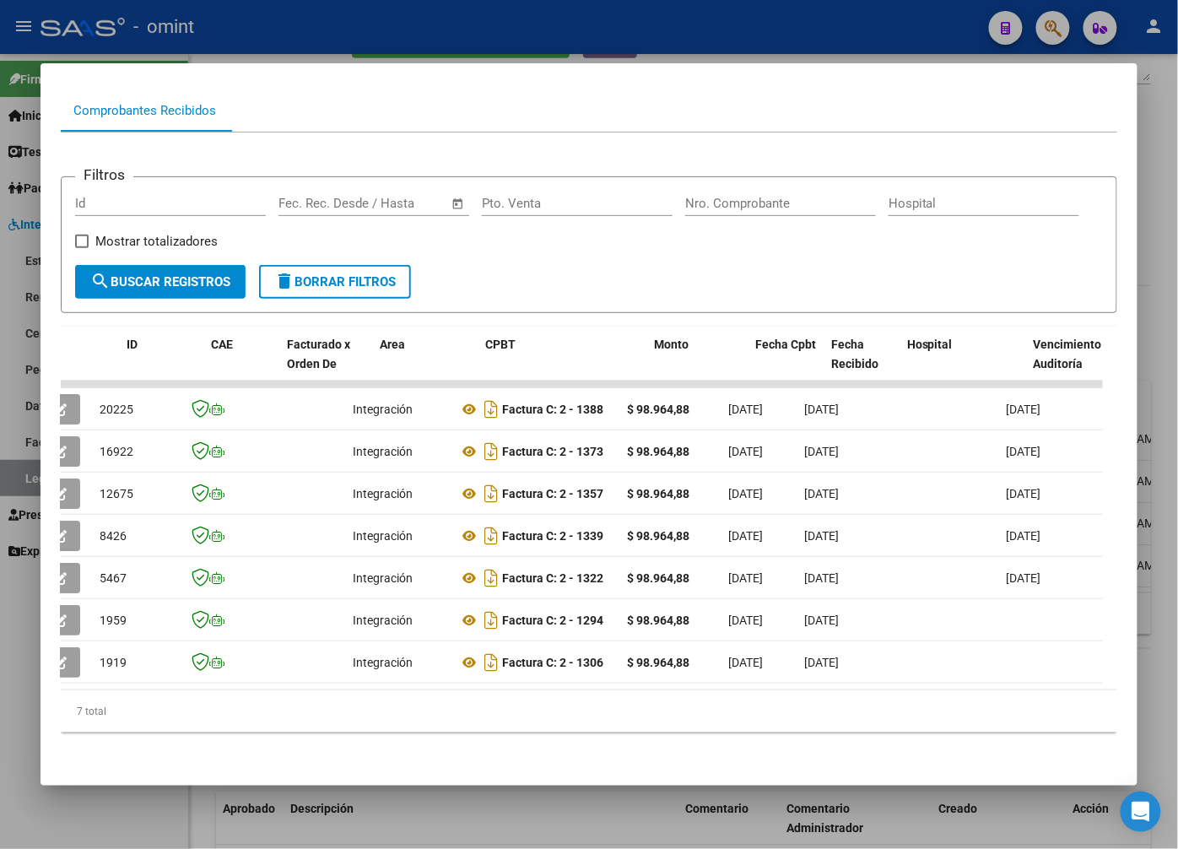
scroll to position [0, 0]
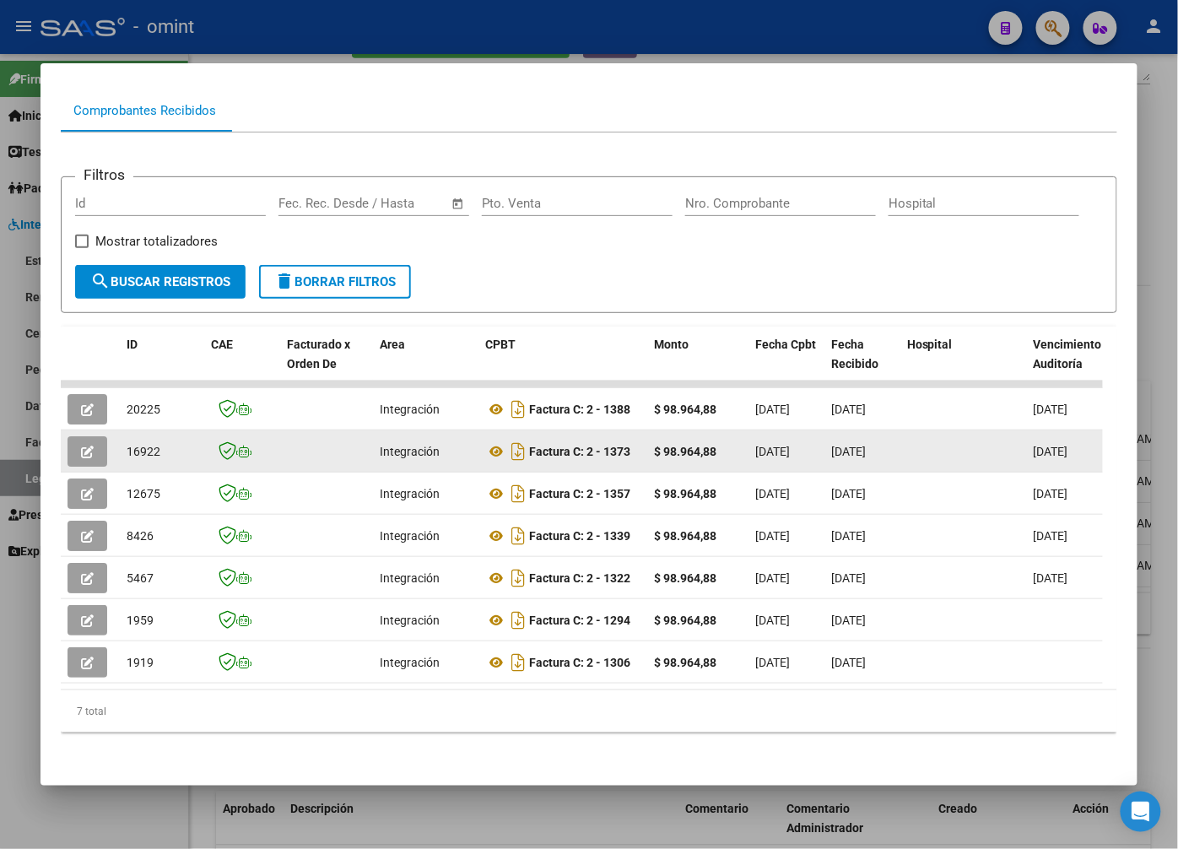
click at [88, 446] on icon "button" at bounding box center [87, 452] width 13 height 13
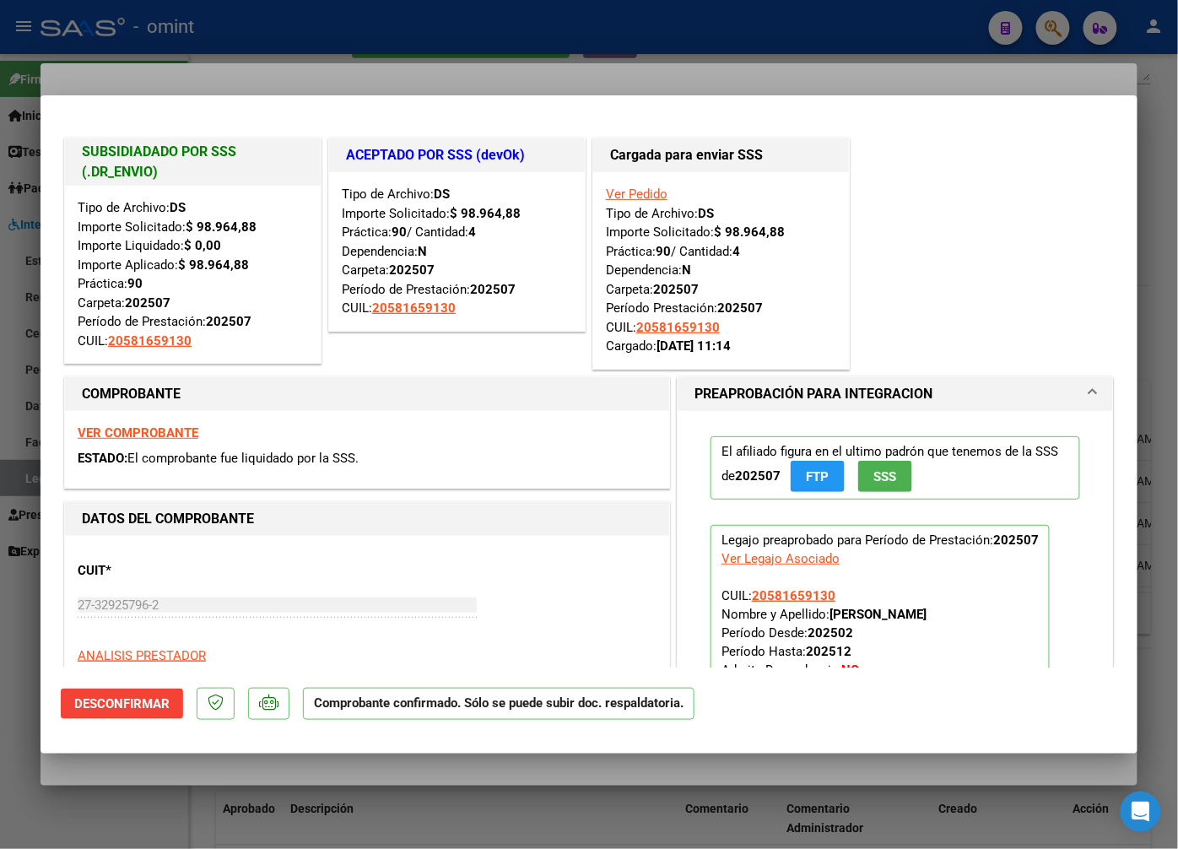
click at [263, 24] on div at bounding box center [589, 424] width 1178 height 849
type input "$ 0,00"
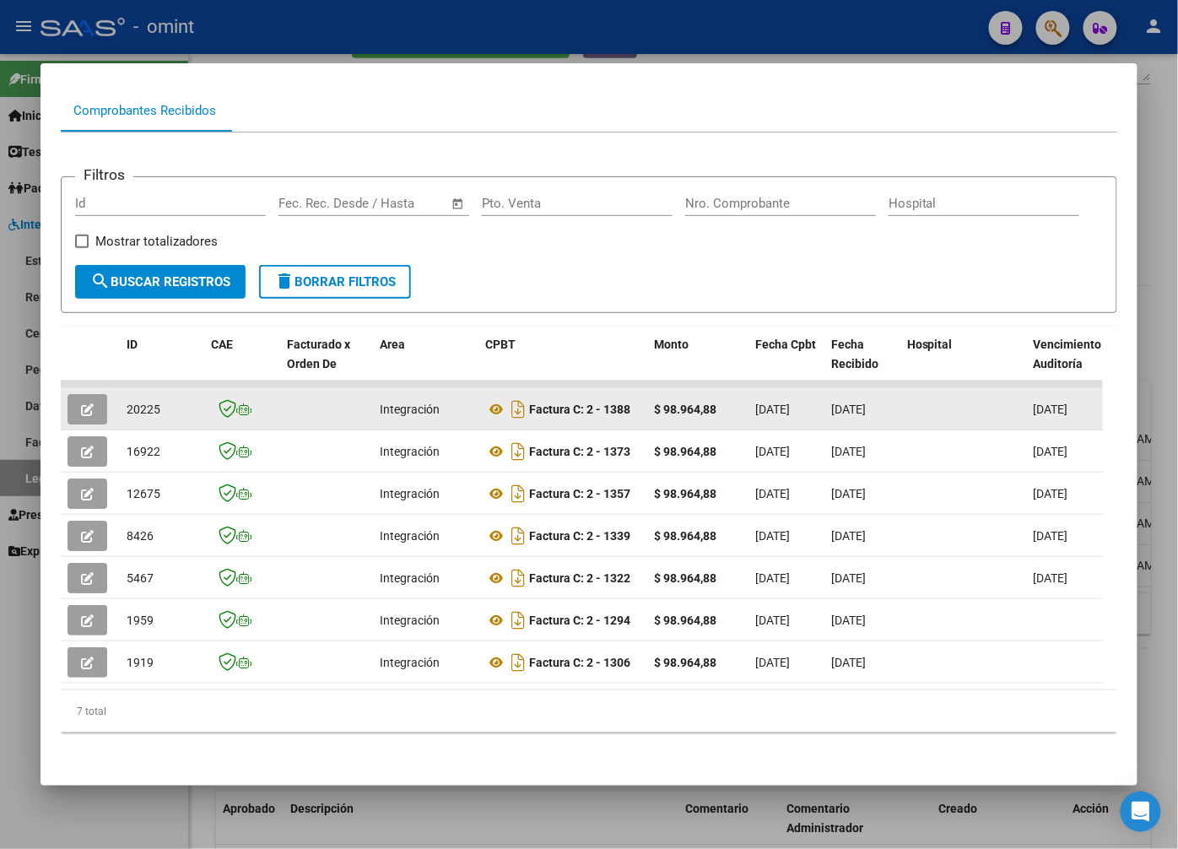
click at [82, 403] on icon "button" at bounding box center [87, 409] width 13 height 13
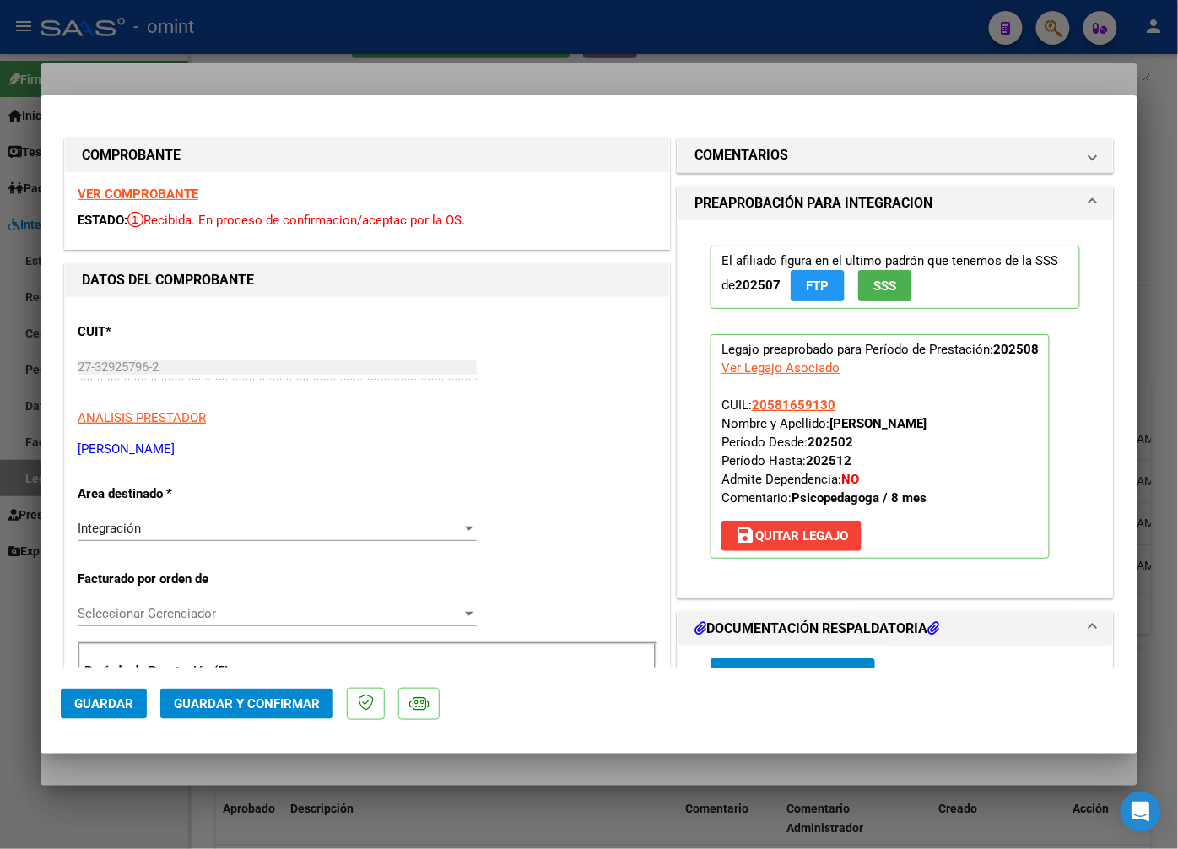
click at [167, 188] on strong "VER COMPROBANTE" at bounding box center [138, 194] width 121 height 15
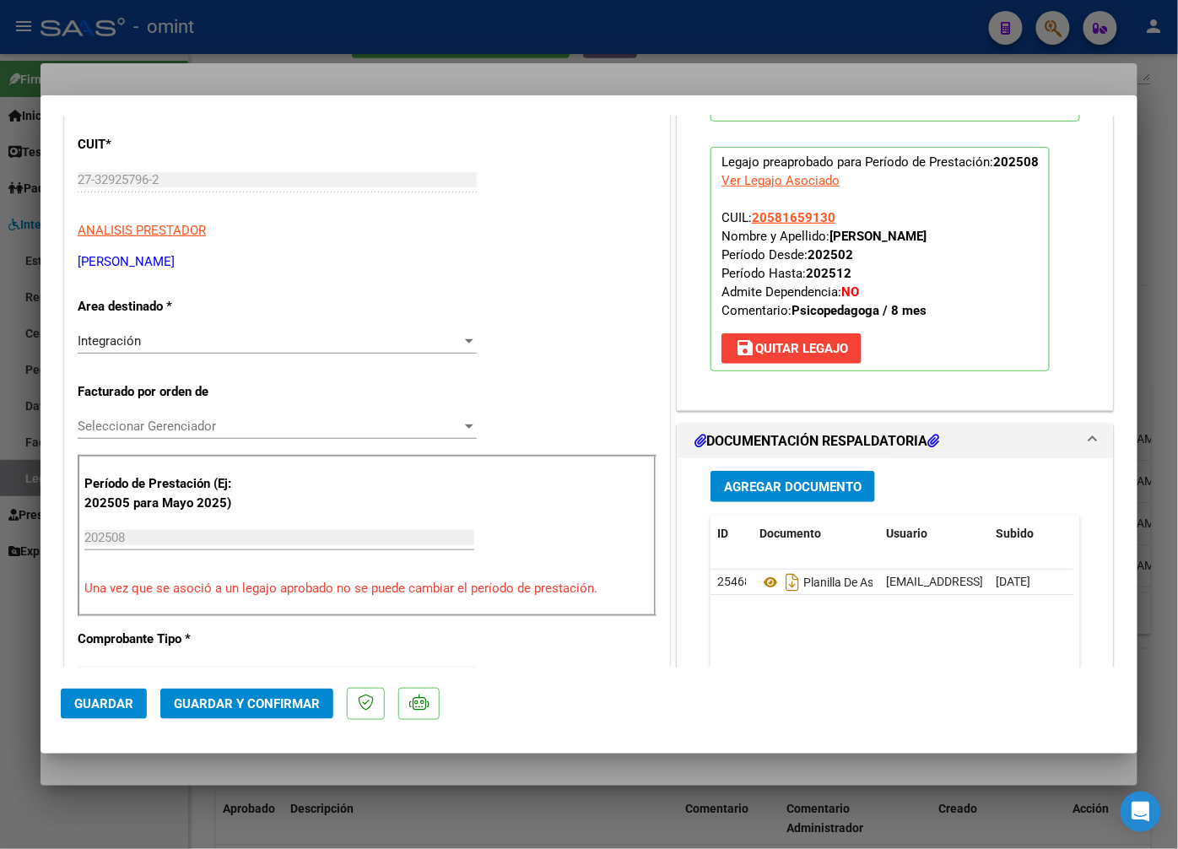
scroll to position [375, 0]
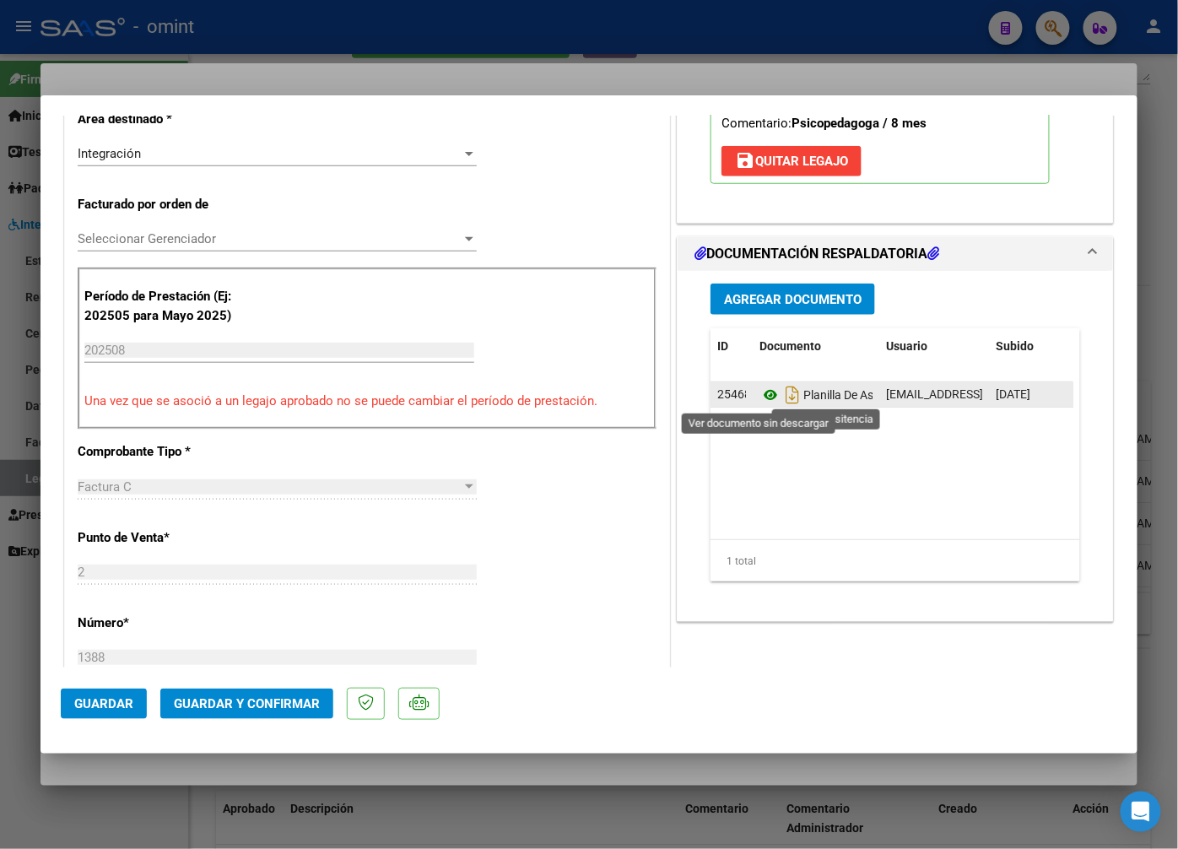
click at [760, 394] on icon at bounding box center [771, 395] width 22 height 20
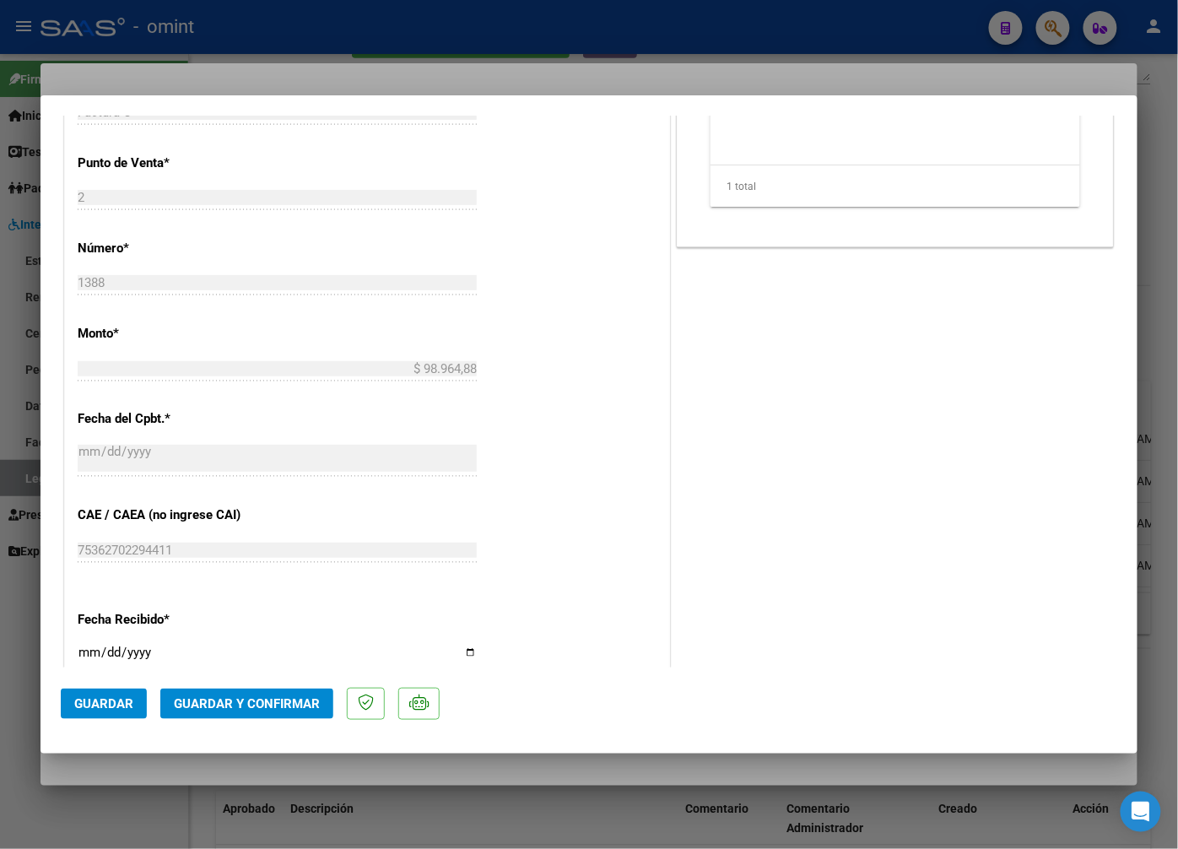
scroll to position [1078, 0]
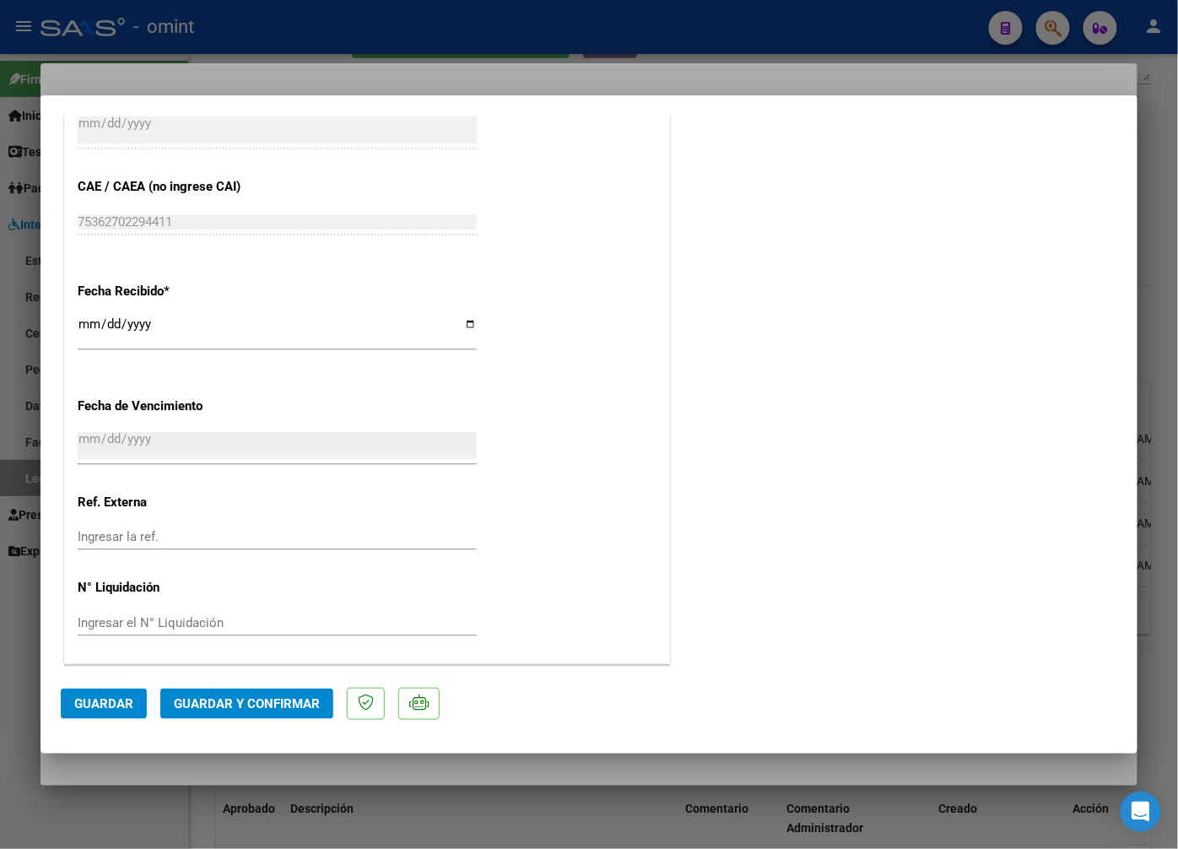
click at [259, 699] on span "Guardar y Confirmar" at bounding box center [247, 703] width 146 height 15
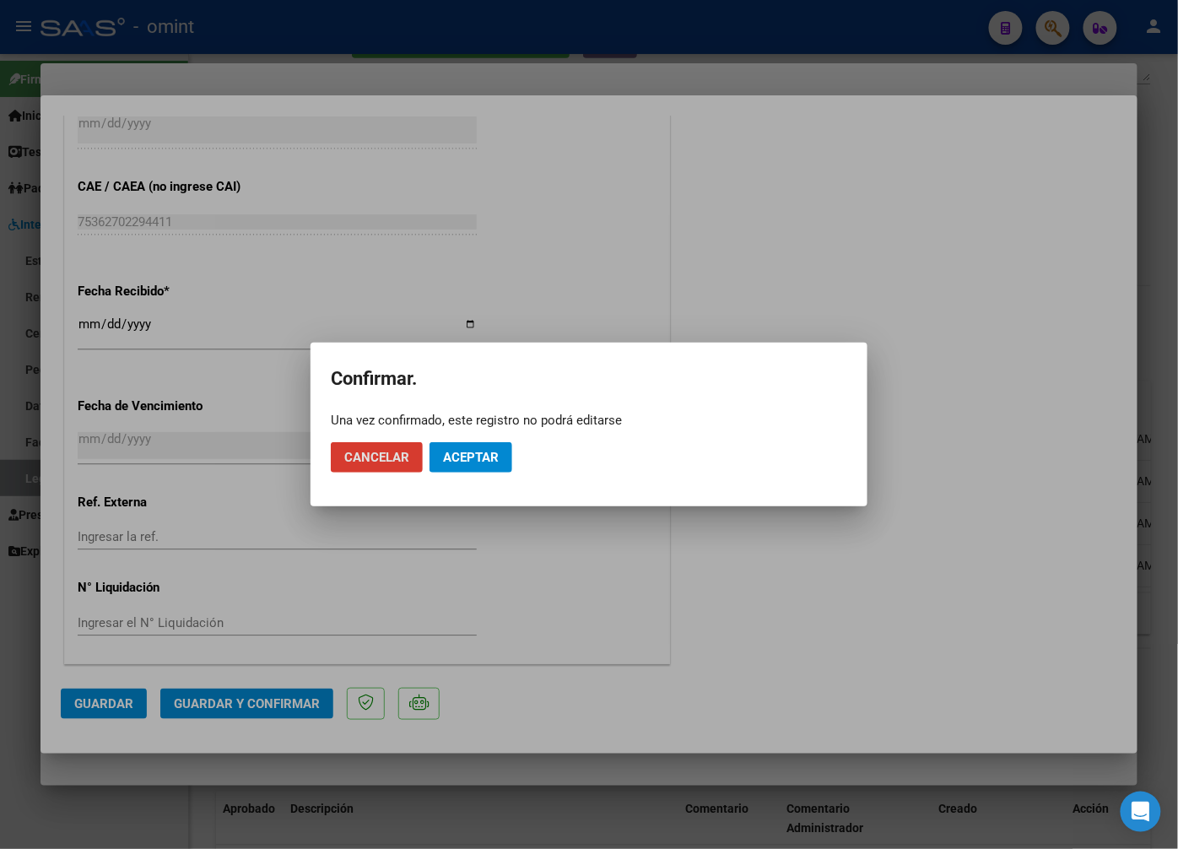
drag, startPoint x: 469, startPoint y: 456, endPoint x: 463, endPoint y: 440, distance: 17.4
click at [470, 456] on span "Aceptar" at bounding box center [471, 457] width 56 height 15
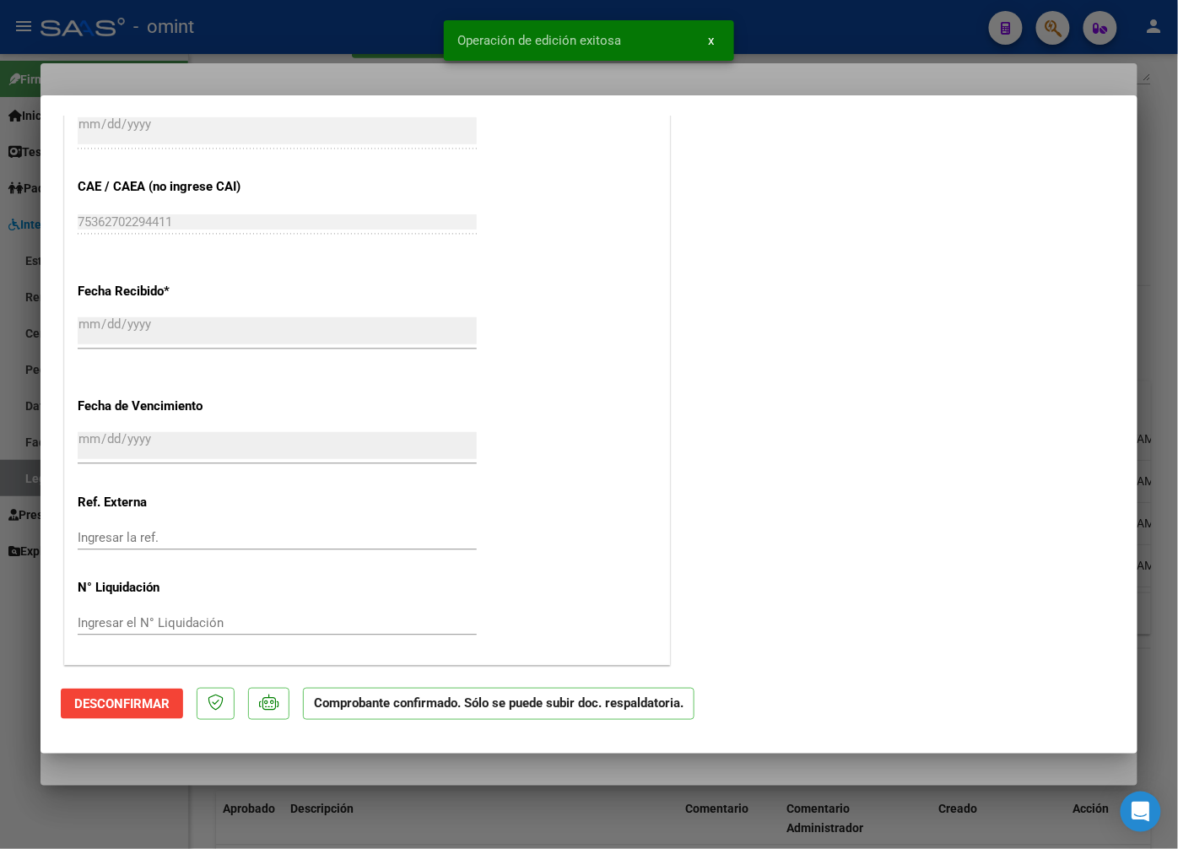
click at [317, 55] on div at bounding box center [589, 424] width 1178 height 849
type input "$ 0,00"
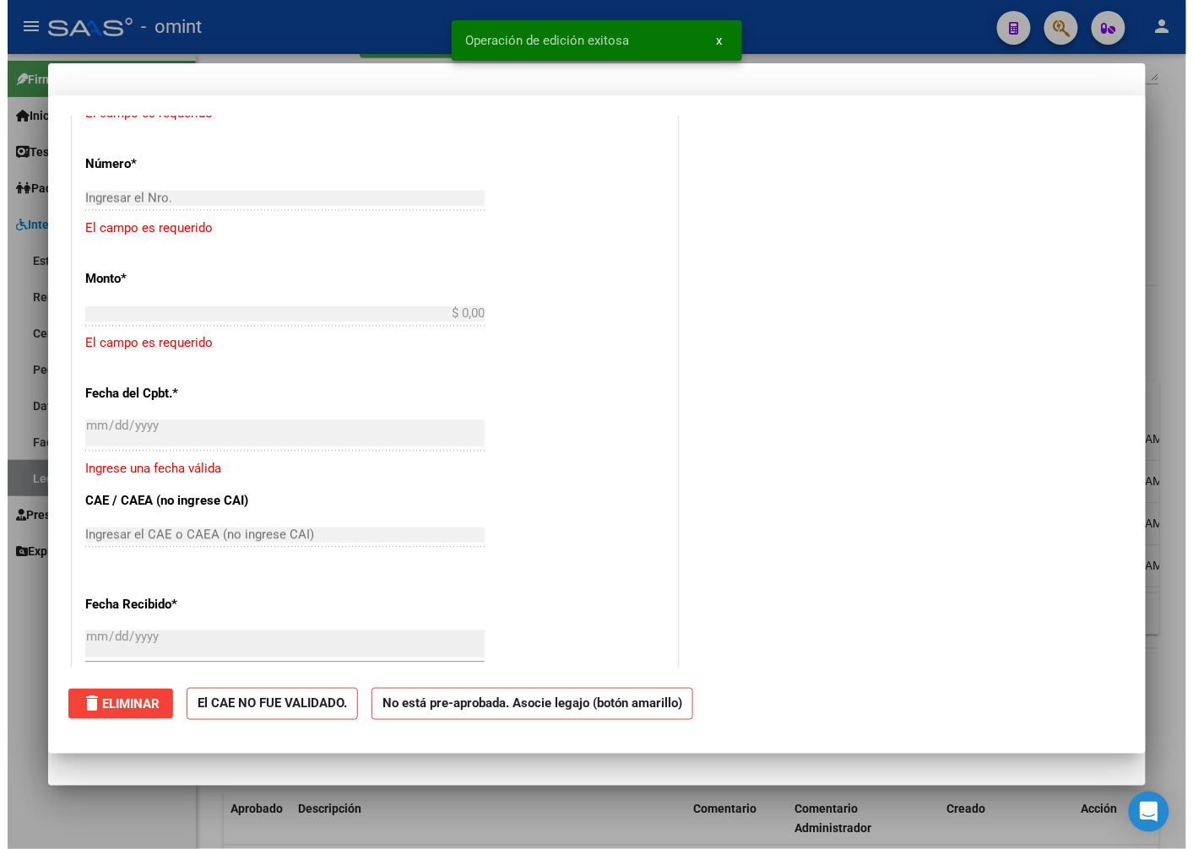
scroll to position [1286, 0]
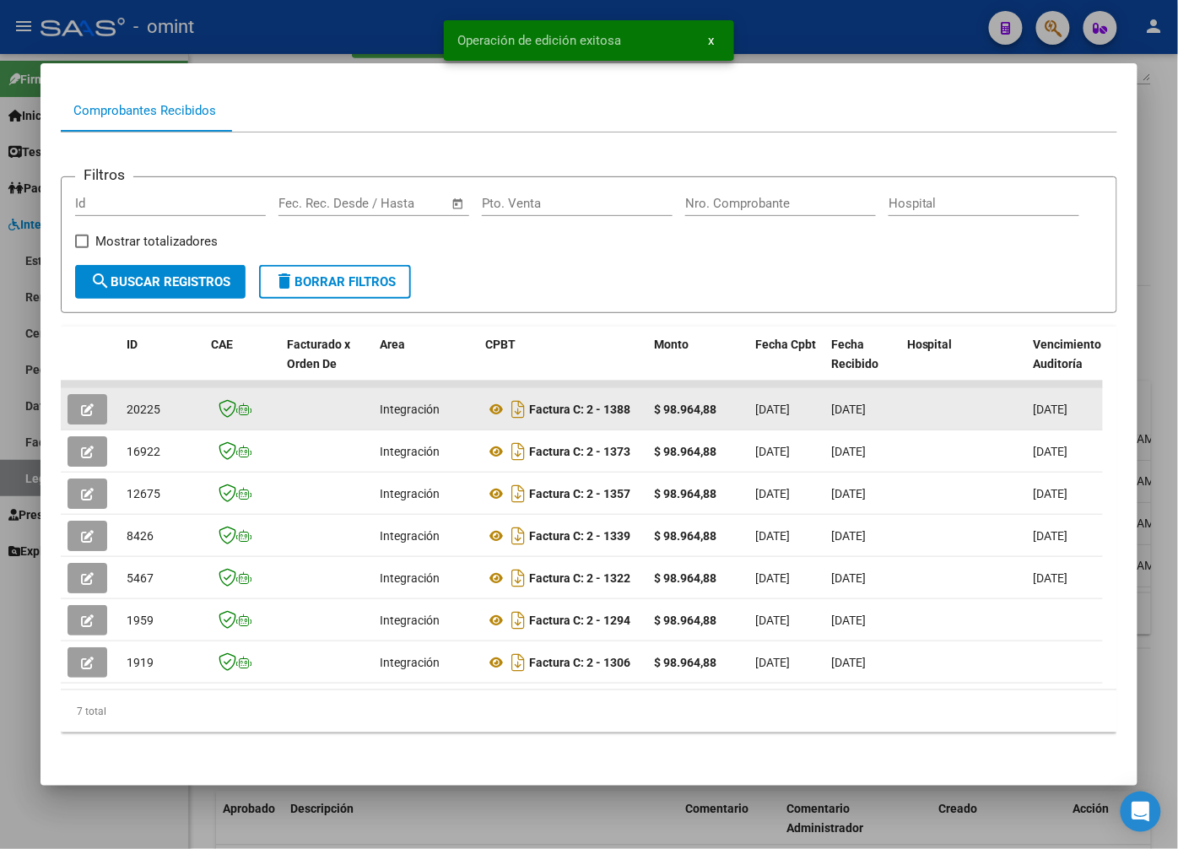
click at [121, 398] on datatable-body-cell "20225" at bounding box center [162, 408] width 84 height 41
click at [135, 403] on span "20225" at bounding box center [144, 410] width 34 height 14
copy span "20225"
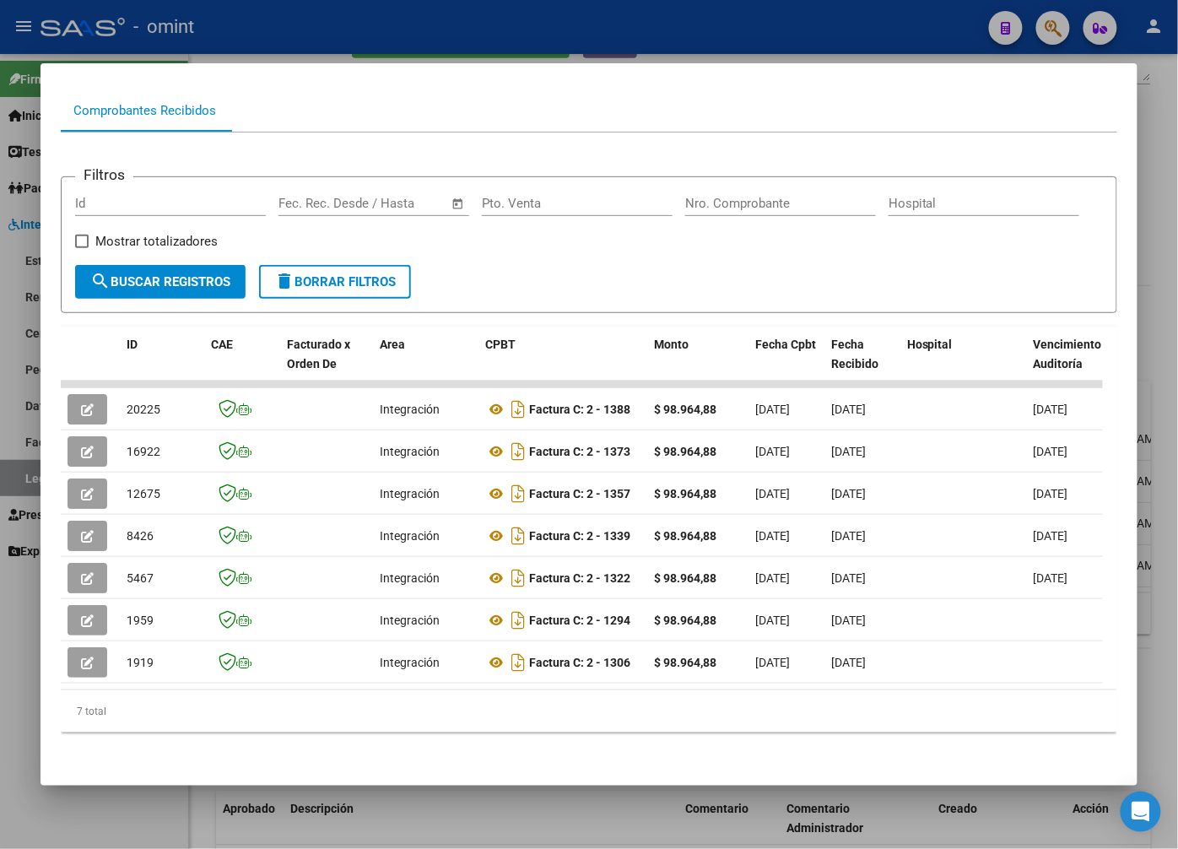
click at [228, 36] on div at bounding box center [589, 424] width 1178 height 849
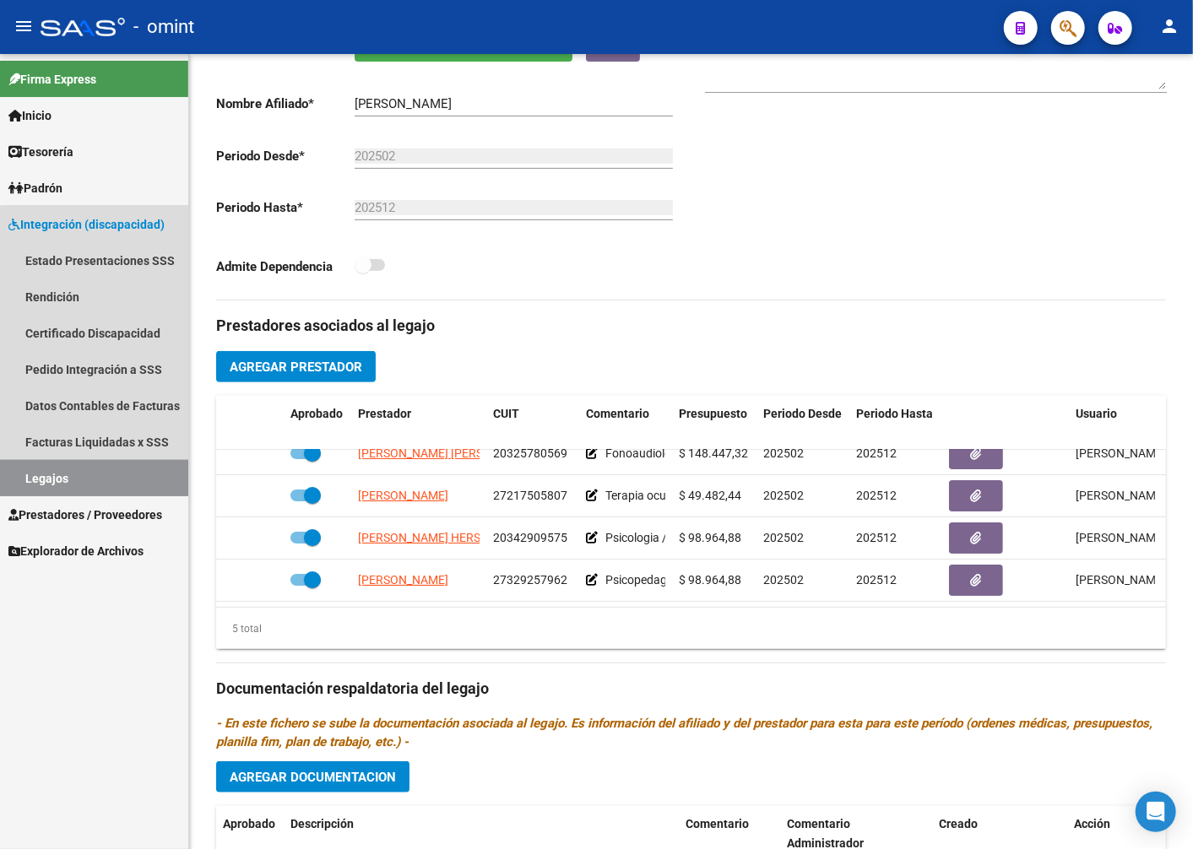
click at [130, 488] on link "Legajos" at bounding box center [94, 478] width 188 height 36
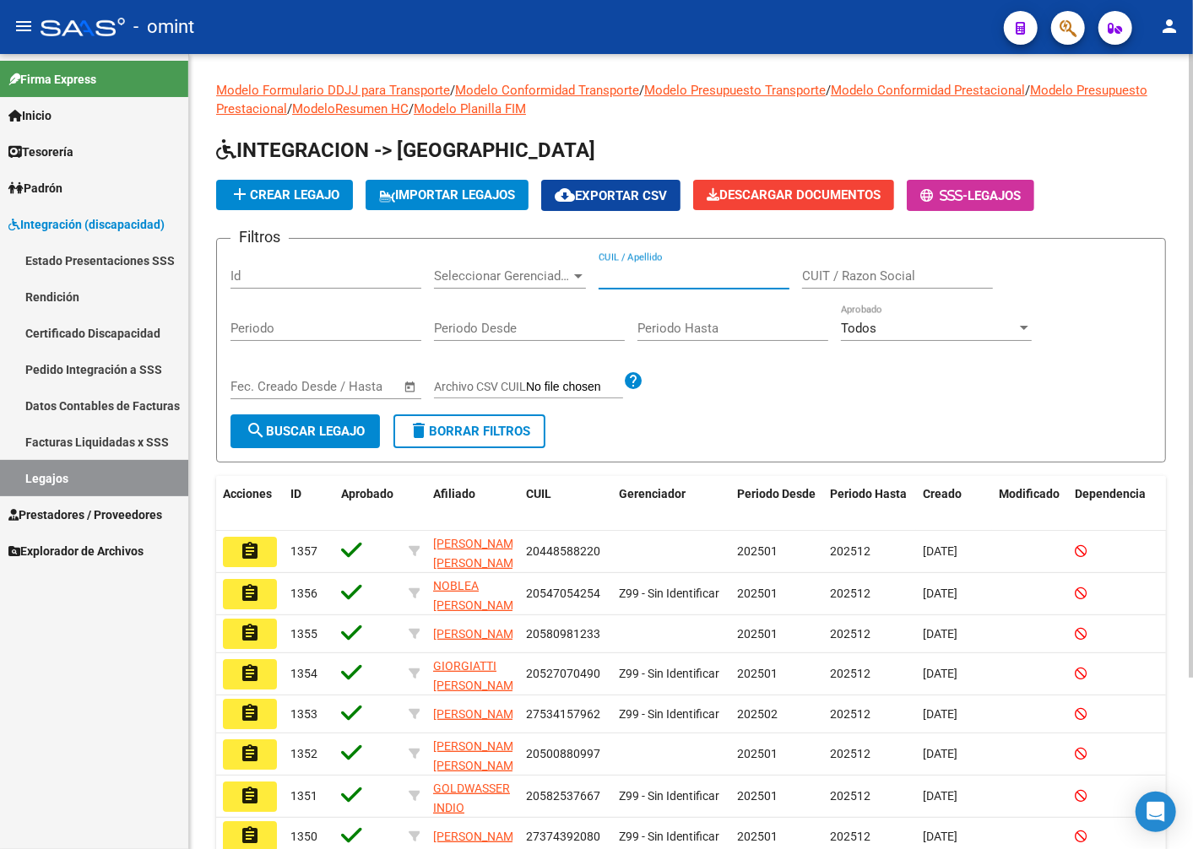
paste input "20531098863"
type input "20531098863"
click at [359, 430] on span "search Buscar Legajo" at bounding box center [305, 431] width 119 height 15
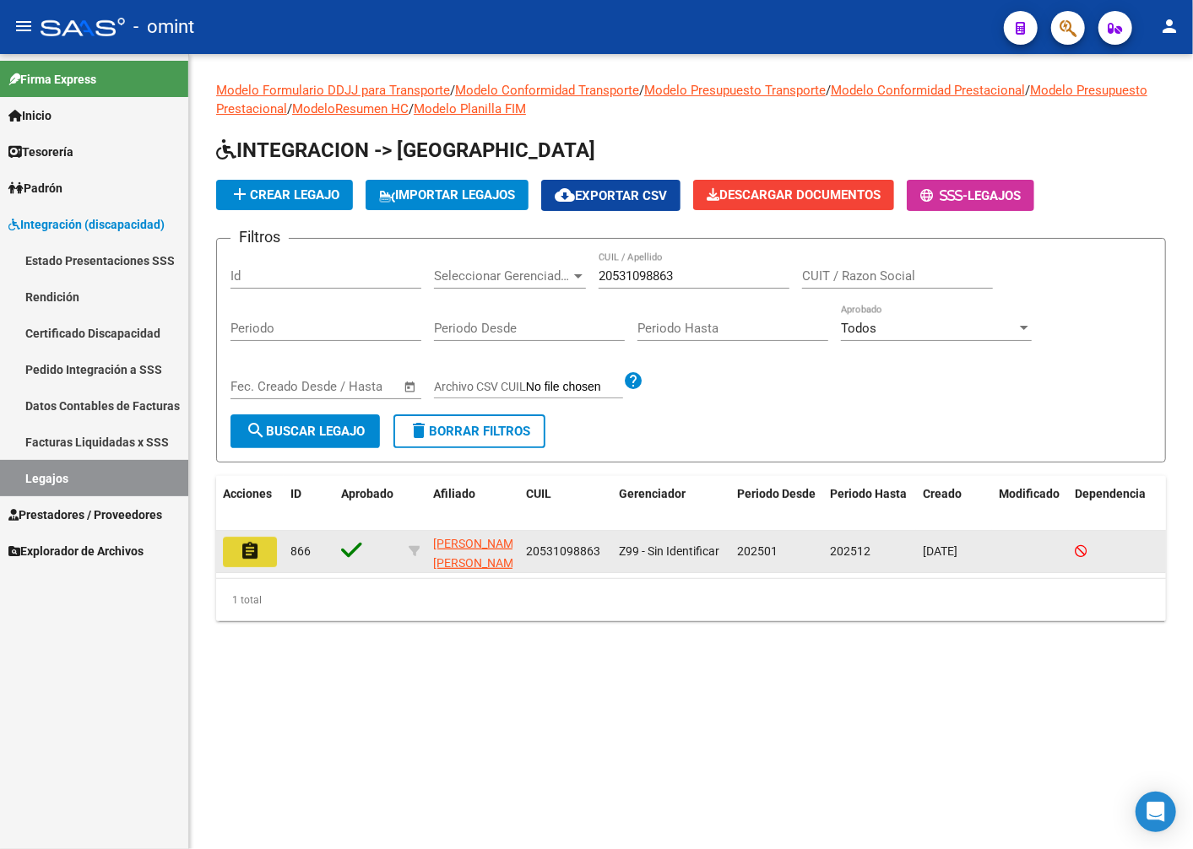
click at [253, 544] on mat-icon "assignment" at bounding box center [250, 551] width 20 height 20
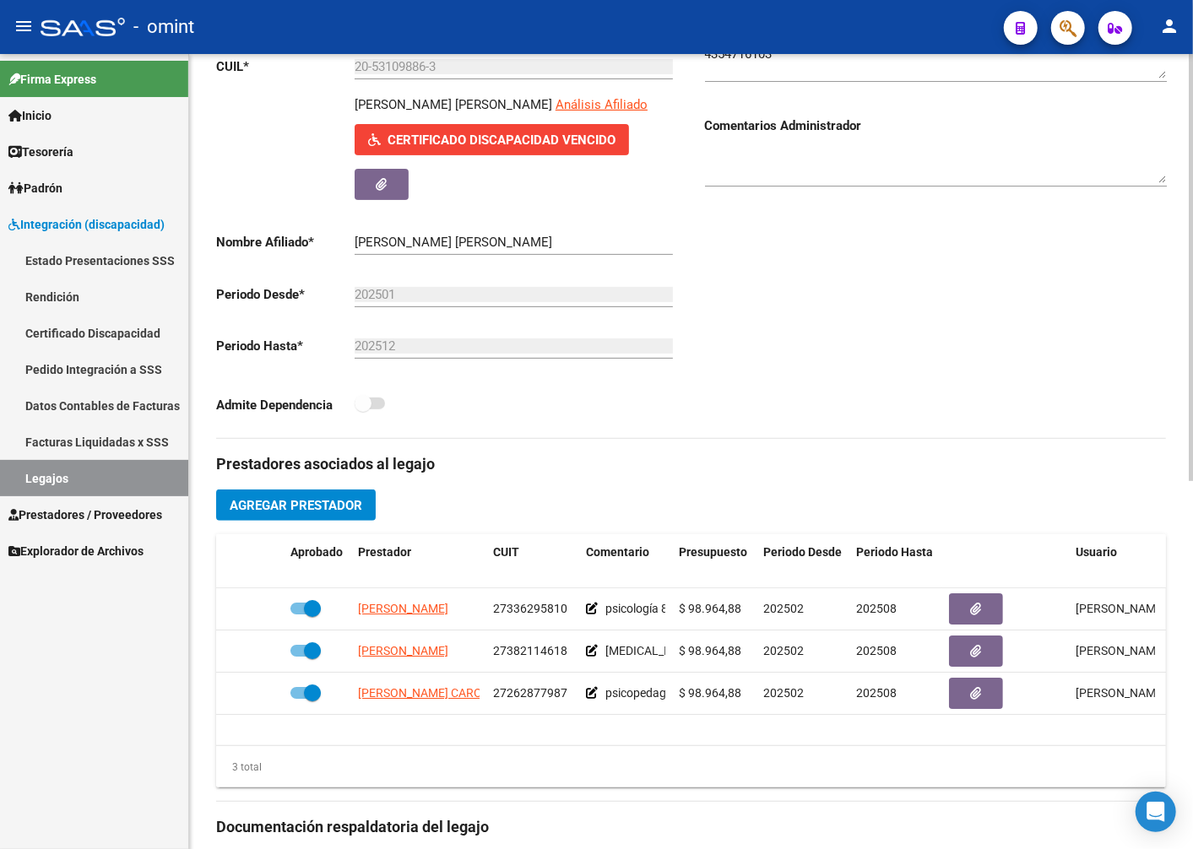
scroll to position [94, 0]
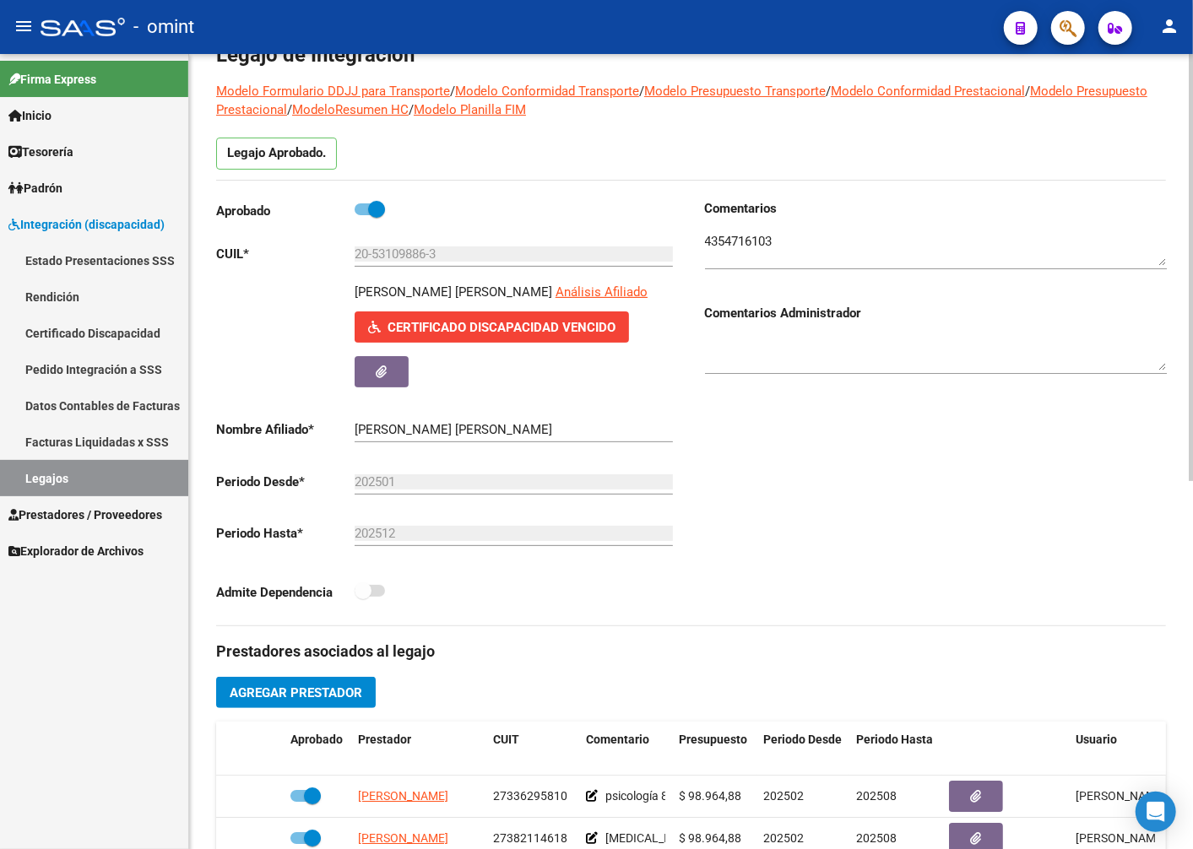
click at [736, 231] on div at bounding box center [936, 243] width 462 height 51
click at [727, 248] on textarea at bounding box center [936, 249] width 462 height 34
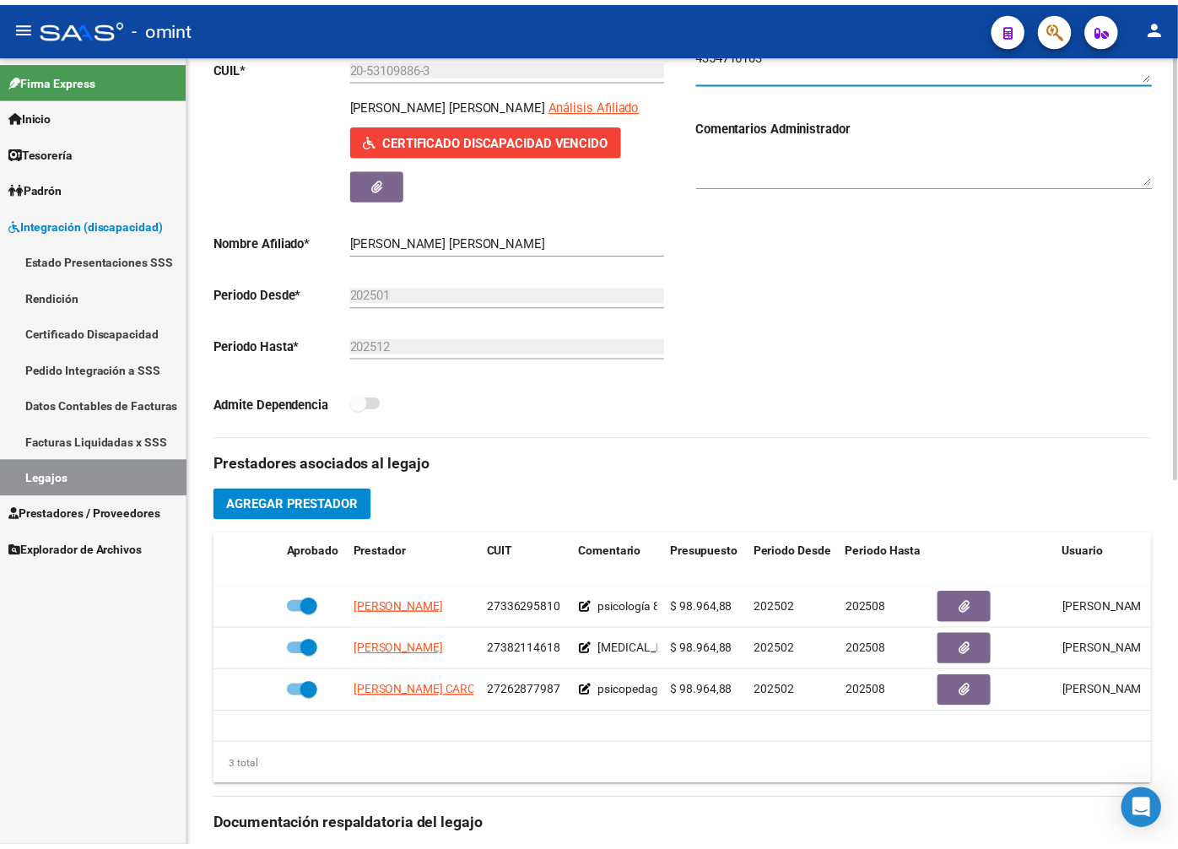
scroll to position [375, 0]
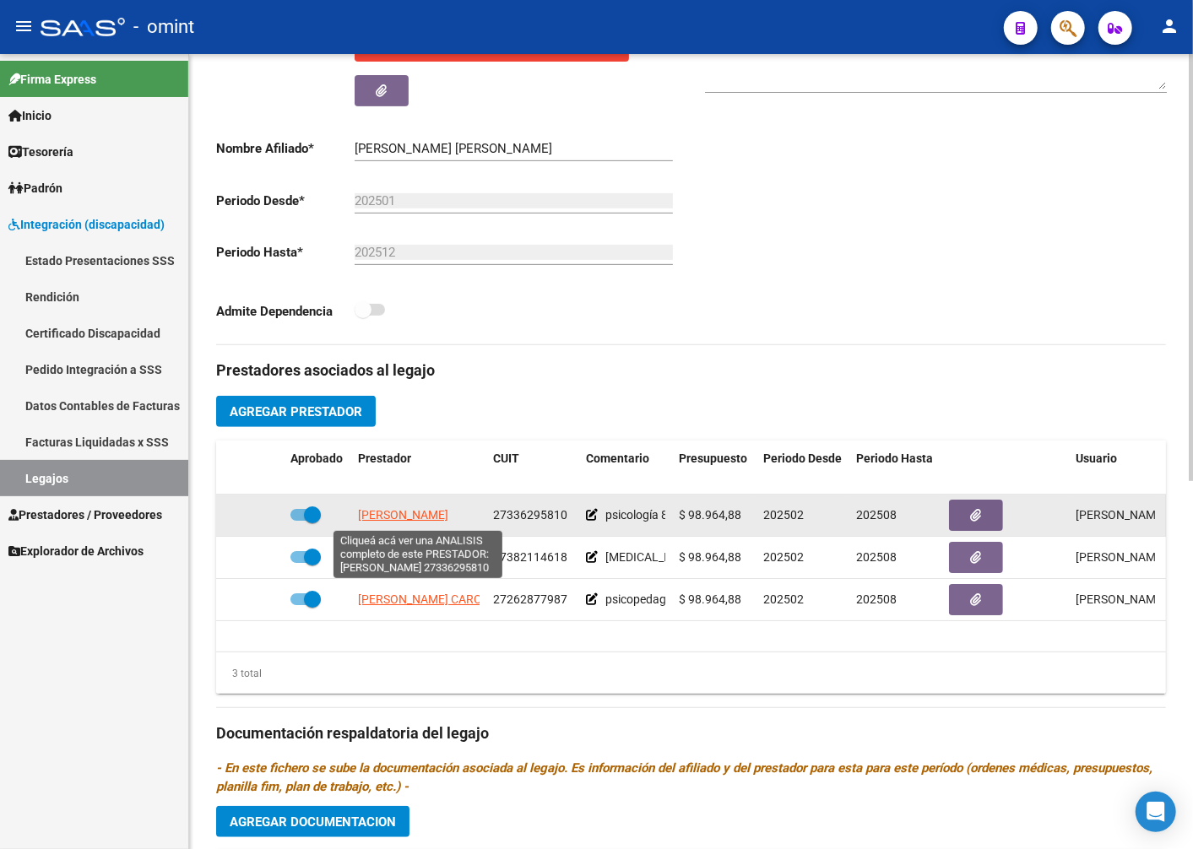
click at [386, 517] on span "VERA MARIA EUGENIA" at bounding box center [403, 515] width 90 height 14
type textarea "27336295810"
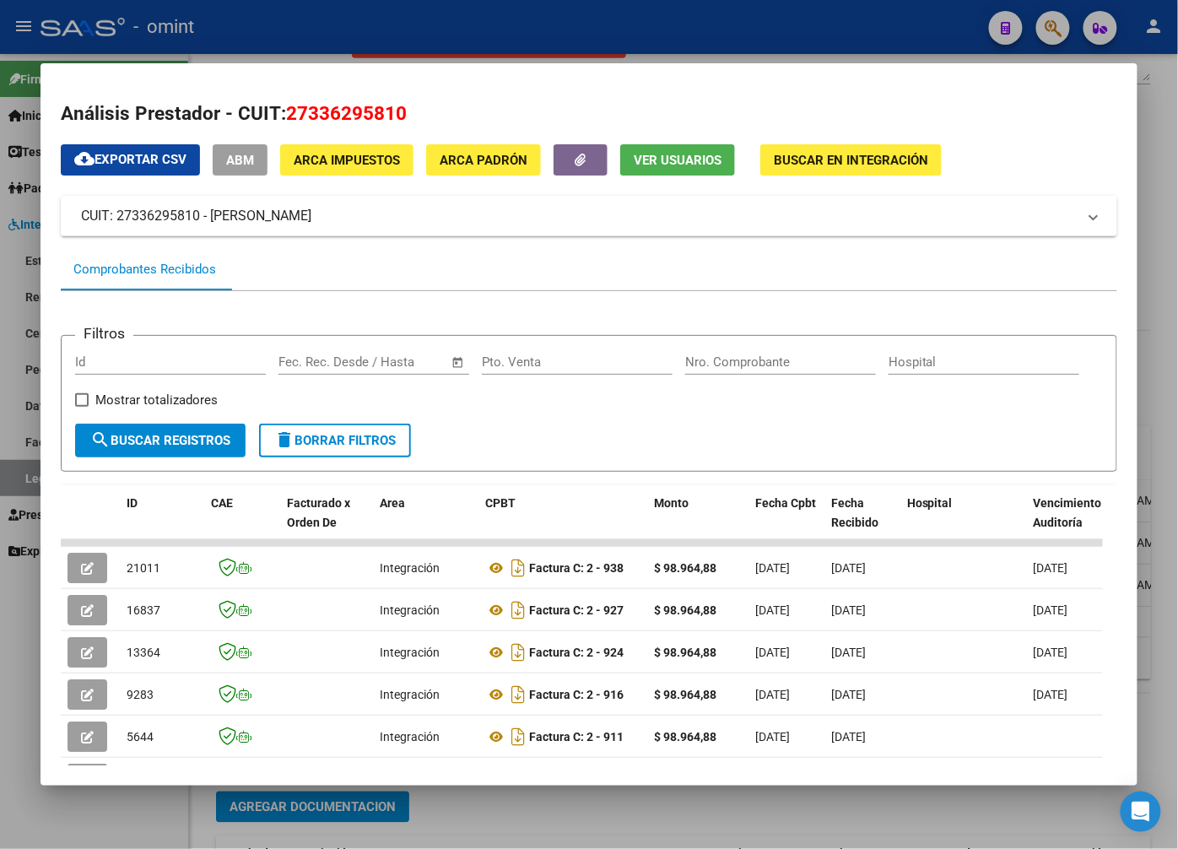
click at [338, 27] on div at bounding box center [589, 424] width 1178 height 849
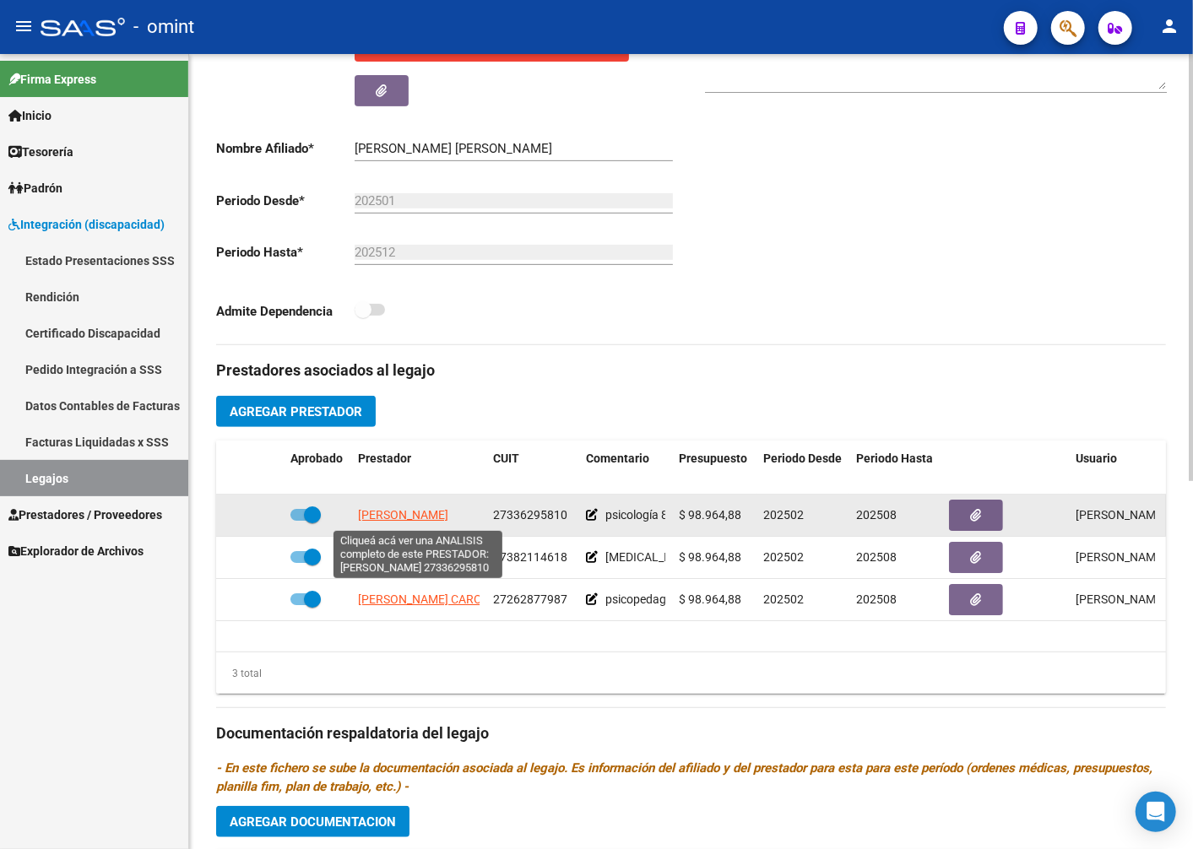
click at [420, 522] on span "VERA MARIA EUGENIA" at bounding box center [403, 515] width 90 height 14
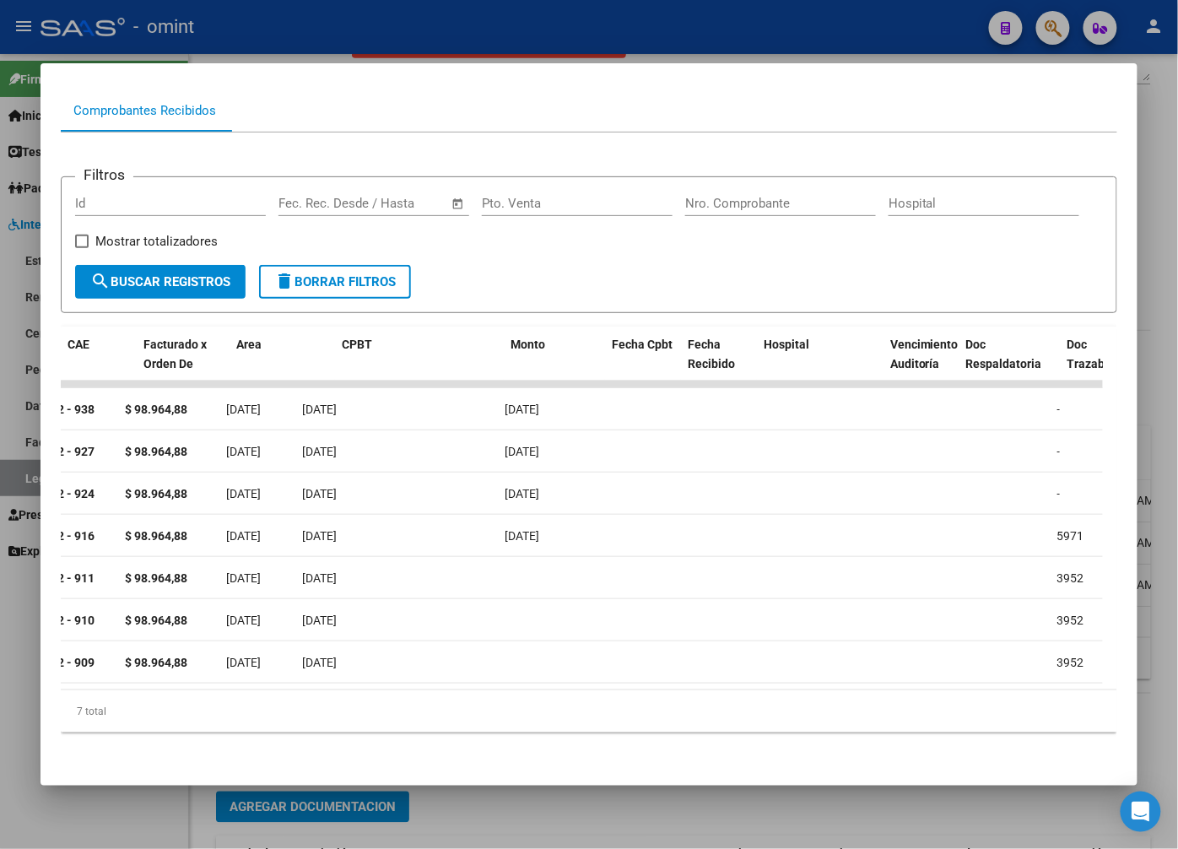
scroll to position [0, 0]
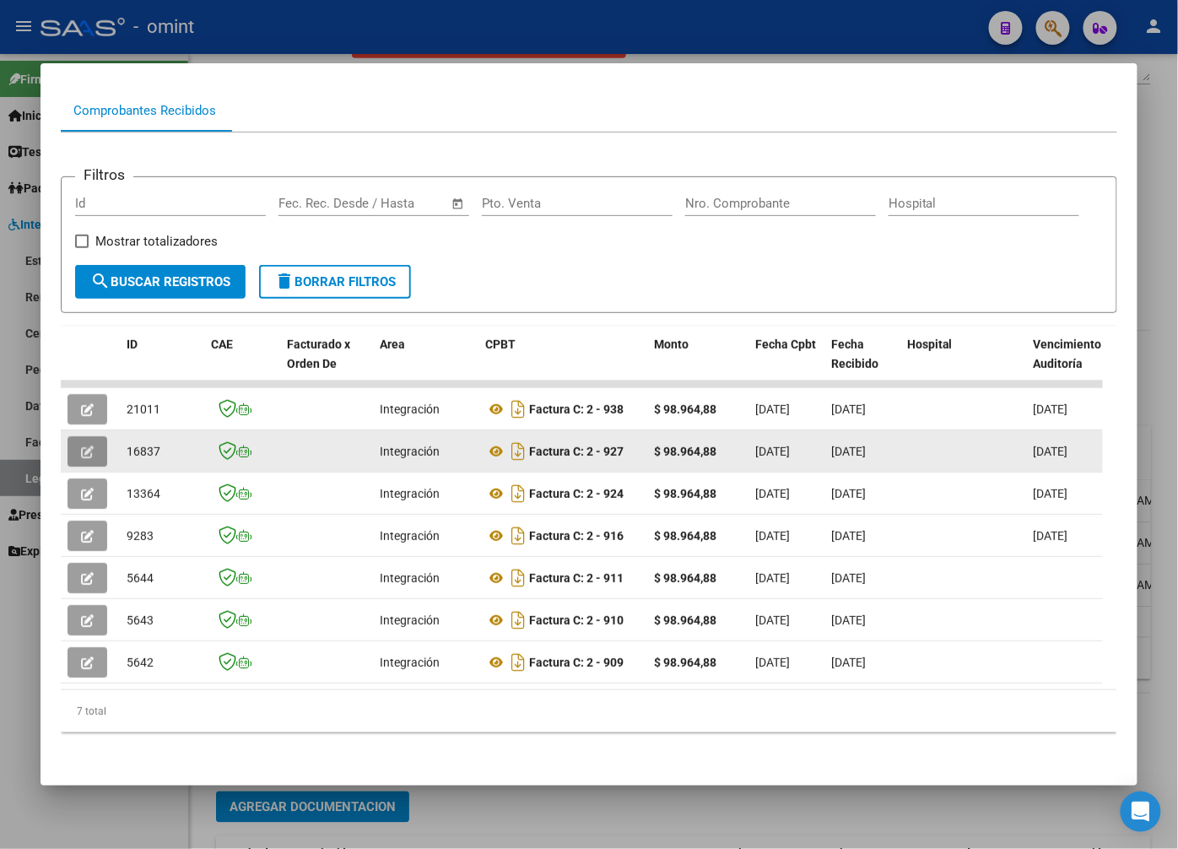
click at [94, 446] on button "button" at bounding box center [88, 451] width 40 height 30
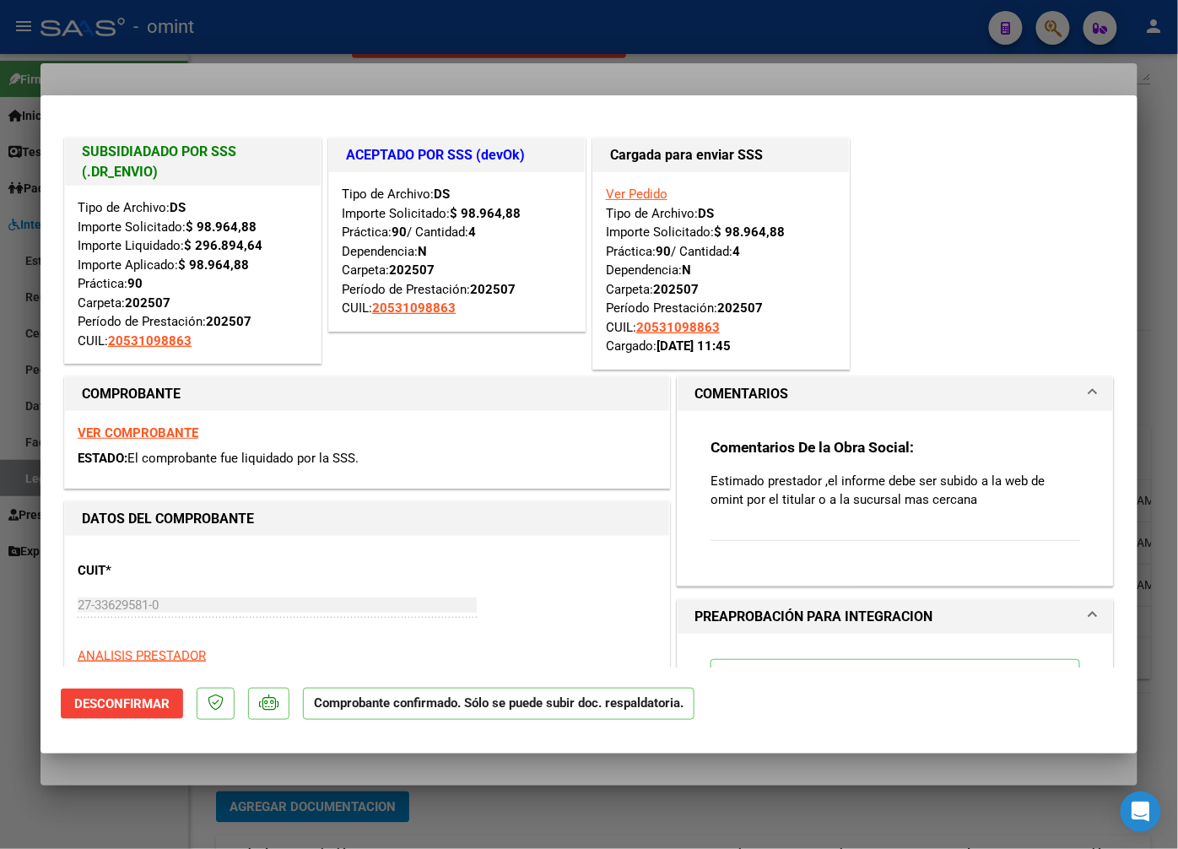
click at [349, 56] on div at bounding box center [589, 424] width 1178 height 849
type input "$ 0,00"
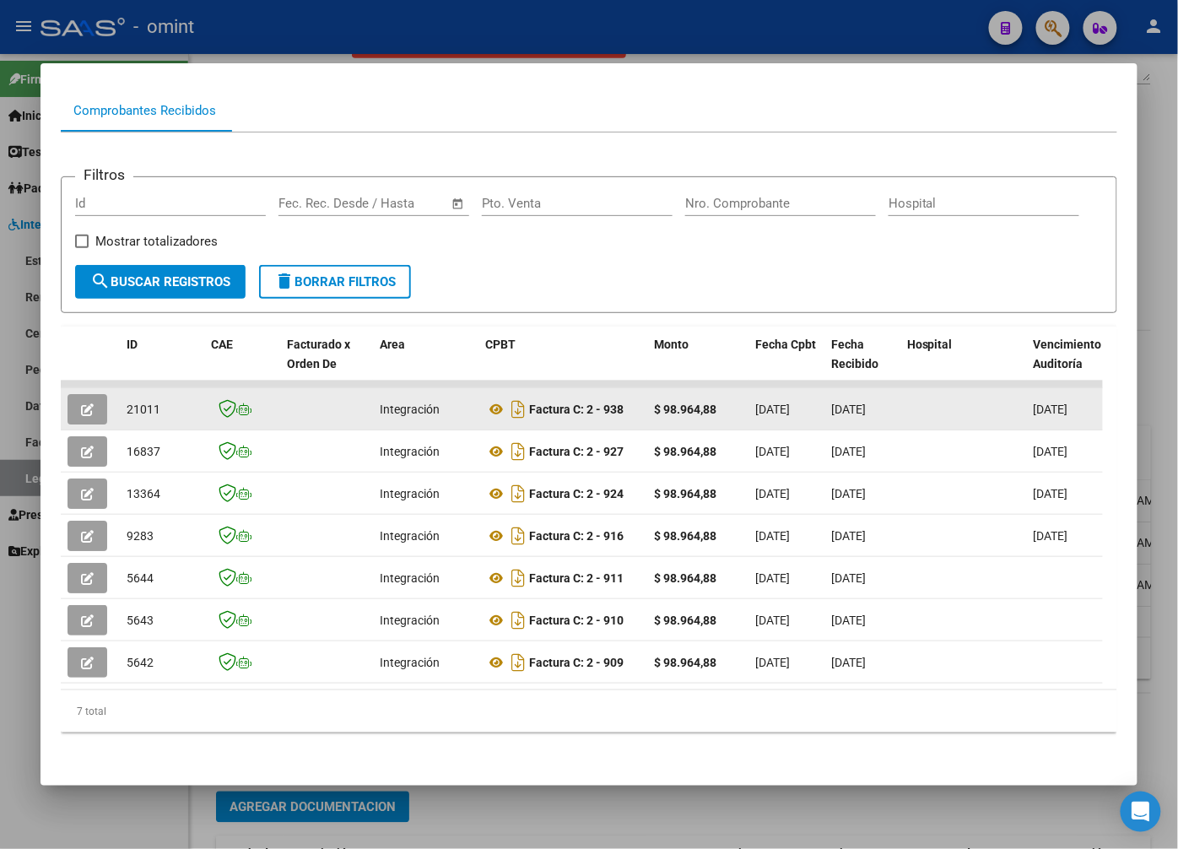
click at [78, 400] on button "button" at bounding box center [88, 409] width 40 height 30
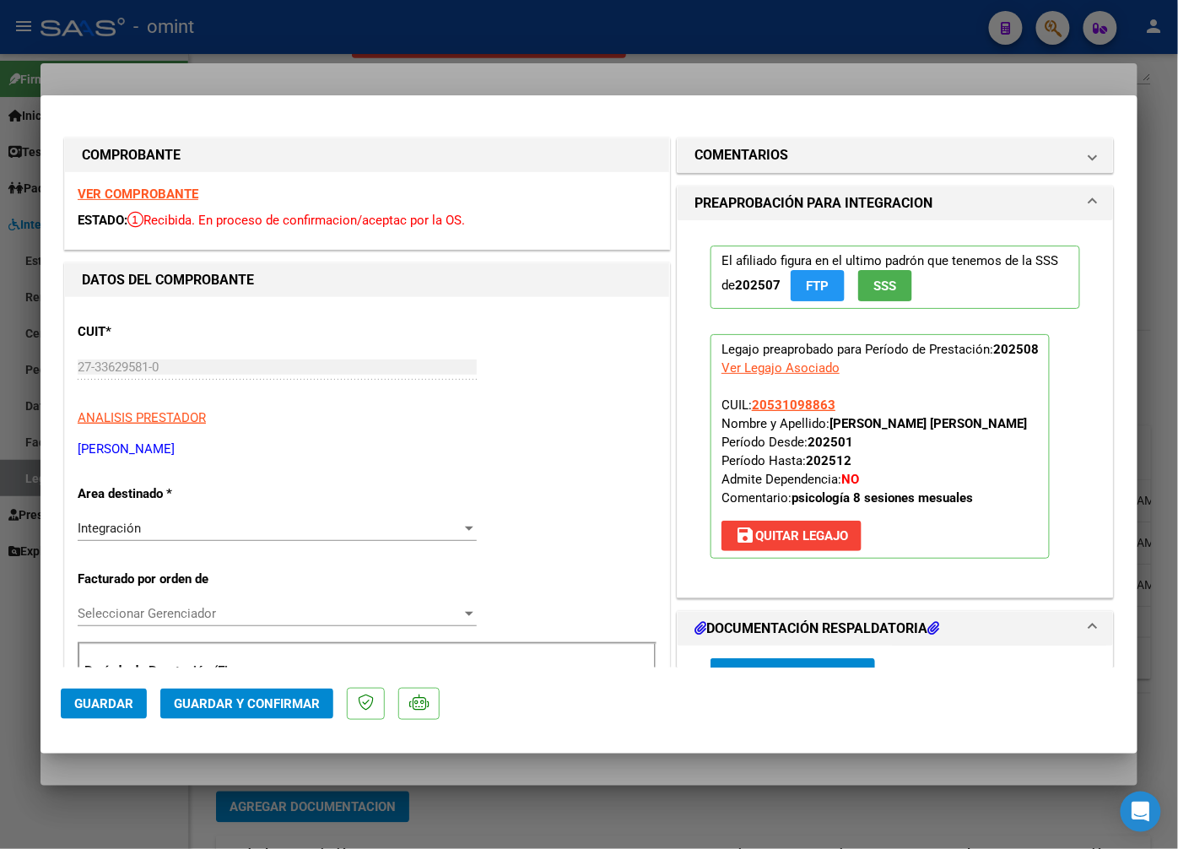
click at [171, 194] on strong "VER COMPROBANTE" at bounding box center [138, 194] width 121 height 15
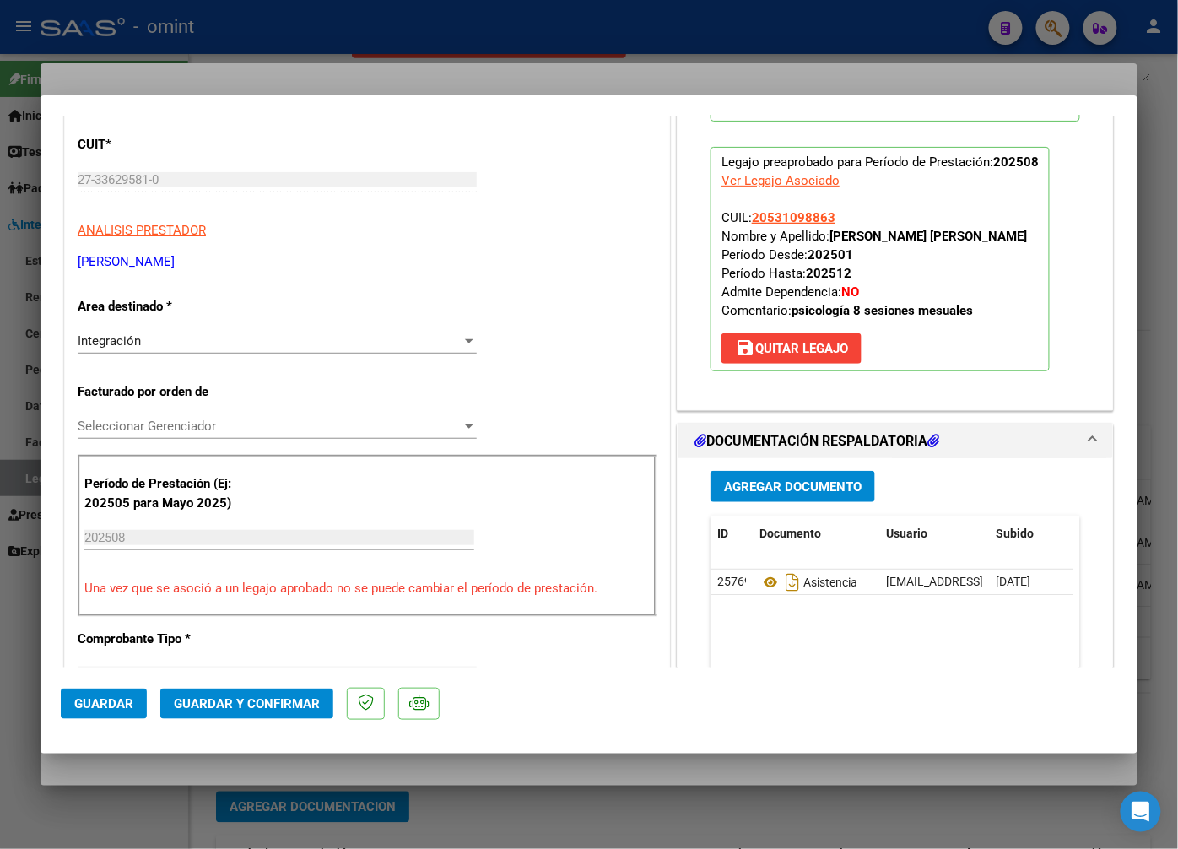
scroll to position [281, 0]
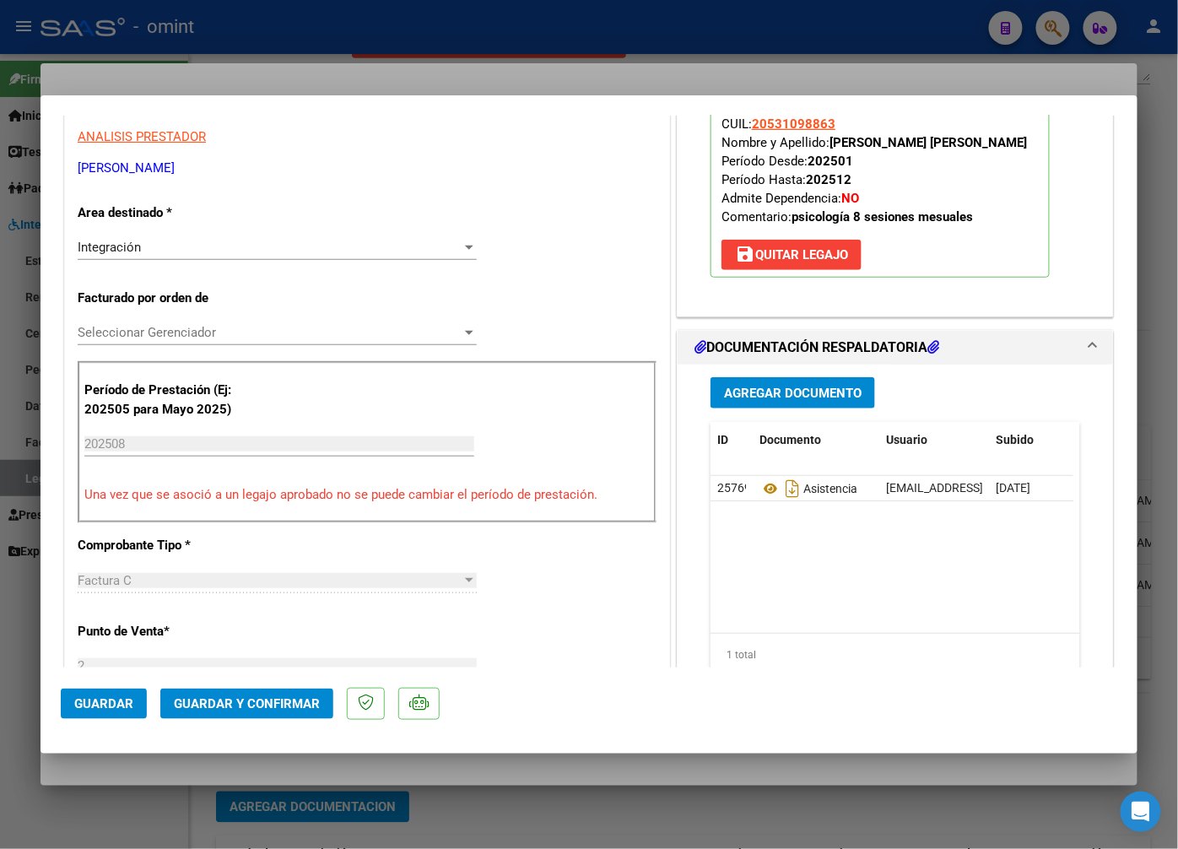
click at [793, 400] on span "Agregar Documento" at bounding box center [793, 393] width 138 height 15
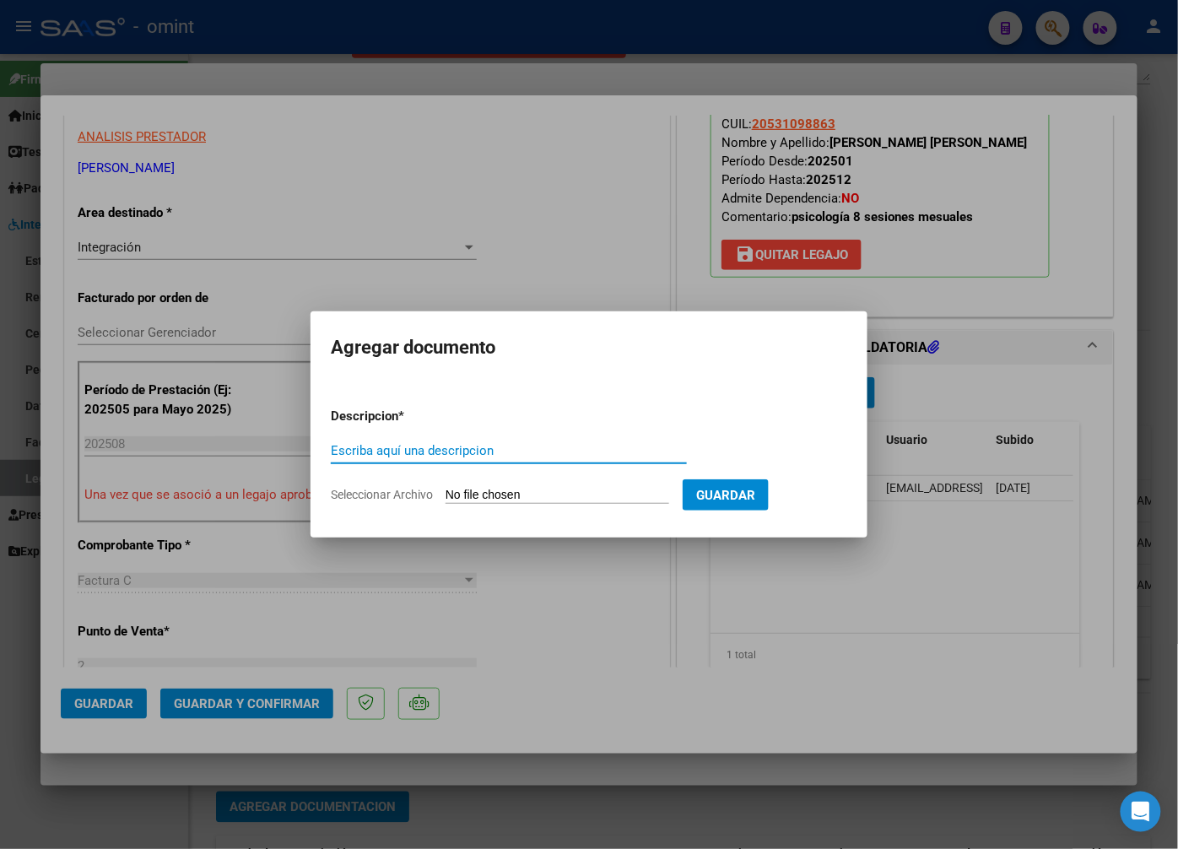
click at [409, 223] on div at bounding box center [589, 424] width 1178 height 849
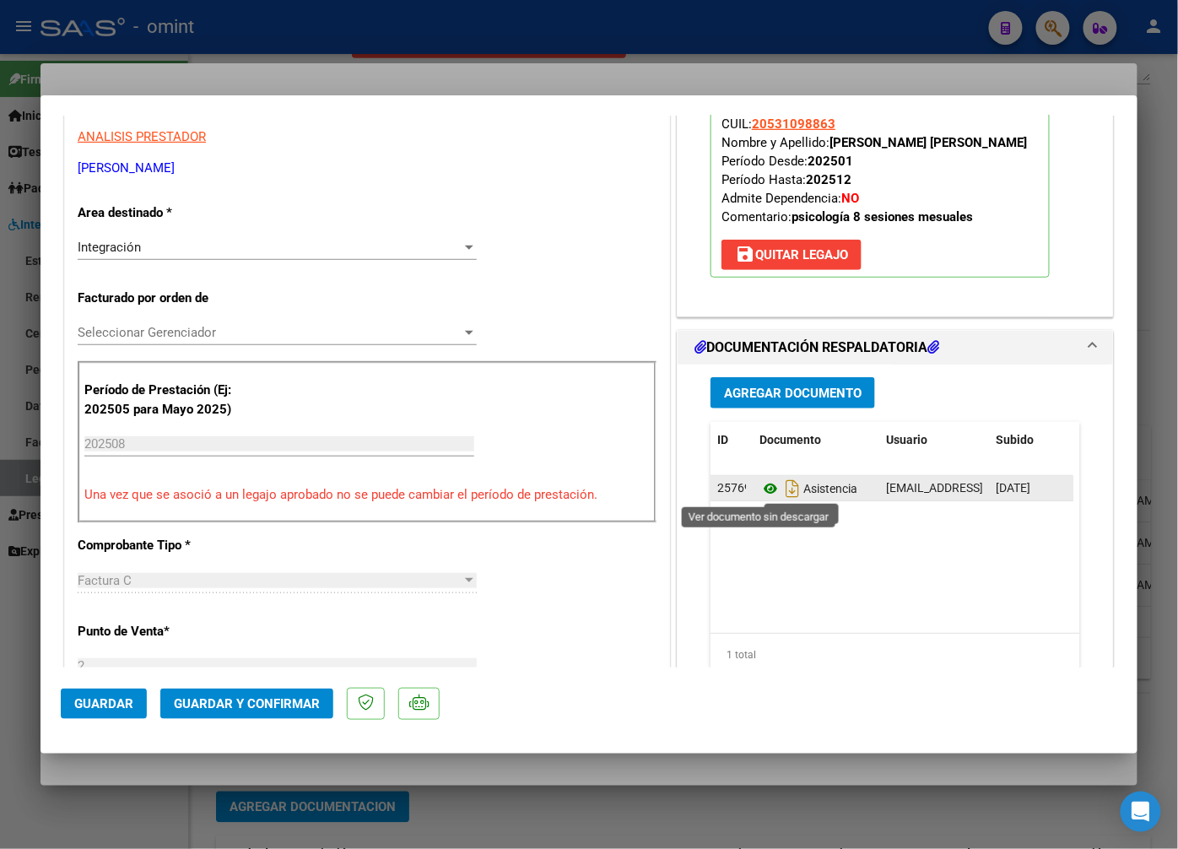
click at [765, 490] on icon at bounding box center [771, 489] width 22 height 20
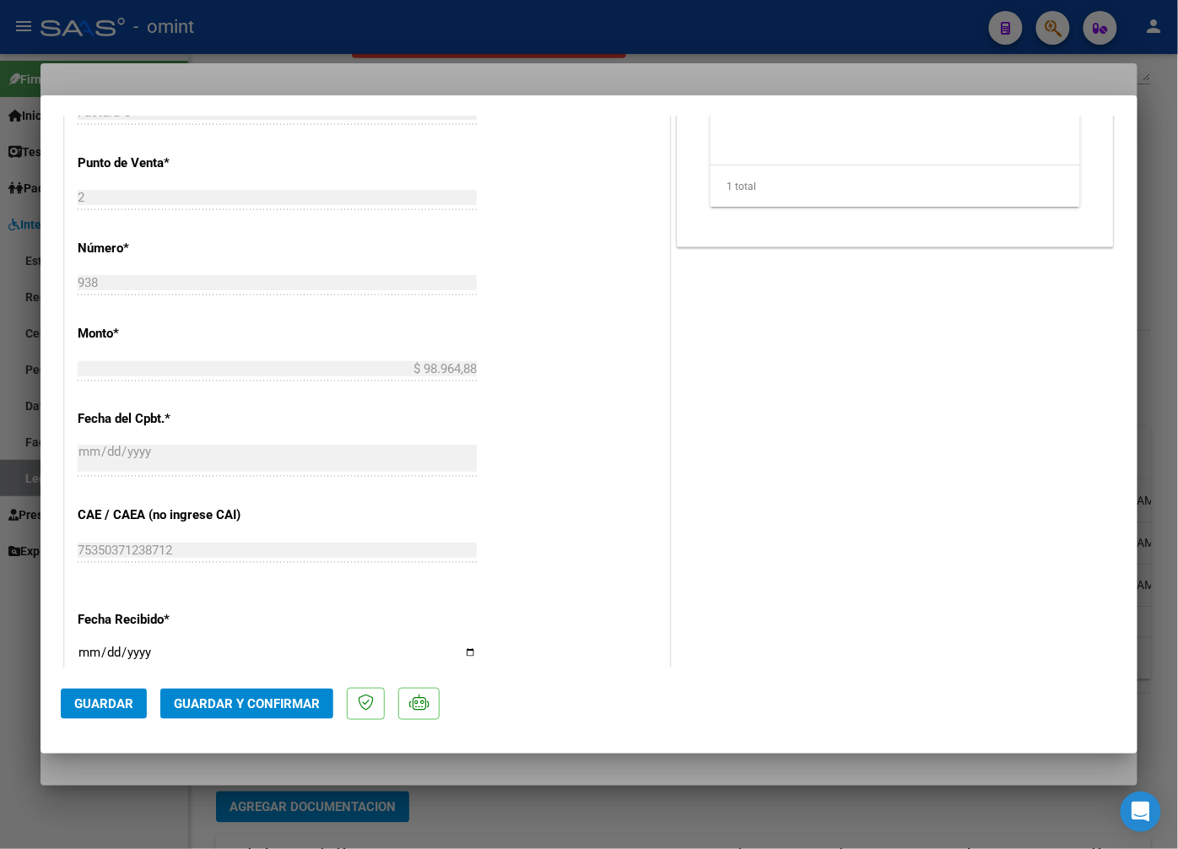
scroll to position [844, 0]
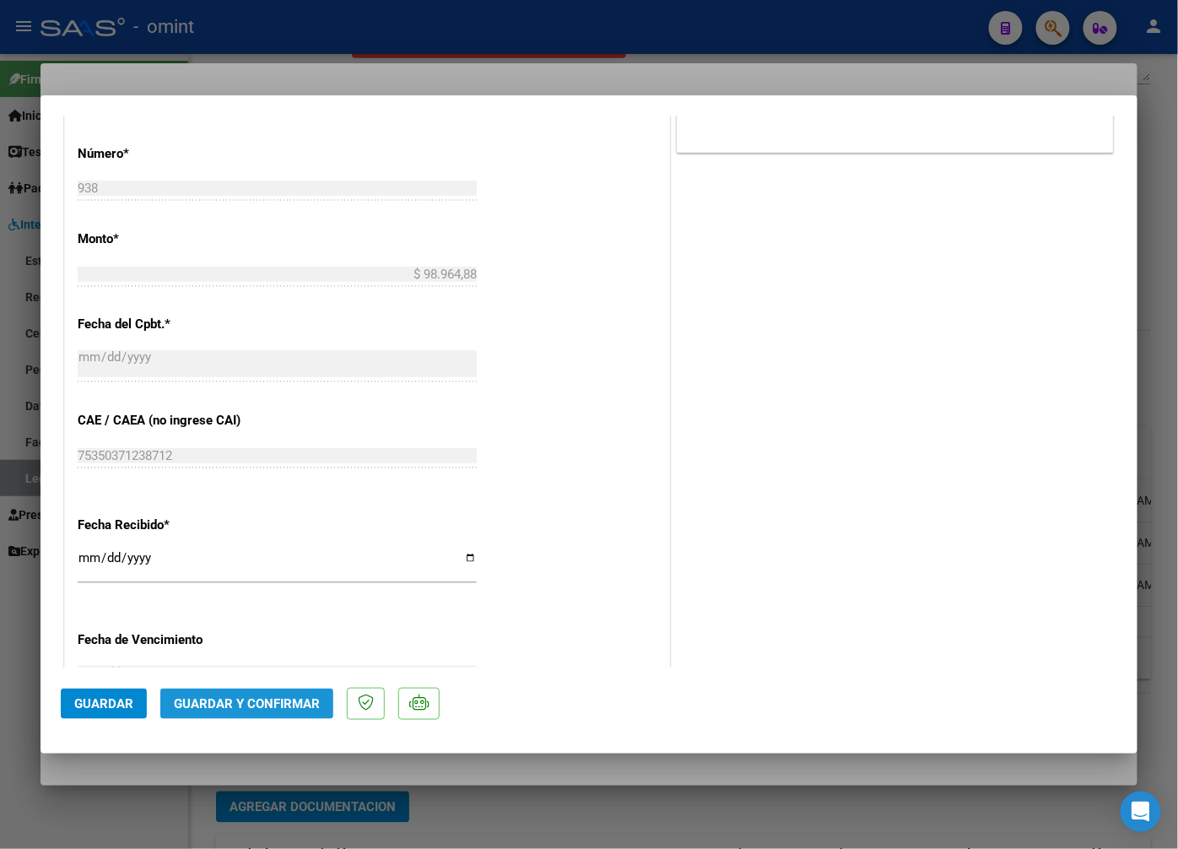
click at [267, 710] on span "Guardar y Confirmar" at bounding box center [247, 703] width 146 height 15
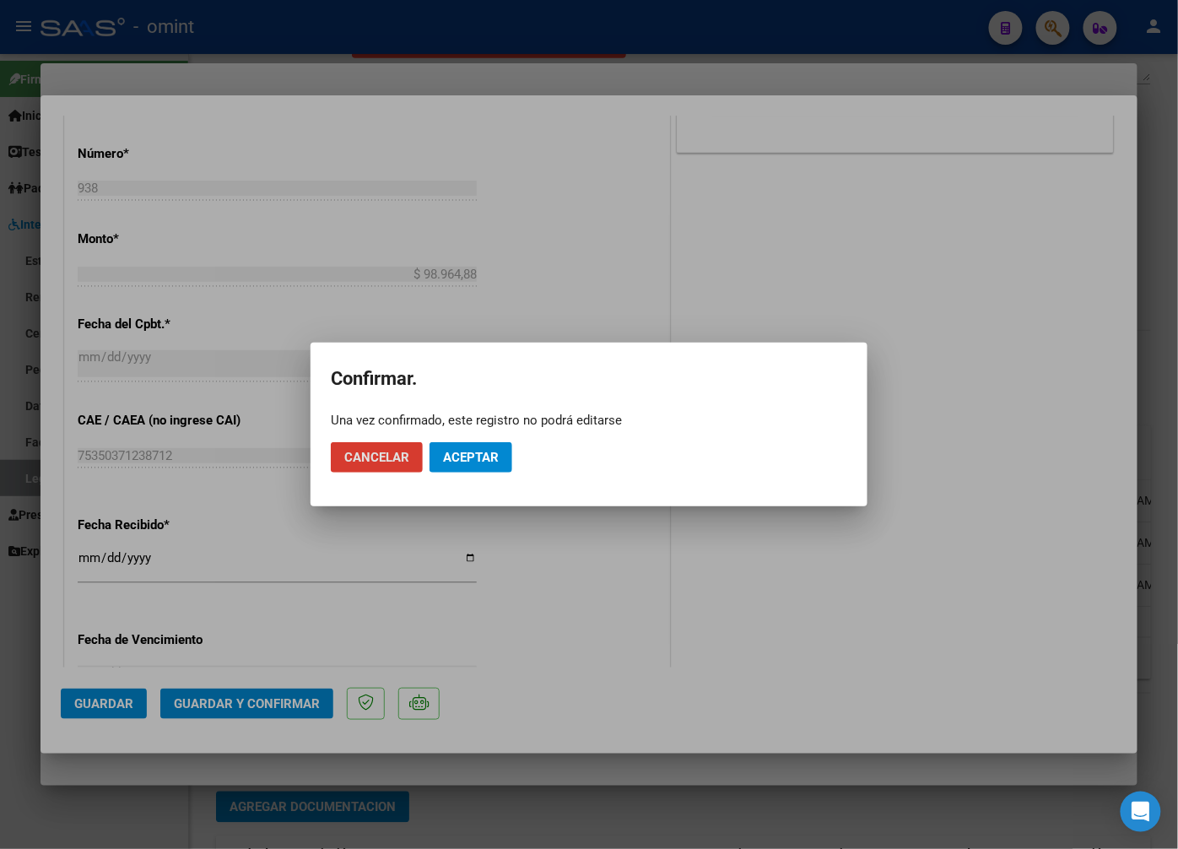
click at [479, 460] on span "Aceptar" at bounding box center [471, 457] width 56 height 15
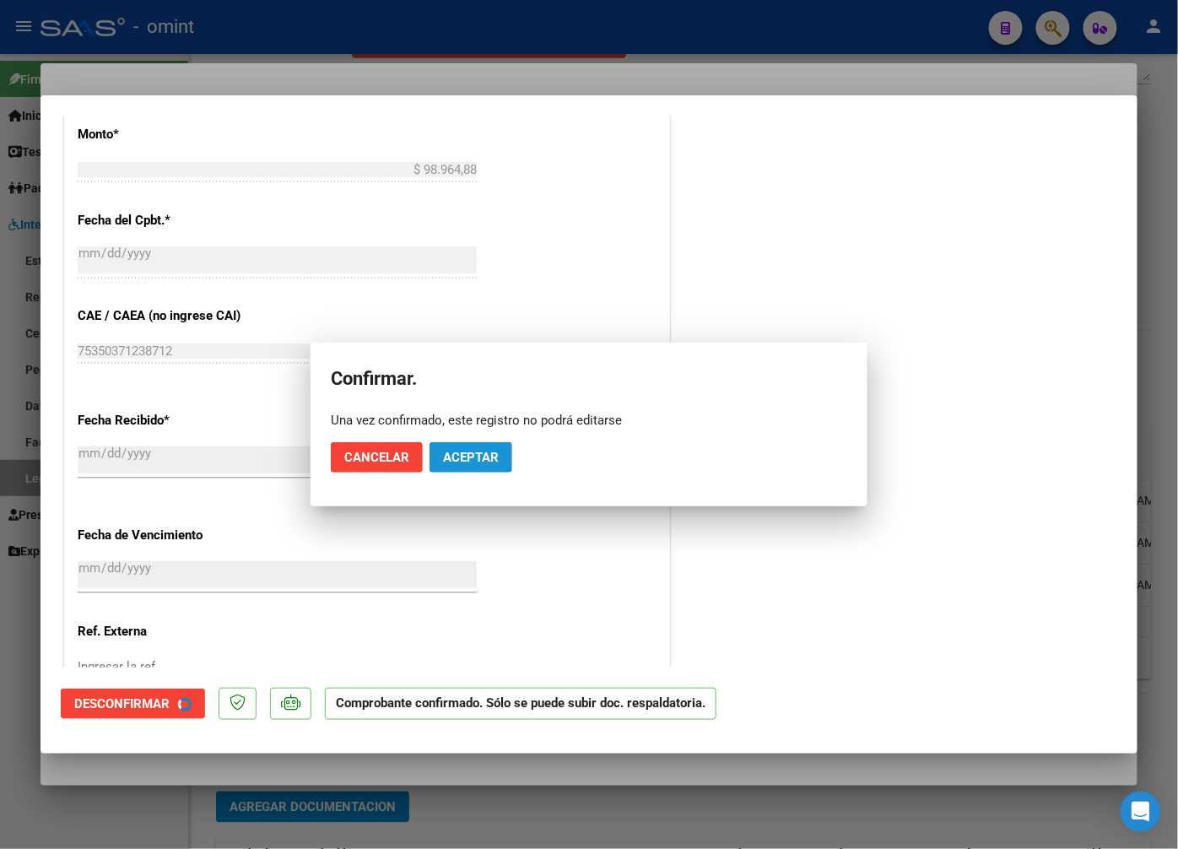
scroll to position [739, 0]
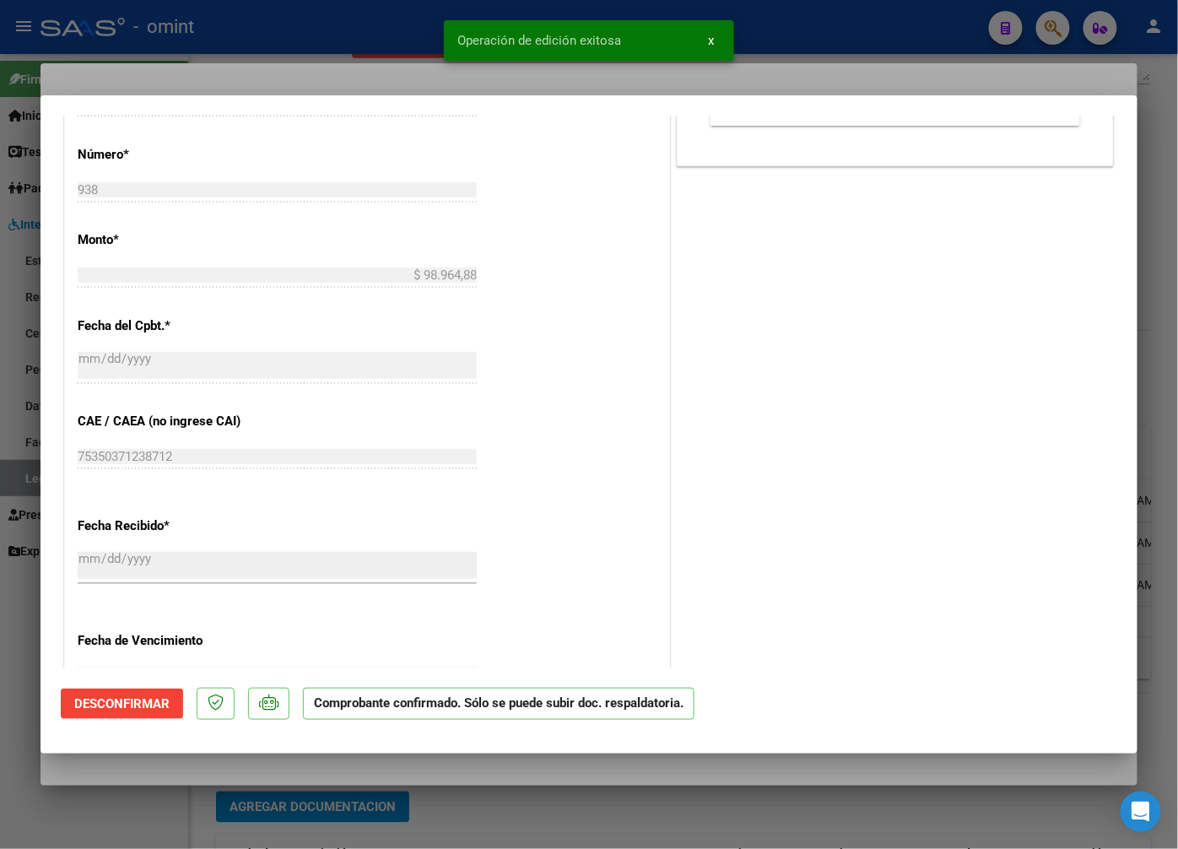
click at [252, 68] on div at bounding box center [589, 424] width 1178 height 849
type input "$ 0,00"
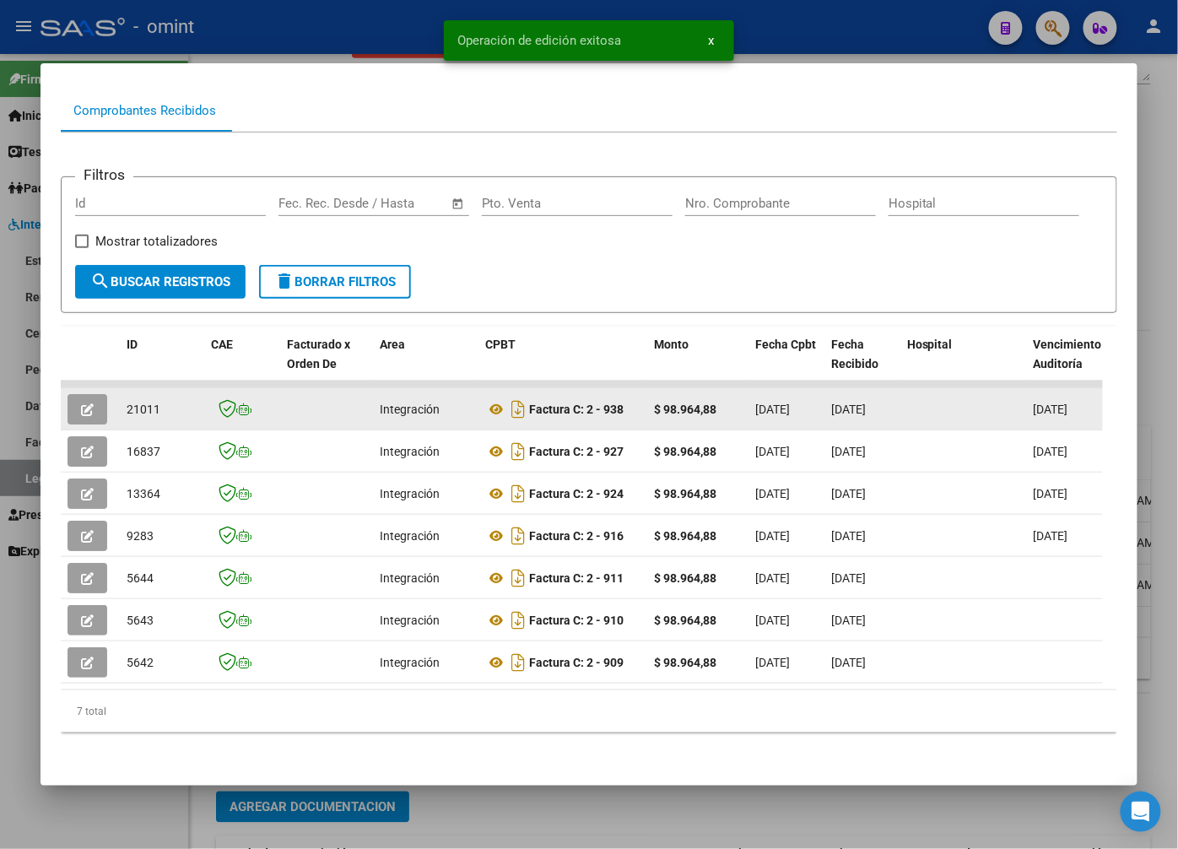
click at [158, 403] on span "21011" at bounding box center [144, 410] width 34 height 14
click at [155, 403] on span "21011" at bounding box center [144, 410] width 34 height 14
click at [154, 403] on span "21011" at bounding box center [144, 410] width 34 height 14
drag, startPoint x: 154, startPoint y: 398, endPoint x: 143, endPoint y: 390, distance: 13.2
click at [143, 403] on span "21011" at bounding box center [144, 410] width 34 height 14
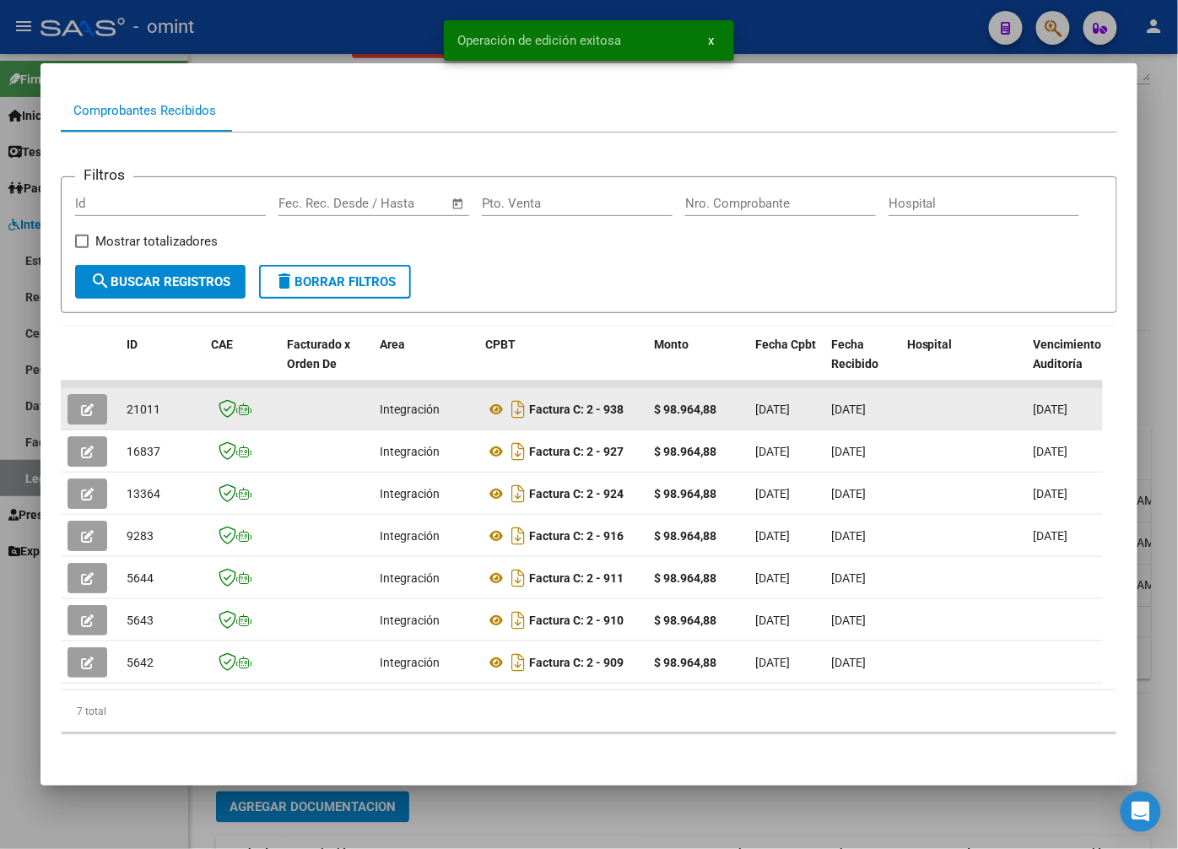
click at [143, 403] on span "21011" at bounding box center [144, 410] width 34 height 14
copy span "21011"
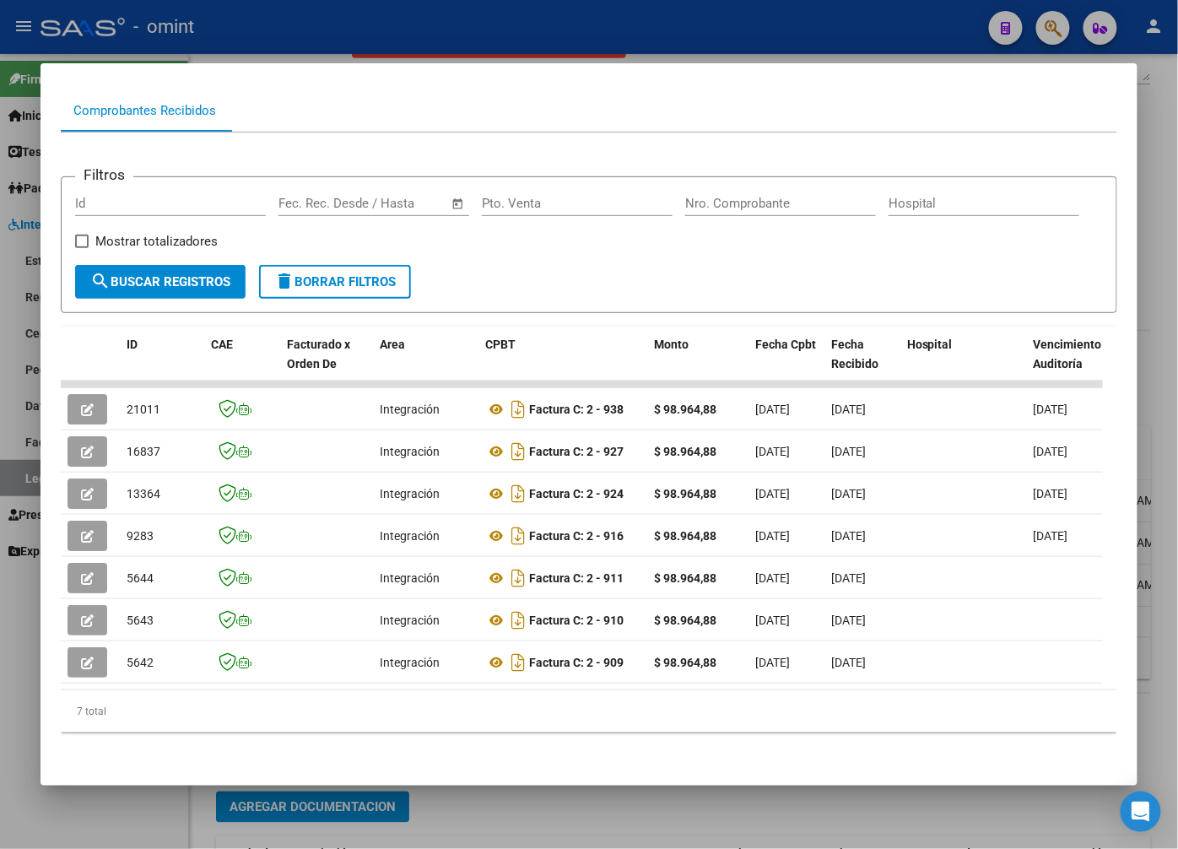
click at [299, 40] on div at bounding box center [589, 424] width 1178 height 849
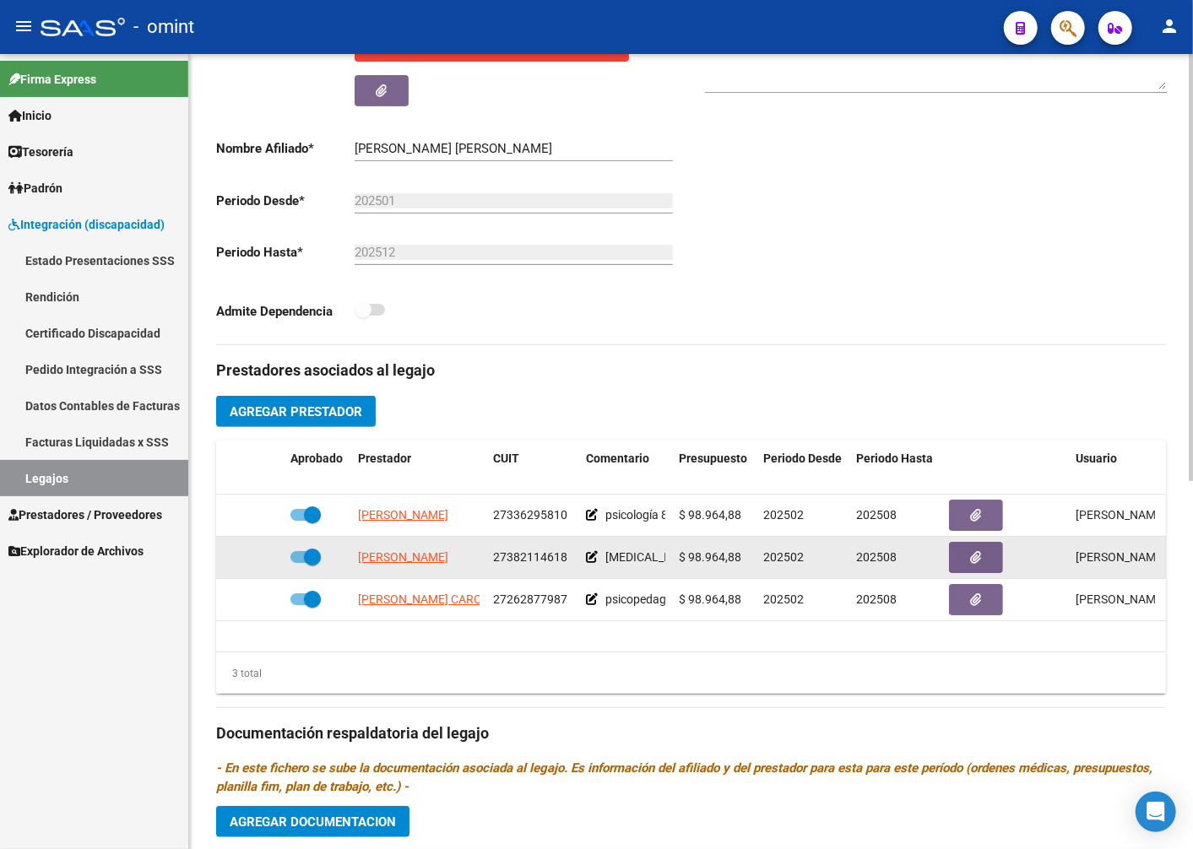
click at [398, 550] on datatable-body-cell "APARICIO TASAKY ANA SOL" at bounding box center [418, 557] width 135 height 41
click at [397, 559] on span "APARICIO TASAKY ANA SOL" at bounding box center [403, 557] width 90 height 14
type textarea "27382114618"
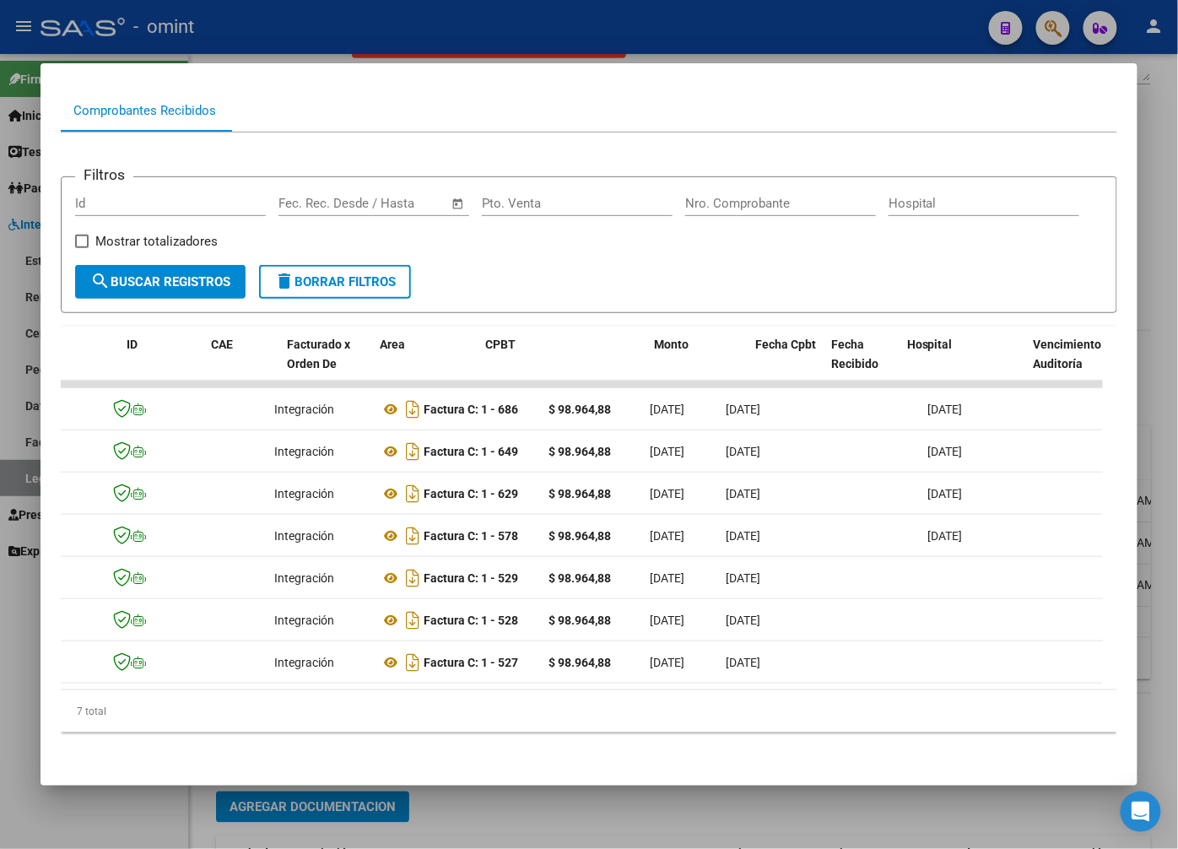
scroll to position [0, 0]
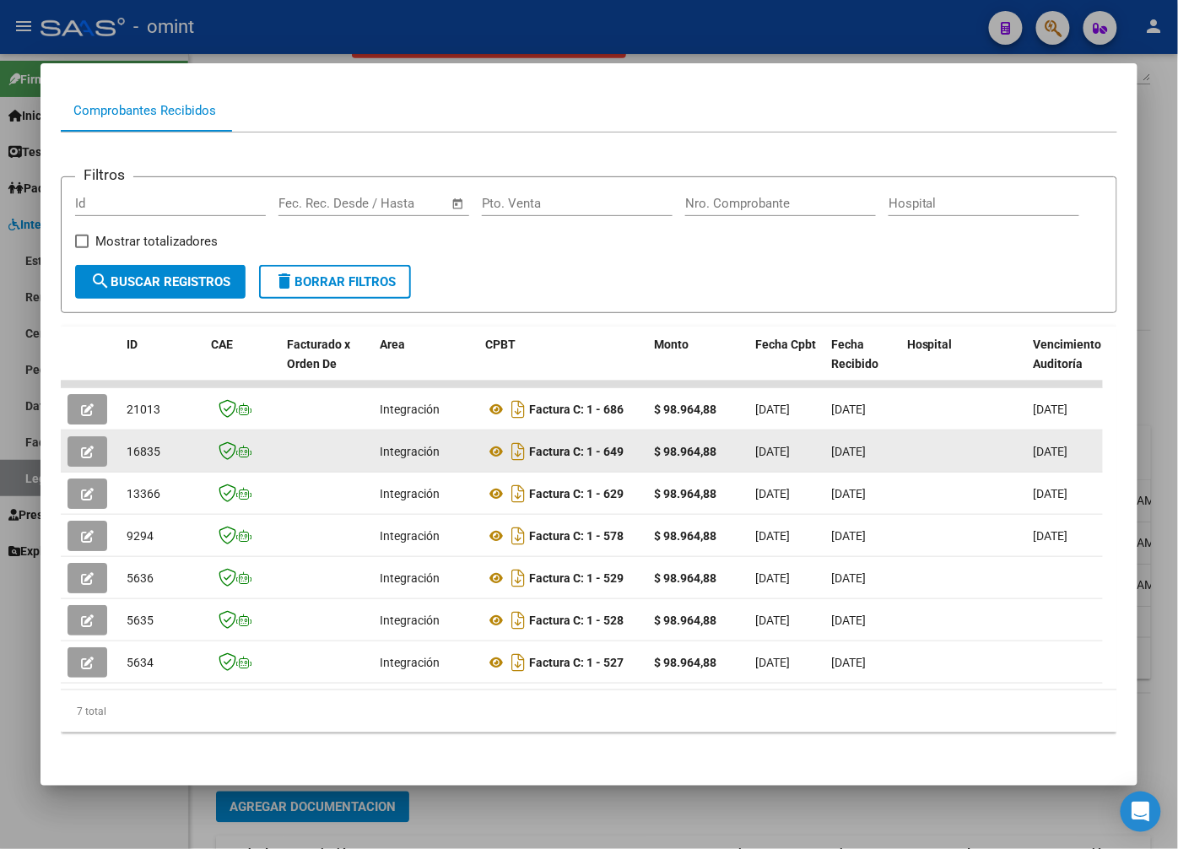
click at [78, 441] on button "button" at bounding box center [88, 451] width 40 height 30
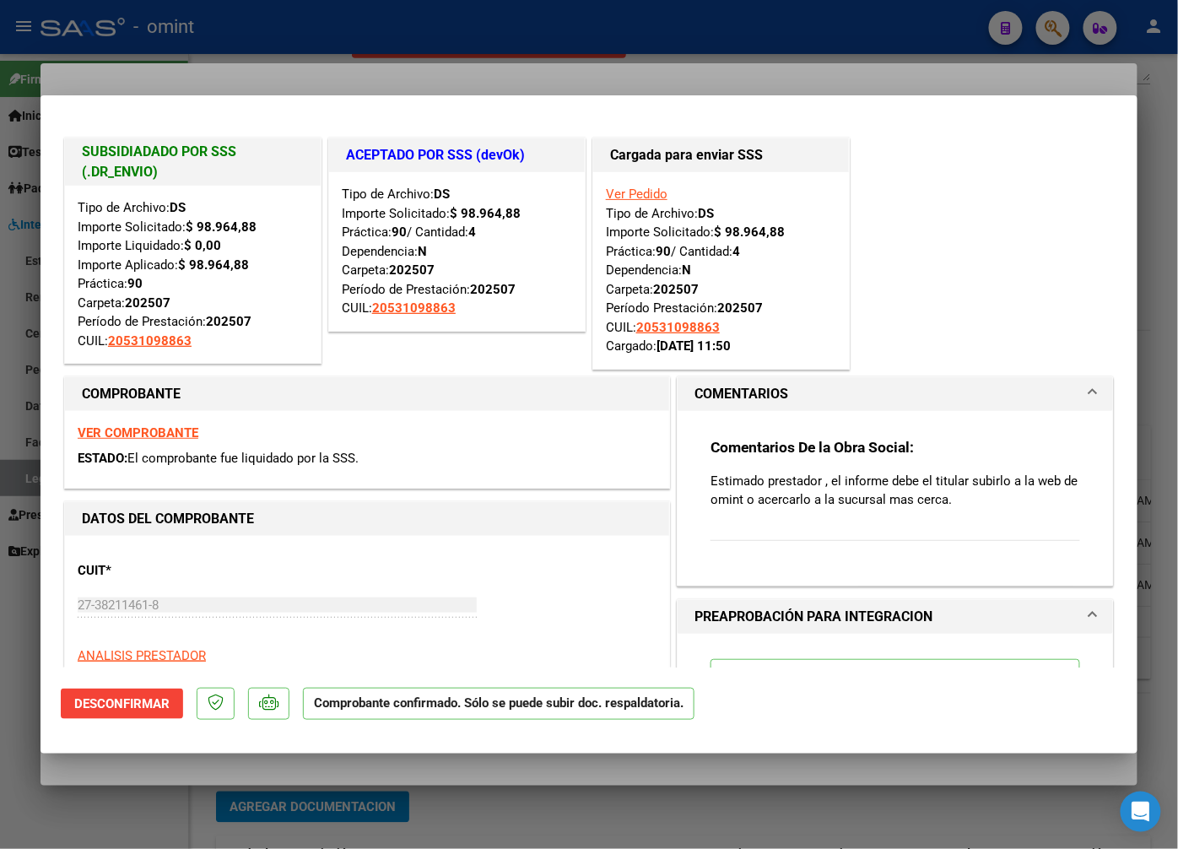
click at [279, 30] on div at bounding box center [589, 424] width 1178 height 849
type input "$ 0,00"
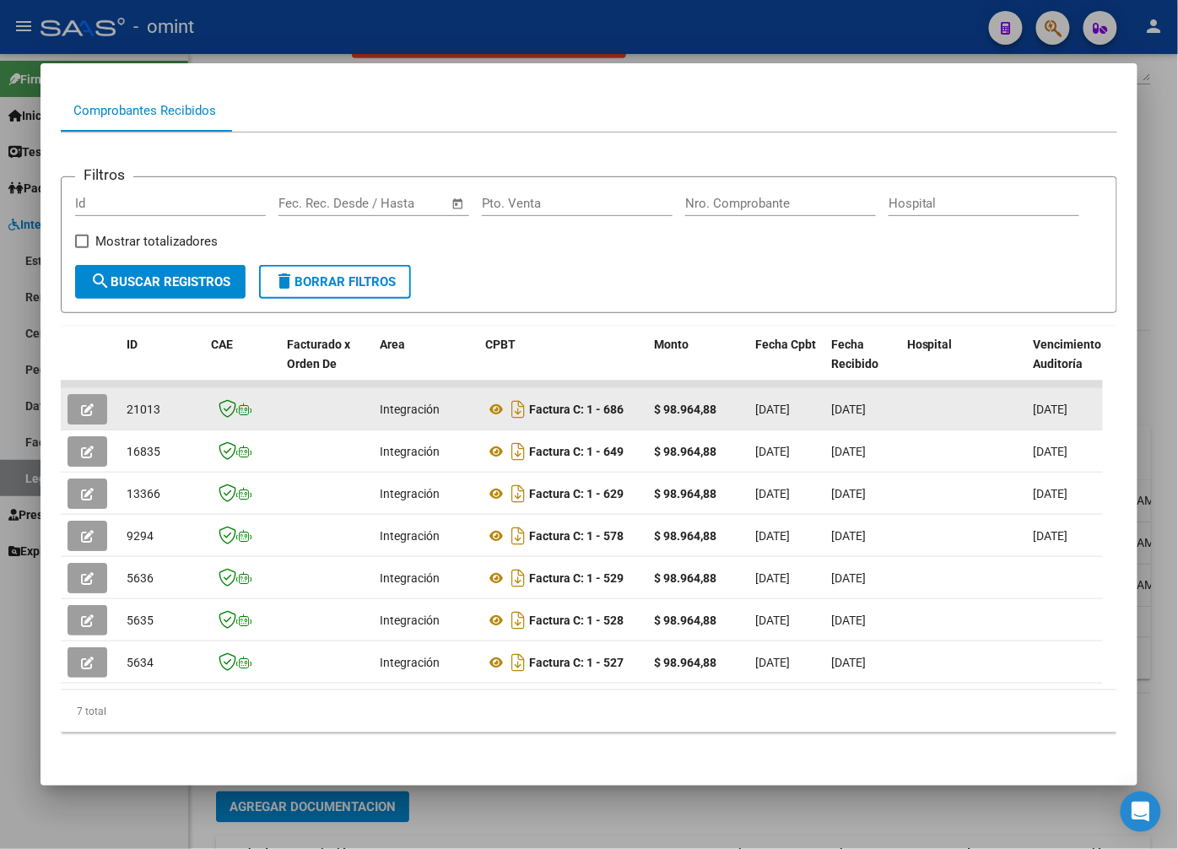
click at [94, 403] on icon "button" at bounding box center [87, 409] width 13 height 13
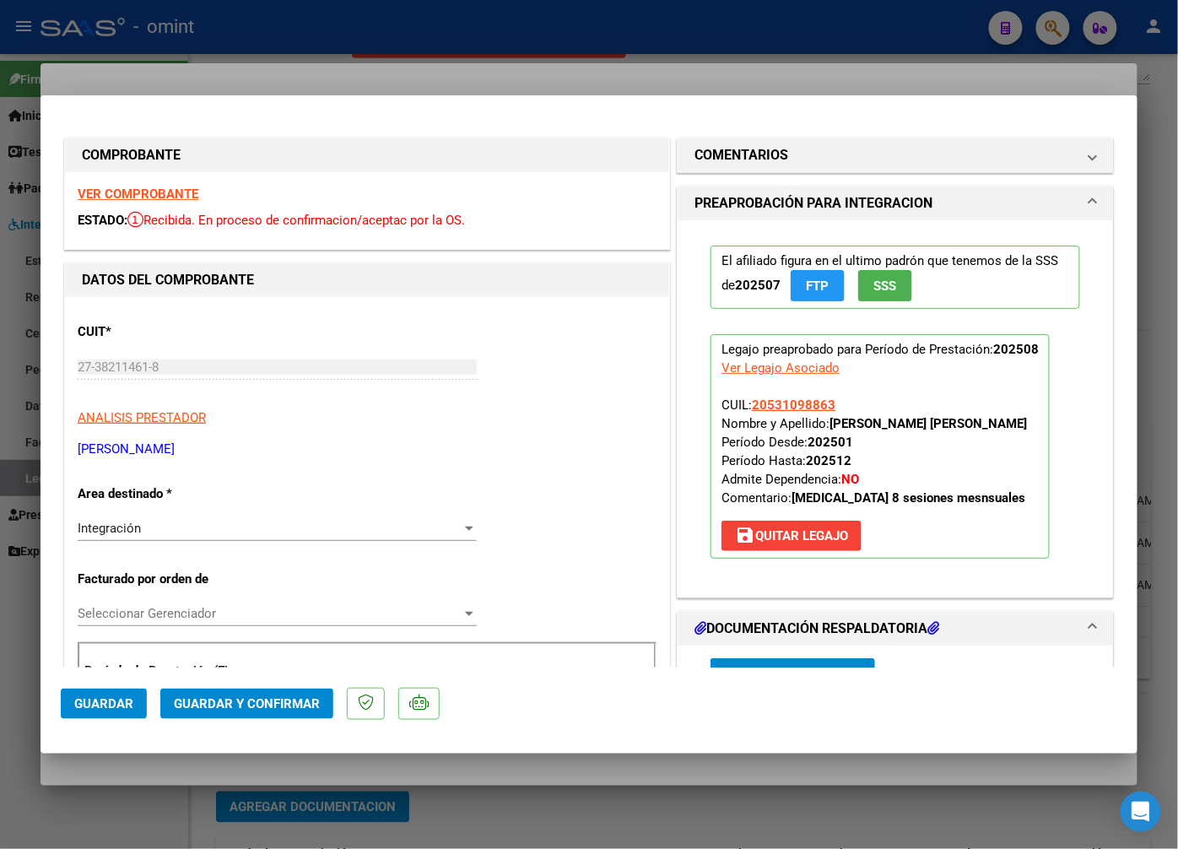
click at [170, 194] on strong "VER COMPROBANTE" at bounding box center [138, 194] width 121 height 15
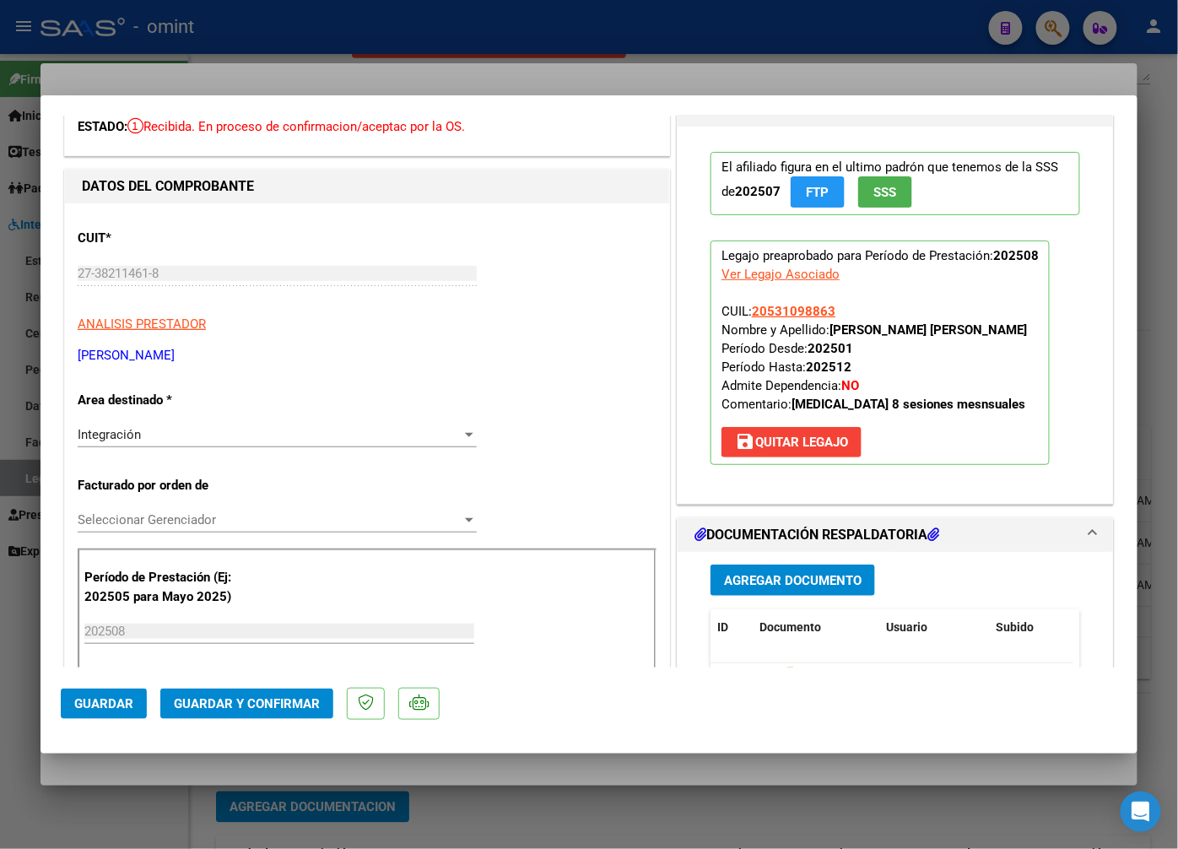
scroll to position [187, 0]
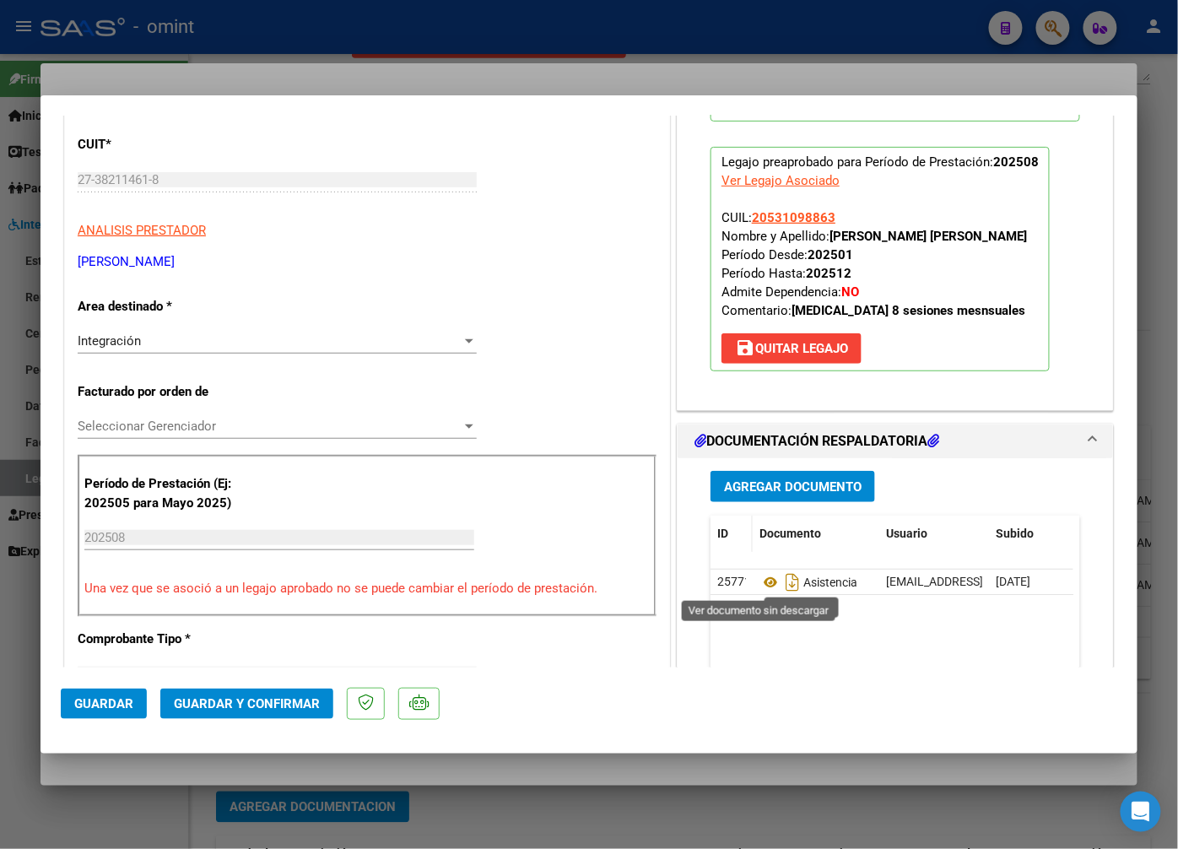
click at [761, 583] on icon at bounding box center [771, 582] width 22 height 20
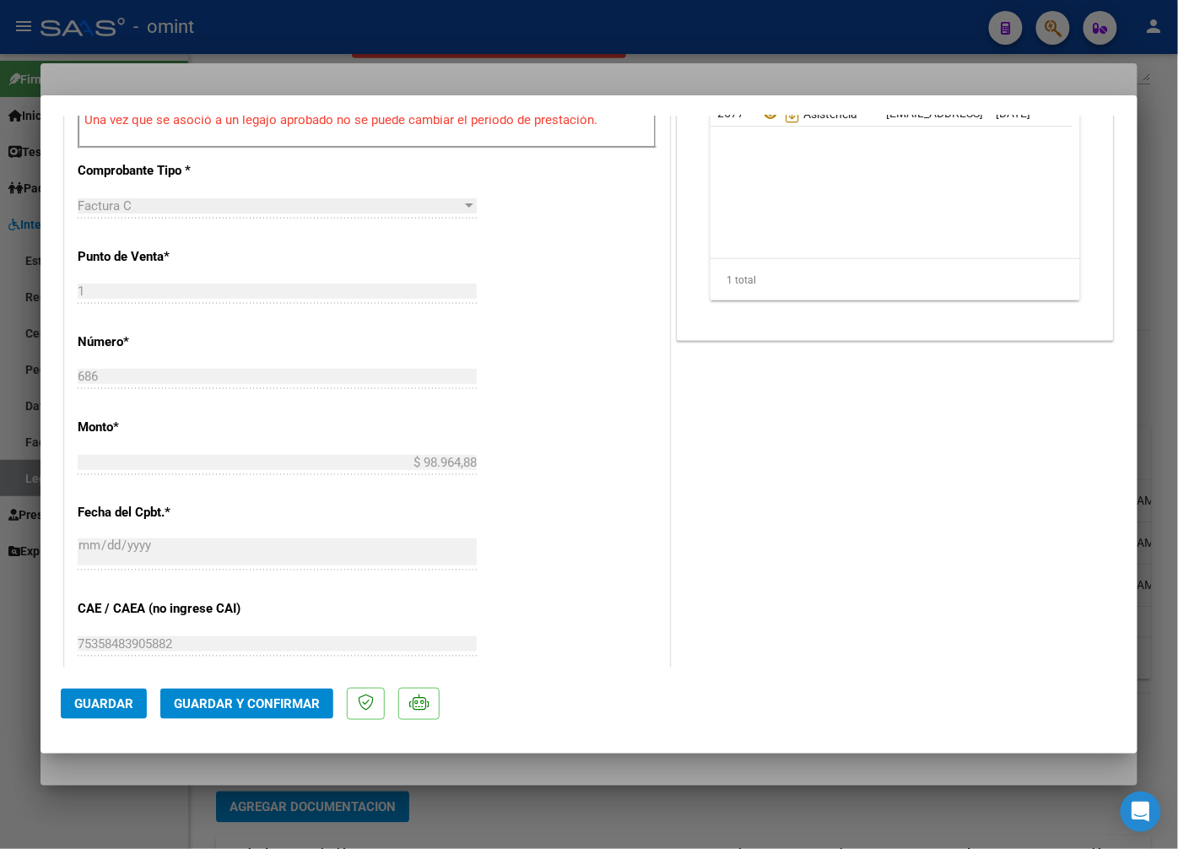
click at [246, 697] on span "Guardar y Confirmar" at bounding box center [247, 703] width 146 height 15
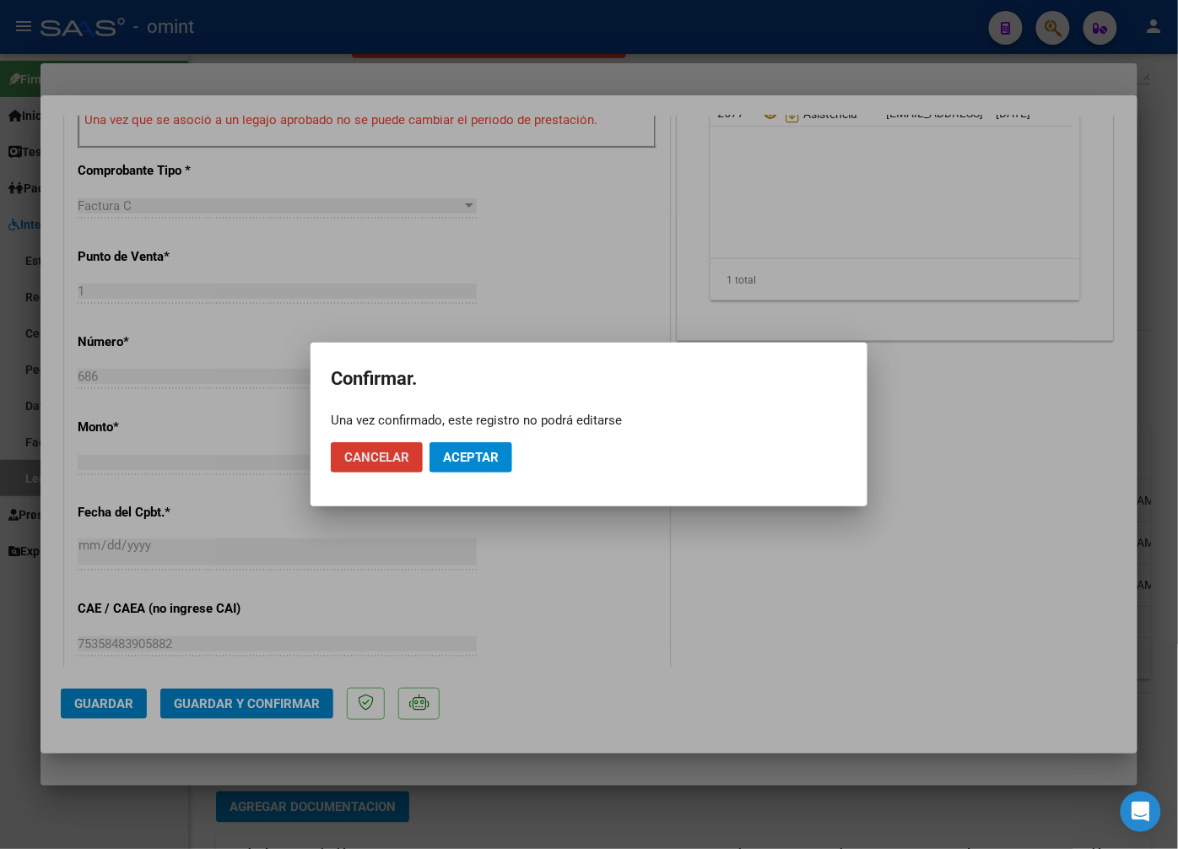
click at [474, 454] on span "Aceptar" at bounding box center [471, 457] width 56 height 15
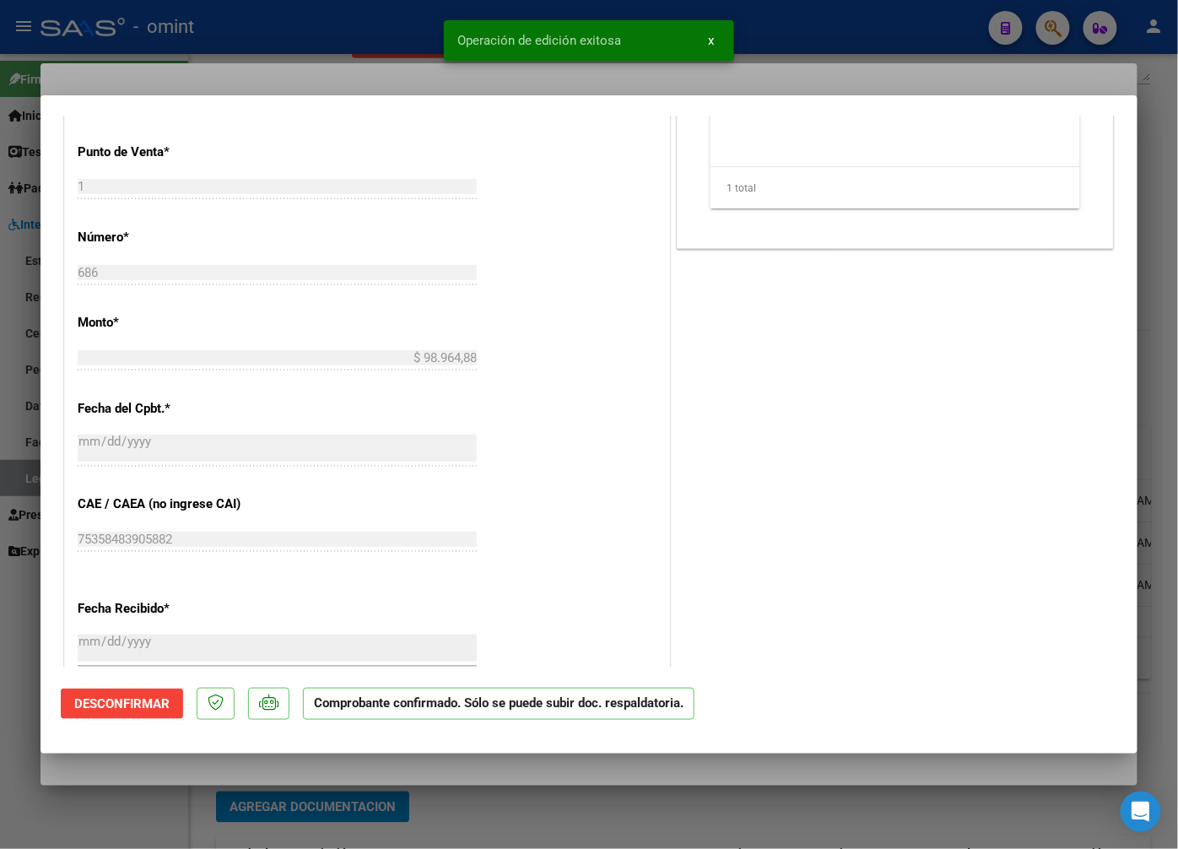
click at [368, 57] on div at bounding box center [589, 424] width 1178 height 849
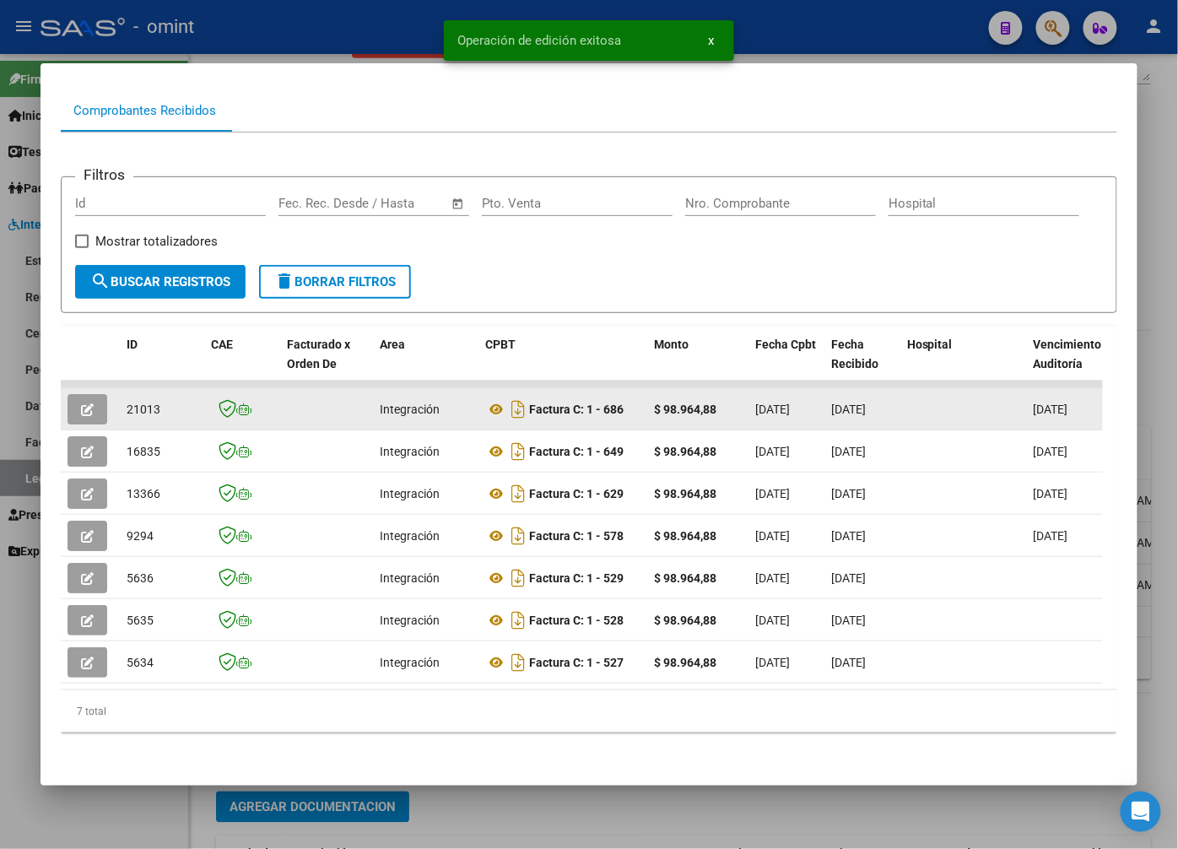
click at [149, 403] on span "21013" at bounding box center [144, 410] width 34 height 14
click at [148, 403] on span "21013" at bounding box center [144, 410] width 34 height 14
drag, startPoint x: 148, startPoint y: 401, endPoint x: 145, endPoint y: 390, distance: 11.3
copy span "21013"
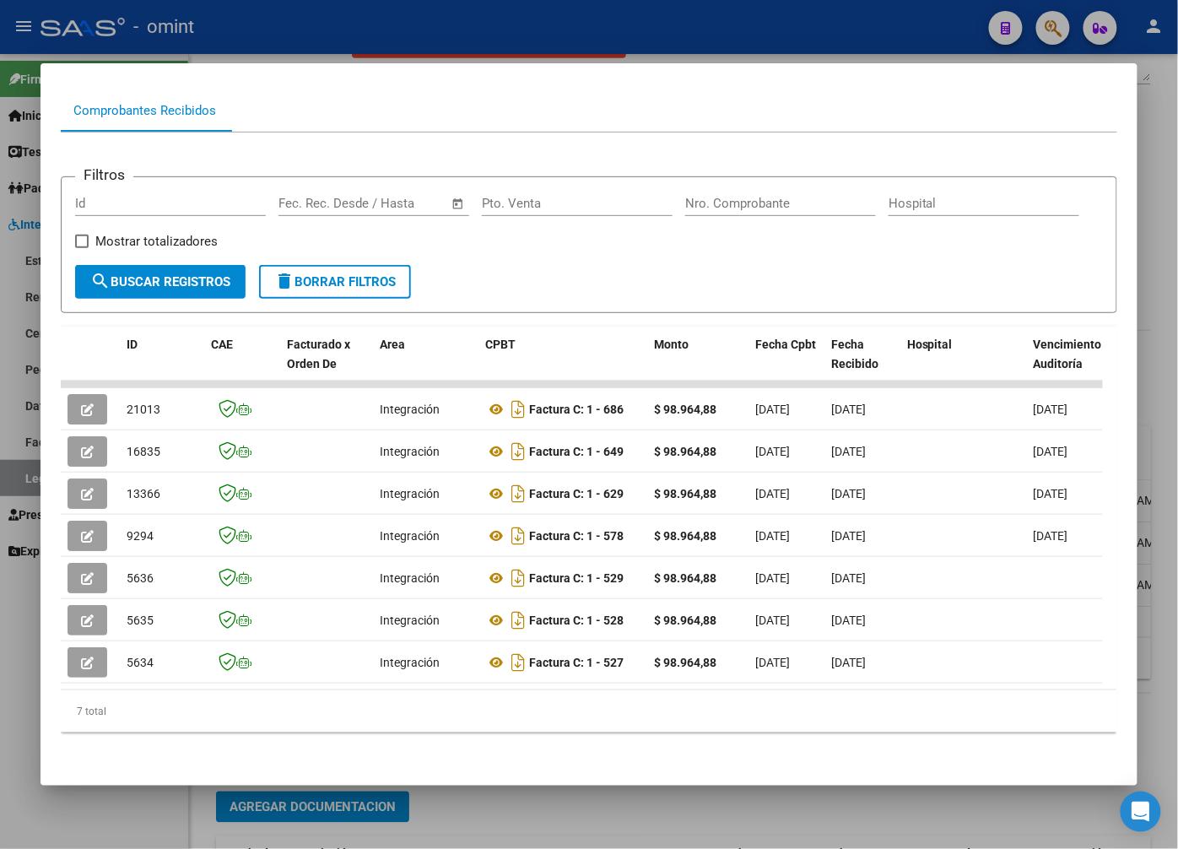
click at [311, 35] on div at bounding box center [589, 424] width 1178 height 849
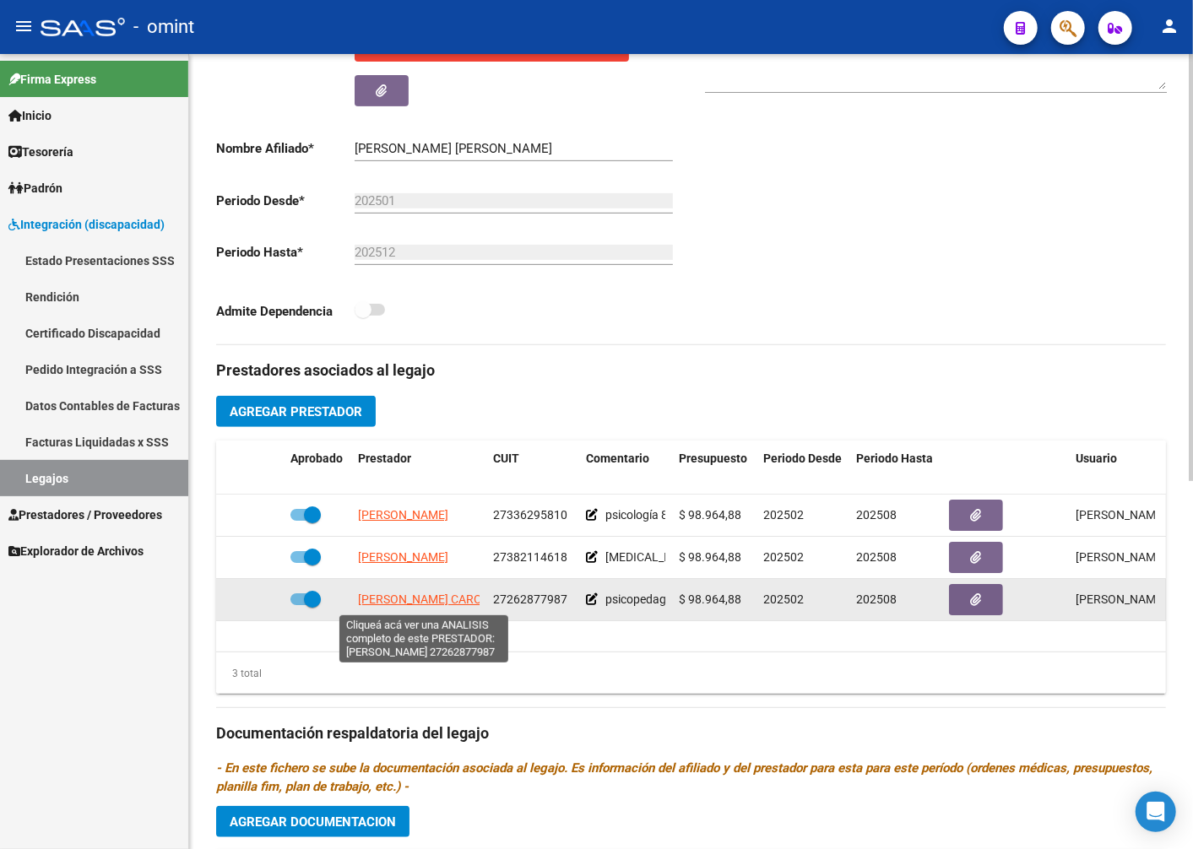
click at [461, 606] on span "CASTRO ANA CAROLINA" at bounding box center [433, 600] width 150 height 14
type textarea "27262877987"
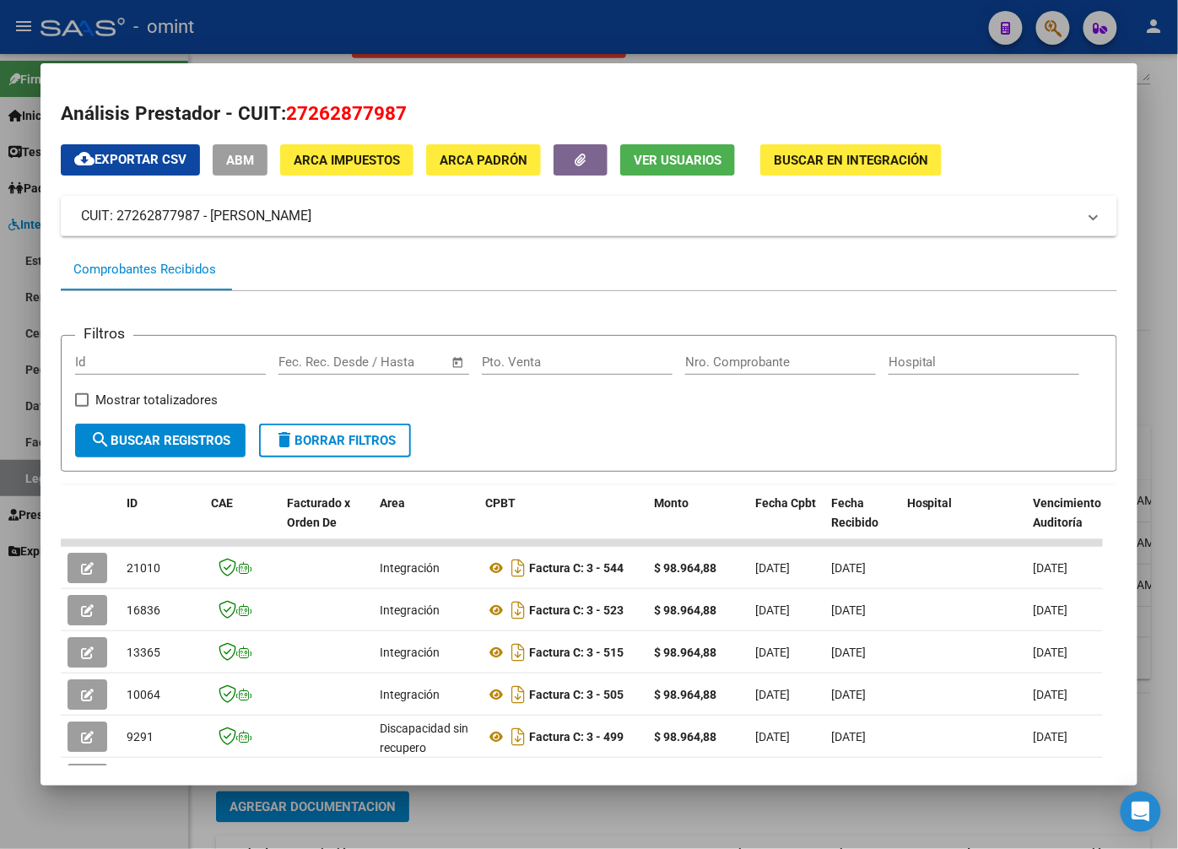
scroll to position [220, 0]
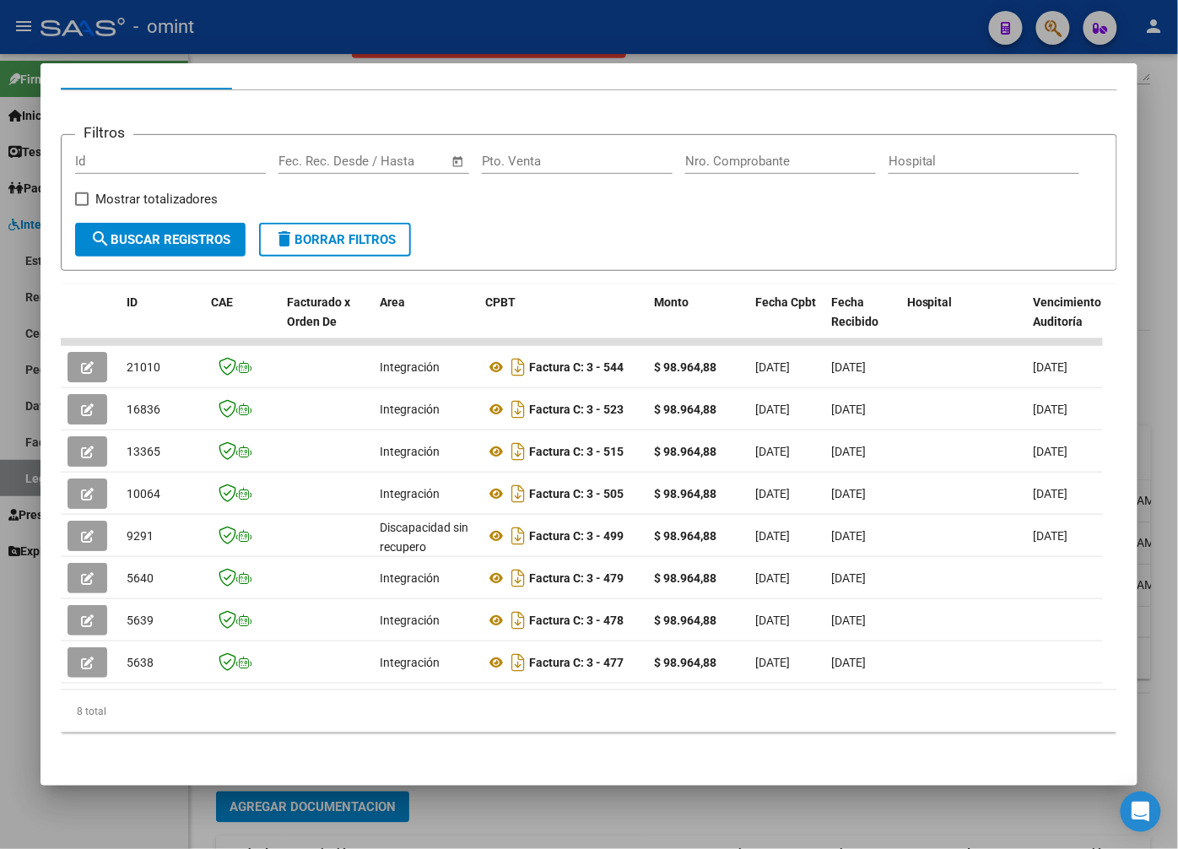
drag, startPoint x: 329, startPoint y: 674, endPoint x: 792, endPoint y: 692, distance: 462.9
click at [792, 692] on div "ID CAE Facturado x Orden De Area CPBT Monto Fecha Cpbt Fecha Recibido Hospital …" at bounding box center [589, 508] width 1057 height 448
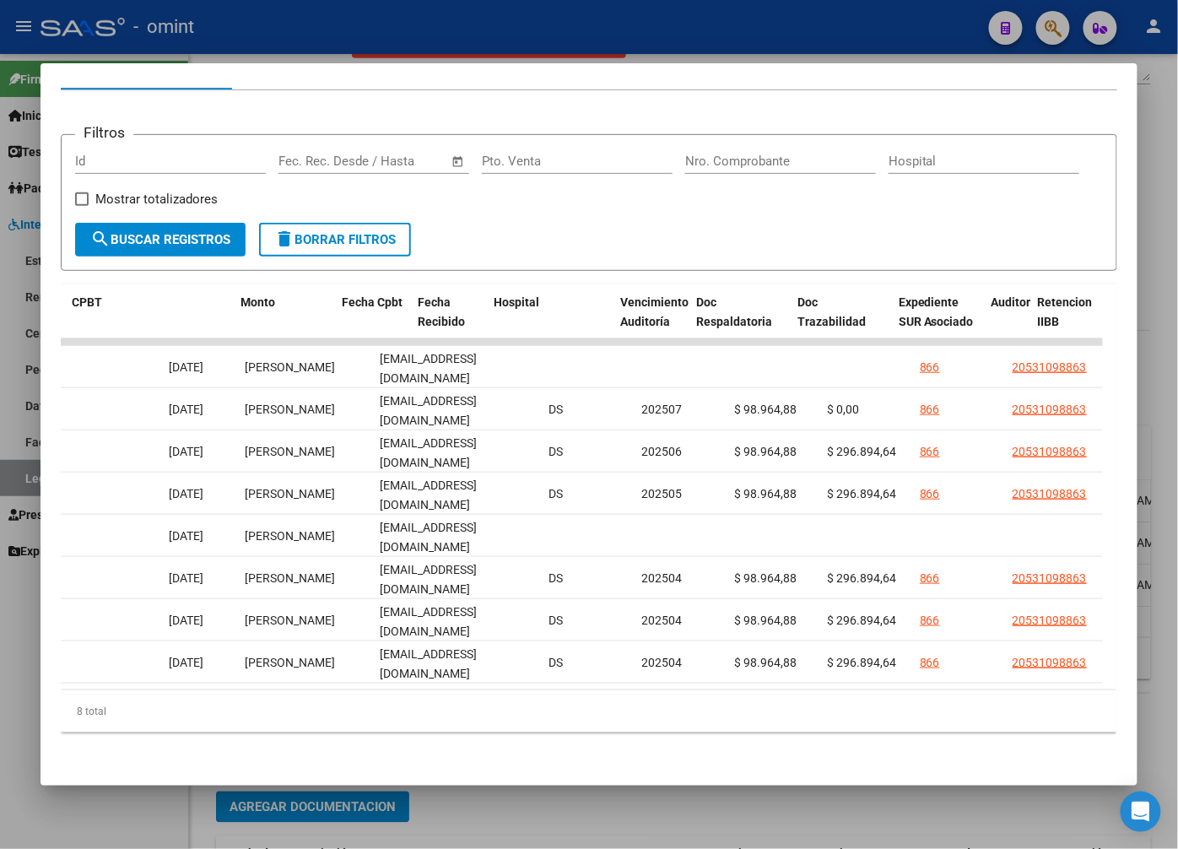
scroll to position [0, 0]
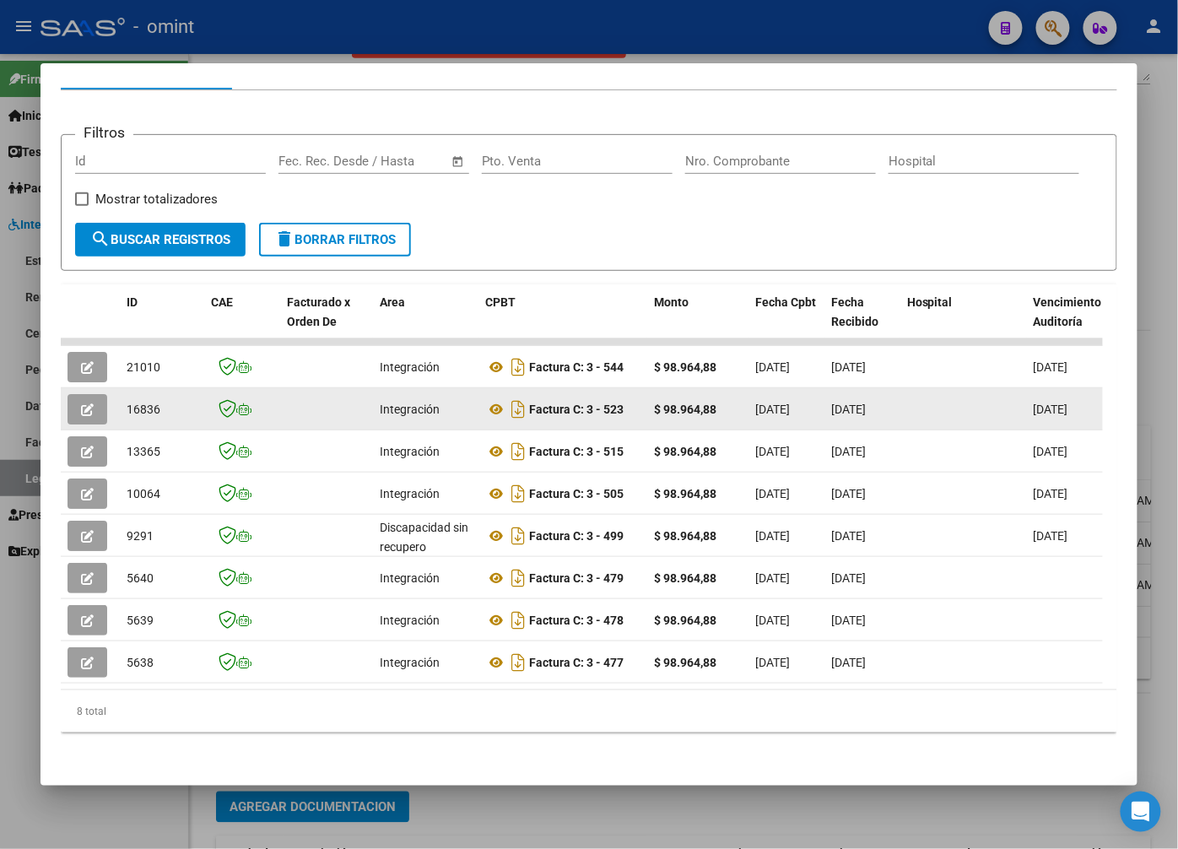
click at [93, 403] on icon "button" at bounding box center [87, 409] width 13 height 13
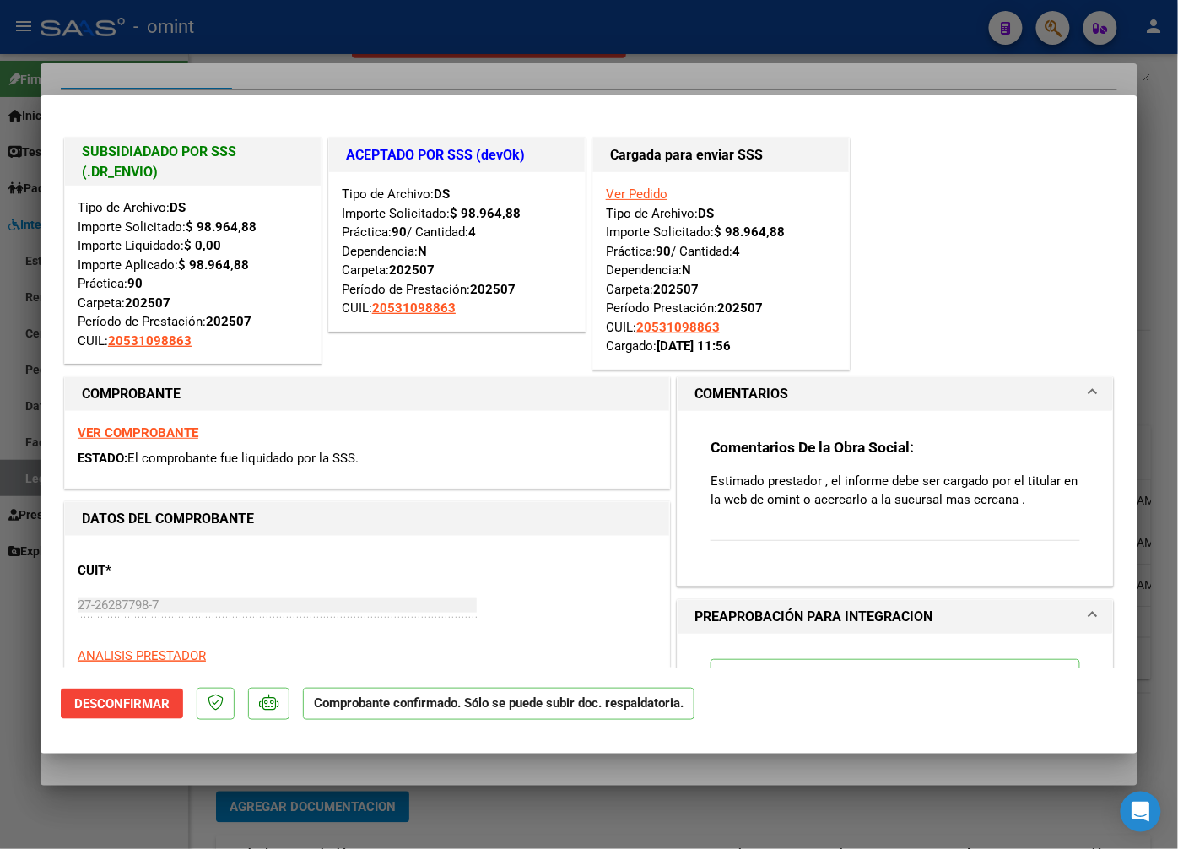
click at [177, 73] on div at bounding box center [589, 424] width 1178 height 849
type input "$ 0,00"
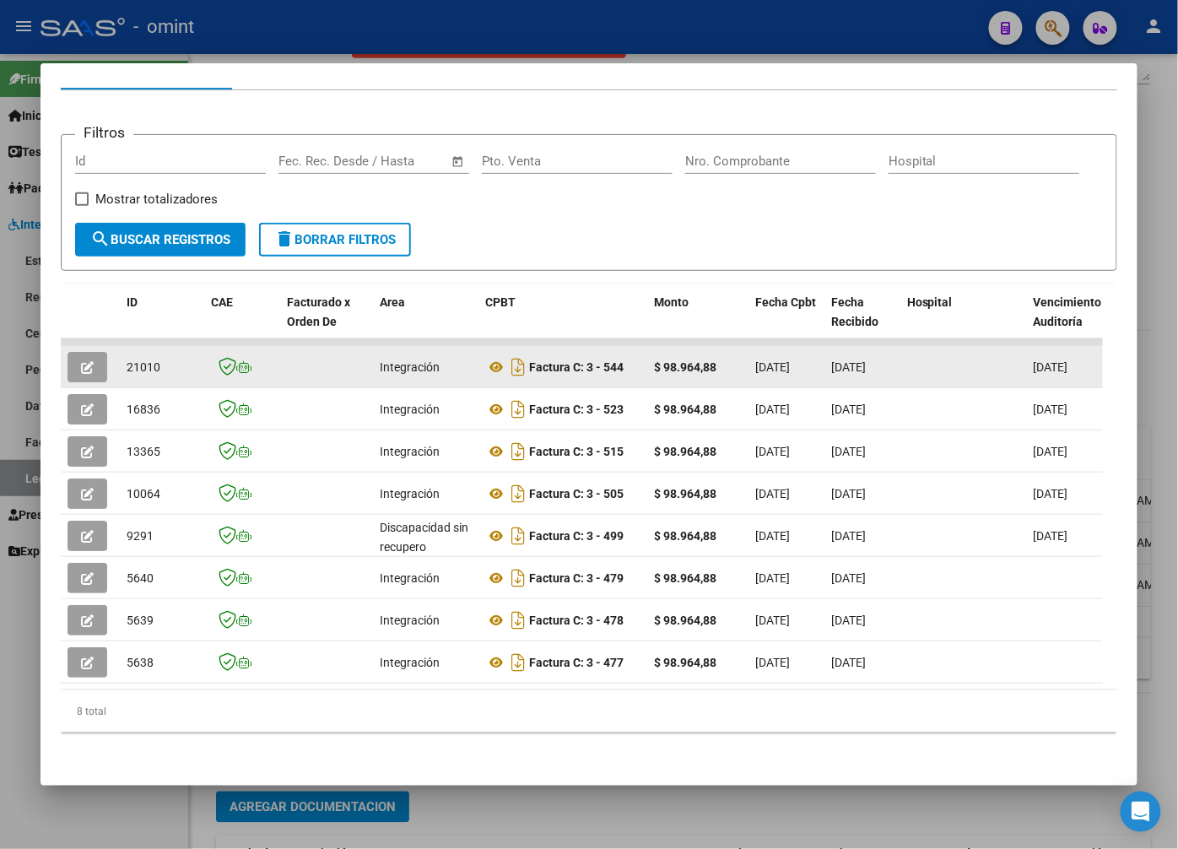
click at [91, 361] on icon "button" at bounding box center [87, 367] width 13 height 13
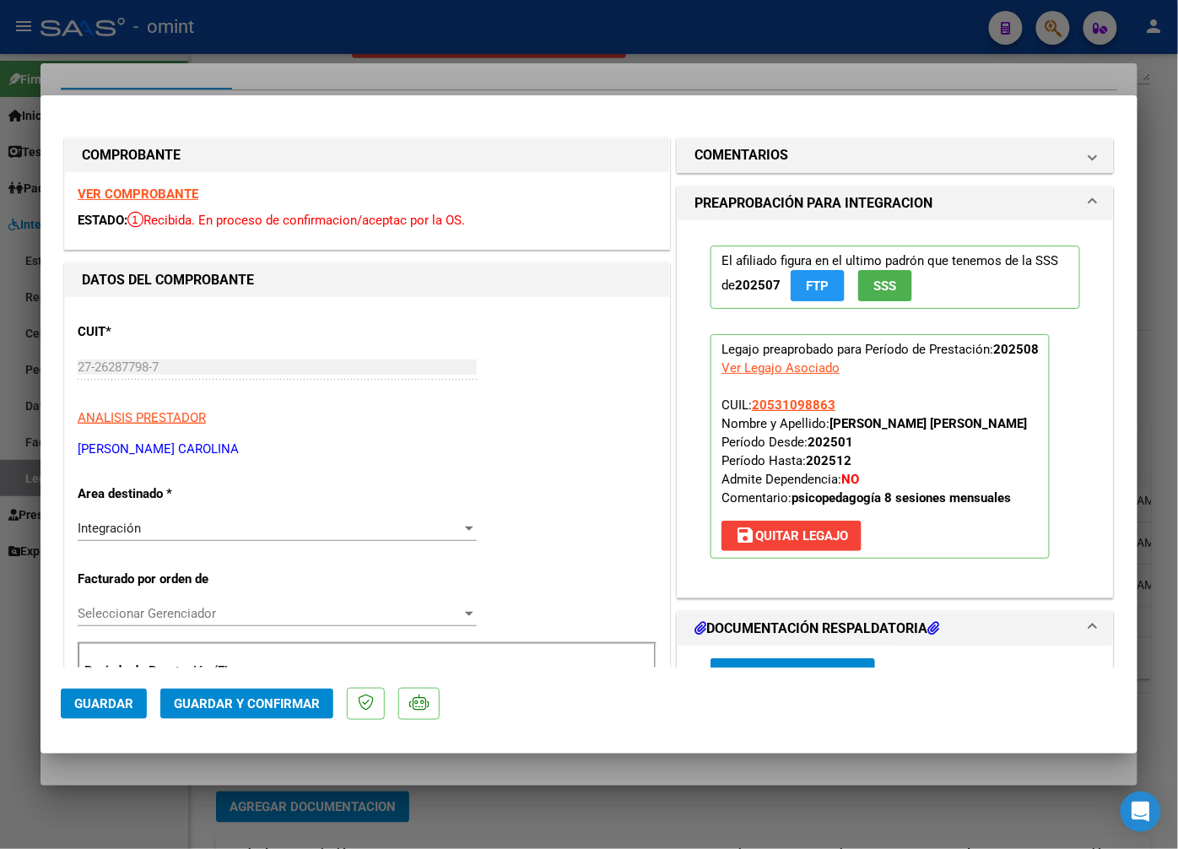
click at [170, 192] on strong "VER COMPROBANTE" at bounding box center [138, 194] width 121 height 15
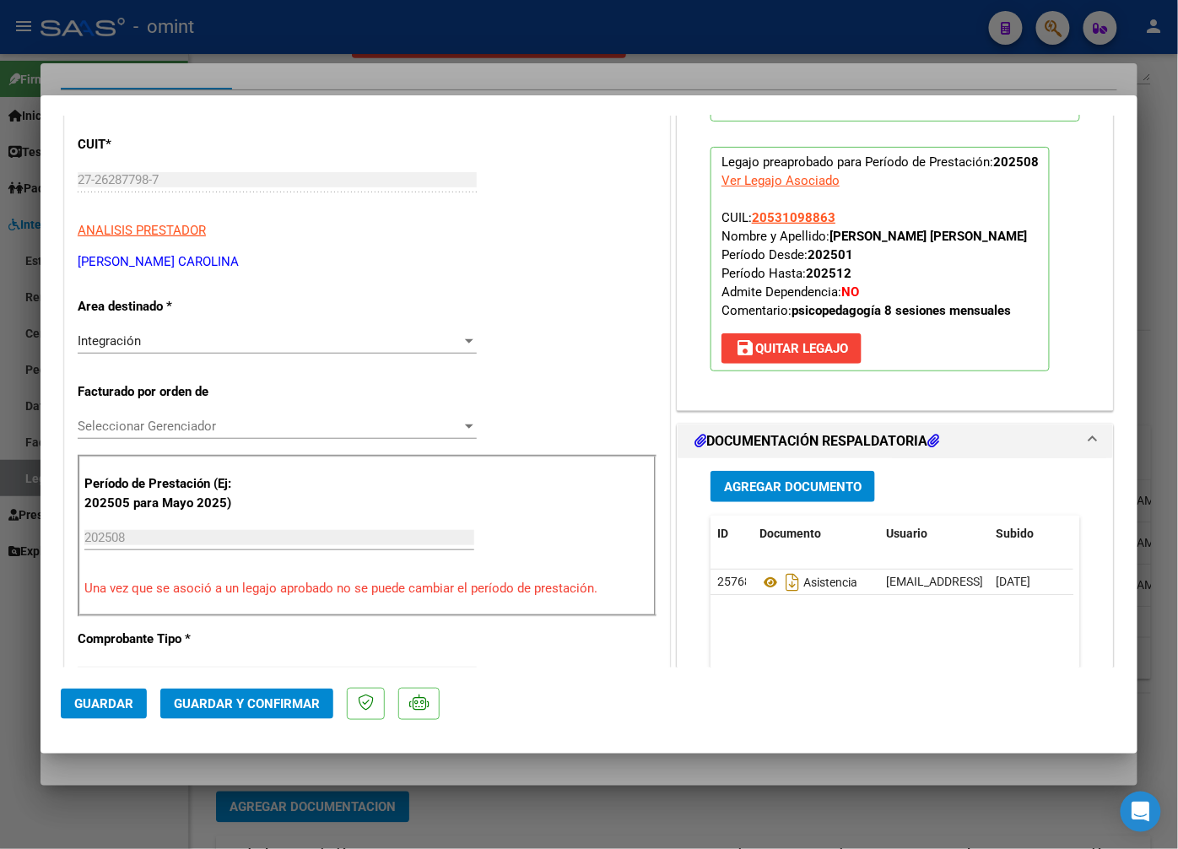
scroll to position [281, 0]
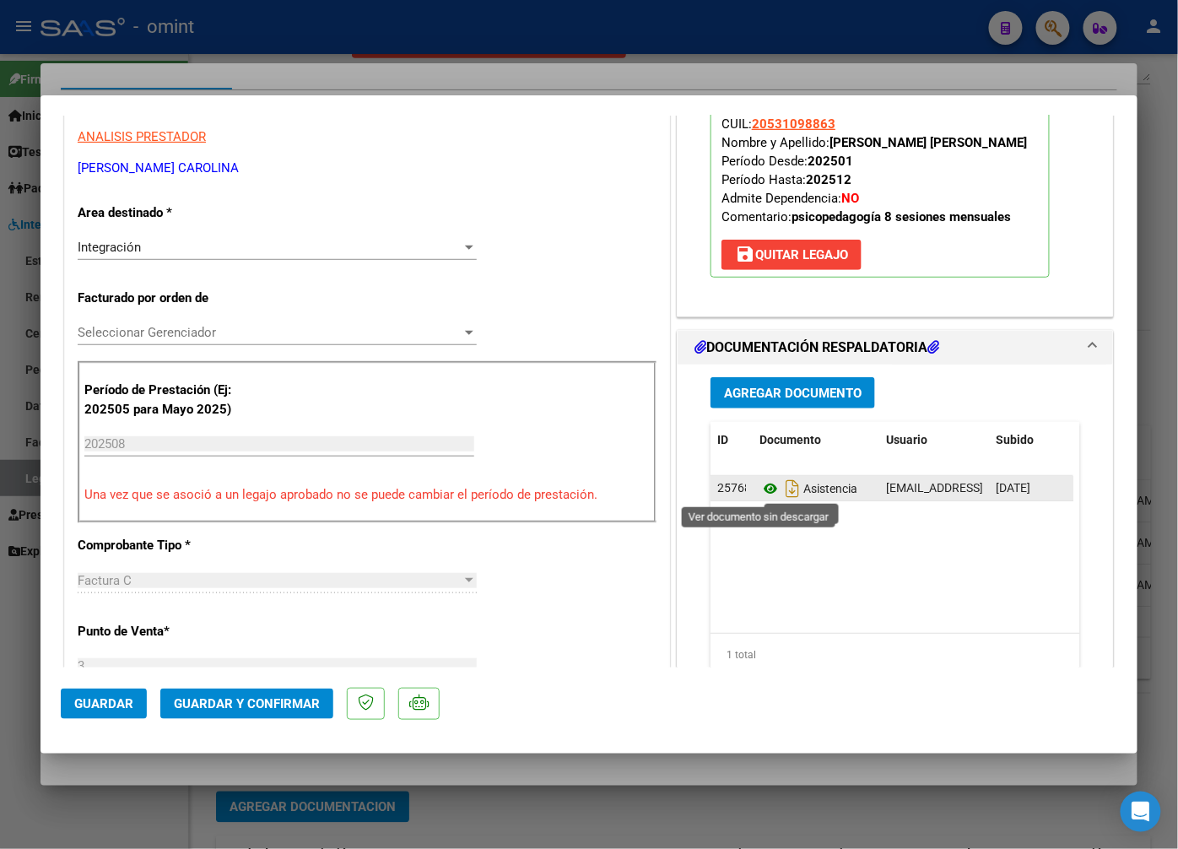
click at [765, 496] on icon at bounding box center [771, 489] width 22 height 20
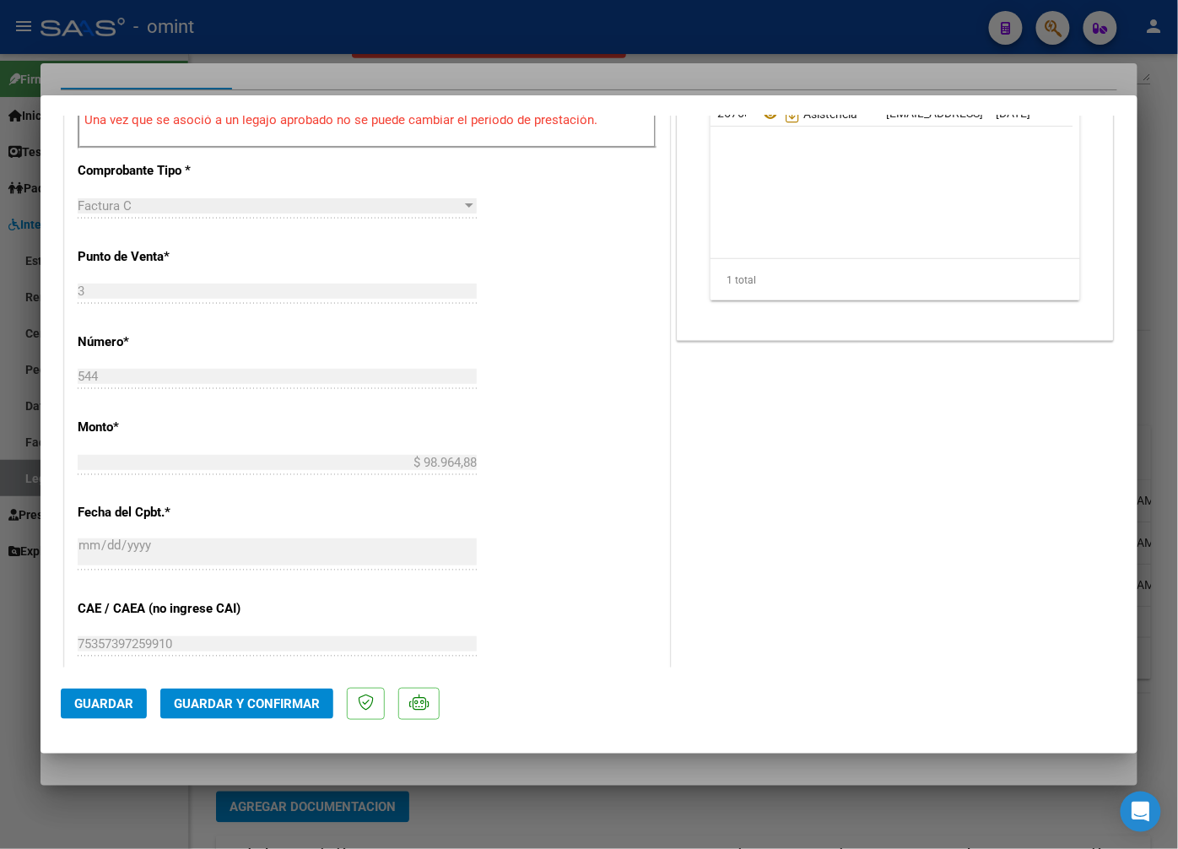
scroll to position [1078, 0]
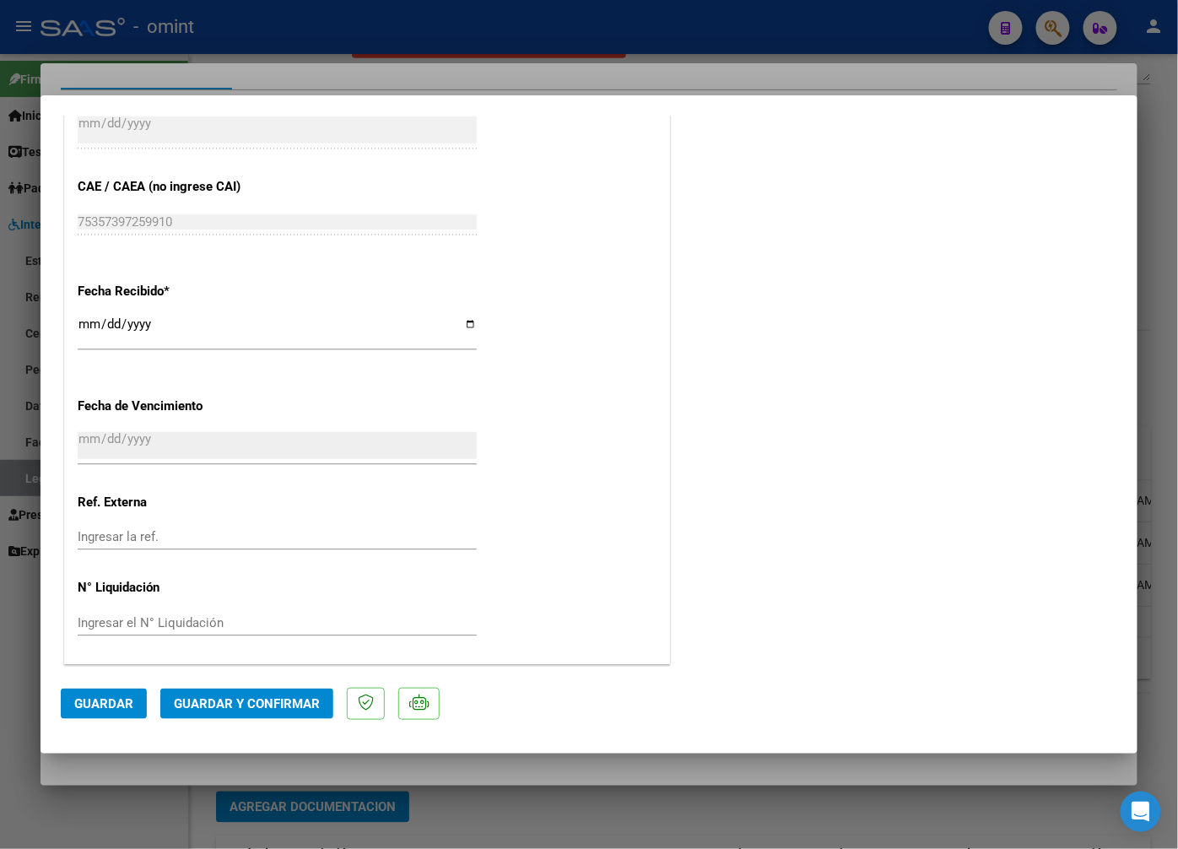
click at [222, 706] on span "Guardar y Confirmar" at bounding box center [247, 703] width 146 height 15
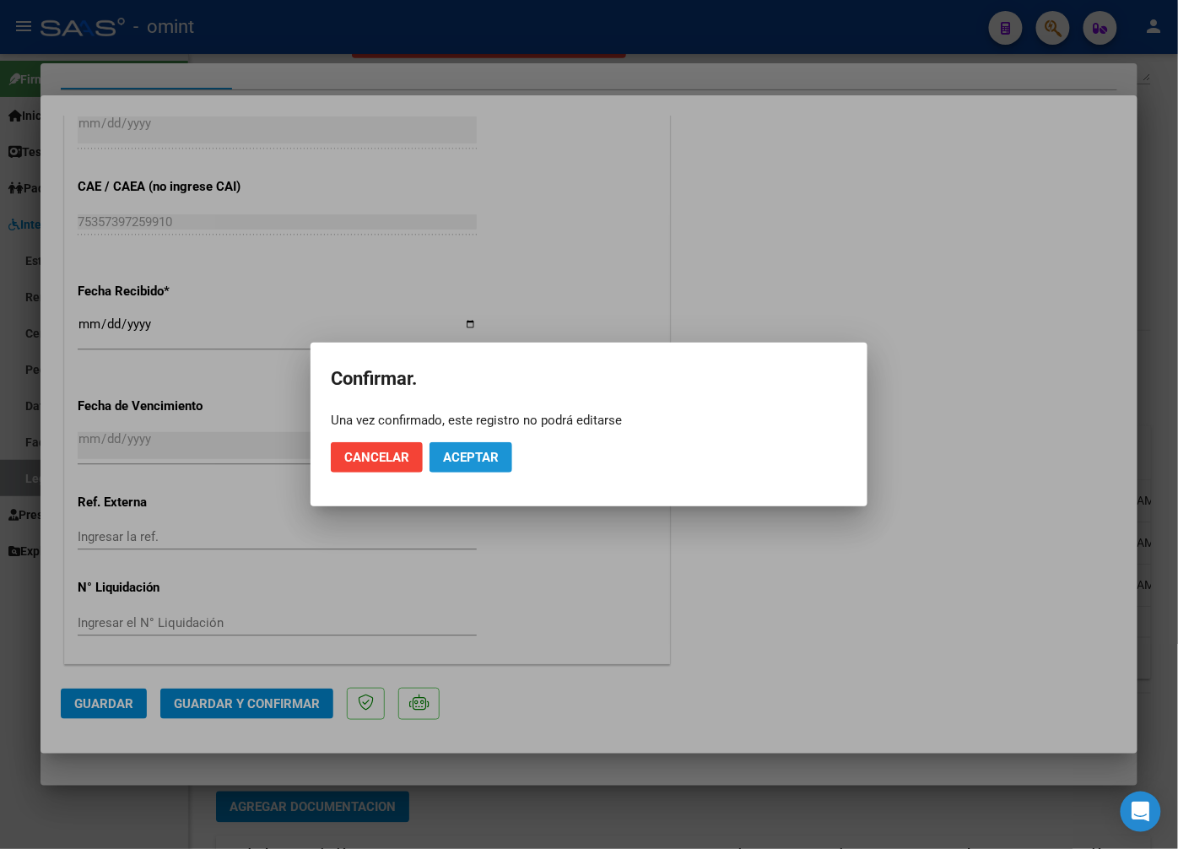
click at [484, 470] on button "Aceptar" at bounding box center [471, 457] width 83 height 30
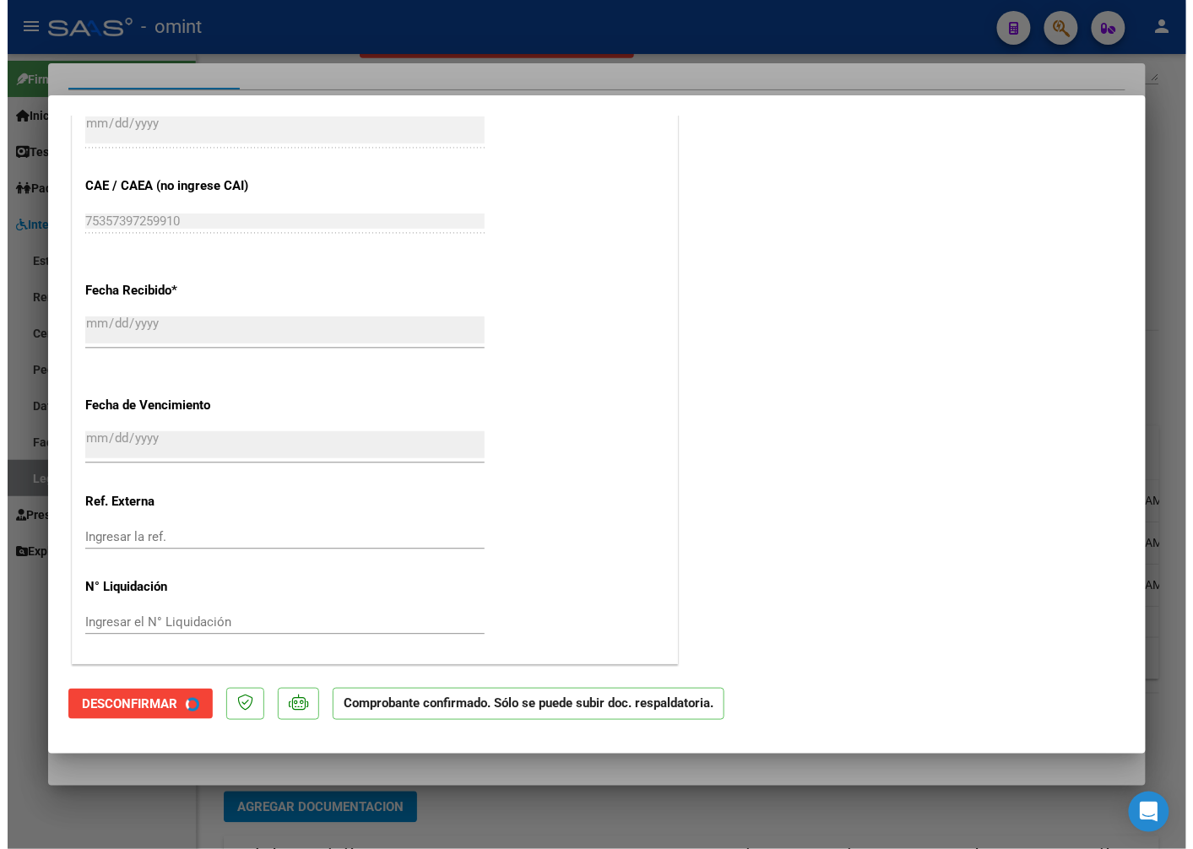
scroll to position [973, 0]
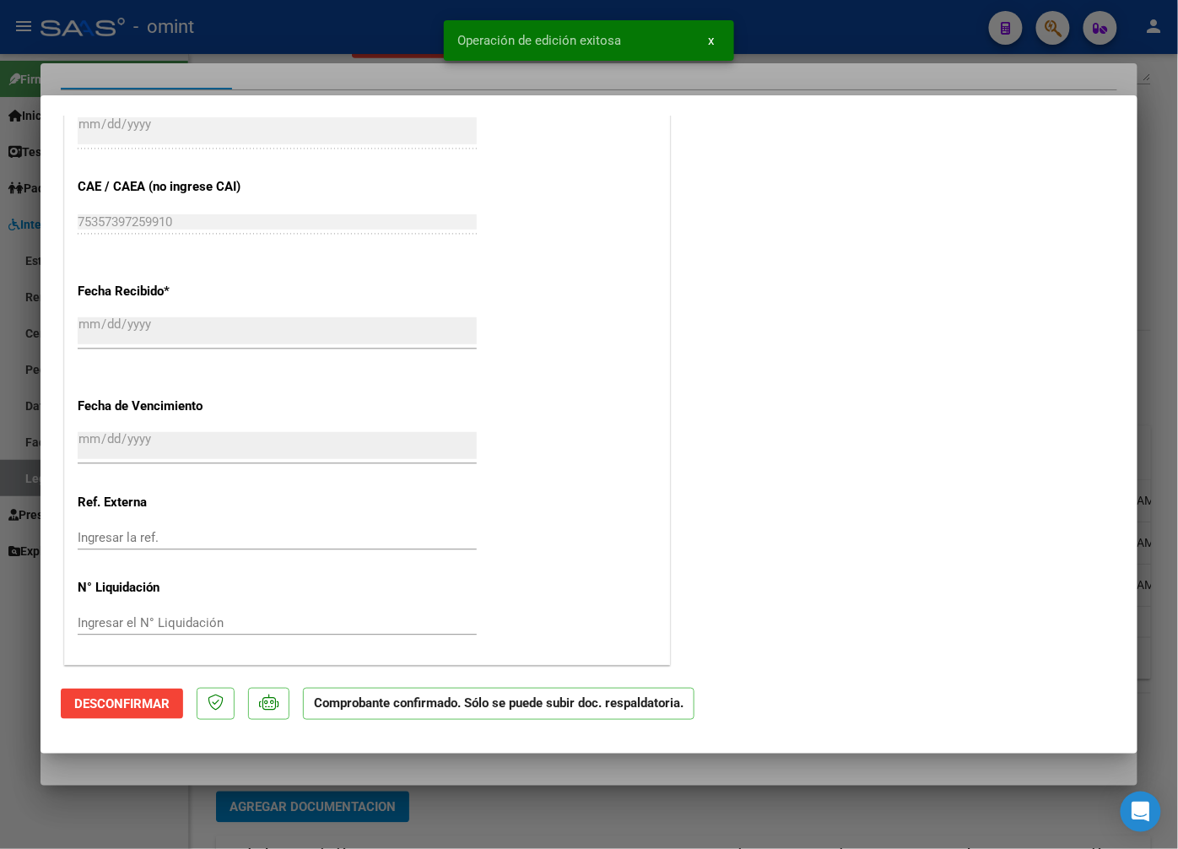
click at [372, 73] on div at bounding box center [589, 424] width 1178 height 849
type input "$ 0,00"
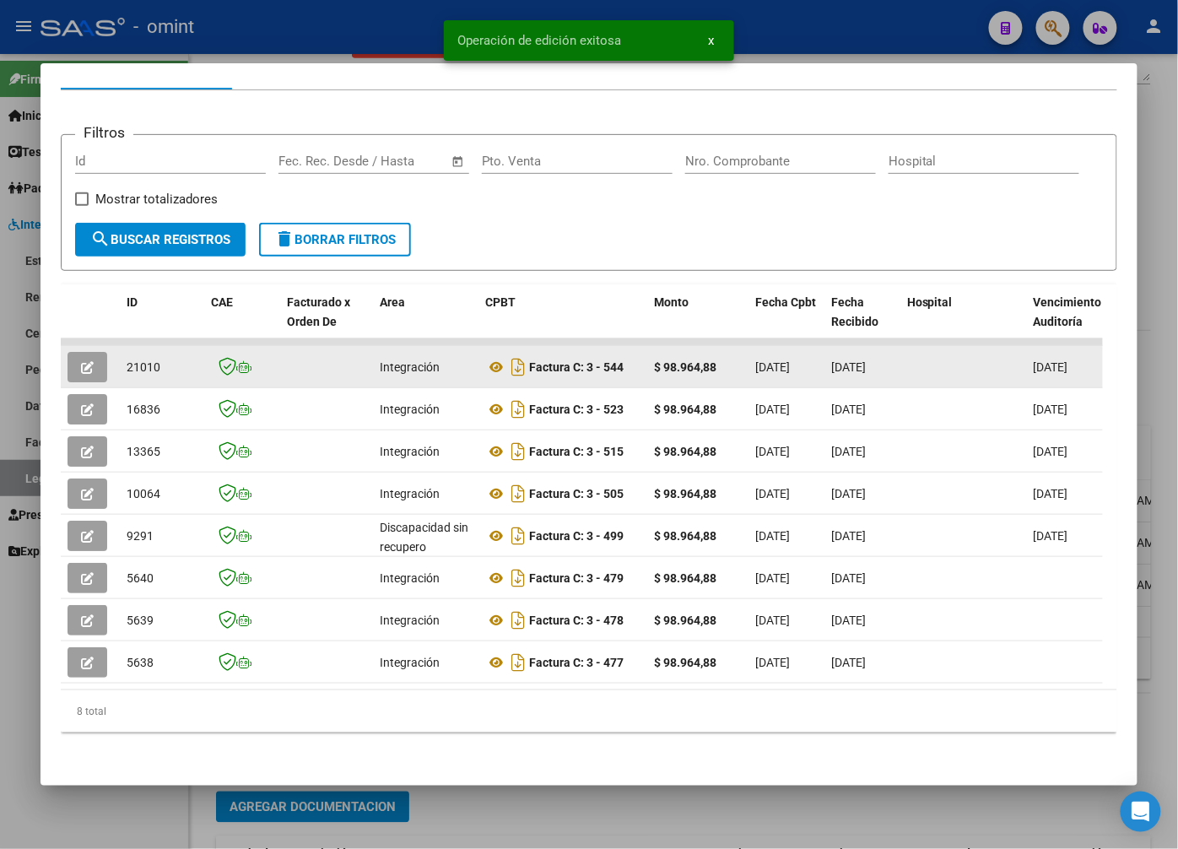
click at [137, 360] on span "21010" at bounding box center [144, 367] width 34 height 14
click at [131, 360] on span "21010" at bounding box center [144, 367] width 34 height 14
click at [130, 360] on span "21010" at bounding box center [144, 367] width 34 height 14
click at [127, 360] on span "21010" at bounding box center [144, 367] width 34 height 14
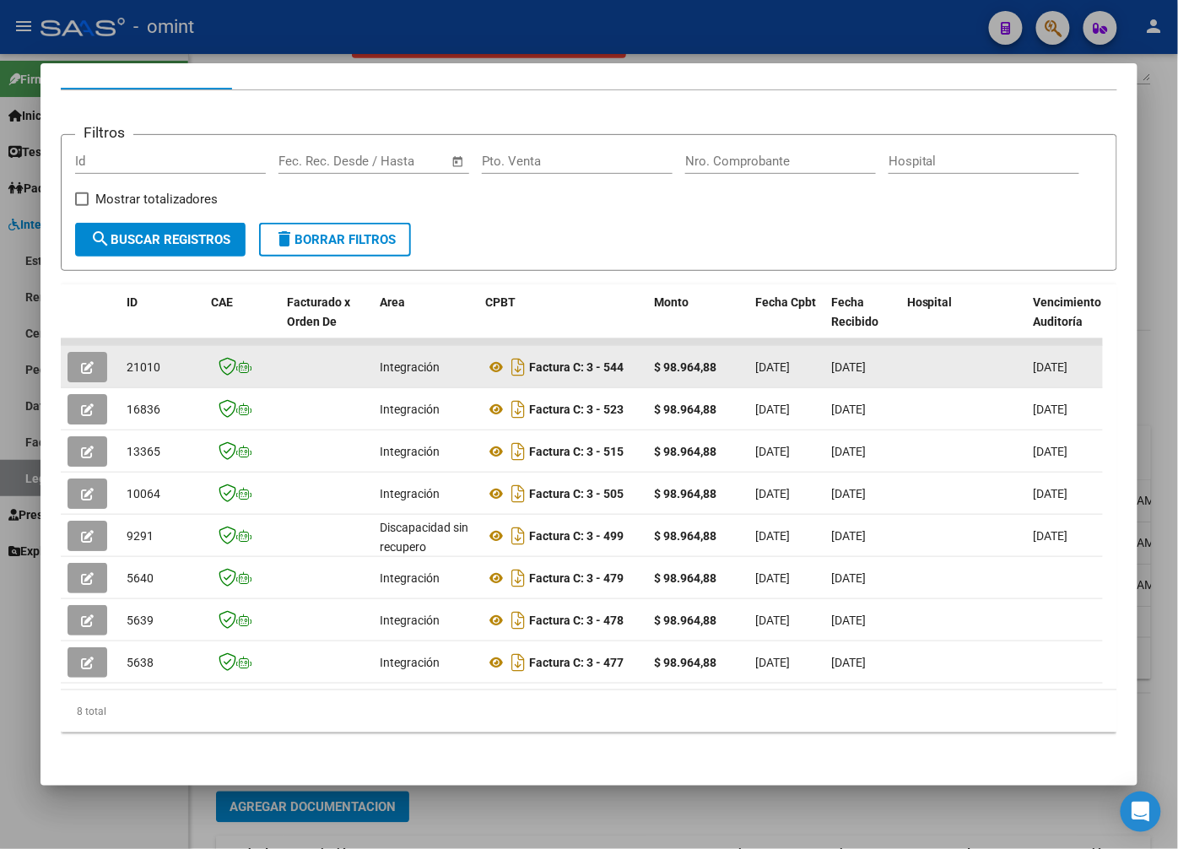
copy span "21010"
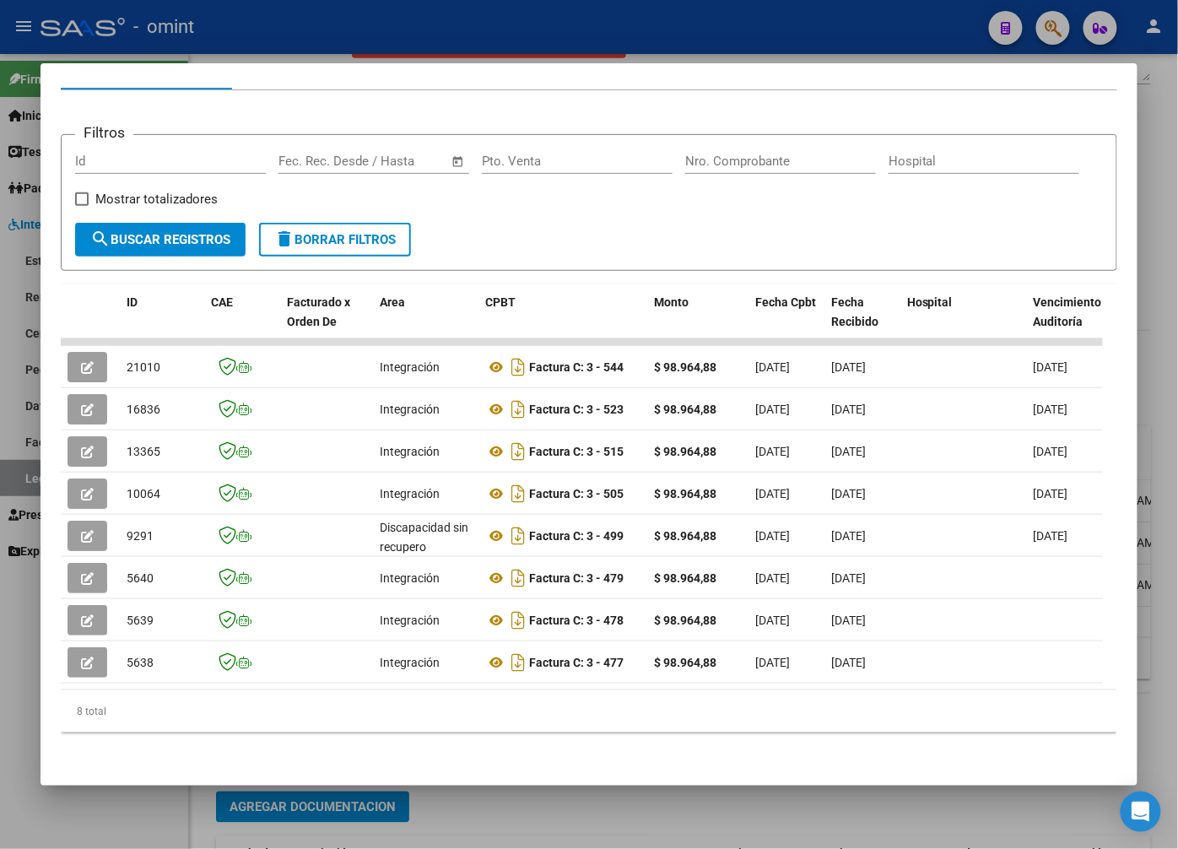
click at [408, 39] on div at bounding box center [589, 424] width 1178 height 849
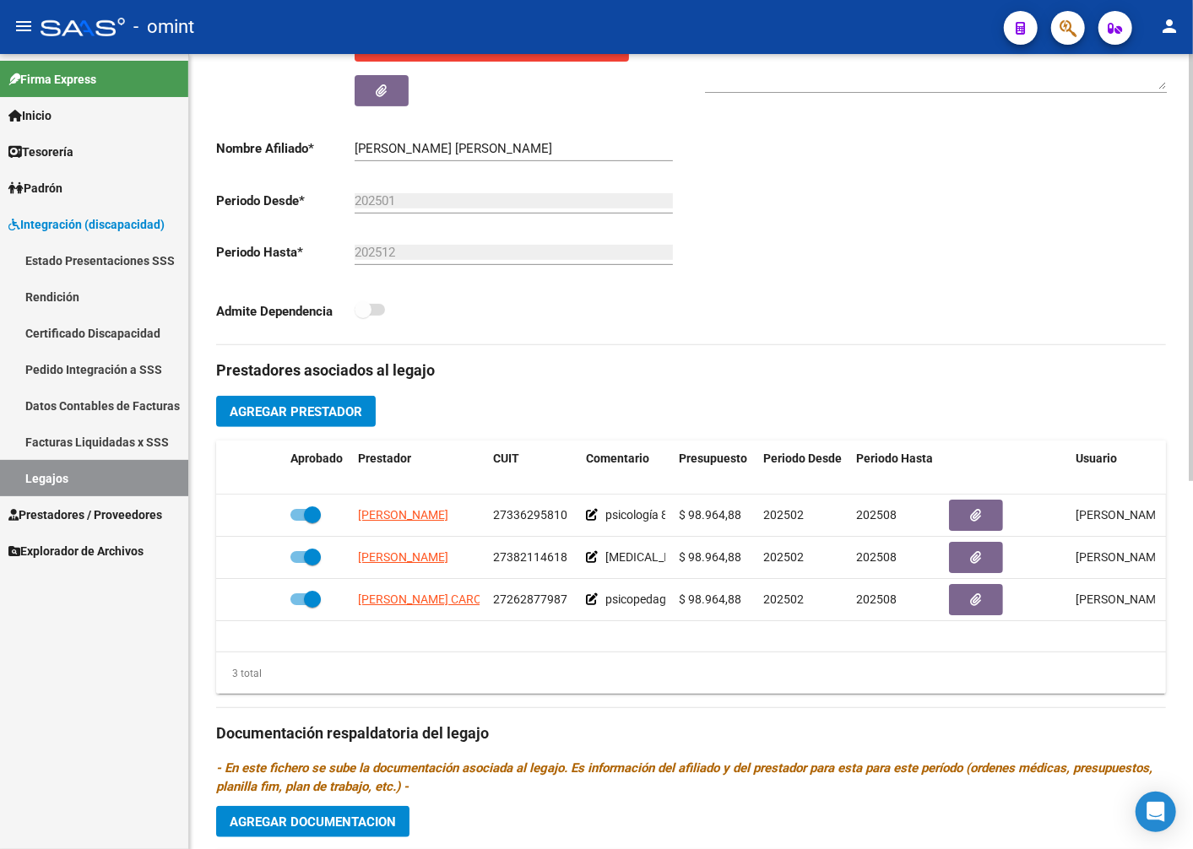
scroll to position [0, 0]
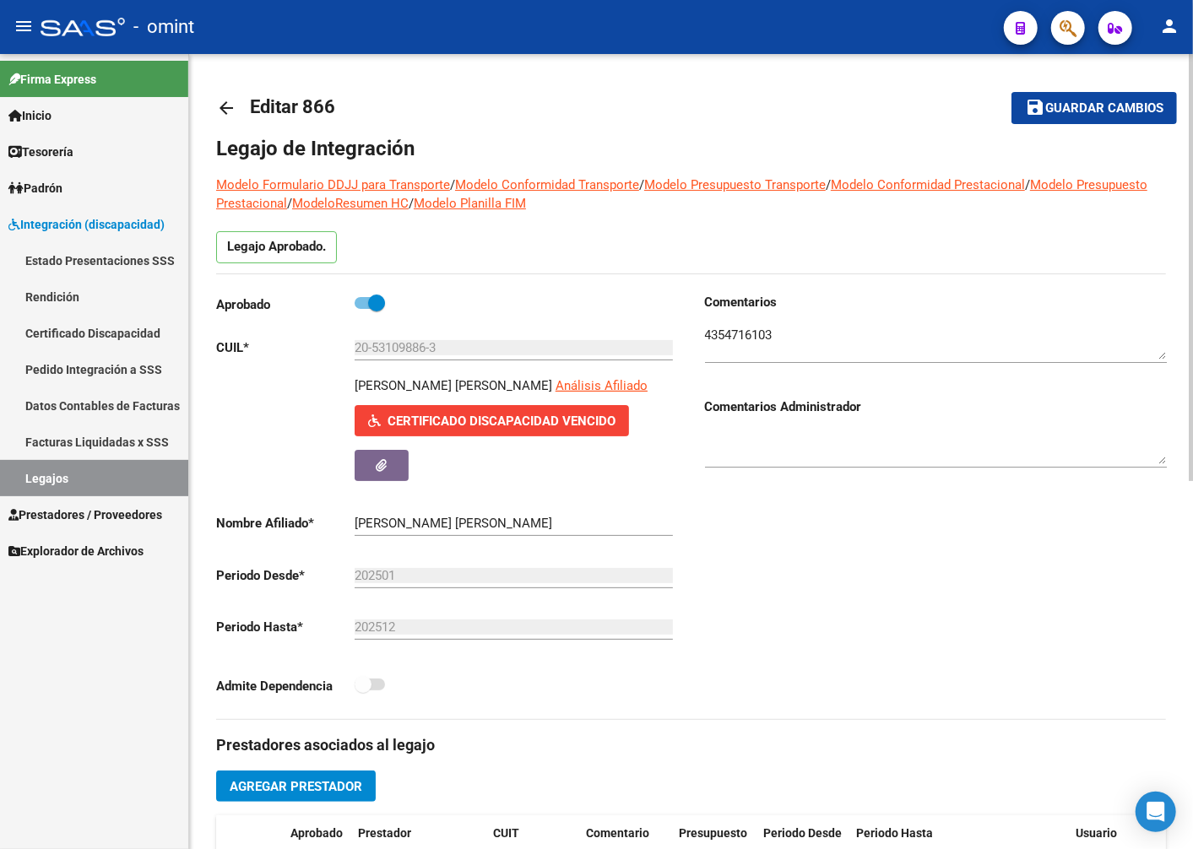
click at [537, 736] on h3 "Prestadores asociados al legajo" at bounding box center [691, 745] width 950 height 24
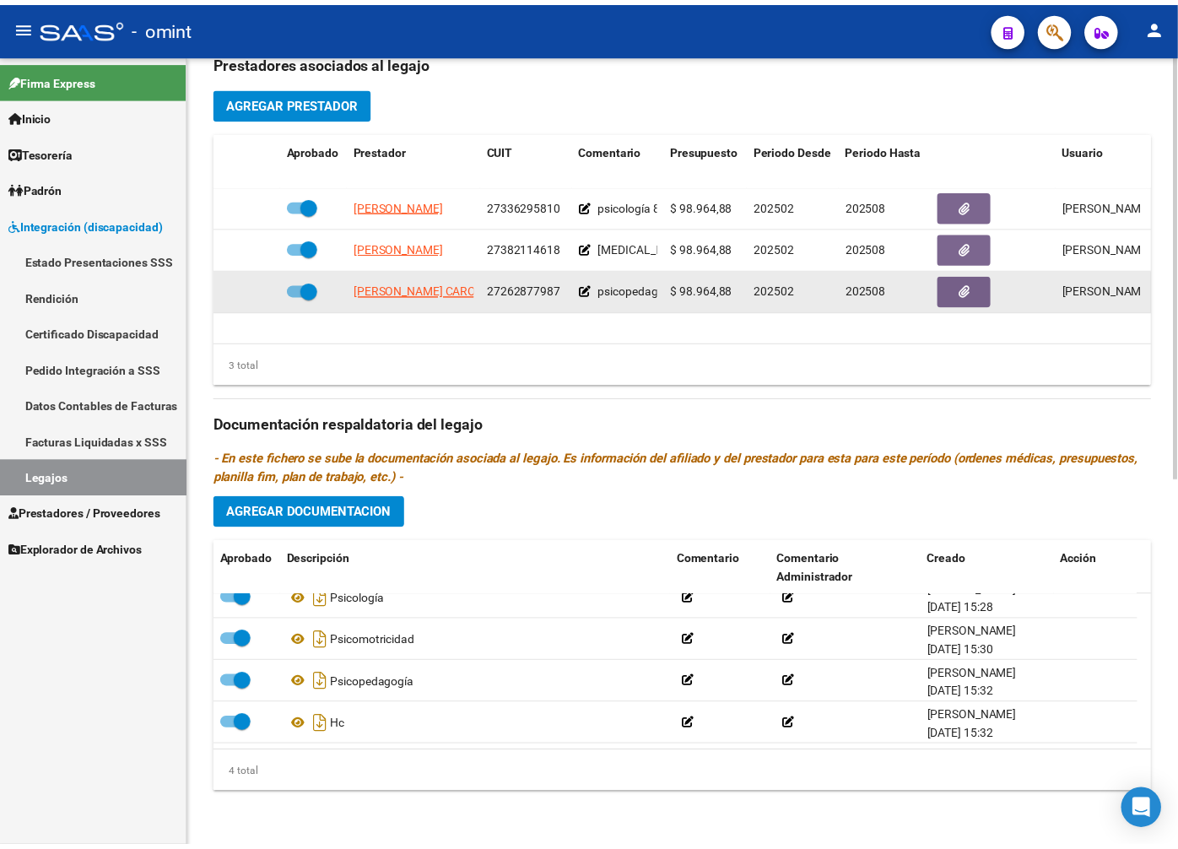
scroll to position [123, 0]
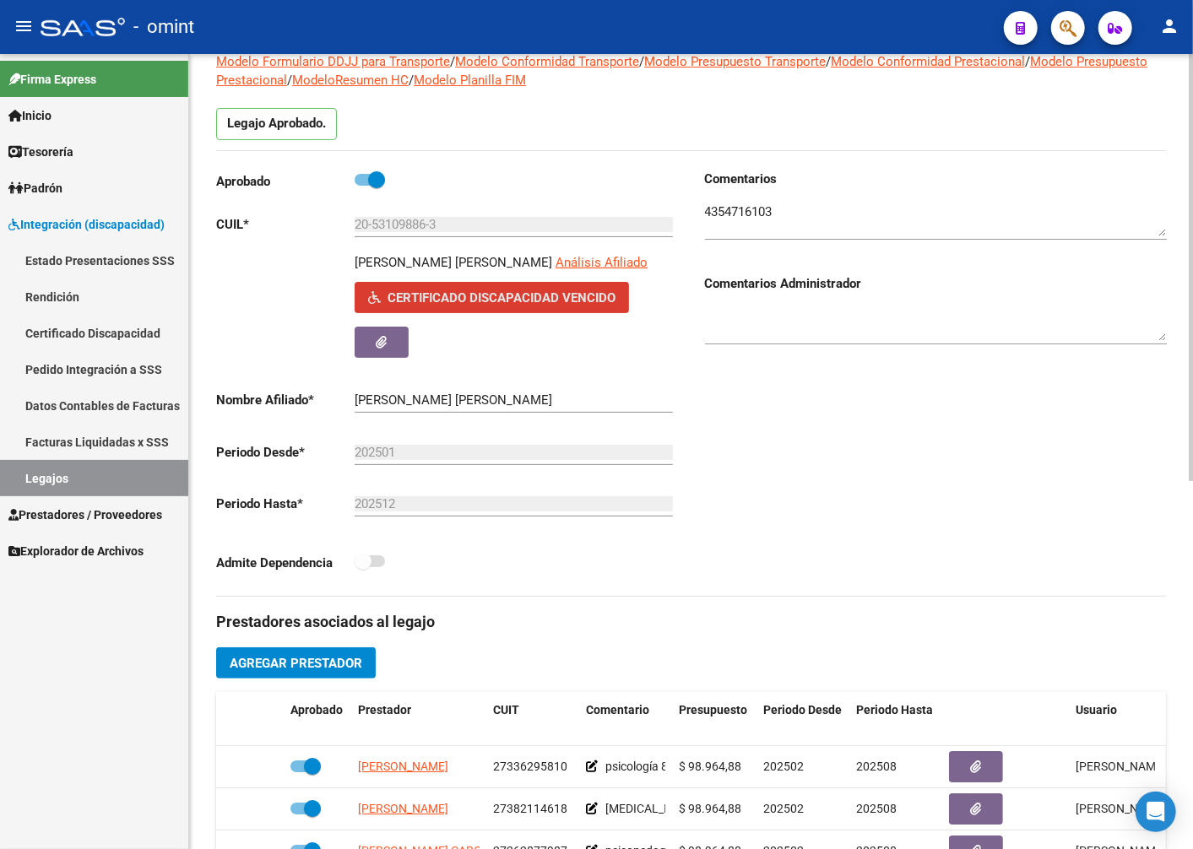
click at [454, 293] on span "Certificado Discapacidad Vencido" at bounding box center [501, 297] width 228 height 15
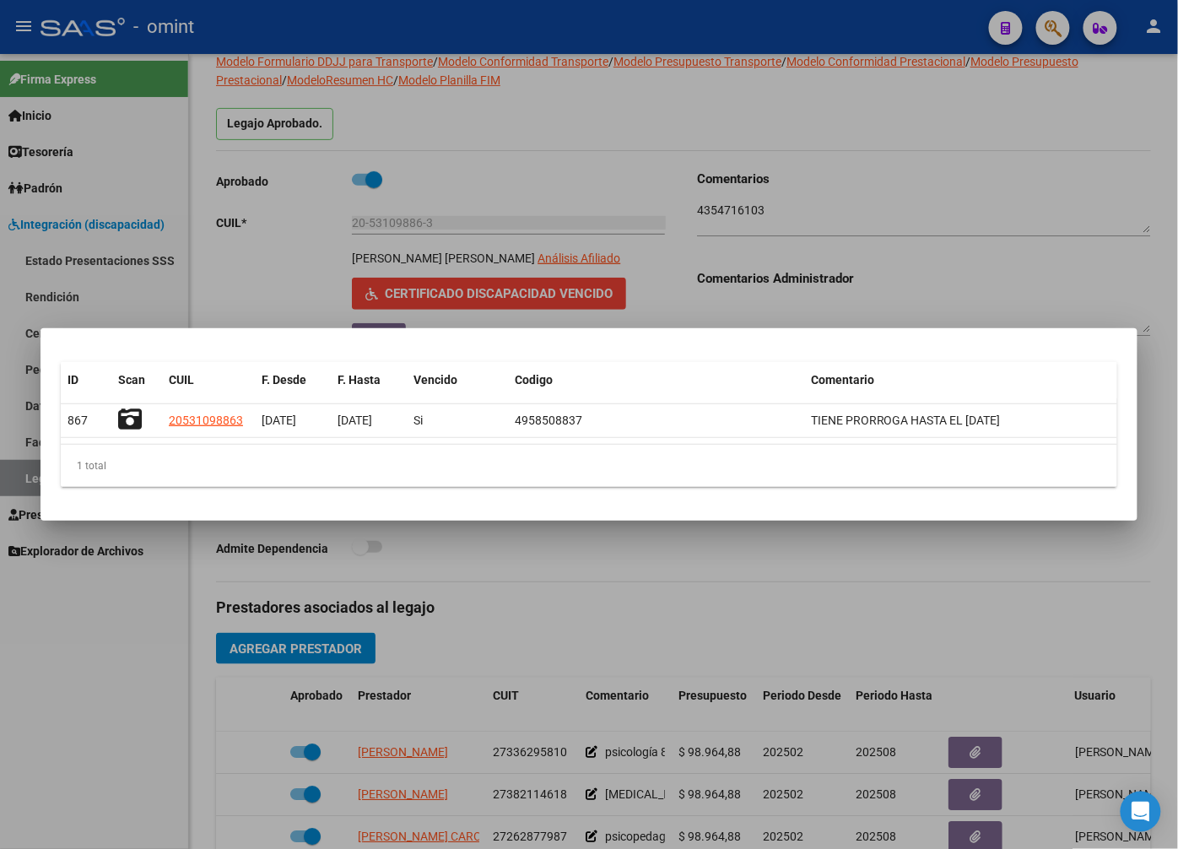
click at [241, 236] on div at bounding box center [589, 424] width 1178 height 849
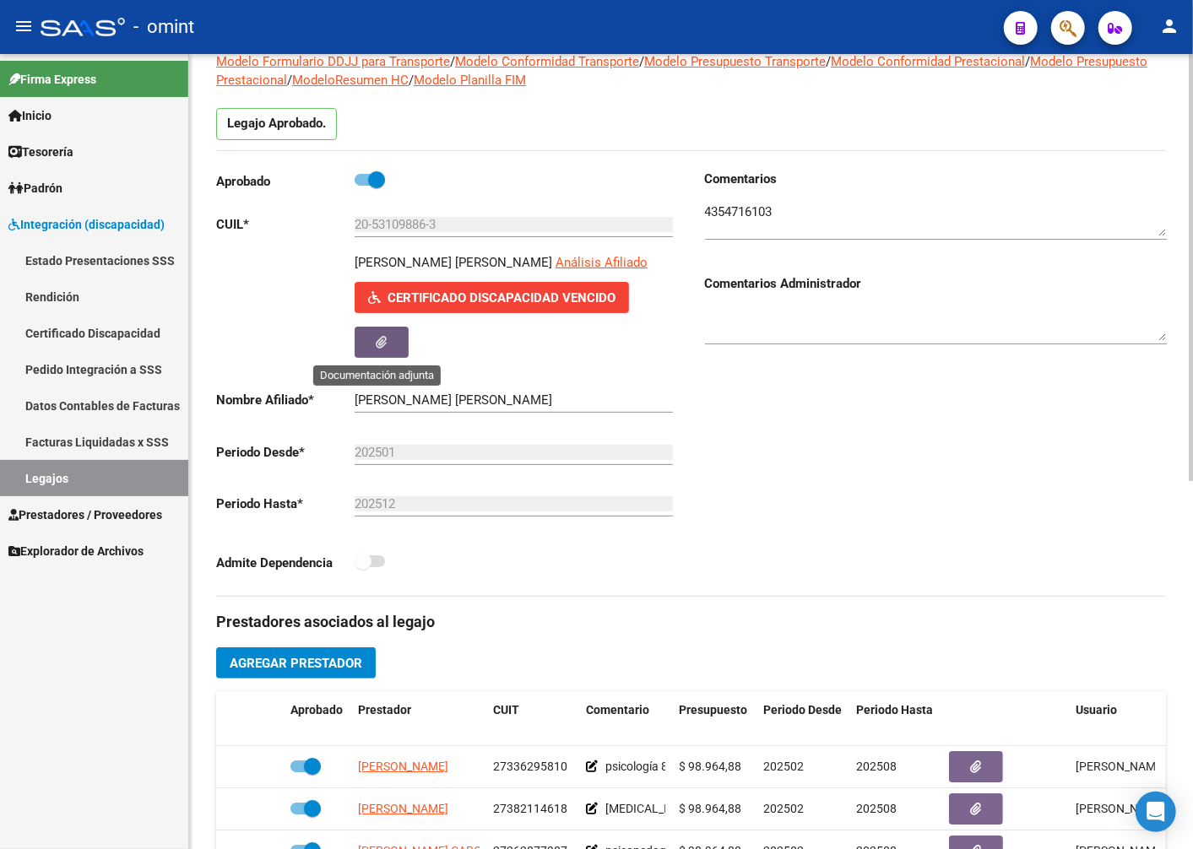
click at [365, 331] on button "button" at bounding box center [382, 342] width 54 height 31
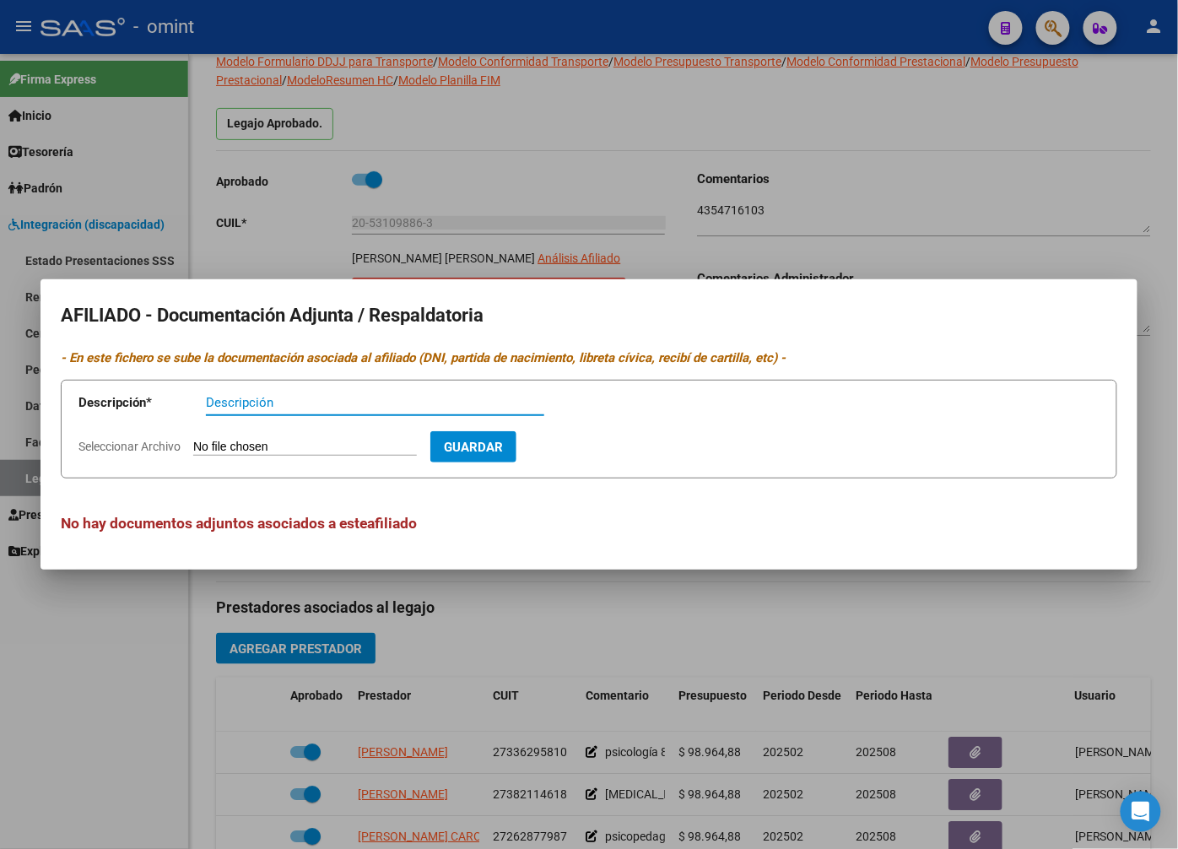
click at [187, 182] on div at bounding box center [589, 424] width 1178 height 849
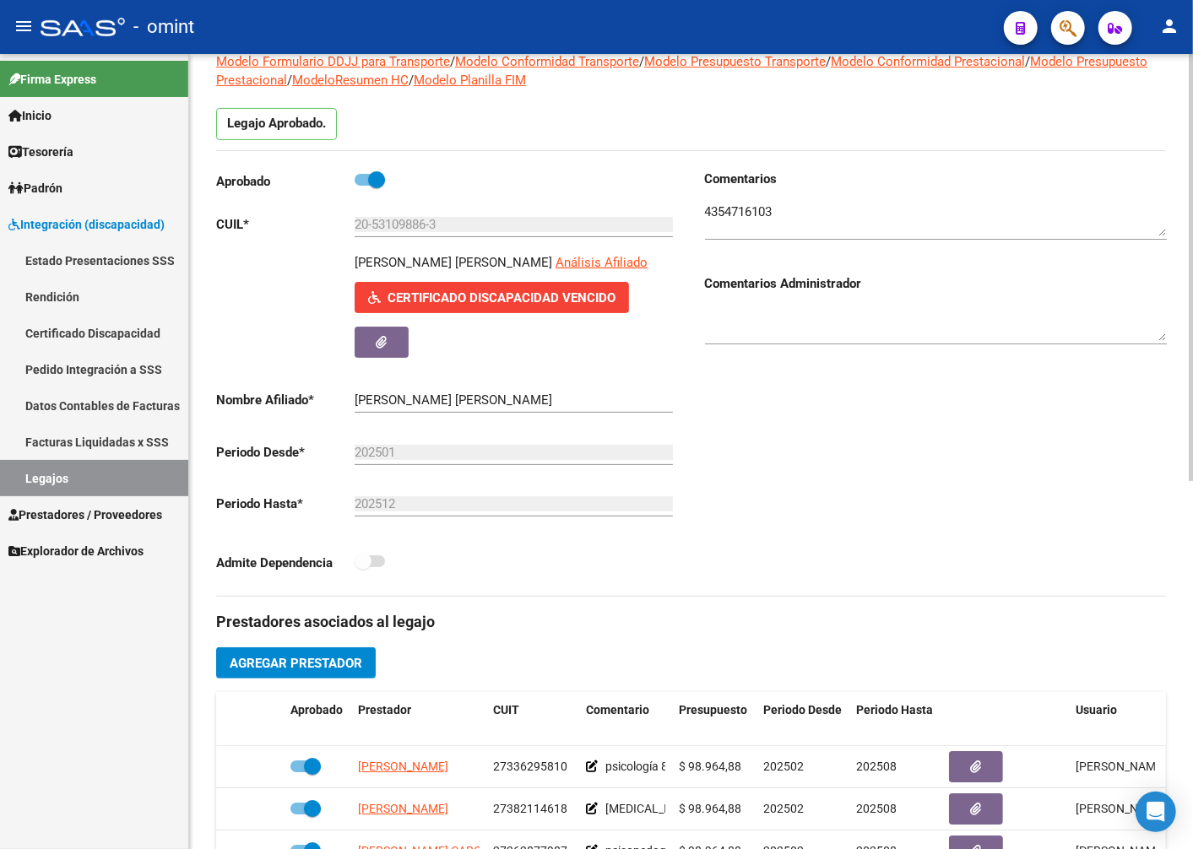
click at [454, 299] on span "Certificado Discapacidad Vencido" at bounding box center [501, 297] width 228 height 15
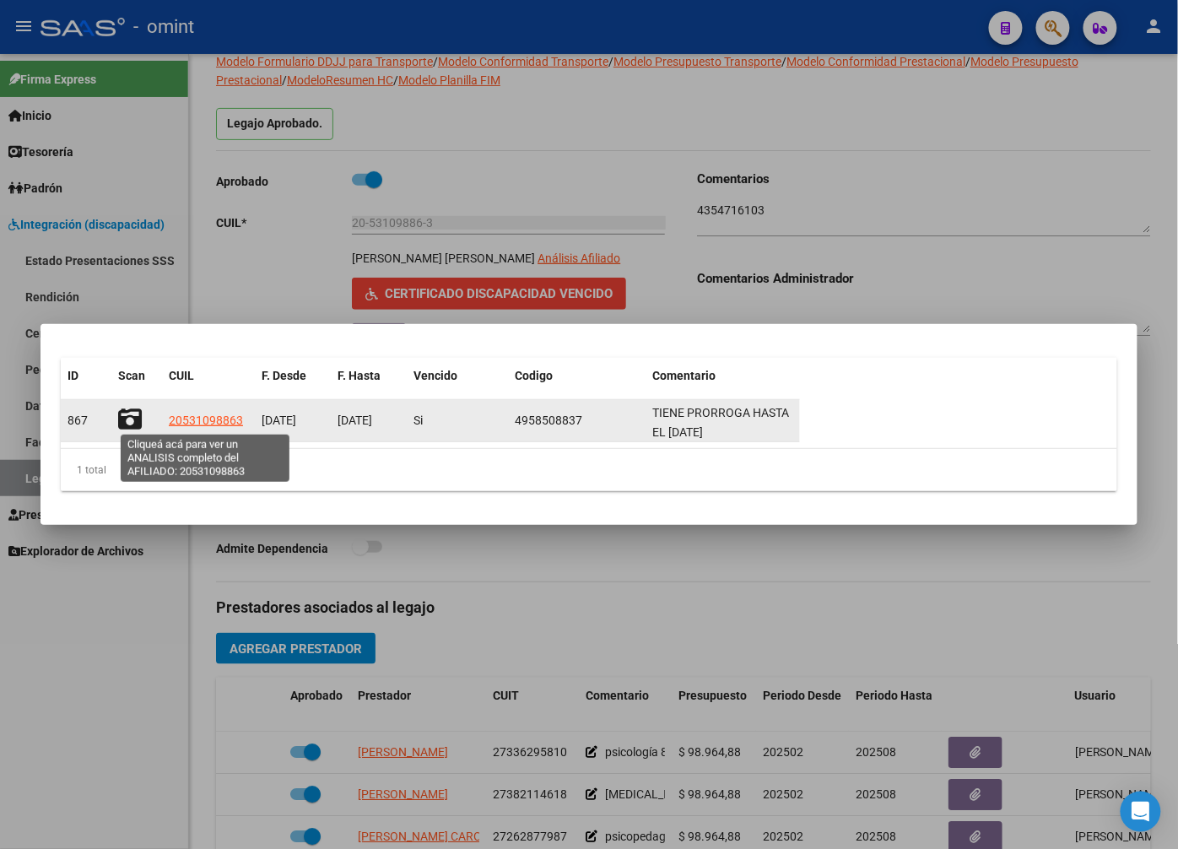
click at [212, 419] on span "20531098863" at bounding box center [206, 421] width 74 height 14
type textarea "20531098863"
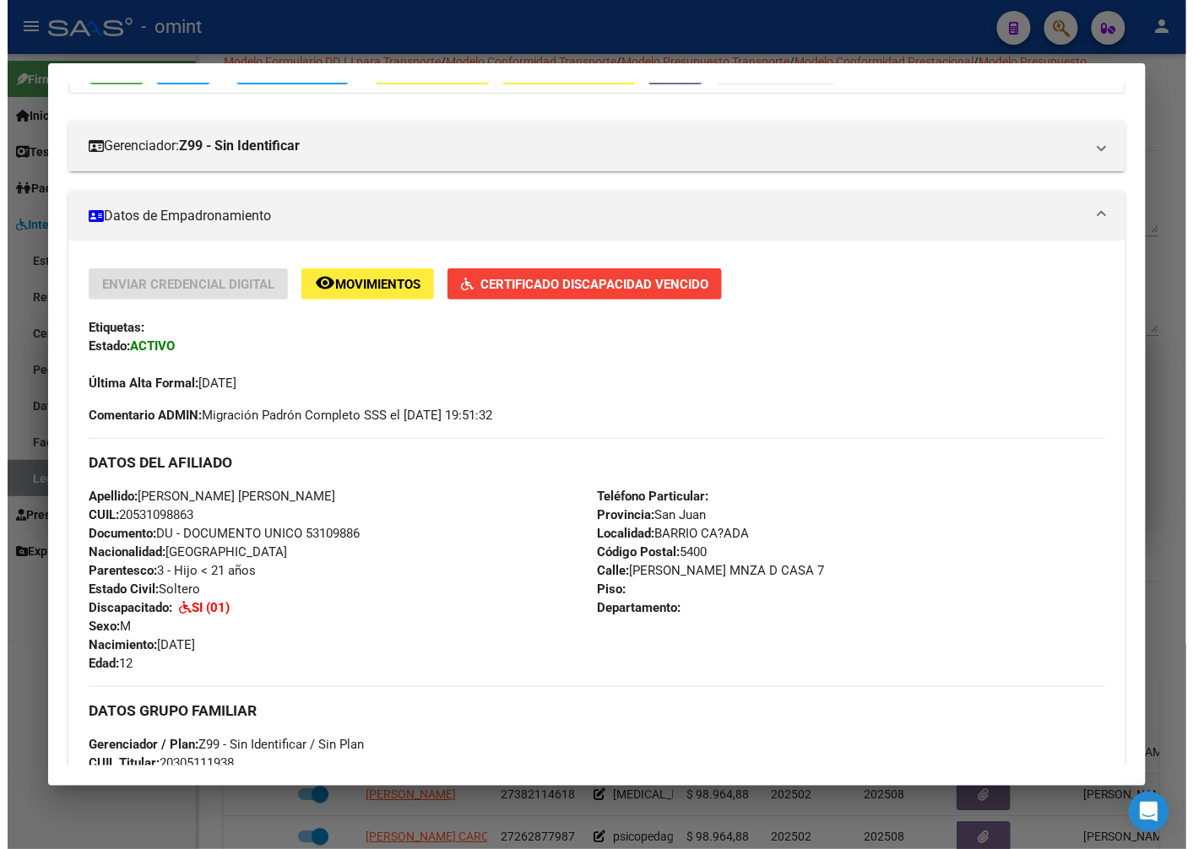
scroll to position [0, 0]
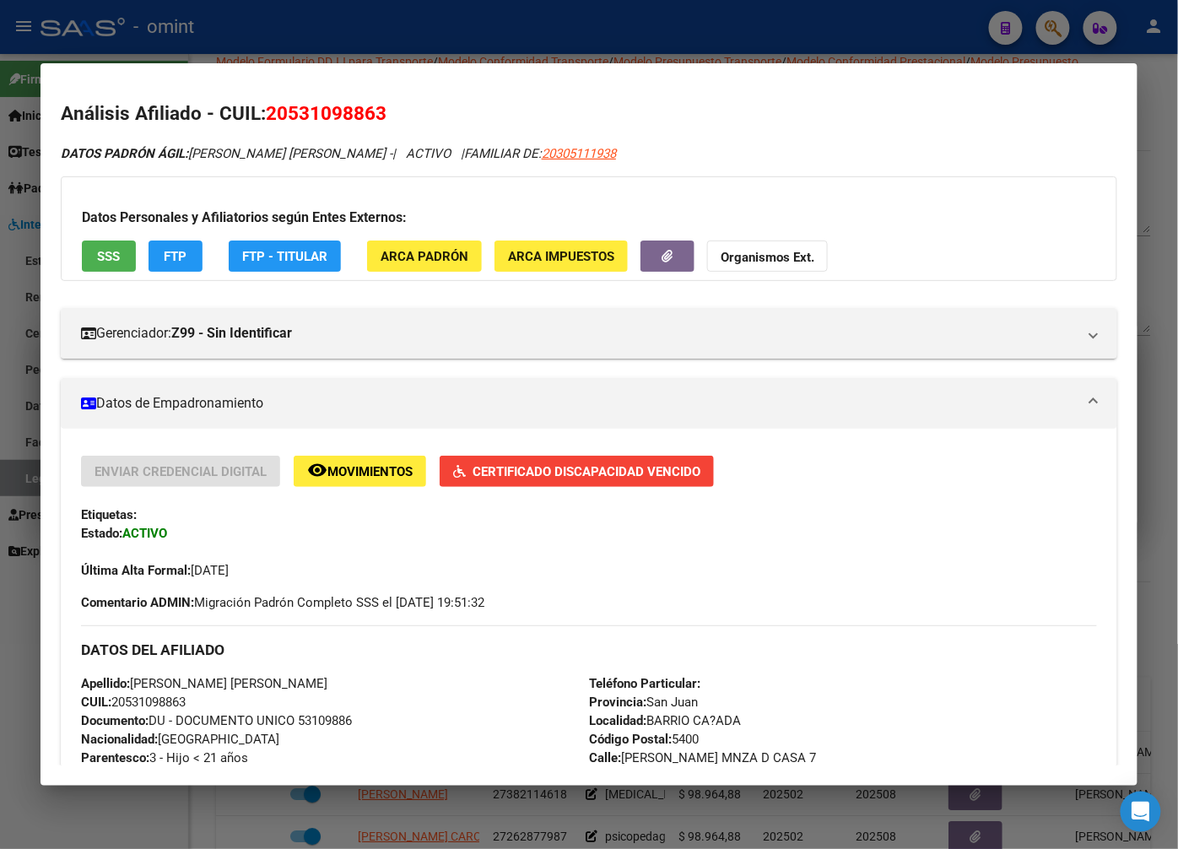
click at [367, 40] on div at bounding box center [589, 424] width 1178 height 849
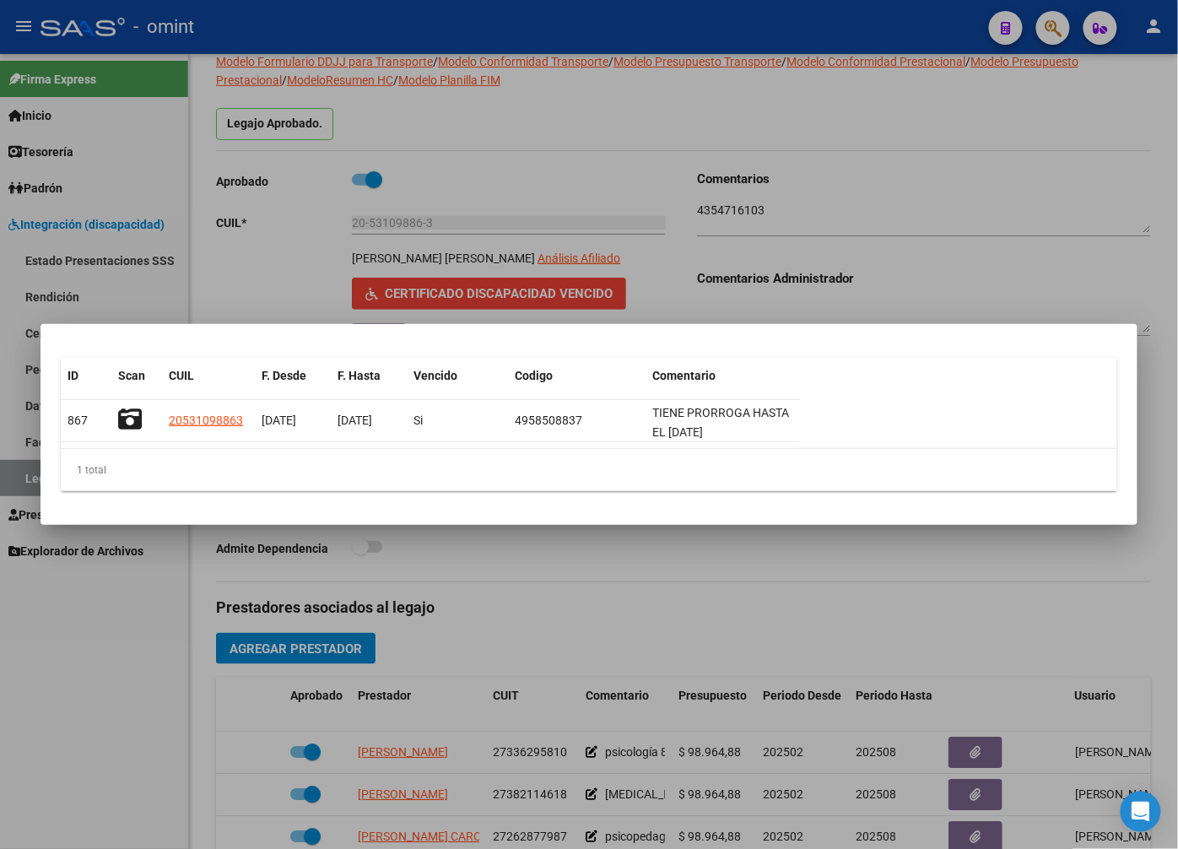
click at [393, 155] on div at bounding box center [589, 424] width 1178 height 849
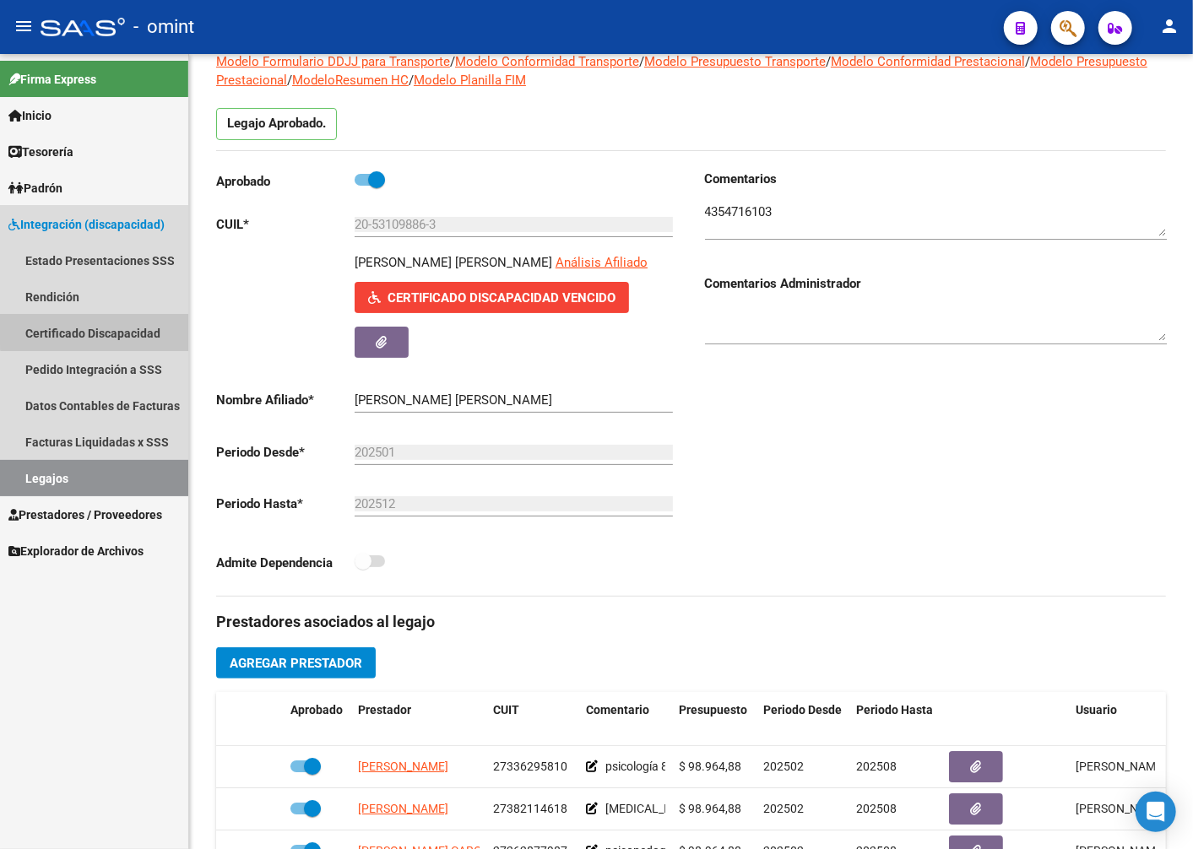
click at [108, 326] on link "Certificado Discapacidad" at bounding box center [94, 333] width 188 height 36
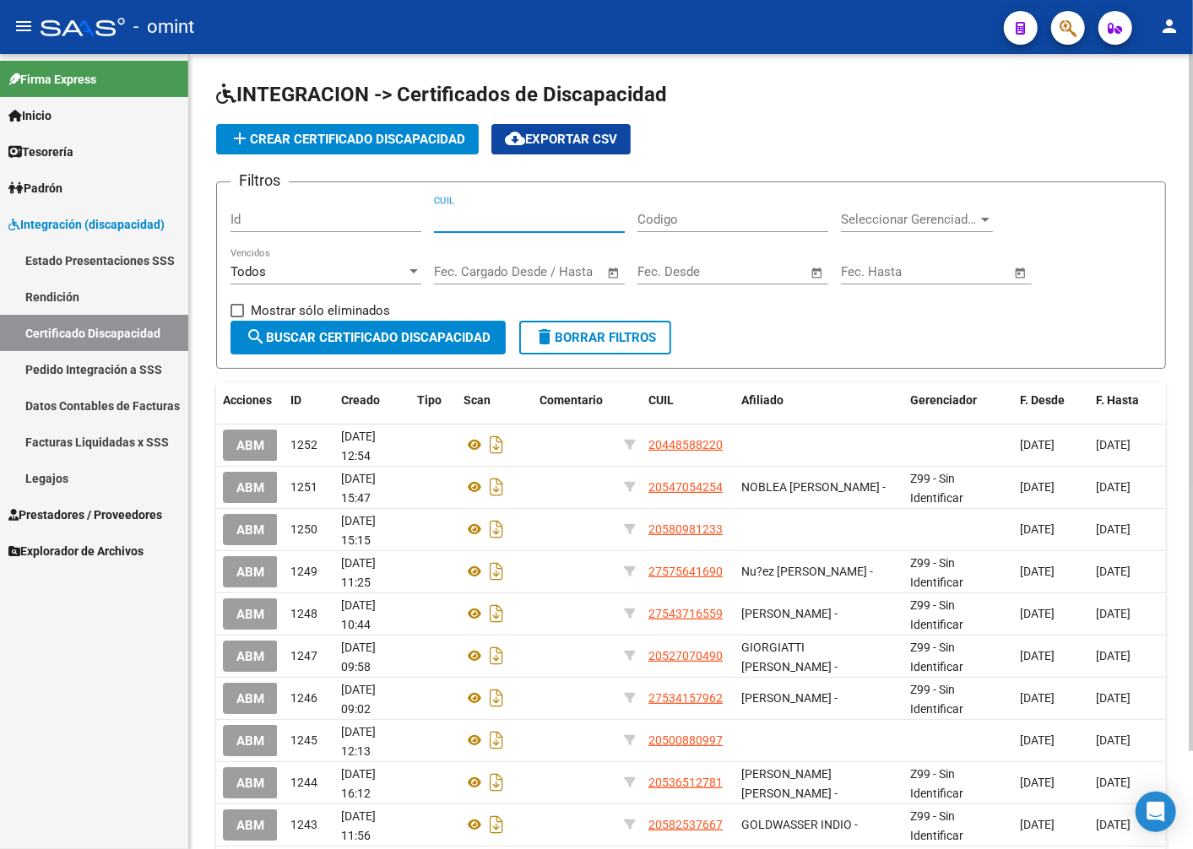
paste input "20-53109886-3"
type input "20-53109886-3"
click at [399, 349] on button "search Buscar Certificado Discapacidad" at bounding box center [367, 338] width 275 height 34
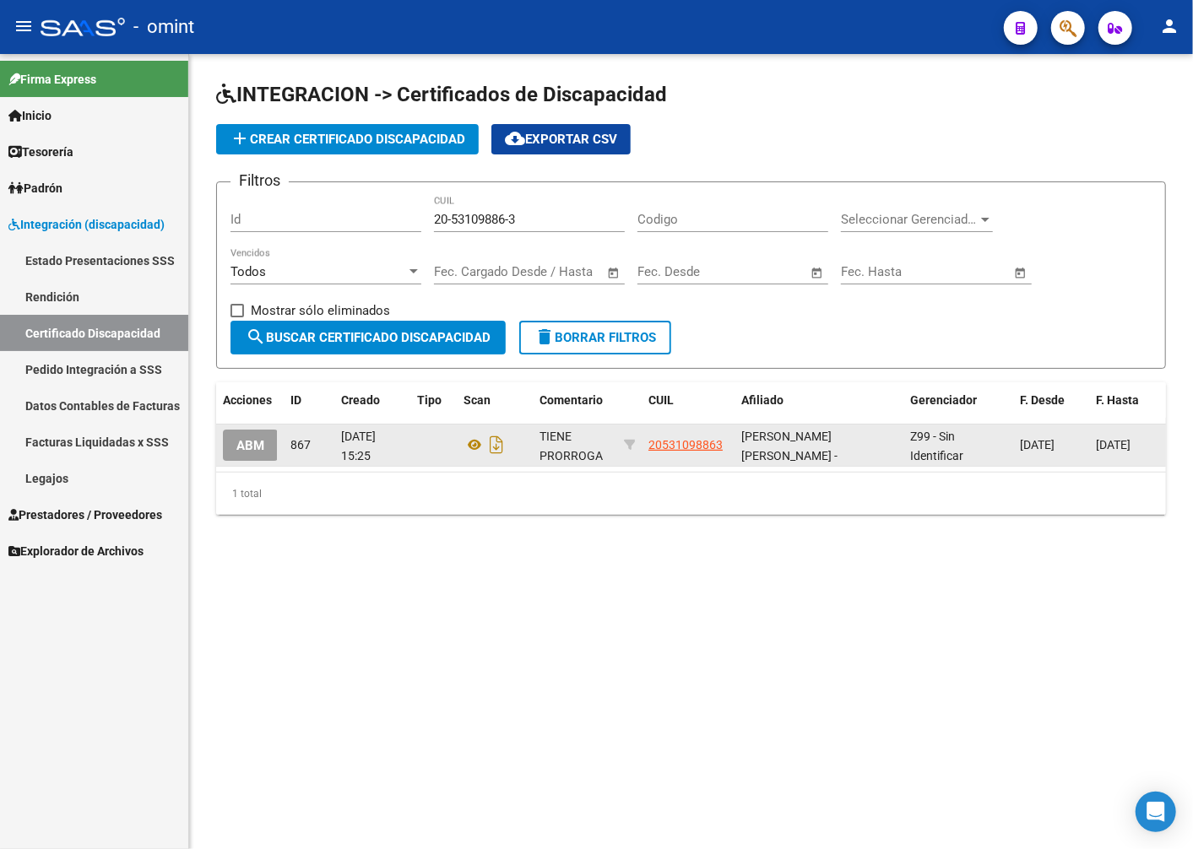
click at [252, 443] on span "ABM" at bounding box center [250, 445] width 28 height 15
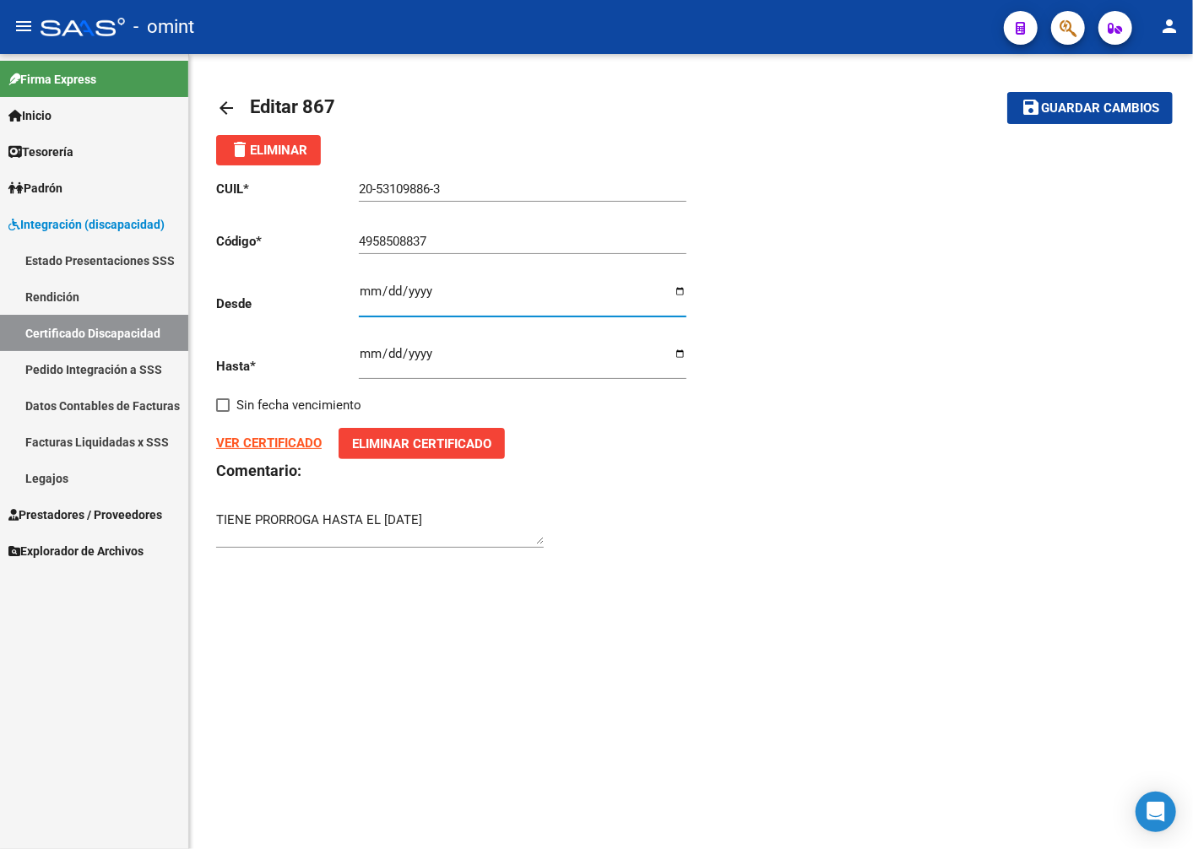
click at [372, 288] on input "2019-11-27" at bounding box center [522, 297] width 327 height 27
click at [681, 300] on input "2019-11-27" at bounding box center [522, 297] width 327 height 27
click at [488, 302] on input "2019-11-27" at bounding box center [522, 297] width 327 height 27
click at [680, 295] on input "2019-11-27" at bounding box center [522, 297] width 327 height 27
type input "2023-11-22"
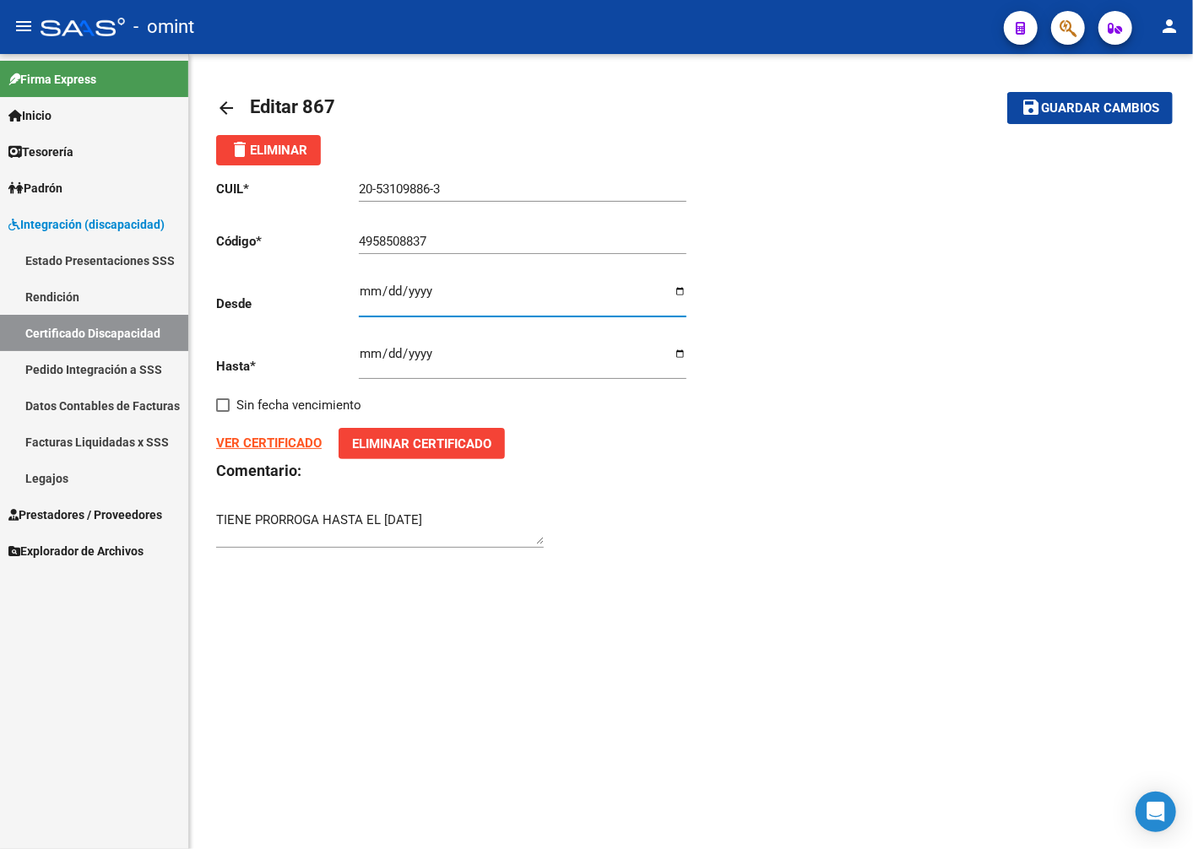
click at [570, 434] on div "VER CERTIFICADO Eliminar Certificado" at bounding box center [453, 443] width 475 height 31
click at [368, 357] on input "2023-11-27" at bounding box center [522, 360] width 327 height 27
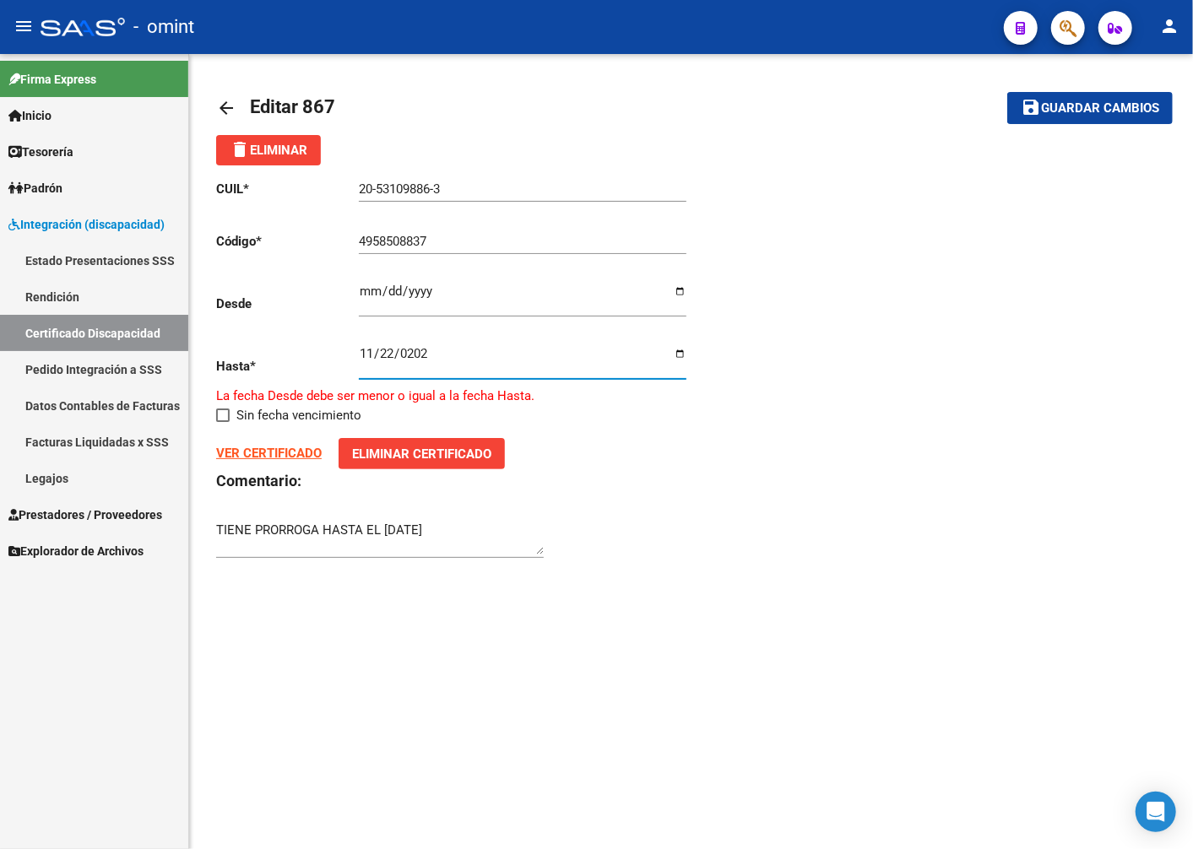
type input "2025-11-22"
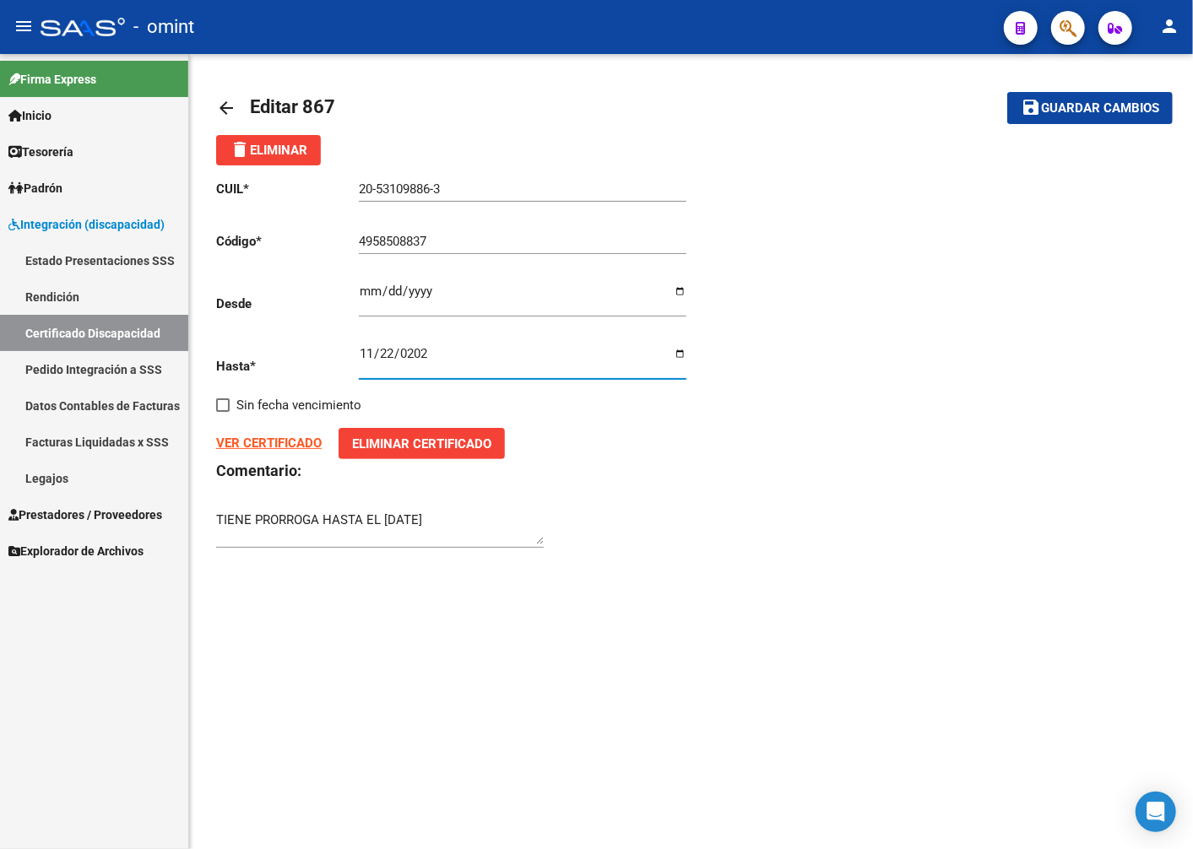
click at [1069, 107] on span "Guardar cambios" at bounding box center [1100, 108] width 118 height 15
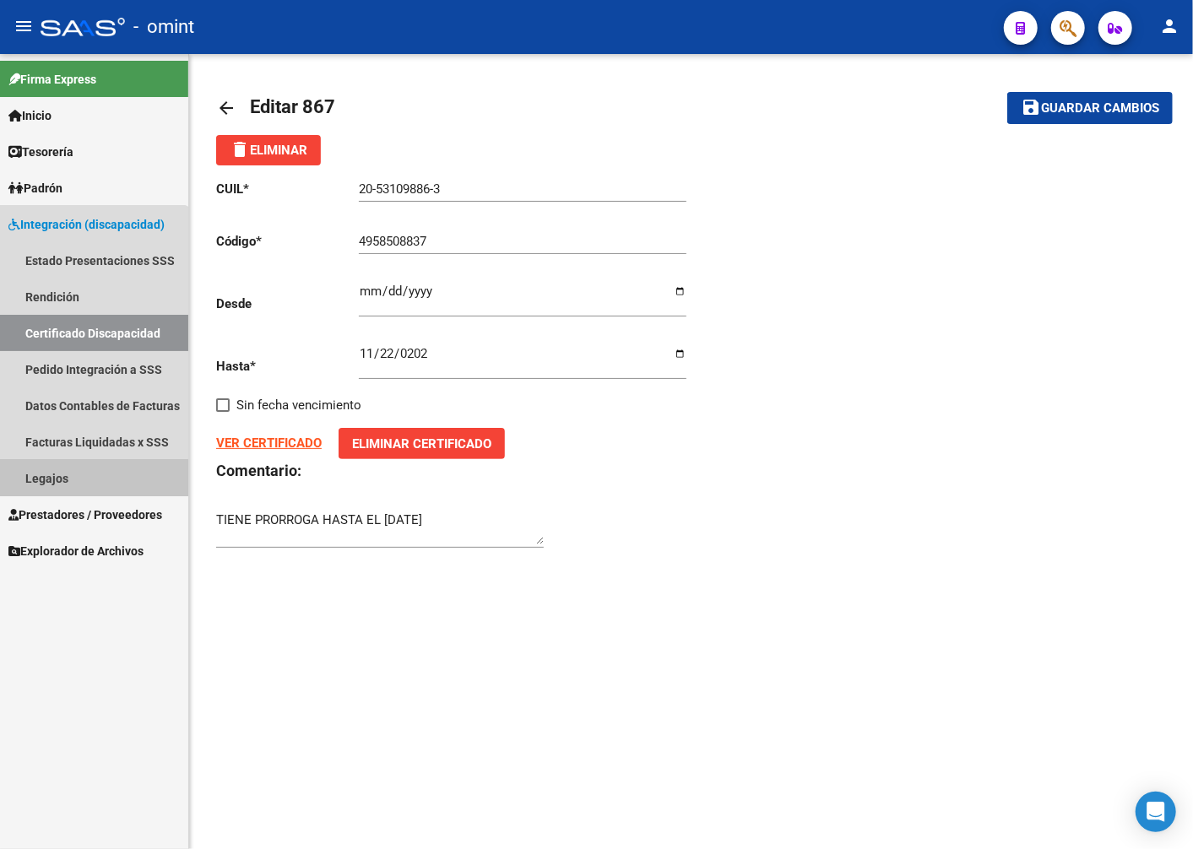
click at [55, 479] on link "Legajos" at bounding box center [94, 478] width 188 height 36
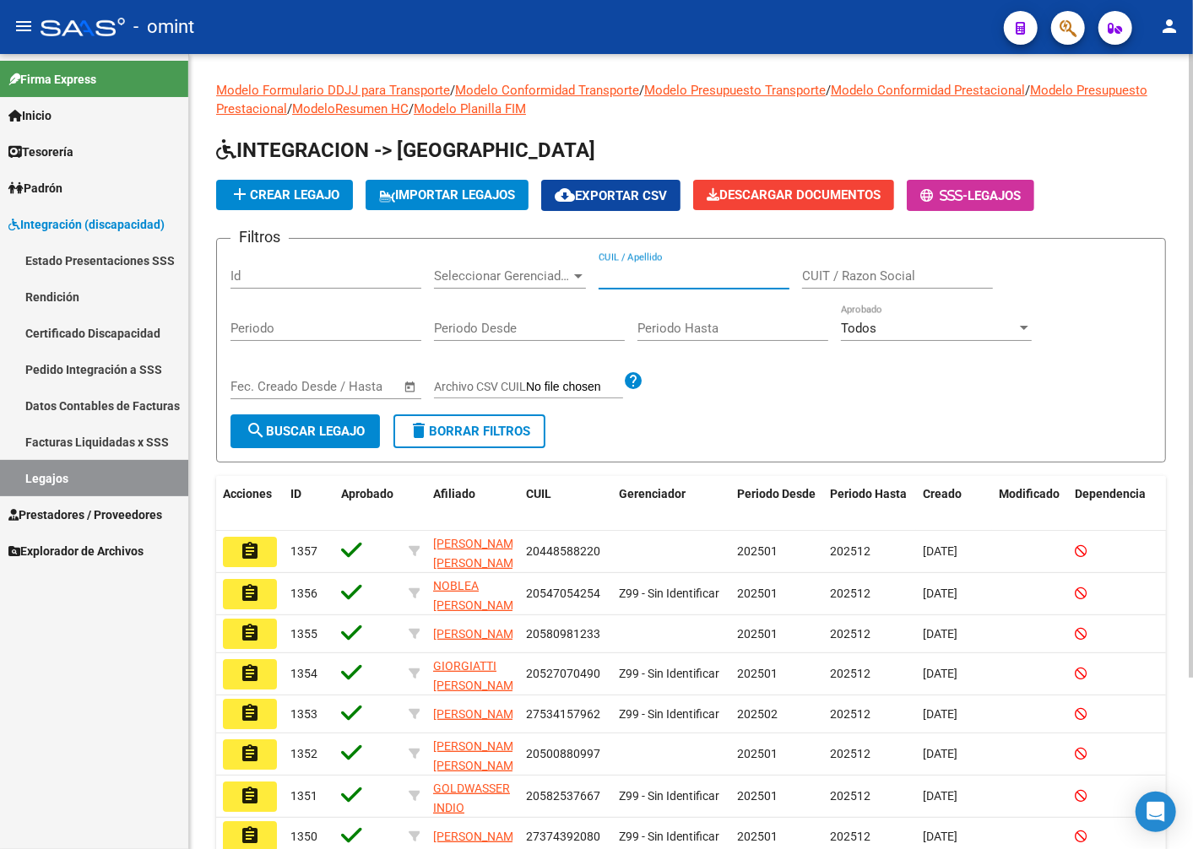
paste input "20531098863"
type input "20531098863"
click at [290, 429] on span "search Buscar Legajo" at bounding box center [305, 431] width 119 height 15
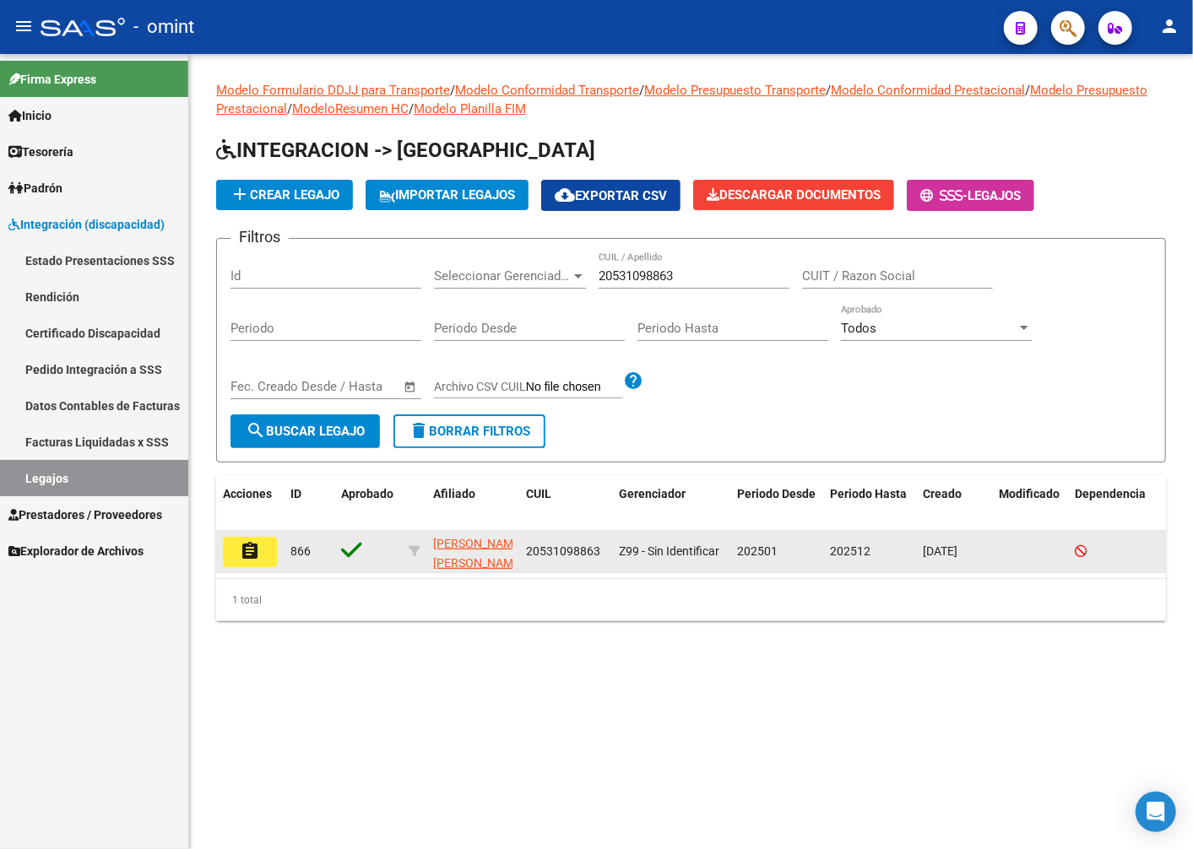
click at [250, 554] on mat-icon "assignment" at bounding box center [250, 551] width 20 height 20
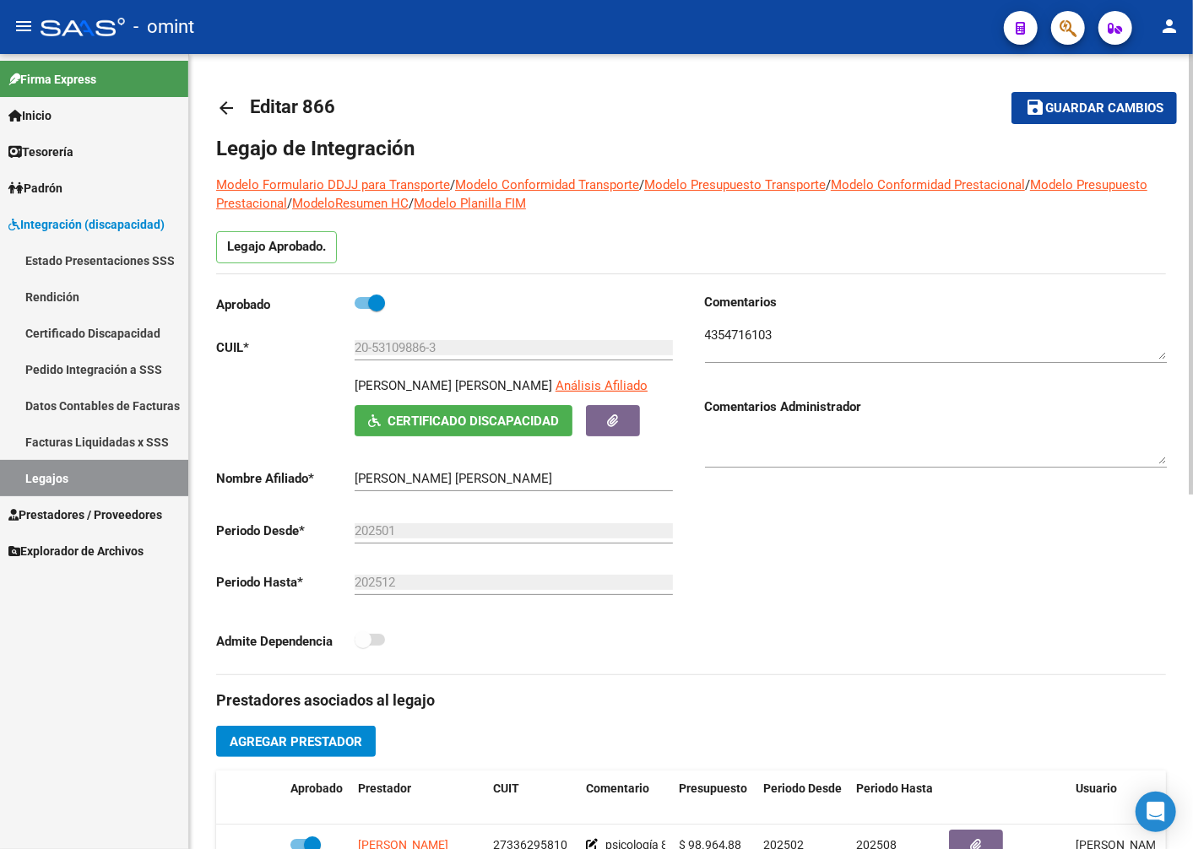
click at [712, 695] on h3 "Prestadores asociados al legajo" at bounding box center [691, 701] width 950 height 24
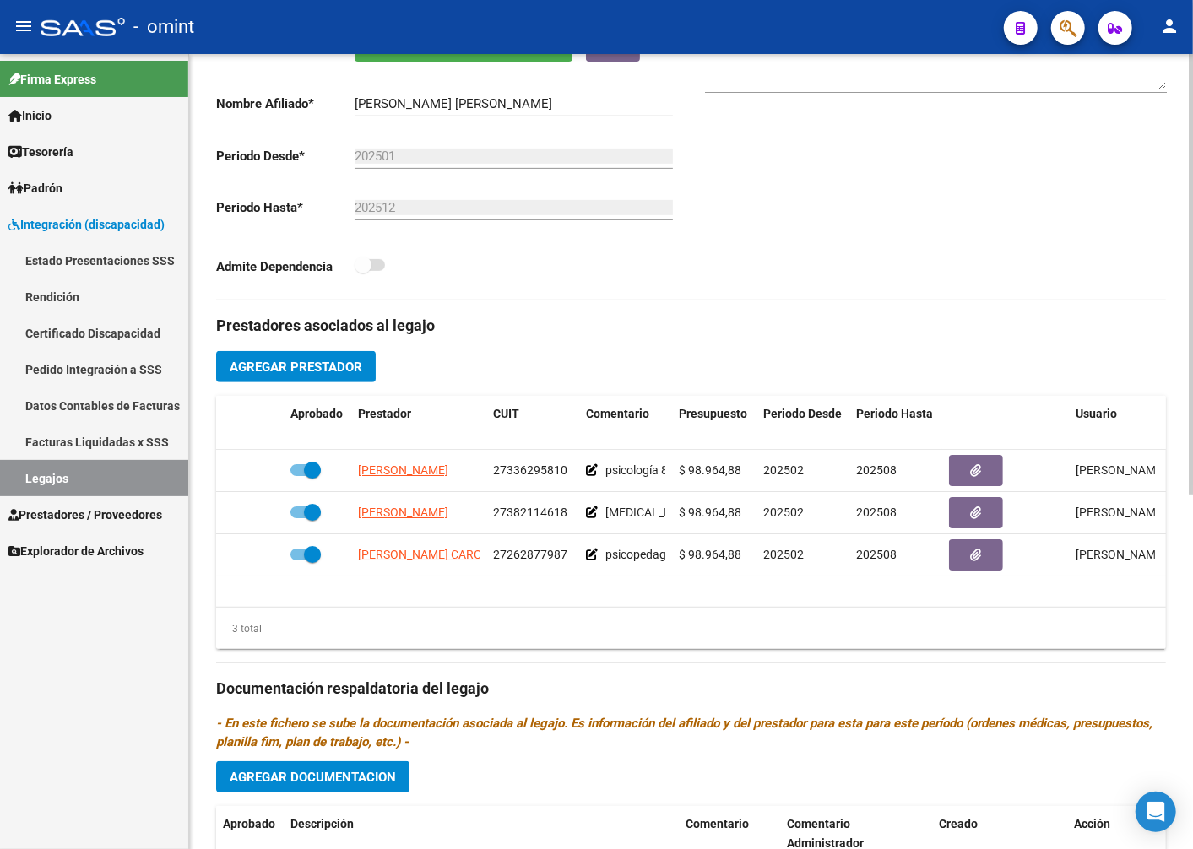
scroll to position [562, 0]
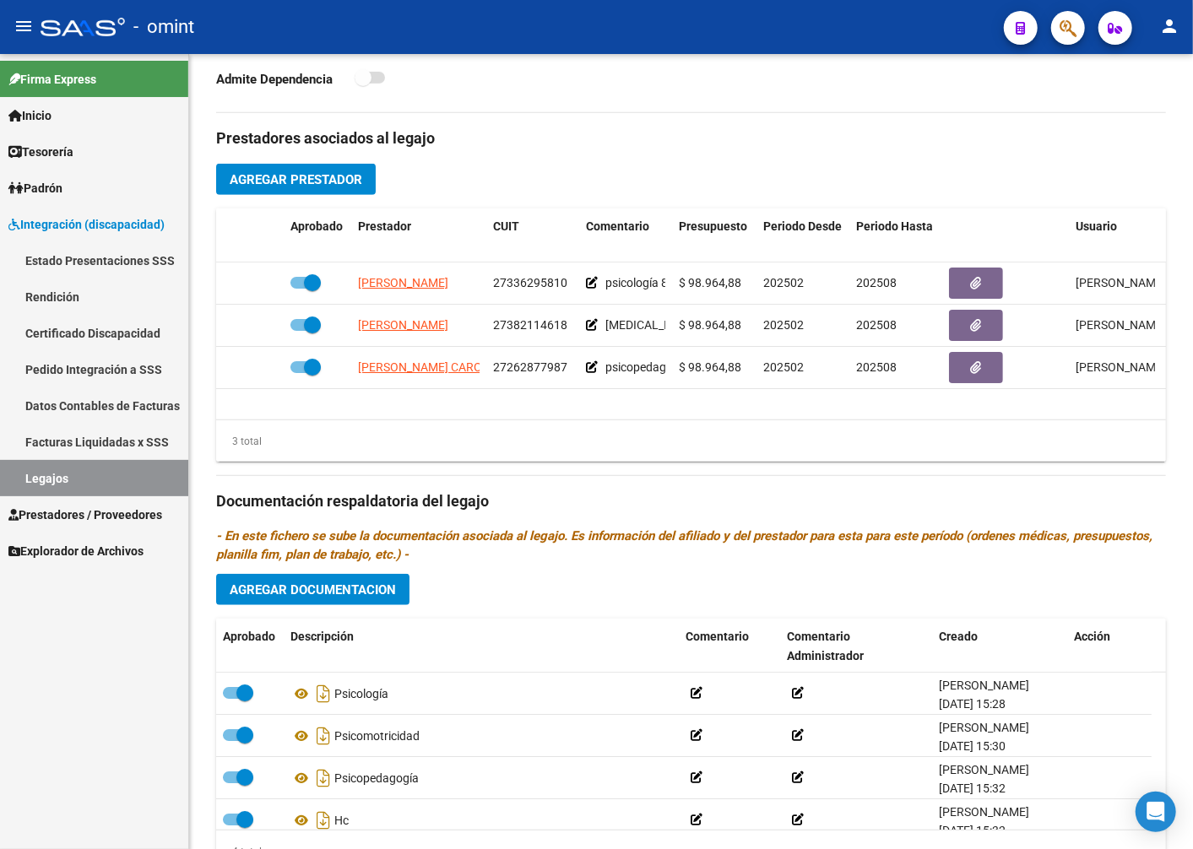
click at [121, 484] on link "Legajos" at bounding box center [94, 478] width 188 height 36
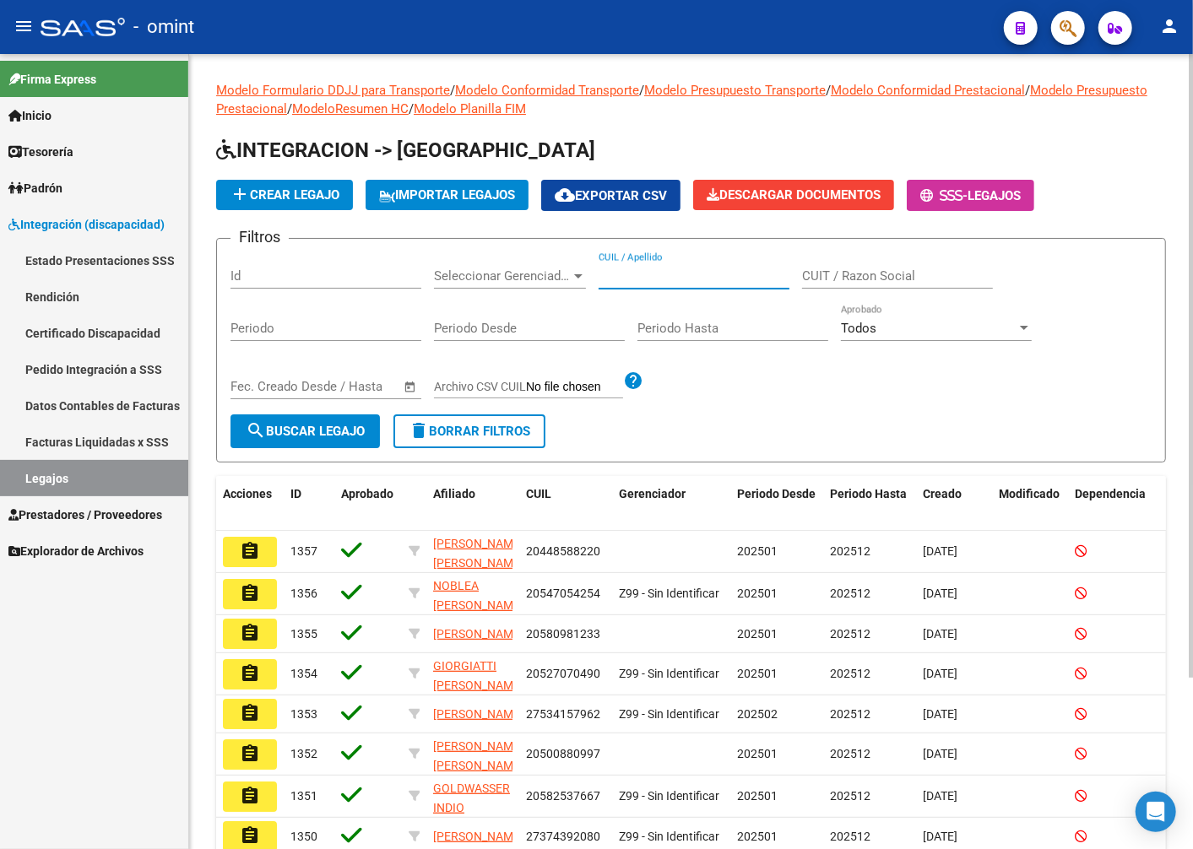
paste input "20958021756"
type input "20958021756"
click at [349, 425] on span "search Buscar Legajo" at bounding box center [305, 431] width 119 height 15
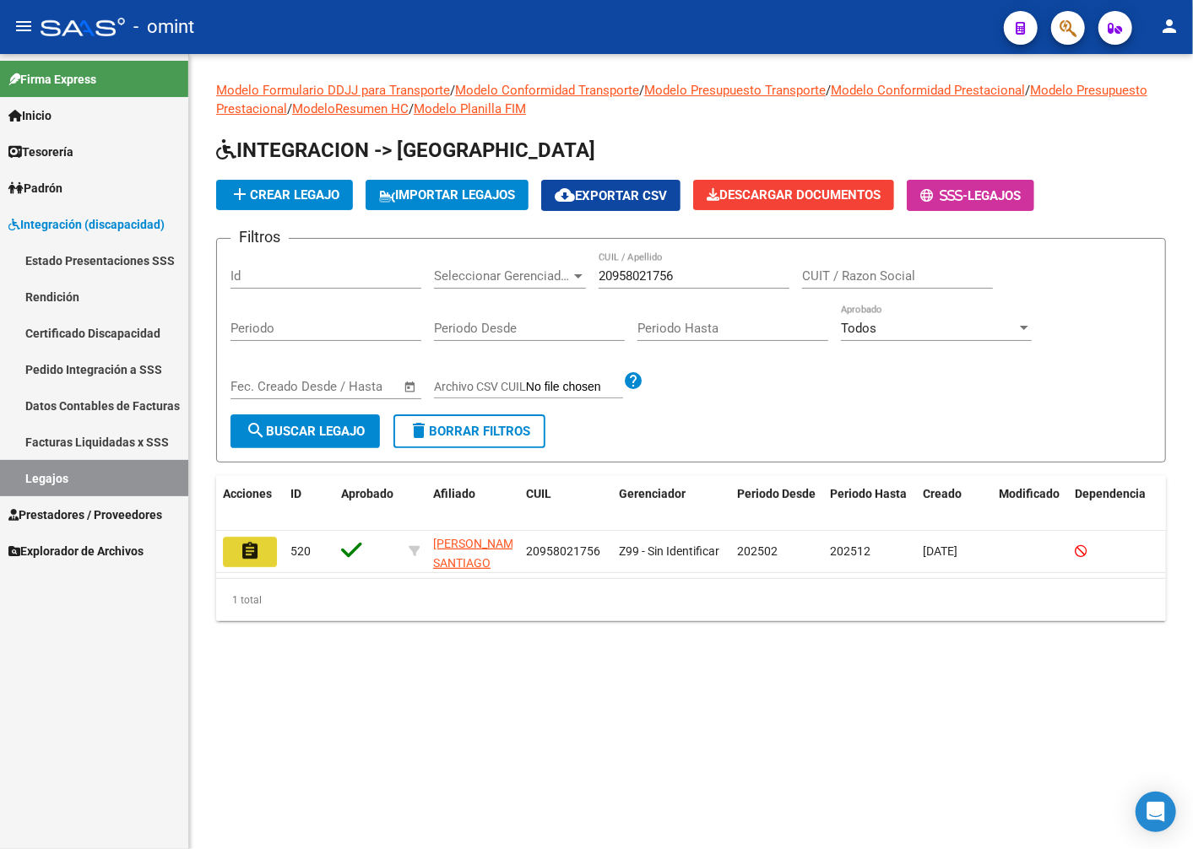
click at [257, 551] on mat-icon "assignment" at bounding box center [250, 551] width 20 height 20
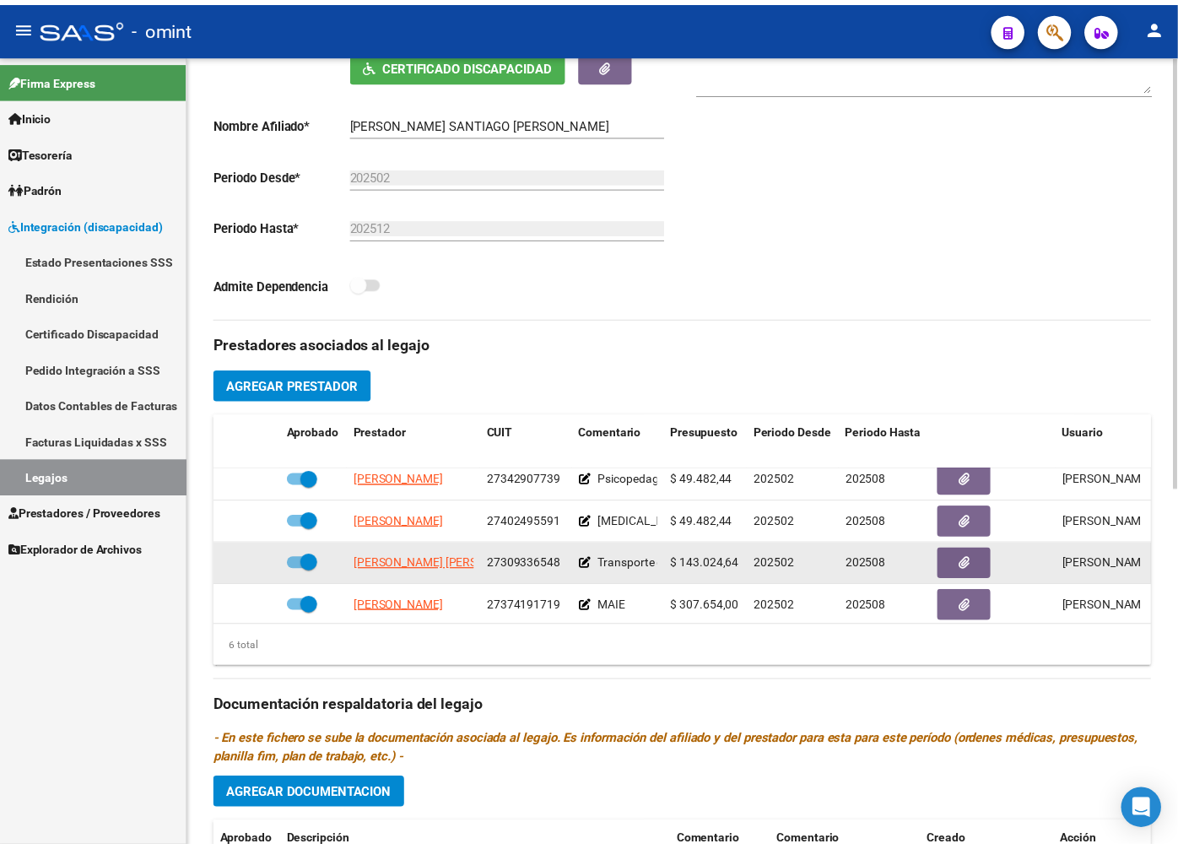
scroll to position [115, 0]
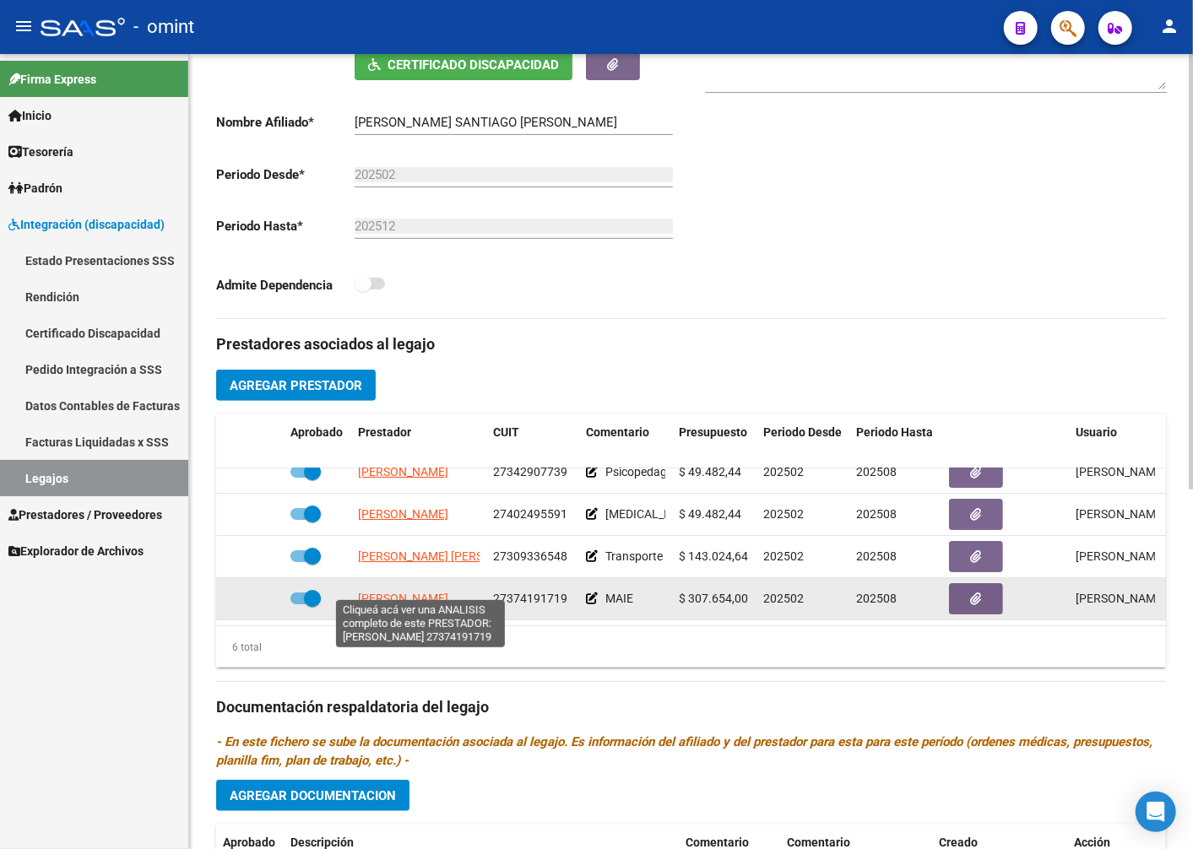
click at [384, 592] on span "CRUZ ESTHER ROMINA" at bounding box center [403, 599] width 90 height 14
type textarea "27374191719"
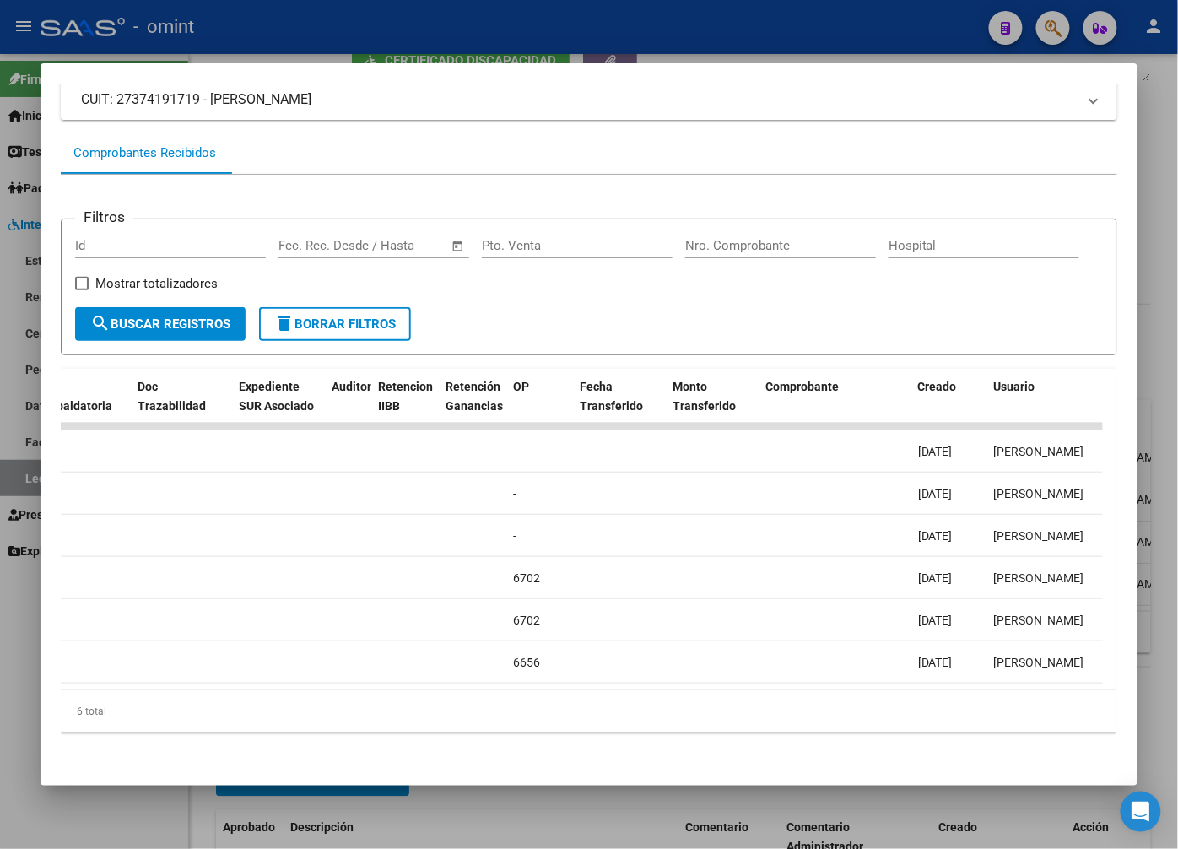
scroll to position [0, 0]
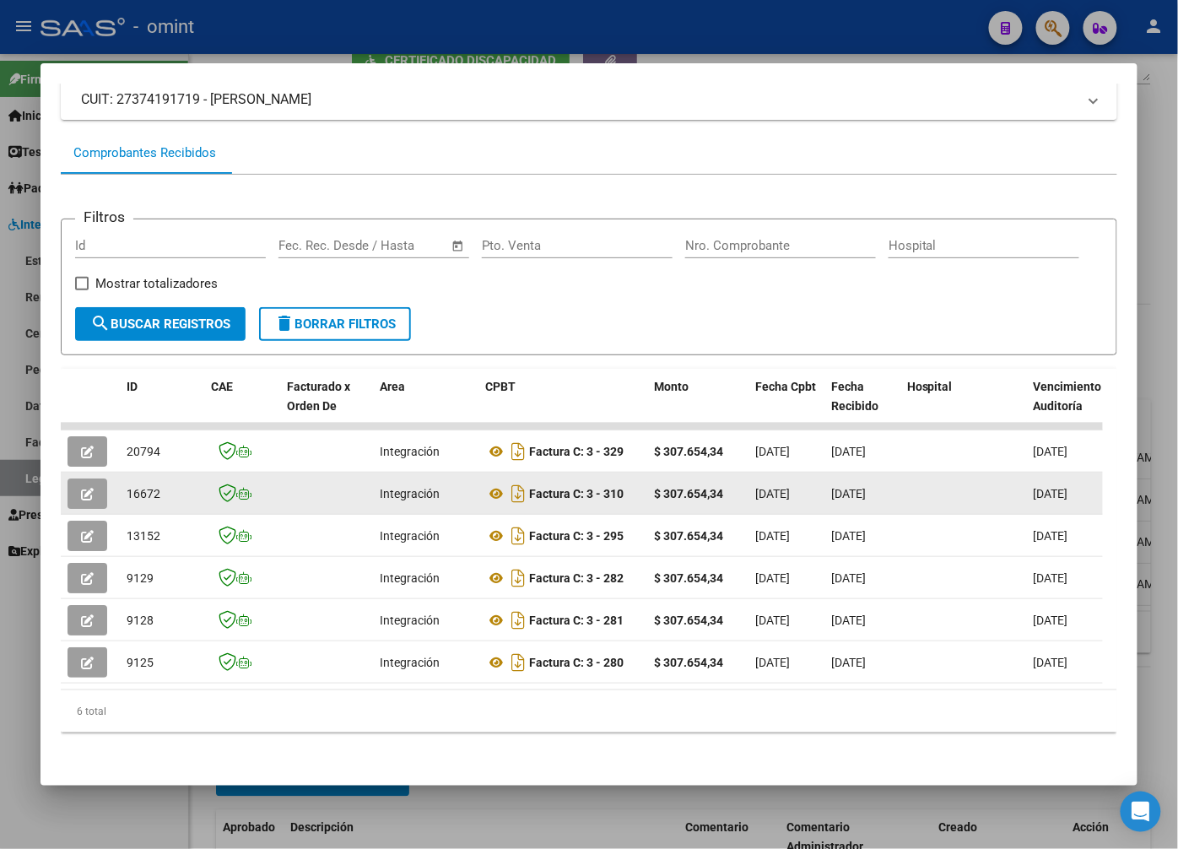
click at [85, 488] on icon "button" at bounding box center [87, 494] width 13 height 13
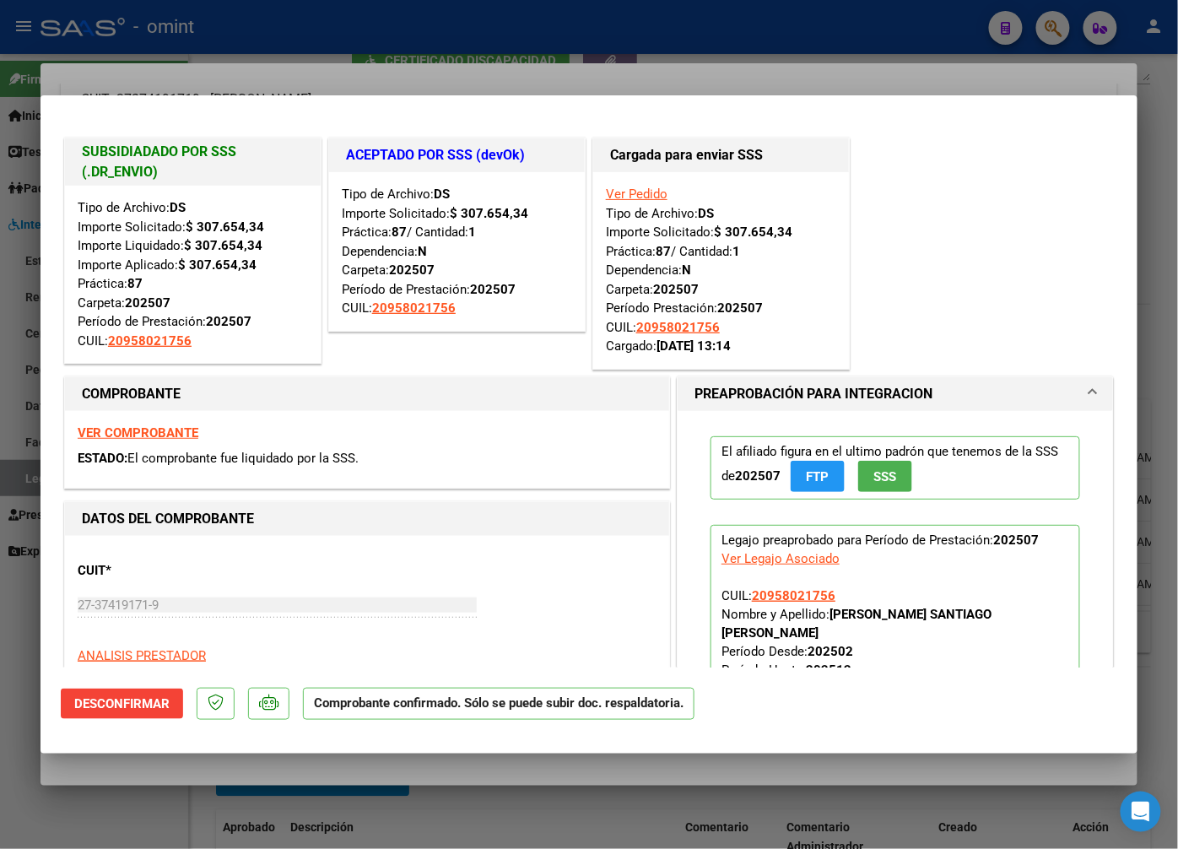
click at [376, 38] on div at bounding box center [589, 424] width 1178 height 849
type input "$ 0,00"
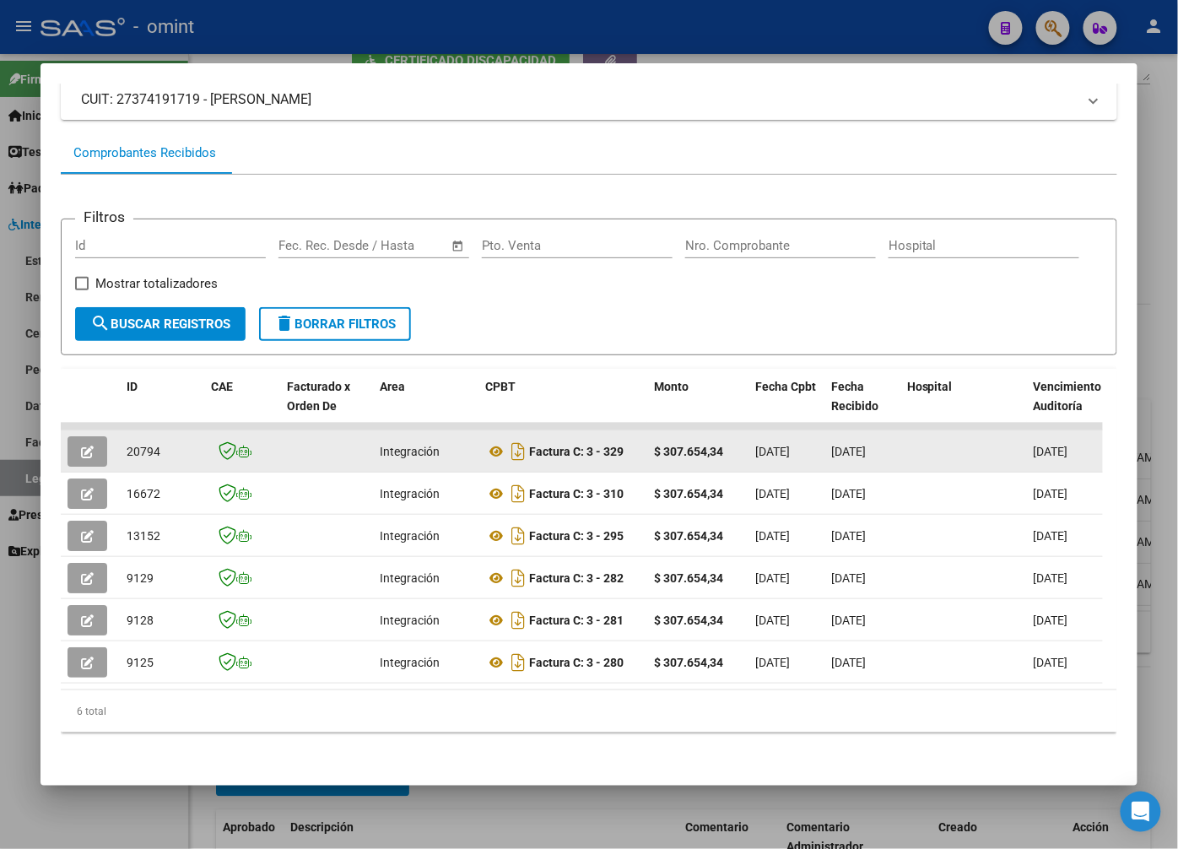
click at [90, 446] on icon "button" at bounding box center [87, 452] width 13 height 13
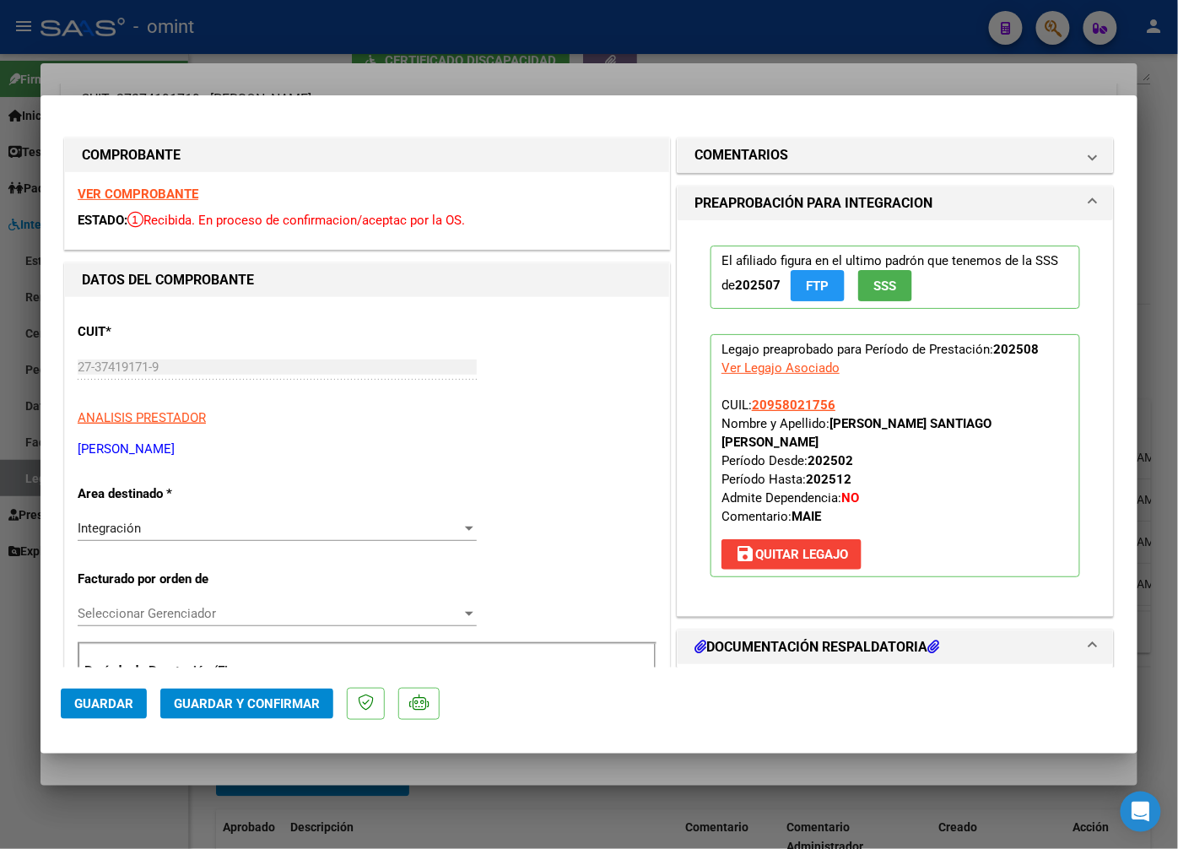
click at [161, 184] on div "VER COMPROBANTE ESTADO: Recibida. En proceso de confirmacion/aceptac por la OS." at bounding box center [367, 210] width 604 height 77
click at [165, 192] on strong "VER COMPROBANTE" at bounding box center [138, 194] width 121 height 15
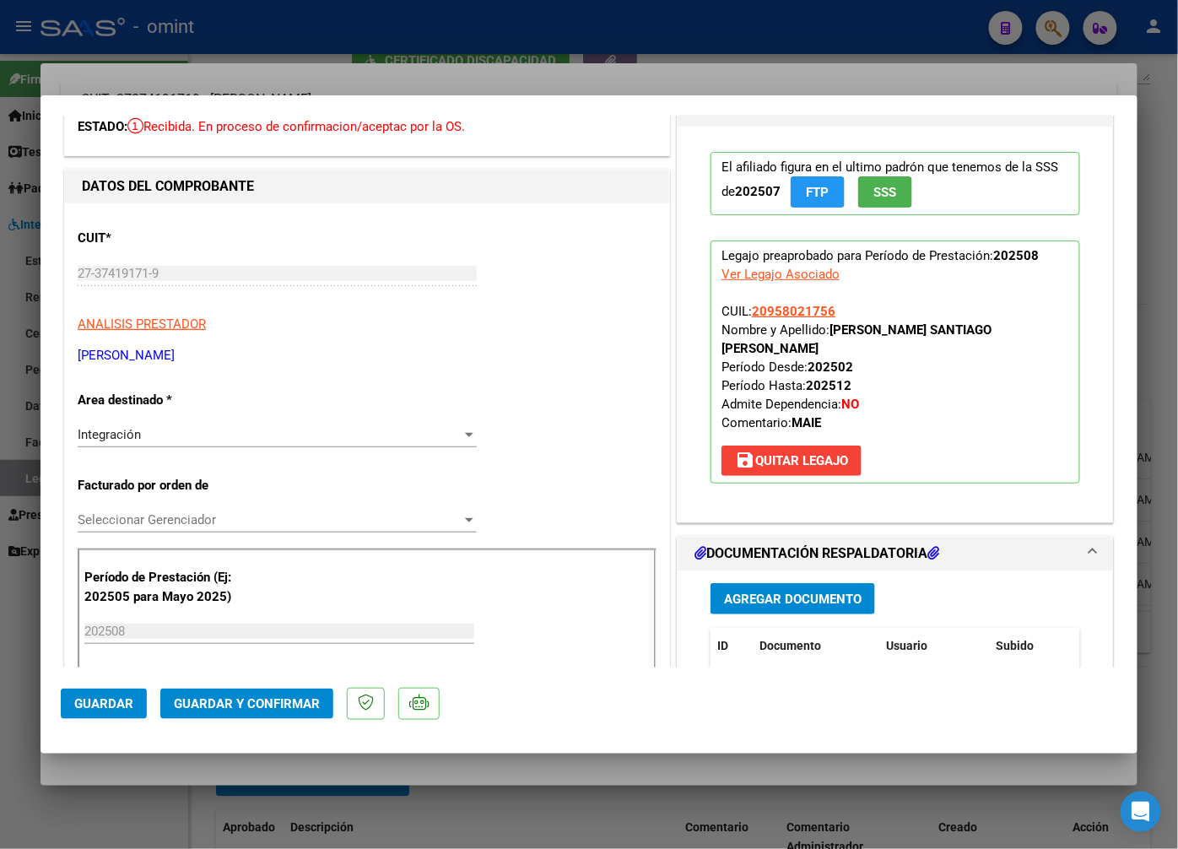
scroll to position [281, 0]
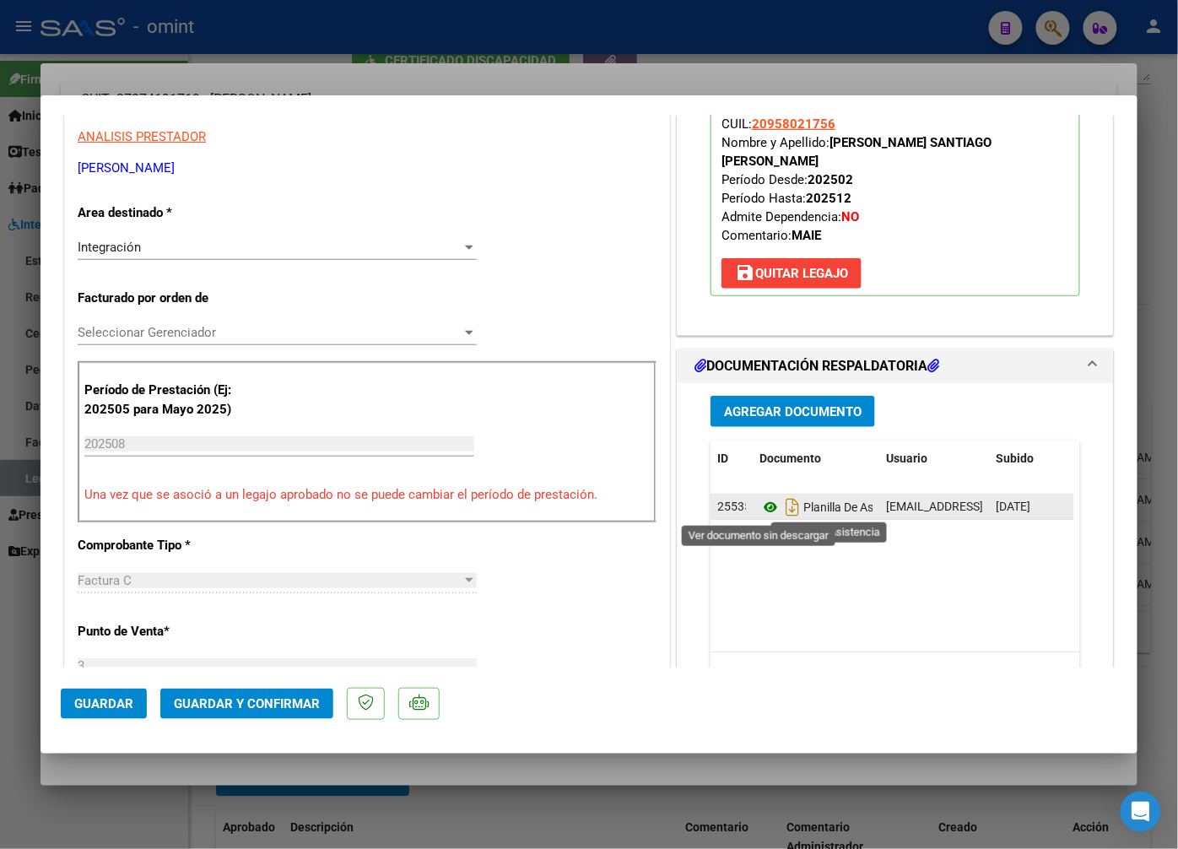
click at [762, 512] on icon at bounding box center [771, 507] width 22 height 20
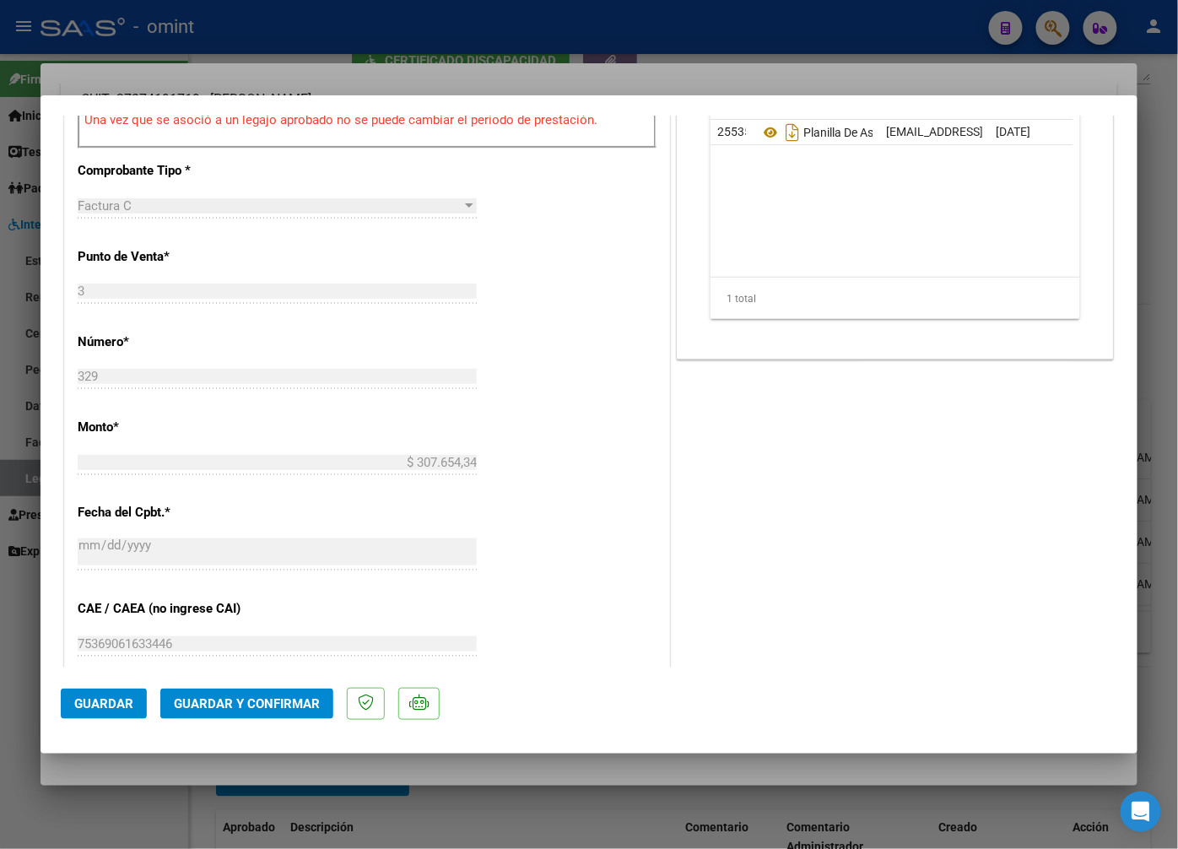
scroll to position [1078, 0]
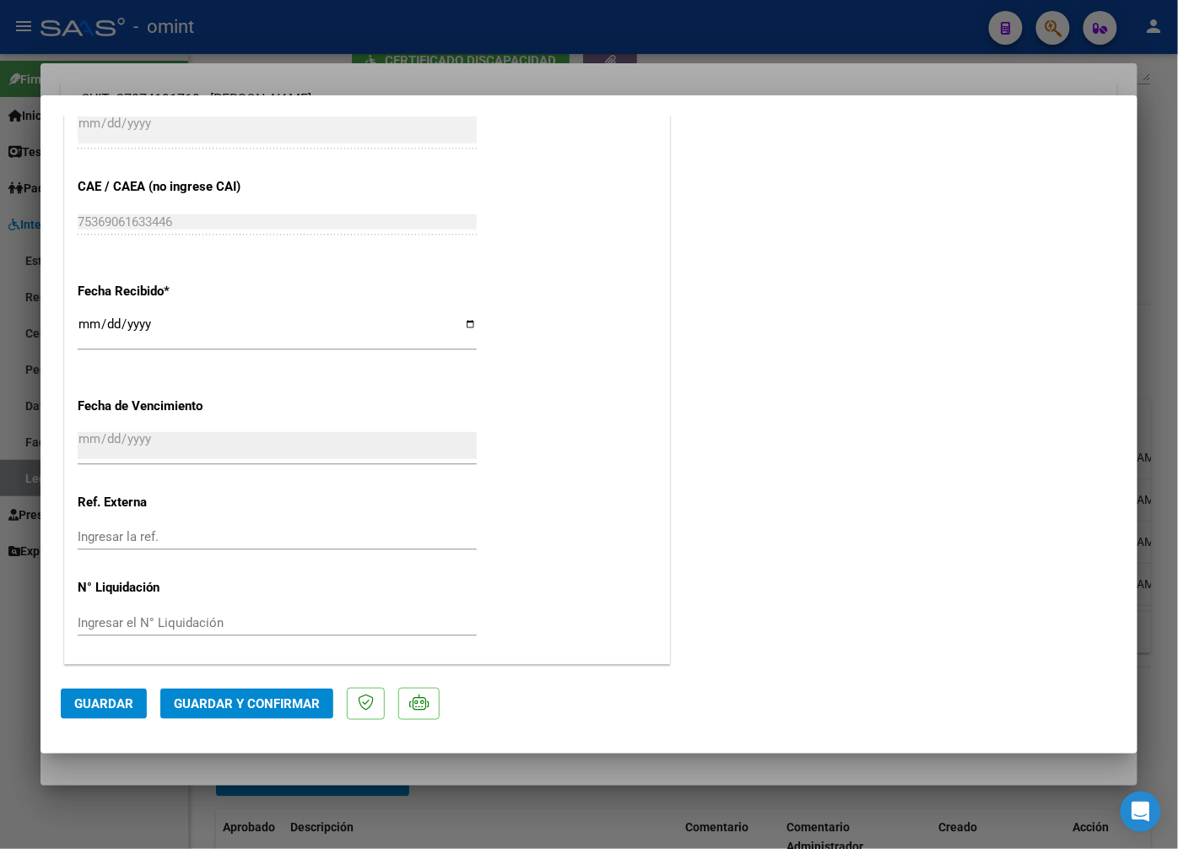
click at [275, 703] on span "Guardar y Confirmar" at bounding box center [247, 703] width 146 height 15
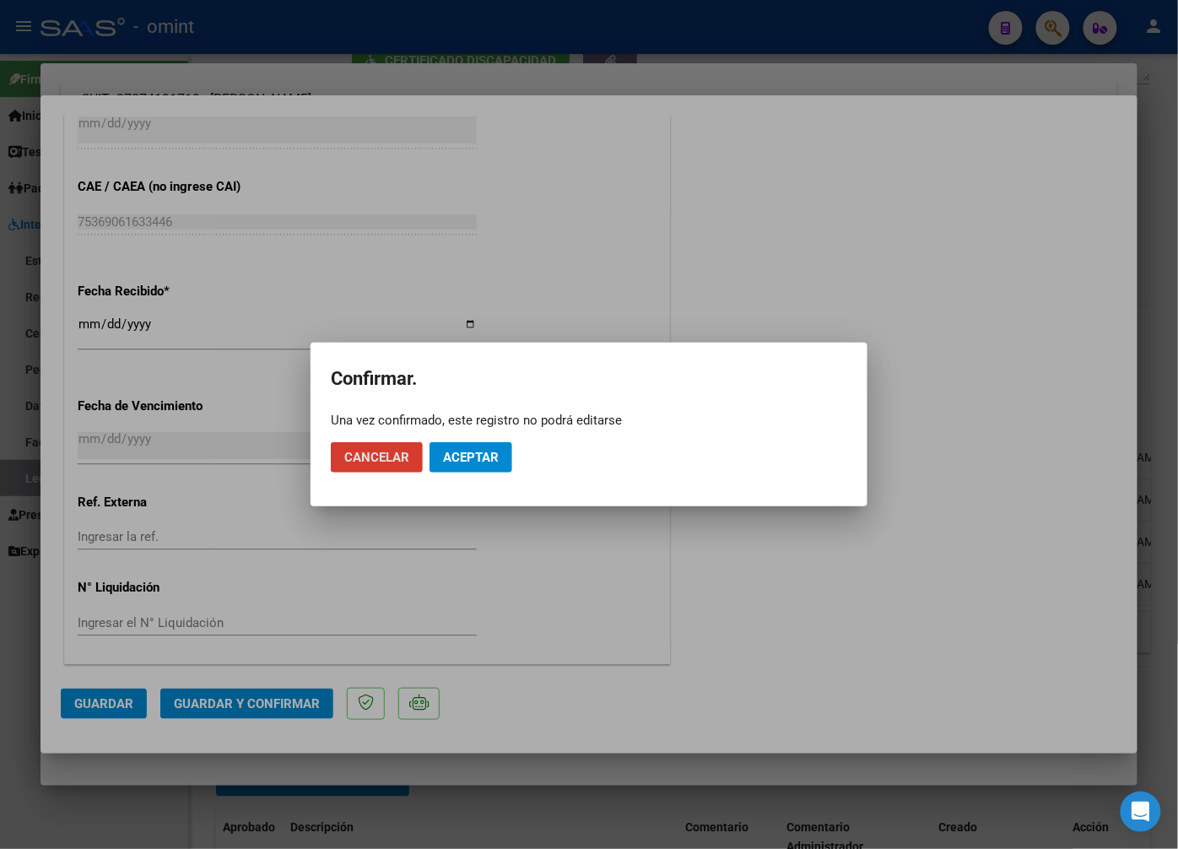
click at [465, 460] on span "Aceptar" at bounding box center [471, 457] width 56 height 15
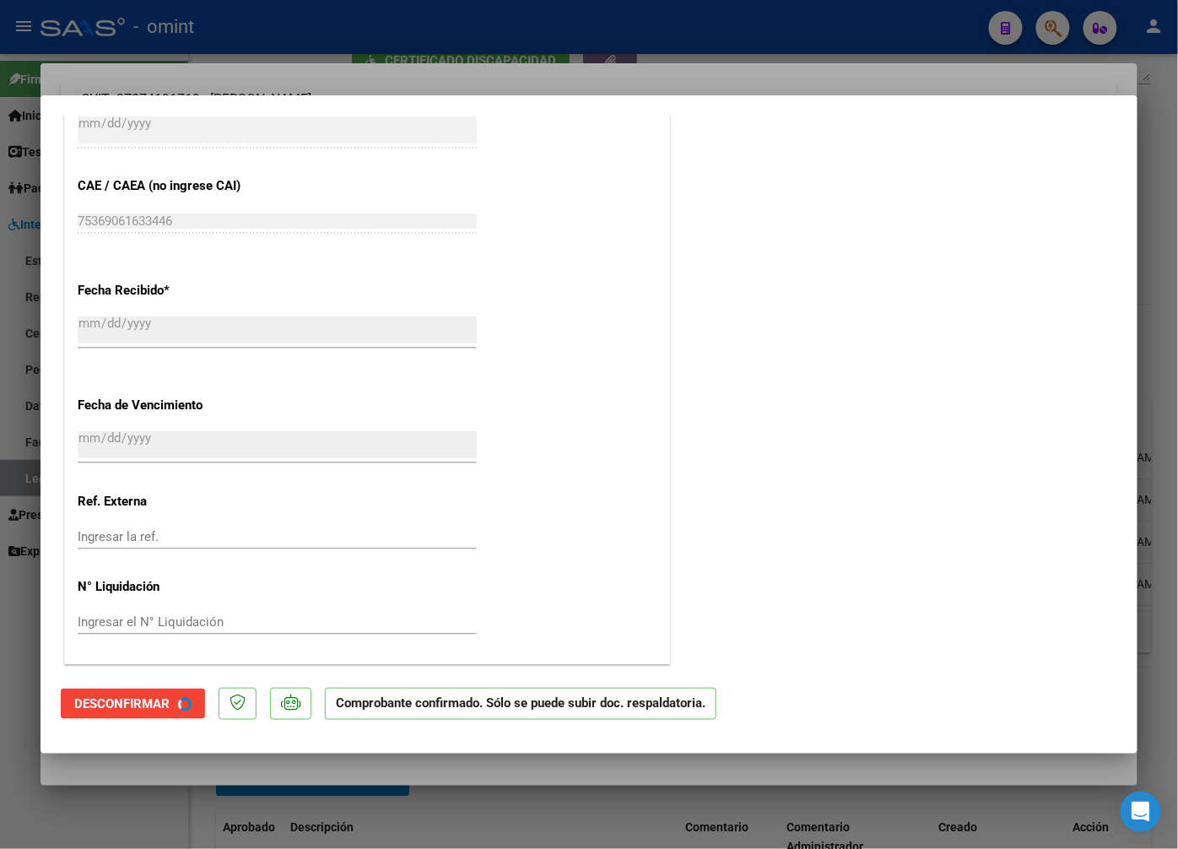
scroll to position [973, 0]
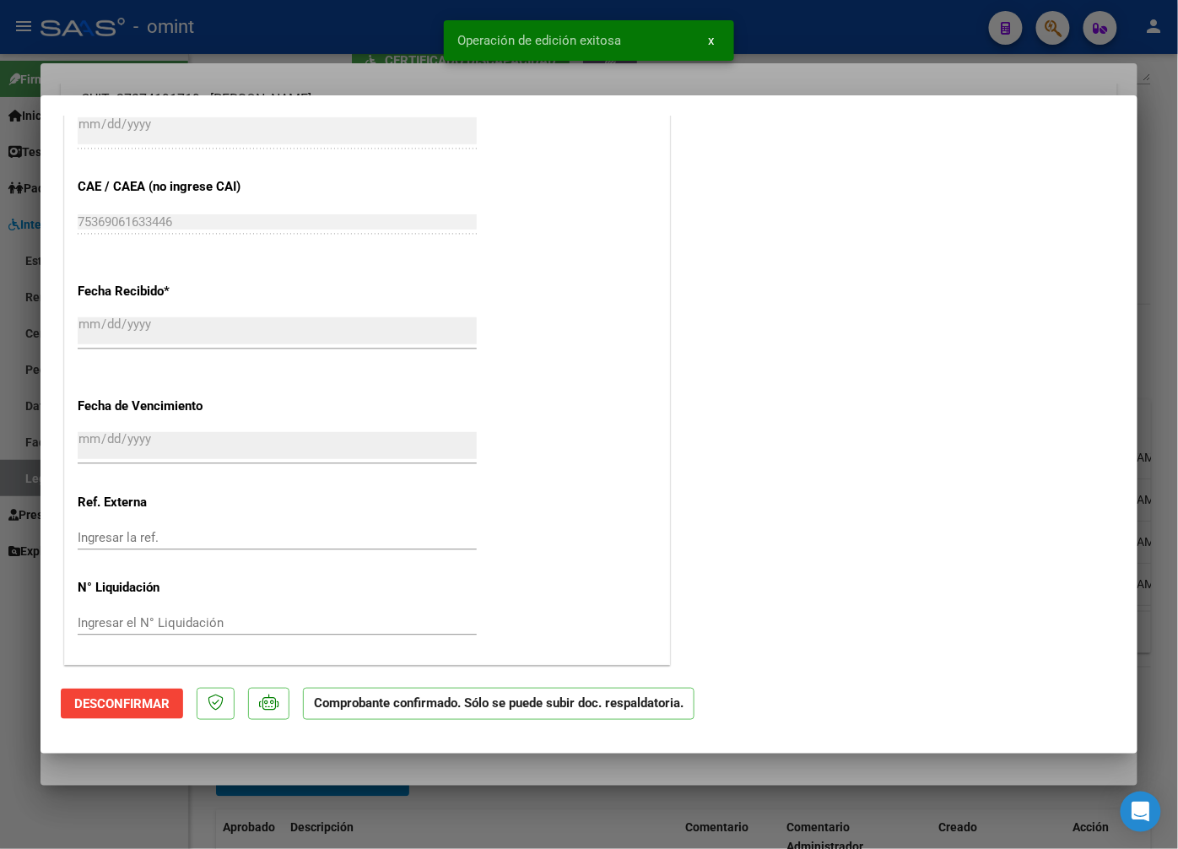
click at [392, 57] on div at bounding box center [589, 424] width 1178 height 849
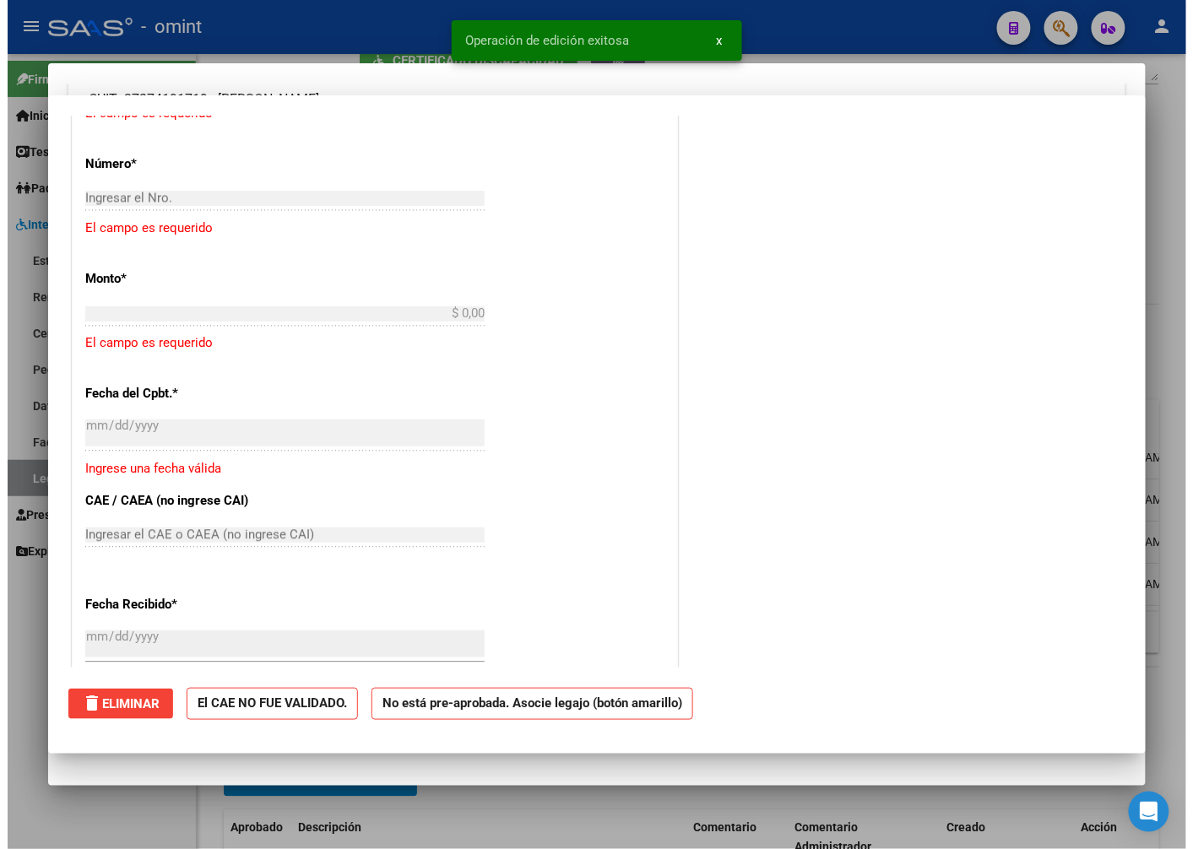
scroll to position [0, 0]
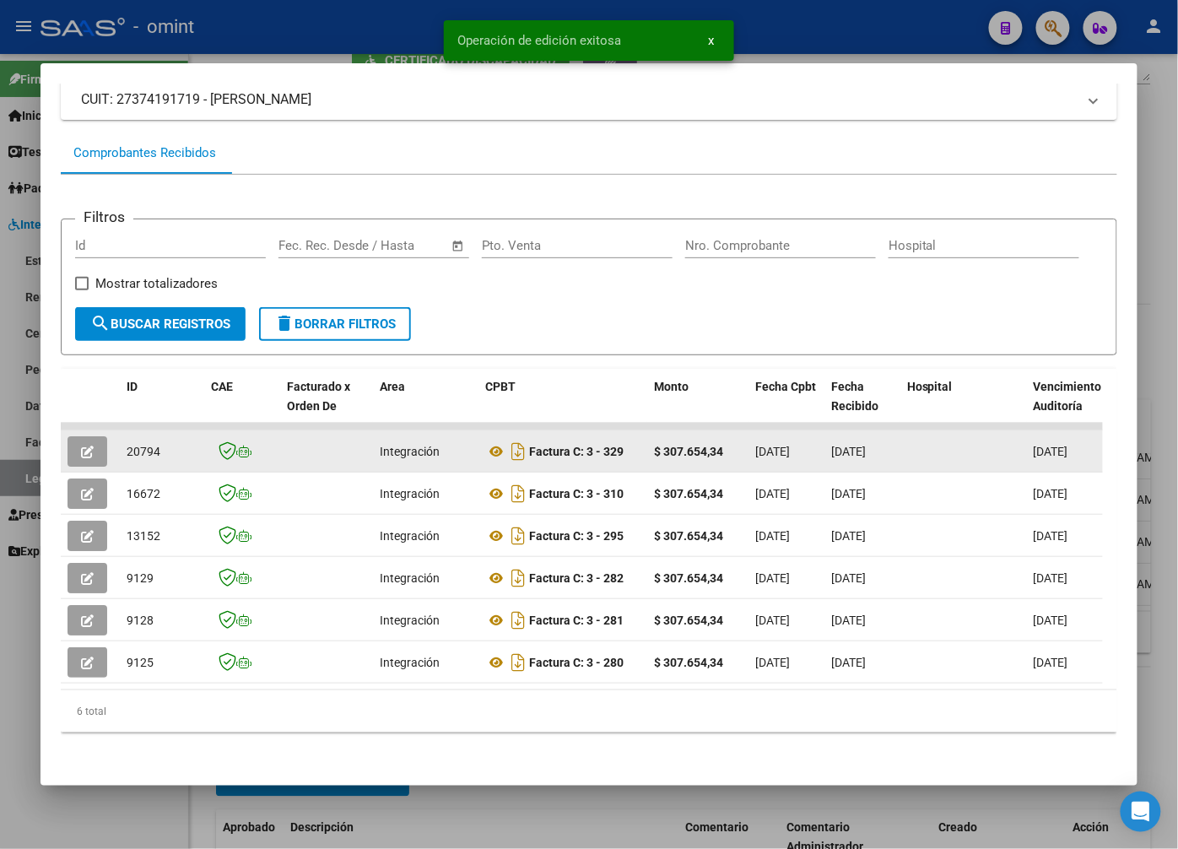
click at [137, 445] on span "20794" at bounding box center [144, 452] width 34 height 14
click at [138, 445] on span "20794" at bounding box center [144, 452] width 34 height 14
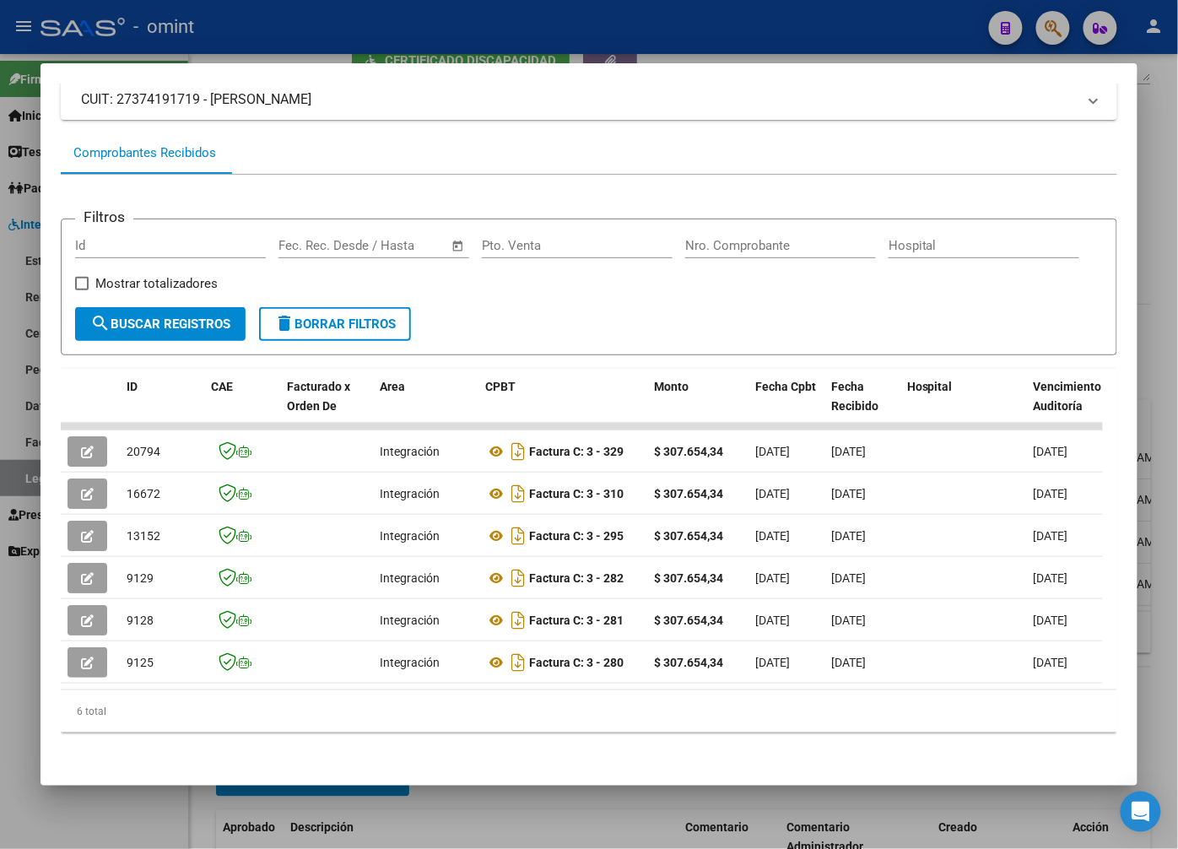
click at [363, 30] on div at bounding box center [589, 424] width 1178 height 849
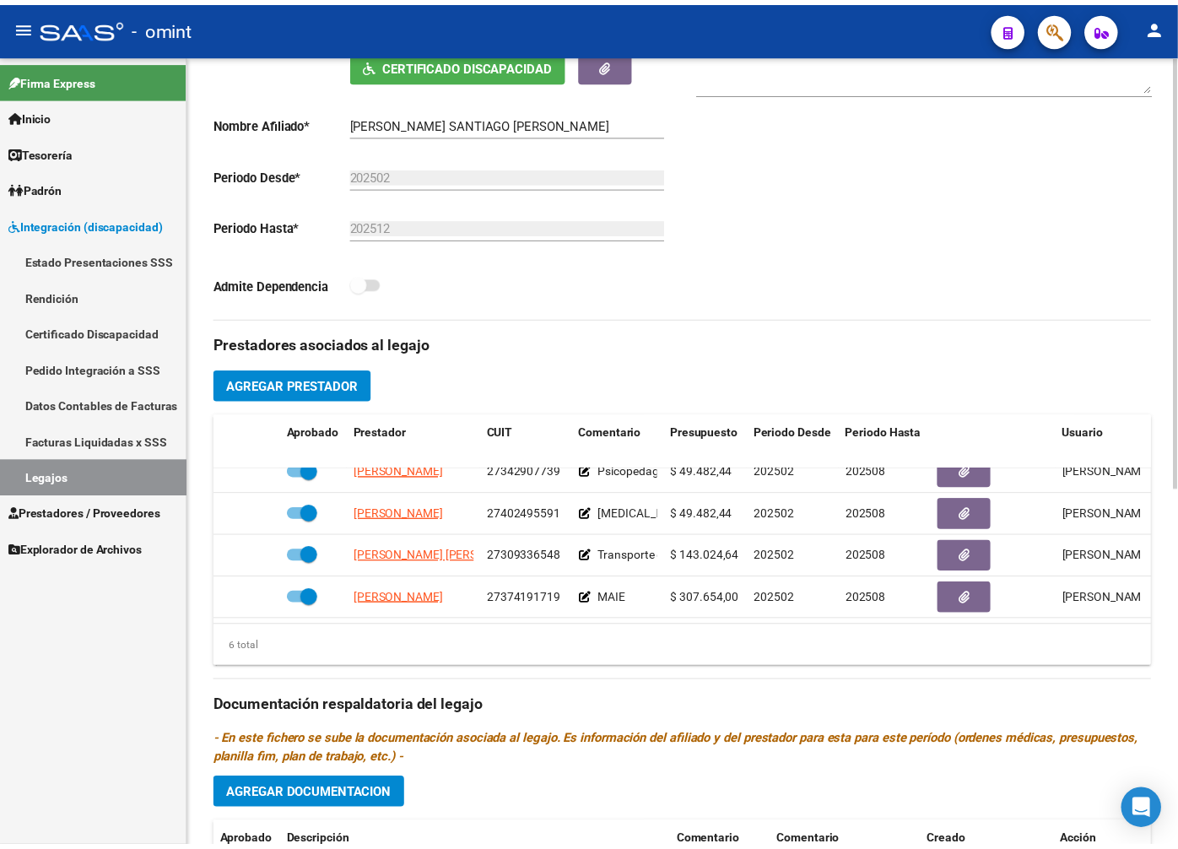
scroll to position [111, 0]
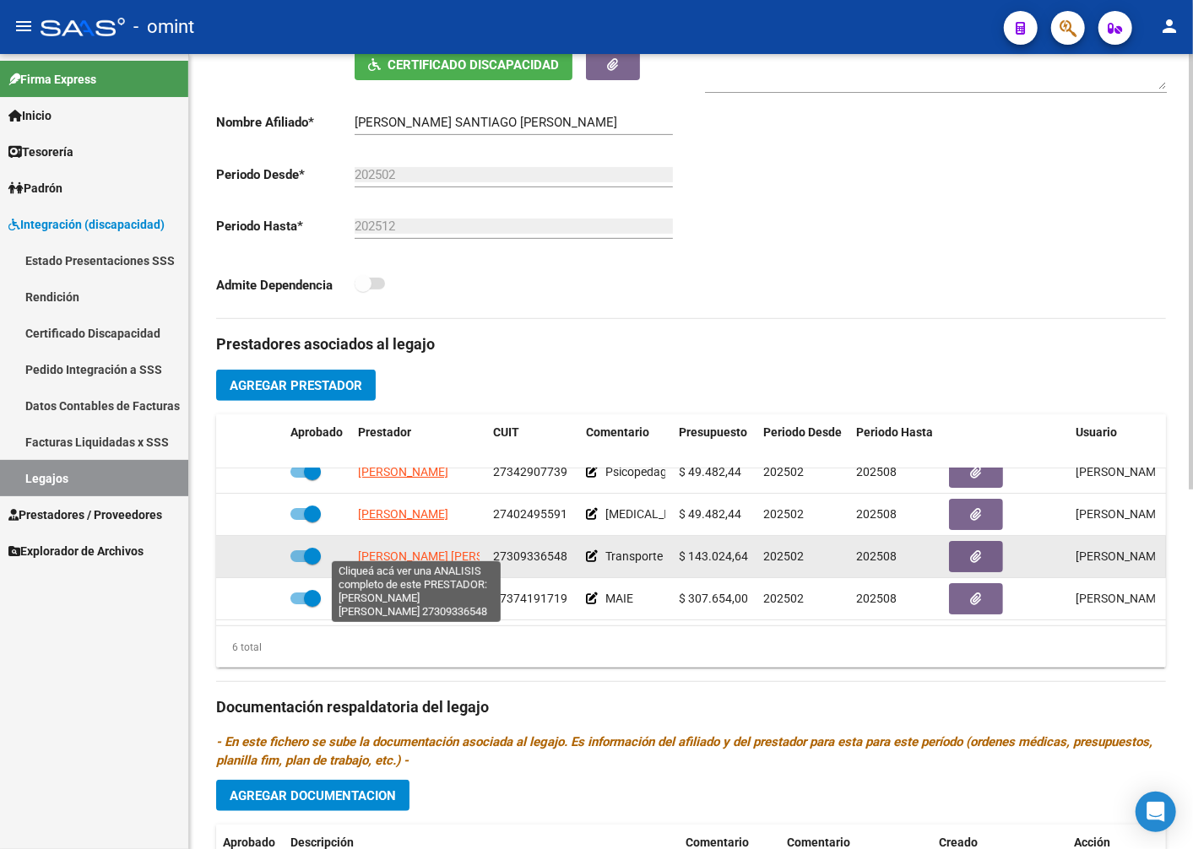
click at [434, 554] on span "SOLER MIRTA MABEL" at bounding box center [449, 556] width 183 height 14
type textarea "27309336548"
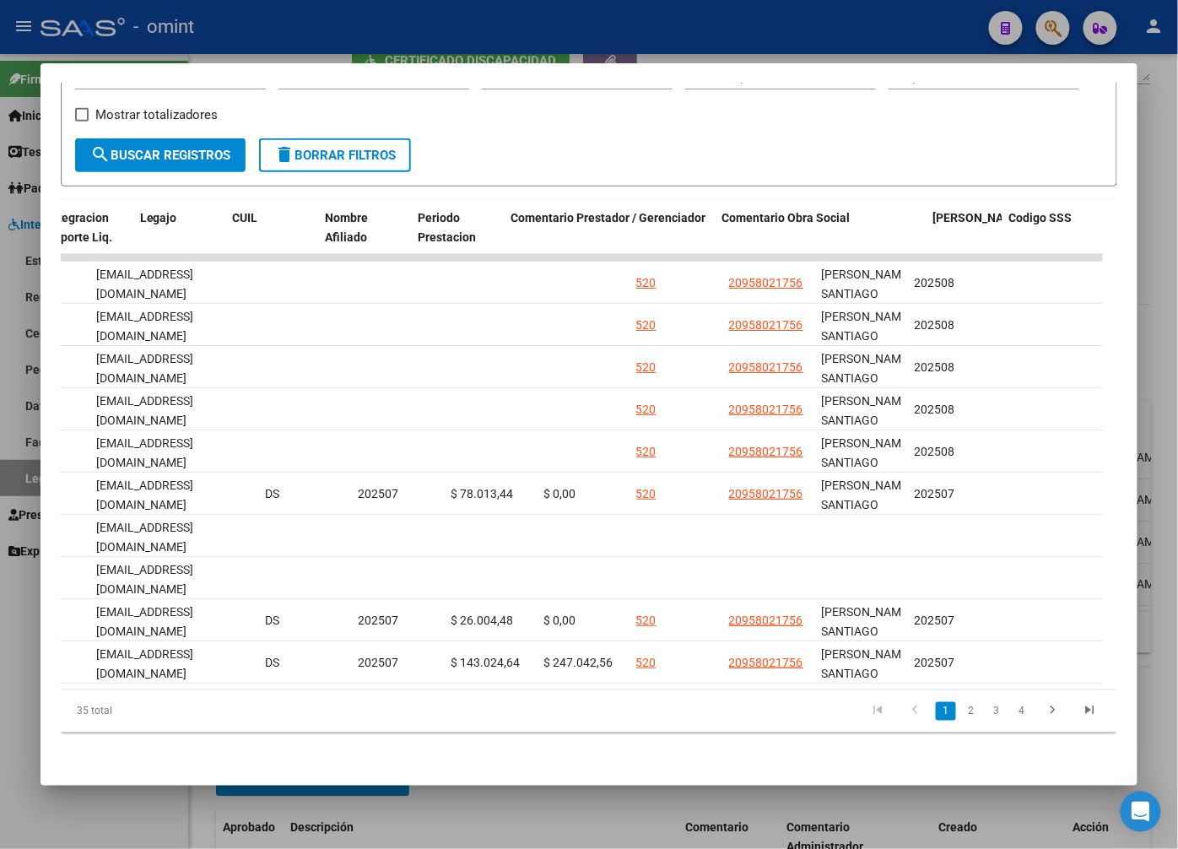
scroll to position [0, 2603]
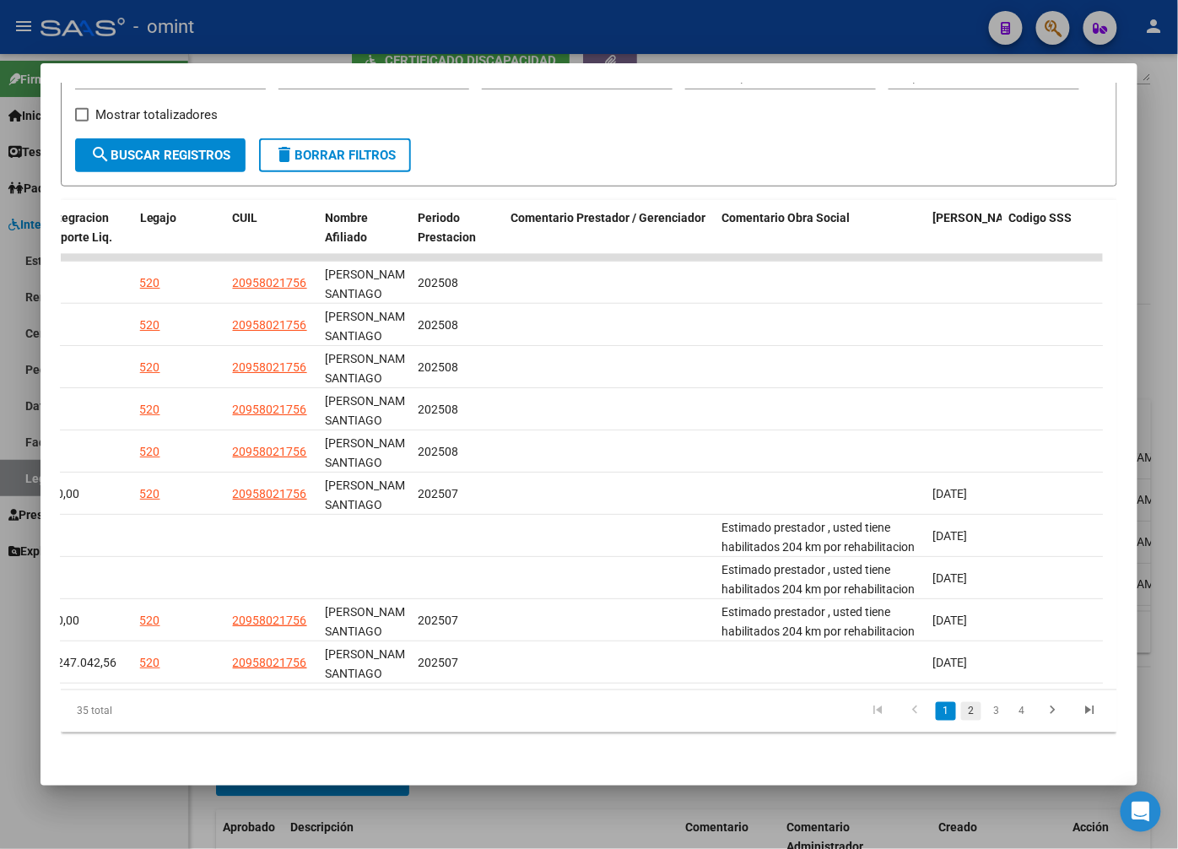
click at [961, 716] on link "2" at bounding box center [971, 711] width 20 height 19
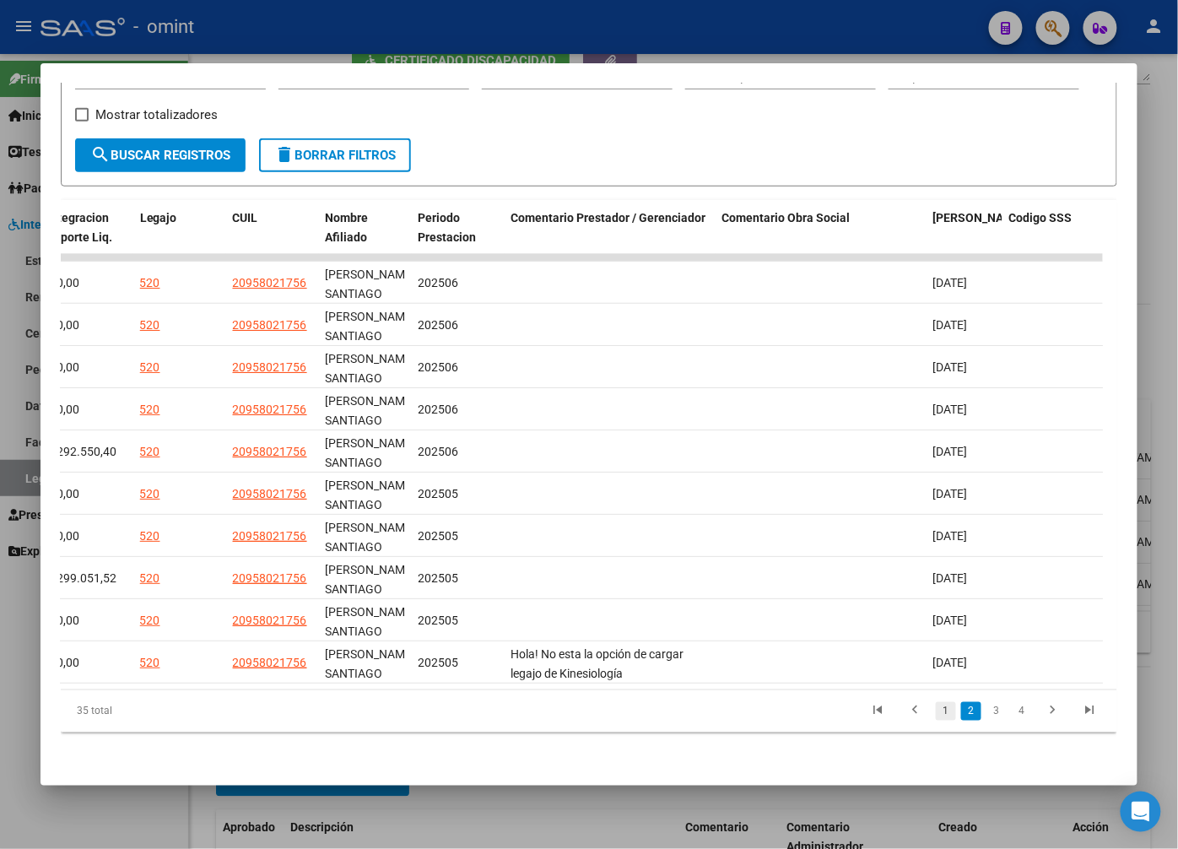
click at [936, 718] on link "1" at bounding box center [946, 711] width 20 height 19
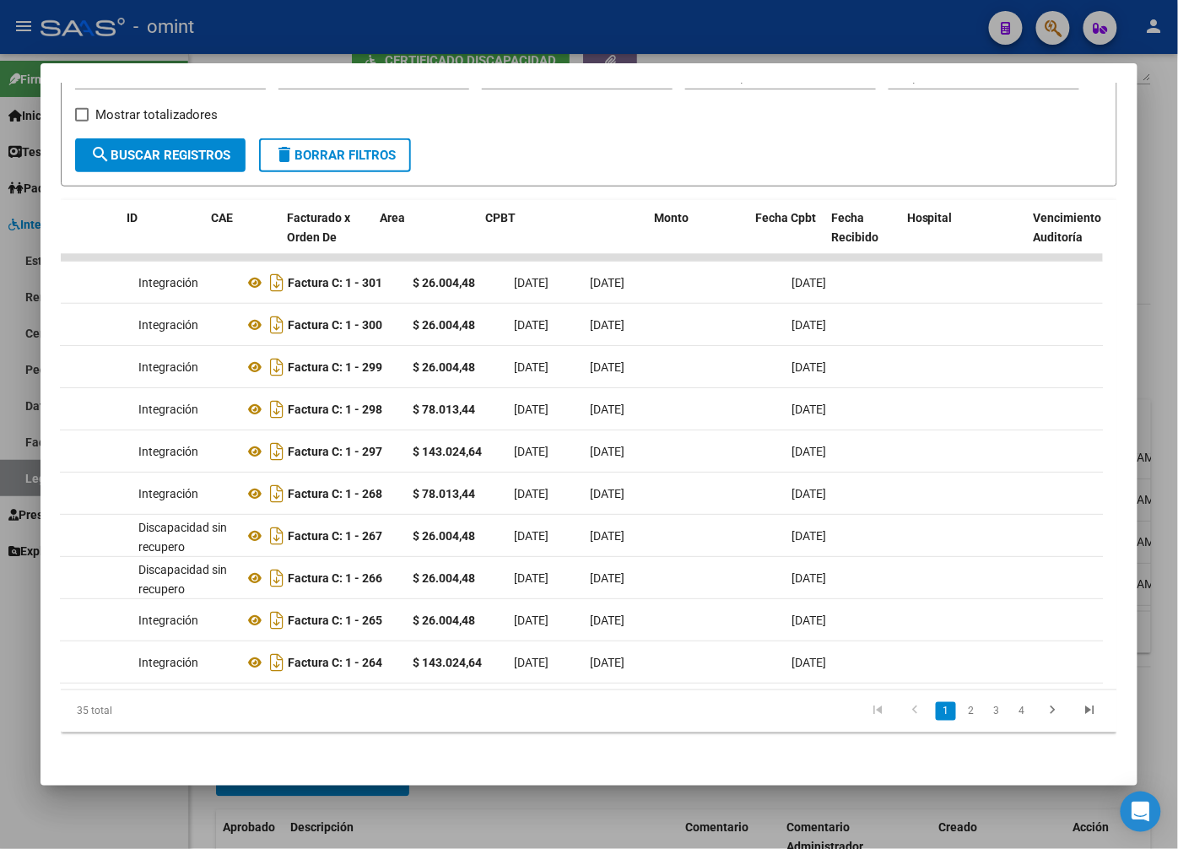
scroll to position [0, 0]
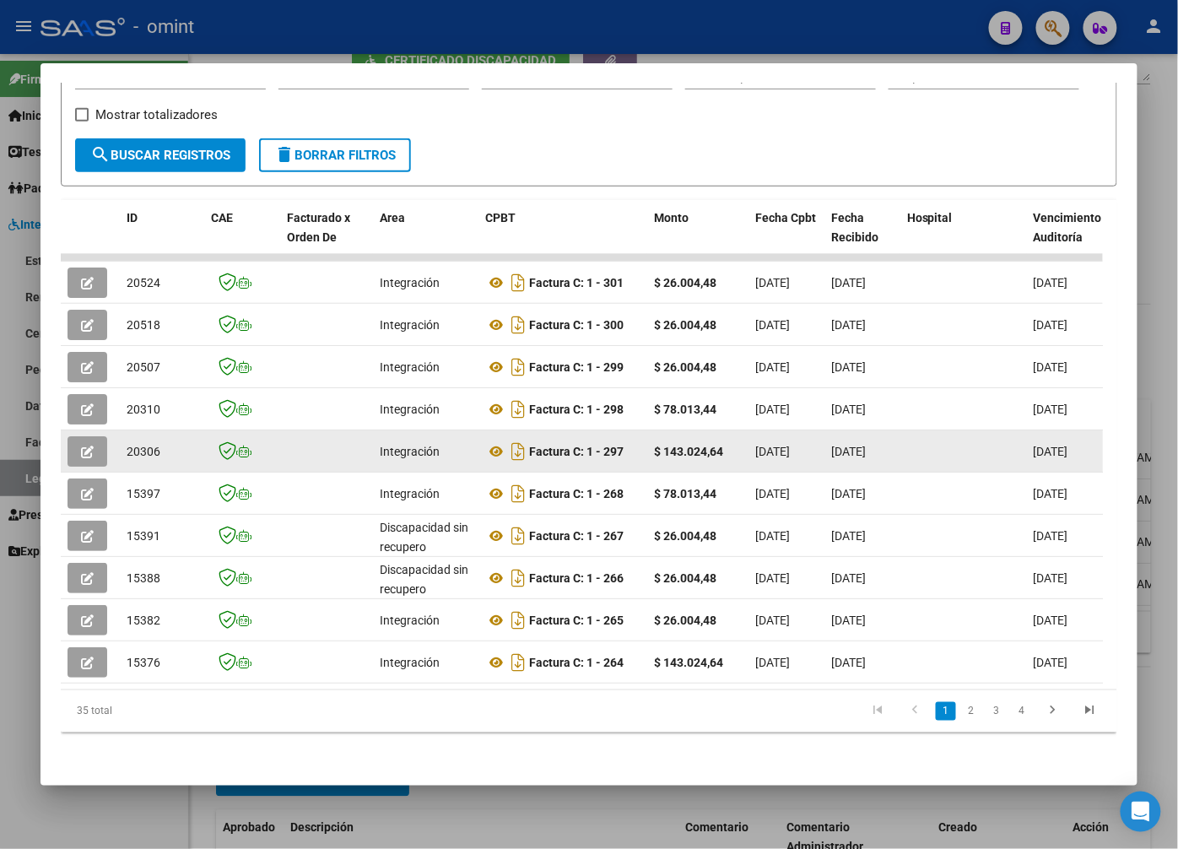
drag, startPoint x: 326, startPoint y: 445, endPoint x: 89, endPoint y: 444, distance: 237.2
click at [87, 446] on icon "button" at bounding box center [87, 452] width 13 height 13
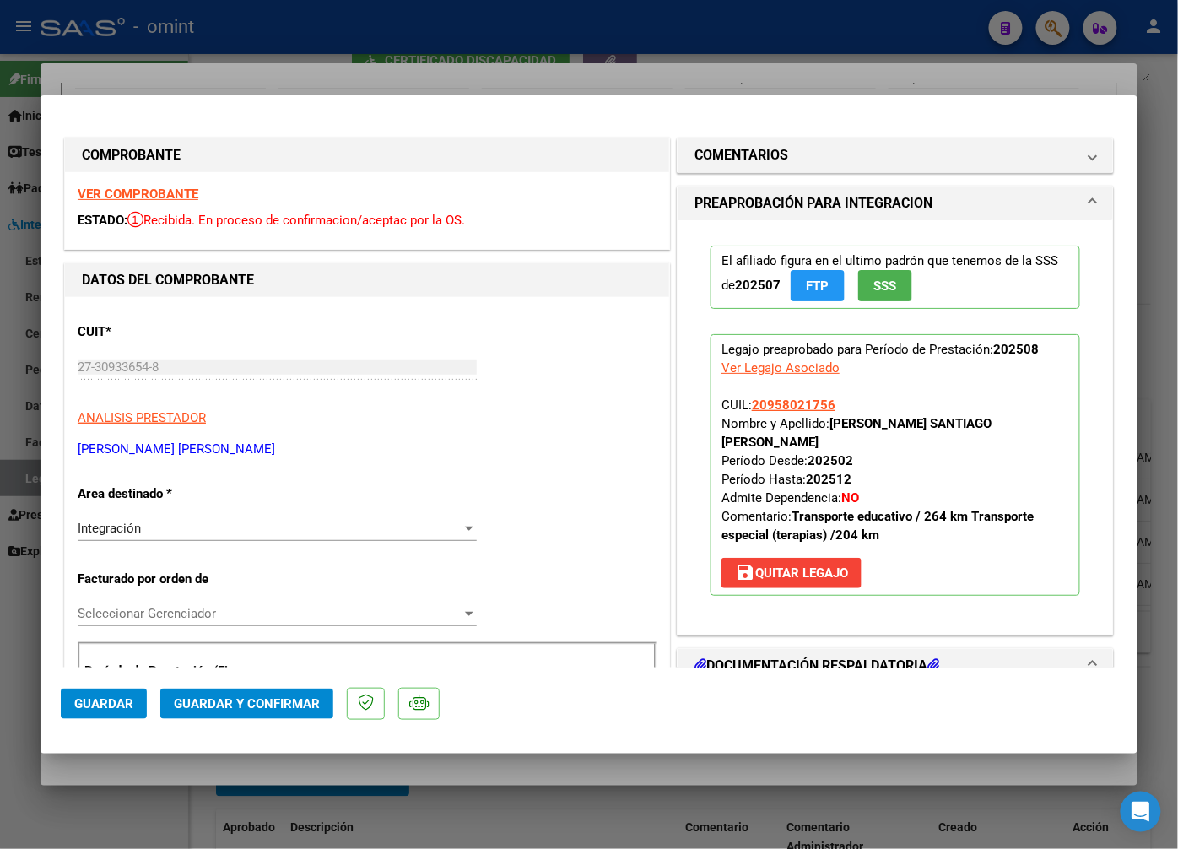
click at [144, 191] on strong "VER COMPROBANTE" at bounding box center [138, 194] width 121 height 15
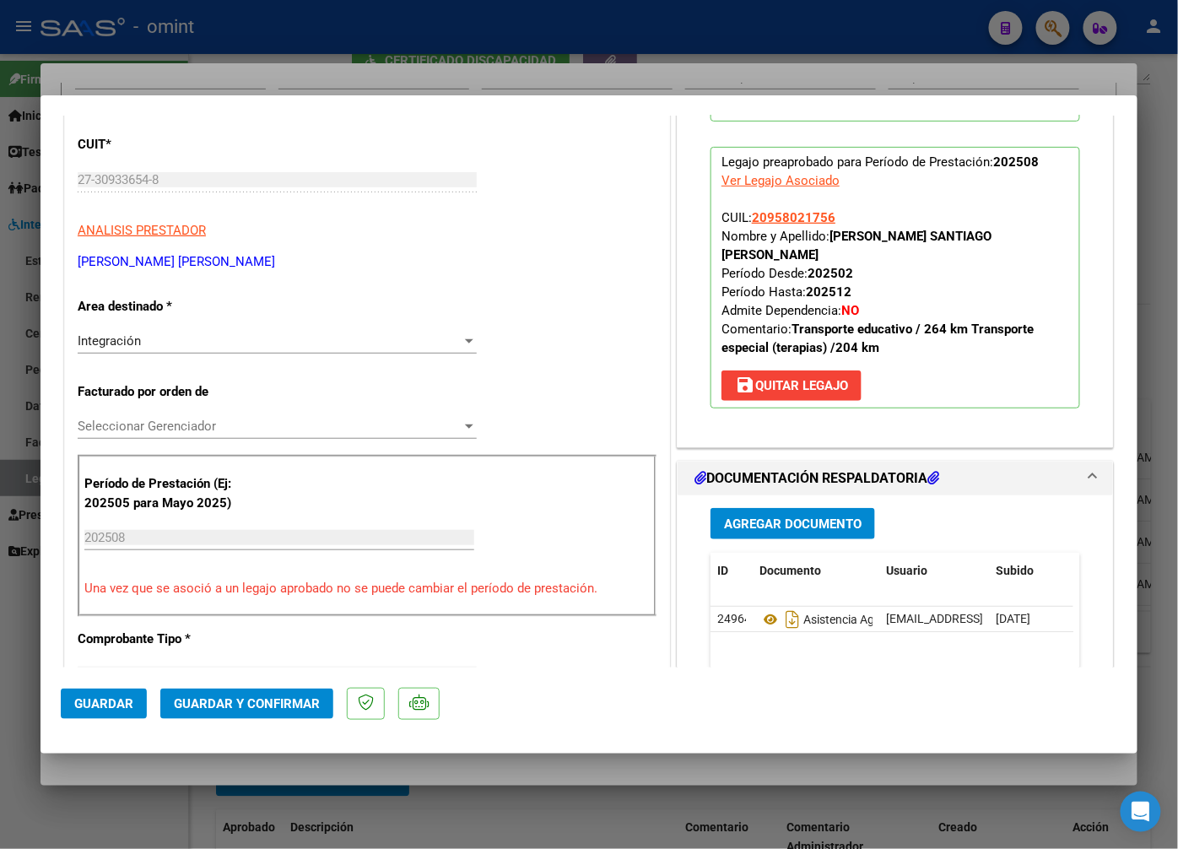
scroll to position [281, 0]
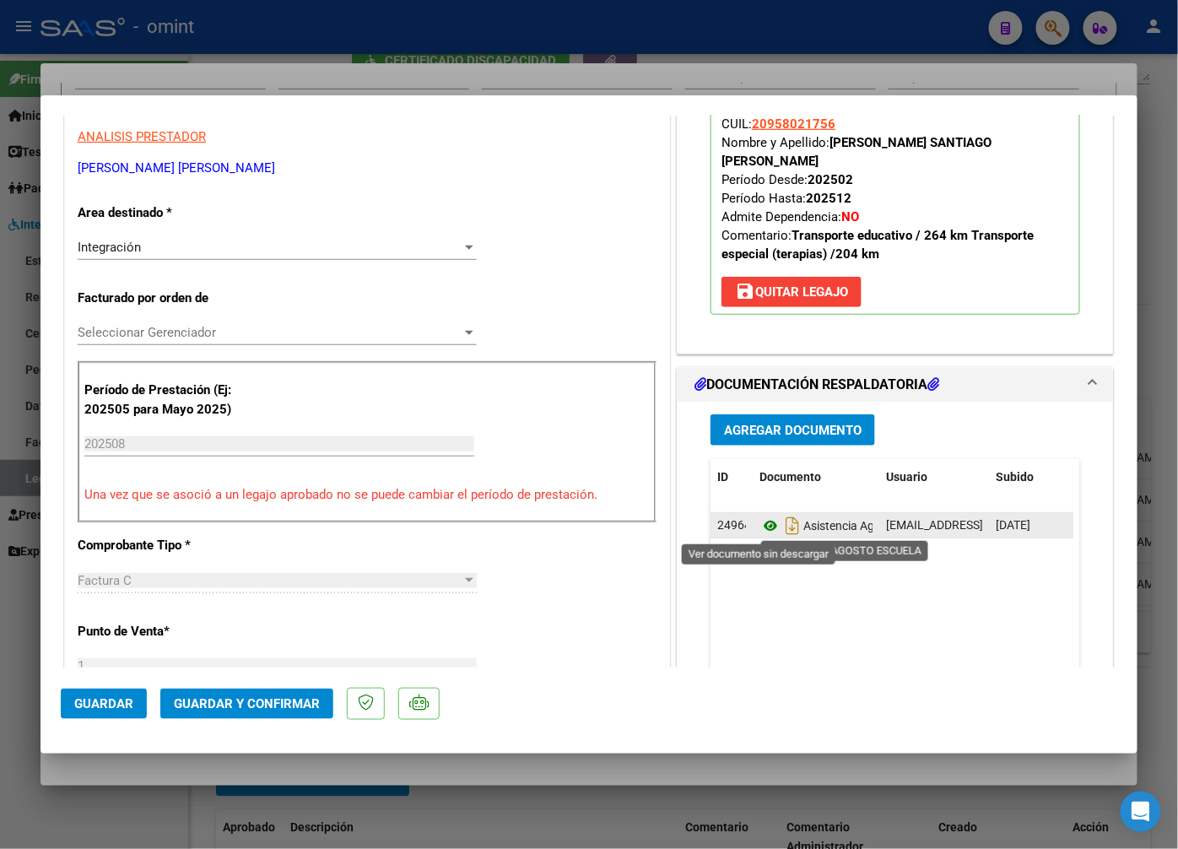
click at [761, 528] on icon at bounding box center [771, 526] width 22 height 20
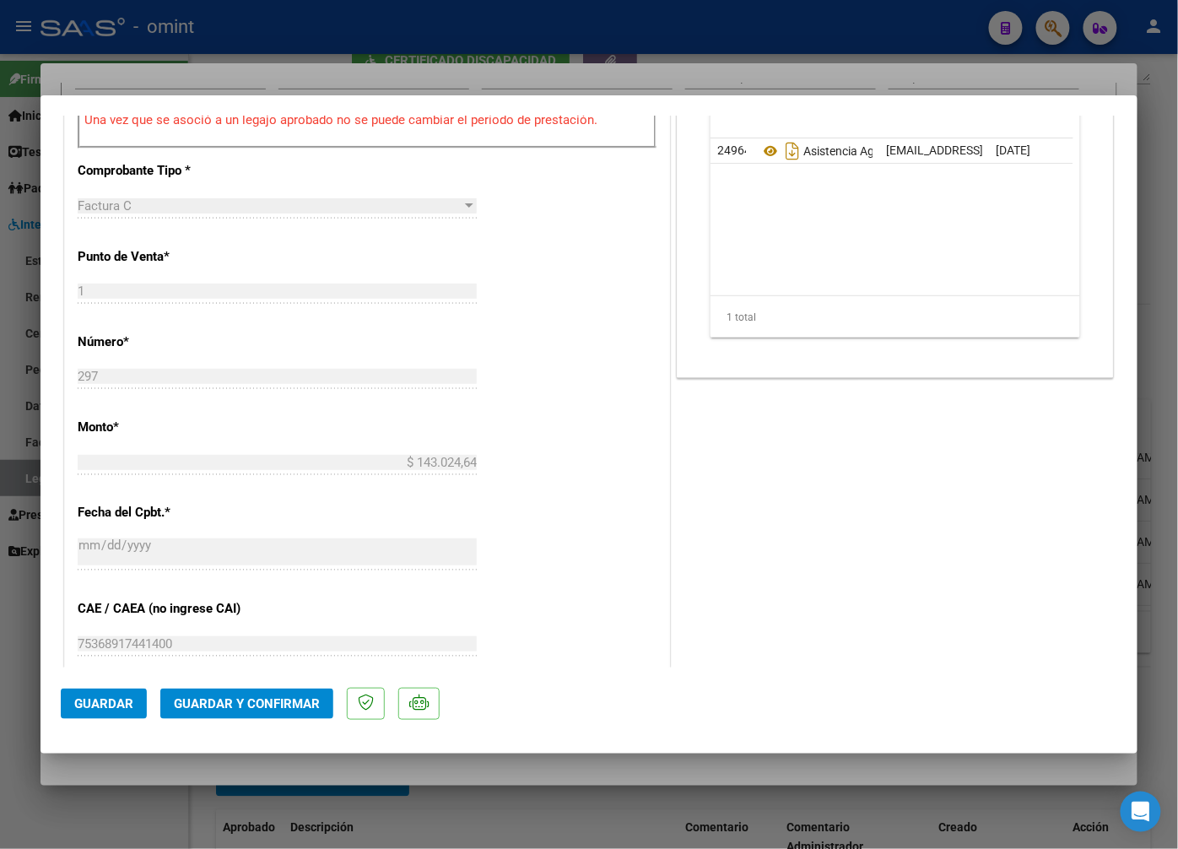
scroll to position [1078, 0]
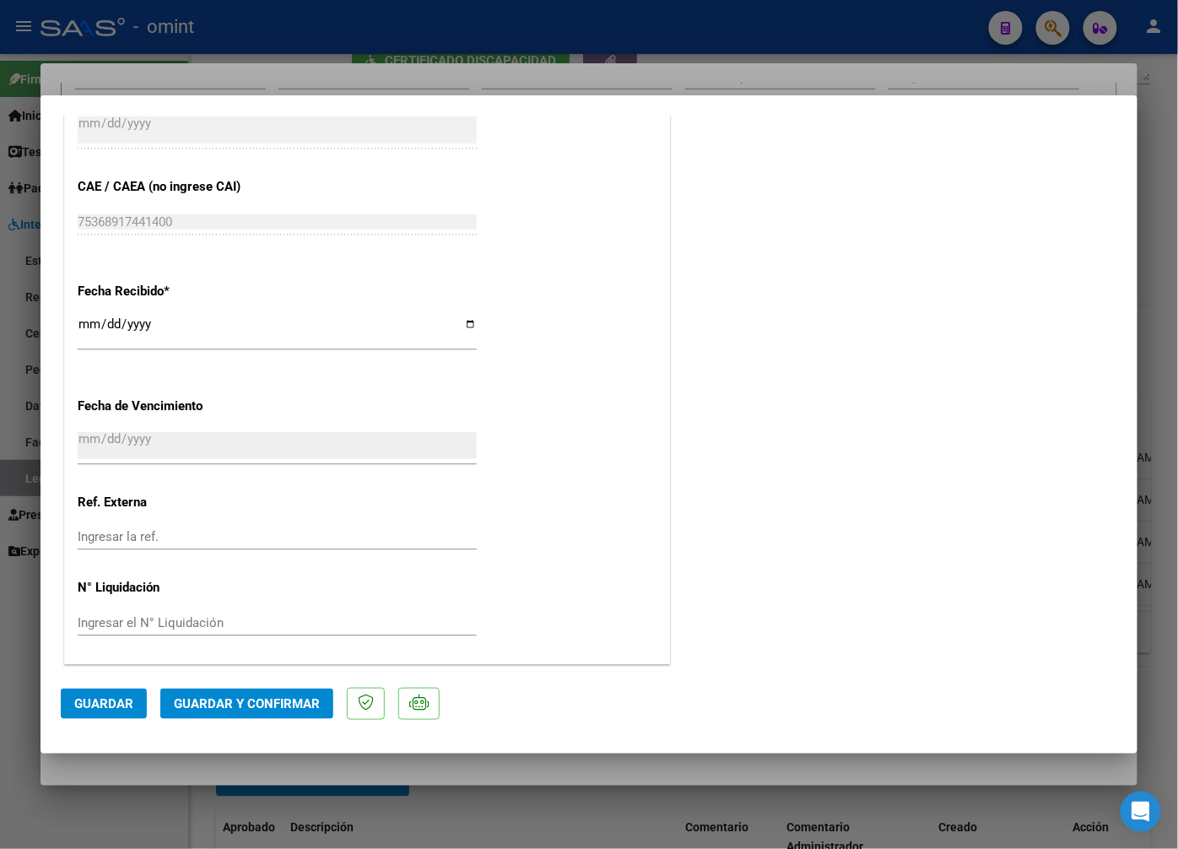
click at [238, 705] on span "Guardar y Confirmar" at bounding box center [247, 703] width 146 height 15
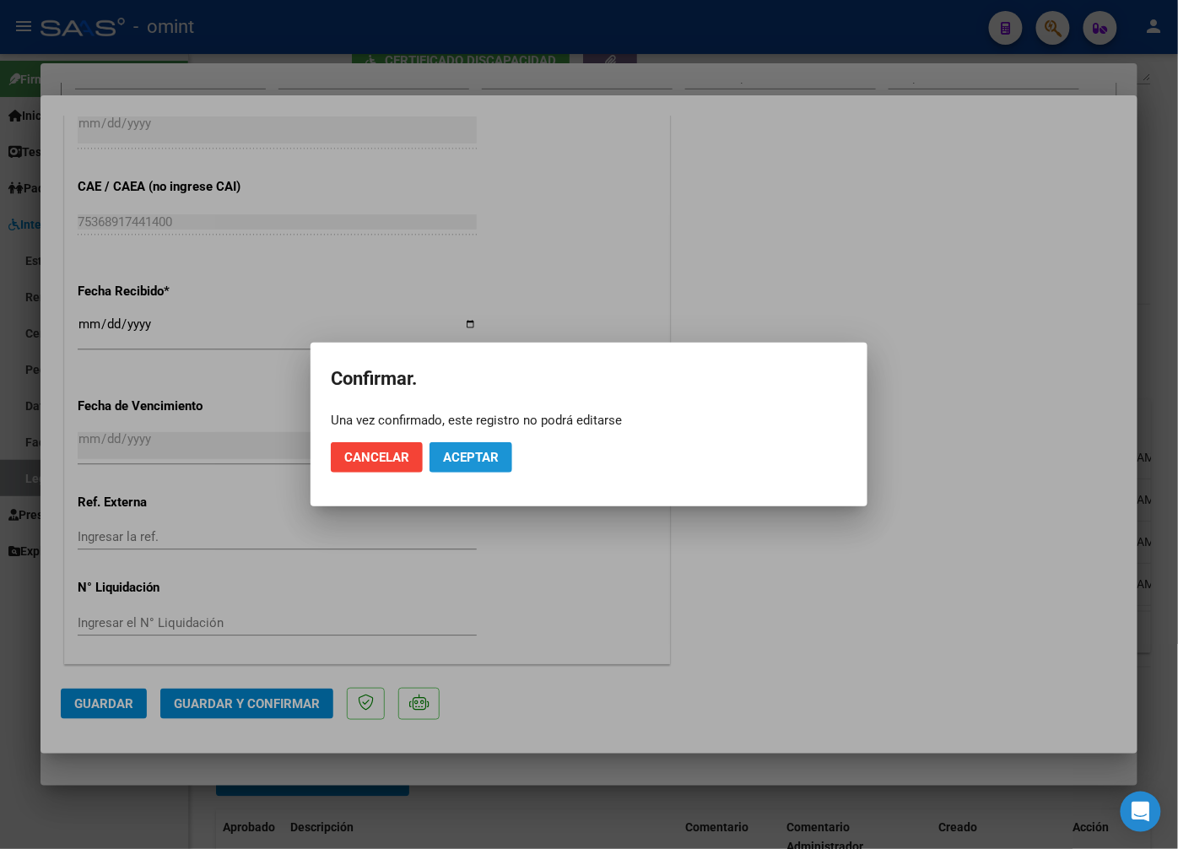
drag, startPoint x: 464, startPoint y: 447, endPoint x: 496, endPoint y: 451, distance: 32.3
click at [463, 449] on button "Aceptar" at bounding box center [471, 457] width 83 height 30
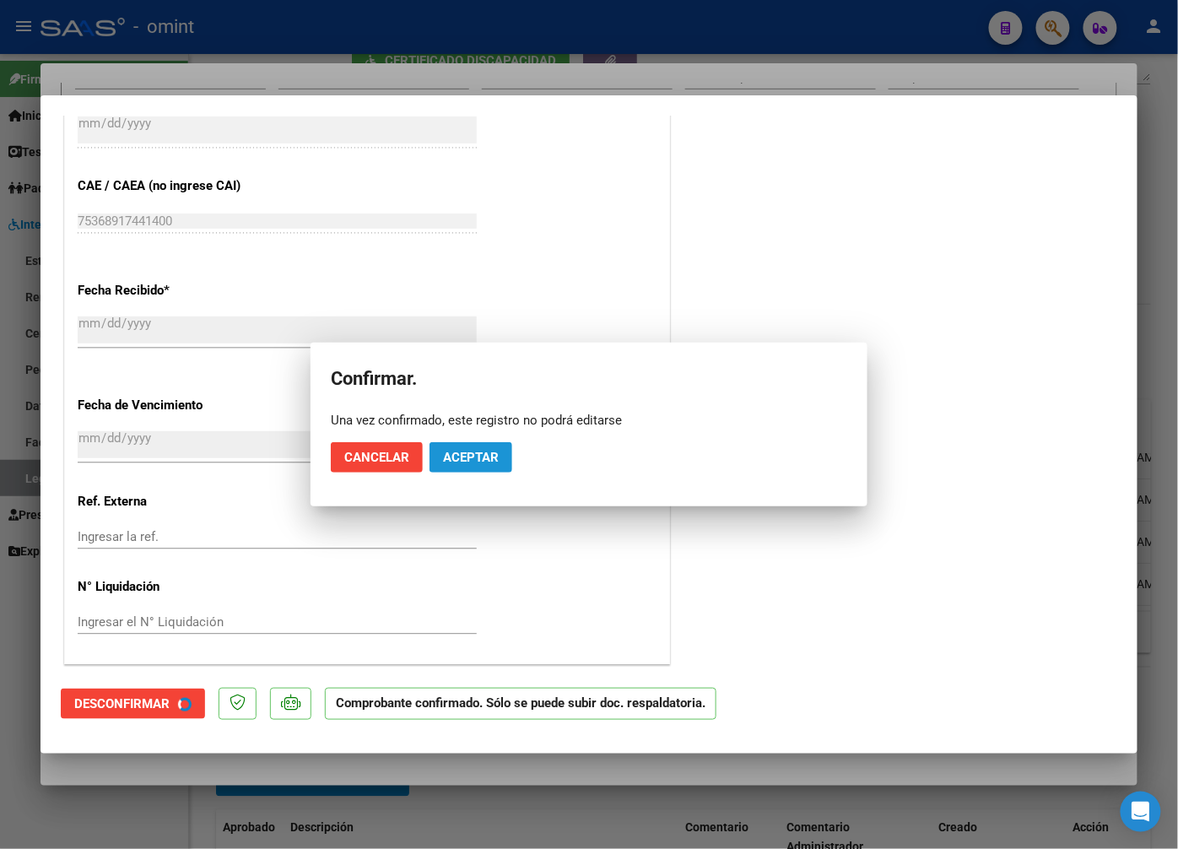
scroll to position [973, 0]
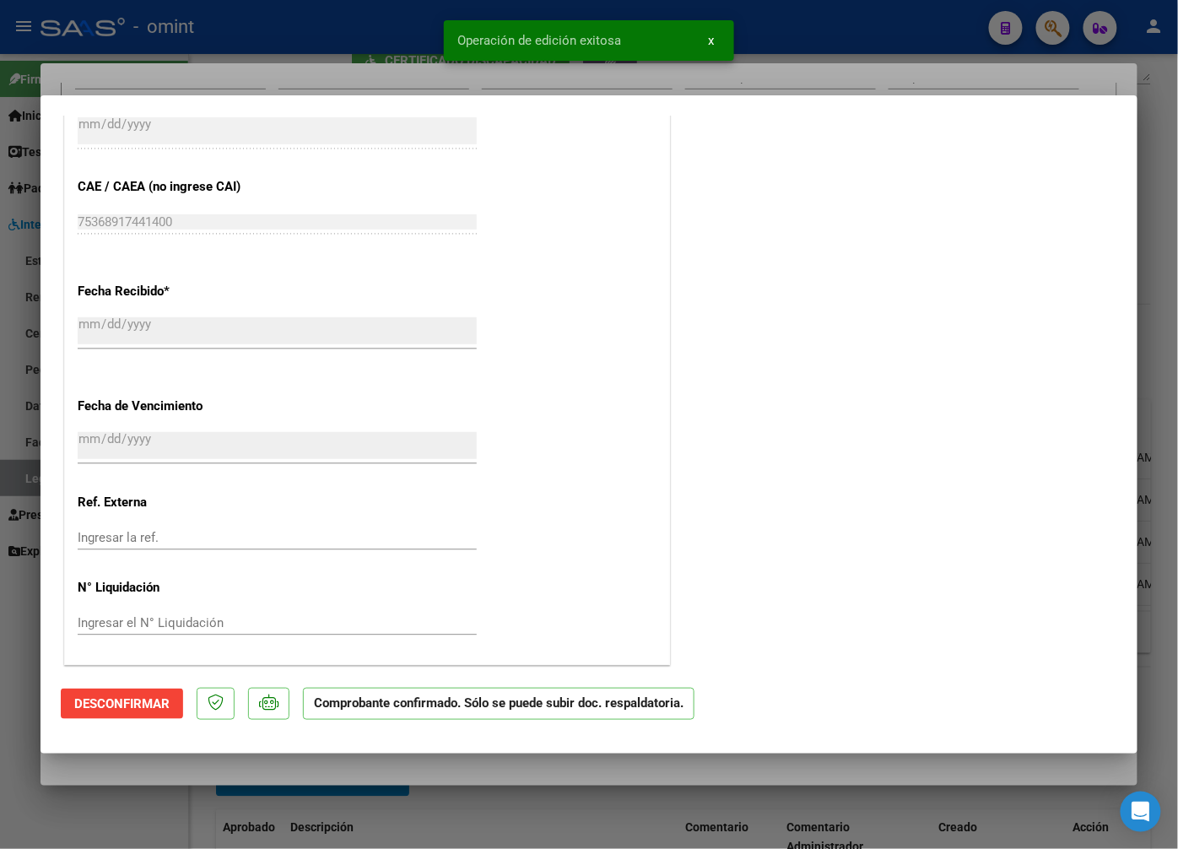
click at [331, 57] on div at bounding box center [589, 424] width 1178 height 849
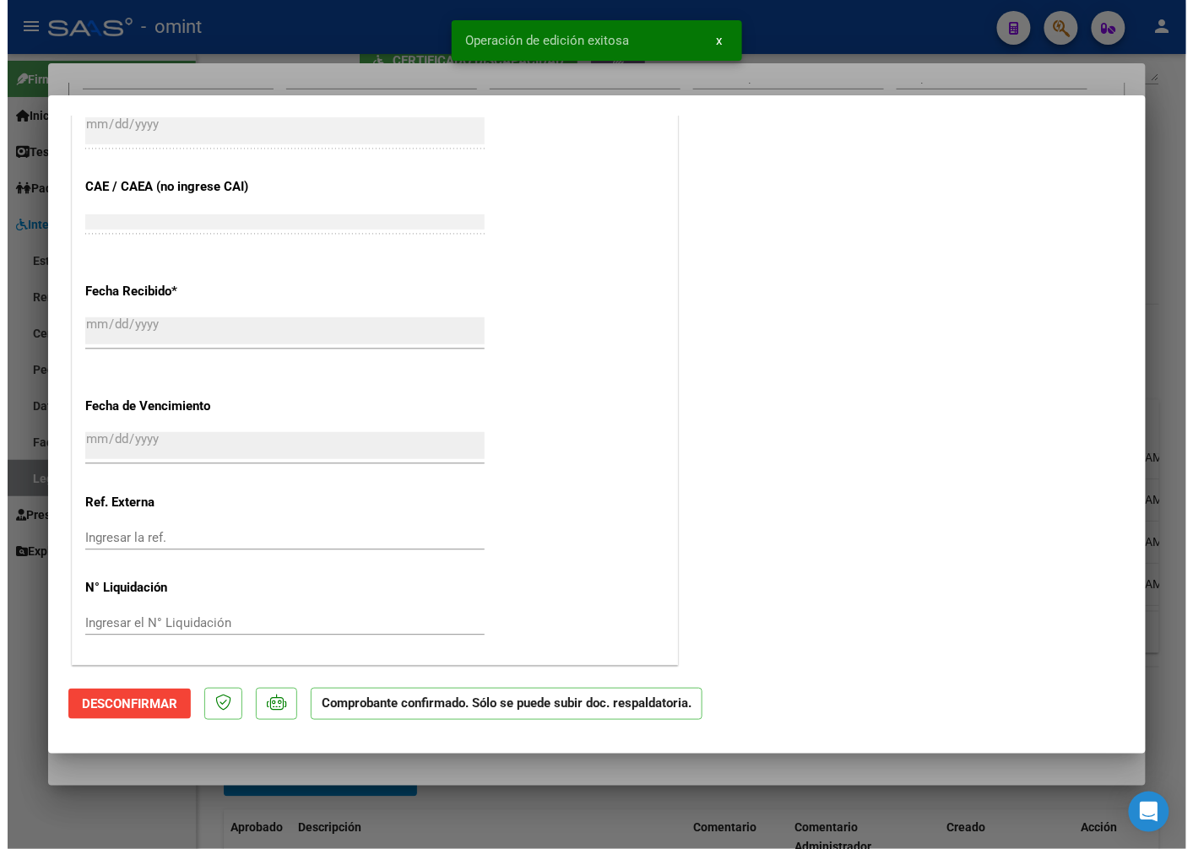
scroll to position [0, 0]
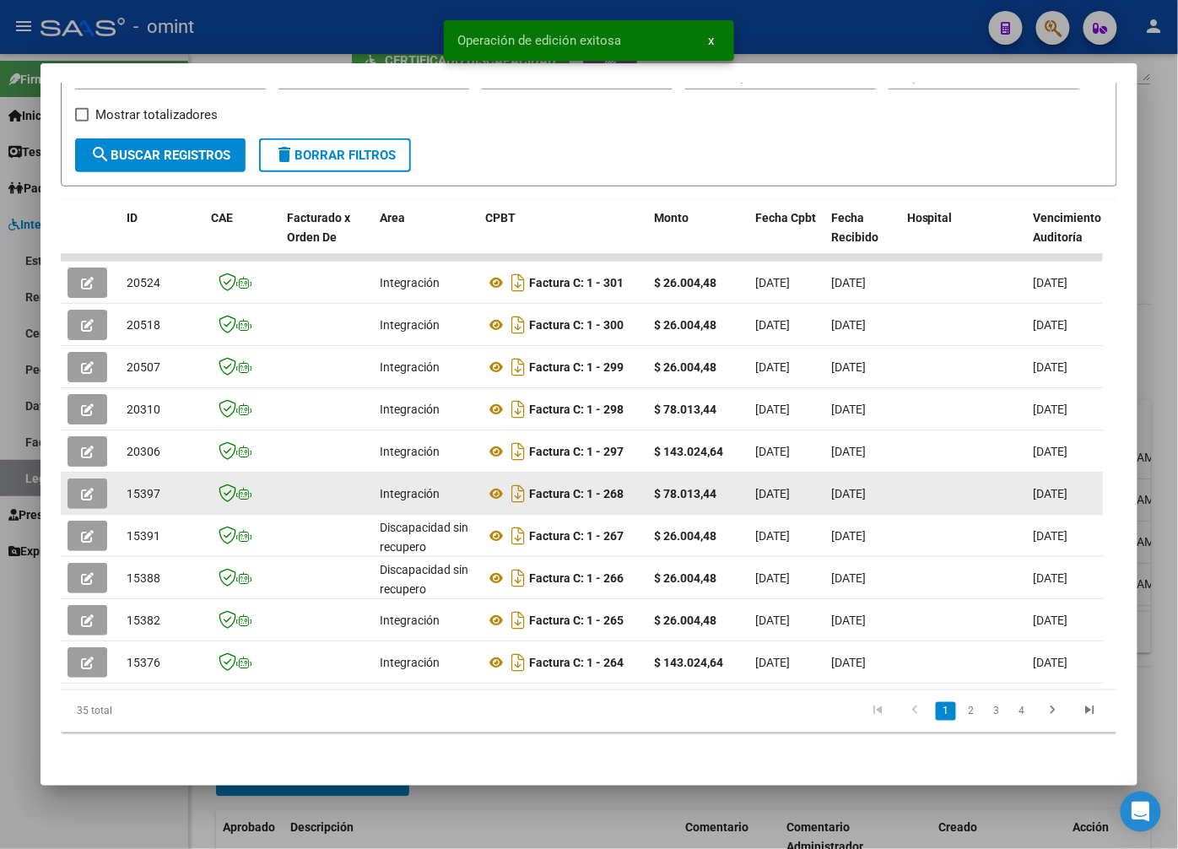
click at [138, 445] on span "20306" at bounding box center [144, 452] width 34 height 14
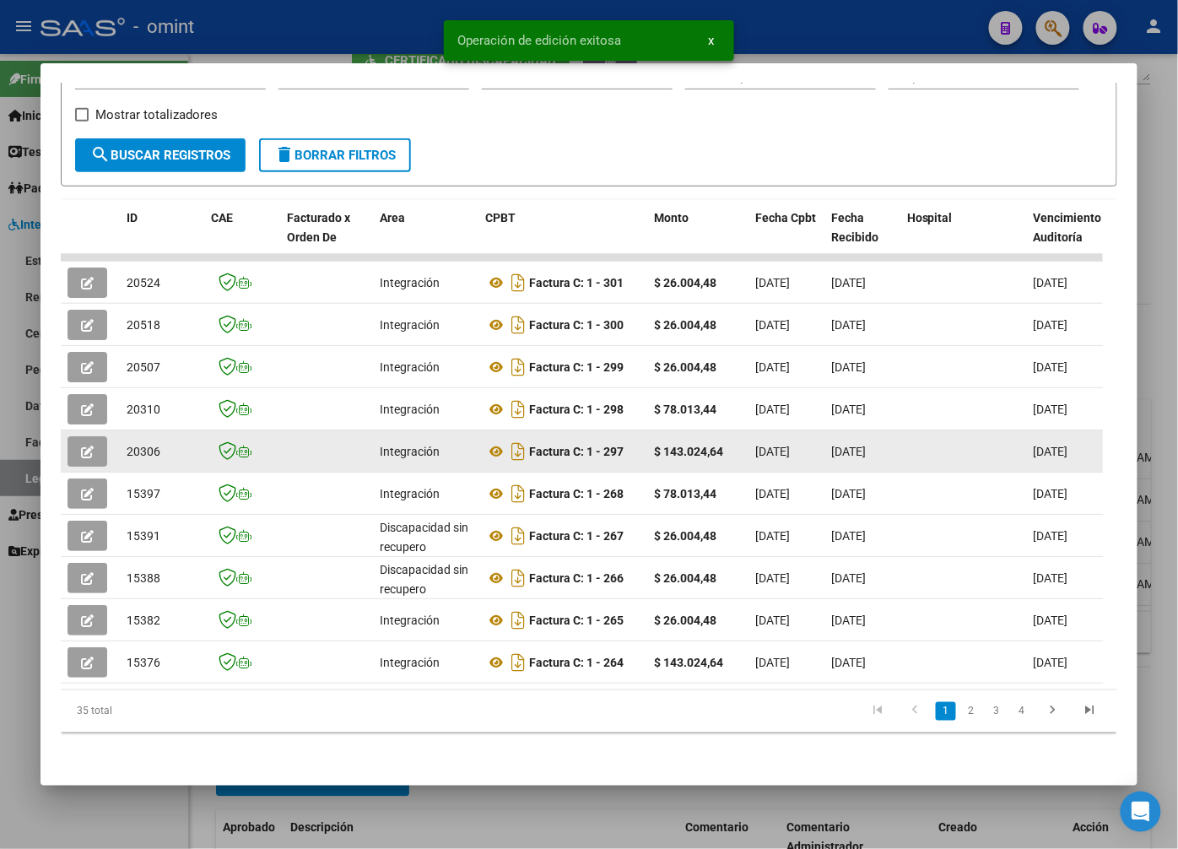
drag, startPoint x: 150, startPoint y: 498, endPoint x: 139, endPoint y: 441, distance: 57.6
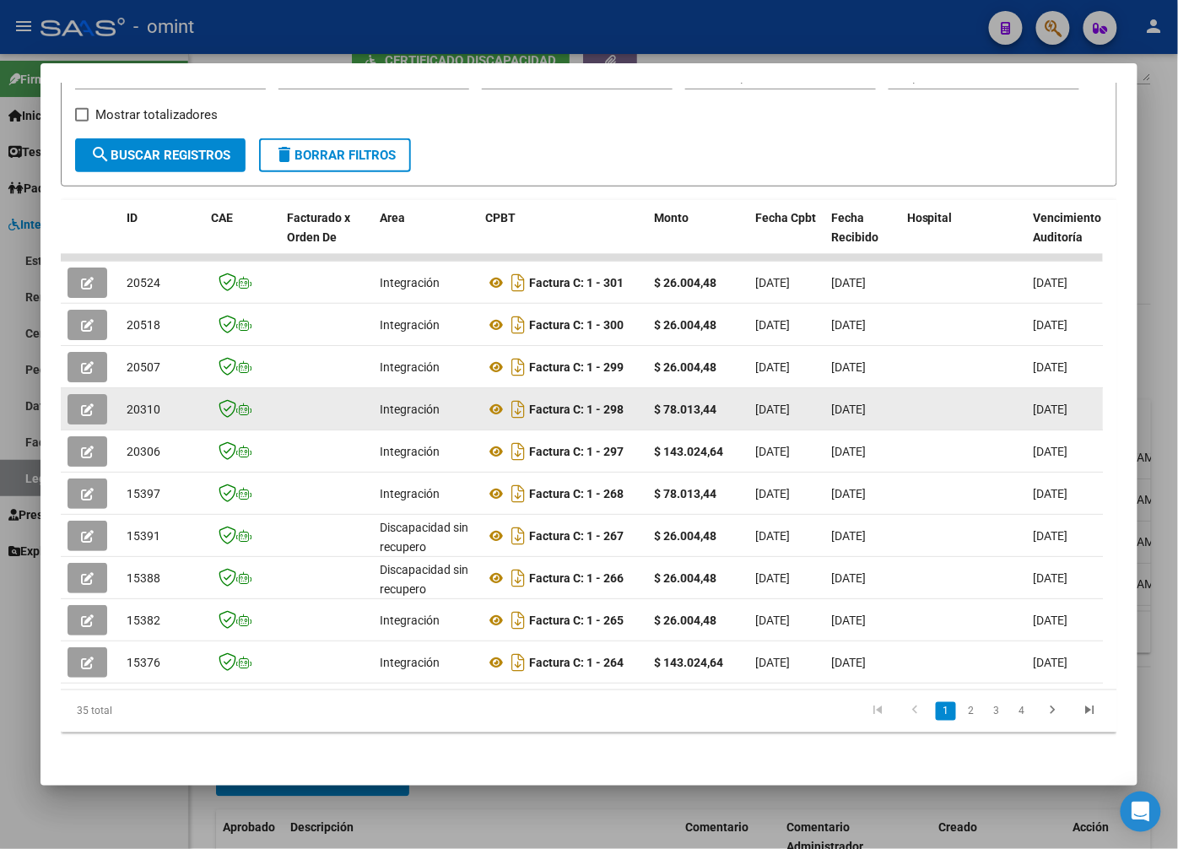
click at [146, 403] on span "20310" at bounding box center [144, 410] width 34 height 14
click at [93, 403] on icon "button" at bounding box center [87, 409] width 13 height 13
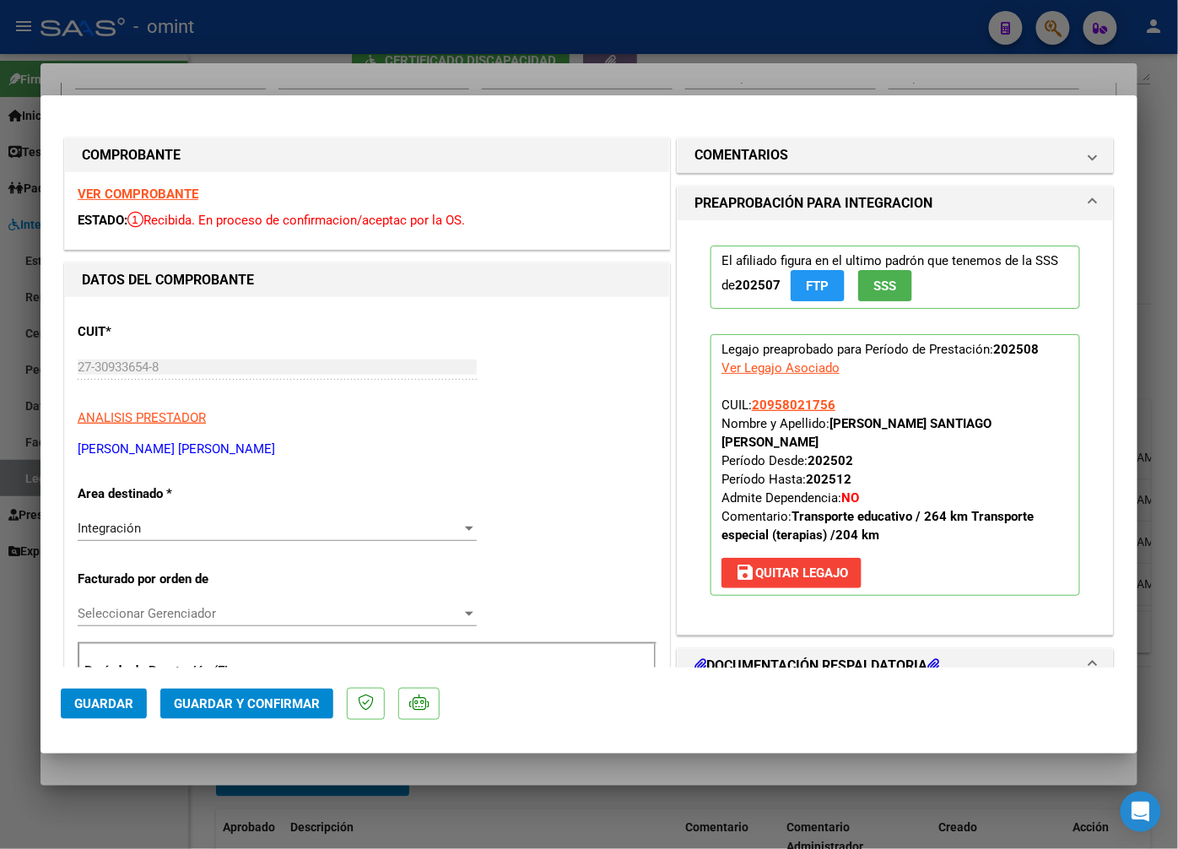
click at [165, 197] on strong "VER COMPROBANTE" at bounding box center [138, 194] width 121 height 15
click at [189, 55] on div at bounding box center [589, 424] width 1178 height 849
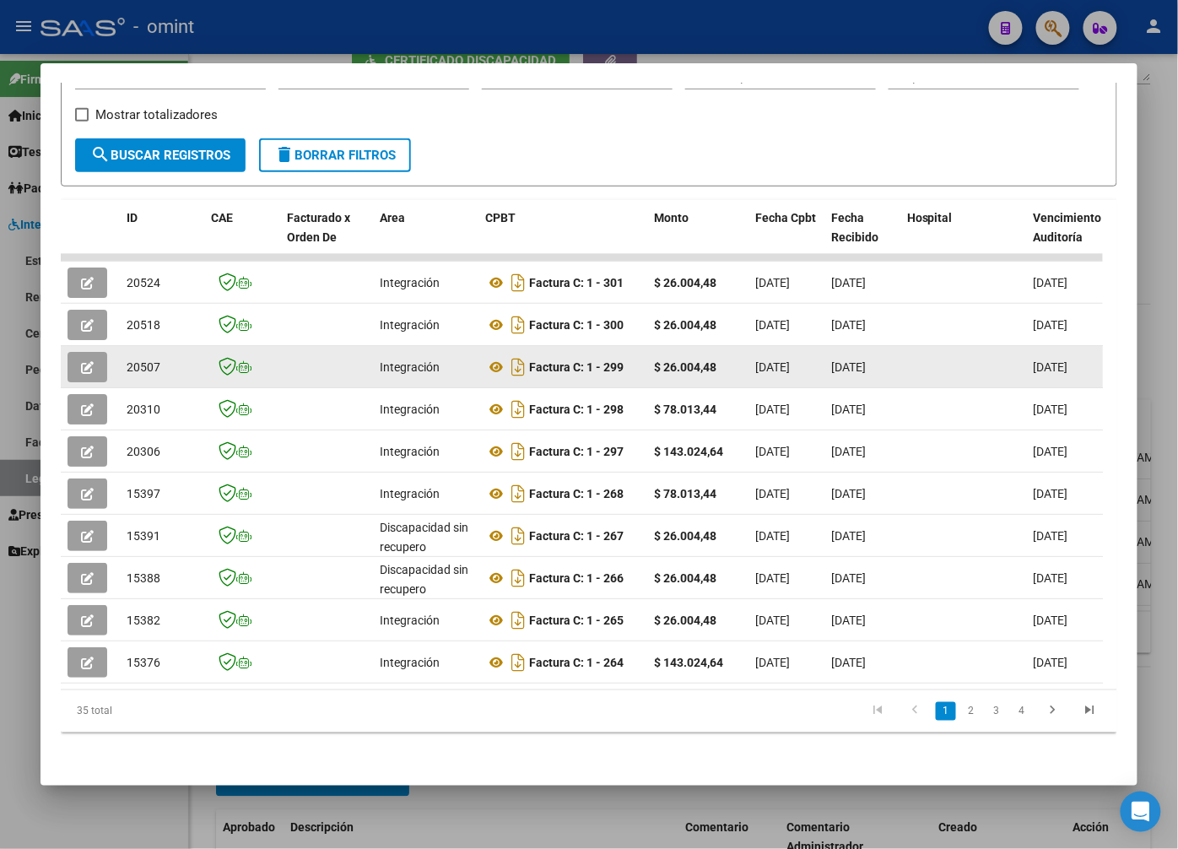
click at [89, 361] on icon "button" at bounding box center [87, 367] width 13 height 13
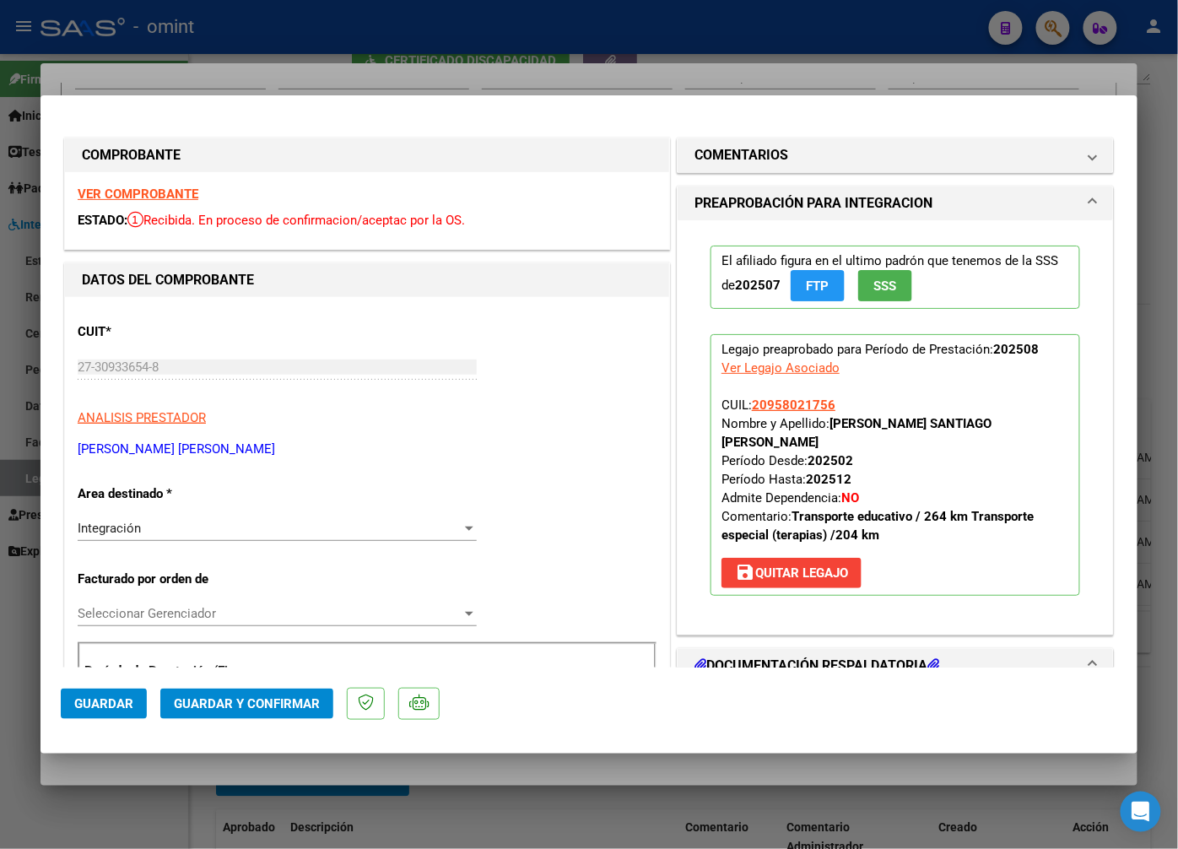
click at [127, 189] on strong "VER COMPROBANTE" at bounding box center [138, 194] width 121 height 15
click at [225, 78] on div at bounding box center [589, 424] width 1178 height 849
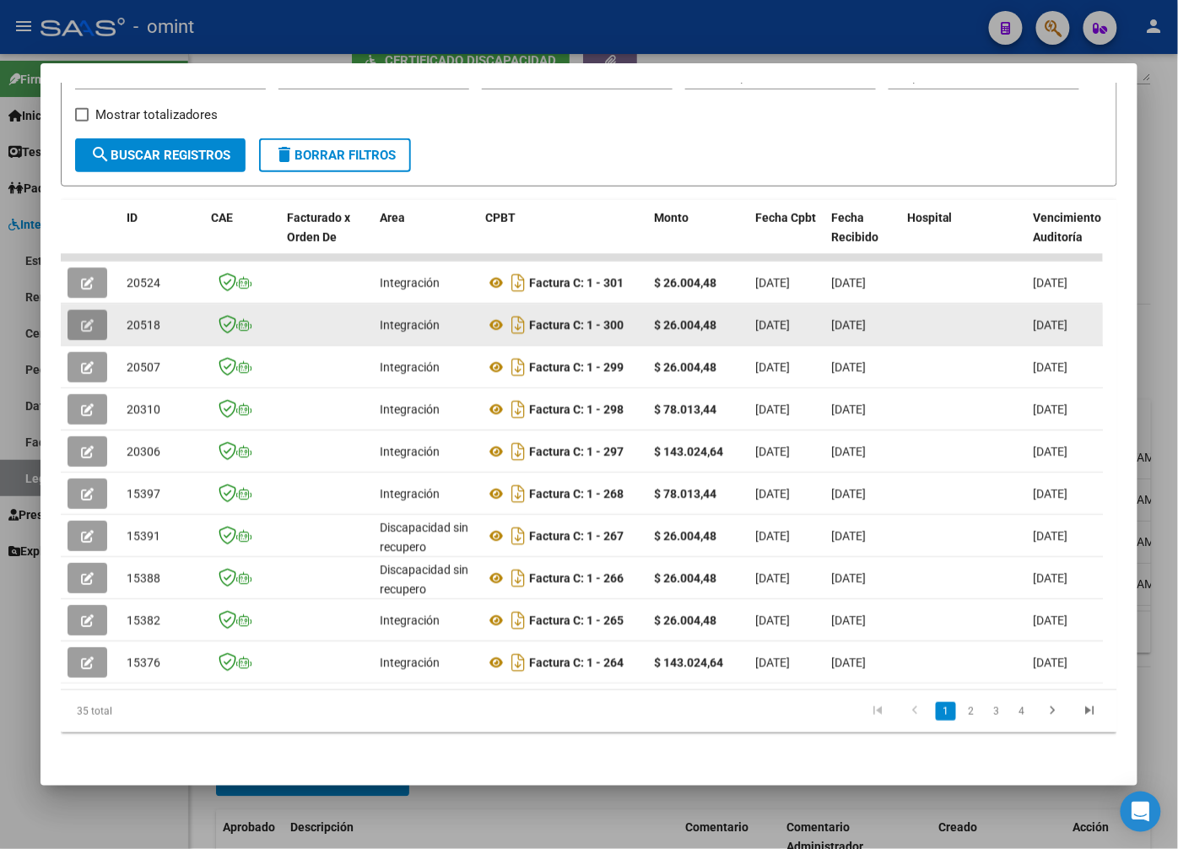
click at [88, 319] on icon "button" at bounding box center [87, 325] width 13 height 13
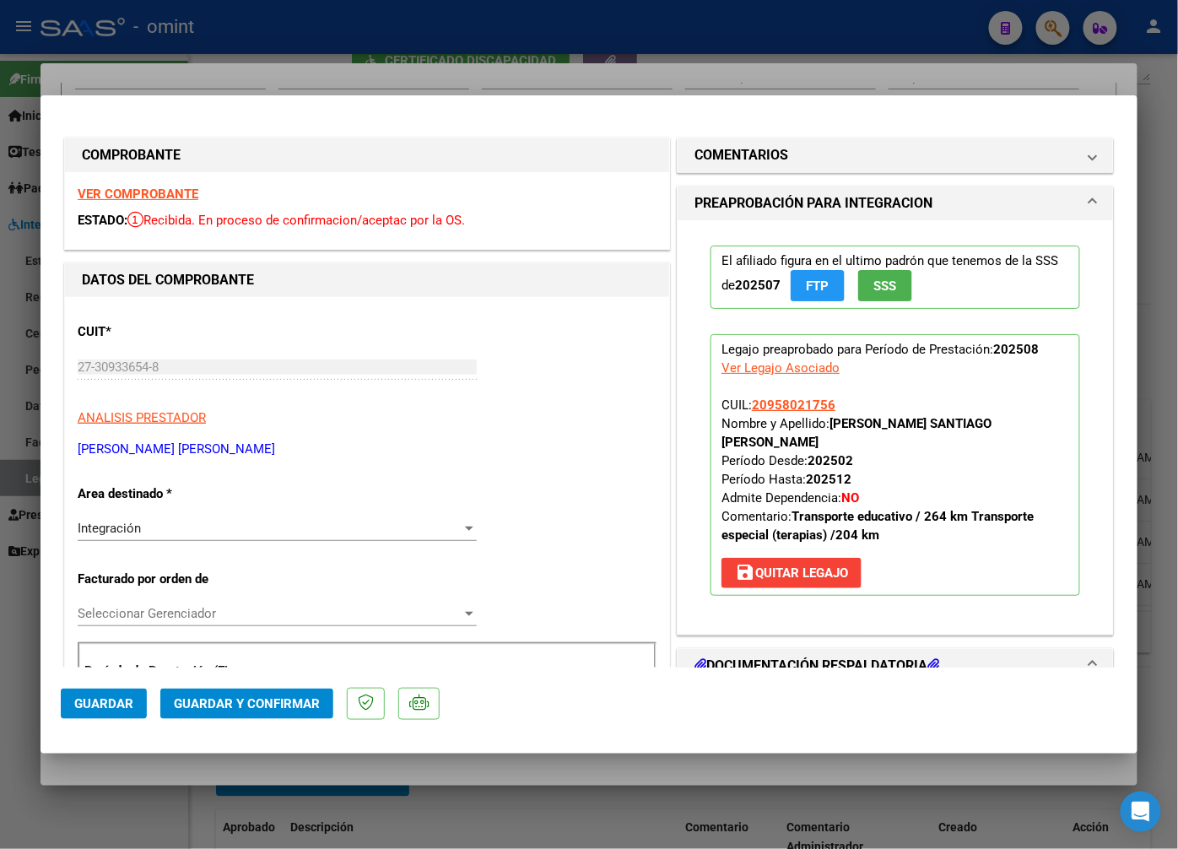
click at [170, 194] on strong "VER COMPROBANTE" at bounding box center [138, 194] width 121 height 15
click at [196, 62] on div at bounding box center [589, 424] width 1178 height 849
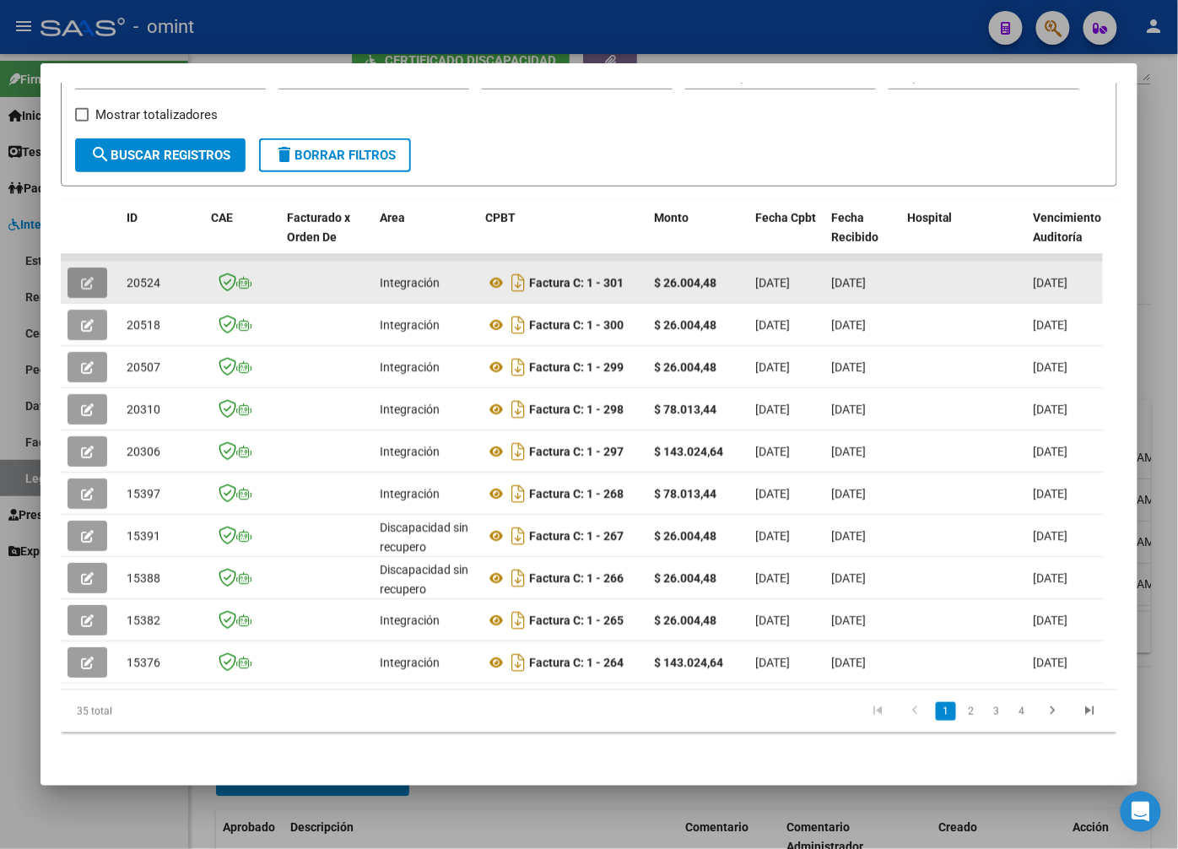
click at [86, 277] on icon "button" at bounding box center [87, 283] width 13 height 13
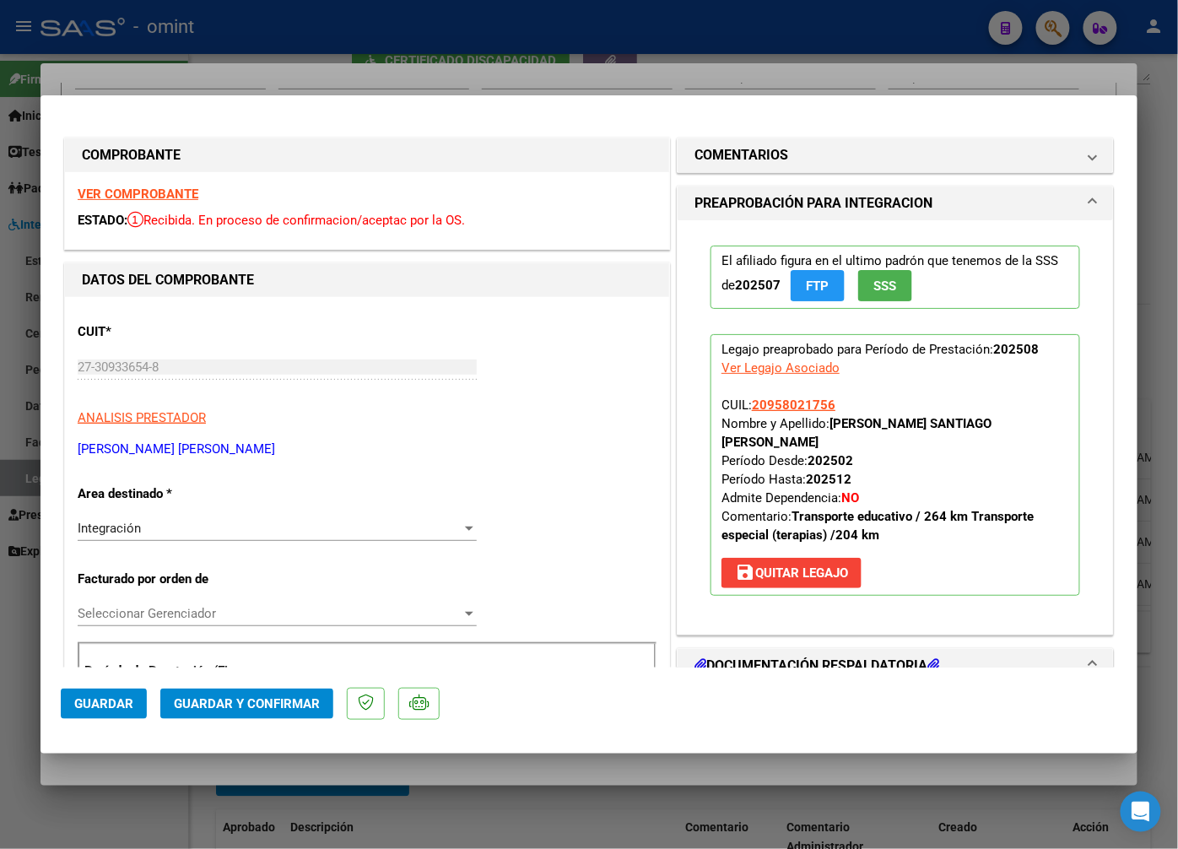
click at [180, 192] on strong "VER COMPROBANTE" at bounding box center [138, 194] width 121 height 15
click at [388, 73] on div at bounding box center [589, 424] width 1178 height 849
type input "$ 0,00"
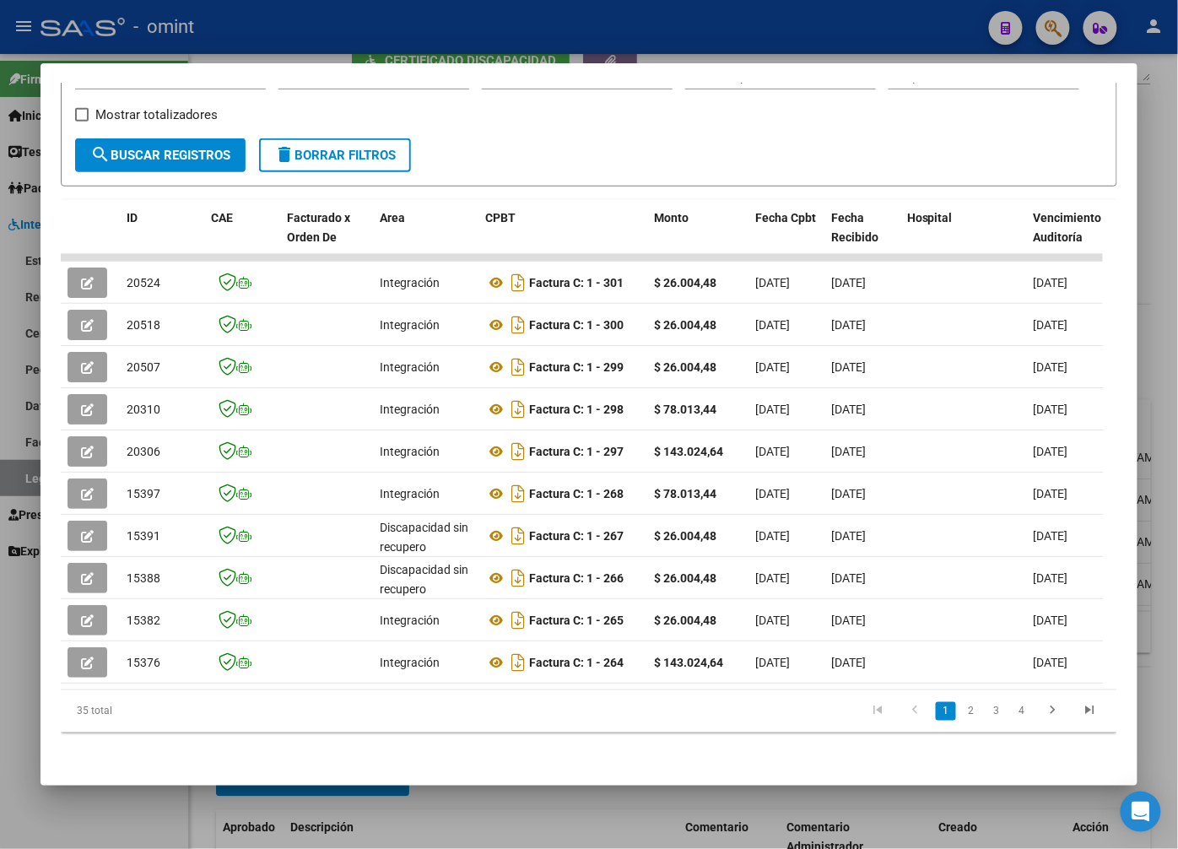
click at [601, 823] on div at bounding box center [589, 424] width 1178 height 849
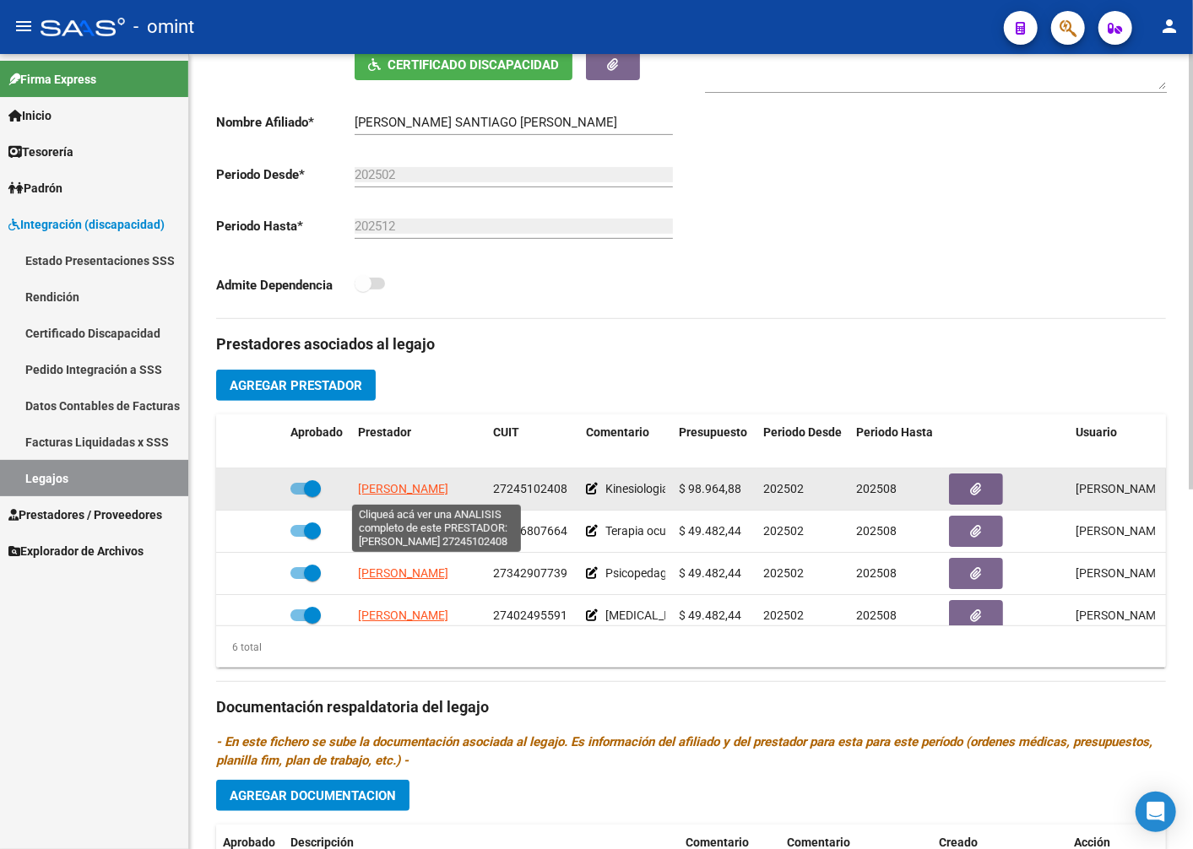
click at [448, 493] on span "ZARATE CLAUDIA DEL VALLE" at bounding box center [403, 489] width 90 height 14
type textarea "27245102408"
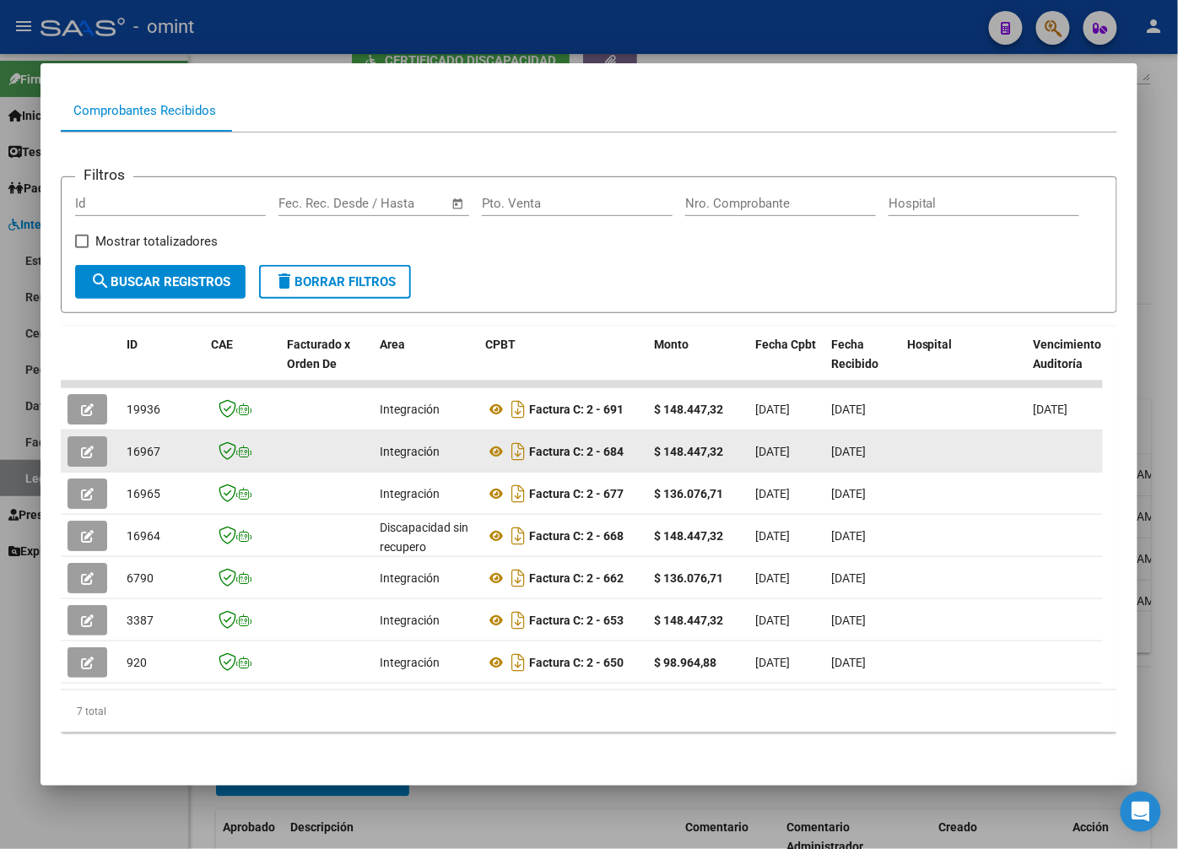
click at [91, 436] on button "button" at bounding box center [88, 451] width 40 height 30
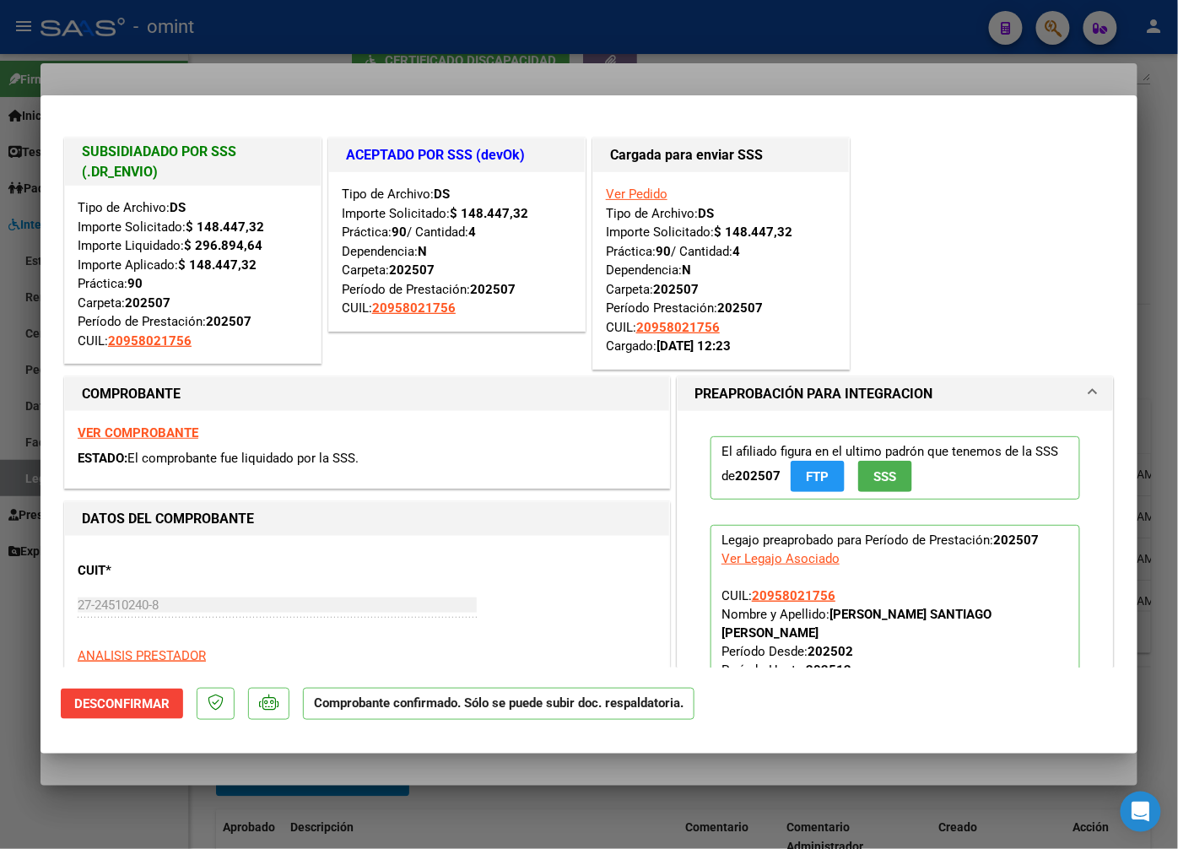
click at [263, 42] on div at bounding box center [589, 424] width 1178 height 849
type input "$ 0,00"
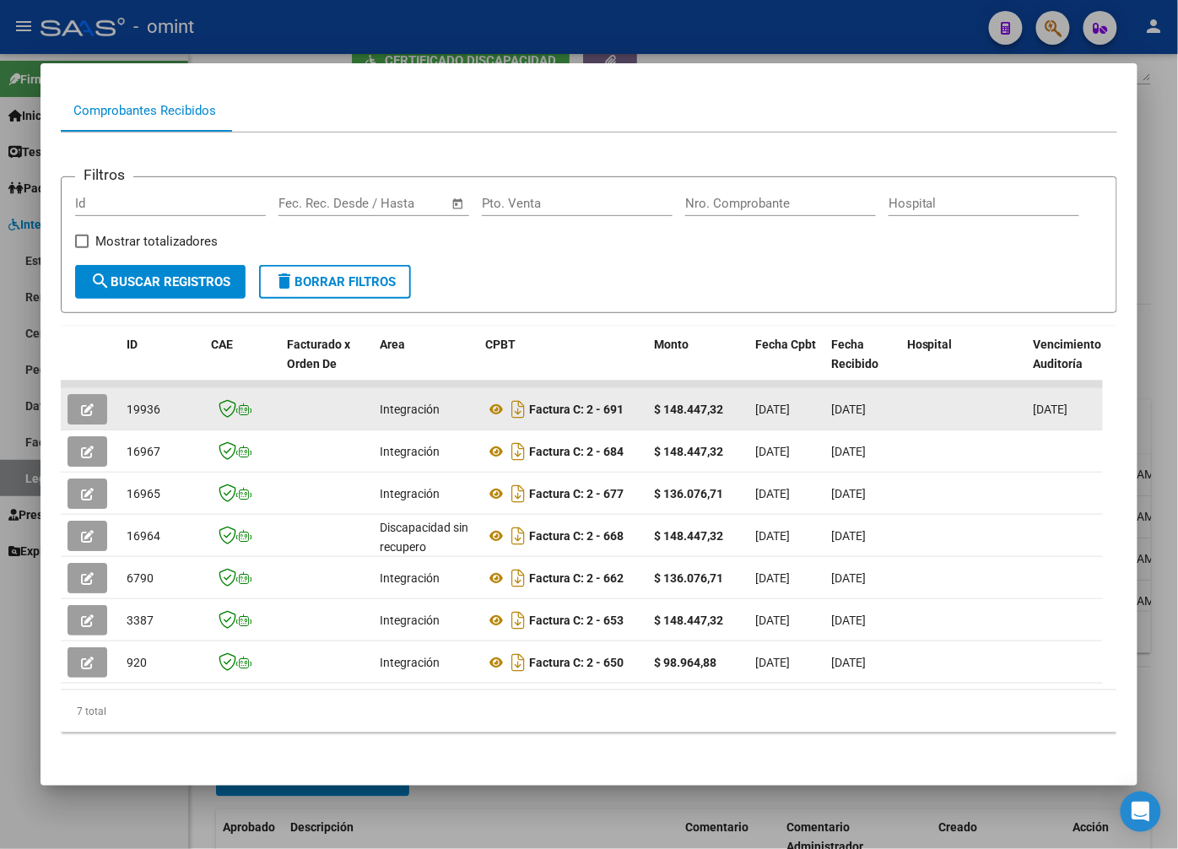
click at [85, 403] on icon "button" at bounding box center [87, 409] width 13 height 13
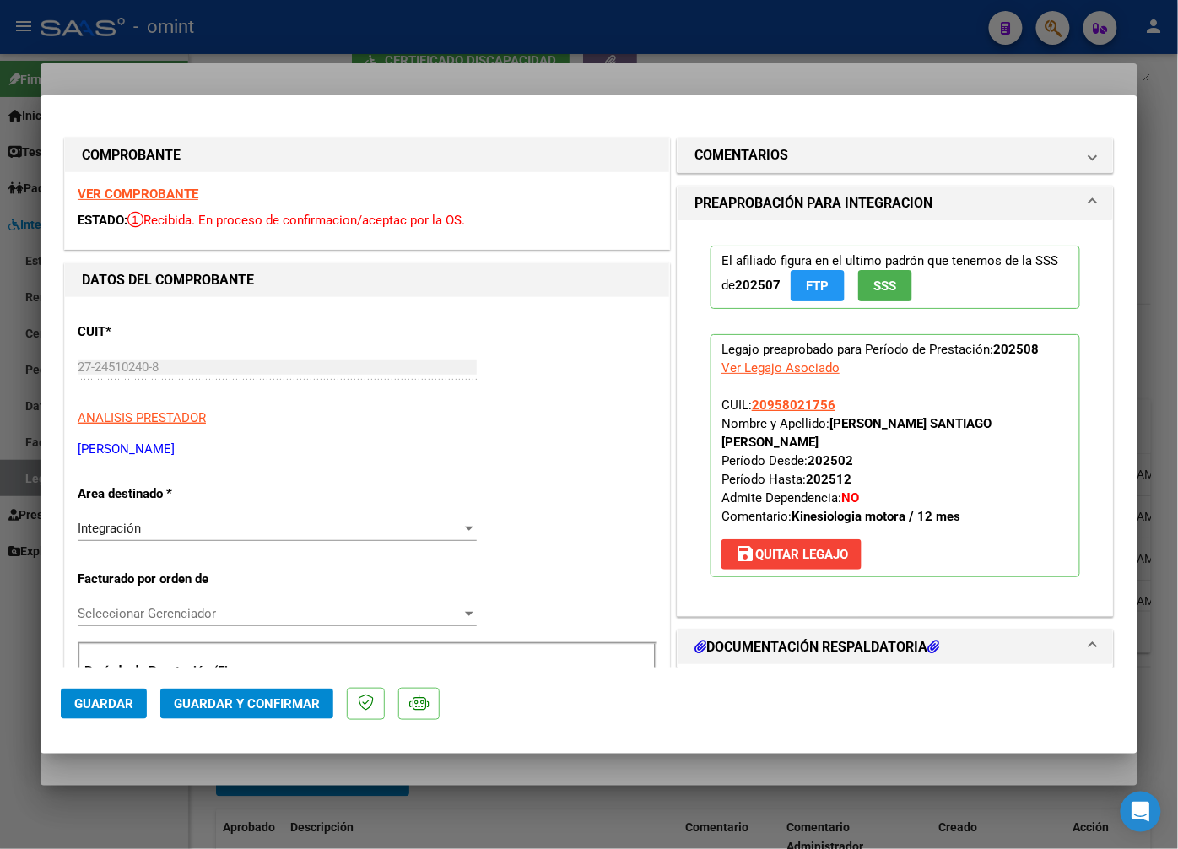
click at [186, 191] on strong "VER COMPROBANTE" at bounding box center [138, 194] width 121 height 15
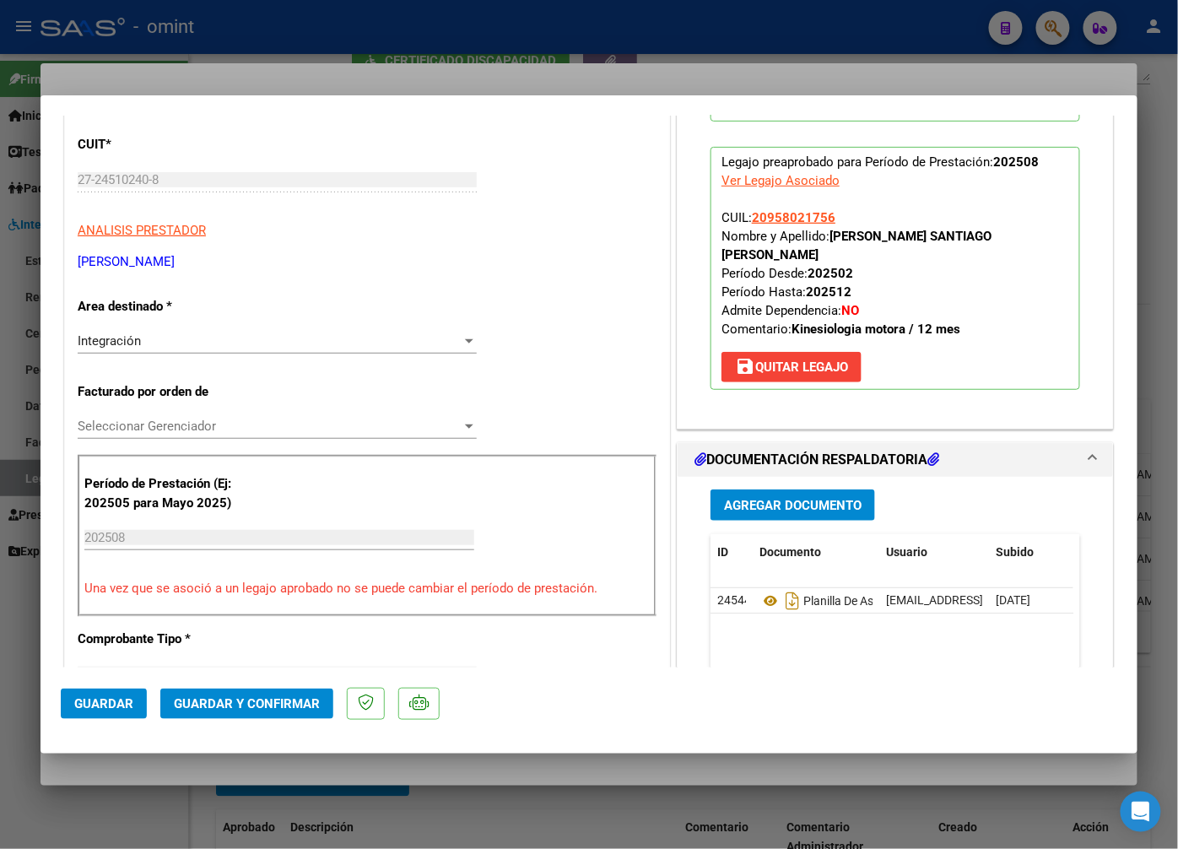
scroll to position [281, 0]
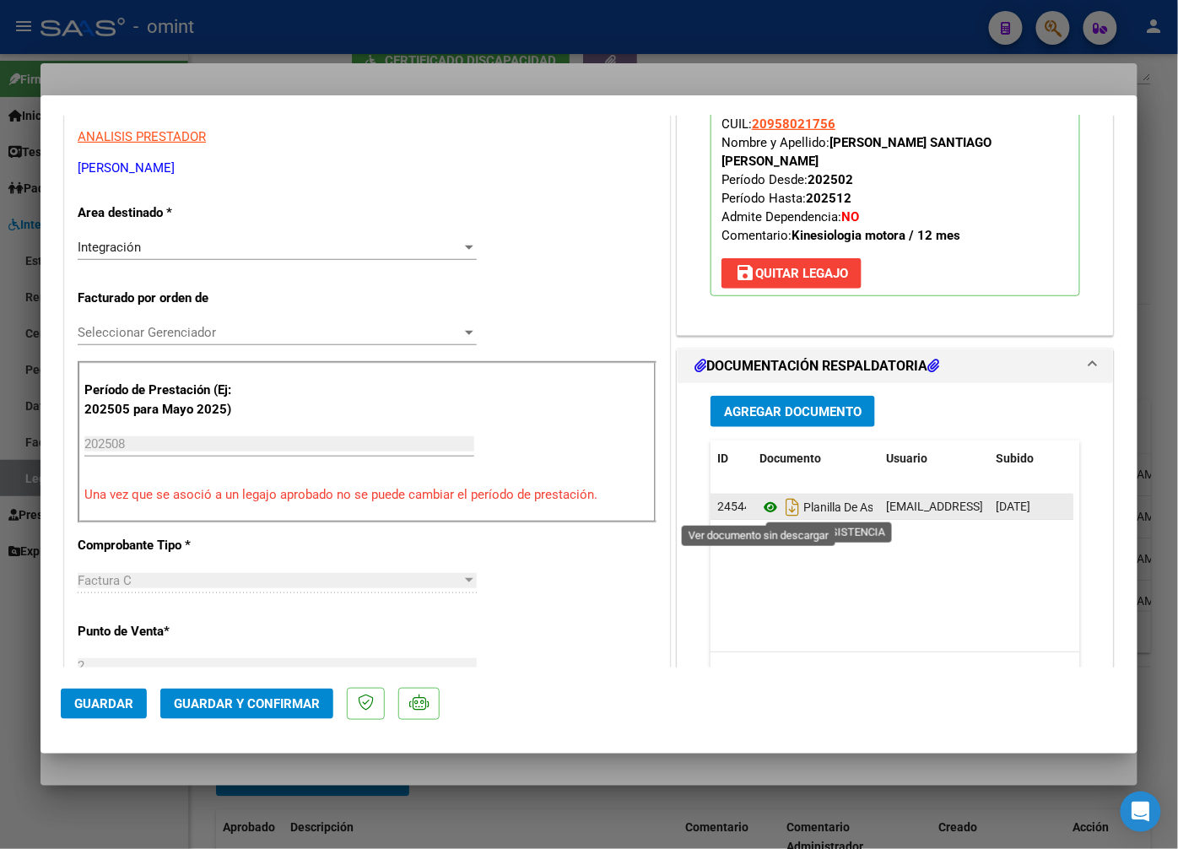
click at [760, 507] on icon at bounding box center [771, 507] width 22 height 20
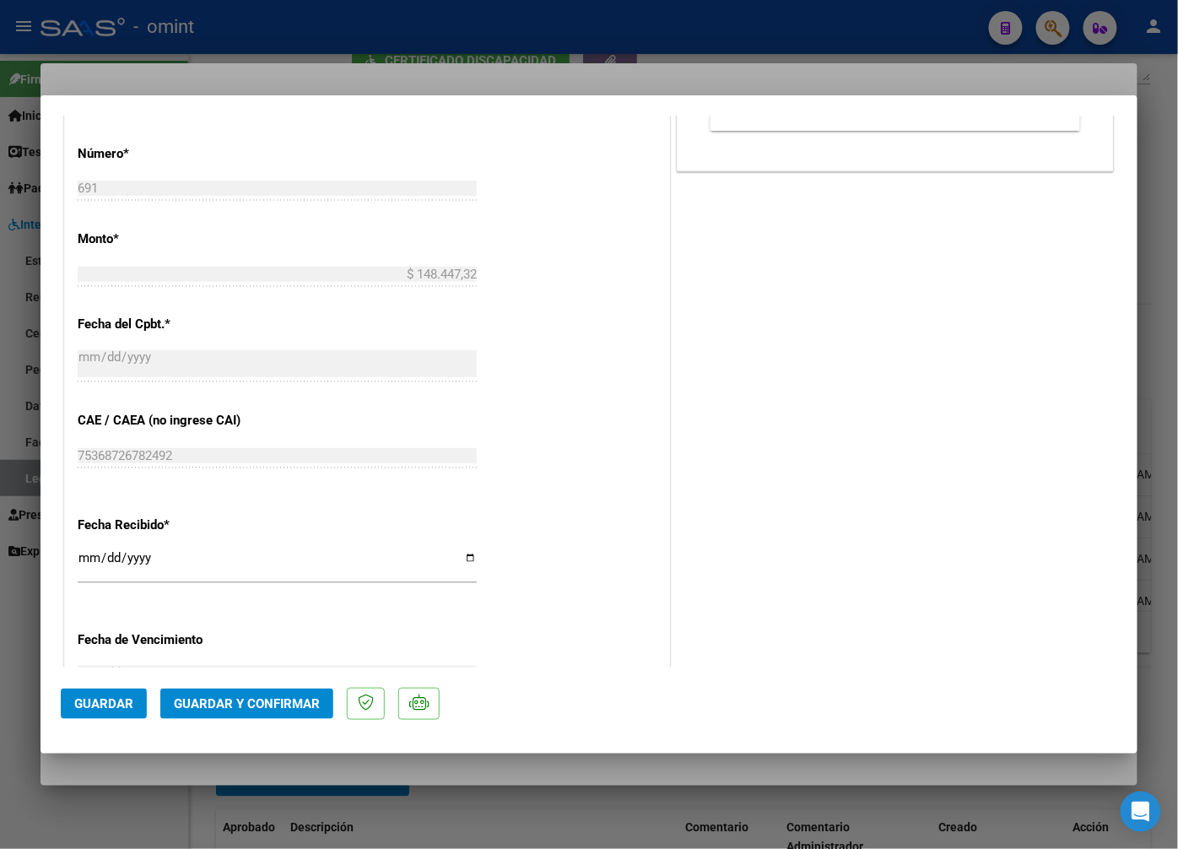
scroll to position [1078, 0]
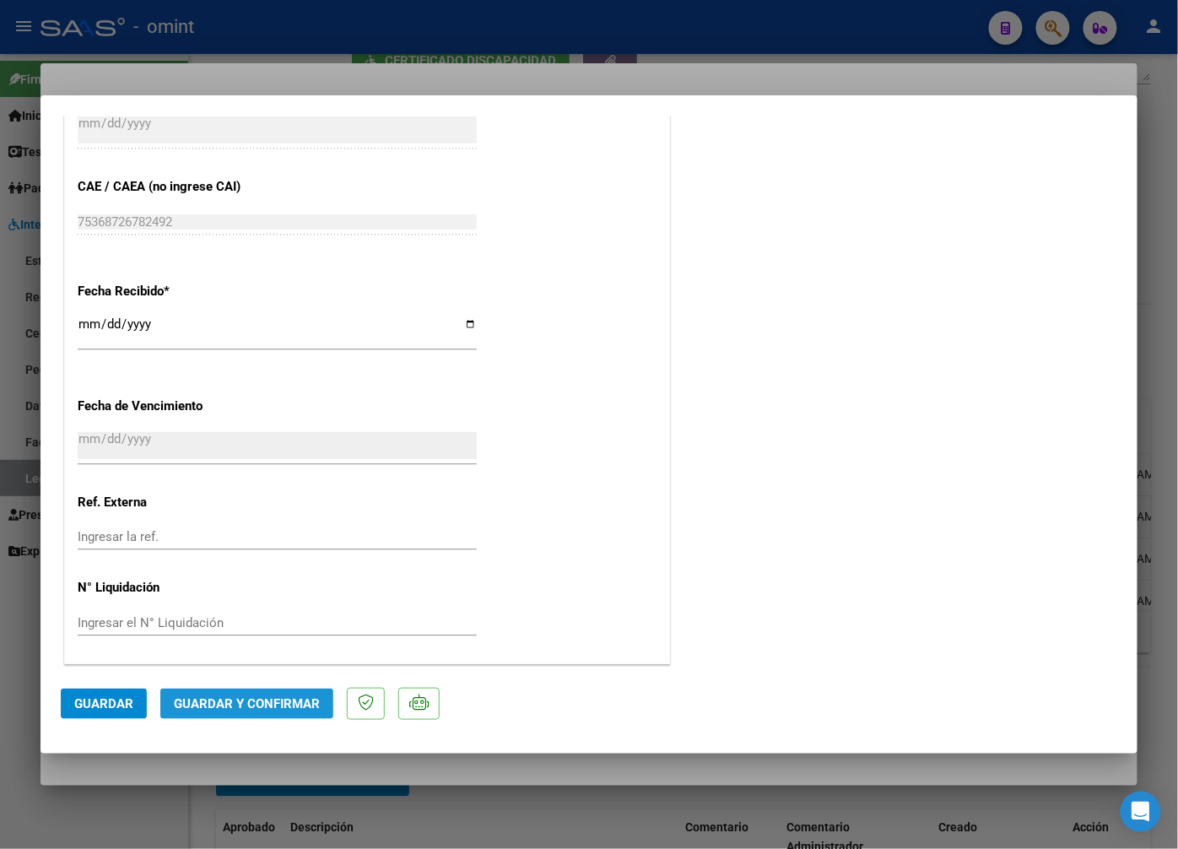
click at [277, 711] on span "Guardar y Confirmar" at bounding box center [247, 703] width 146 height 15
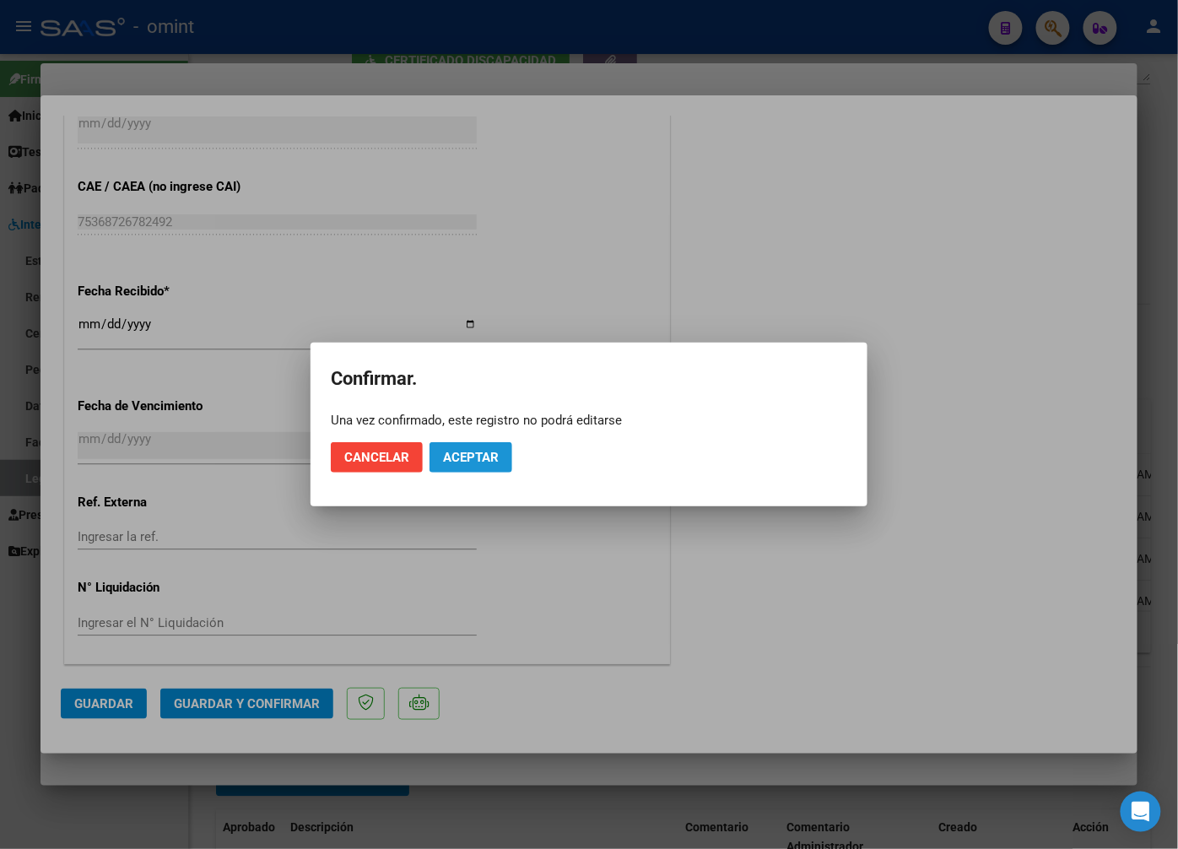
click at [496, 452] on span "Aceptar" at bounding box center [471, 457] width 56 height 15
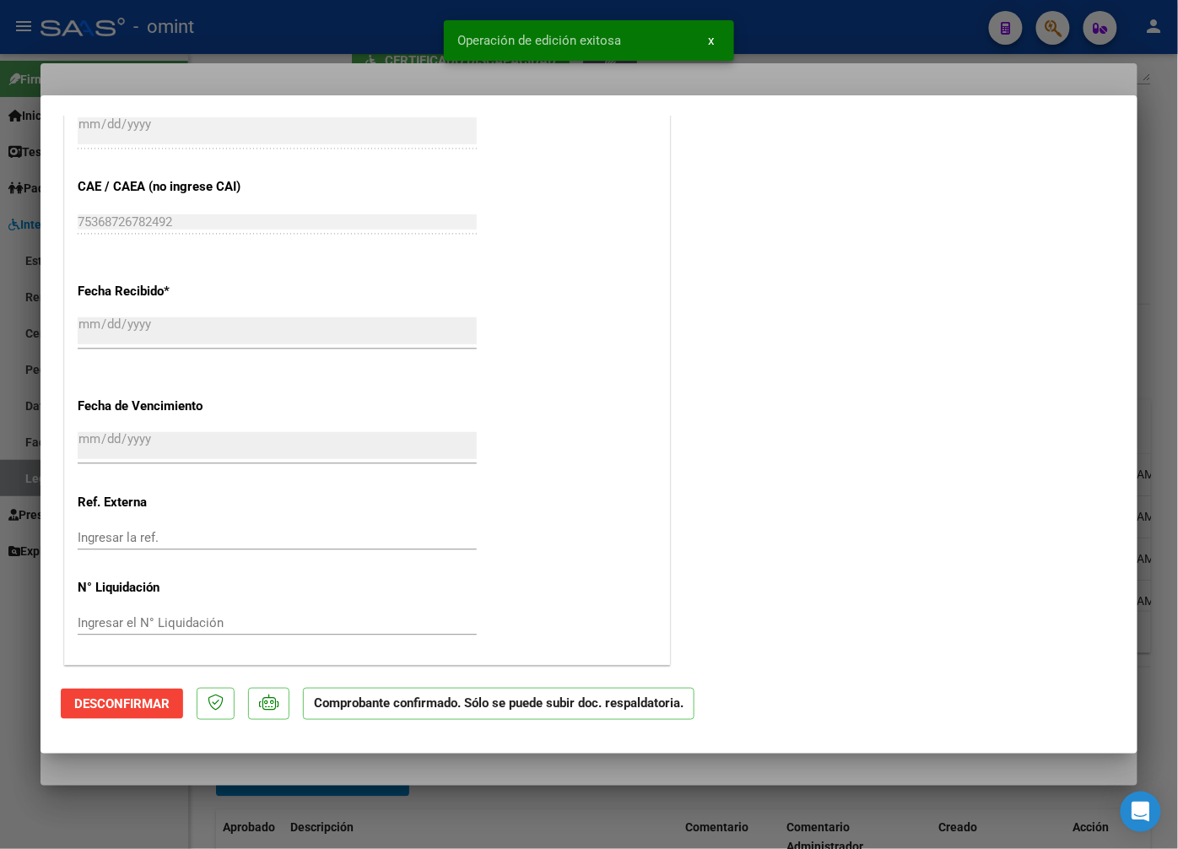
click at [380, 47] on div at bounding box center [589, 424] width 1178 height 849
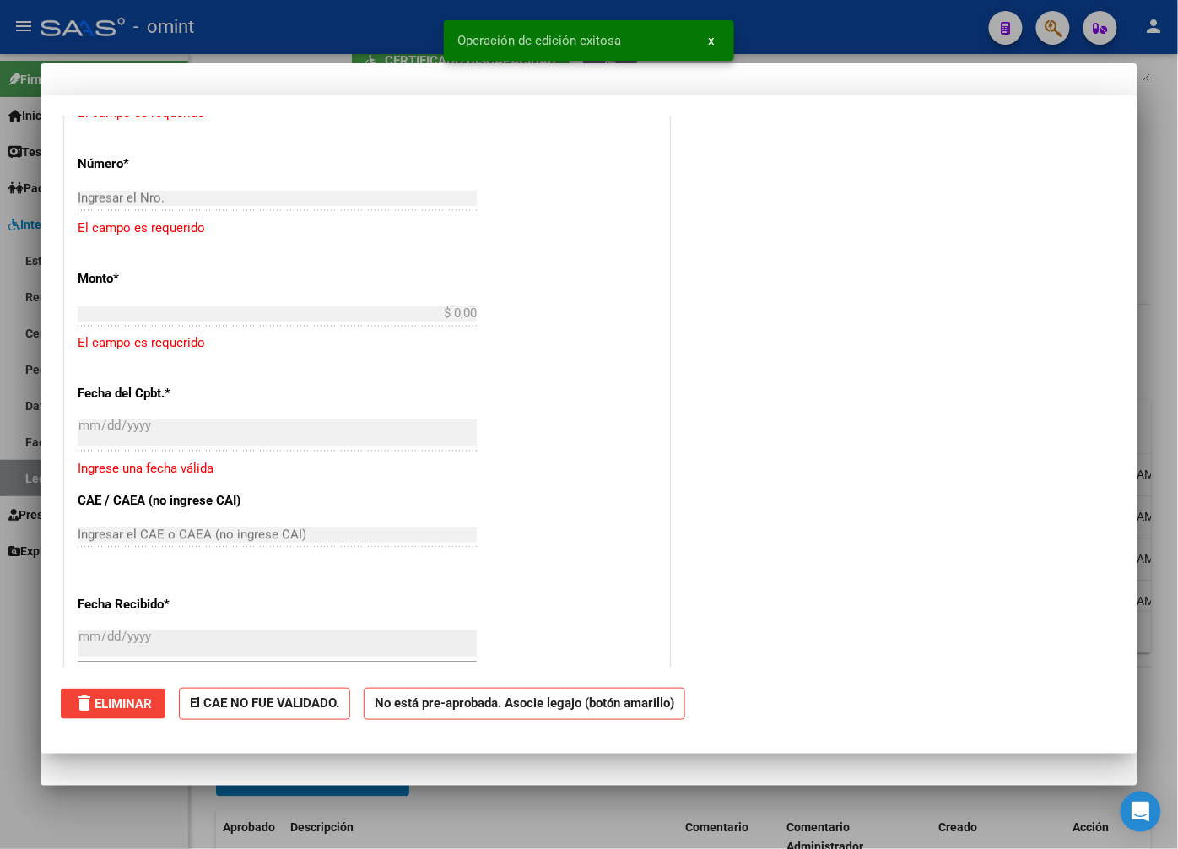
scroll to position [0, 0]
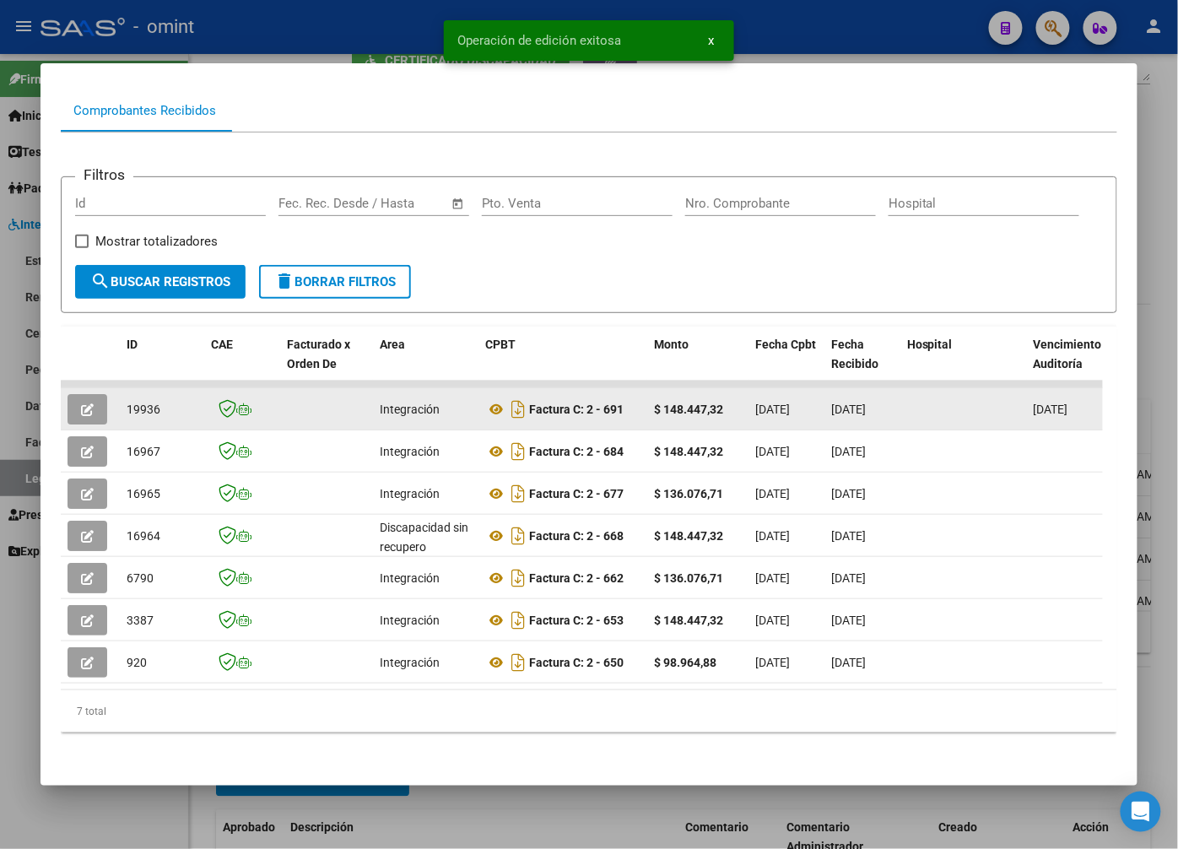
click at [138, 403] on span "19936" at bounding box center [144, 410] width 34 height 14
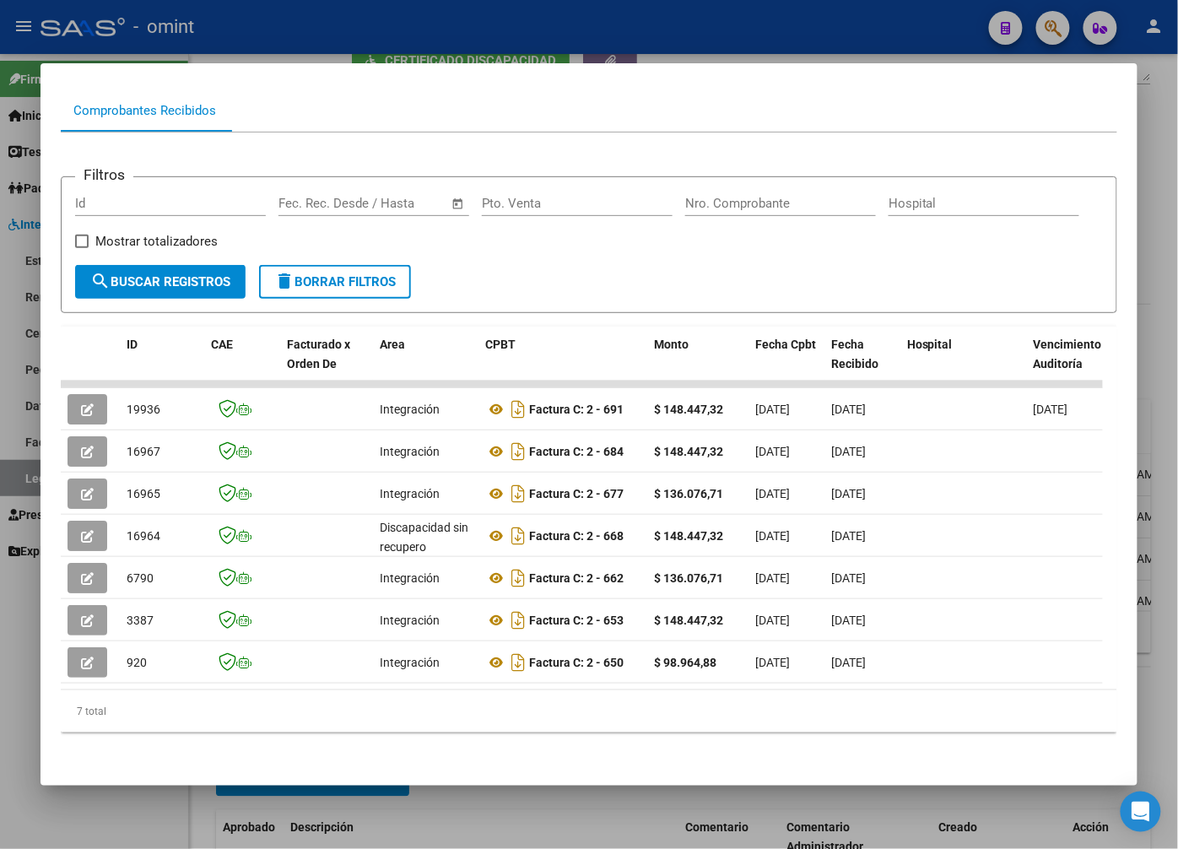
click at [288, 39] on div at bounding box center [589, 424] width 1178 height 849
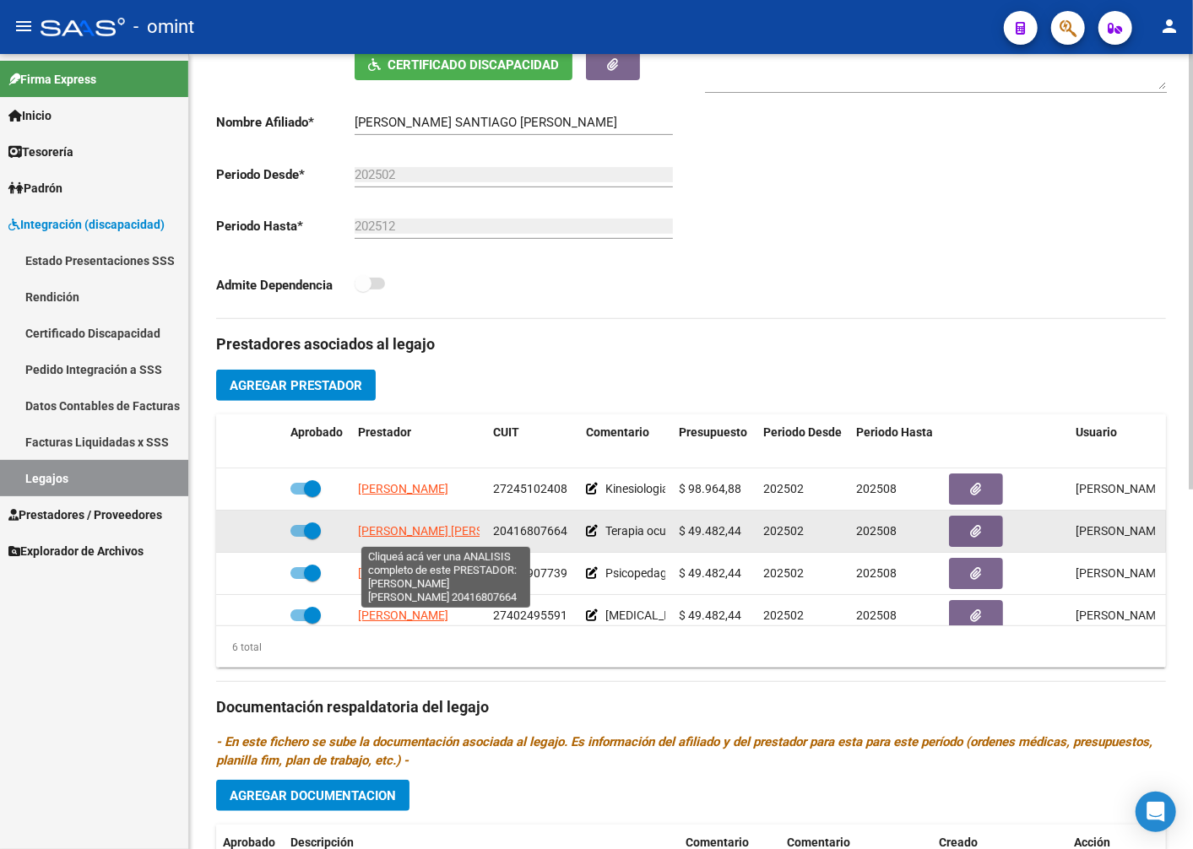
click at [433, 529] on span "TOSOLINI FRANCISCO JOAQUIN" at bounding box center [449, 531] width 183 height 14
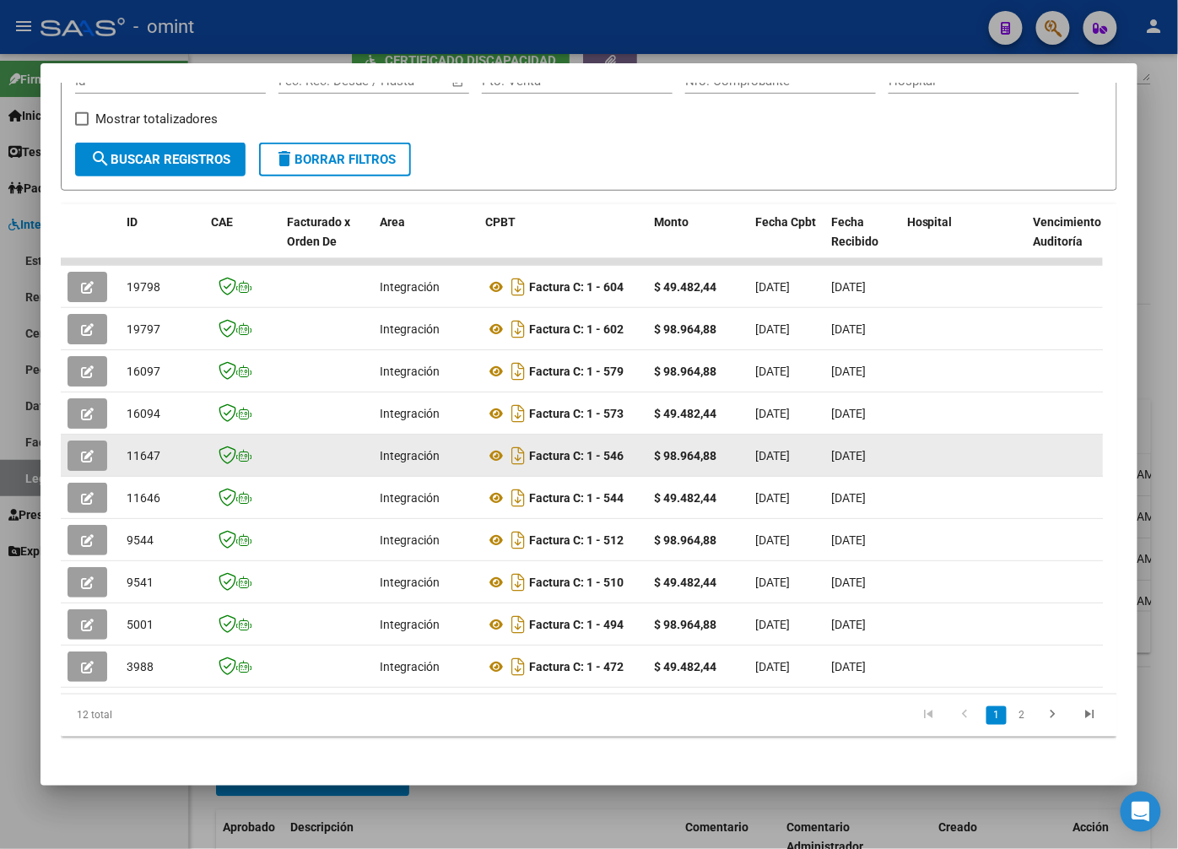
scroll to position [305, 0]
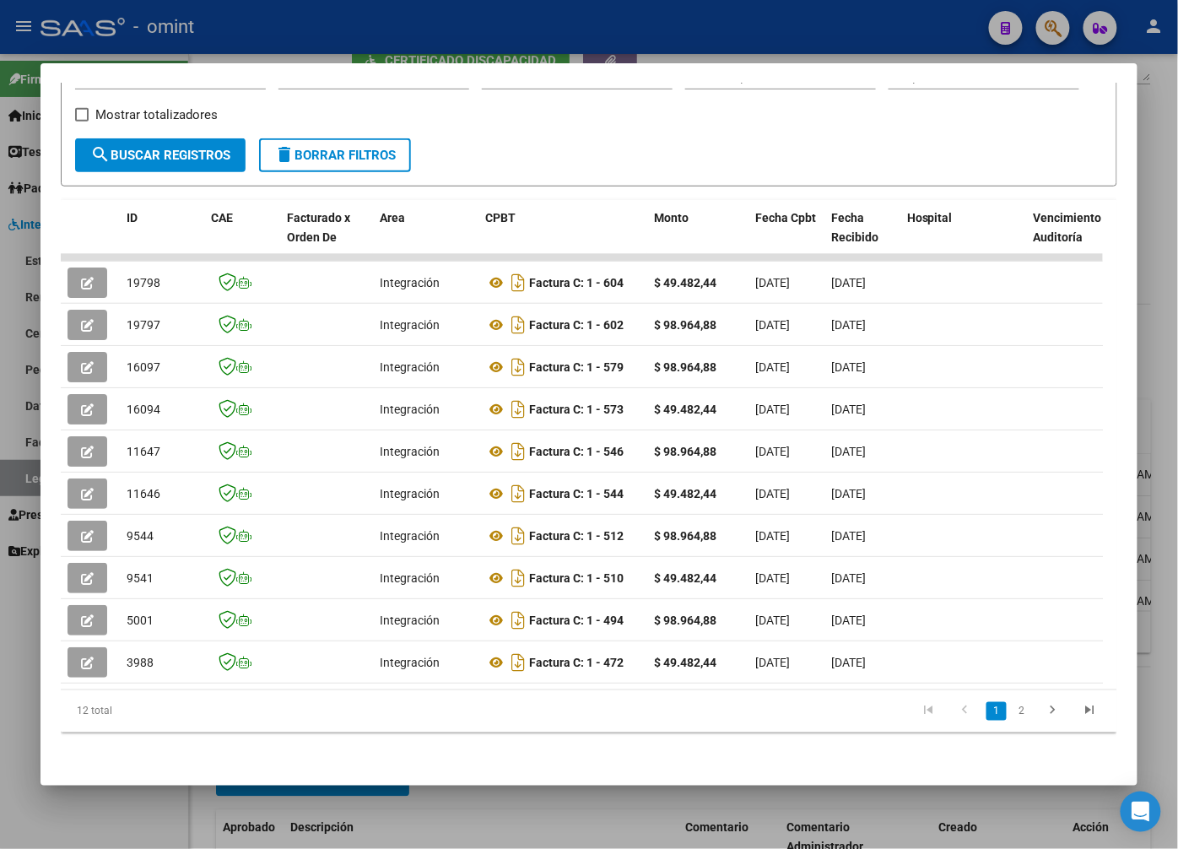
drag, startPoint x: 338, startPoint y: 690, endPoint x: 595, endPoint y: 679, distance: 256.8
click at [595, 679] on div "ID CAE Facturado x Orden De Area CPBT Monto Fecha Cpbt Fecha Recibido Hospital …" at bounding box center [589, 466] width 1057 height 533
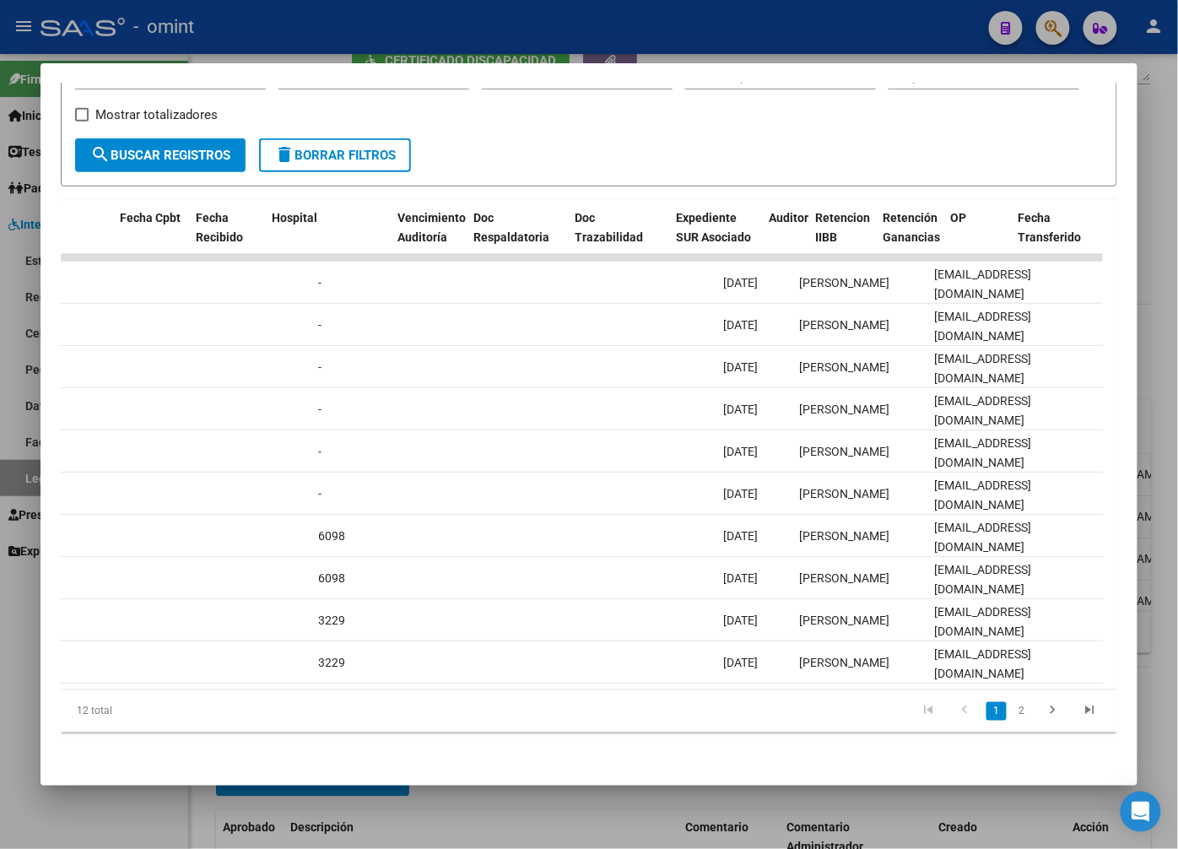
scroll to position [0, 0]
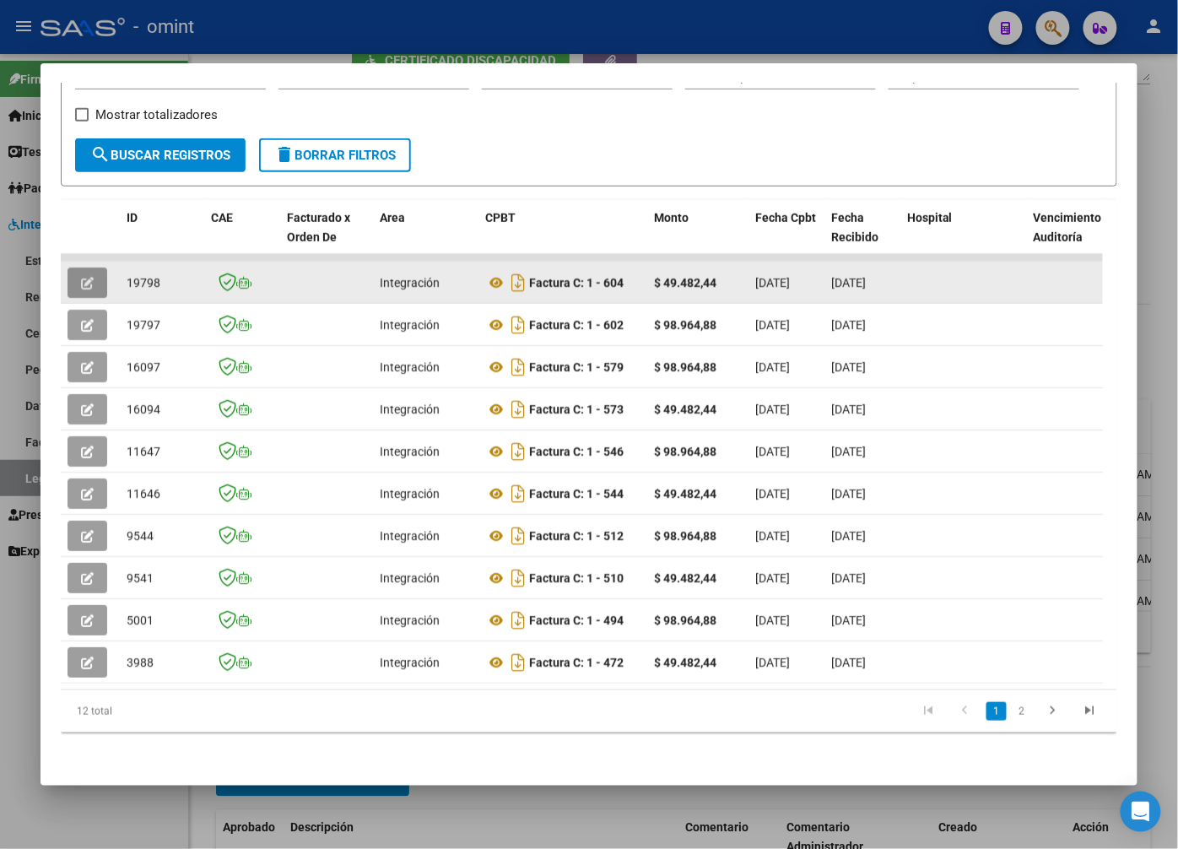
click at [79, 273] on button "button" at bounding box center [88, 283] width 40 height 30
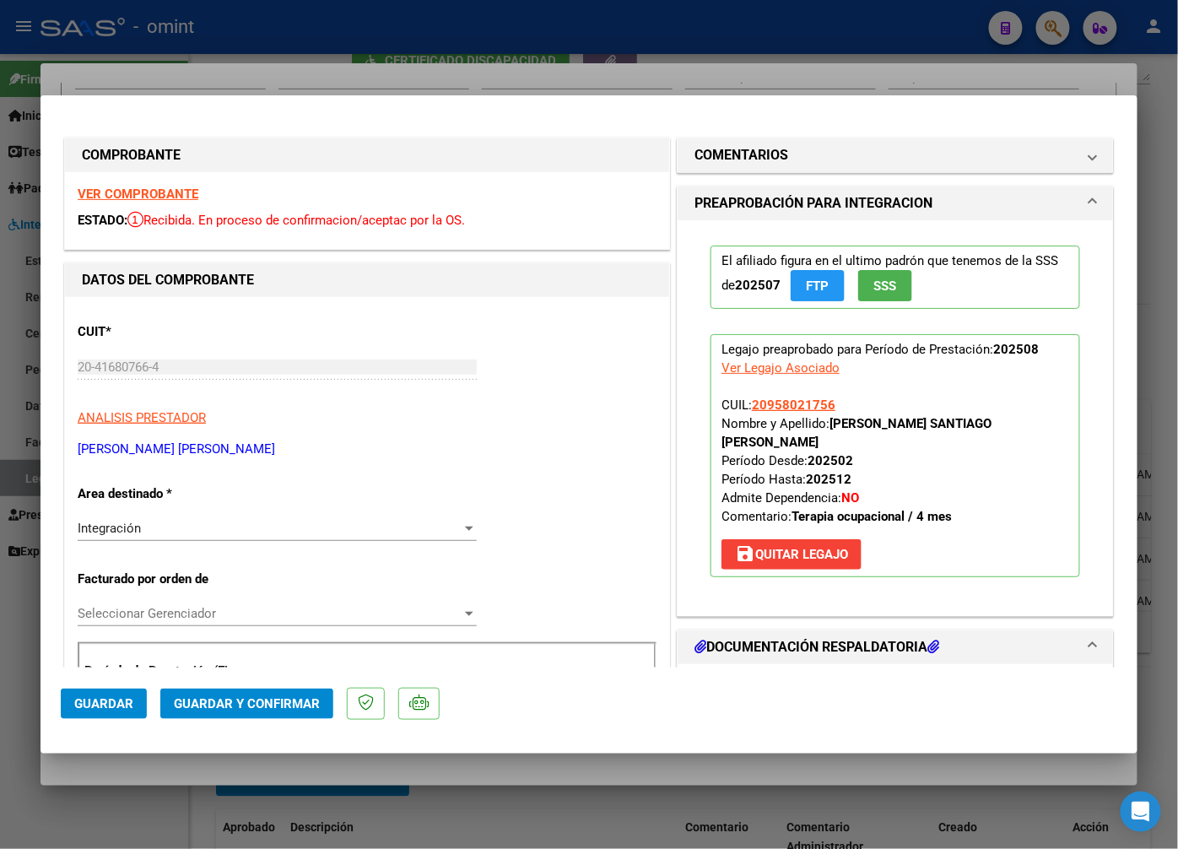
click at [159, 195] on strong "VER COMPROBANTE" at bounding box center [138, 194] width 121 height 15
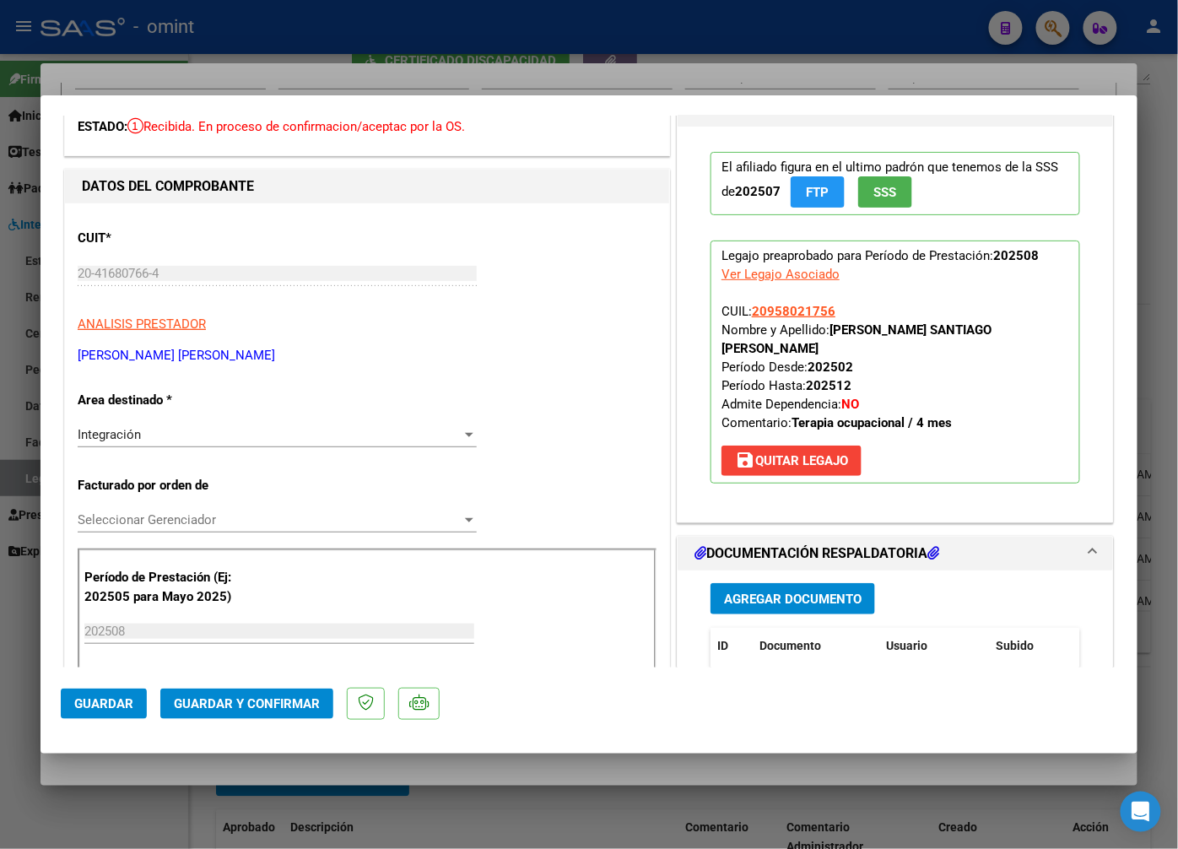
scroll to position [187, 0]
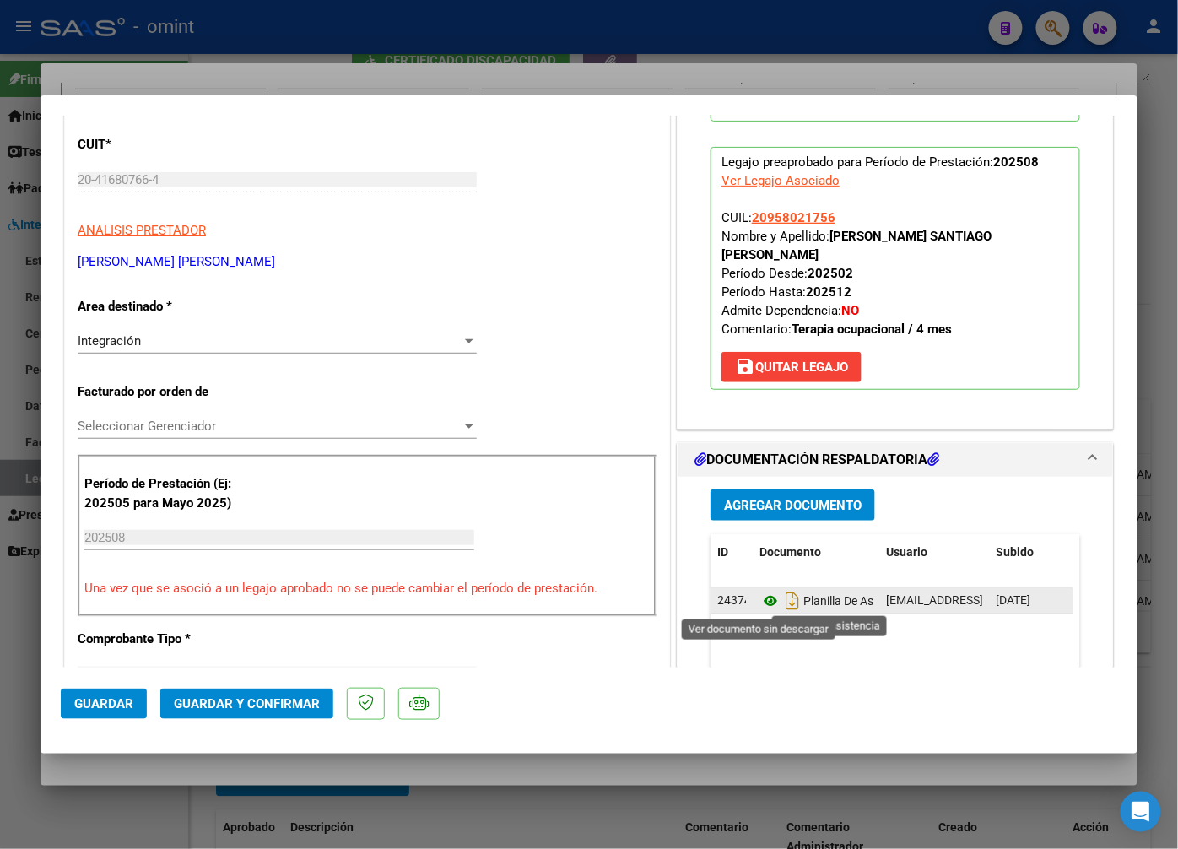
click at [768, 602] on icon at bounding box center [771, 601] width 22 height 20
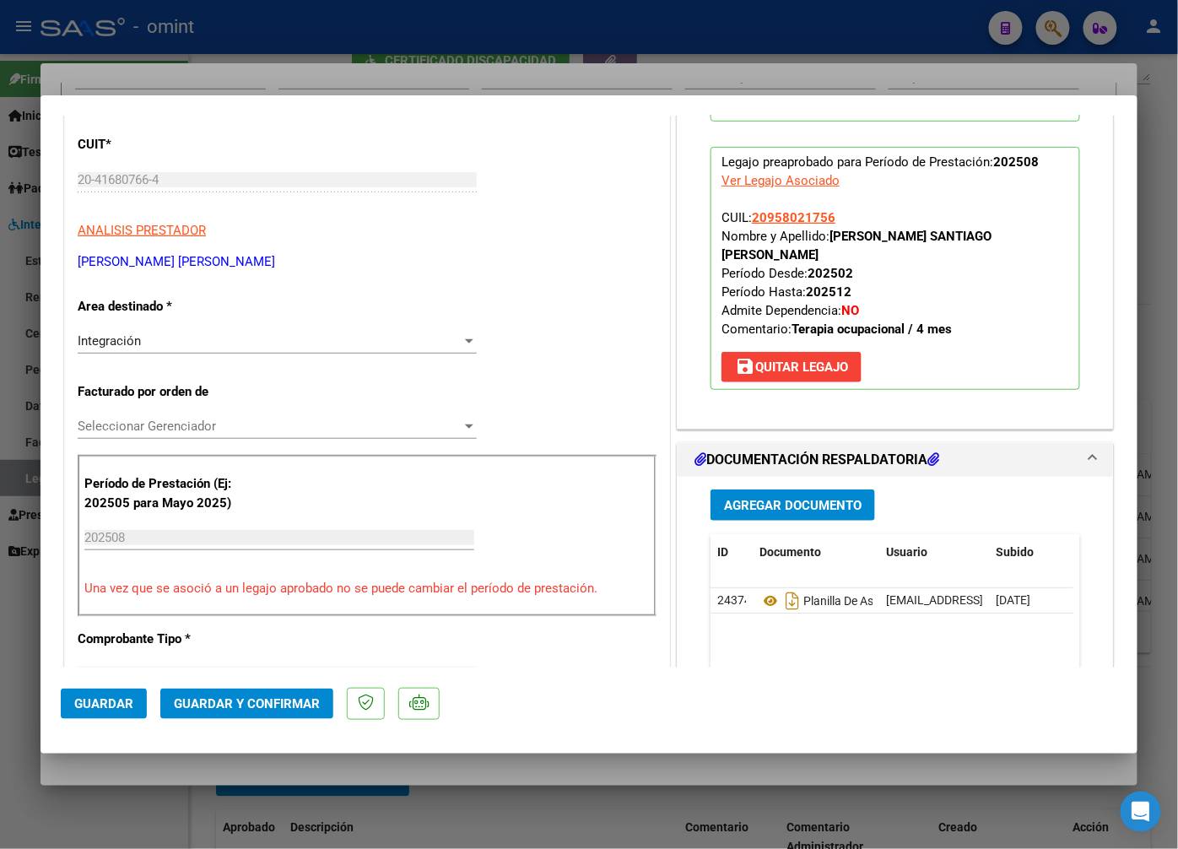
scroll to position [844, 0]
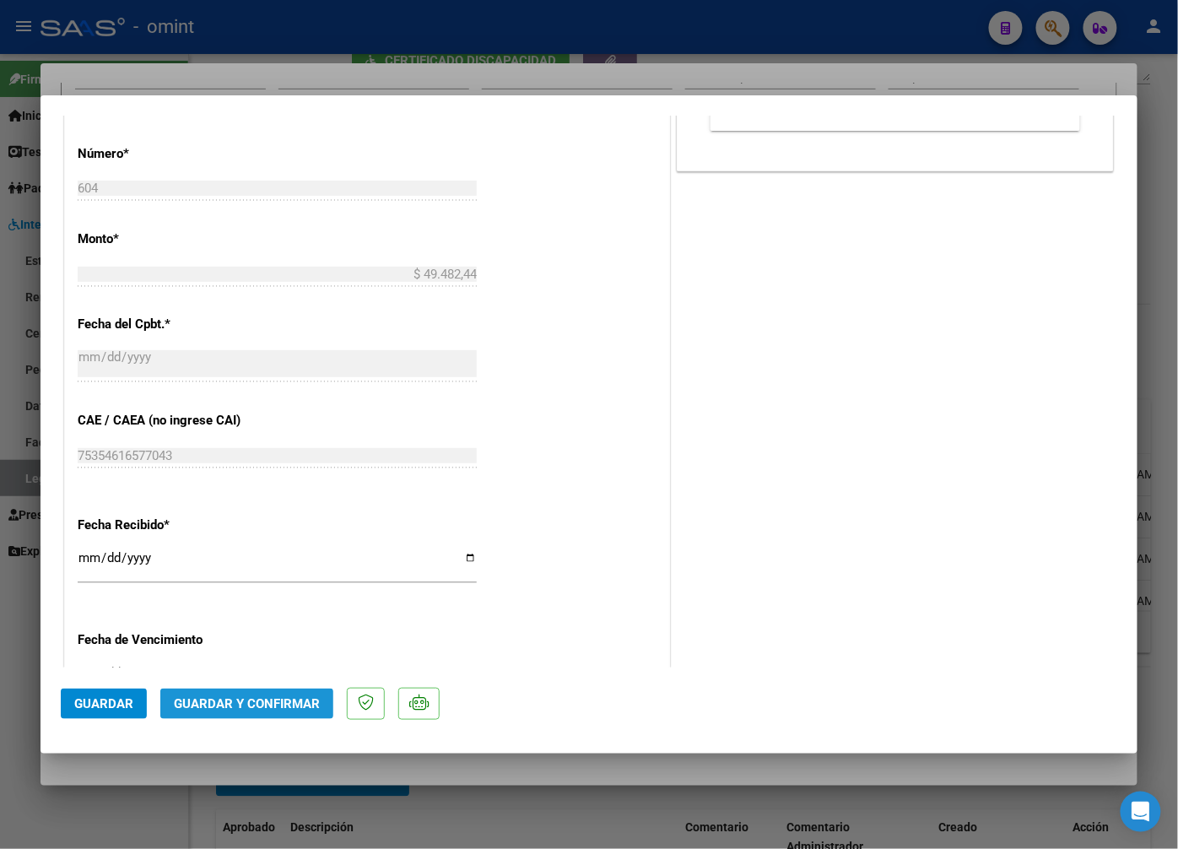
click at [270, 705] on span "Guardar y Confirmar" at bounding box center [247, 703] width 146 height 15
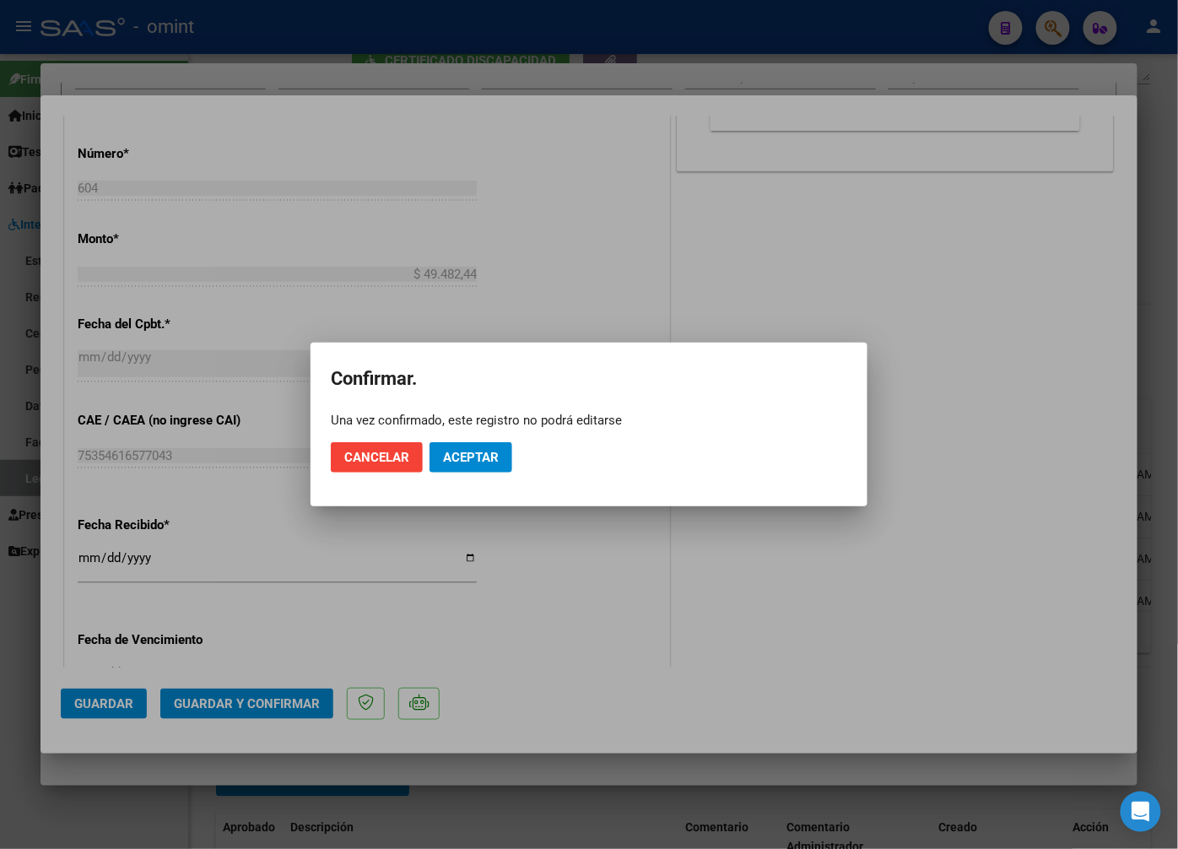
click at [457, 474] on mat-dialog-actions "Cancelar Aceptar" at bounding box center [589, 457] width 517 height 57
click at [463, 454] on span "Aceptar" at bounding box center [471, 457] width 56 height 15
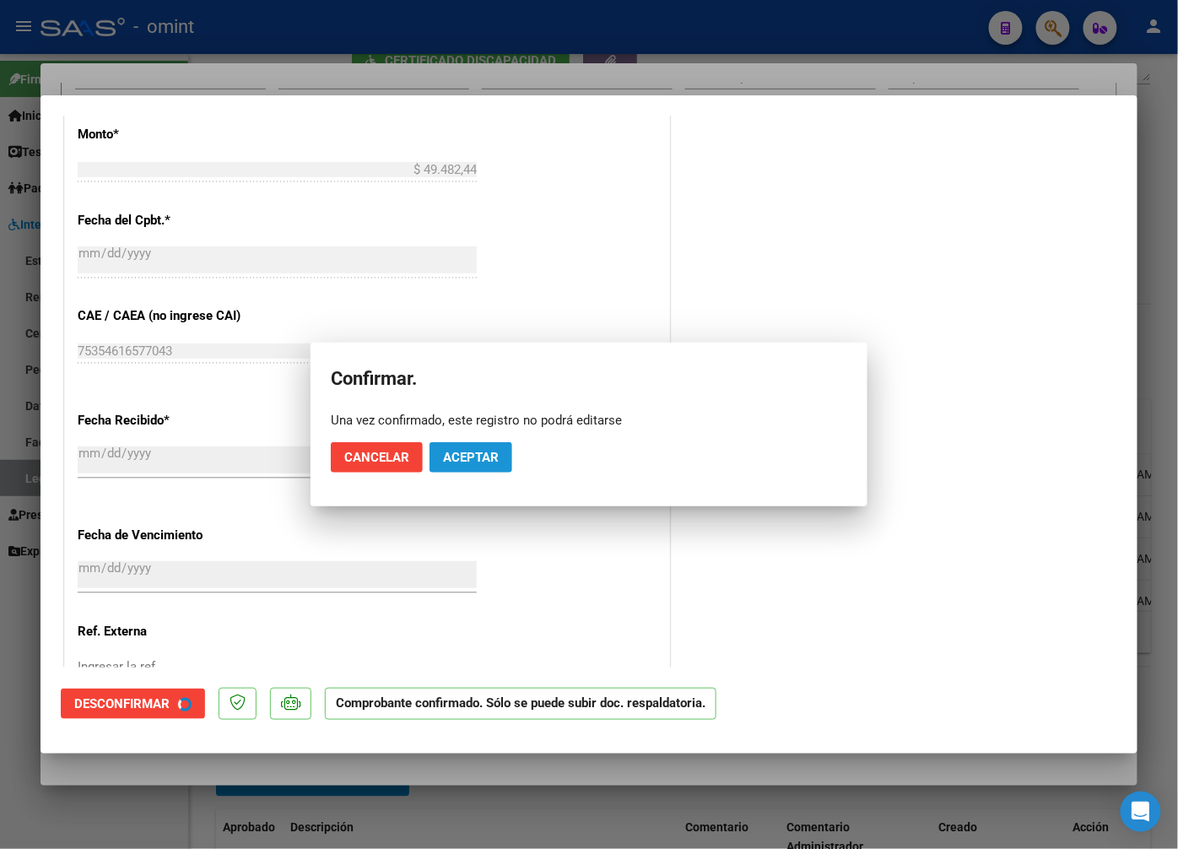
scroll to position [739, 0]
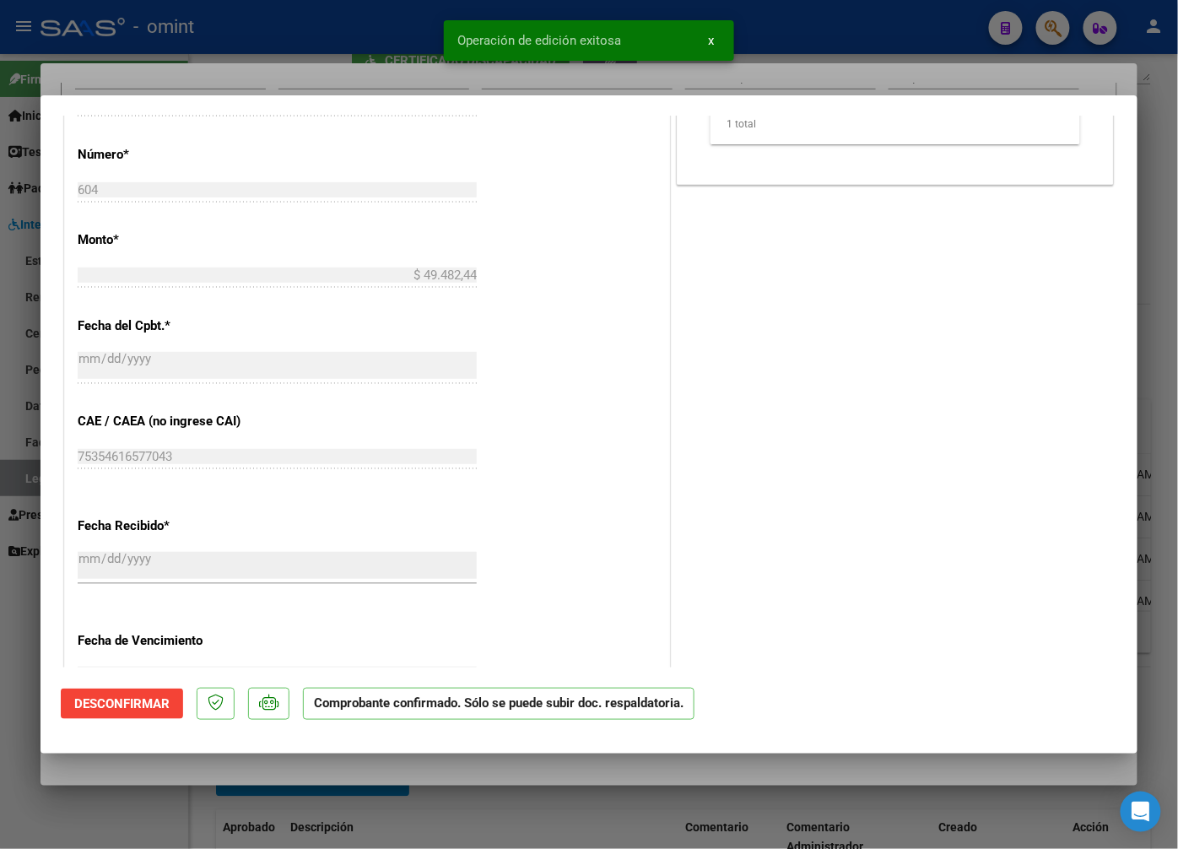
click at [311, 46] on div at bounding box center [589, 424] width 1178 height 849
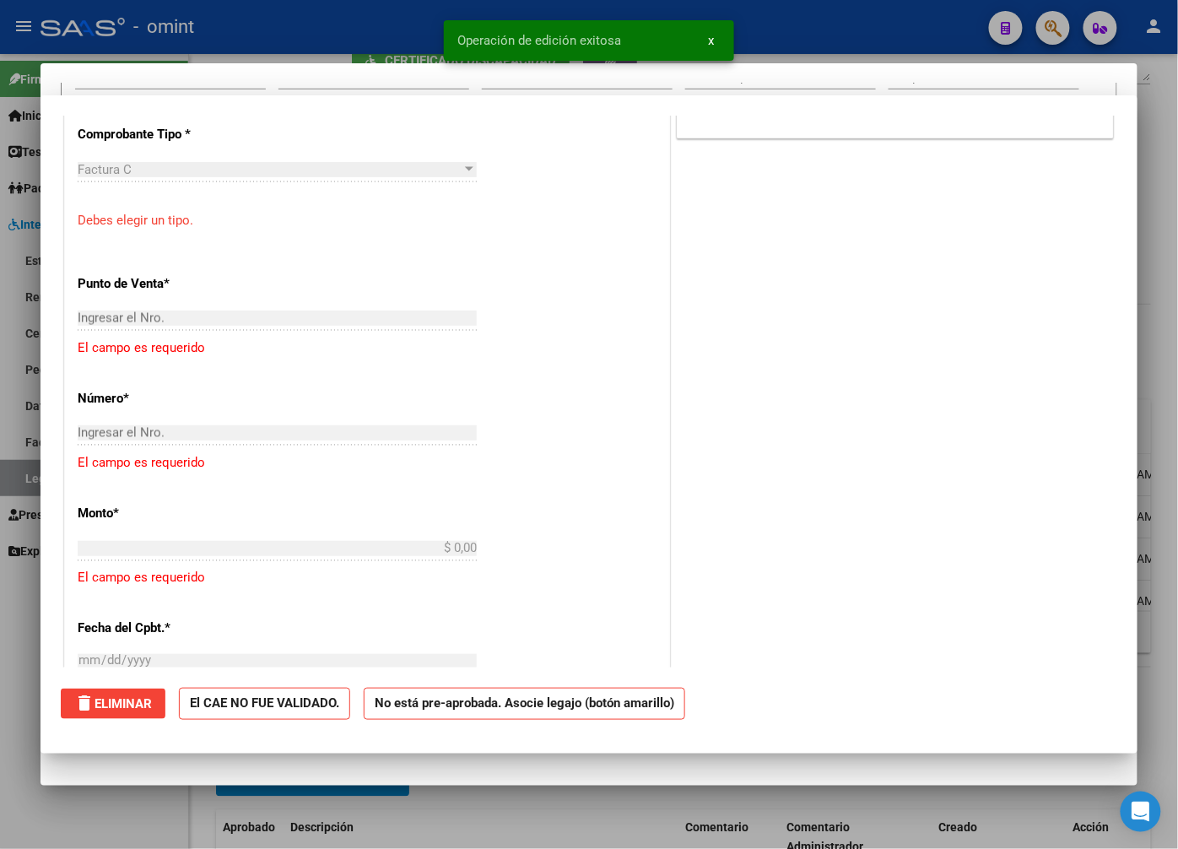
scroll to position [0, 0]
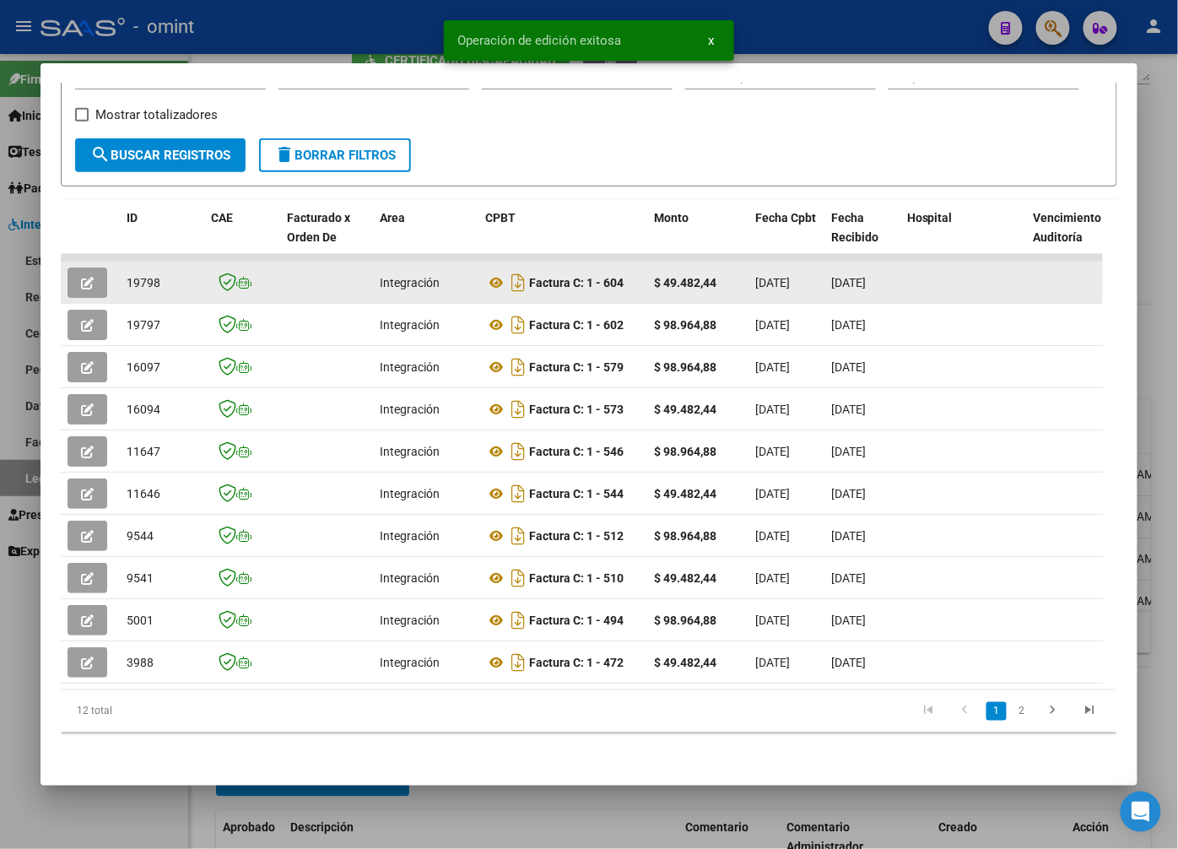
click at [141, 276] on span "19798" at bounding box center [144, 283] width 34 height 14
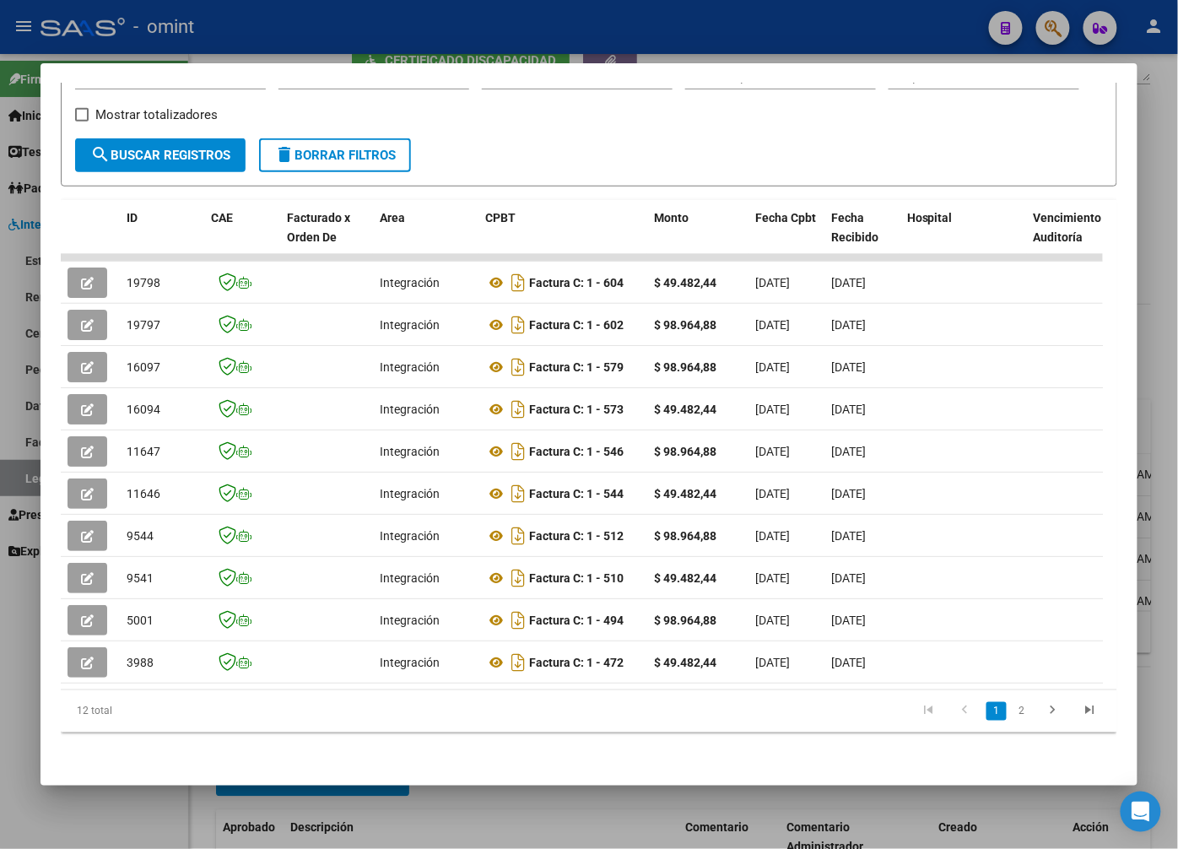
click at [274, 18] on div at bounding box center [589, 424] width 1178 height 849
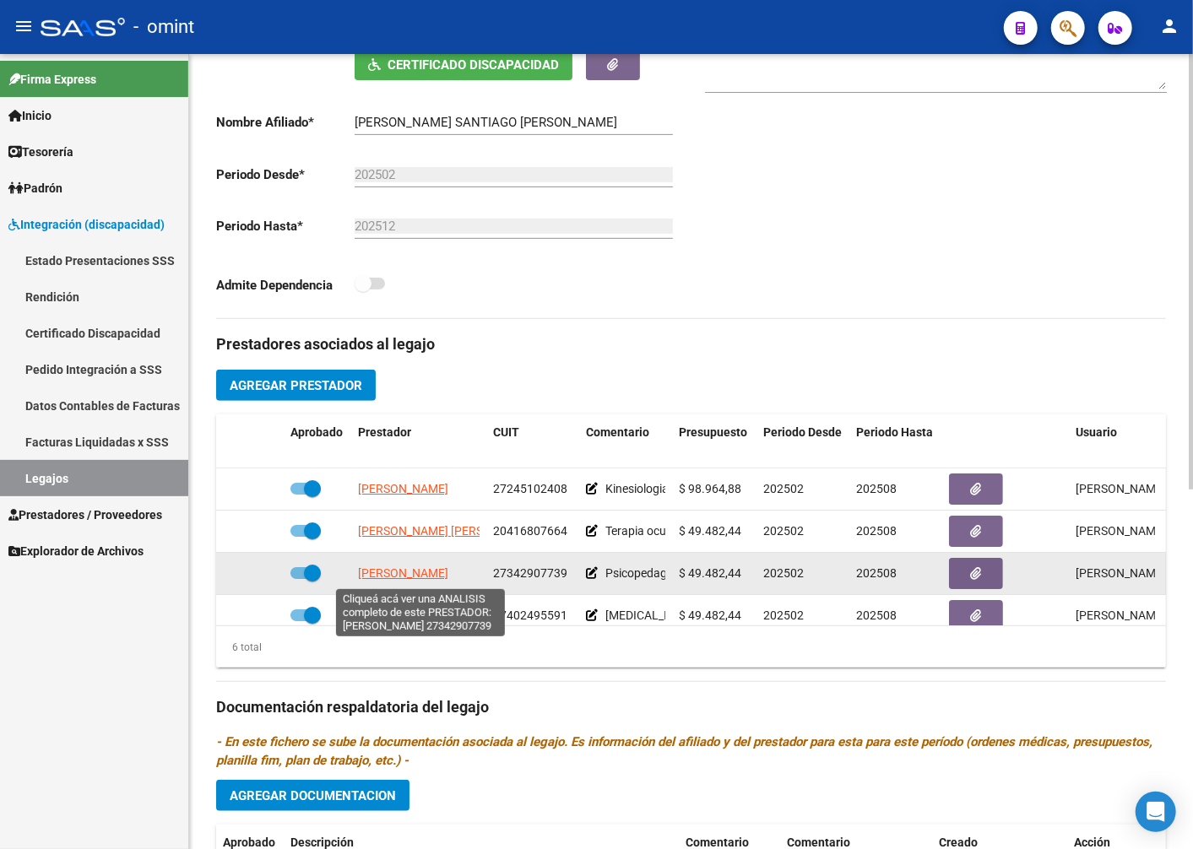
click at [427, 576] on span "BUSTOS ANALIA JULIA" at bounding box center [403, 573] width 90 height 14
type textarea "27342907739"
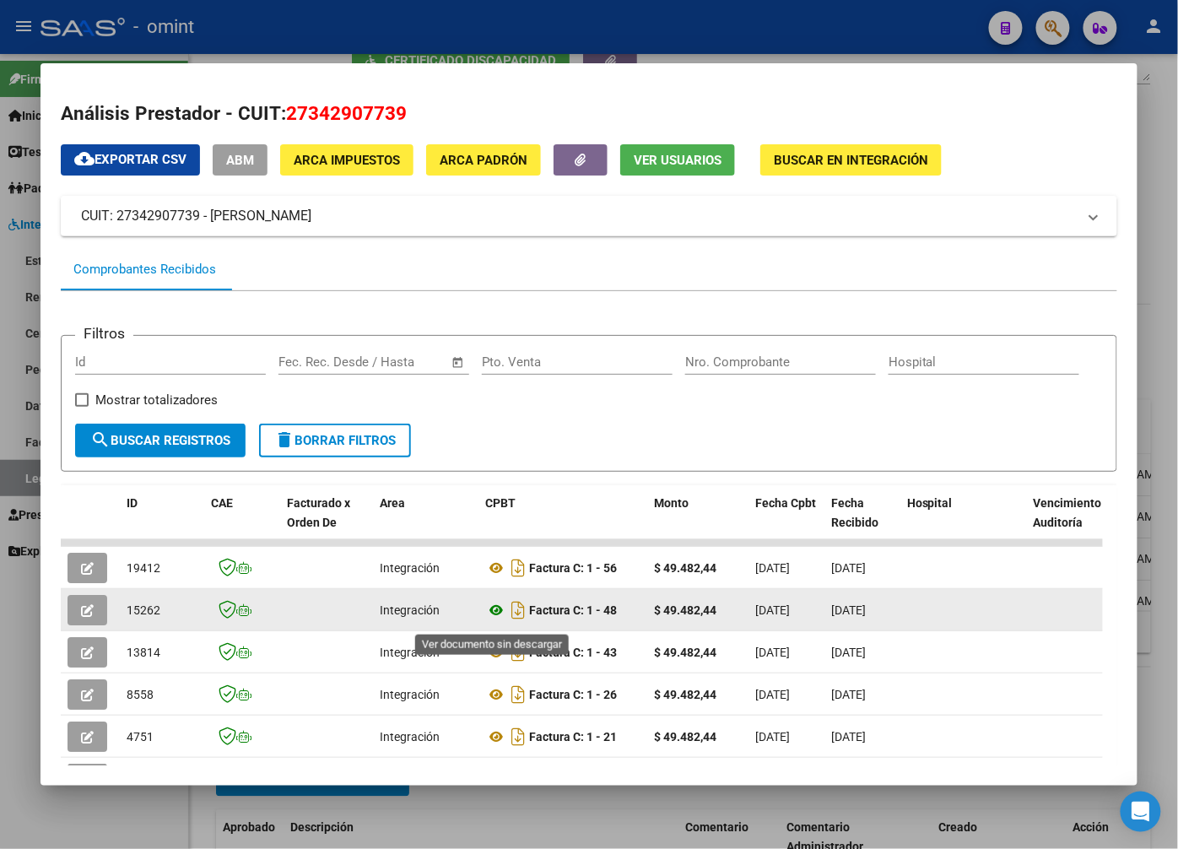
scroll to position [178, 0]
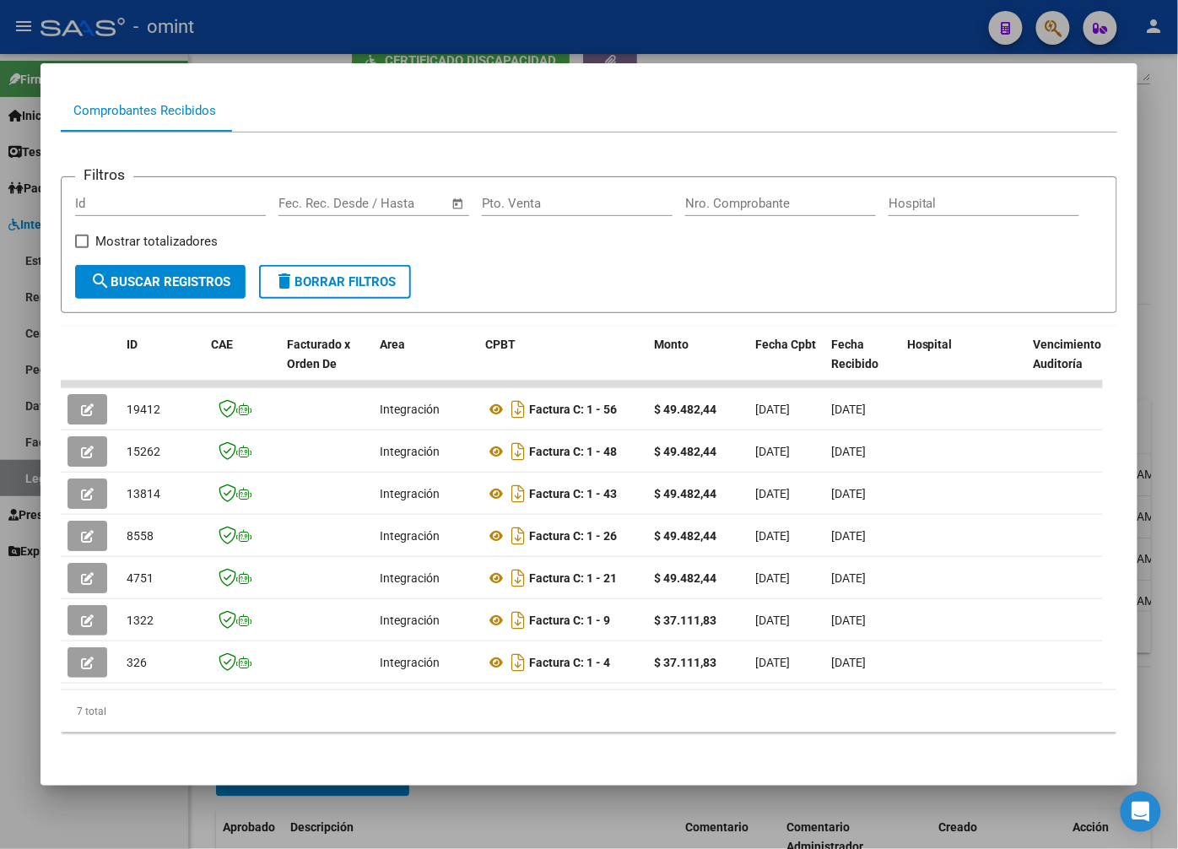
click at [333, 674] on datatable-body "19412 Integración Factura C: 1 - 56 $ 49.482,44 01/09/2025 02/09/2025 - 02/09/2…" at bounding box center [582, 535] width 1042 height 309
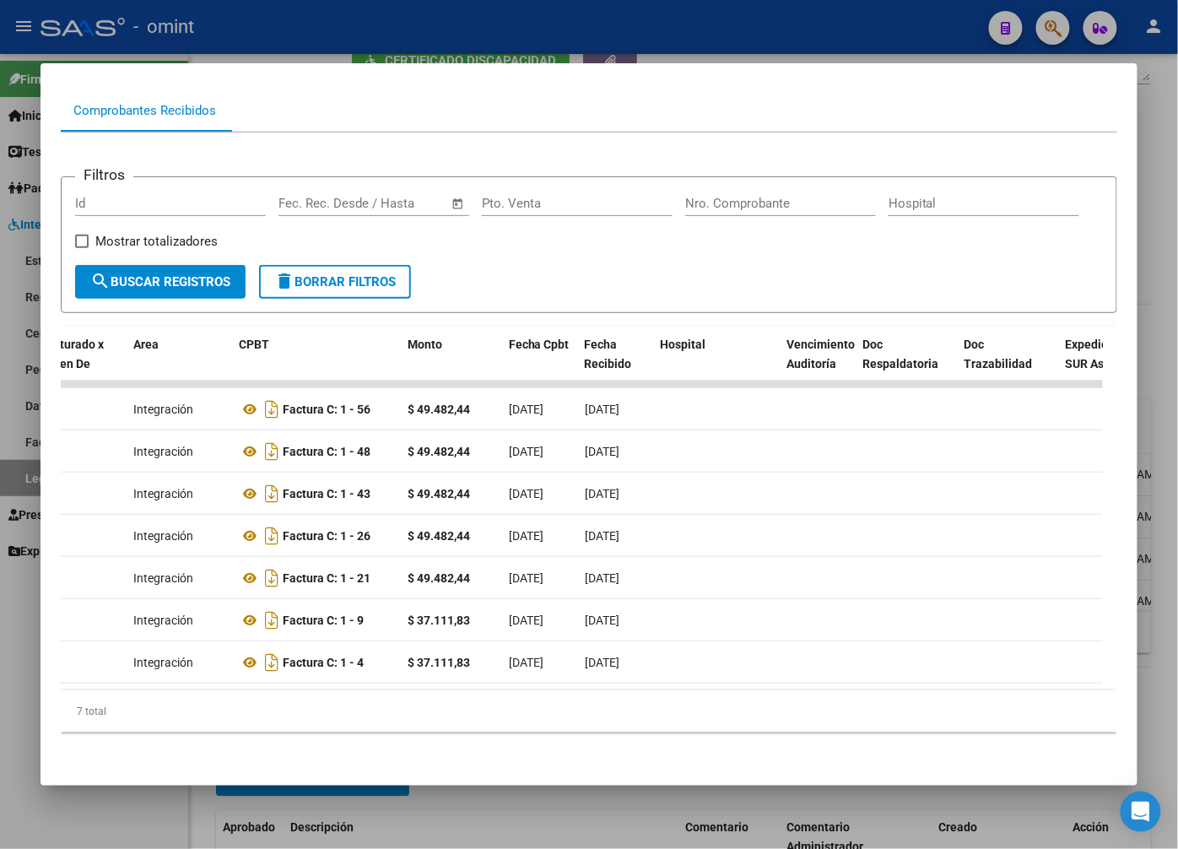
scroll to position [0, 0]
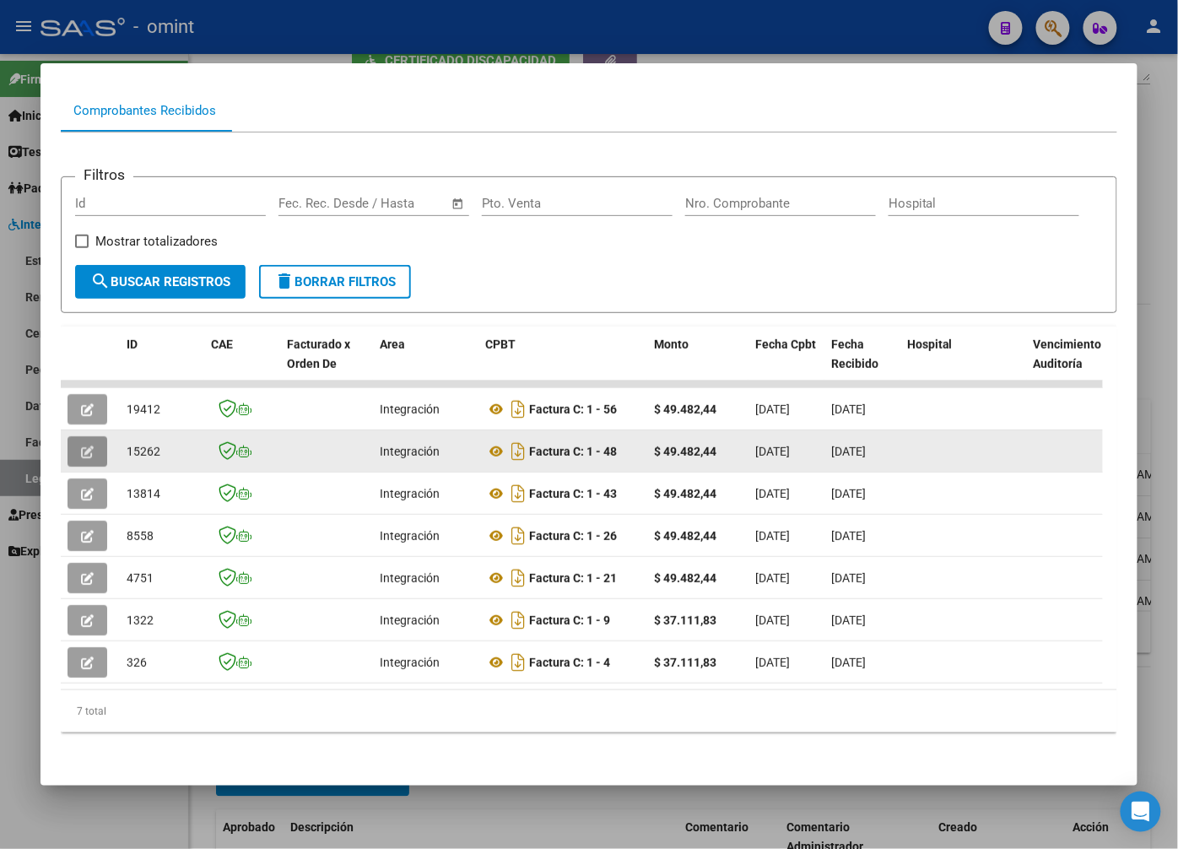
click at [89, 446] on icon "button" at bounding box center [87, 452] width 13 height 13
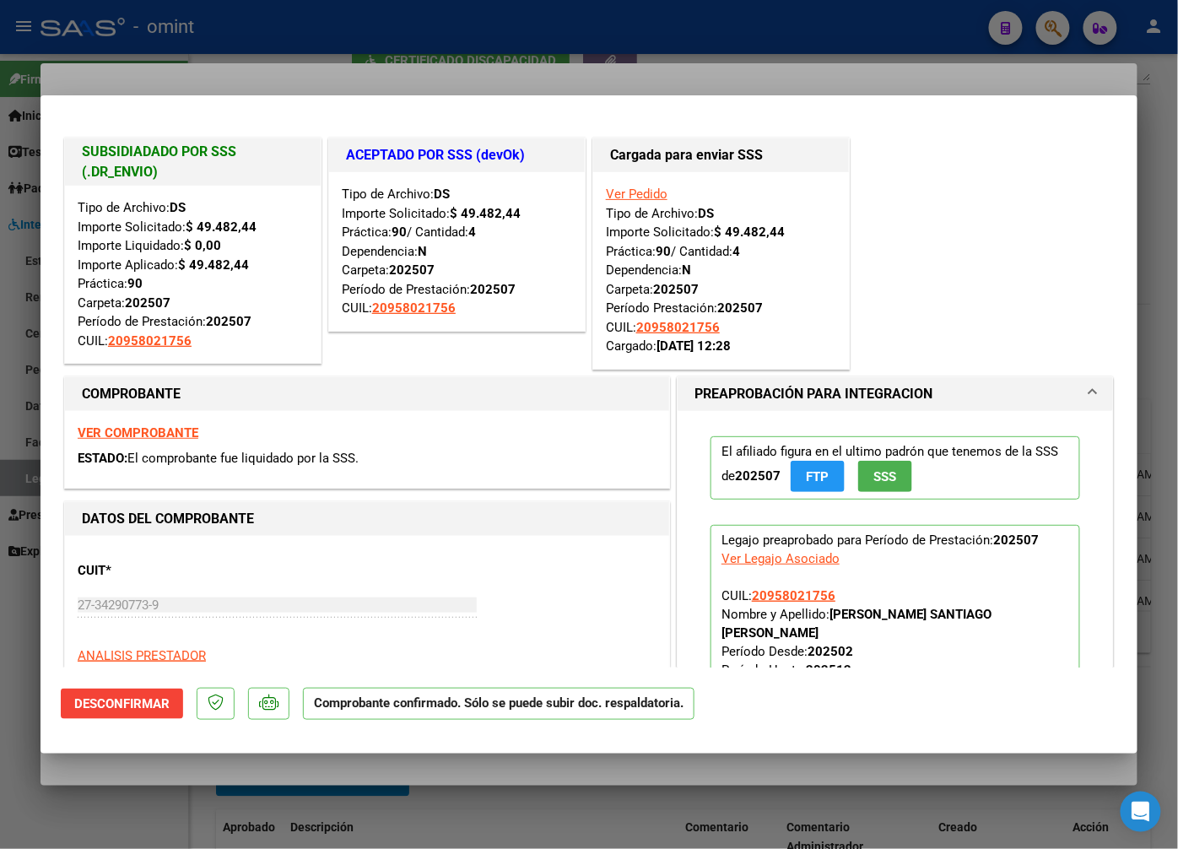
click at [203, 49] on div at bounding box center [589, 424] width 1178 height 849
type input "$ 0,00"
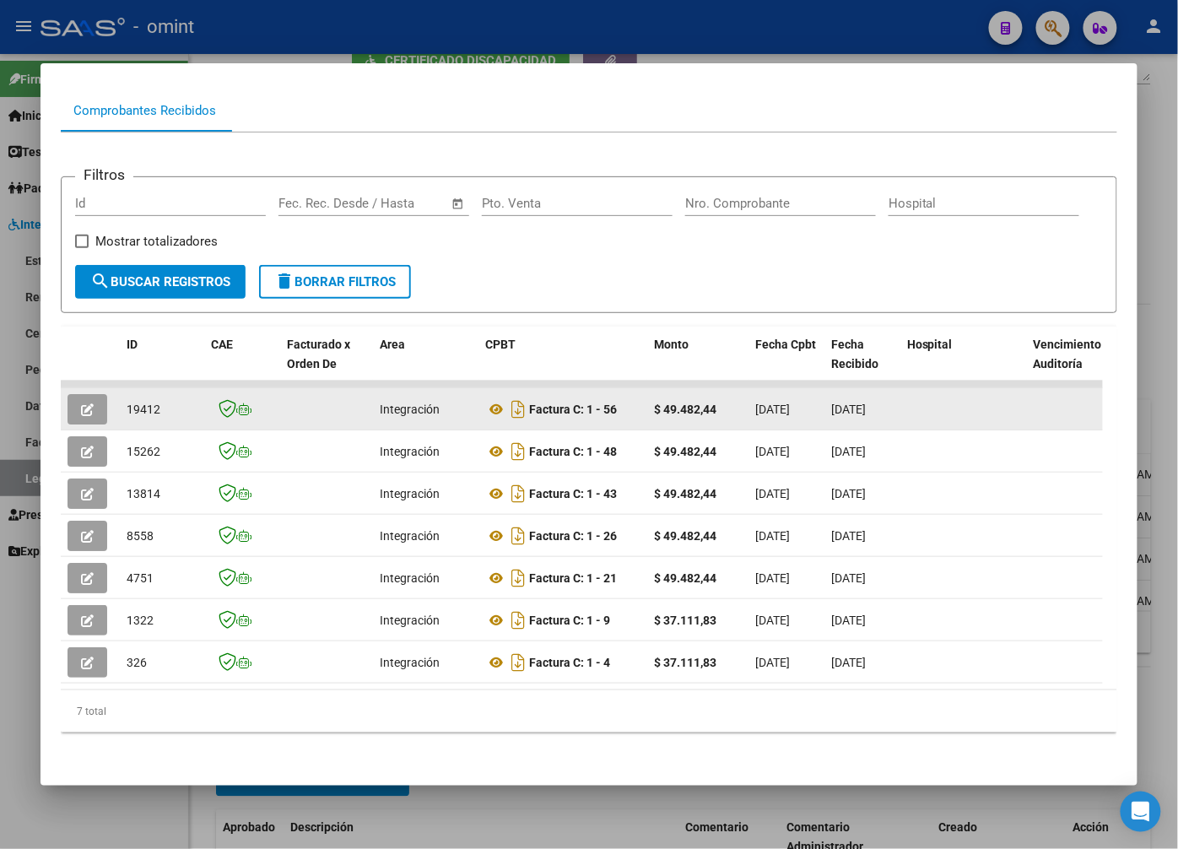
click at [73, 394] on button "button" at bounding box center [88, 409] width 40 height 30
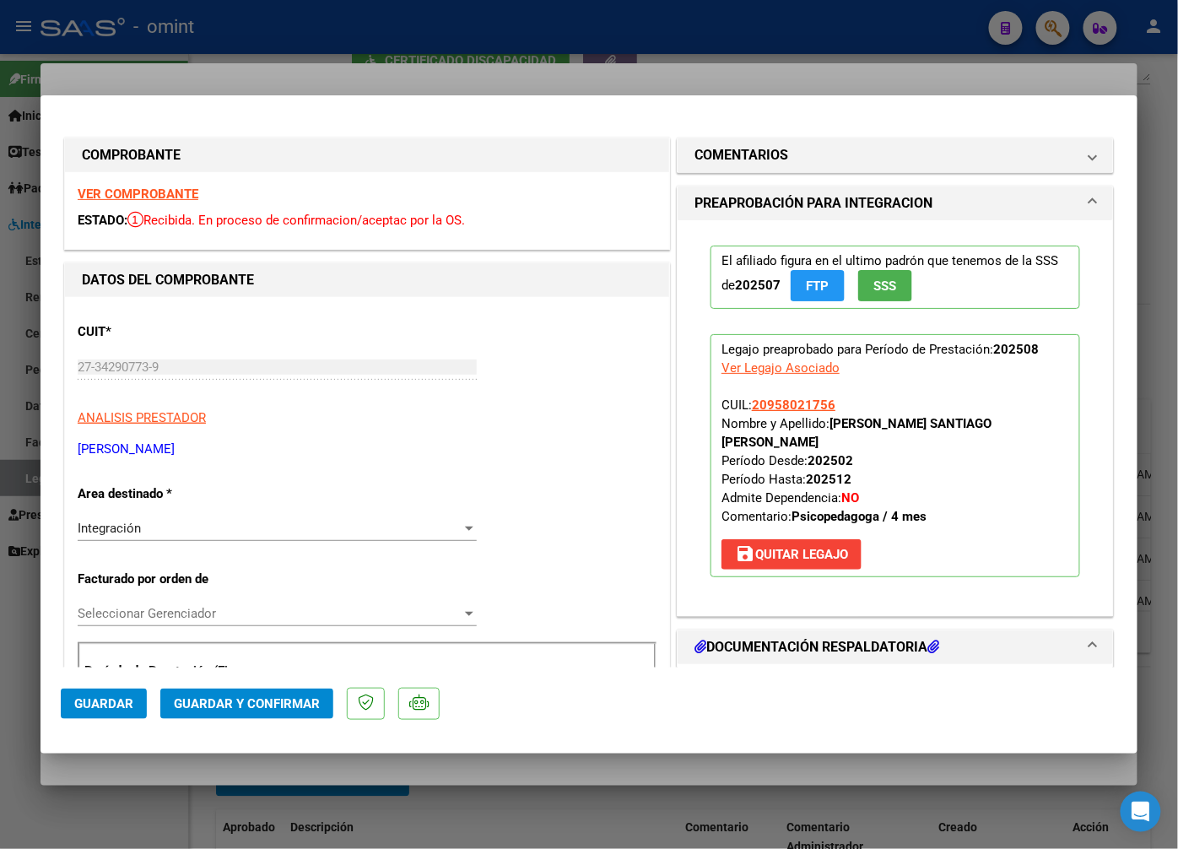
click at [186, 198] on strong "VER COMPROBANTE" at bounding box center [138, 194] width 121 height 15
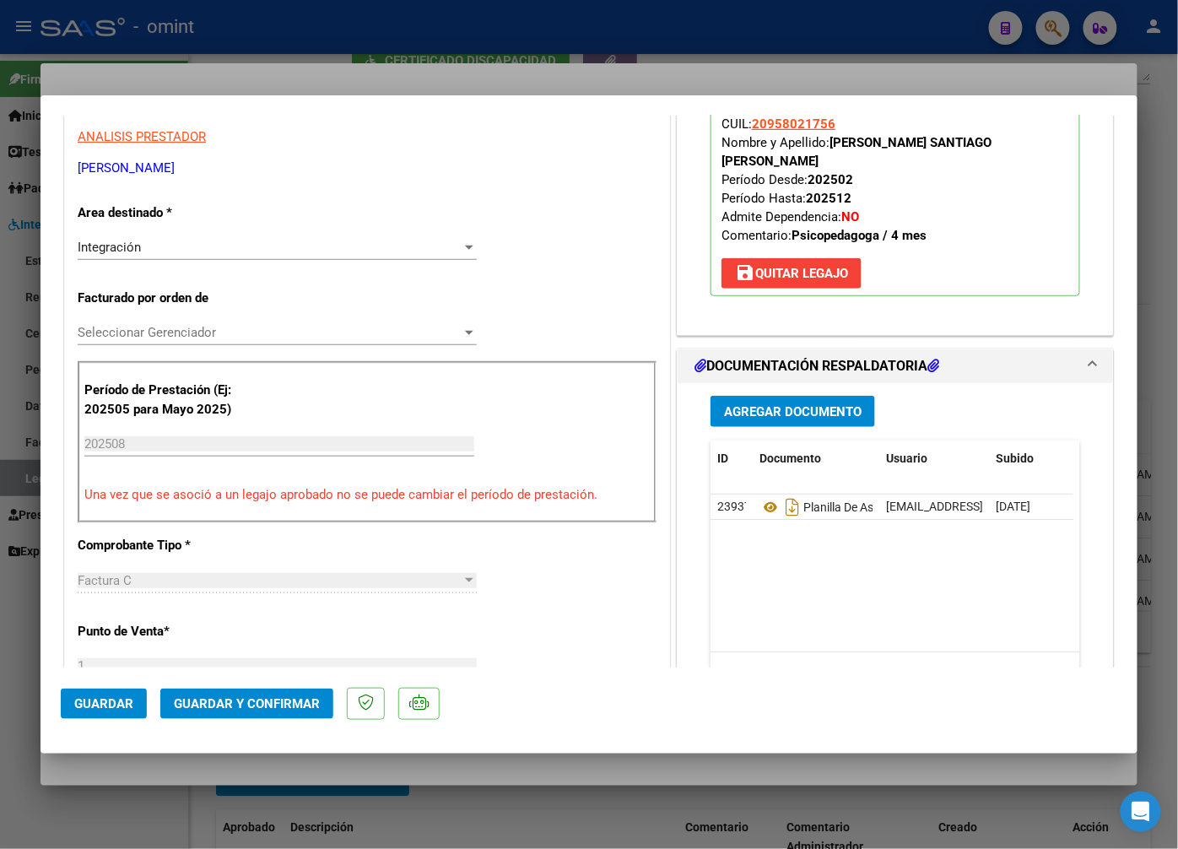
scroll to position [375, 0]
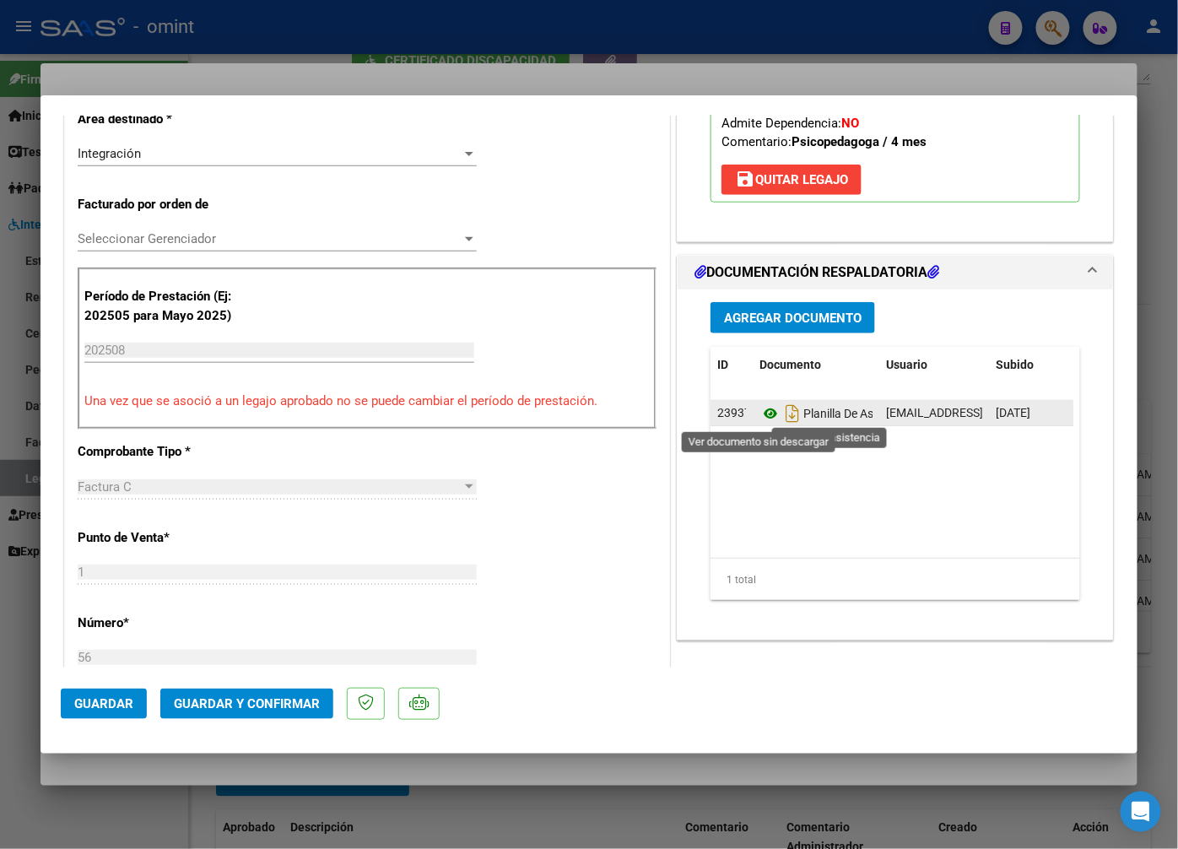
click at [768, 408] on icon at bounding box center [771, 413] width 22 height 20
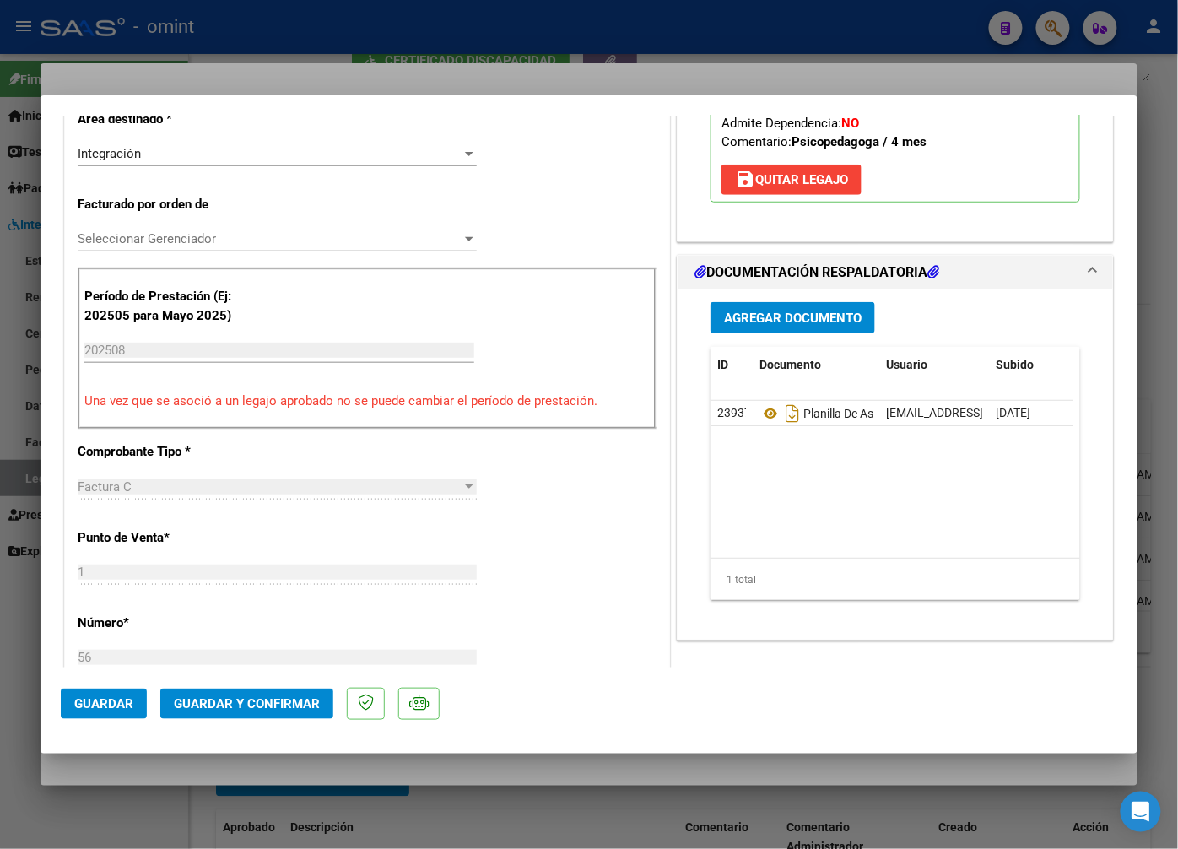
scroll to position [1031, 0]
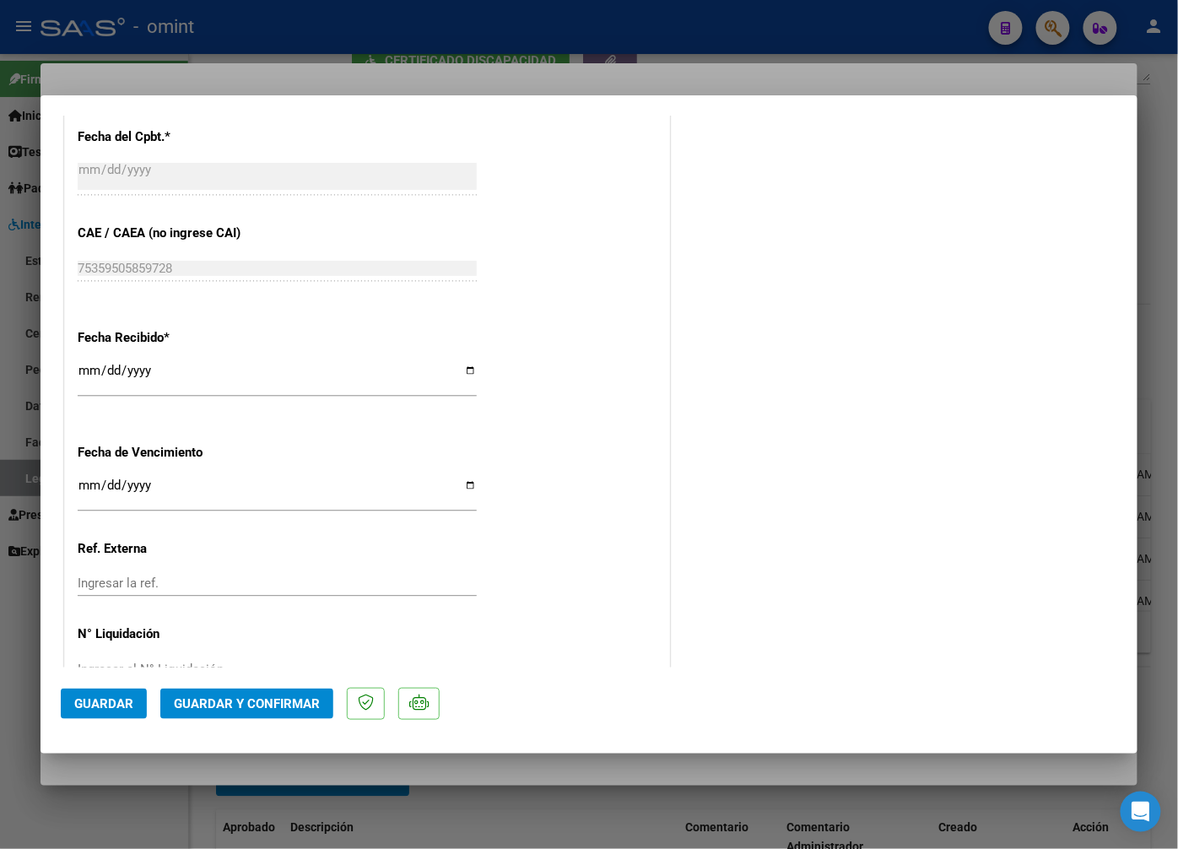
click at [268, 711] on span "Guardar y Confirmar" at bounding box center [247, 703] width 146 height 15
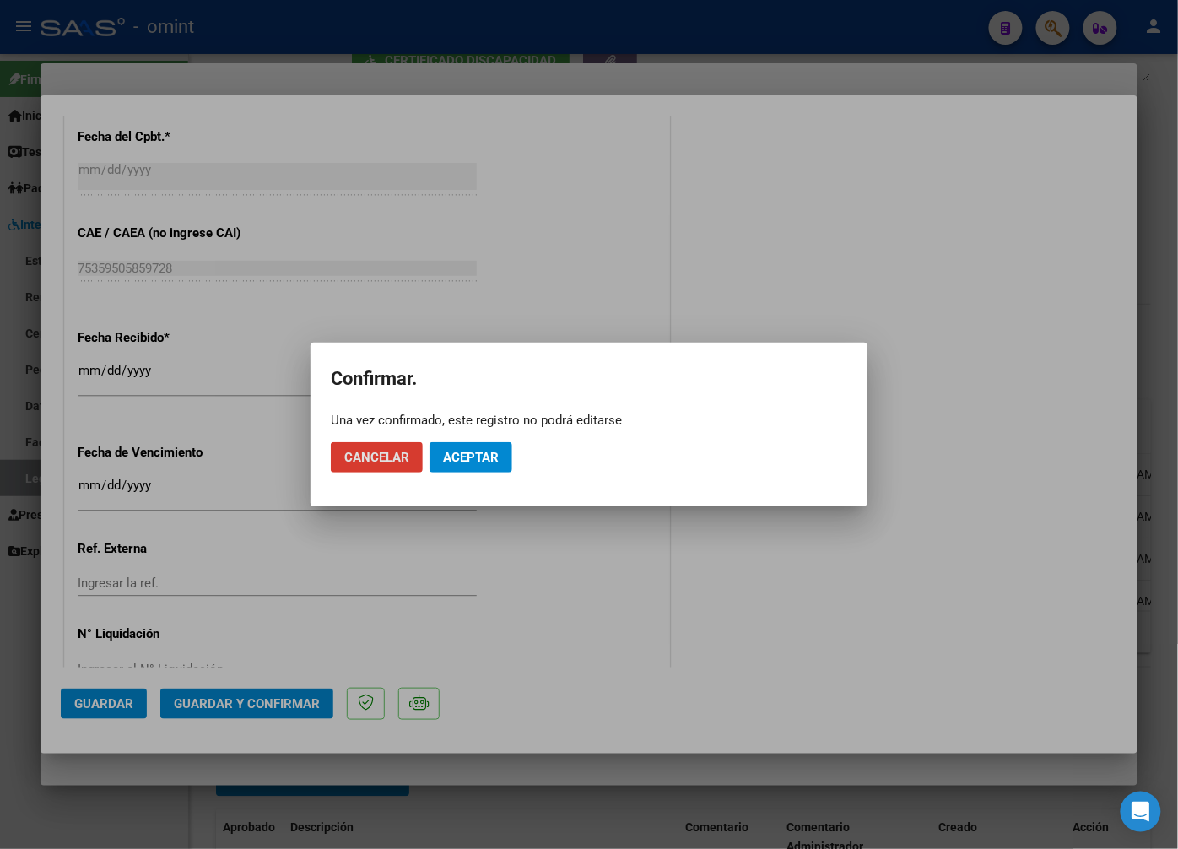
click at [457, 452] on span "Aceptar" at bounding box center [471, 457] width 56 height 15
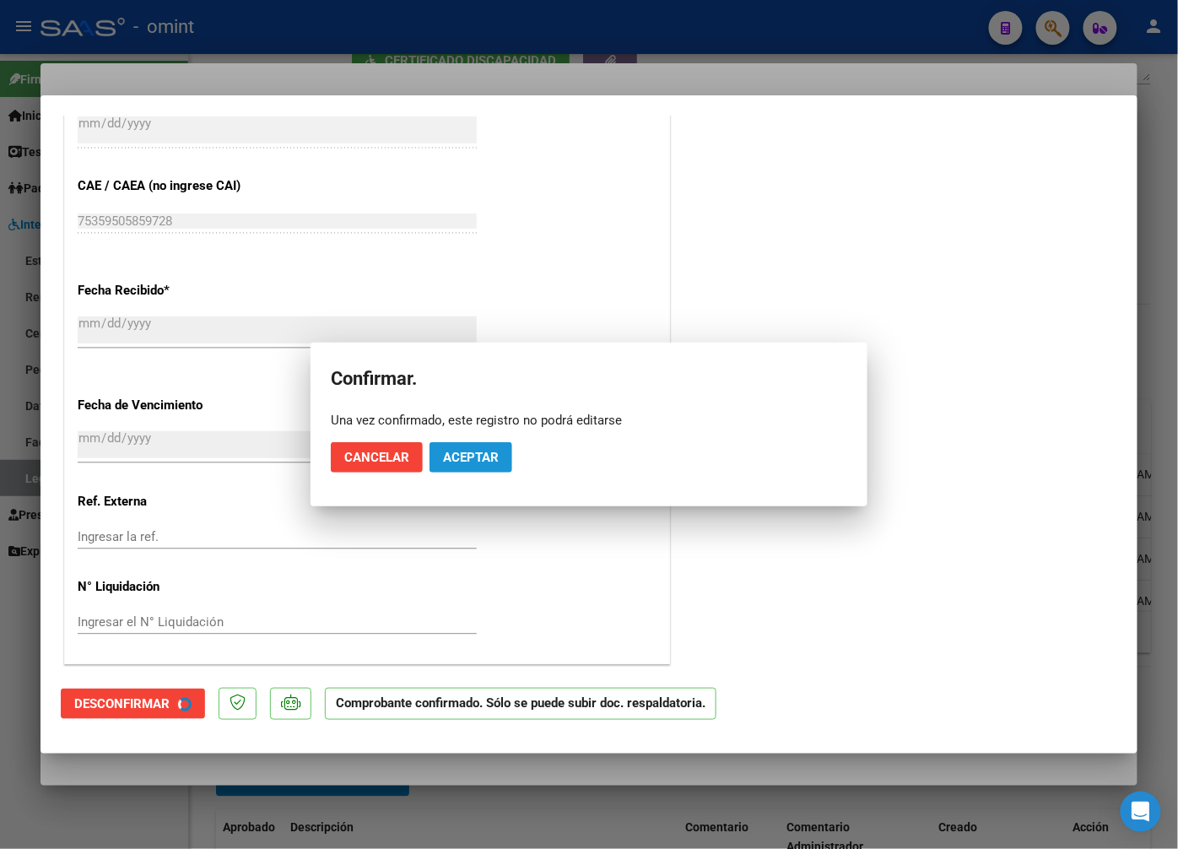
scroll to position [926, 0]
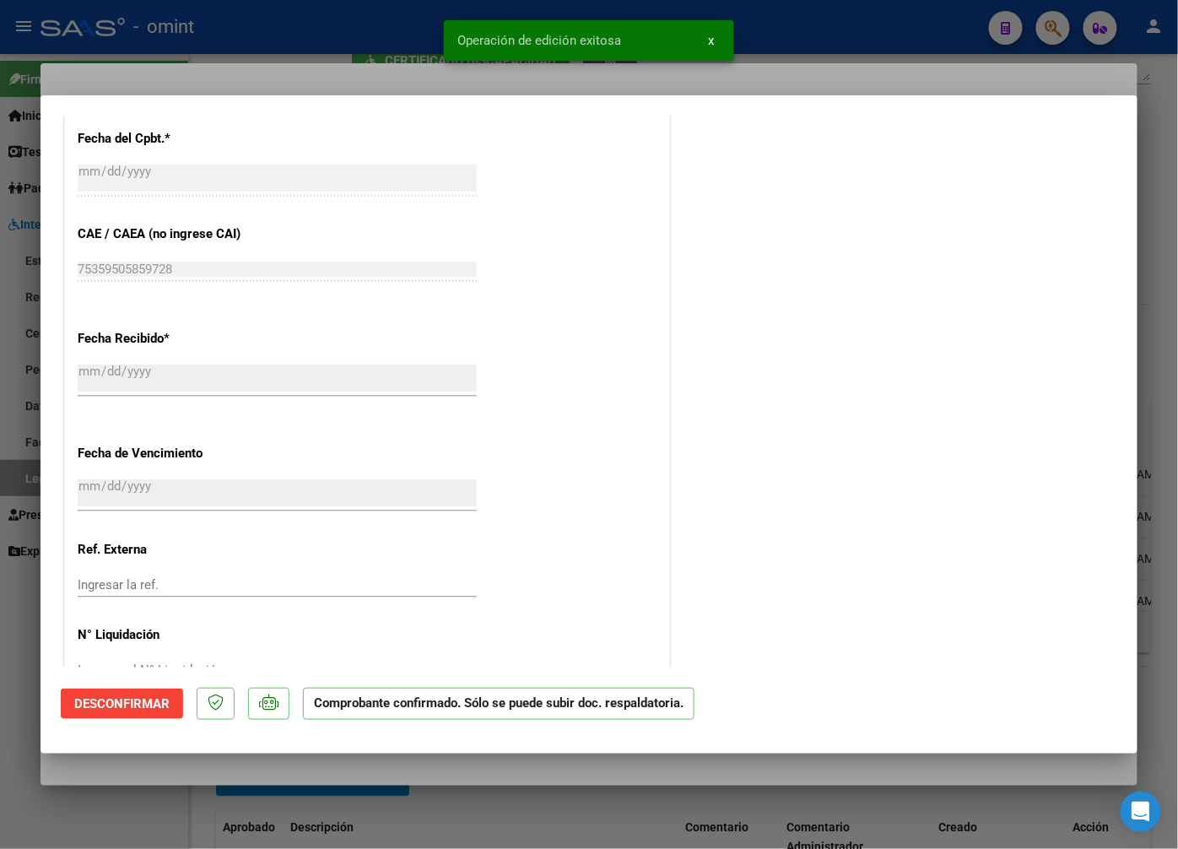
click at [276, 63] on div at bounding box center [589, 424] width 1178 height 849
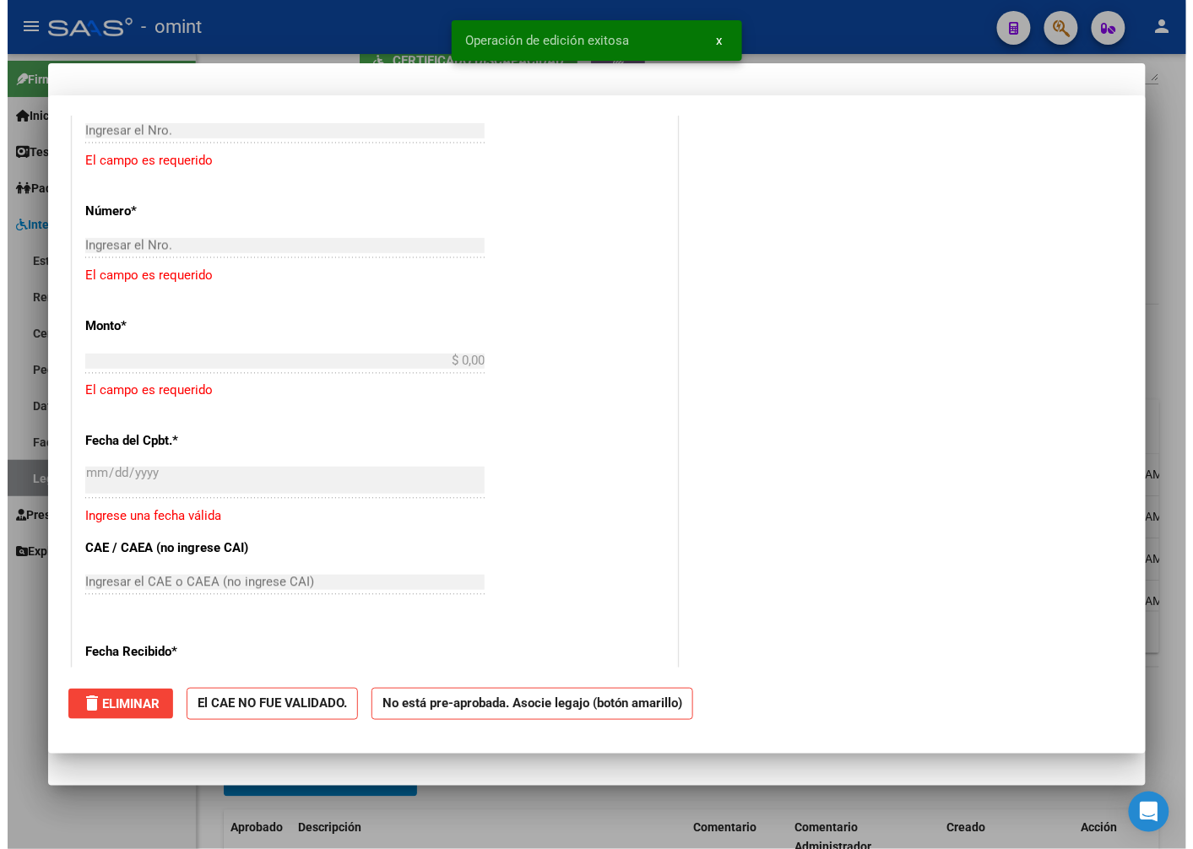
scroll to position [0, 0]
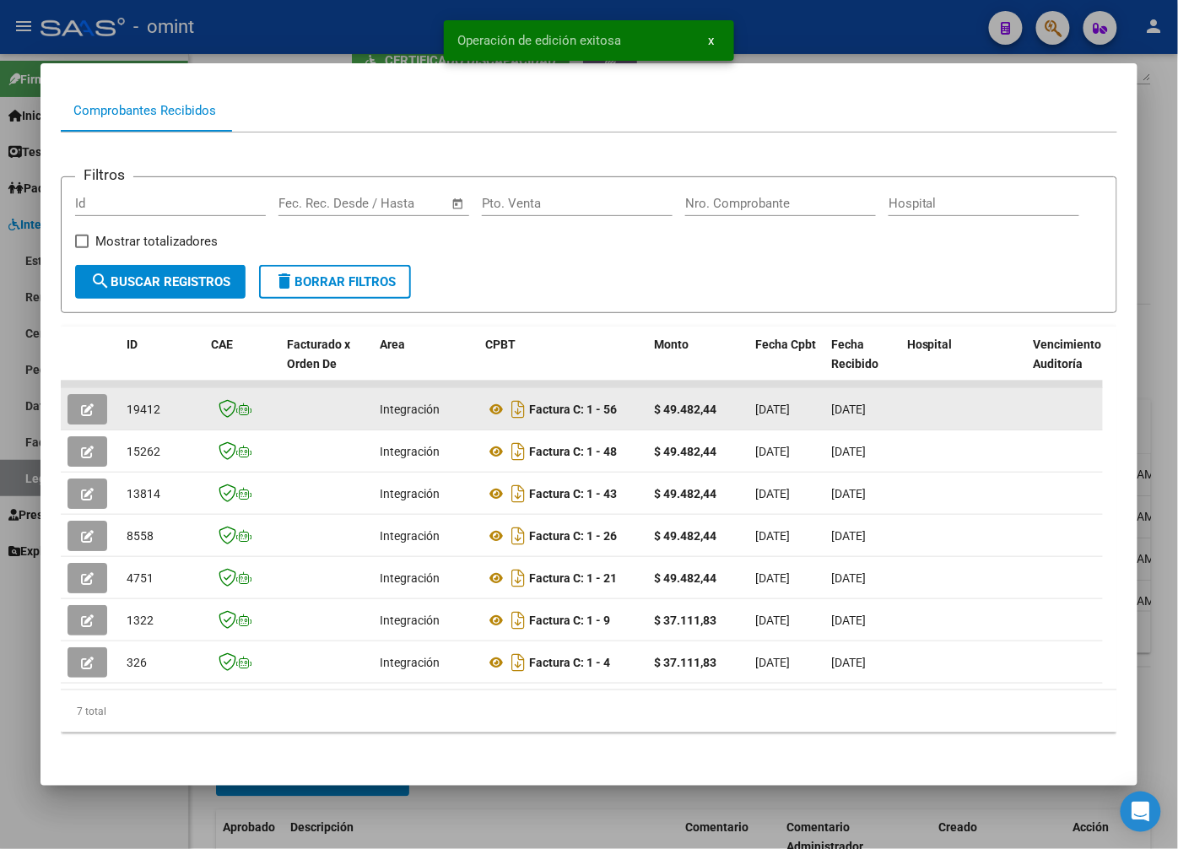
click at [139, 403] on span "19412" at bounding box center [144, 410] width 34 height 14
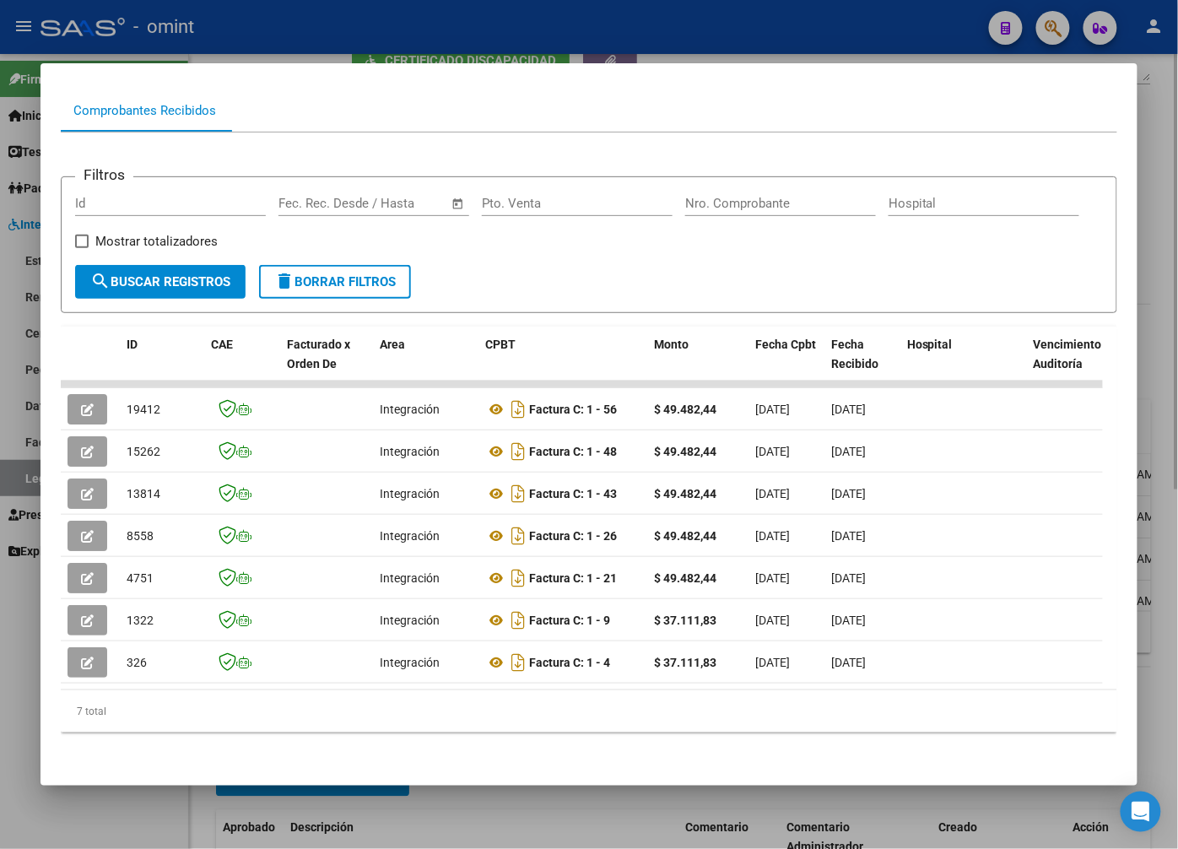
drag, startPoint x: 289, startPoint y: 29, endPoint x: 349, endPoint y: 62, distance: 69.1
click at [289, 30] on div at bounding box center [589, 424] width 1178 height 849
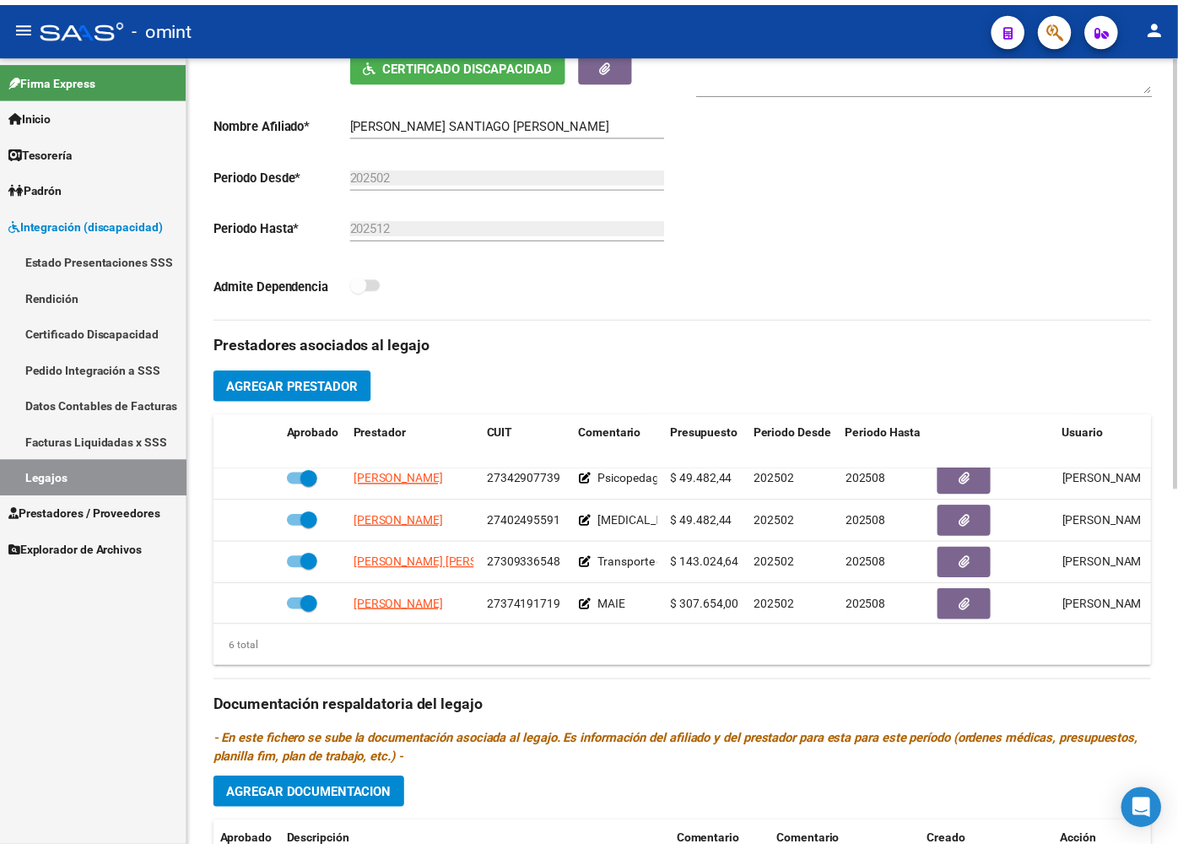
scroll to position [99, 0]
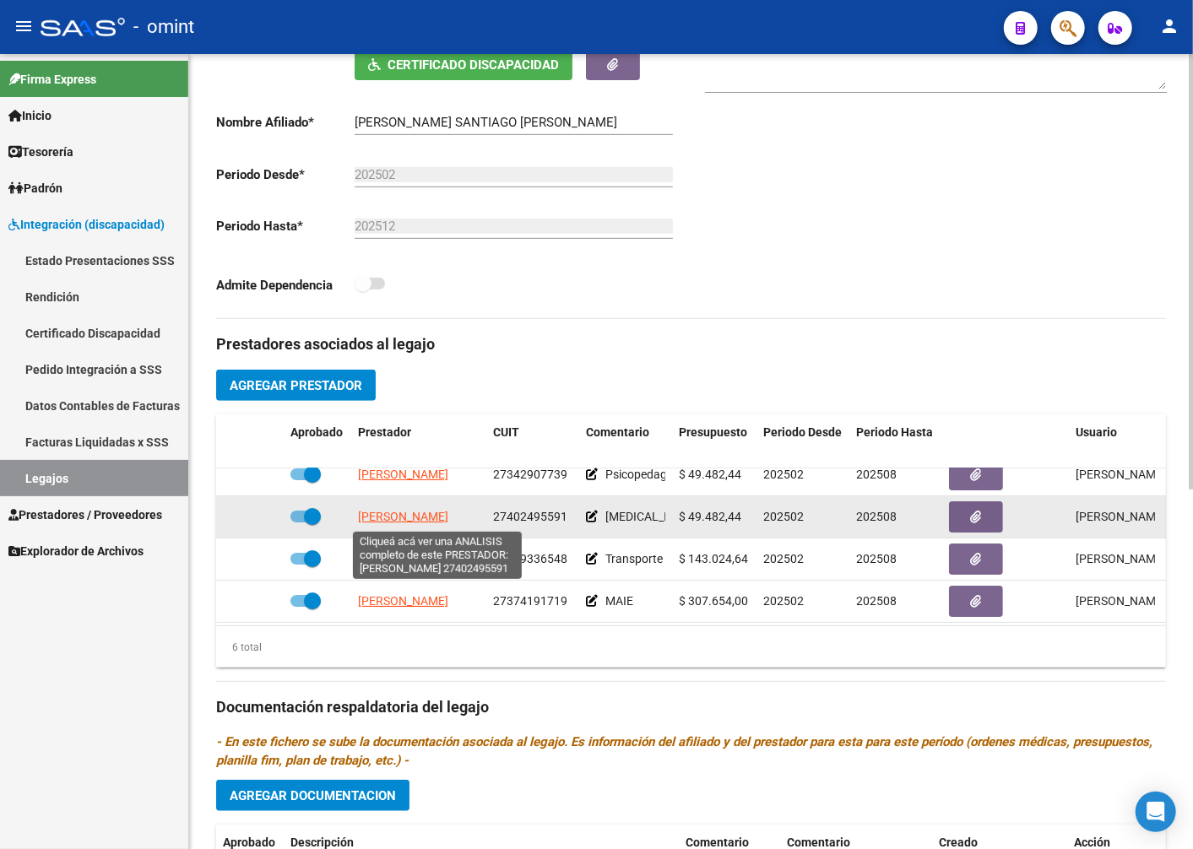
click at [435, 515] on span "DECAROLI LOURDES MAGALI" at bounding box center [403, 517] width 90 height 14
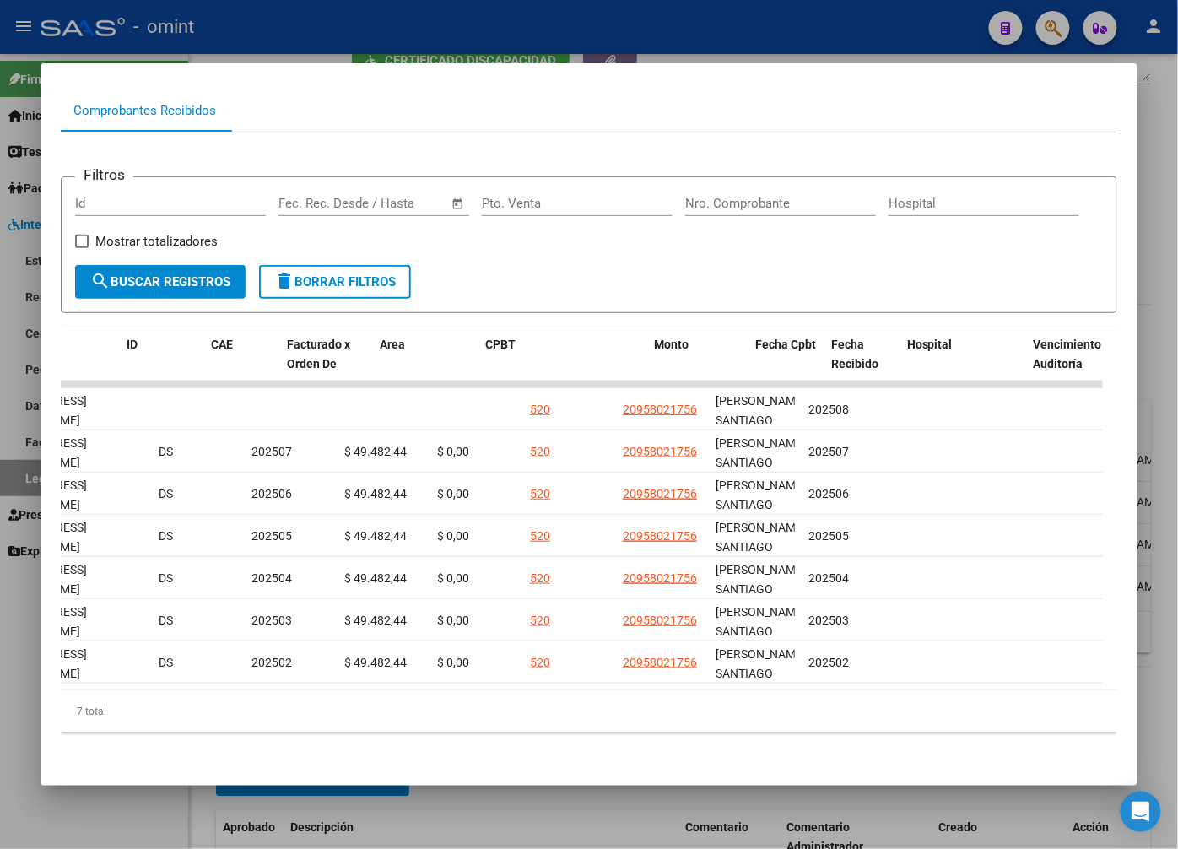
scroll to position [0, 0]
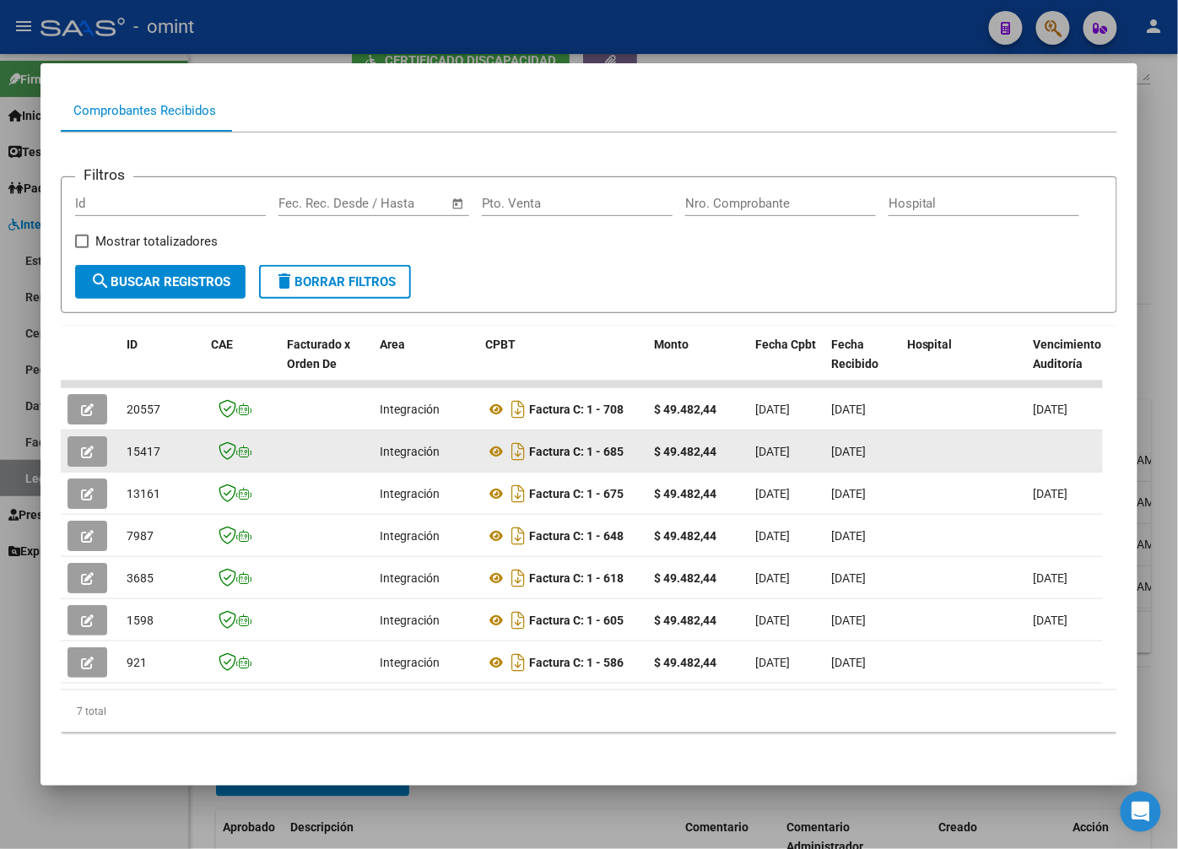
click at [85, 436] on button "button" at bounding box center [88, 451] width 40 height 30
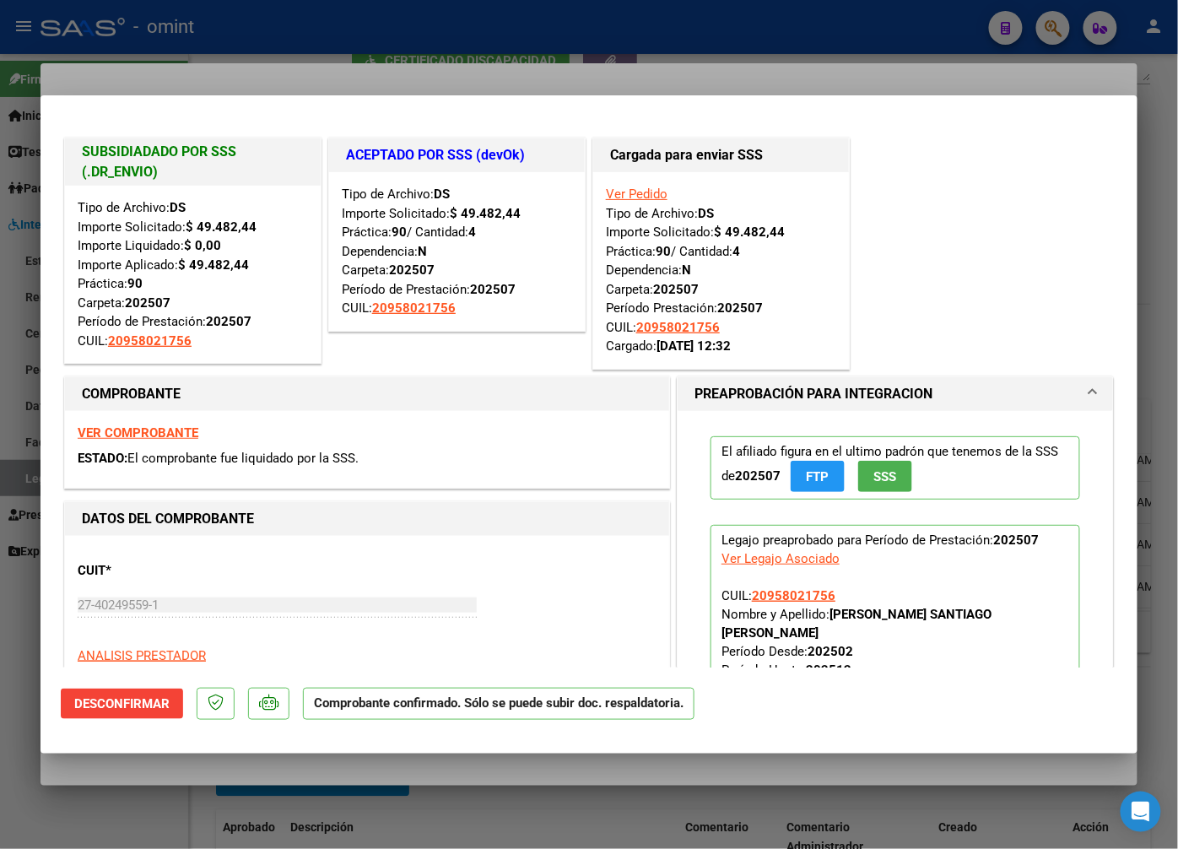
click at [248, 62] on div at bounding box center [589, 424] width 1178 height 849
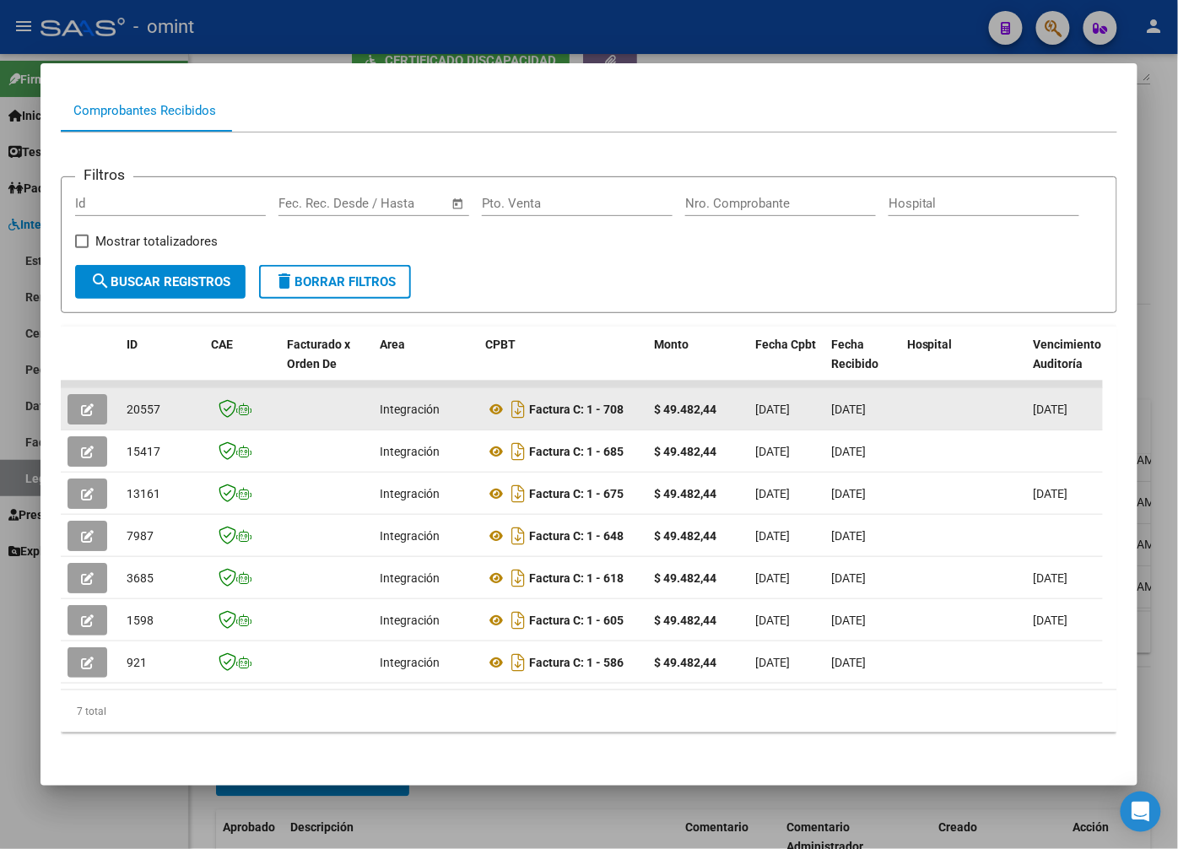
click at [80, 394] on button "button" at bounding box center [88, 409] width 40 height 30
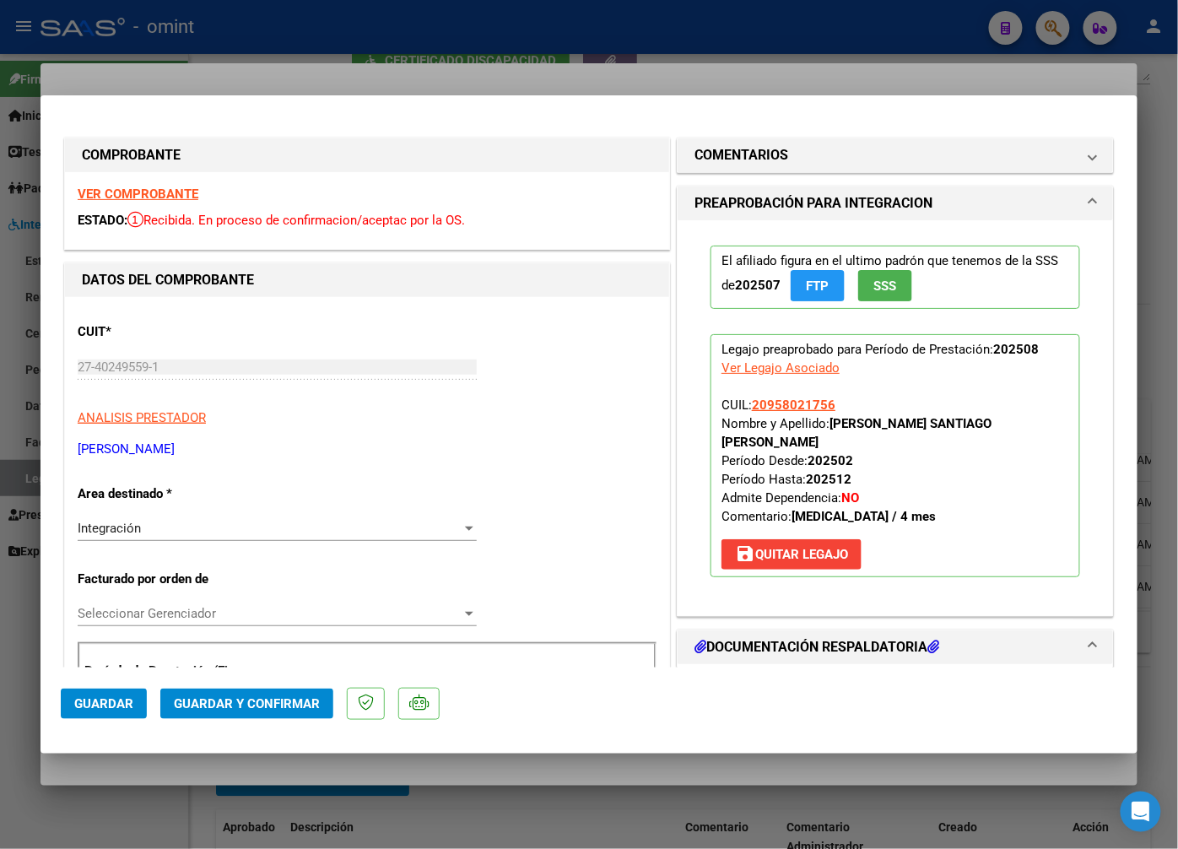
click at [132, 188] on strong "VER COMPROBANTE" at bounding box center [138, 194] width 121 height 15
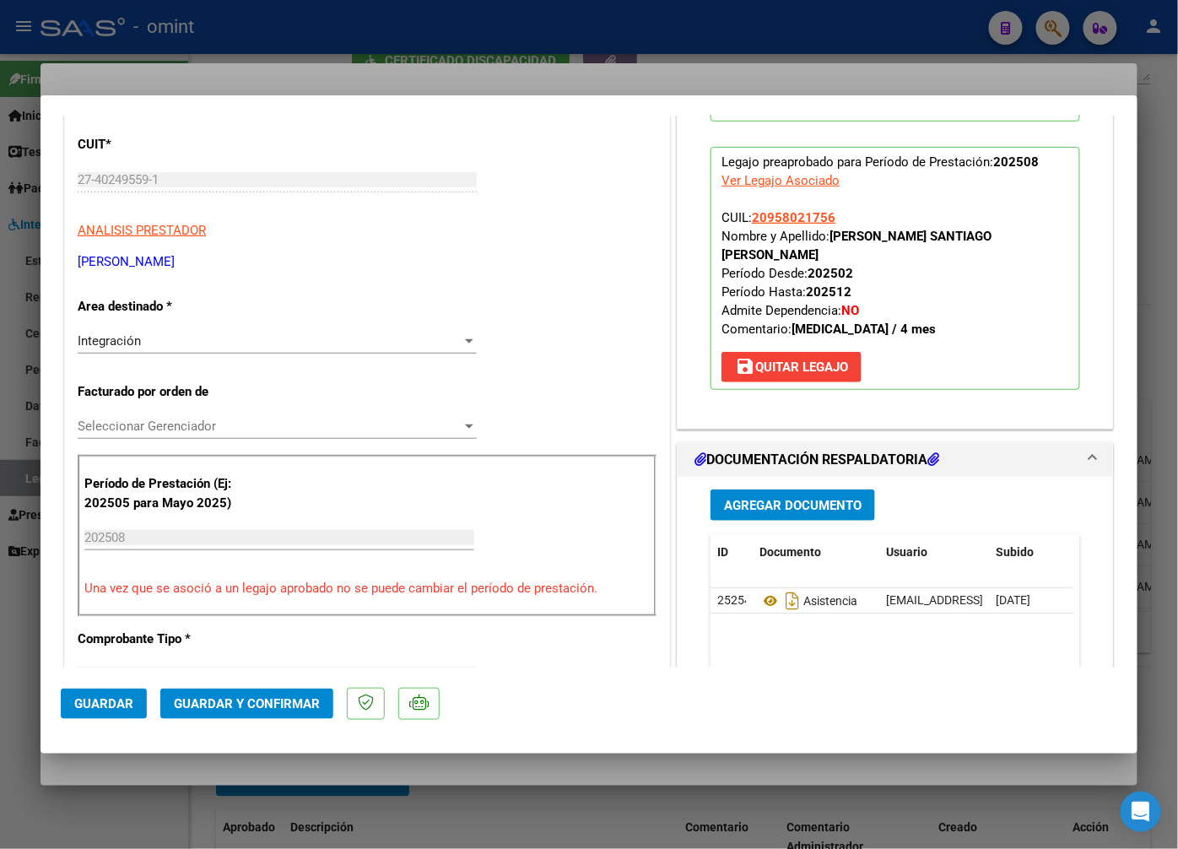
scroll to position [281, 0]
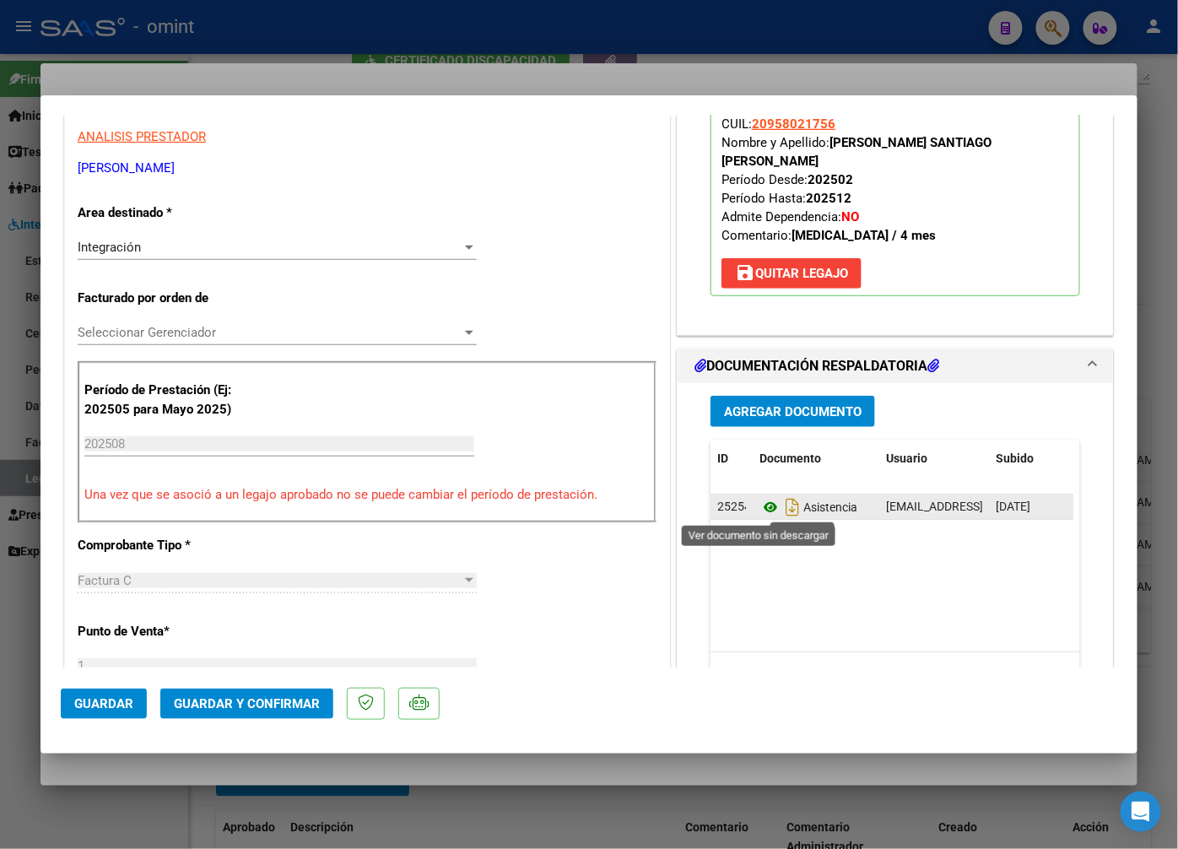
click at [769, 515] on icon at bounding box center [771, 507] width 22 height 20
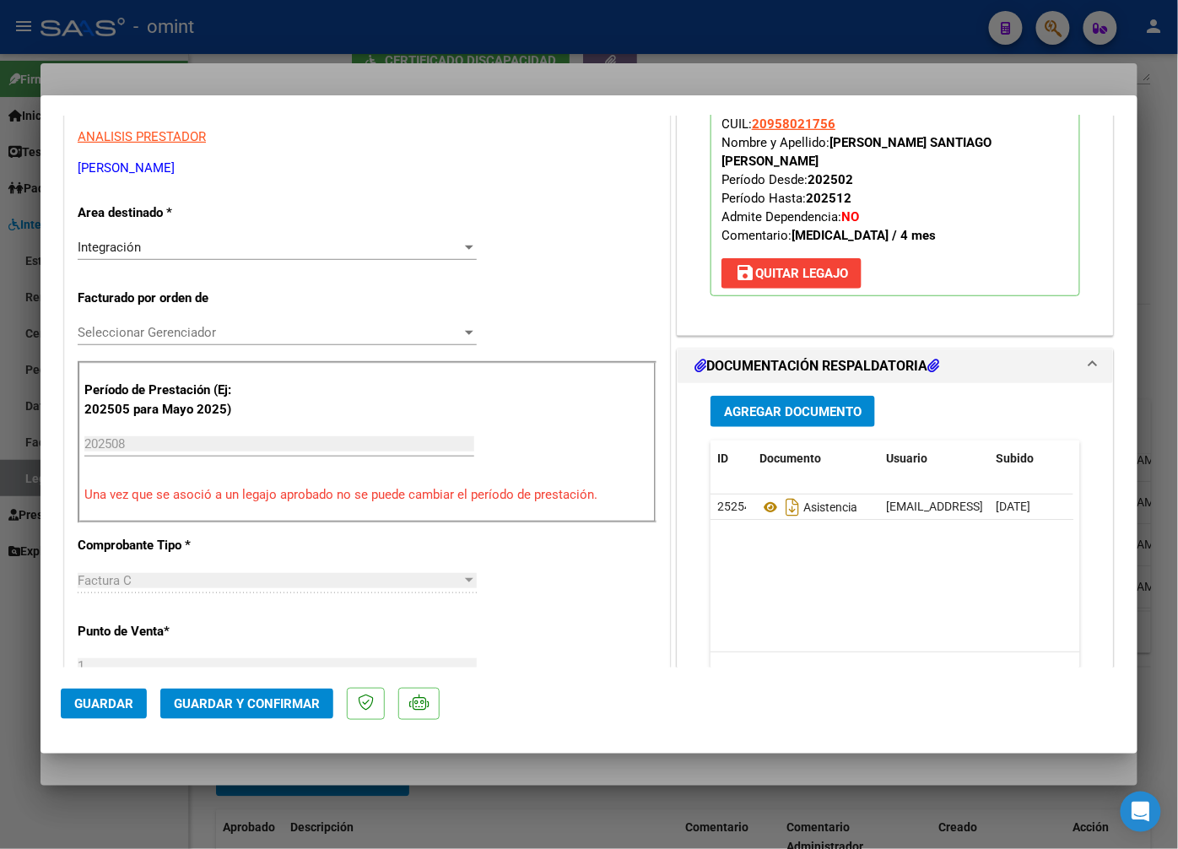
scroll to position [375, 0]
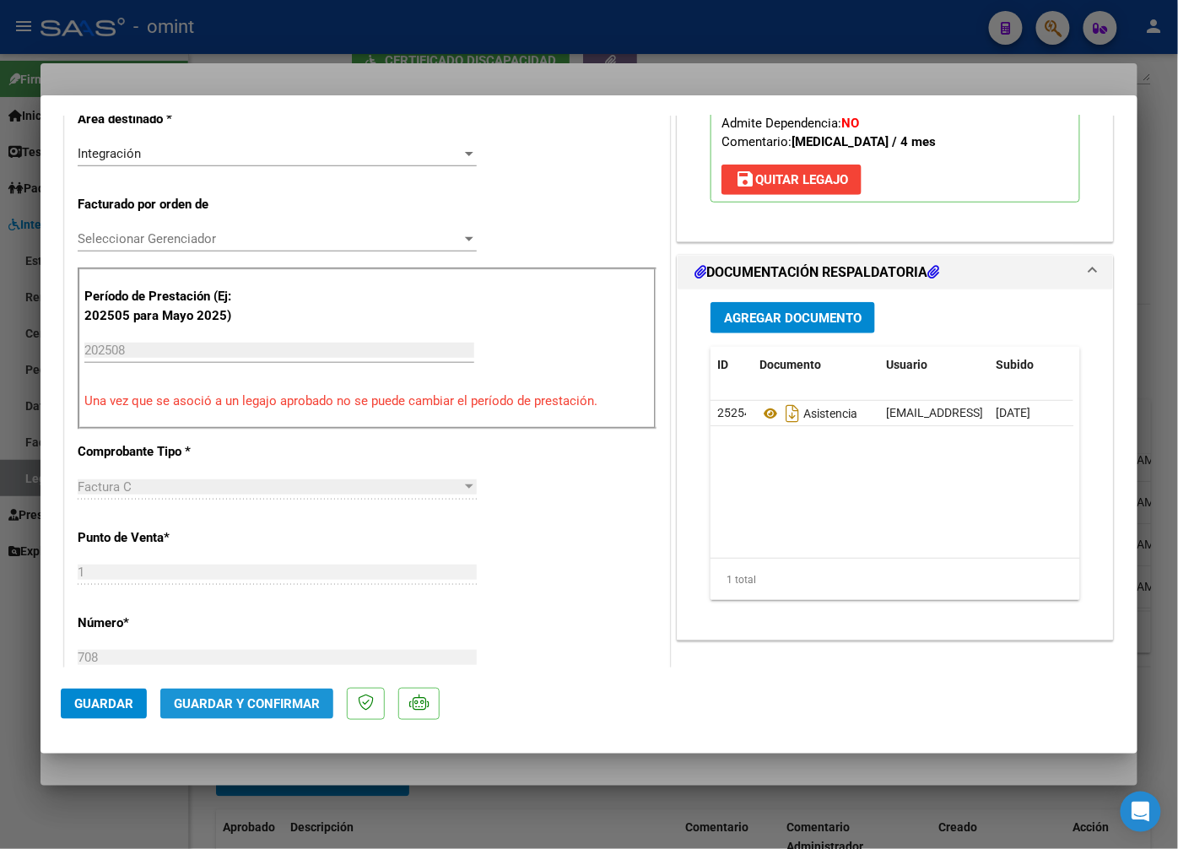
click at [302, 710] on span "Guardar y Confirmar" at bounding box center [247, 703] width 146 height 15
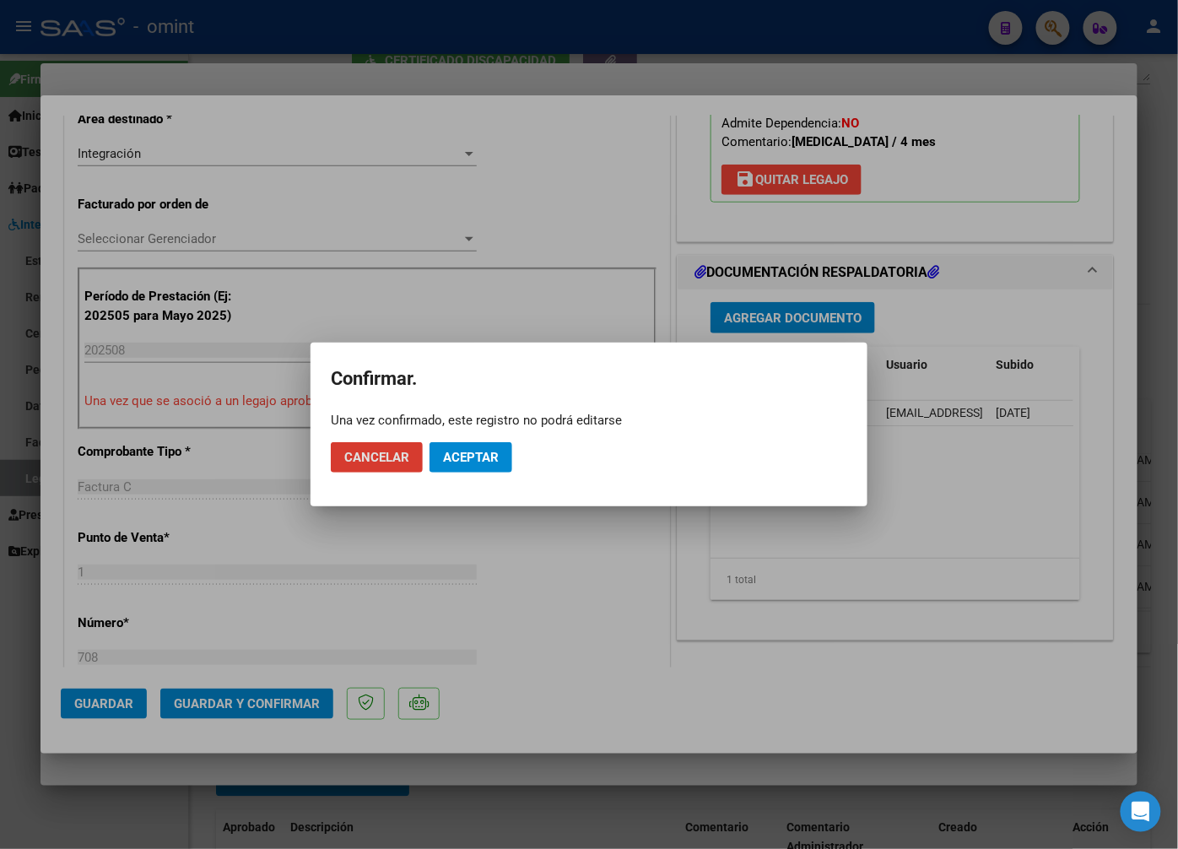
click at [476, 437] on mat-dialog-actions "Cancelar Aceptar" at bounding box center [589, 457] width 517 height 57
click at [484, 462] on span "Aceptar" at bounding box center [471, 457] width 56 height 15
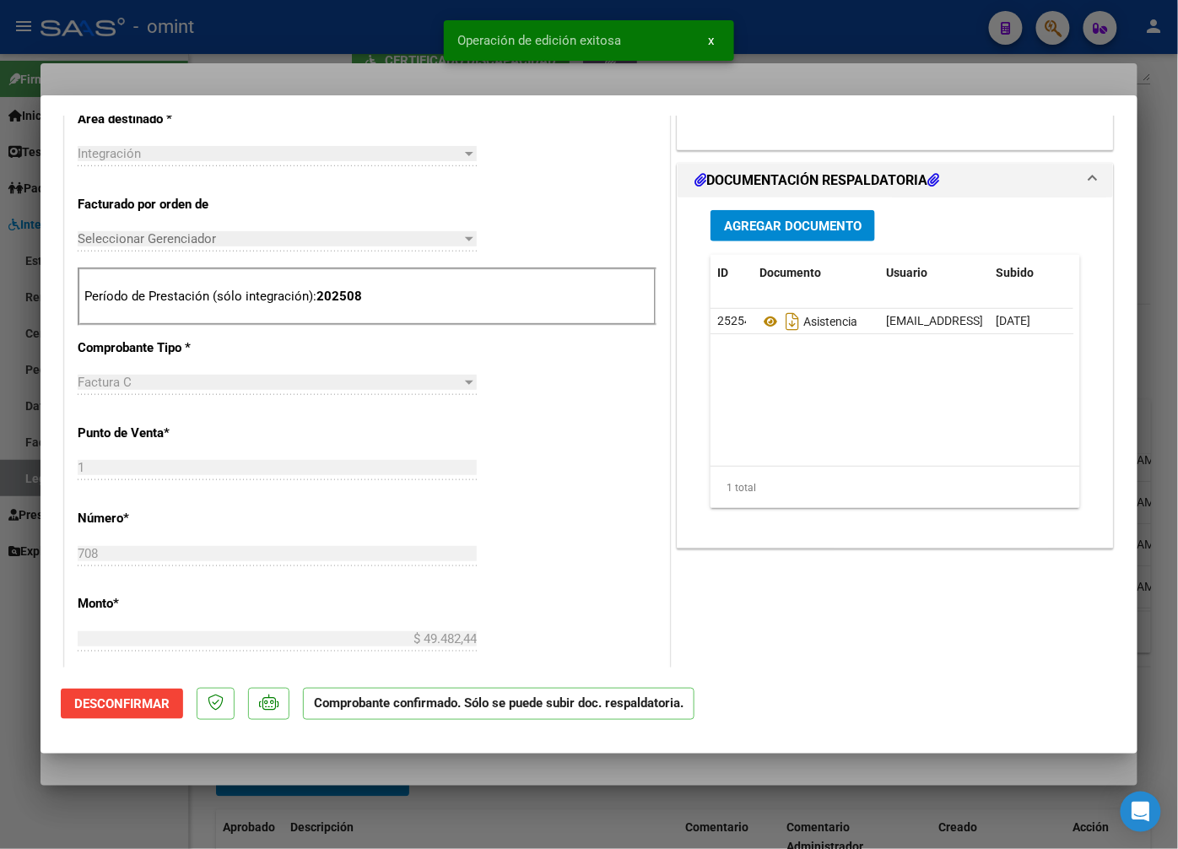
drag, startPoint x: 306, startPoint y: 52, endPoint x: 325, endPoint y: 63, distance: 22.3
click at [306, 53] on div at bounding box center [589, 424] width 1178 height 849
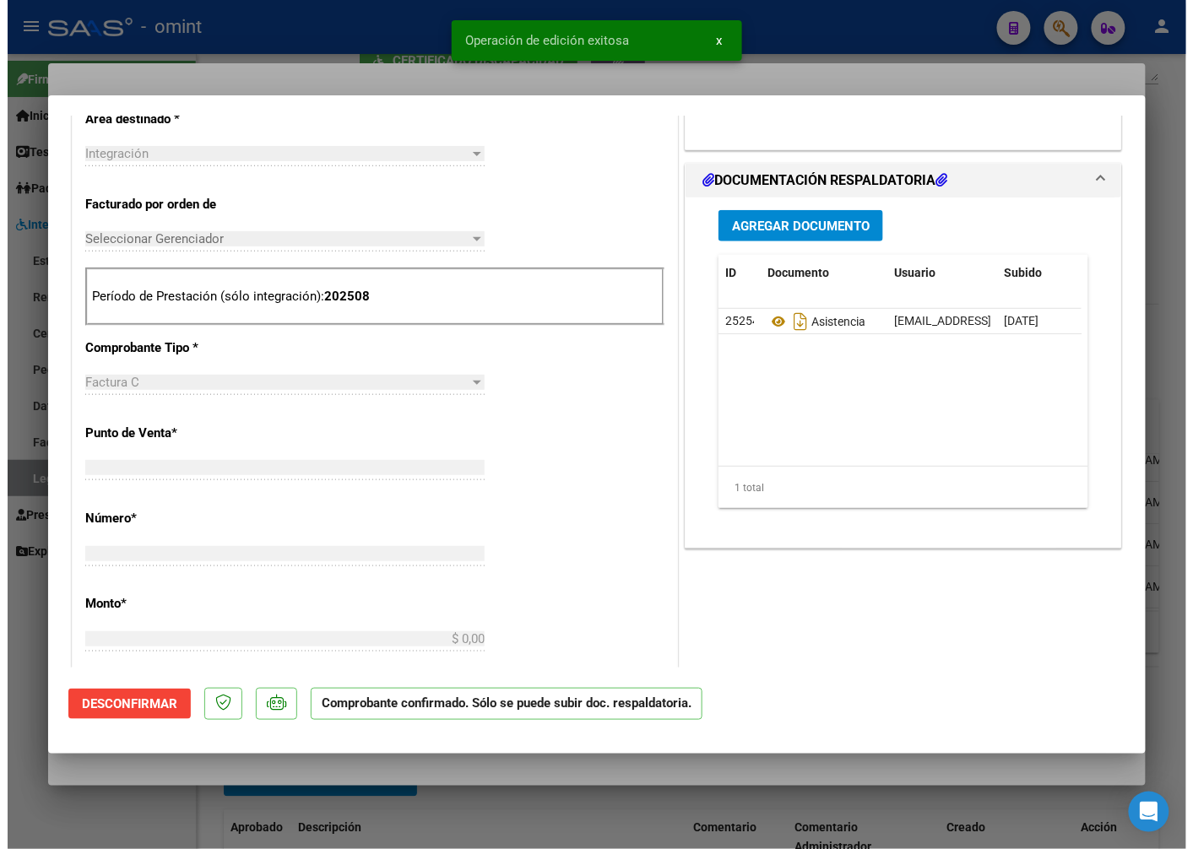
scroll to position [0, 0]
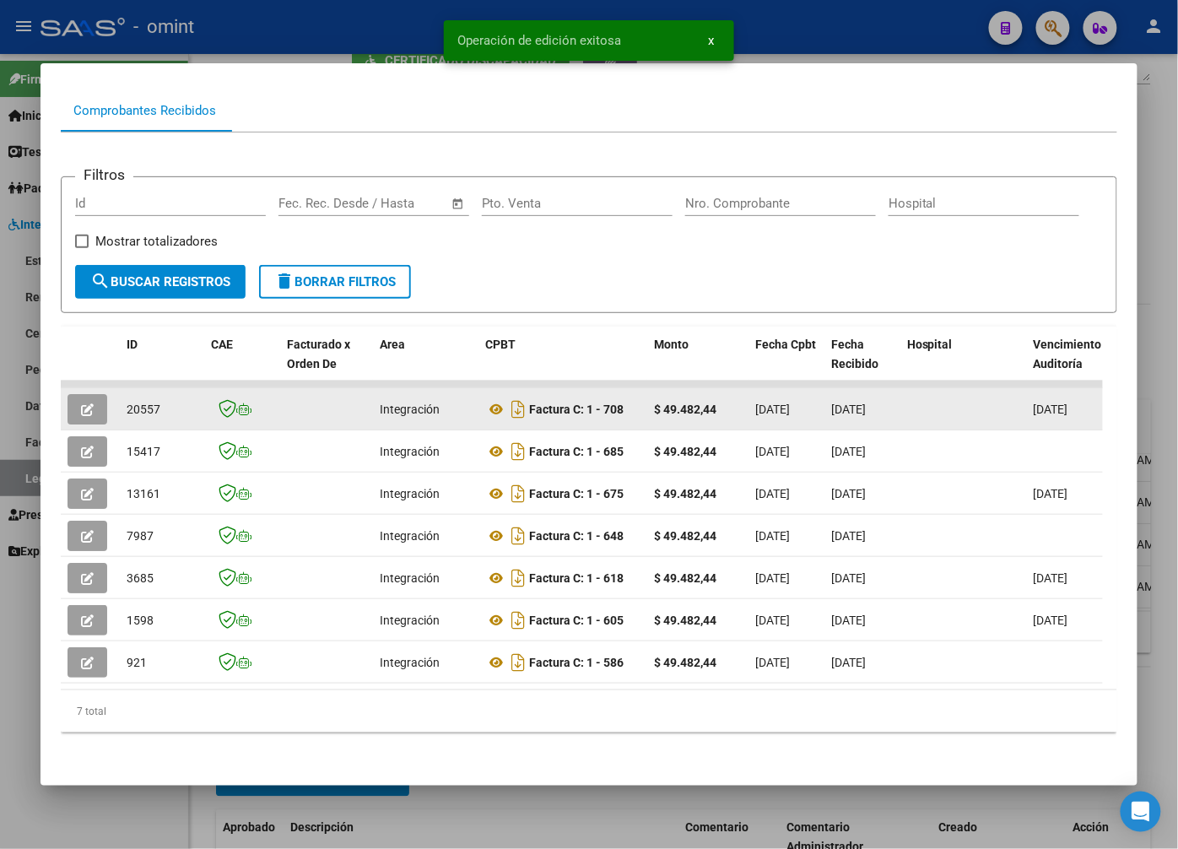
click at [149, 403] on span "20557" at bounding box center [144, 410] width 34 height 14
copy span "20557"
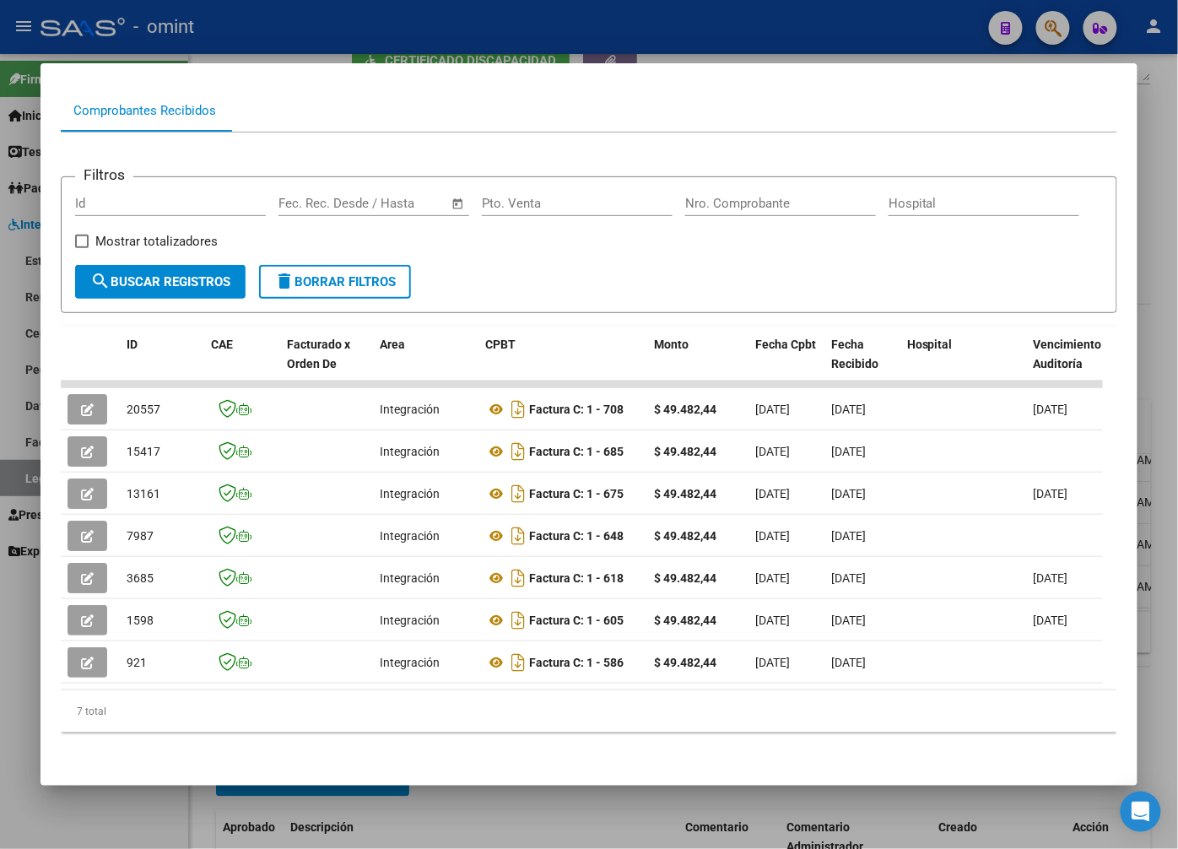
click at [401, 27] on div at bounding box center [589, 424] width 1178 height 849
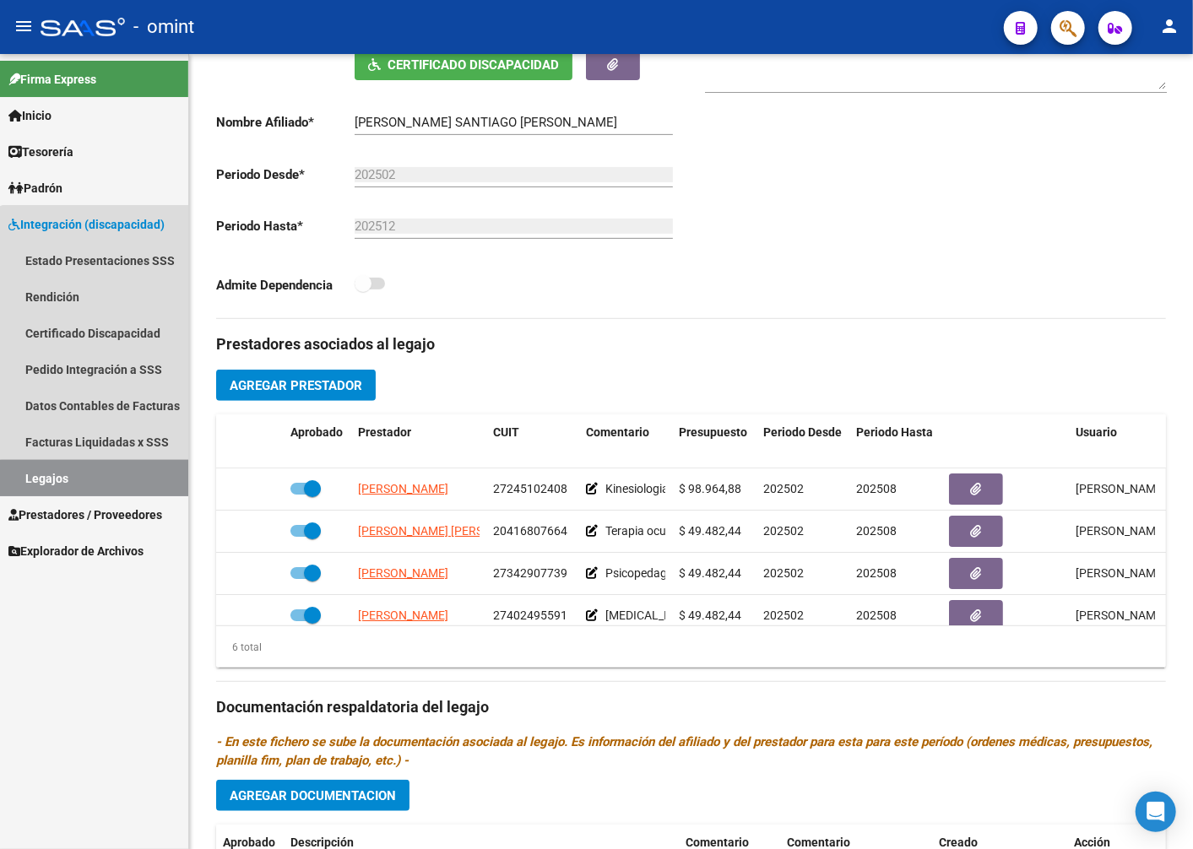
click at [98, 482] on link "Legajos" at bounding box center [94, 478] width 188 height 36
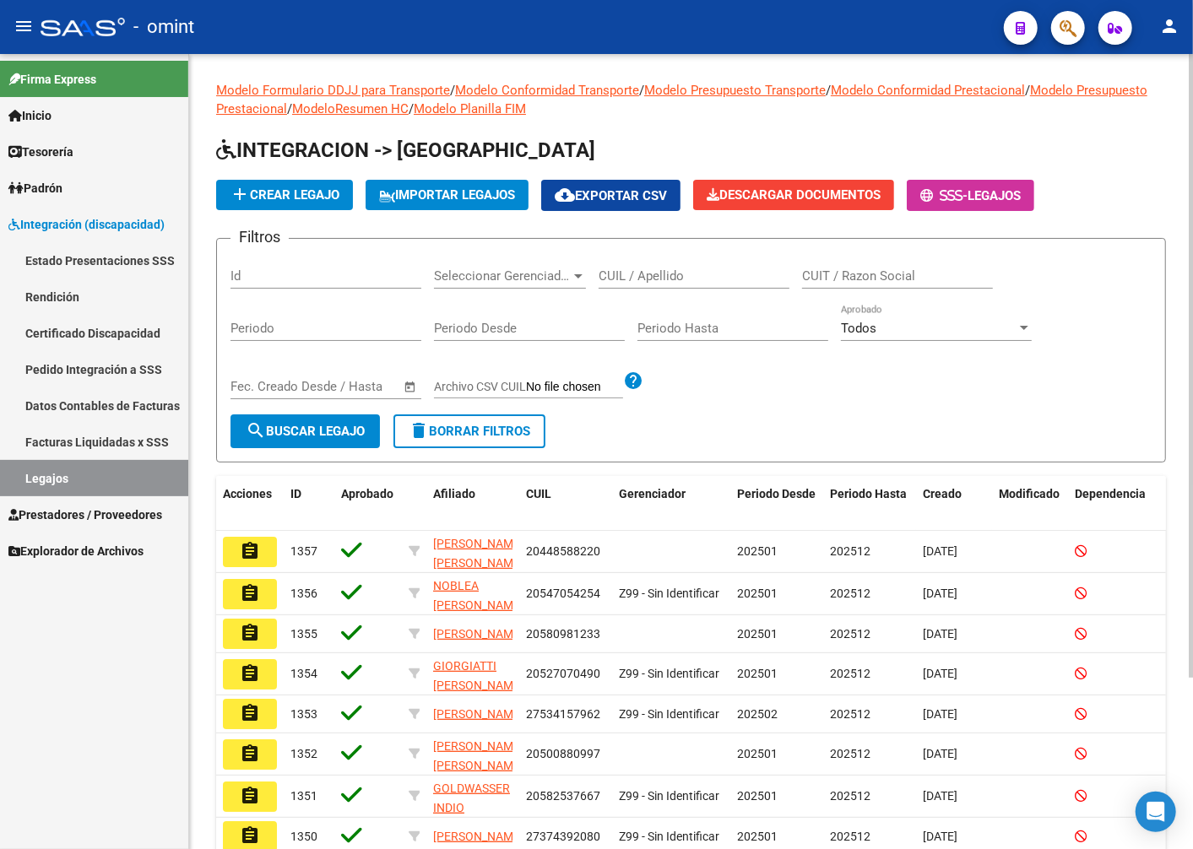
drag, startPoint x: 680, startPoint y: 268, endPoint x: 647, endPoint y: 284, distance: 36.3
paste input "20490247867"
type input "20490247867"
click at [279, 429] on span "search Buscar Legajo" at bounding box center [305, 431] width 119 height 15
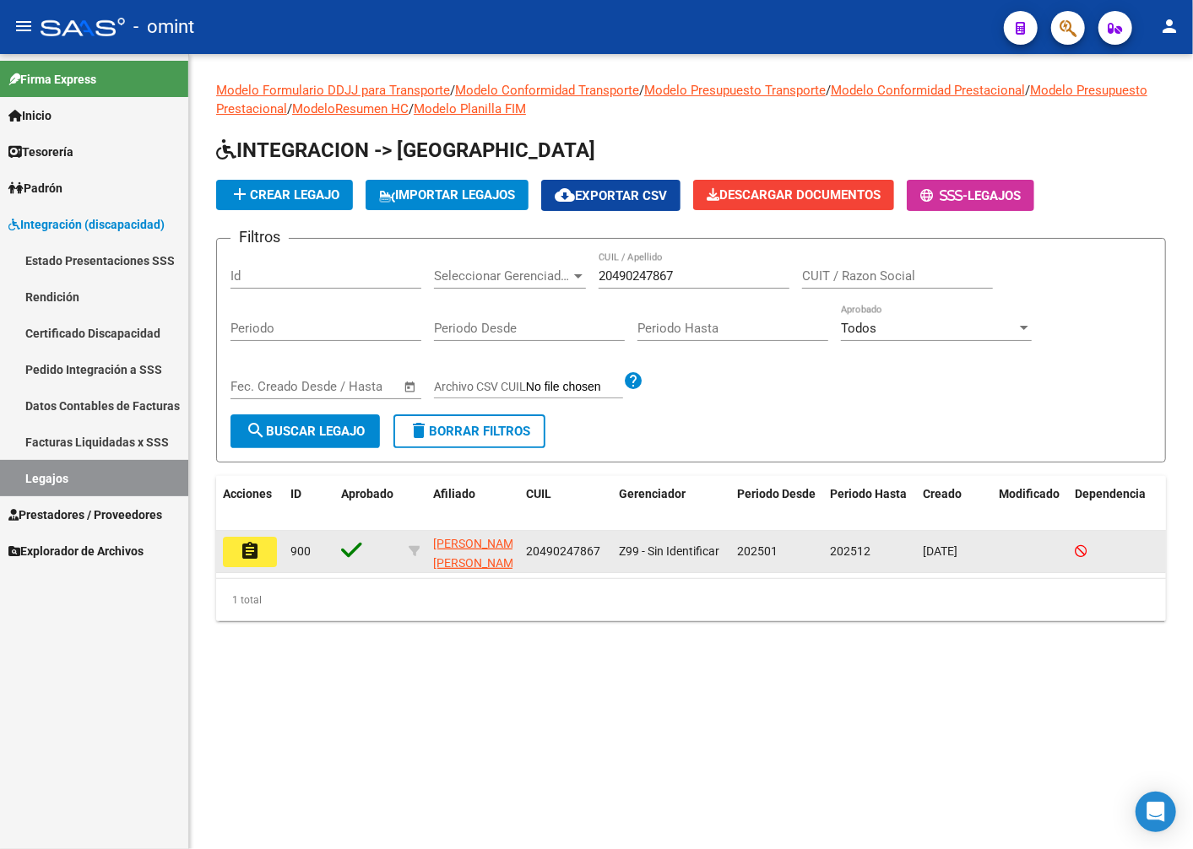
click at [247, 552] on mat-icon "assignment" at bounding box center [250, 551] width 20 height 20
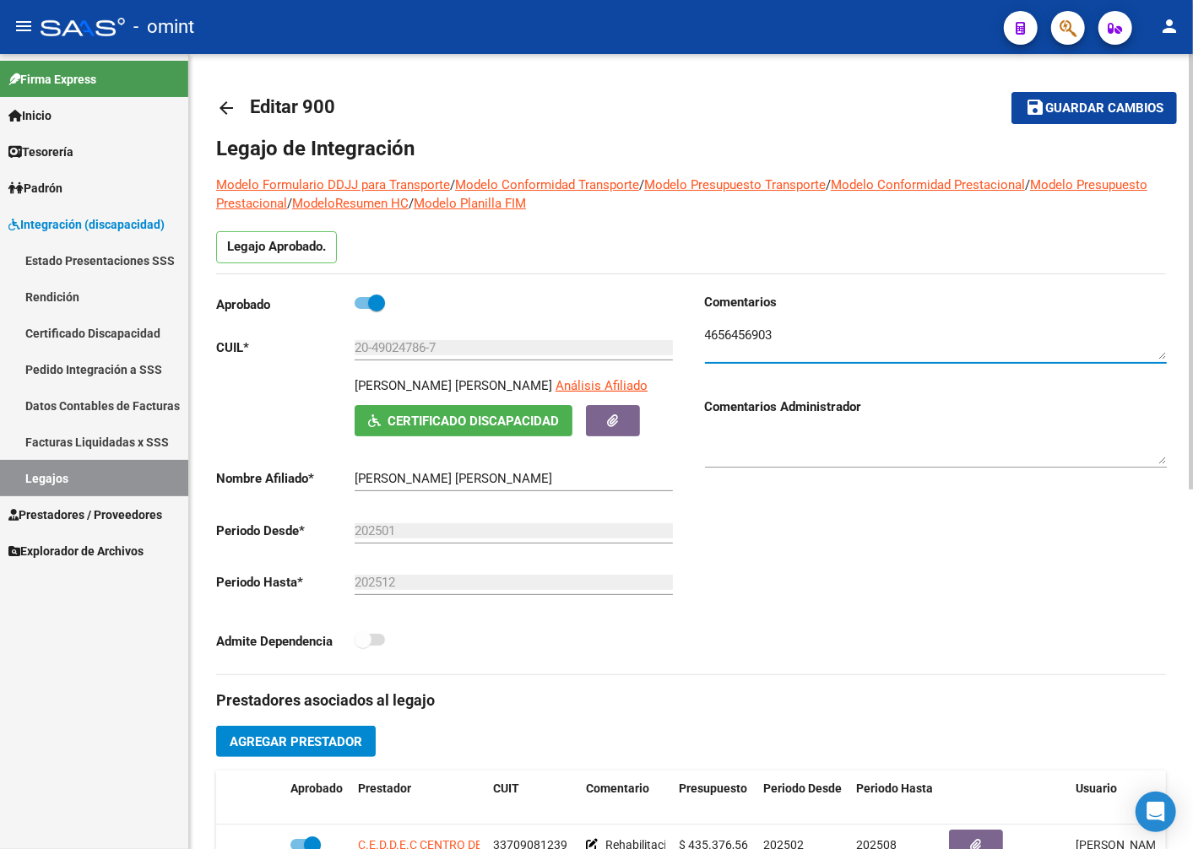
click at [747, 335] on textarea at bounding box center [936, 343] width 462 height 34
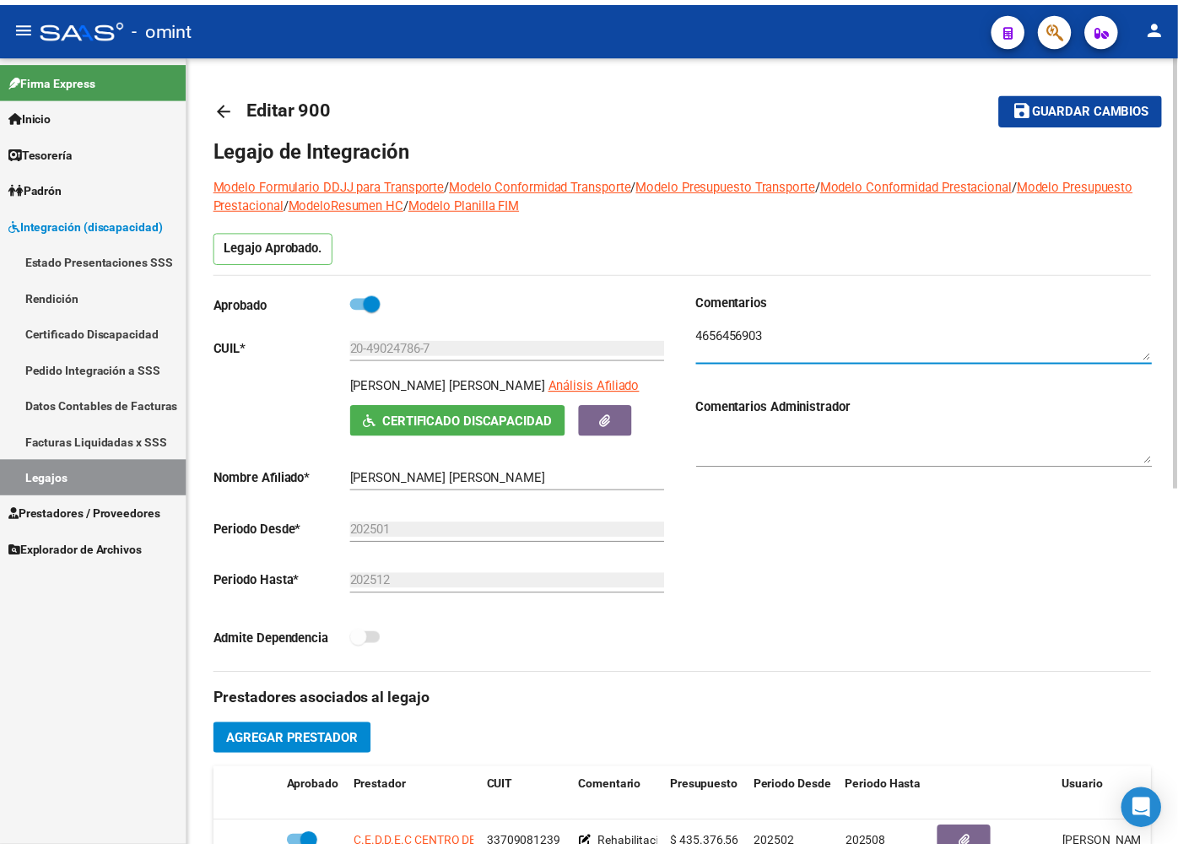
scroll to position [281, 0]
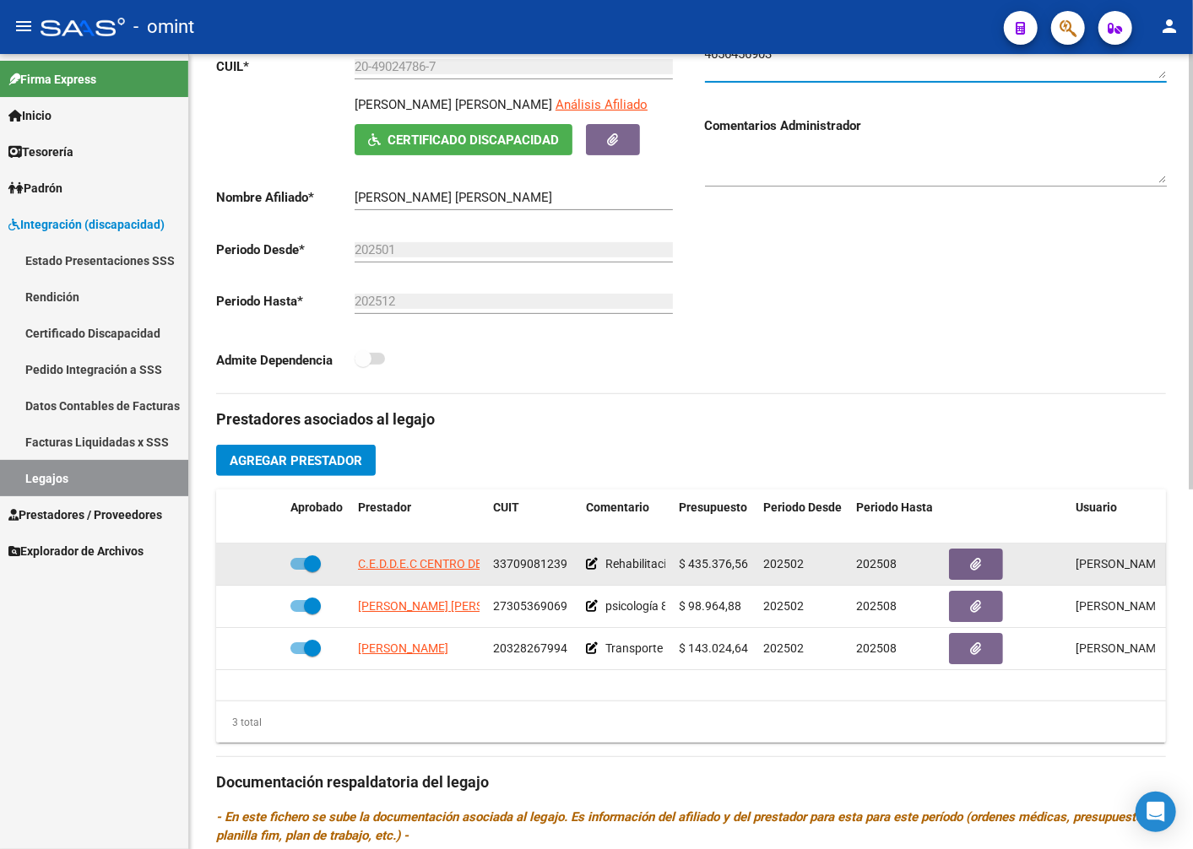
click at [395, 571] on span "C.E.D.D.E.C CENTRO DE DIAGNOSTICO Y DESARROLLO DE CAPACIDADES S.R.L." at bounding box center [567, 564] width 419 height 14
type textarea "33709081239"
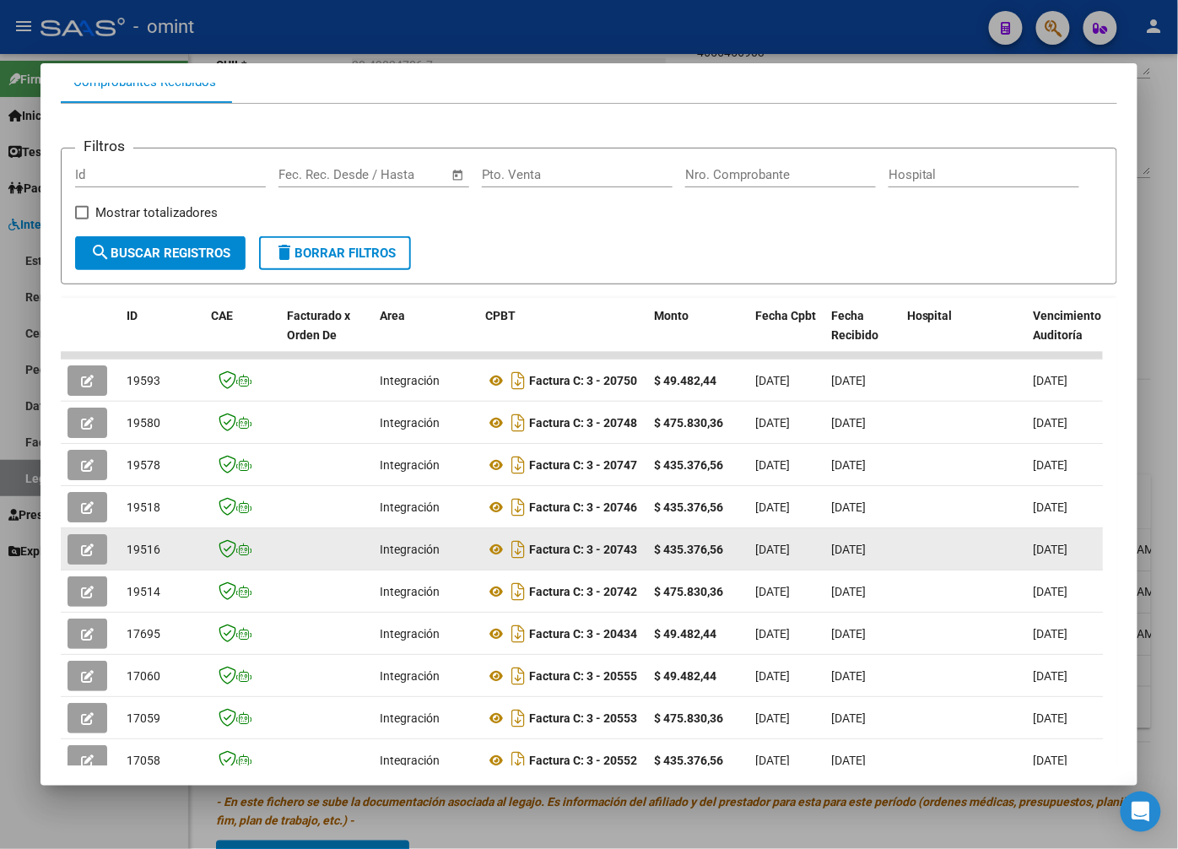
scroll to position [305, 0]
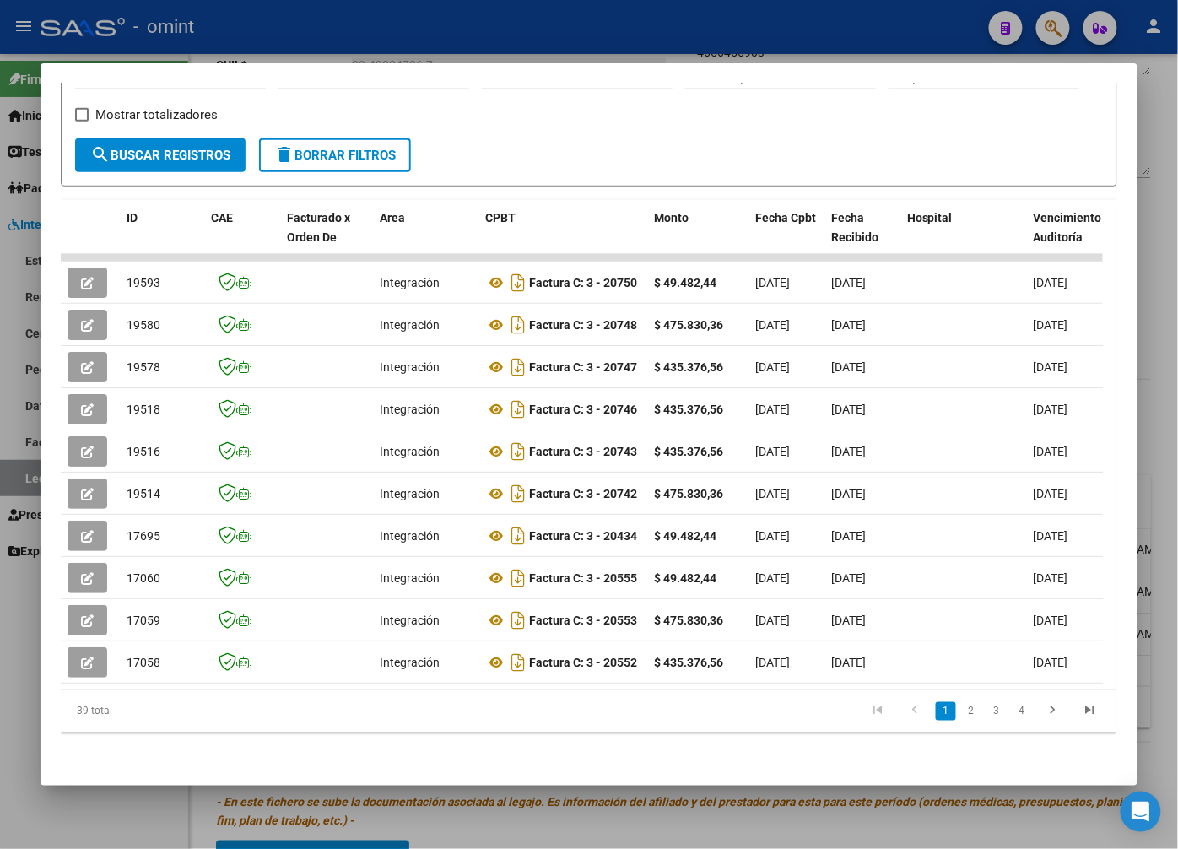
click at [315, 672] on datatable-selection "19593 Integración Factura C: 3 - 20750 $ 49.482,44 03/09/2025 03/09/2025 30/11/…" at bounding box center [582, 679] width 1042 height 15
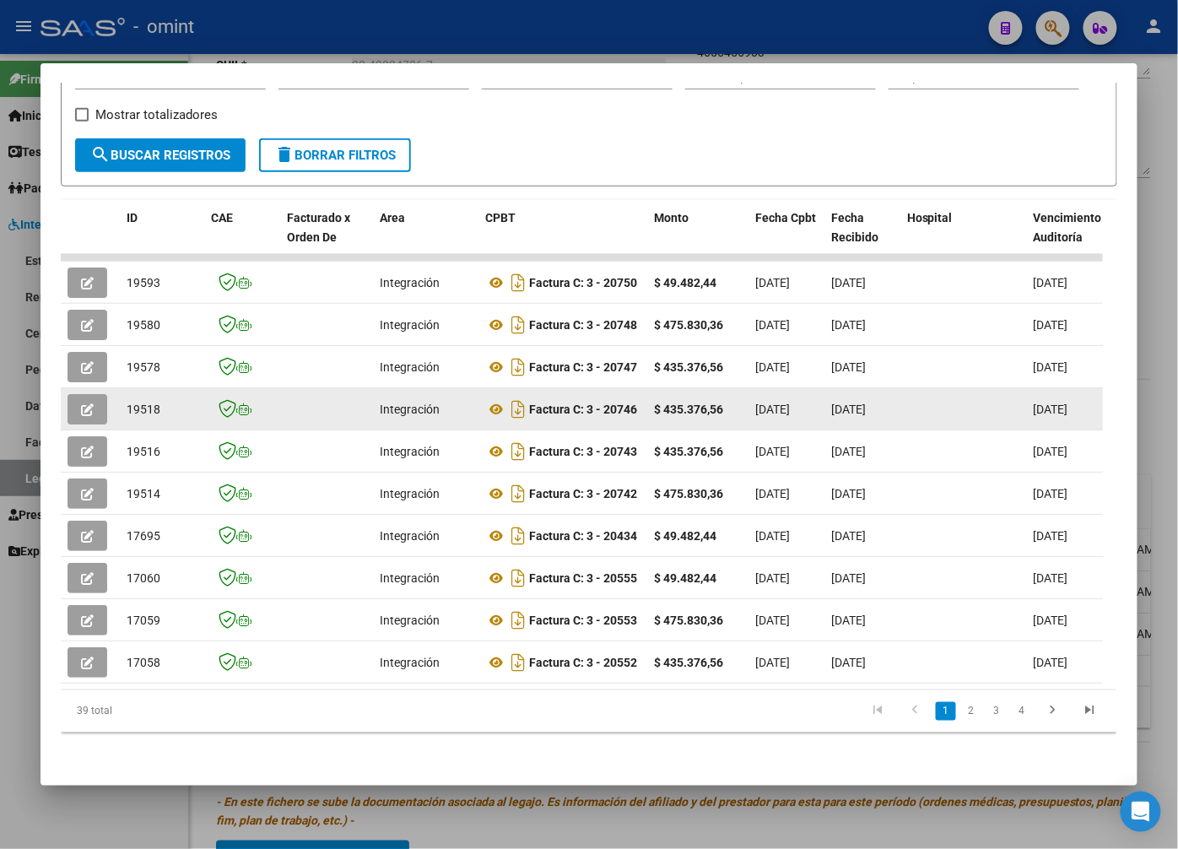
scroll to position [1, 0]
drag, startPoint x: 575, startPoint y: 398, endPoint x: 115, endPoint y: 398, distance: 460.0
click at [82, 403] on icon "button" at bounding box center [87, 409] width 13 height 13
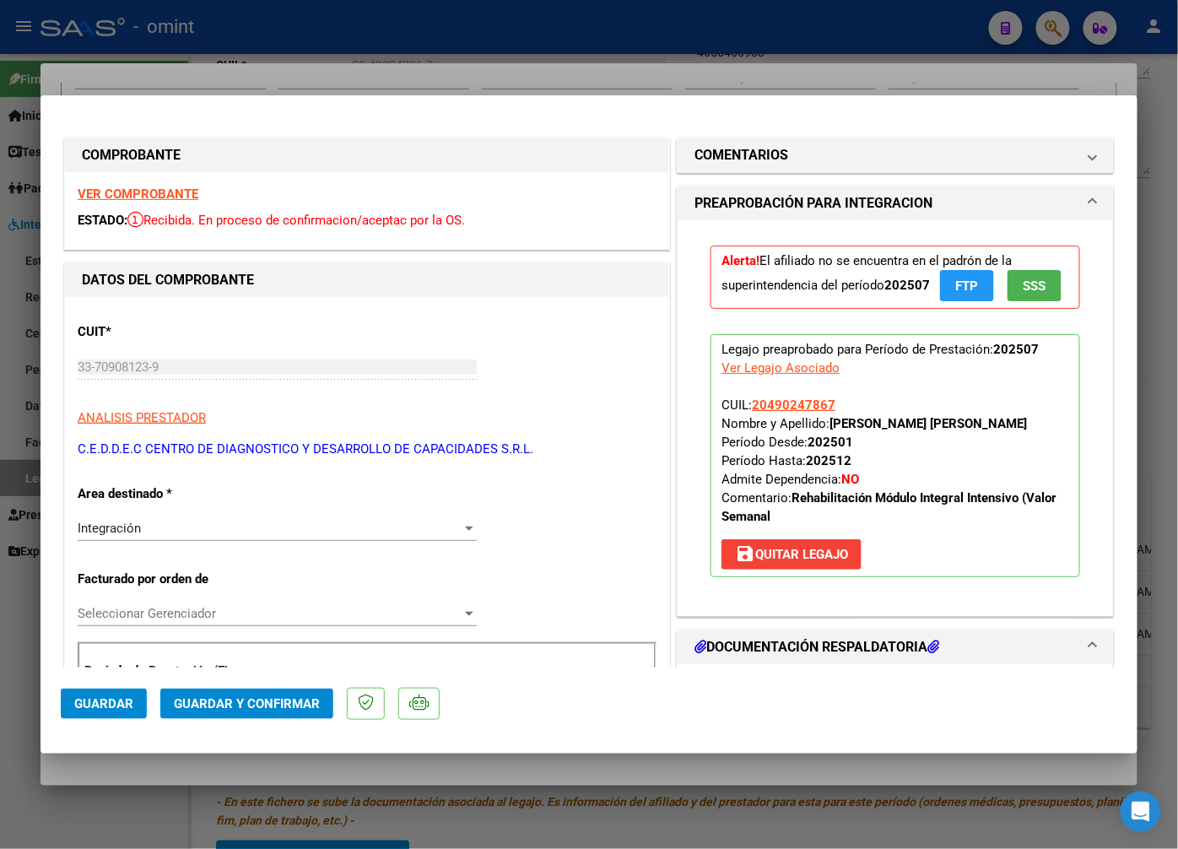
click at [167, 195] on strong "VER COMPROBANTE" at bounding box center [138, 194] width 121 height 15
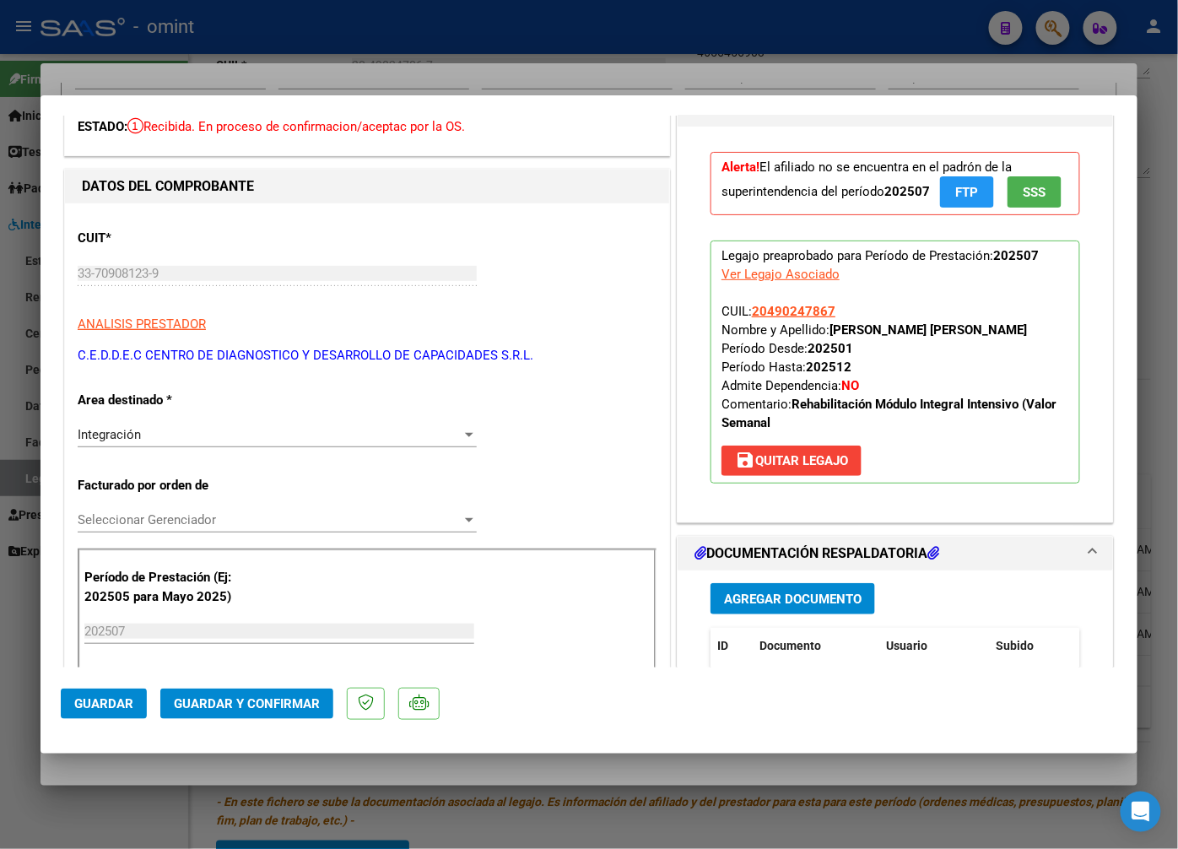
scroll to position [187, 0]
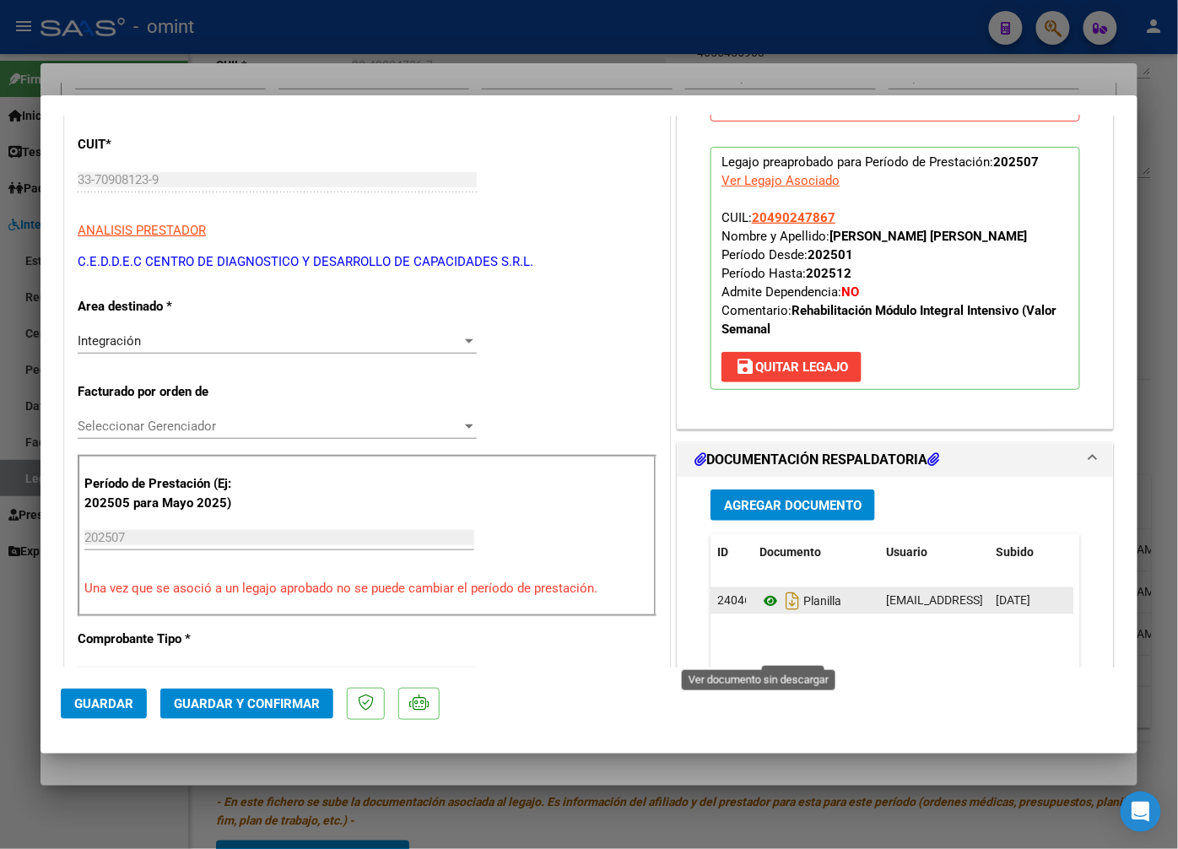
click at [766, 611] on icon at bounding box center [771, 601] width 22 height 20
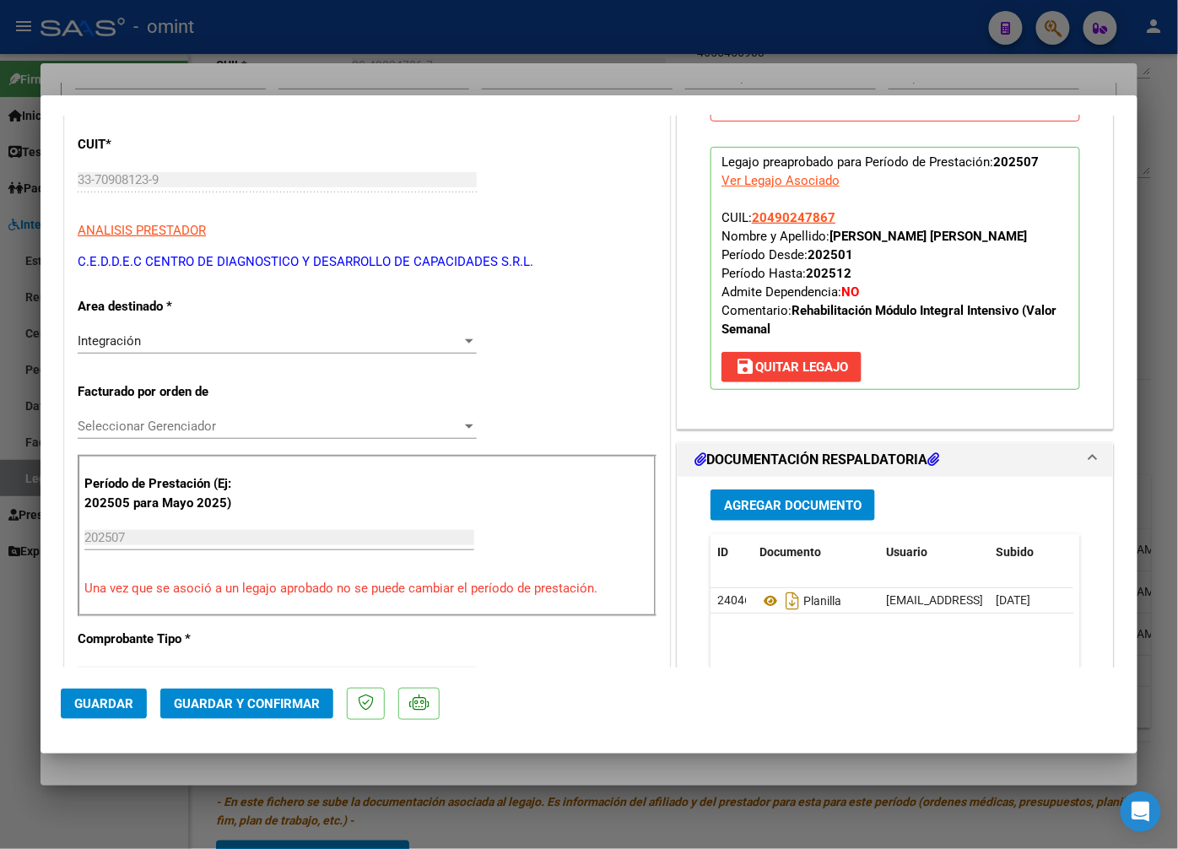
click at [282, 713] on button "Guardar y Confirmar" at bounding box center [246, 704] width 173 height 30
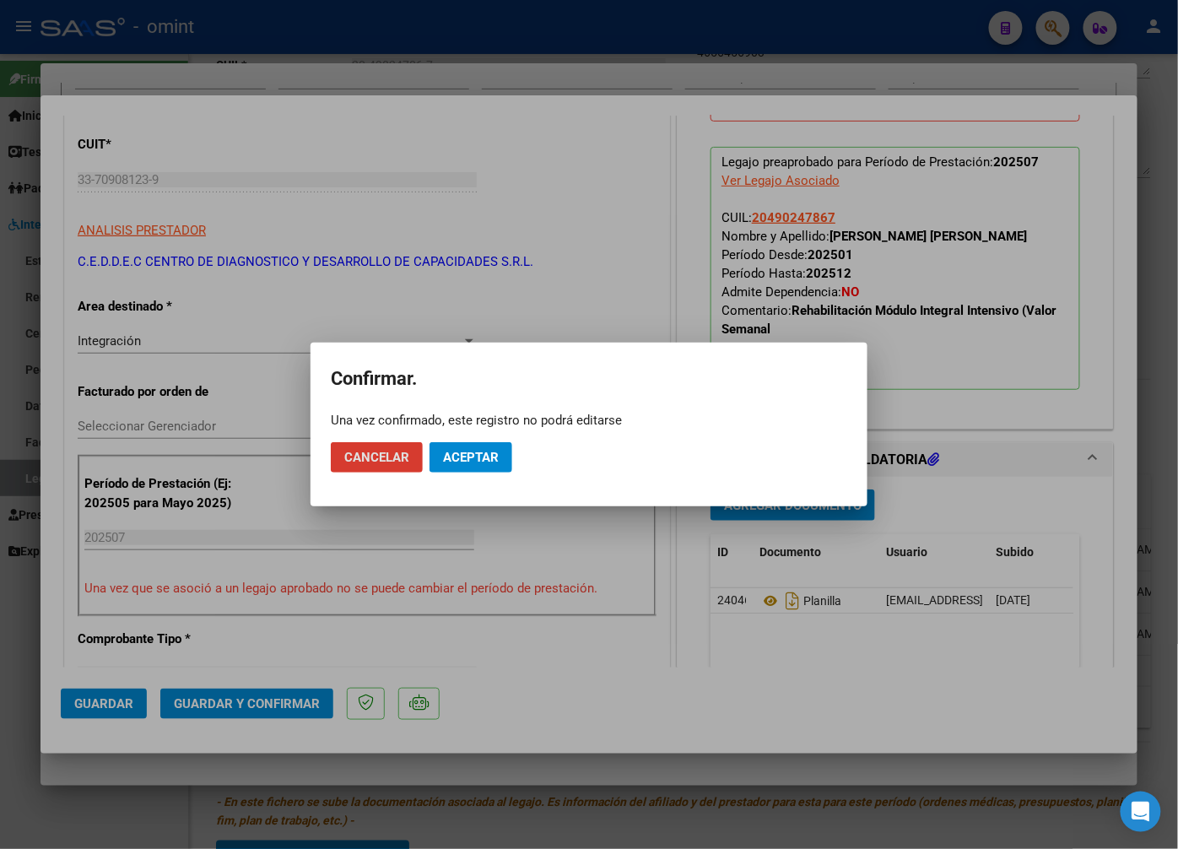
click at [475, 474] on mat-dialog-actions "Cancelar Aceptar" at bounding box center [589, 457] width 517 height 57
click at [479, 459] on span "Aceptar" at bounding box center [471, 457] width 56 height 15
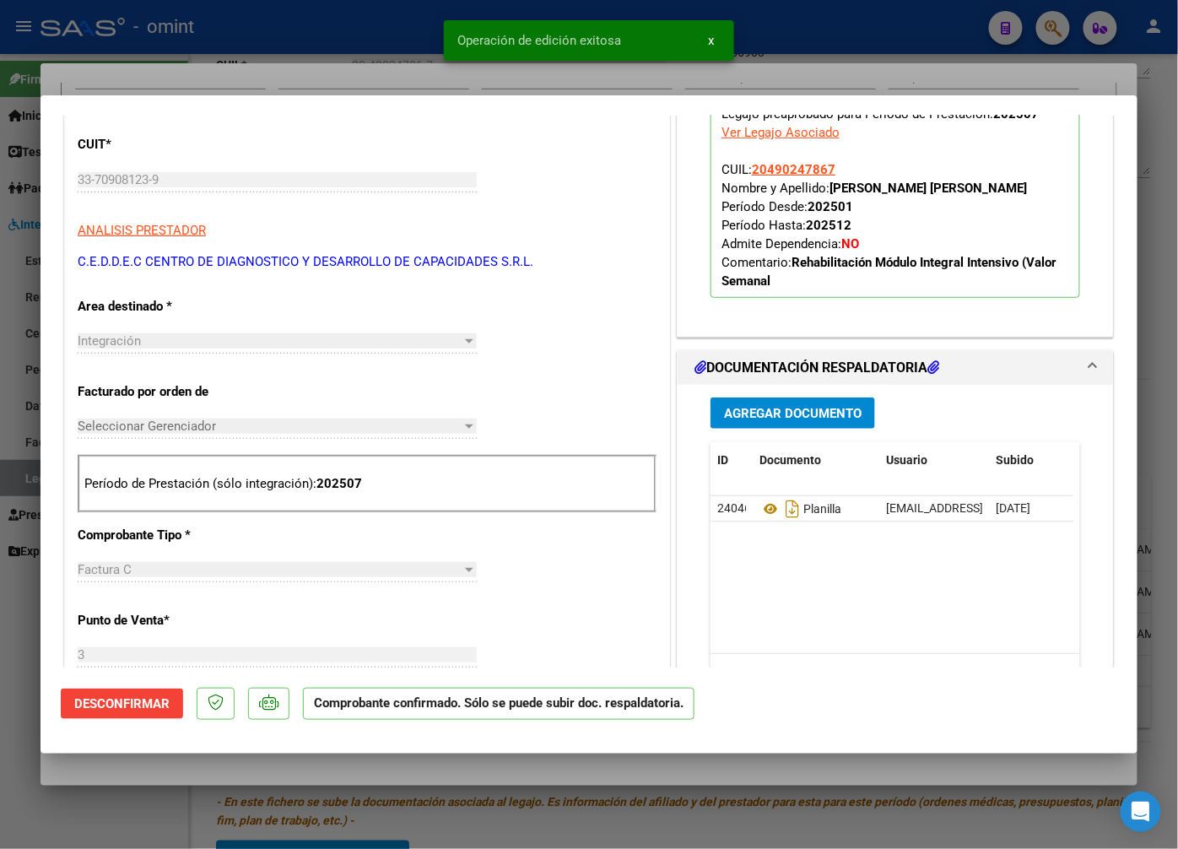
click at [306, 9] on div at bounding box center [589, 424] width 1178 height 849
type input "$ 0,00"
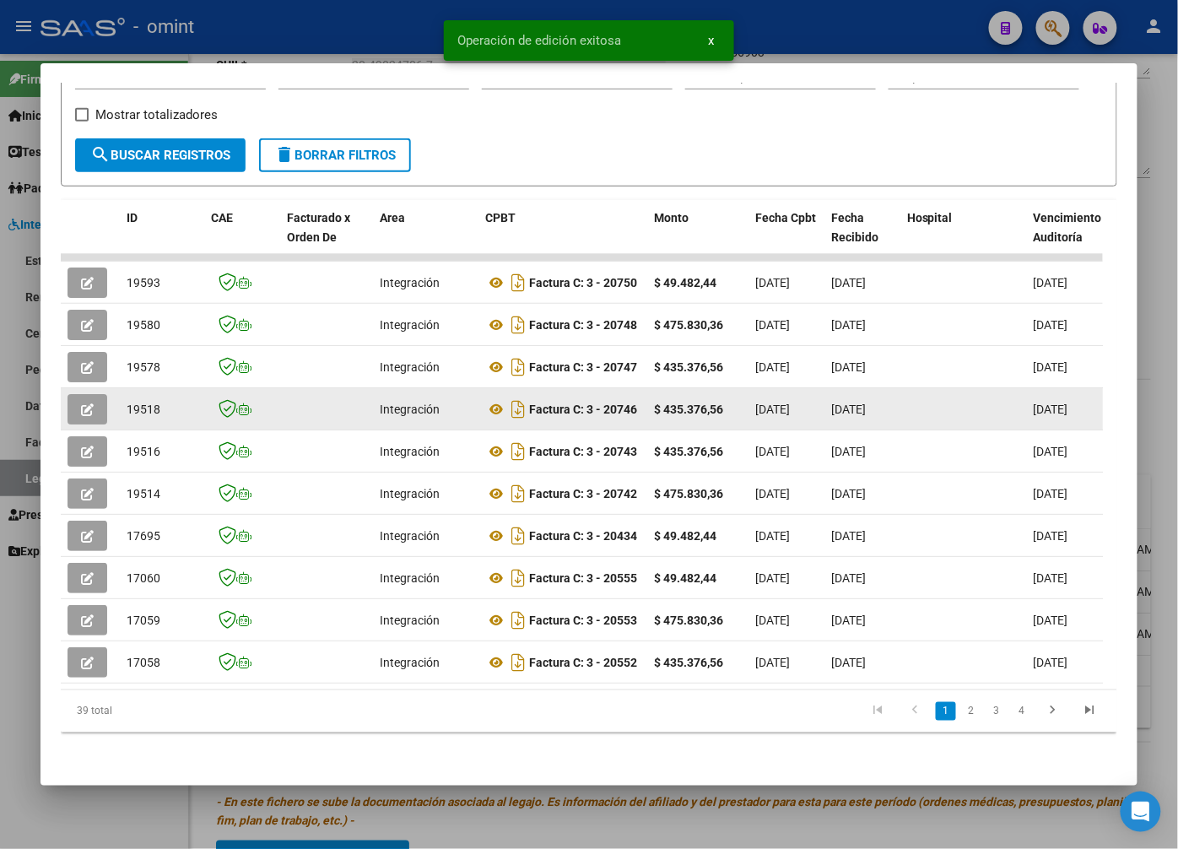
click at [138, 403] on span "19518" at bounding box center [144, 410] width 34 height 14
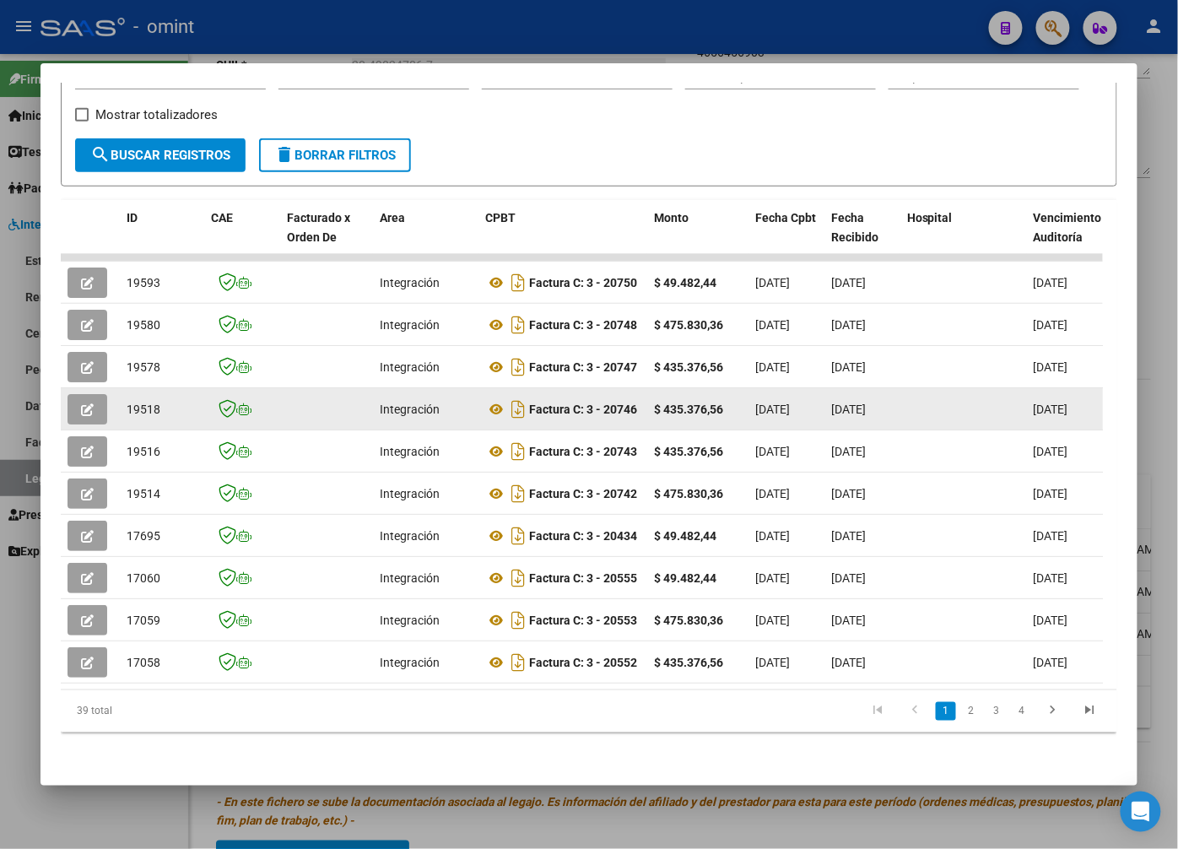
copy span "19518"
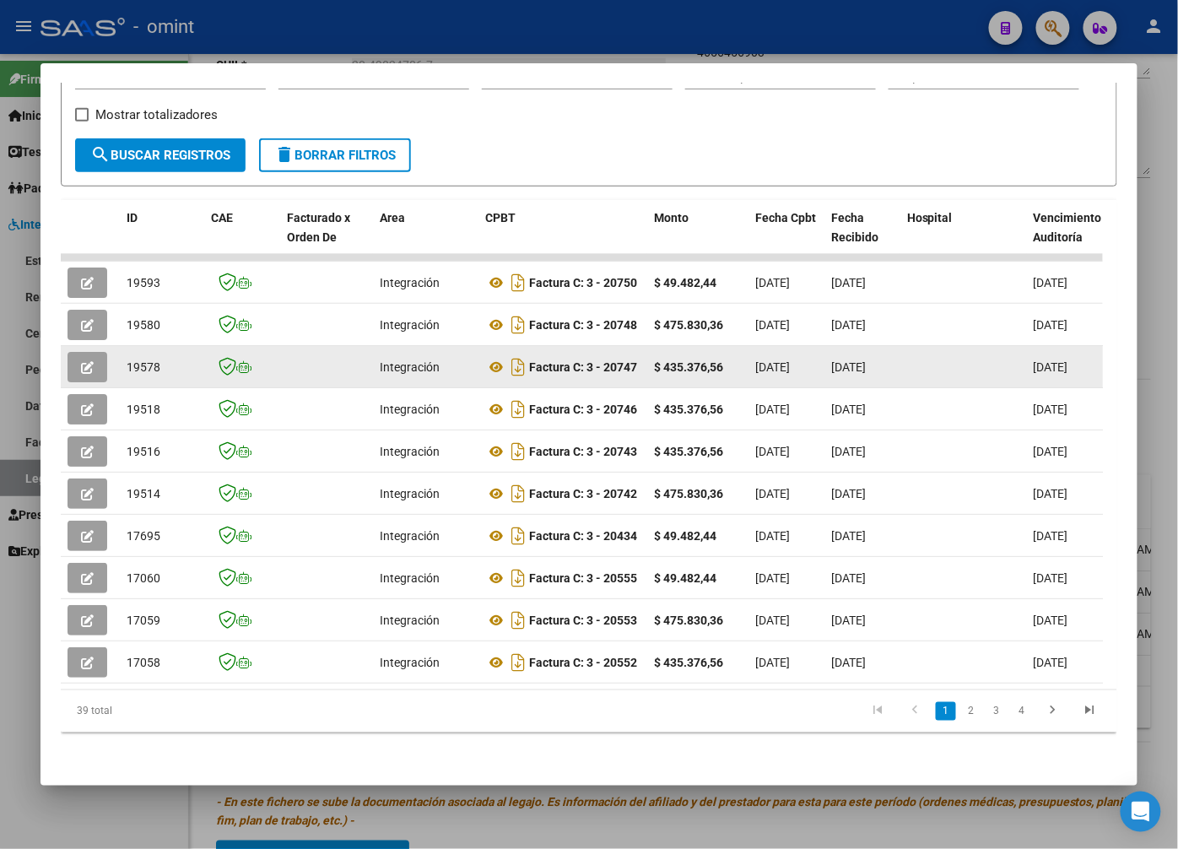
click at [83, 361] on icon "button" at bounding box center [87, 367] width 13 height 13
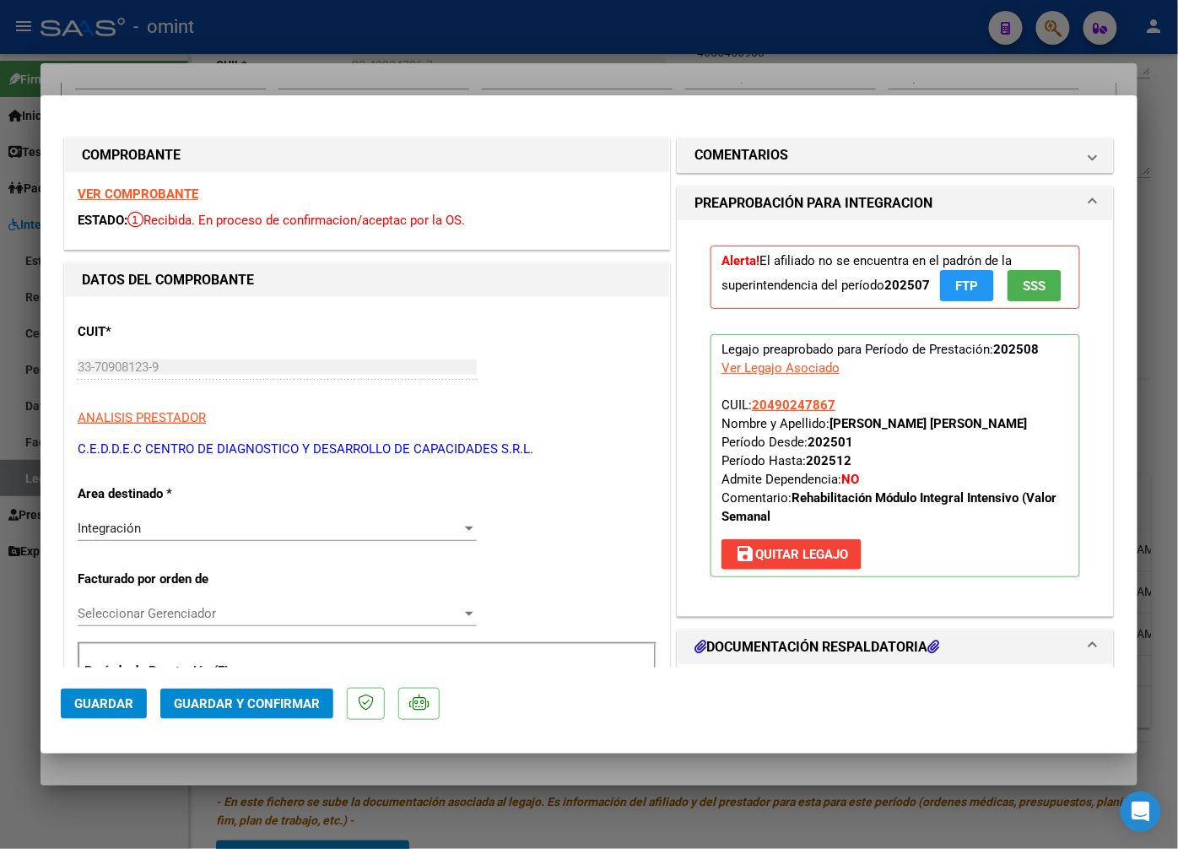
click at [128, 200] on strong "VER COMPROBANTE" at bounding box center [138, 194] width 121 height 15
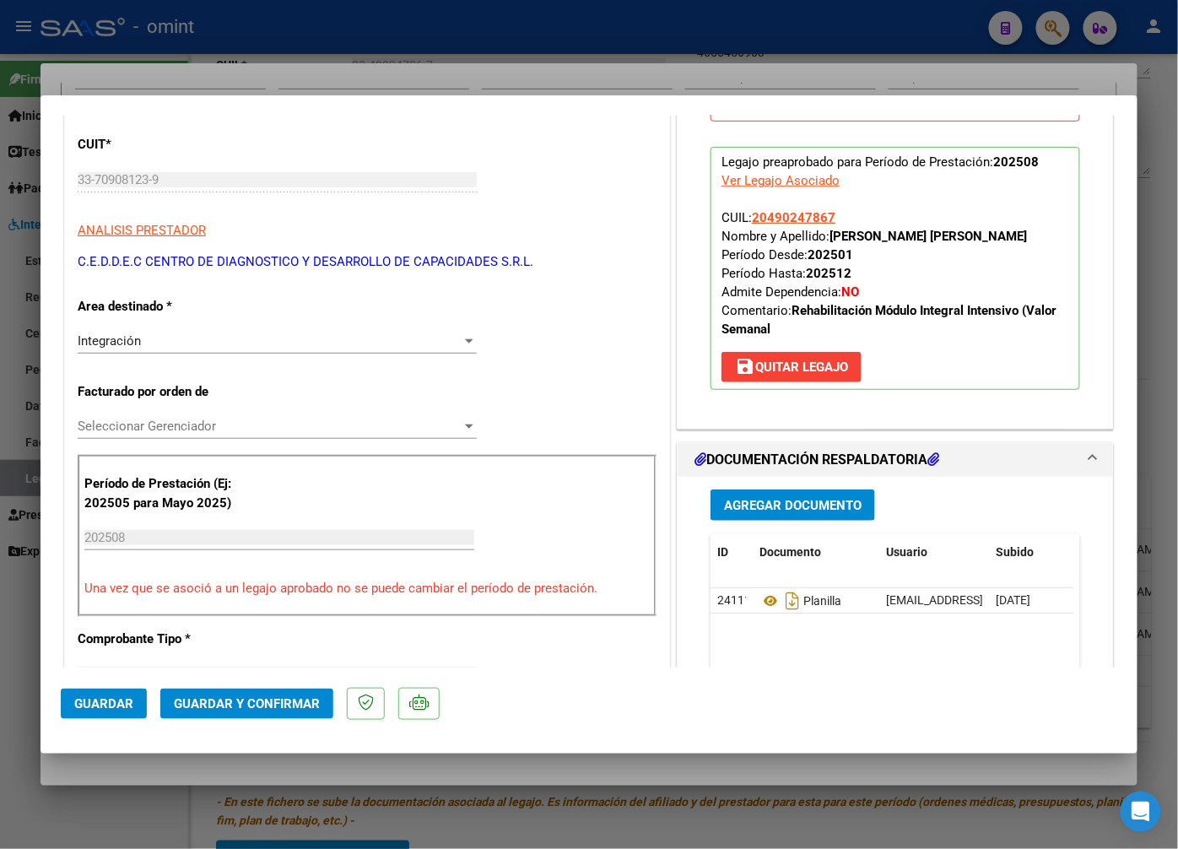
scroll to position [281, 0]
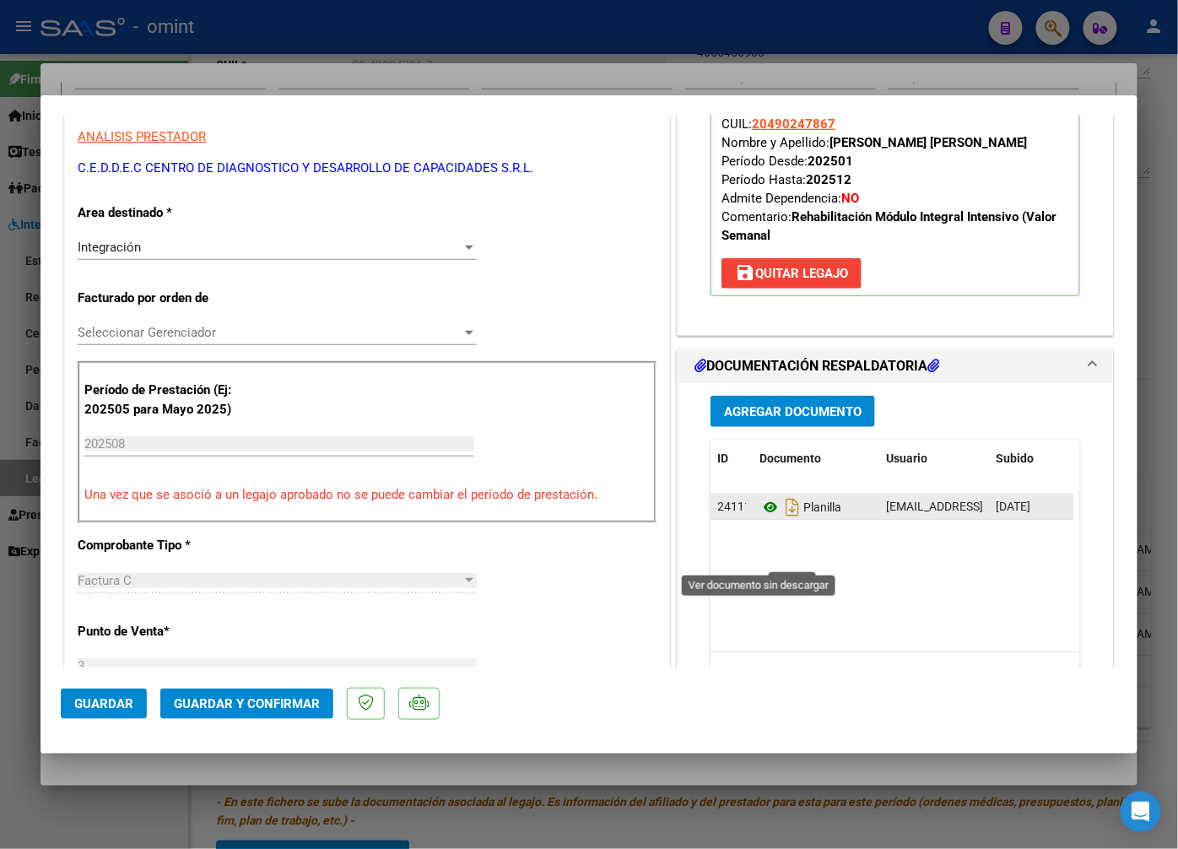
click at [762, 517] on icon at bounding box center [771, 507] width 22 height 20
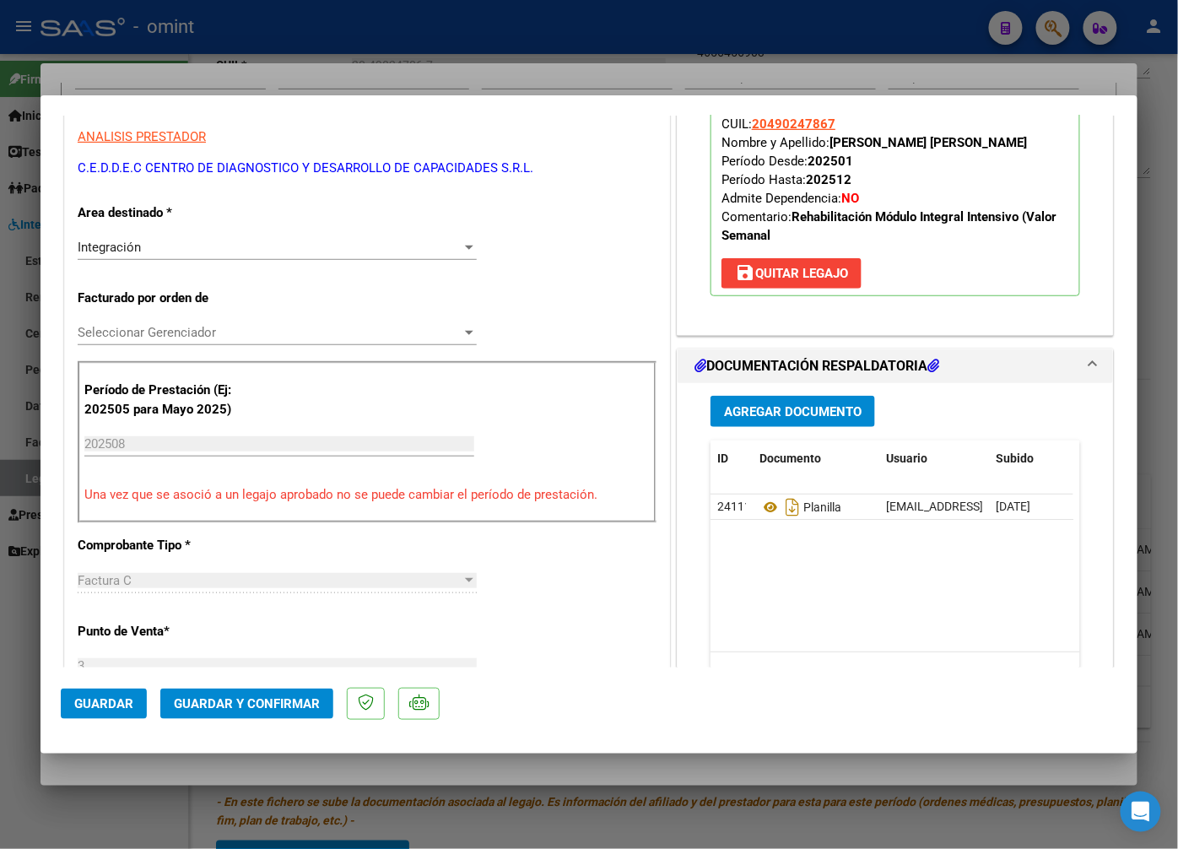
click at [330, 686] on mat-dialog-actions "Guardar Guardar y Confirmar" at bounding box center [589, 701] width 1057 height 67
click at [315, 706] on span "Guardar y Confirmar" at bounding box center [247, 703] width 146 height 15
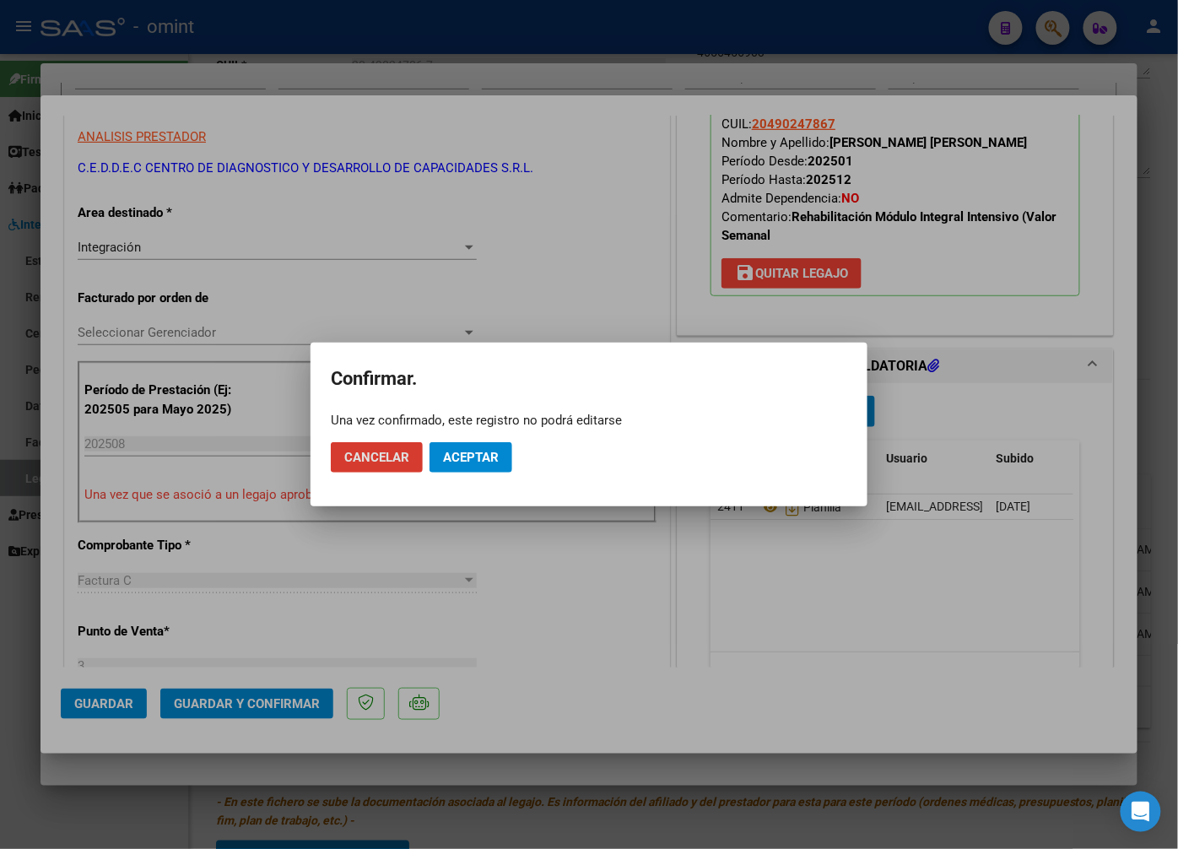
click at [463, 457] on span "Aceptar" at bounding box center [471, 457] width 56 height 15
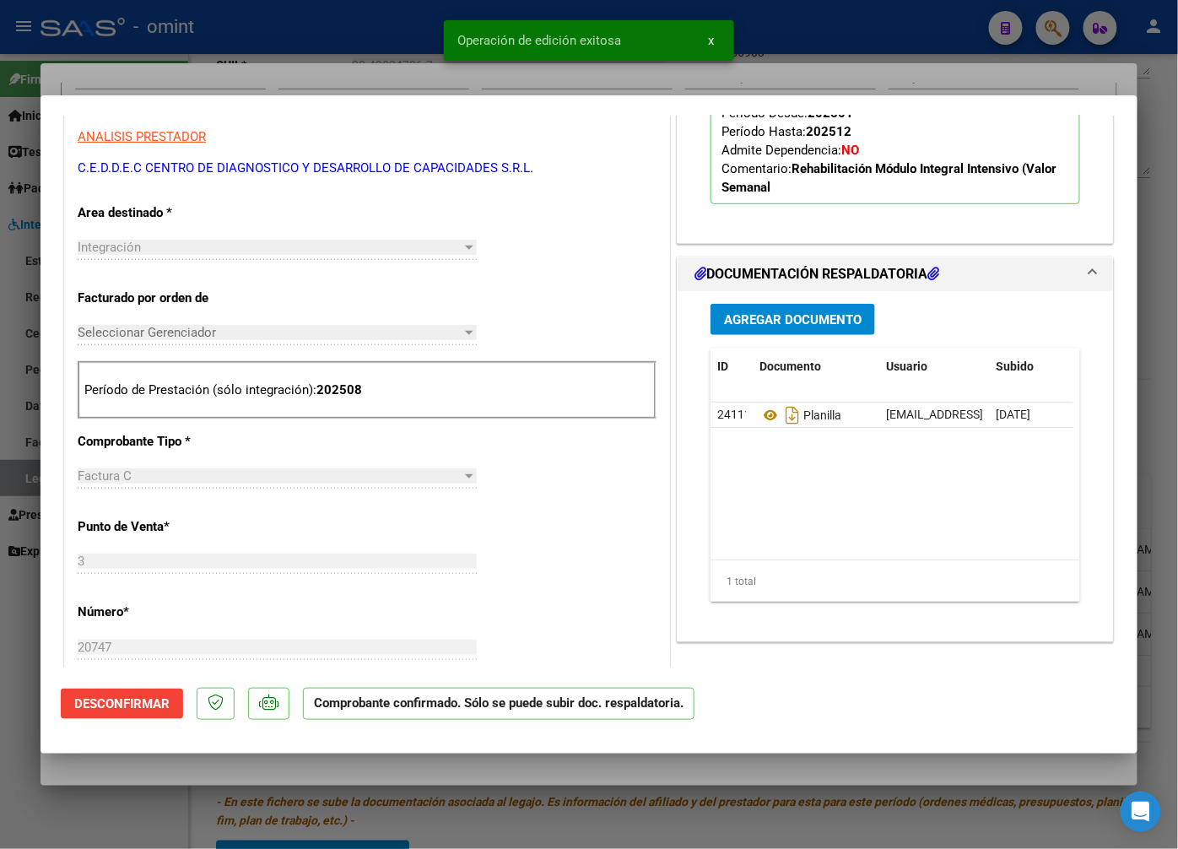
click at [214, 56] on div at bounding box center [589, 424] width 1178 height 849
type input "$ 0,00"
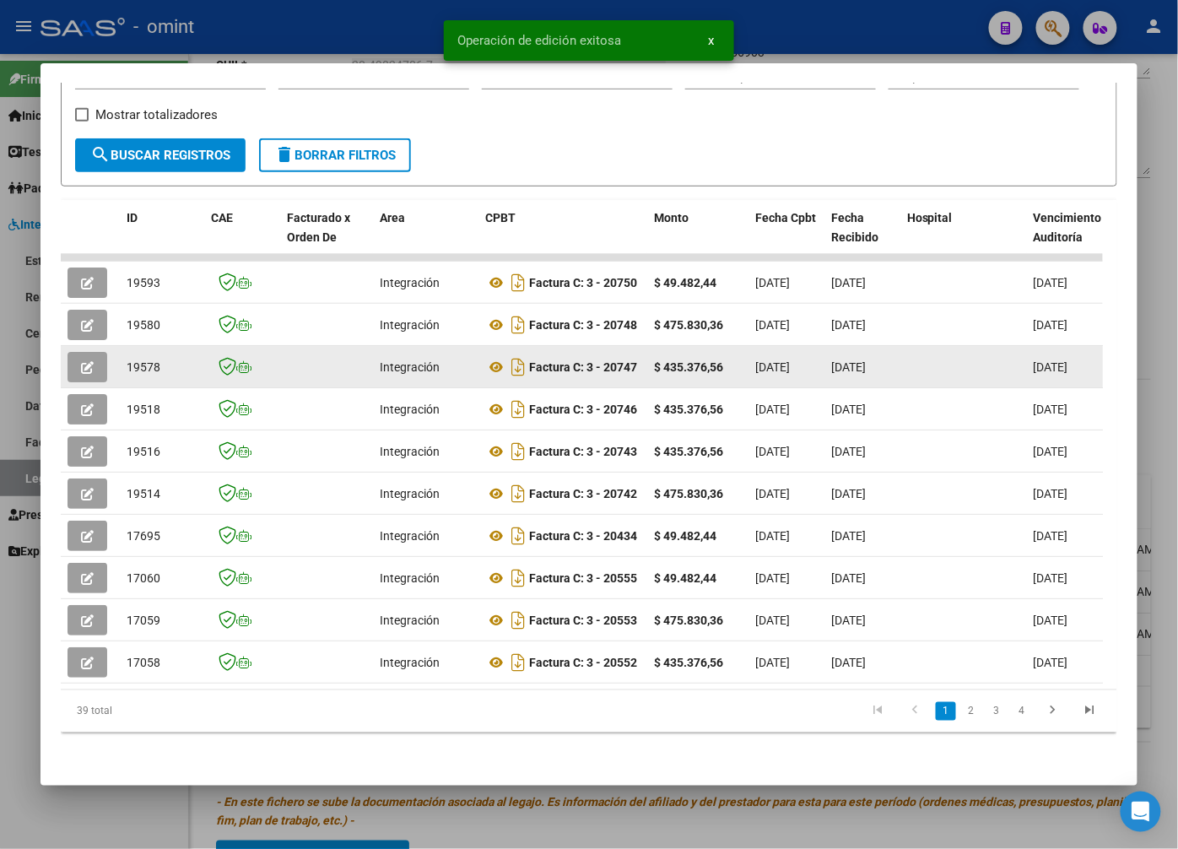
click at [149, 360] on span "19578" at bounding box center [144, 367] width 34 height 14
click at [150, 360] on span "19578" at bounding box center [144, 367] width 34 height 14
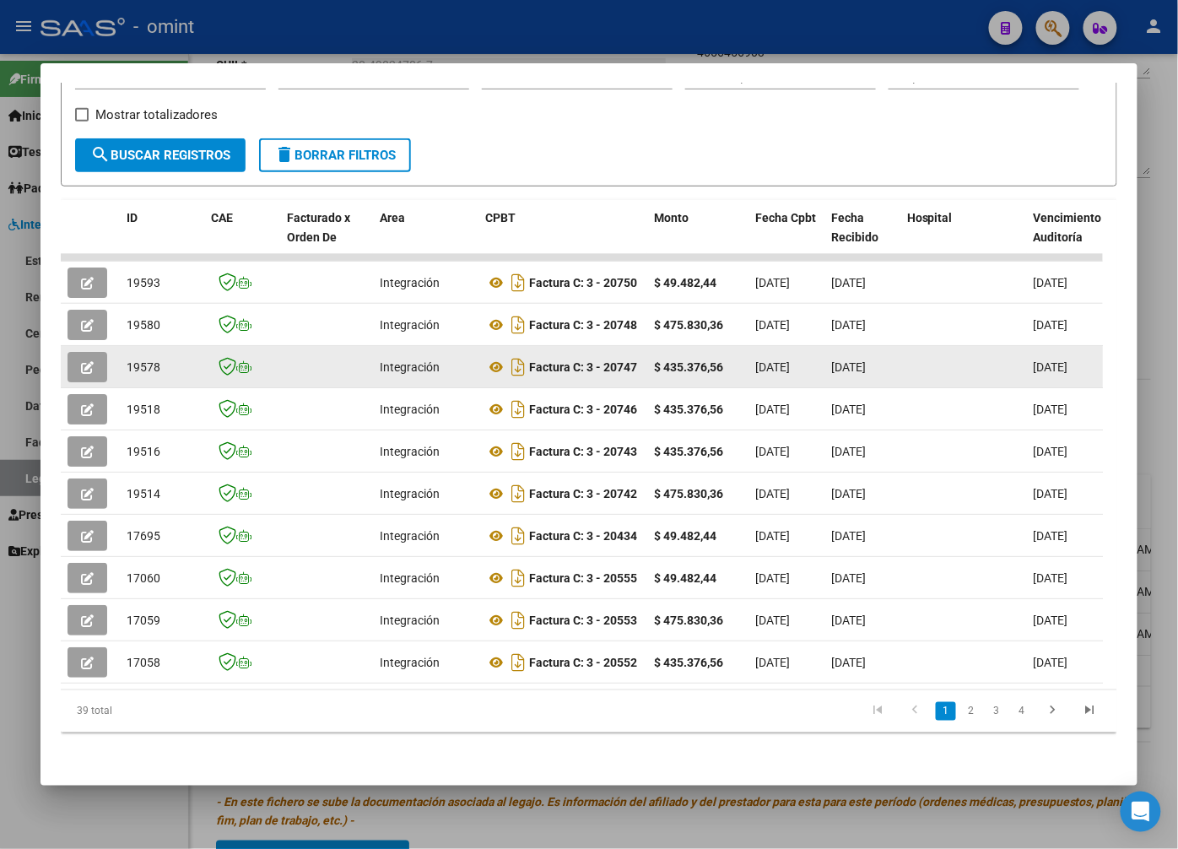
click at [147, 360] on span "19578" at bounding box center [144, 367] width 34 height 14
copy span "19578"
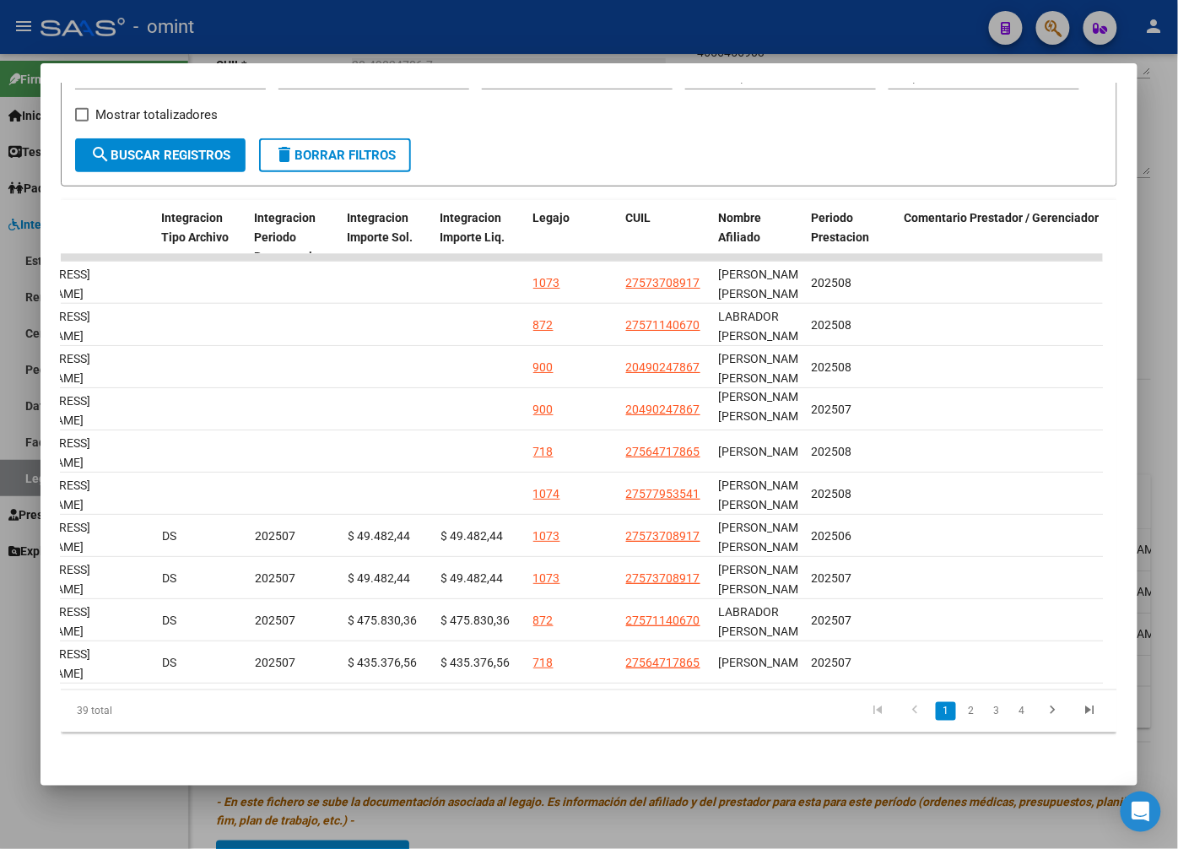
scroll to position [0, 2206]
drag, startPoint x: 881, startPoint y: 674, endPoint x: 857, endPoint y: 676, distance: 24.6
click at [857, 676] on datatable-body "19593 Integración Factura C: 3 - 20750 $ 49.482,44 03/09/2025 03/09/2025 30/11/…" at bounding box center [582, 472] width 1042 height 436
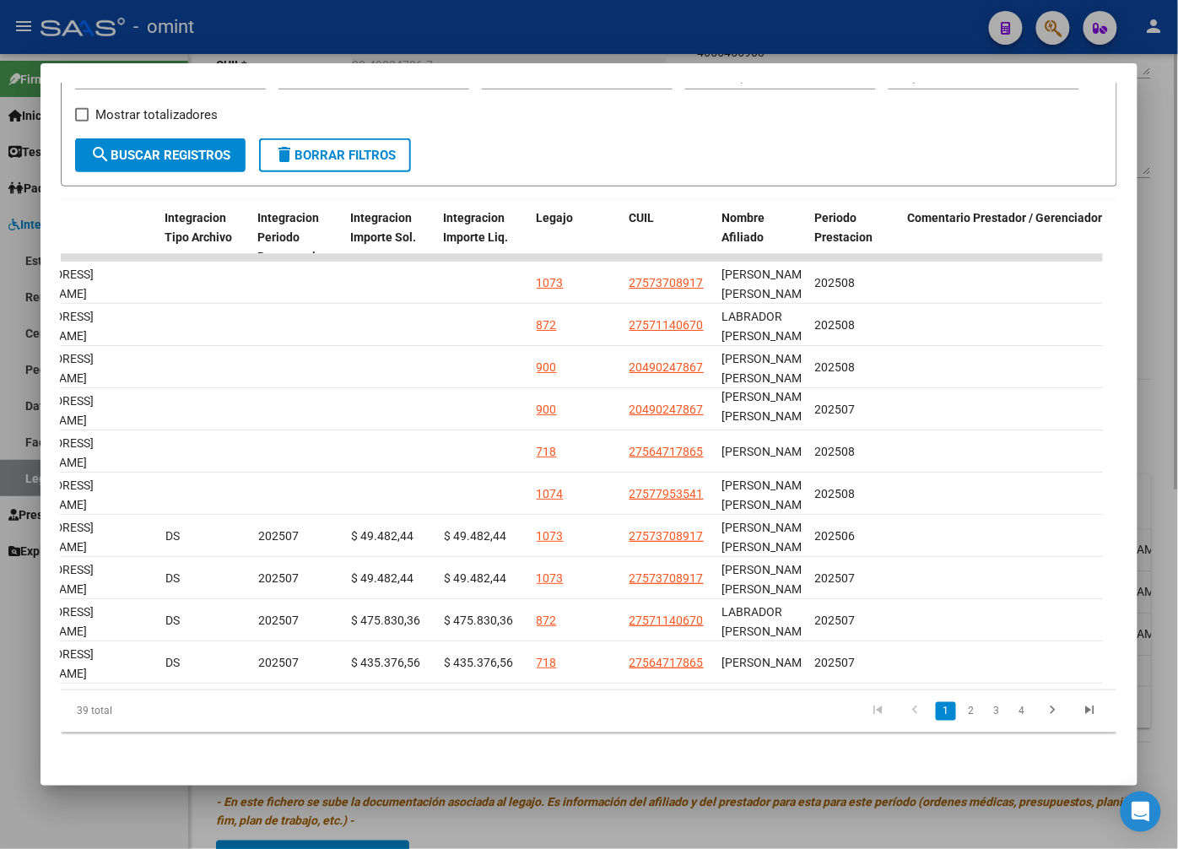
click at [490, 57] on div at bounding box center [589, 424] width 1178 height 849
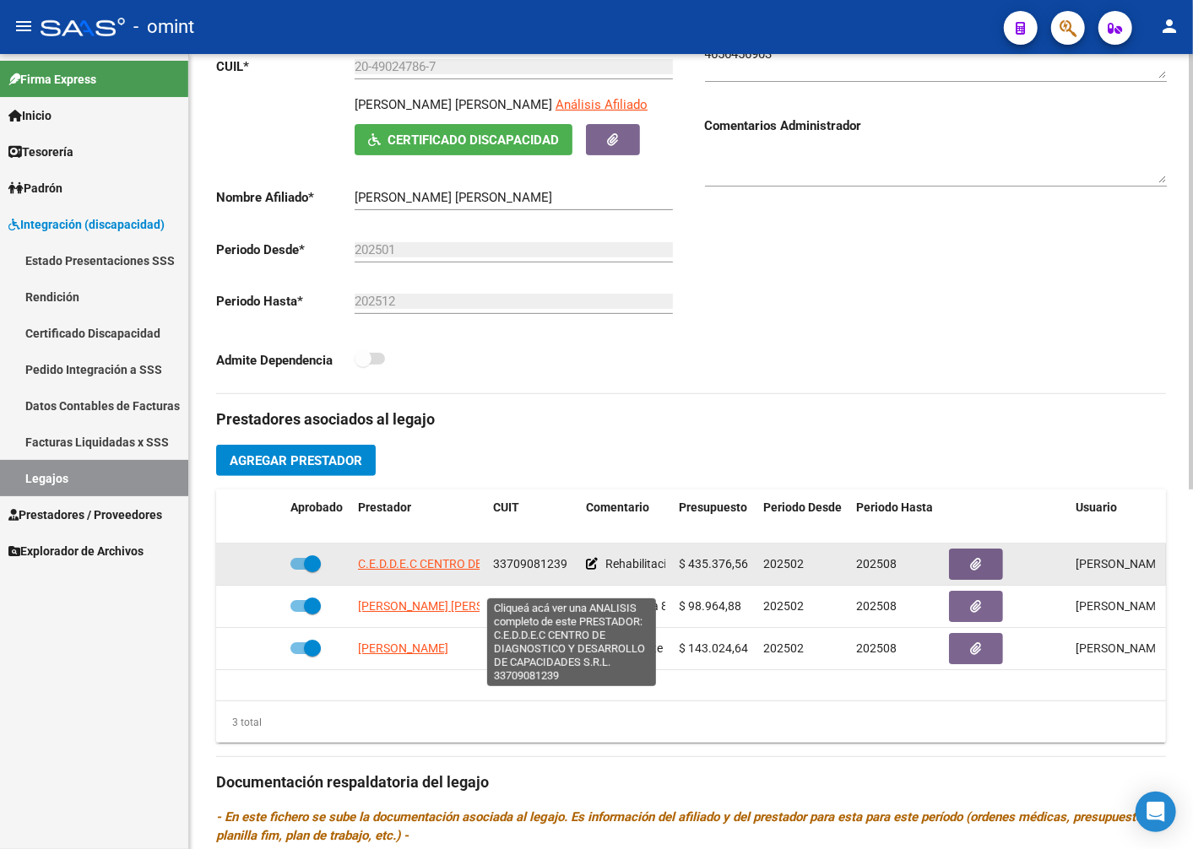
click at [448, 571] on span "C.E.D.D.E.C CENTRO DE DIAGNOSTICO Y DESARROLLO DE CAPACIDADES S.R.L." at bounding box center [567, 564] width 419 height 14
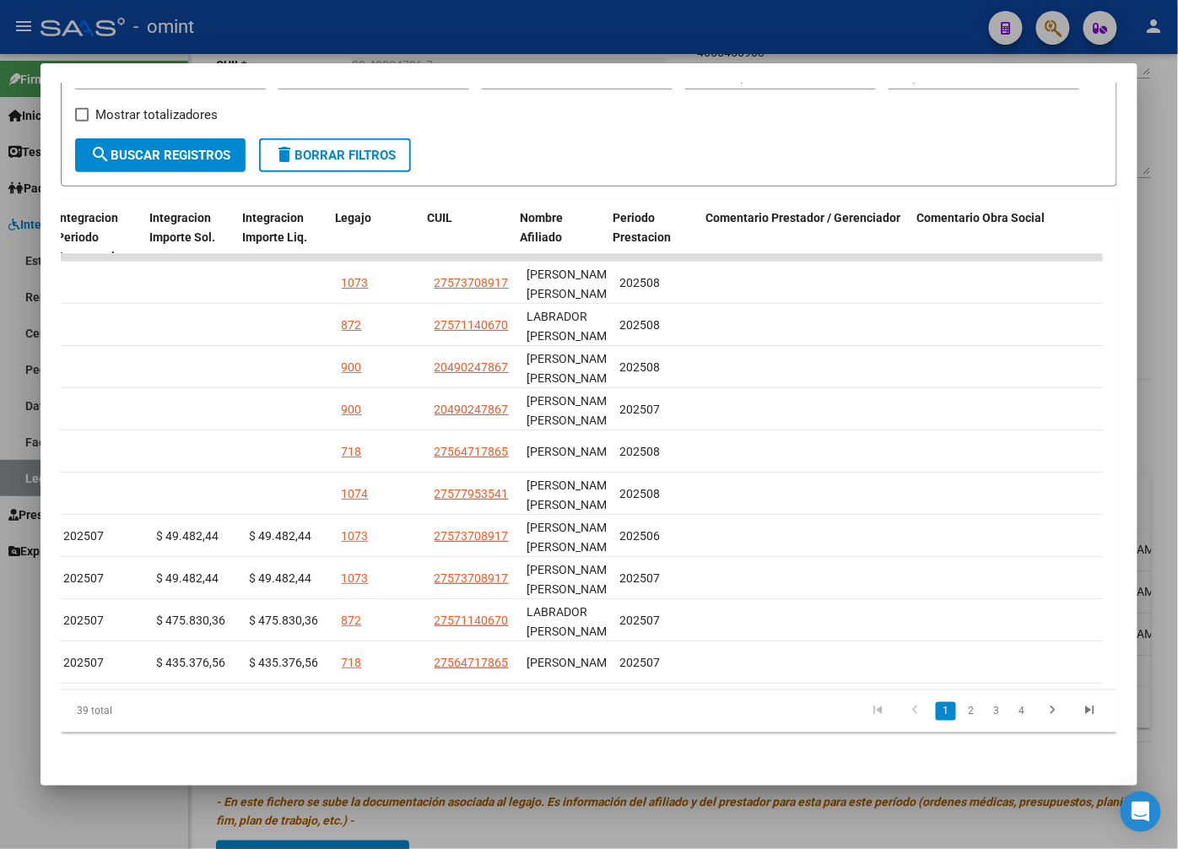
scroll to position [0, 2408]
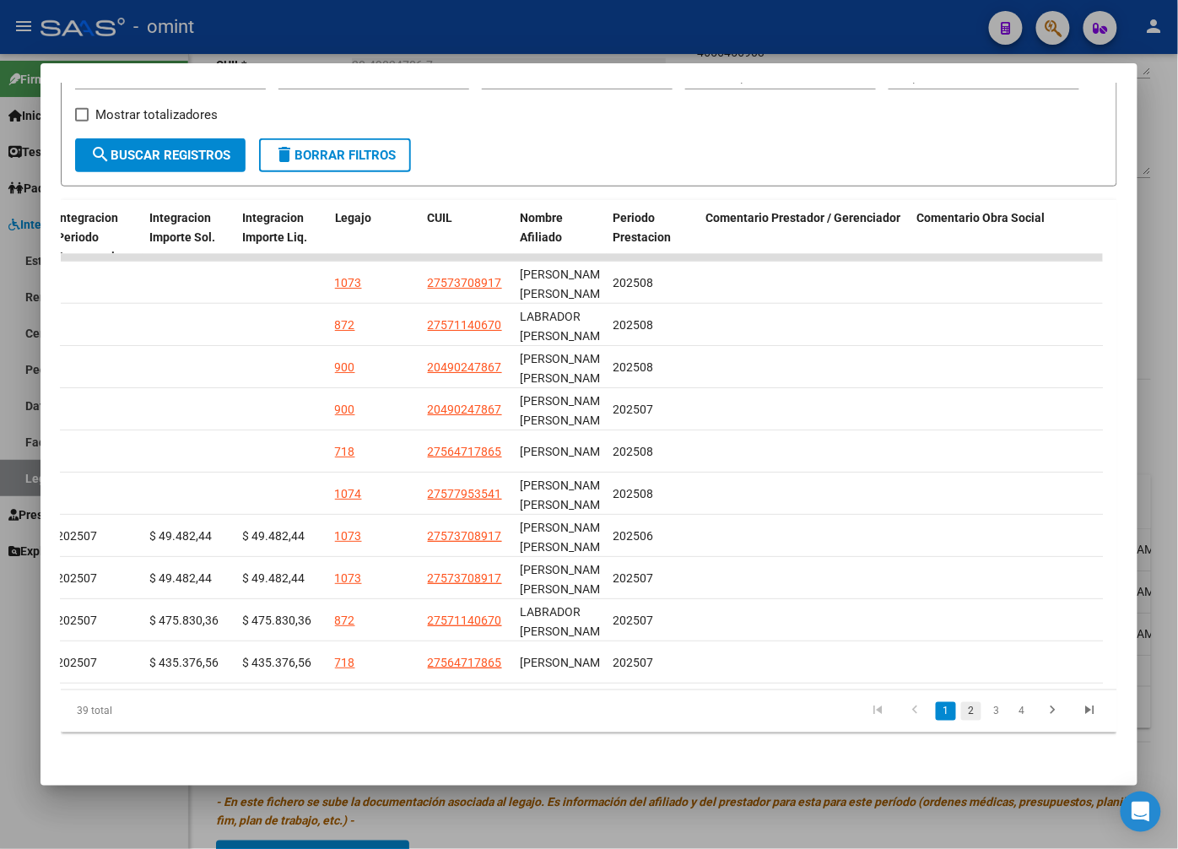
click at [961, 710] on link "2" at bounding box center [971, 711] width 20 height 19
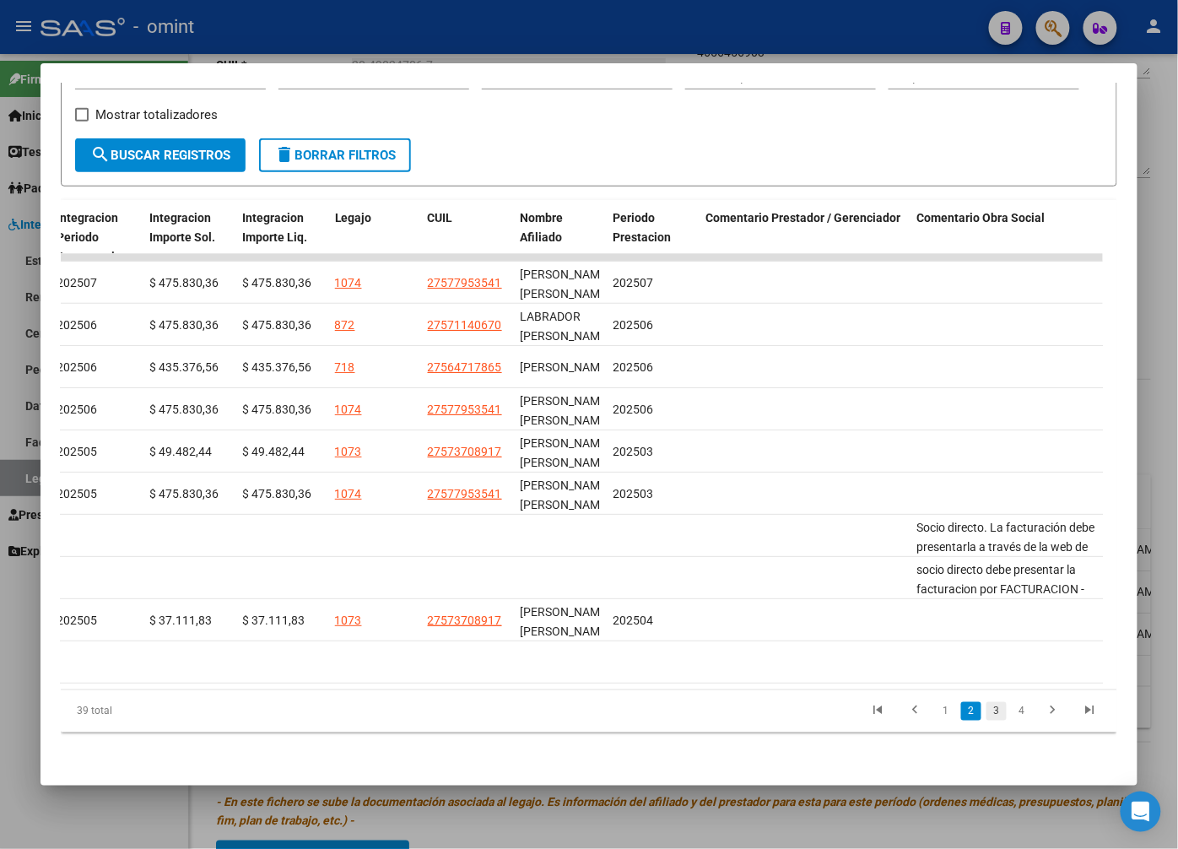
click at [987, 707] on link "3" at bounding box center [997, 711] width 20 height 19
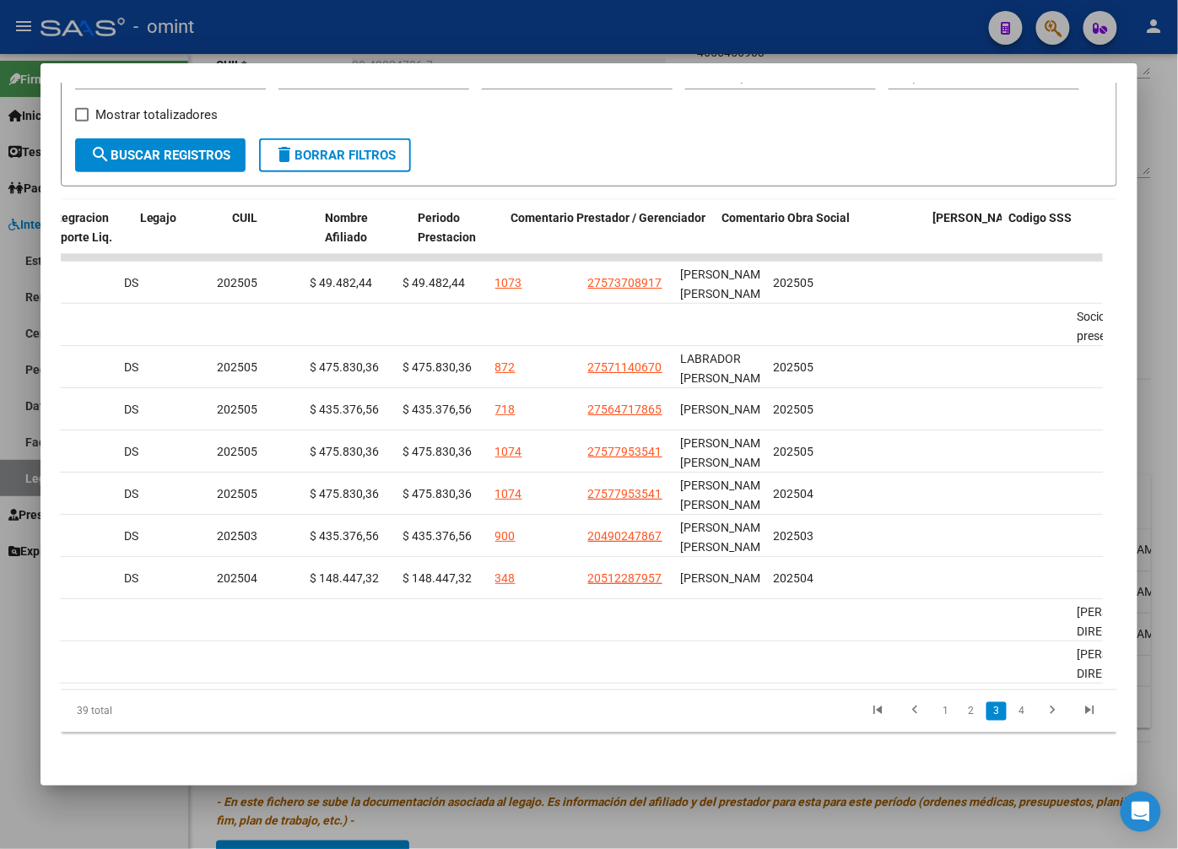
scroll to position [0, 2603]
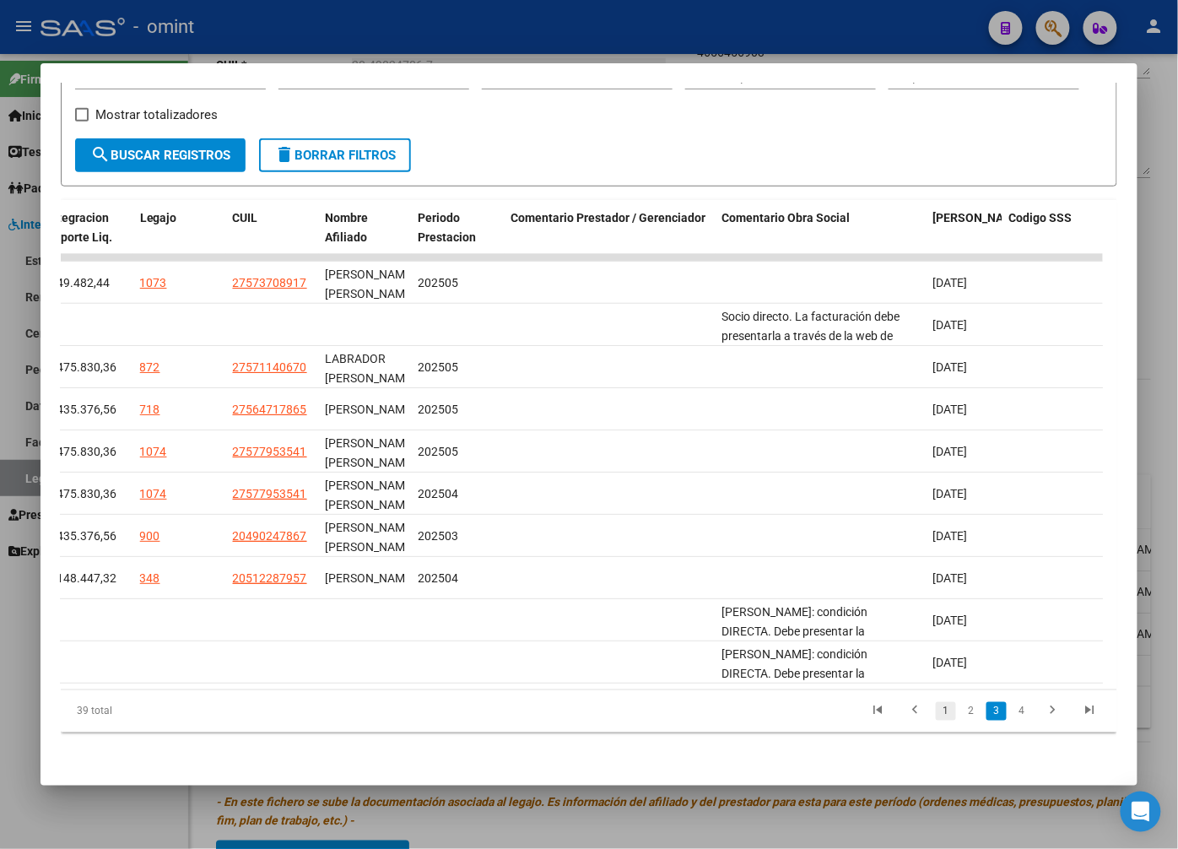
click at [936, 707] on link "1" at bounding box center [946, 711] width 20 height 19
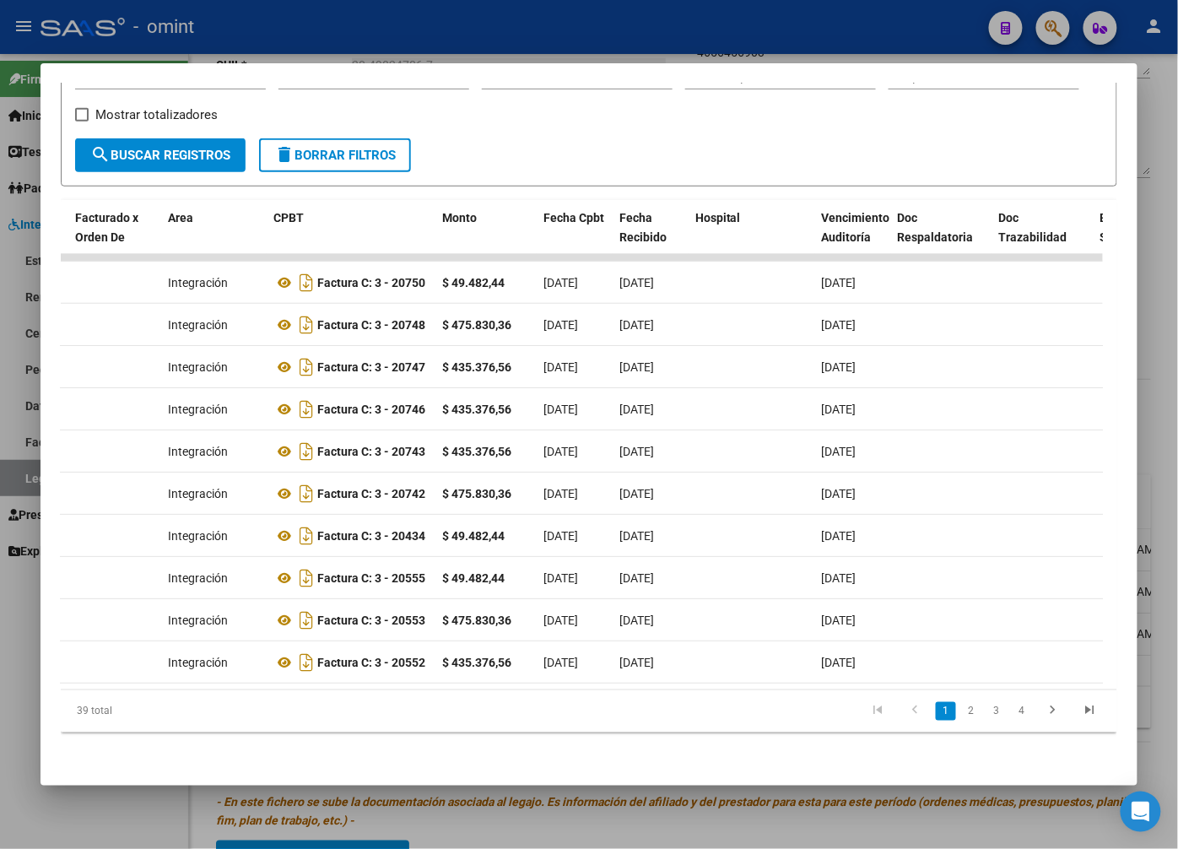
scroll to position [0, 0]
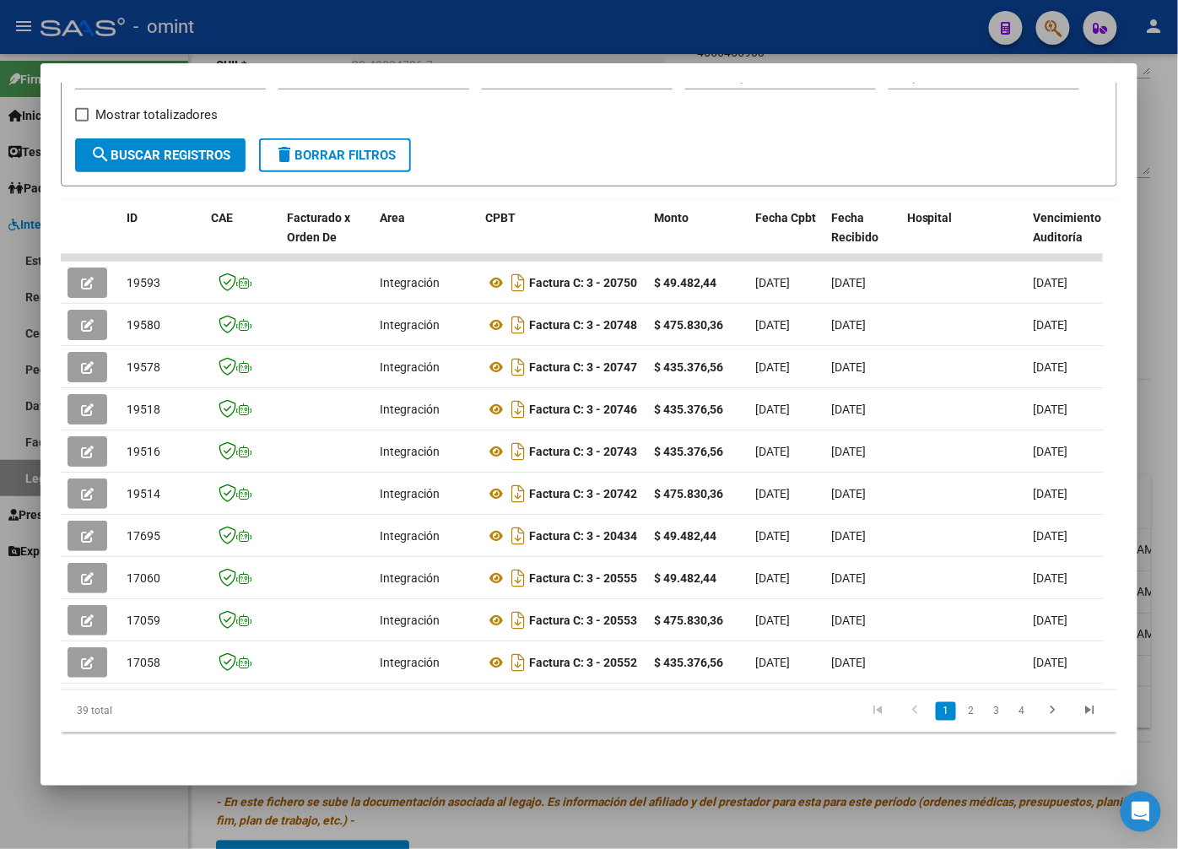
click at [284, 46] on div at bounding box center [589, 424] width 1178 height 849
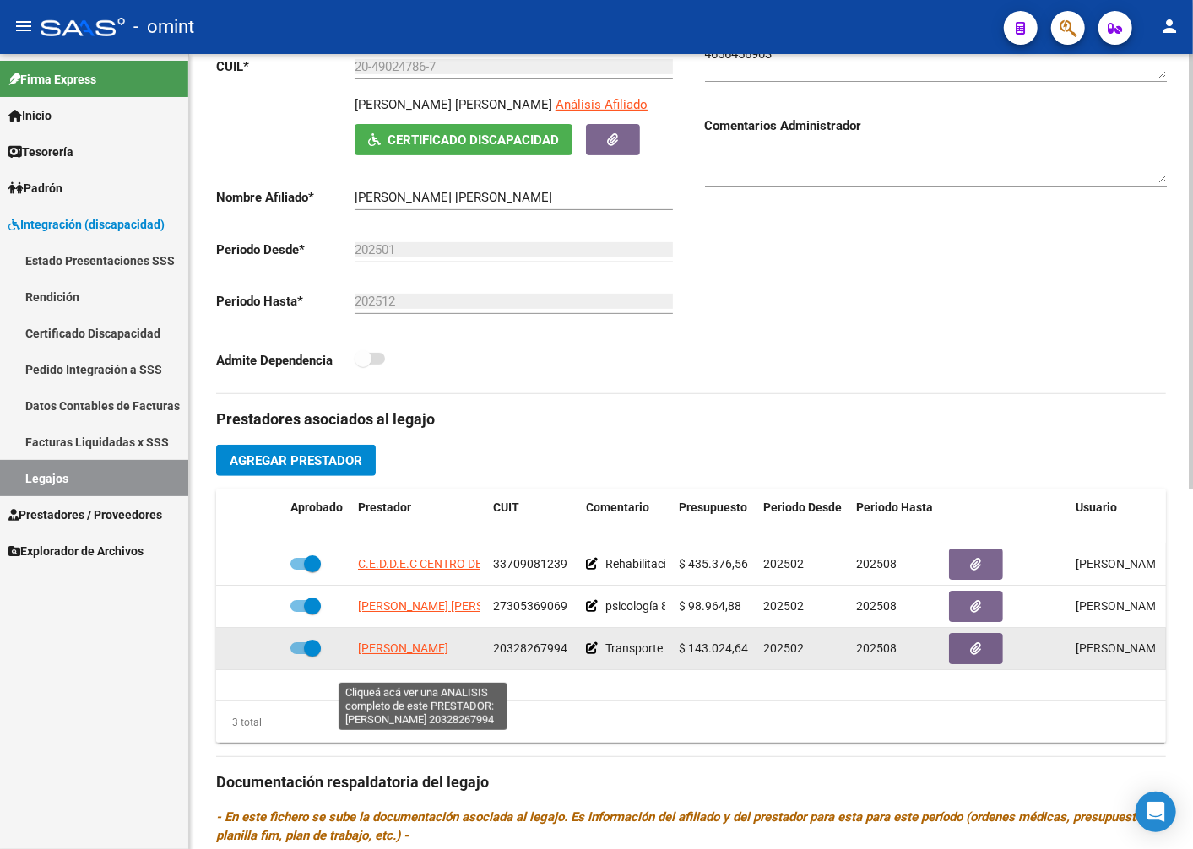
click at [394, 655] on span "BUSTOS ARIEL HERNAN" at bounding box center [403, 648] width 90 height 14
type textarea "20328267994"
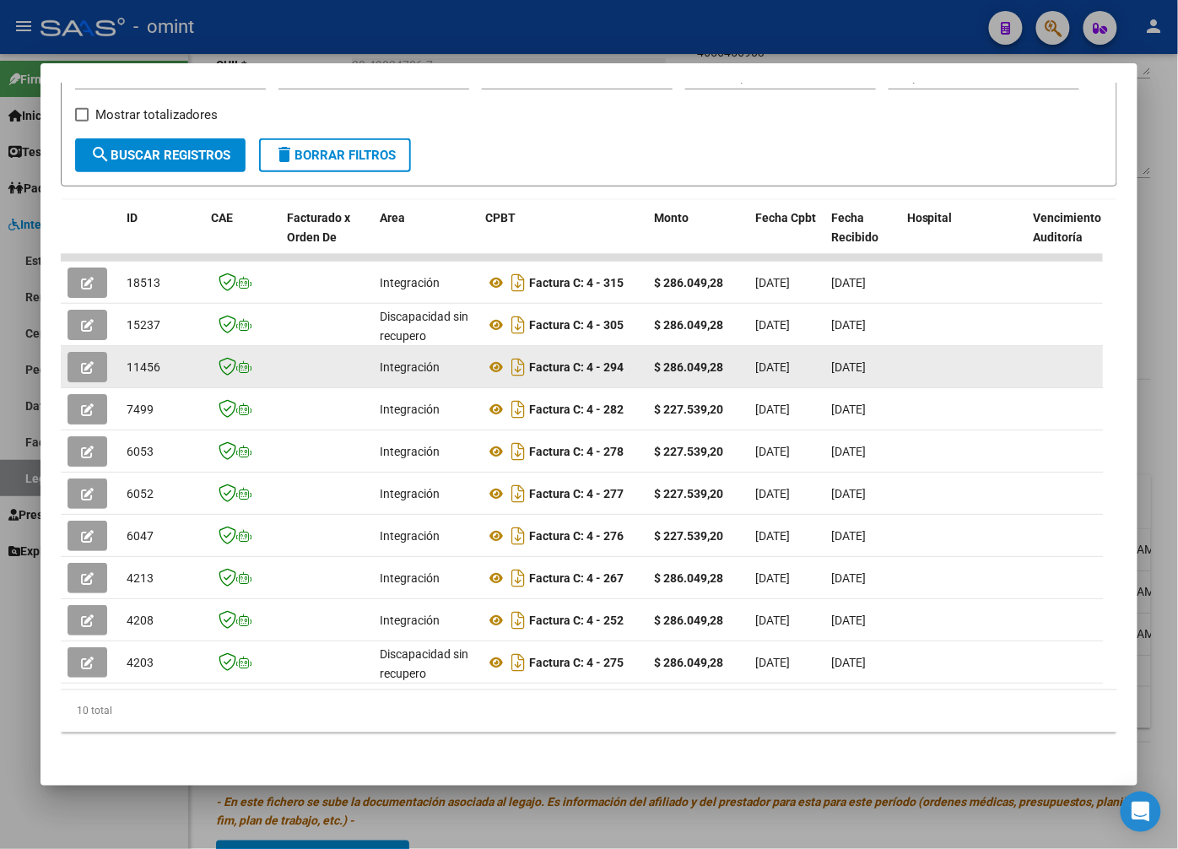
drag, startPoint x: 454, startPoint y: 349, endPoint x: 86, endPoint y: 360, distance: 368.2
click at [81, 361] on icon "button" at bounding box center [87, 367] width 13 height 13
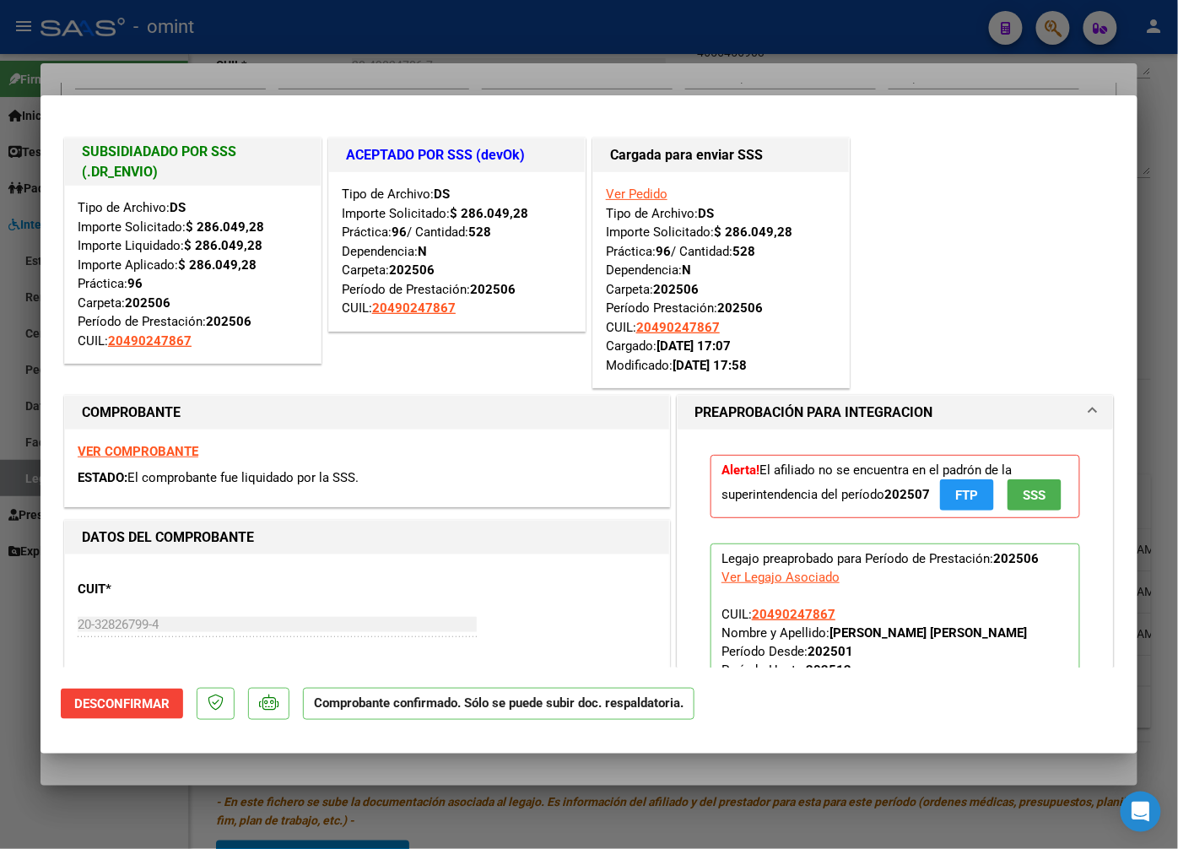
click at [161, 56] on div at bounding box center [589, 424] width 1178 height 849
type input "$ 0,00"
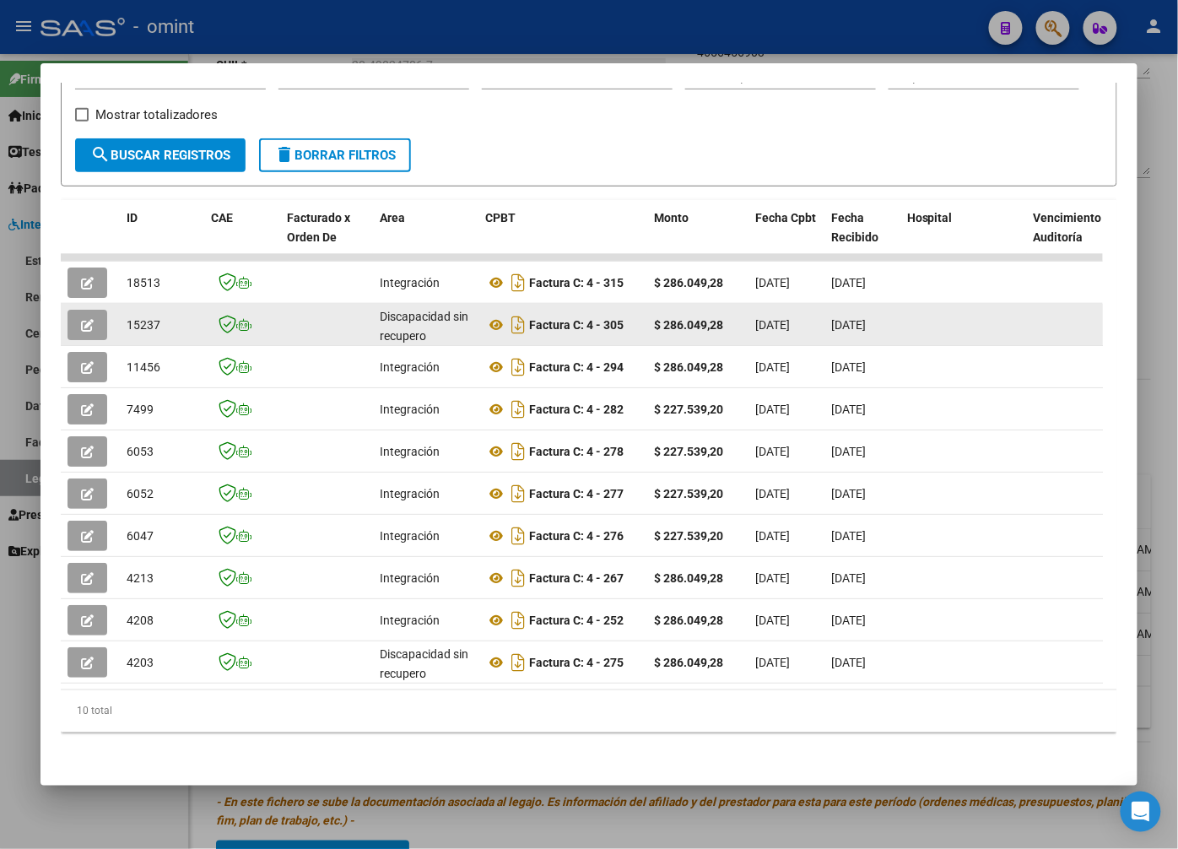
click at [82, 319] on icon "button" at bounding box center [87, 325] width 13 height 13
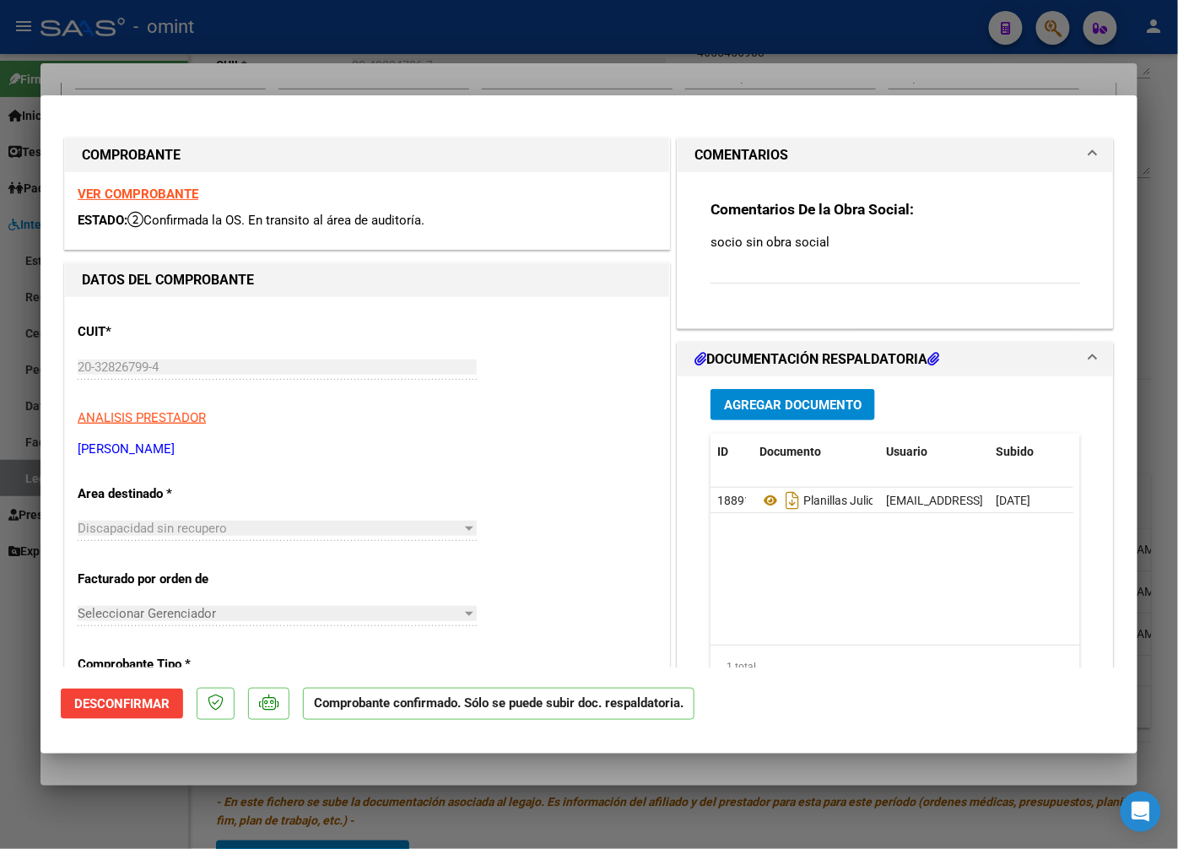
click at [176, 189] on strong "VER COMPROBANTE" at bounding box center [138, 194] width 121 height 15
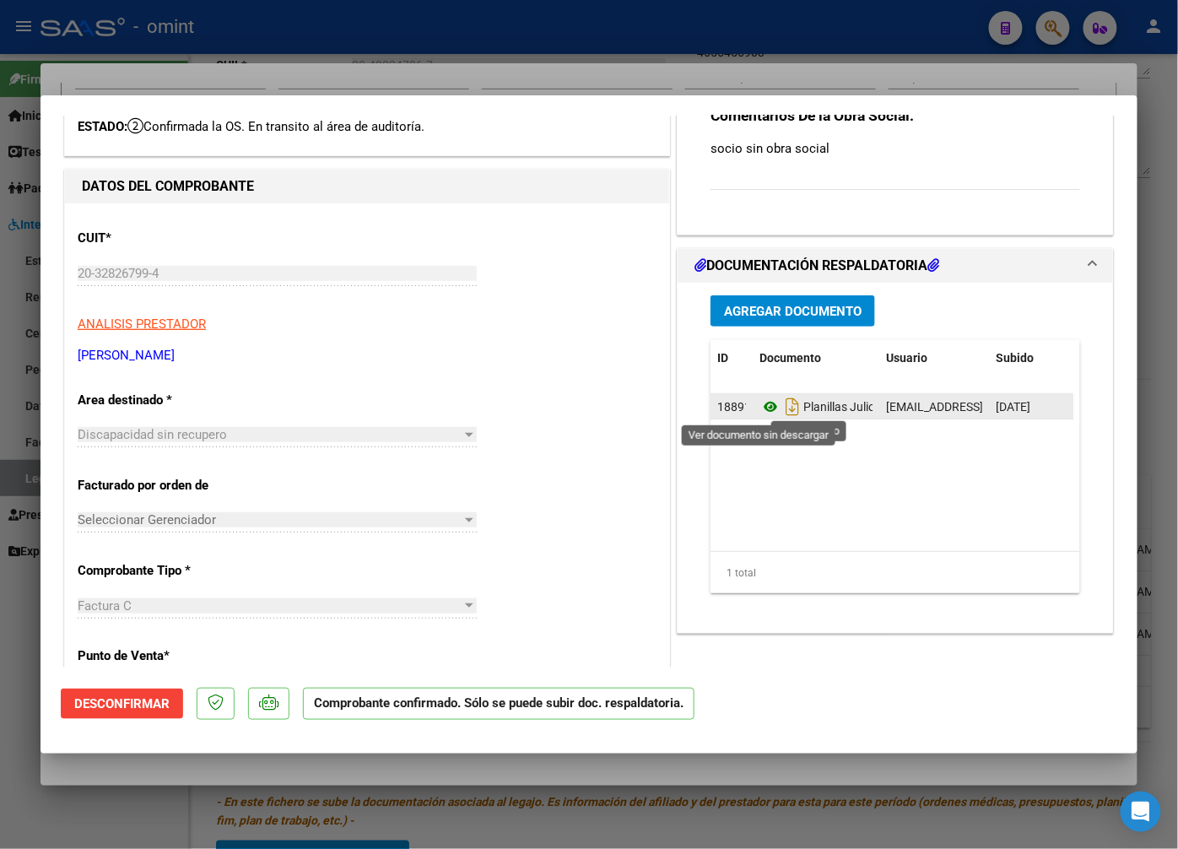
click at [766, 414] on icon at bounding box center [771, 407] width 22 height 20
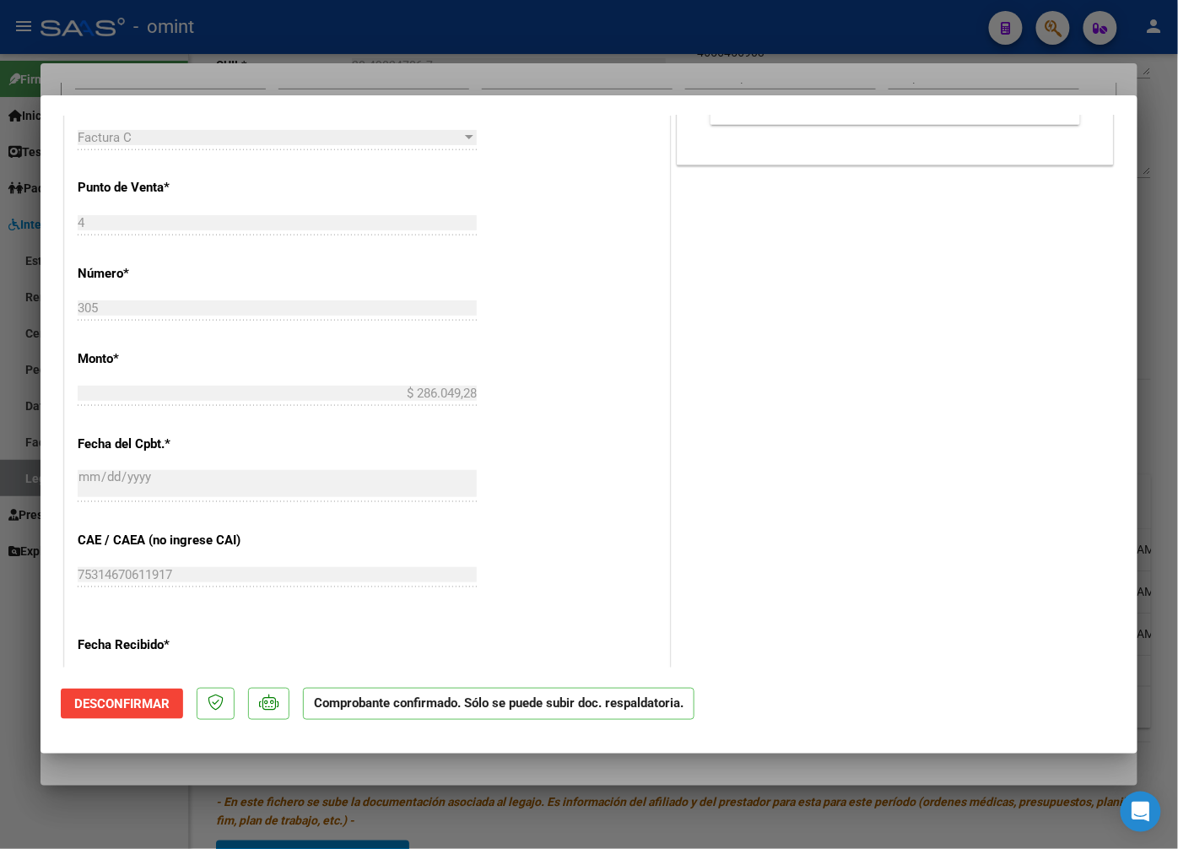
scroll to position [750, 0]
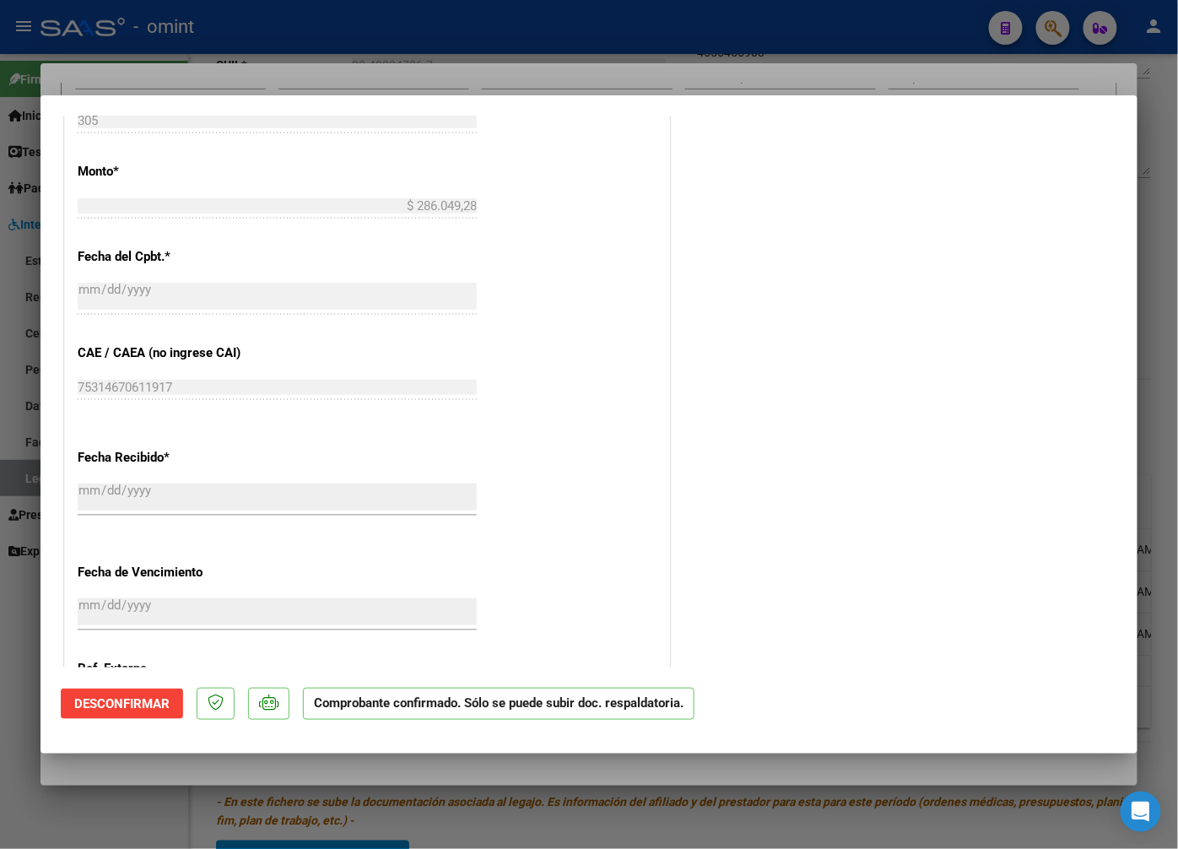
click at [233, 68] on div at bounding box center [589, 424] width 1178 height 849
type input "$ 0,00"
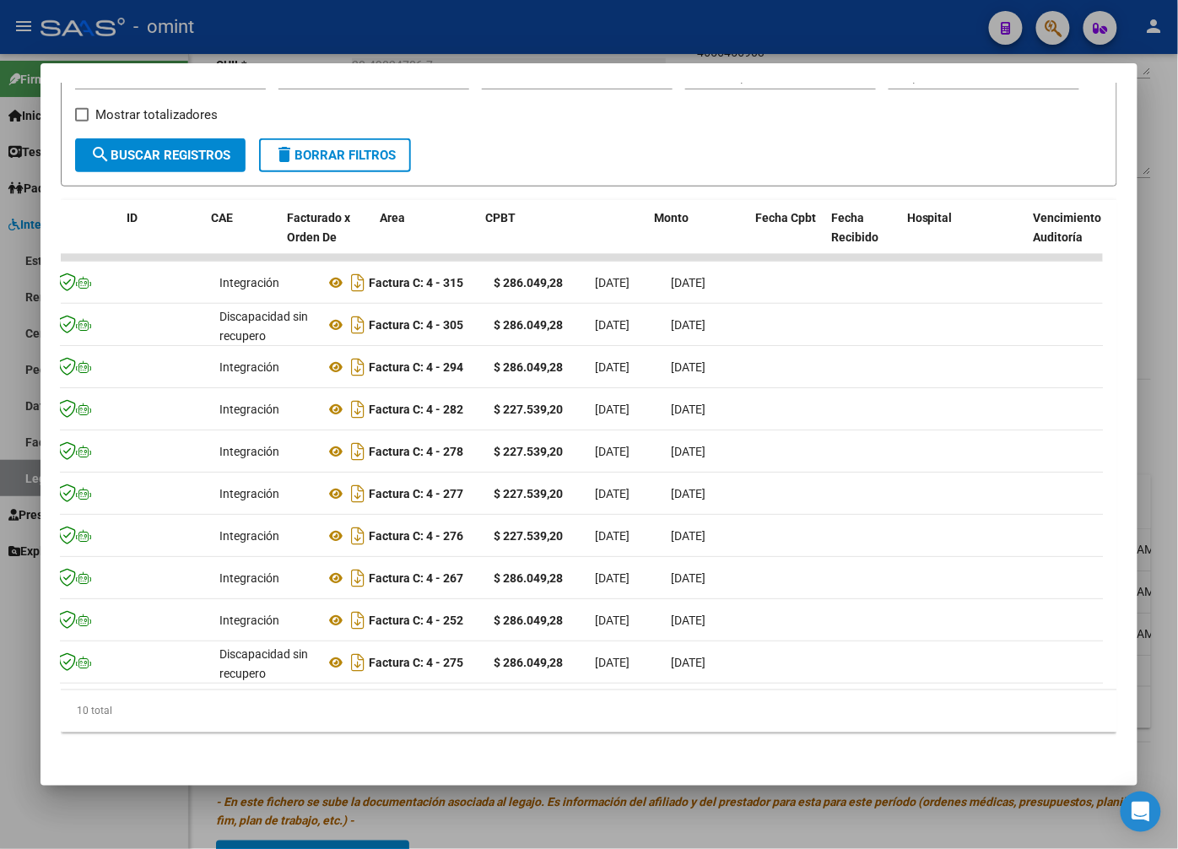
scroll to position [0, 0]
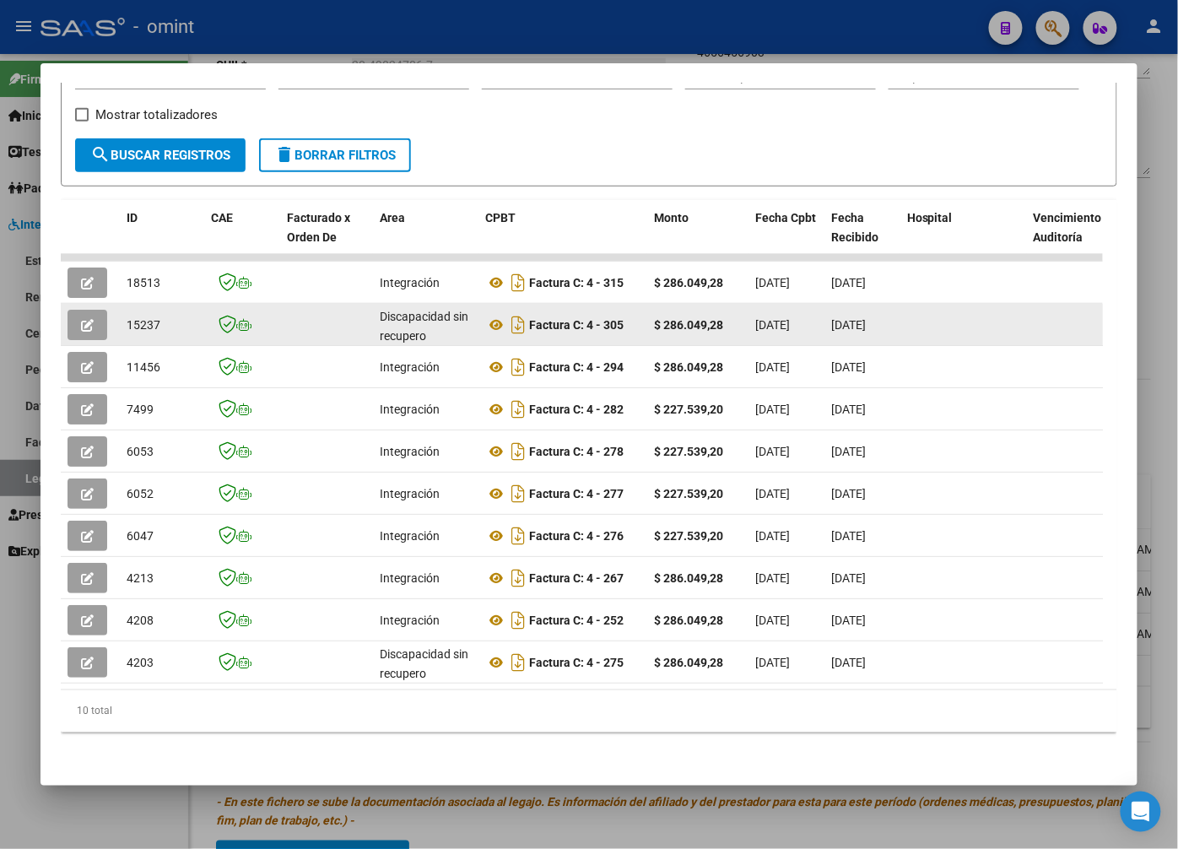
click at [100, 310] on button "button" at bounding box center [88, 325] width 40 height 30
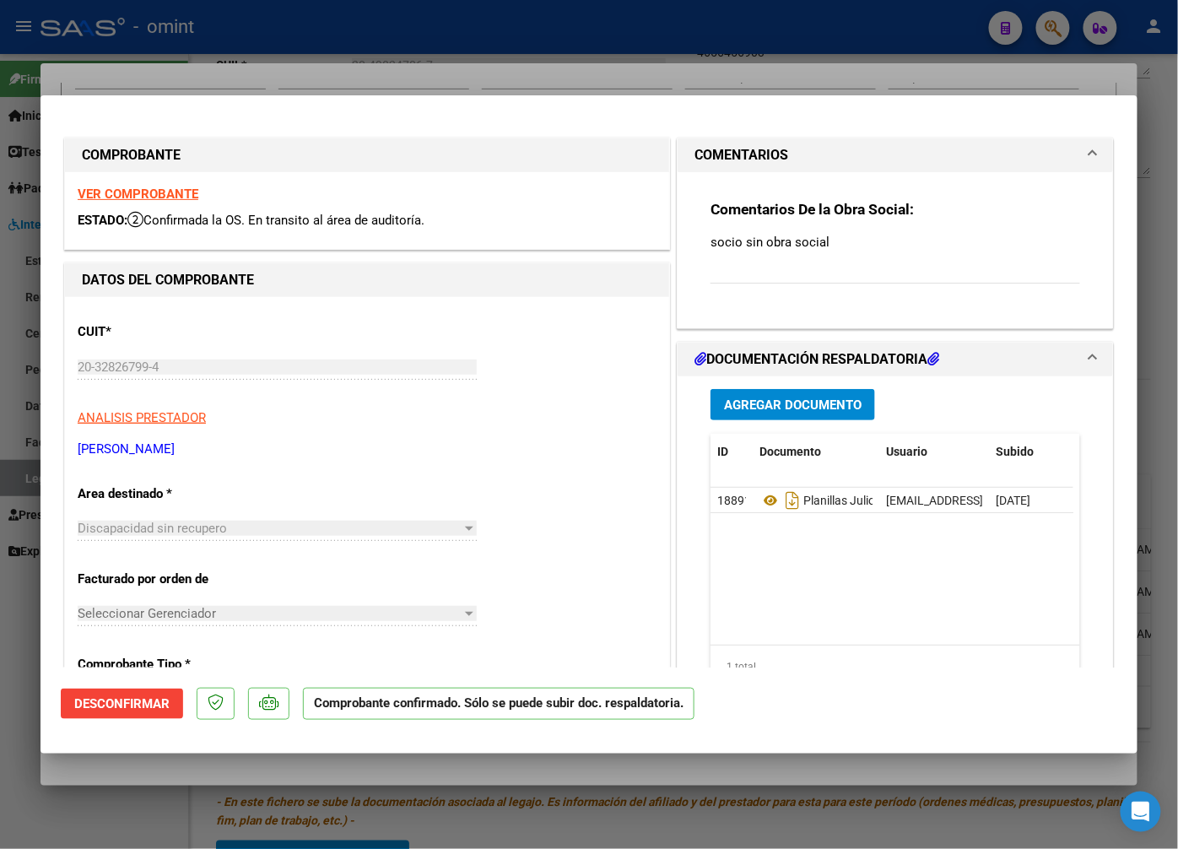
click at [178, 189] on strong "VER COMPROBANTE" at bounding box center [138, 194] width 121 height 15
click at [1090, 154] on span at bounding box center [1093, 155] width 7 height 20
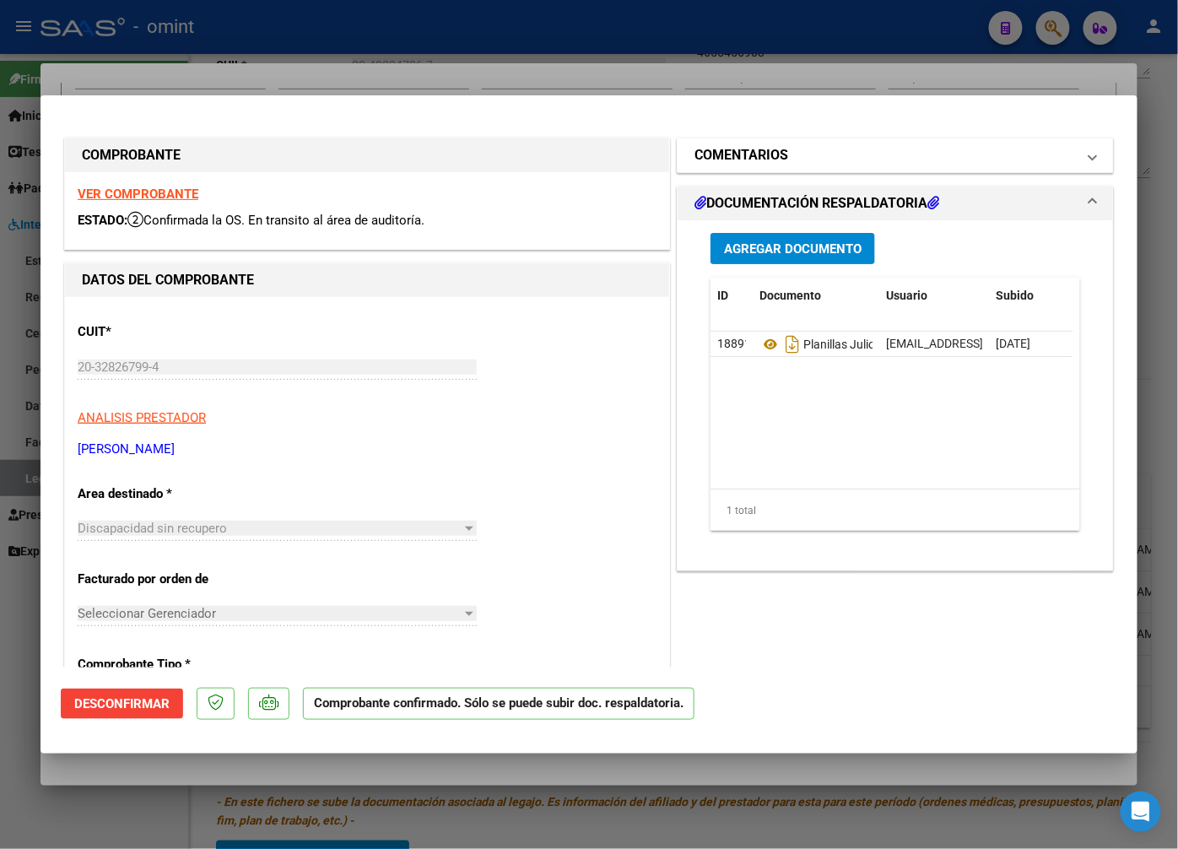
click at [1090, 154] on span at bounding box center [1093, 155] width 7 height 20
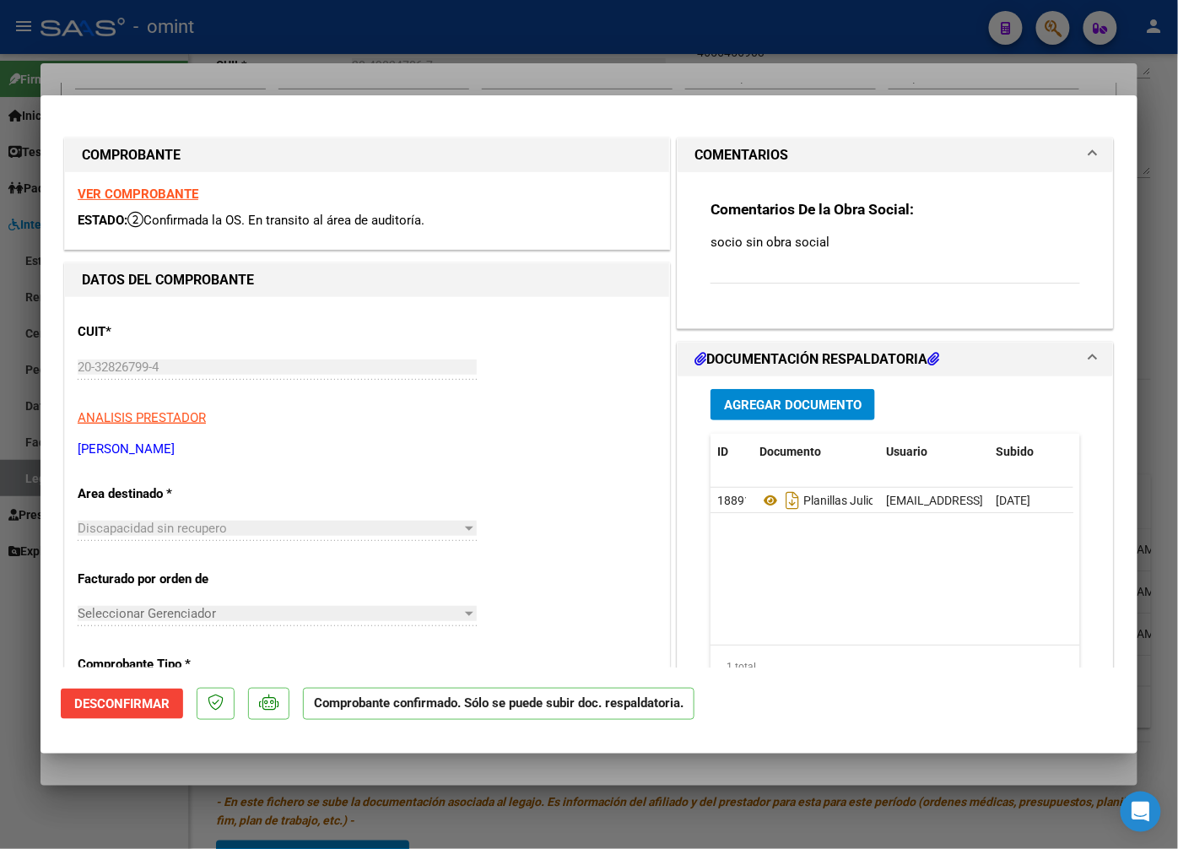
click at [324, 83] on div at bounding box center [589, 424] width 1178 height 849
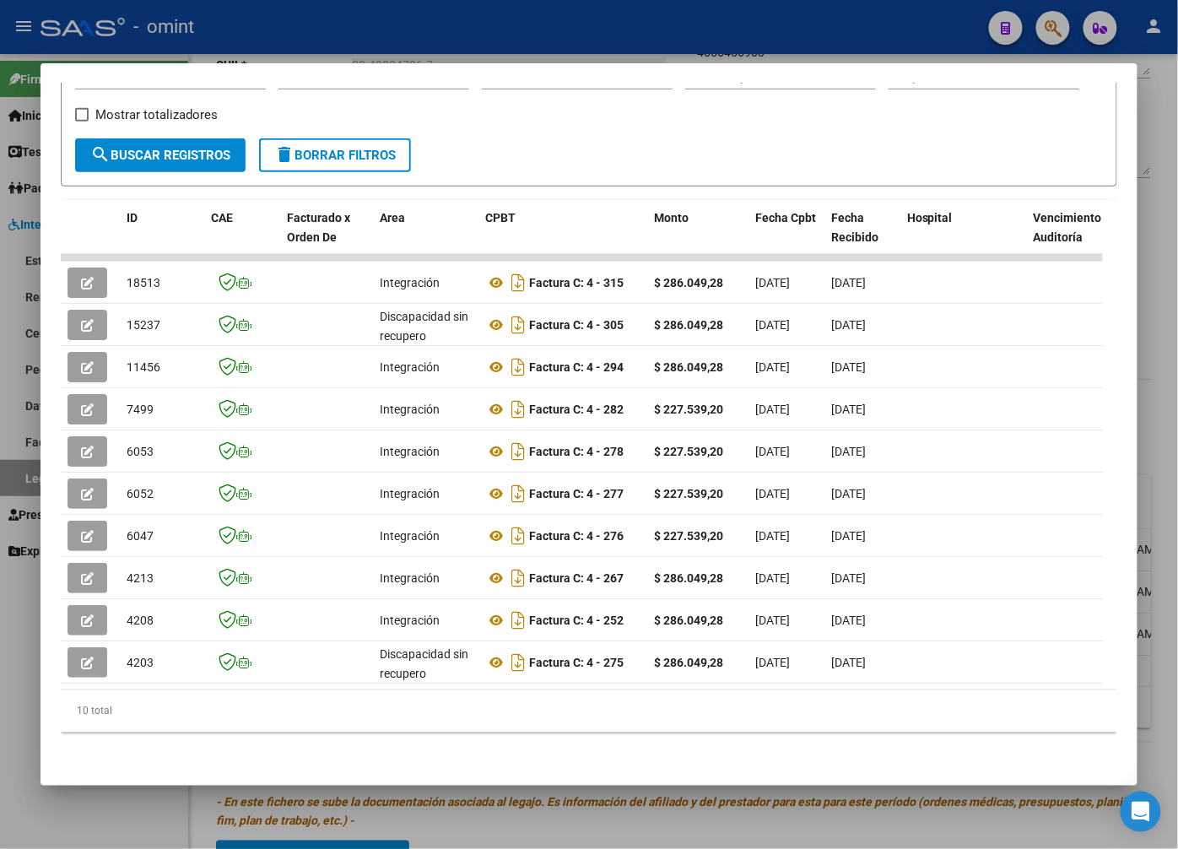
click at [490, 34] on div at bounding box center [589, 424] width 1178 height 849
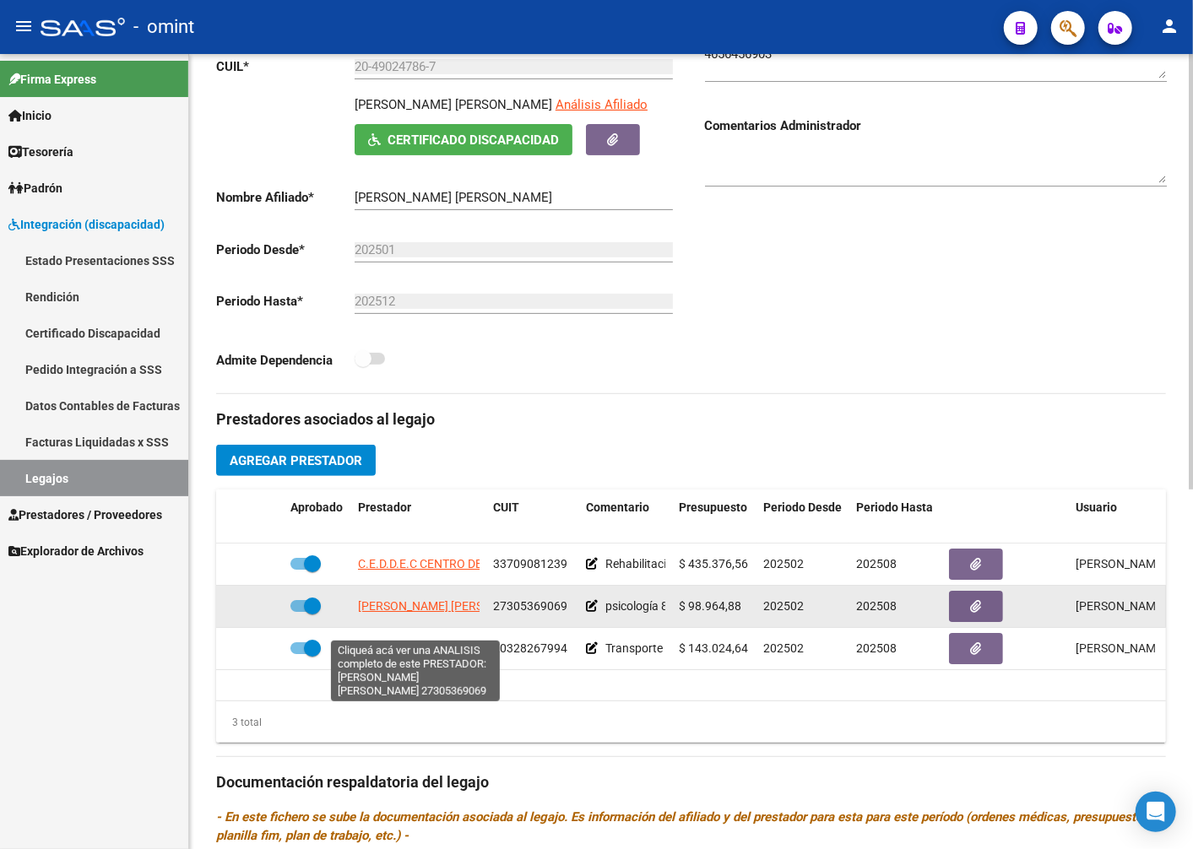
click at [428, 613] on span "SOLER MARIA PAULA" at bounding box center [449, 606] width 183 height 14
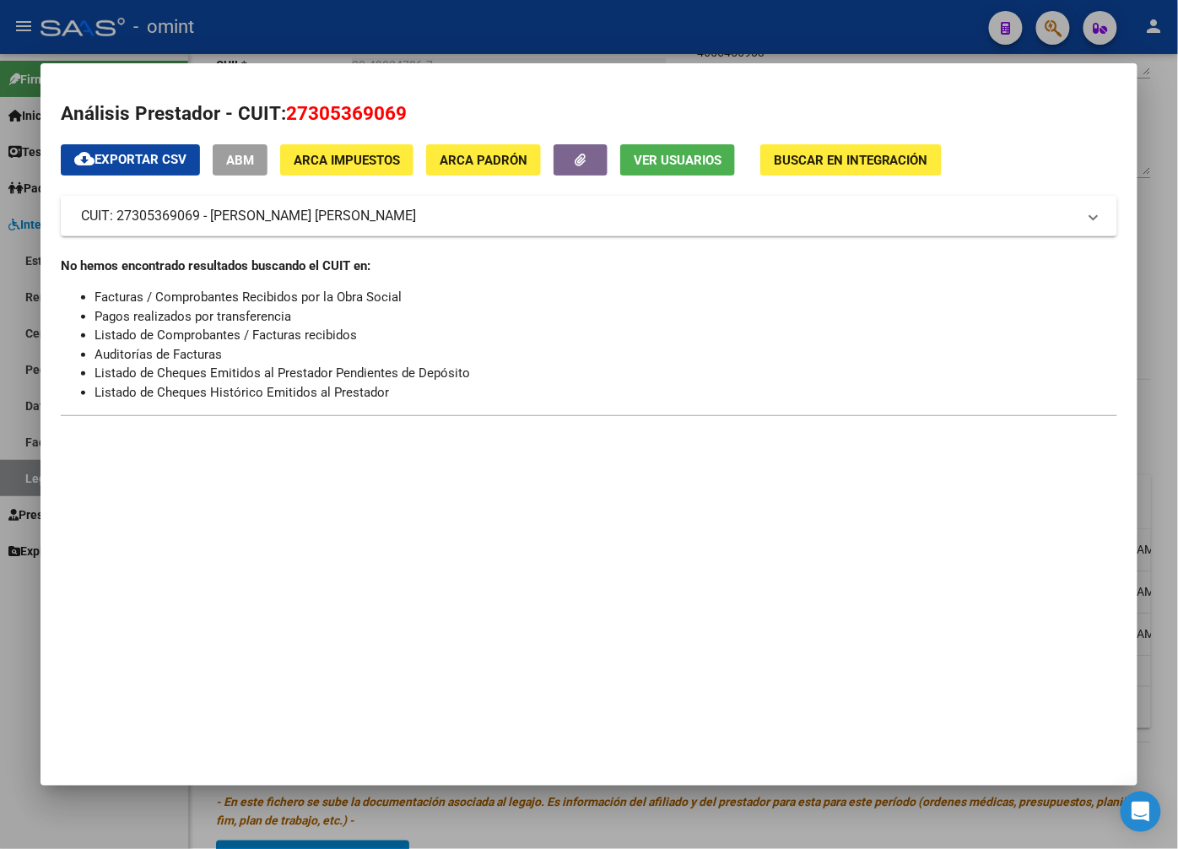
click at [369, 23] on div at bounding box center [589, 424] width 1178 height 849
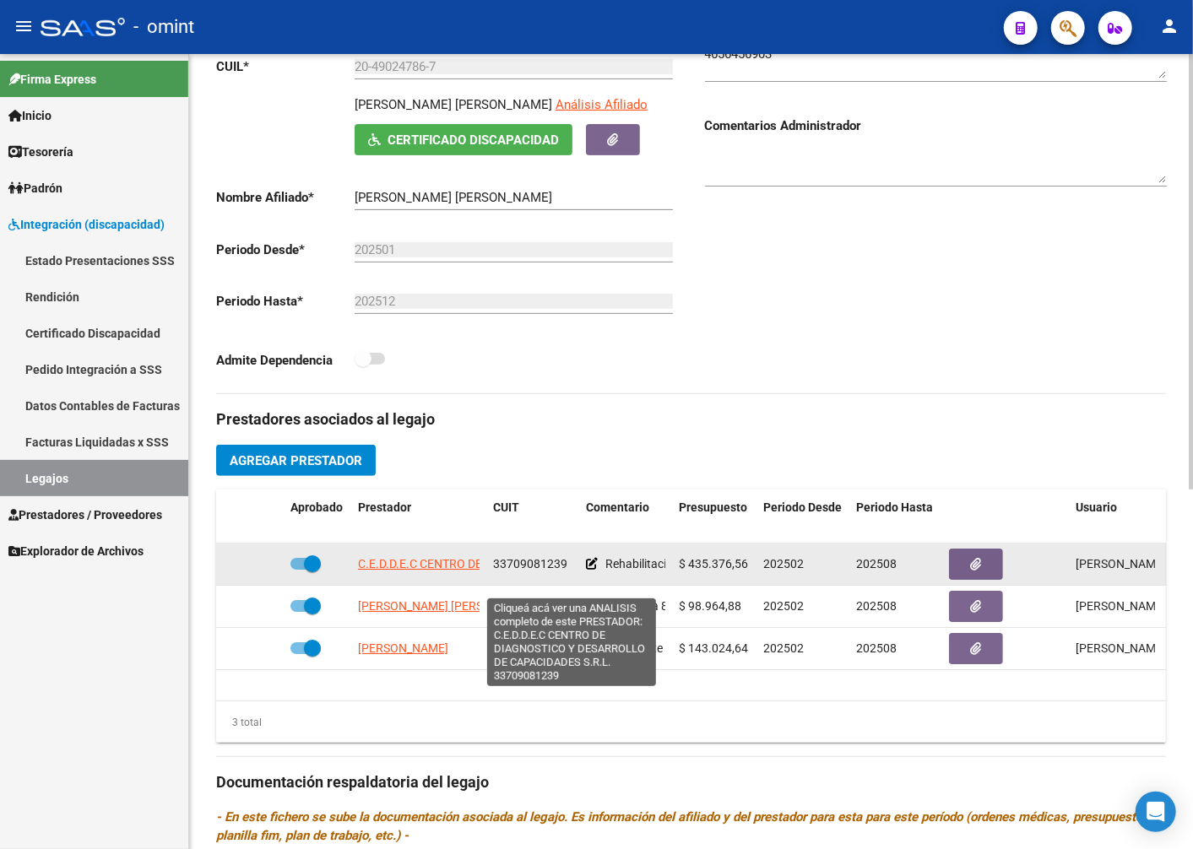
click at [457, 571] on span "C.E.D.D.E.C CENTRO DE DIAGNOSTICO Y DESARROLLO DE CAPACIDADES S.R.L." at bounding box center [567, 564] width 419 height 14
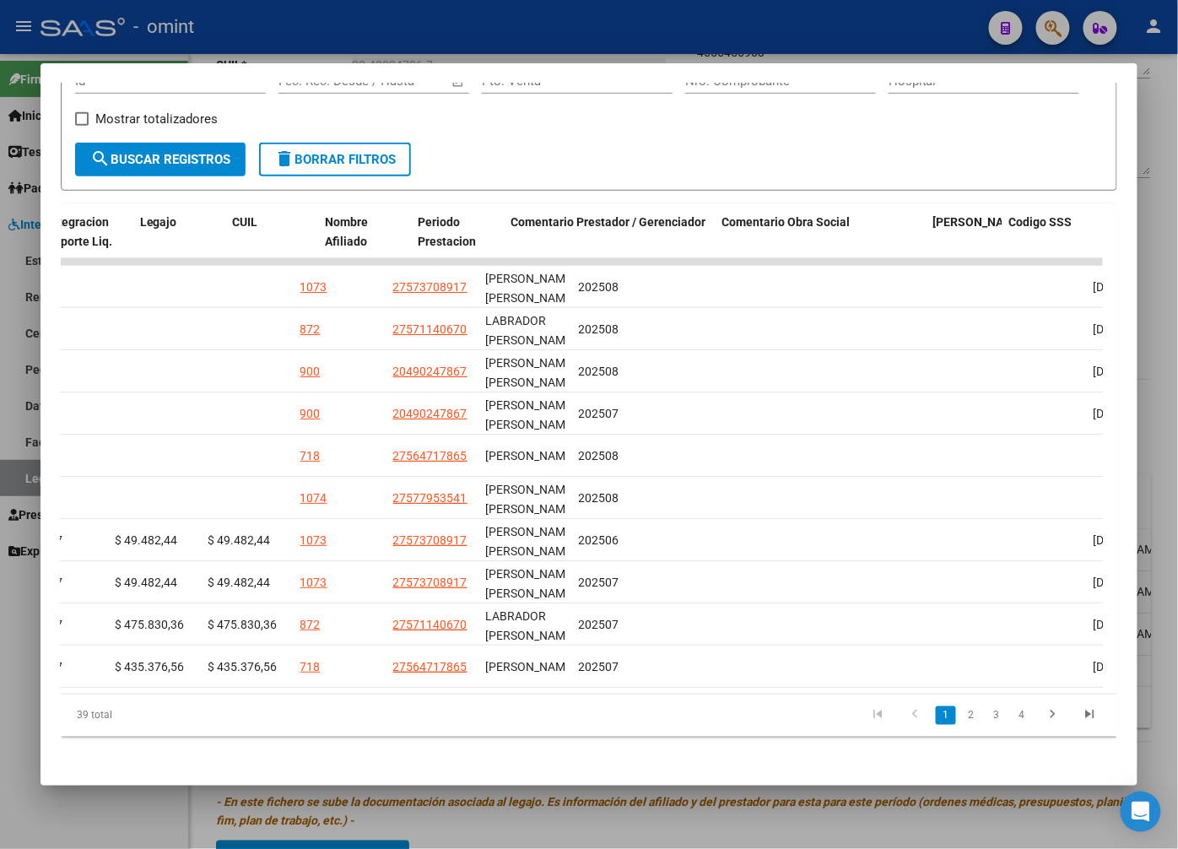
scroll to position [0, 2603]
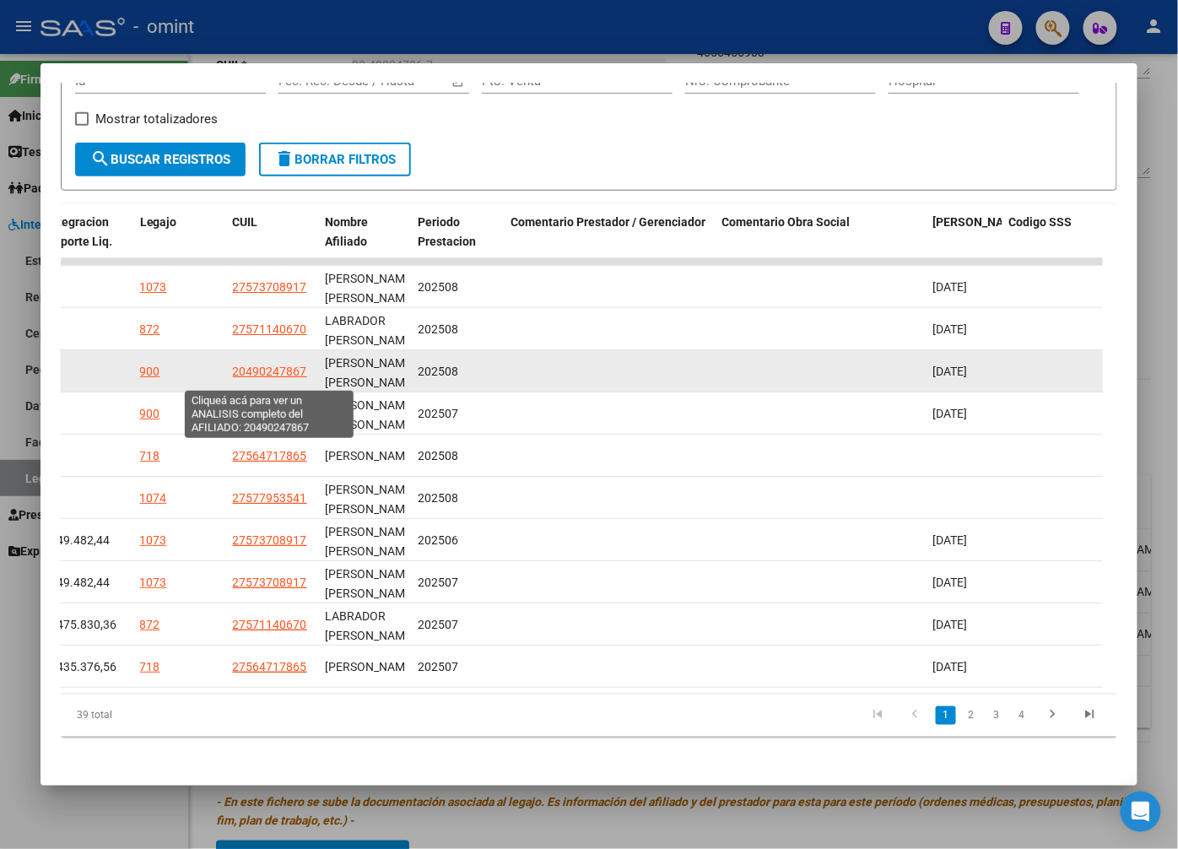
drag, startPoint x: 470, startPoint y: 416, endPoint x: 246, endPoint y: 374, distance: 227.6
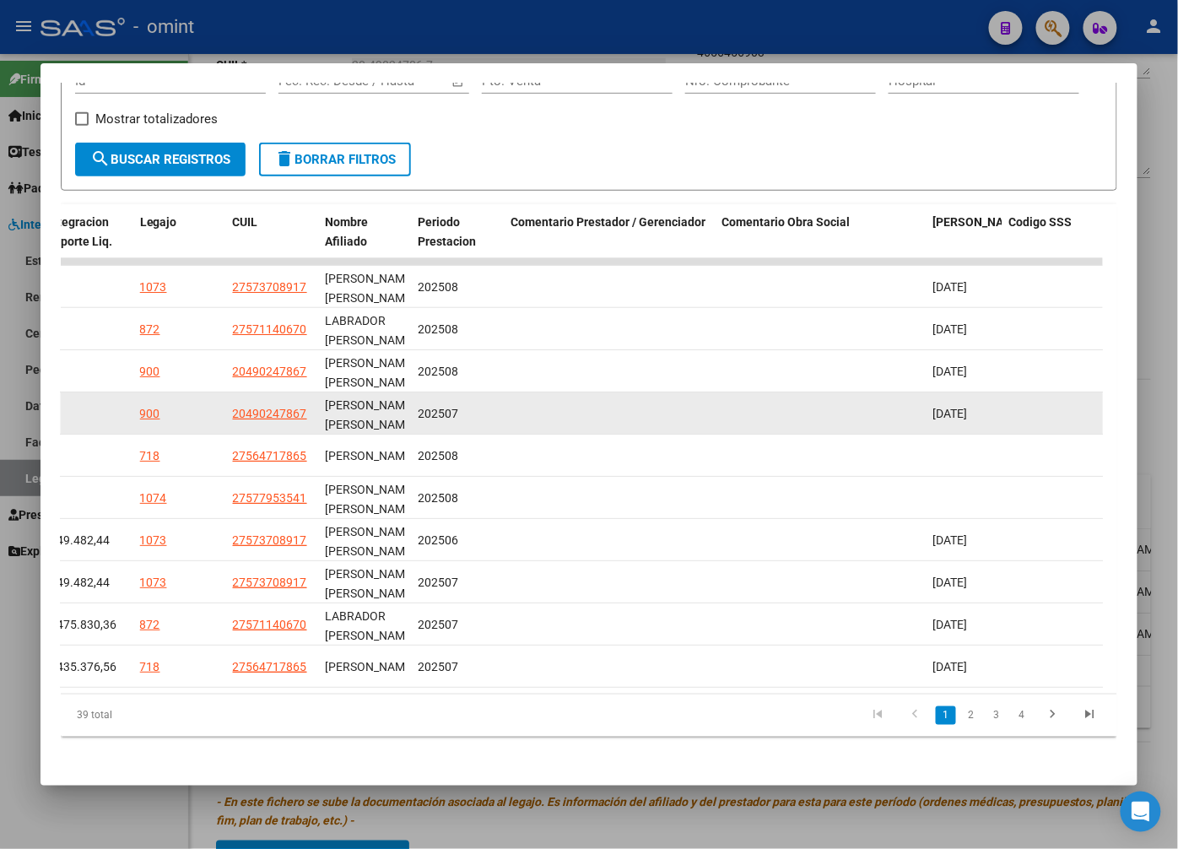
click at [448, 411] on span "202507" at bounding box center [439, 414] width 41 height 14
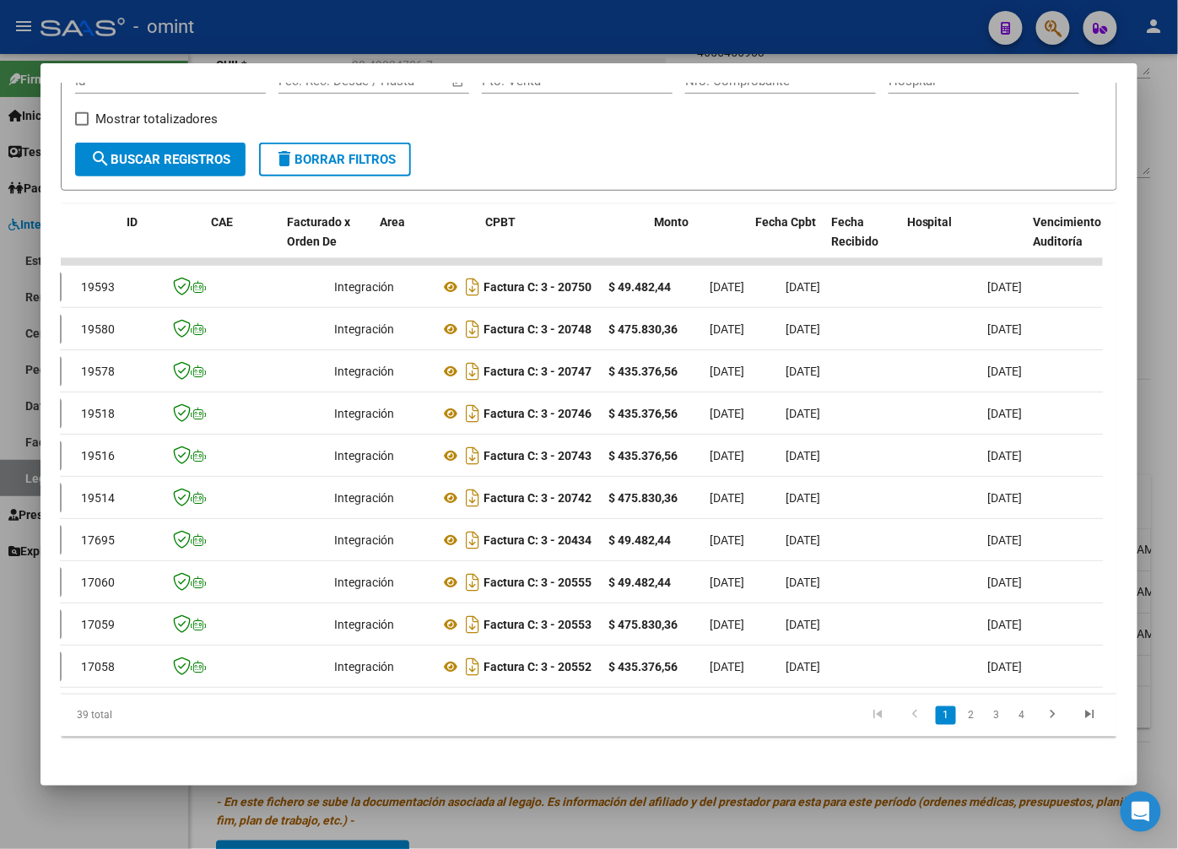
scroll to position [0, 0]
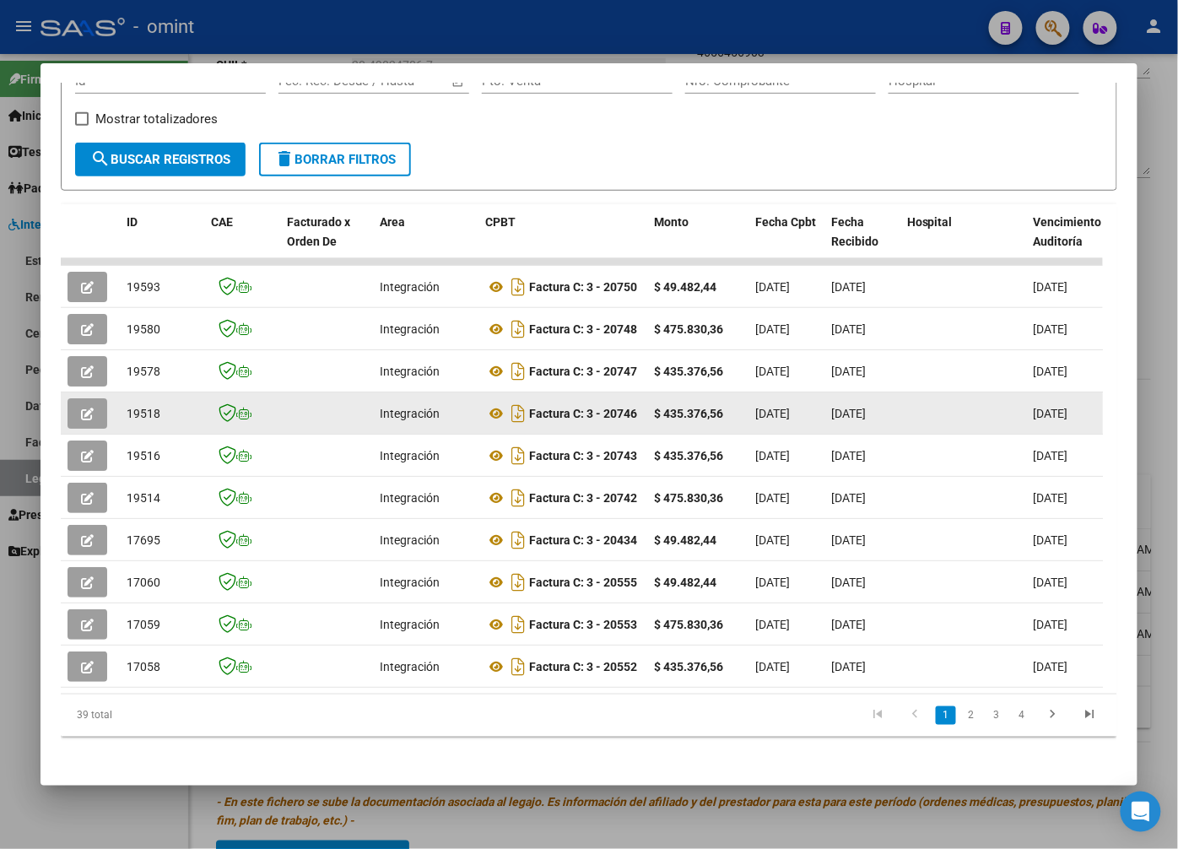
drag, startPoint x: 293, startPoint y: 418, endPoint x: 95, endPoint y: 412, distance: 197.6
drag, startPoint x: 95, startPoint y: 412, endPoint x: 125, endPoint y: 417, distance: 30.0
click at [125, 417] on datatable-body-cell "19518" at bounding box center [162, 412] width 84 height 41
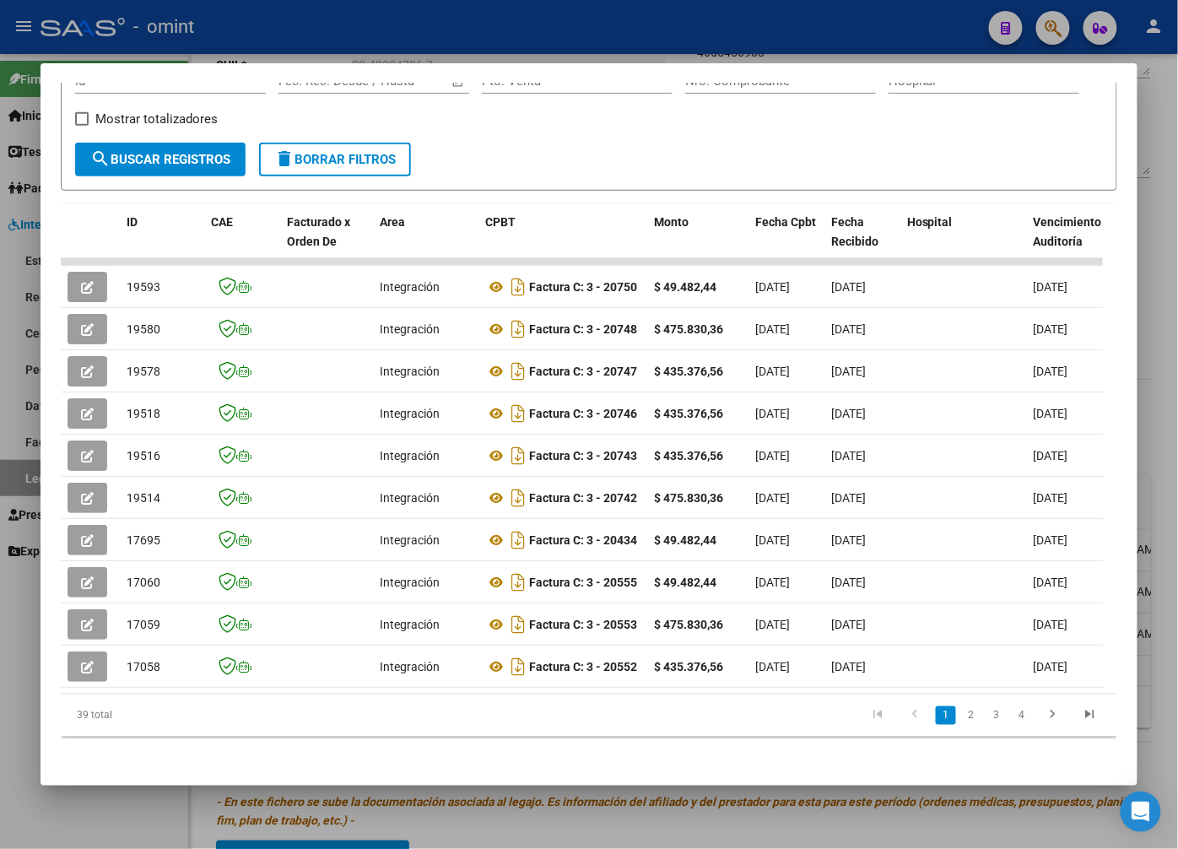
click at [471, 44] on div at bounding box center [589, 424] width 1178 height 849
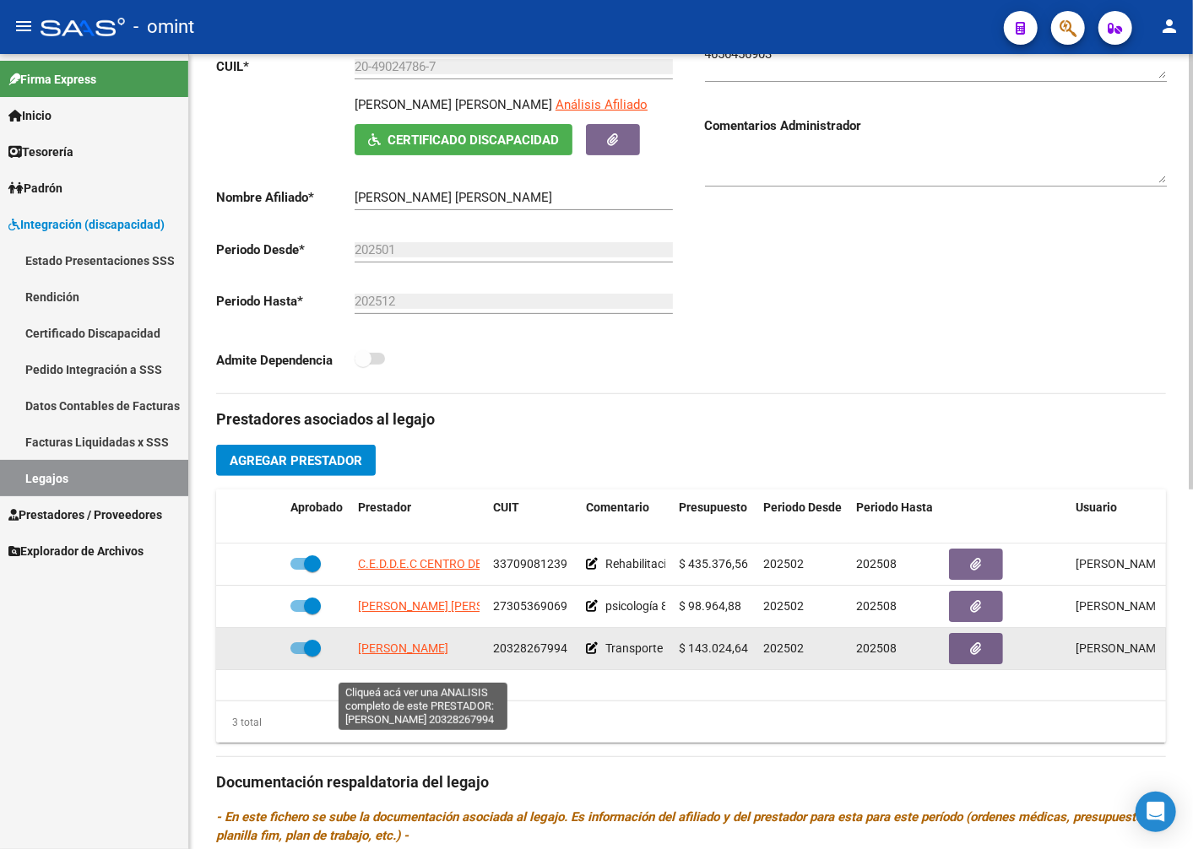
click at [448, 655] on span "BUSTOS ARIEL HERNAN" at bounding box center [403, 648] width 90 height 14
type textarea "20328267994"
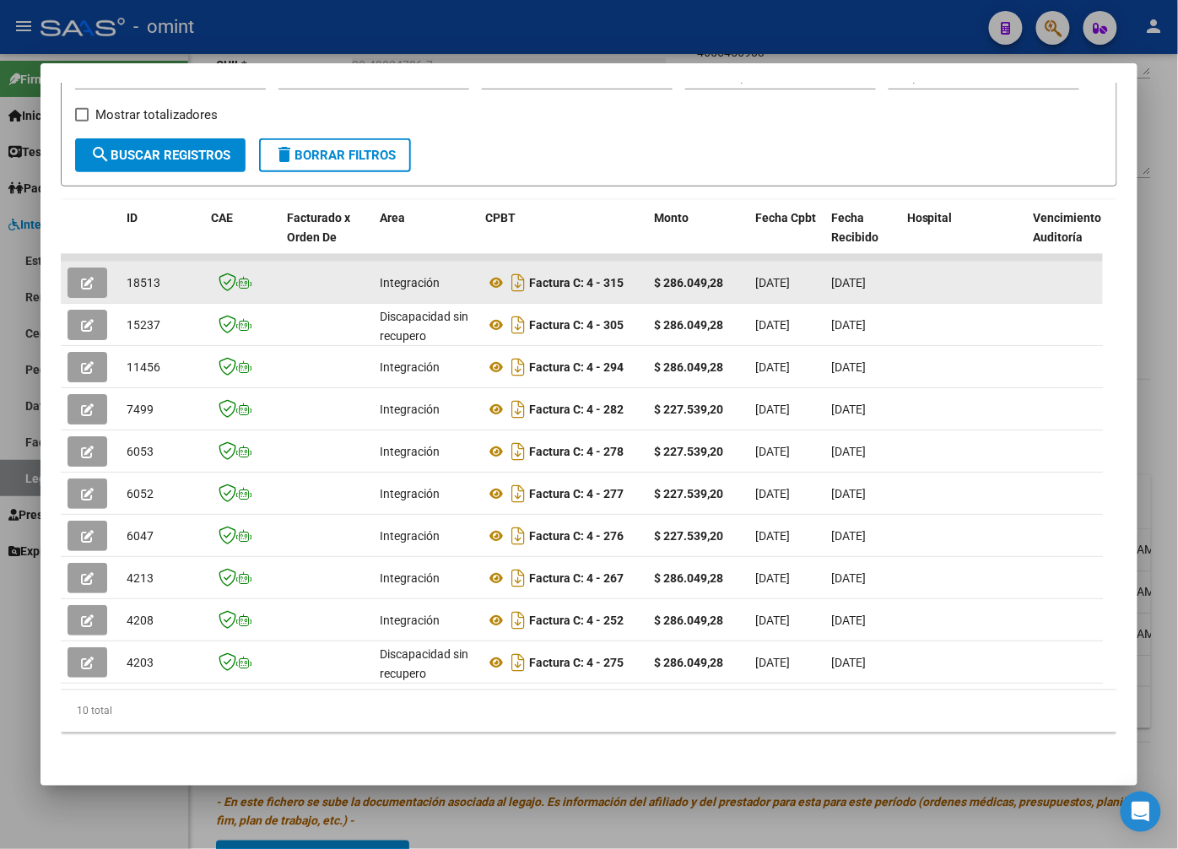
click at [93, 279] on button "button" at bounding box center [88, 283] width 40 height 30
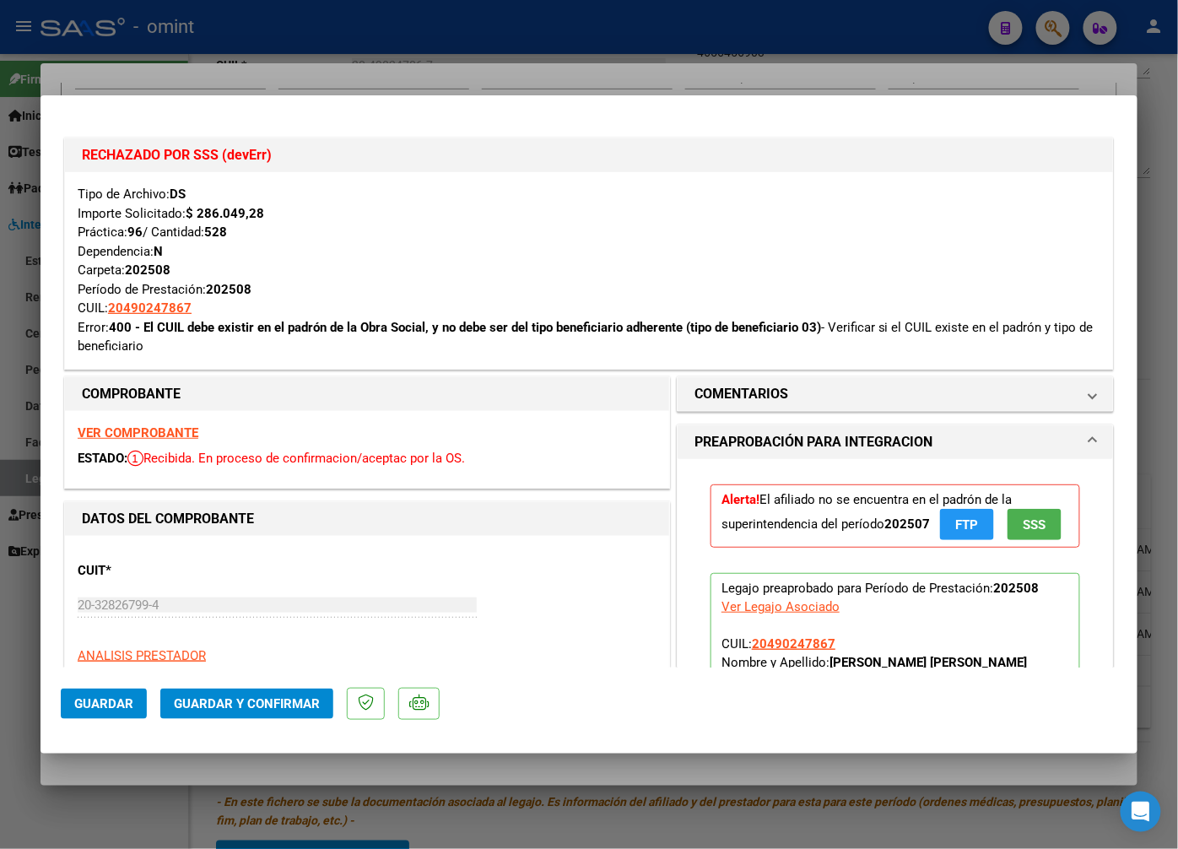
click at [299, 57] on div at bounding box center [589, 424] width 1178 height 849
type input "$ 0,00"
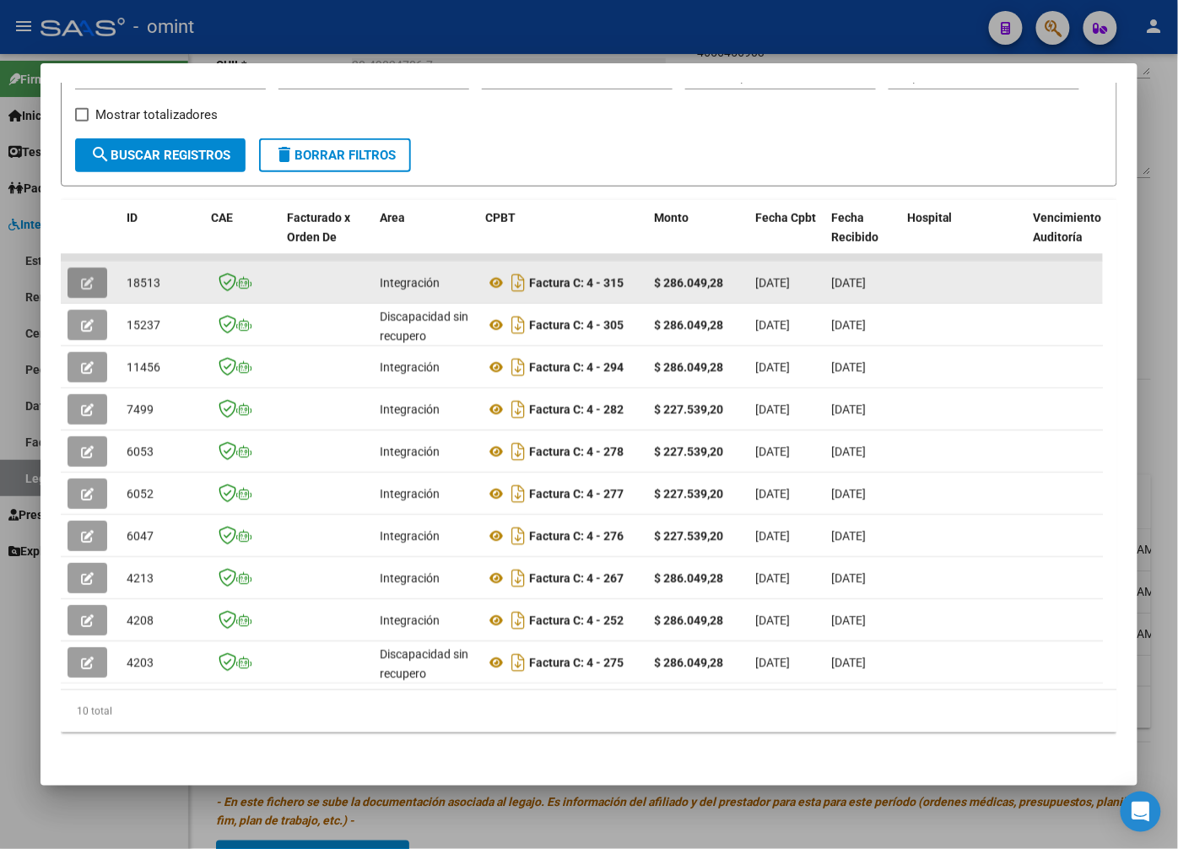
click at [87, 277] on icon "button" at bounding box center [87, 283] width 13 height 13
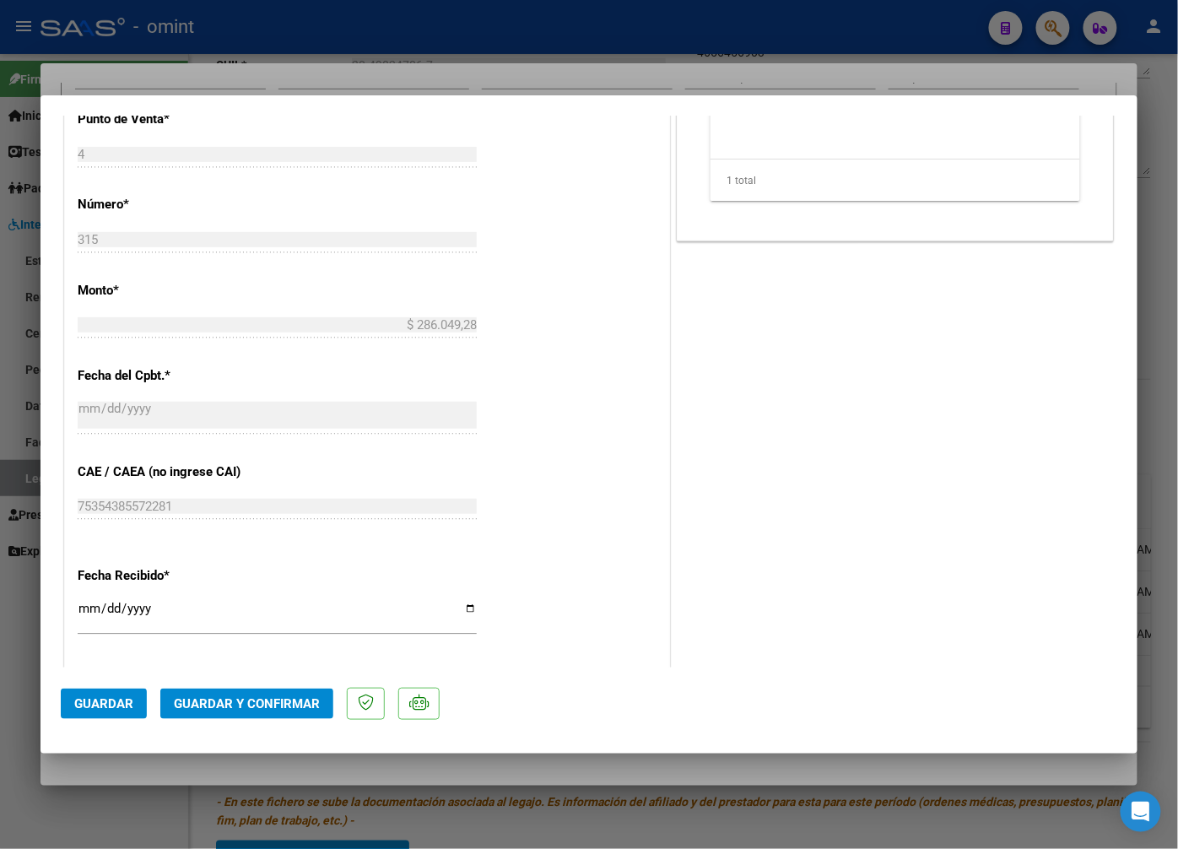
scroll to position [1317, 0]
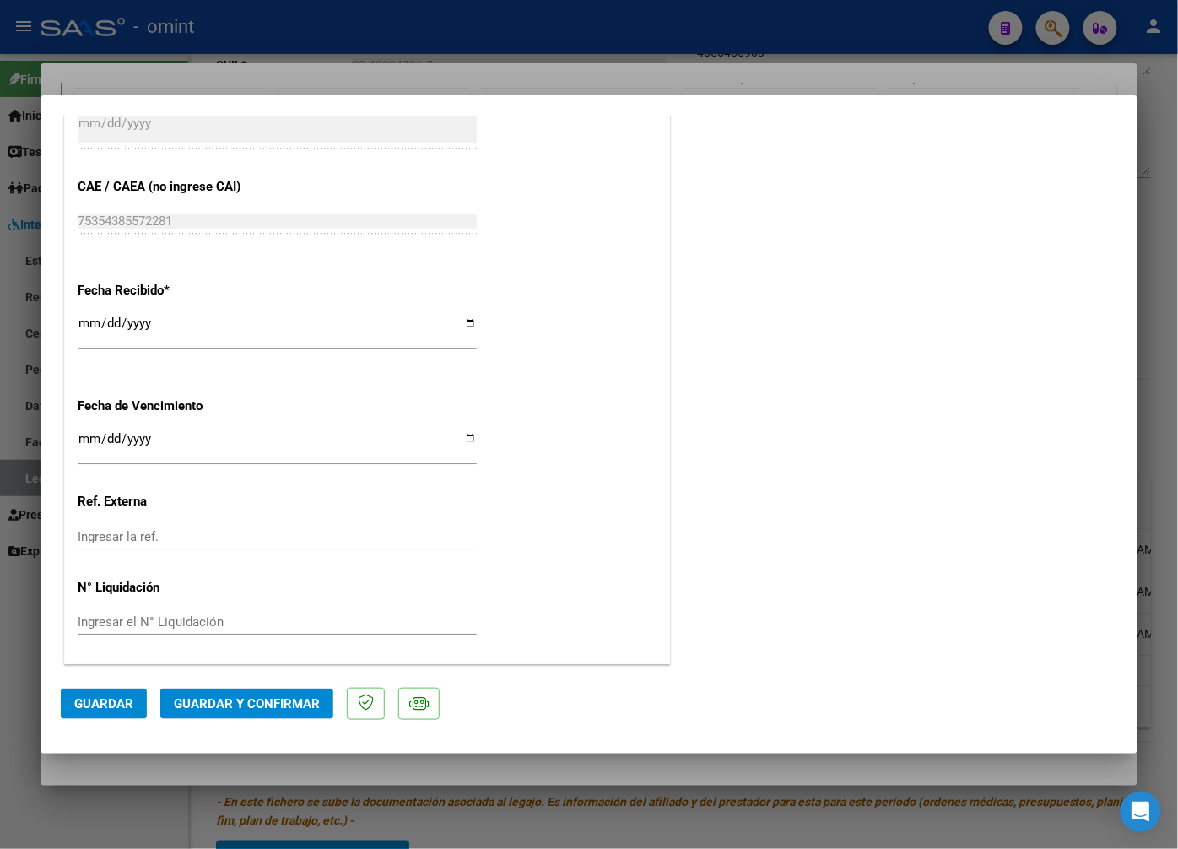
click at [290, 62] on div at bounding box center [589, 424] width 1178 height 849
type input "$ 0,00"
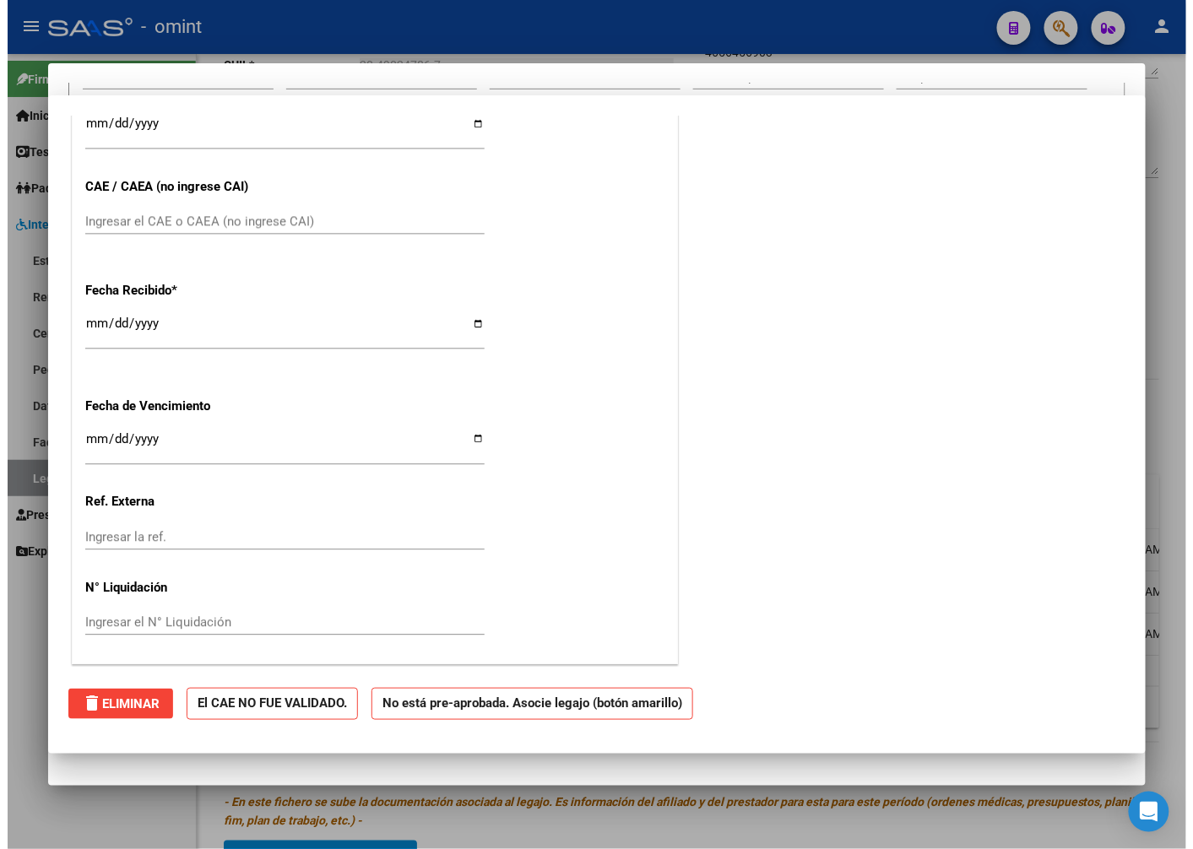
scroll to position [0, 0]
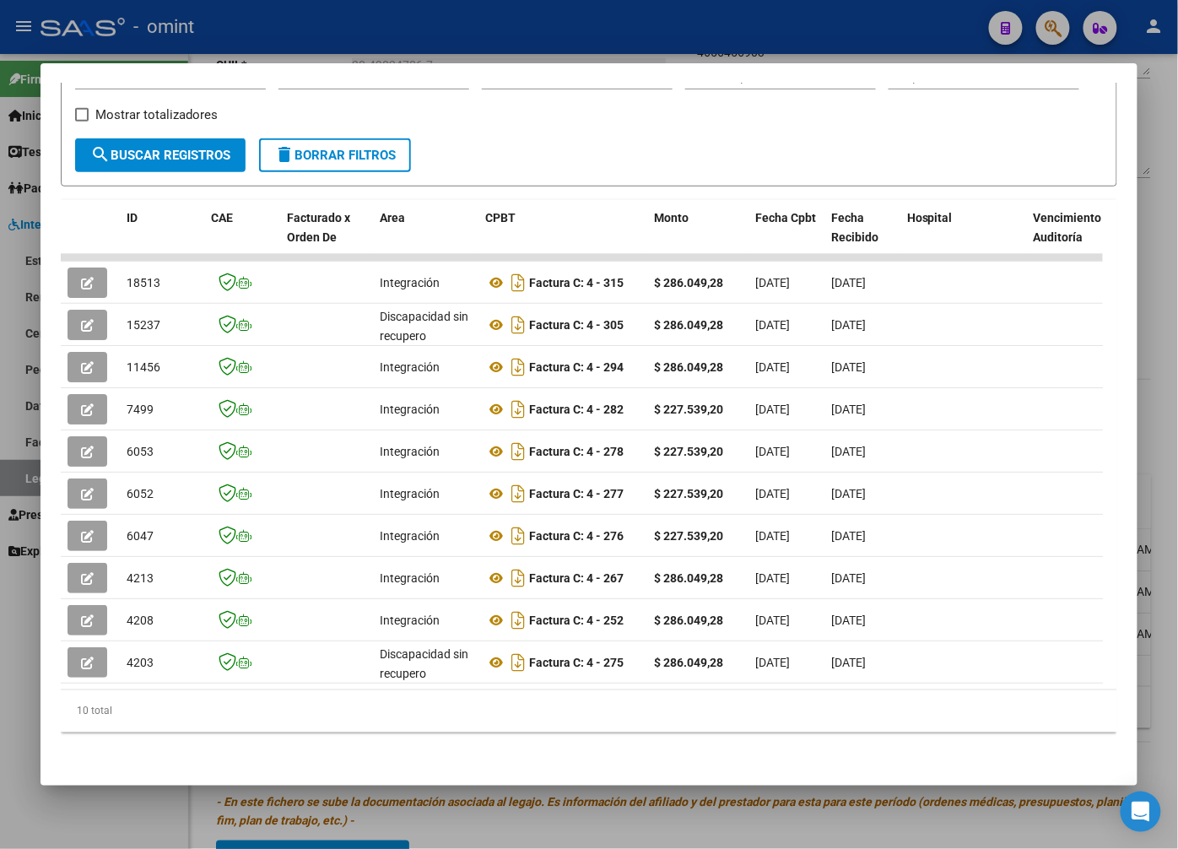
click at [293, 36] on div at bounding box center [589, 424] width 1178 height 849
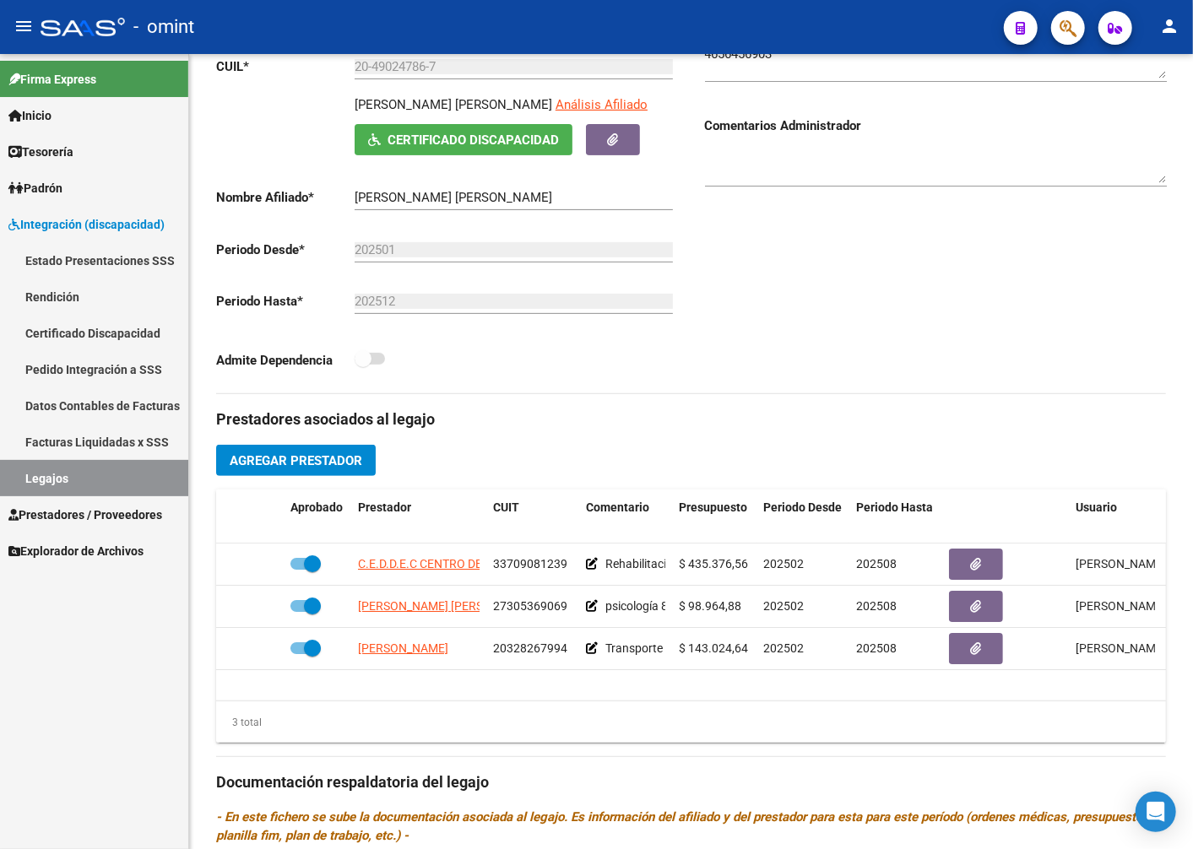
click at [98, 365] on link "Pedido Integración a SSS" at bounding box center [94, 369] width 188 height 36
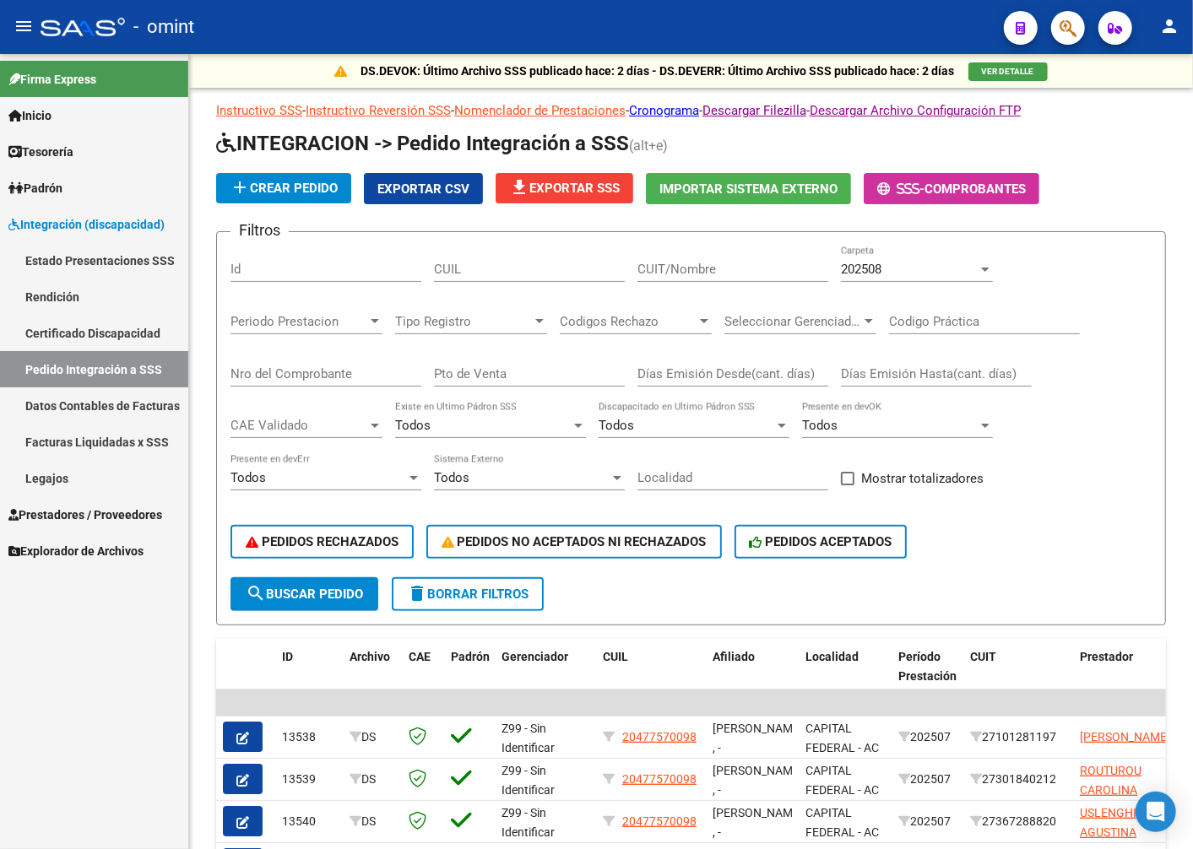
click at [69, 488] on link "Legajos" at bounding box center [94, 478] width 188 height 36
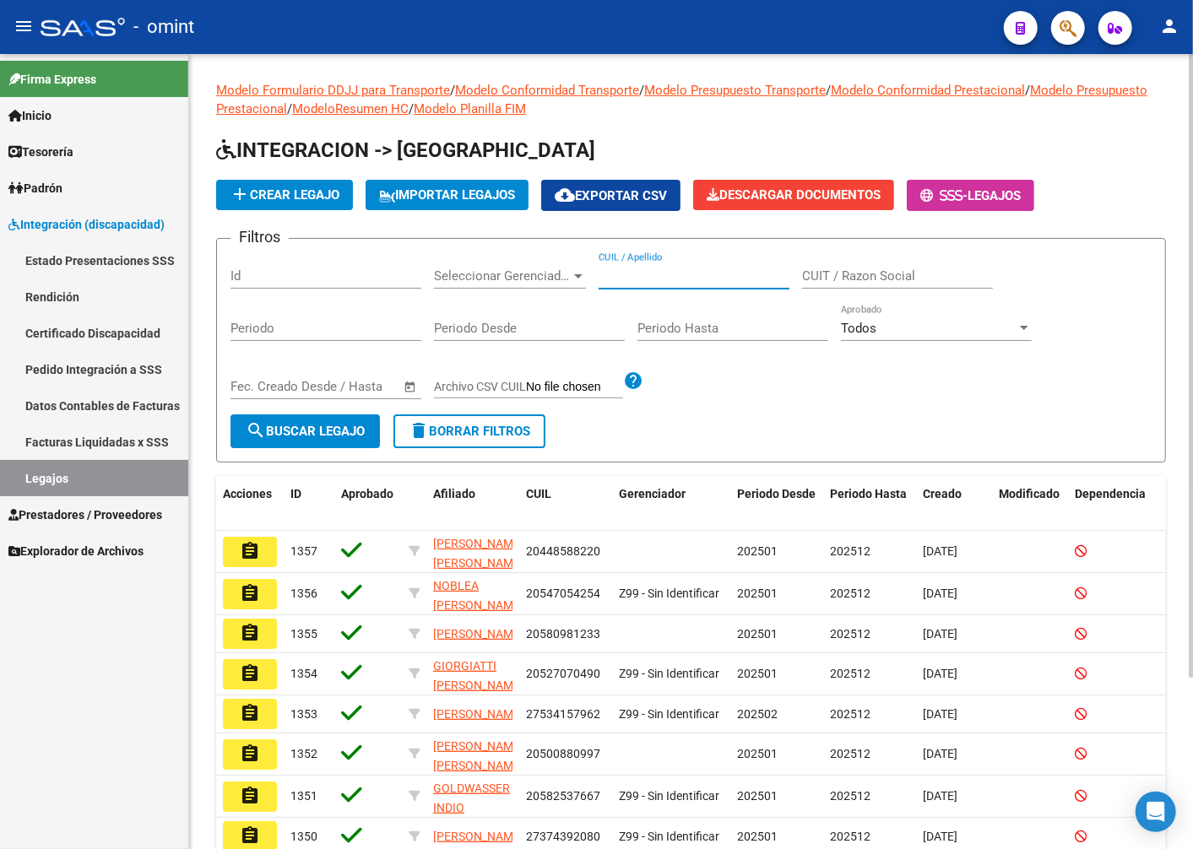
click at [693, 270] on input "CUIL / Apellido" at bounding box center [693, 275] width 191 height 15
paste input "20490247867"
type input "20490247867"
click at [363, 424] on span "search Buscar Legajo" at bounding box center [305, 431] width 119 height 15
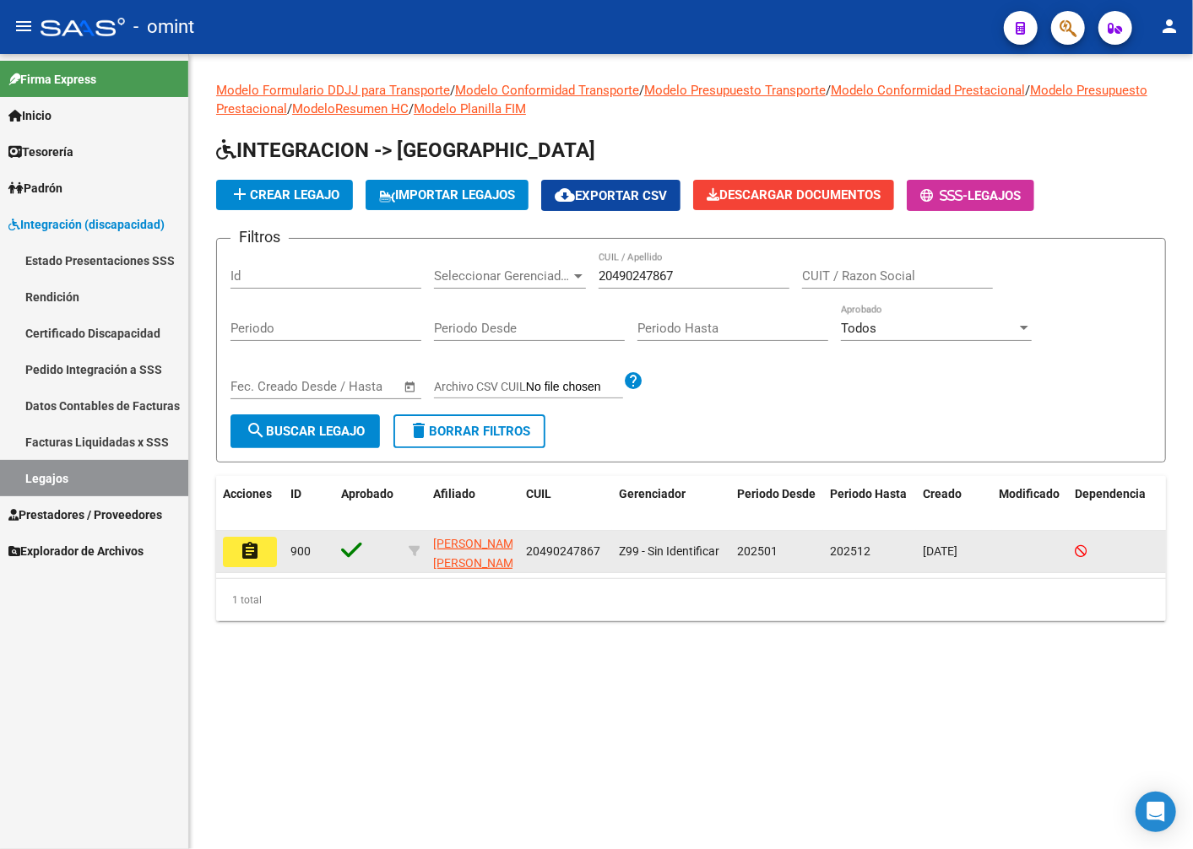
click at [236, 549] on button "assignment" at bounding box center [250, 552] width 54 height 30
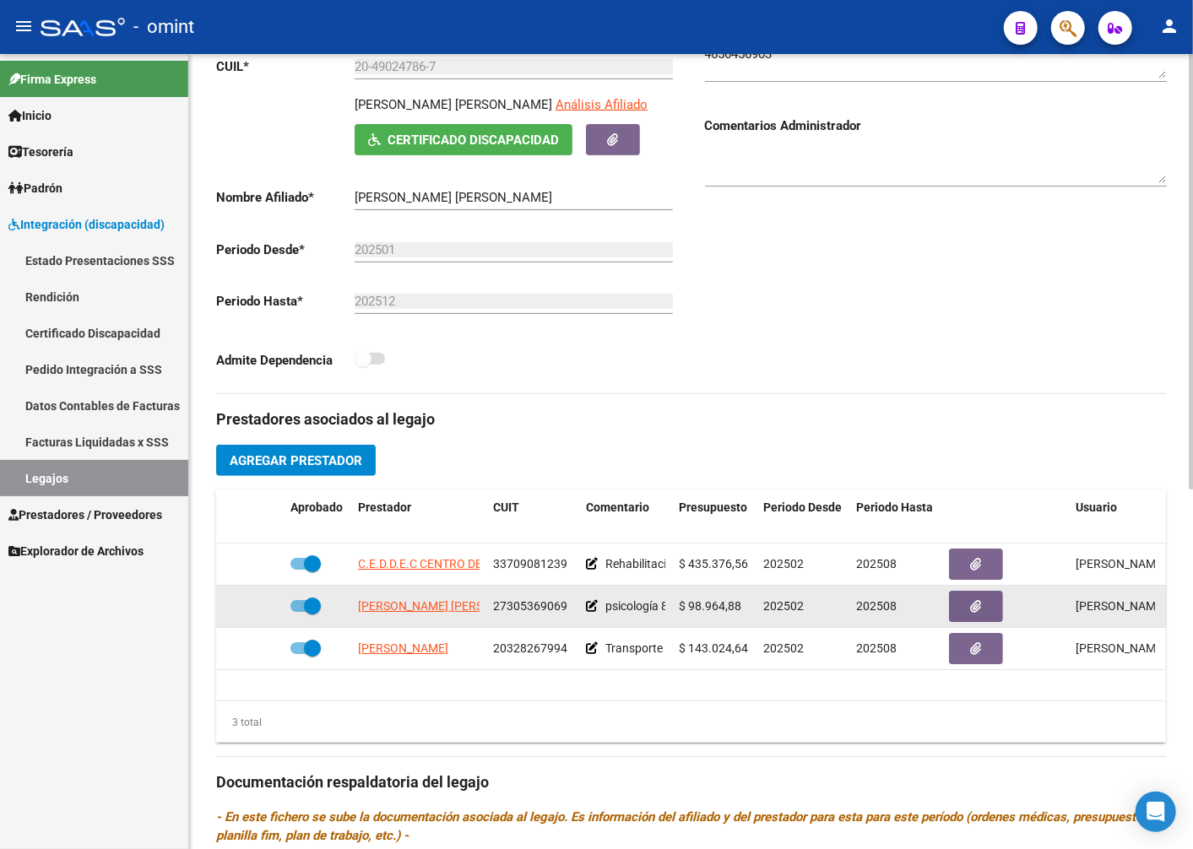
scroll to position [375, 0]
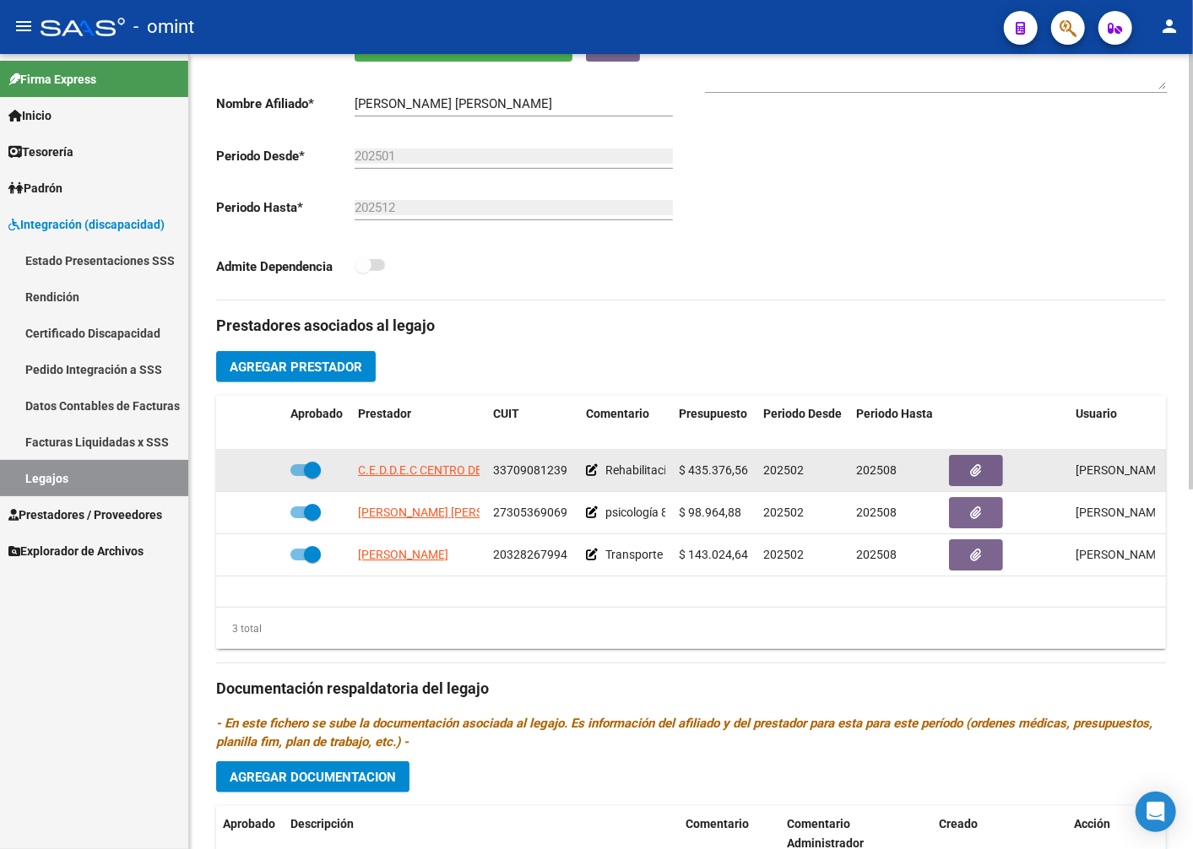
click at [527, 480] on div "33709081239" at bounding box center [532, 470] width 79 height 19
click at [527, 477] on span "33709081239" at bounding box center [530, 470] width 74 height 14
copy span "33709081239"
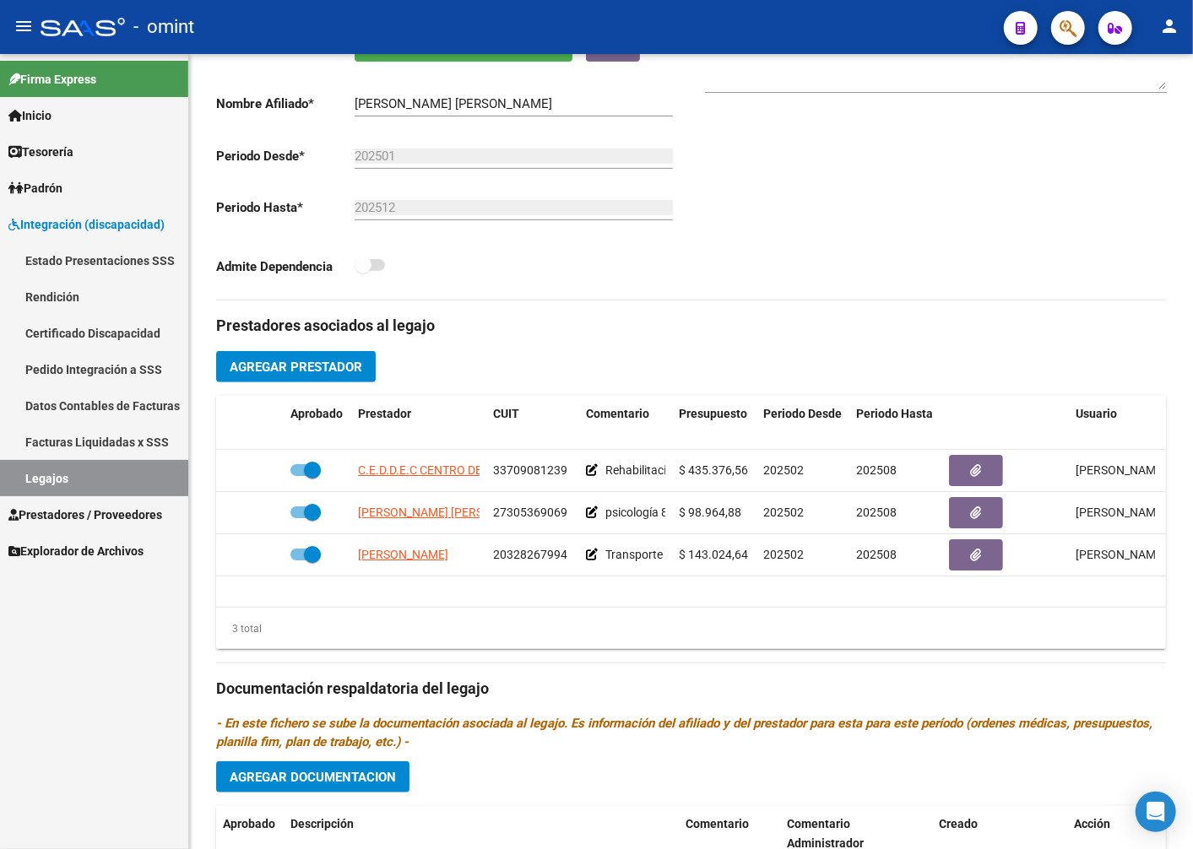
click at [113, 361] on link "Pedido Integración a SSS" at bounding box center [94, 369] width 188 height 36
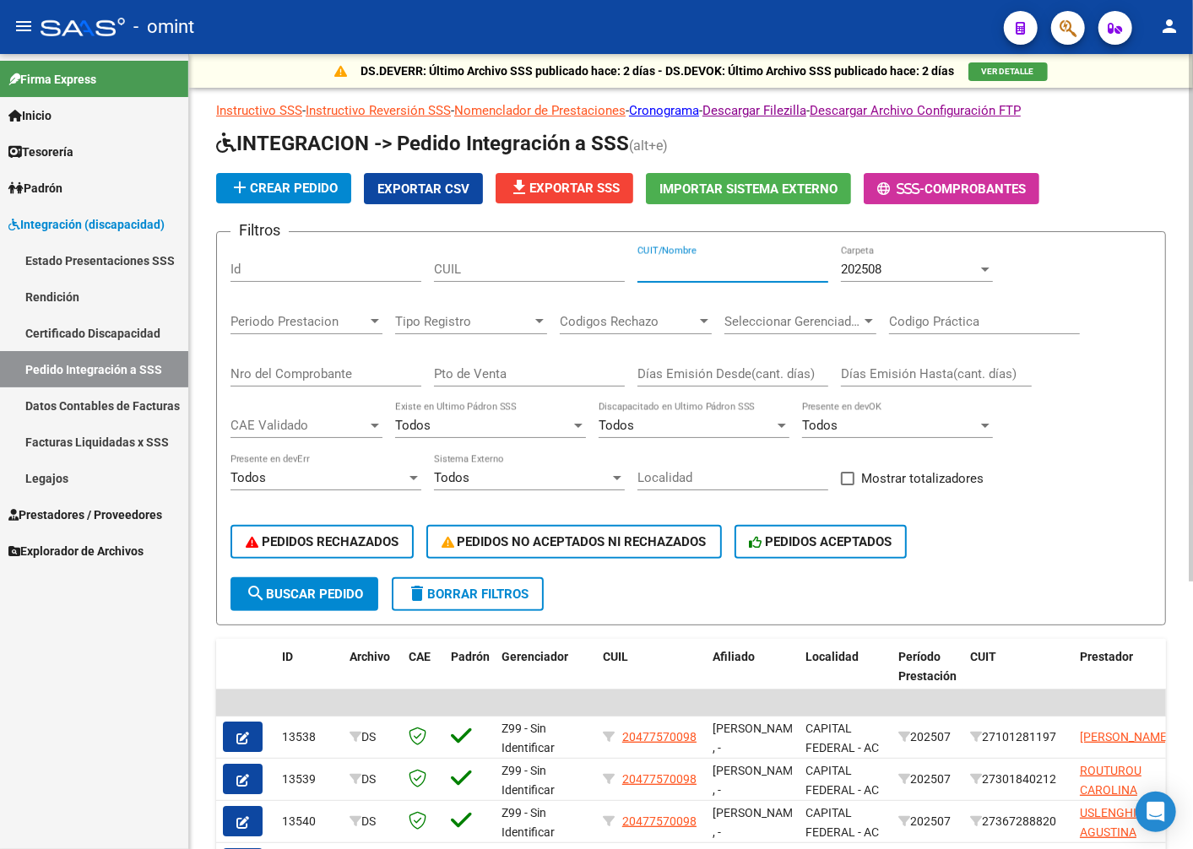
paste input "33709081239"
type input "33709081239"
paste input "20490247867"
type input "20490247867"
click at [312, 599] on span "search Buscar Pedido" at bounding box center [304, 594] width 117 height 15
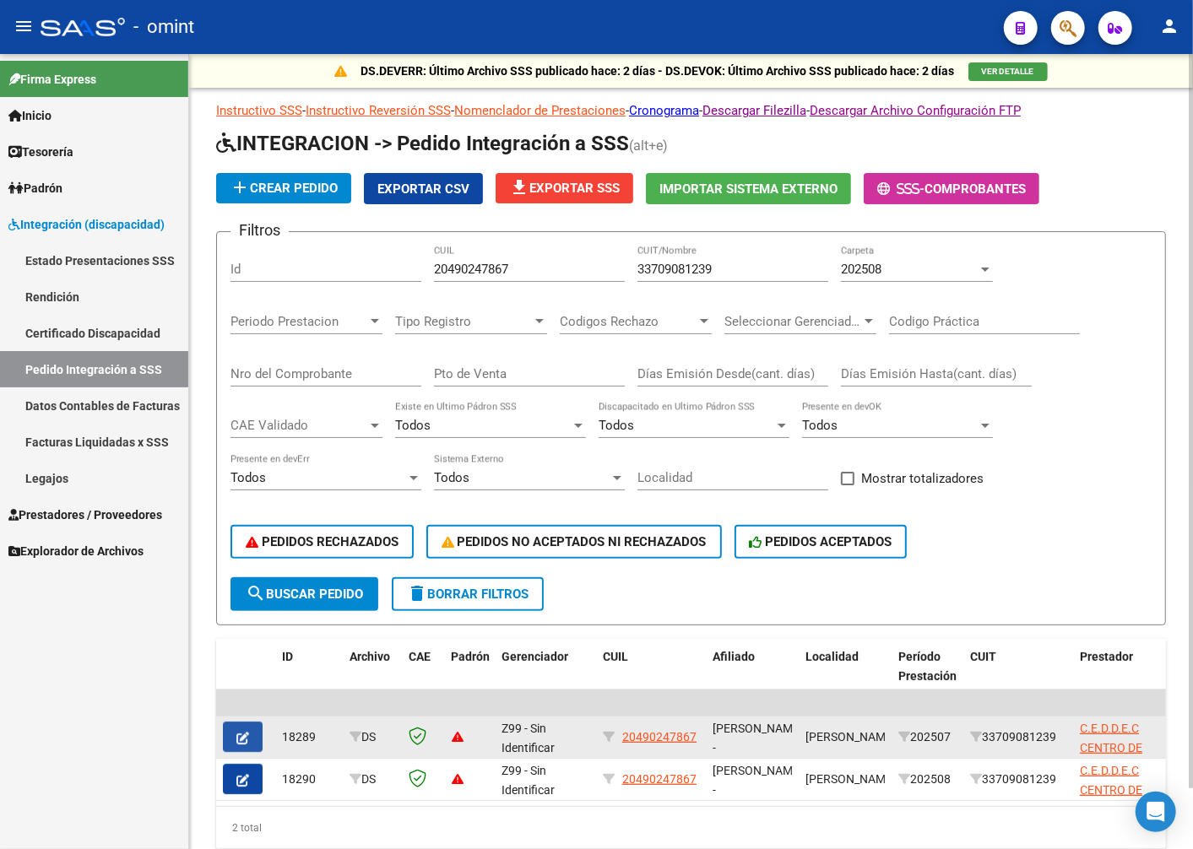
click at [245, 739] on icon "button" at bounding box center [242, 738] width 13 height 13
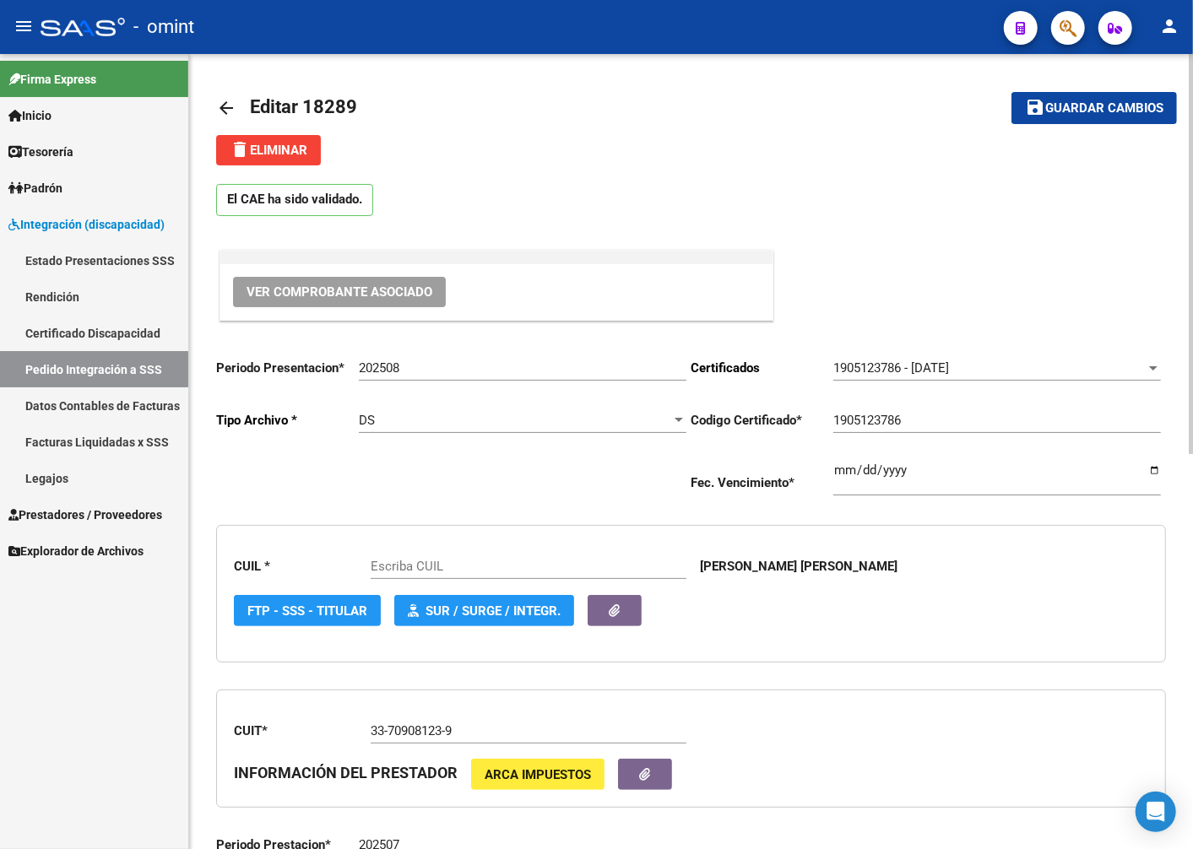
type input "20490247867"
click at [306, 147] on span "delete Eliminar" at bounding box center [269, 150] width 78 height 15
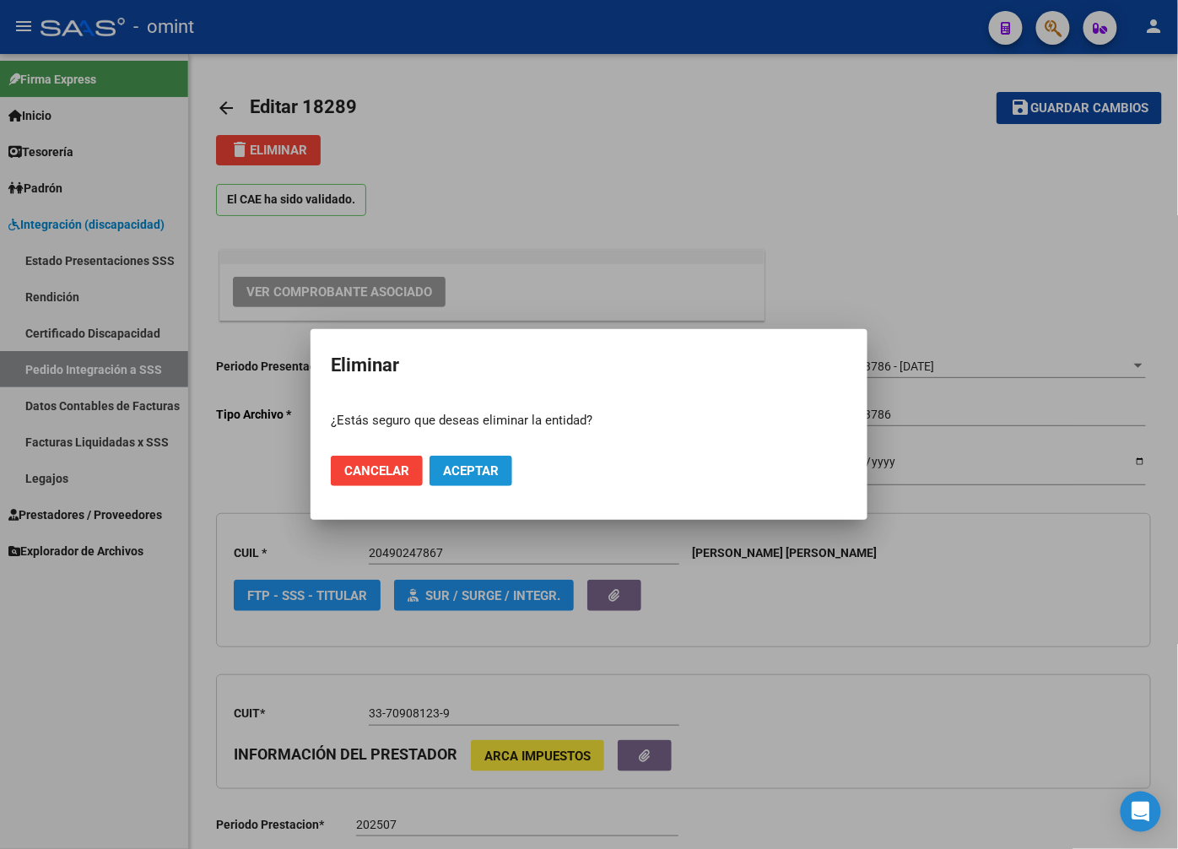
click at [460, 477] on span "Aceptar" at bounding box center [471, 470] width 56 height 15
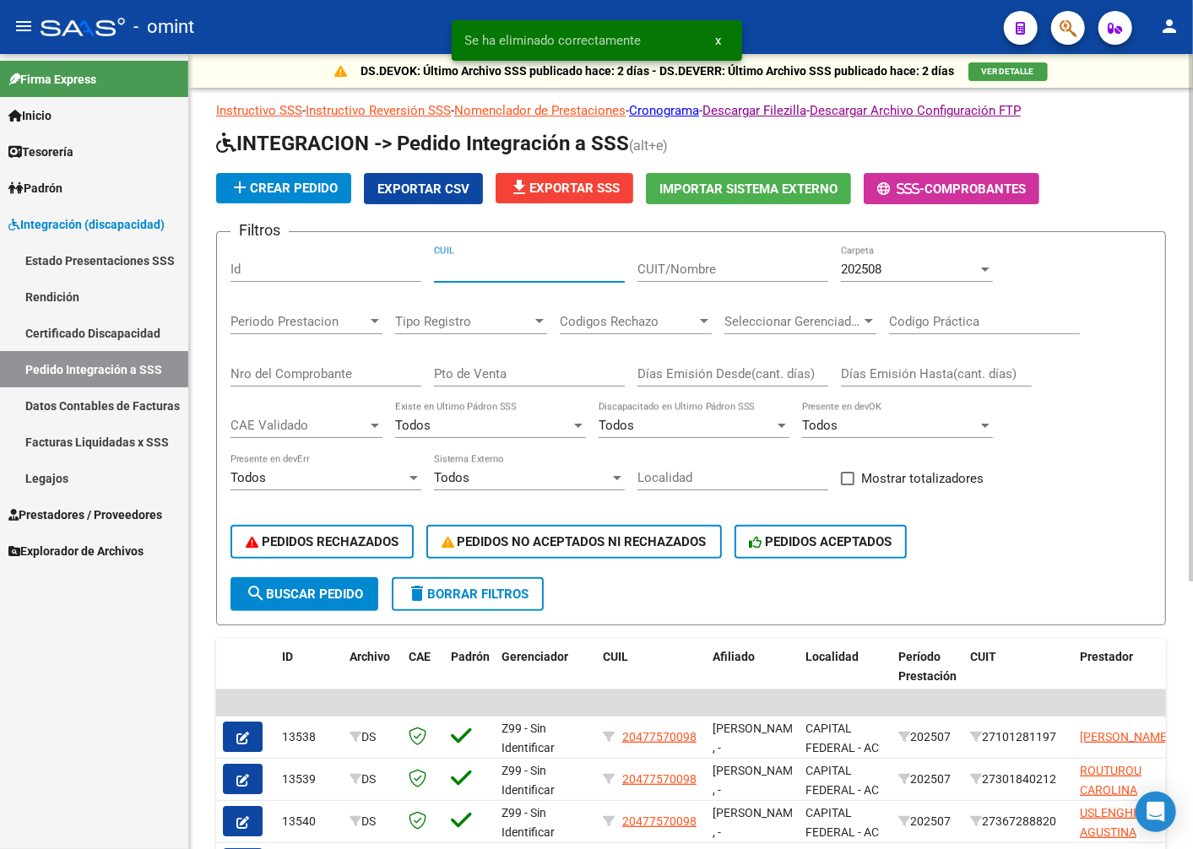
paste input "20490247867"
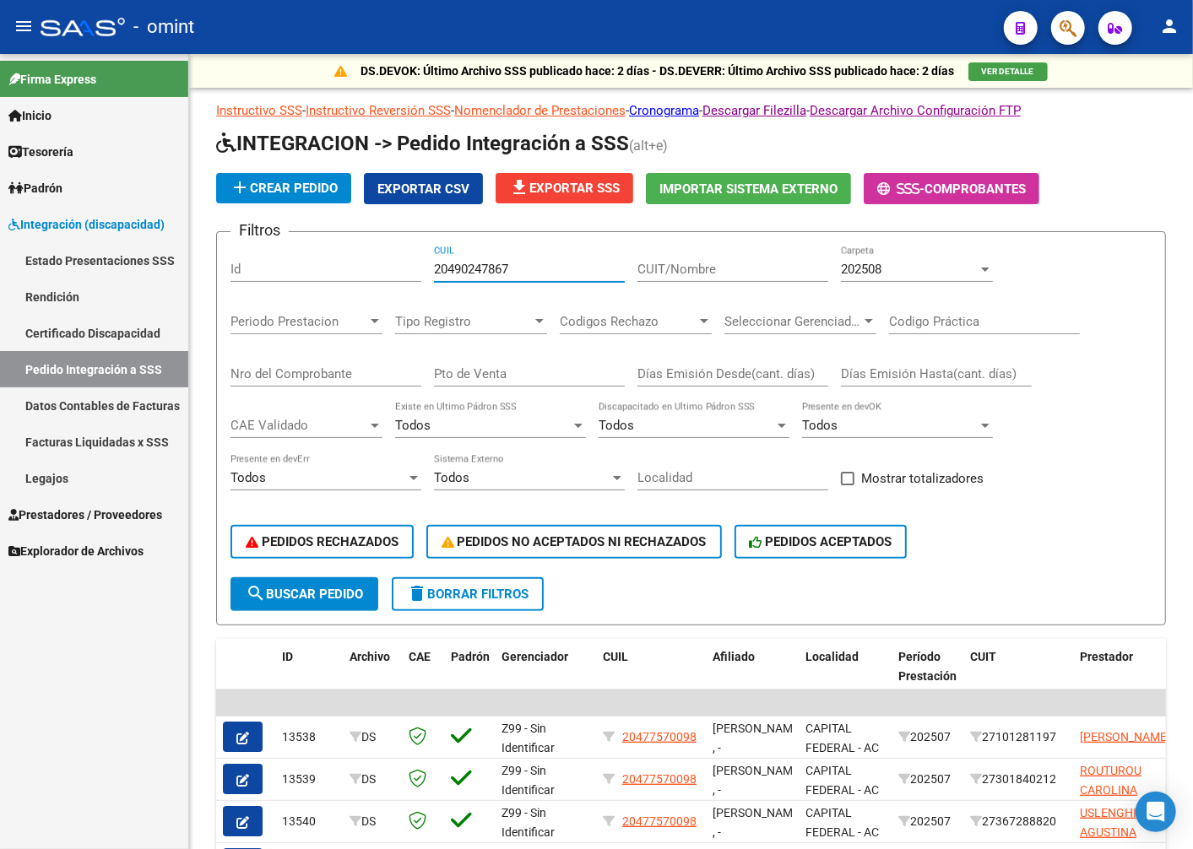
type input "20490247867"
paste input "33709081239"
type input "33709081239"
click at [305, 584] on button "search Buscar Pedido" at bounding box center [304, 594] width 148 height 34
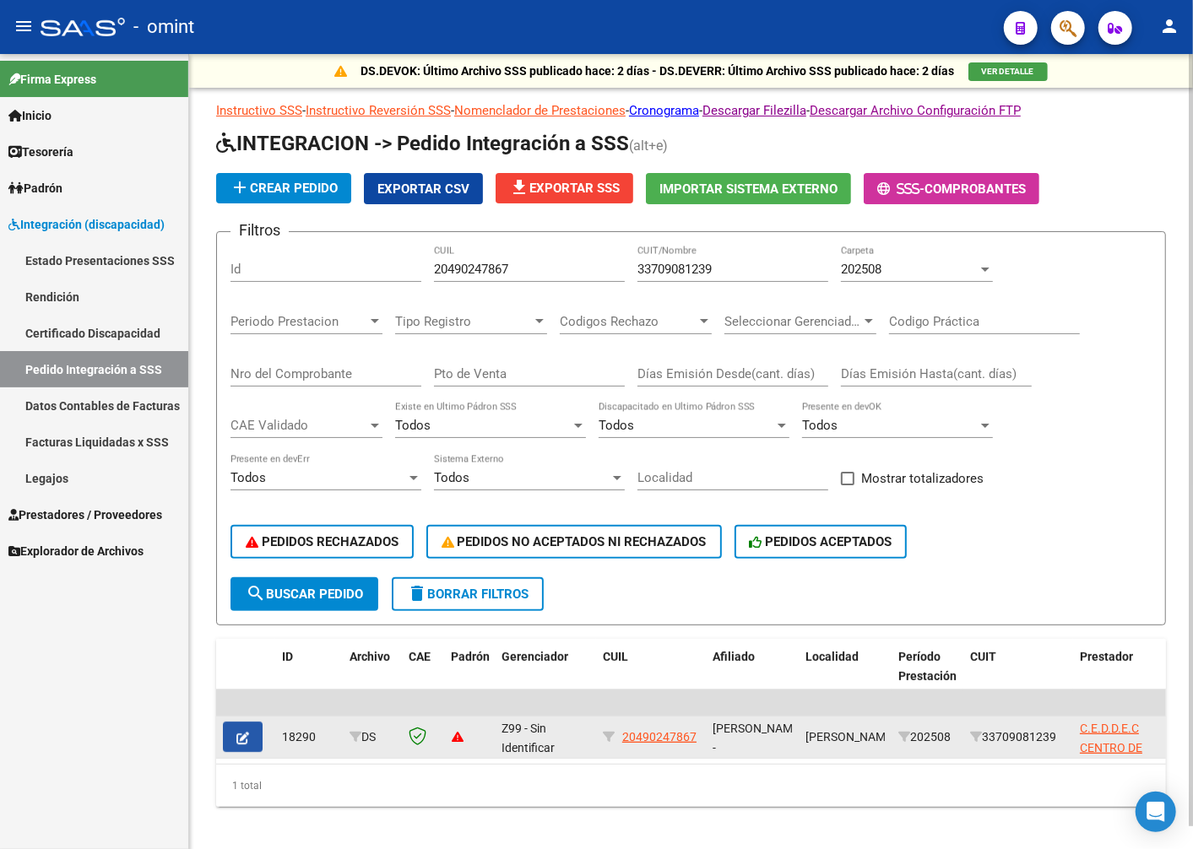
click at [247, 748] on button "button" at bounding box center [243, 737] width 40 height 30
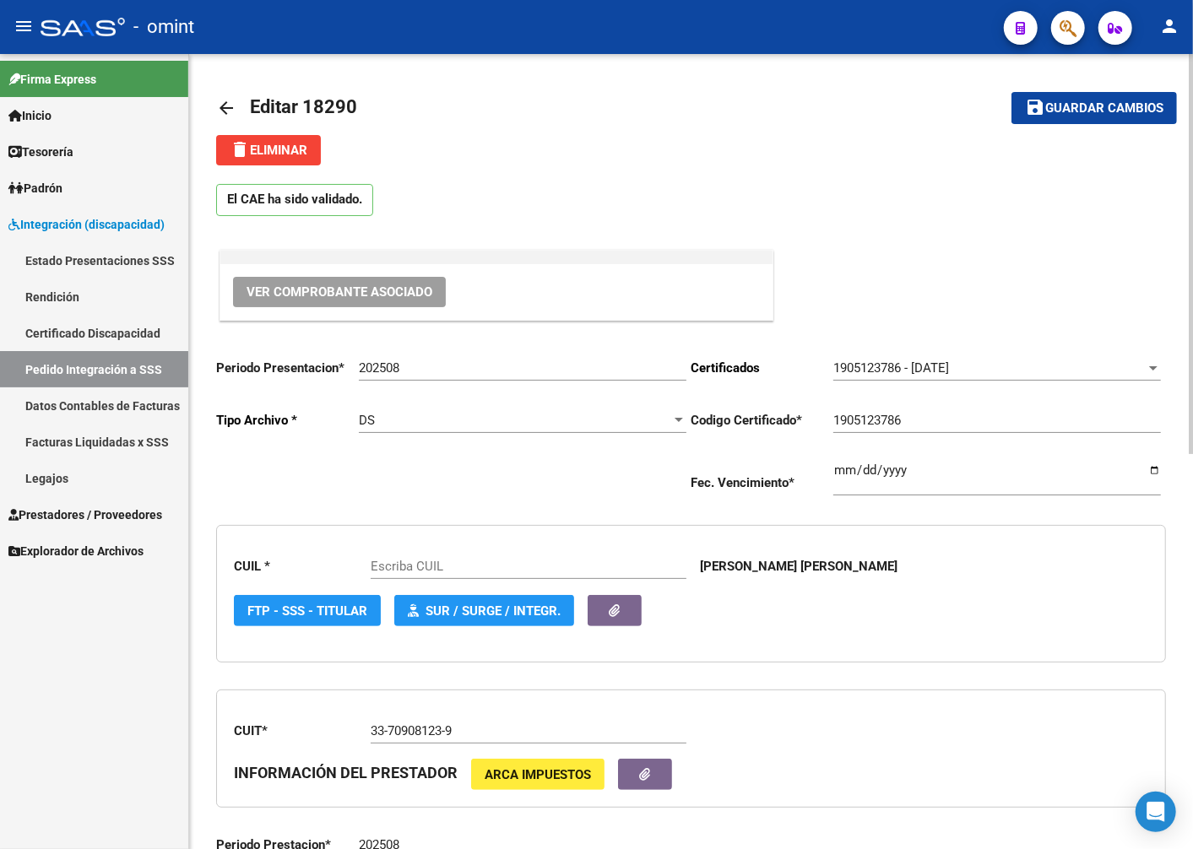
type input "20490247867"
click at [294, 143] on span "delete Eliminar" at bounding box center [269, 150] width 78 height 15
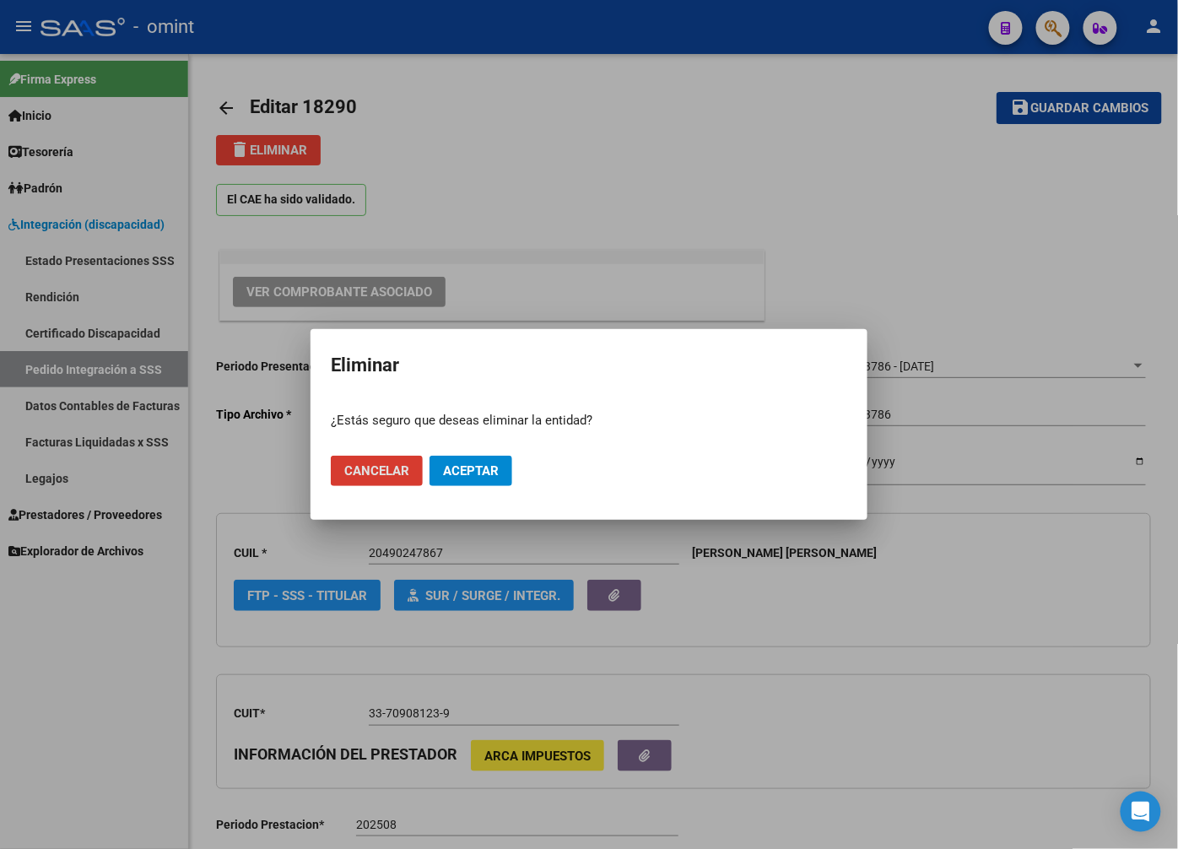
click at [496, 475] on span "Aceptar" at bounding box center [471, 470] width 56 height 15
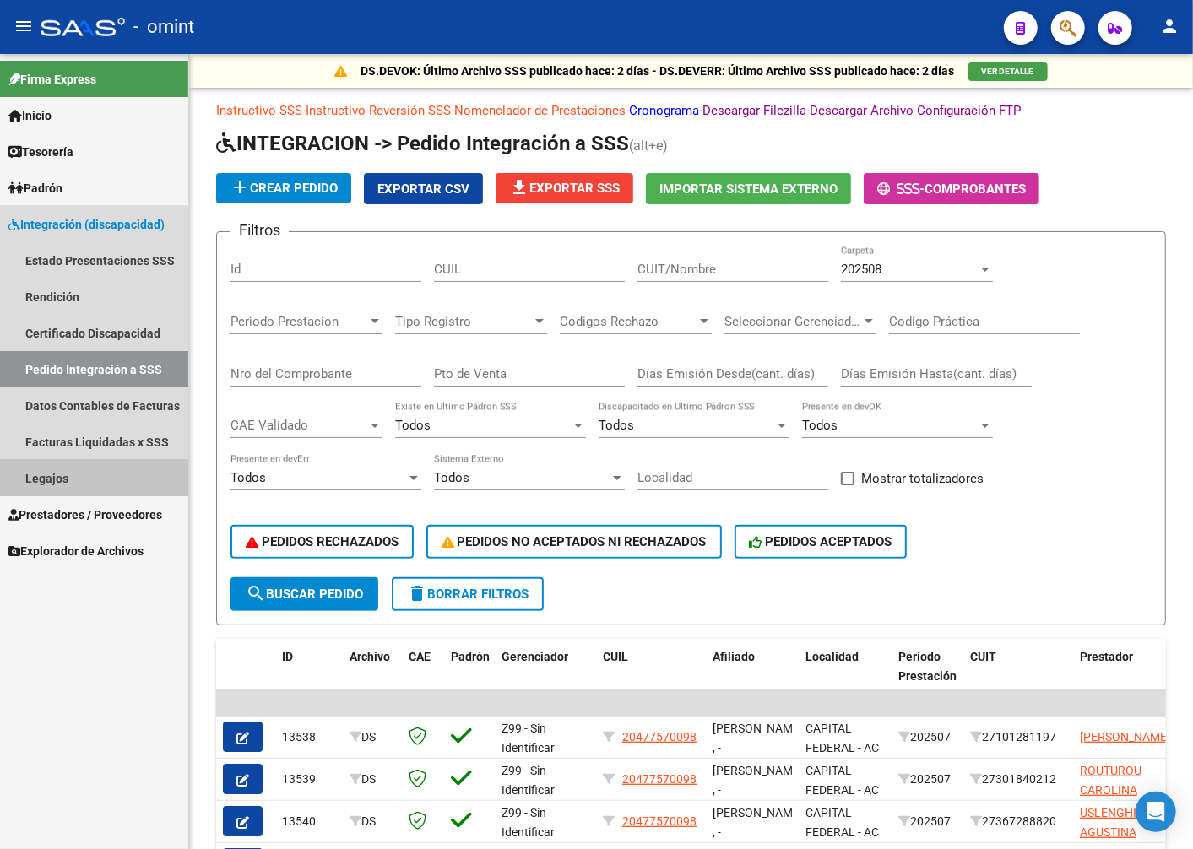
click at [71, 479] on link "Legajos" at bounding box center [94, 478] width 188 height 36
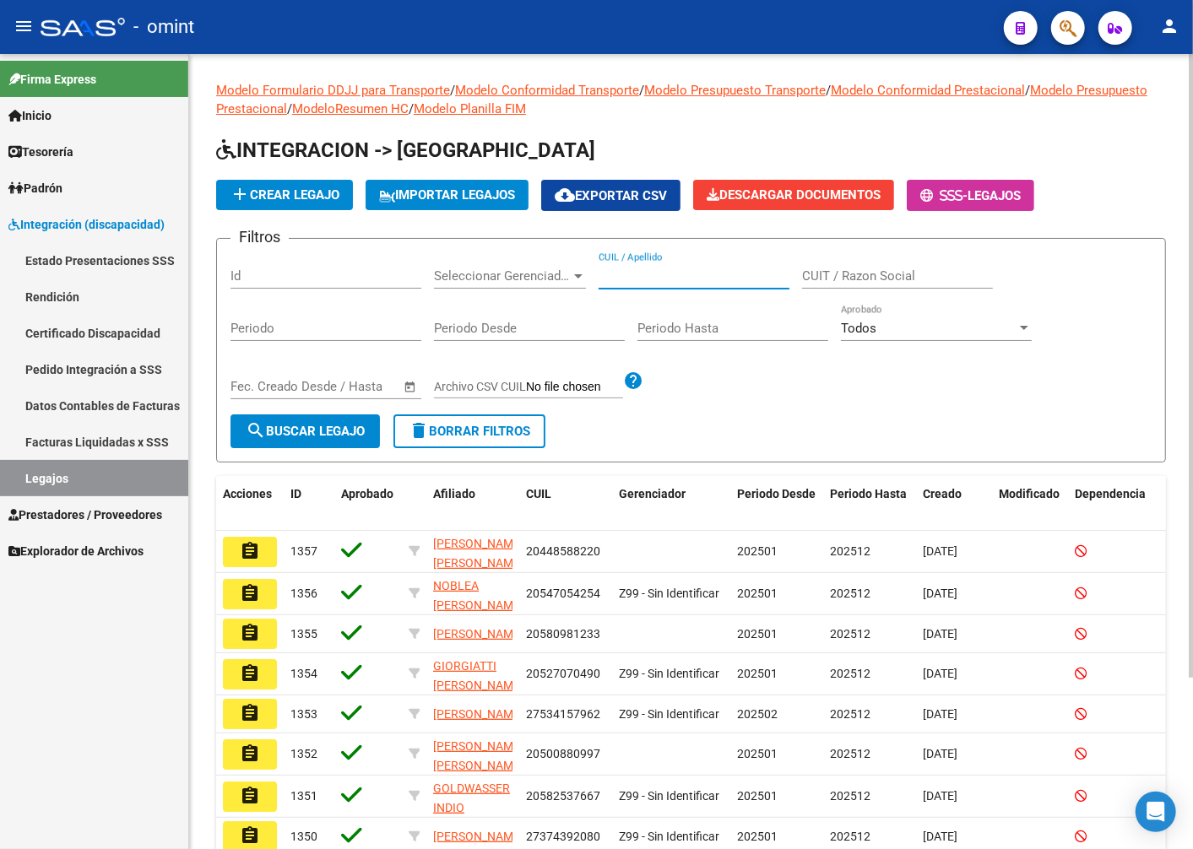
drag, startPoint x: 697, startPoint y: 266, endPoint x: 678, endPoint y: 282, distance: 25.2
paste input "20585909395"
type input "20585909395"
click at [314, 434] on span "search Buscar Legajo" at bounding box center [305, 431] width 119 height 15
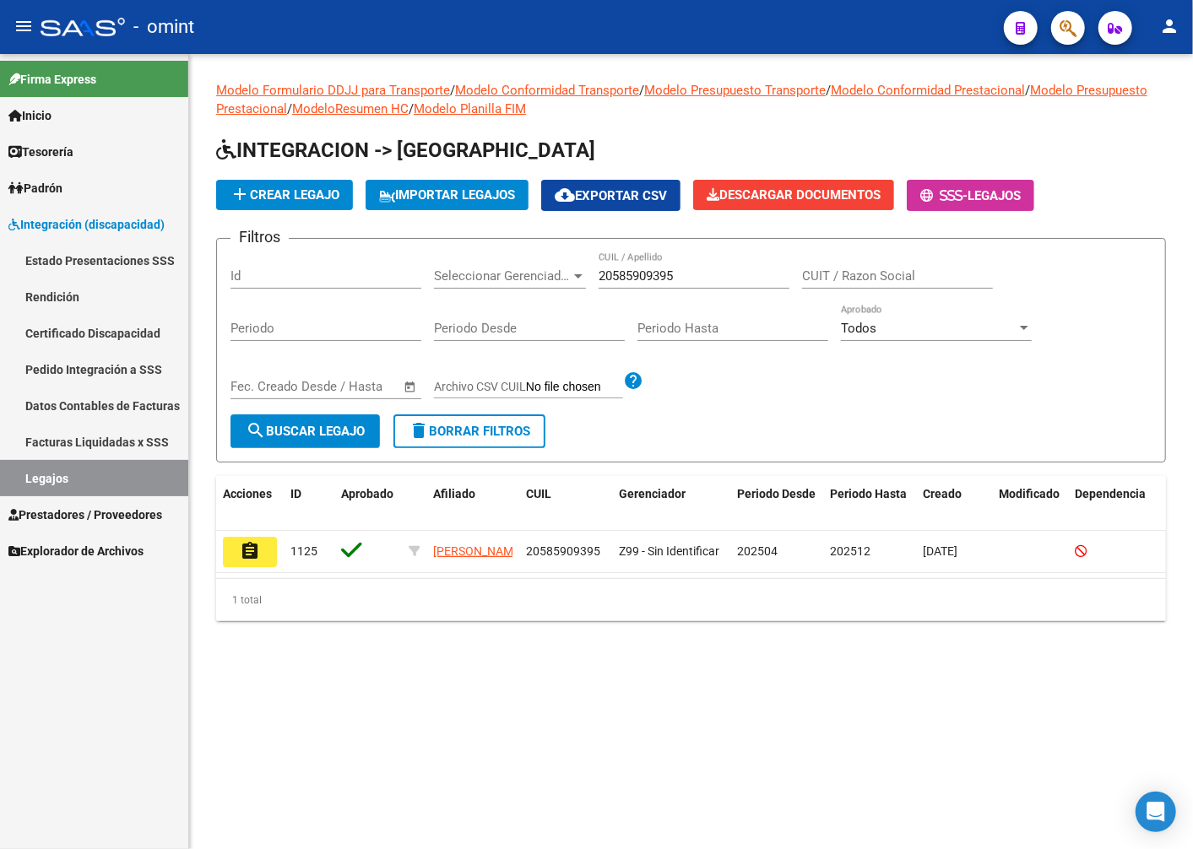
click at [238, 542] on button "assignment" at bounding box center [250, 552] width 54 height 30
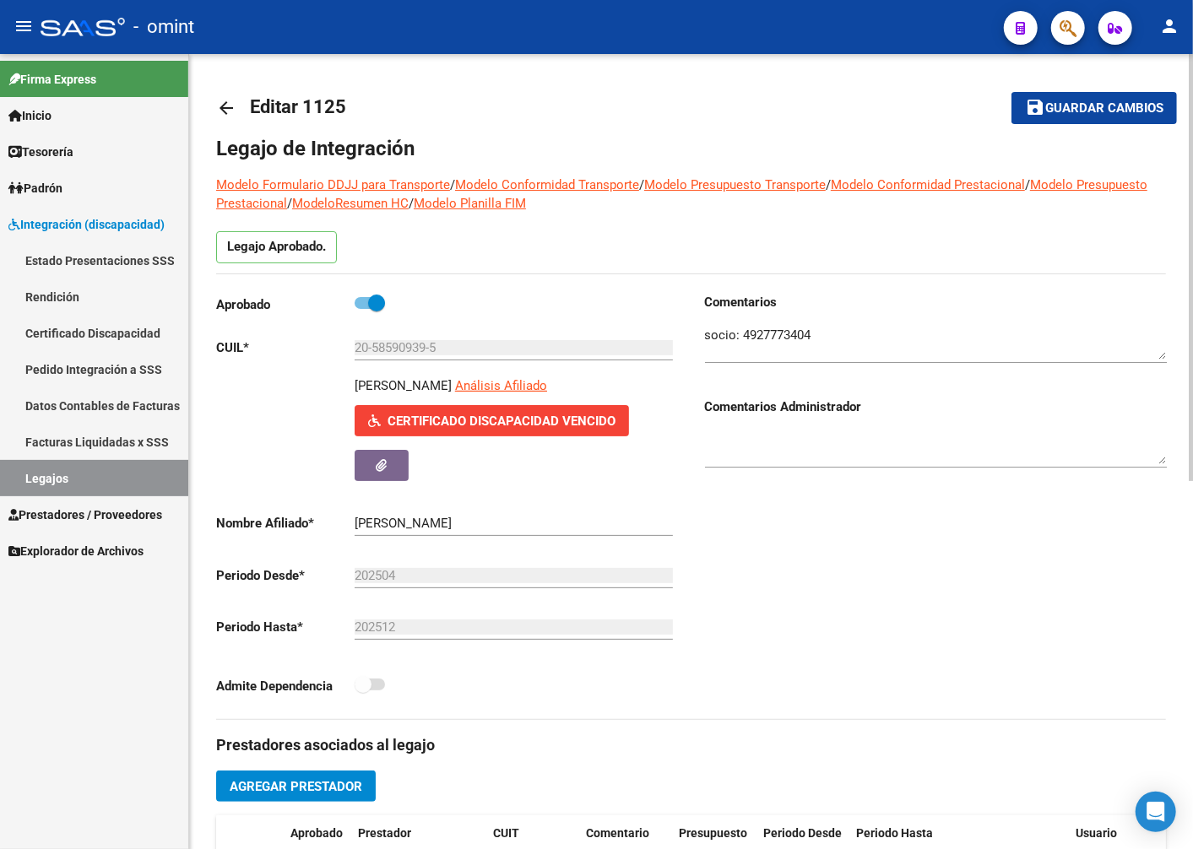
click at [409, 353] on input "20-58590939-5" at bounding box center [514, 347] width 318 height 15
click at [408, 355] on input "20-58590939-5" at bounding box center [514, 347] width 318 height 15
drag, startPoint x: 408, startPoint y: 355, endPoint x: 400, endPoint y: 349, distance: 9.1
click at [111, 329] on link "Certificado Discapacidad" at bounding box center [94, 333] width 188 height 36
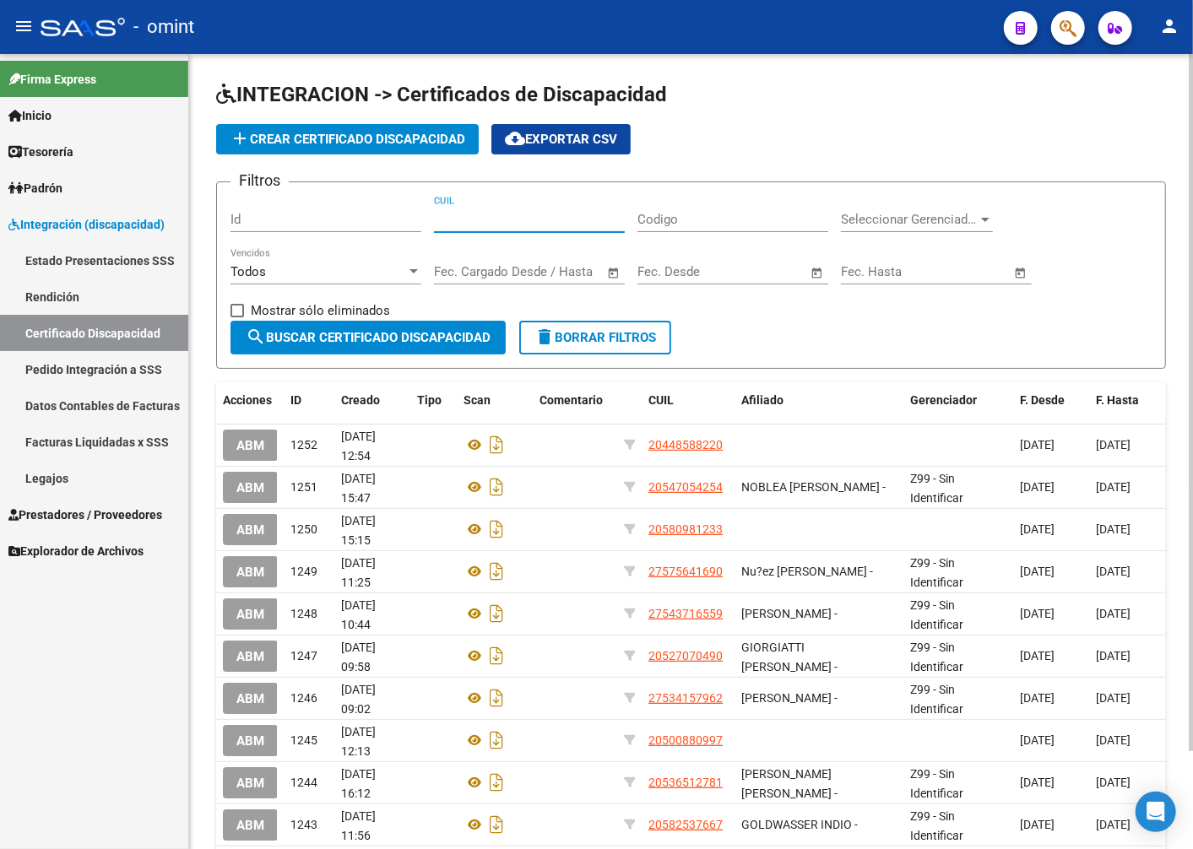
paste input "20-58590939-5"
type input "20-58590939-5"
click at [365, 330] on span "search Buscar Certificado Discapacidad" at bounding box center [368, 337] width 245 height 15
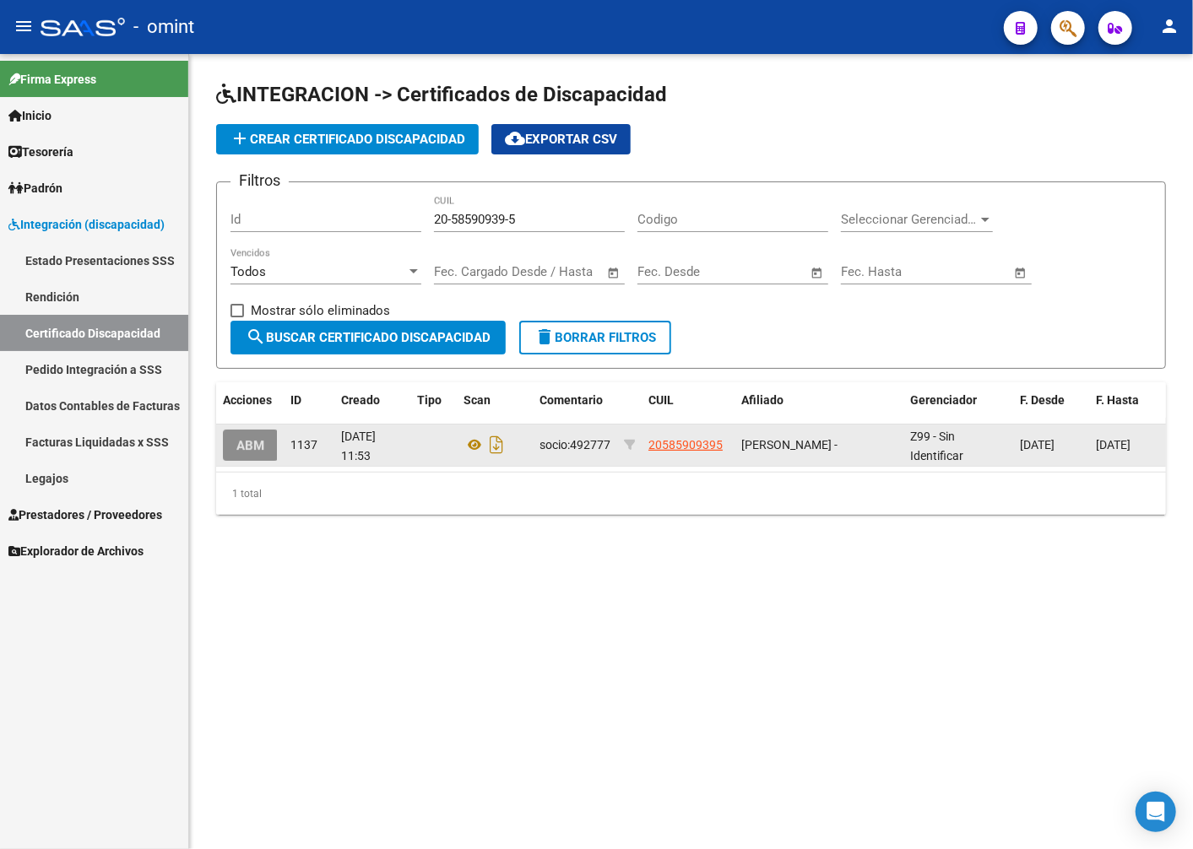
click at [257, 443] on span "ABM" at bounding box center [250, 445] width 28 height 15
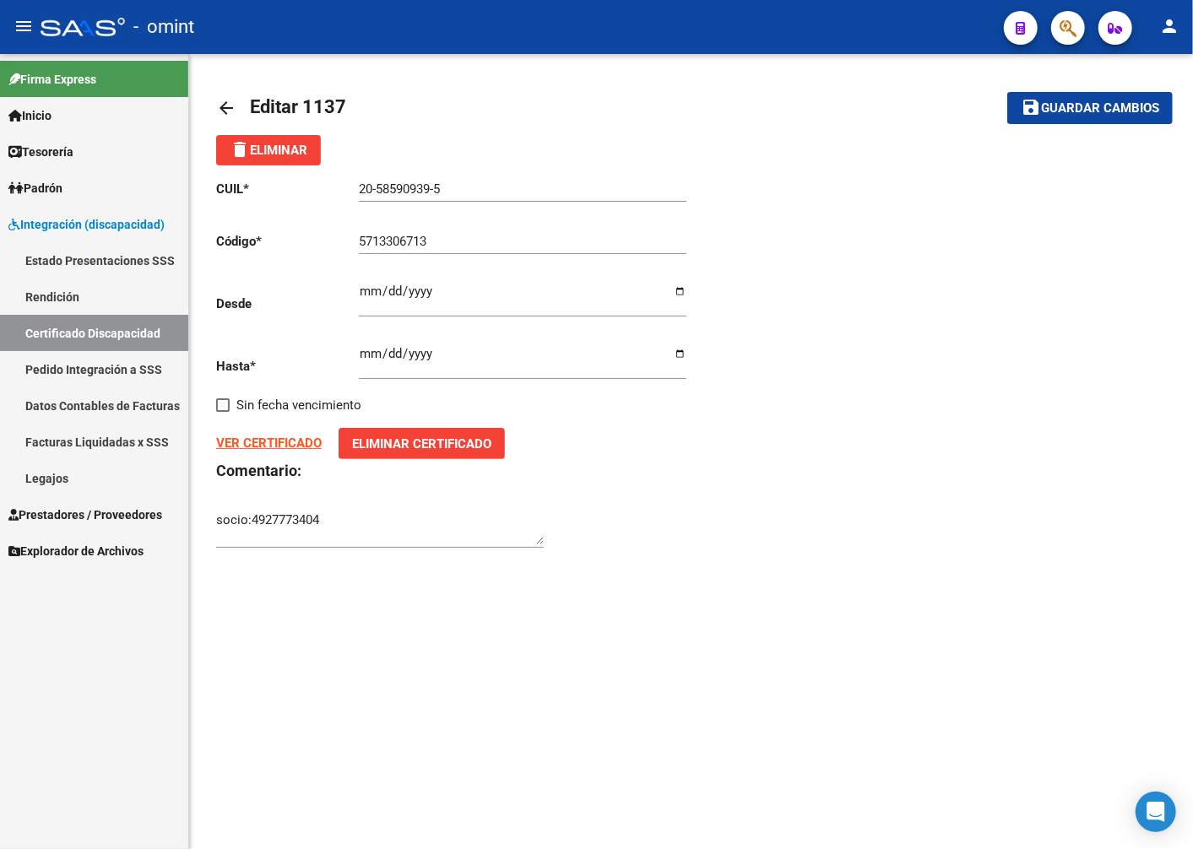
click at [416, 358] on input "2025-06-01" at bounding box center [522, 360] width 327 height 27
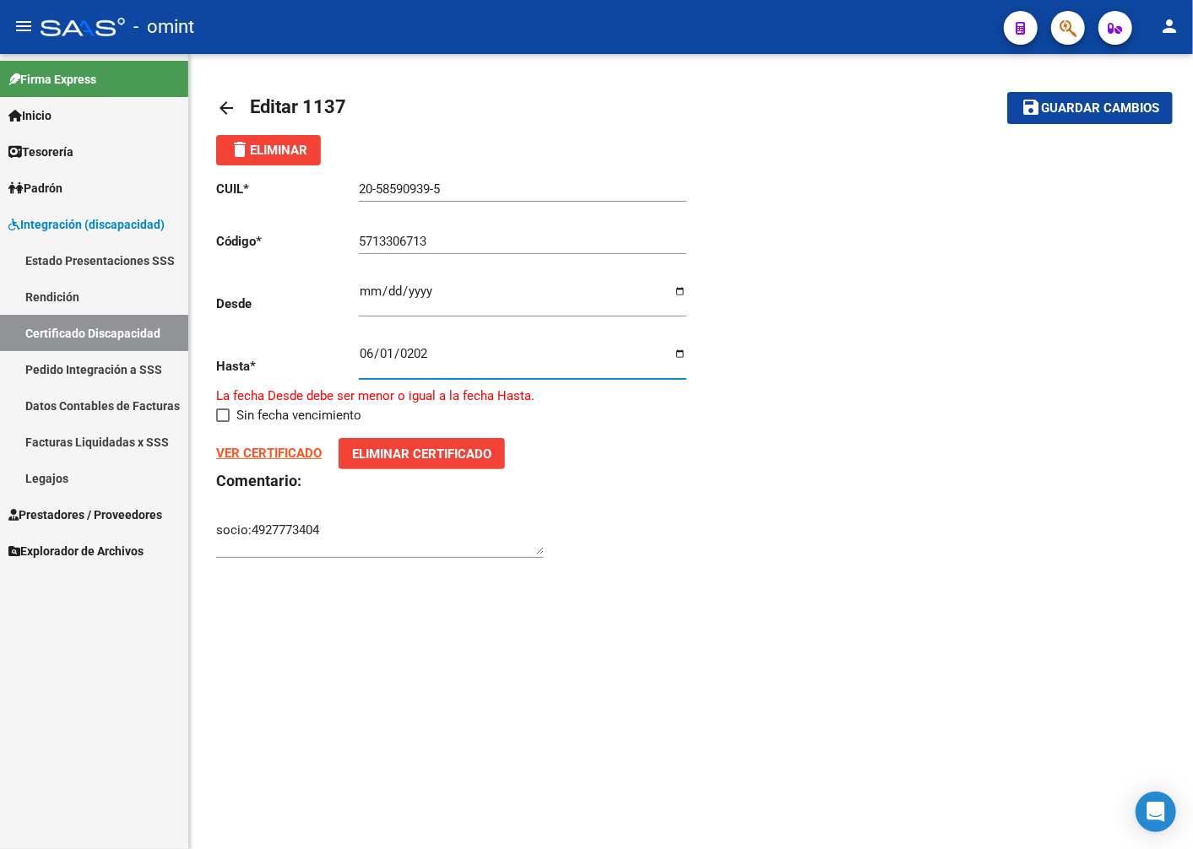
type input "2026-06-01"
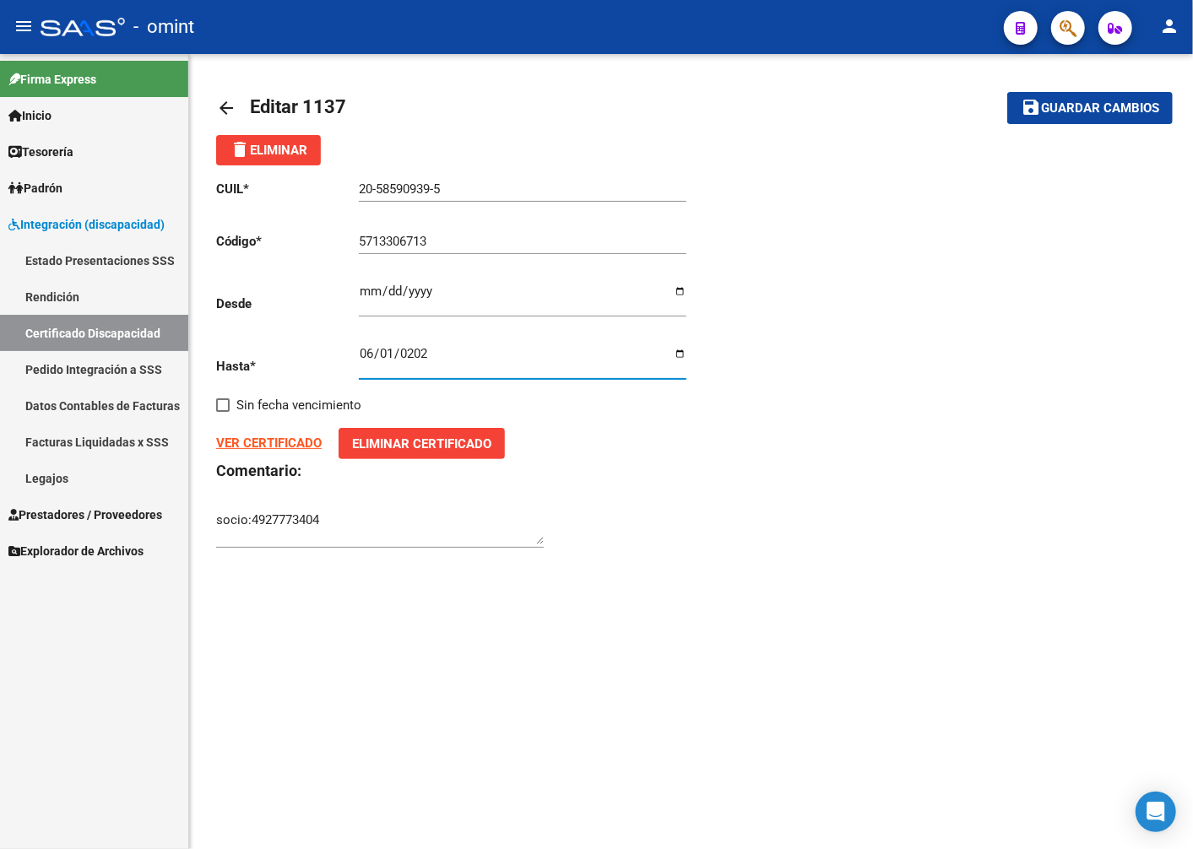
click at [1091, 103] on span "Guardar cambios" at bounding box center [1100, 108] width 118 height 15
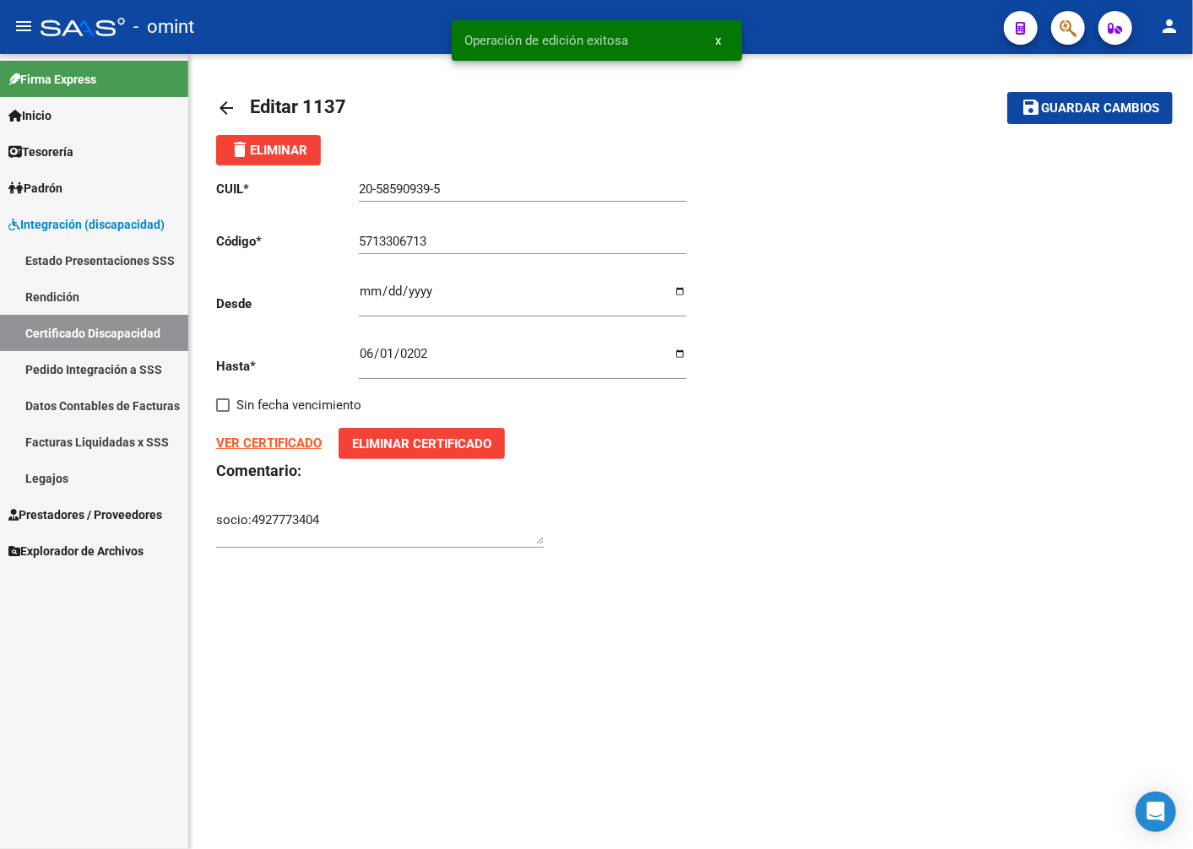
click at [93, 322] on link "Certificado Discapacidad" at bounding box center [94, 333] width 188 height 36
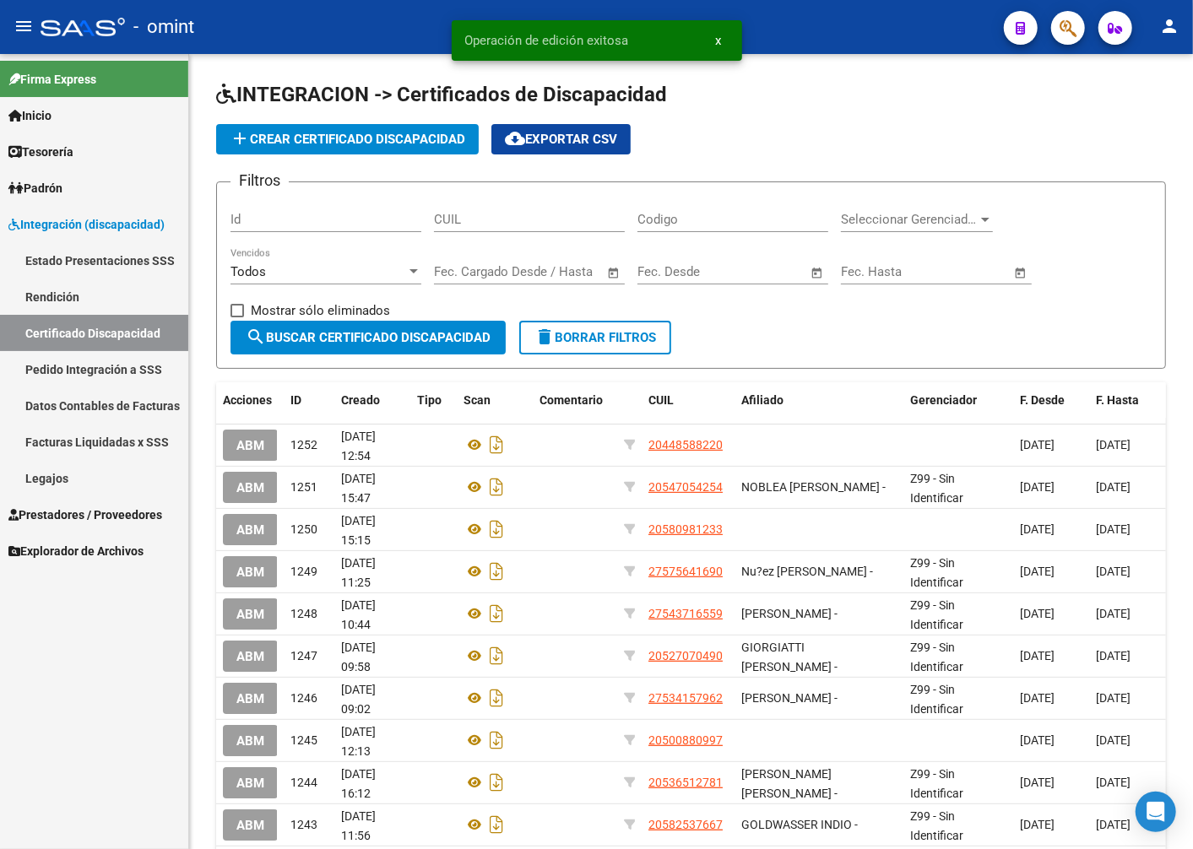
click at [56, 482] on link "Legajos" at bounding box center [94, 478] width 188 height 36
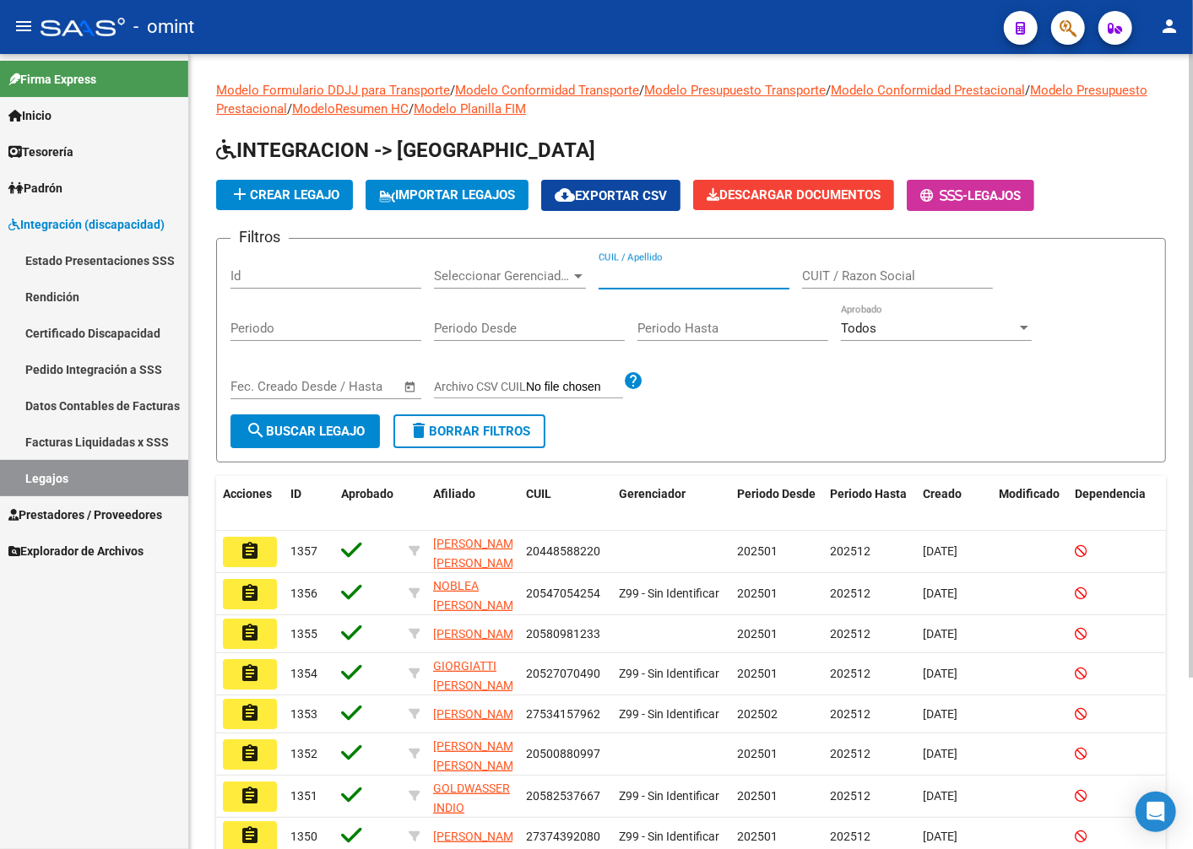
paste input "20-58590939-5"
click at [351, 431] on span "search Buscar Legajo" at bounding box center [305, 431] width 119 height 15
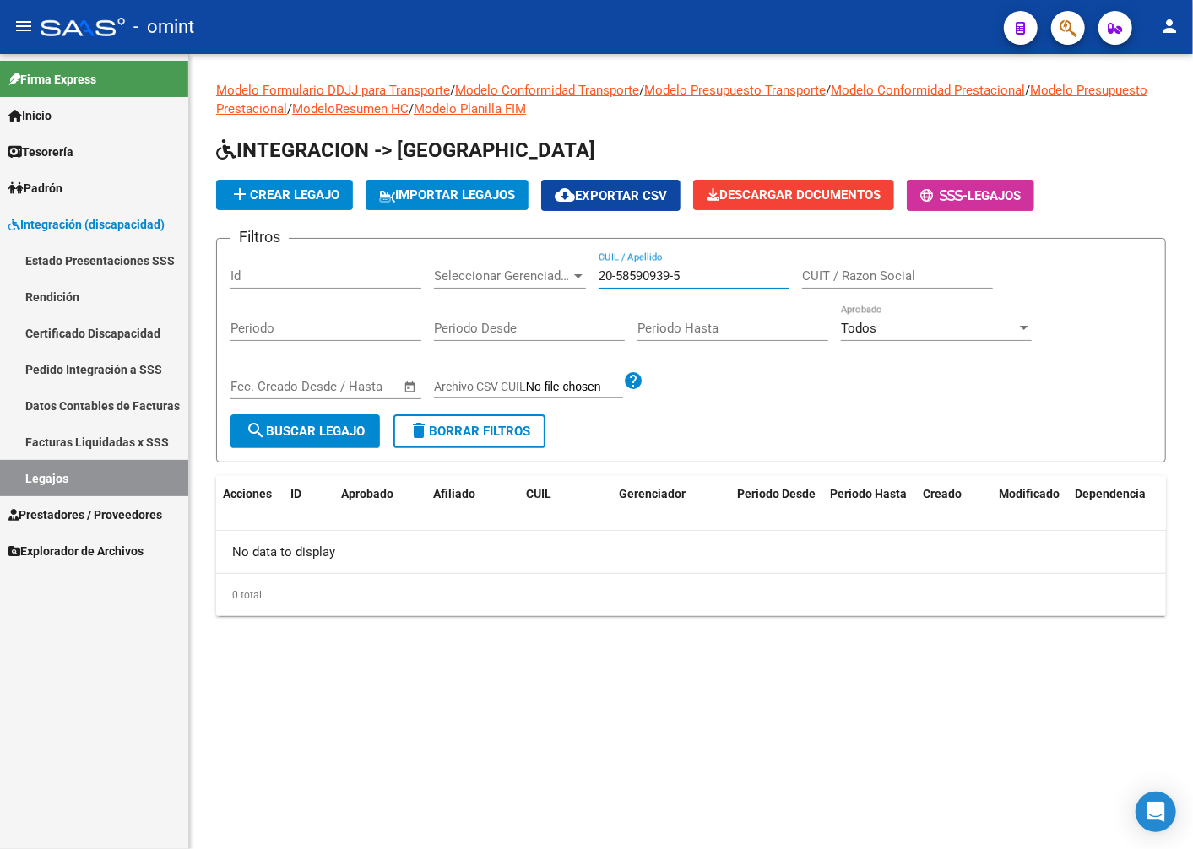
click at [628, 277] on input "20-58590939-5" at bounding box center [693, 275] width 191 height 15
click at [619, 279] on input "20-58590939-5" at bounding box center [693, 275] width 191 height 15
click at [678, 277] on input "2058590939-5" at bounding box center [693, 275] width 191 height 15
click at [690, 276] on input "20585909395" at bounding box center [693, 275] width 191 height 15
type input "20585909395"
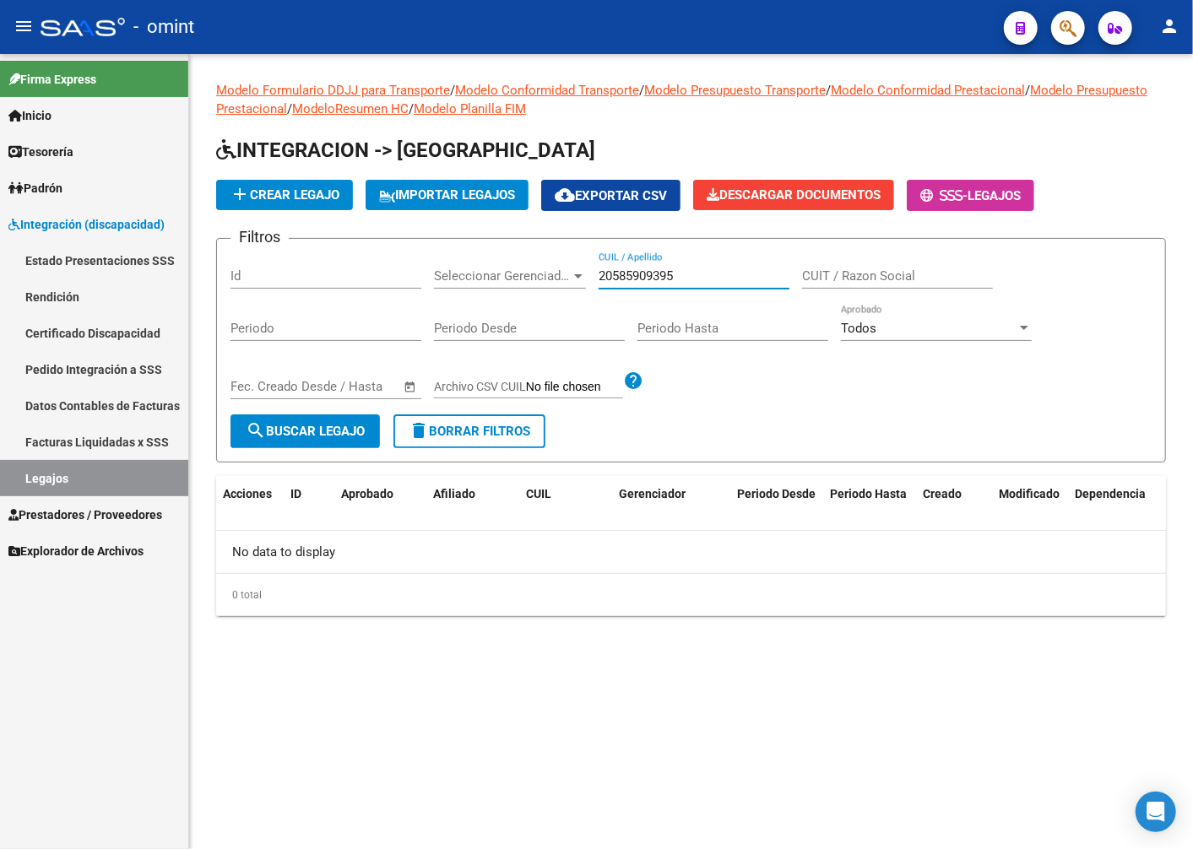
click at [263, 441] on button "search Buscar Legajo" at bounding box center [304, 431] width 149 height 34
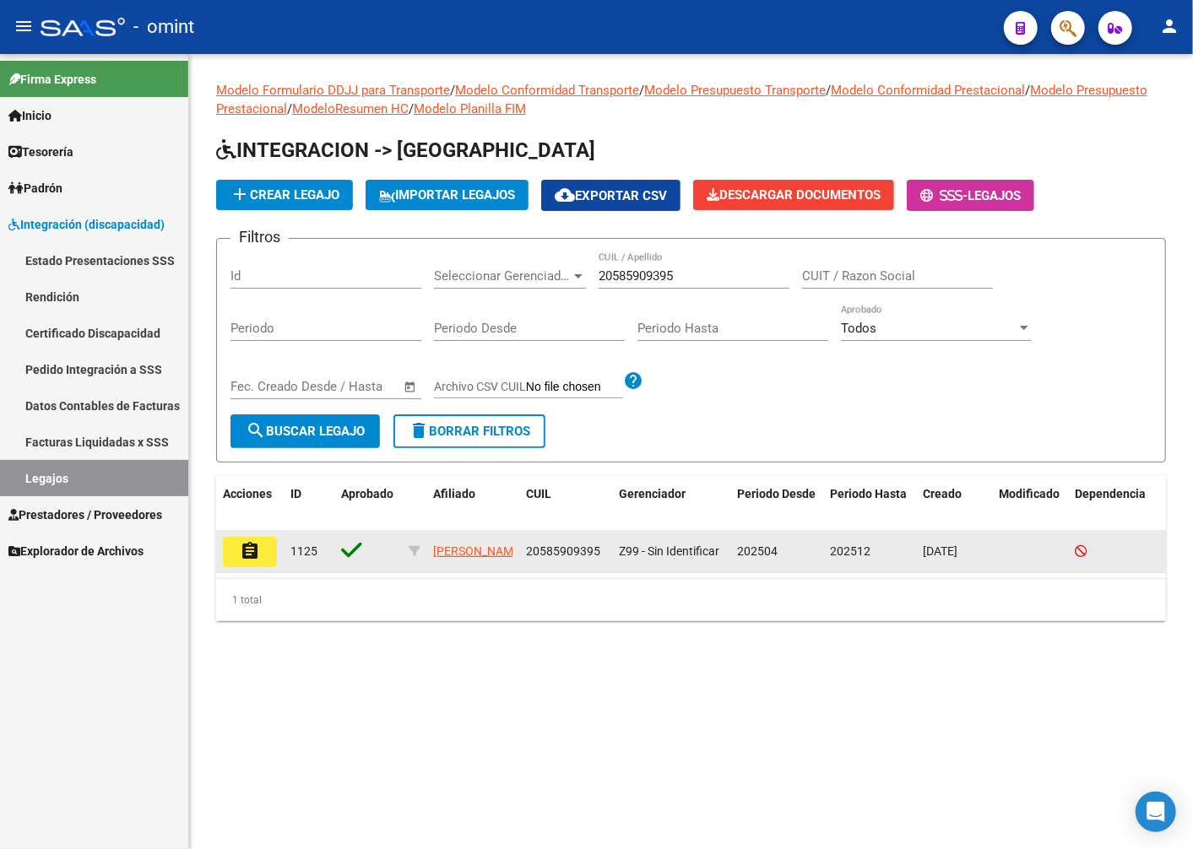
click at [247, 545] on mat-icon "assignment" at bounding box center [250, 551] width 20 height 20
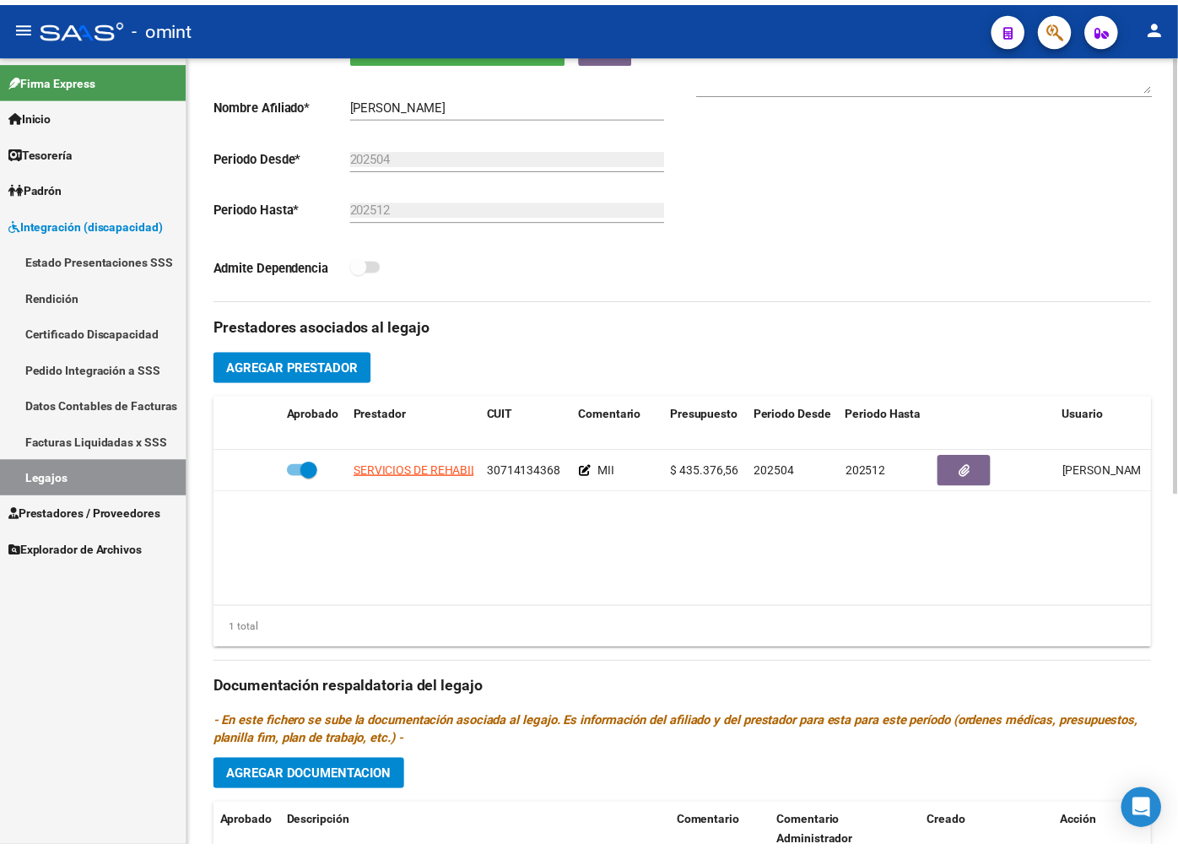
scroll to position [468, 0]
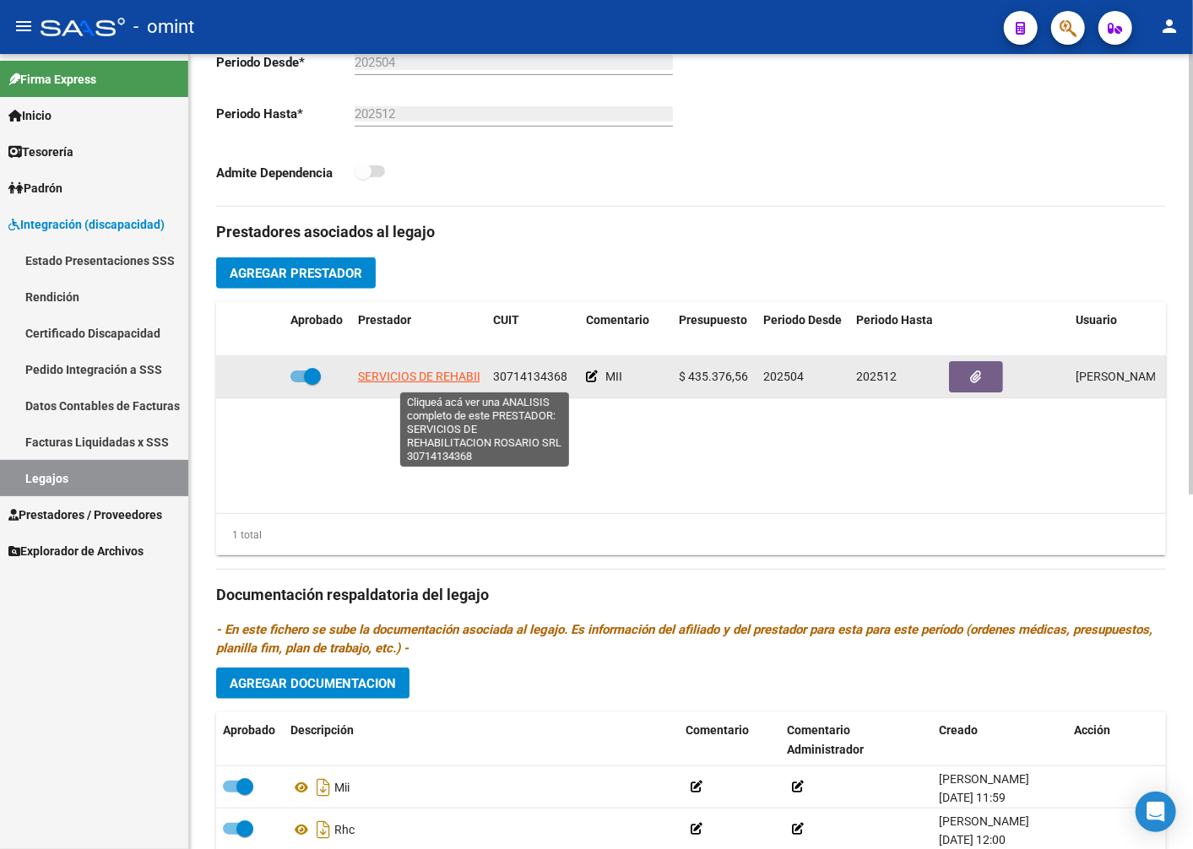
click at [405, 381] on span "SERVICIOS DE REHABILITACION ROSARIO SRL" at bounding box center [481, 377] width 246 height 14
type textarea "30714134368"
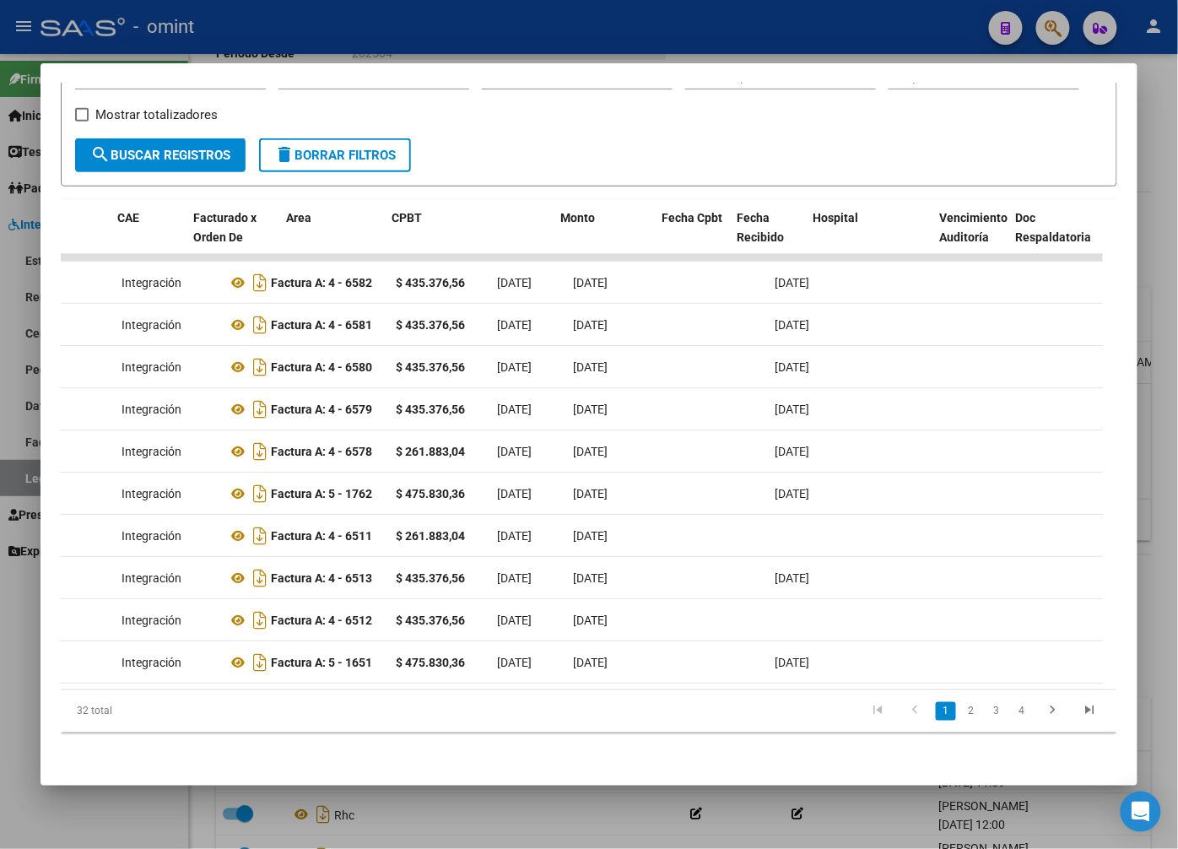
scroll to position [0, 0]
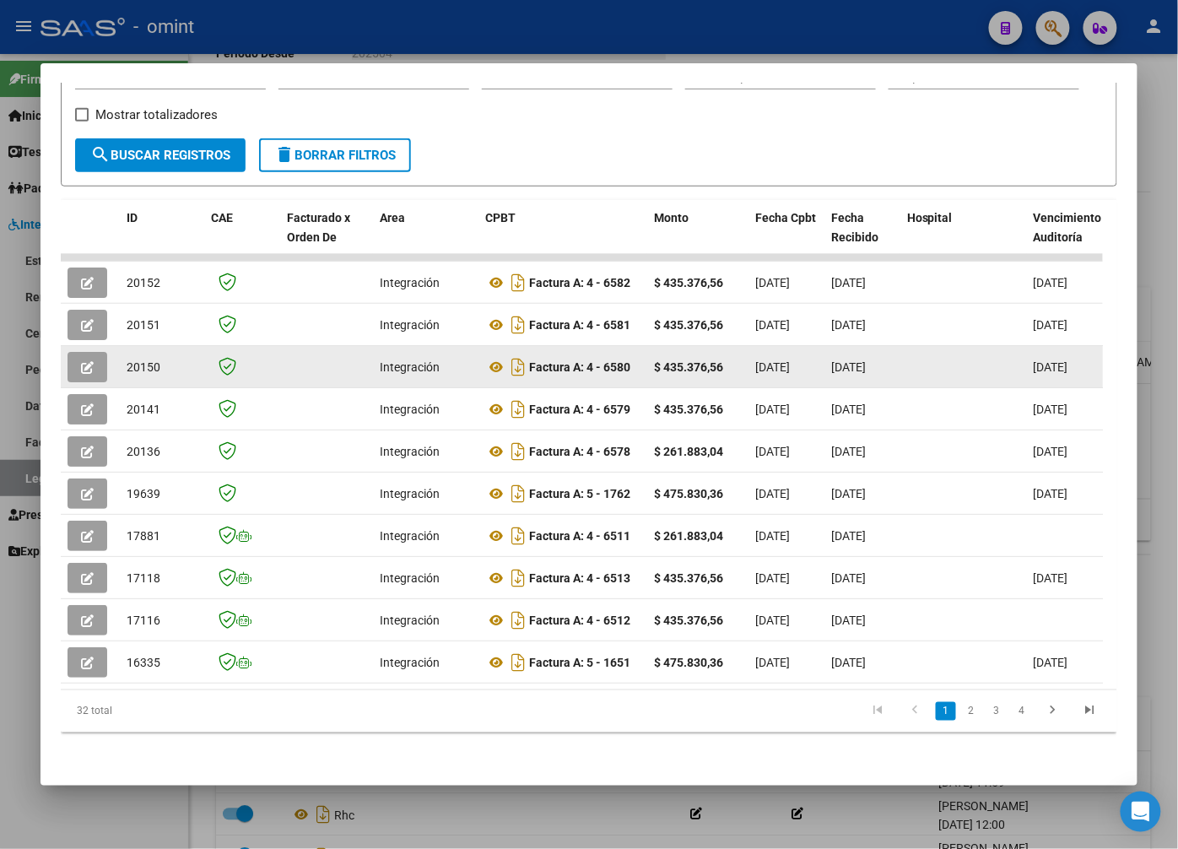
drag, startPoint x: 663, startPoint y: 357, endPoint x: 106, endPoint y: 360, distance: 557.1
drag, startPoint x: 106, startPoint y: 360, endPoint x: 95, endPoint y: 363, distance: 12.3
click at [95, 363] on button "button" at bounding box center [88, 367] width 40 height 30
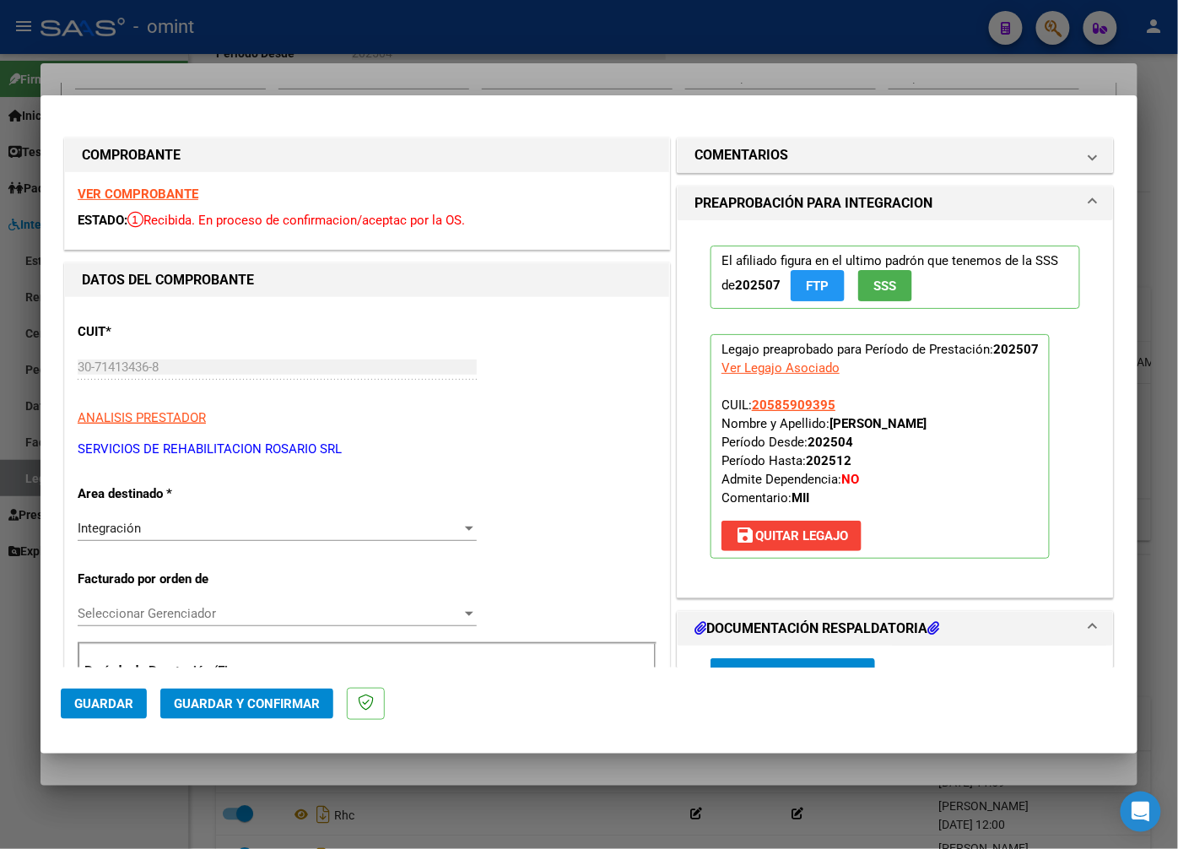
click at [160, 182] on div "VER COMPROBANTE ESTADO: Recibida. En proceso de confirmacion/aceptac por la OS." at bounding box center [367, 210] width 604 height 77
click at [164, 192] on strong "VER COMPROBANTE" at bounding box center [138, 194] width 121 height 15
click at [163, 191] on strong "VER COMPROBANTE" at bounding box center [138, 194] width 121 height 15
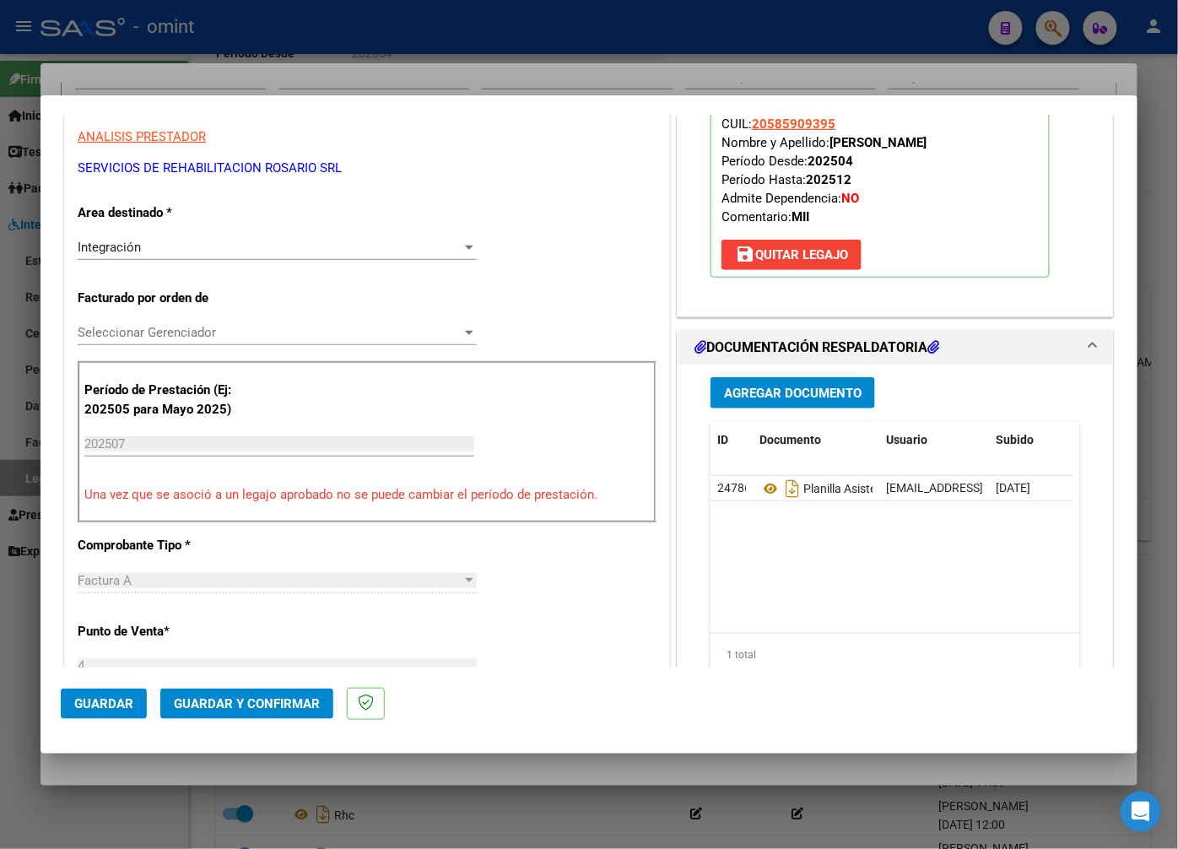
scroll to position [375, 0]
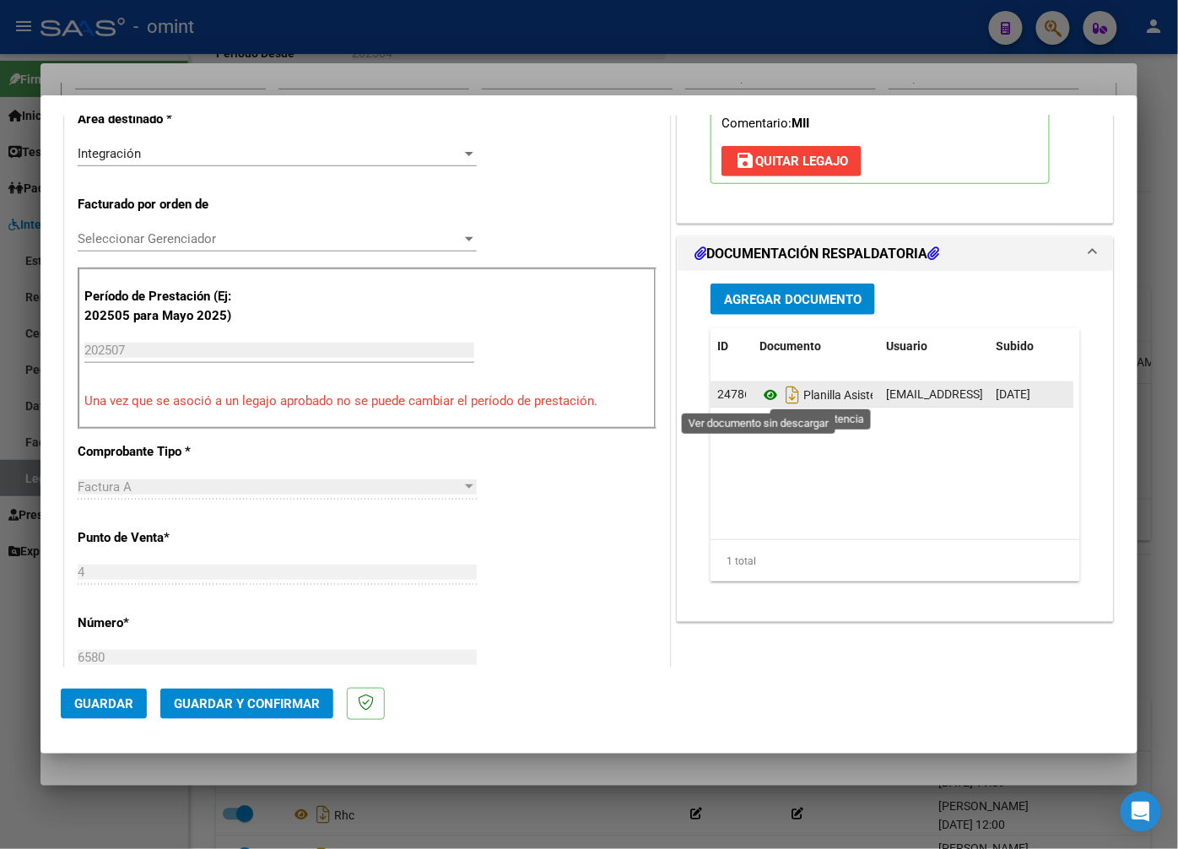
click at [760, 392] on icon at bounding box center [771, 395] width 22 height 20
click at [760, 395] on icon at bounding box center [771, 395] width 22 height 20
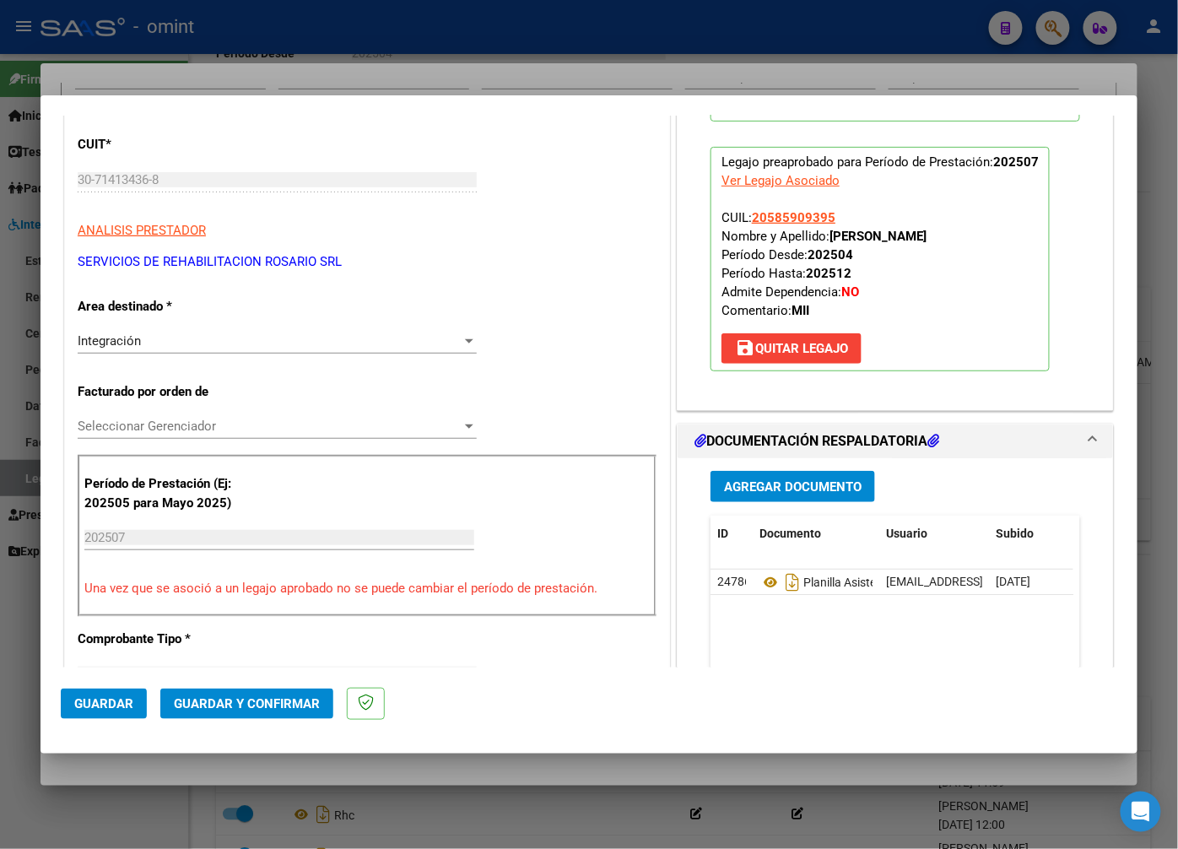
scroll to position [0, 0]
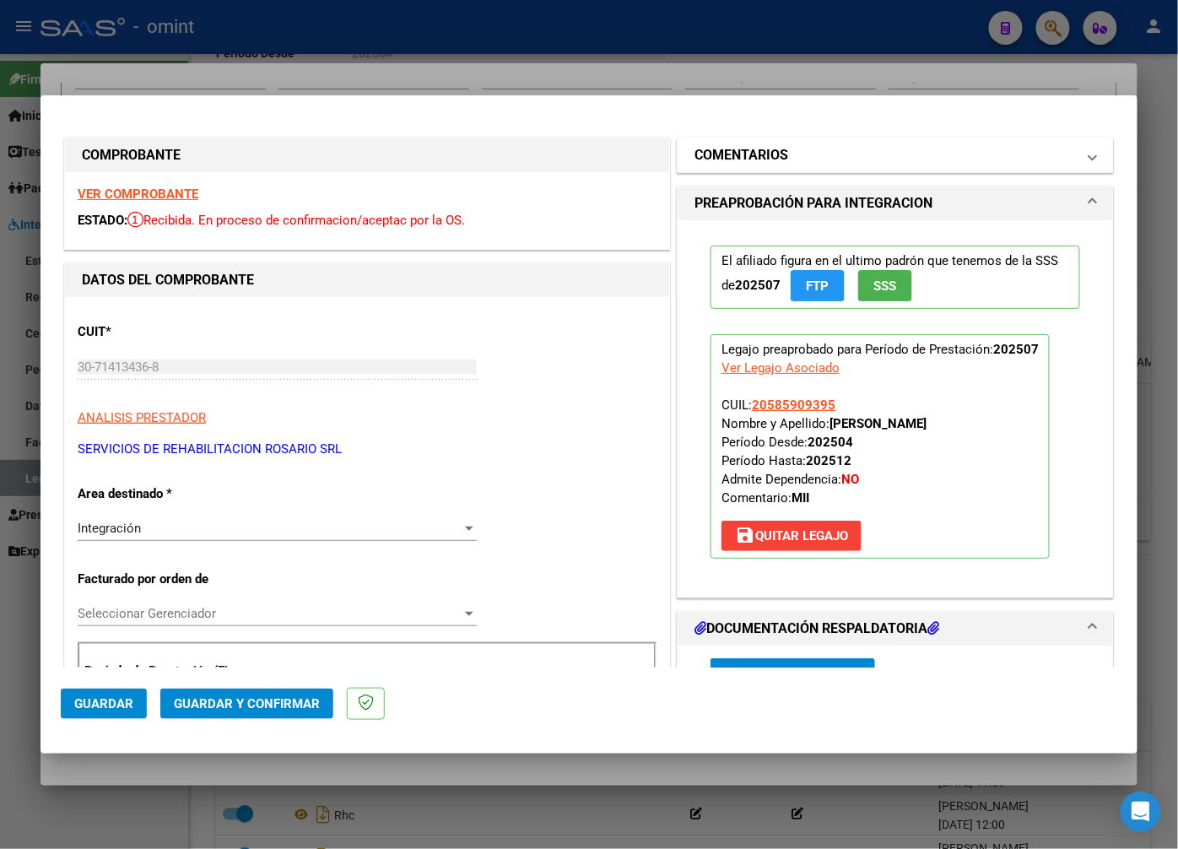
click at [872, 149] on mat-panel-title "COMENTARIOS" at bounding box center [886, 155] width 382 height 20
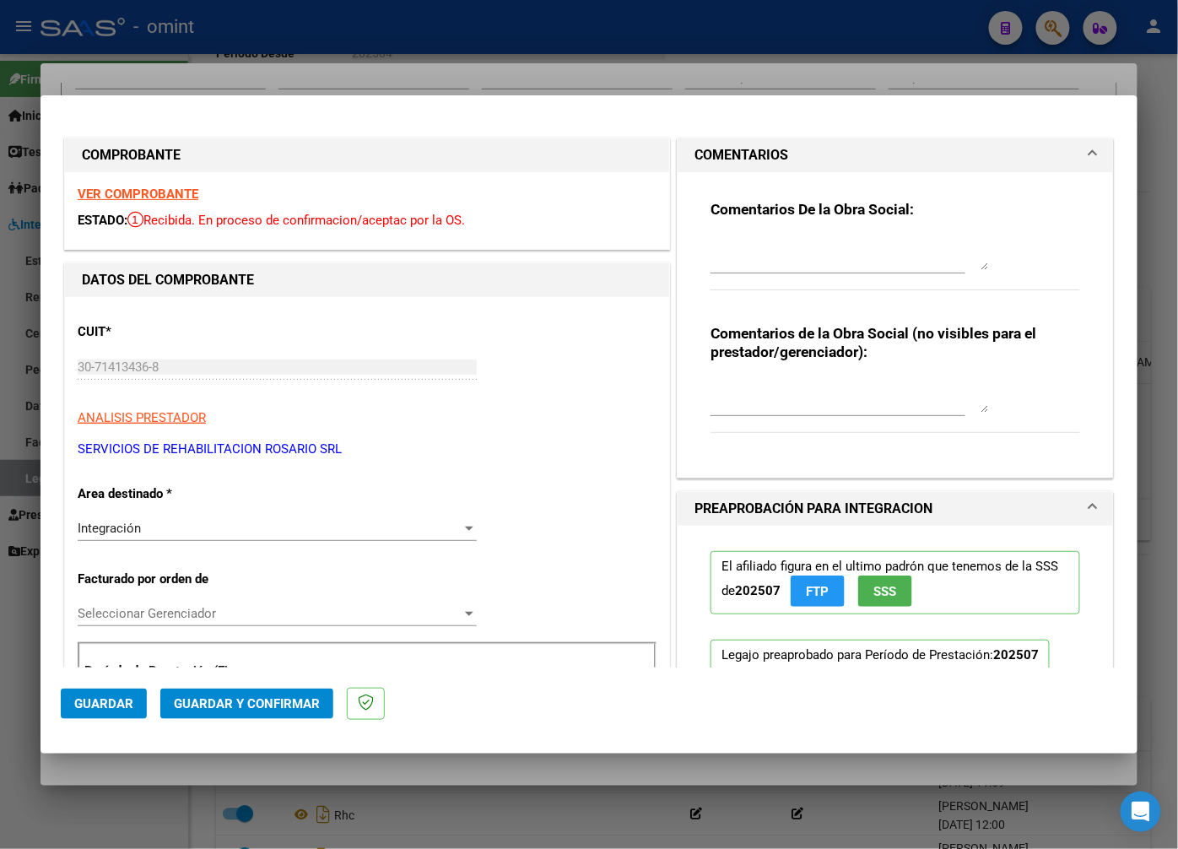
click at [744, 234] on div "Comentarios De la Obra Social:" at bounding box center [896, 254] width 370 height 109
click at [741, 238] on textarea at bounding box center [850, 253] width 279 height 34
type textarea "Estimado: el informe debe subirlo el titular por la web o acercarlo a nuestras …"
click at [941, 255] on textarea "Estimado: el informe debe subirlo el titular por la web o acercarlo a nuestras …" at bounding box center [850, 253] width 279 height 34
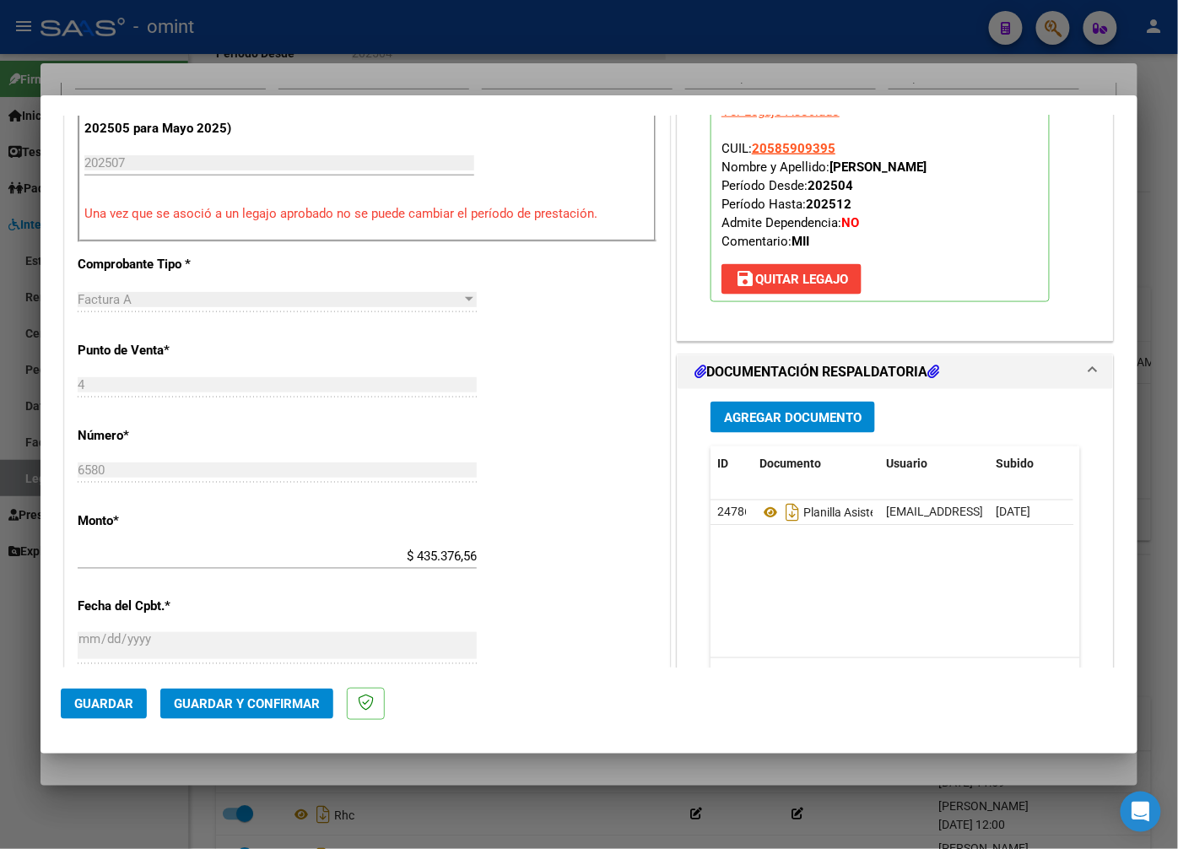
scroll to position [656, 0]
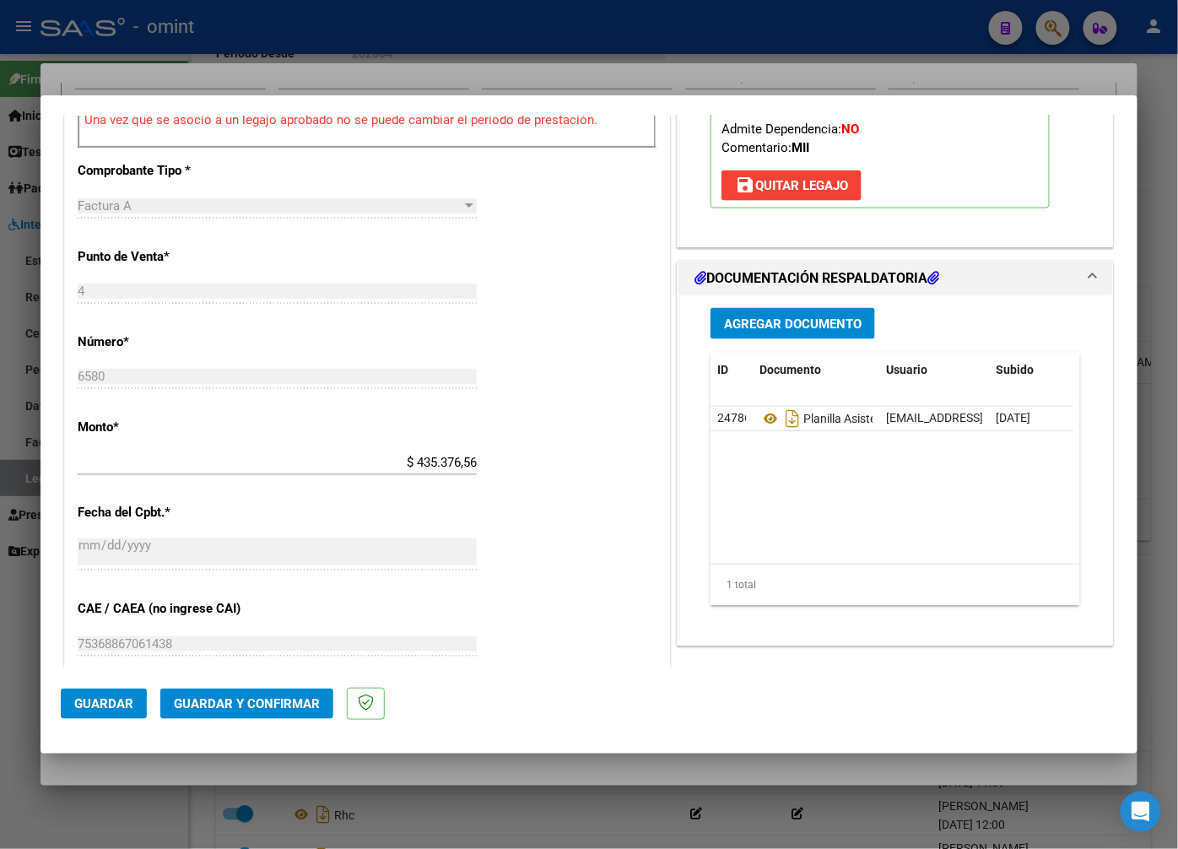
click at [246, 706] on span "Guardar y Confirmar" at bounding box center [247, 703] width 146 height 15
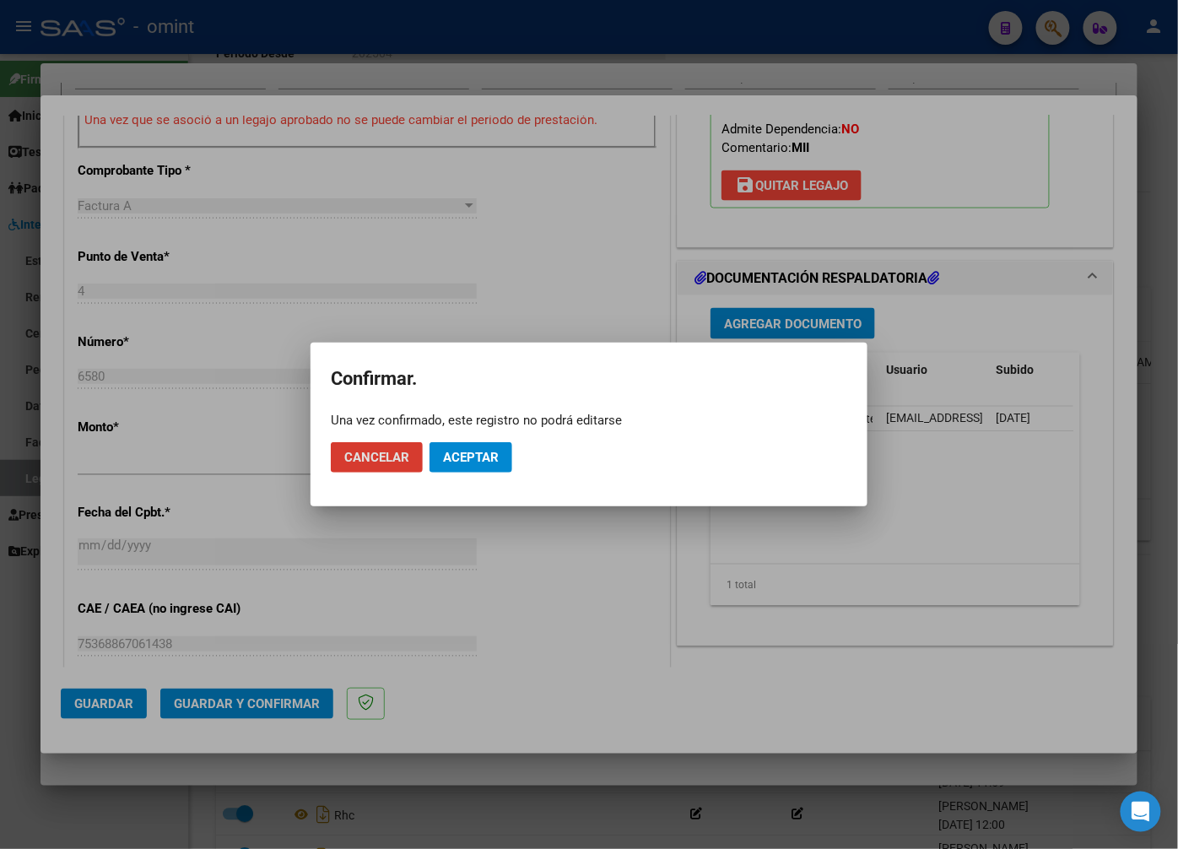
click at [468, 457] on span "Aceptar" at bounding box center [471, 457] width 56 height 15
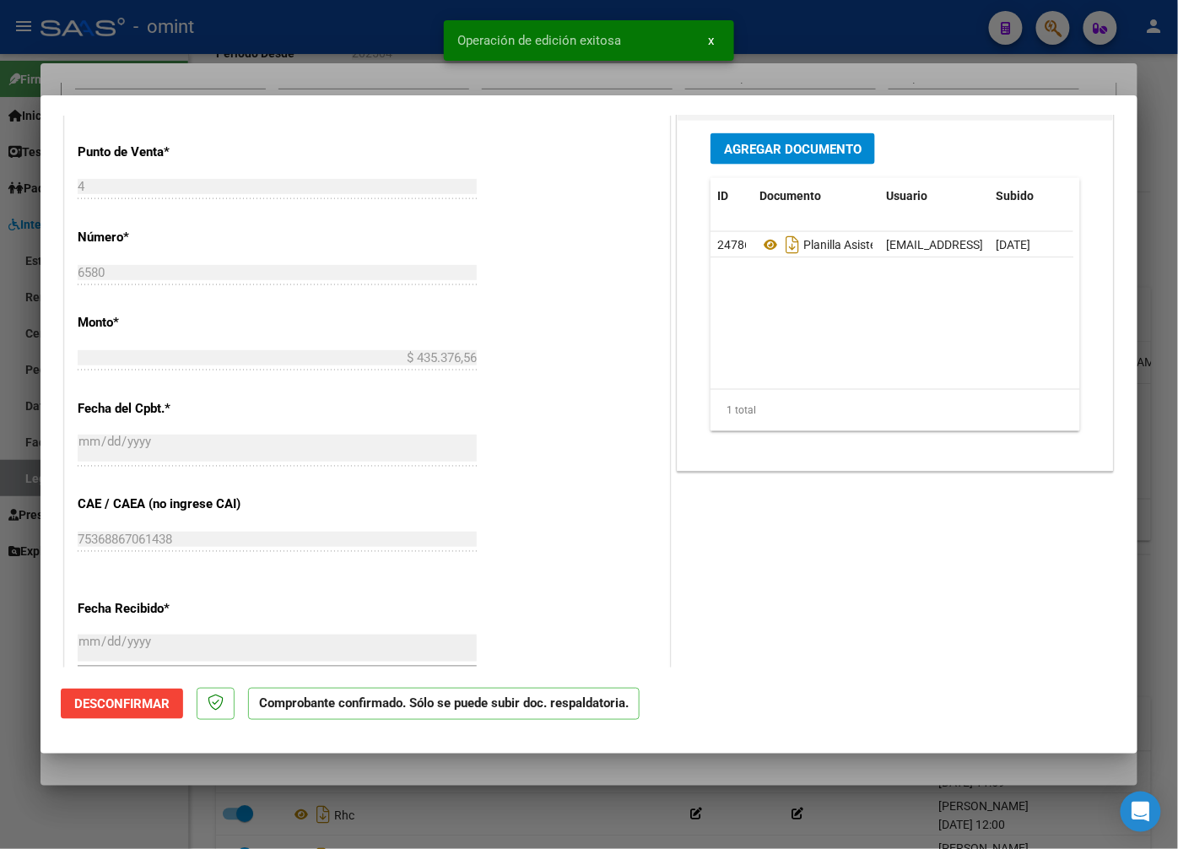
click at [331, 56] on div at bounding box center [589, 424] width 1178 height 849
type input "$ 0,00"
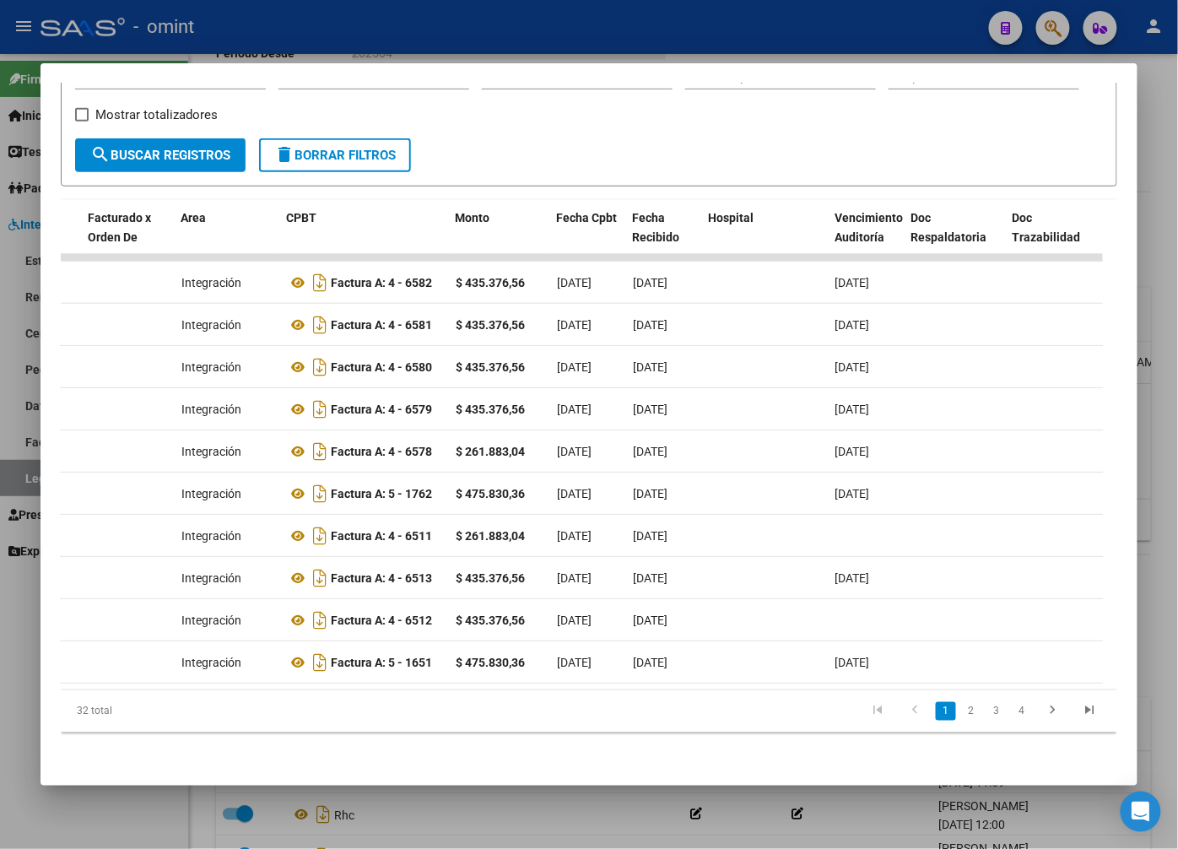
scroll to position [0, 0]
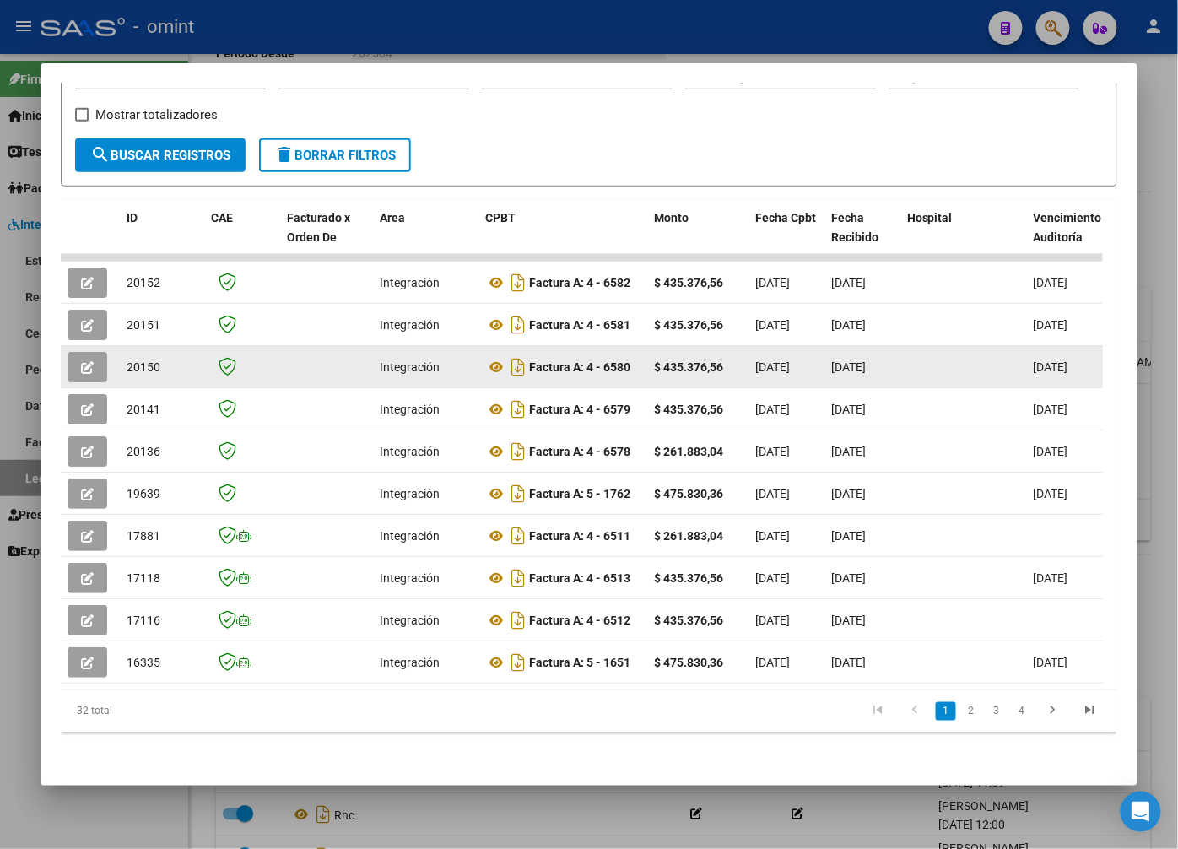
drag, startPoint x: 732, startPoint y: 352, endPoint x: 118, endPoint y: 358, distance: 613.7
drag, startPoint x: 118, startPoint y: 358, endPoint x: 141, endPoint y: 351, distance: 23.8
click at [141, 360] on span "20150" at bounding box center [144, 367] width 34 height 14
click at [139, 360] on span "20150" at bounding box center [144, 367] width 34 height 14
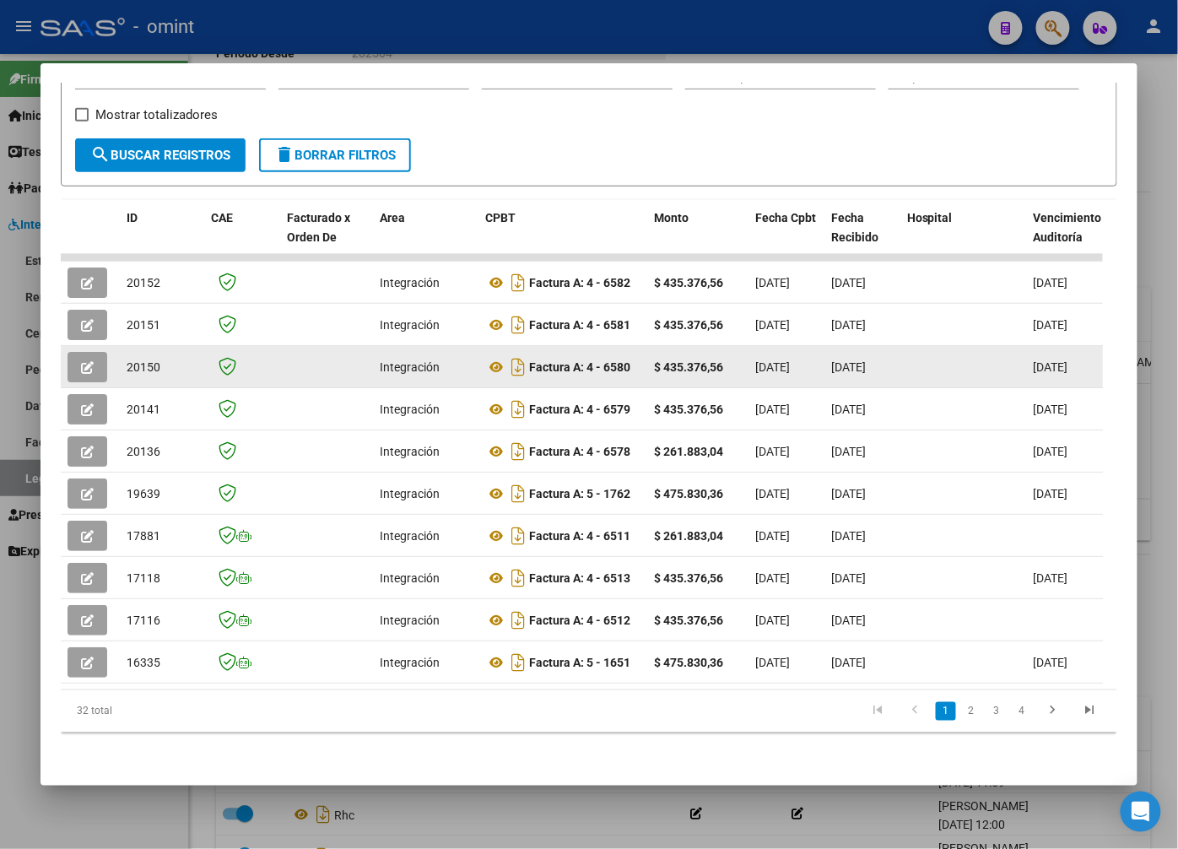
click at [139, 360] on span "20150" at bounding box center [144, 367] width 34 height 14
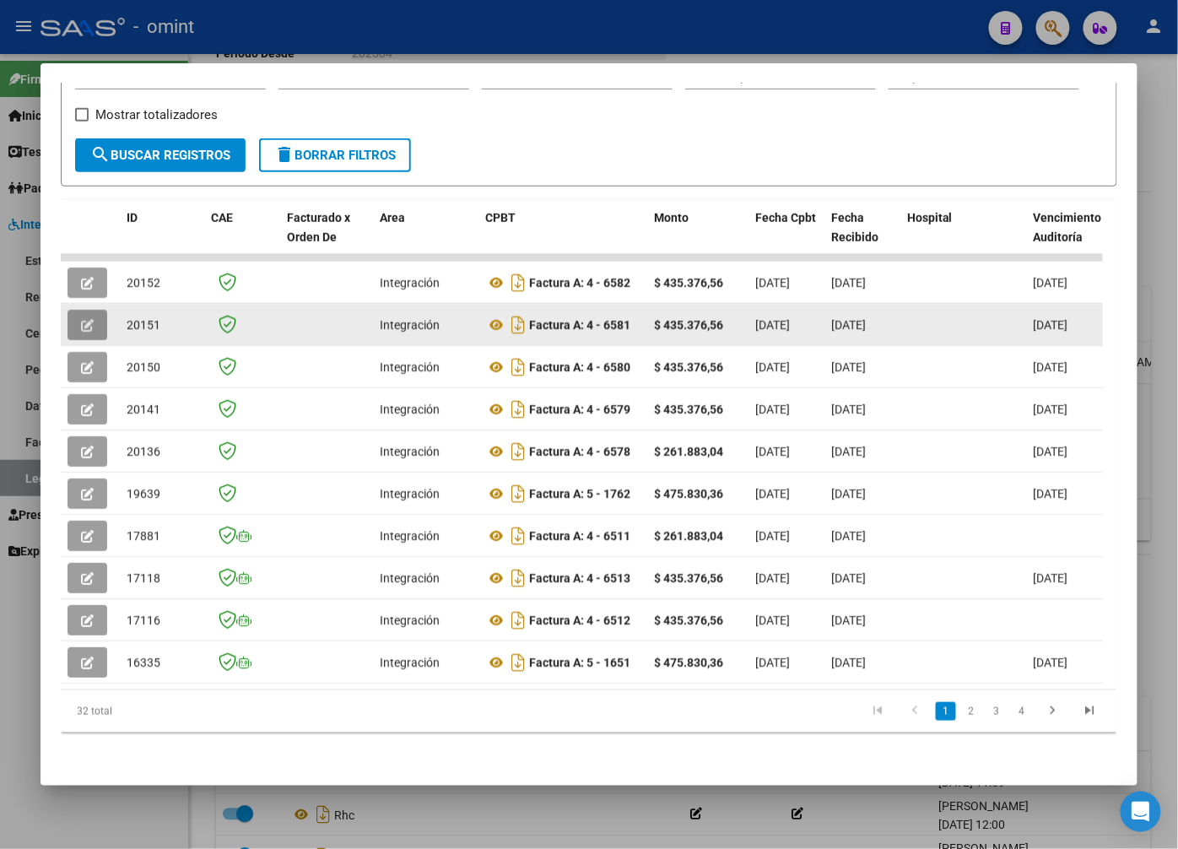
click at [100, 310] on button "button" at bounding box center [88, 325] width 40 height 30
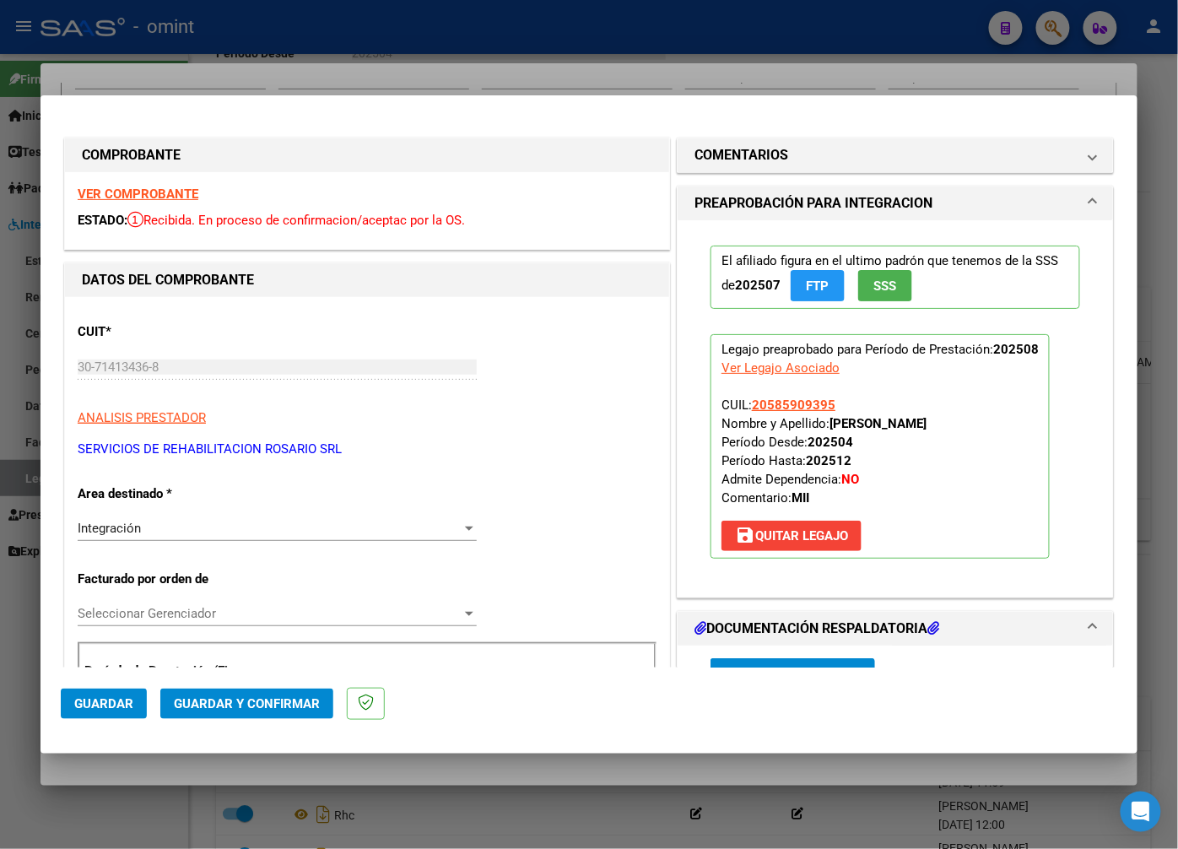
click at [177, 188] on strong "VER COMPROBANTE" at bounding box center [138, 194] width 121 height 15
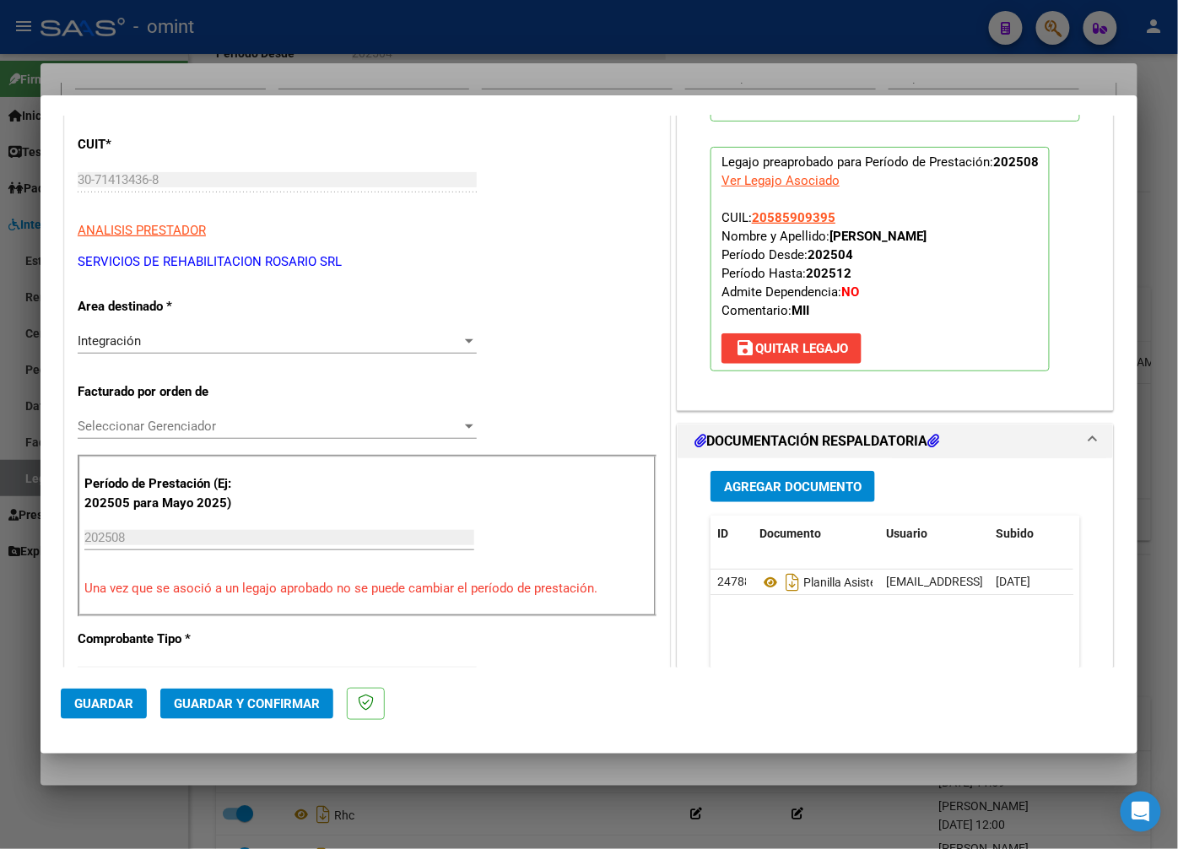
scroll to position [281, 0]
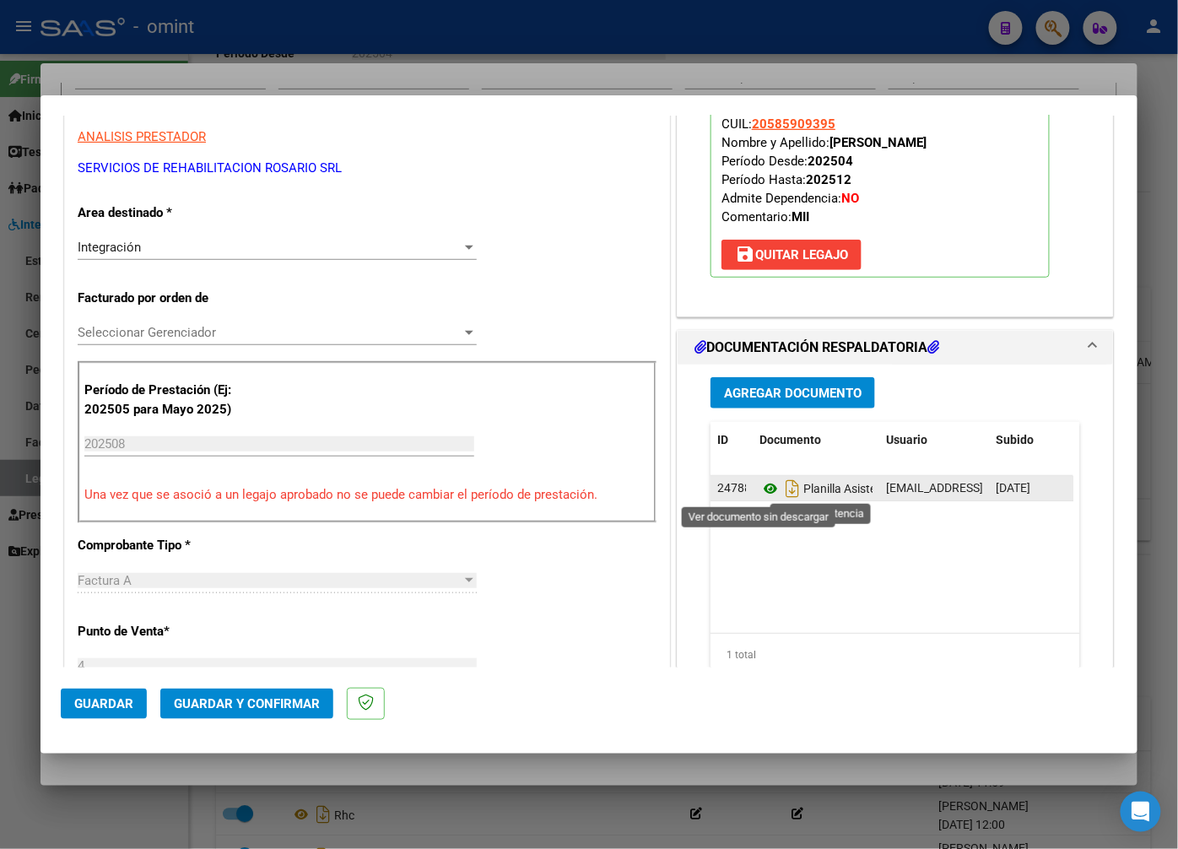
click at [763, 479] on icon at bounding box center [771, 489] width 22 height 20
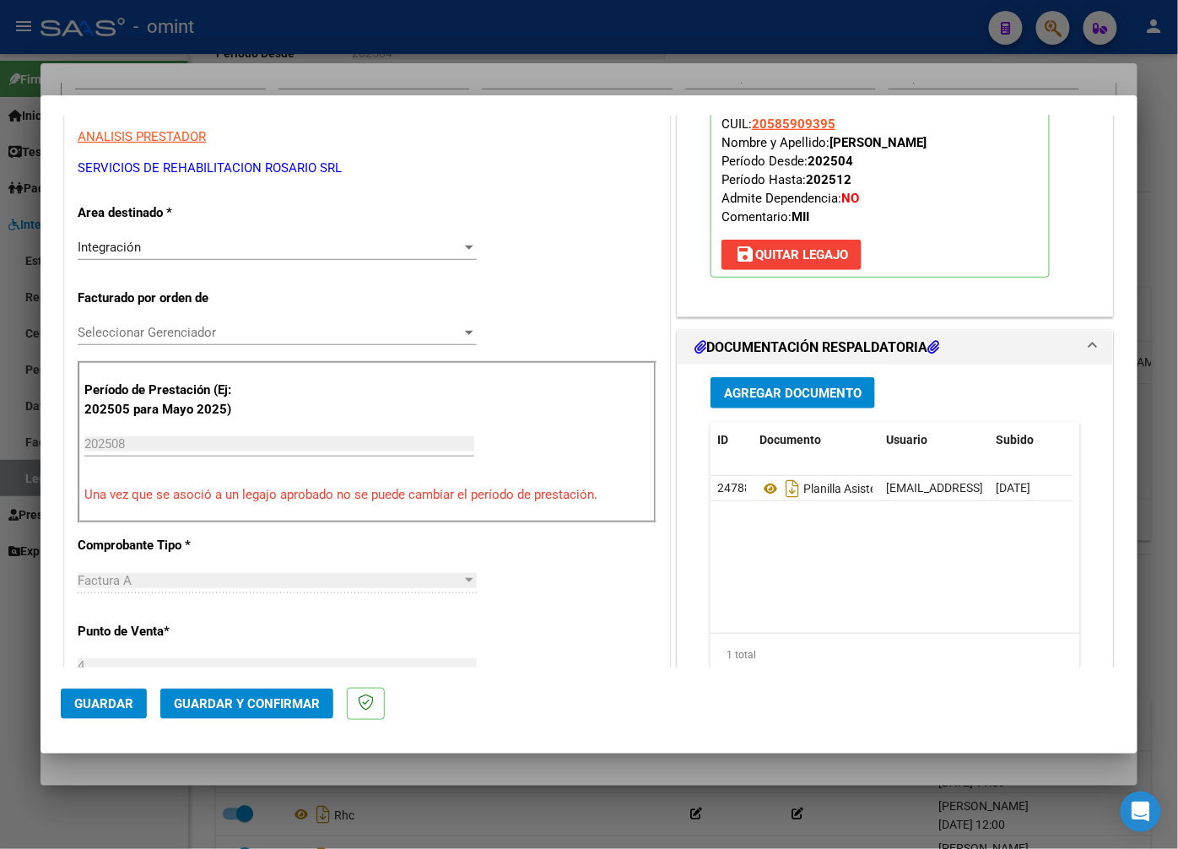
scroll to position [0, 0]
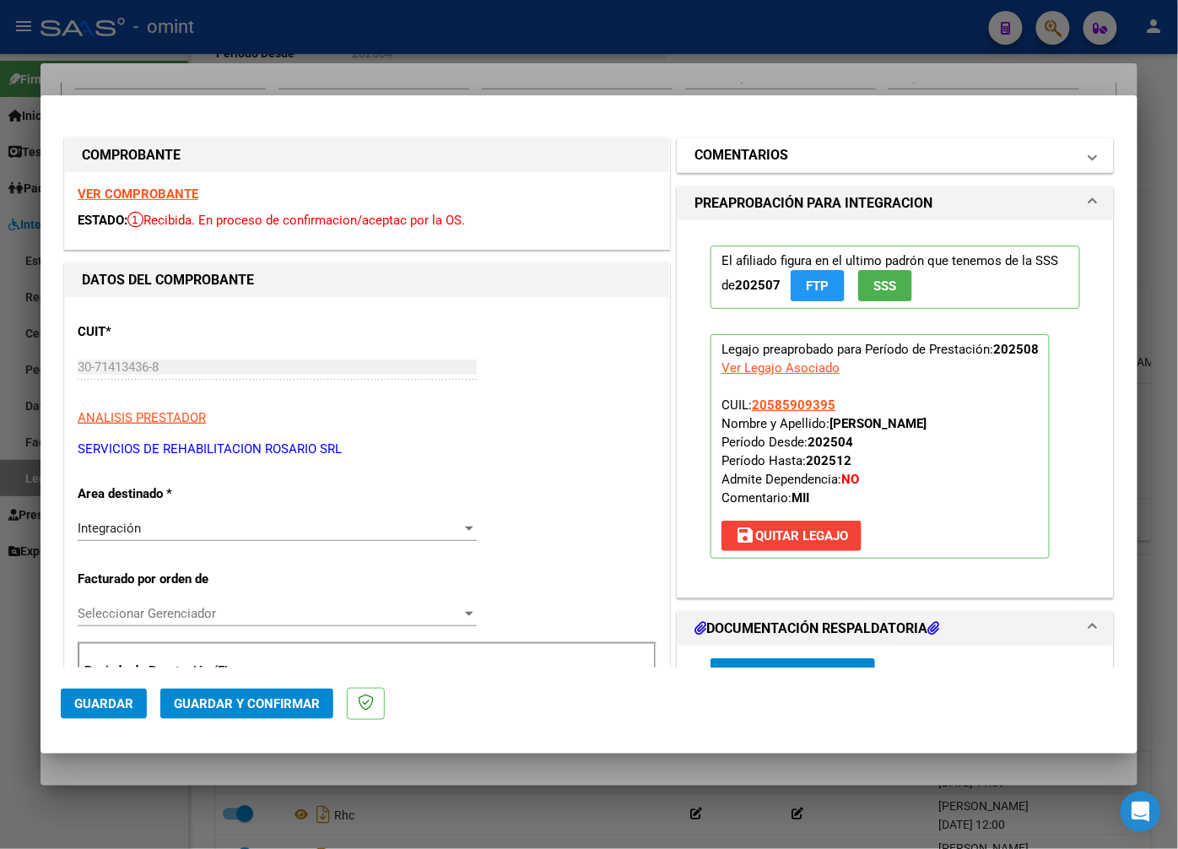
click at [780, 153] on mat-panel-title "COMENTARIOS" at bounding box center [886, 155] width 382 height 20
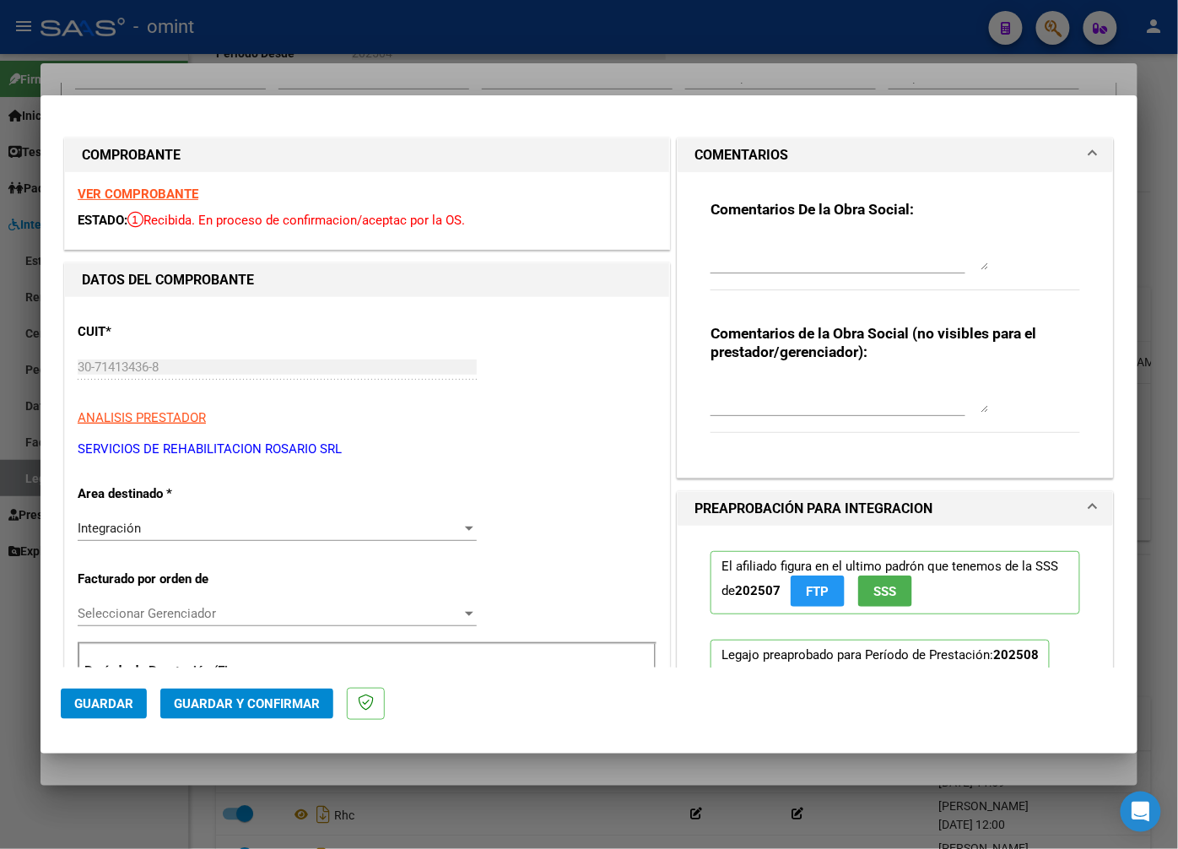
click at [735, 245] on textarea at bounding box center [850, 253] width 279 height 34
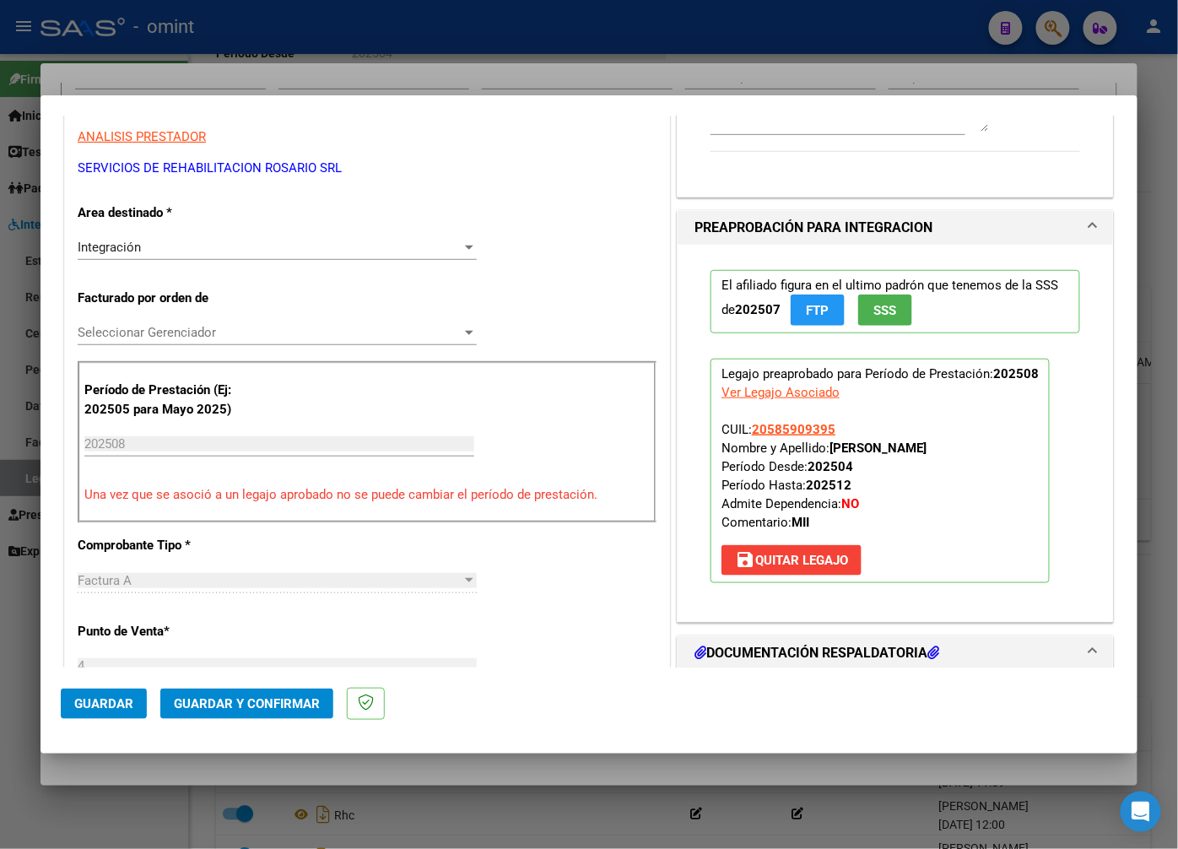
scroll to position [468, 0]
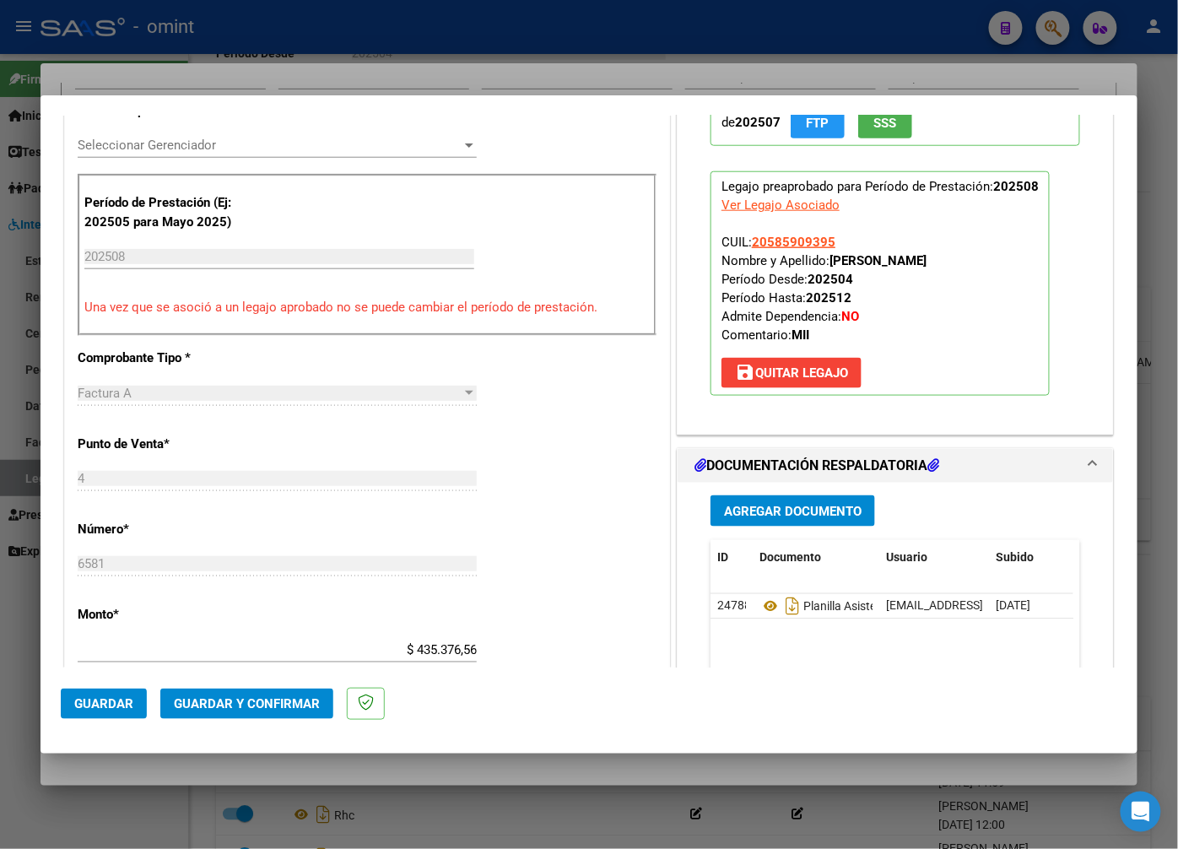
type textarea "Estimado: El informe debe presentarlo el titular por la web o acercarlo a algun…"
click at [257, 712] on button "Guardar y Confirmar" at bounding box center [246, 704] width 173 height 30
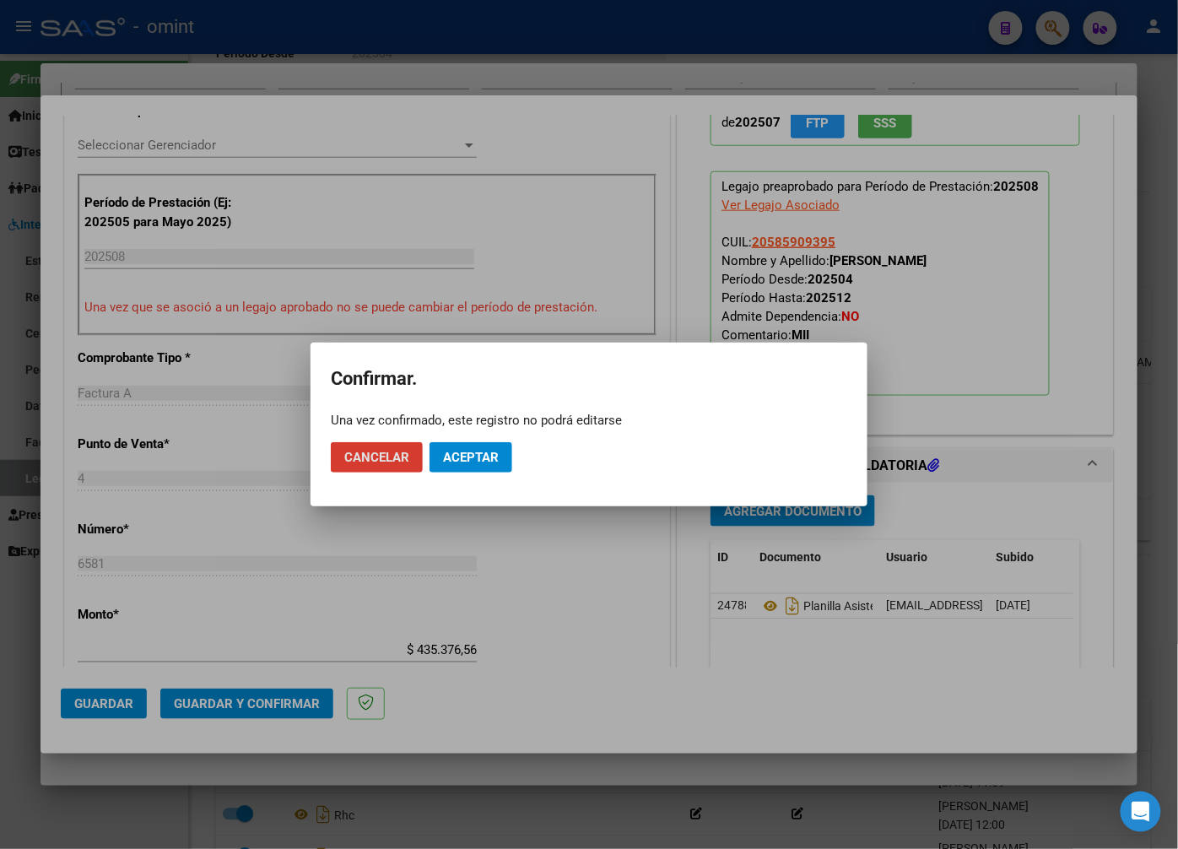
click at [485, 457] on span "Aceptar" at bounding box center [471, 457] width 56 height 15
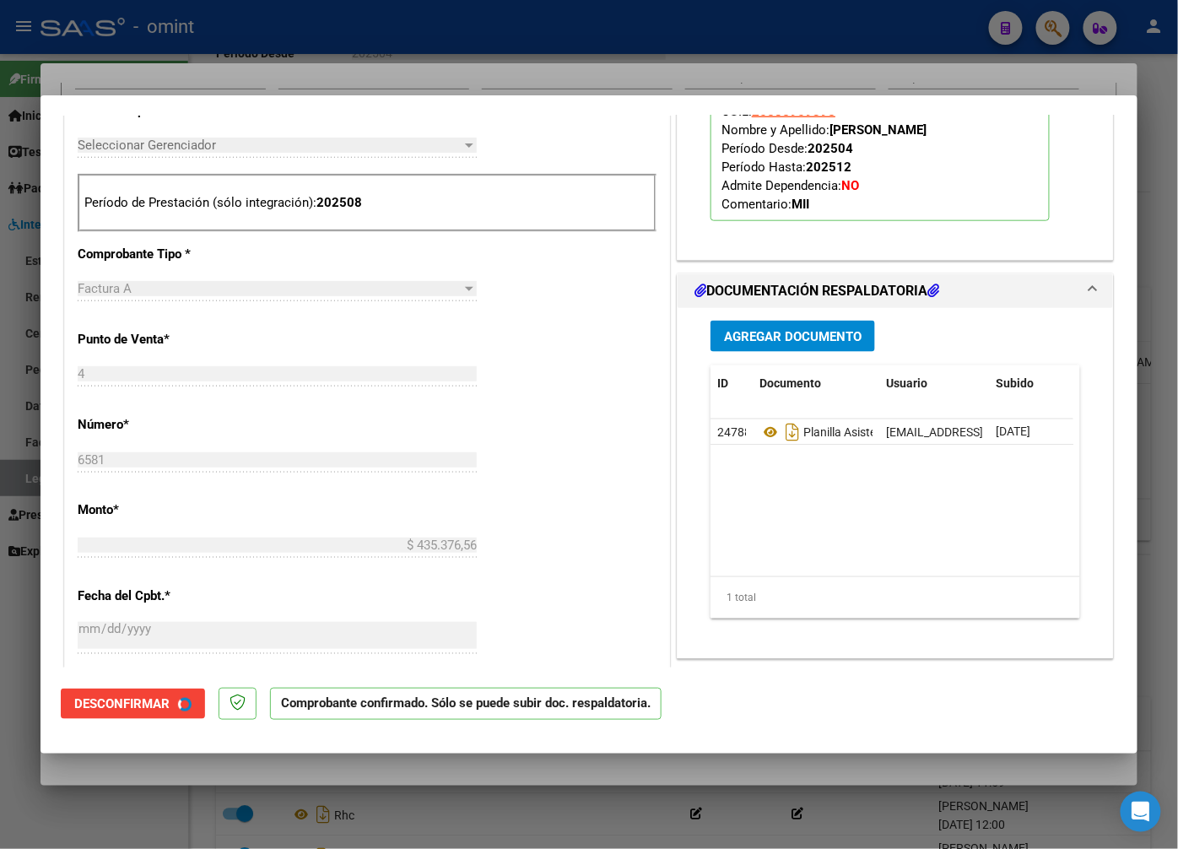
click at [344, 77] on div at bounding box center [589, 424] width 1178 height 849
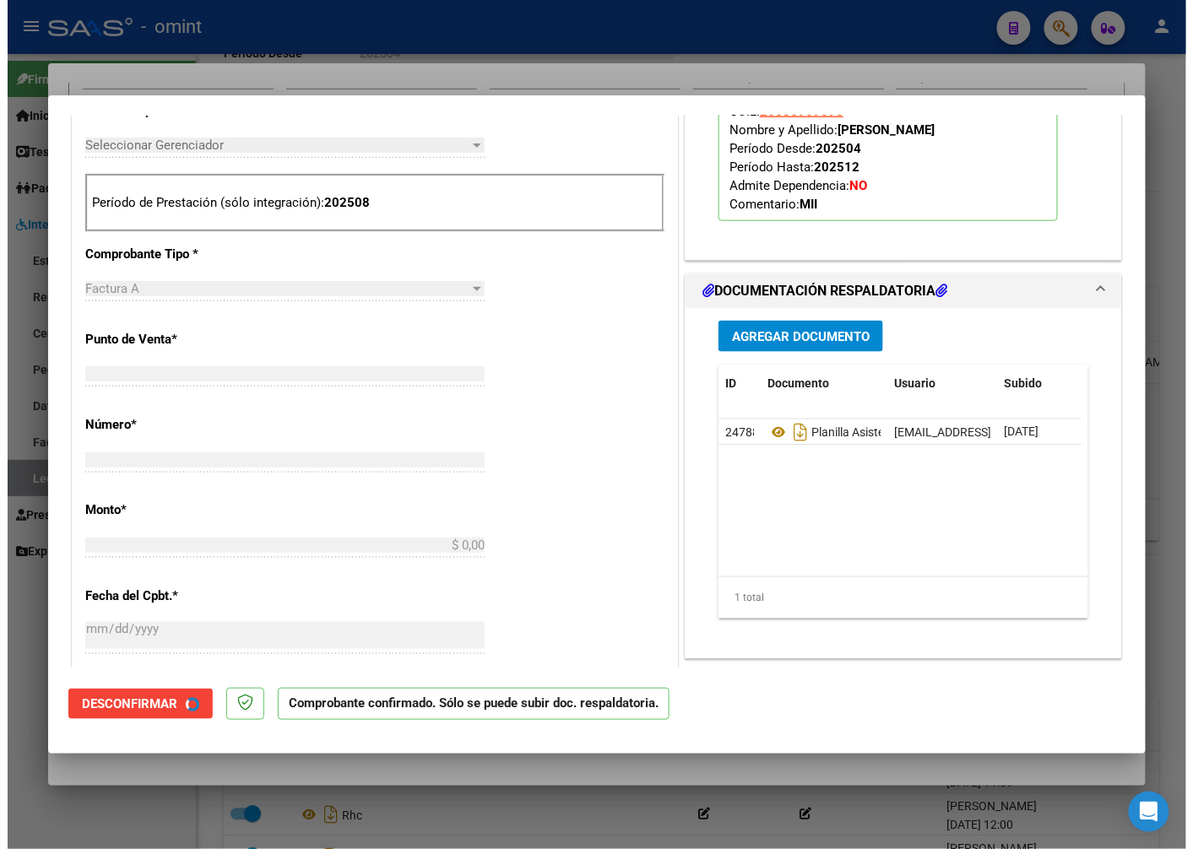
scroll to position [0, 0]
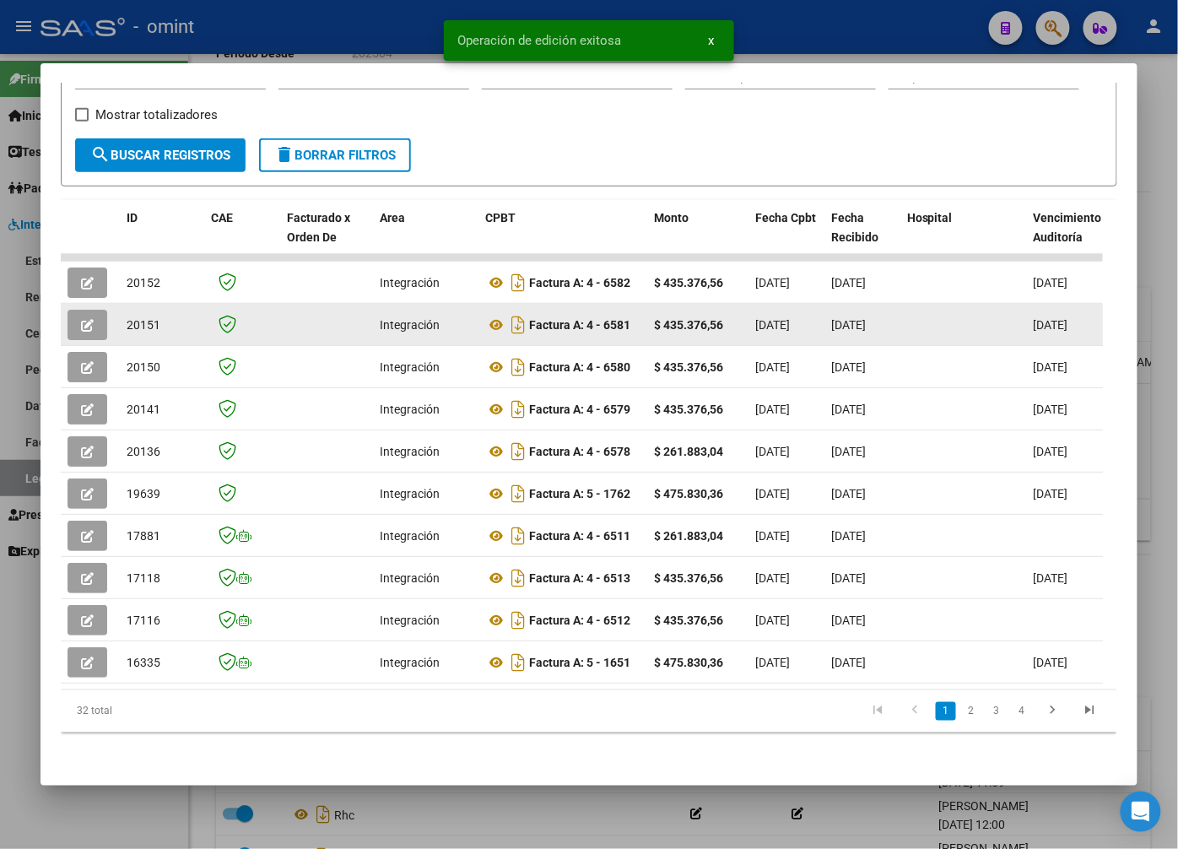
click at [138, 318] on span "20151" at bounding box center [144, 325] width 34 height 14
copy span "20151"
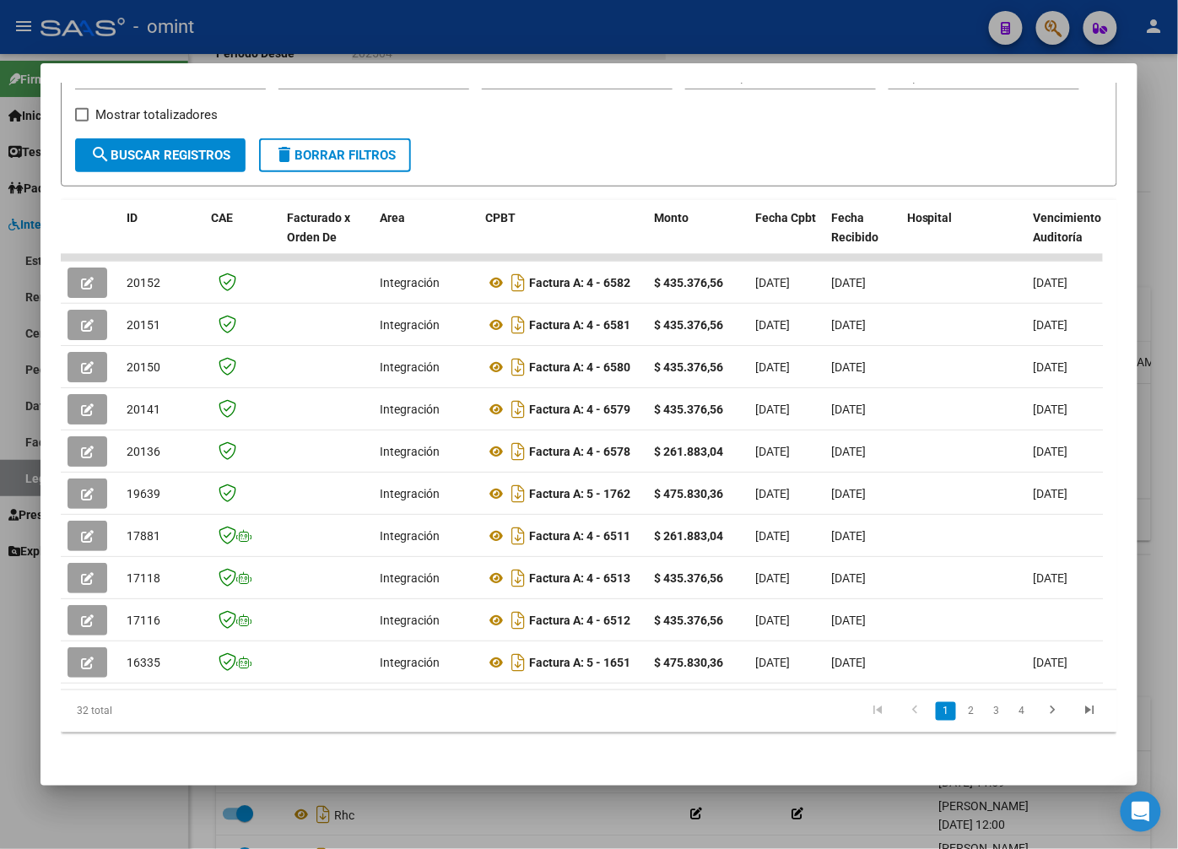
drag, startPoint x: 363, startPoint y: 27, endPoint x: 630, endPoint y: 127, distance: 284.7
click at [363, 28] on div at bounding box center [589, 424] width 1178 height 849
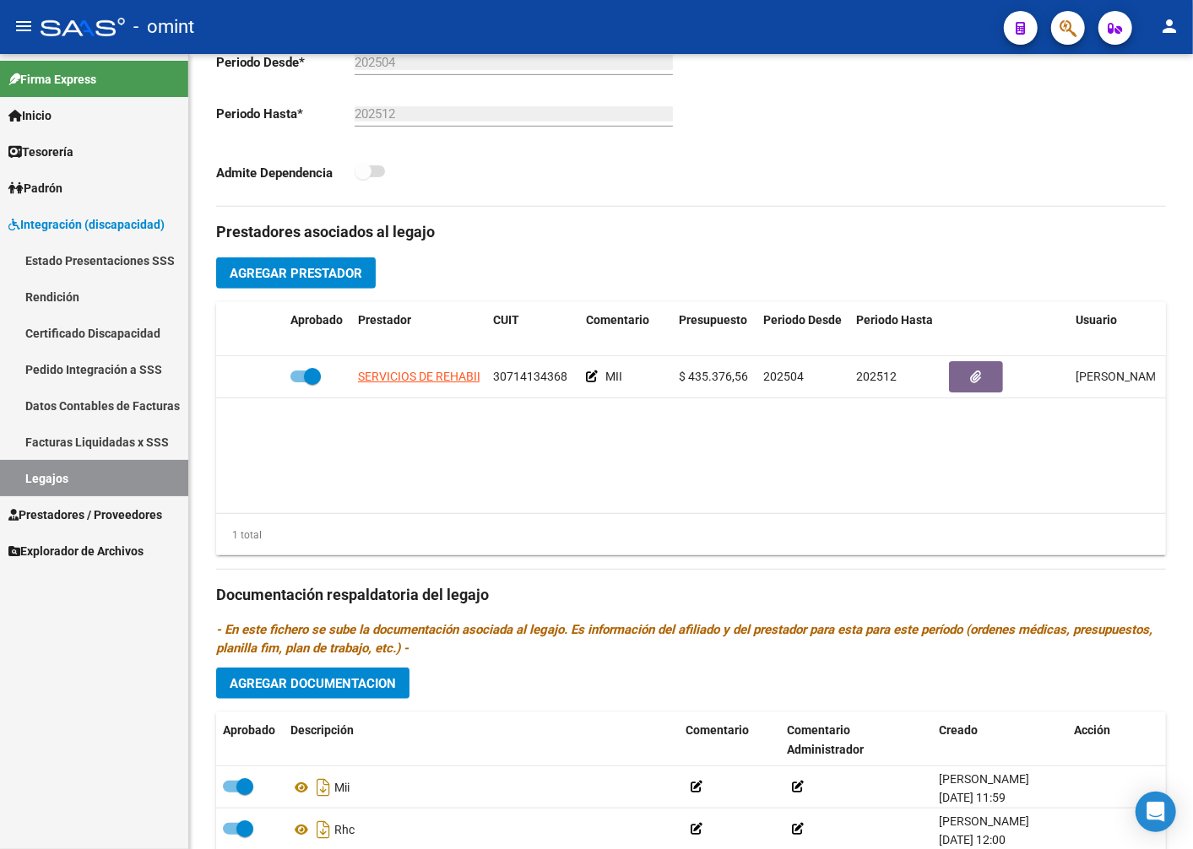
click at [104, 476] on link "Legajos" at bounding box center [94, 478] width 188 height 36
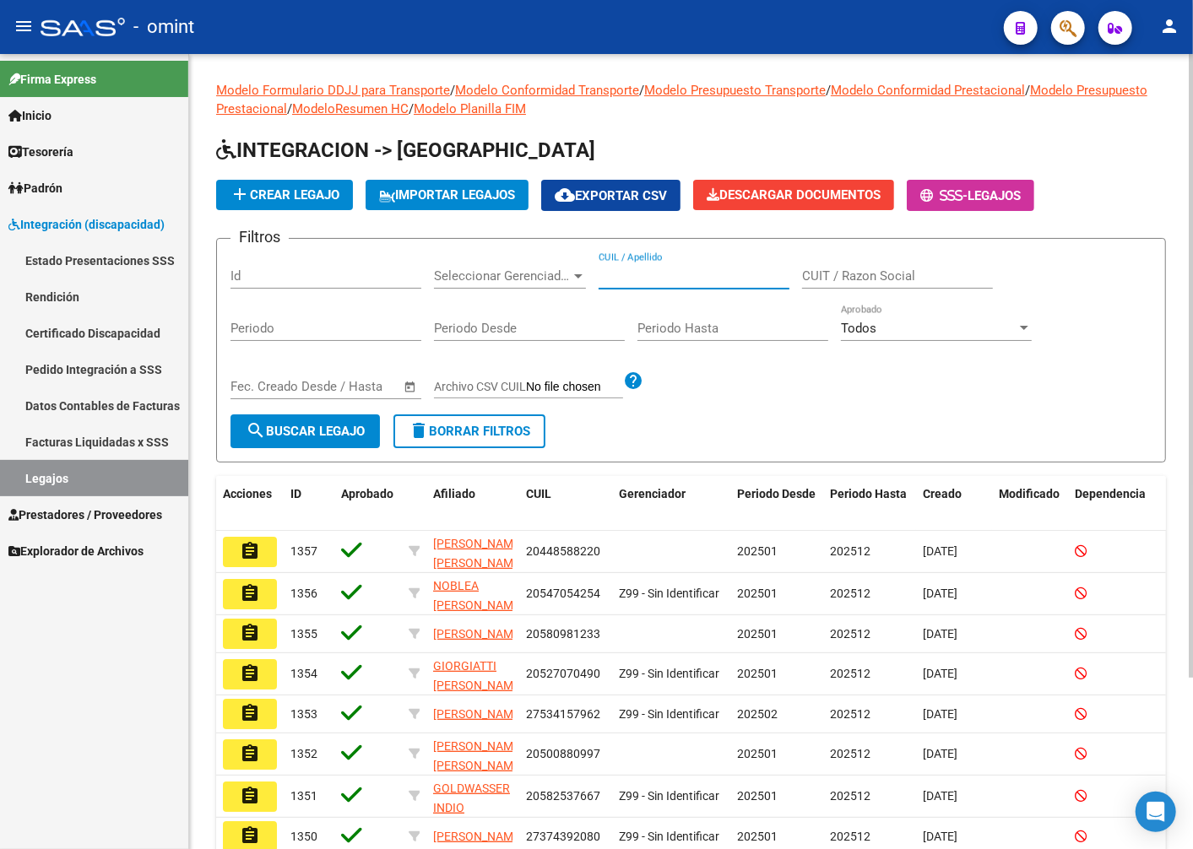
paste input "20536164279"
type input "20536164279"
click at [344, 420] on button "search Buscar Legajo" at bounding box center [304, 431] width 149 height 34
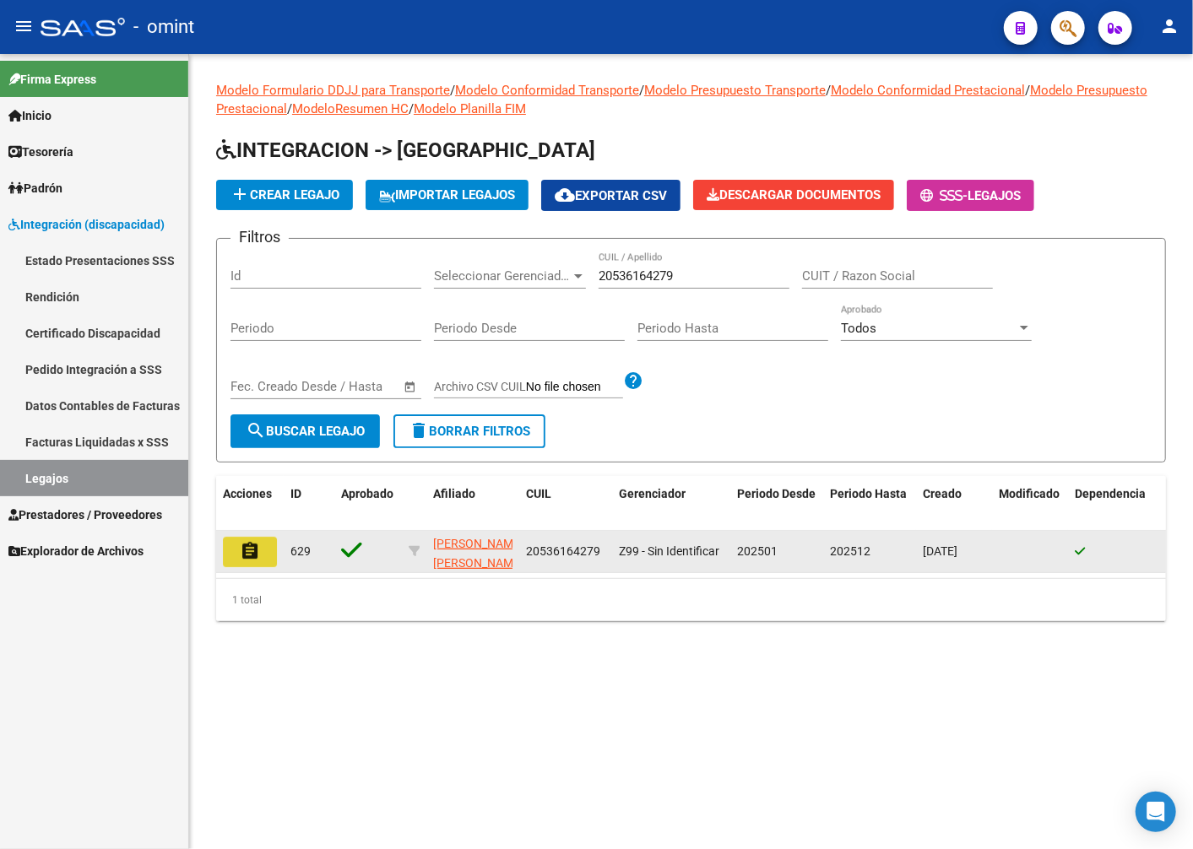
click at [253, 544] on mat-icon "assignment" at bounding box center [250, 551] width 20 height 20
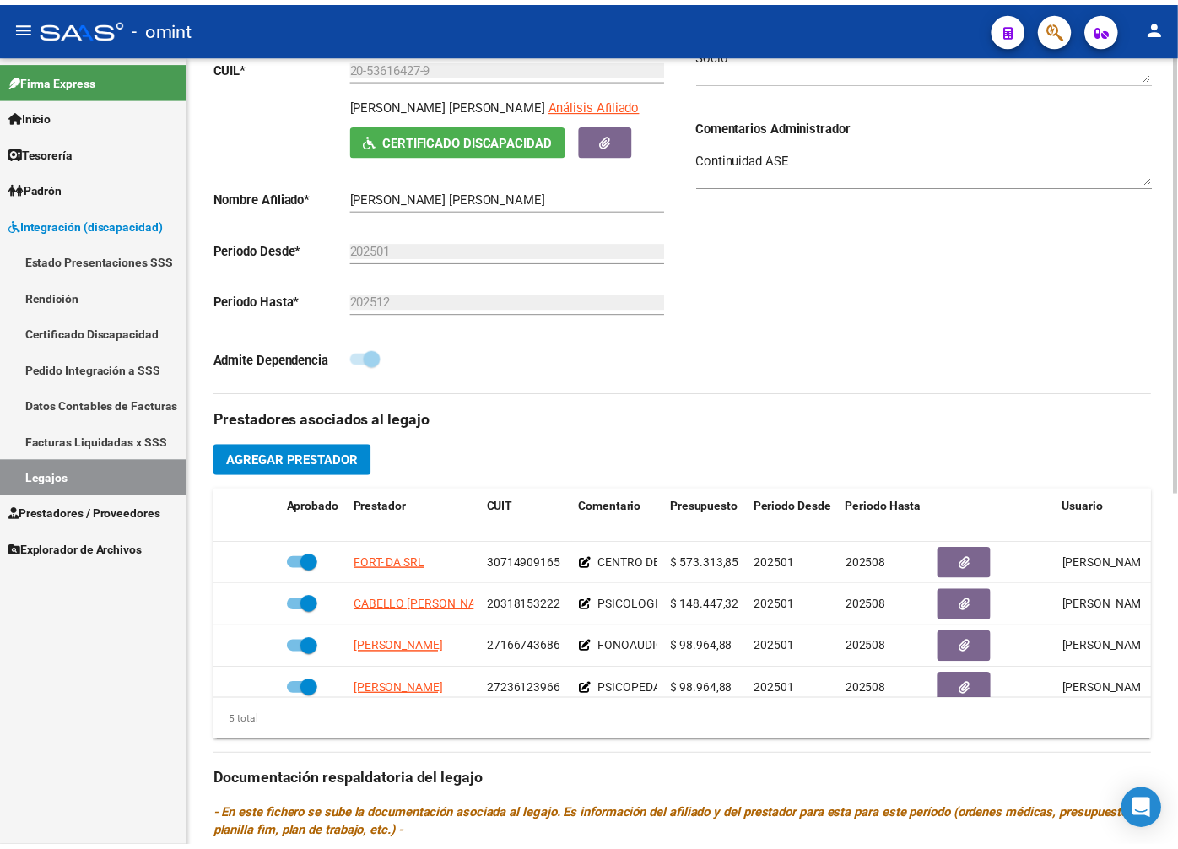
scroll to position [73, 0]
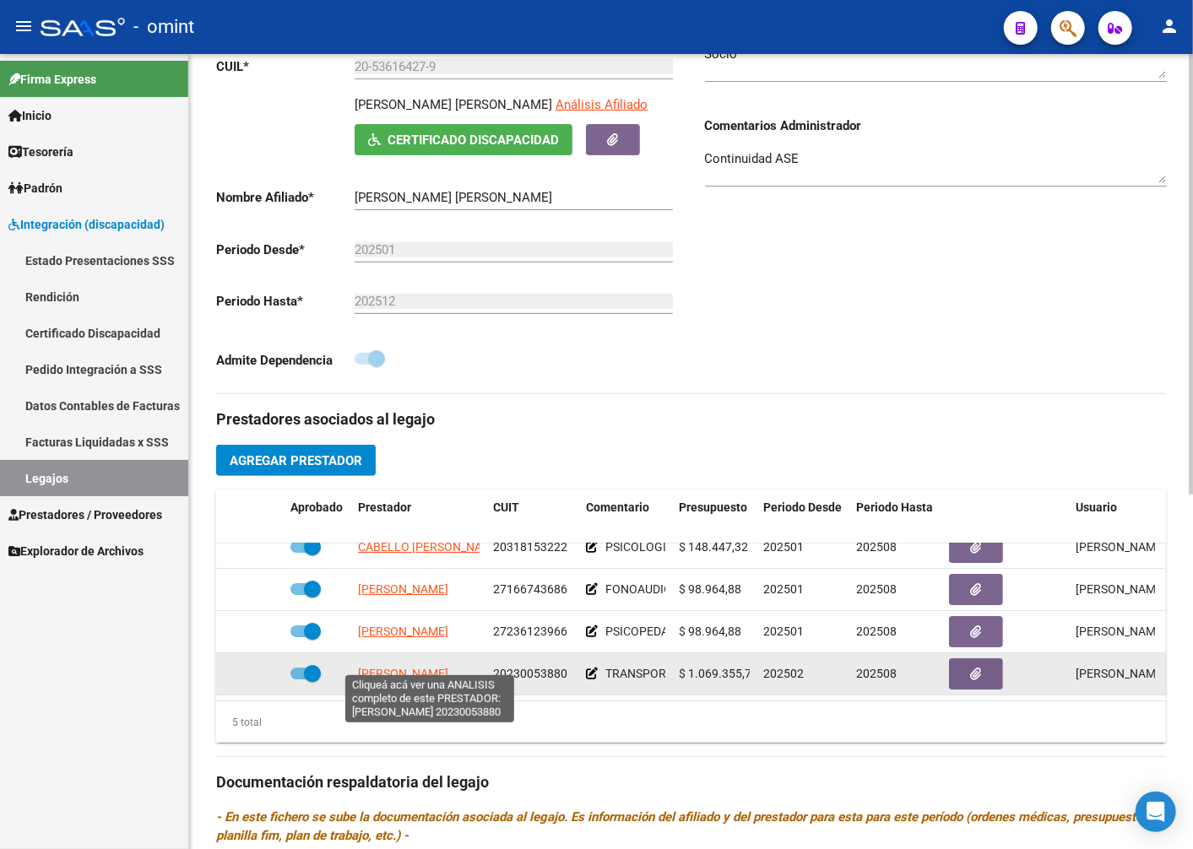
click at [424, 667] on span "DORTONE CRISTIAN JOSE" at bounding box center [403, 674] width 90 height 14
type textarea "20230053880"
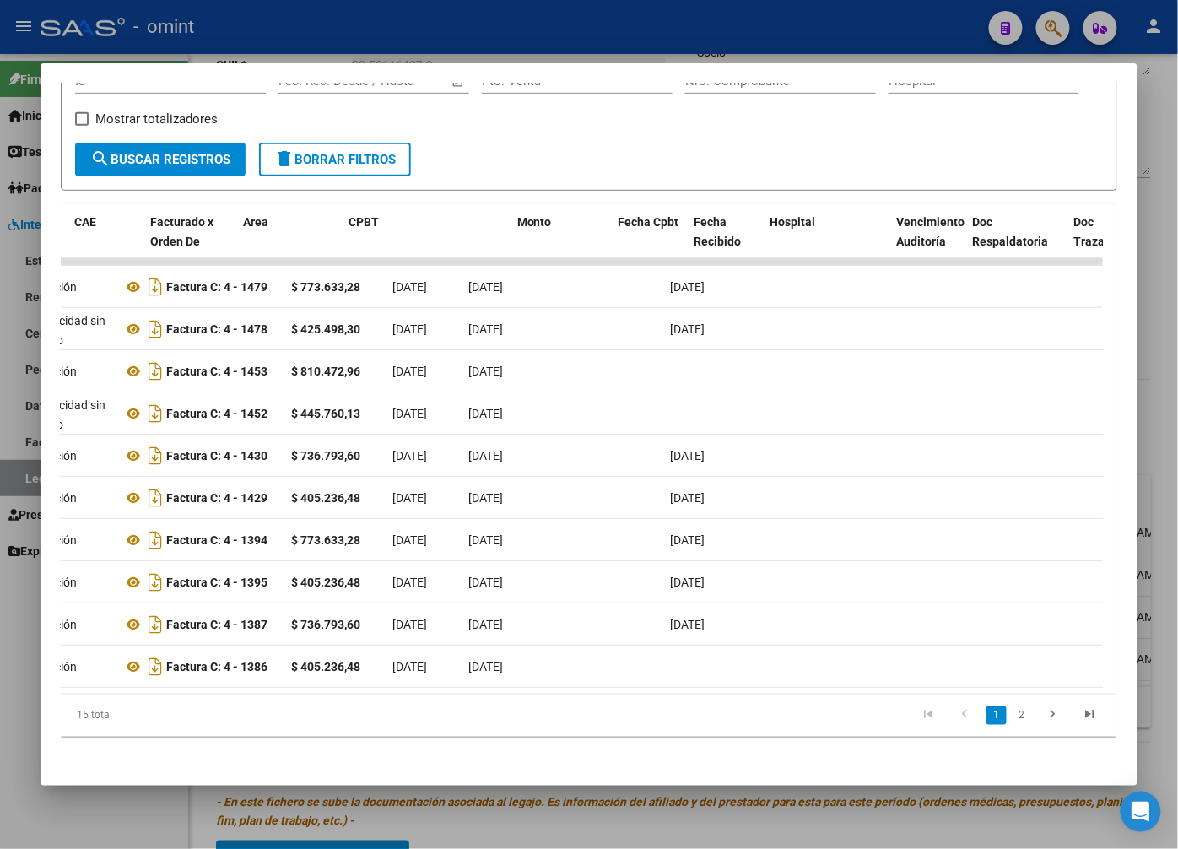
scroll to position [0, 0]
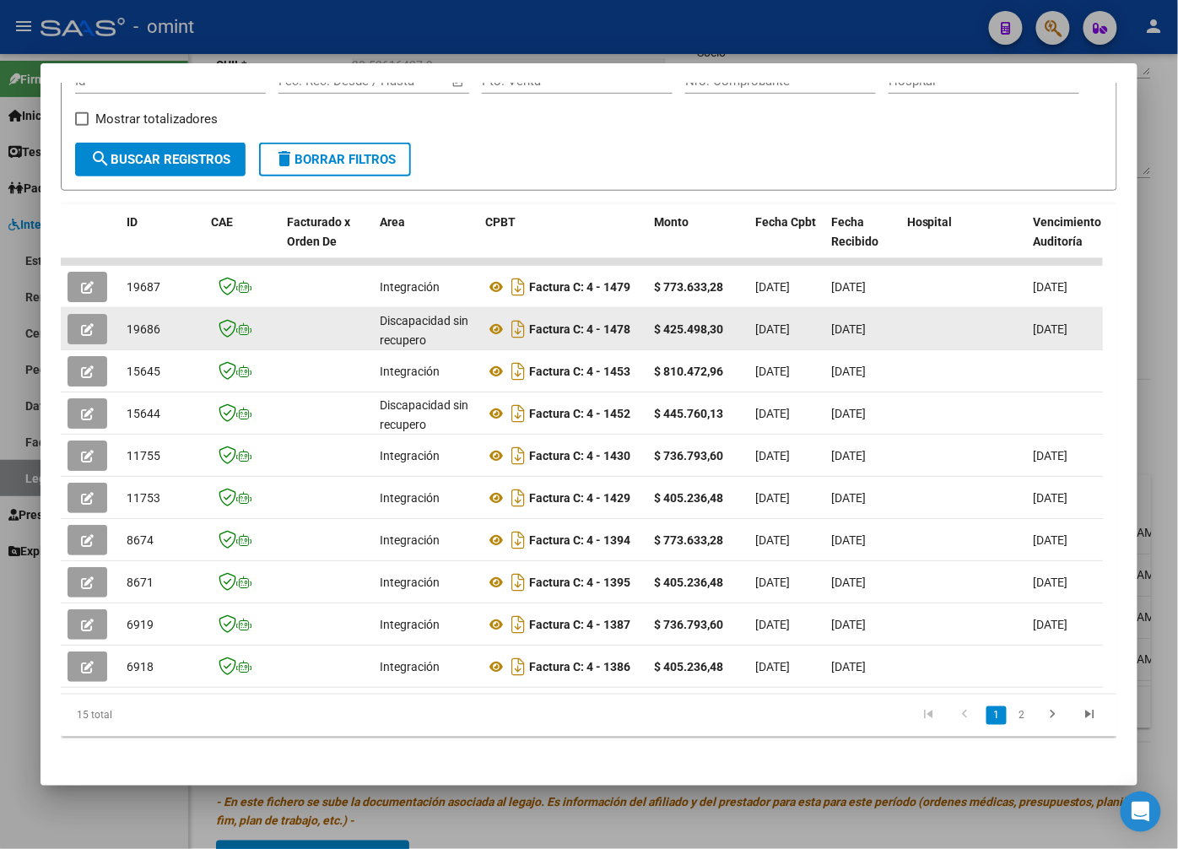
click at [87, 333] on icon "button" at bounding box center [87, 329] width 13 height 13
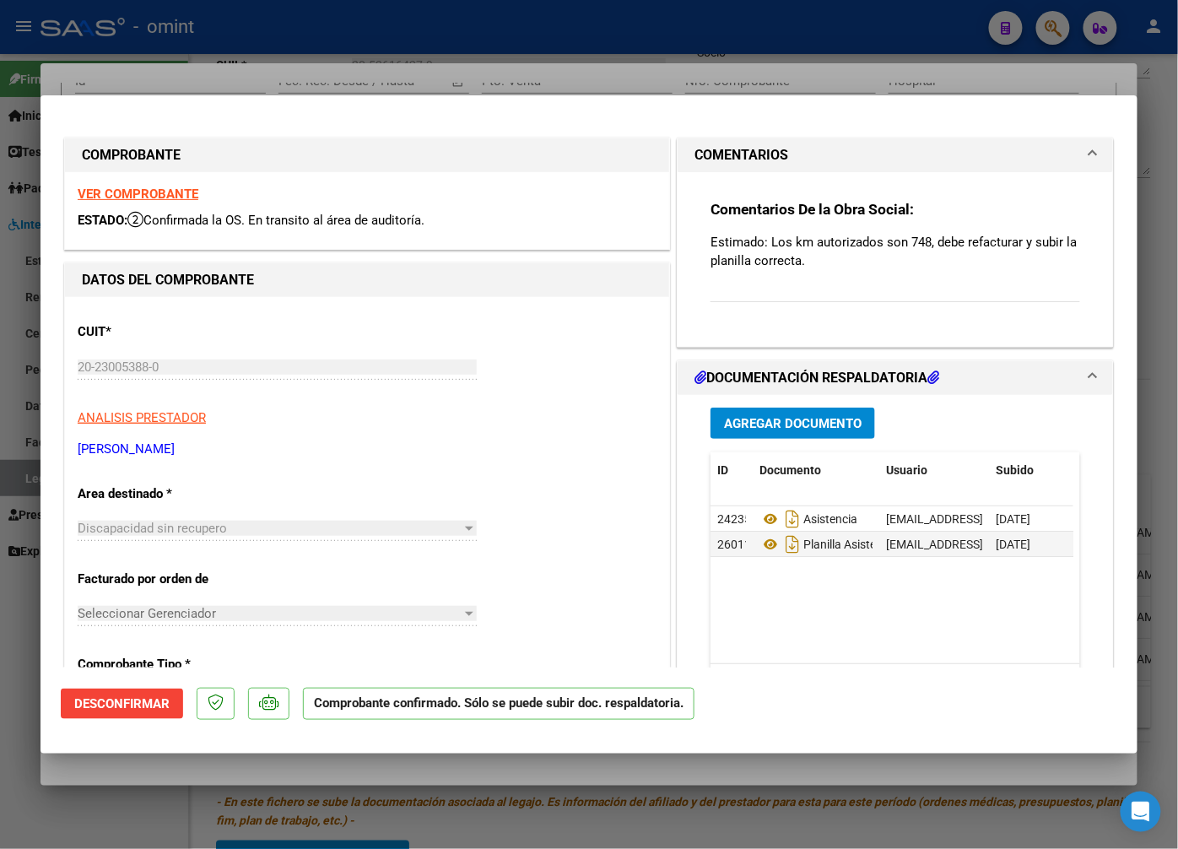
click at [462, 70] on div at bounding box center [589, 424] width 1178 height 849
type input "$ 0,00"
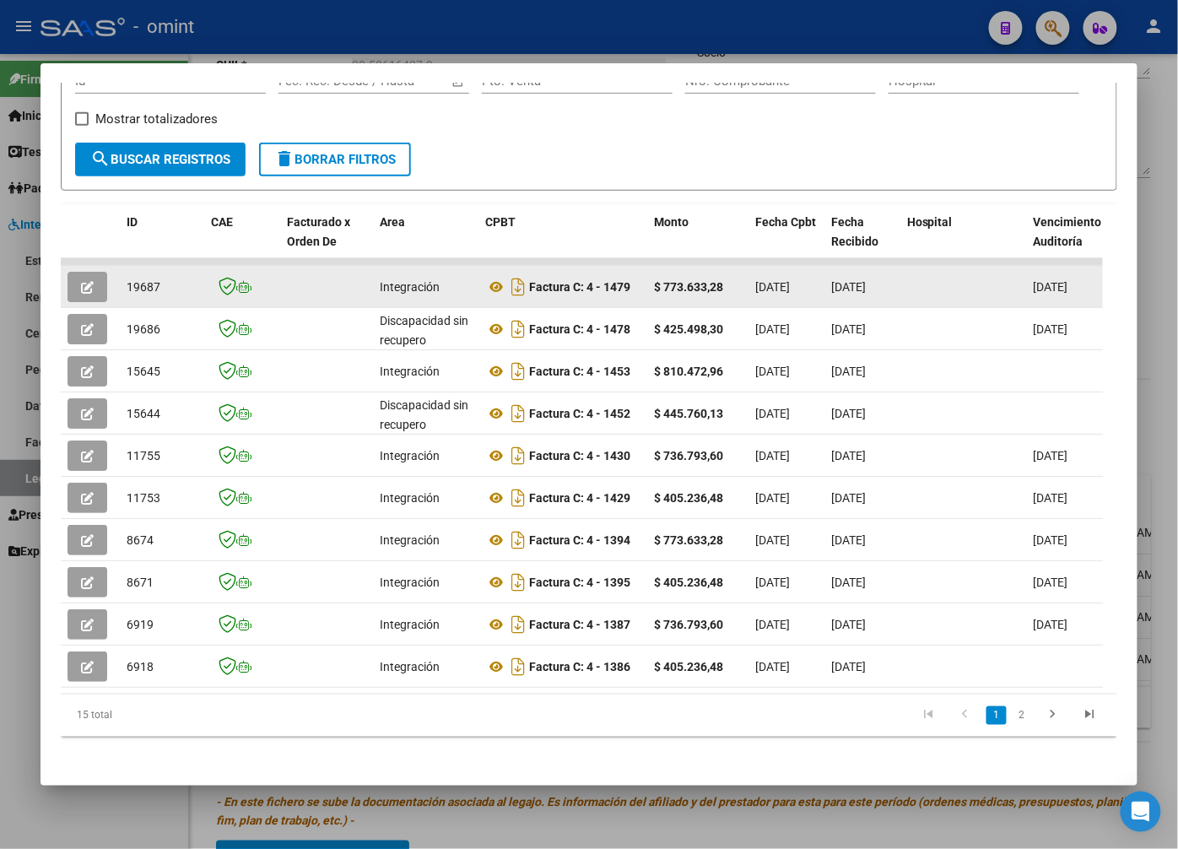
click at [101, 289] on button "button" at bounding box center [88, 287] width 40 height 30
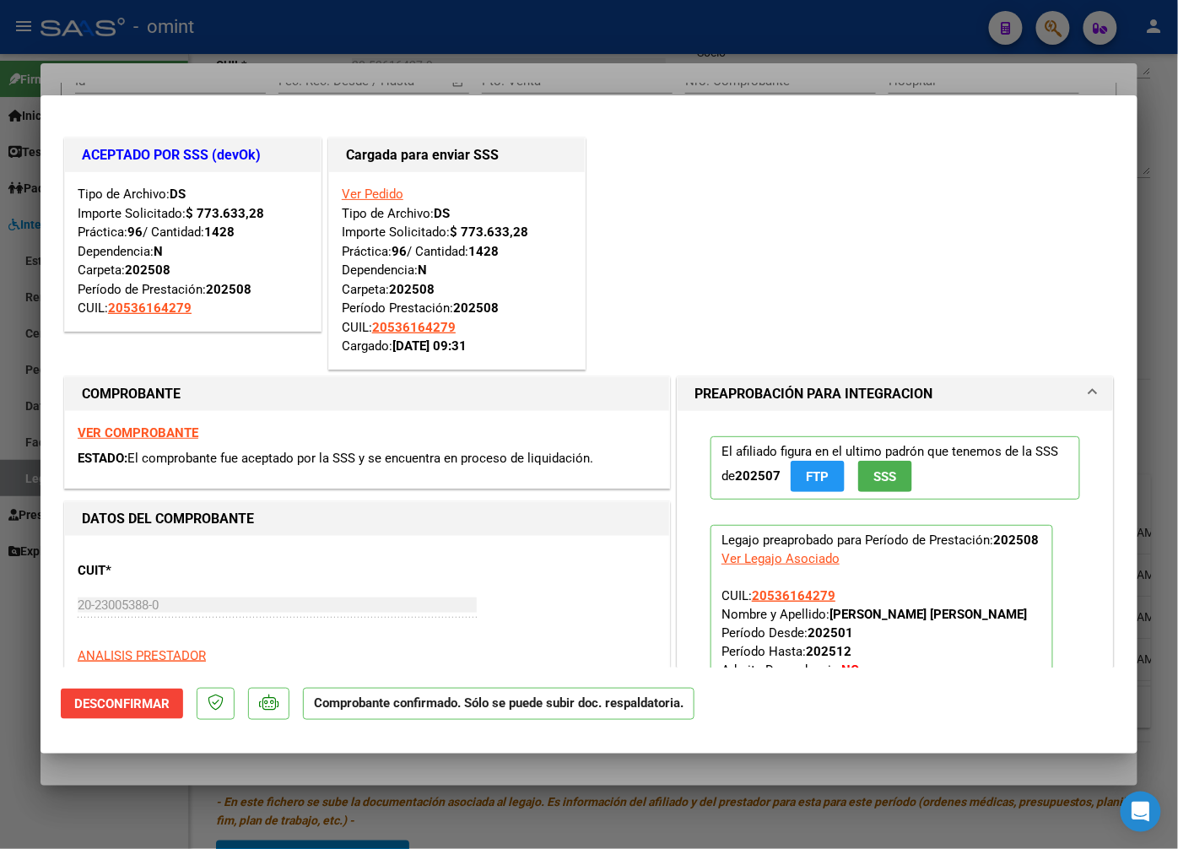
click at [274, 59] on div at bounding box center [589, 424] width 1178 height 849
type input "$ 0,00"
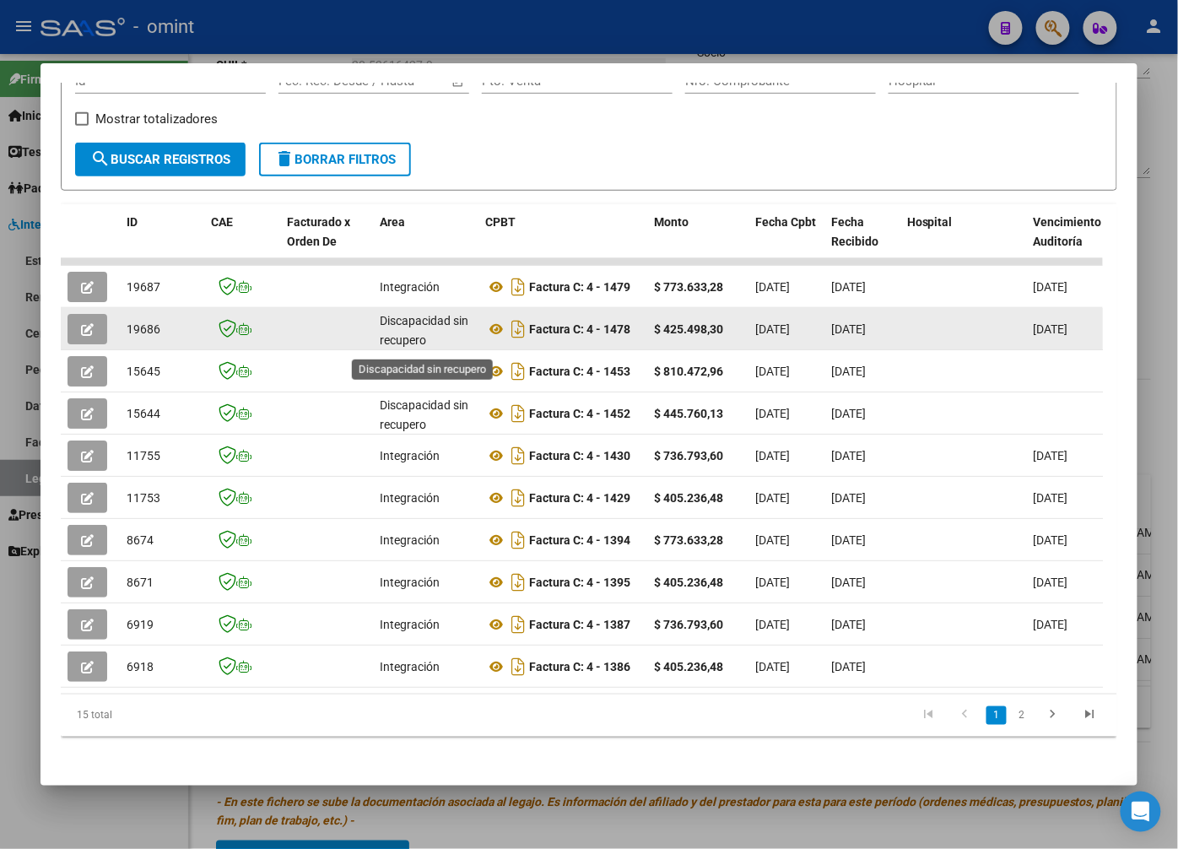
scroll to position [187, 0]
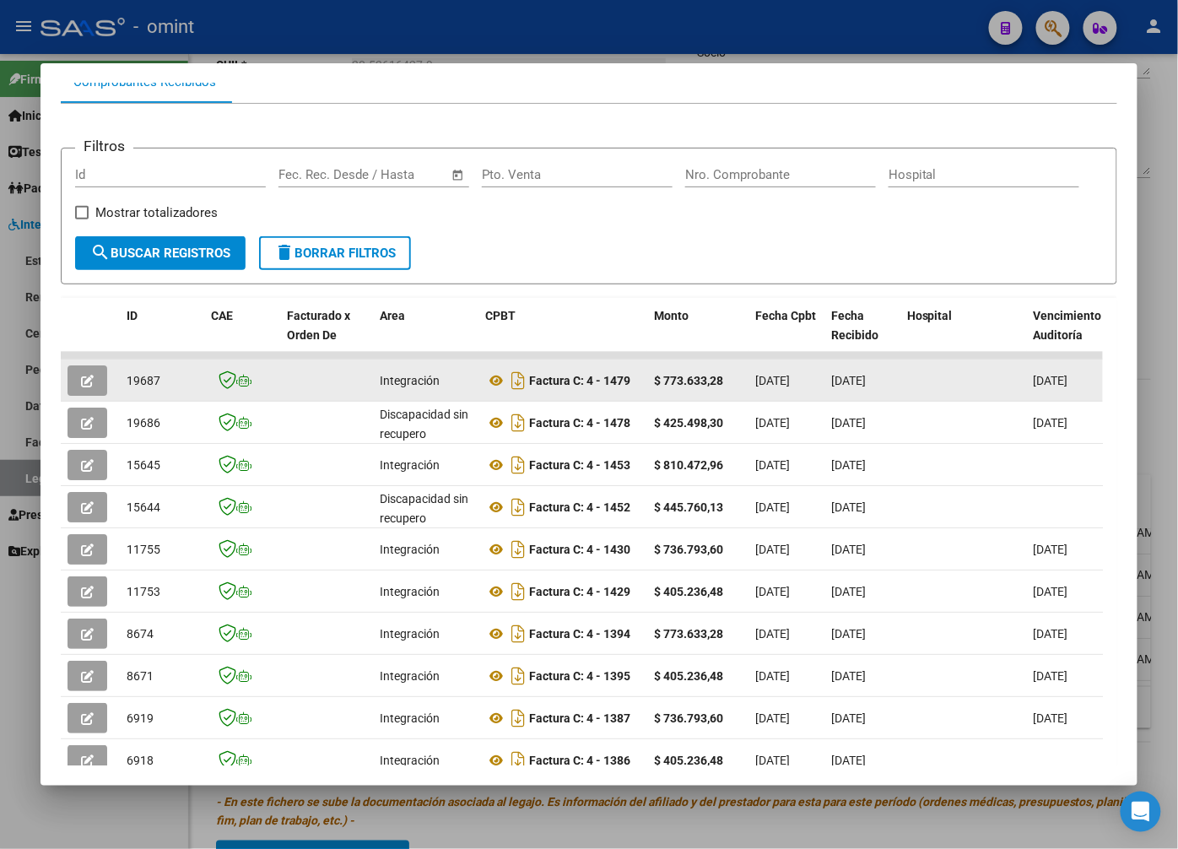
click at [79, 384] on button "button" at bounding box center [88, 380] width 40 height 30
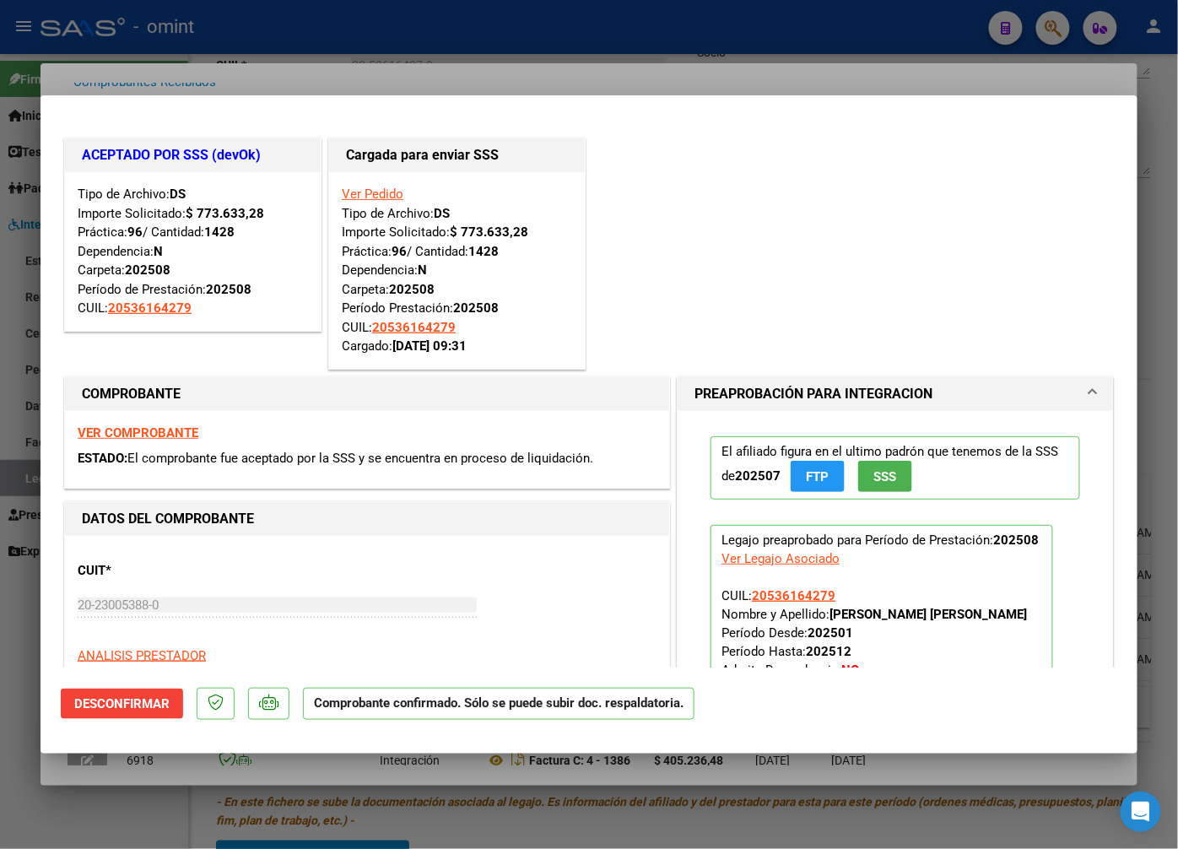
click at [160, 431] on strong "VER COMPROBANTE" at bounding box center [138, 432] width 121 height 15
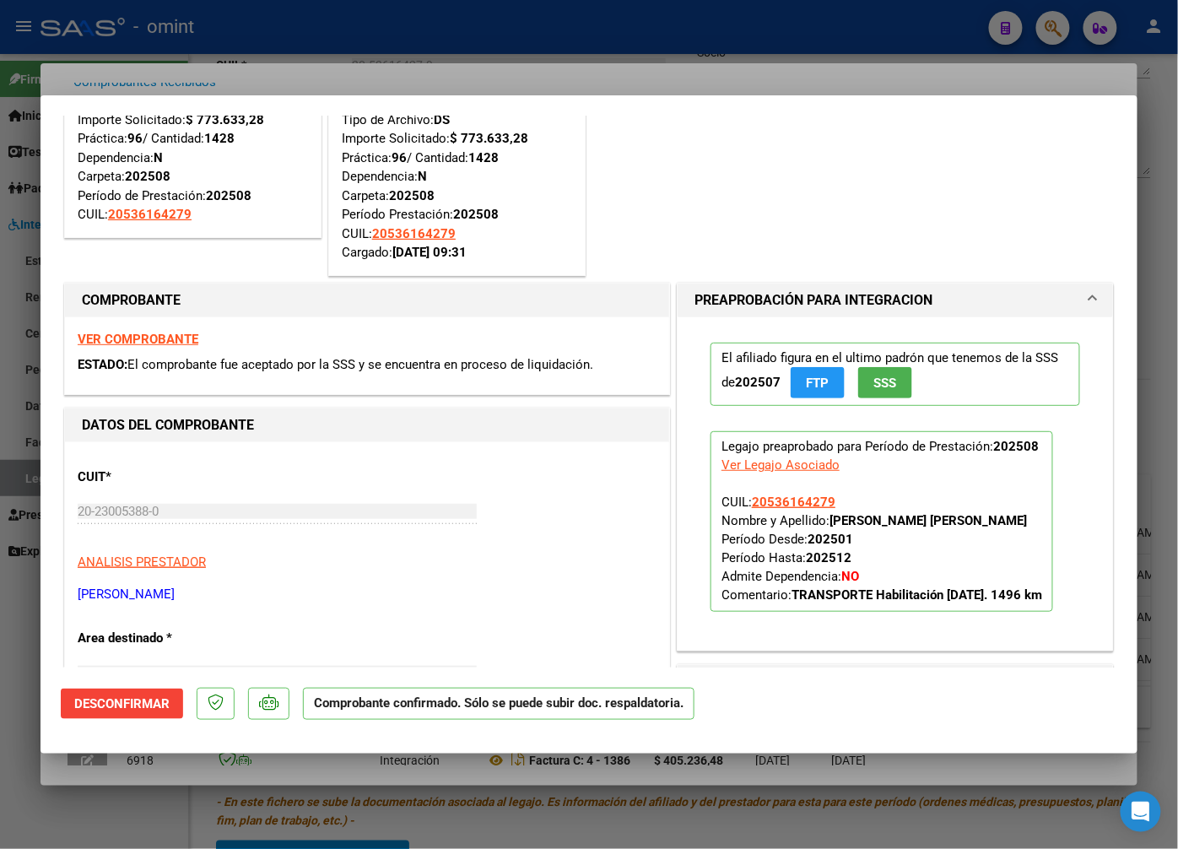
click at [127, 332] on strong "VER COMPROBANTE" at bounding box center [138, 339] width 121 height 15
click at [249, 59] on div at bounding box center [589, 424] width 1178 height 849
type input "$ 0,00"
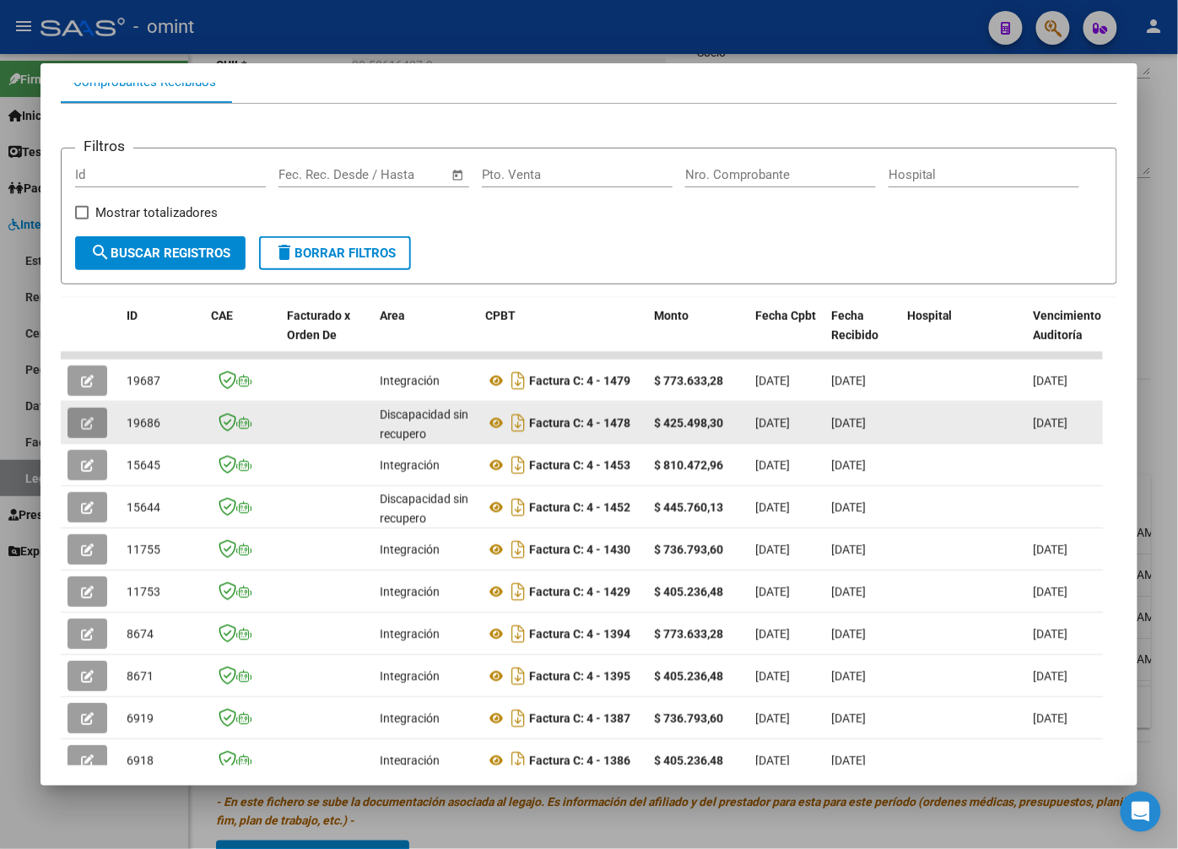
click at [84, 419] on button "button" at bounding box center [88, 423] width 40 height 30
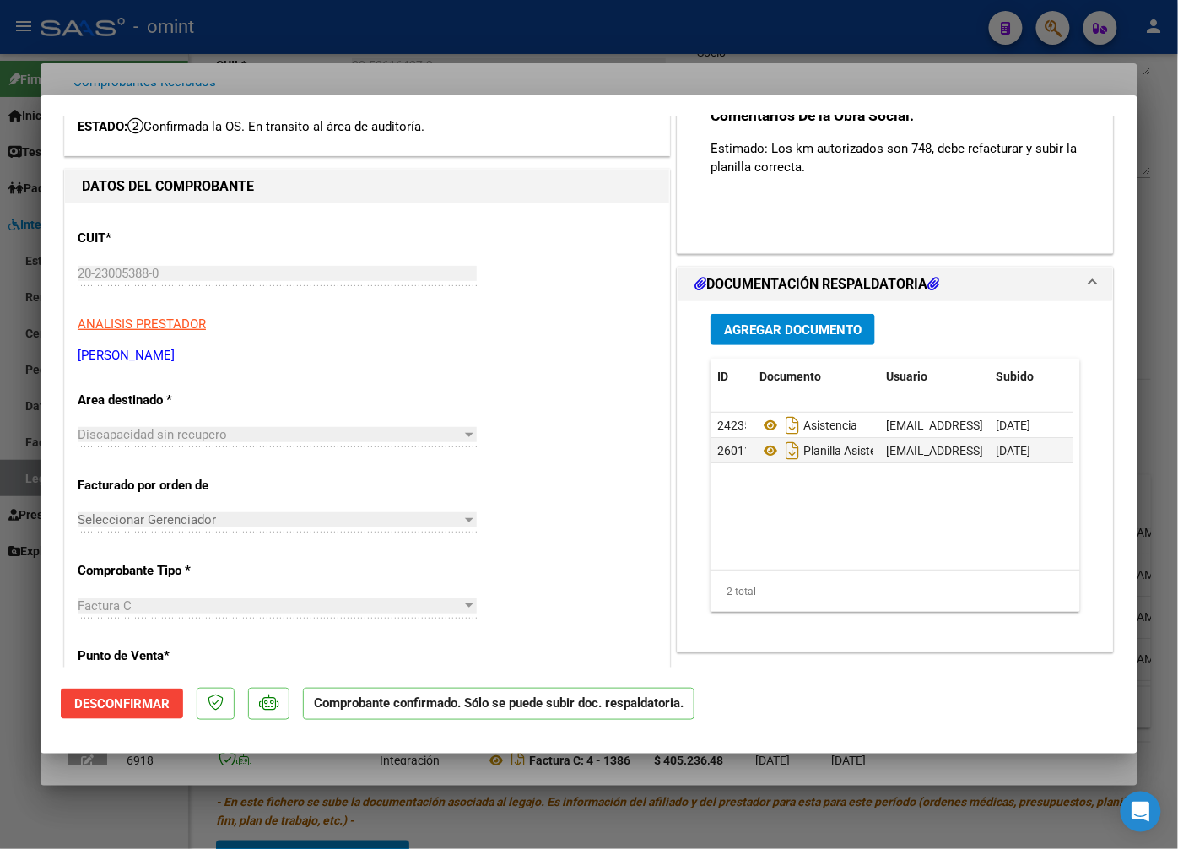
scroll to position [0, 0]
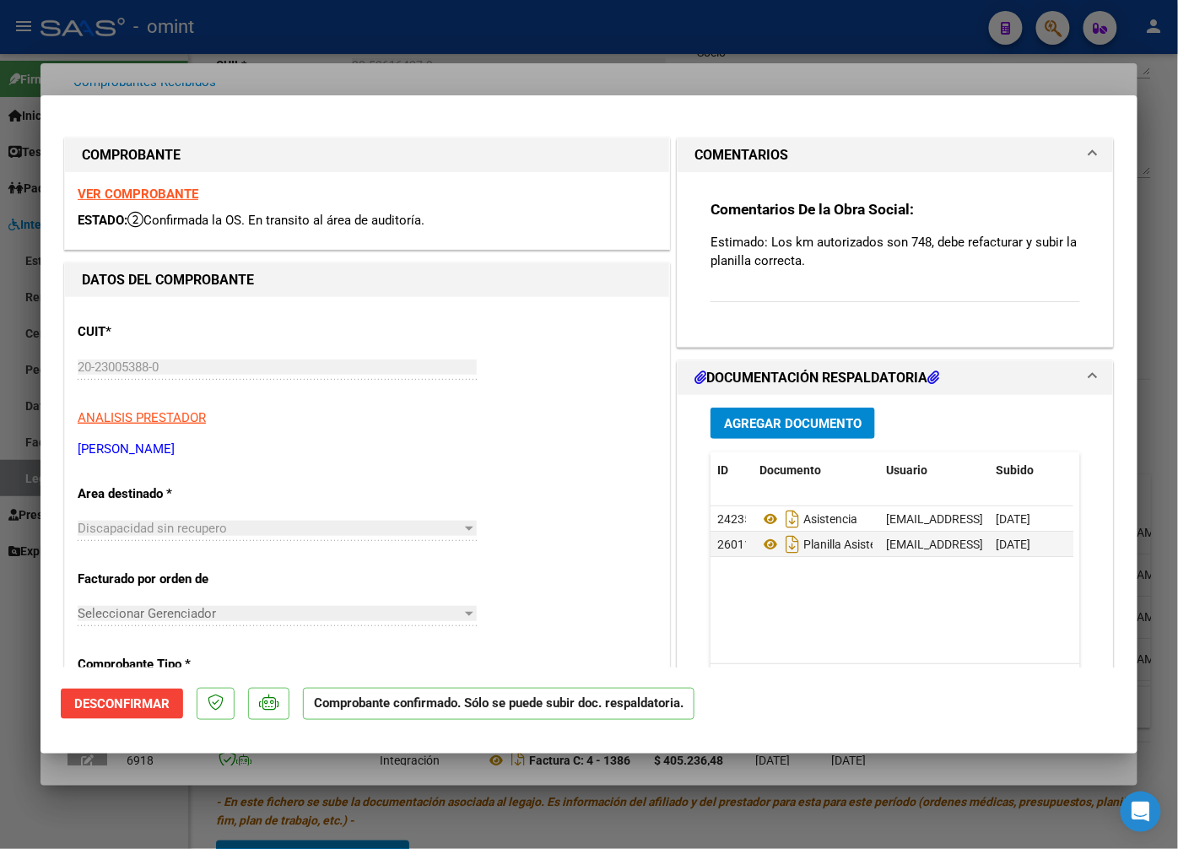
click at [155, 198] on strong "VER COMPROBANTE" at bounding box center [138, 194] width 121 height 15
click at [330, 73] on div at bounding box center [589, 424] width 1178 height 849
type input "$ 0,00"
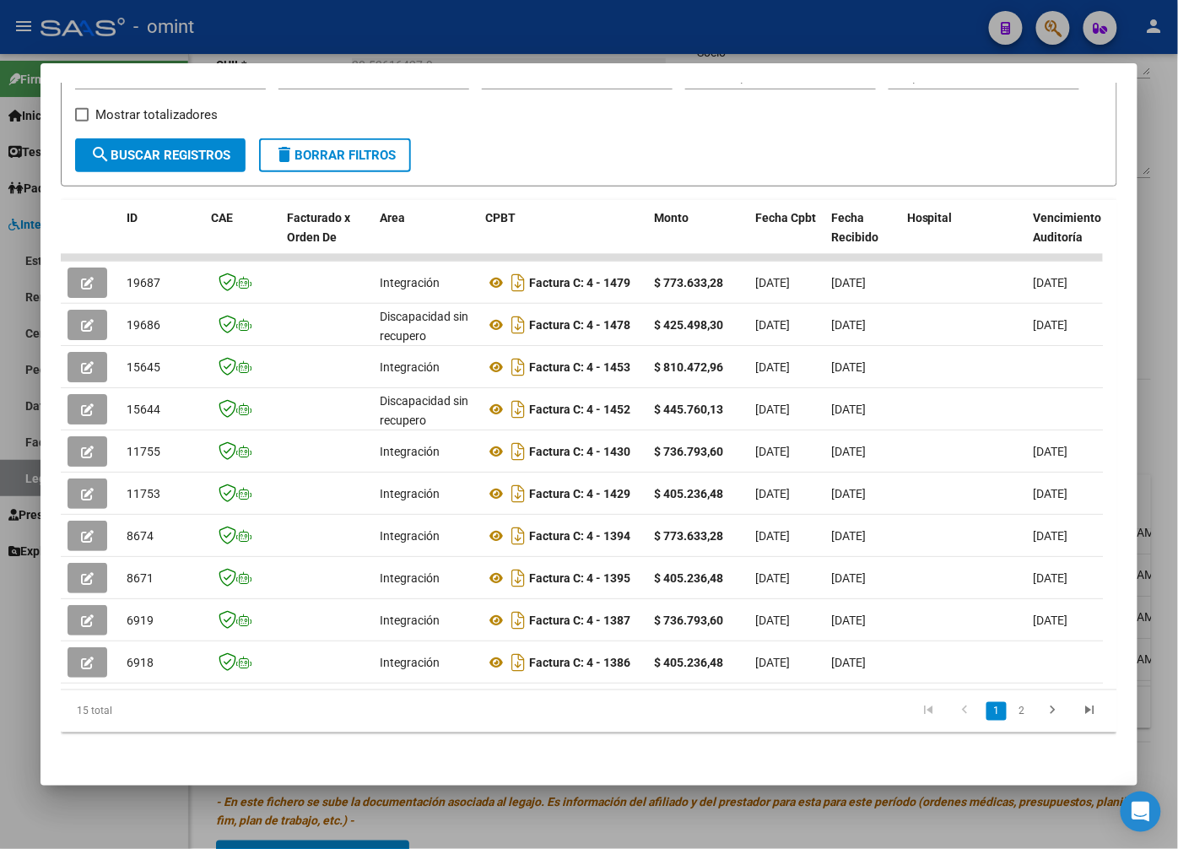
click at [327, 19] on div at bounding box center [589, 424] width 1178 height 849
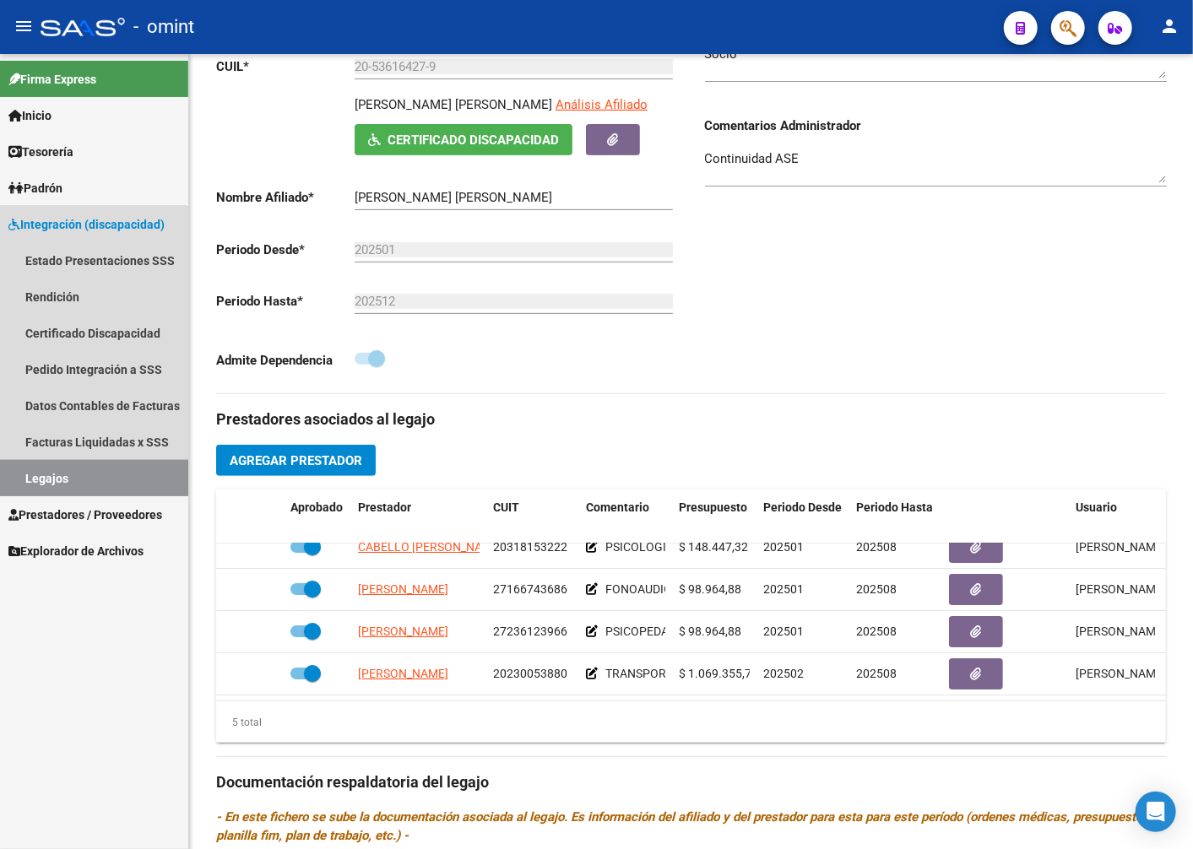
click at [60, 462] on link "Legajos" at bounding box center [94, 478] width 188 height 36
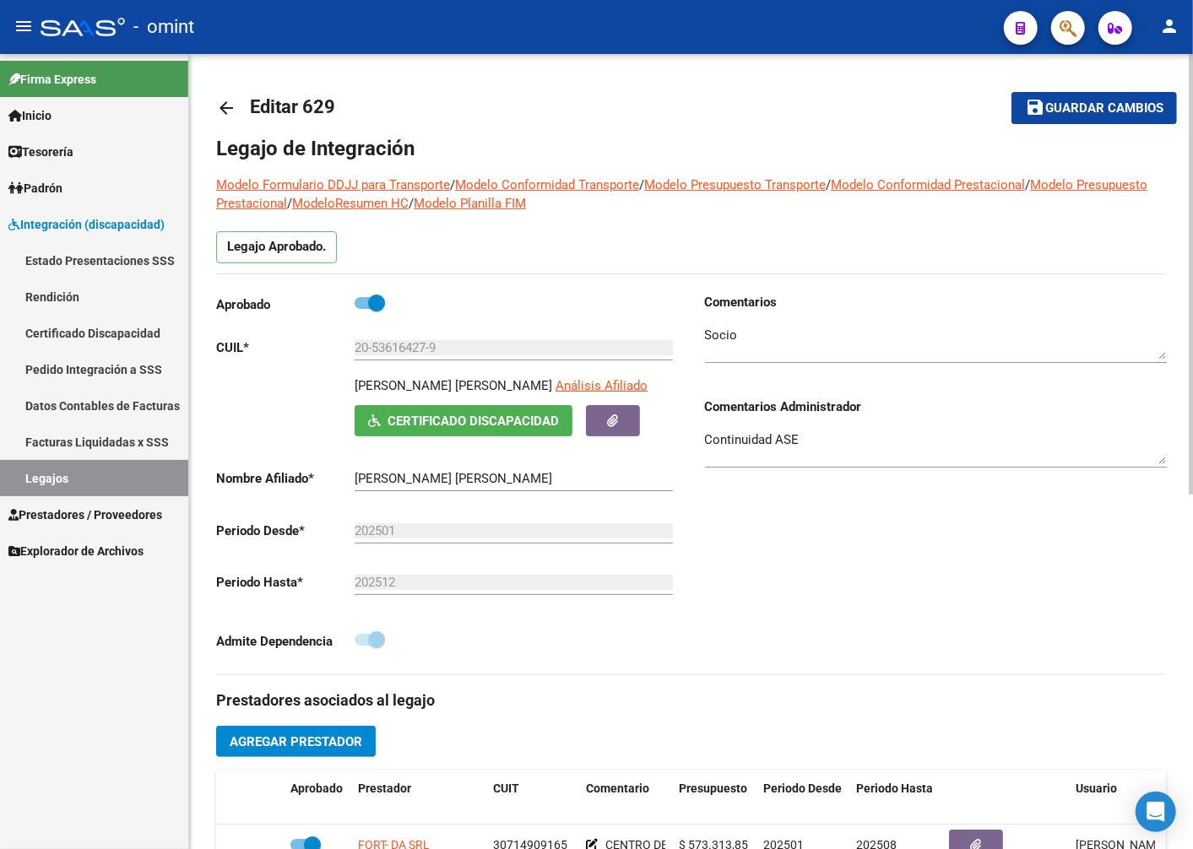
click at [78, 471] on link "Legajos" at bounding box center [94, 478] width 188 height 36
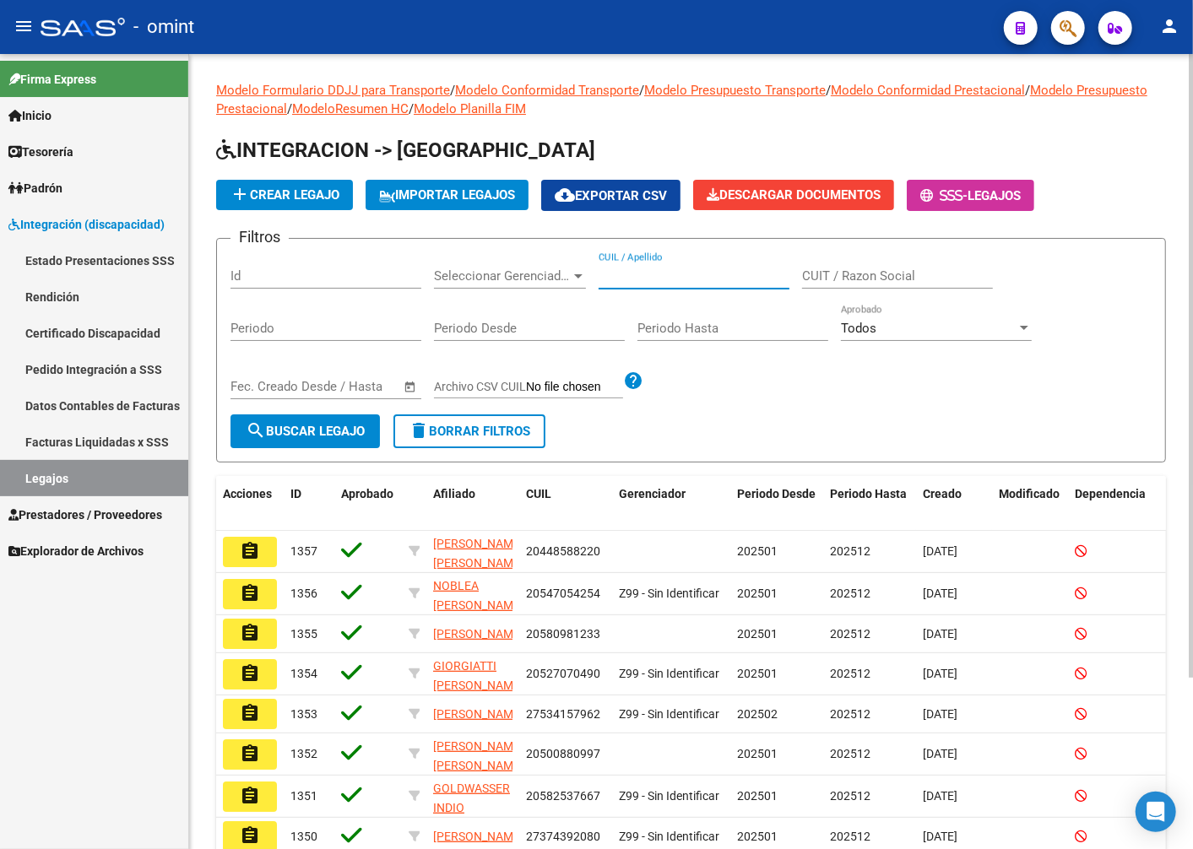
paste input "20524659825"
type input "20524659825"
click at [293, 436] on span "search Buscar Legajo" at bounding box center [305, 431] width 119 height 15
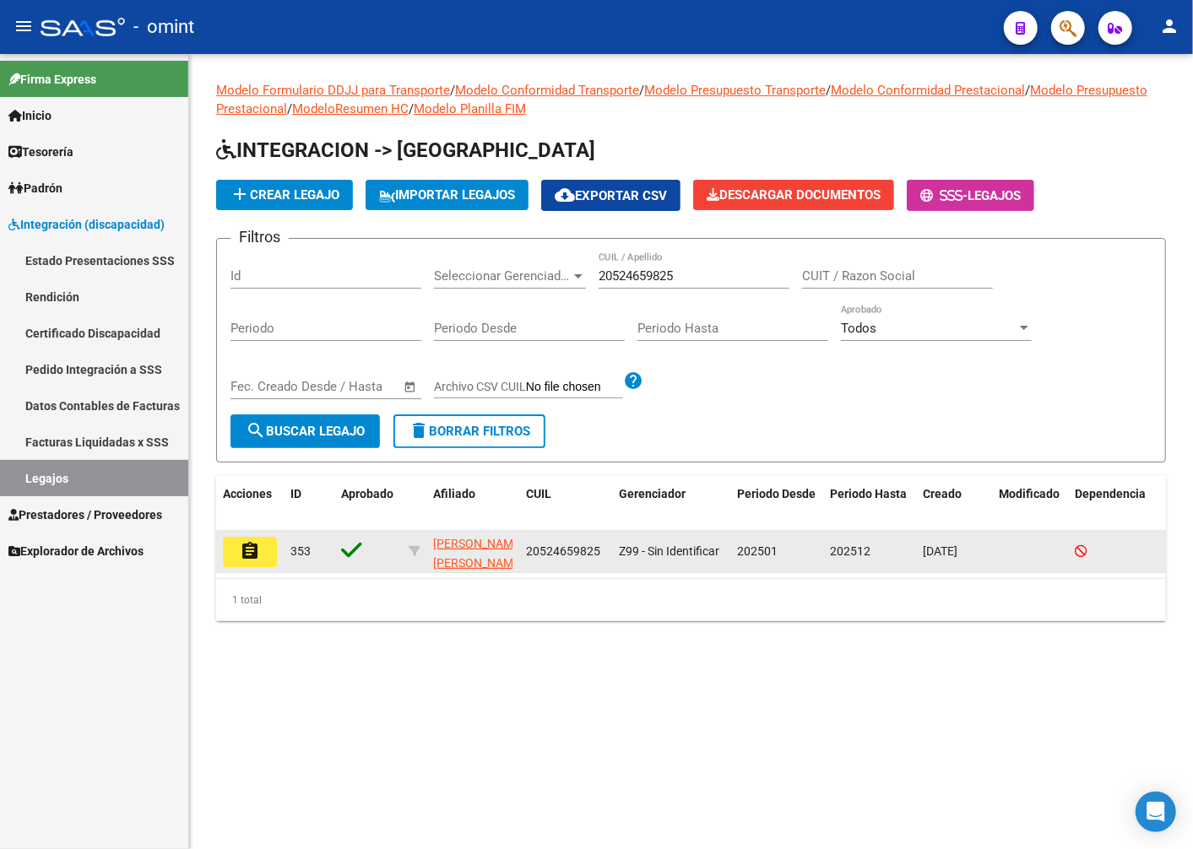
click at [246, 552] on mat-icon "assignment" at bounding box center [250, 551] width 20 height 20
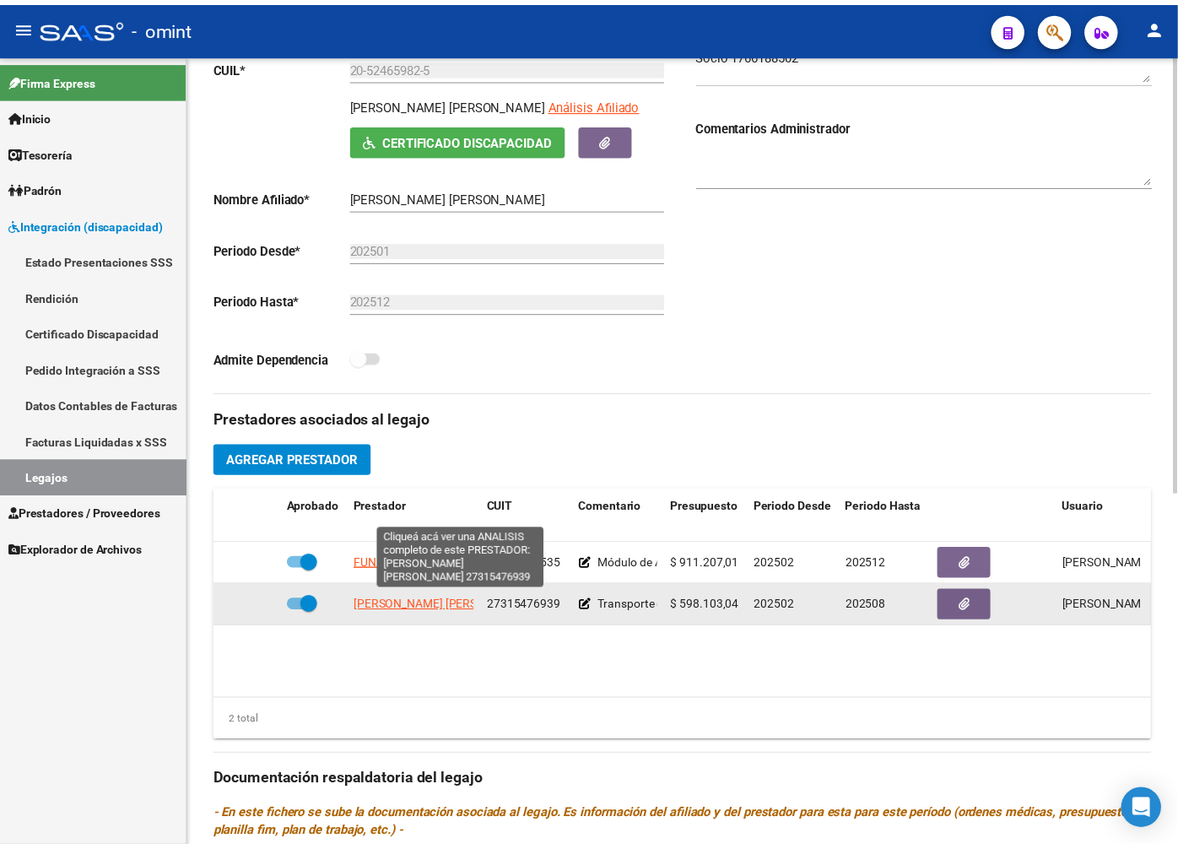
scroll to position [375, 0]
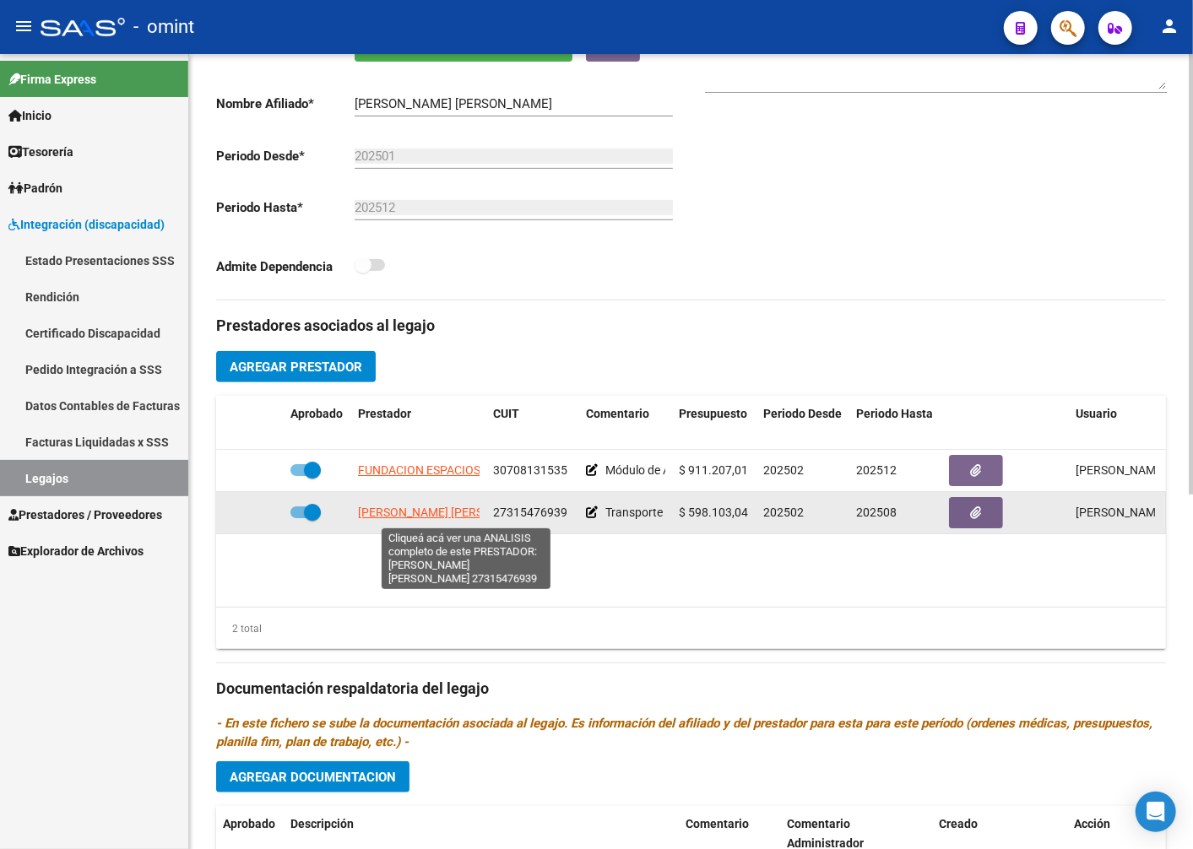
click at [440, 511] on span "PRATS LUCIANA MARICEL DEL CARMEN" at bounding box center [449, 513] width 183 height 14
type textarea "27315476939"
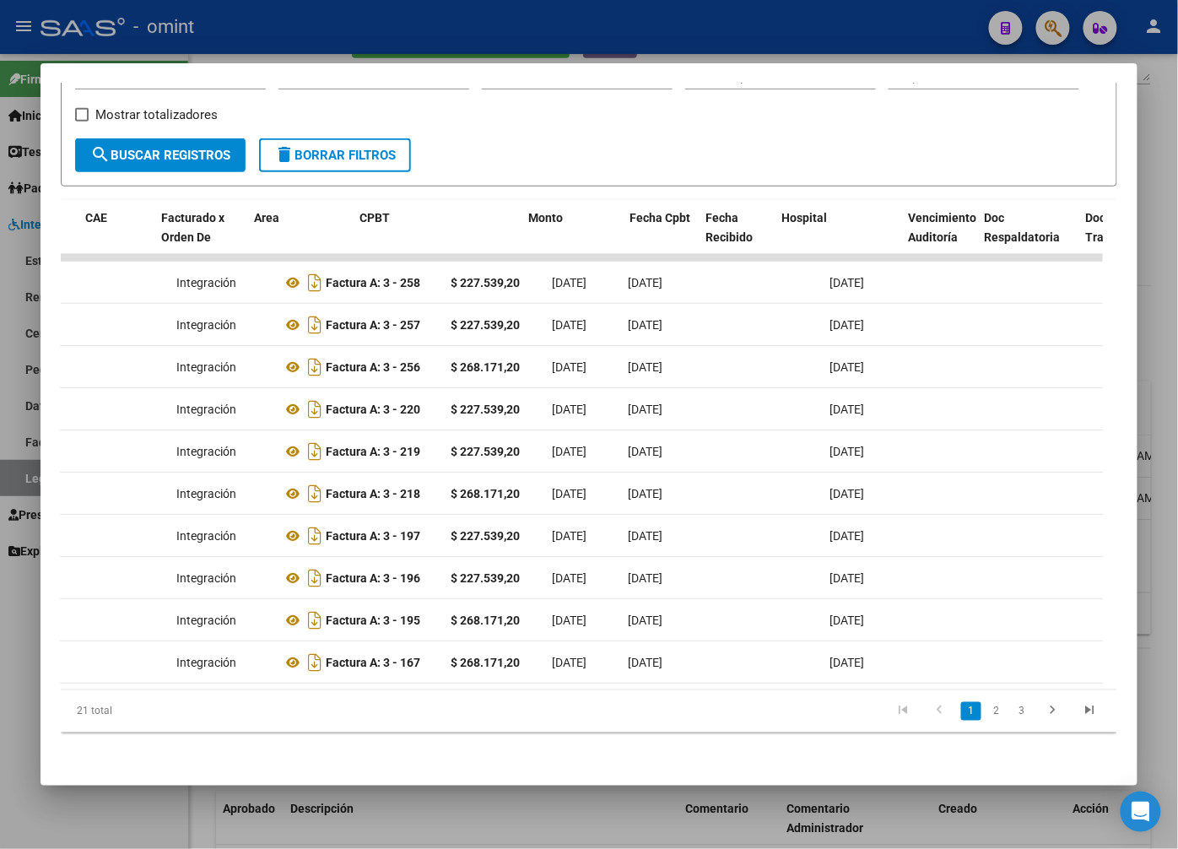
scroll to position [0, 0]
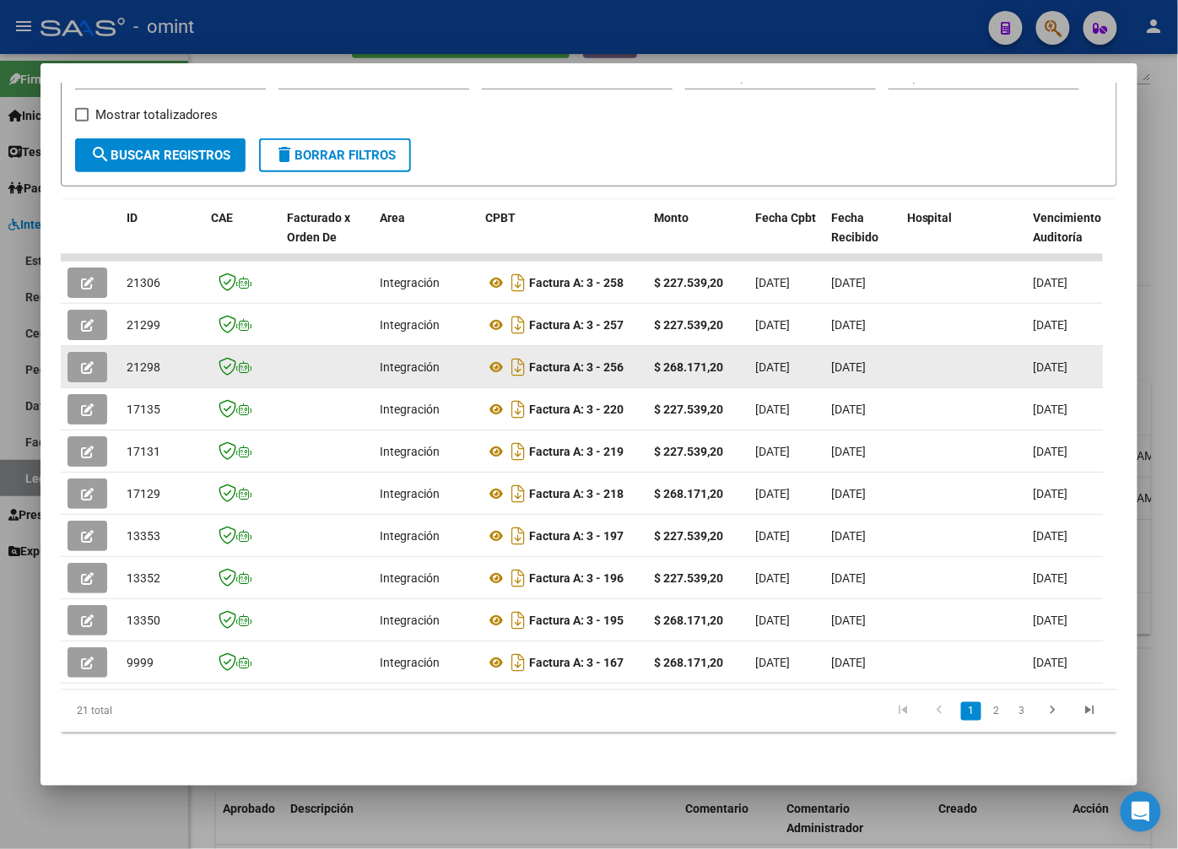
drag, startPoint x: 547, startPoint y: 356, endPoint x: 98, endPoint y: 351, distance: 449.1
drag, startPoint x: 98, startPoint y: 351, endPoint x: 88, endPoint y: 349, distance: 10.3
click at [88, 361] on icon "button" at bounding box center [87, 367] width 13 height 13
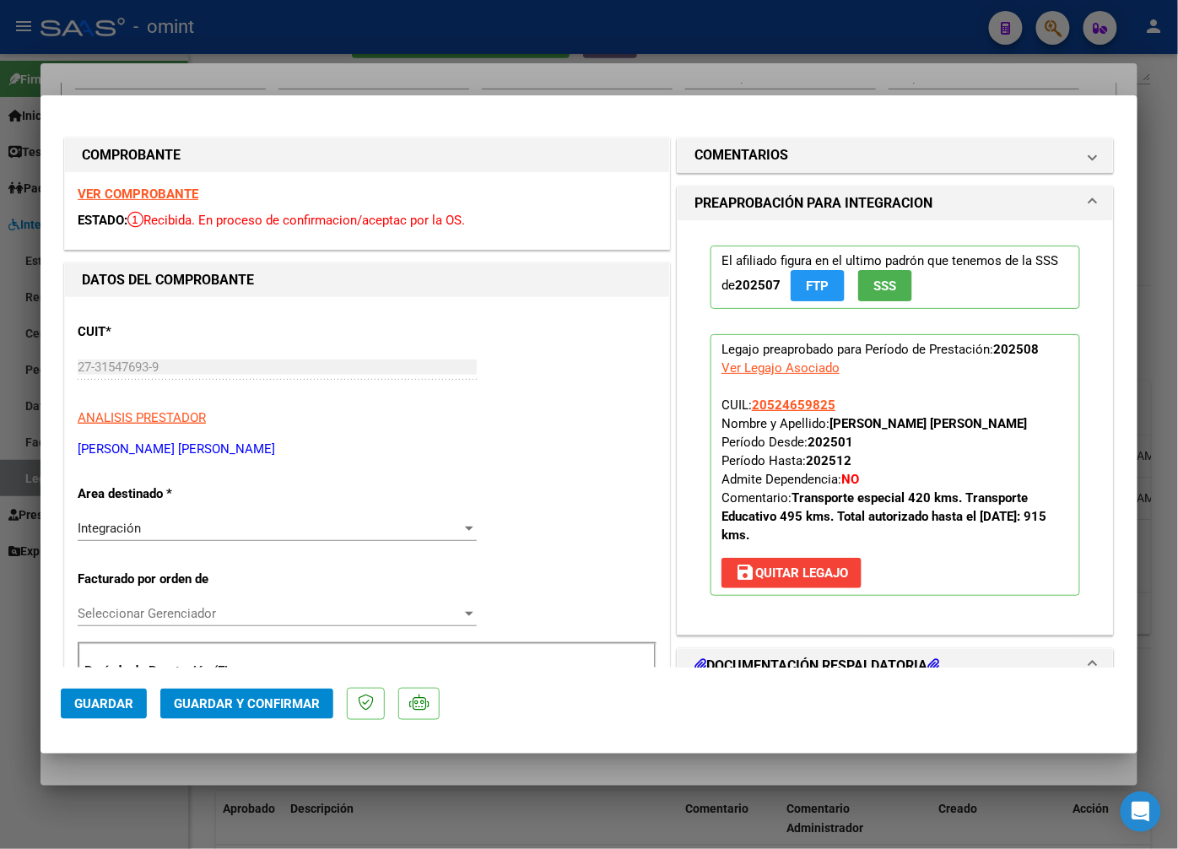
click at [191, 194] on strong "VER COMPROBANTE" at bounding box center [138, 194] width 121 height 15
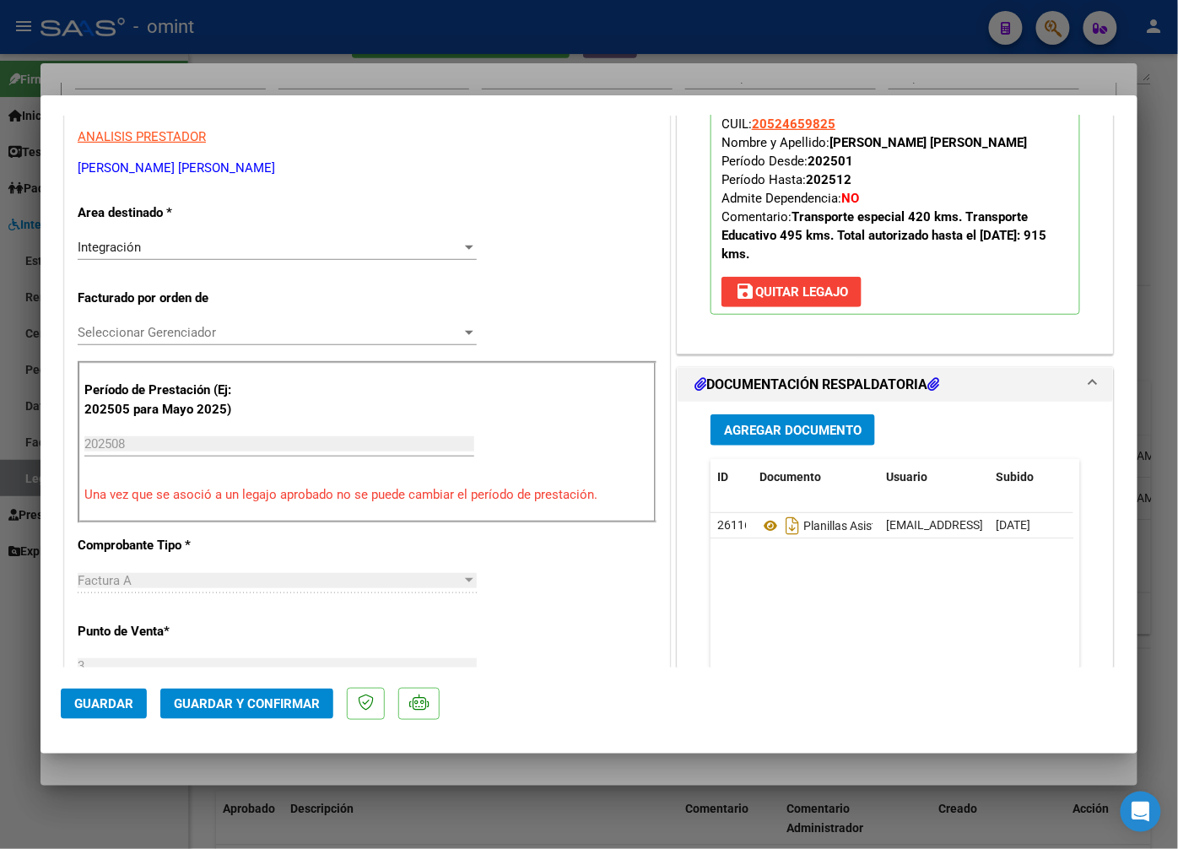
scroll to position [375, 0]
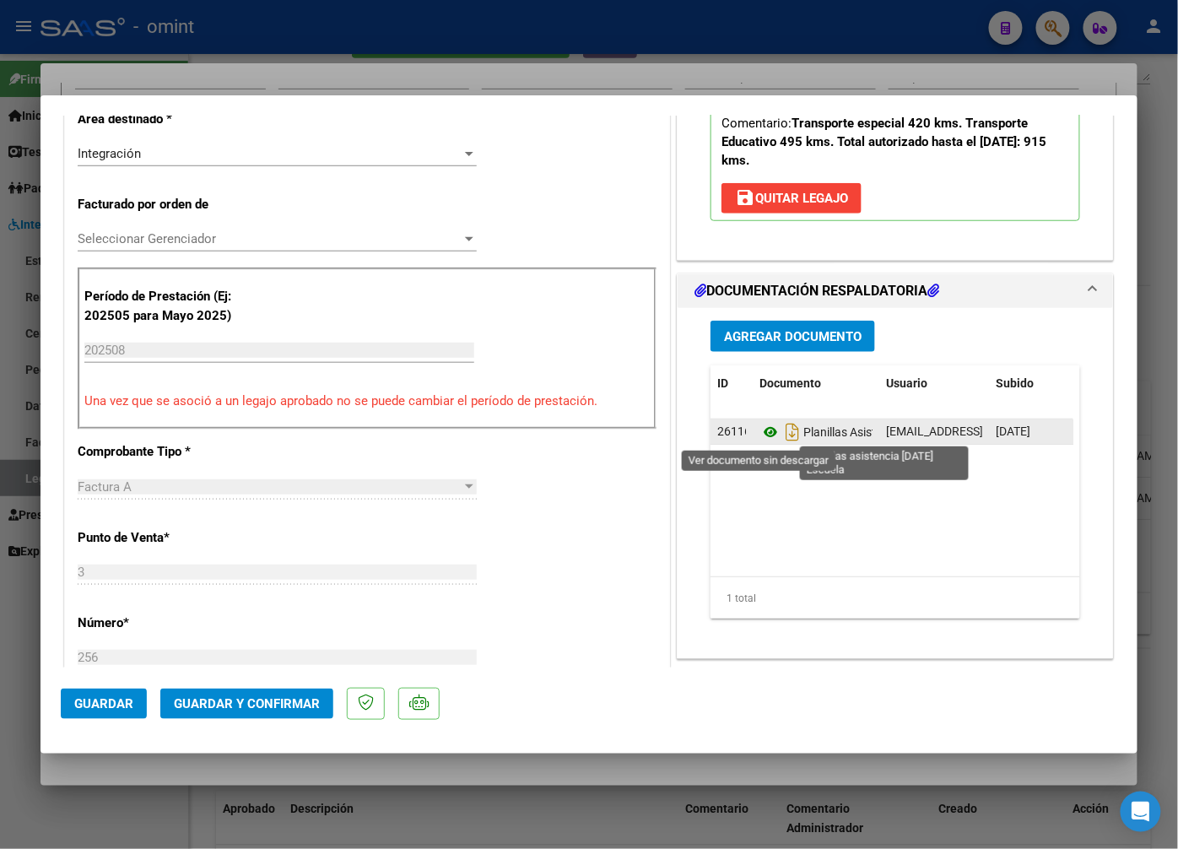
click at [761, 432] on icon at bounding box center [771, 432] width 22 height 20
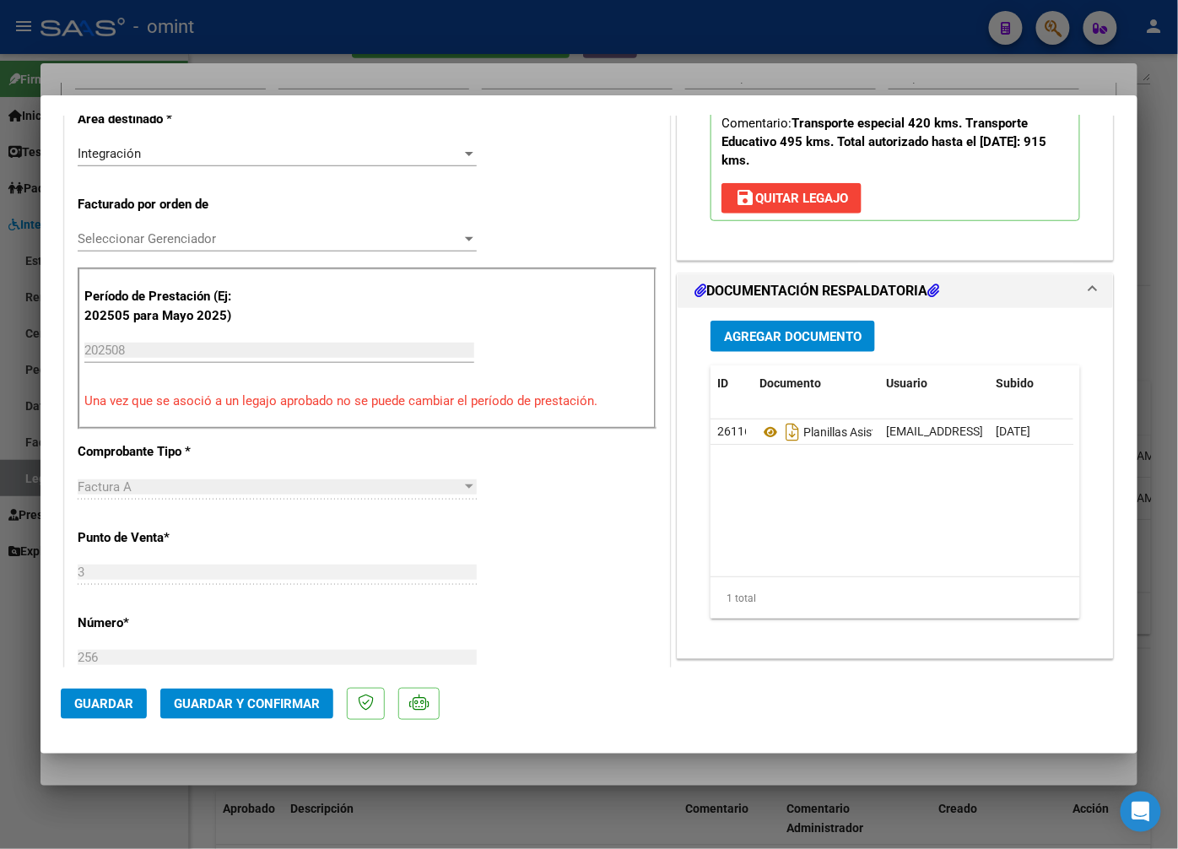
click at [196, 64] on div at bounding box center [589, 424] width 1178 height 849
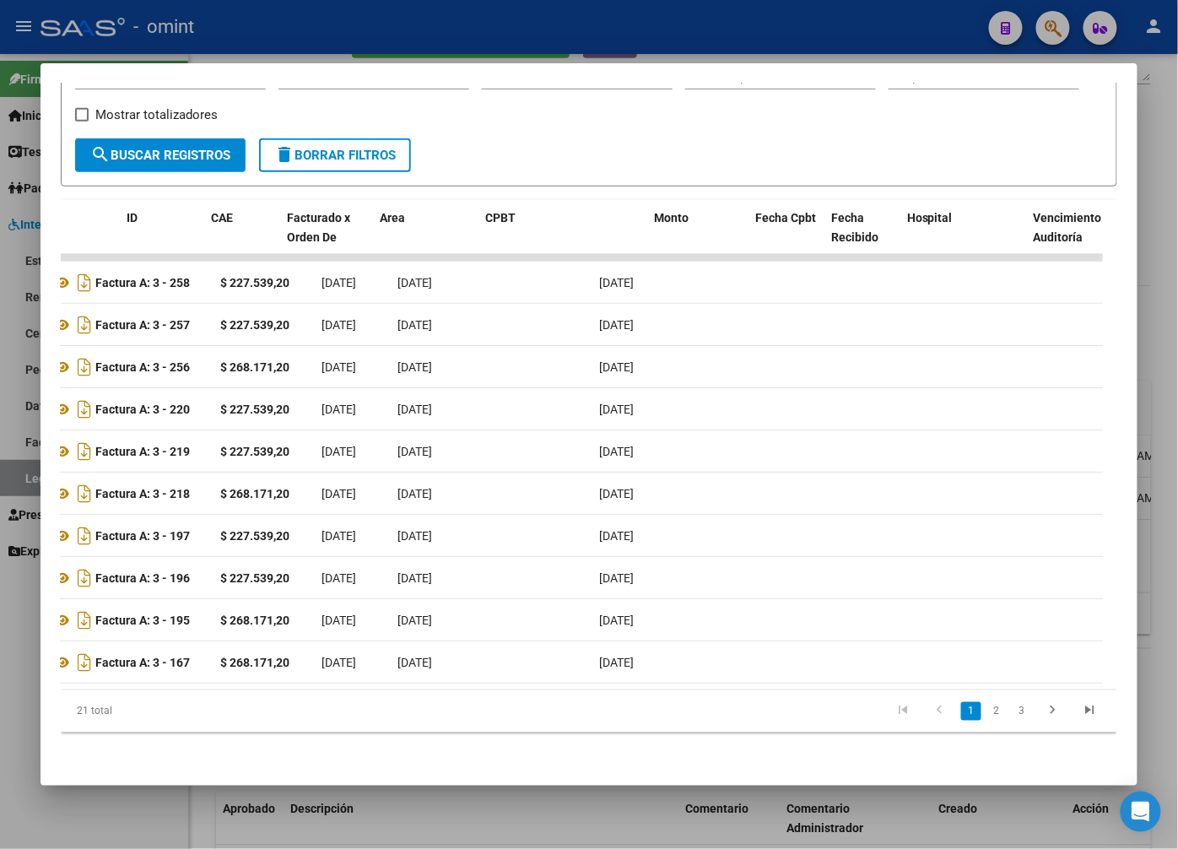
scroll to position [0, 0]
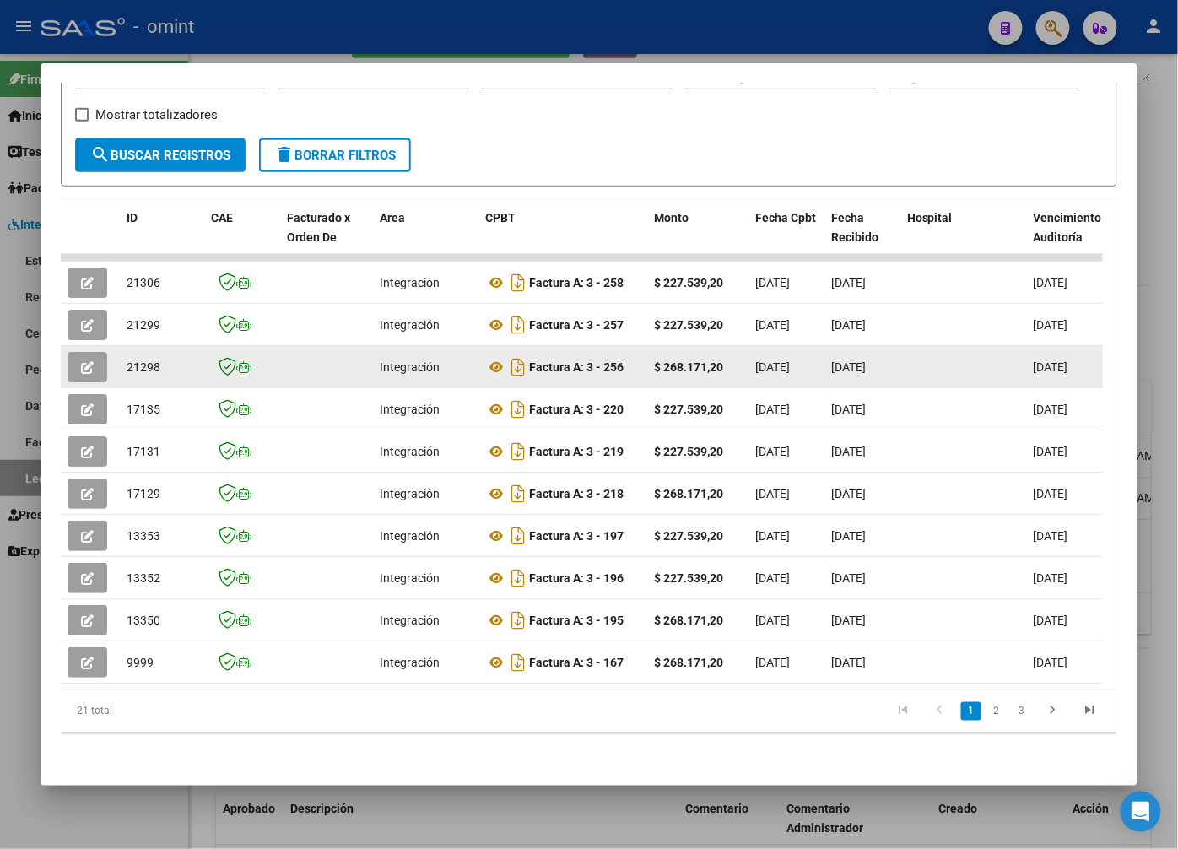
click at [87, 361] on icon "button" at bounding box center [87, 367] width 13 height 13
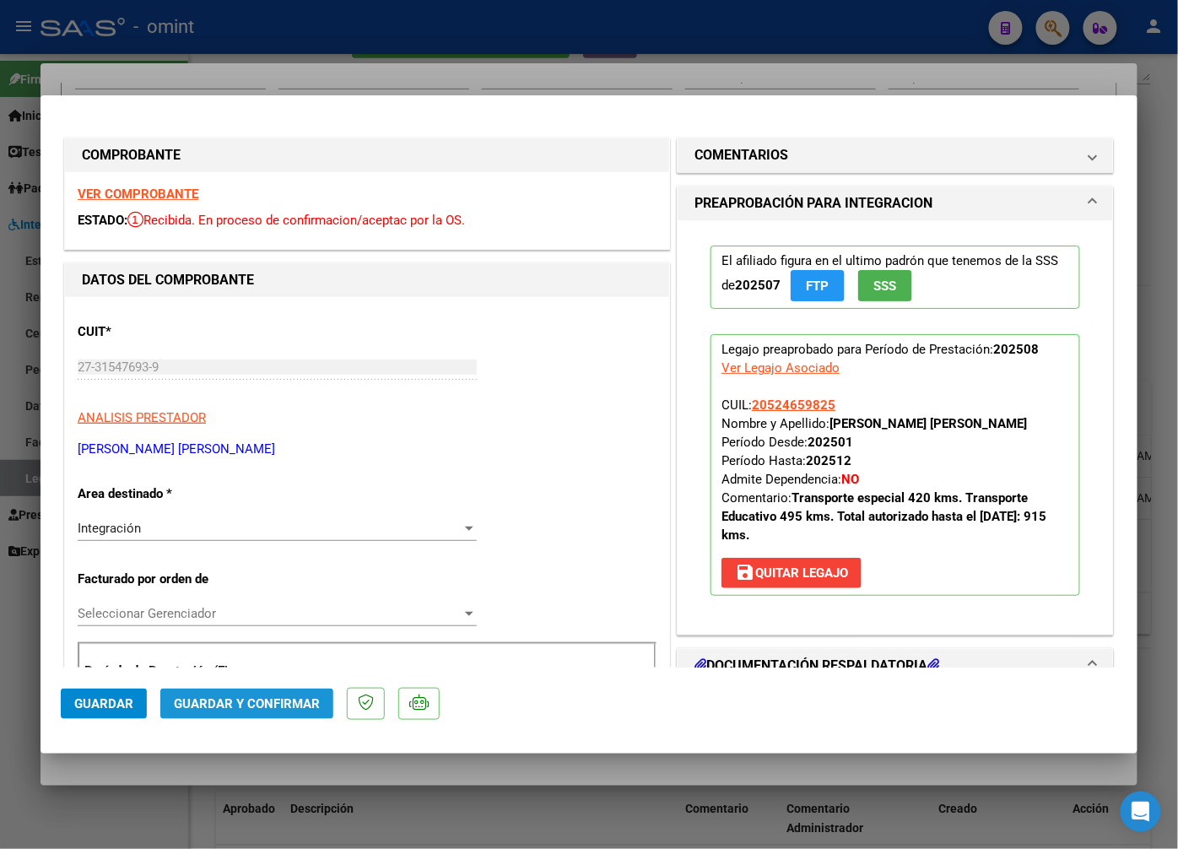
click at [264, 701] on span "Guardar y Confirmar" at bounding box center [247, 703] width 146 height 15
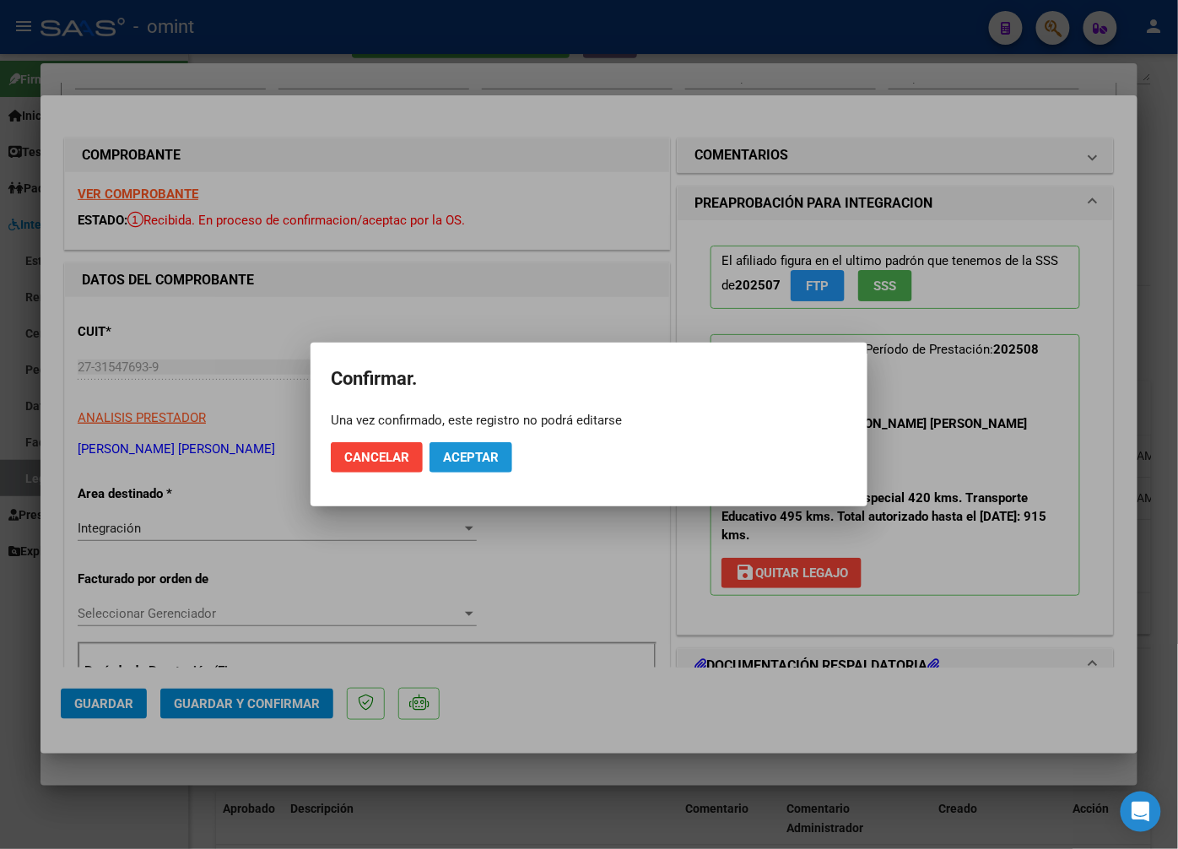
click at [474, 466] on button "Aceptar" at bounding box center [471, 457] width 83 height 30
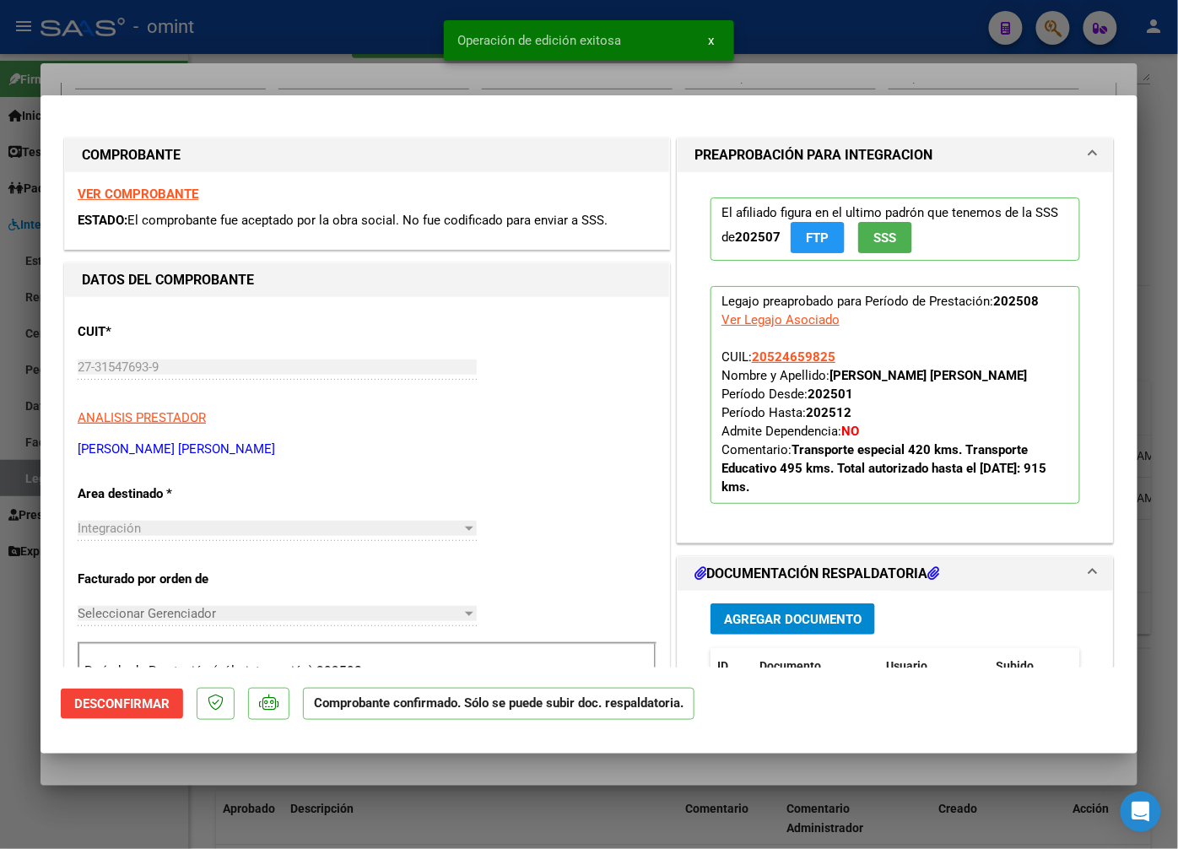
click at [304, 80] on div at bounding box center [589, 424] width 1178 height 849
type input "$ 0,00"
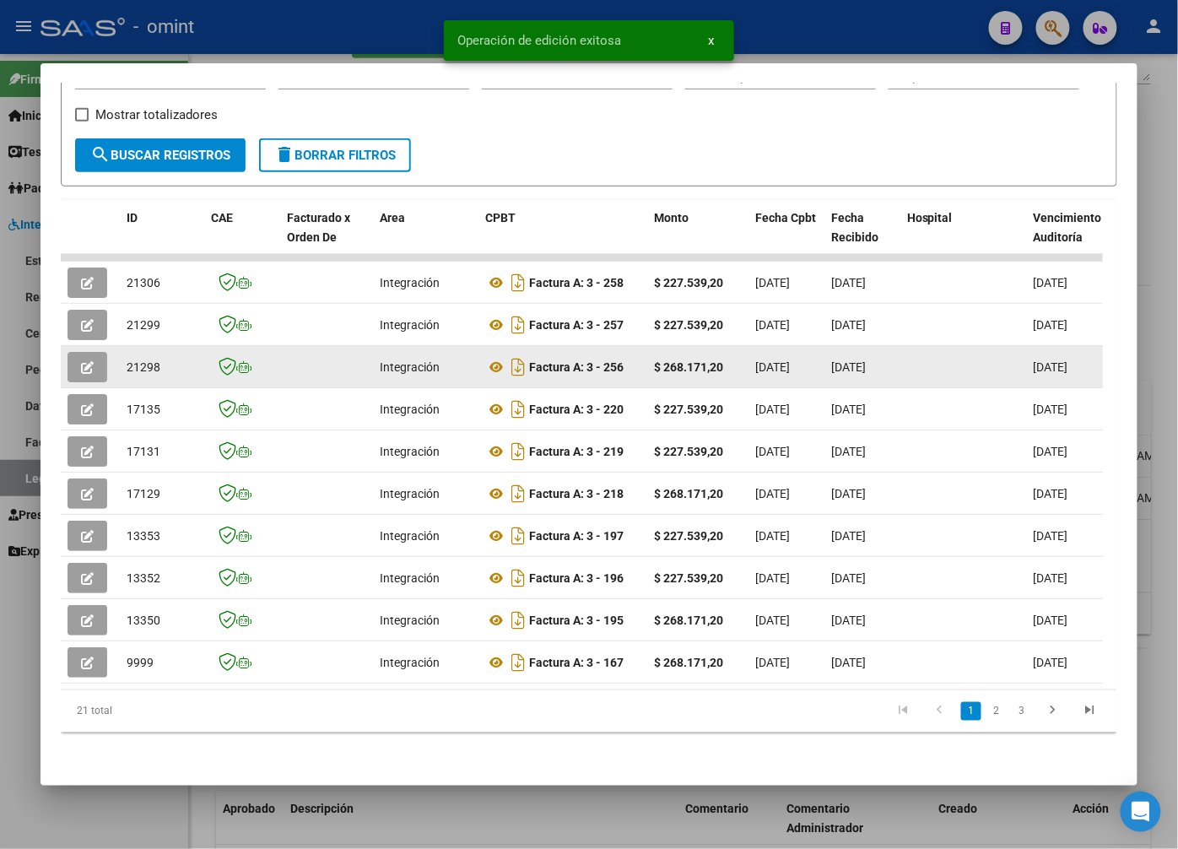
click at [132, 360] on span "21298" at bounding box center [144, 367] width 34 height 14
copy span "21298"
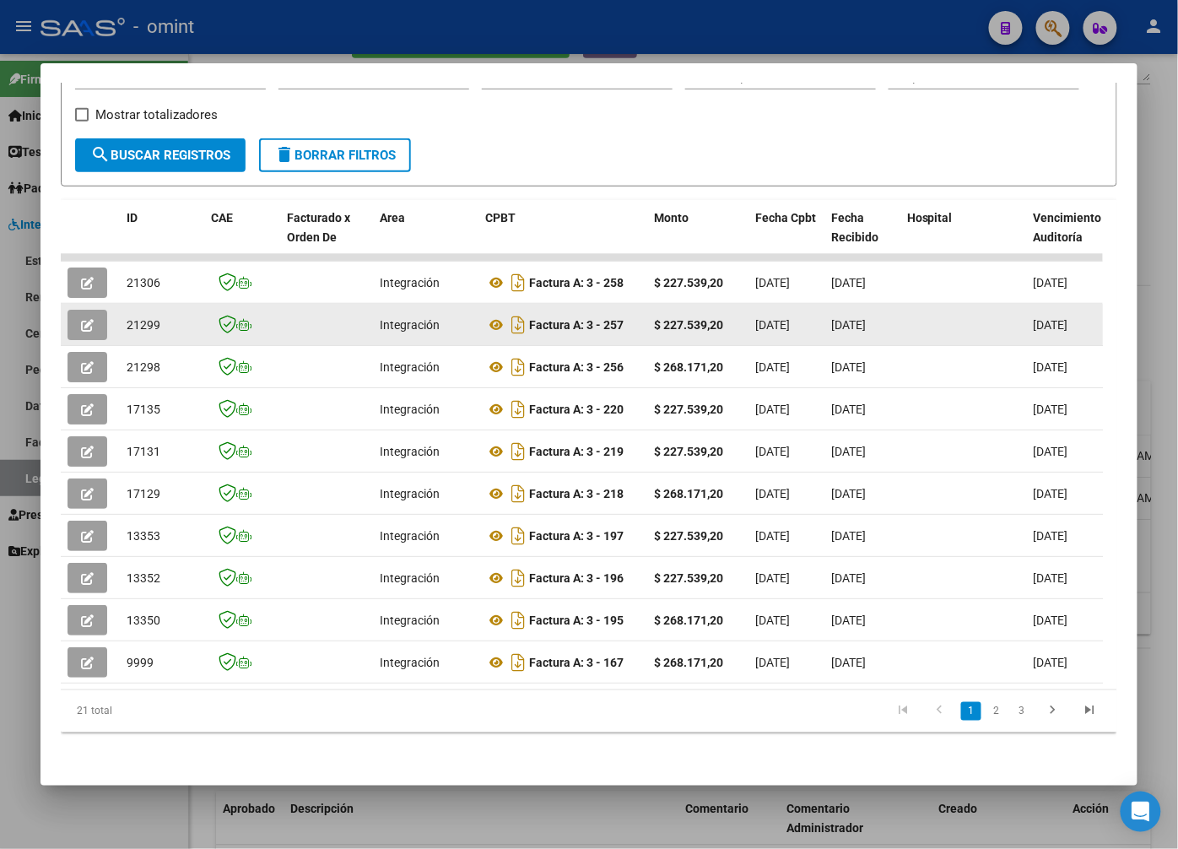
click at [95, 315] on button "button" at bounding box center [88, 325] width 40 height 30
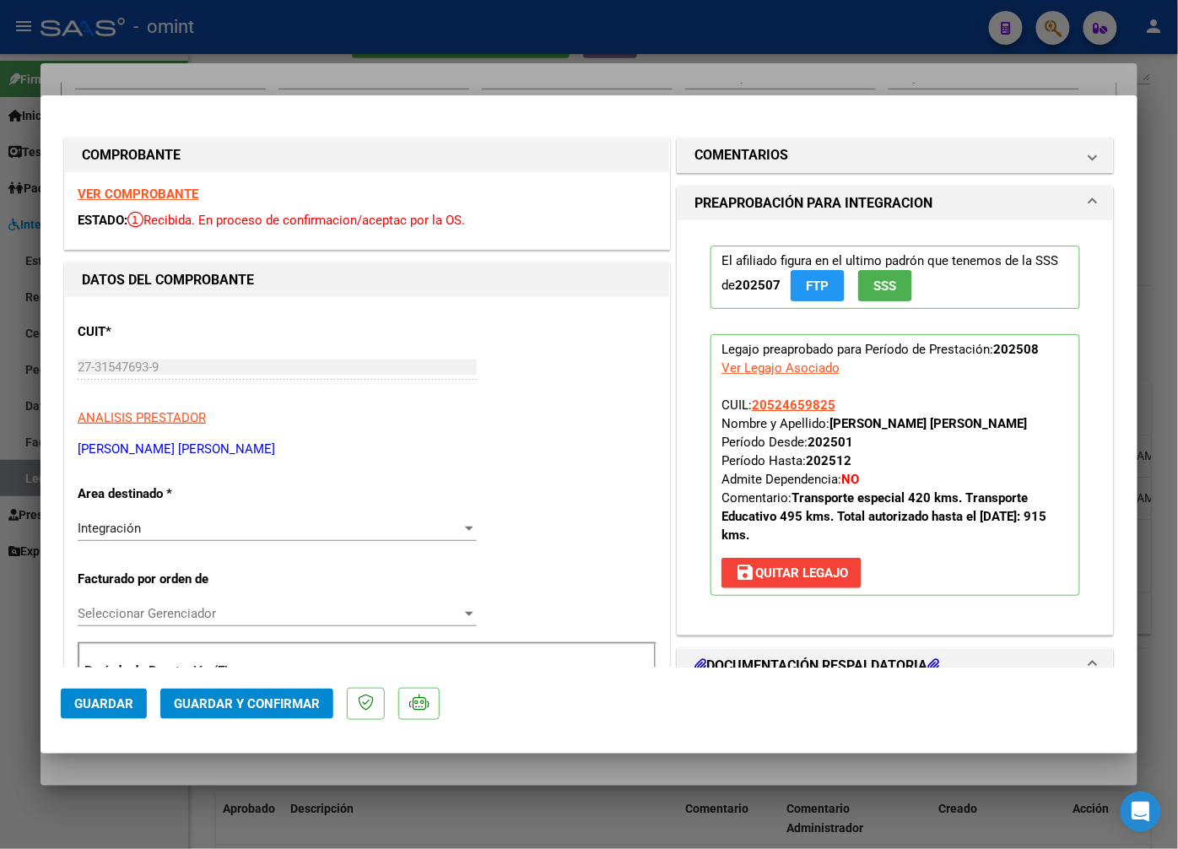
click at [184, 190] on strong "VER COMPROBANTE" at bounding box center [138, 194] width 121 height 15
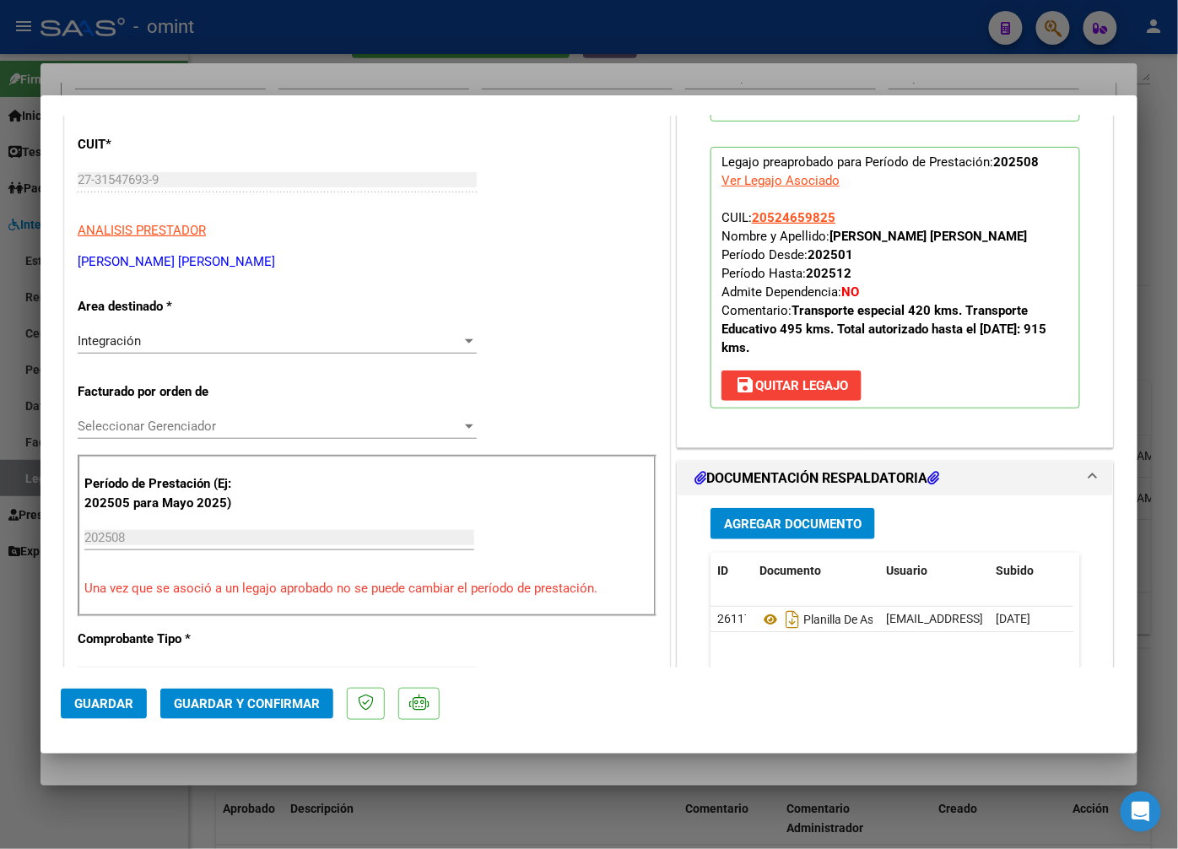
scroll to position [375, 0]
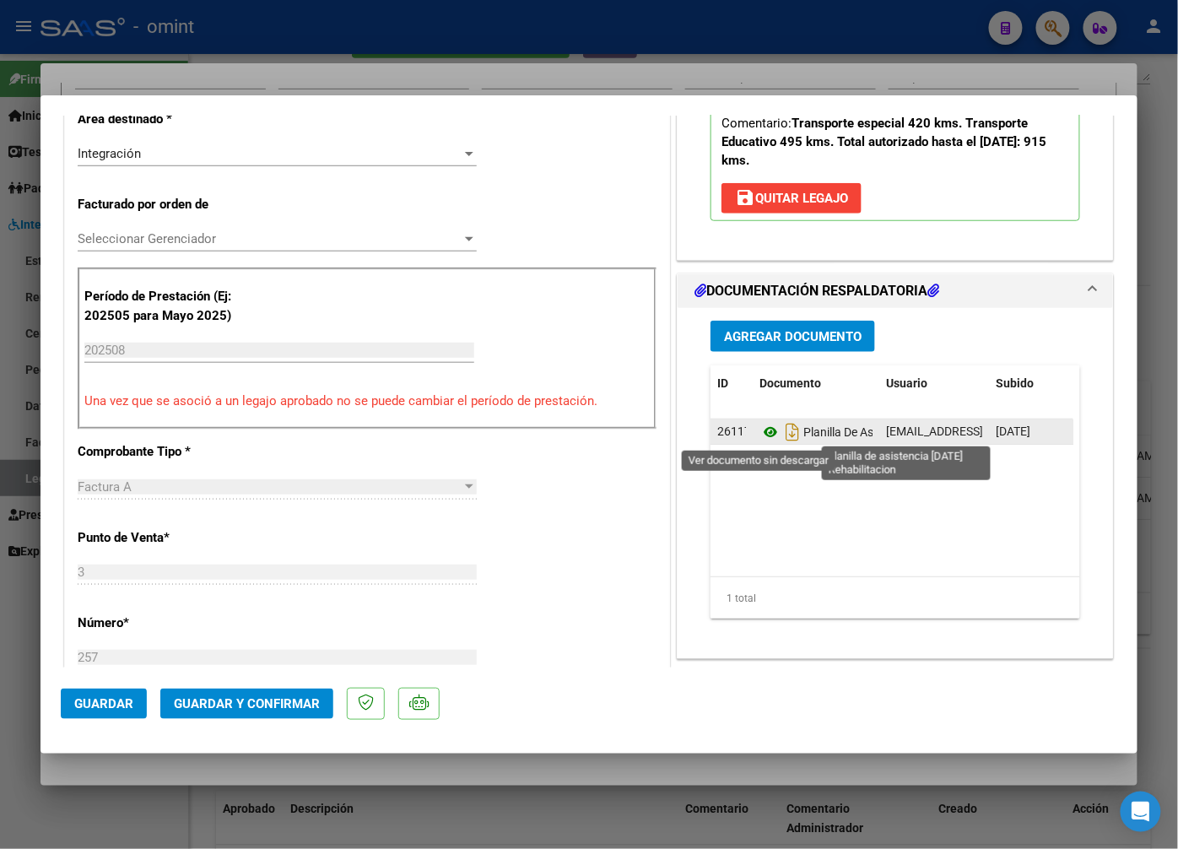
click at [768, 435] on icon at bounding box center [771, 432] width 22 height 20
click at [760, 431] on icon at bounding box center [771, 432] width 22 height 20
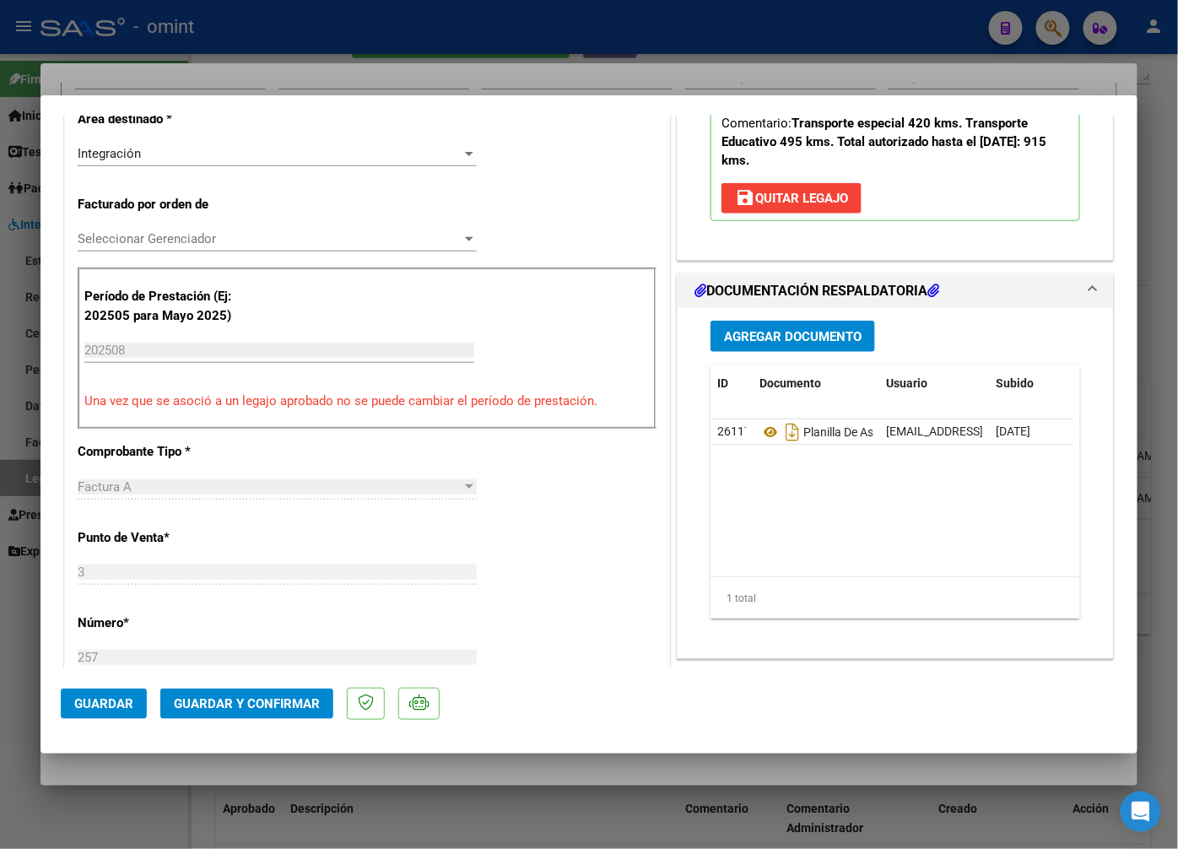
click at [155, 56] on div at bounding box center [589, 424] width 1178 height 849
type input "$ 0,00"
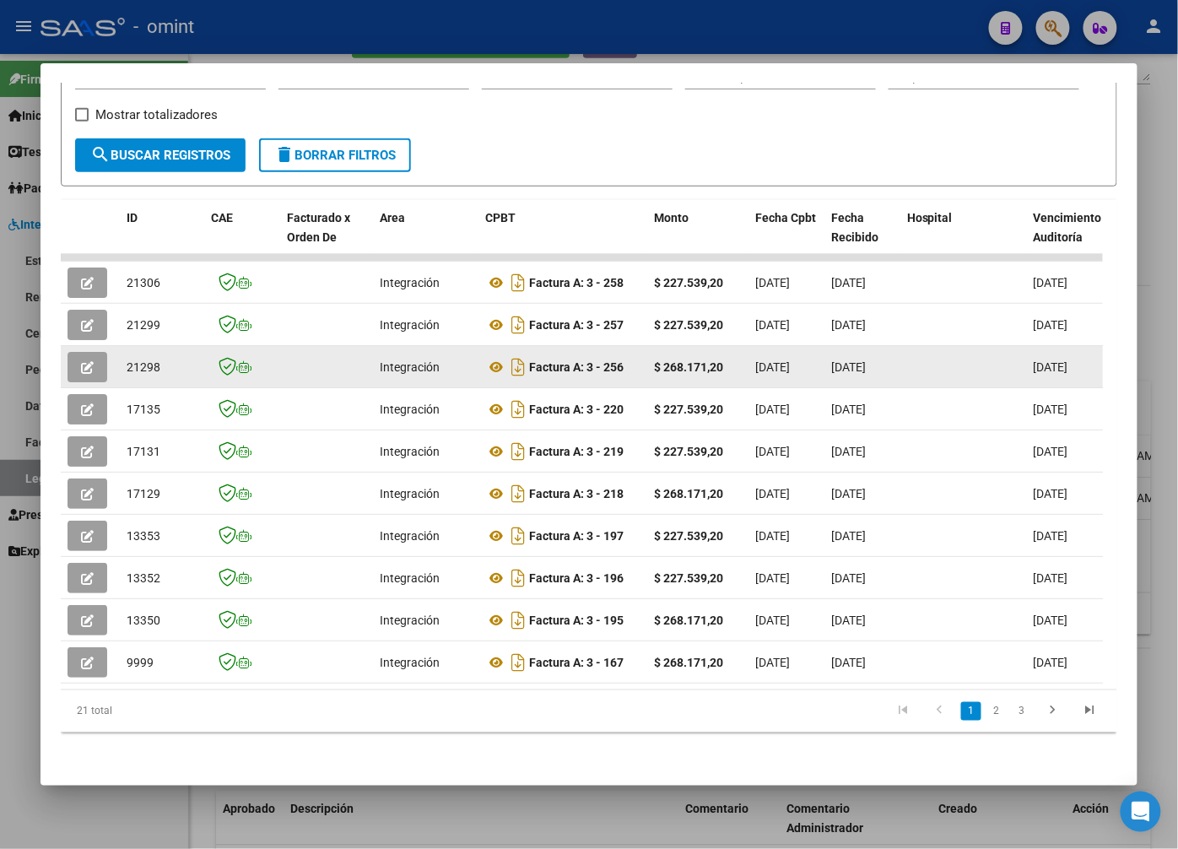
click at [84, 361] on icon "button" at bounding box center [87, 367] width 13 height 13
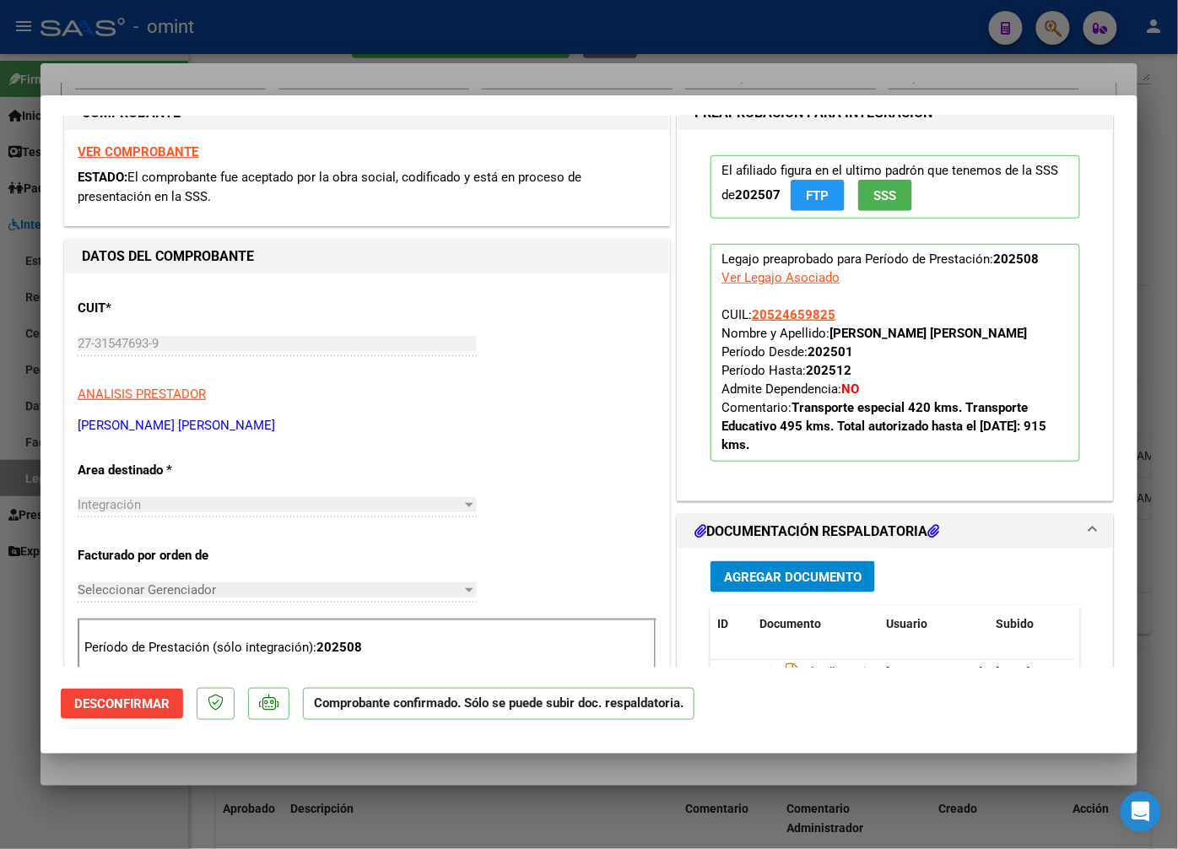
scroll to position [375, 0]
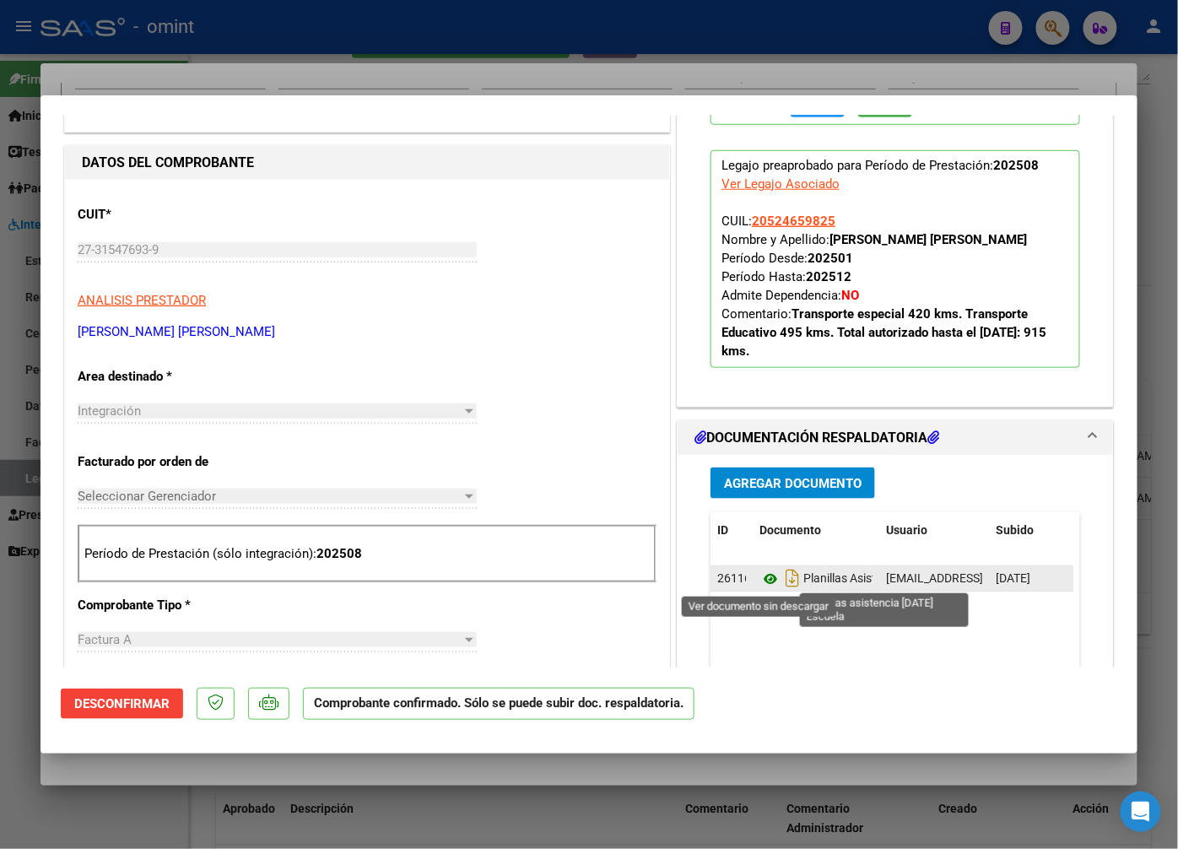
click at [760, 576] on icon at bounding box center [771, 579] width 22 height 20
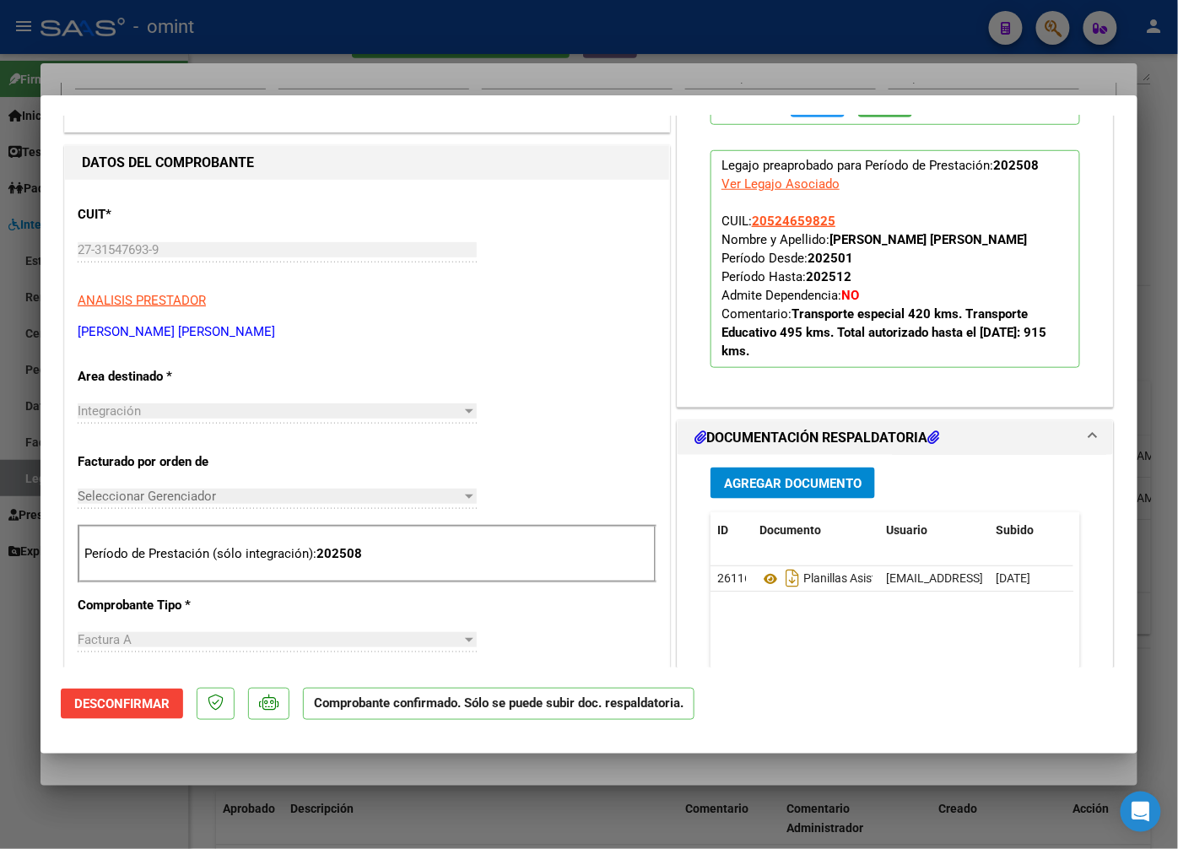
click at [327, 65] on div at bounding box center [589, 424] width 1178 height 849
type input "$ 0,00"
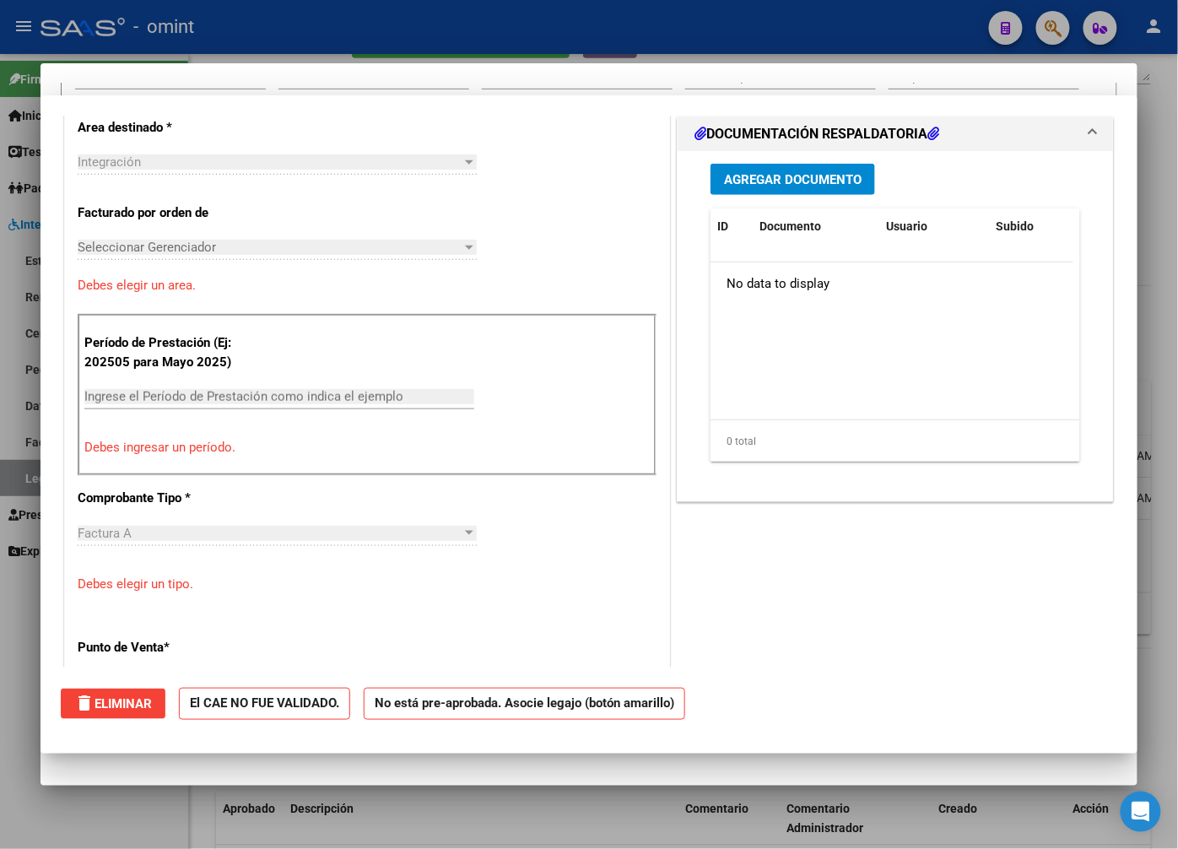
scroll to position [0, 0]
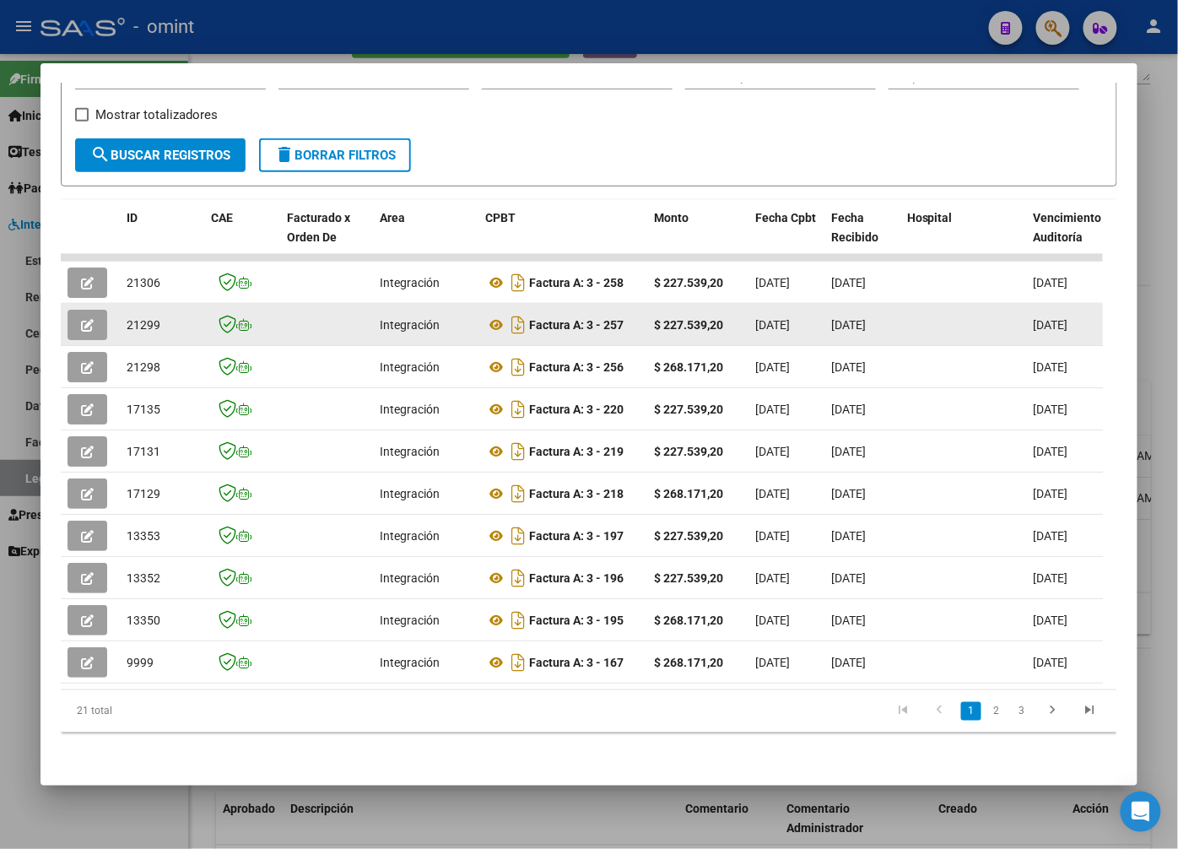
click at [93, 319] on icon "button" at bounding box center [87, 325] width 13 height 13
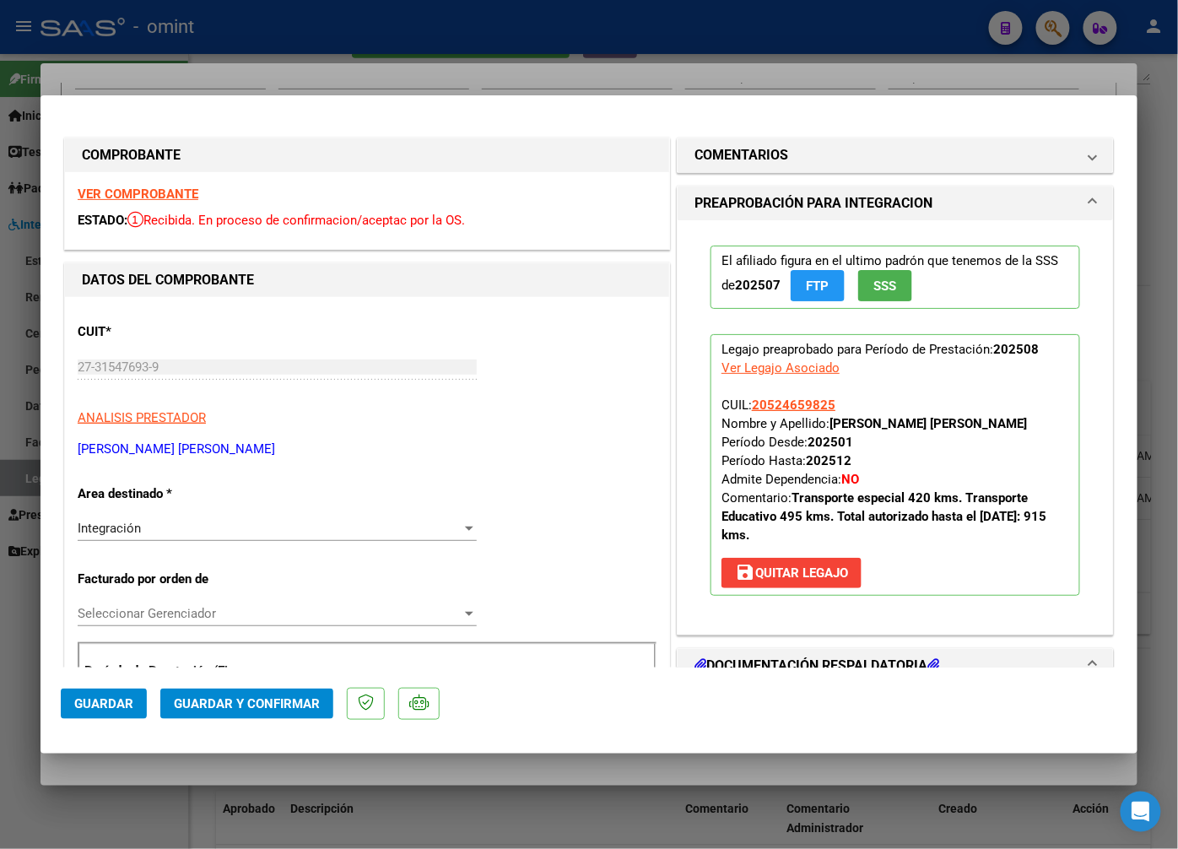
scroll to position [187, 0]
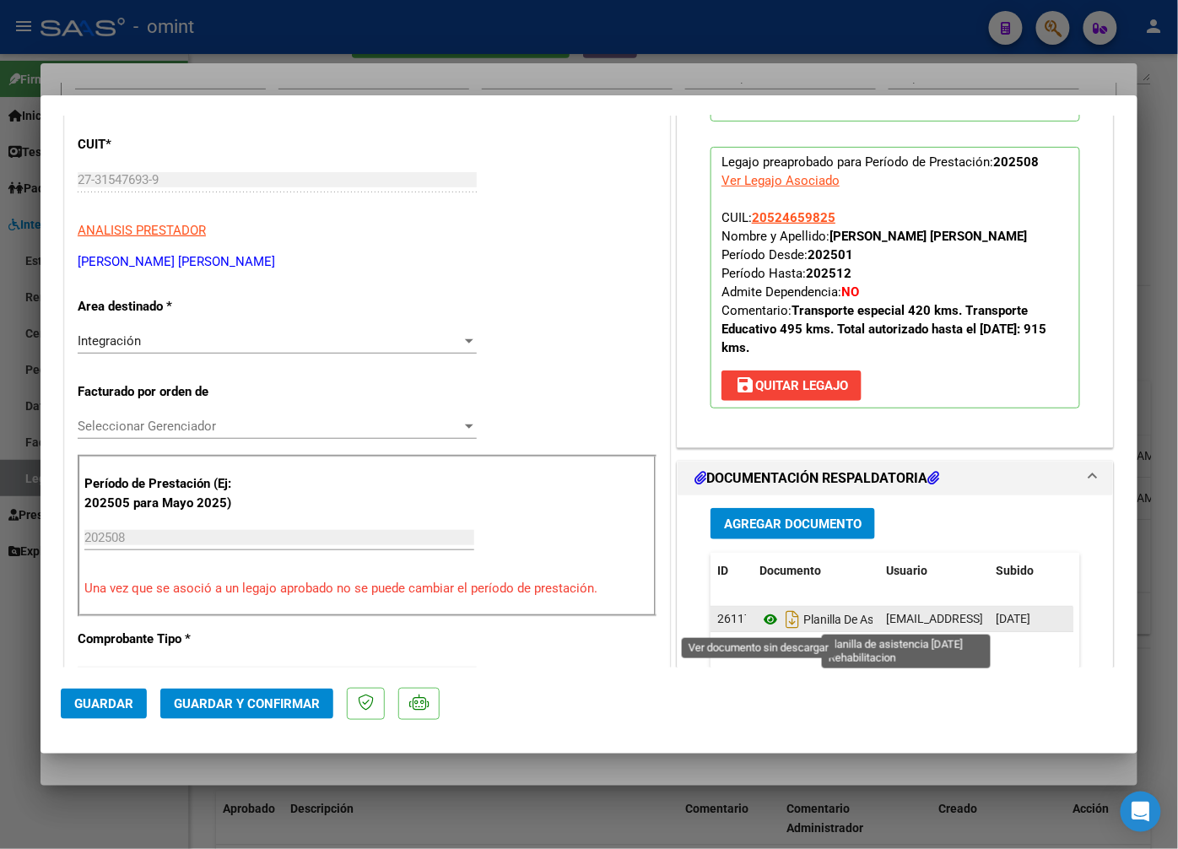
click at [760, 625] on icon at bounding box center [771, 619] width 22 height 20
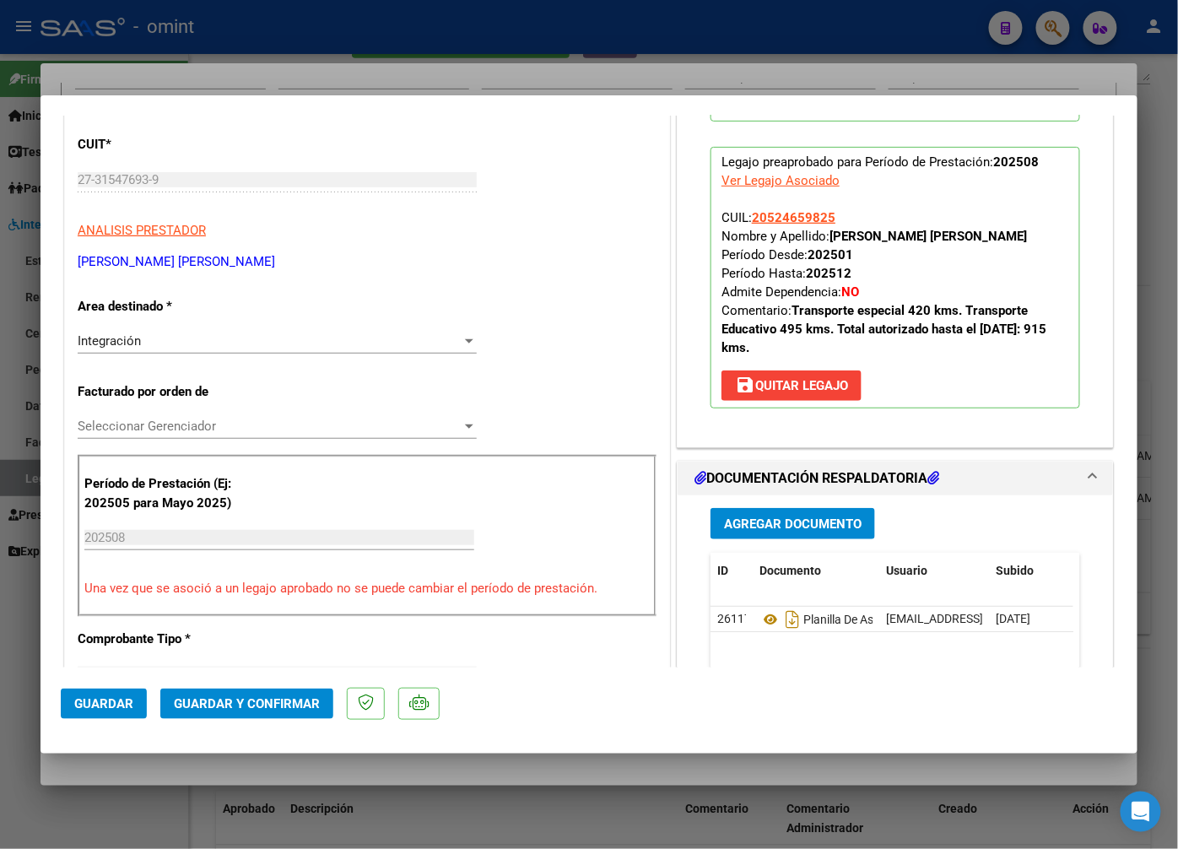
scroll to position [0, 0]
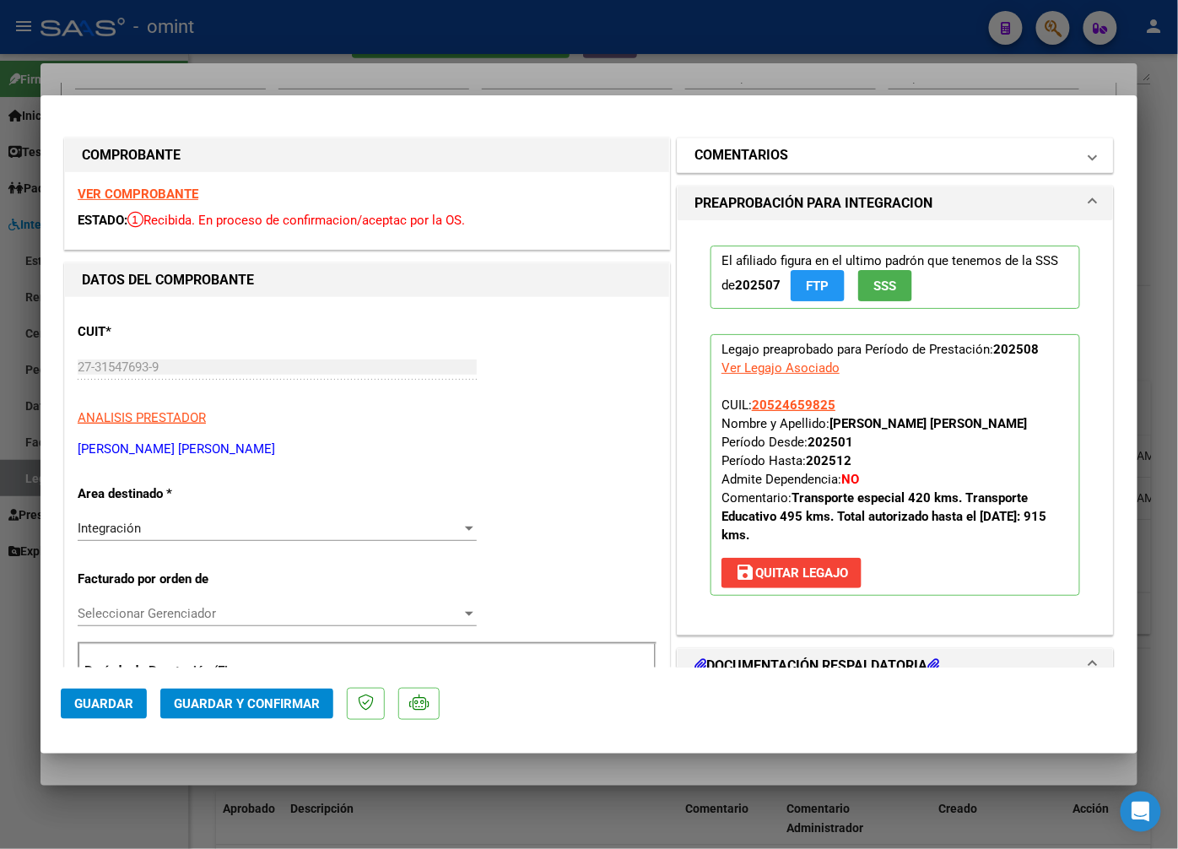
click at [699, 150] on h1 "COMENTARIOS" at bounding box center [742, 155] width 94 height 20
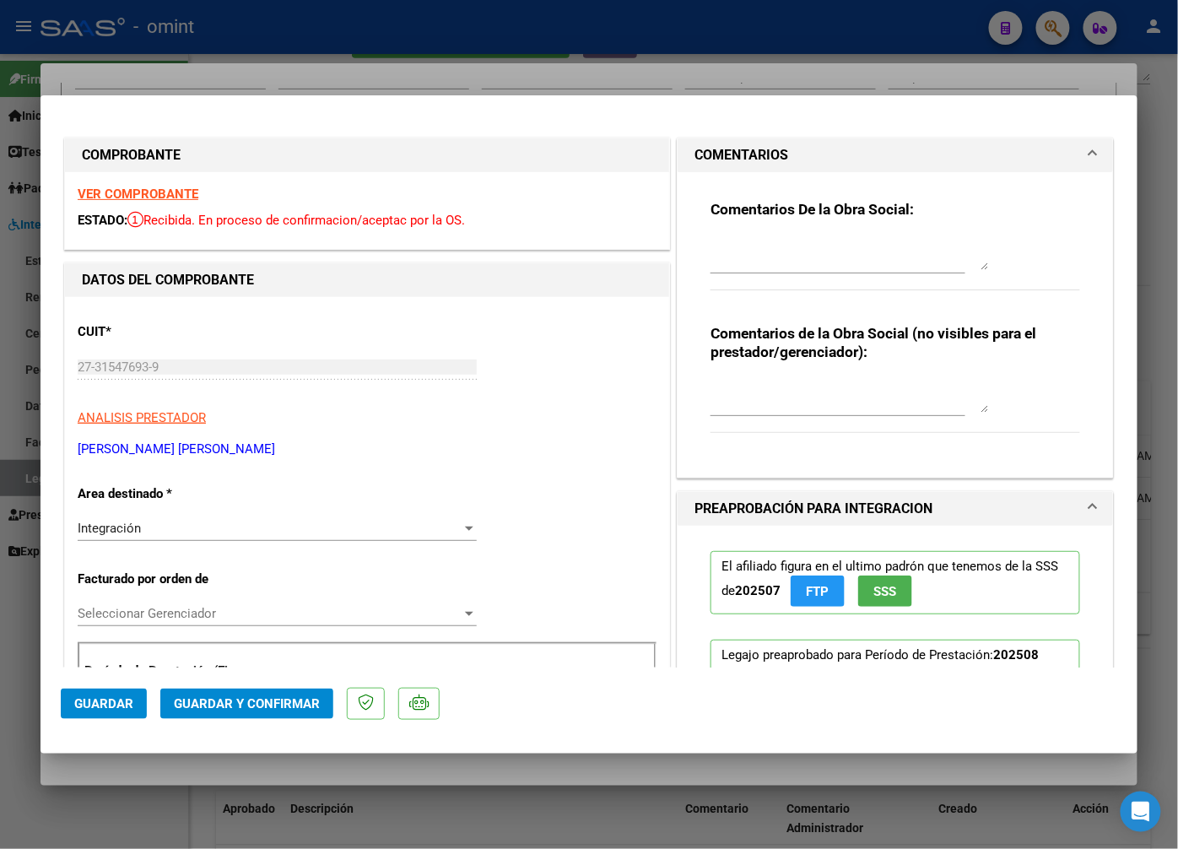
click at [751, 223] on div "Comentarios De la Obra Social:" at bounding box center [896, 254] width 370 height 109
click at [778, 248] on textarea at bounding box center [850, 253] width 279 height 34
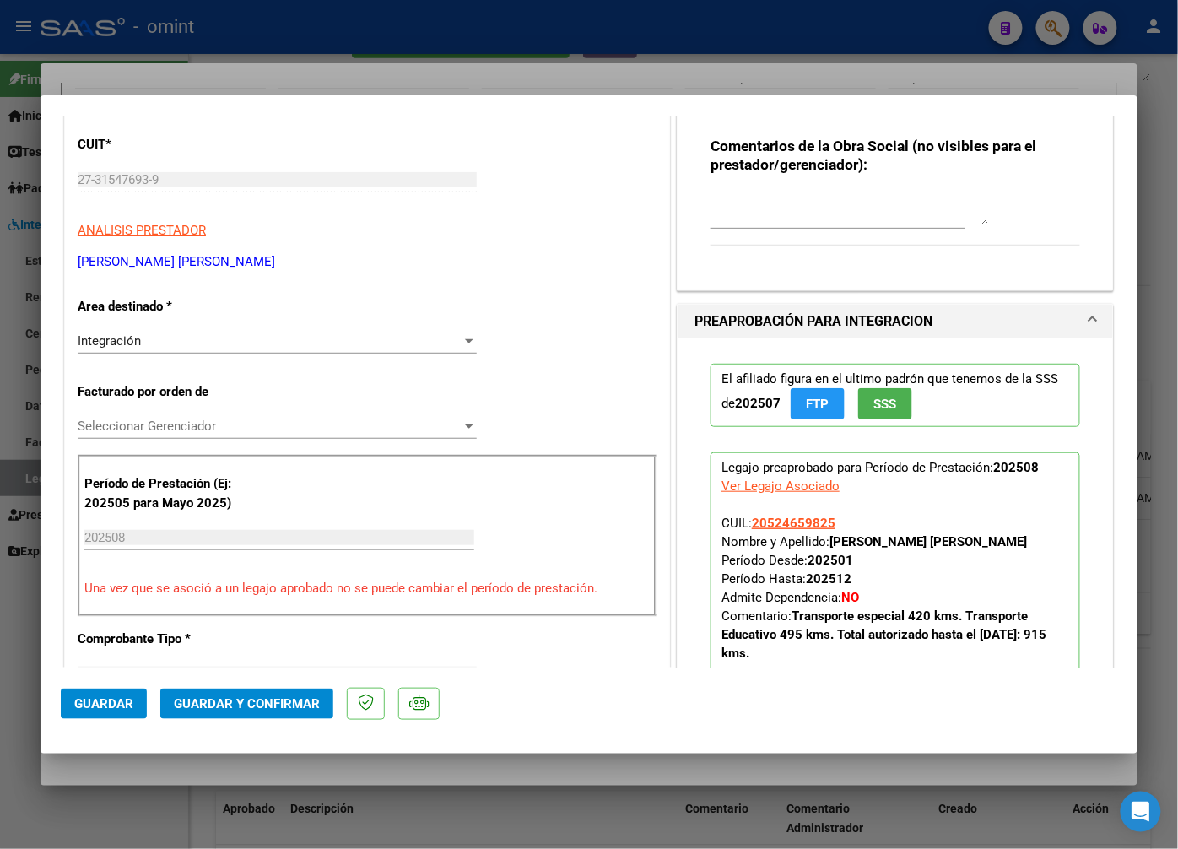
scroll to position [375, 0]
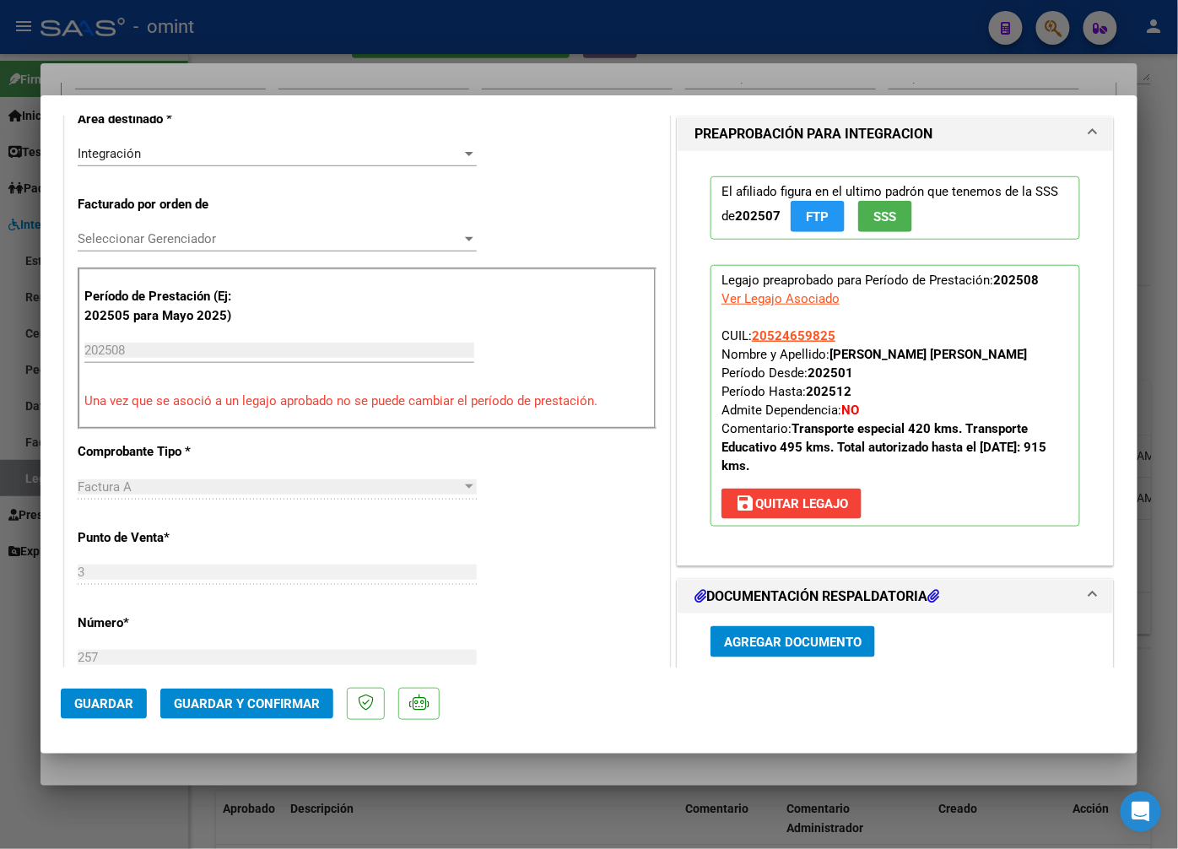
type textarea "Estimado: Debe subir la planilla correcta."
click at [260, 706] on span "Guardar y Confirmar" at bounding box center [247, 703] width 146 height 15
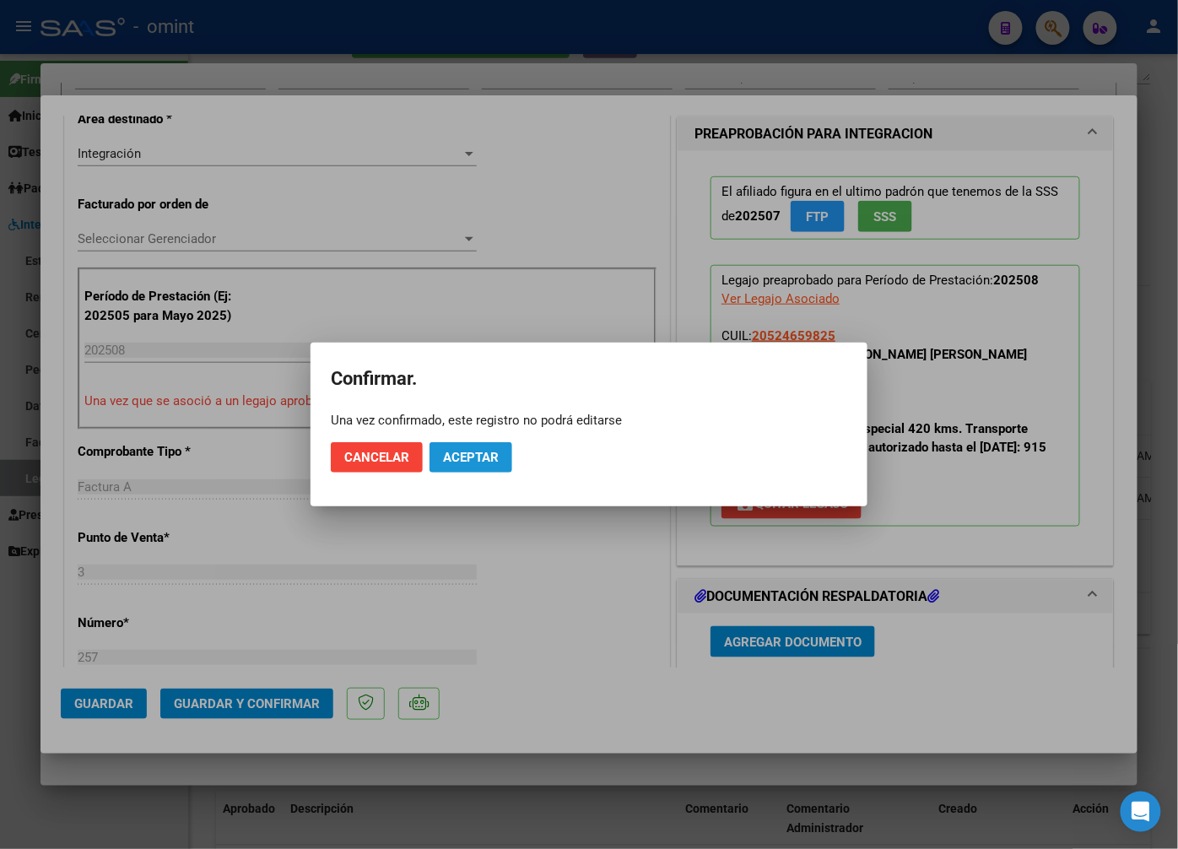
click at [435, 449] on button "Aceptar" at bounding box center [471, 457] width 83 height 30
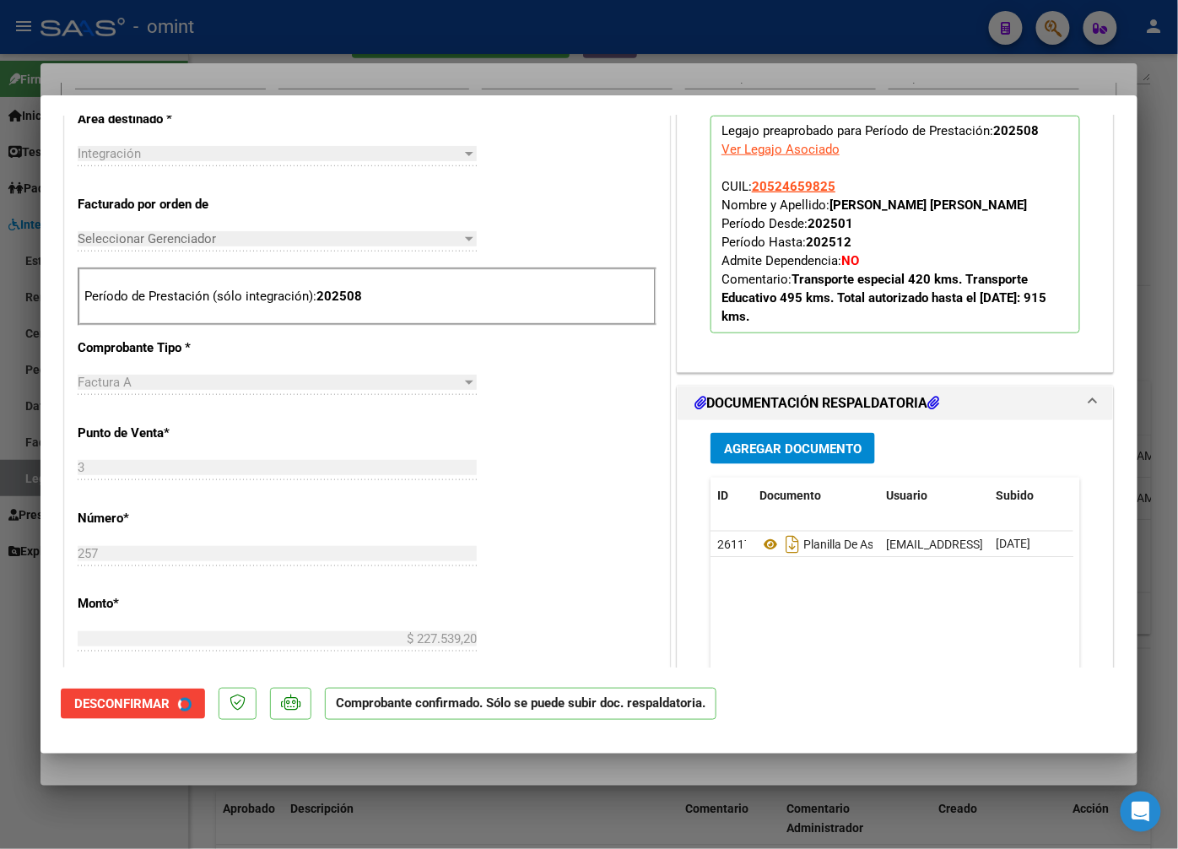
click at [464, 459] on div "3 Ingresar el Nro." at bounding box center [277, 467] width 399 height 25
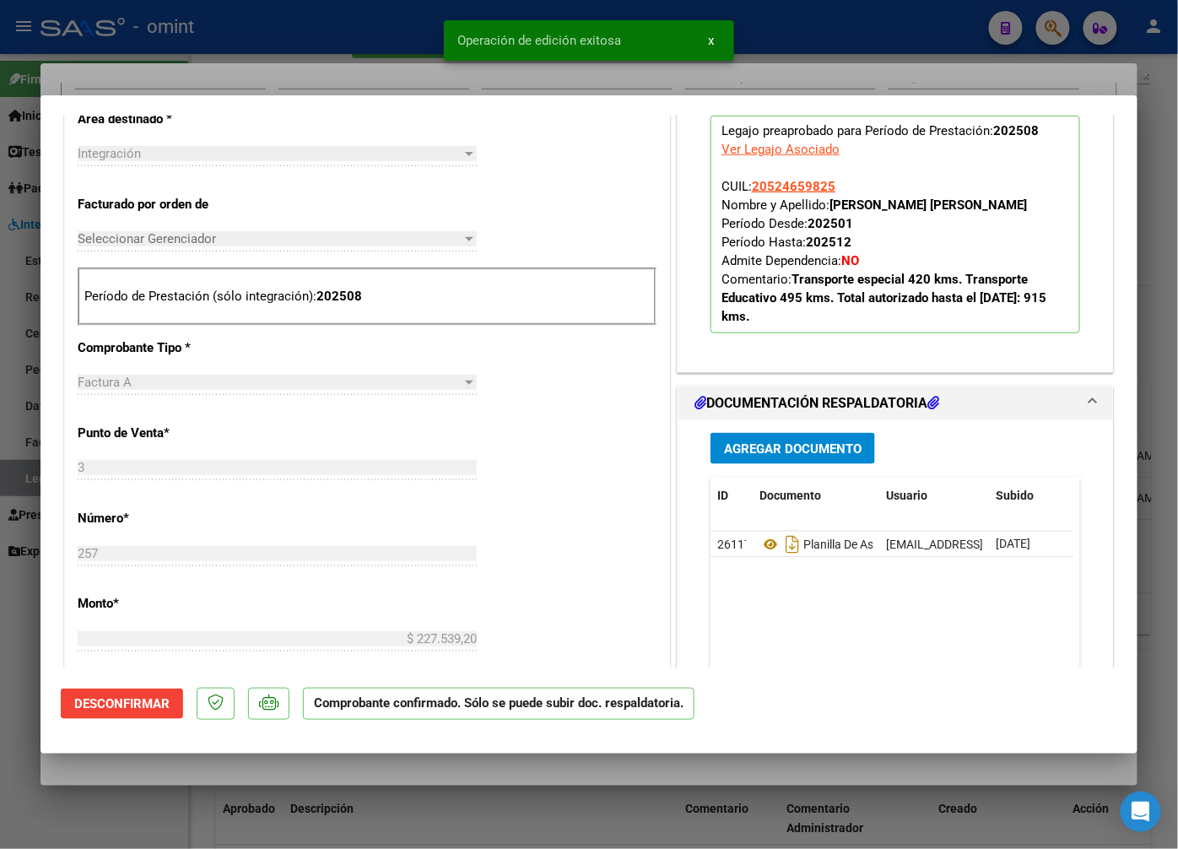
click at [382, 68] on div at bounding box center [589, 424] width 1178 height 849
type input "$ 0,00"
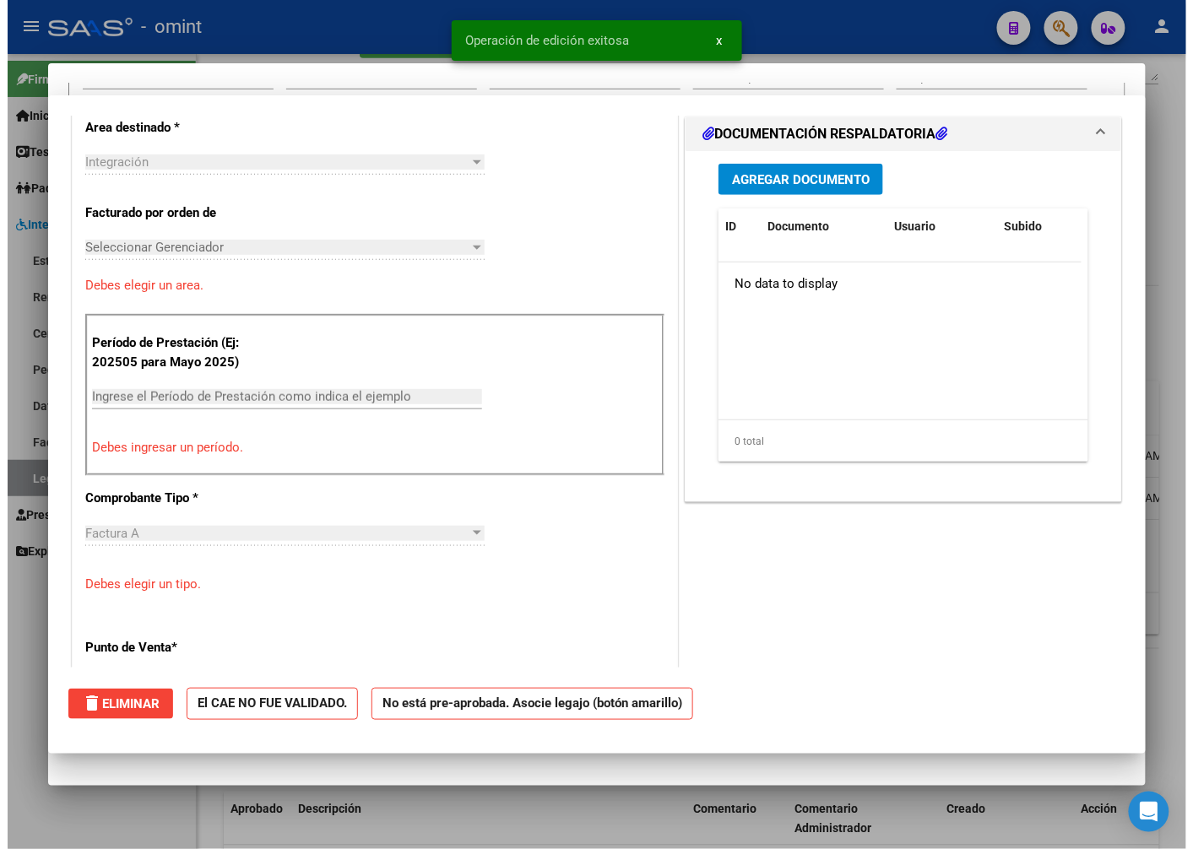
scroll to position [0, 0]
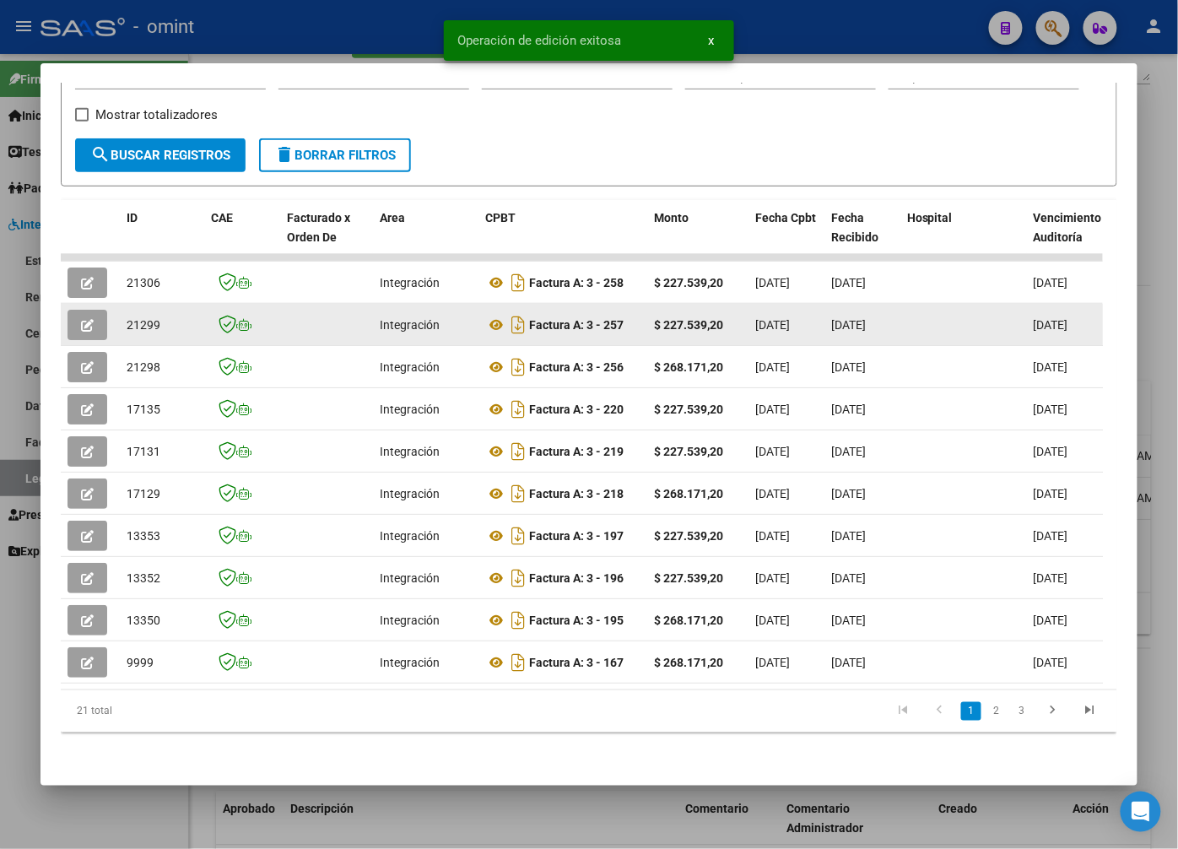
click at [141, 318] on span "21299" at bounding box center [144, 325] width 34 height 14
copy span "21299"
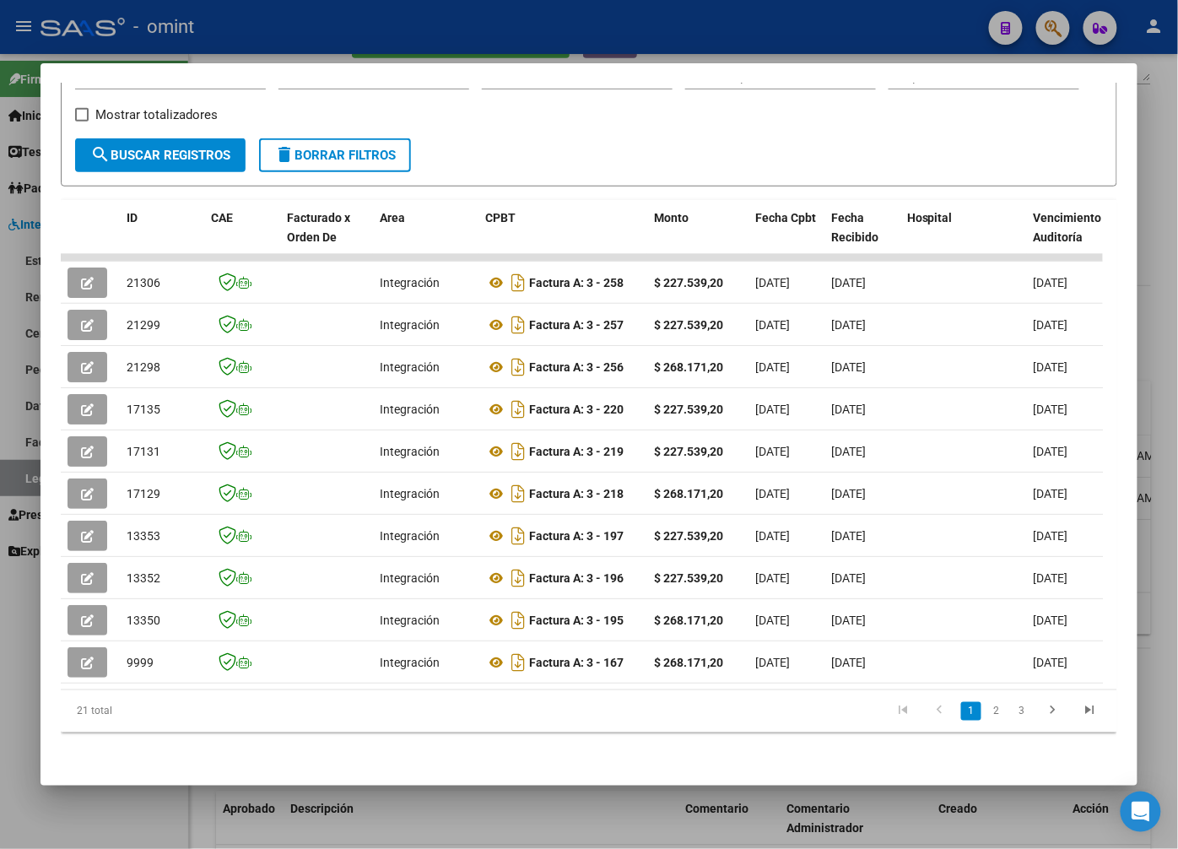
click at [268, 30] on div at bounding box center [589, 424] width 1178 height 849
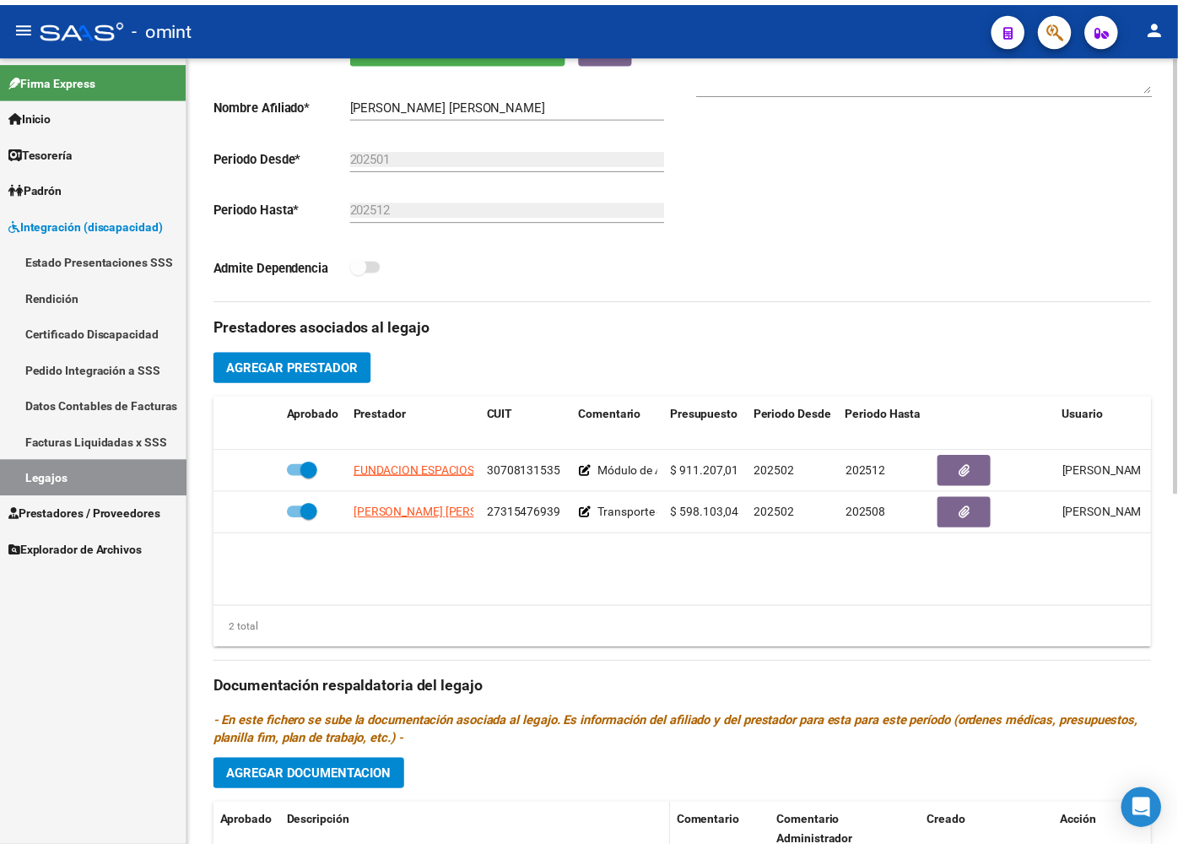
scroll to position [468, 0]
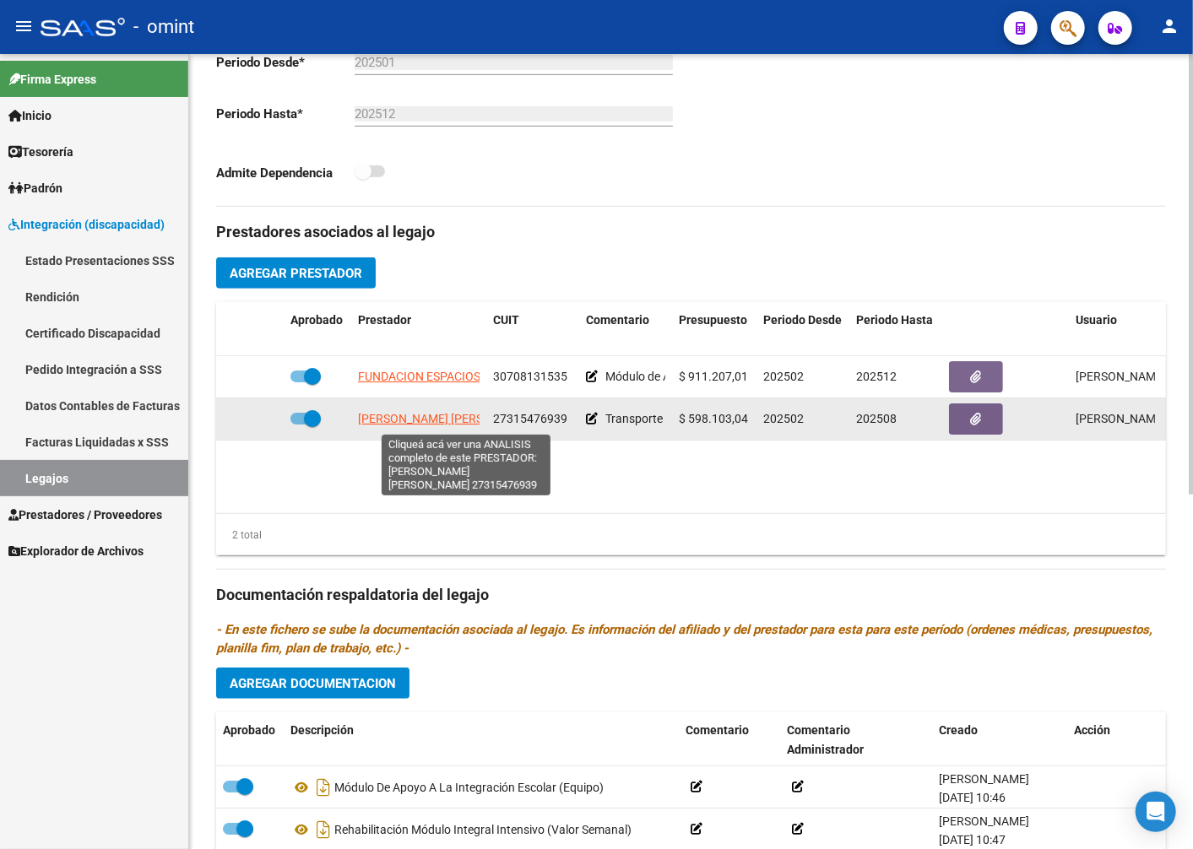
click at [444, 417] on span "PRATS LUCIANA MARICEL DEL CARMEN" at bounding box center [449, 419] width 183 height 14
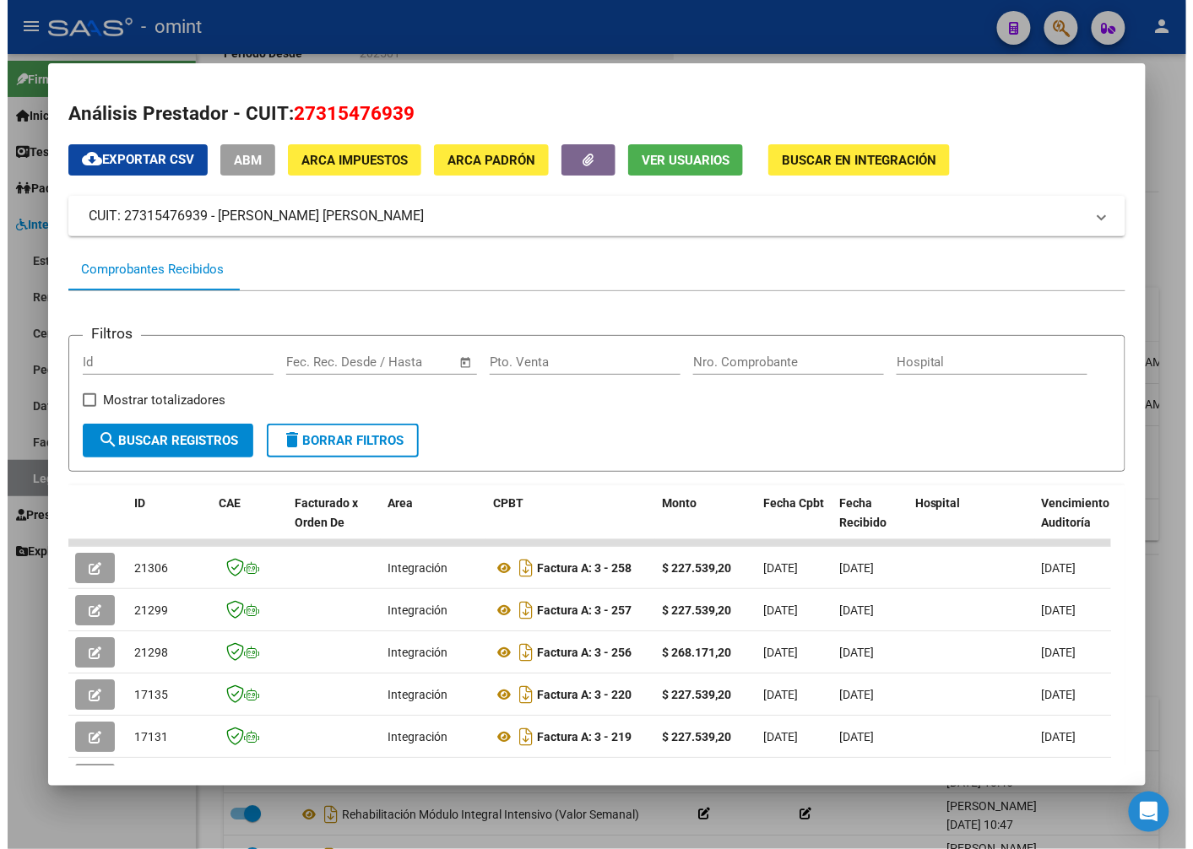
scroll to position [305, 0]
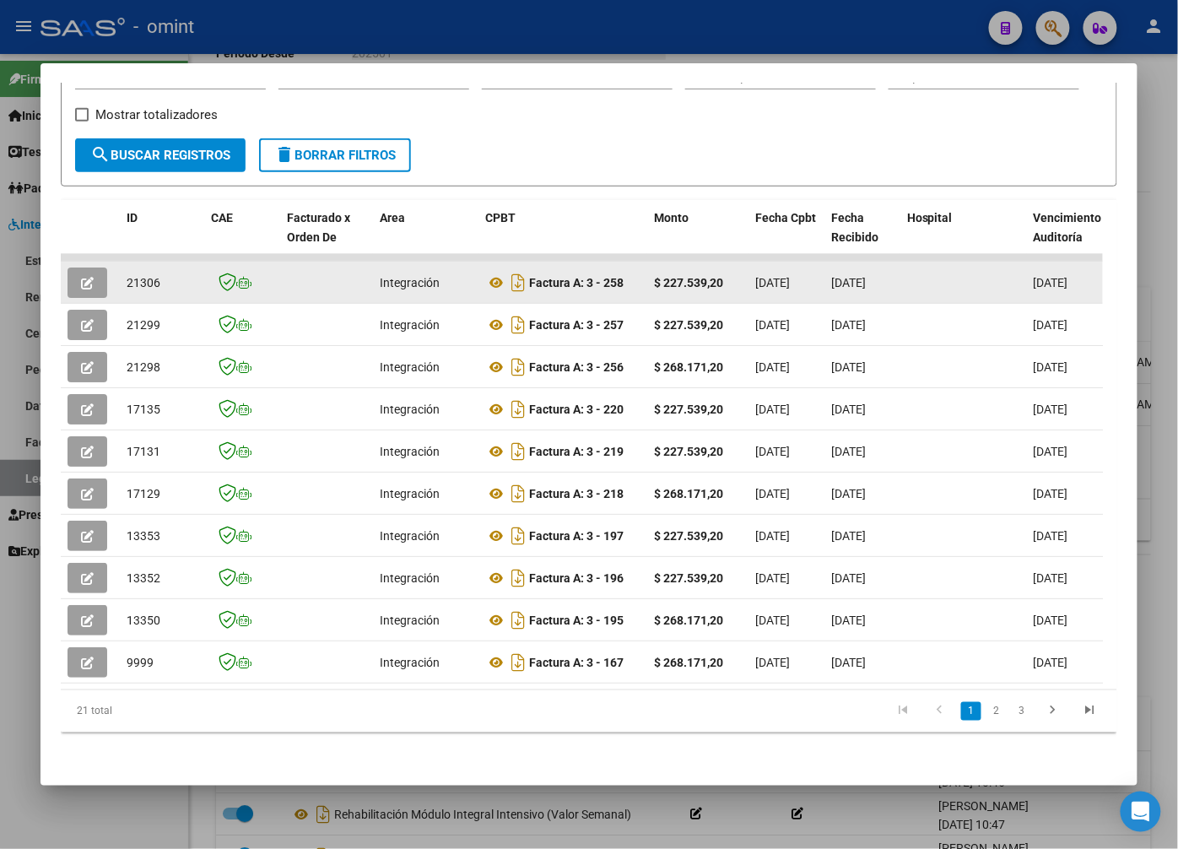
click at [94, 277] on icon "button" at bounding box center [87, 283] width 13 height 13
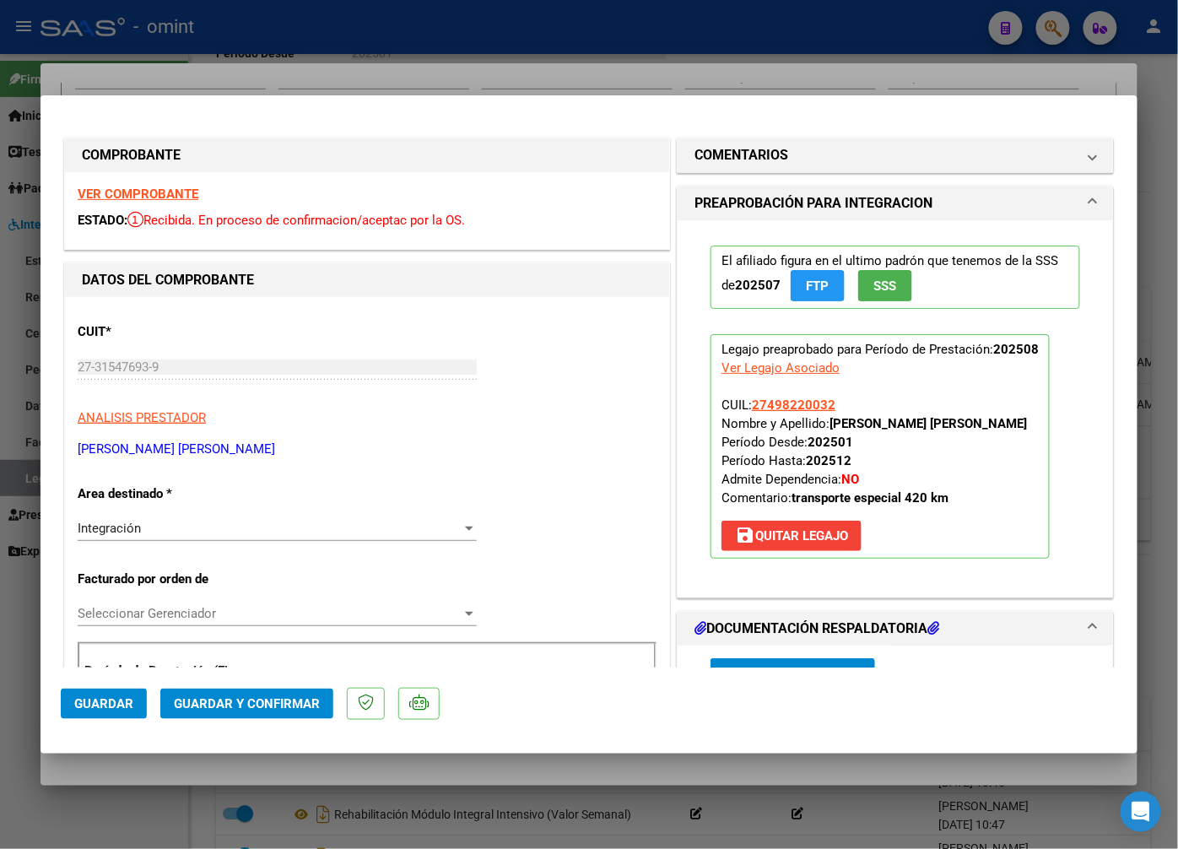
click at [333, 57] on div at bounding box center [589, 424] width 1178 height 849
type input "$ 0,00"
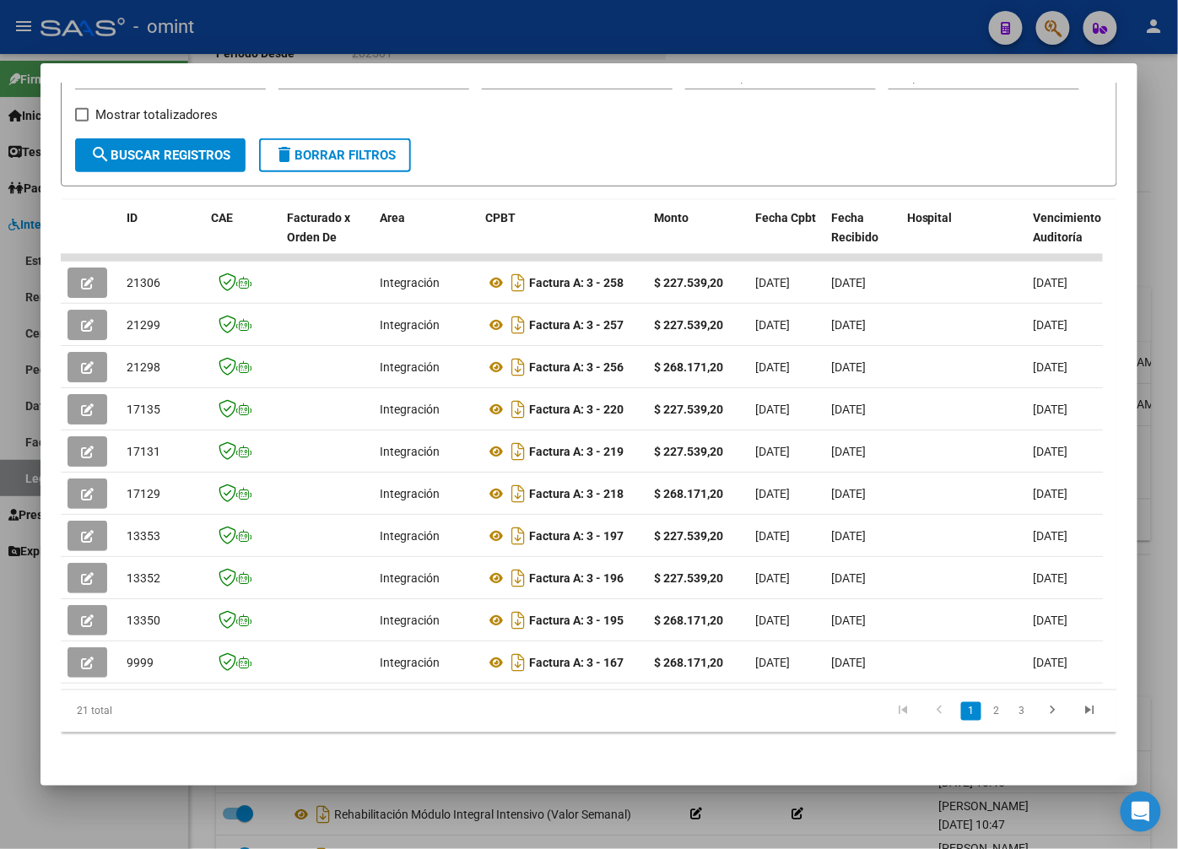
click at [235, 30] on div at bounding box center [589, 424] width 1178 height 849
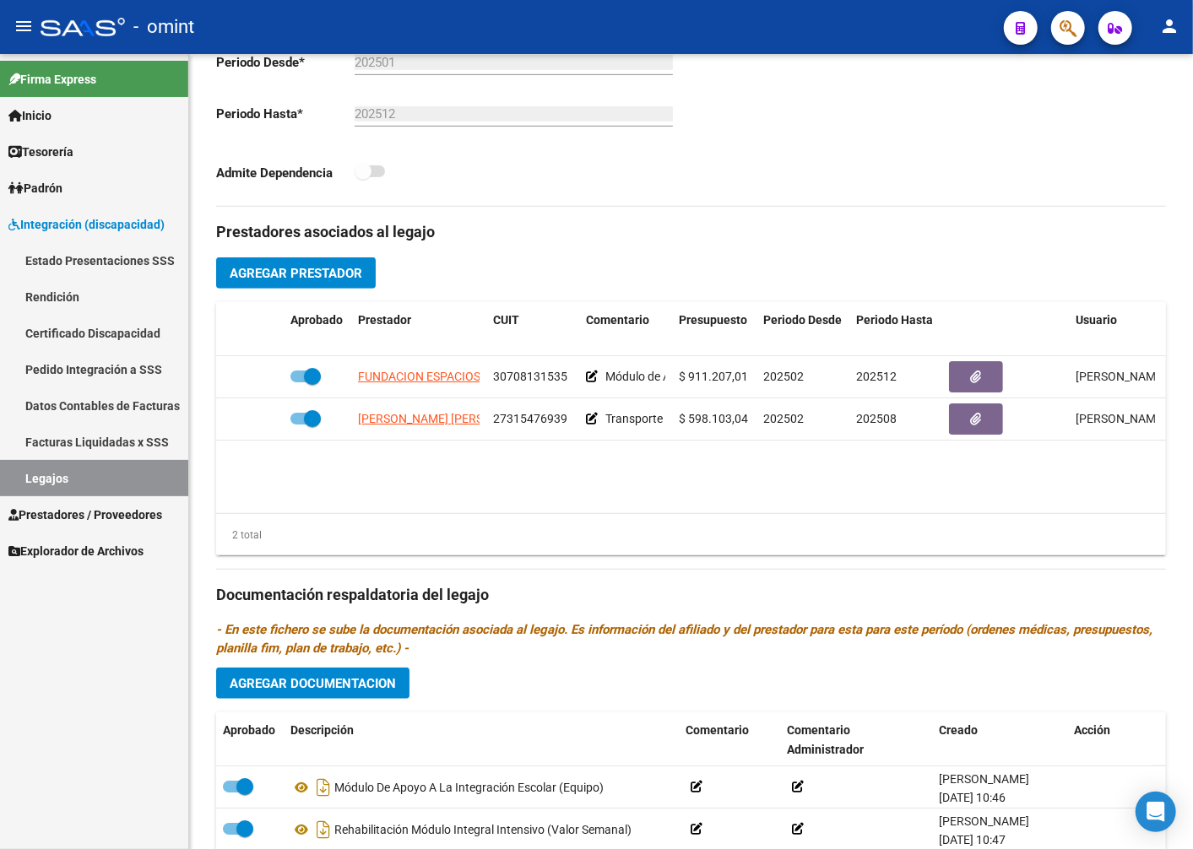
click at [125, 471] on link "Legajos" at bounding box center [94, 478] width 188 height 36
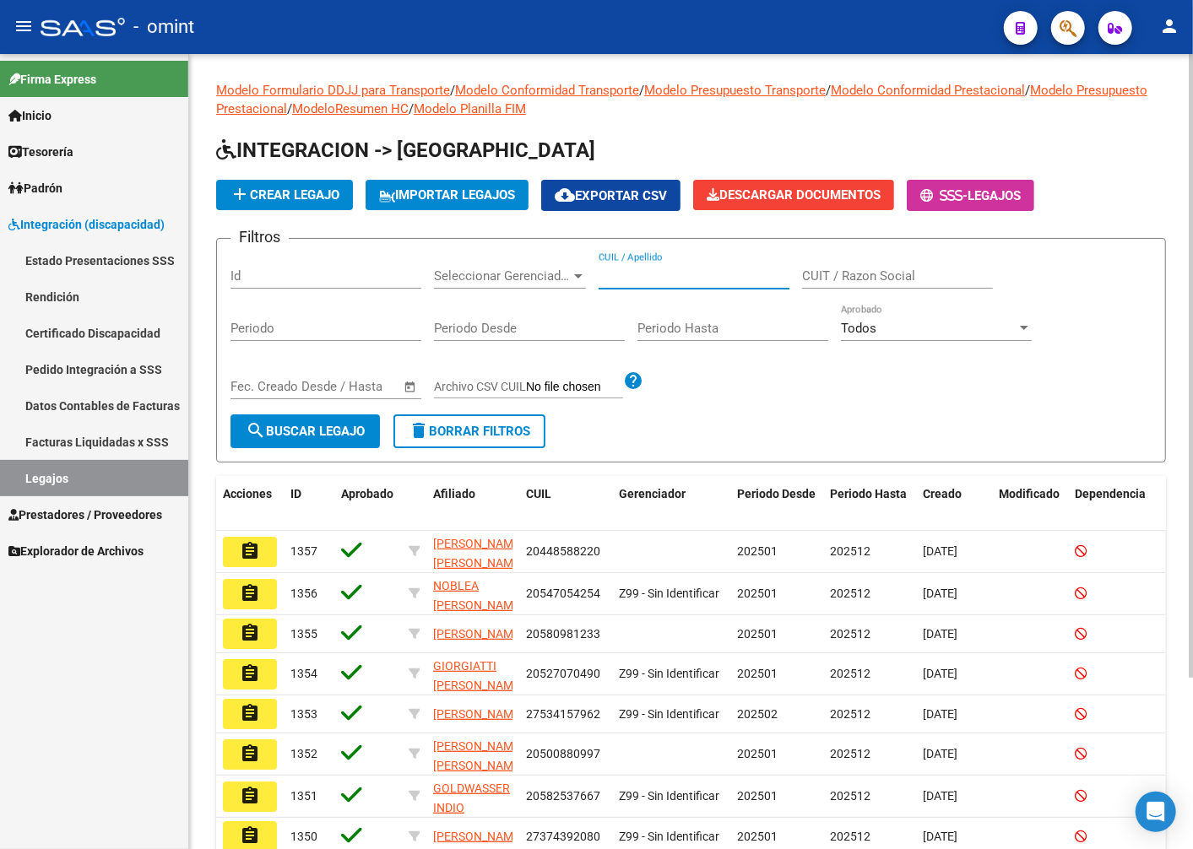
paste input "27498220032"
type input "27498220032"
click at [339, 440] on button "search Buscar Legajo" at bounding box center [304, 431] width 149 height 34
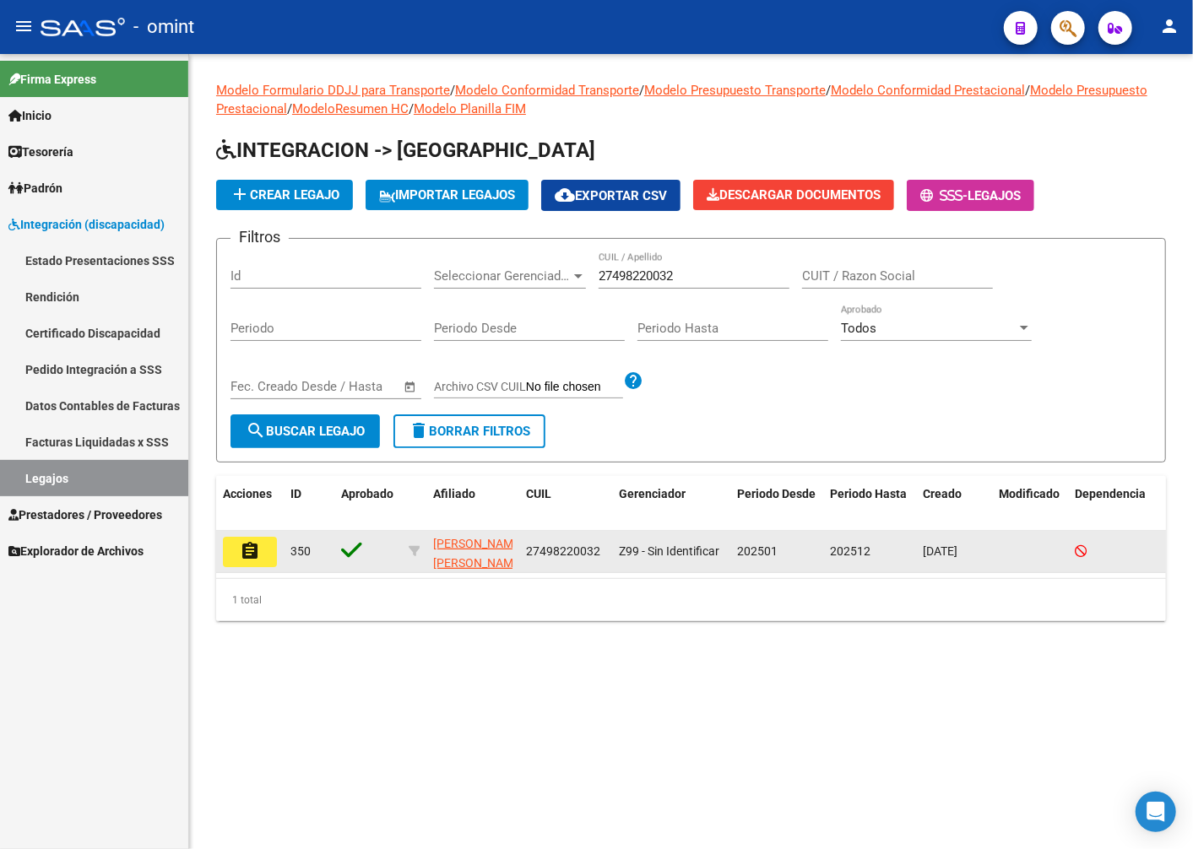
click at [240, 551] on mat-icon "assignment" at bounding box center [250, 551] width 20 height 20
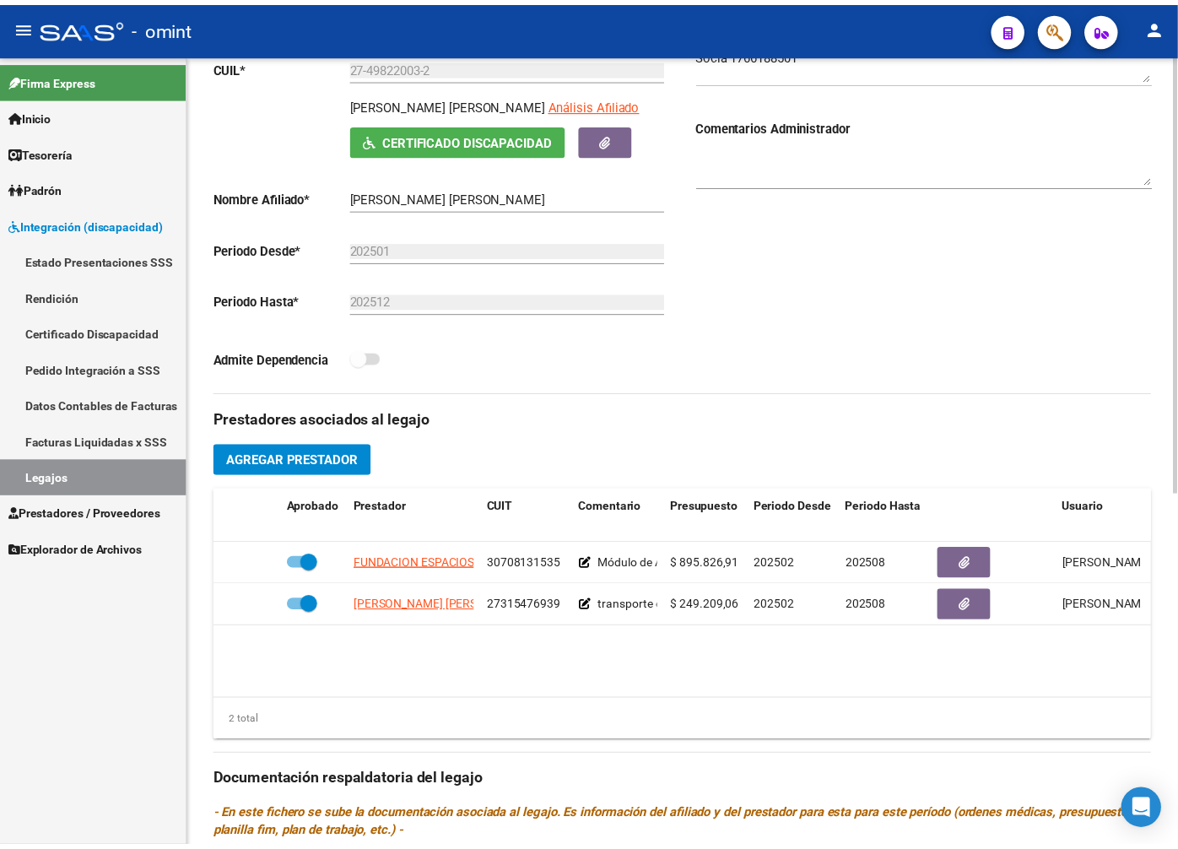
scroll to position [375, 0]
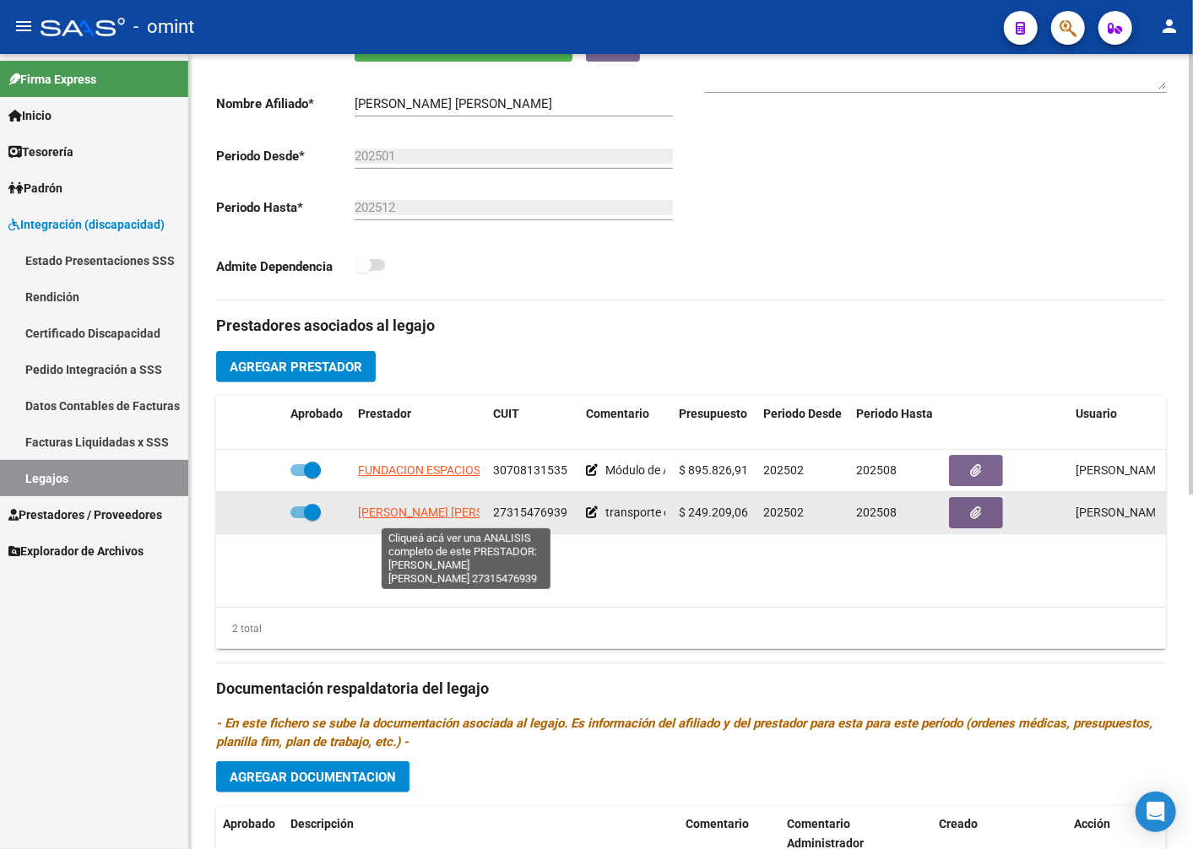
click at [401, 509] on span "PRATS LUCIANA MARICEL DEL CARMEN" at bounding box center [449, 513] width 183 height 14
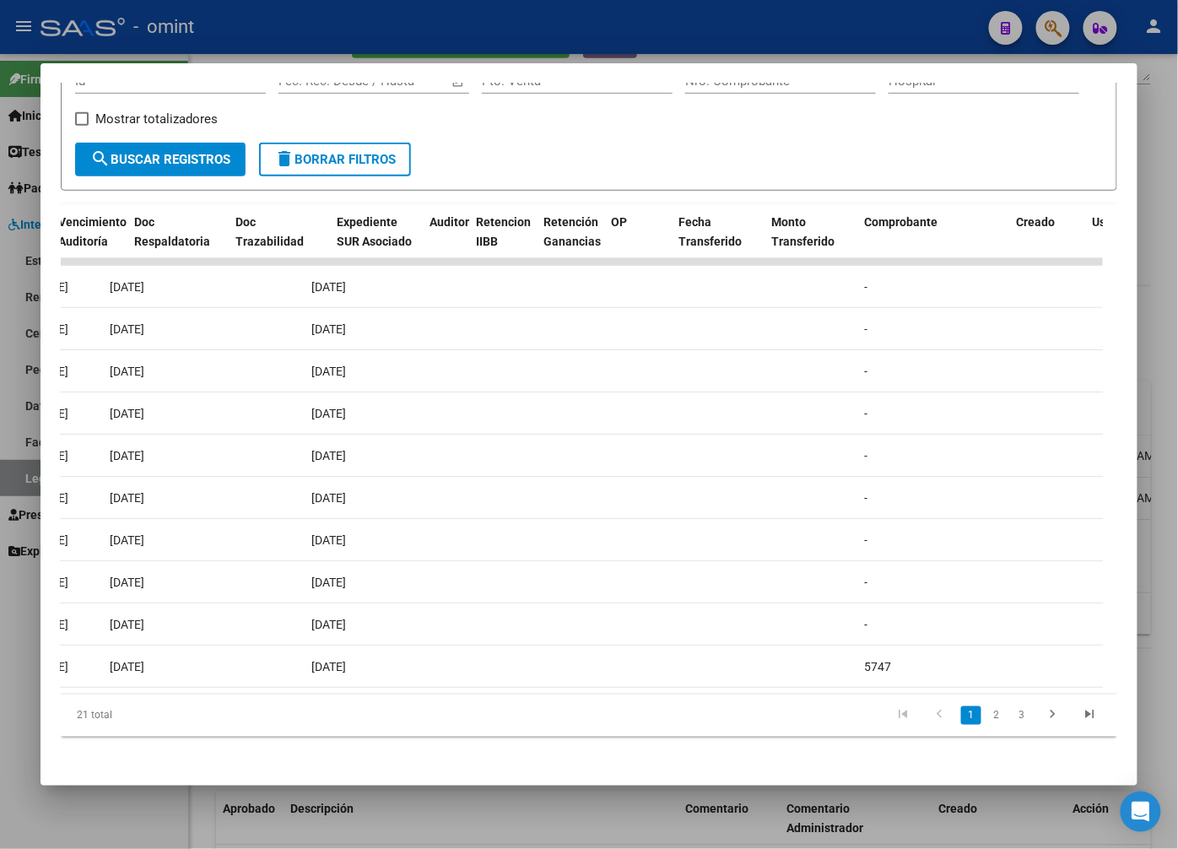
scroll to position [0, 1286]
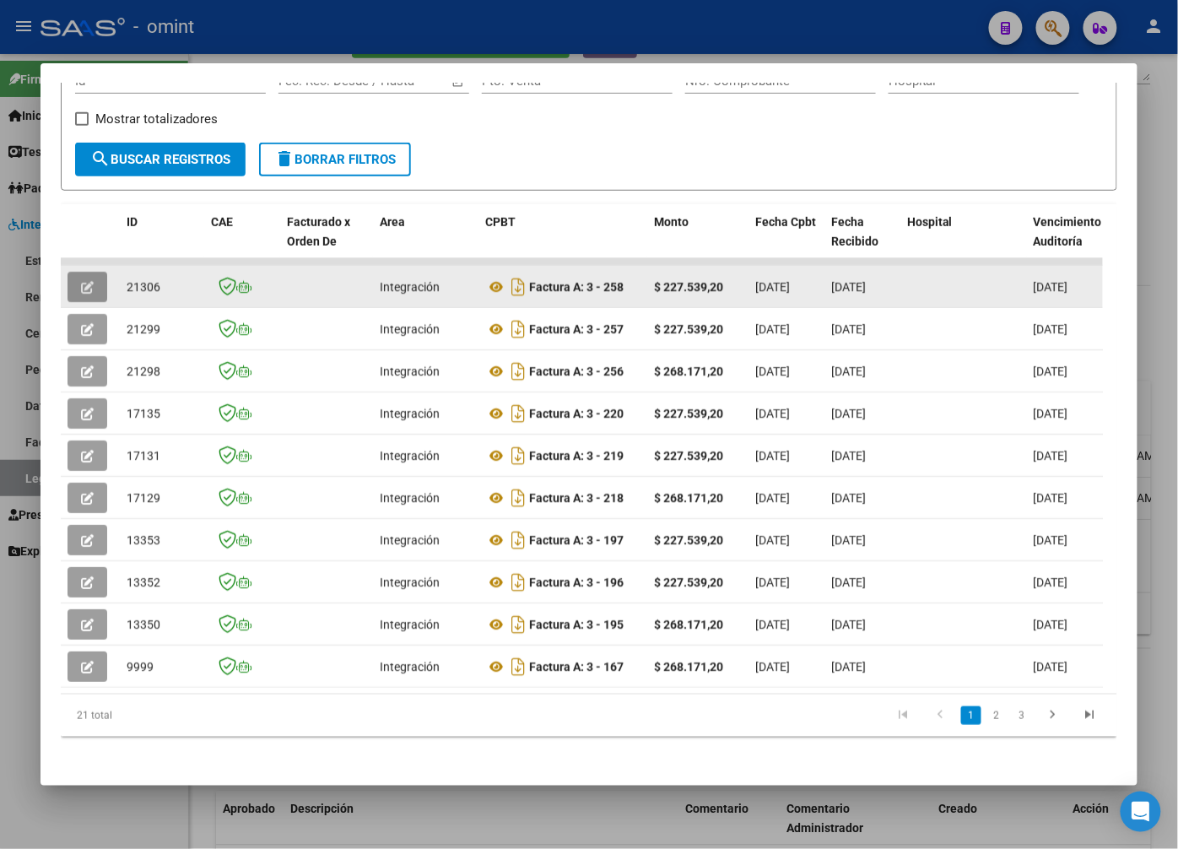
click at [82, 294] on icon "button" at bounding box center [87, 287] width 13 height 13
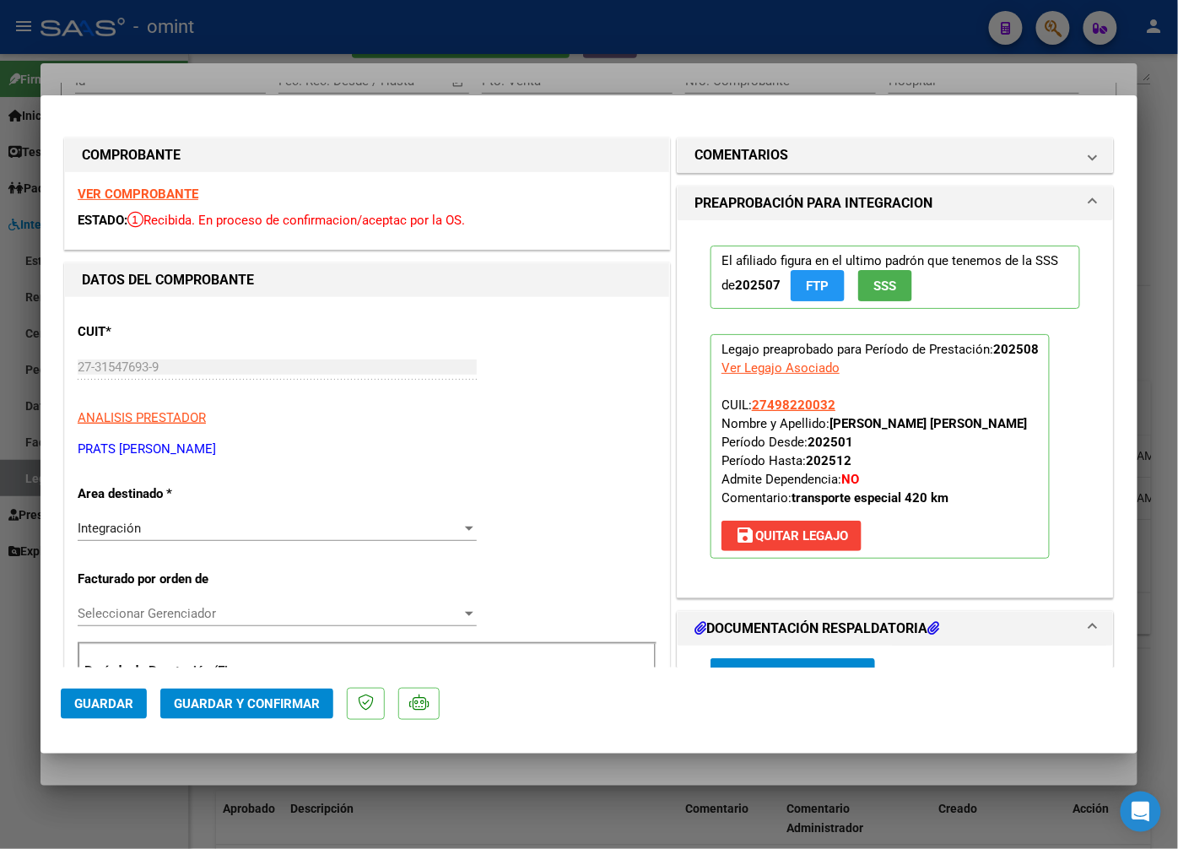
click at [146, 192] on strong "VER COMPROBANTE" at bounding box center [138, 194] width 121 height 15
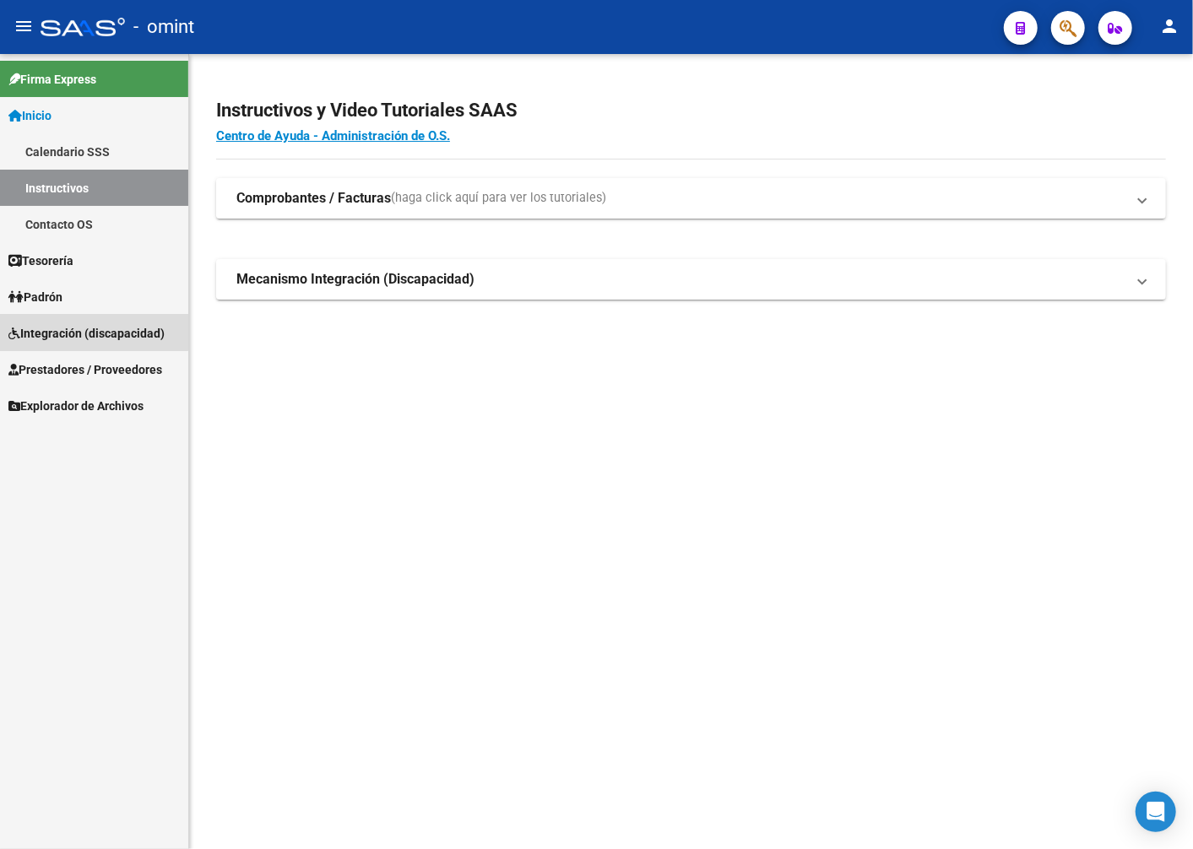
click at [83, 324] on span "Integración (discapacidad)" at bounding box center [86, 333] width 156 height 19
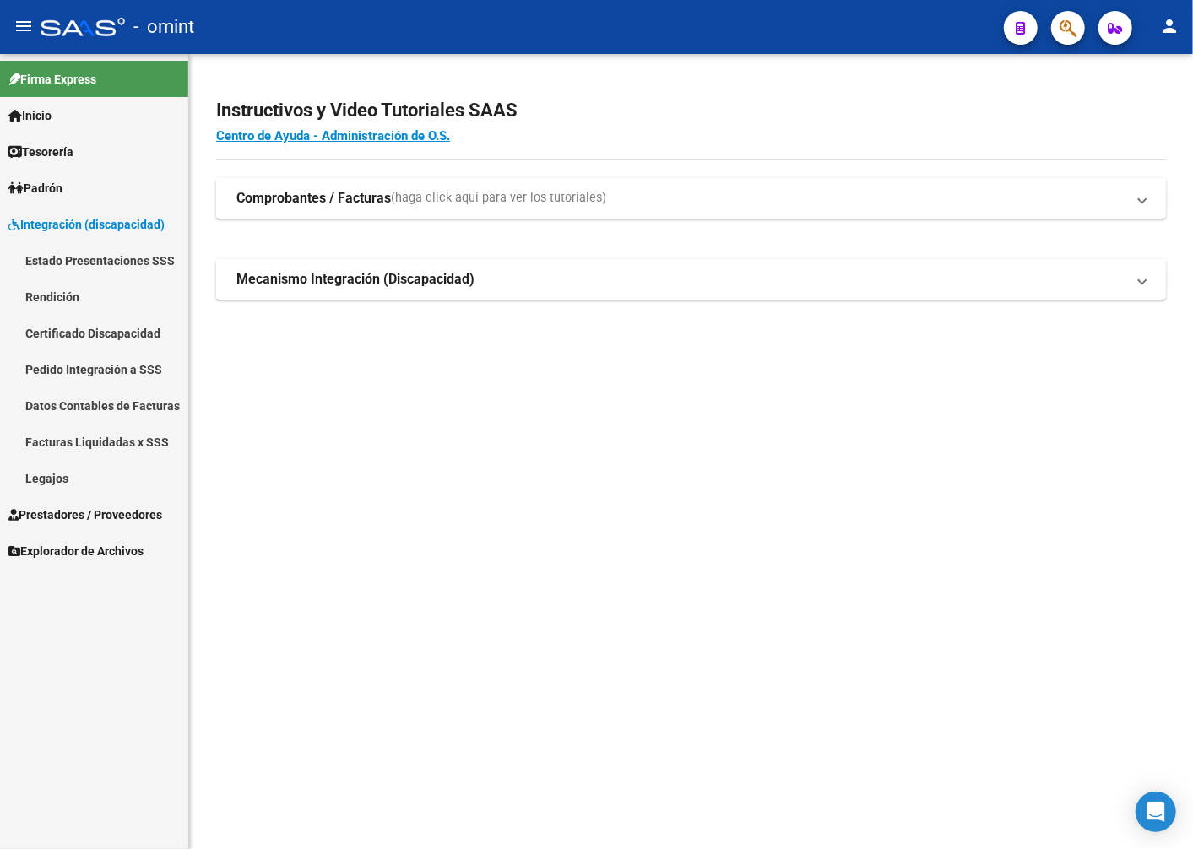
click at [80, 338] on link "Certificado Discapacidad" at bounding box center [94, 333] width 188 height 36
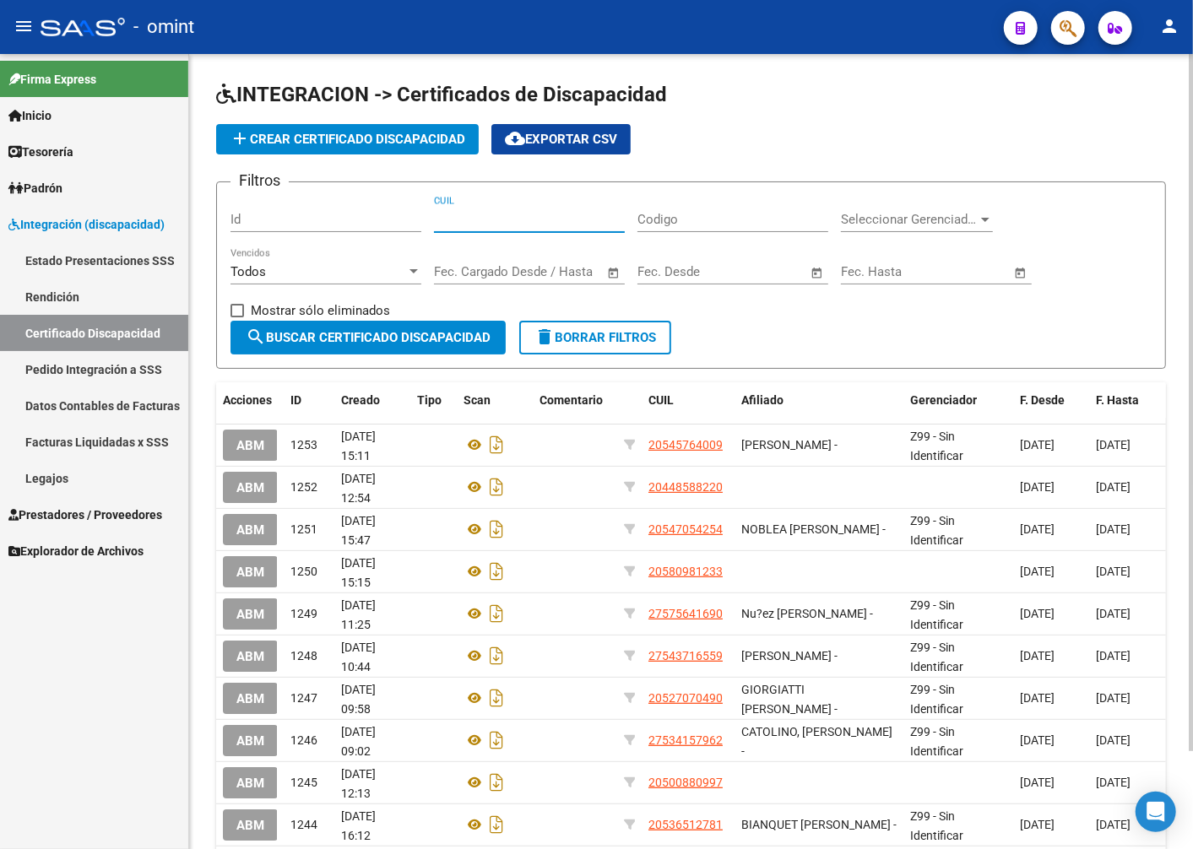
paste input "20-59012119-4"
type input "20-59012119-4"
click at [414, 338] on span "search Buscar Certificado Discapacidad" at bounding box center [368, 337] width 245 height 15
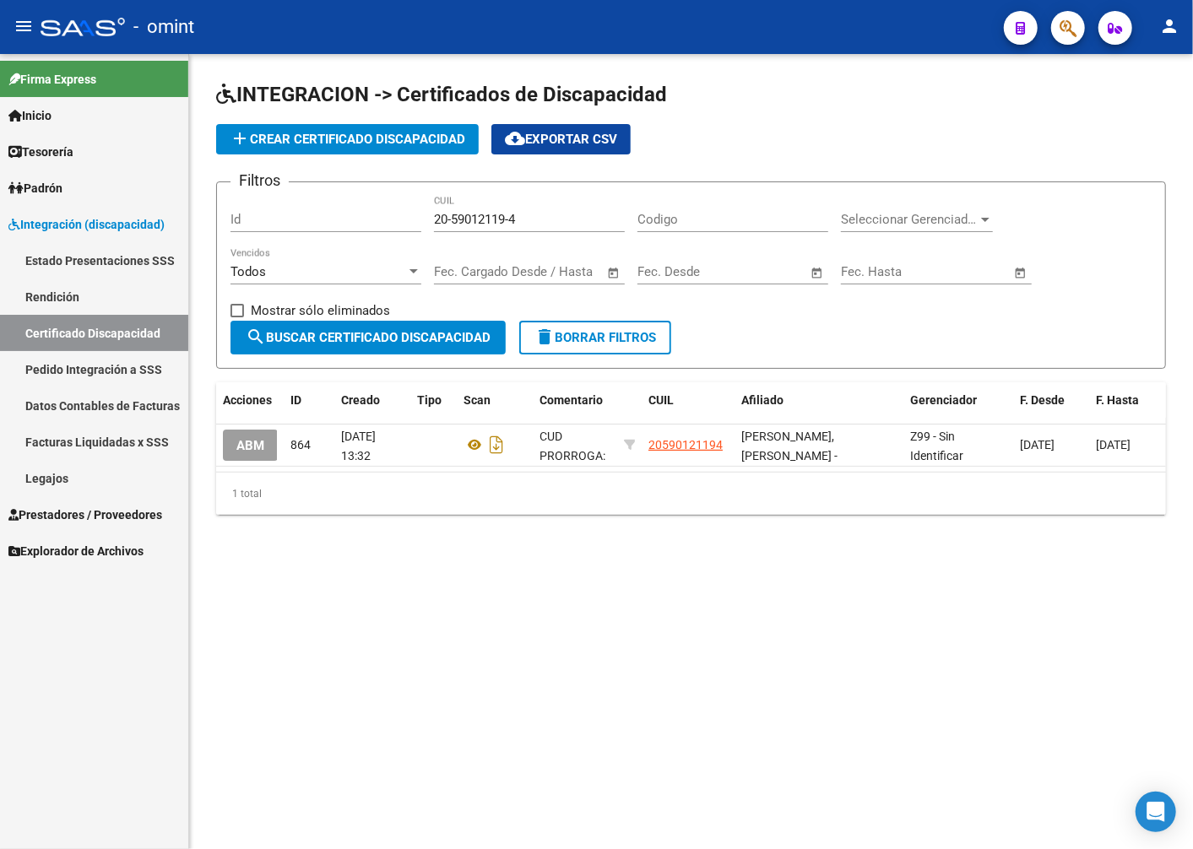
click at [240, 448] on span "ABM" at bounding box center [250, 445] width 28 height 15
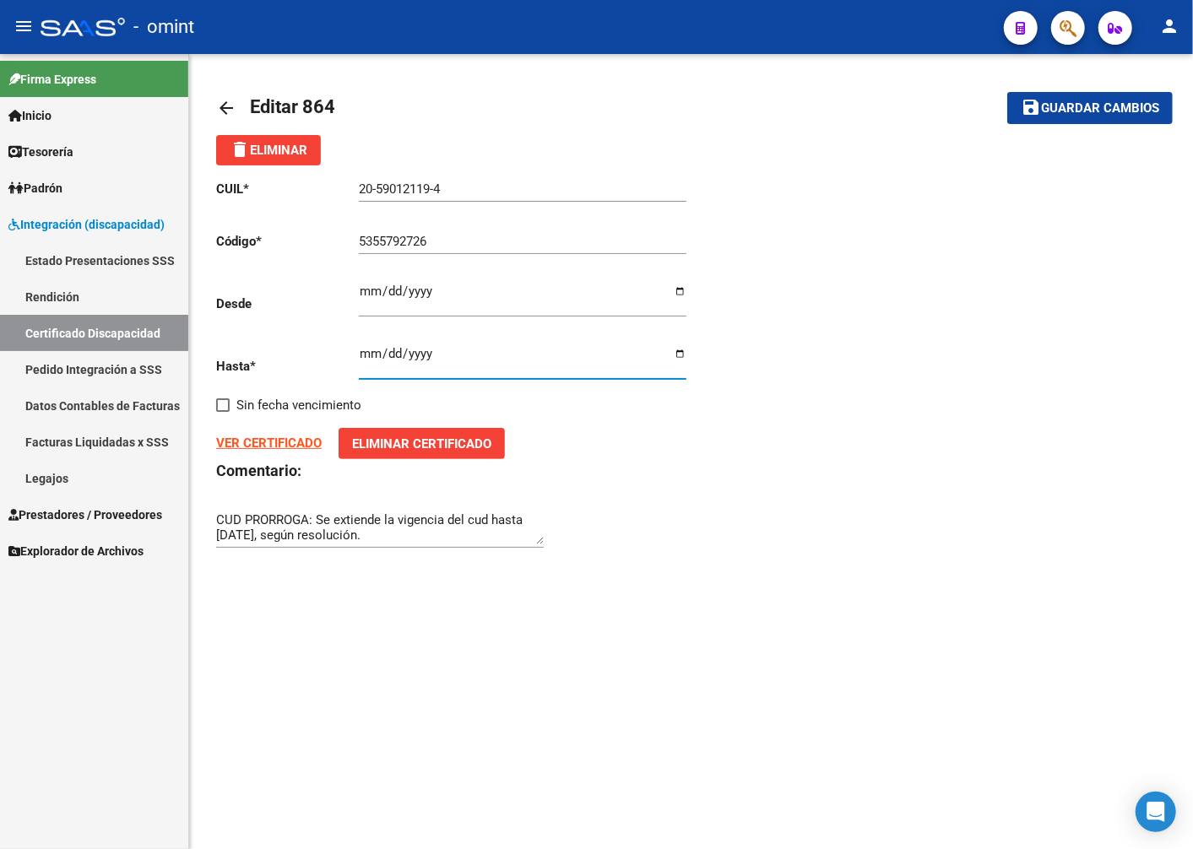
click at [425, 355] on input "[DATE]" at bounding box center [522, 360] width 327 height 27
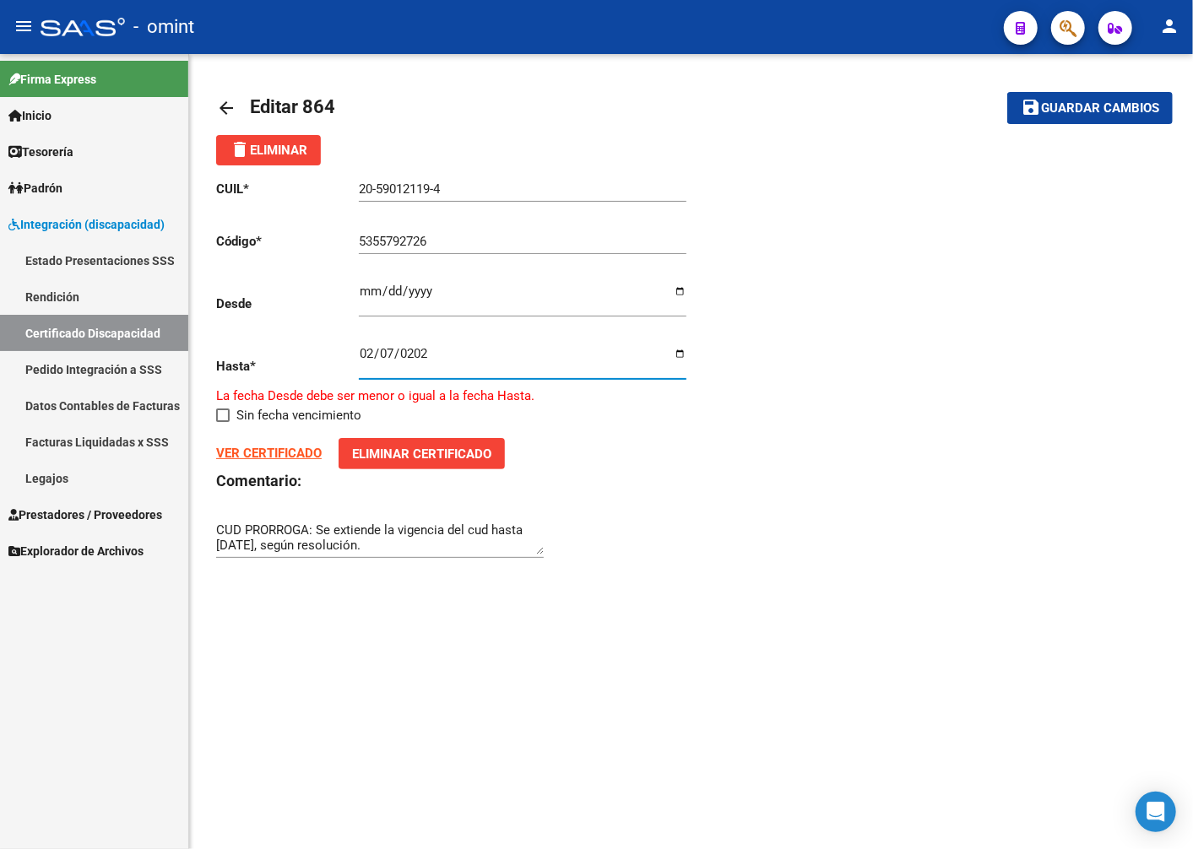
type input "[DATE]"
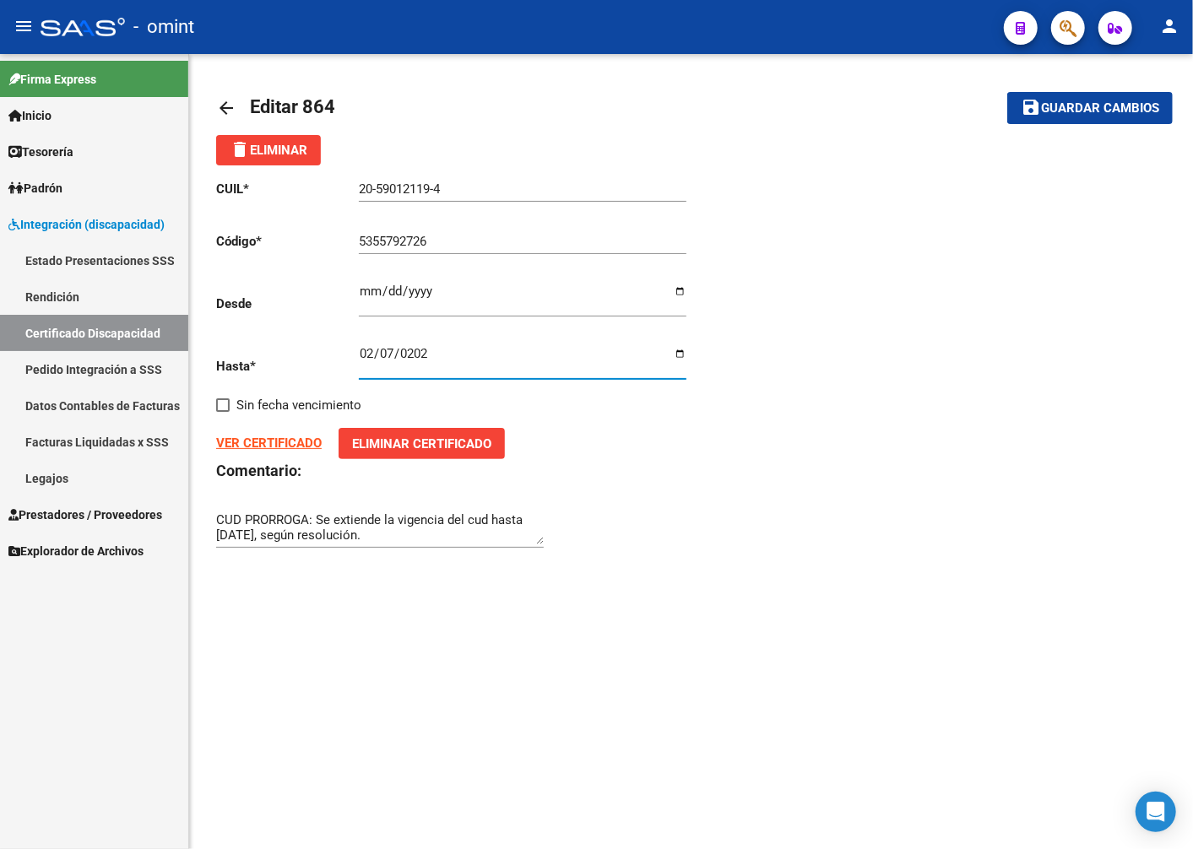
click at [1139, 115] on span "Guardar cambios" at bounding box center [1100, 108] width 118 height 15
click at [35, 521] on span "Prestadores / Proveedores" at bounding box center [85, 515] width 154 height 19
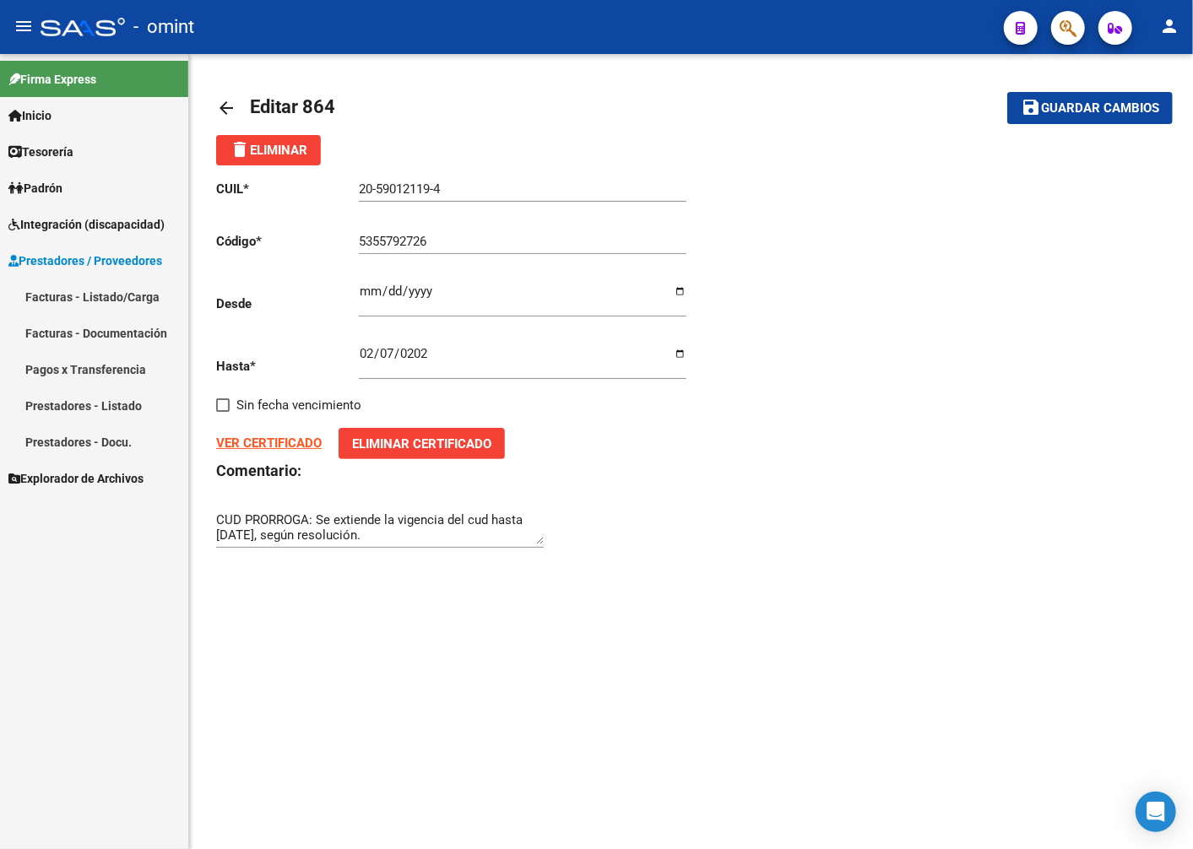
click at [77, 284] on link "Facturas - Listado/Carga" at bounding box center [94, 297] width 188 height 36
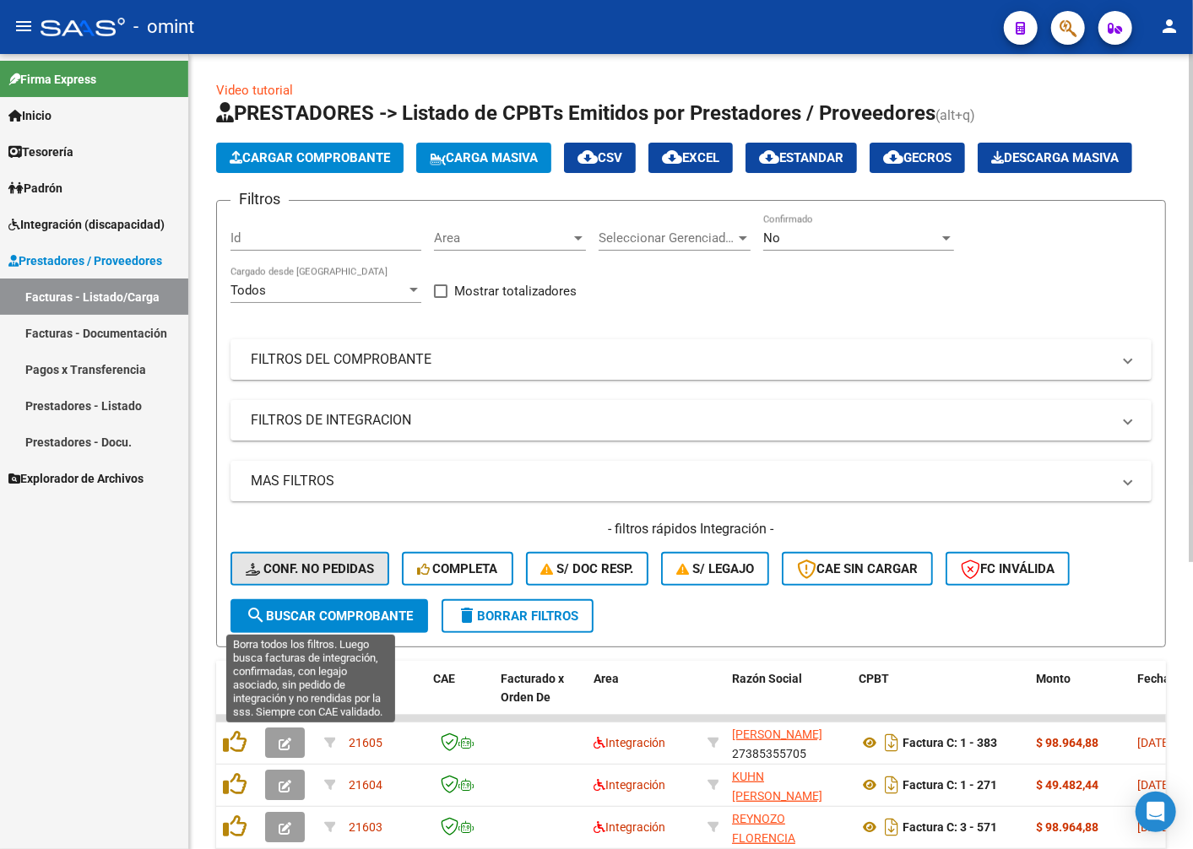
click at [309, 576] on span "Conf. no pedidas" at bounding box center [310, 568] width 128 height 15
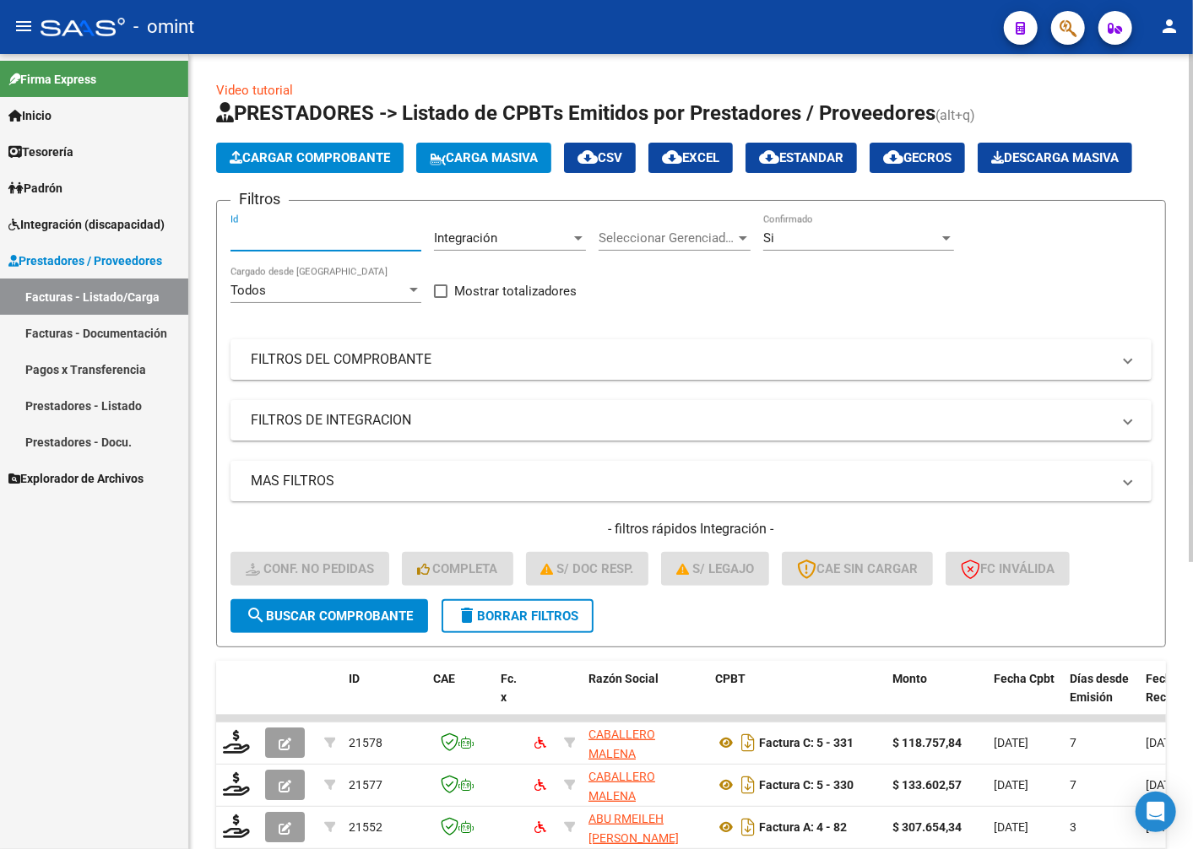
paste input "21552"
type input "21552"
click at [317, 633] on button "search Buscar Comprobante" at bounding box center [329, 616] width 198 height 34
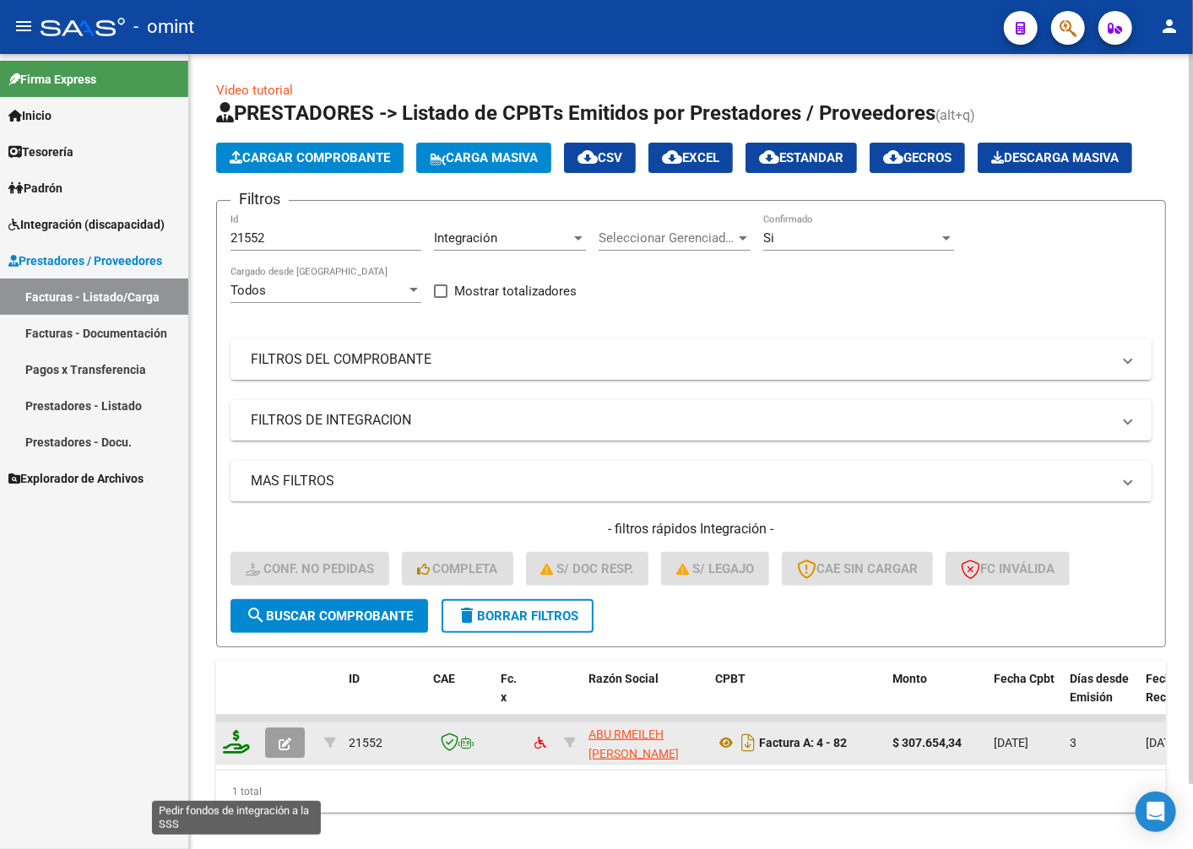
click at [249, 754] on icon at bounding box center [236, 742] width 27 height 24
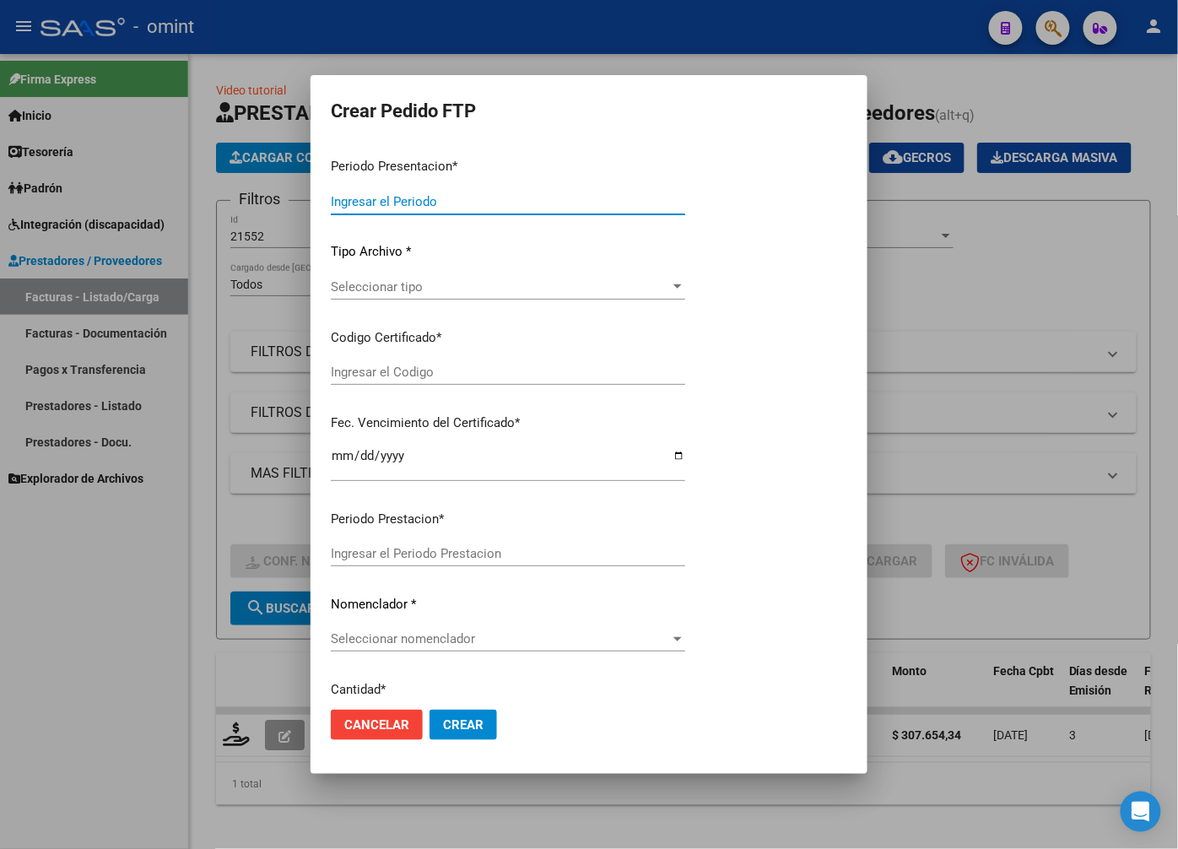
type input "202508"
type input "$ 307.654,34"
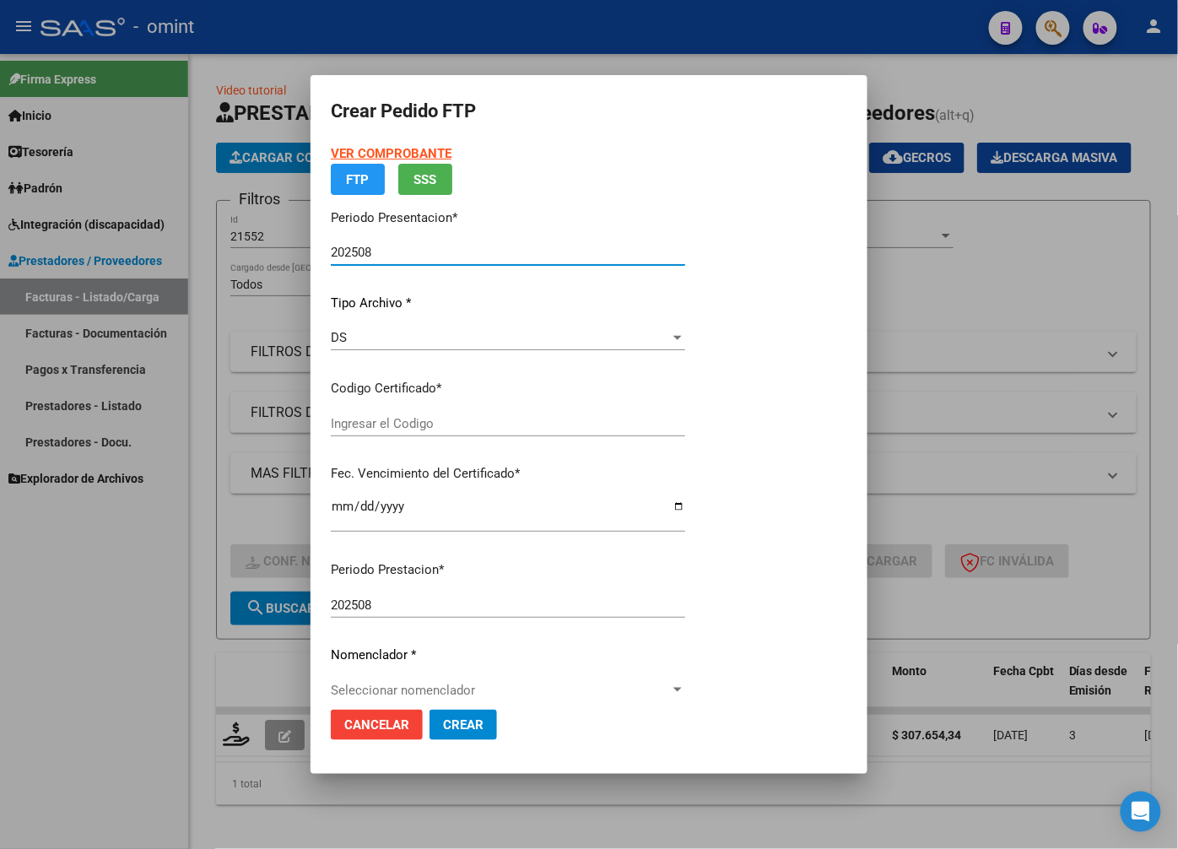
type input "7000897913"
type input "[DATE]"
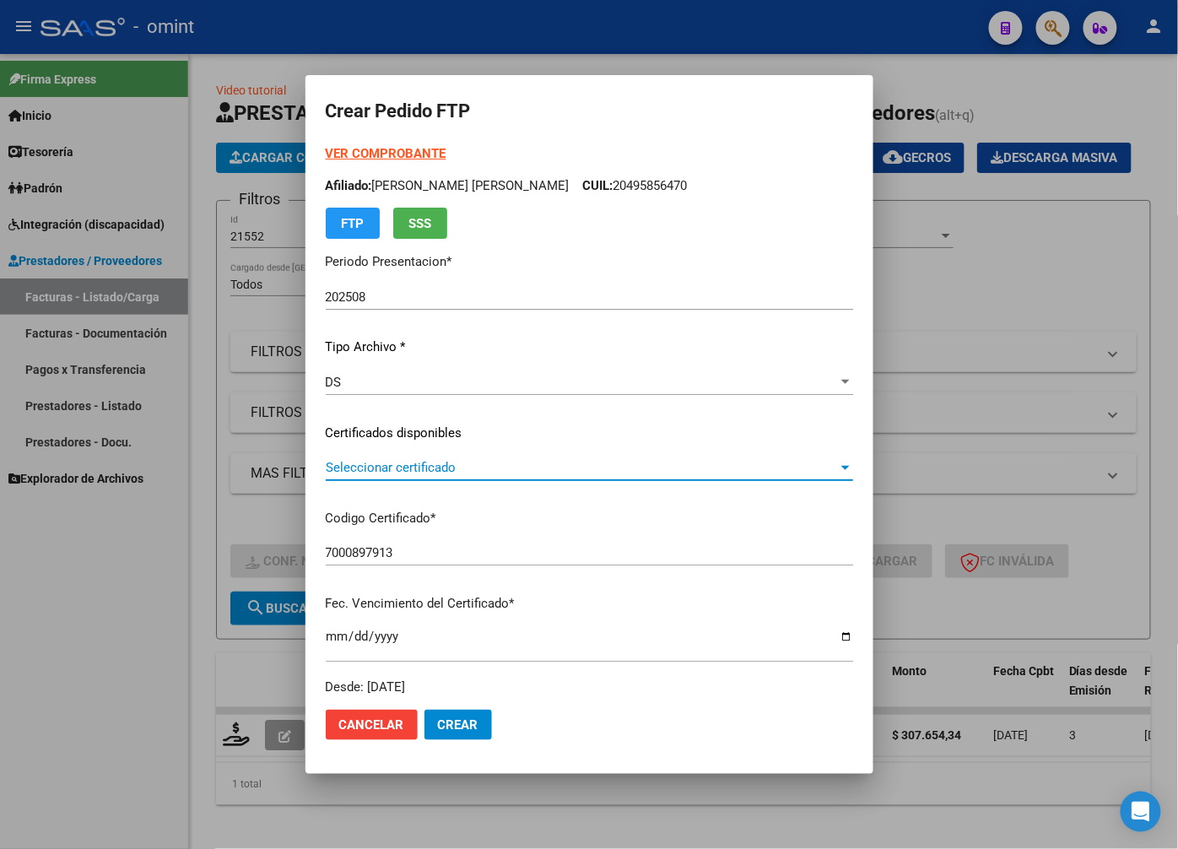
click at [838, 469] on span "Seleccionar certificado" at bounding box center [582, 467] width 512 height 15
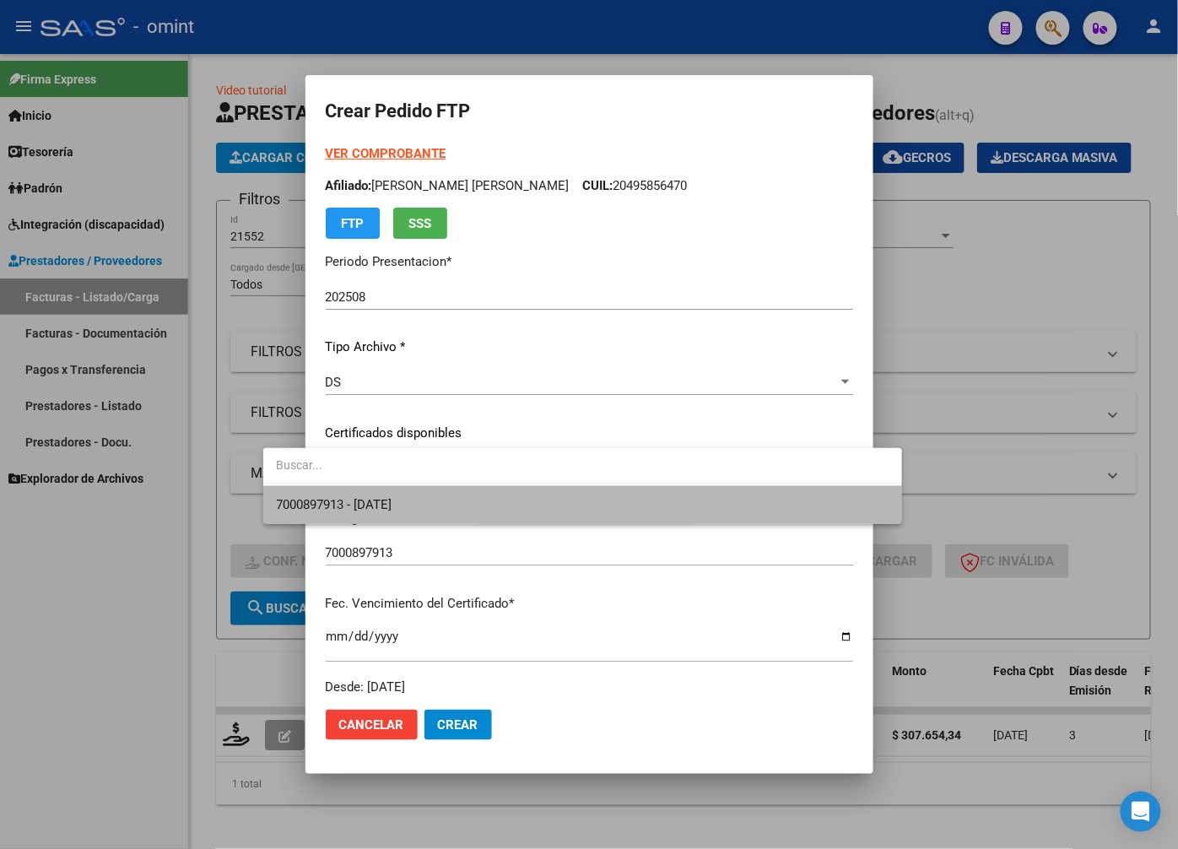
click at [832, 503] on span "7000897913 - [DATE]" at bounding box center [583, 505] width 612 height 38
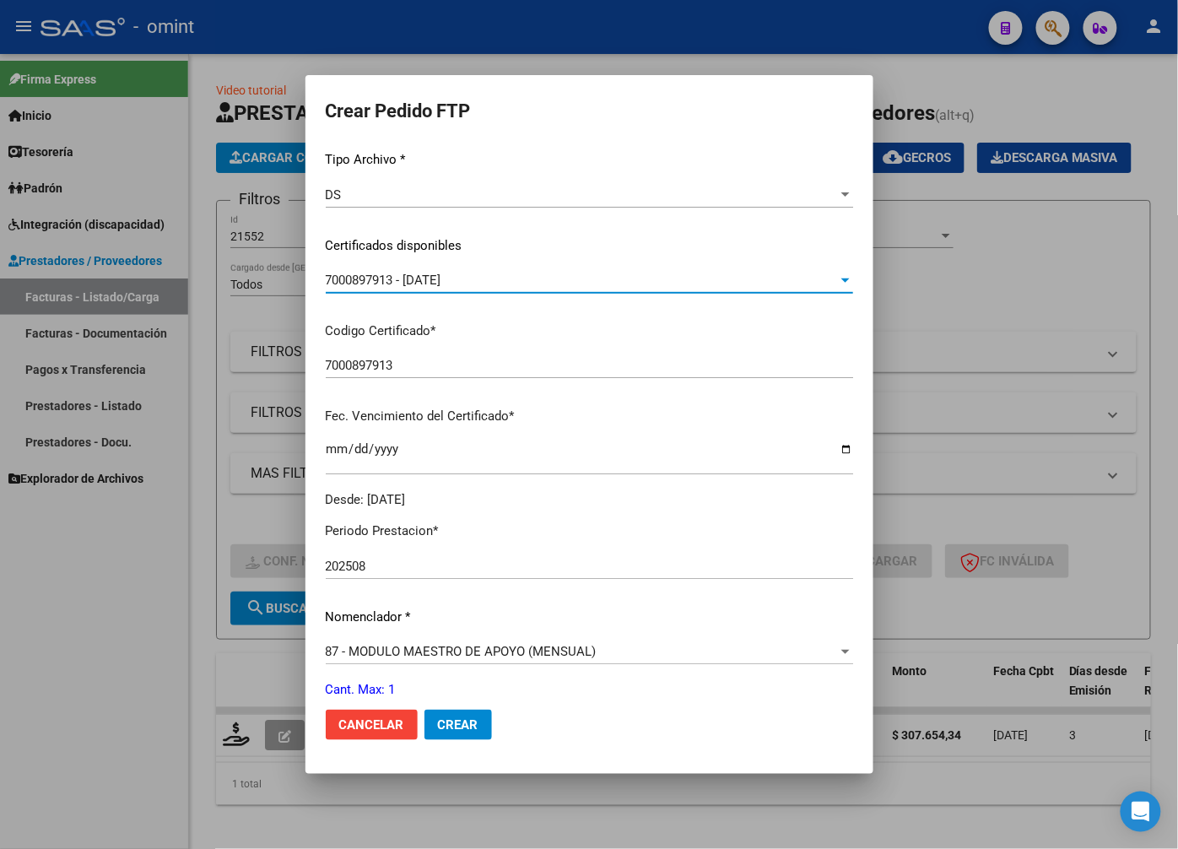
scroll to position [375, 0]
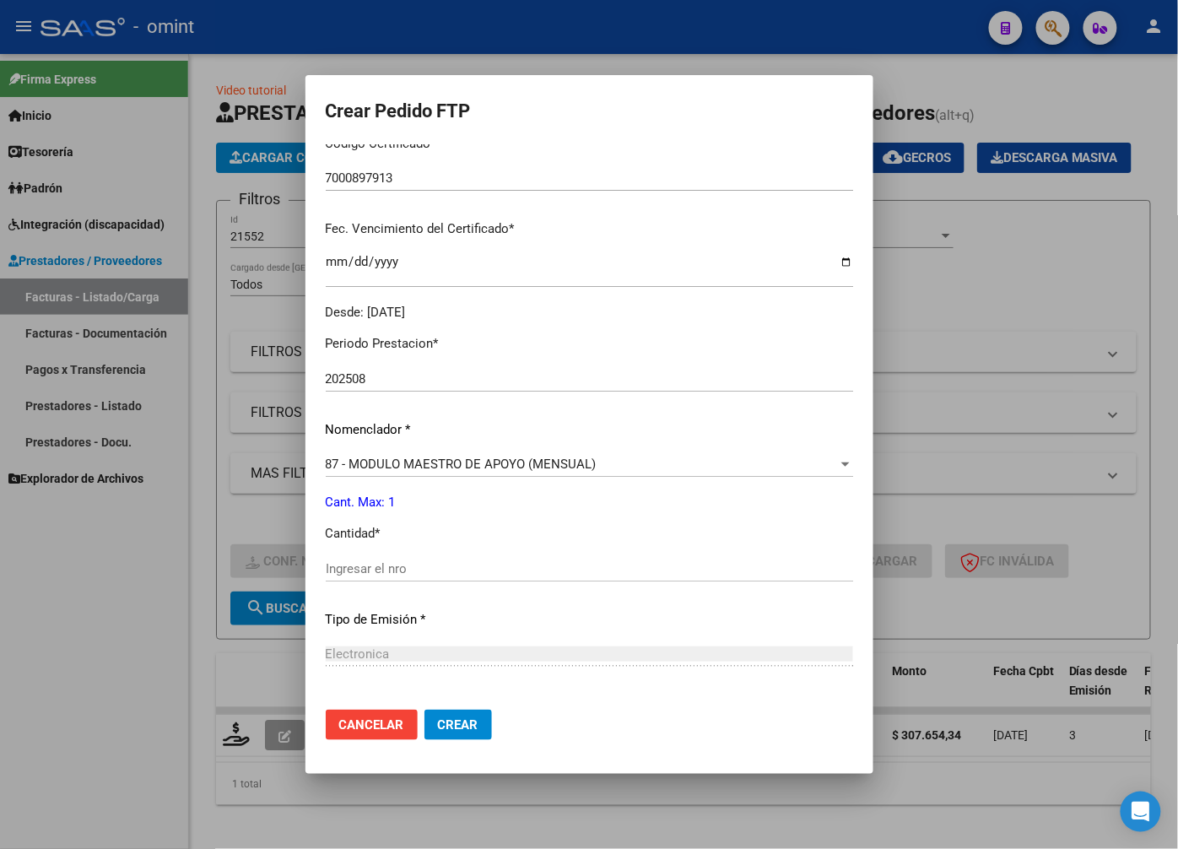
click at [352, 560] on div "Ingresar el nro" at bounding box center [590, 568] width 528 height 25
type input "1"
click at [581, 647] on div "Electronica" at bounding box center [590, 654] width 528 height 15
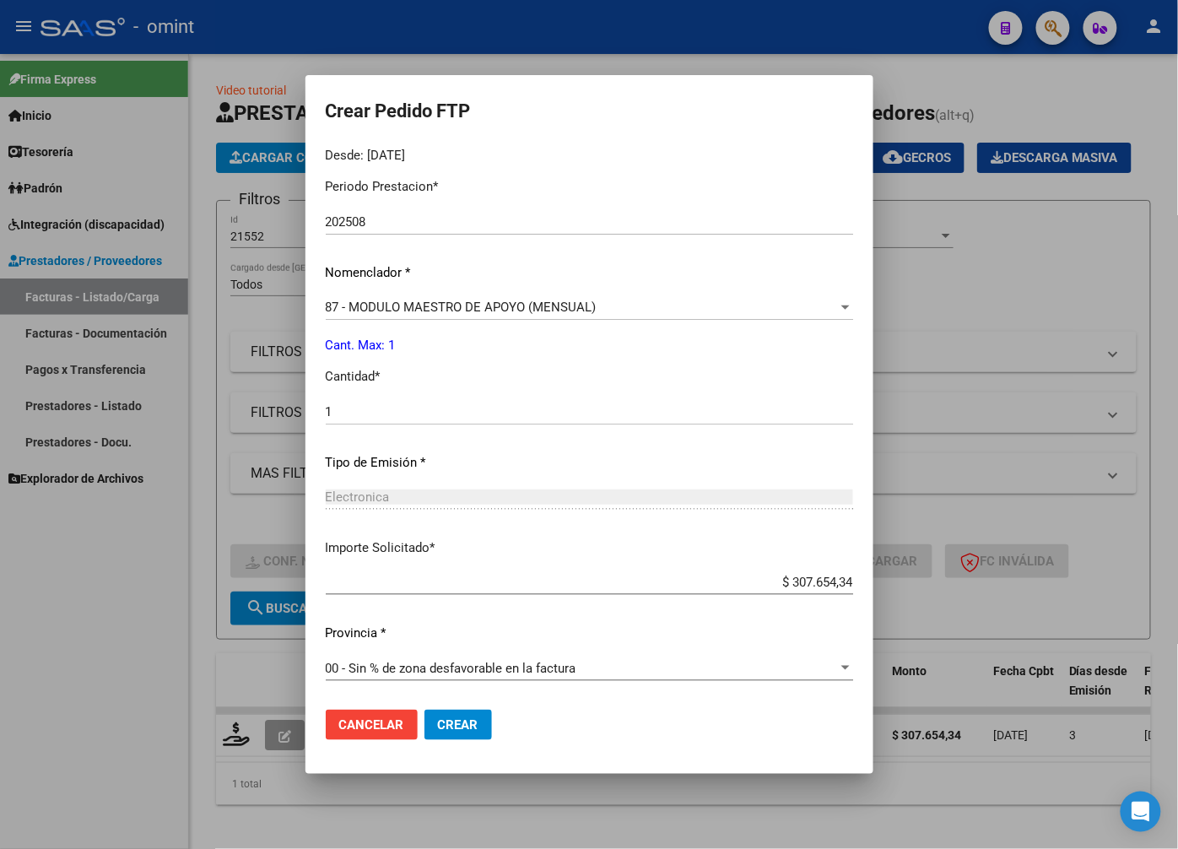
click at [374, 713] on div "Cancelar Crear" at bounding box center [409, 725] width 166 height 30
click at [425, 726] on button "Crear" at bounding box center [459, 725] width 68 height 30
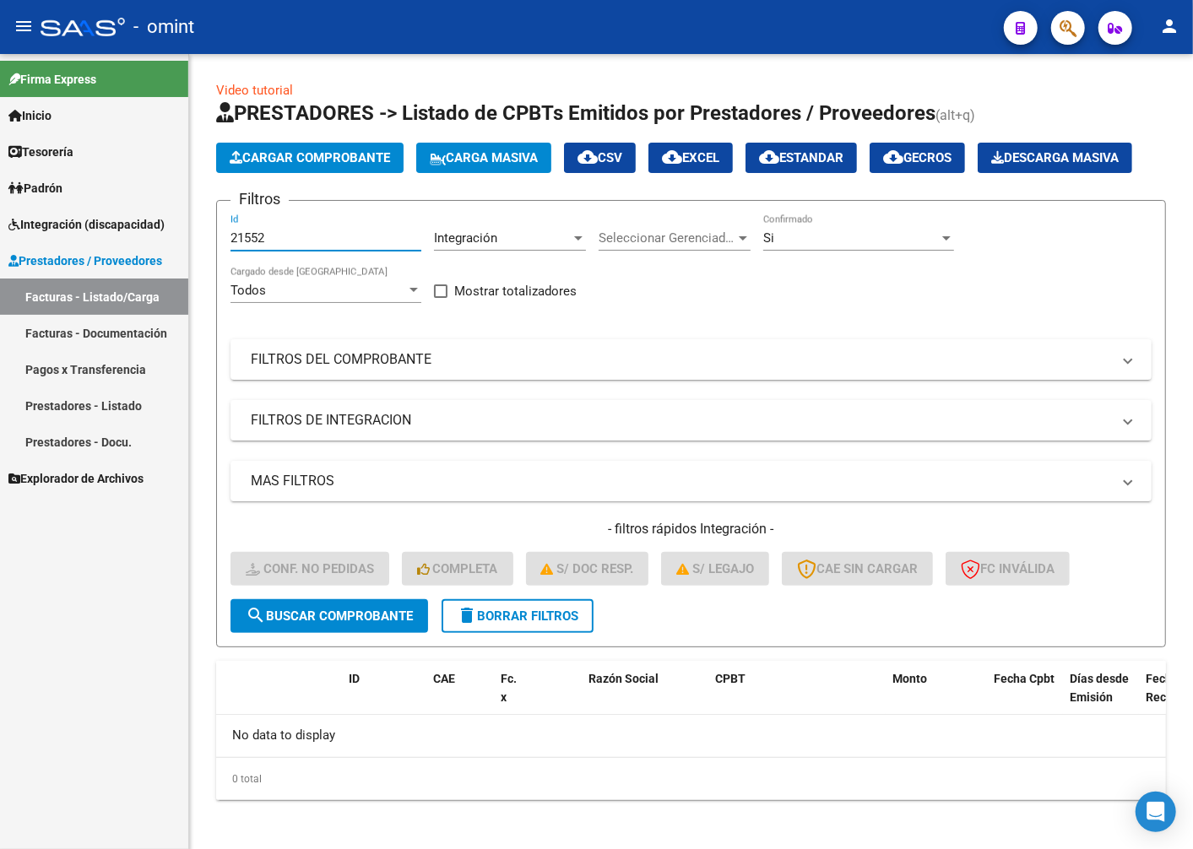
drag, startPoint x: 305, startPoint y: 277, endPoint x: 130, endPoint y: 283, distance: 174.8
click at [130, 283] on mat-sidenav-container "Firma Express Inicio Calendario SSS Instructivos Contacto OS Tesorería Extracto…" at bounding box center [596, 451] width 1193 height 795
paste input "21433"
type input "21433"
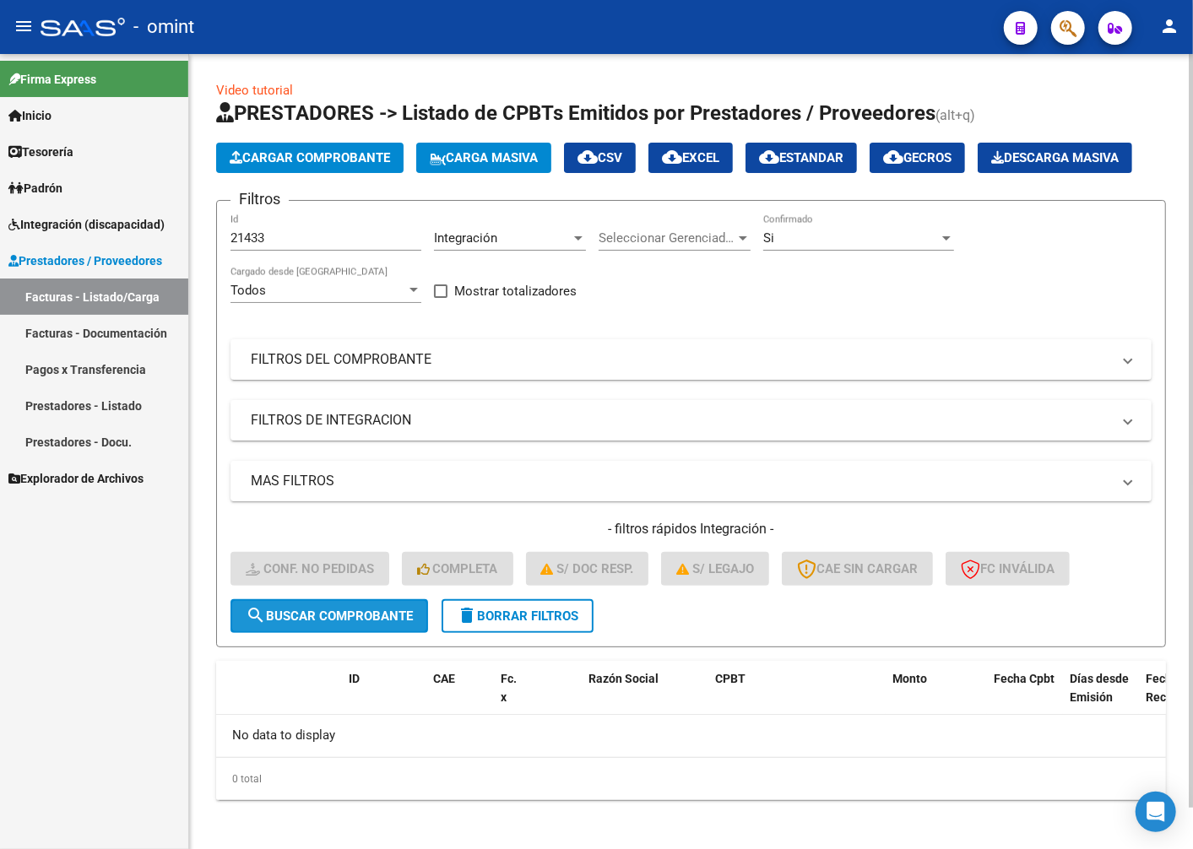
click at [376, 633] on button "search Buscar Comprobante" at bounding box center [329, 616] width 198 height 34
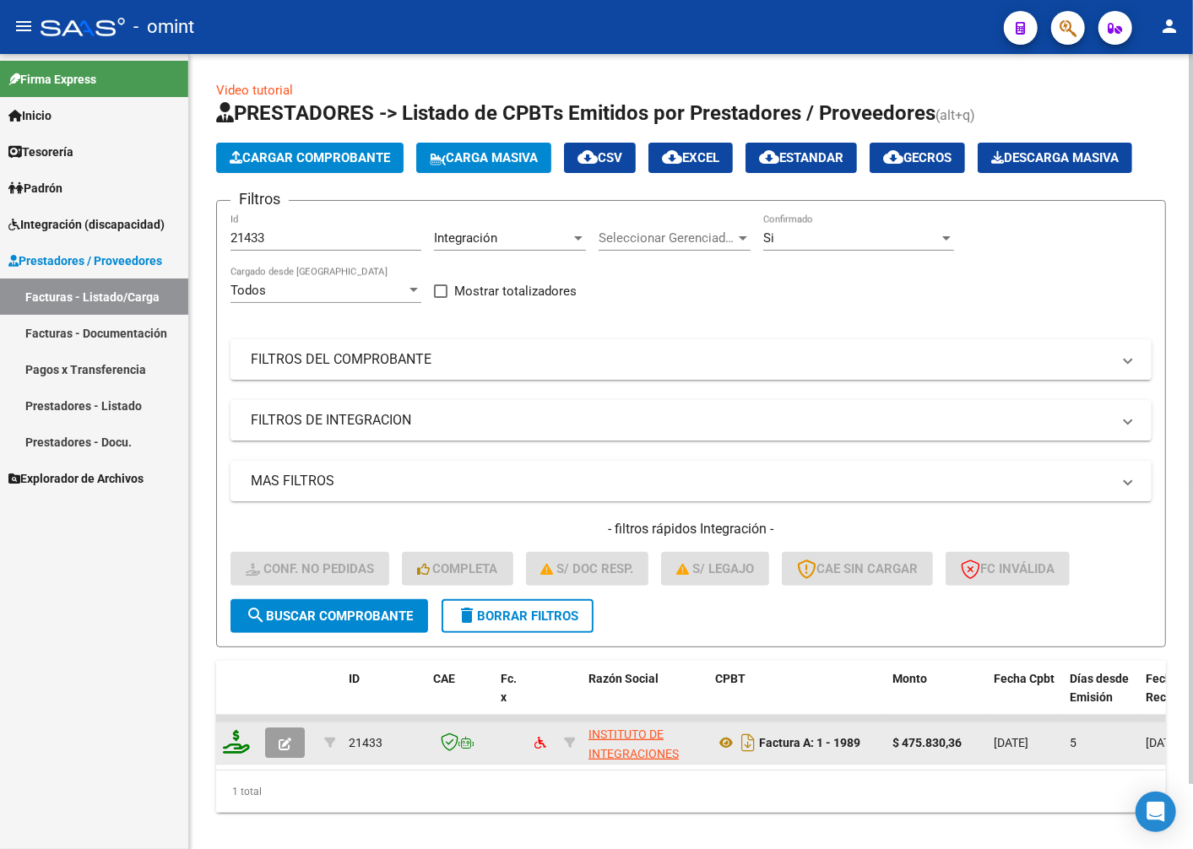
click at [241, 754] on icon at bounding box center [236, 742] width 27 height 24
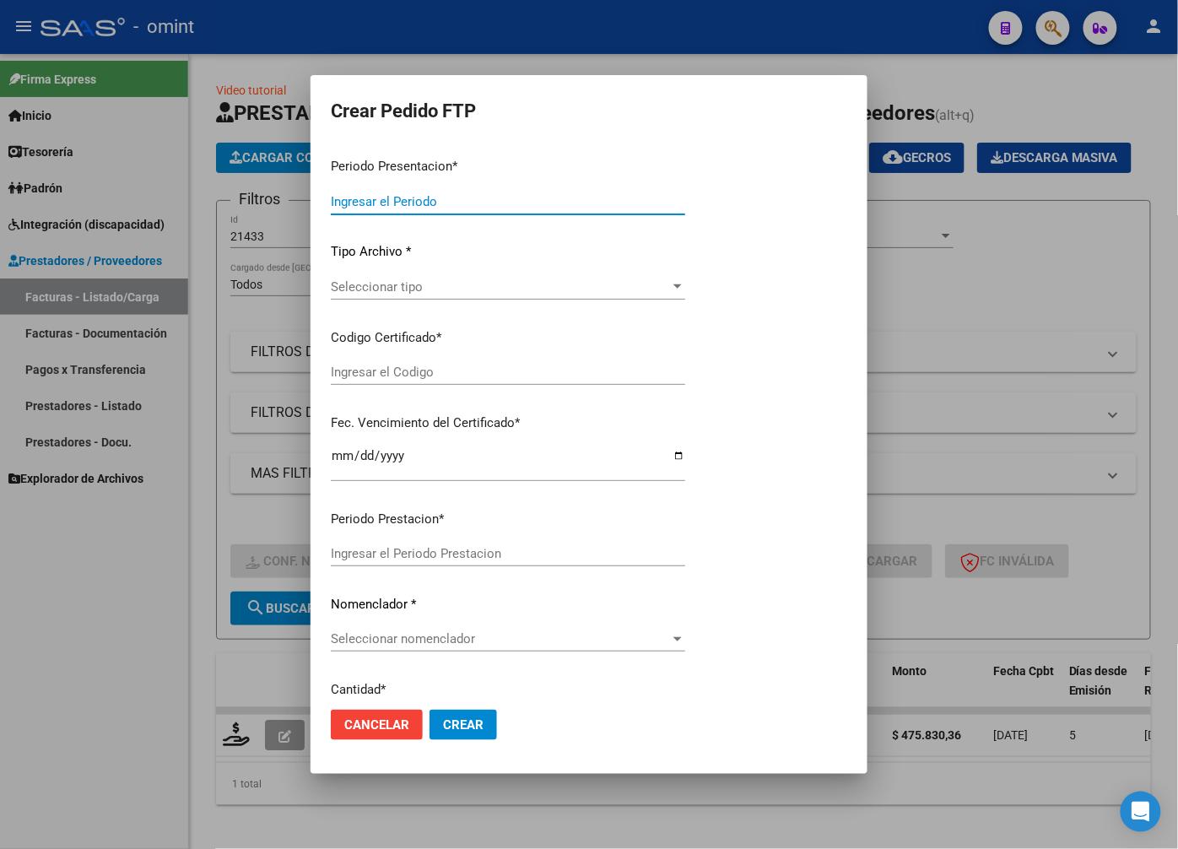
type input "202508"
type input "$ 475.830,36"
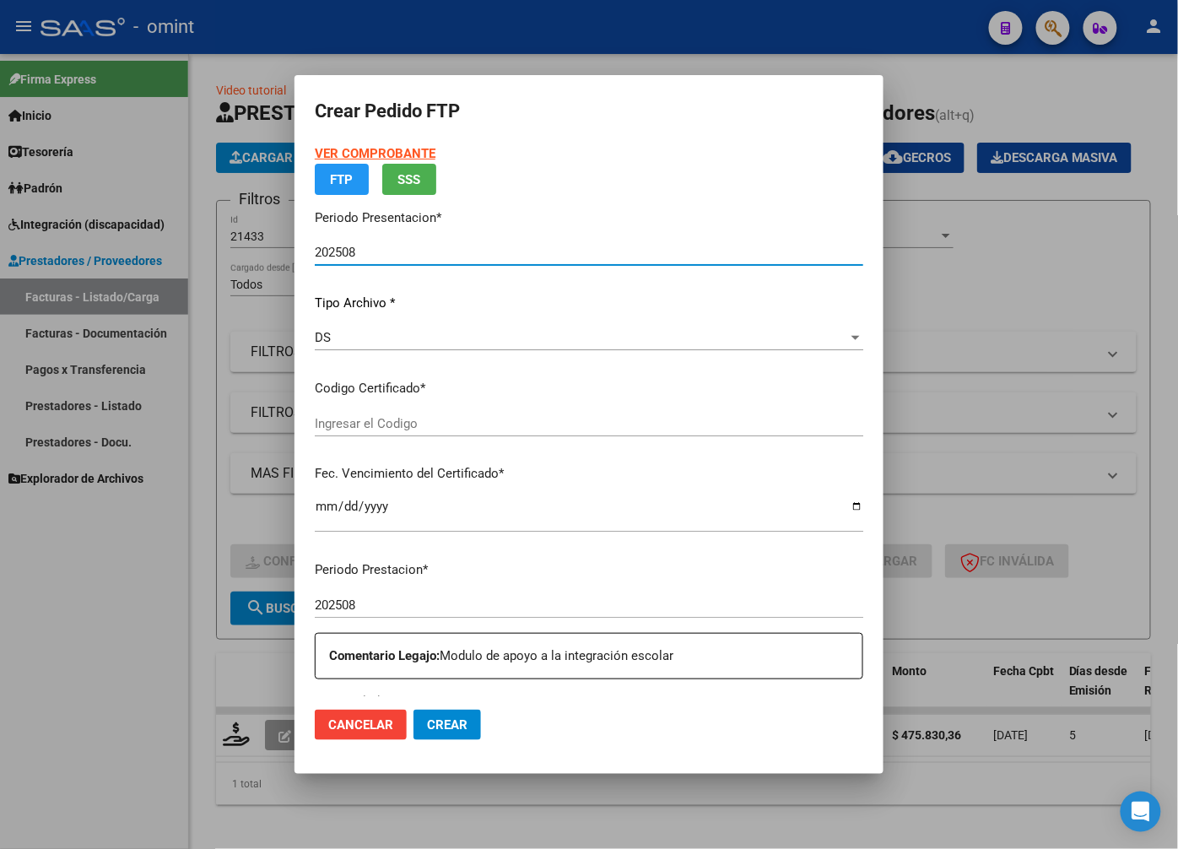
type input "6291170893"
type input "[DATE]"
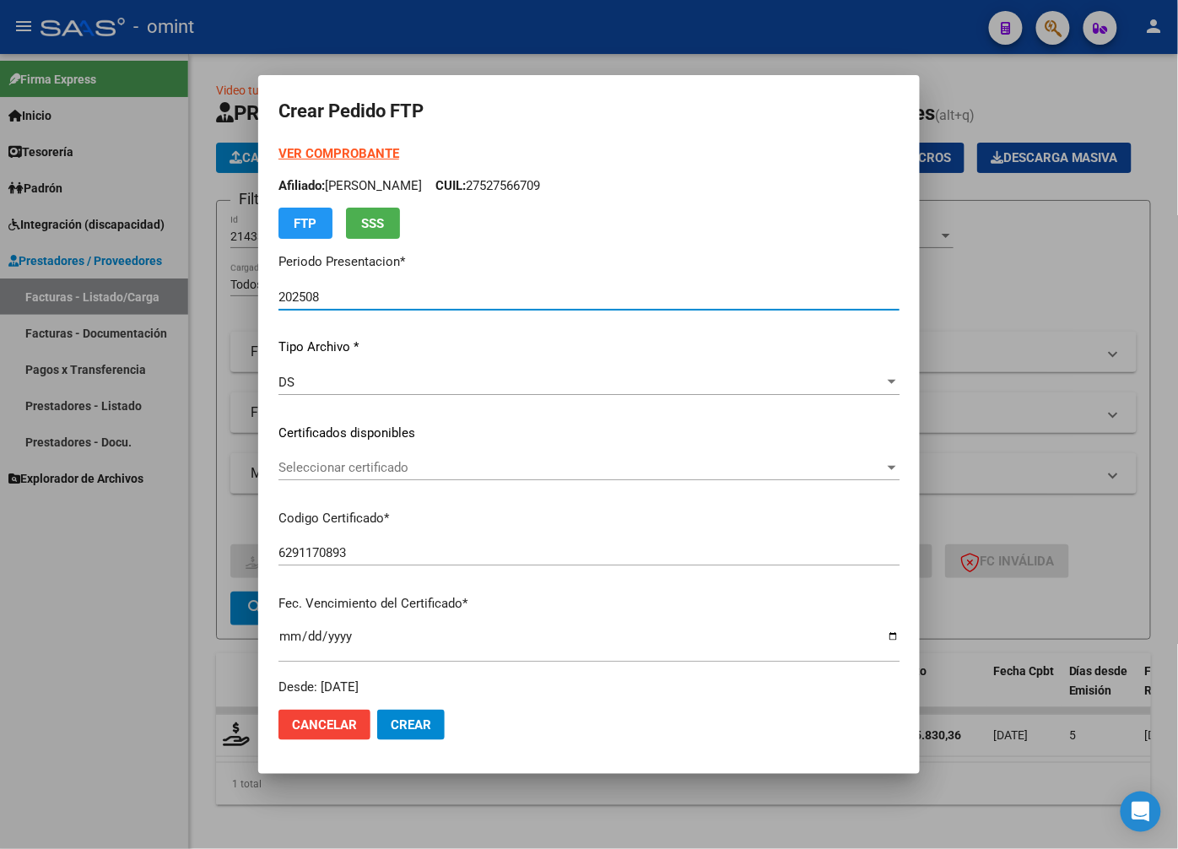
click at [847, 468] on span "Seleccionar certificado" at bounding box center [582, 467] width 606 height 15
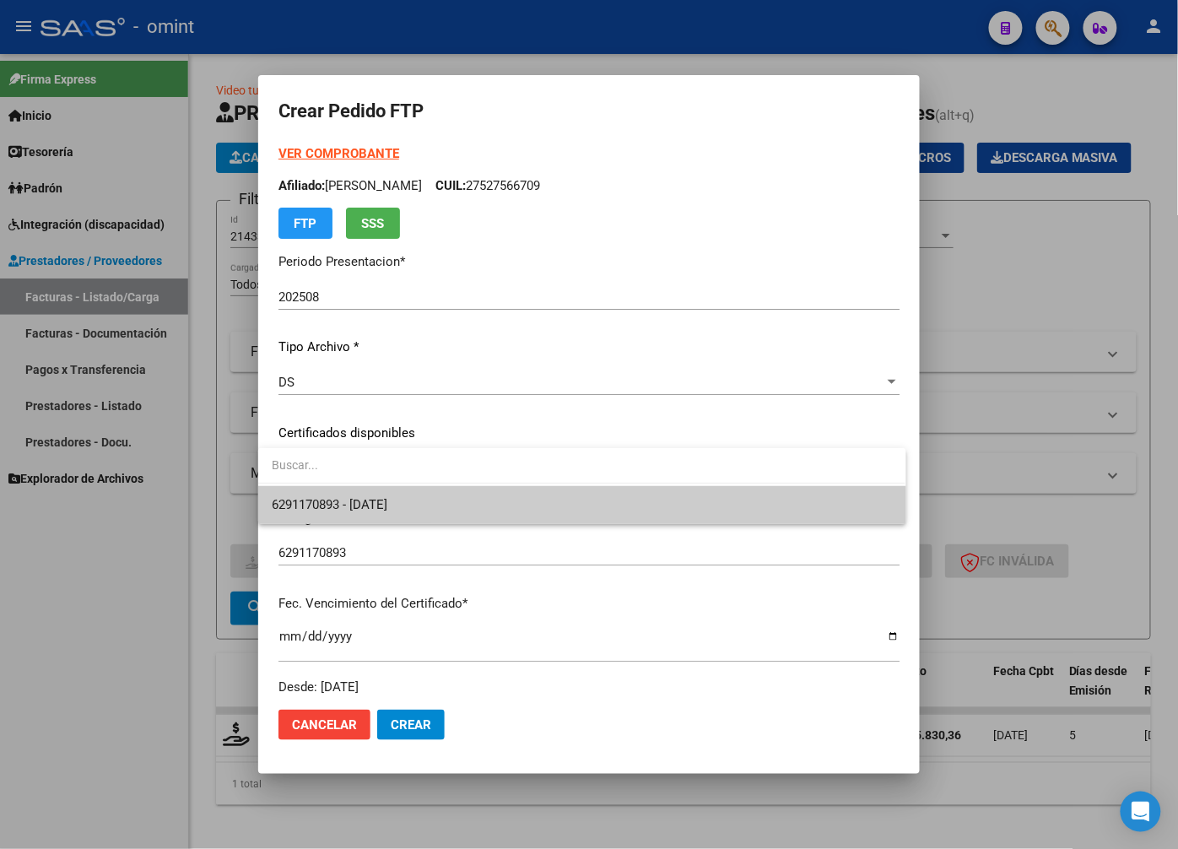
click at [812, 511] on span "6291170893 - [DATE]" at bounding box center [582, 505] width 620 height 38
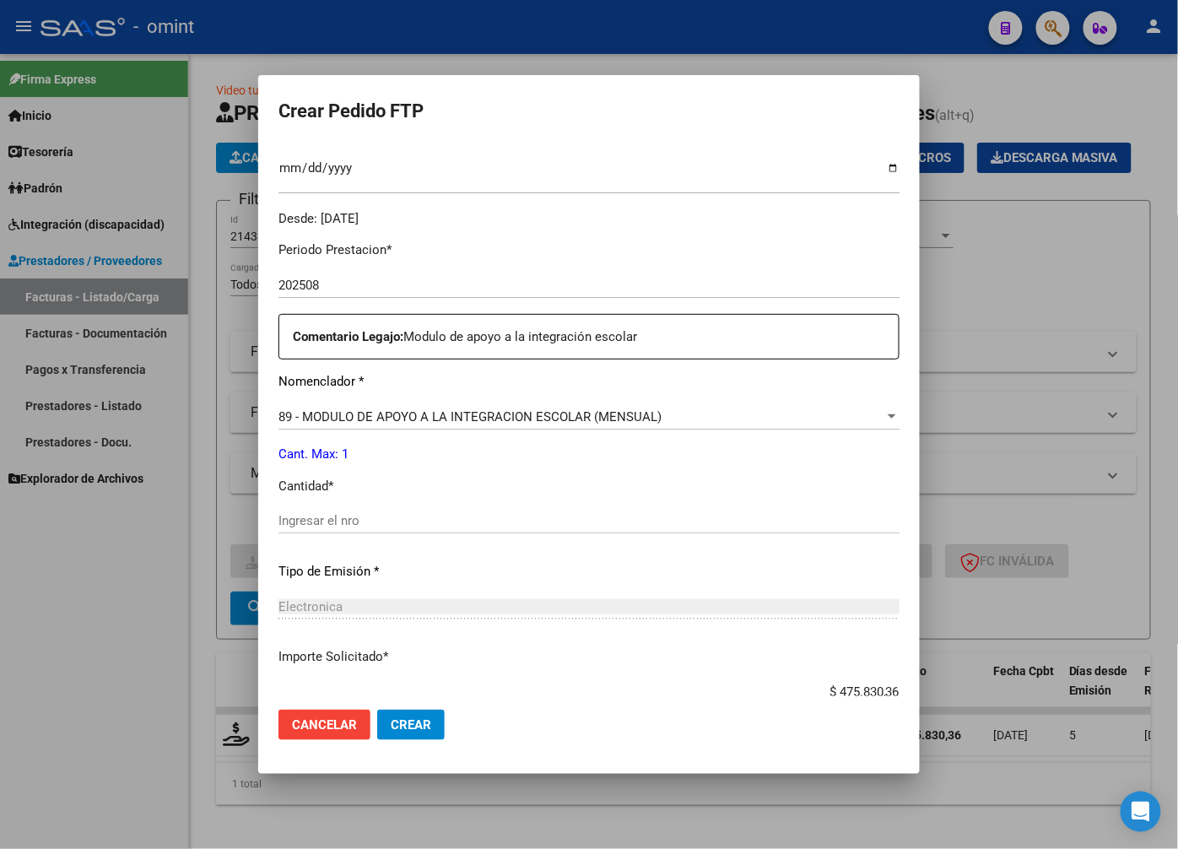
scroll to position [562, 0]
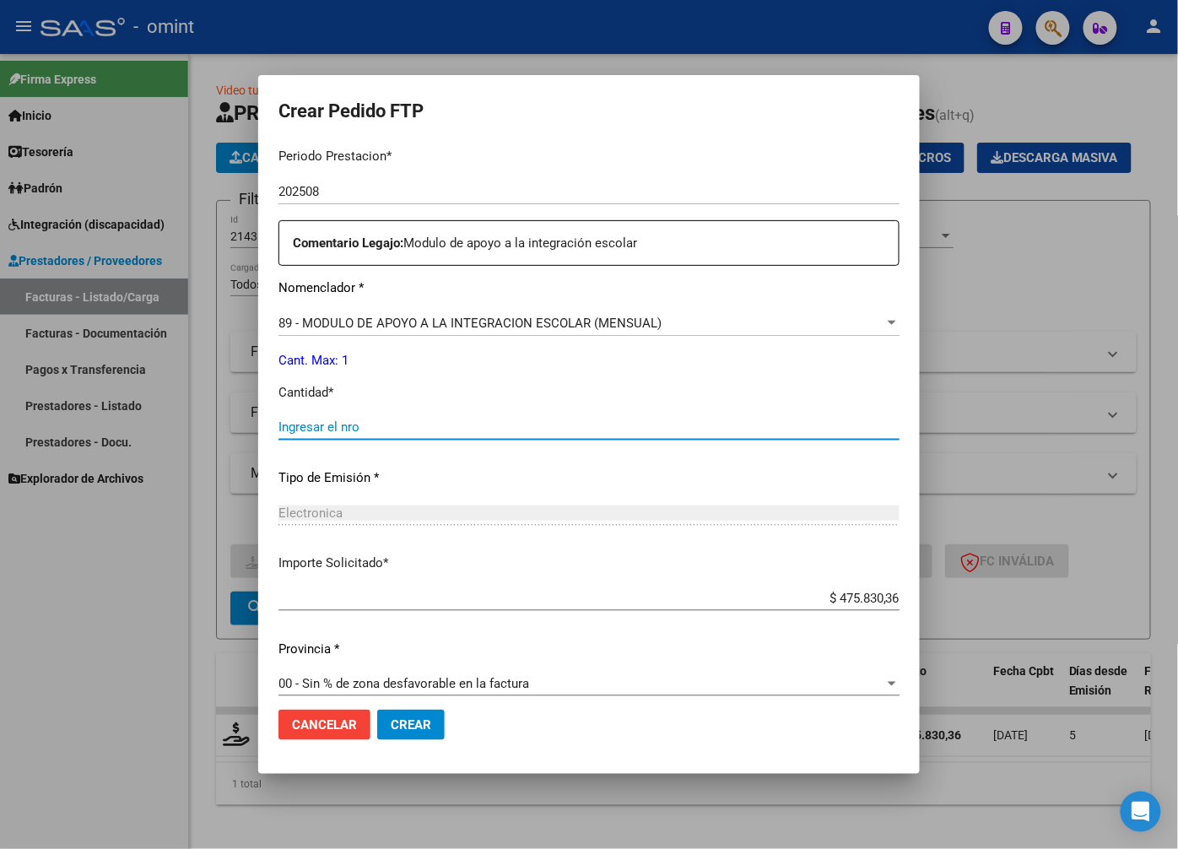
click at [409, 429] on input "Ingresar el nro" at bounding box center [589, 426] width 621 height 15
type input "1"
click at [457, 507] on div "Electronica" at bounding box center [589, 513] width 621 height 15
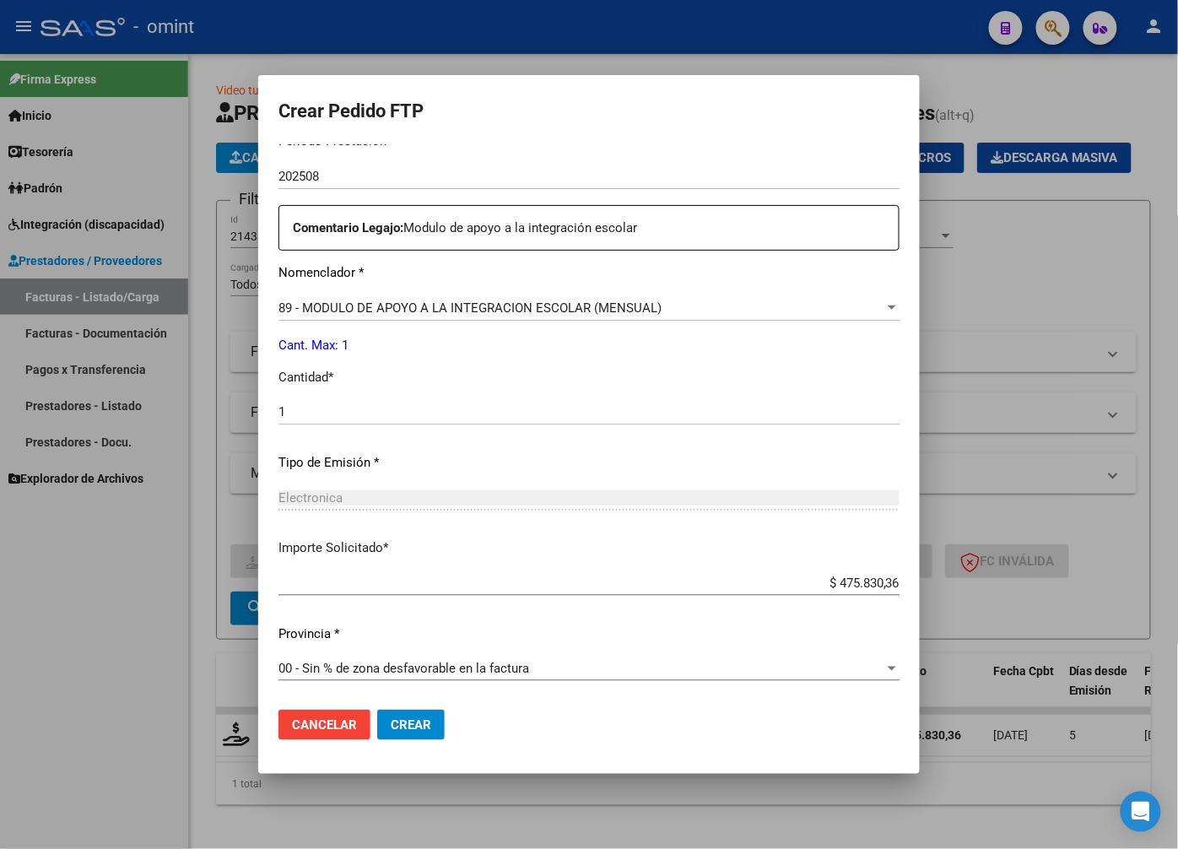
click at [407, 723] on span "Crear" at bounding box center [411, 724] width 41 height 15
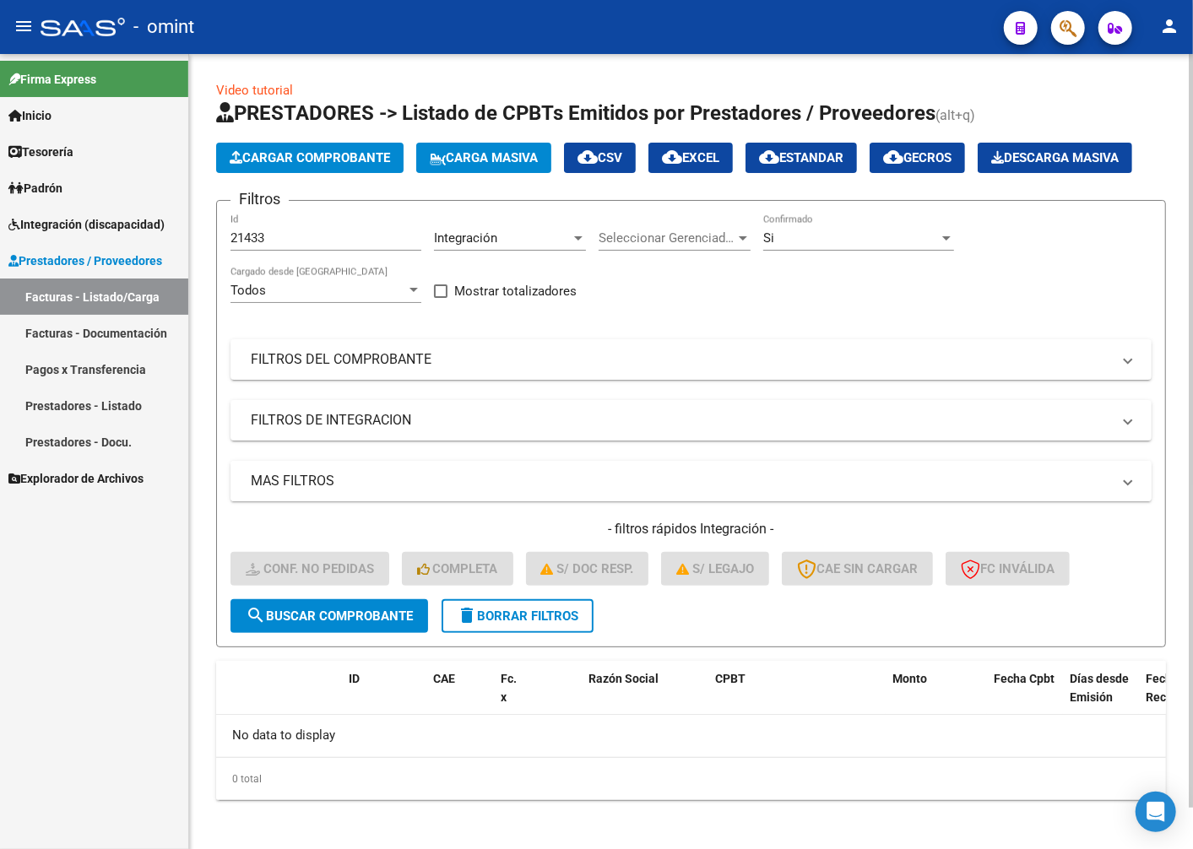
scroll to position [45, 0]
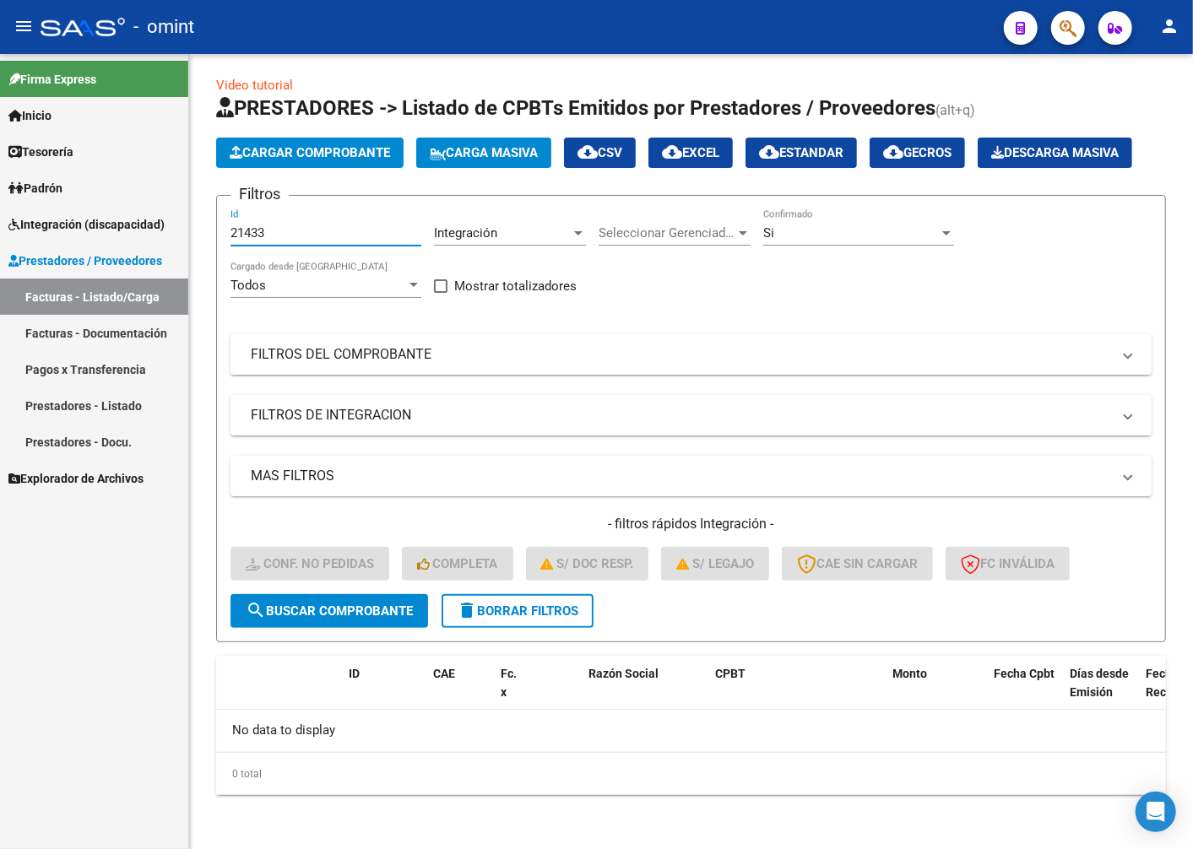
drag, startPoint x: 274, startPoint y: 241, endPoint x: 114, endPoint y: 200, distance: 165.6
click at [114, 200] on mat-sidenav-container "Firma Express Inicio Calendario SSS Instructivos Contacto OS Tesorería Extracto…" at bounding box center [596, 451] width 1193 height 795
paste input "21567"
type input "21567"
click at [289, 600] on button "search Buscar Comprobante" at bounding box center [329, 611] width 198 height 34
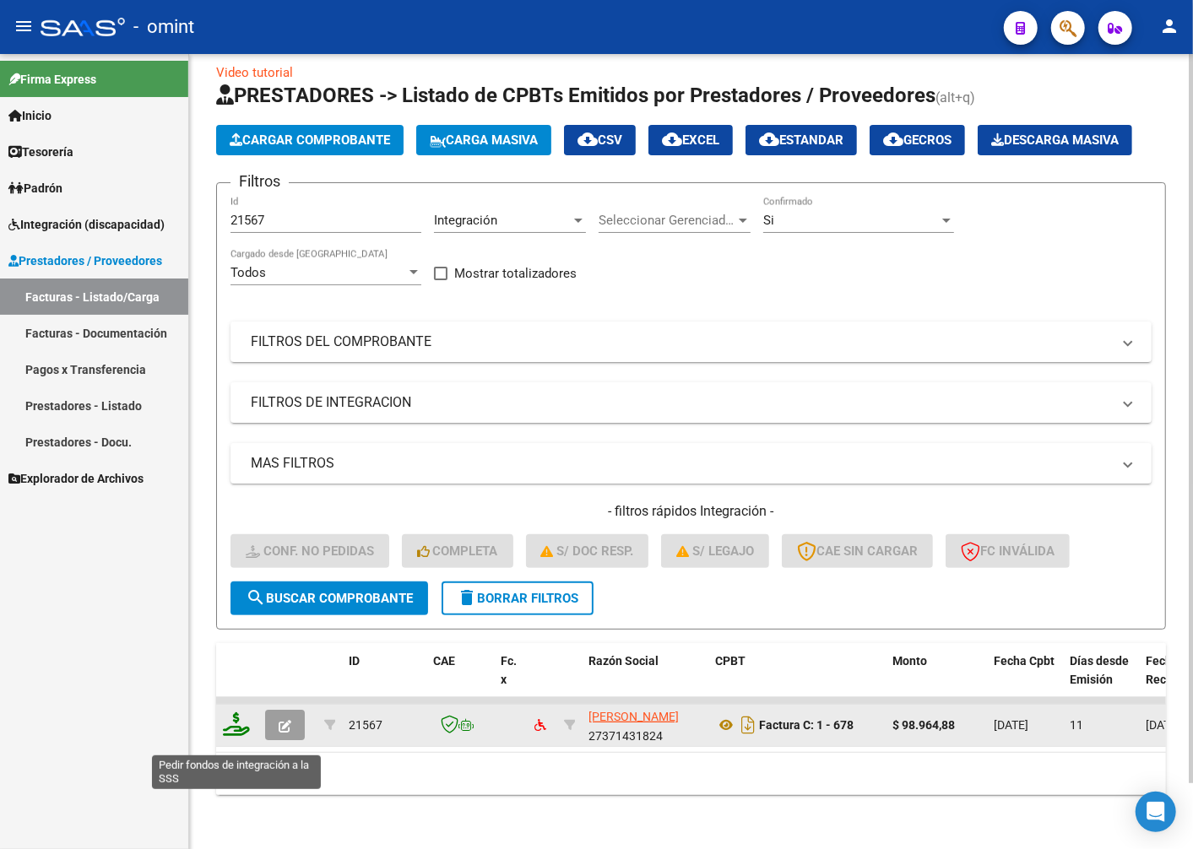
click at [232, 736] on icon at bounding box center [236, 724] width 27 height 24
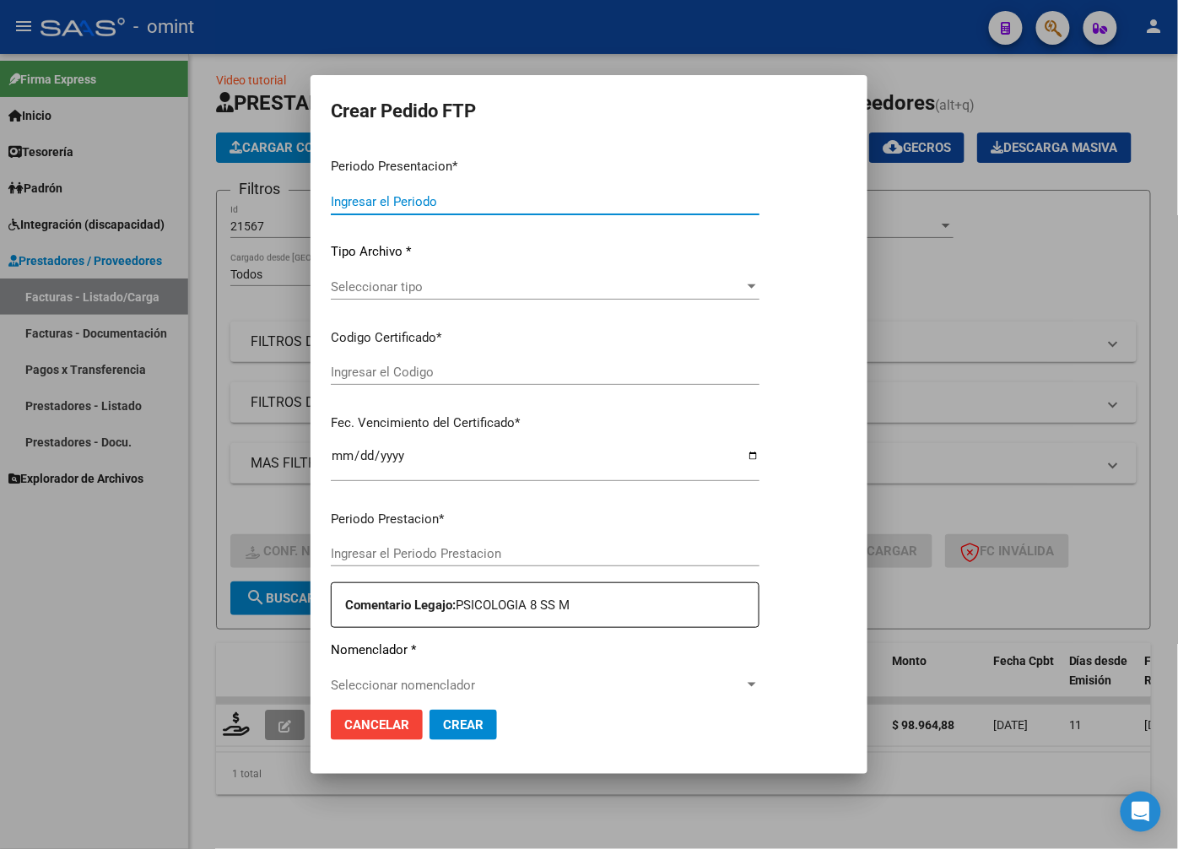
type input "202508"
type input "$ 98.964,88"
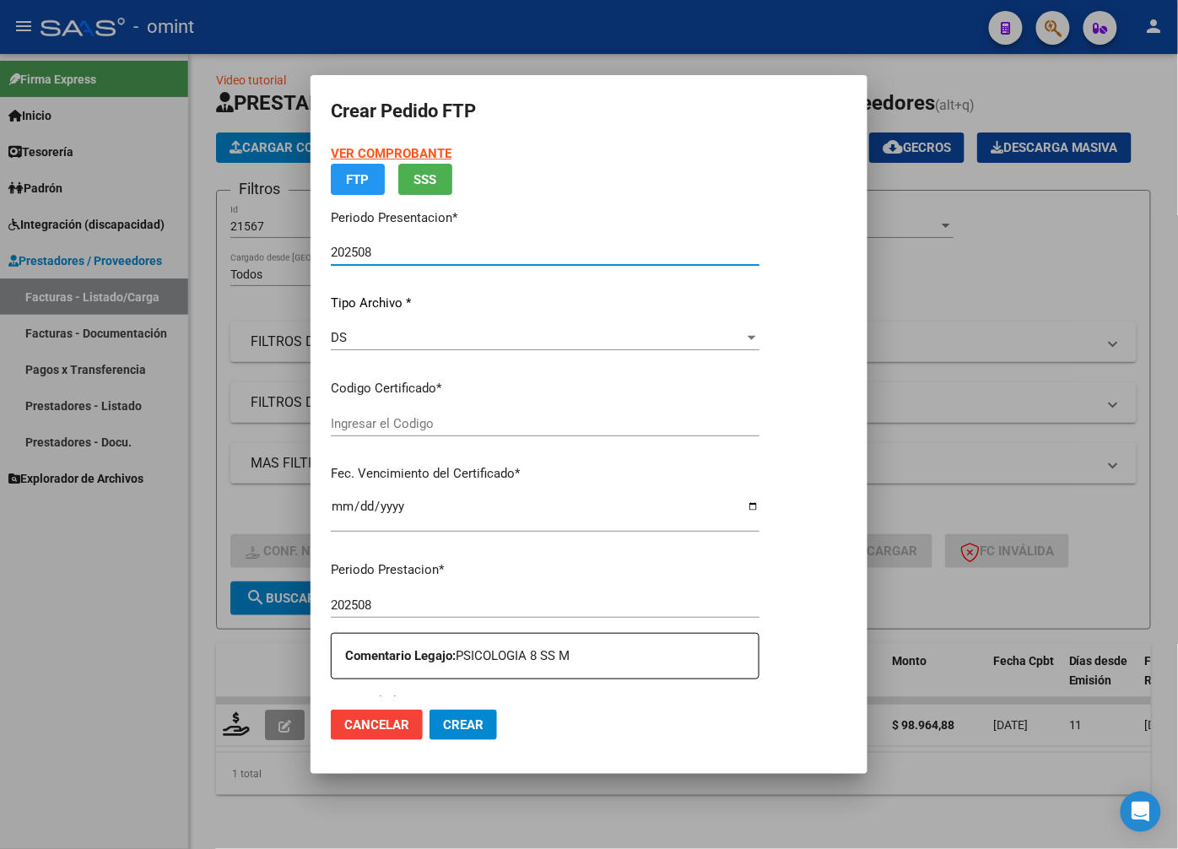
type input "2839385219"
type input "[DATE]"
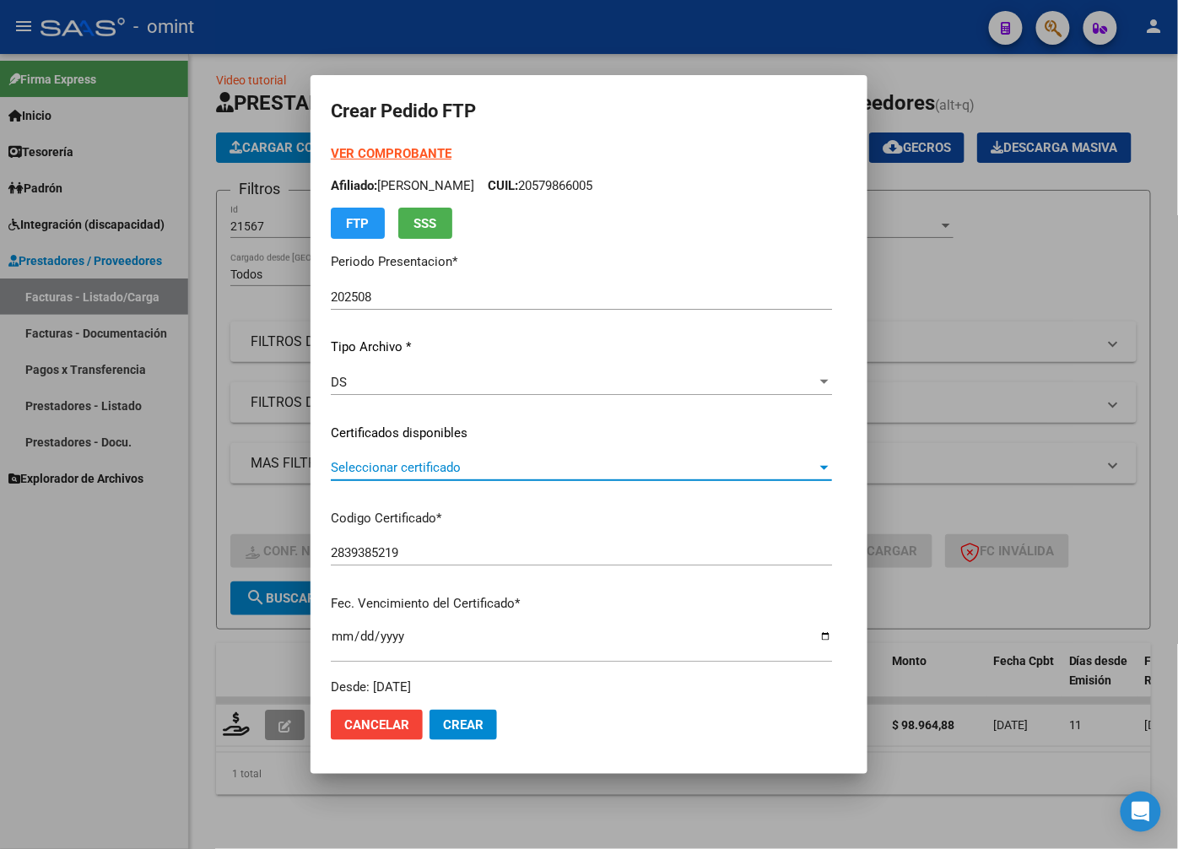
click at [811, 467] on span "Seleccionar certificado" at bounding box center [574, 467] width 486 height 15
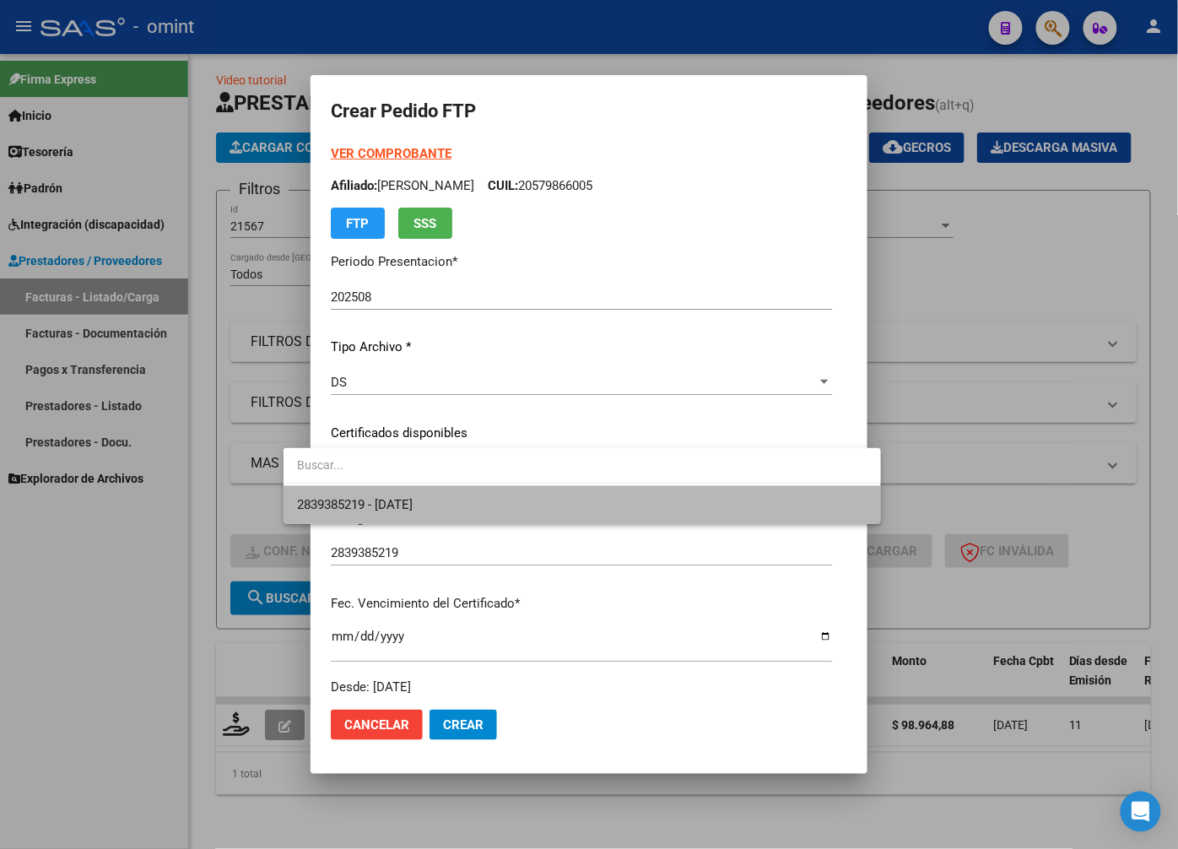
click at [794, 501] on span "2839385219 - [DATE]" at bounding box center [582, 505] width 571 height 38
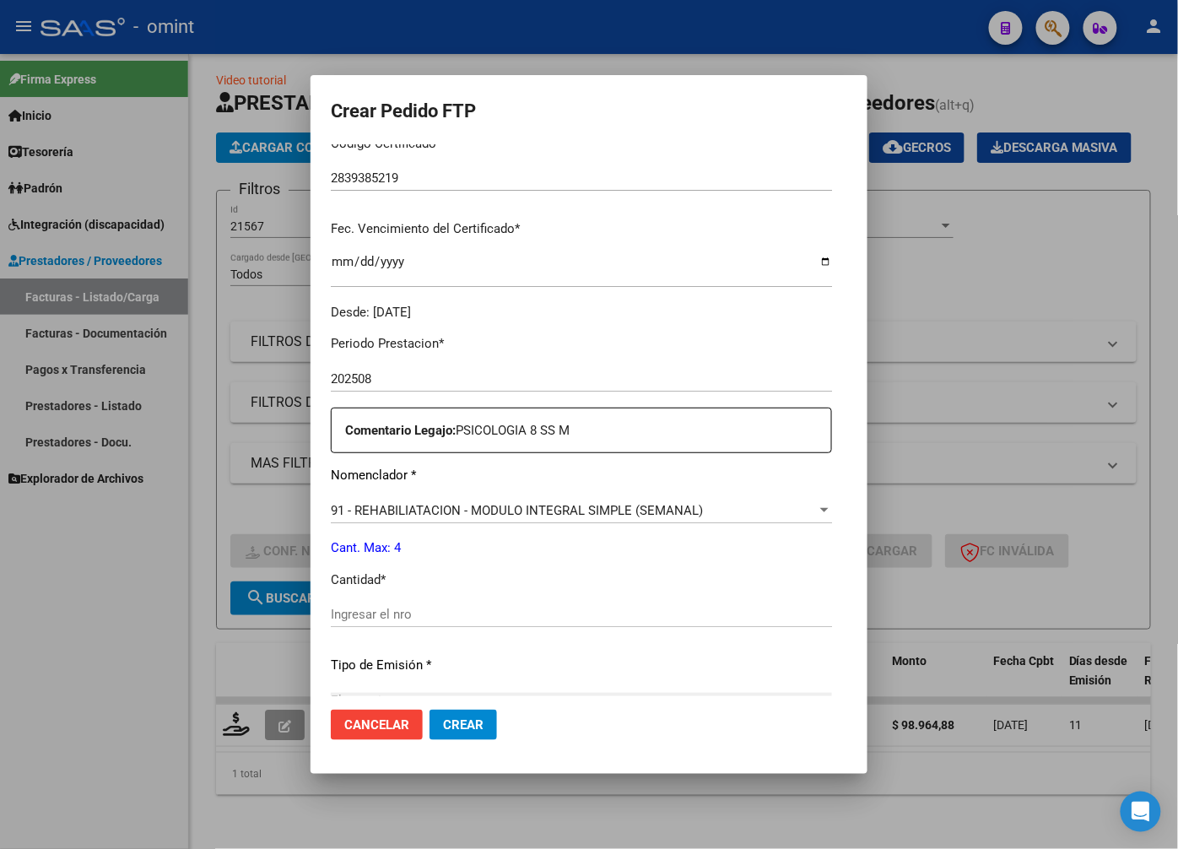
scroll to position [468, 0]
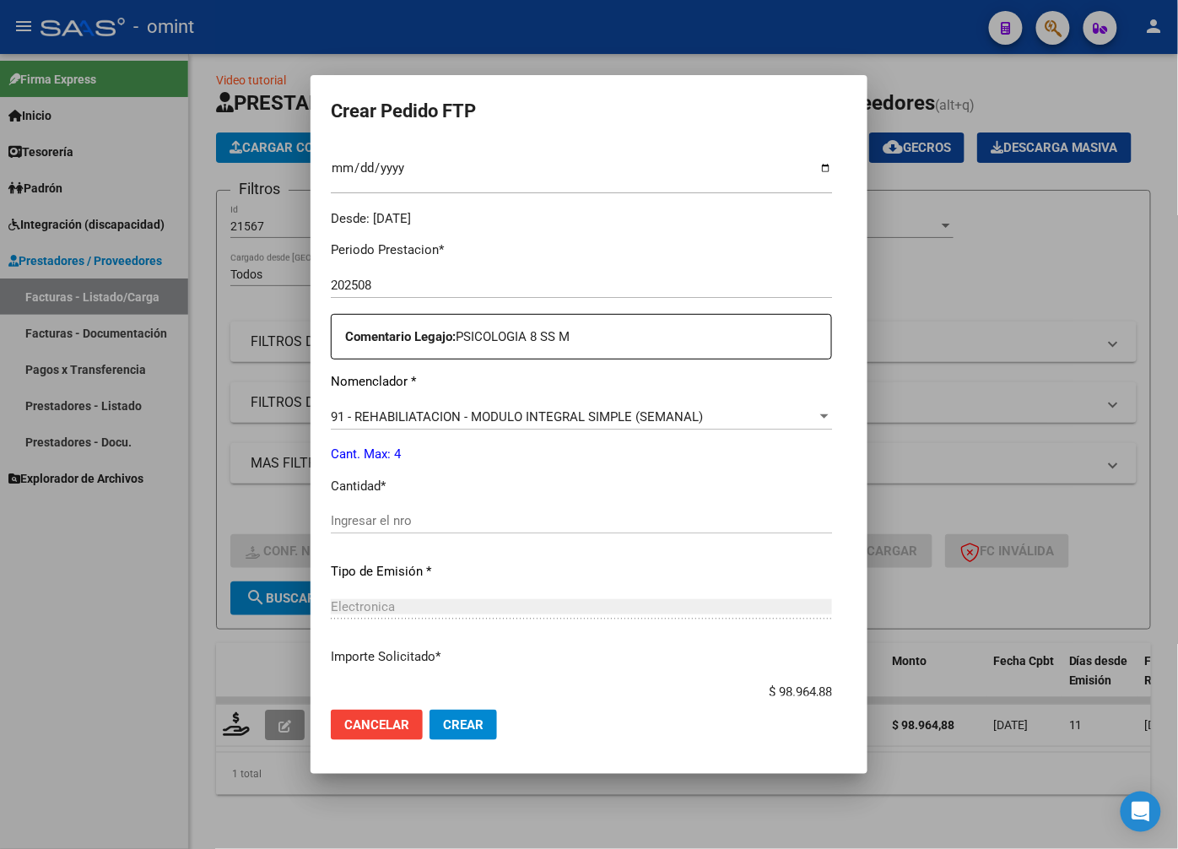
click at [352, 517] on input "Ingresar el nro" at bounding box center [581, 520] width 501 height 15
type input "4"
click at [547, 598] on div "Electronica Seleccionar tipo" at bounding box center [581, 606] width 501 height 25
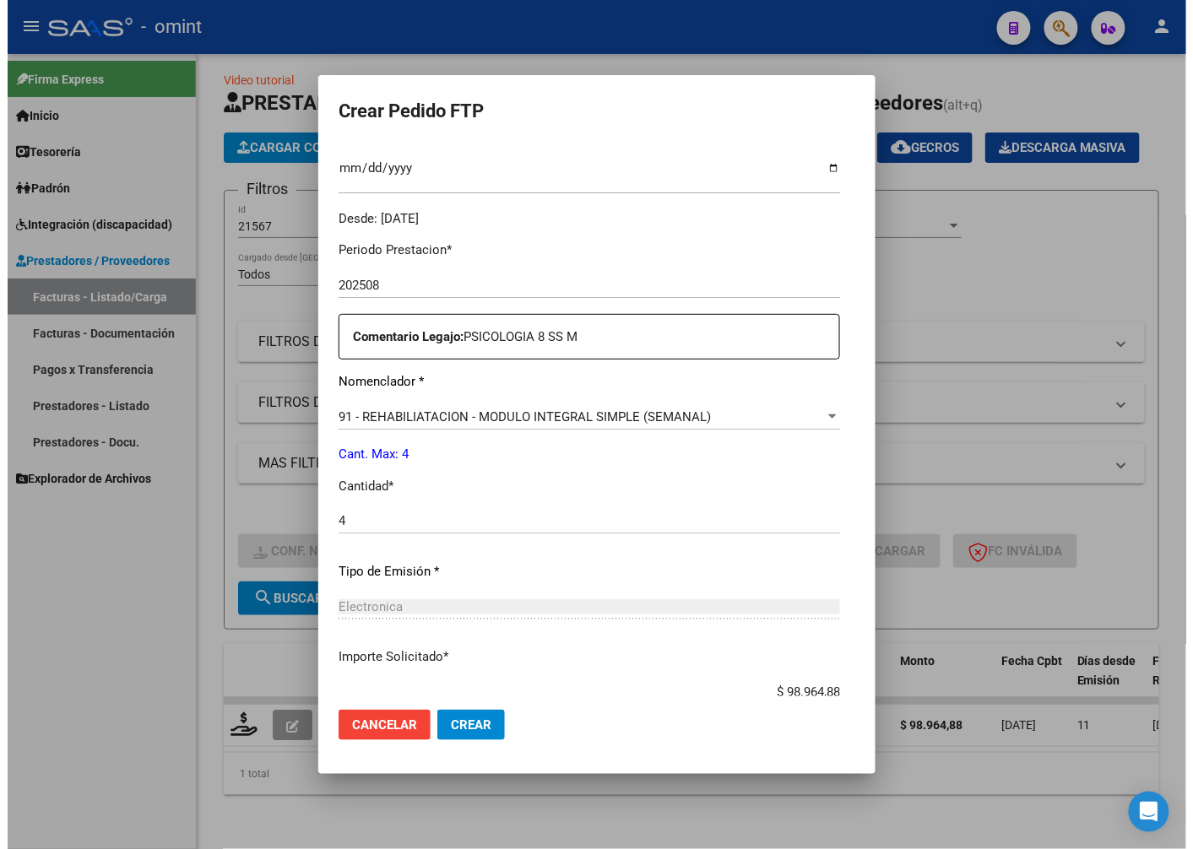
scroll to position [577, 0]
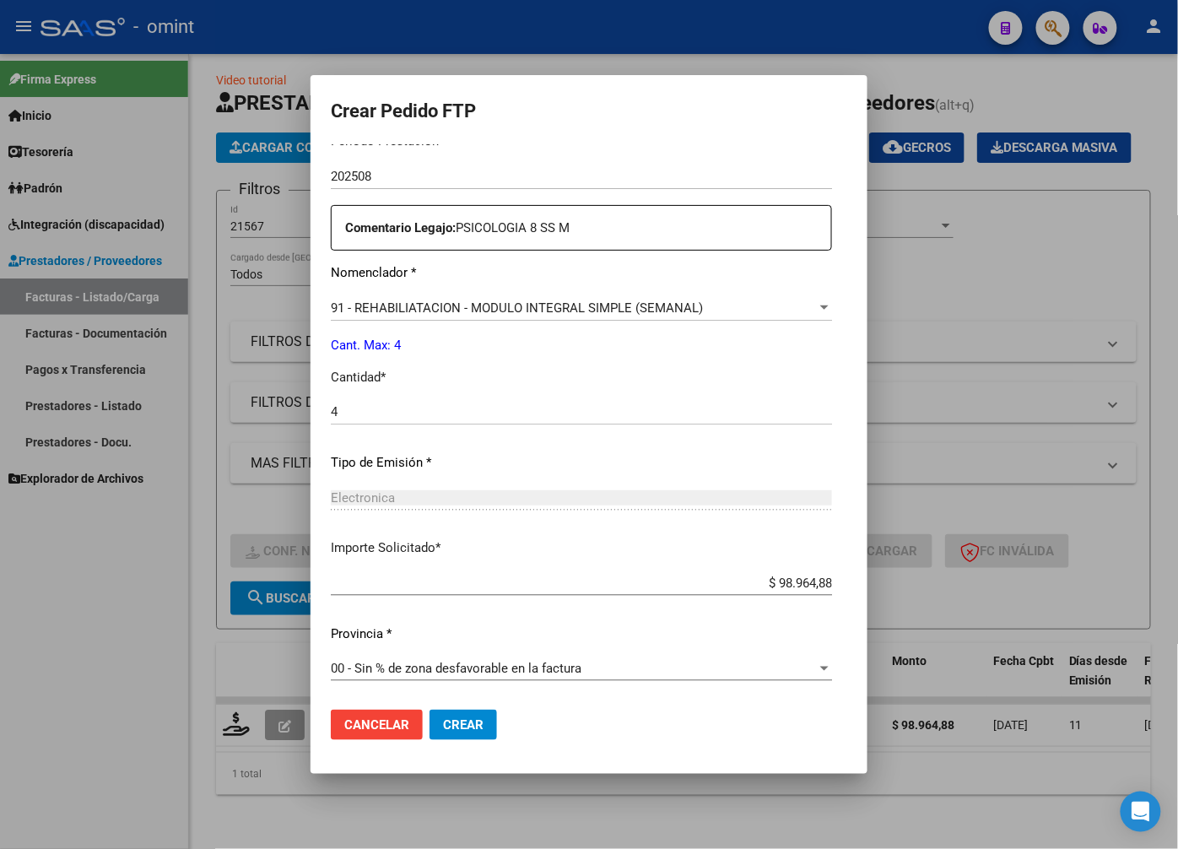
click at [436, 716] on button "Crear" at bounding box center [464, 725] width 68 height 30
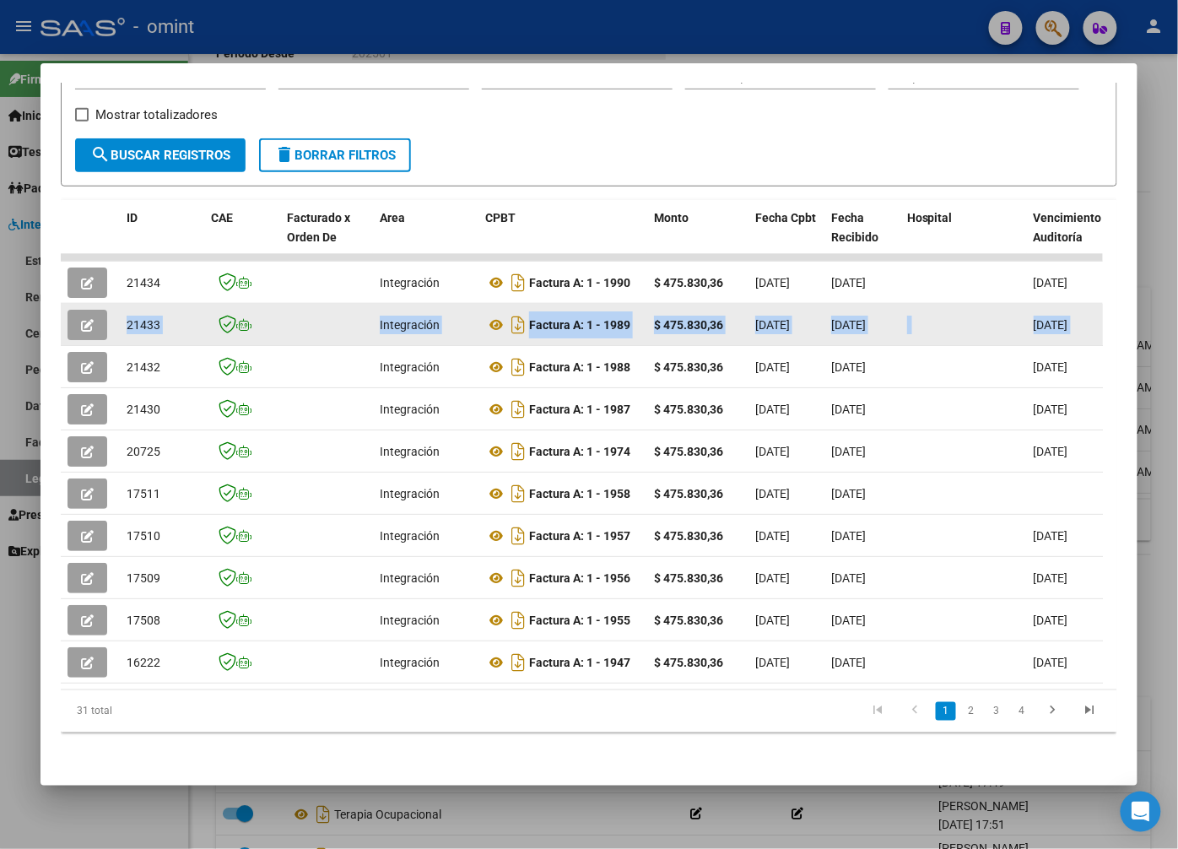
drag, startPoint x: 102, startPoint y: 307, endPoint x: 90, endPoint y: 311, distance: 12.3
click at [90, 319] on icon "button" at bounding box center [87, 325] width 13 height 13
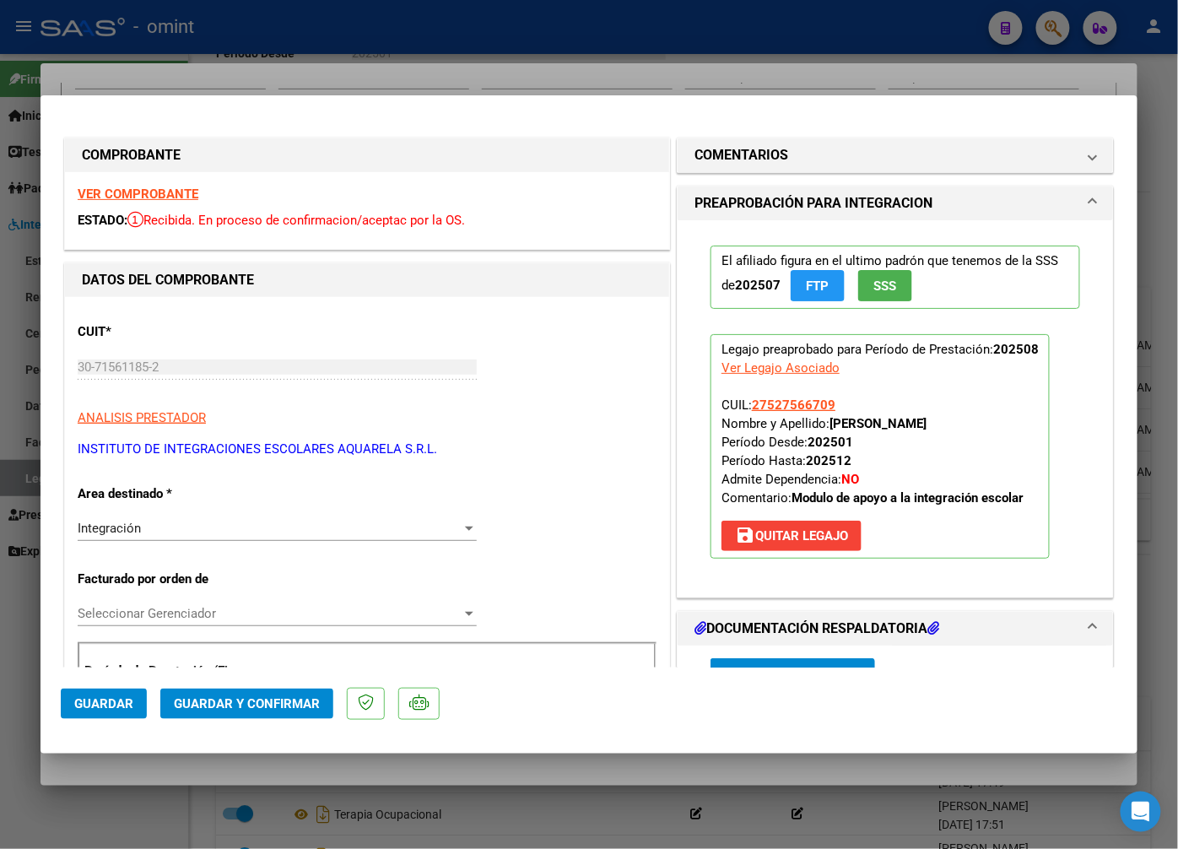
click at [183, 194] on strong "VER COMPROBANTE" at bounding box center [138, 194] width 121 height 15
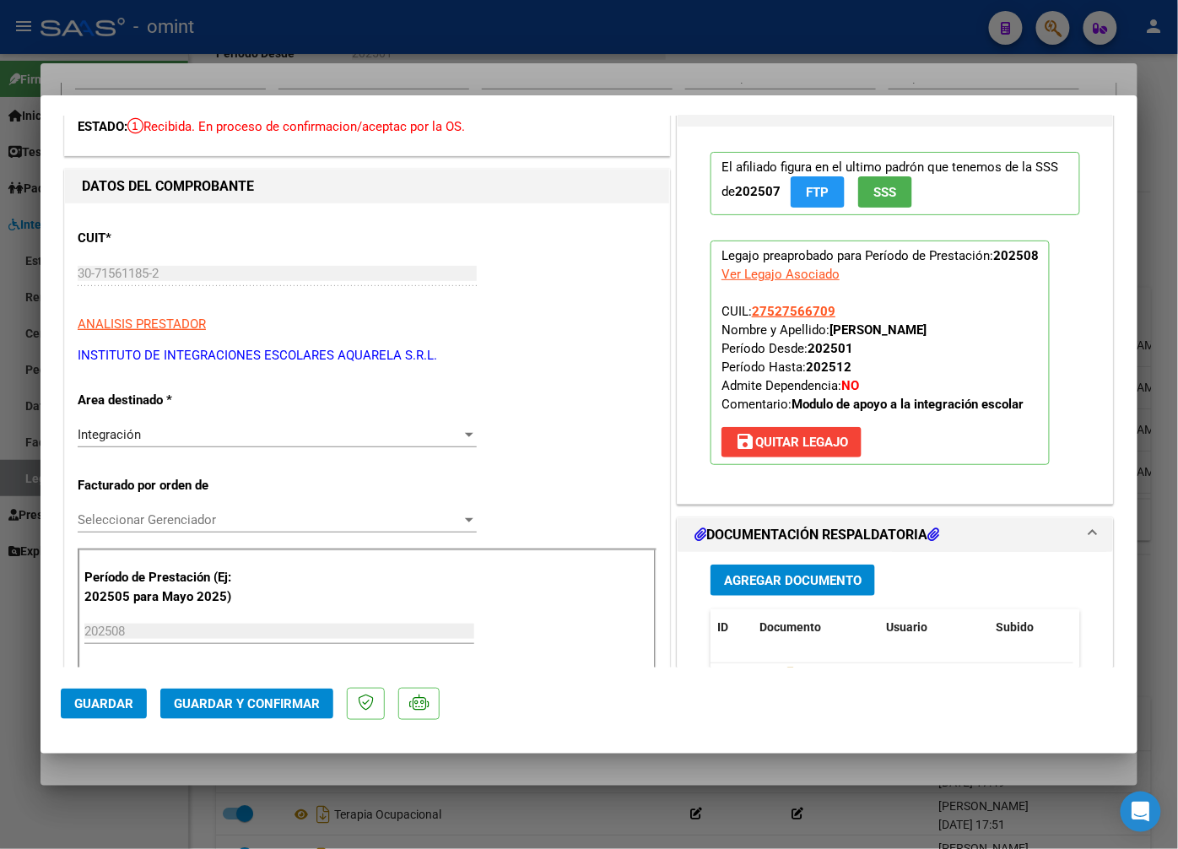
scroll to position [187, 0]
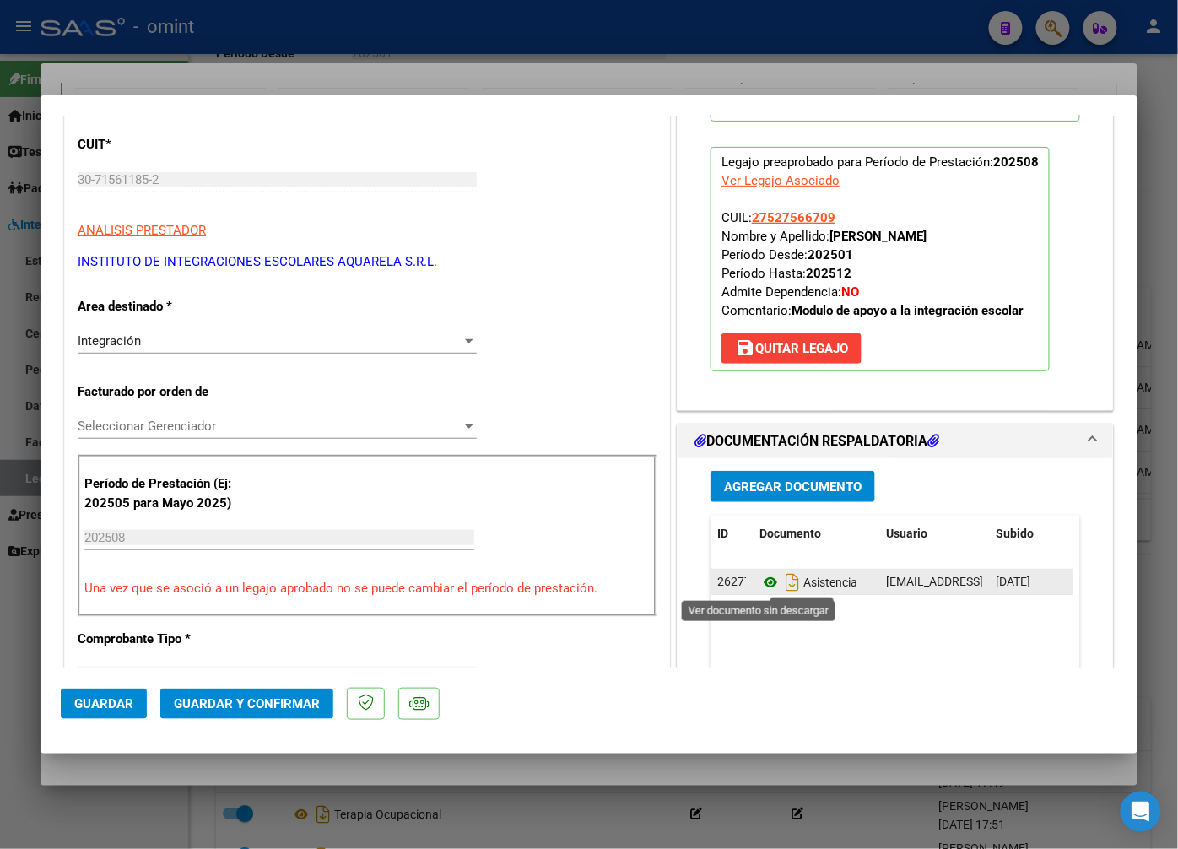
click at [762, 585] on icon at bounding box center [771, 582] width 22 height 20
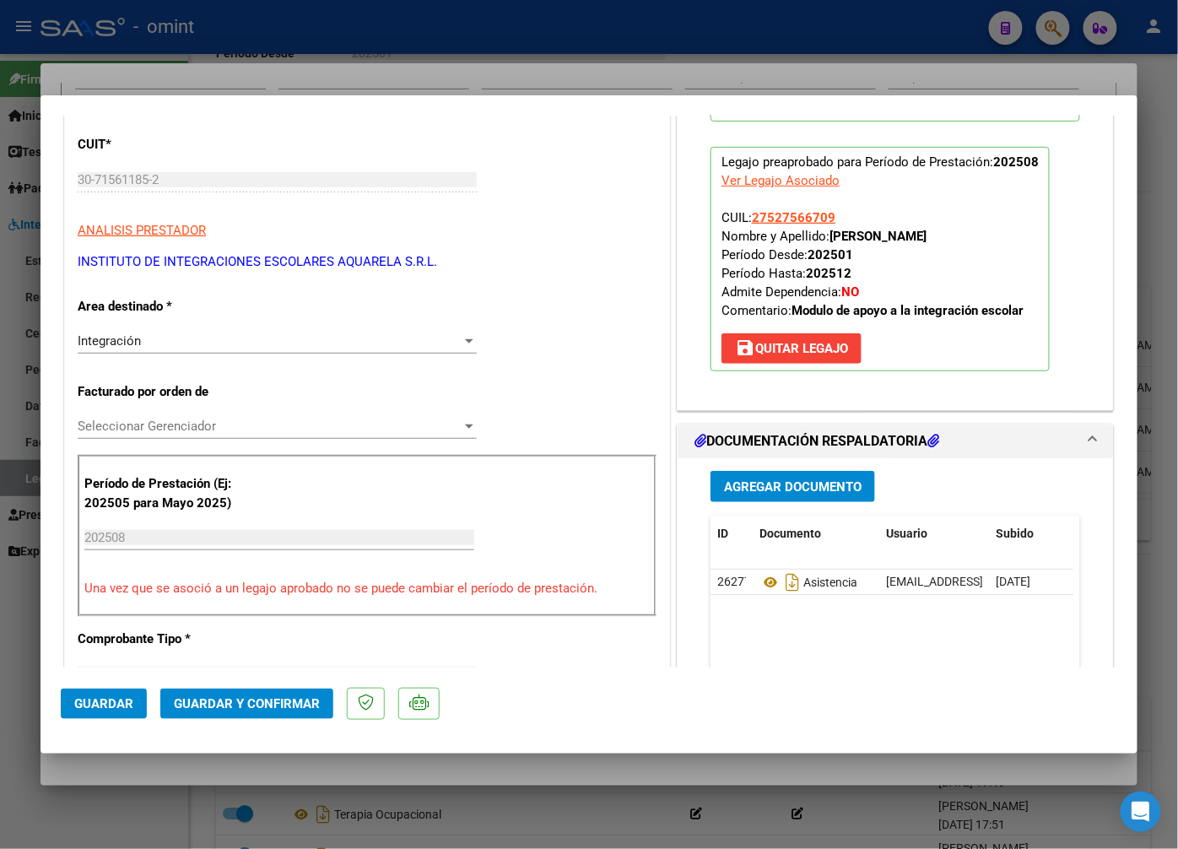
scroll to position [281, 0]
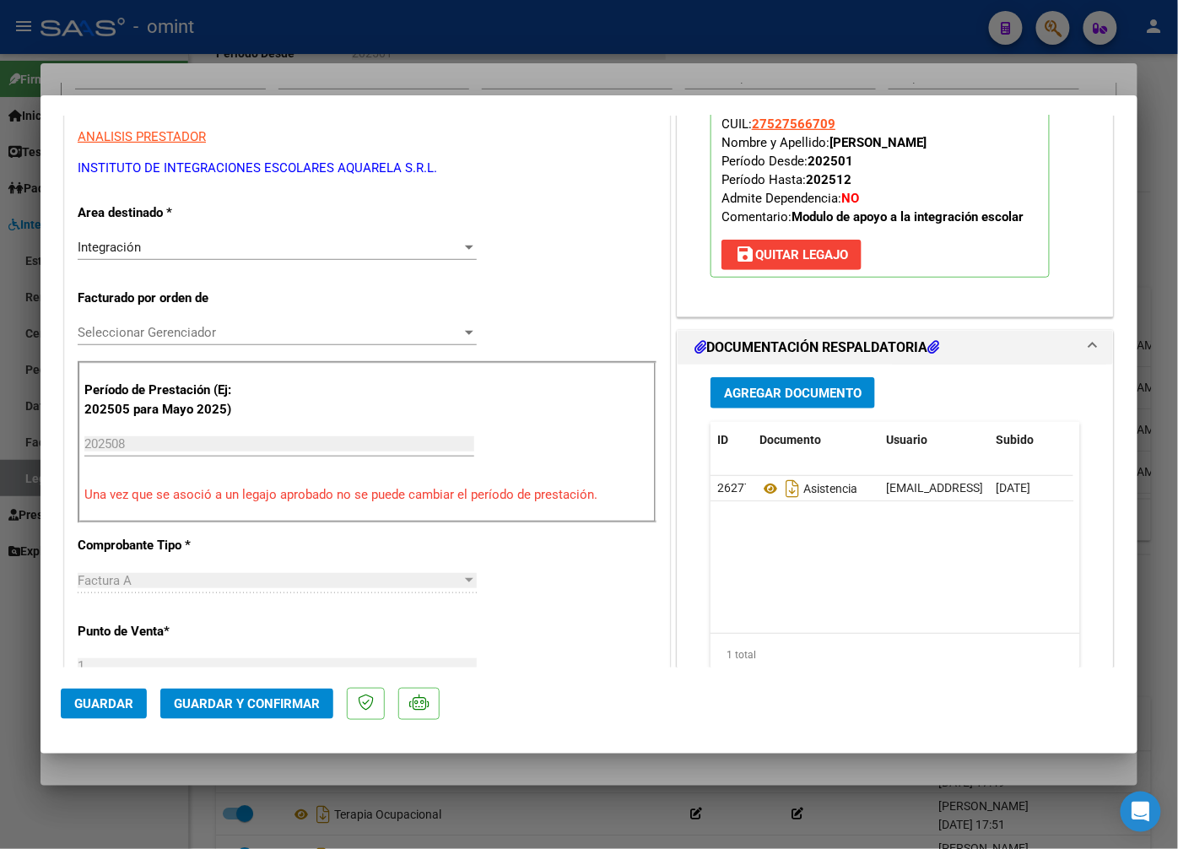
click at [271, 701] on span "Guardar y Confirmar" at bounding box center [247, 703] width 146 height 15
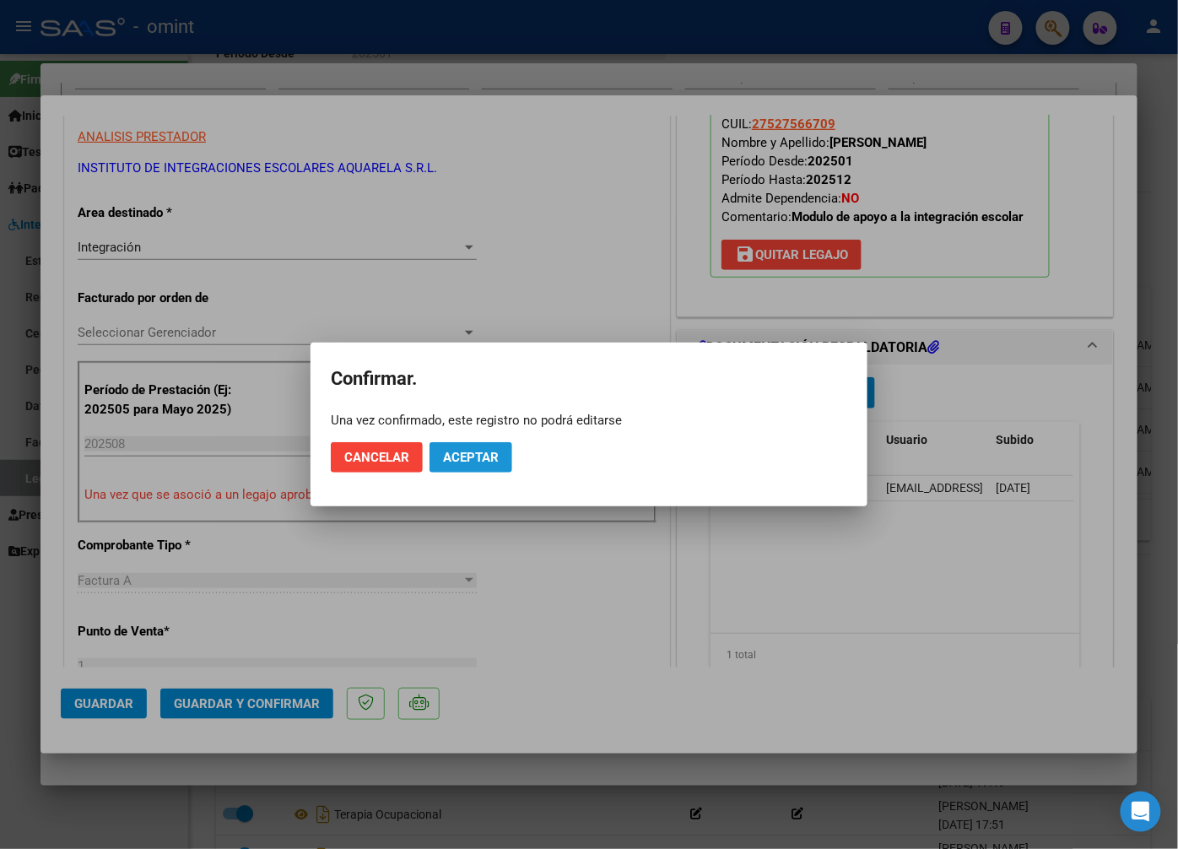
click at [476, 450] on span "Aceptar" at bounding box center [471, 457] width 56 height 15
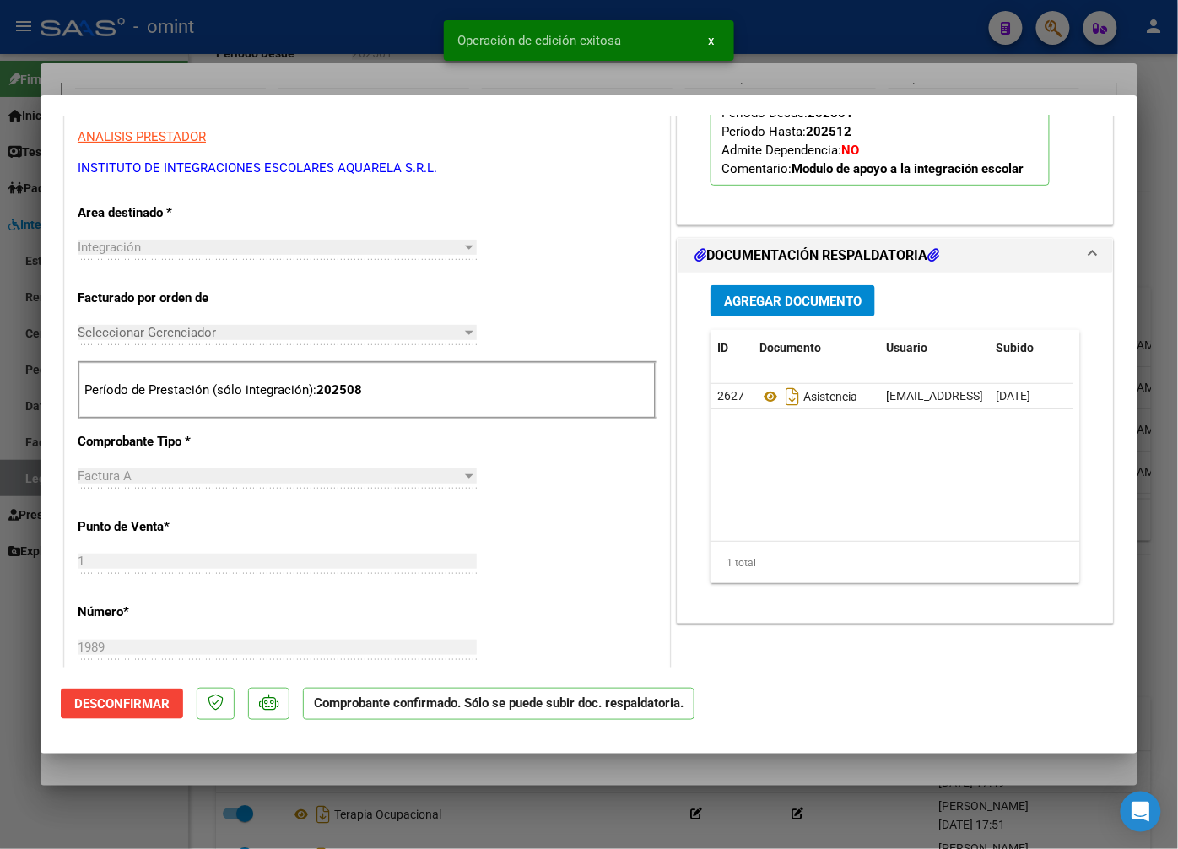
click at [341, 63] on div at bounding box center [589, 424] width 1178 height 849
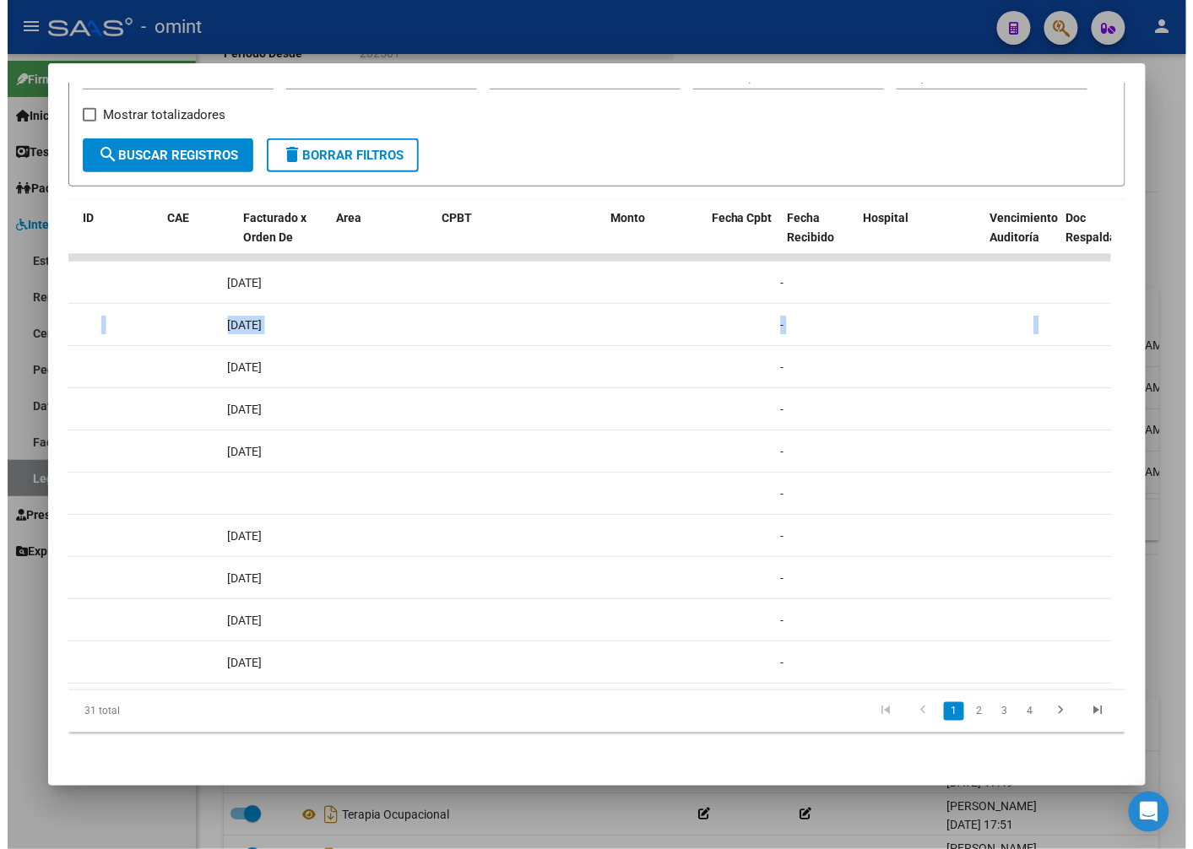
scroll to position [0, 0]
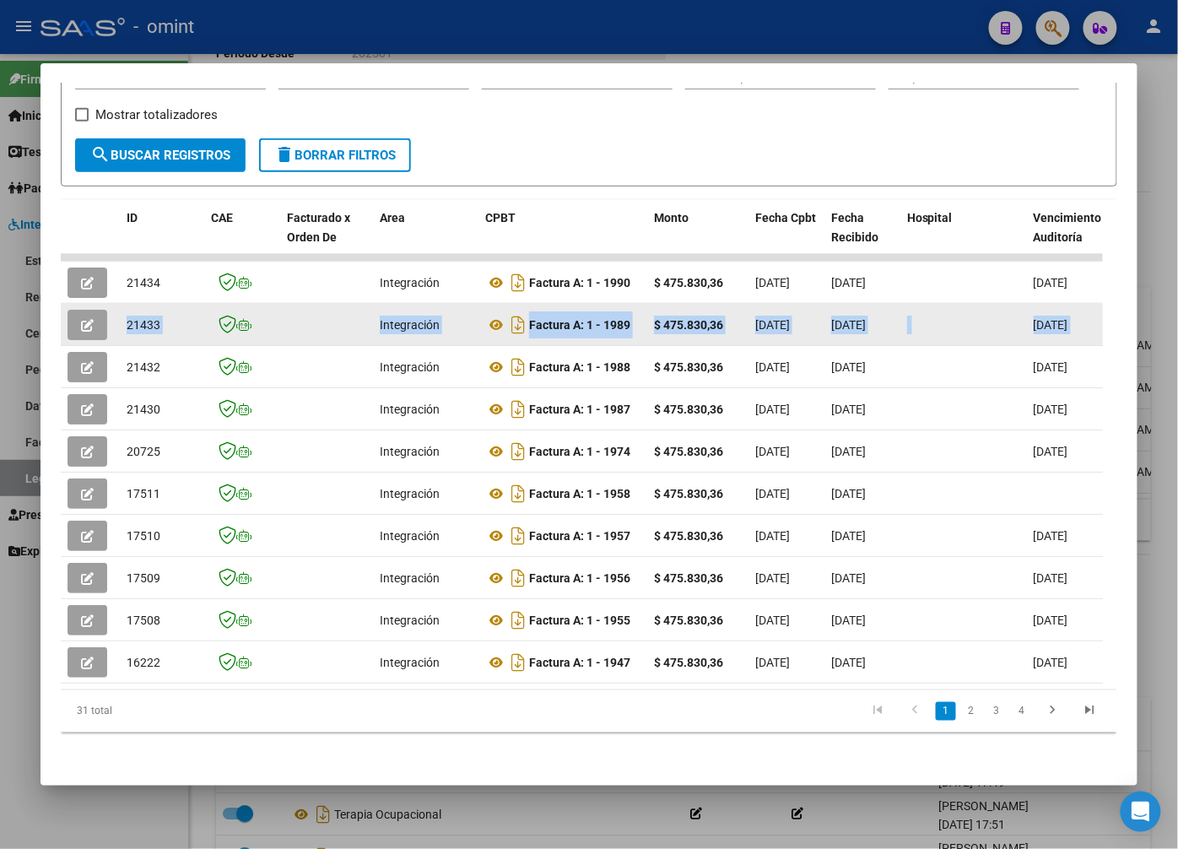
click at [140, 318] on span "21433" at bounding box center [144, 325] width 34 height 14
drag, startPoint x: 140, startPoint y: 313, endPoint x: 129, endPoint y: 310, distance: 11.5
copy span "21433"
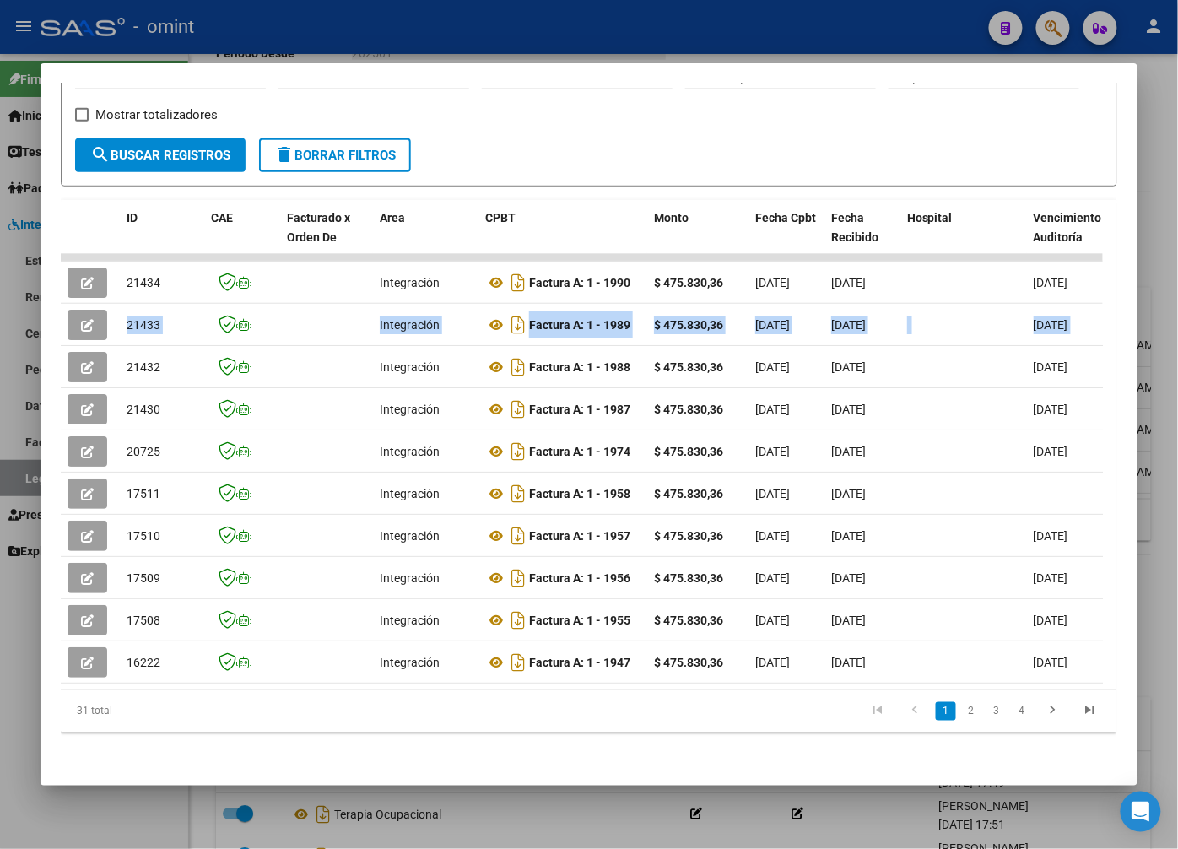
click at [249, 37] on div at bounding box center [589, 424] width 1178 height 849
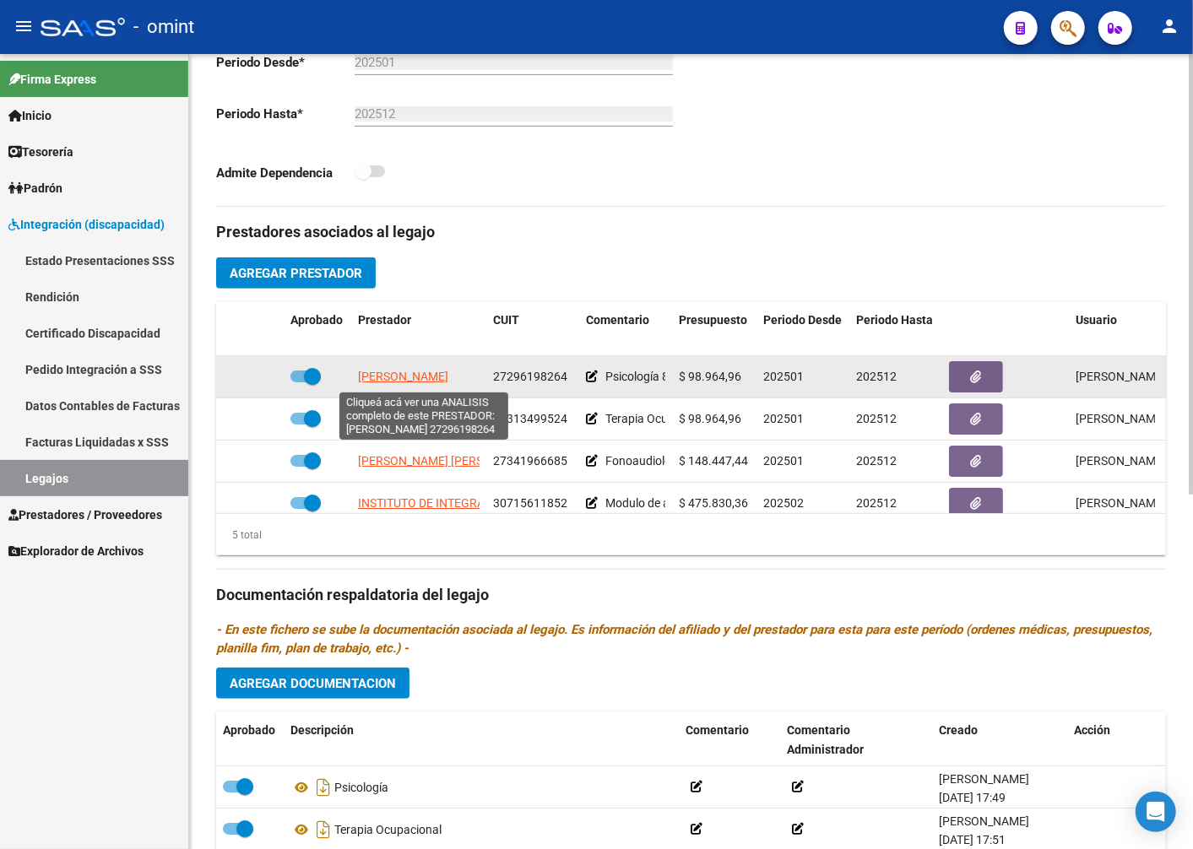
click at [443, 377] on span "[PERSON_NAME]" at bounding box center [403, 377] width 90 height 14
type textarea "27296198264"
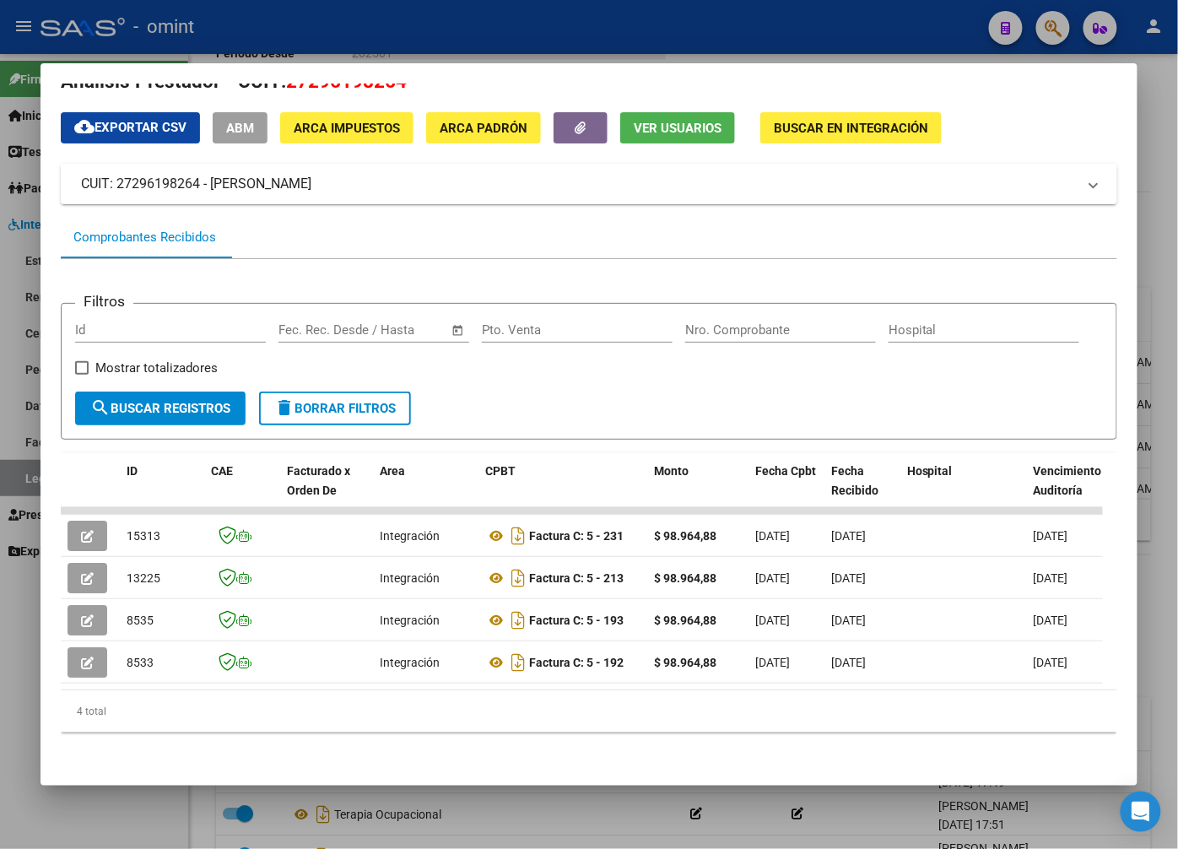
click at [268, 32] on div at bounding box center [589, 424] width 1178 height 849
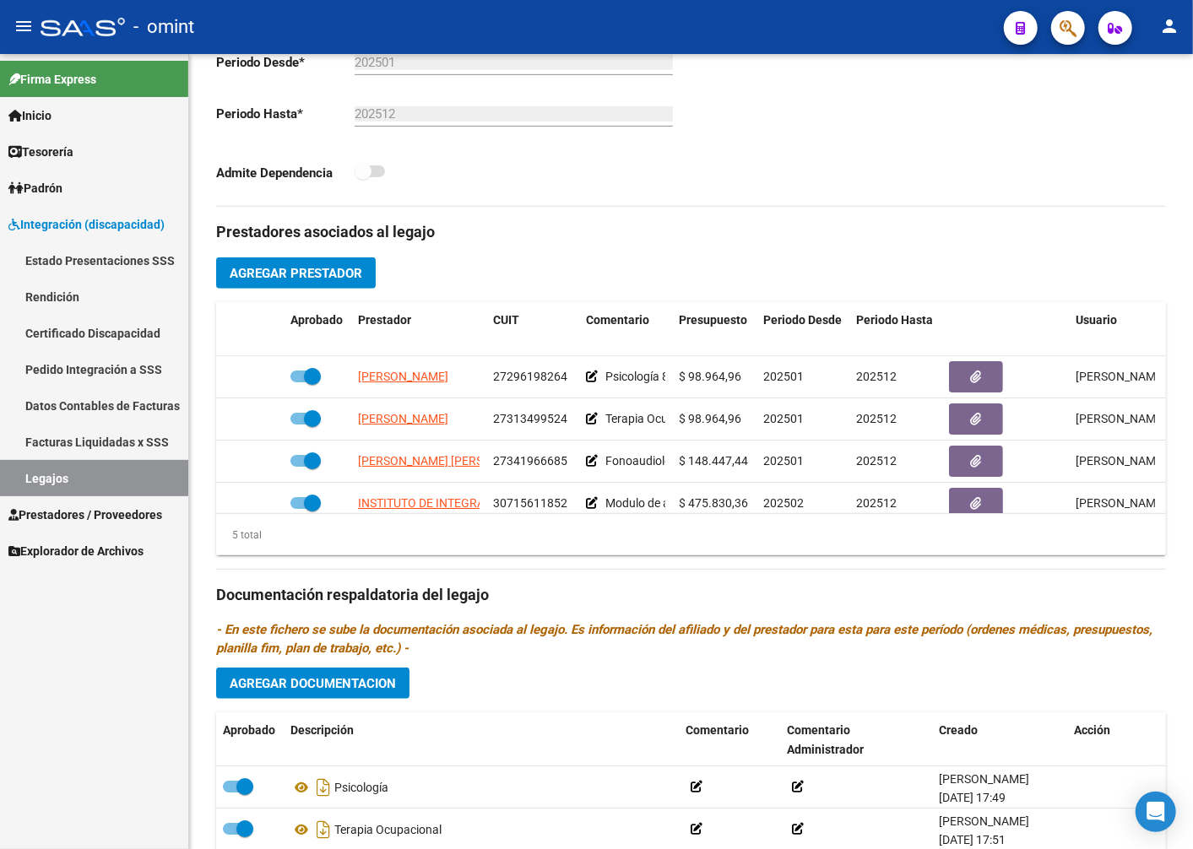
click at [88, 479] on link "Legajos" at bounding box center [94, 478] width 188 height 36
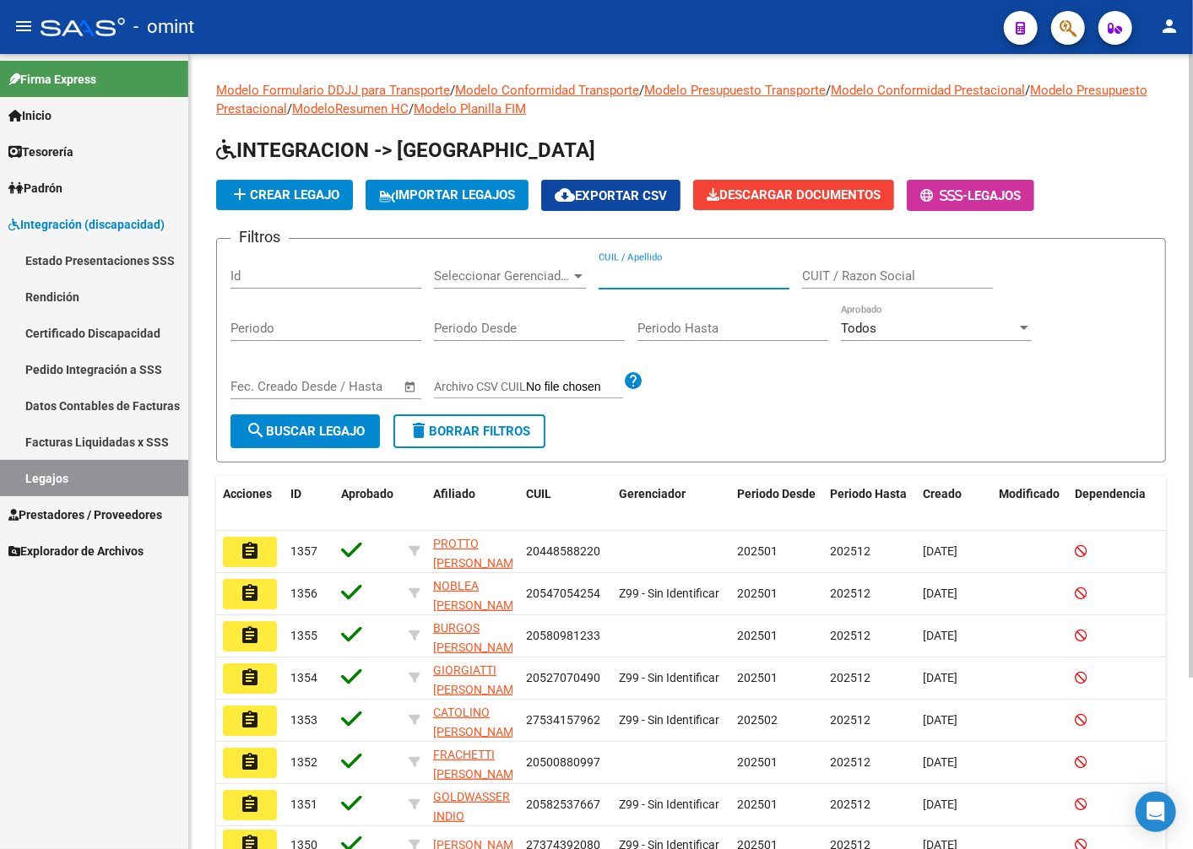
paste input "20579866005"
type input "20579866005"
click at [317, 432] on span "search Buscar Legajo" at bounding box center [305, 431] width 119 height 15
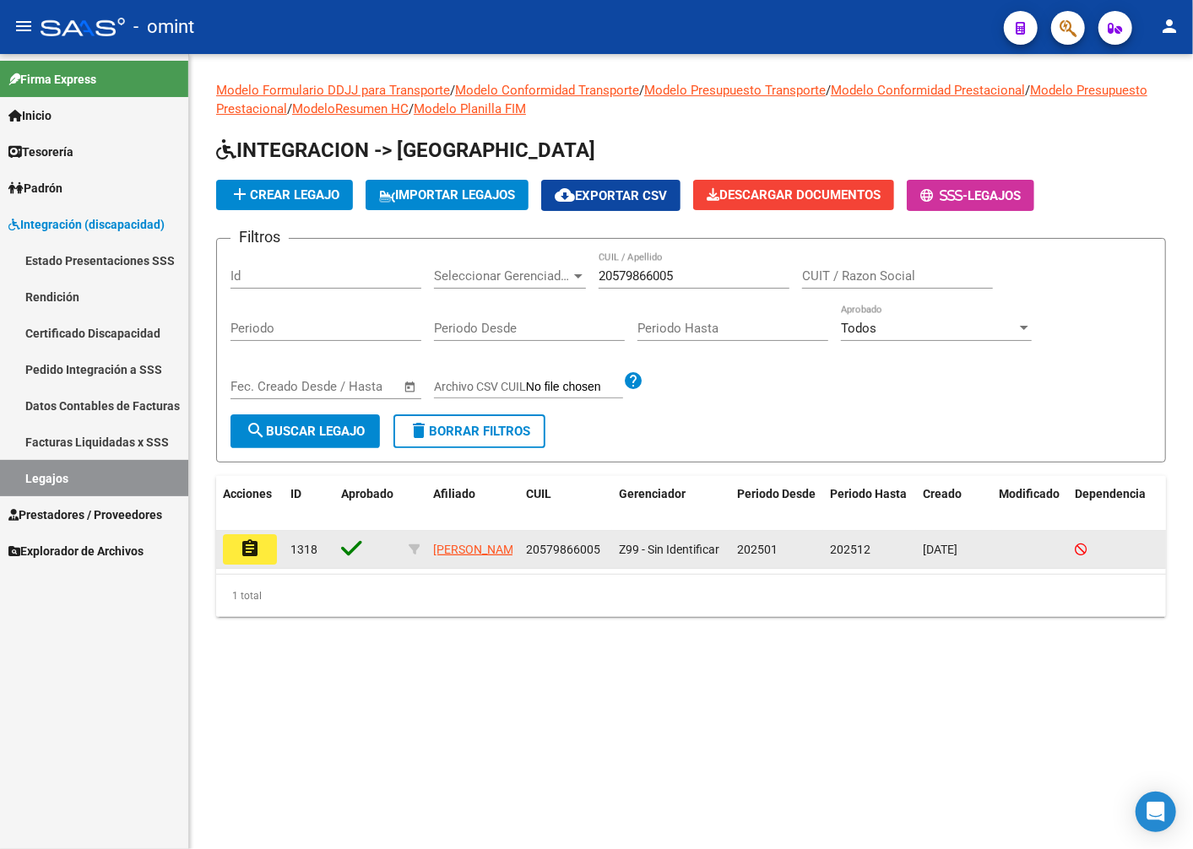
click at [263, 542] on button "assignment" at bounding box center [250, 549] width 54 height 30
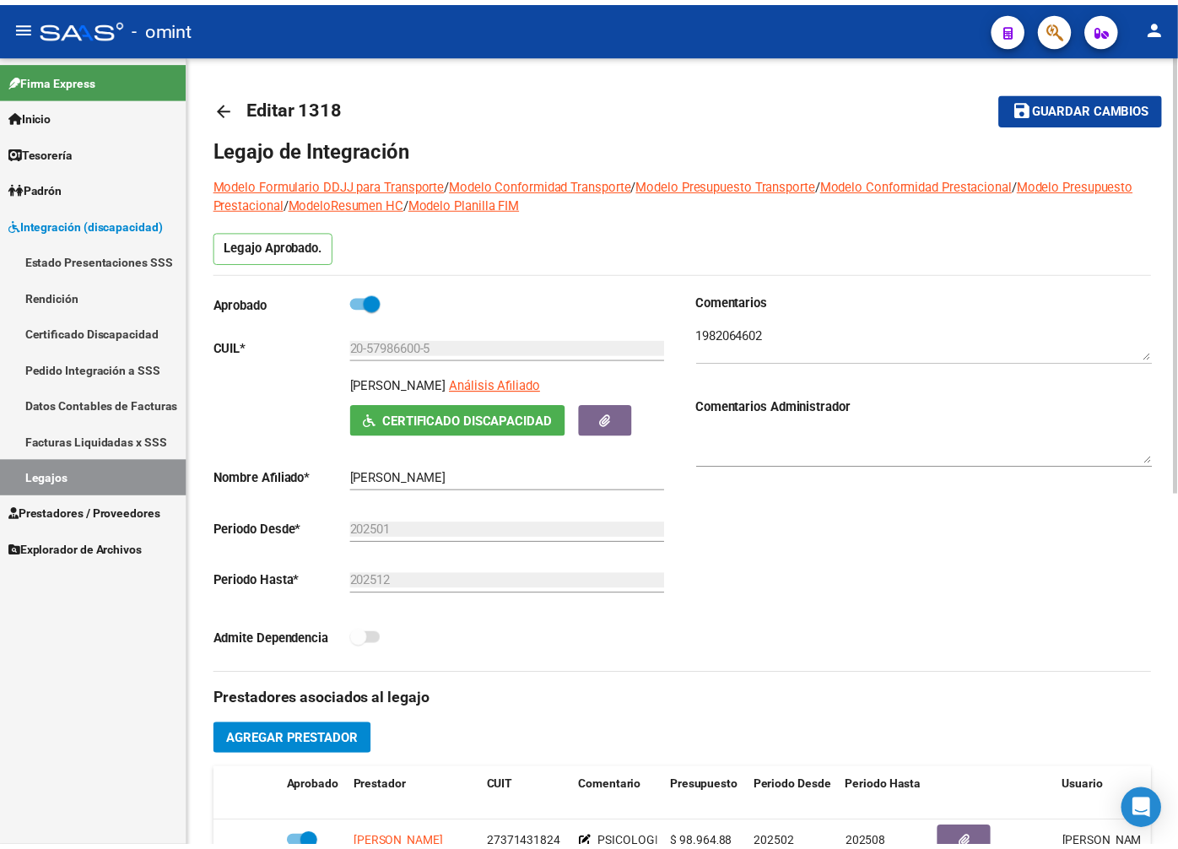
scroll to position [468, 0]
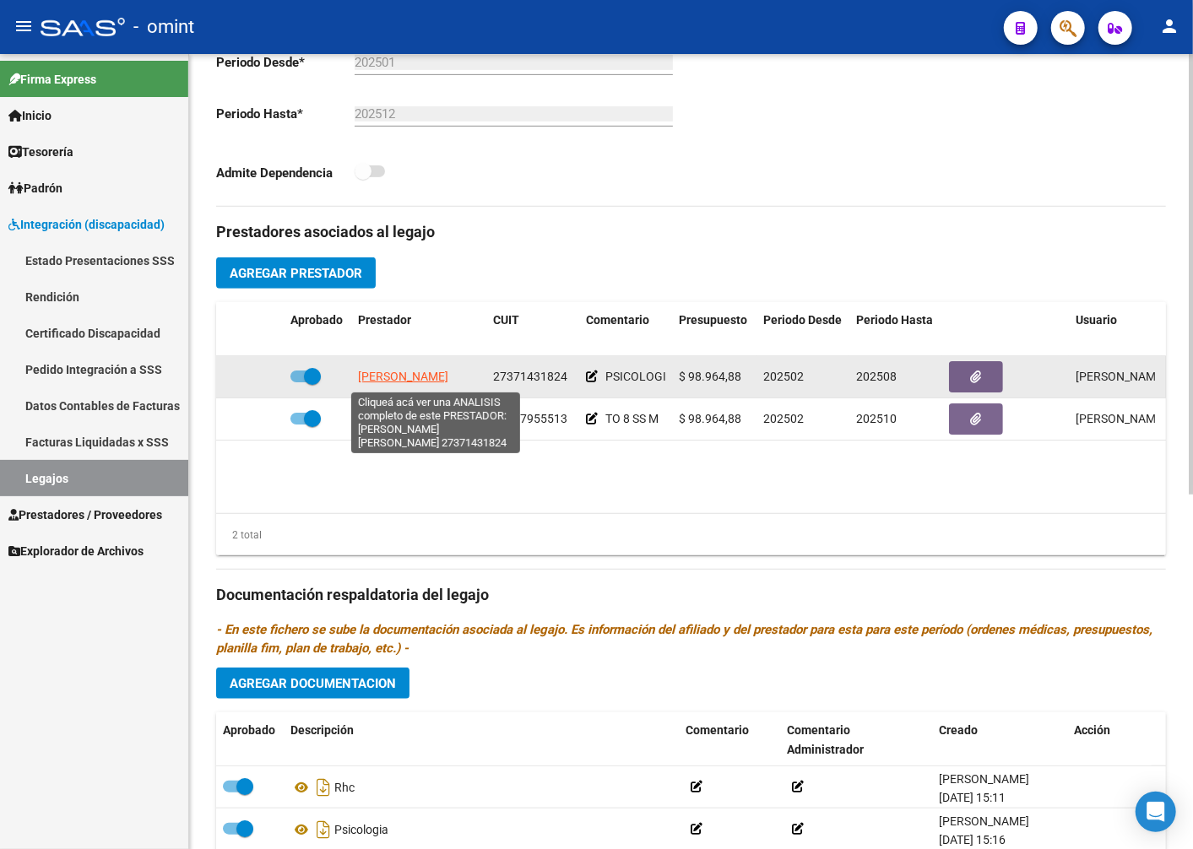
click at [448, 382] on span "[PERSON_NAME]" at bounding box center [403, 377] width 90 height 14
type textarea "27371431824"
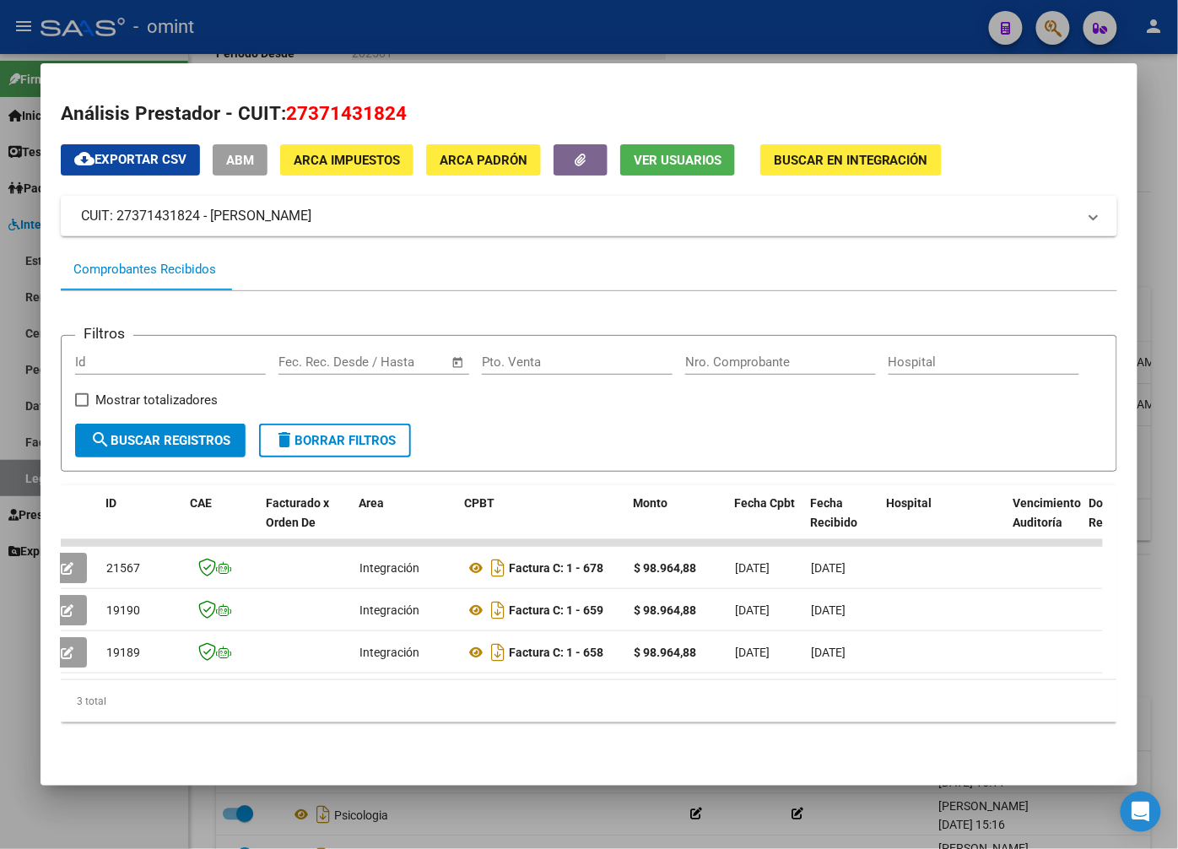
scroll to position [0, 0]
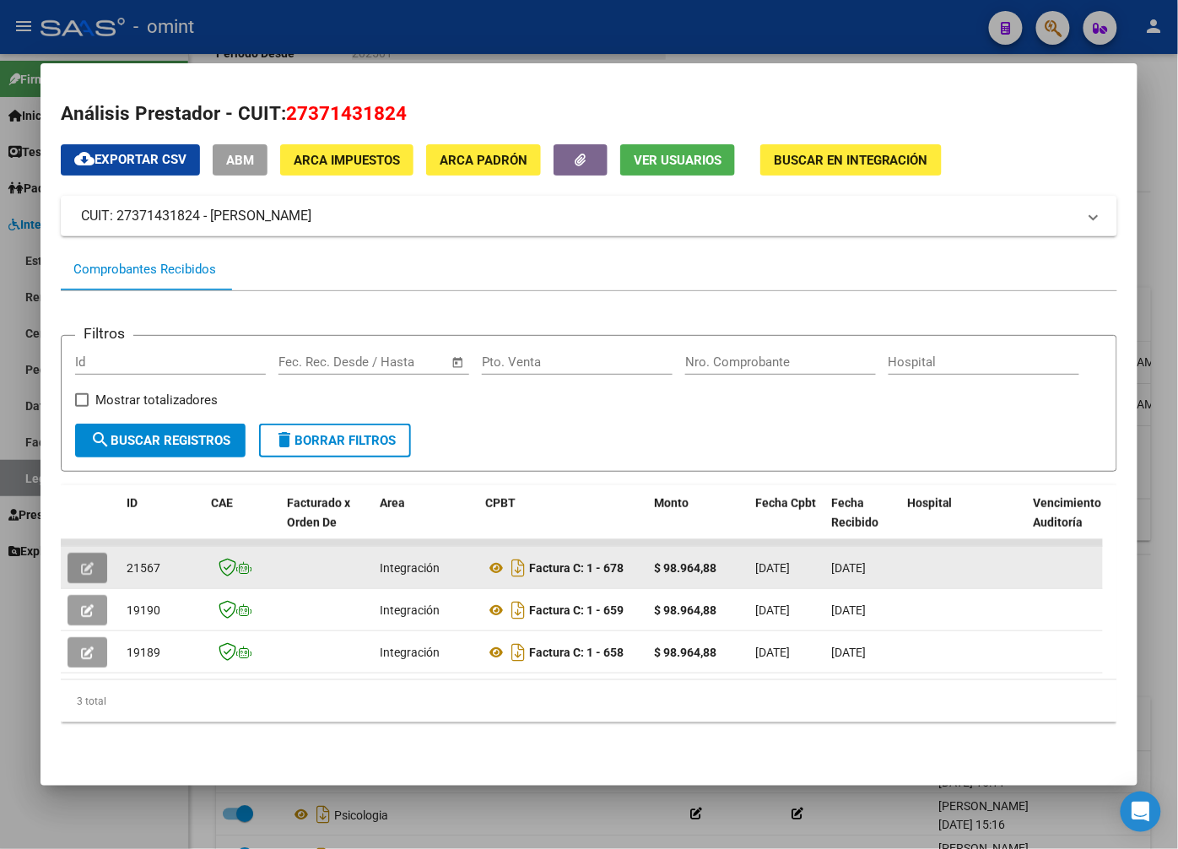
click at [81, 562] on span "button" at bounding box center [87, 567] width 13 height 15
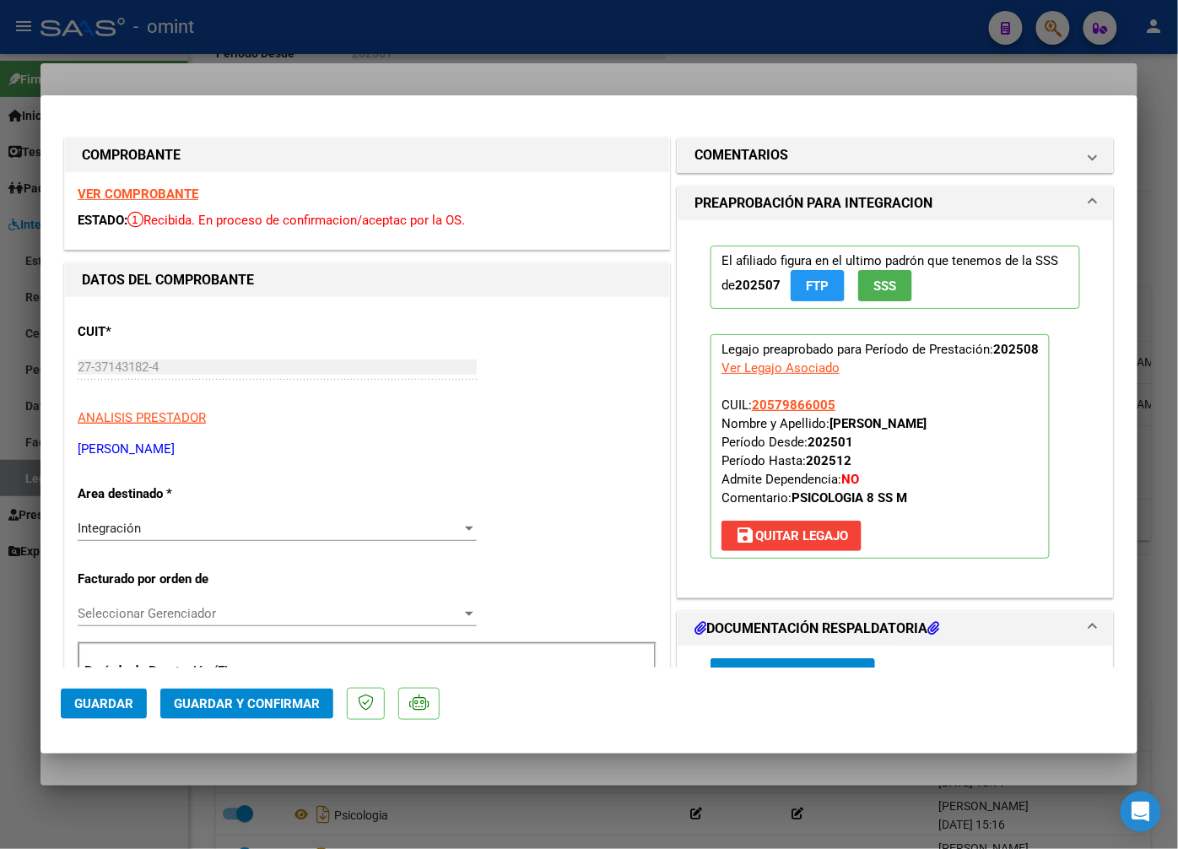
click at [175, 190] on strong "VER COMPROBANTE" at bounding box center [138, 194] width 121 height 15
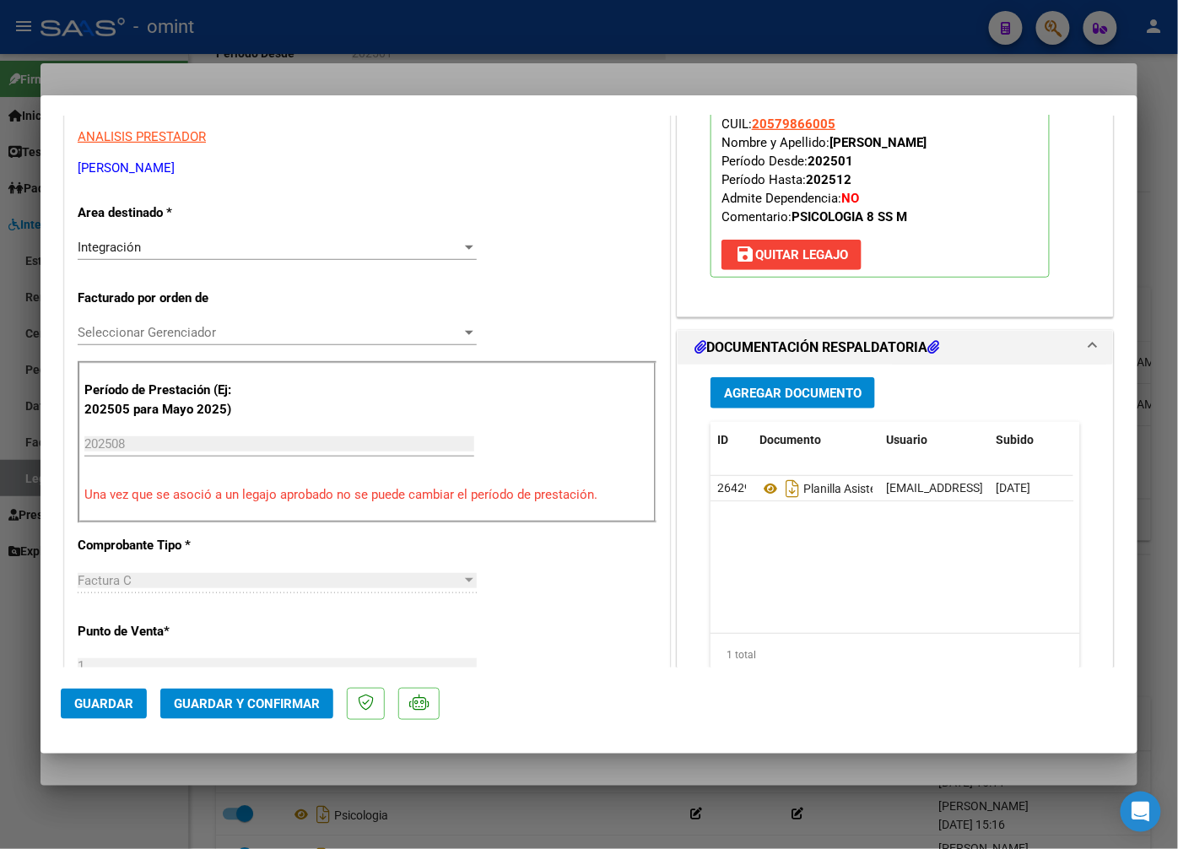
scroll to position [375, 0]
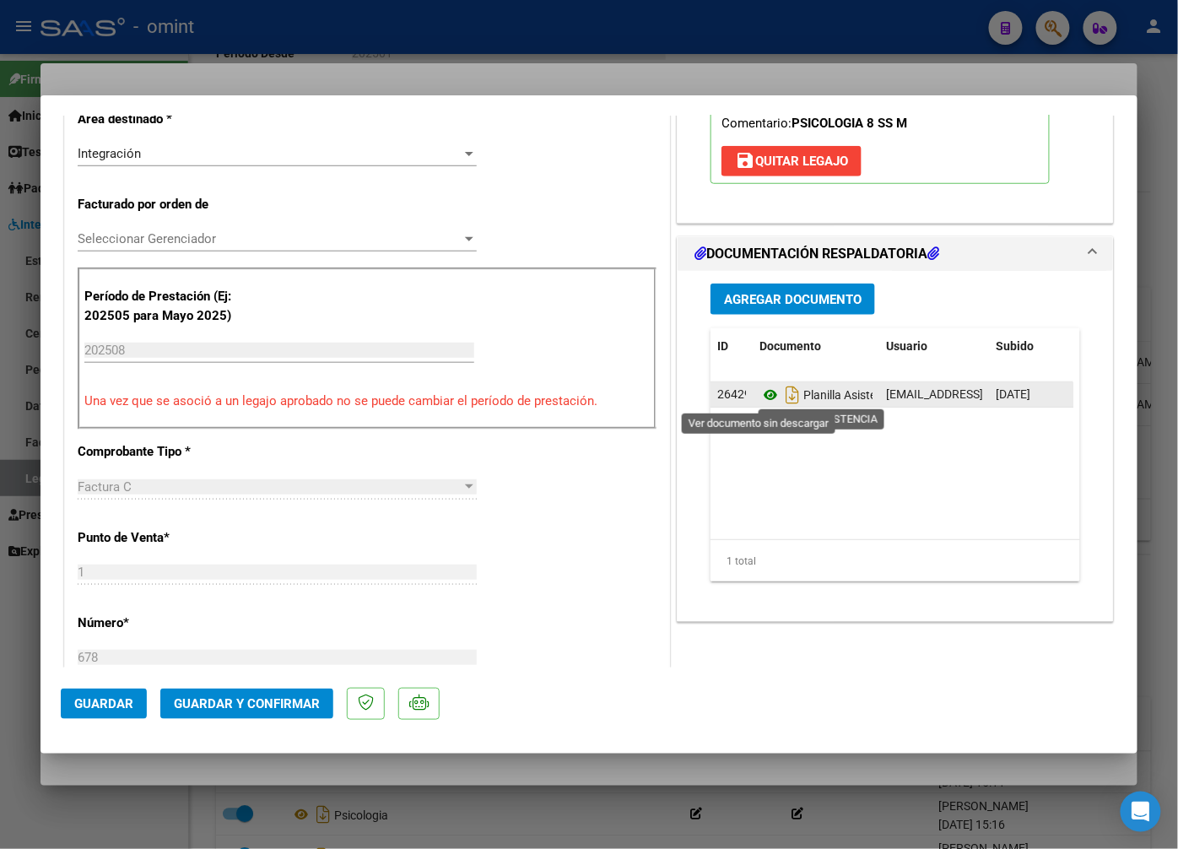
click at [760, 392] on icon at bounding box center [771, 395] width 22 height 20
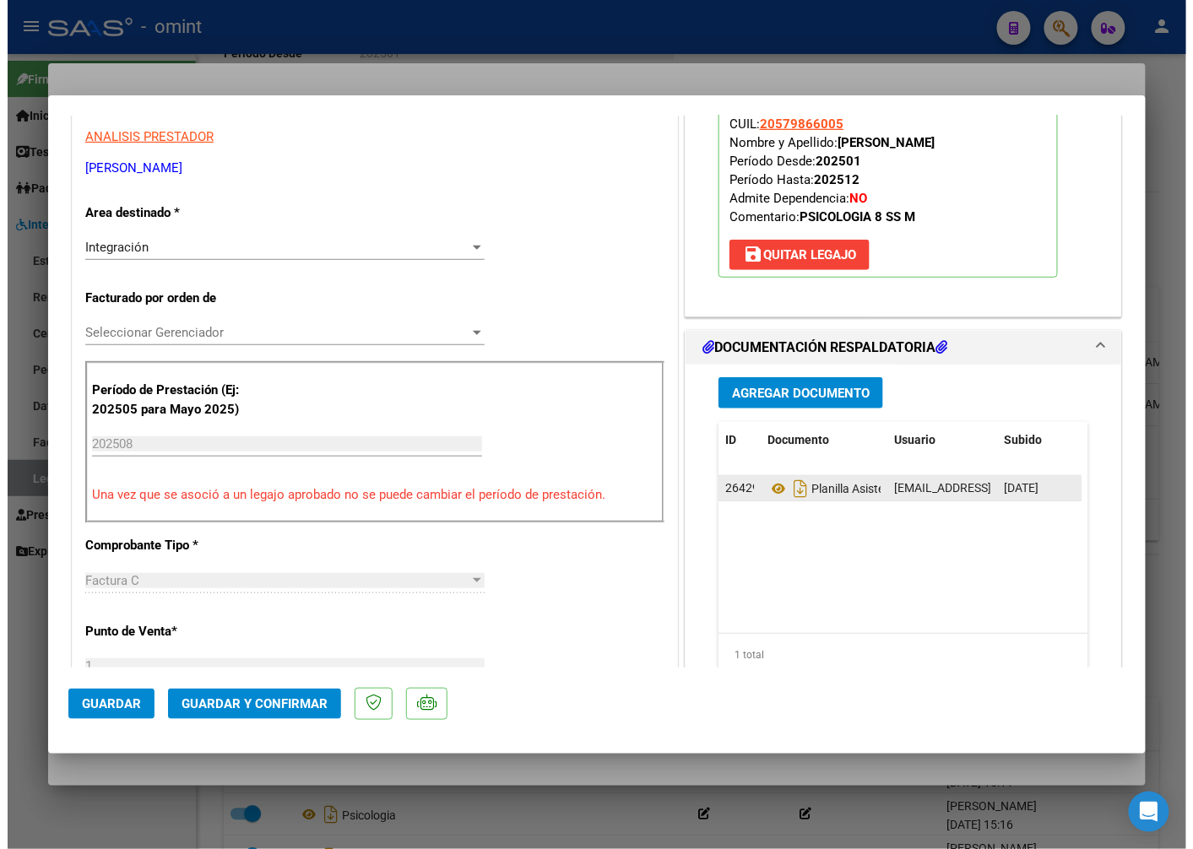
scroll to position [656, 0]
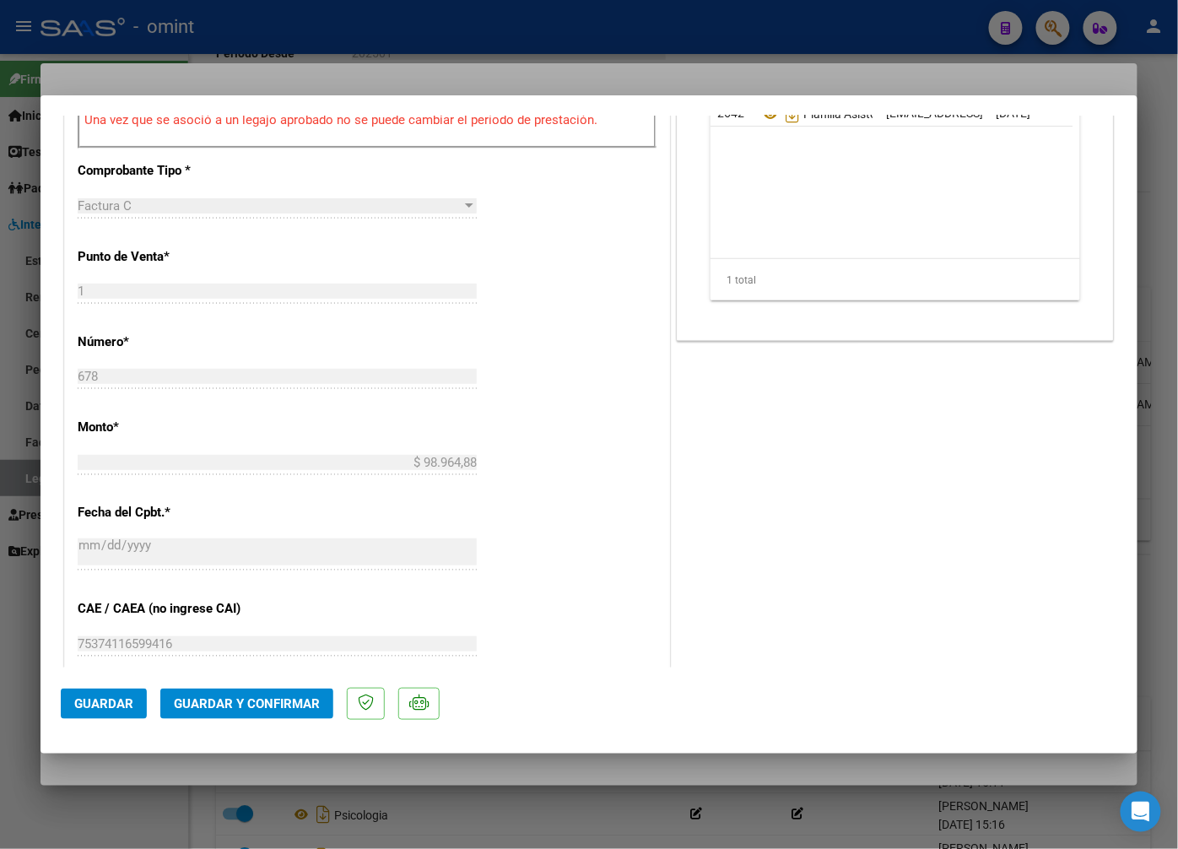
click at [242, 712] on button "Guardar y Confirmar" at bounding box center [246, 704] width 173 height 30
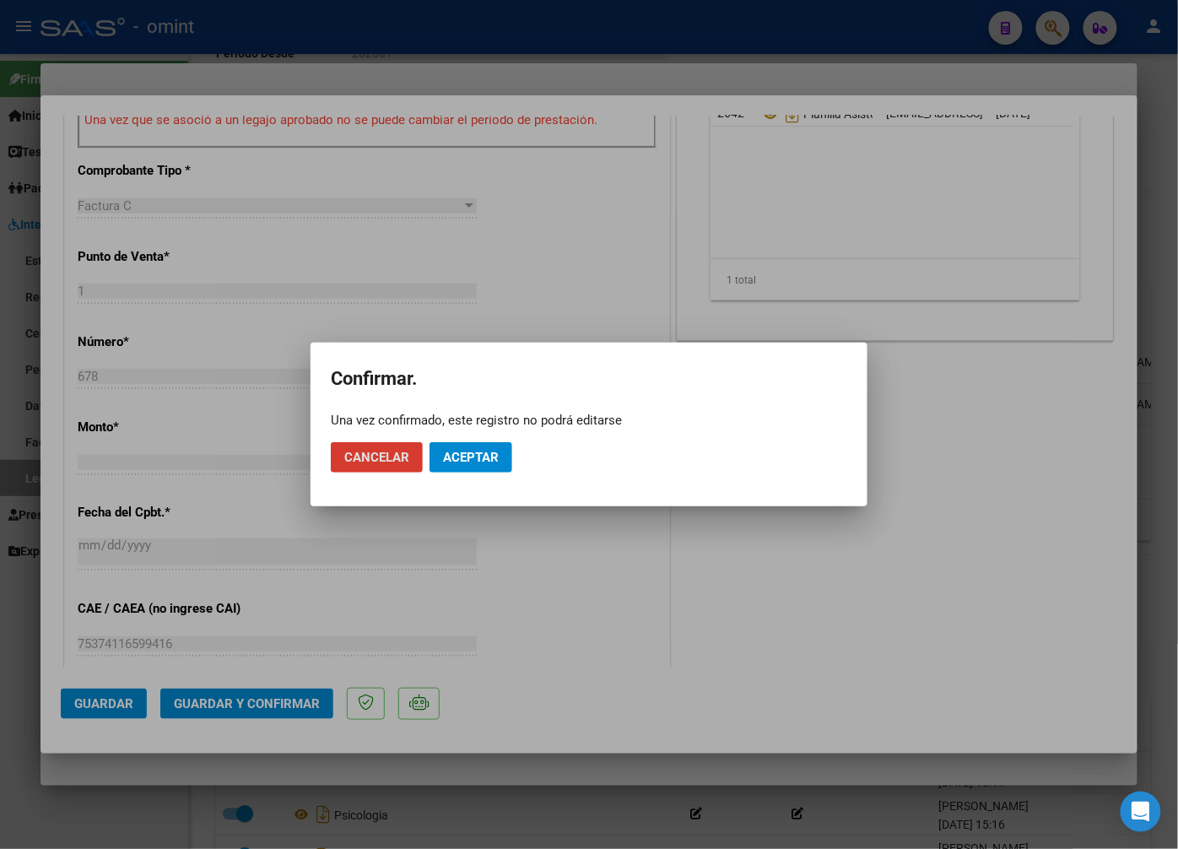
click at [466, 474] on mat-dialog-actions "Cancelar Aceptar" at bounding box center [589, 457] width 517 height 57
click at [468, 460] on span "Aceptar" at bounding box center [471, 457] width 56 height 15
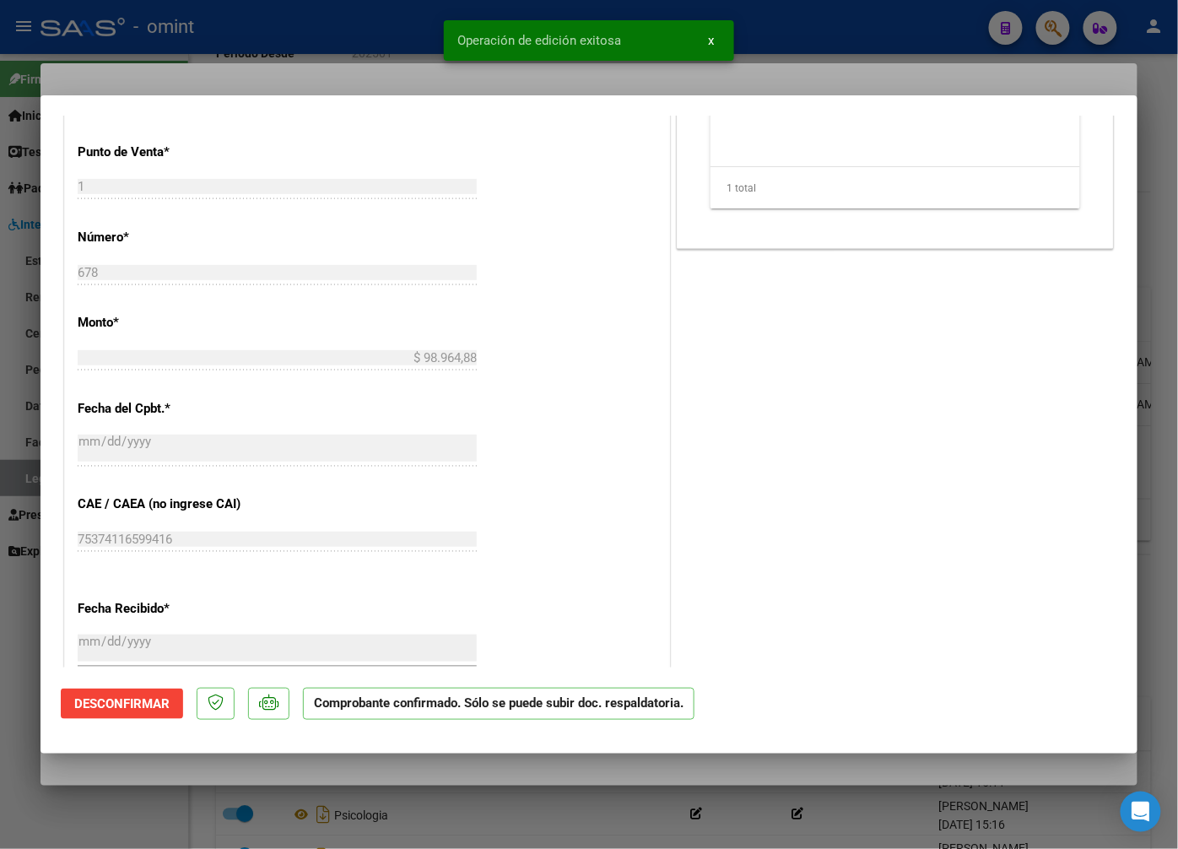
click at [266, 70] on div at bounding box center [589, 424] width 1178 height 849
type input "$ 0,00"
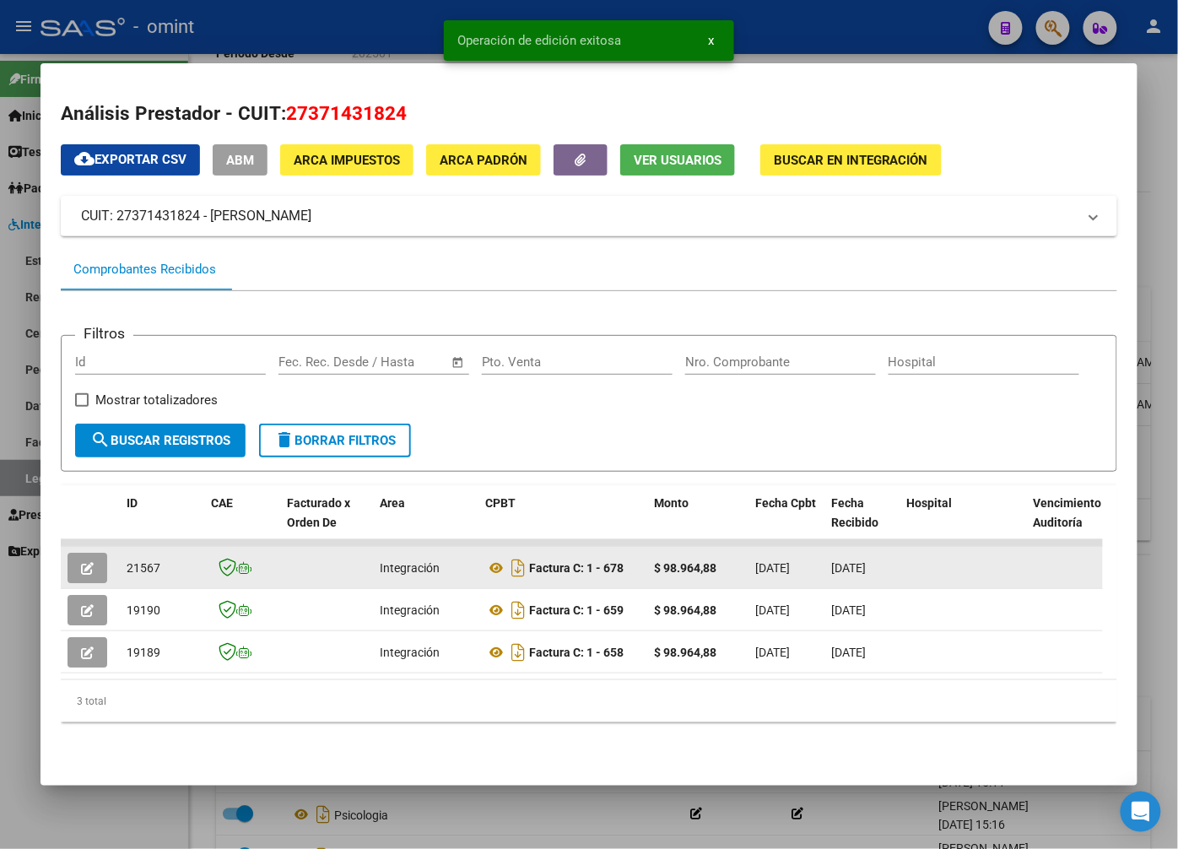
click at [146, 561] on span "21567" at bounding box center [144, 568] width 34 height 14
copy span "21567"
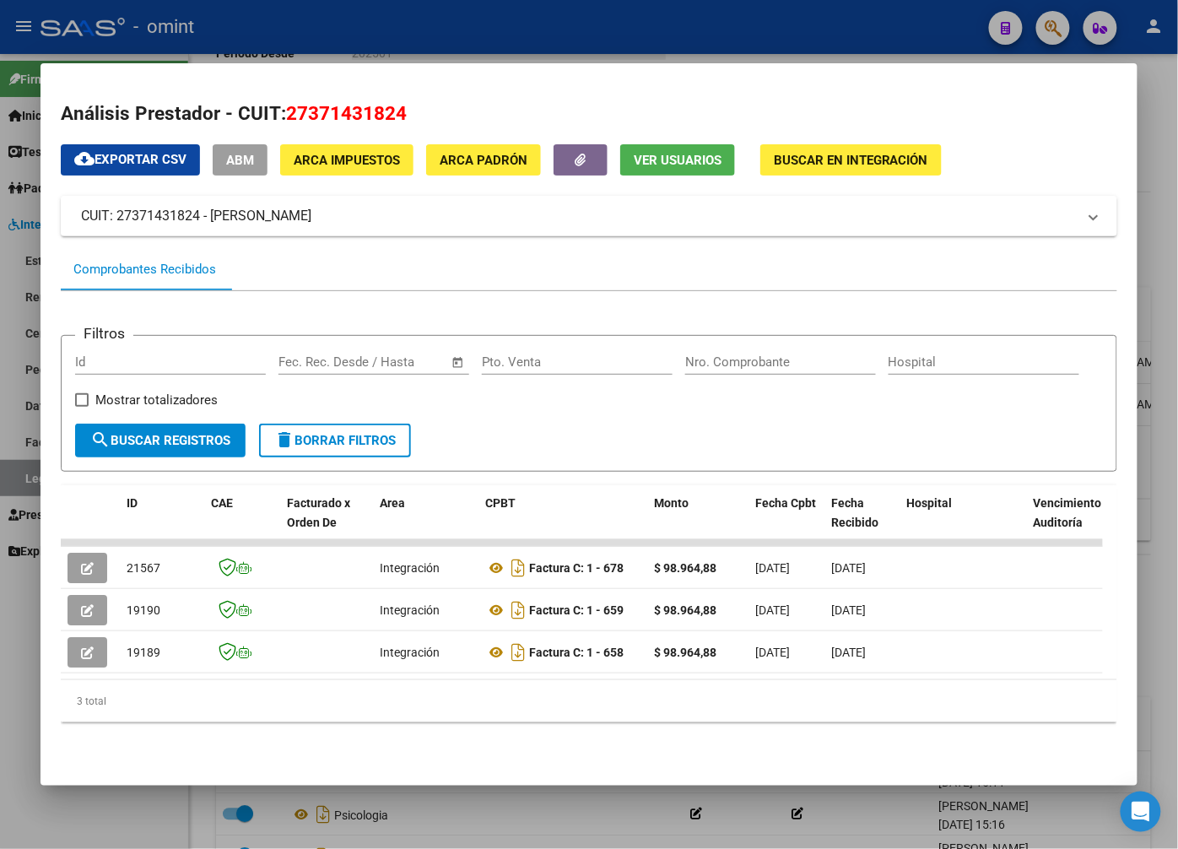
click at [271, 49] on div at bounding box center [589, 424] width 1178 height 849
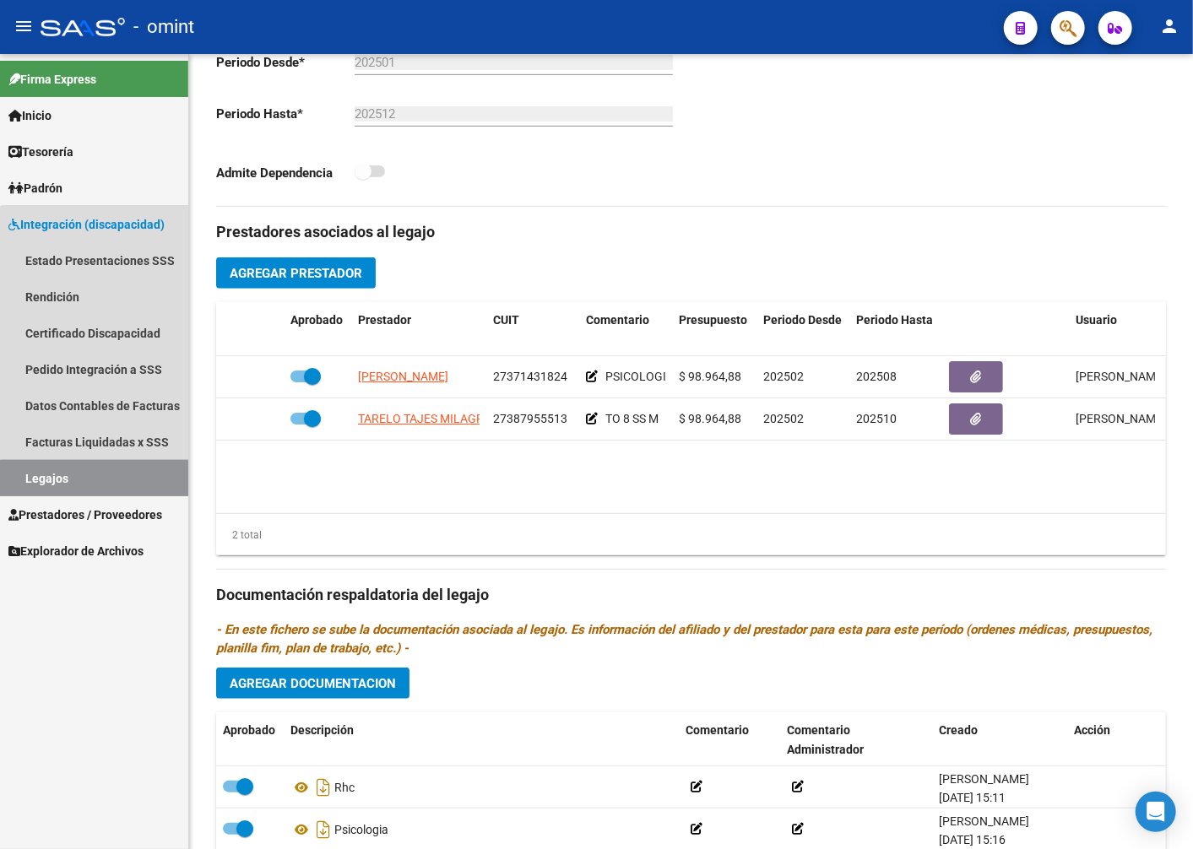
click at [119, 484] on link "Legajos" at bounding box center [94, 478] width 188 height 36
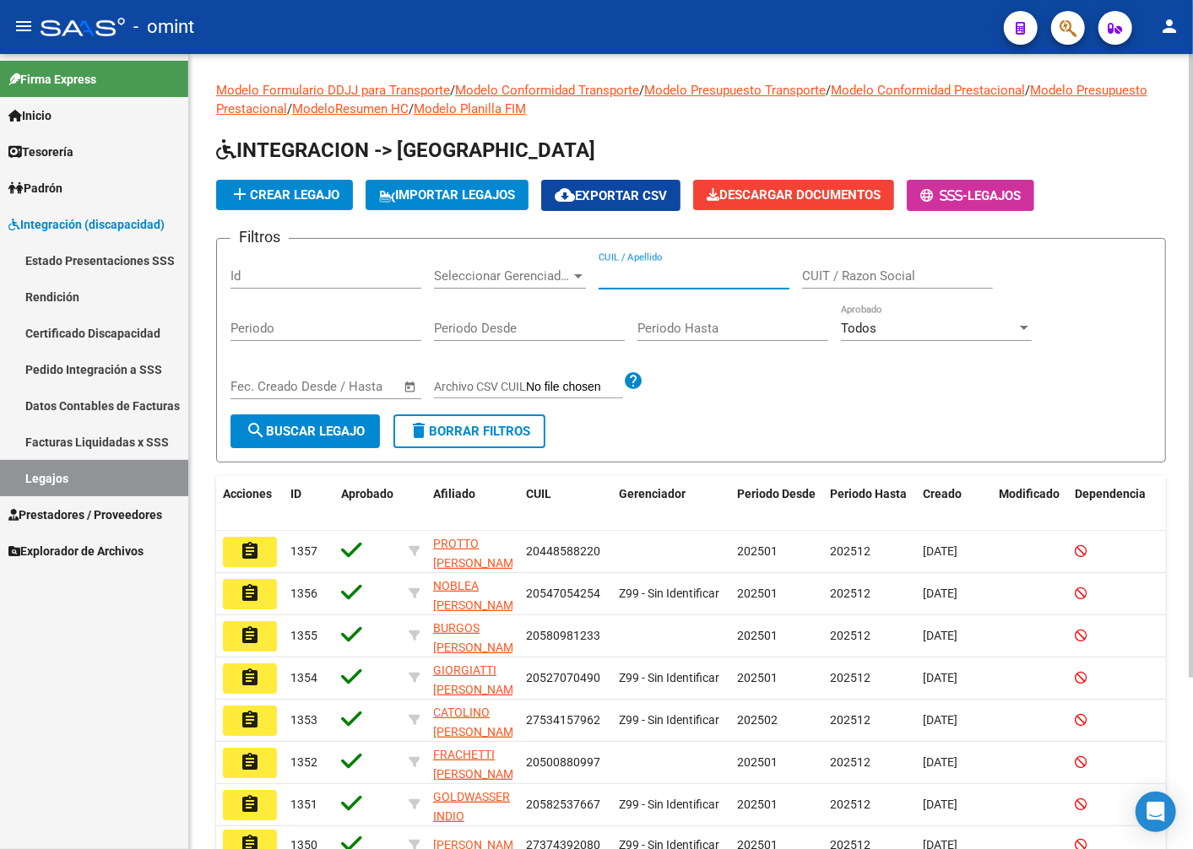
paste input "27522307616"
type input "27522307616"
click at [307, 435] on span "search Buscar Legajo" at bounding box center [305, 431] width 119 height 15
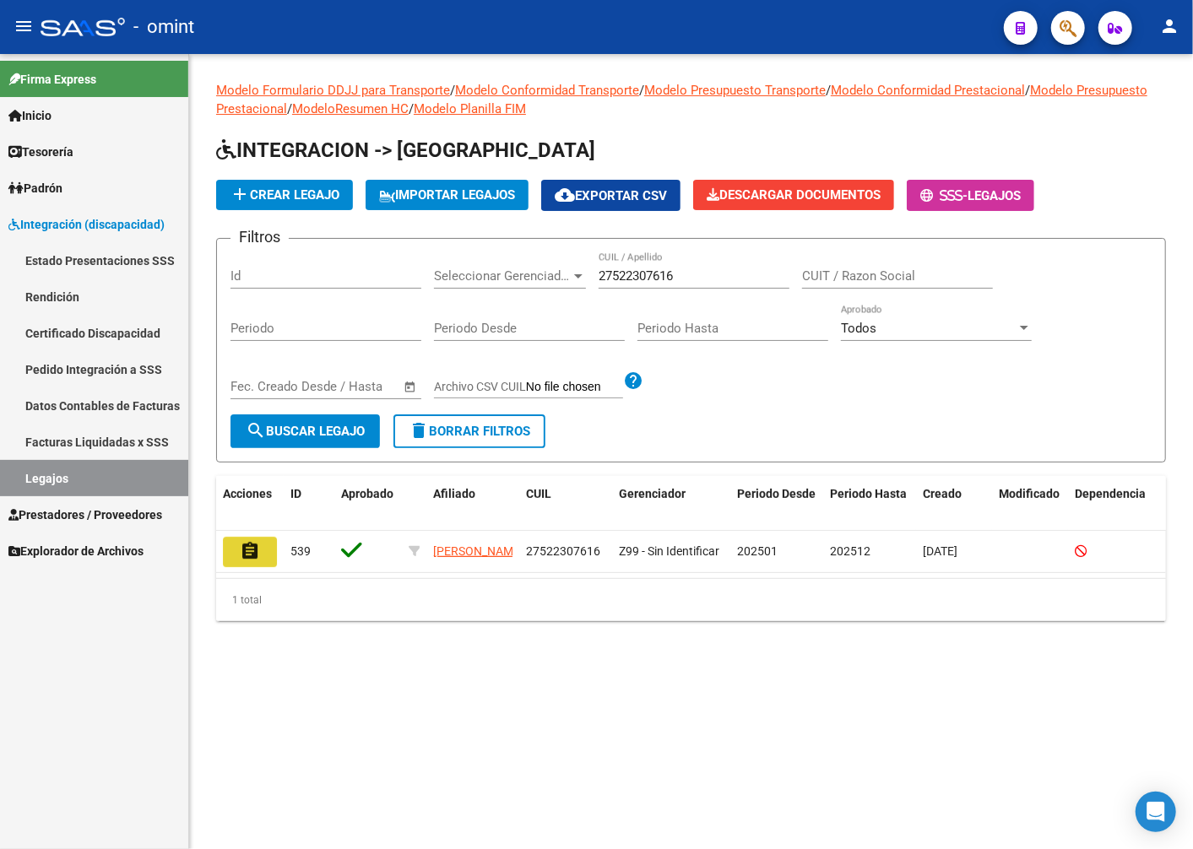
click at [265, 544] on button "assignment" at bounding box center [250, 552] width 54 height 30
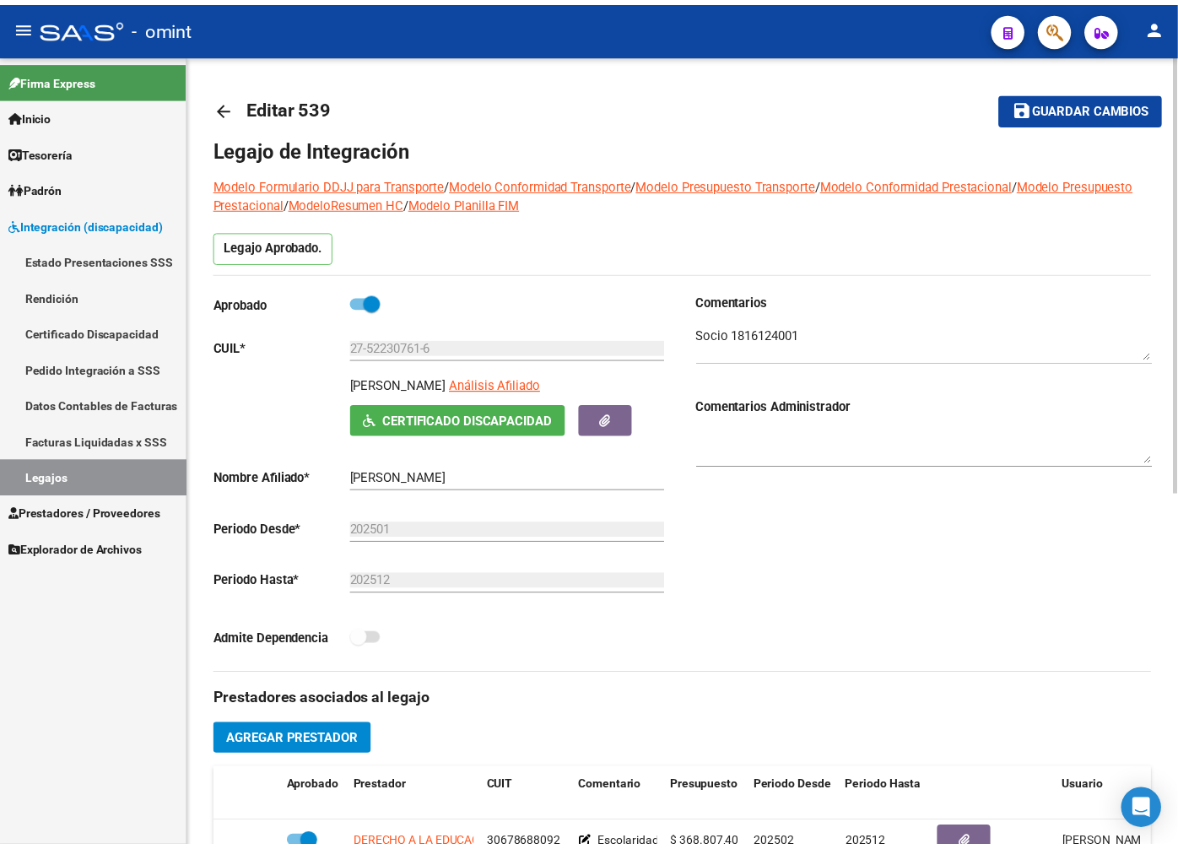
scroll to position [375, 0]
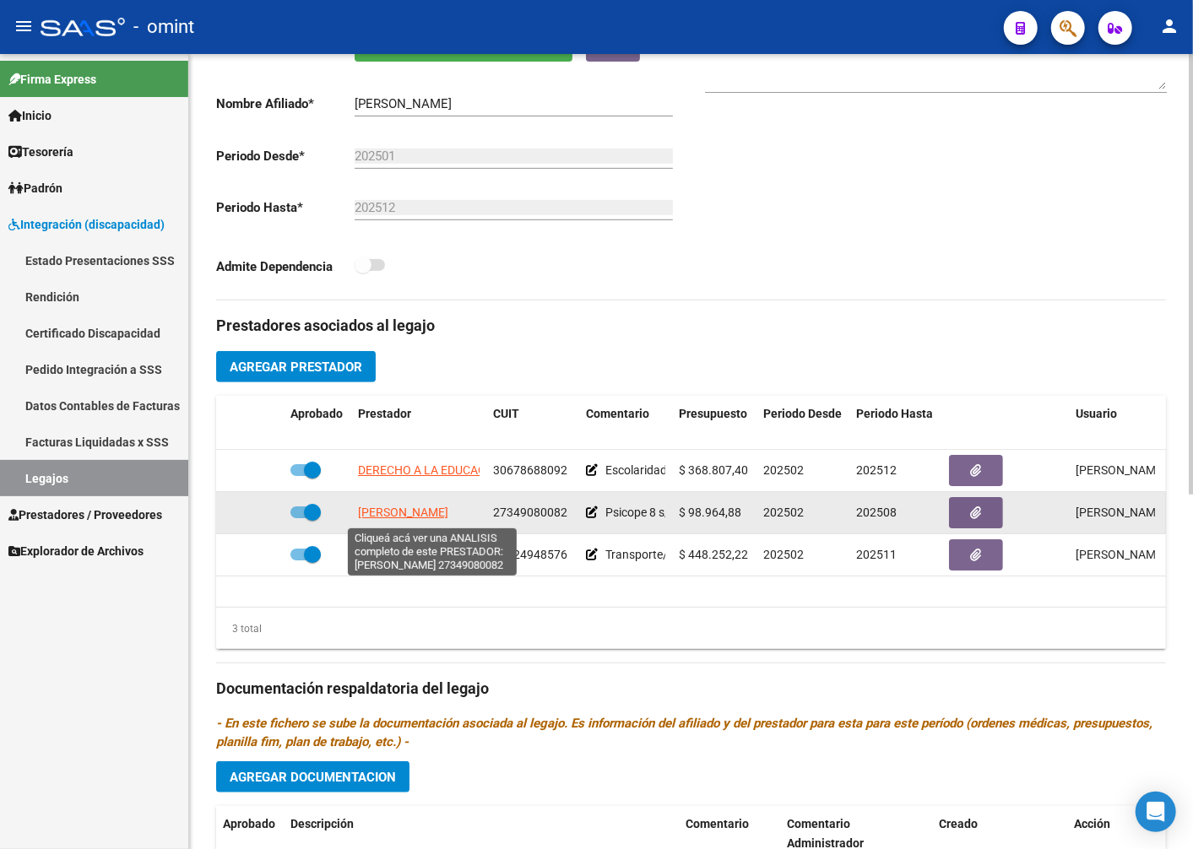
click at [436, 511] on span "[PERSON_NAME]" at bounding box center [403, 513] width 90 height 14
type textarea "27349080082"
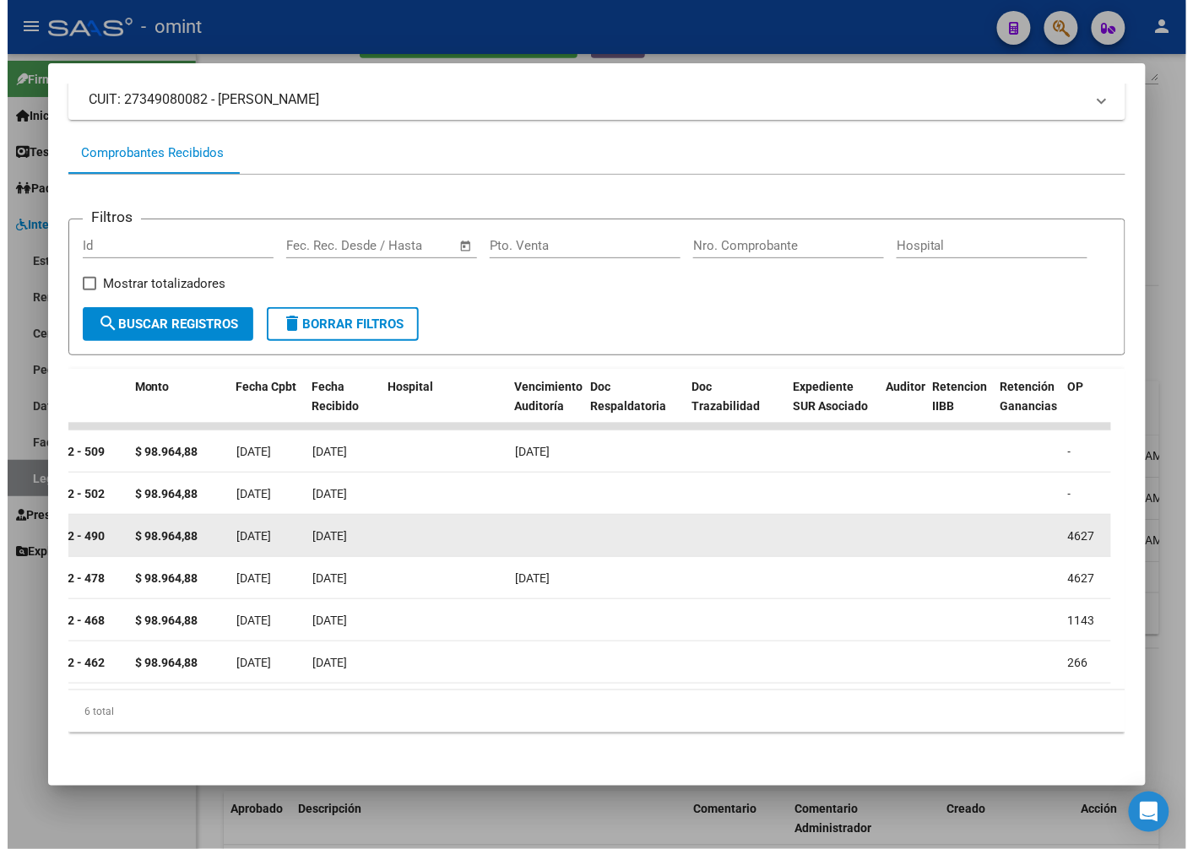
scroll to position [0, 322]
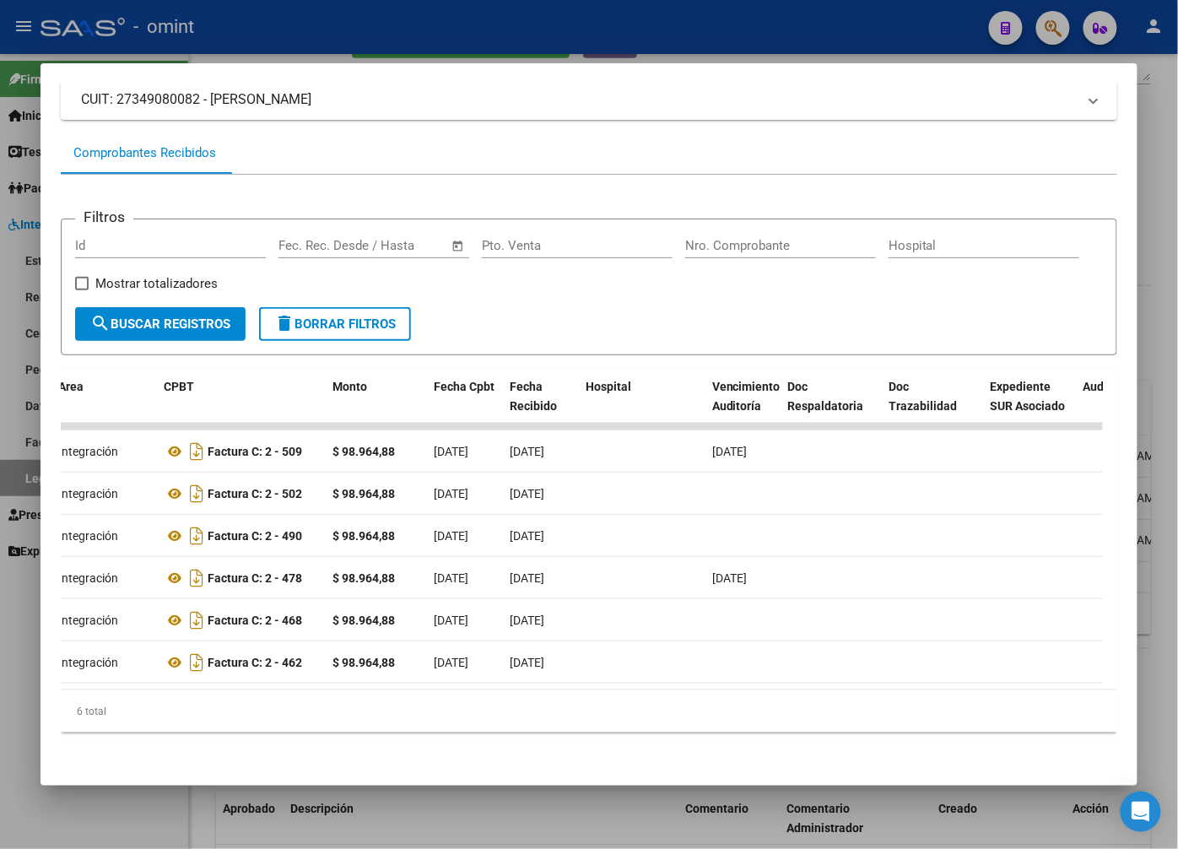
click at [360, 42] on div at bounding box center [589, 424] width 1178 height 849
